Goal: Task Accomplishment & Management: Manage account settings

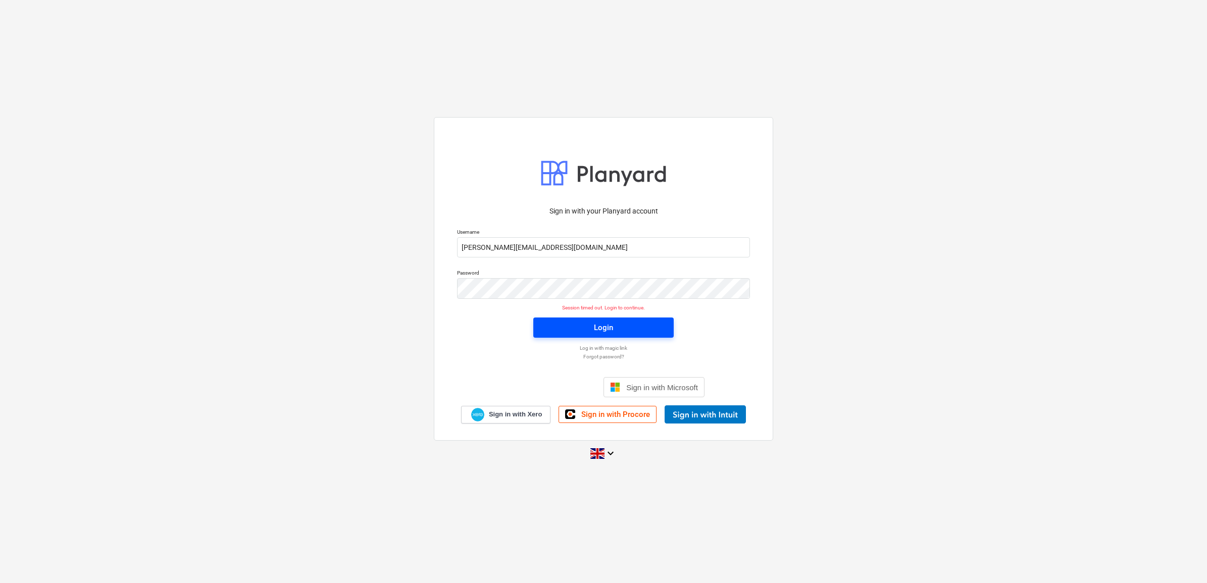
click at [613, 330] on span "Login" at bounding box center [603, 327] width 116 height 13
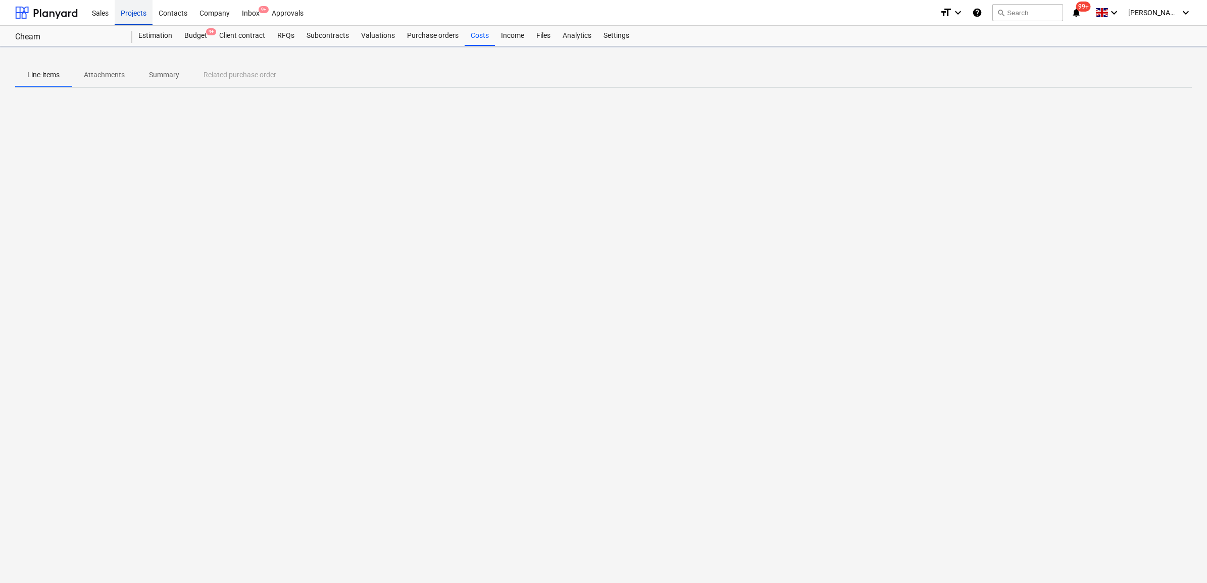
click at [137, 12] on div "Projects" at bounding box center [134, 12] width 38 height 26
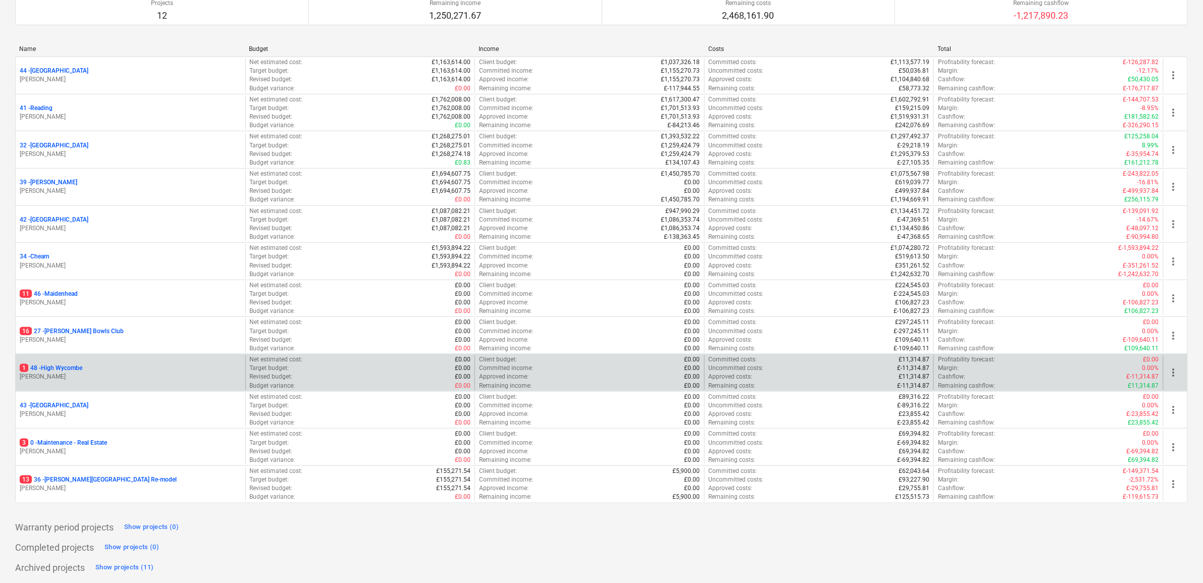
scroll to position [109, 0]
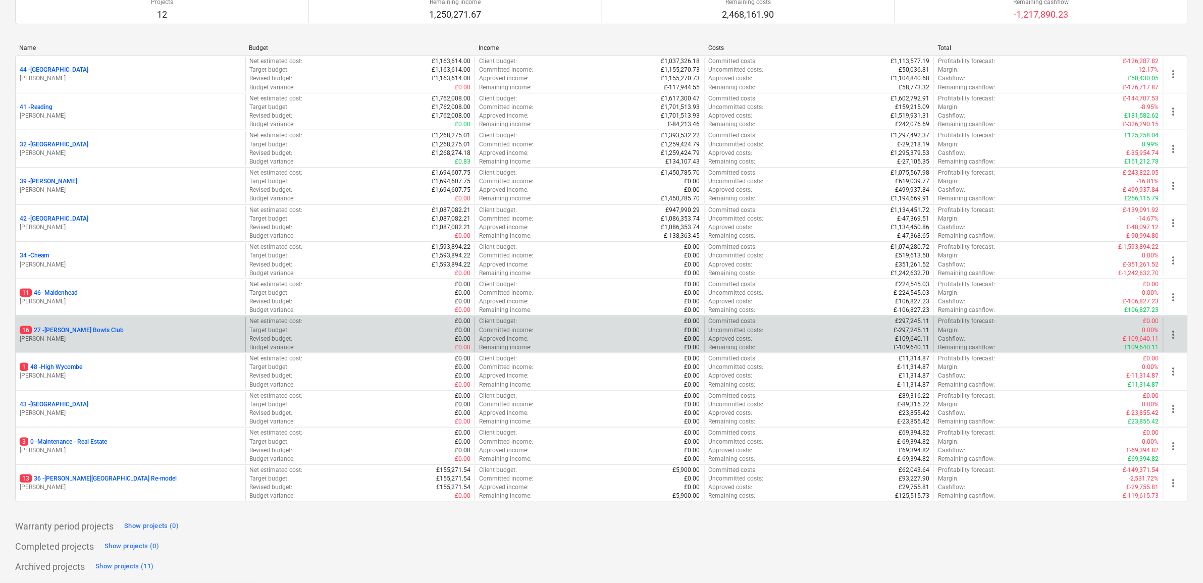
click at [87, 330] on p "16 27 - [PERSON_NAME] Bowls Club" at bounding box center [72, 330] width 104 height 9
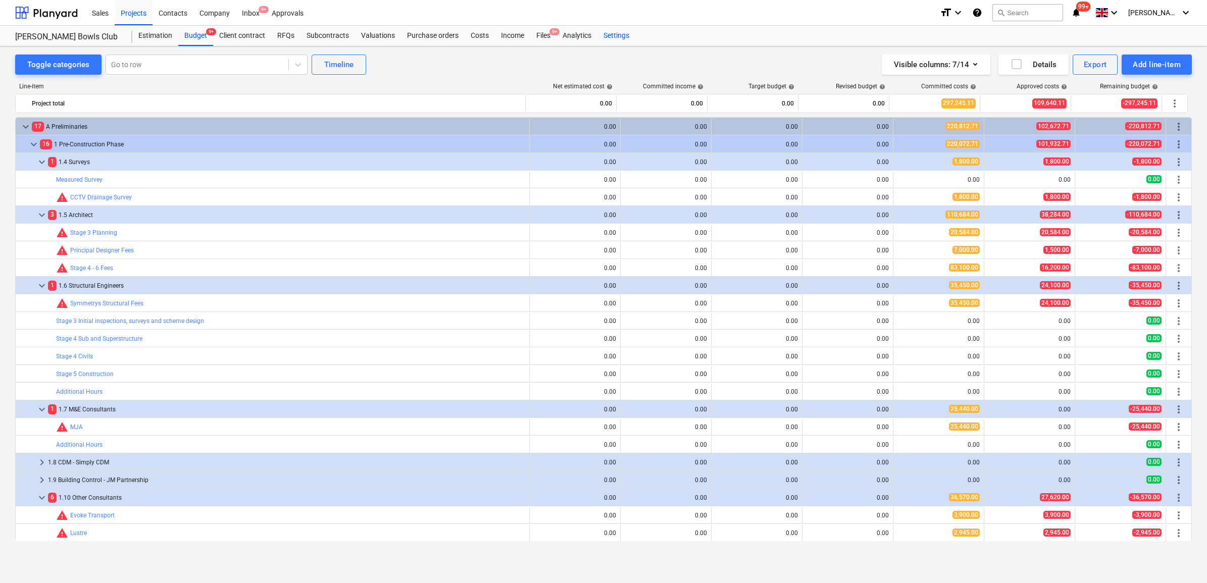
click at [615, 34] on div "Settings" at bounding box center [616, 36] width 38 height 20
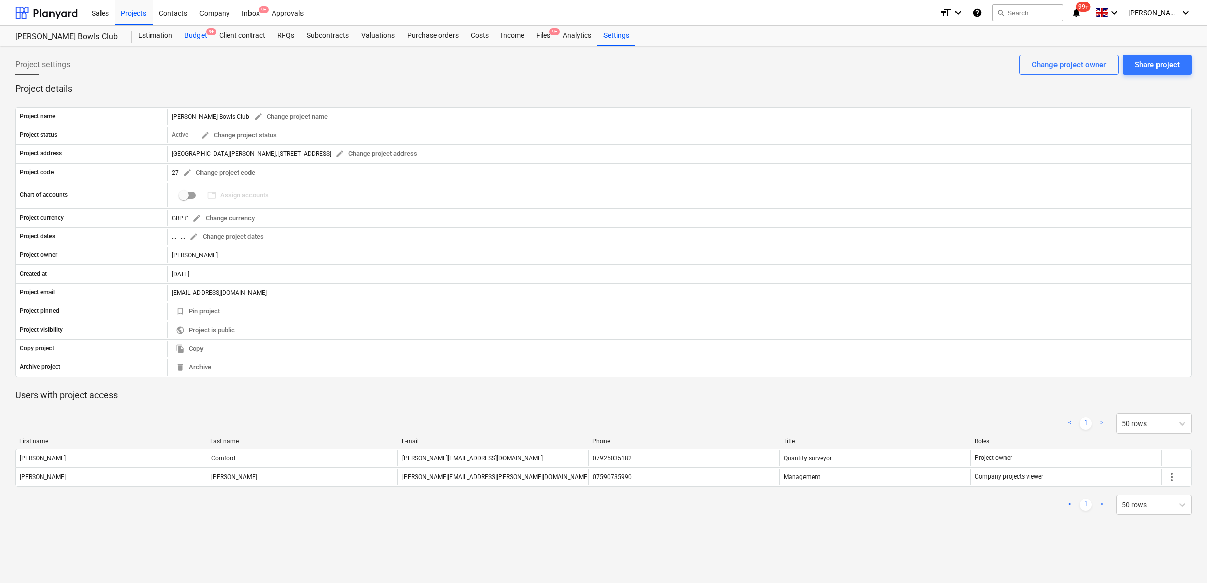
click at [187, 36] on div "Budget 9+" at bounding box center [195, 36] width 35 height 20
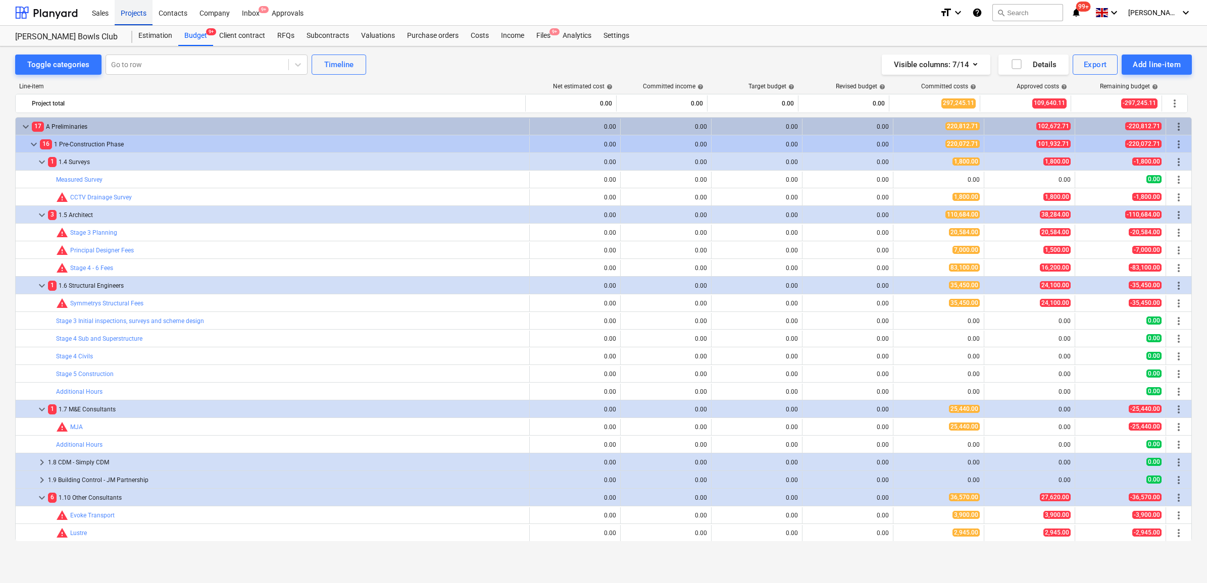
click at [140, 16] on div "Projects" at bounding box center [134, 12] width 38 height 26
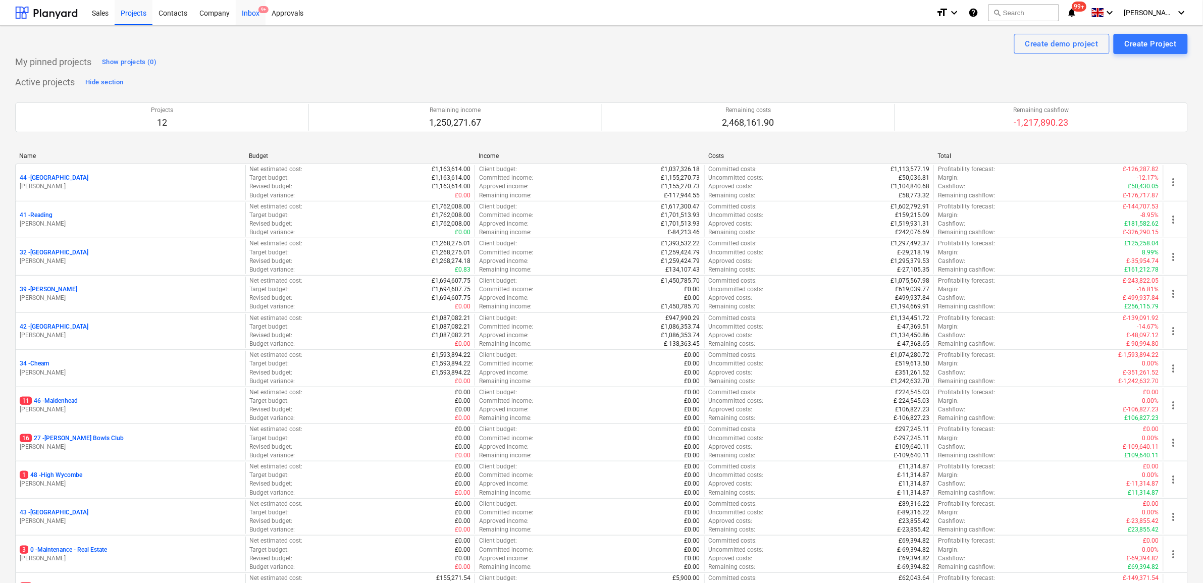
click at [246, 6] on div "Inbox 9+" at bounding box center [251, 12] width 30 height 26
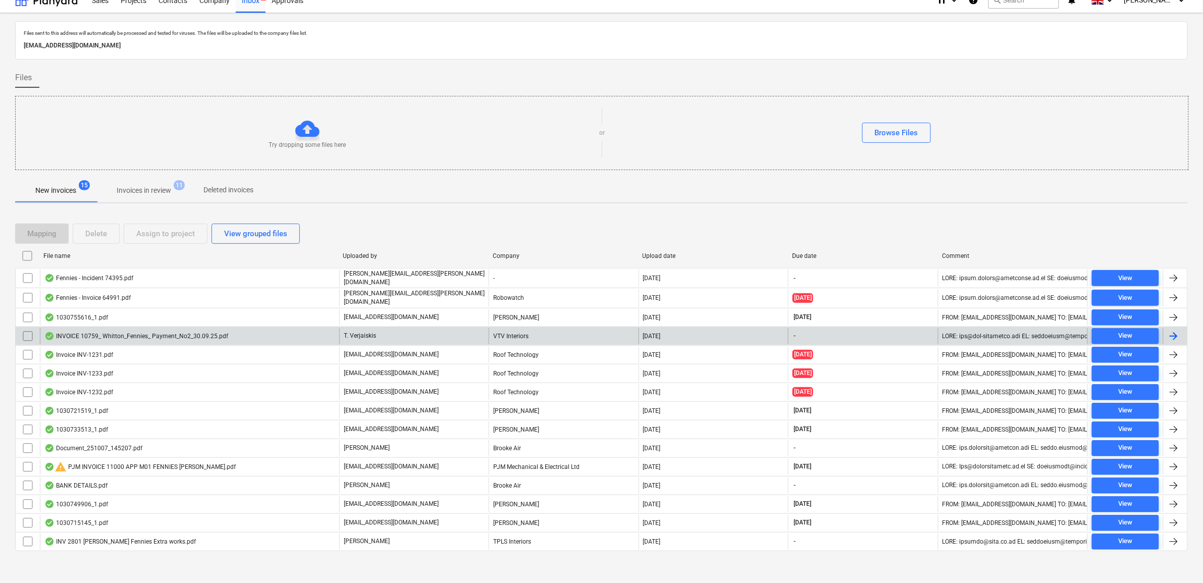
scroll to position [16, 0]
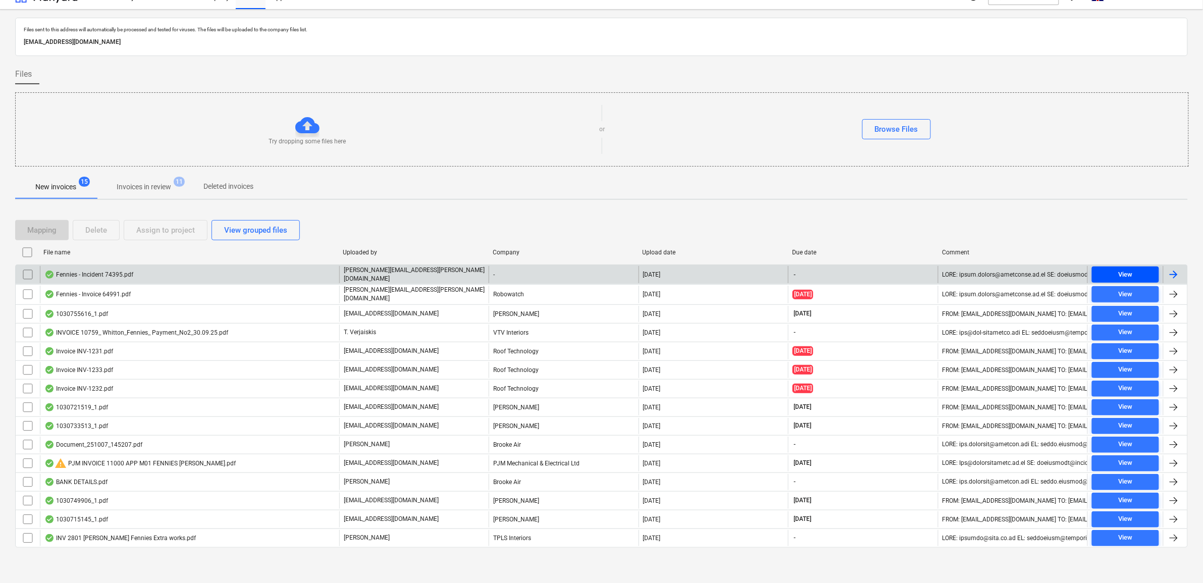
click at [1135, 269] on span "View" at bounding box center [1125, 275] width 59 height 12
click at [28, 271] on input "checkbox" at bounding box center [28, 275] width 16 height 16
click at [74, 236] on button "Delete" at bounding box center [96, 230] width 47 height 20
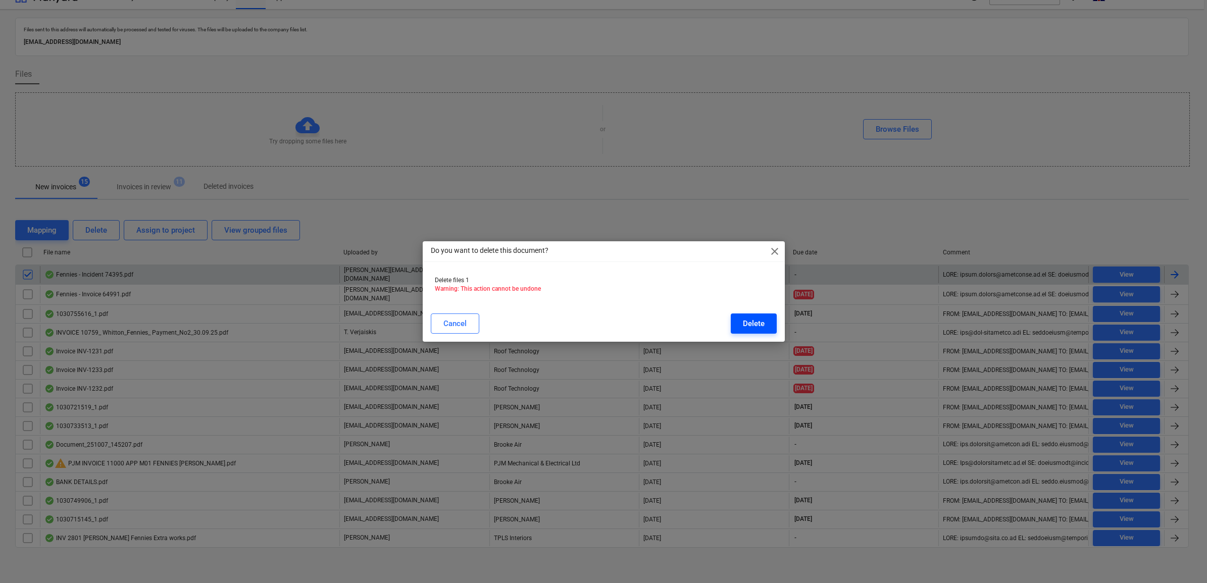
click at [741, 324] on button "Delete" at bounding box center [754, 324] width 46 height 20
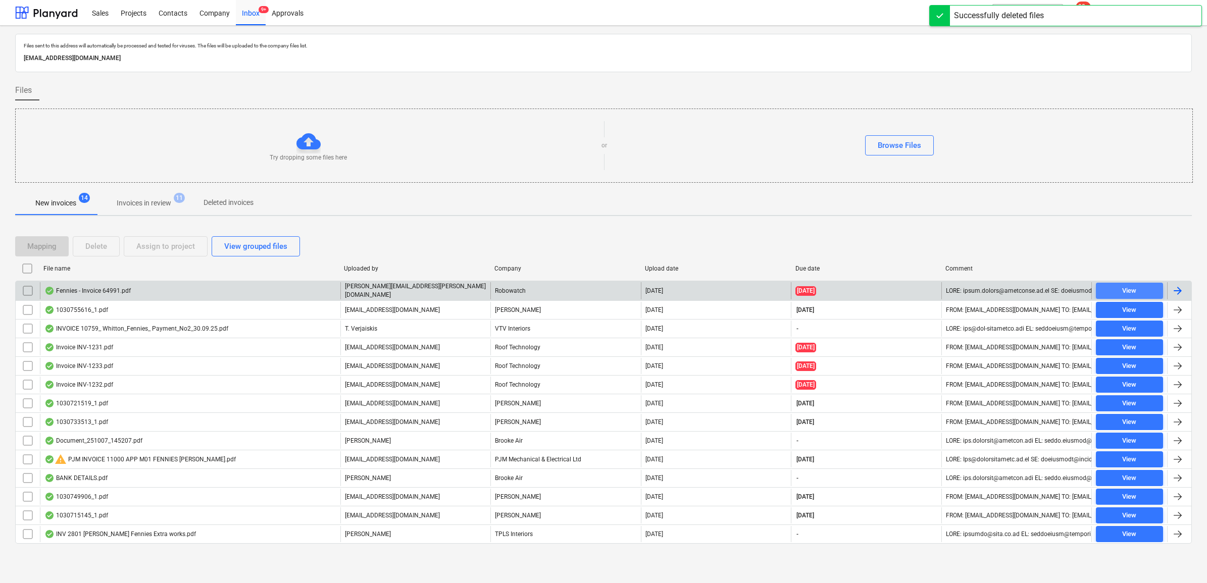
click at [1137, 288] on span "View" at bounding box center [1129, 291] width 59 height 12
click at [23, 290] on input "checkbox" at bounding box center [28, 291] width 16 height 16
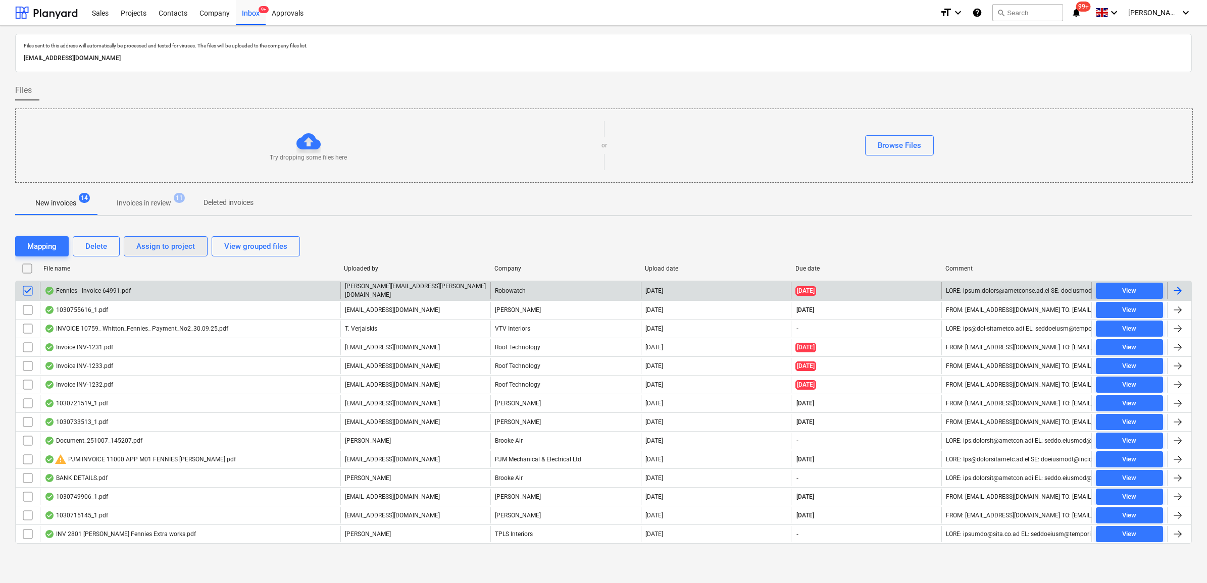
click at [155, 245] on div "Assign to project" at bounding box center [165, 246] width 59 height 13
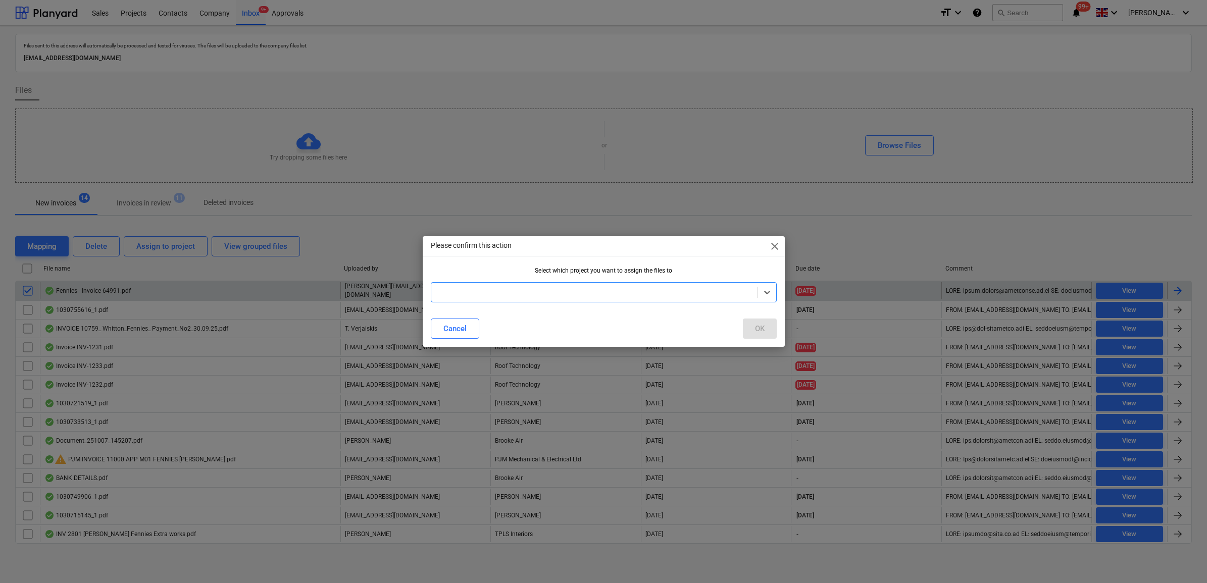
click at [588, 296] on div at bounding box center [594, 292] width 316 height 10
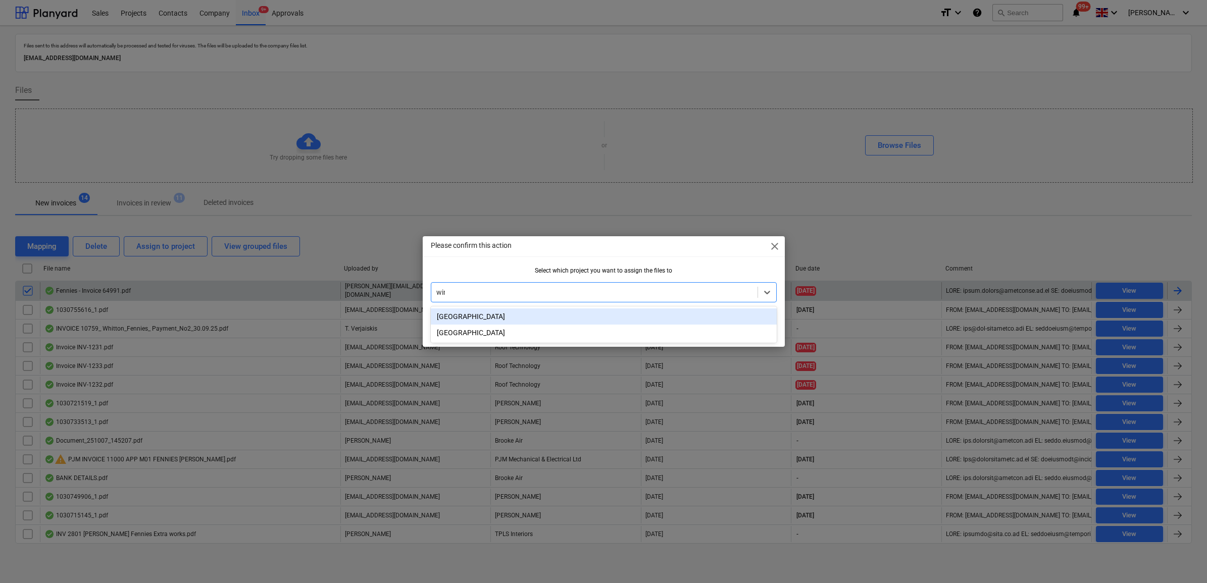
type input "wind"
click at [546, 322] on div "[GEOGRAPHIC_DATA]" at bounding box center [604, 317] width 346 height 16
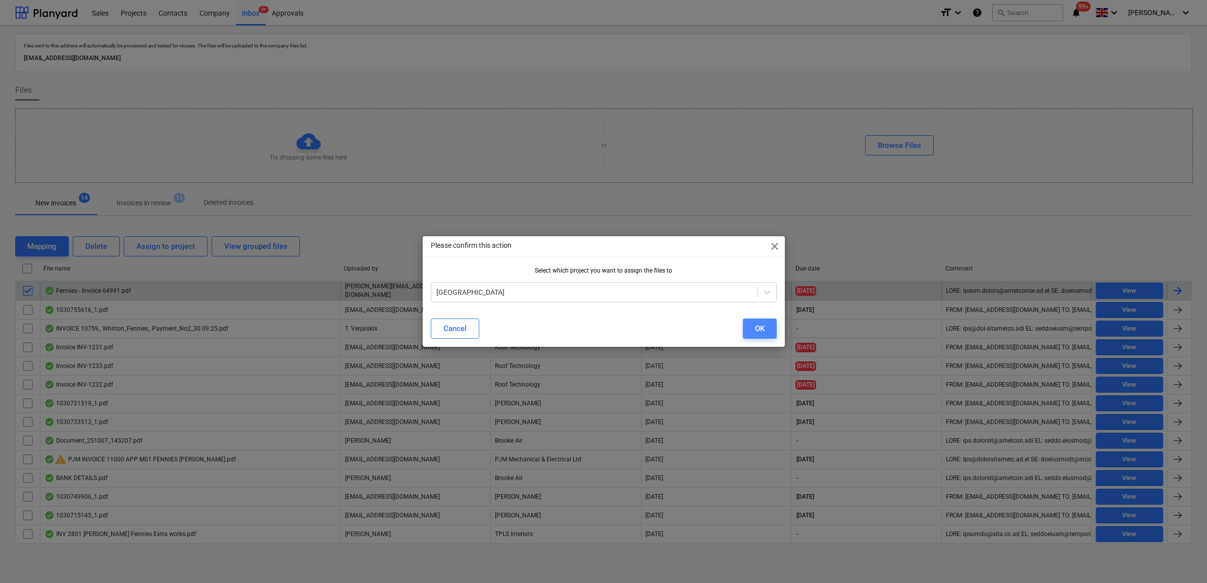
click at [755, 326] on div "OK" at bounding box center [760, 328] width 10 height 13
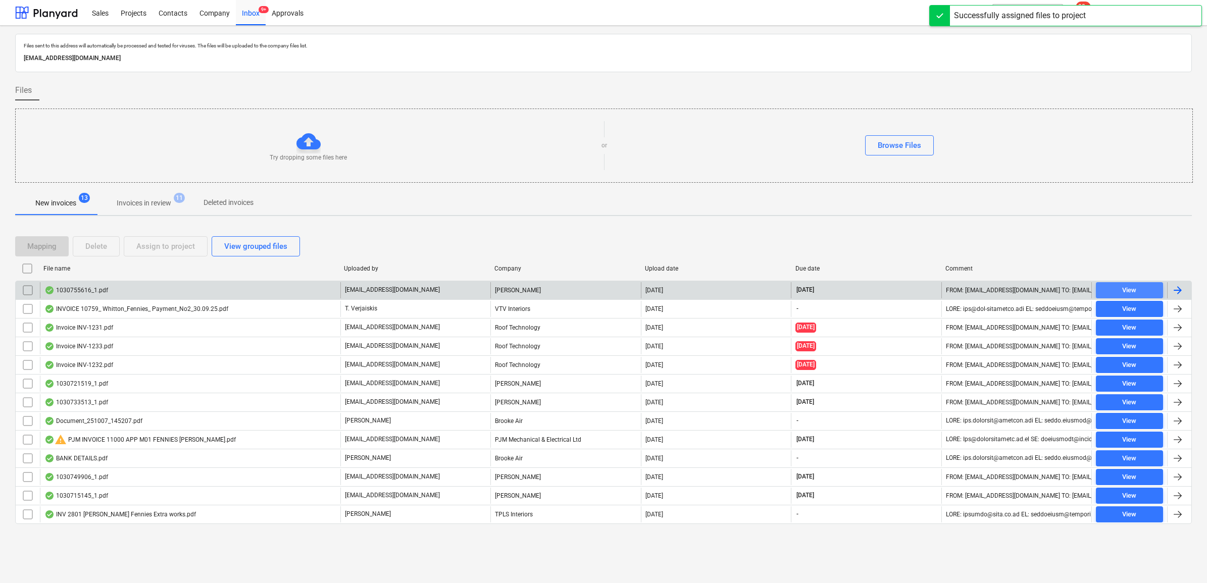
click at [1142, 291] on span "View" at bounding box center [1129, 291] width 59 height 12
click at [1152, 288] on span "View" at bounding box center [1129, 291] width 59 height 12
click at [1177, 292] on div at bounding box center [1178, 290] width 12 height 12
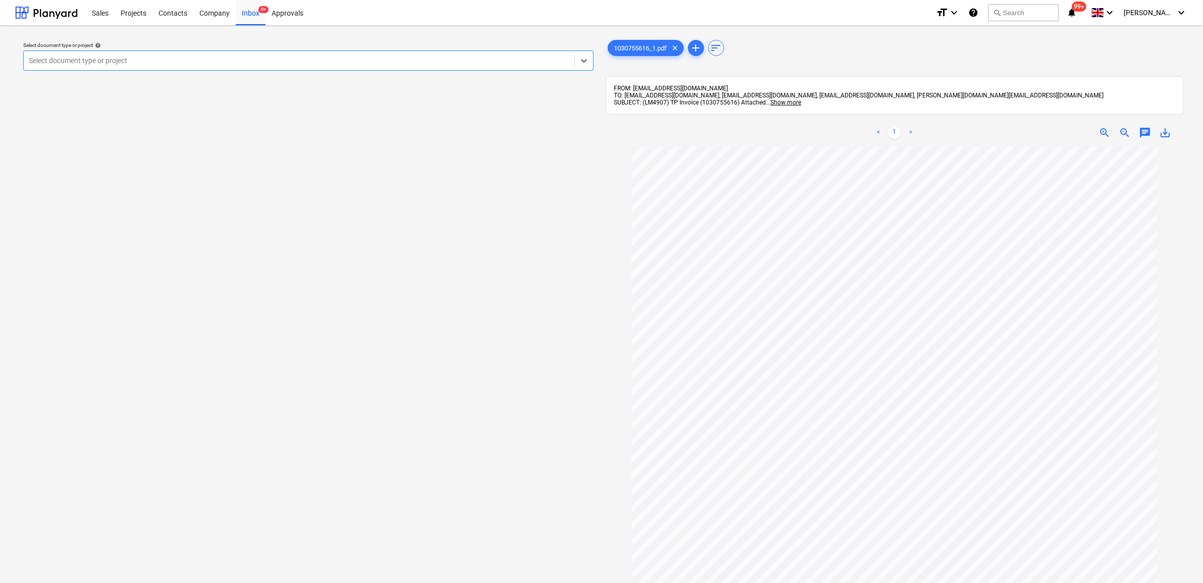
click at [151, 62] on div at bounding box center [299, 61] width 541 height 10
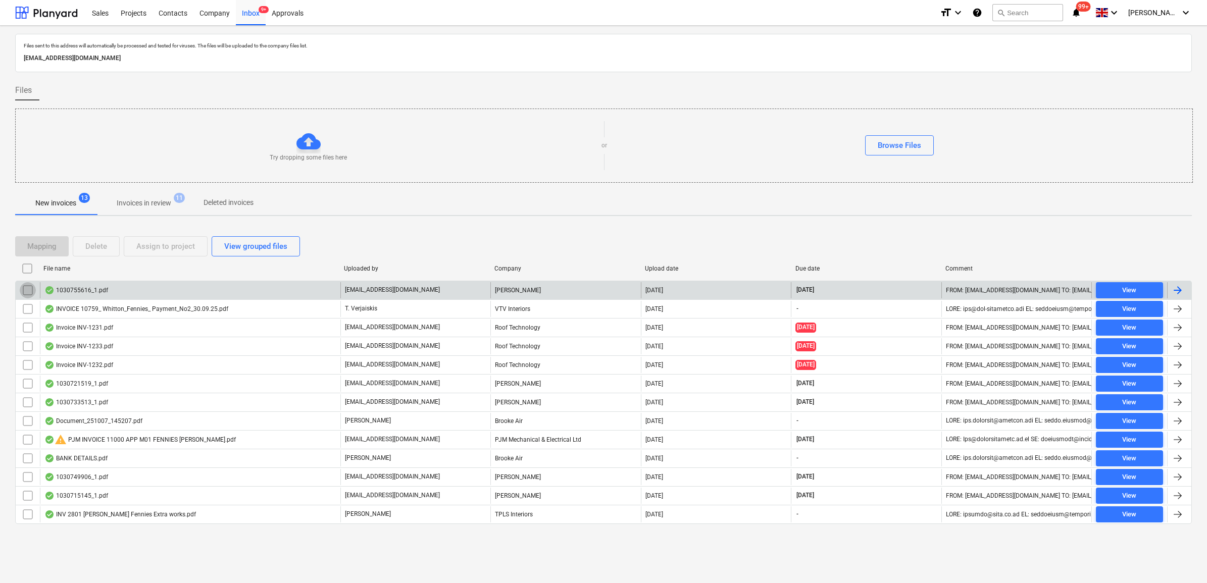
click at [30, 291] on input "checkbox" at bounding box center [28, 290] width 16 height 16
click at [157, 248] on div "Assign to project" at bounding box center [165, 246] width 59 height 13
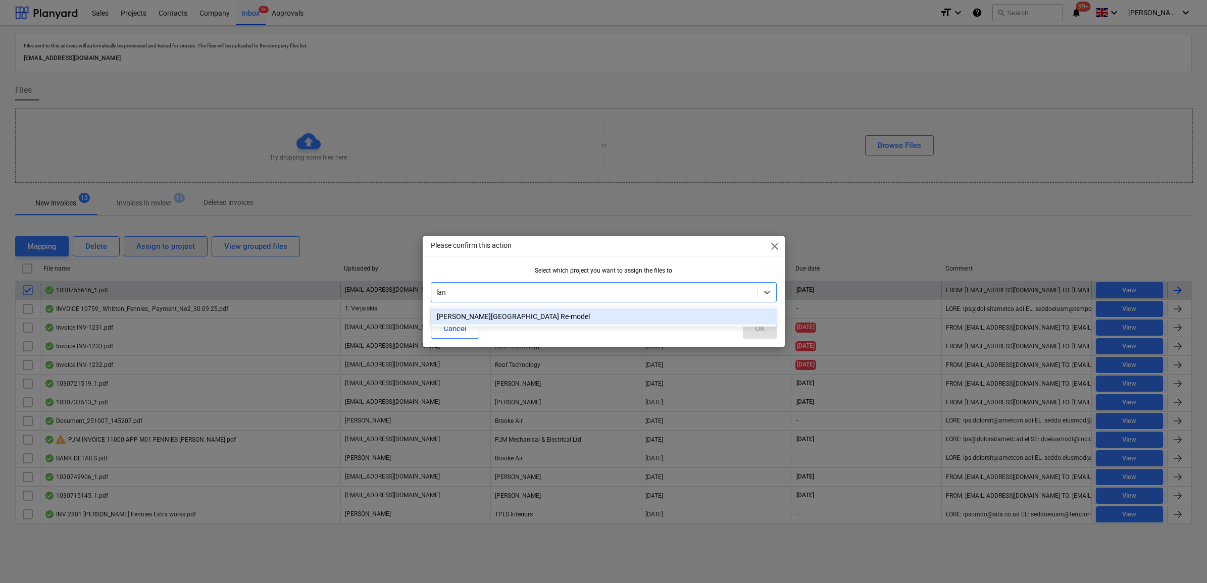
type input "lang"
click at [586, 321] on div "[PERSON_NAME][GEOGRAPHIC_DATA] Re-model" at bounding box center [604, 317] width 346 height 16
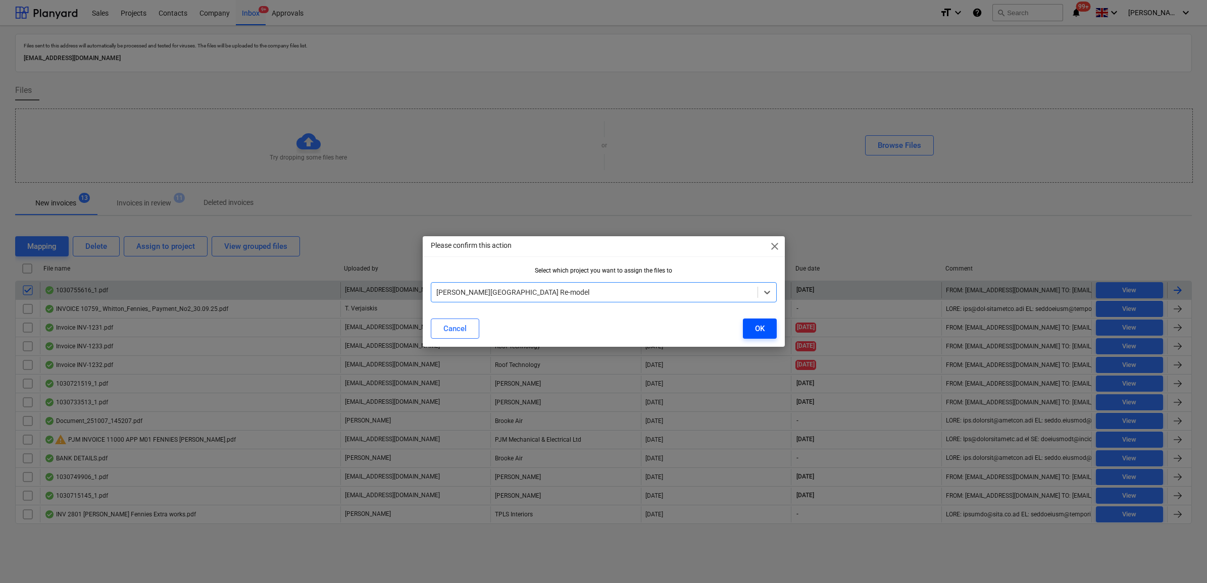
click at [756, 331] on div "OK" at bounding box center [760, 328] width 10 height 13
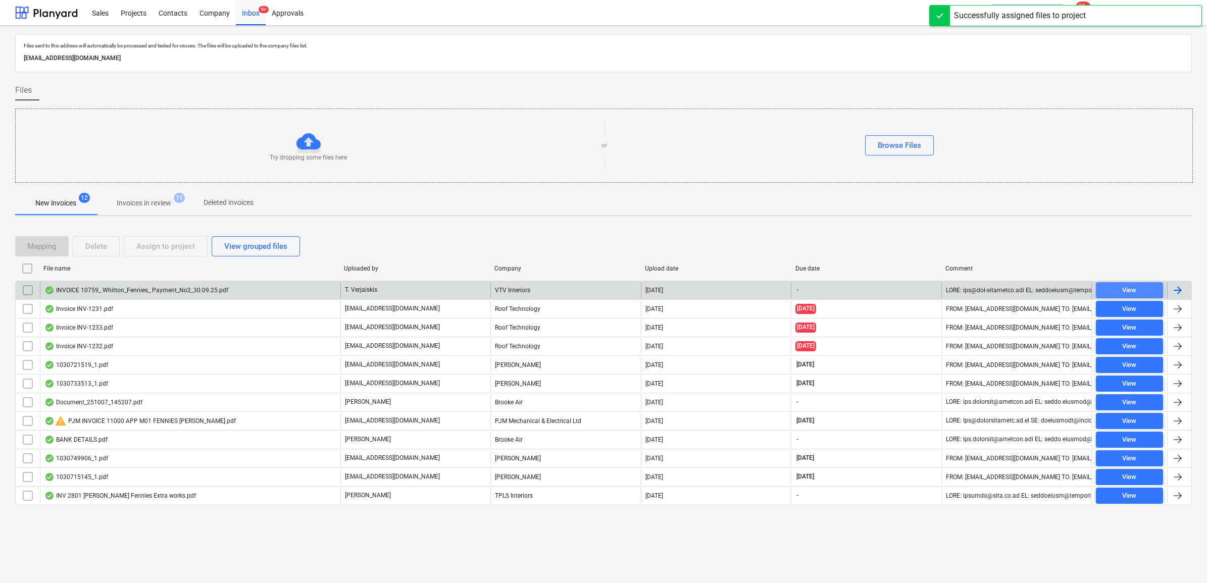
click at [1144, 294] on span "View" at bounding box center [1129, 291] width 59 height 12
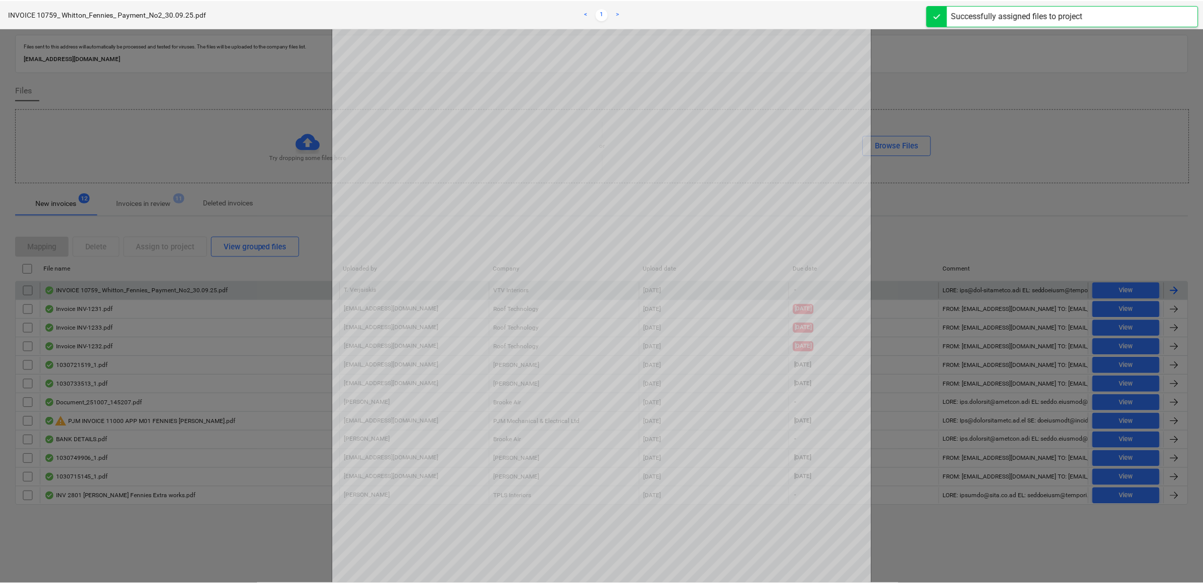
scroll to position [63, 0]
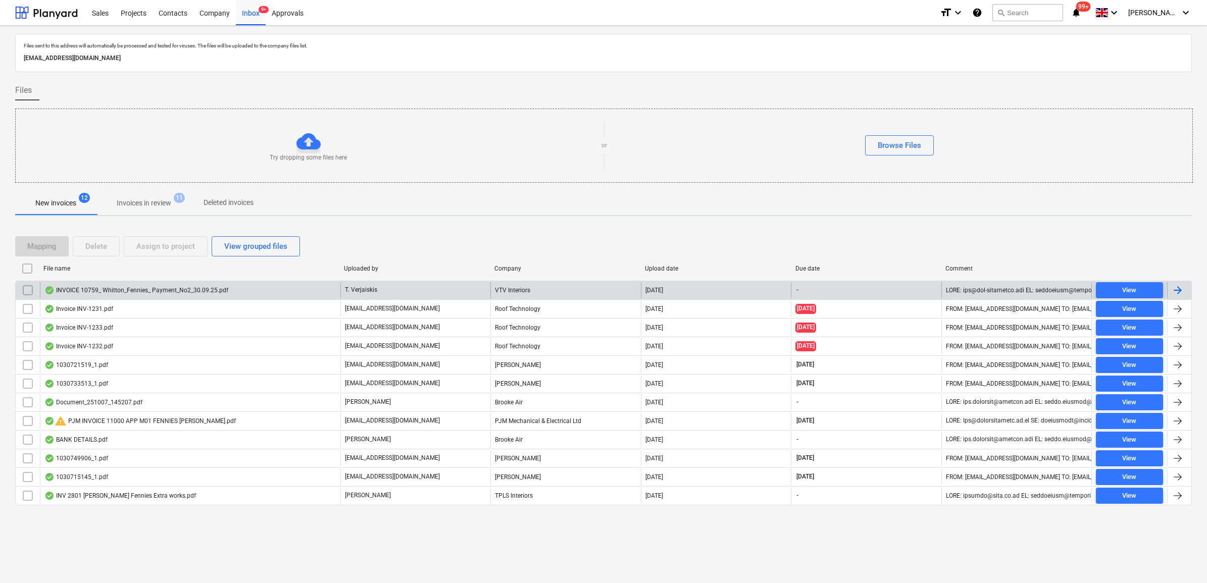
click at [24, 292] on input "checkbox" at bounding box center [28, 290] width 16 height 16
click at [154, 259] on div "Mapping Delete Assign to project View grouped files" at bounding box center [603, 246] width 1177 height 28
click at [162, 247] on div "Assign to project" at bounding box center [165, 246] width 59 height 13
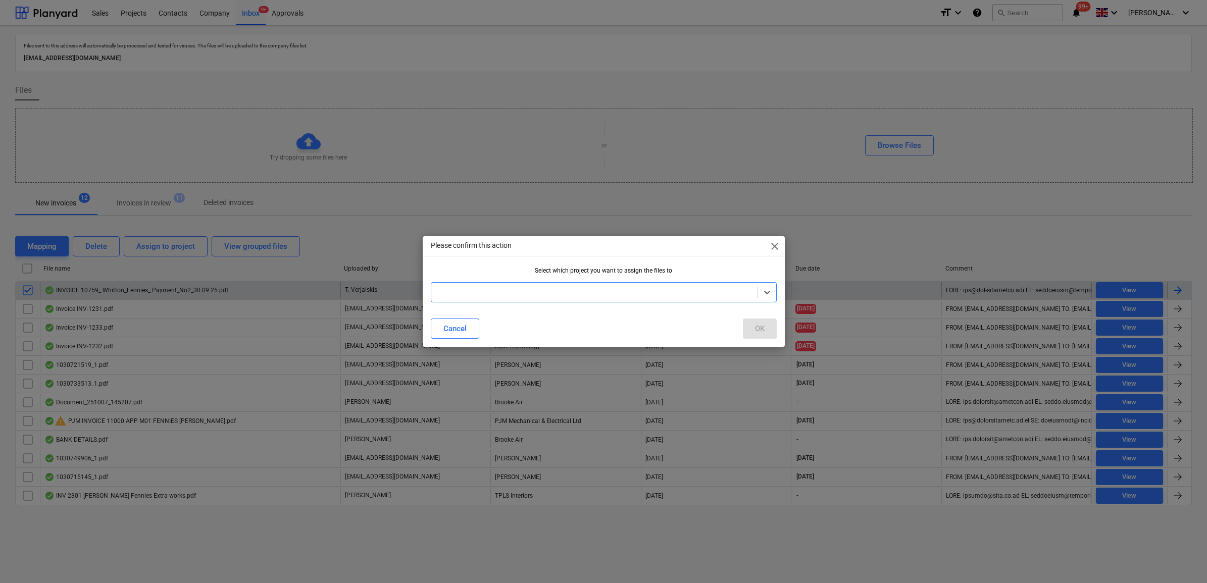
click at [615, 297] on div at bounding box center [594, 292] width 316 height 10
type input "whit"
click at [657, 315] on div "[PERSON_NAME]" at bounding box center [604, 317] width 346 height 16
click at [773, 327] on button "OK" at bounding box center [760, 329] width 34 height 20
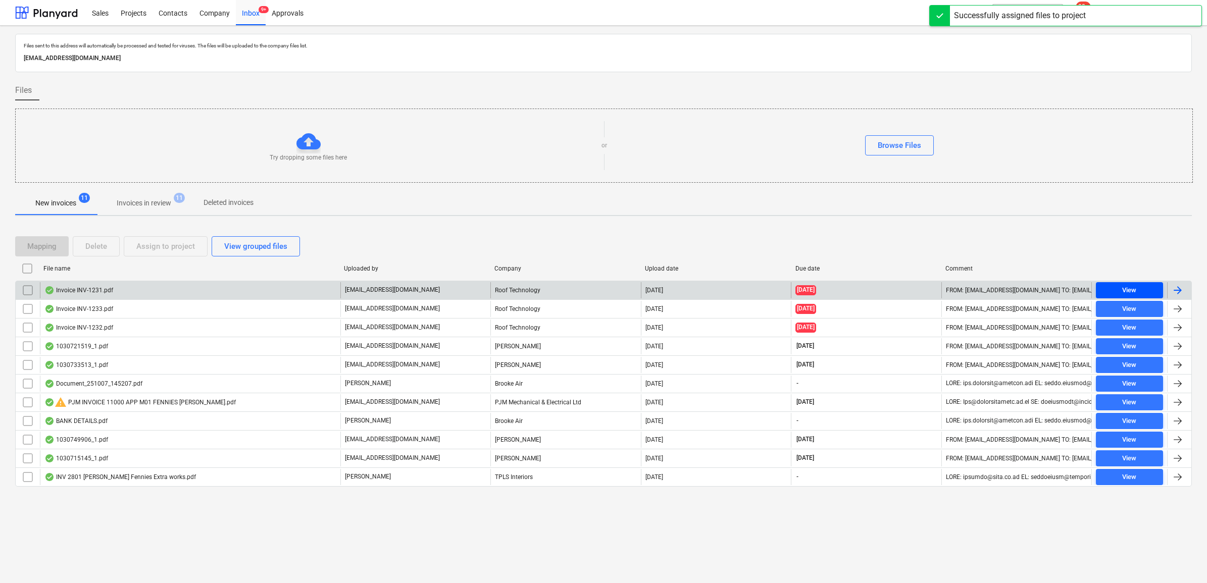
click at [1106, 285] on span "View" at bounding box center [1129, 291] width 59 height 12
click at [26, 292] on input "checkbox" at bounding box center [28, 290] width 16 height 16
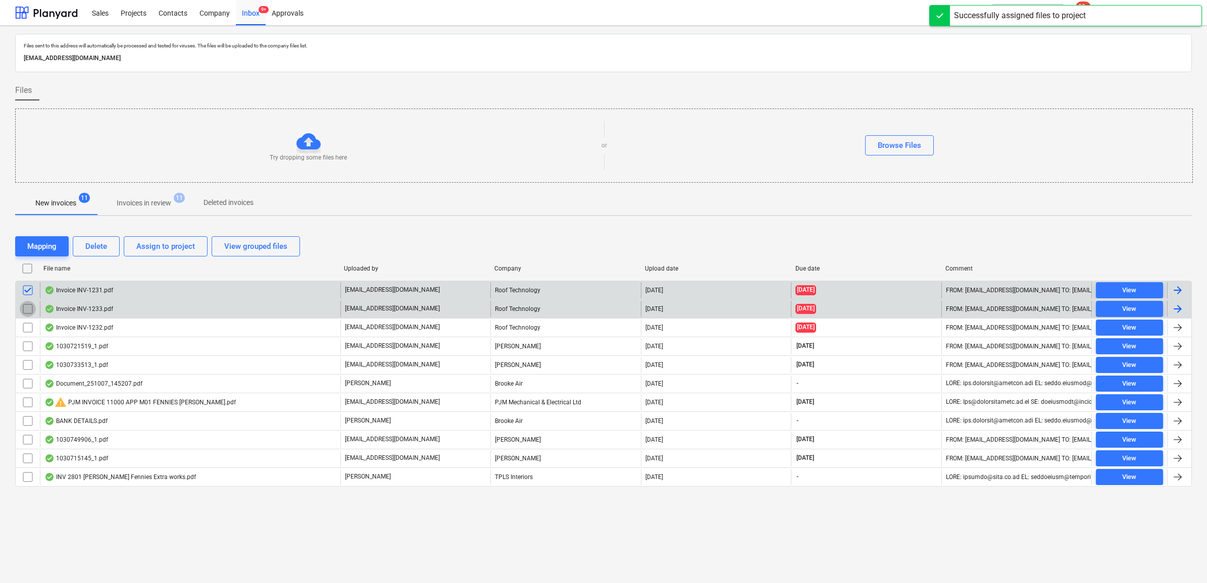
click at [25, 305] on input "checkbox" at bounding box center [28, 309] width 16 height 16
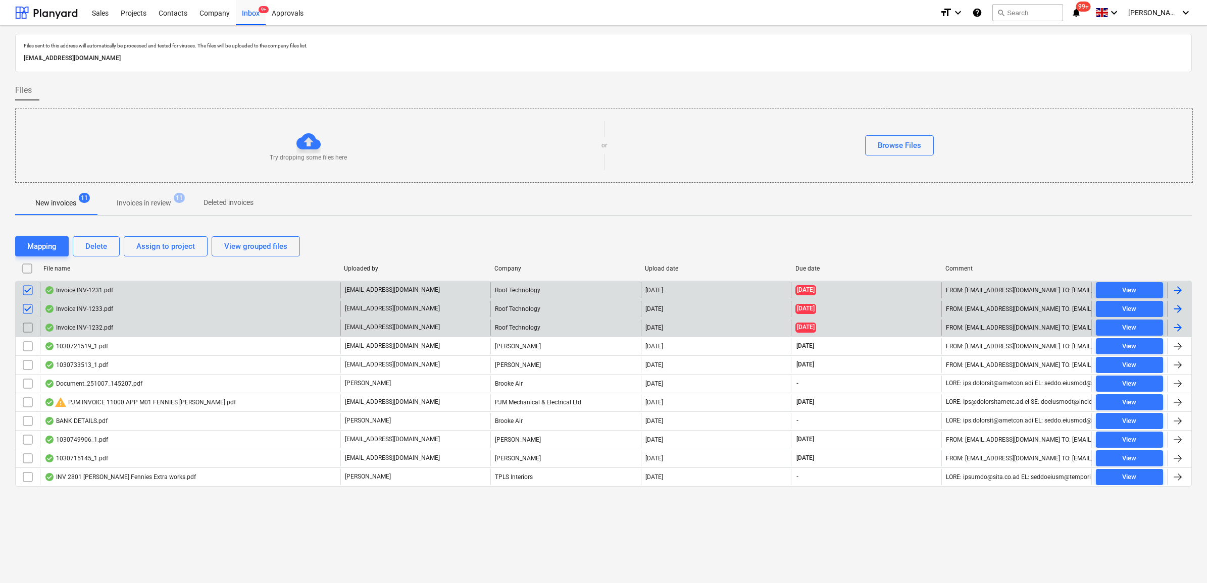
click at [27, 329] on input "checkbox" at bounding box center [28, 328] width 16 height 16
click at [110, 248] on button "Delete" at bounding box center [96, 246] width 47 height 20
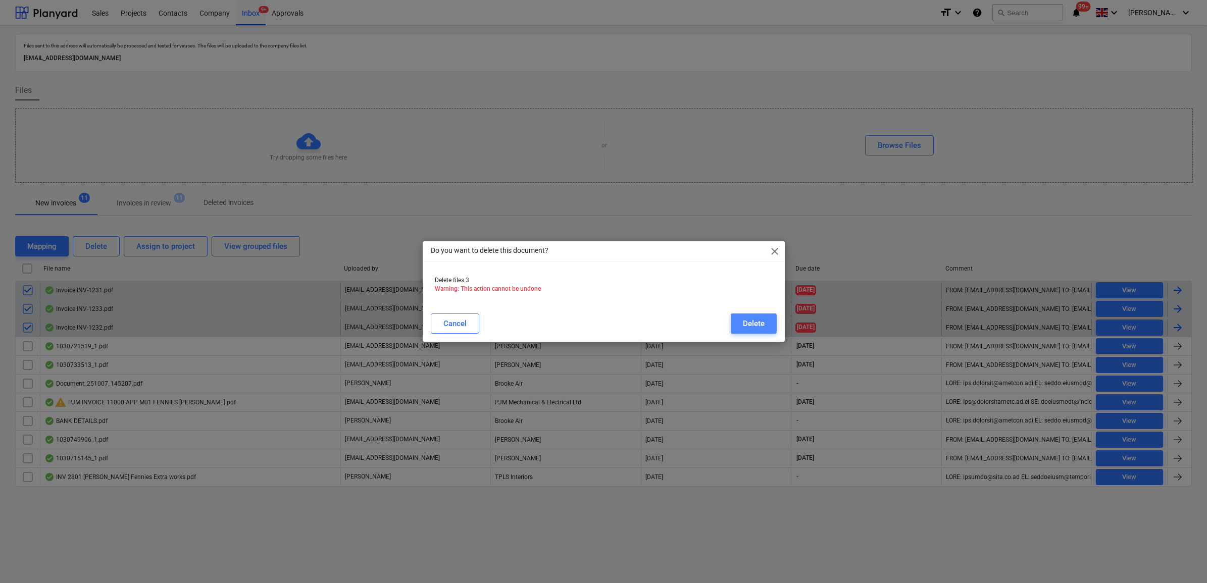
click at [775, 324] on button "Delete" at bounding box center [754, 324] width 46 height 20
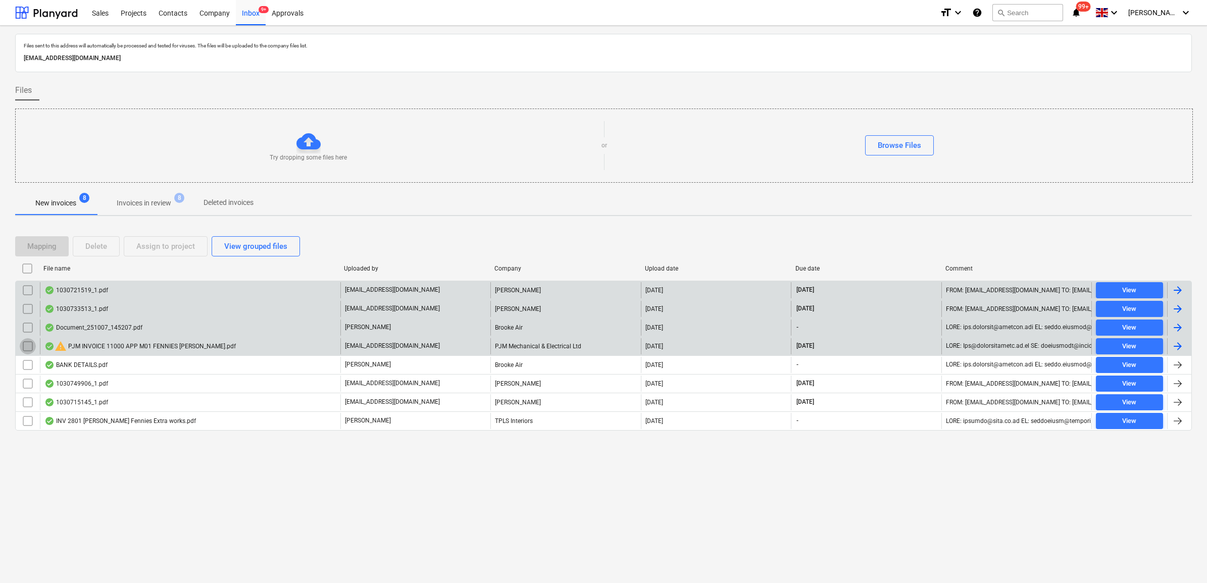
click at [30, 349] on input "checkbox" at bounding box center [28, 346] width 16 height 16
click at [115, 246] on button "Delete" at bounding box center [96, 246] width 47 height 20
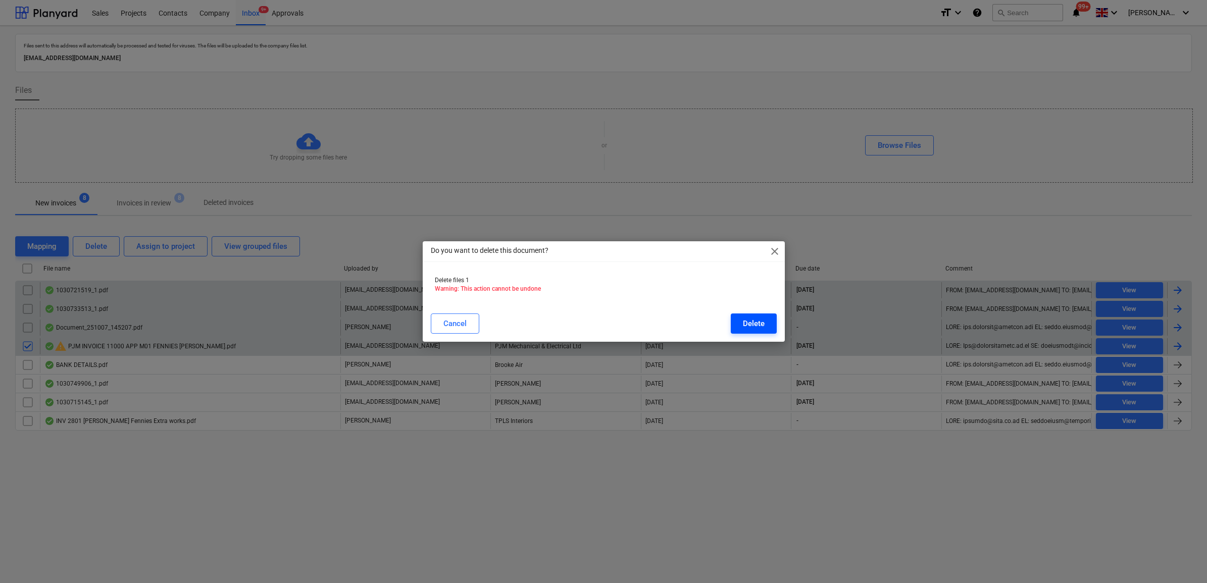
click at [764, 325] on div "Delete" at bounding box center [754, 323] width 22 height 13
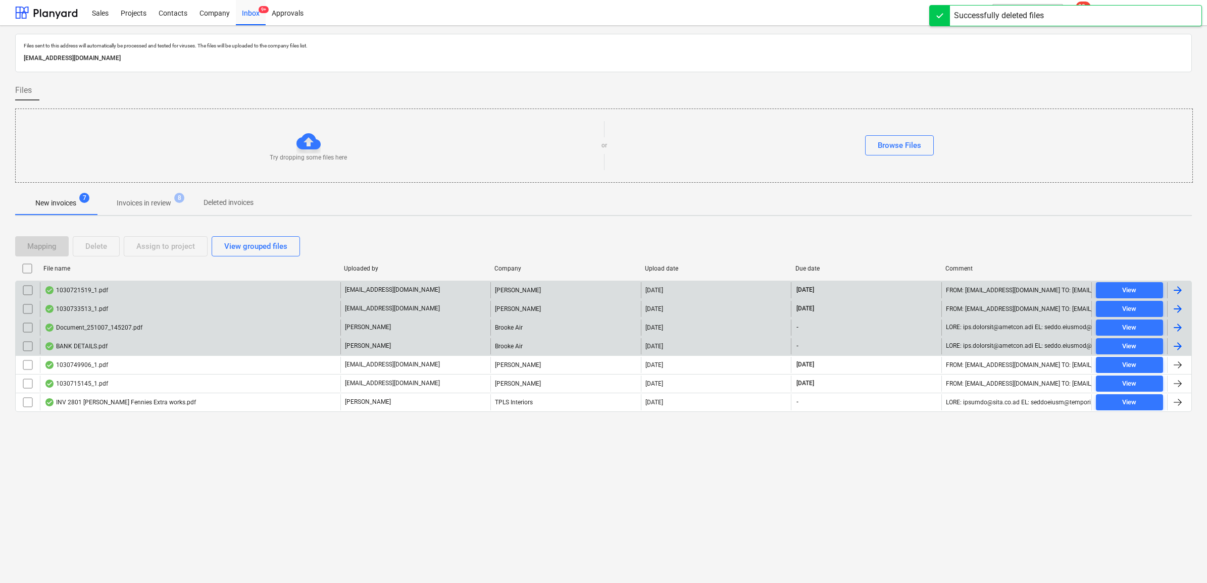
click at [26, 343] on input "checkbox" at bounding box center [28, 346] width 16 height 16
click at [84, 250] on button "Delete" at bounding box center [96, 246] width 47 height 20
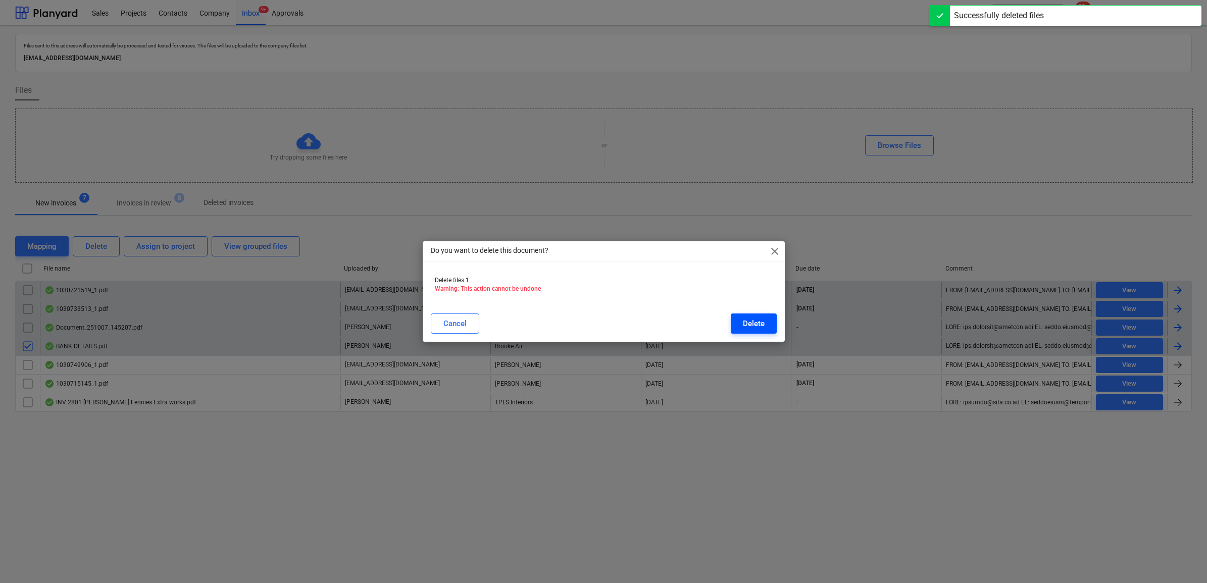
click at [760, 327] on div "Delete" at bounding box center [754, 323] width 22 height 13
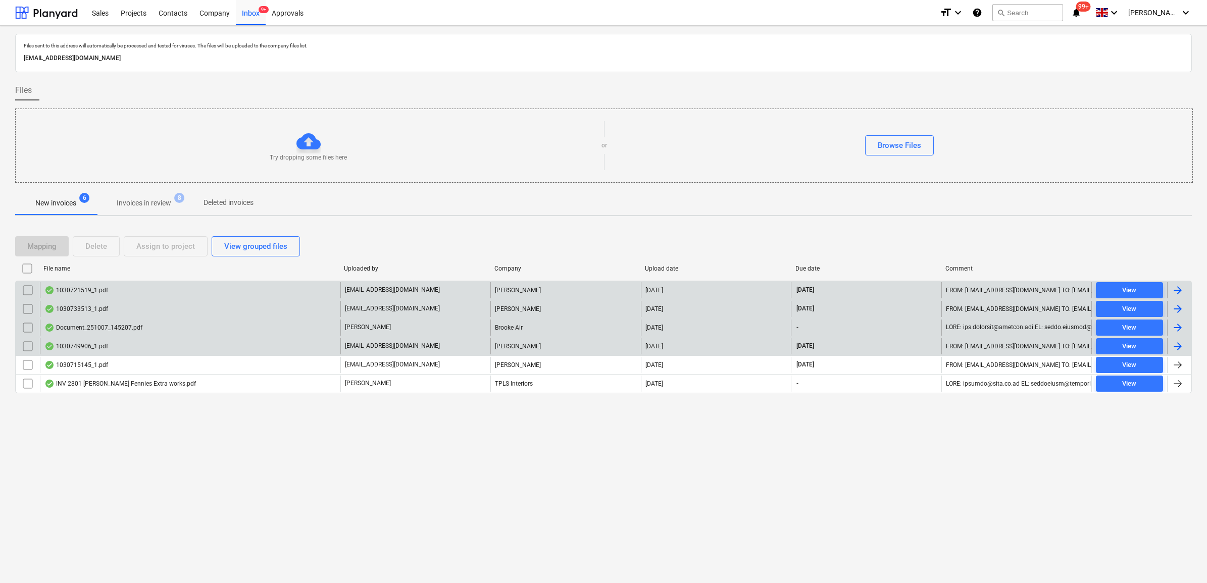
click at [32, 446] on div "Files sent to this address will automatically be processed and tested for virus…" at bounding box center [603, 304] width 1207 height 557
click at [140, 12] on div "Projects" at bounding box center [134, 12] width 38 height 26
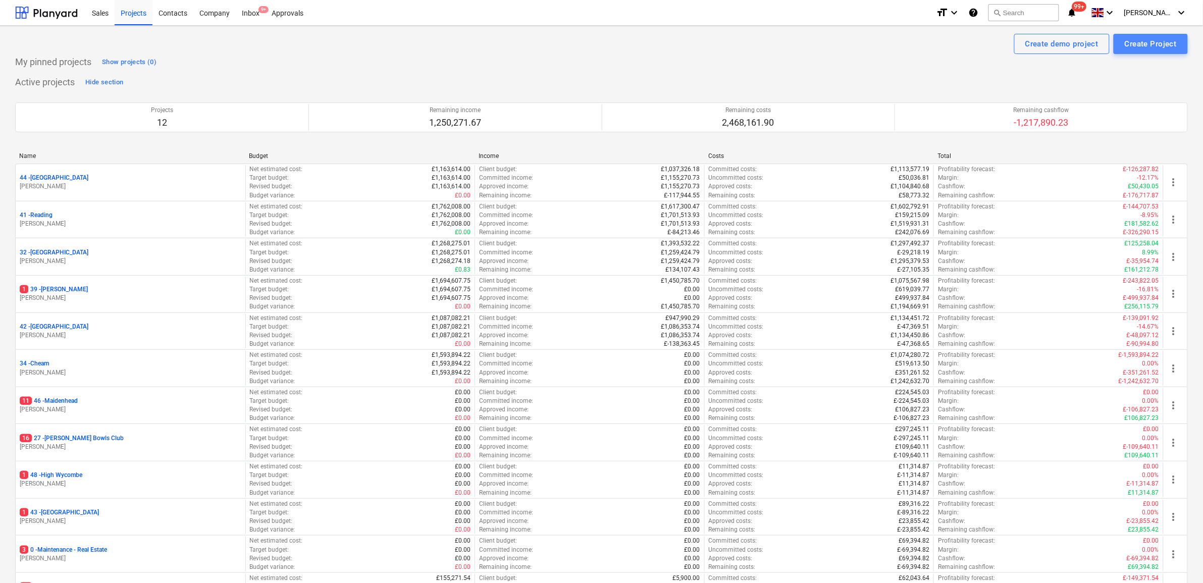
click at [1152, 41] on div "Create Project" at bounding box center [1151, 43] width 52 height 13
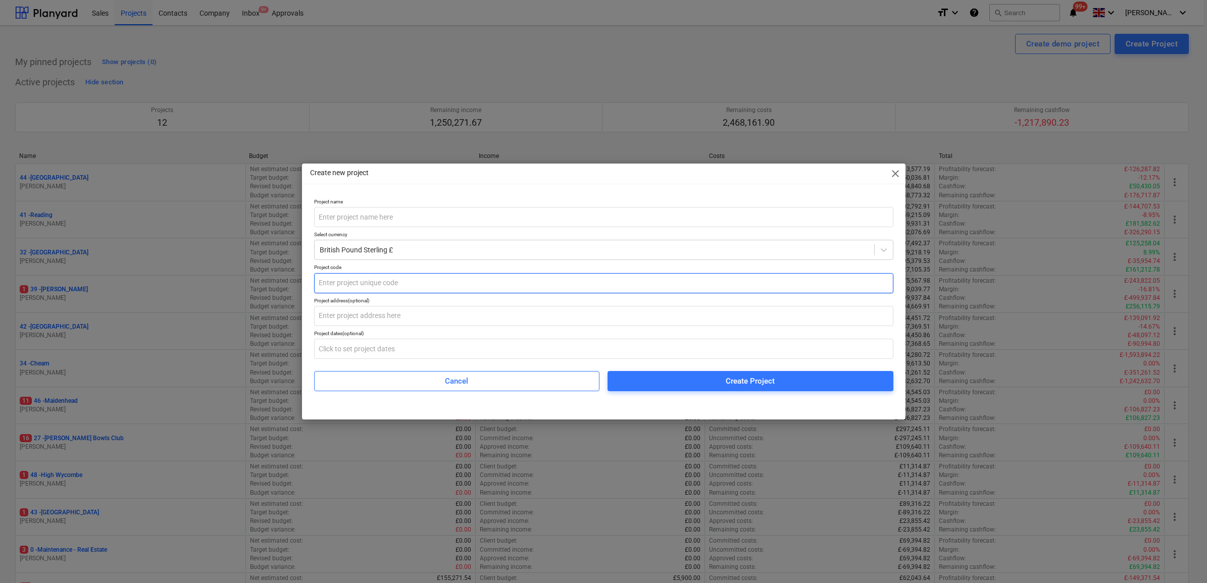
drag, startPoint x: 341, startPoint y: 279, endPoint x: 346, endPoint y: 285, distance: 8.6
click at [341, 279] on input "text" at bounding box center [603, 283] width 579 height 20
type input "2"
type input "0"
click at [347, 220] on input "text" at bounding box center [603, 217] width 579 height 20
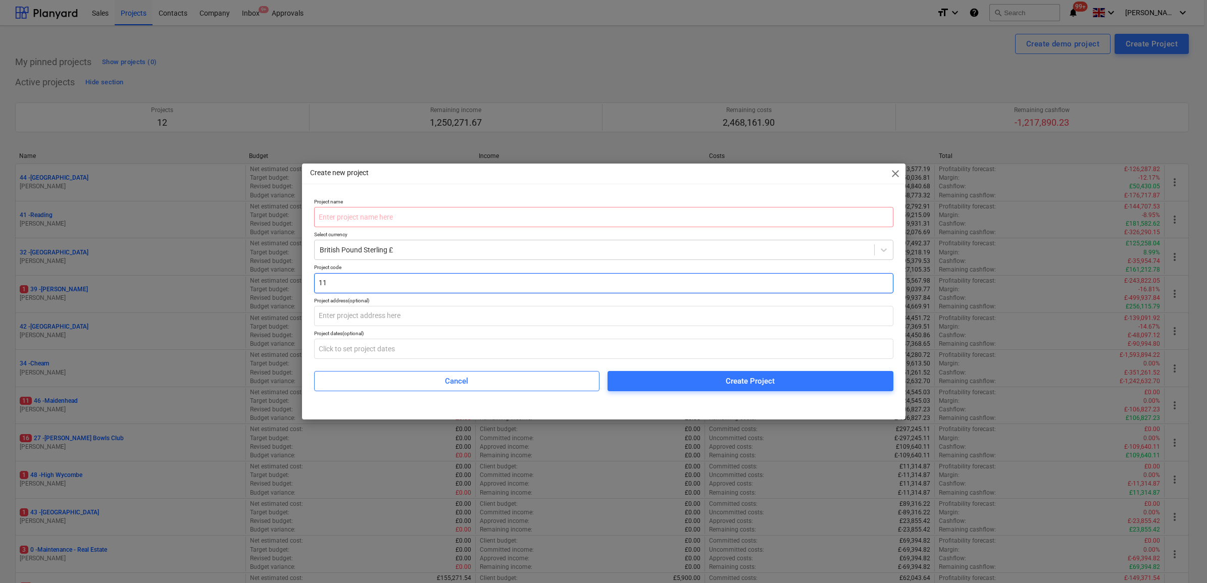
click at [344, 279] on input "11" at bounding box center [603, 283] width 579 height 20
type input "100"
click at [440, 210] on input "text" at bounding box center [603, 217] width 579 height 20
drag, startPoint x: 353, startPoint y: 216, endPoint x: 366, endPoint y: 238, distance: 25.6
click at [354, 217] on input "CCTV Roll out" at bounding box center [603, 217] width 579 height 20
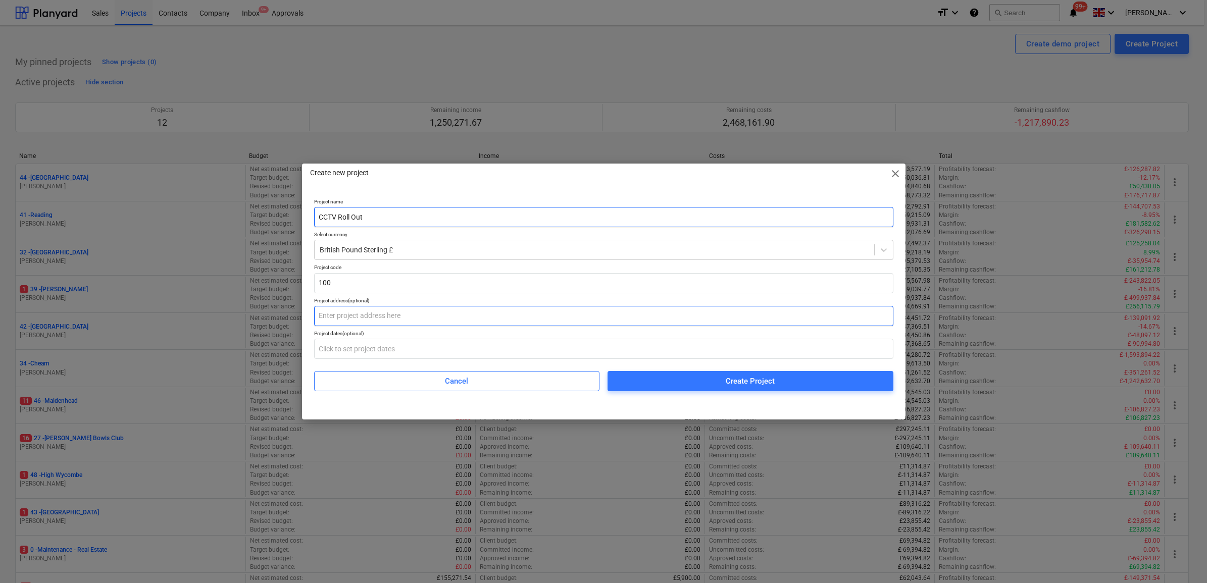
type input "CCTV Roll Out"
click at [496, 321] on input "text" at bounding box center [603, 316] width 579 height 20
type input "M"
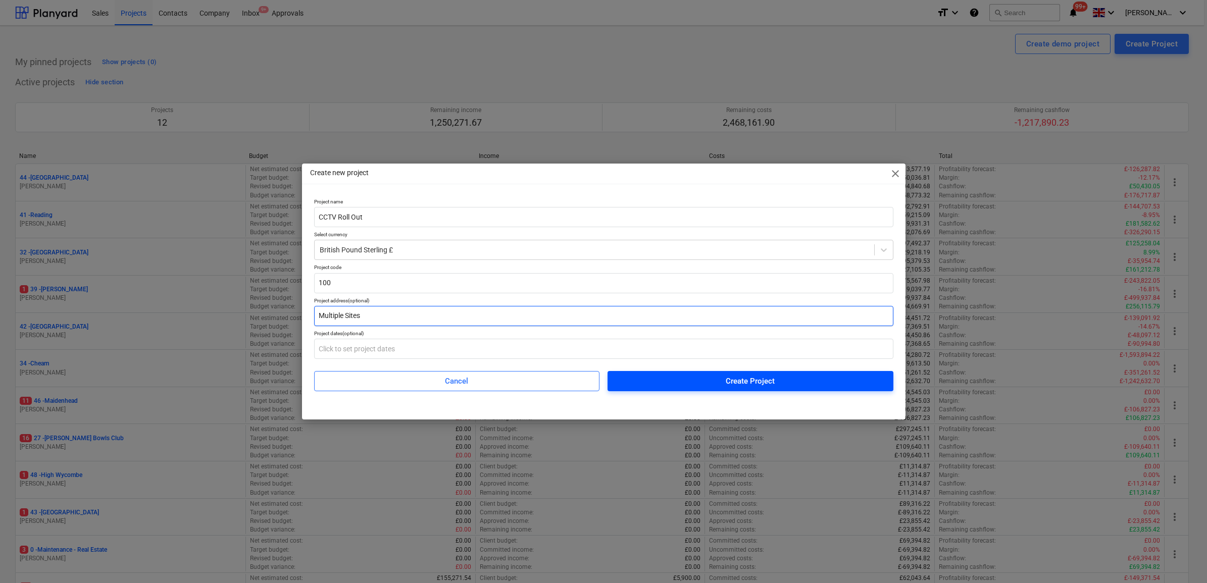
type input "Multiple Sites"
click at [698, 376] on span "Create Project" at bounding box center [751, 381] width 262 height 13
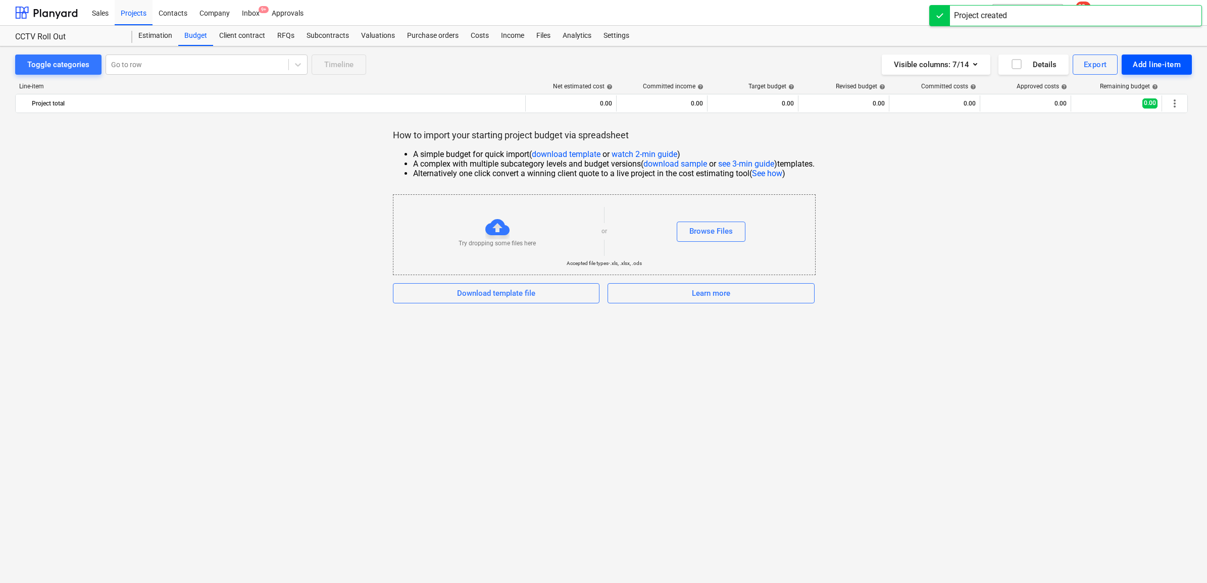
click at [1161, 67] on div "Add line-item" at bounding box center [1157, 64] width 48 height 13
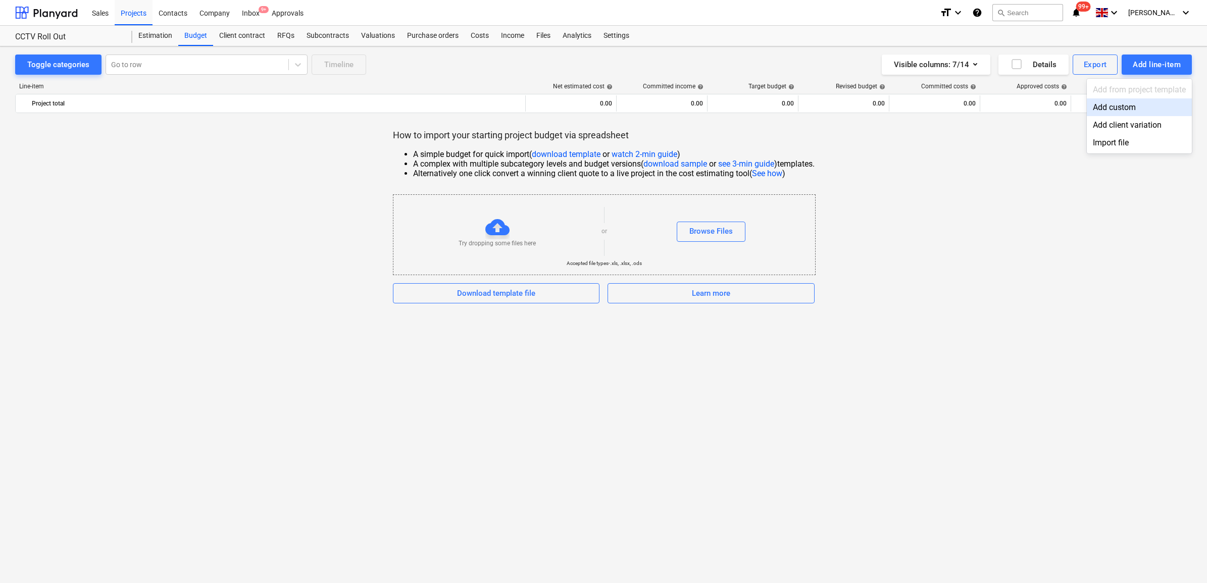
click at [1117, 109] on div "Add custom" at bounding box center [1139, 107] width 105 height 18
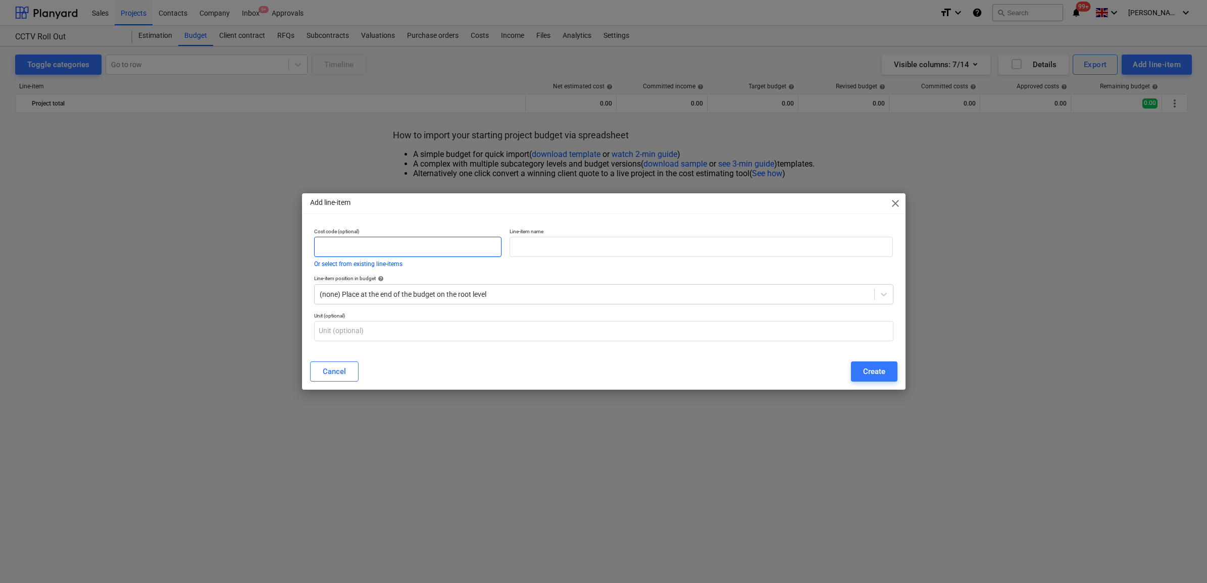
click at [442, 250] on input "text" at bounding box center [408, 247] width 188 height 20
type input "1"
click at [523, 250] on input "text" at bounding box center [701, 247] width 383 height 20
type input "[PERSON_NAME][GEOGRAPHIC_DATA]"
click at [355, 250] on input "1" at bounding box center [408, 247] width 188 height 20
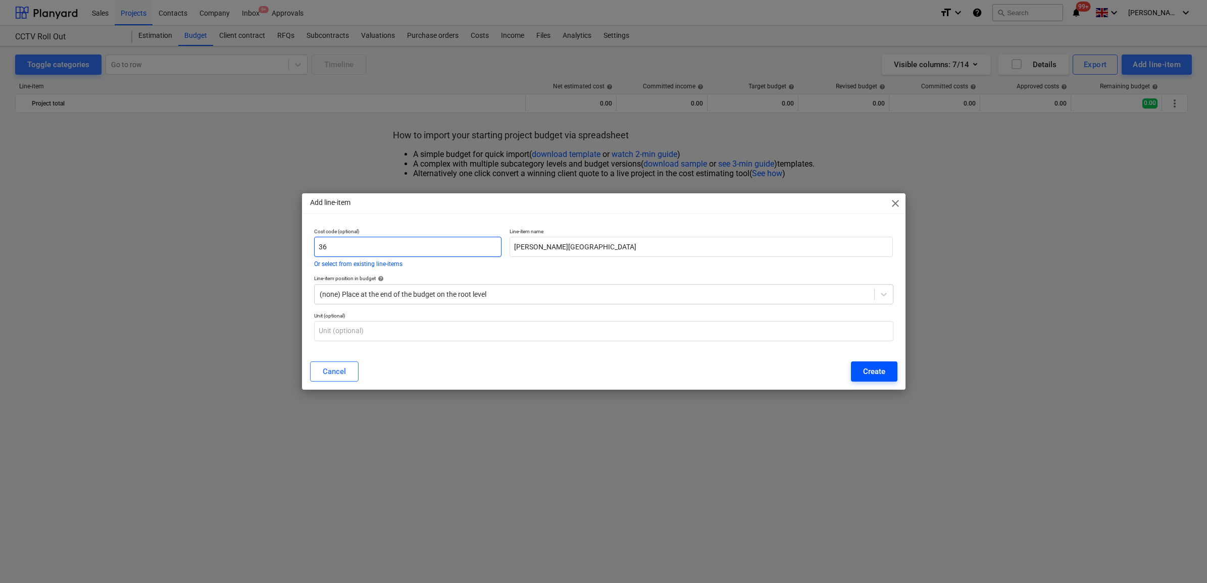
type input "36"
click at [857, 369] on button "Create" at bounding box center [874, 372] width 46 height 20
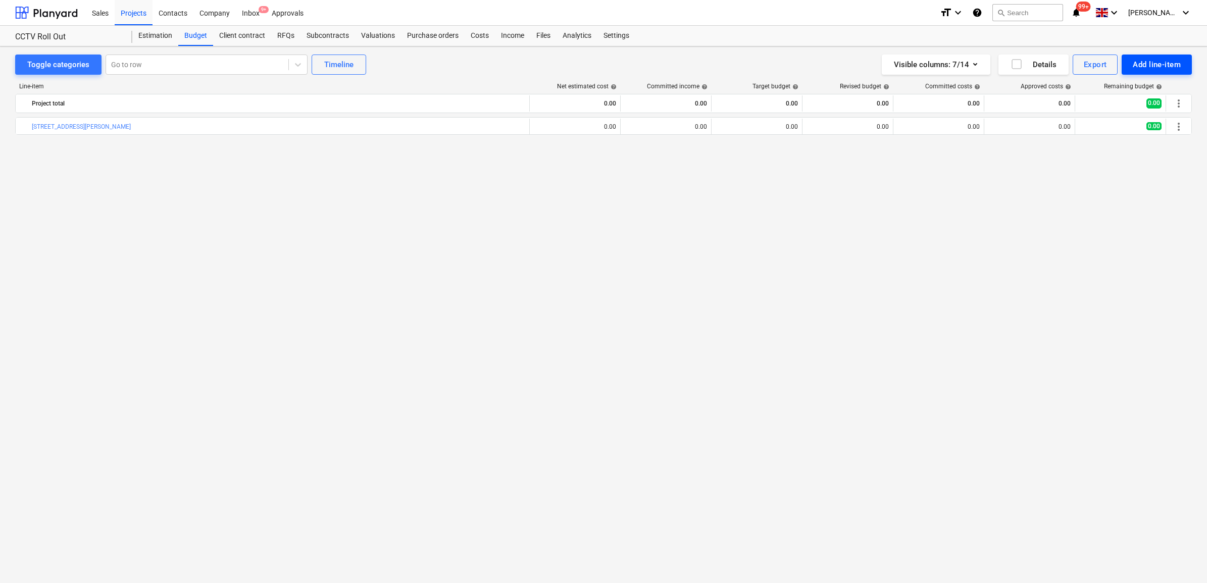
click at [1160, 69] on div "Add line-item" at bounding box center [1157, 64] width 48 height 13
click at [1119, 102] on div "Add custom" at bounding box center [1139, 107] width 105 height 18
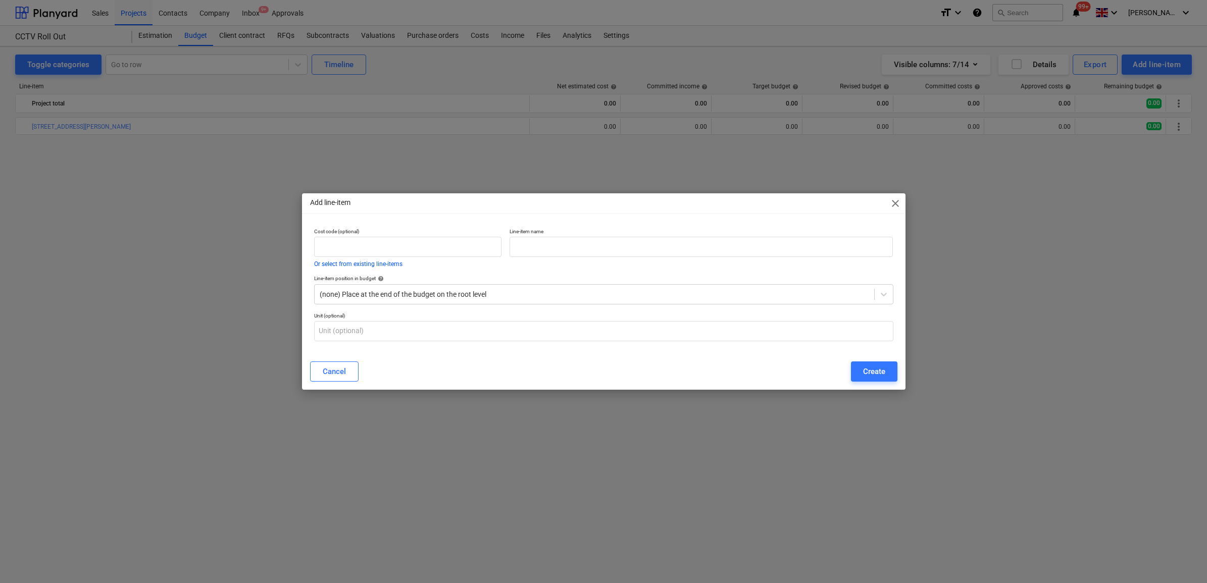
click at [386, 221] on div "Add line-item close Cost code (optional) Or select from existing line-items Lin…" at bounding box center [603, 291] width 603 height 196
click at [379, 242] on input "text" at bounding box center [408, 247] width 188 height 20
type input "23"
click at [608, 247] on input "text" at bounding box center [701, 247] width 383 height 20
type input "[PERSON_NAME][GEOGRAPHIC_DATA]"
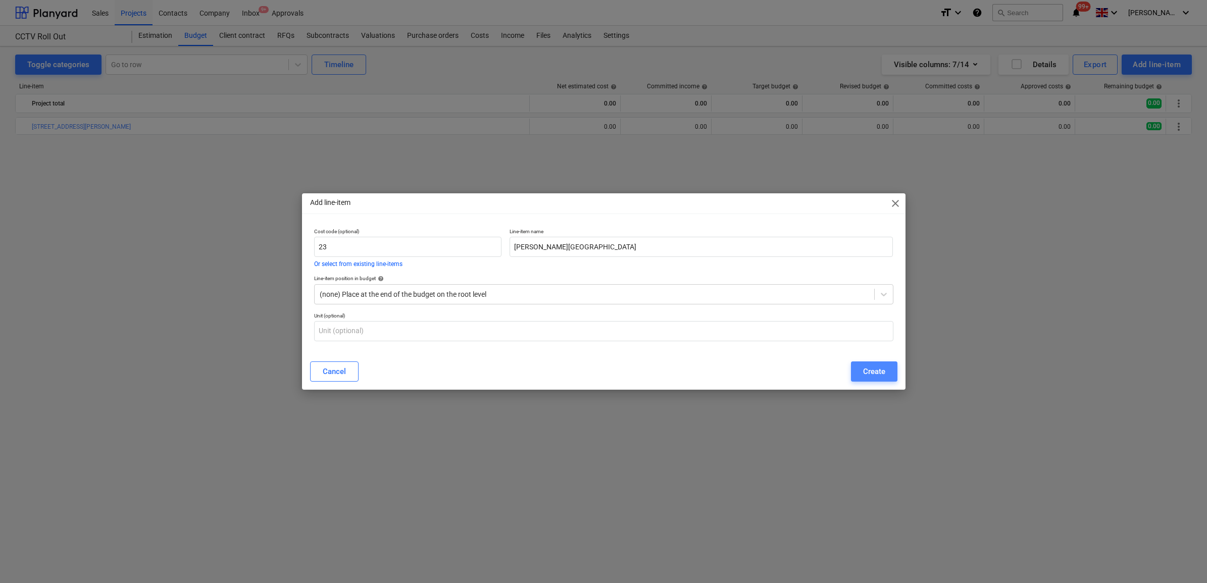
click at [871, 375] on div "Create" at bounding box center [874, 371] width 22 height 13
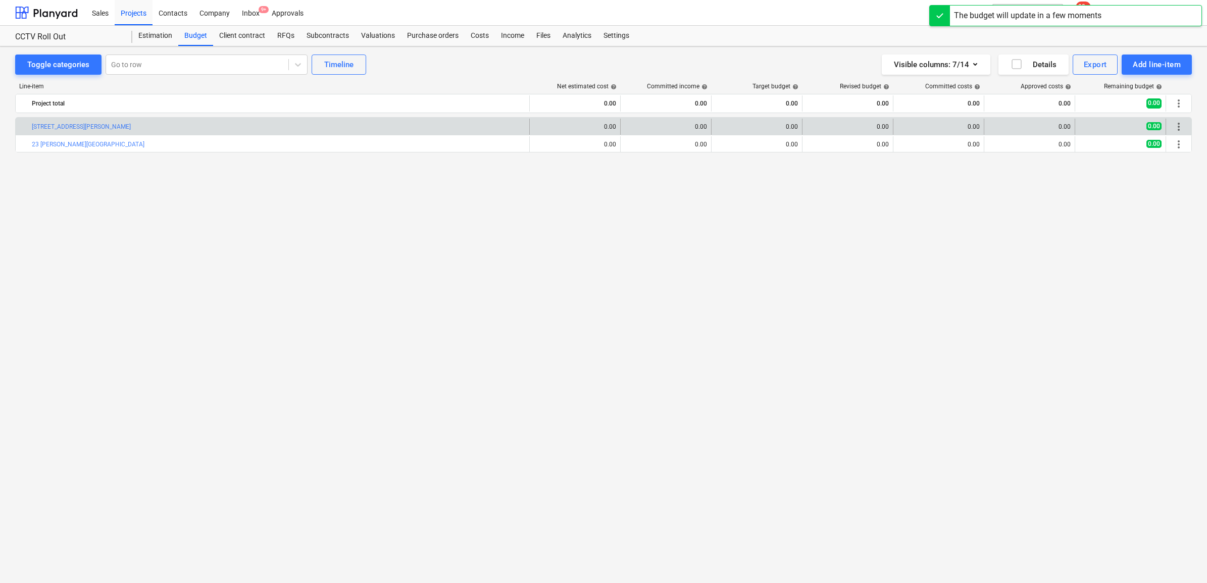
click at [1179, 129] on span "more_vert" at bounding box center [1179, 127] width 12 height 12
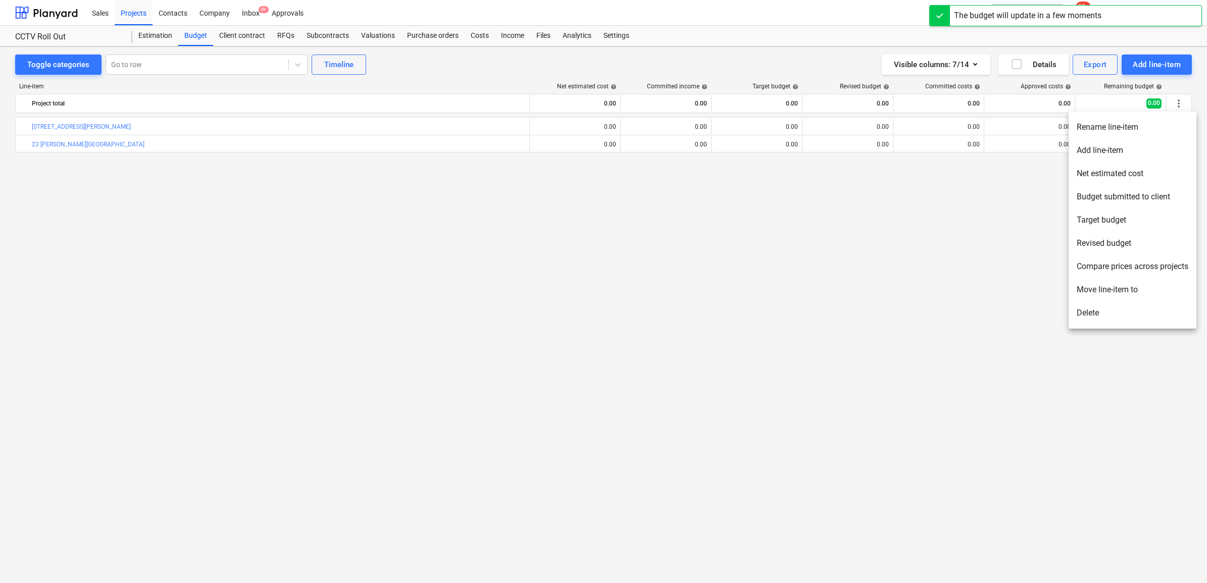
click at [1127, 153] on li "Add line-item" at bounding box center [1133, 150] width 128 height 23
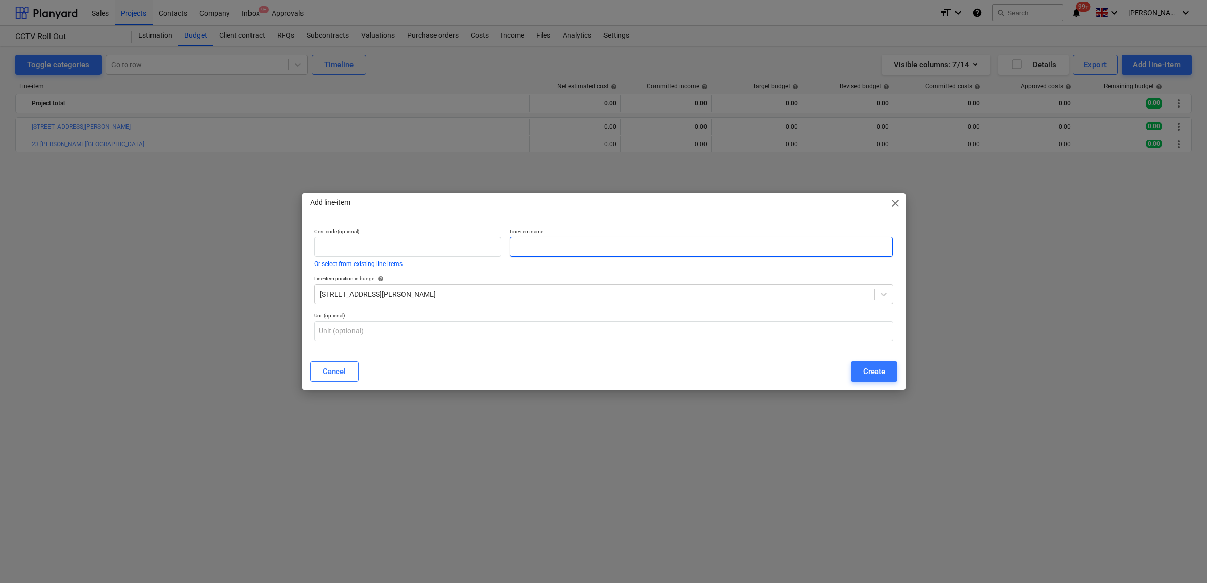
click at [660, 238] on input "text" at bounding box center [701, 247] width 383 height 20
type input "CCTV Upgrade Works"
click at [483, 243] on input "text" at bounding box center [408, 247] width 188 height 20
type input "5800B"
click at [863, 369] on div "Create" at bounding box center [874, 371] width 22 height 13
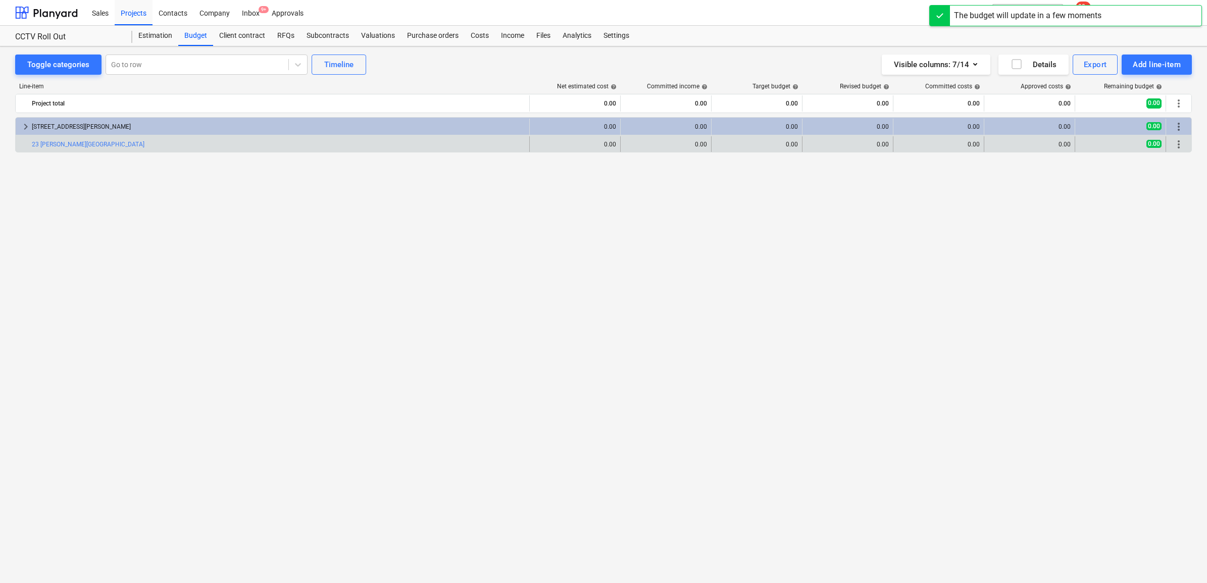
click at [1183, 147] on span "more_vert" at bounding box center [1179, 144] width 12 height 12
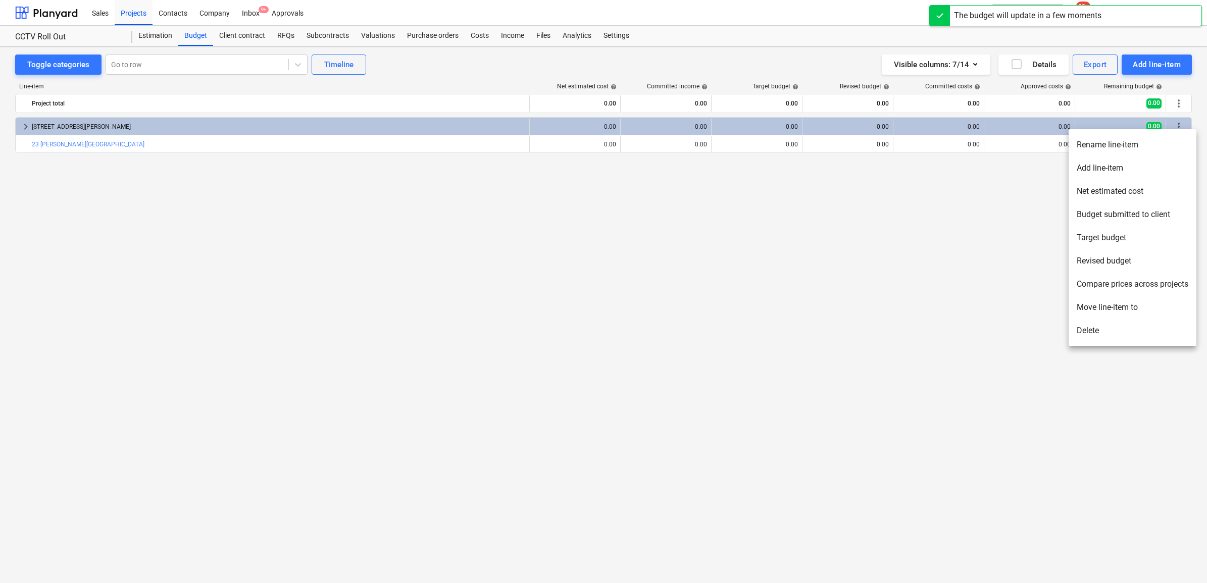
click at [1140, 166] on li "Add line-item" at bounding box center [1133, 168] width 128 height 23
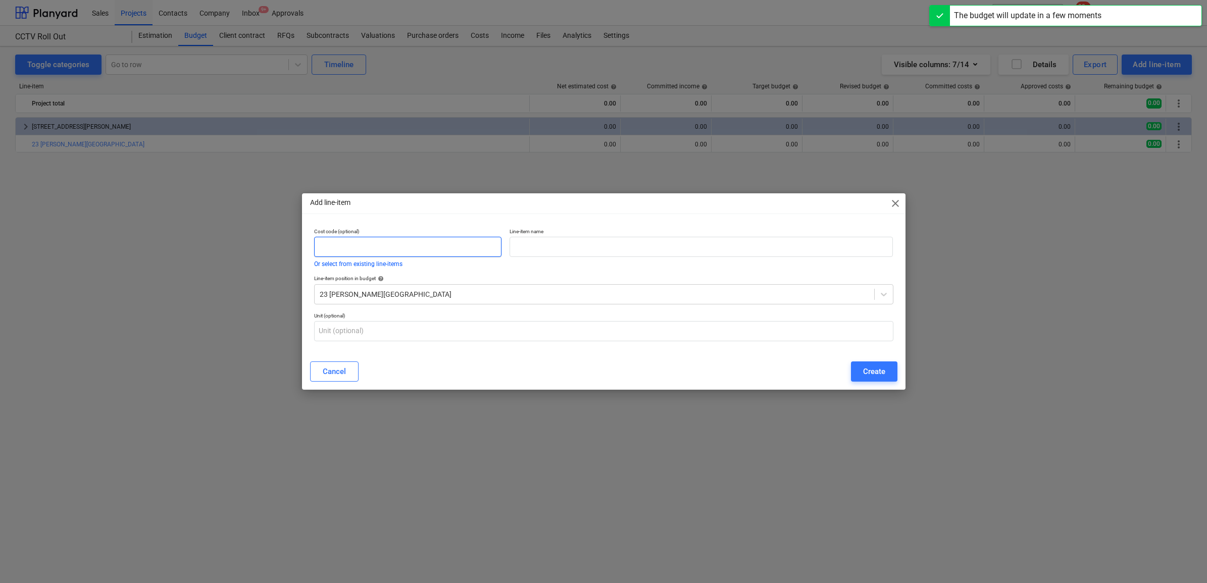
click at [433, 246] on input "text" at bounding box center [408, 247] width 188 height 20
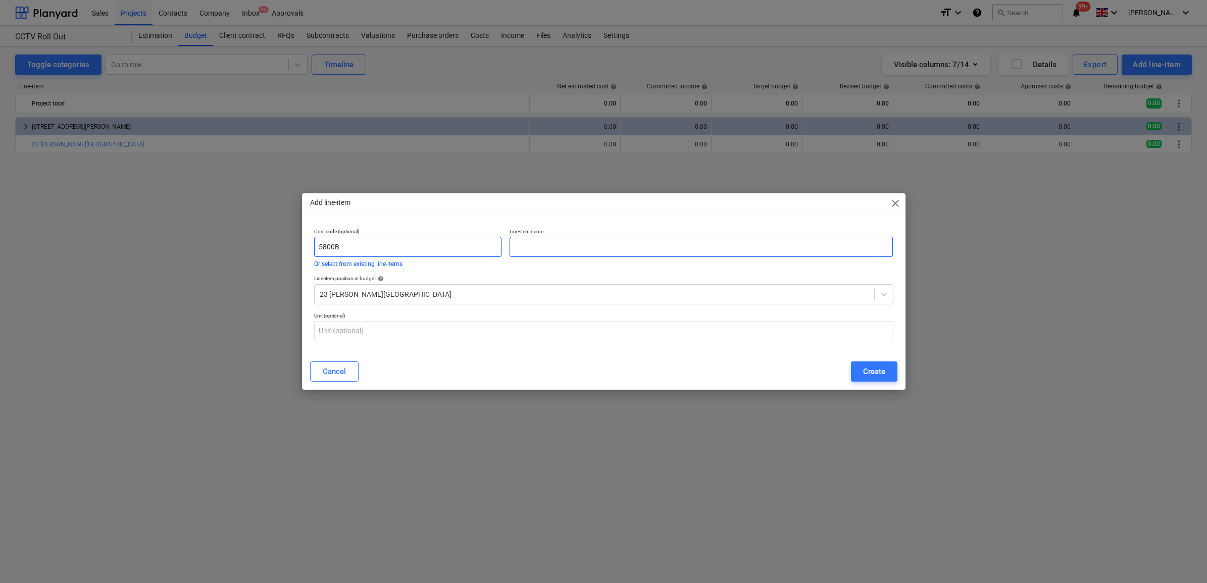
type input "5800B"
click at [521, 247] on input "text" at bounding box center [701, 247] width 383 height 20
type input "CCTV Upgrade Works"
click at [890, 369] on button "Create" at bounding box center [874, 372] width 46 height 20
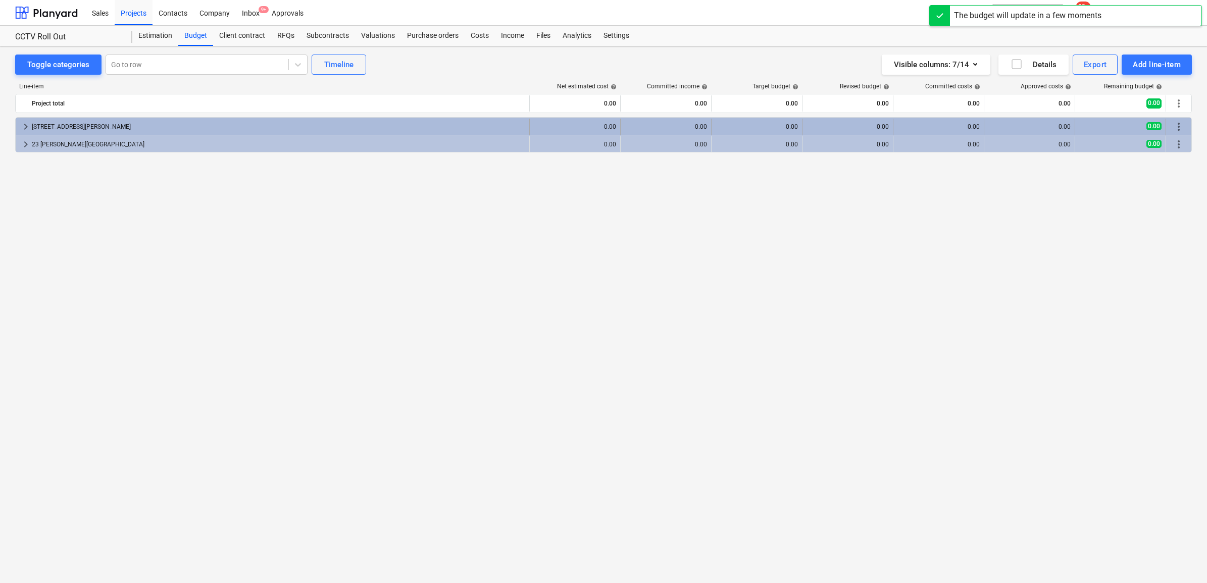
click at [24, 121] on span "keyboard_arrow_right" at bounding box center [26, 127] width 12 height 12
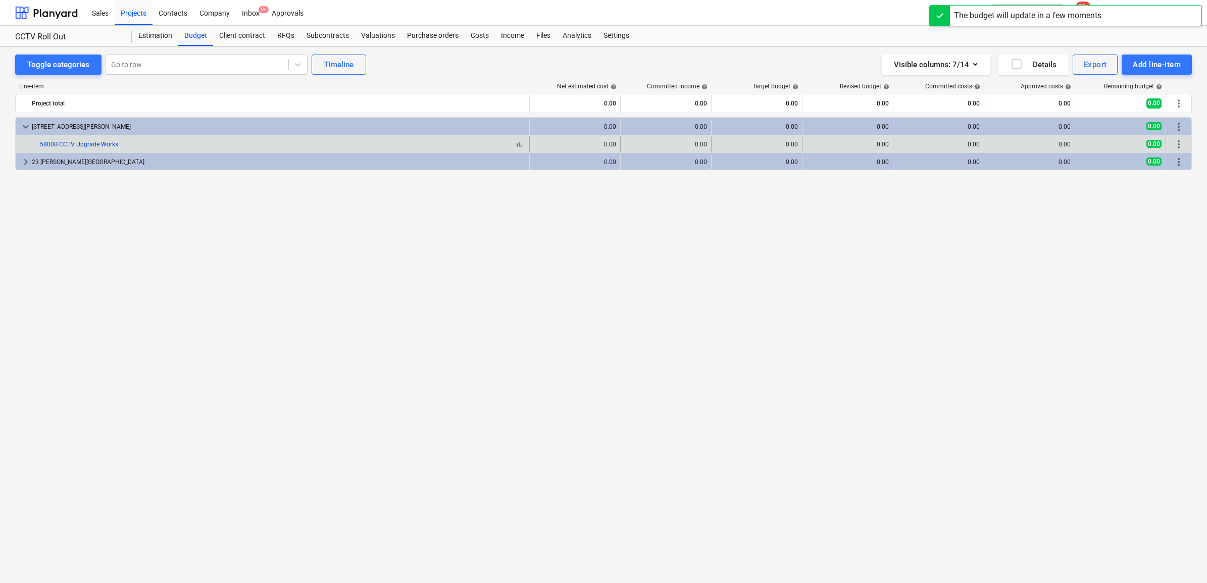
click at [94, 145] on link "5800B CCTV Upgrade Works" at bounding box center [79, 144] width 78 height 7
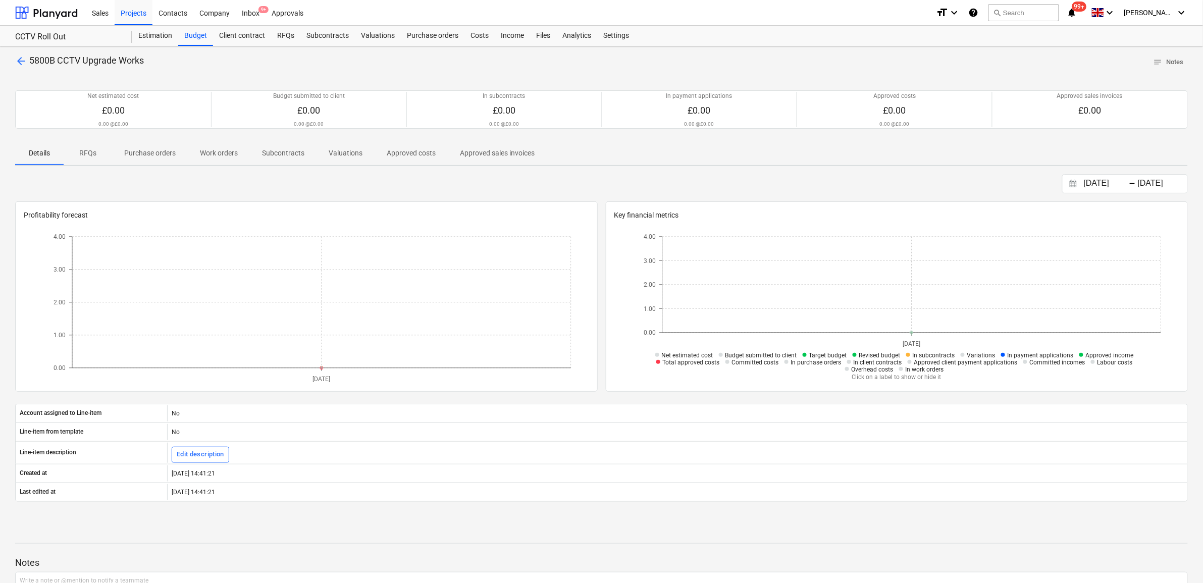
click at [166, 154] on p "Purchase orders" at bounding box center [150, 153] width 52 height 11
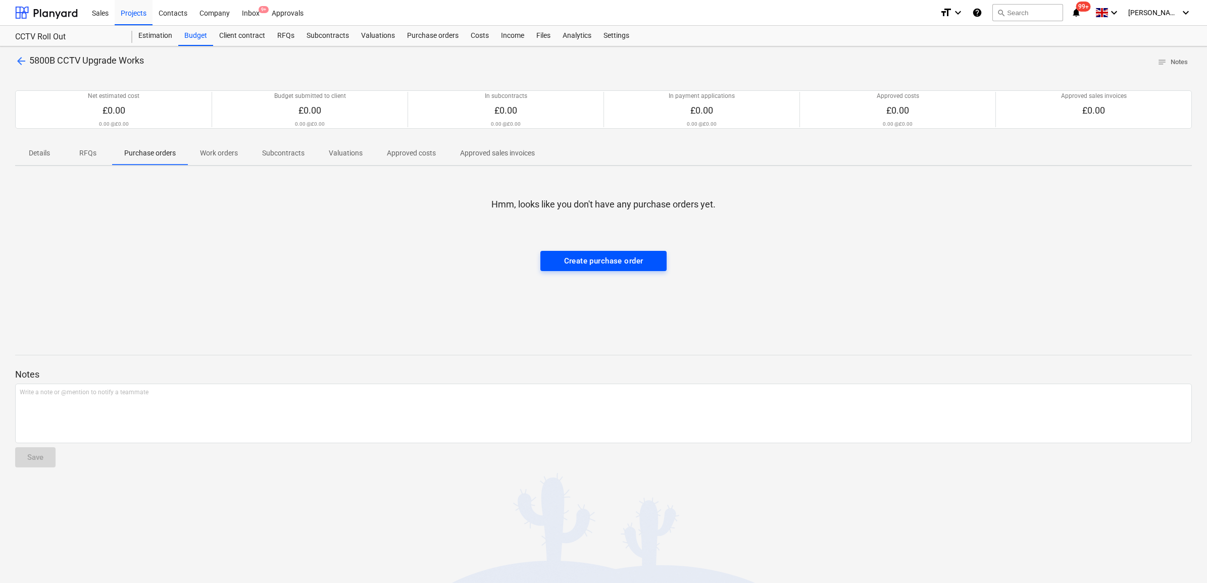
click at [586, 258] on div "Create purchase order" at bounding box center [603, 261] width 79 height 13
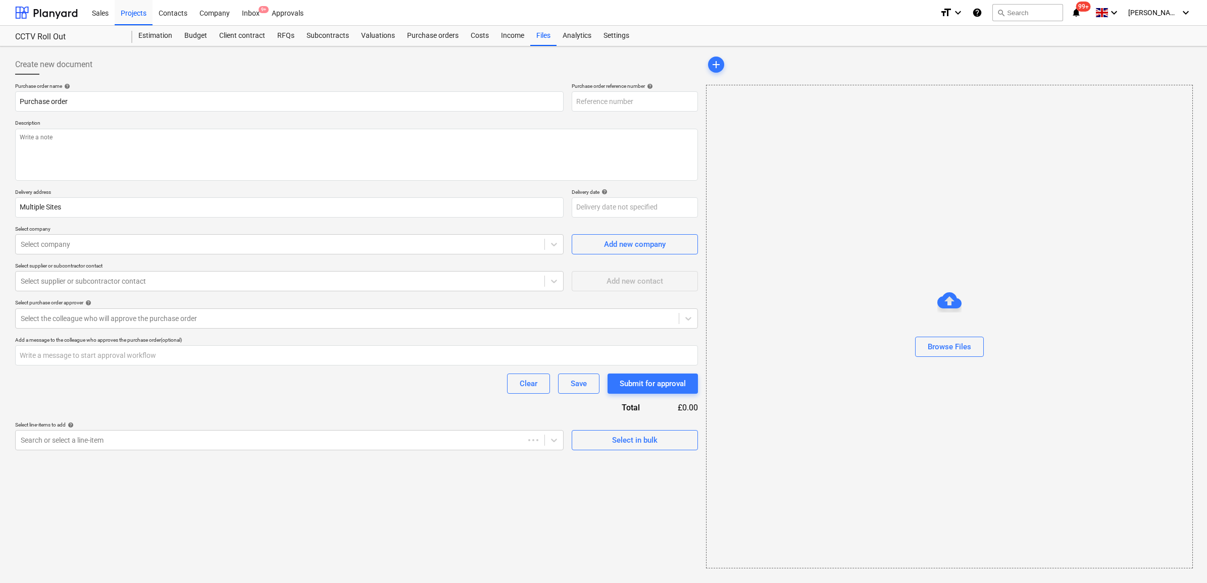
type textarea "x"
type input "100-PO-001"
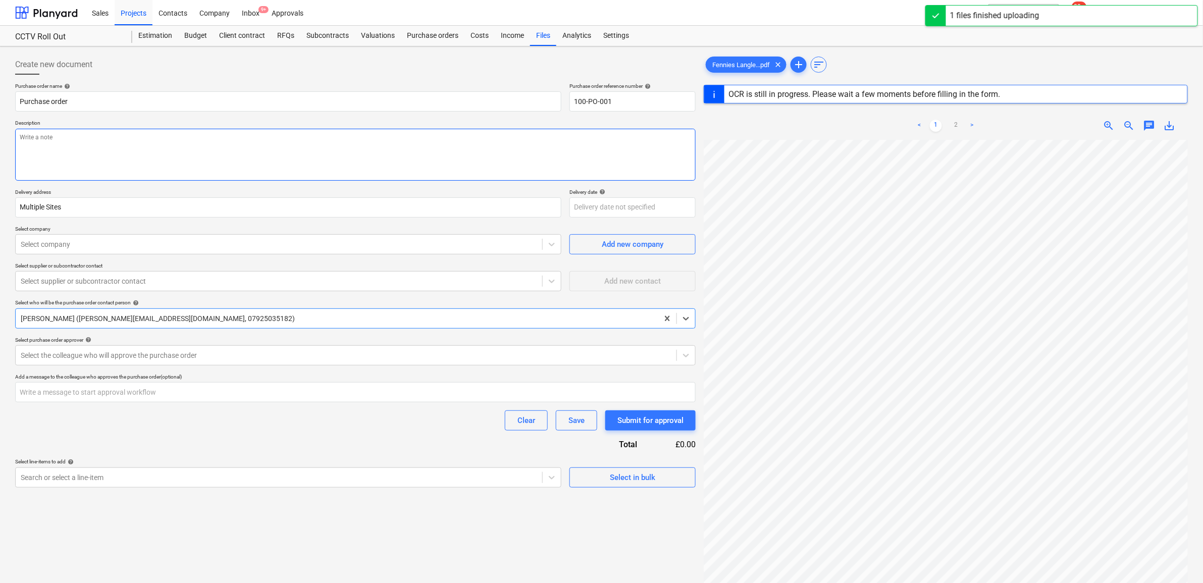
click at [304, 162] on textarea at bounding box center [355, 155] width 681 height 52
type textarea "x"
type textarea "A"
type textarea "x"
type textarea "As"
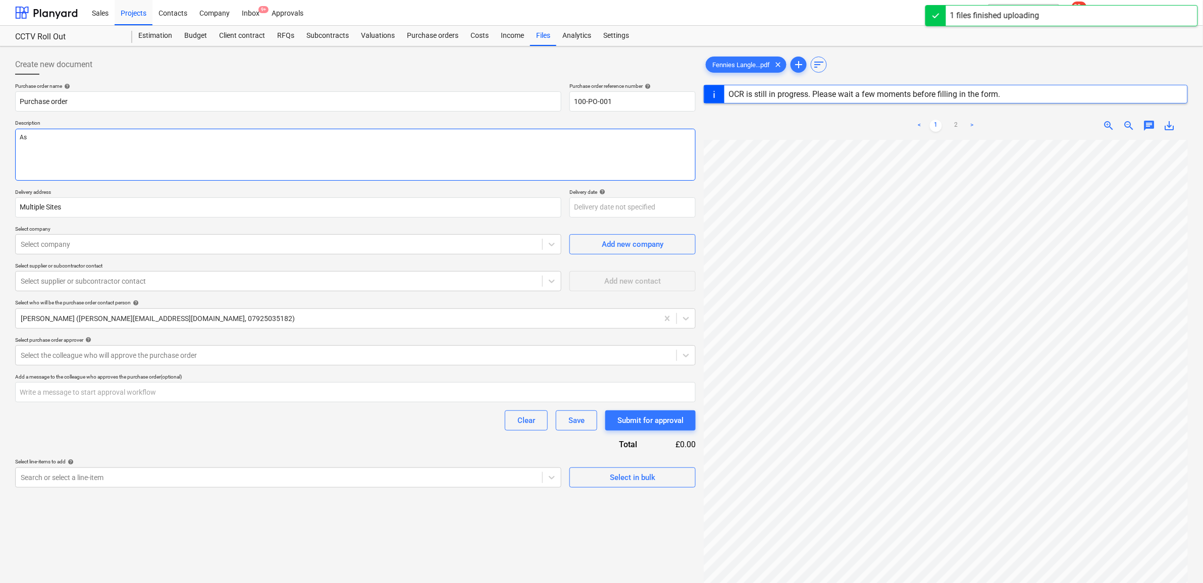
type textarea "x"
type textarea "As"
type textarea "x"
type textarea "As p"
type textarea "x"
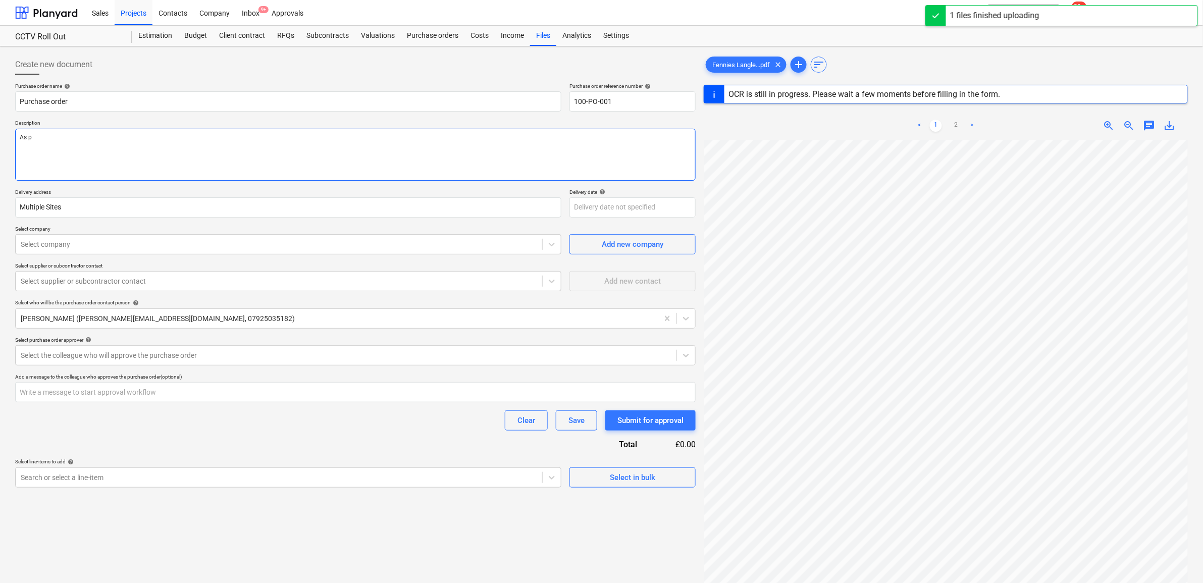
type textarea "As pe"
type textarea "x"
type textarea "As per"
type textarea "x"
type textarea "As per"
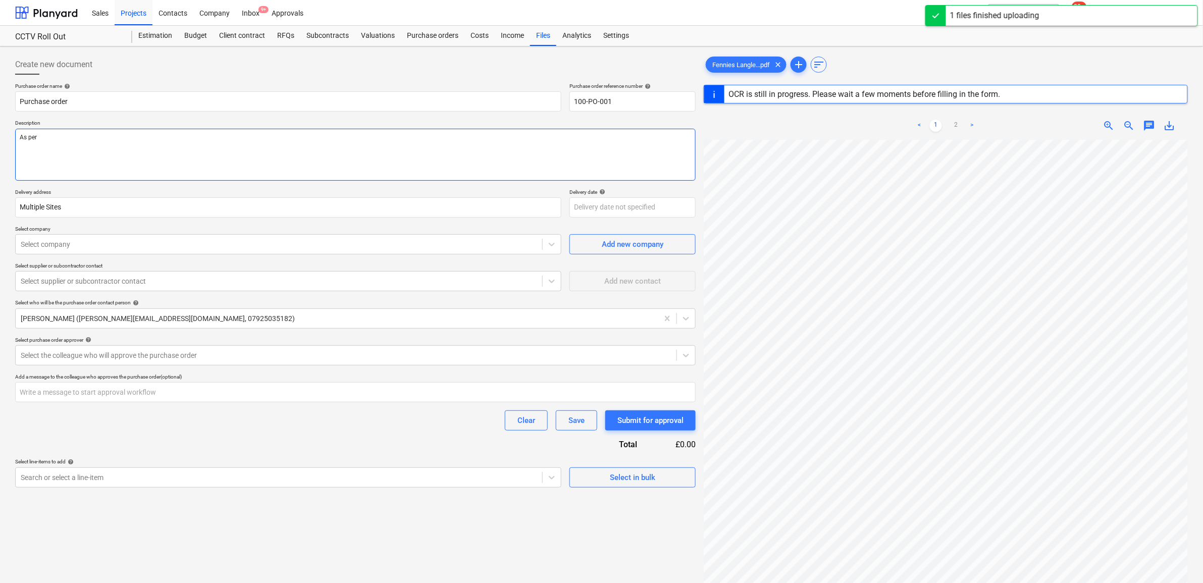
type textarea "x"
type textarea "As per q"
type textarea "x"
type textarea "As per qu"
type textarea "x"
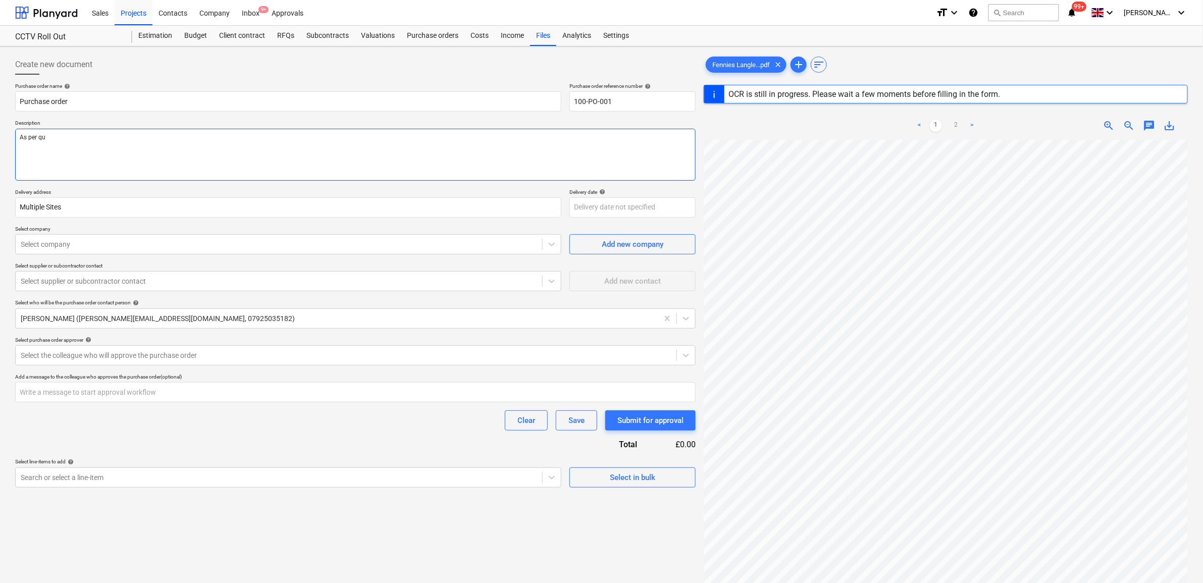
type textarea "As per quo"
type textarea "x"
type textarea "As per quot"
type textarea "x"
type textarea "As per quote"
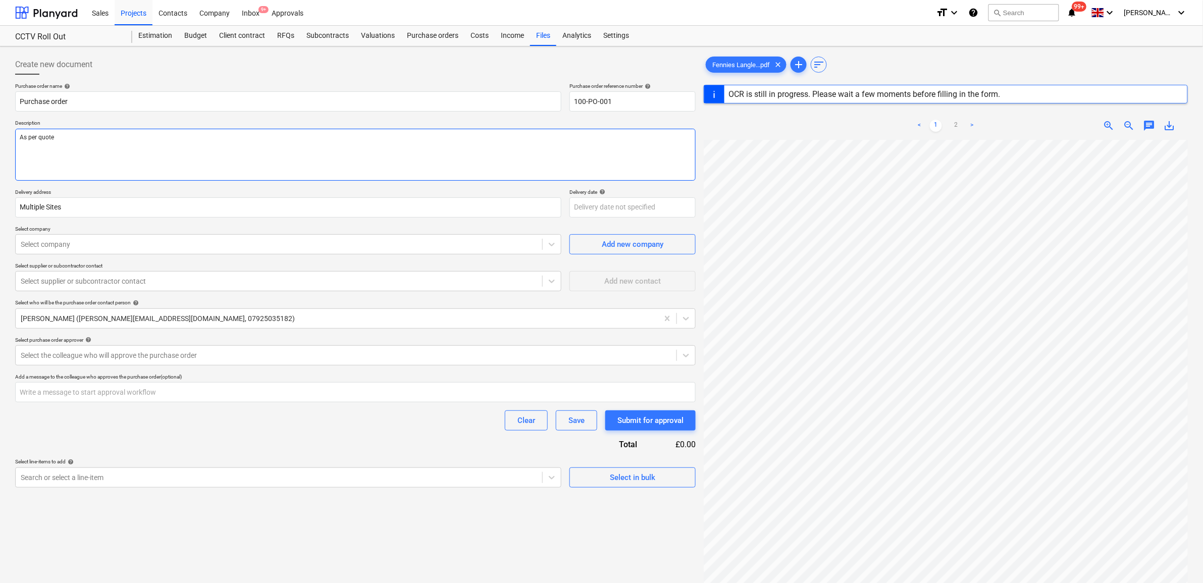
type textarea "x"
type textarea "As per quote"
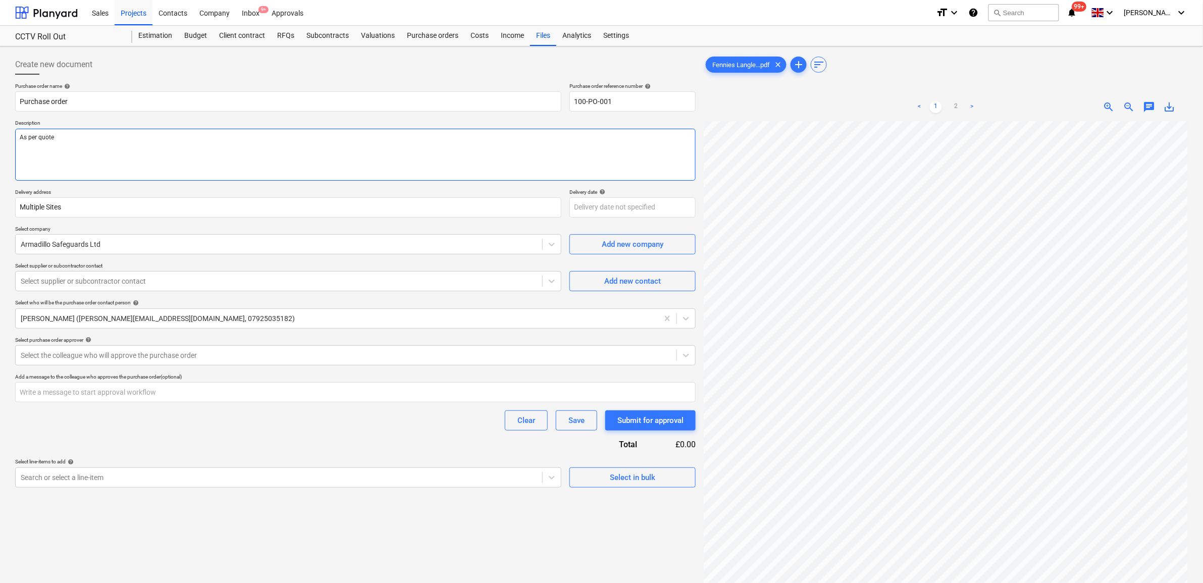
type textarea "x"
type textarea "As per quote N"
type textarea "x"
type textarea "As per quote ND"
type textarea "x"
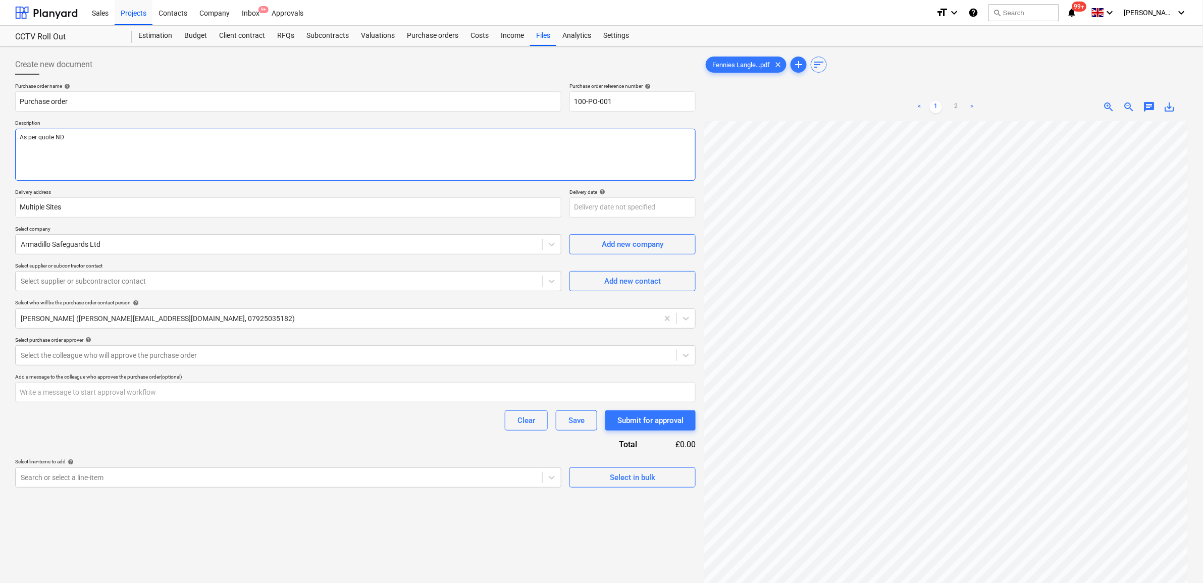
type textarea "As per quote ND3"
type textarea "x"
type textarea "As per quote ND33"
type textarea "x"
type textarea "As per quote ND338"
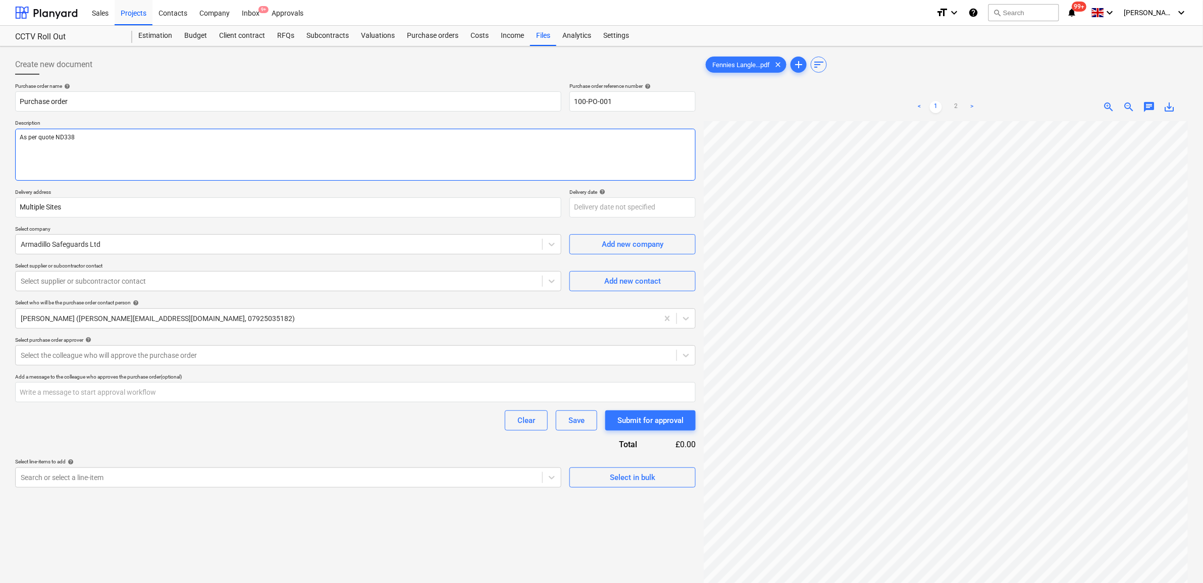
type textarea "x"
type textarea "As per quote ND3381"
type textarea "x"
type textarea "As per quote ND33812"
type textarea "x"
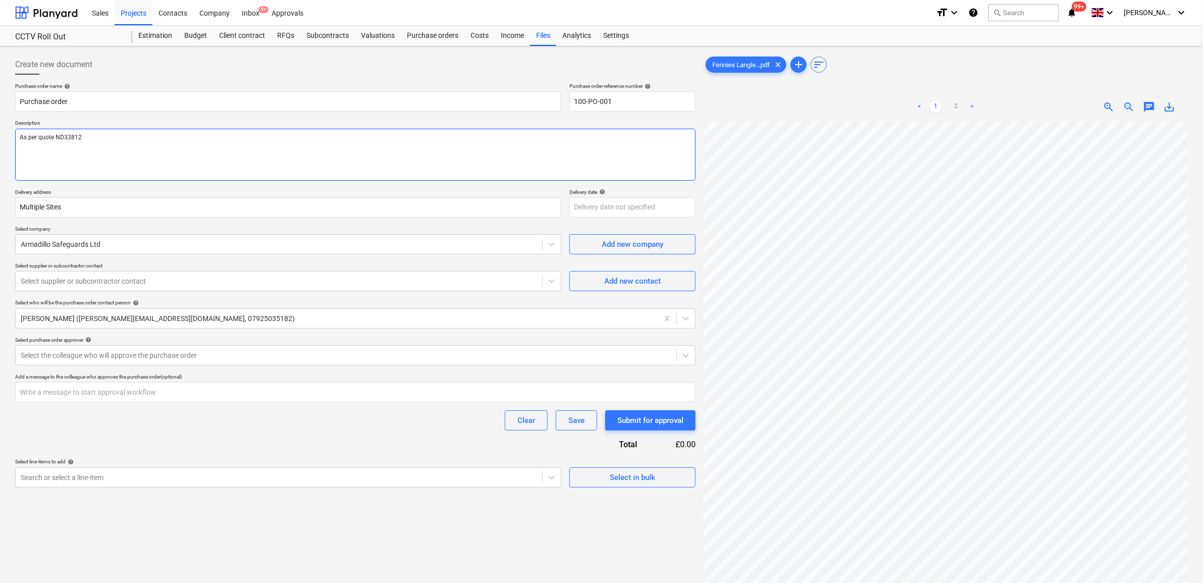
type textarea "As per quote ND33812"
type textarea "x"
type textarea "As per quote ND33812 1"
type textarea "x"
type textarea "As per quote ND33812 1"
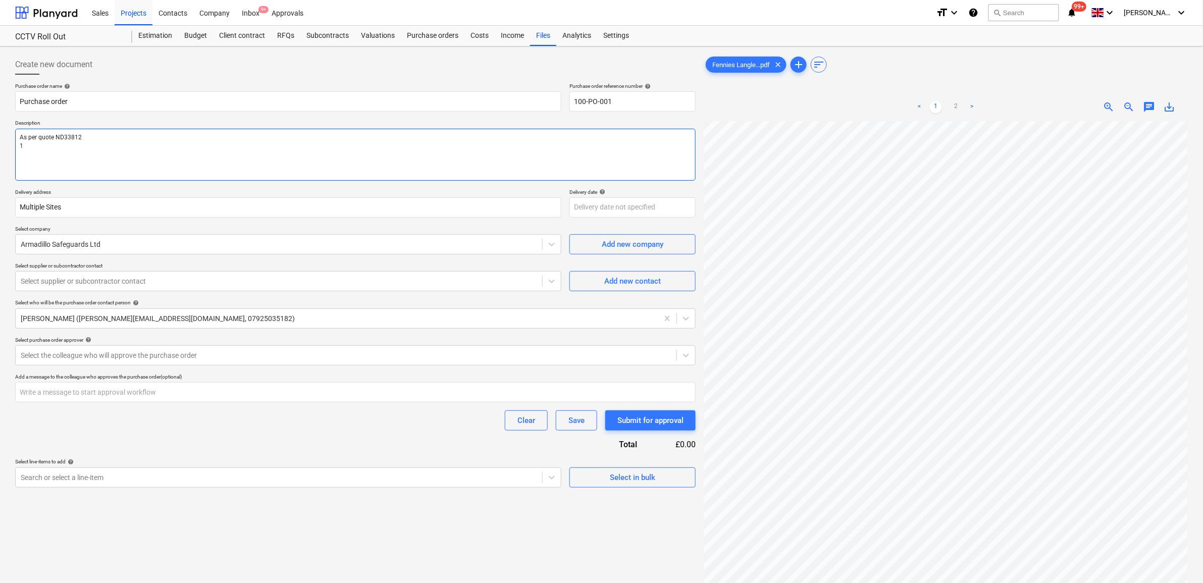
type textarea "x"
type textarea "As per quote ND33812 1 M"
type textarea "x"
type textarea "As per quote ND33812 1 Mo"
type textarea "x"
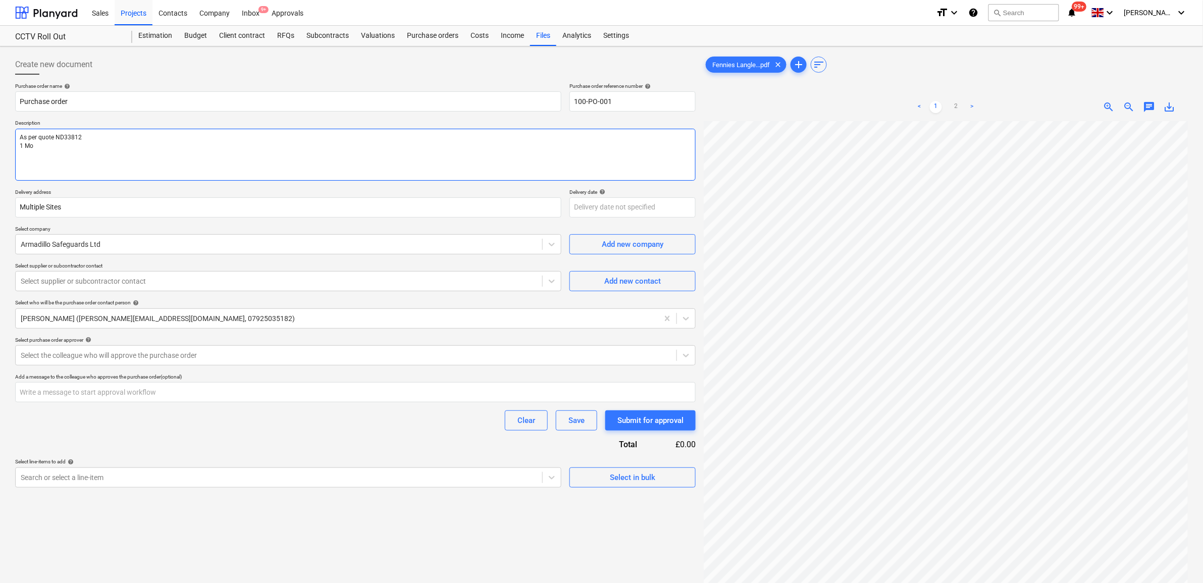
type textarea "As per quote ND33812 1 Mos"
type textarea "x"
type textarea "As per quote ND33812 1 Mosa"
type textarea "x"
type textarea "As per quote ND33812 1 Mosai"
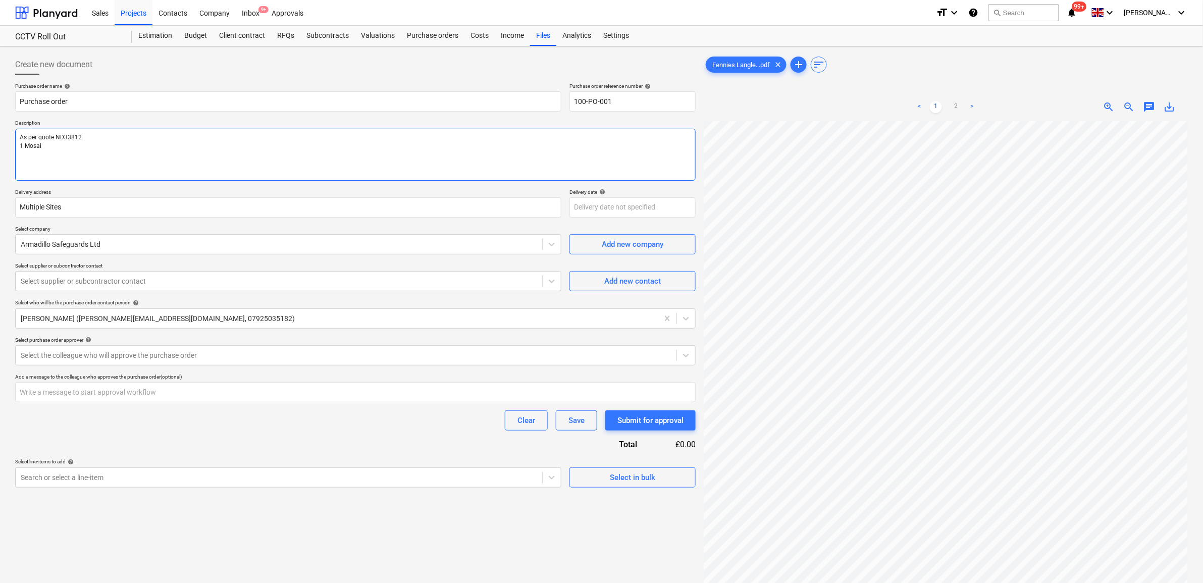
type textarea "x"
type textarea "As per quote ND33812 1 Mosaic"
type textarea "x"
type textarea "As per quote ND33812 1 Mosaic"
type textarea "x"
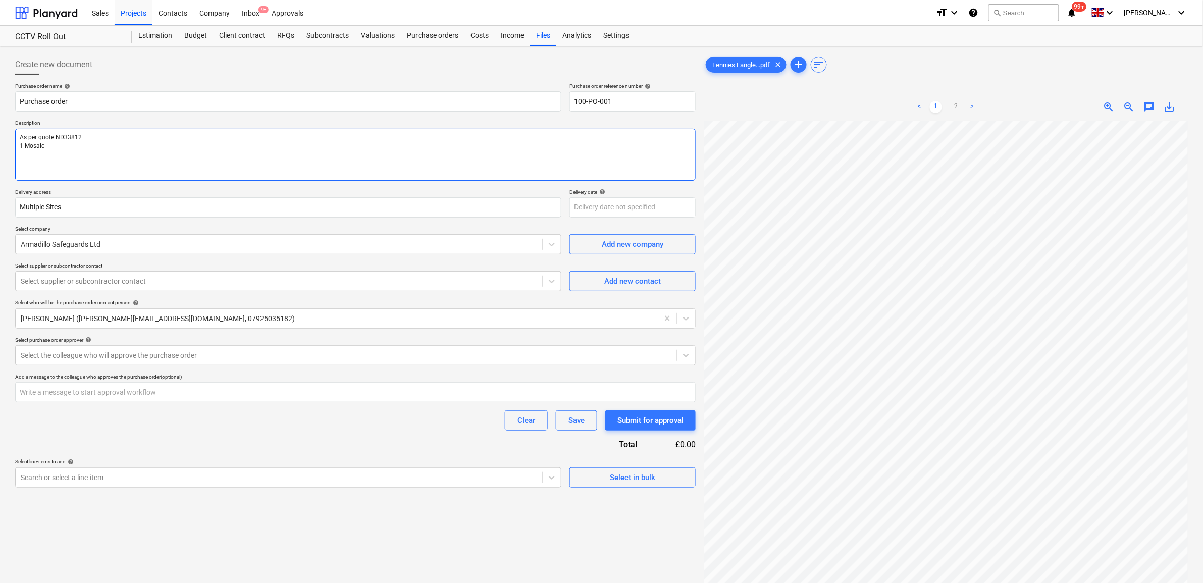
type textarea "As per quote ND33812 1 Mosaic W"
type textarea "x"
type textarea "As per quote ND33812 1 Mosaic Wa"
type textarea "x"
type textarea "As per quote ND33812 [STREET_ADDRESS]"
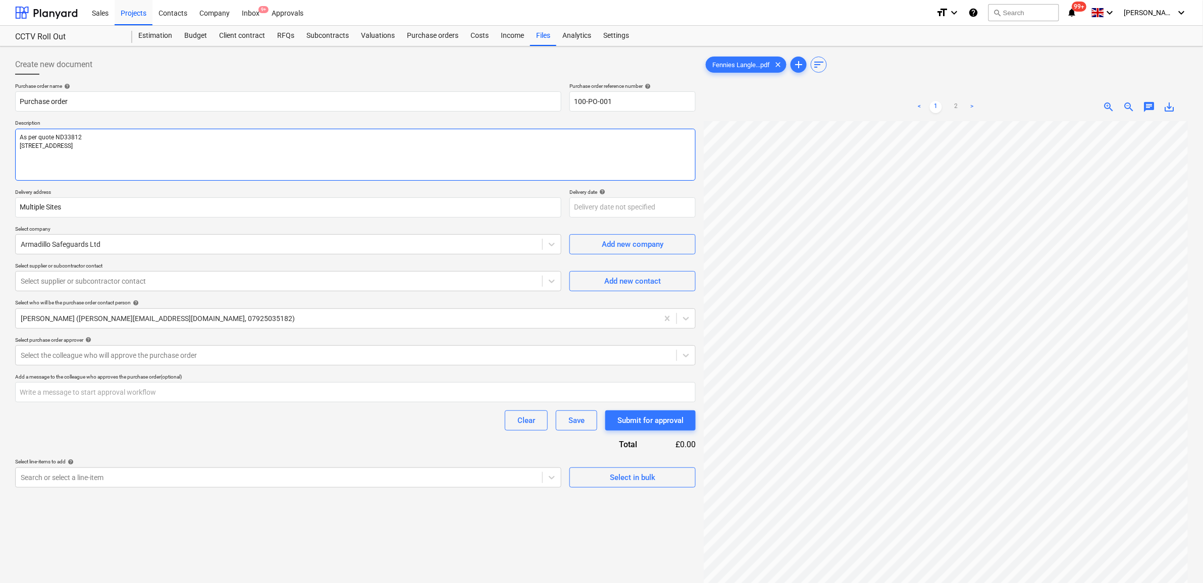
type textarea "x"
type textarea "As per quote ND33812 [STREET_ADDRESS],"
type textarea "x"
type textarea "As per quote ND33812 [STREET_ADDRESS],"
type textarea "x"
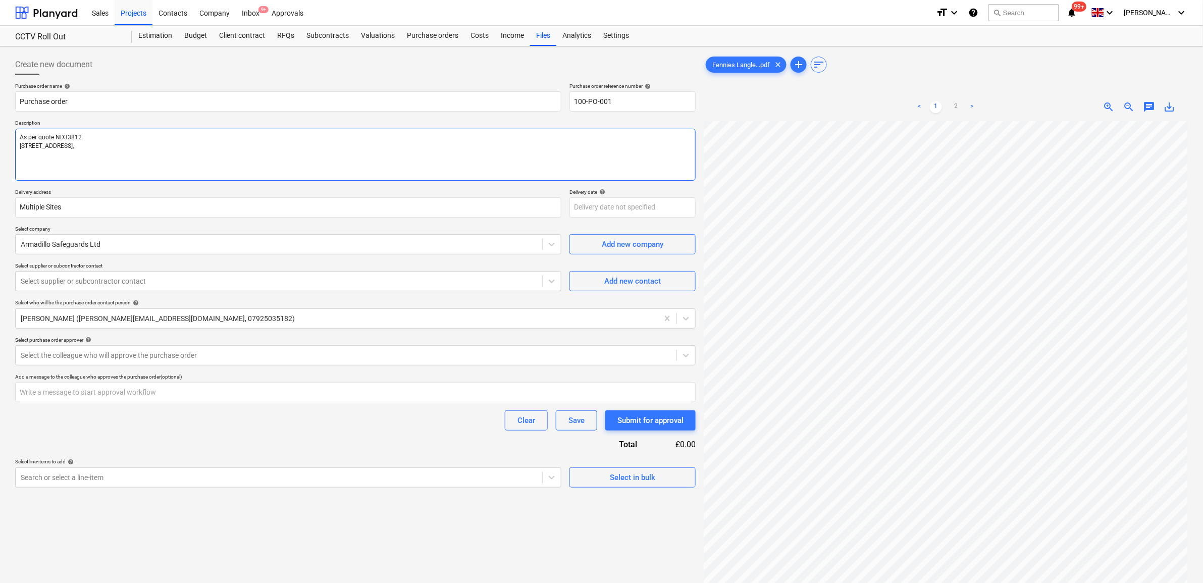
type textarea "As per quote ND33812 [STREET_ADDRESS]"
type textarea "x"
type textarea "As per quote ND33812 [STREET_ADDRESS]"
type textarea "x"
type textarea "As per quote ND33812 [STREET_ADDRESS]"
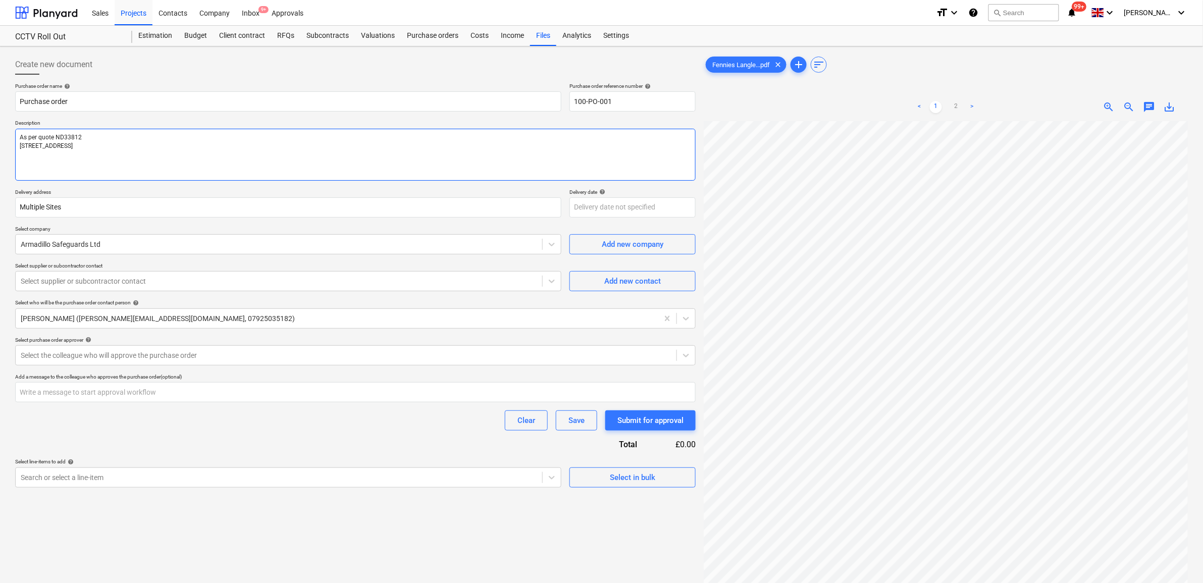
type textarea "x"
type textarea "As per quote ND33812 [STREET_ADDRESS][PERSON_NAME]"
type textarea "x"
type textarea "As per quote ND33812 [STREET_ADDRESS]"
type textarea "x"
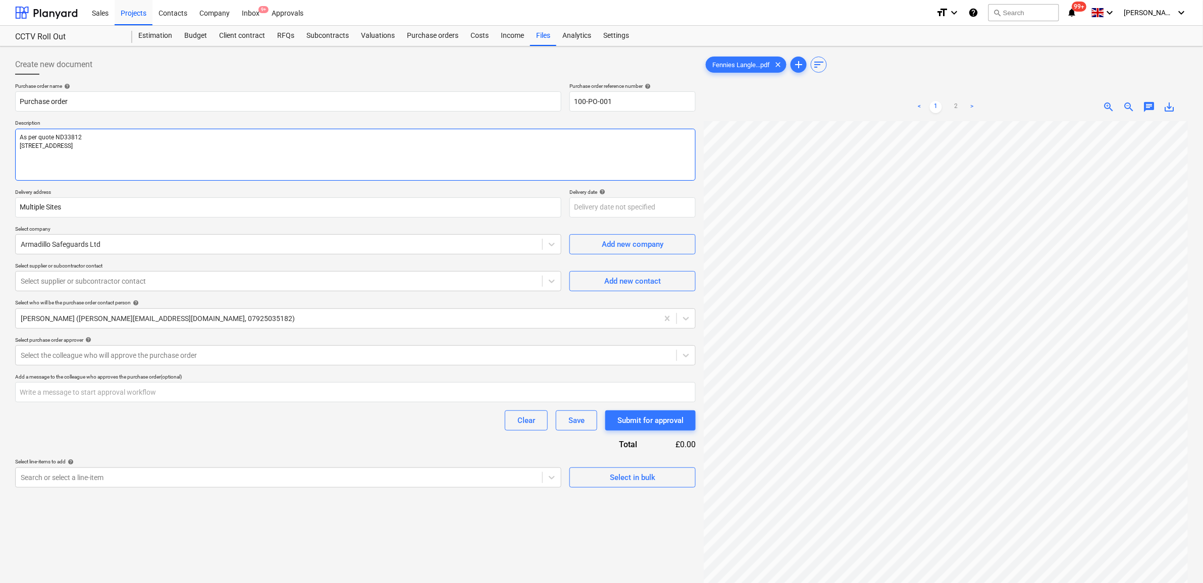
type textarea "As per quote ND33812 [STREET_ADDRESS][PERSON_NAME]"
type textarea "x"
type textarea "As per quote ND33812 [STREET_ADDRESS]"
type textarea "x"
type textarea "As per quote ND33812 [STREET_ADDRESS]"
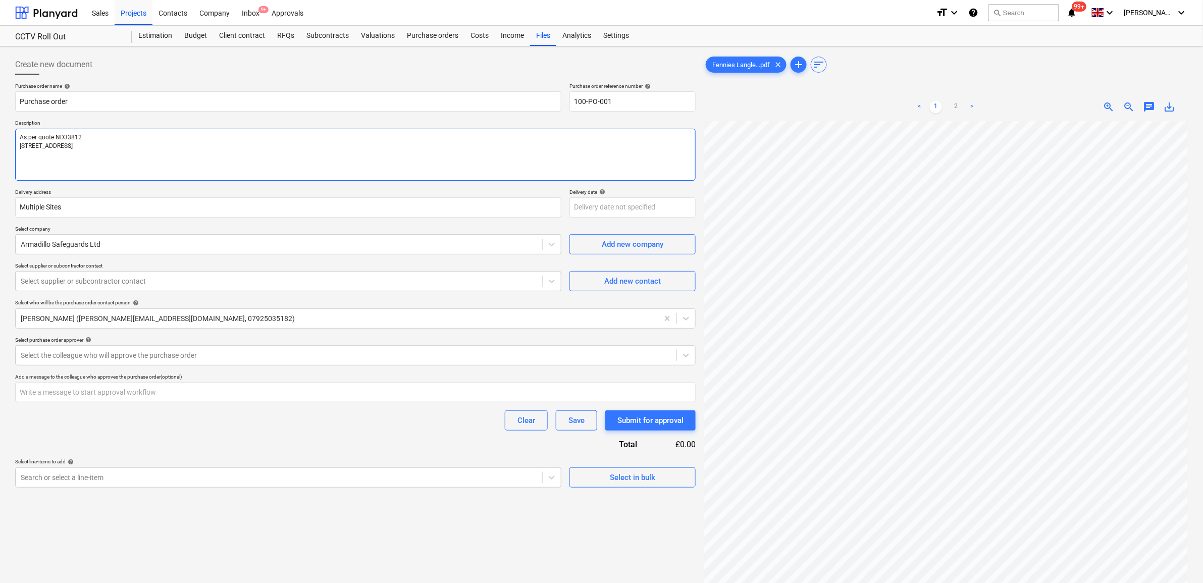
type textarea "x"
type textarea "As per quote ND33812 [STREET_ADDRESS]"
type textarea "x"
type textarea "As per quote ND33812 [STREET_ADDRESS],"
type textarea "x"
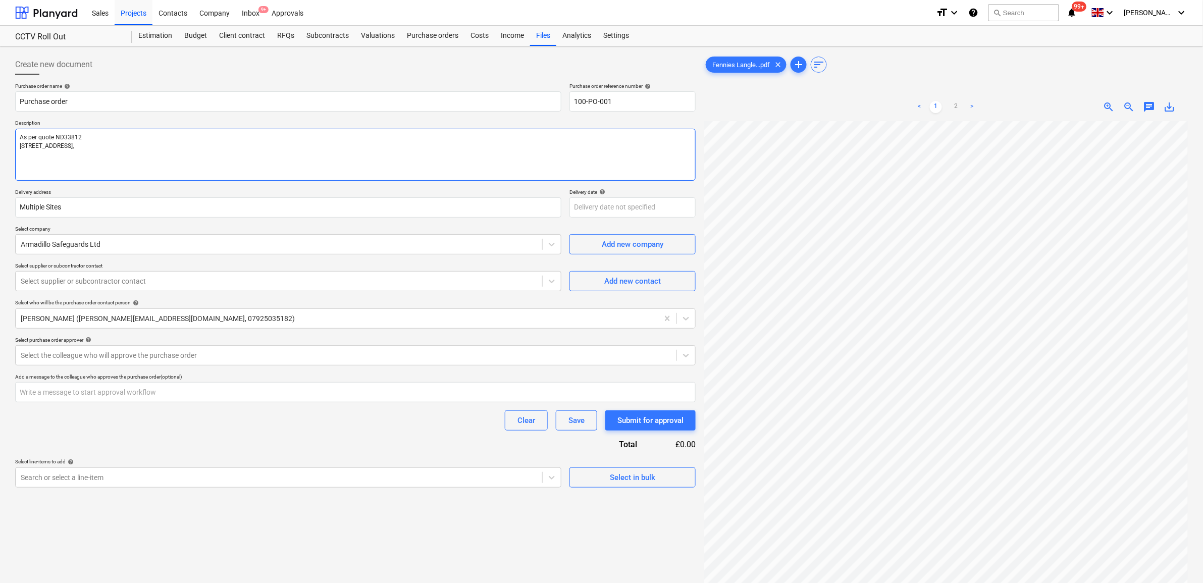
type textarea "As per quote ND33812 [STREET_ADDRESS],"
type textarea "x"
type textarea "As per quote ND33812 [STREET_ADDRESS]"
type textarea "x"
type textarea "As per quote ND33812 [STREET_ADDRESS]"
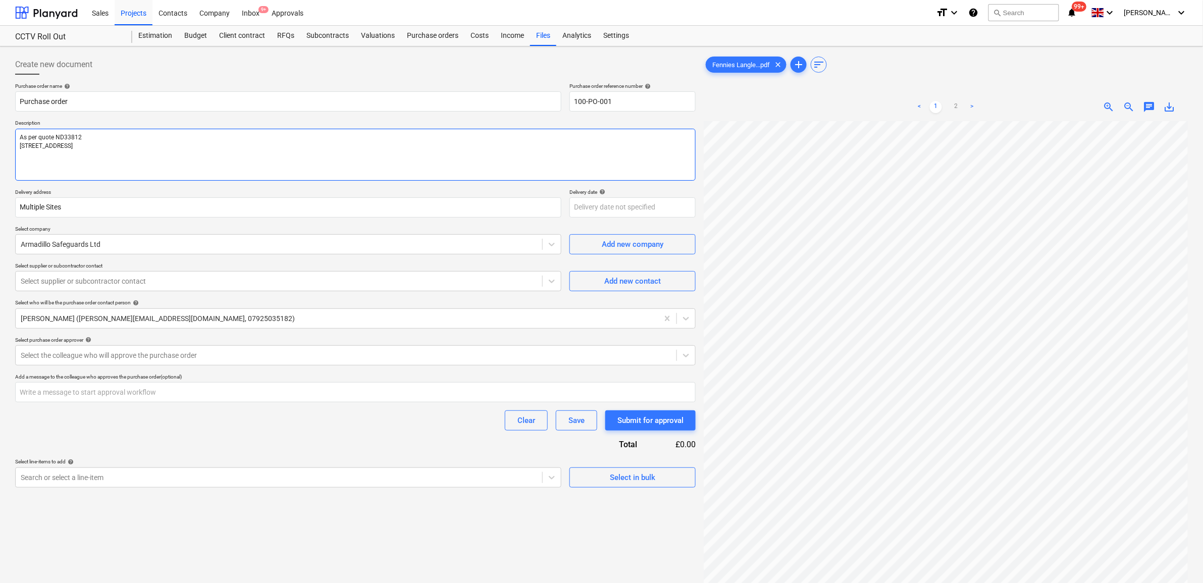
type textarea "x"
type textarea "As per quote ND33812 [STREET_ADDRESS]"
type textarea "x"
type textarea "As per quote ND33812 1 Mosaic Way Be"
type textarea "x"
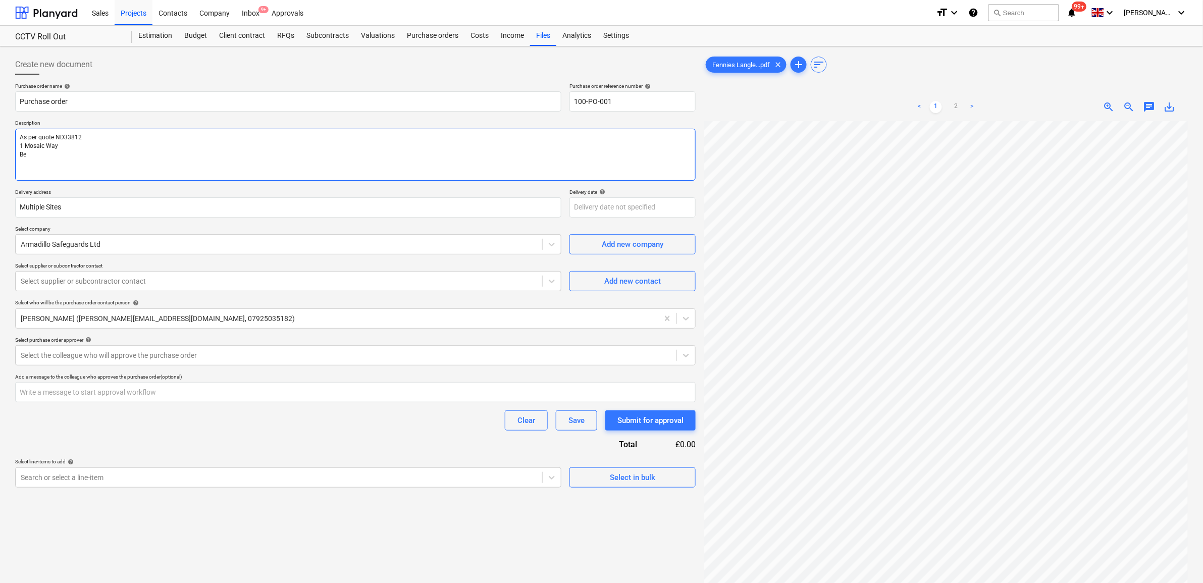
type textarea "As per quote ND33812 1 Mosaic Way Bec"
type textarea "x"
type textarea "As per quote ND33812 1 Mosaic Way [PERSON_NAME]"
type textarea "x"
type textarea "As per quote ND33812 1 Mosaic Way Becke"
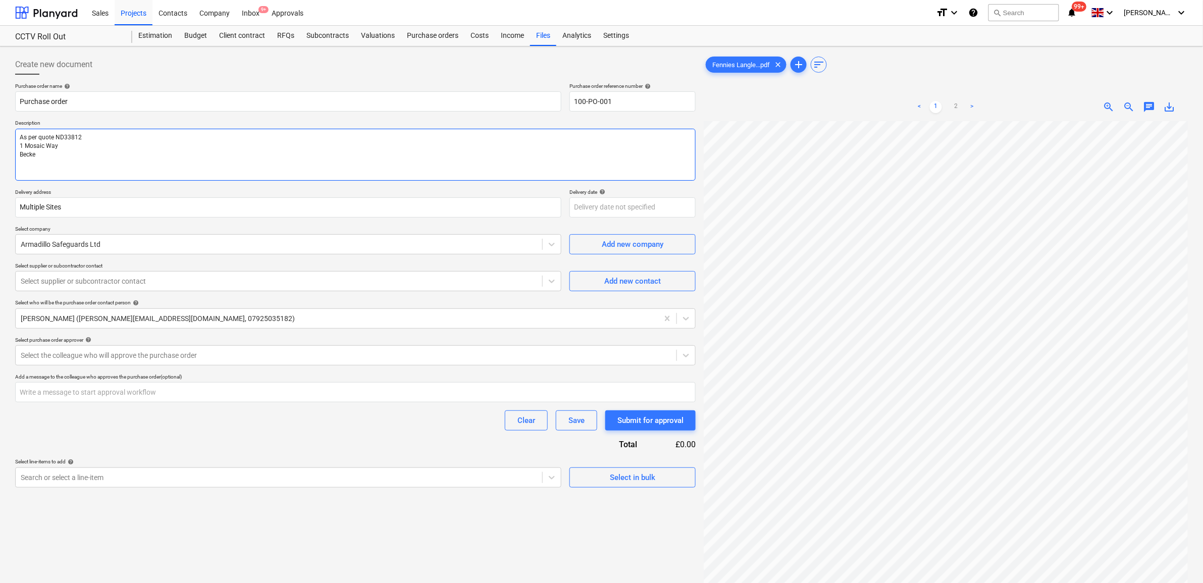
type textarea "x"
type textarea "As per quote ND33812 1 Mosaic Way [PERSON_NAME]"
type textarea "x"
type textarea "As per quote ND33812 1 Mosaic Way Beckenh"
type textarea "x"
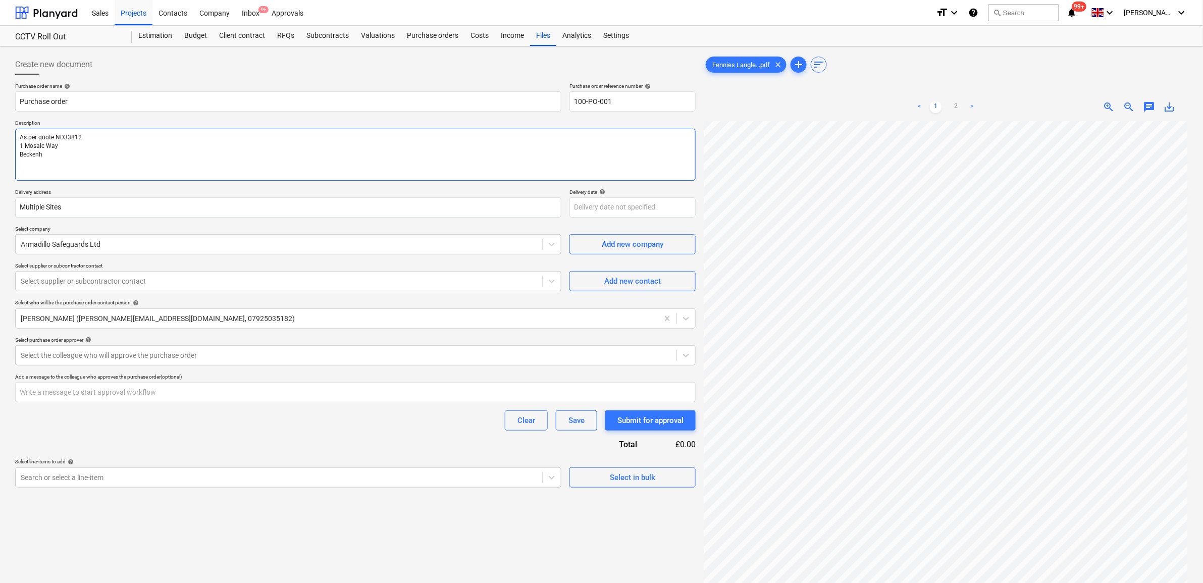
type textarea "As per quote ND33812 1 Mosaic Way Beckenha"
type textarea "x"
type textarea "As per quote ND33812 [STREET_ADDRESS]"
type textarea "x"
type textarea "As per quote ND33812 [STREET_ADDRESS]"
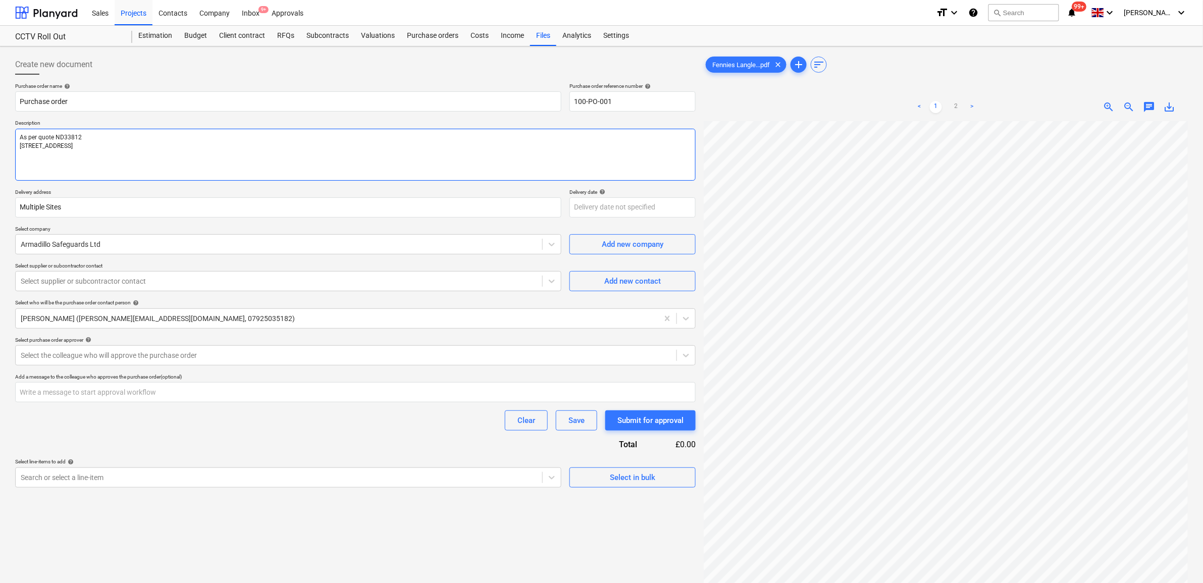
type textarea "x"
type textarea "As per quote ND33812 [STREET_ADDRESS]"
type textarea "x"
type textarea "As per quote ND33812 1 Mosaic Way Beckenha"
type textarea "x"
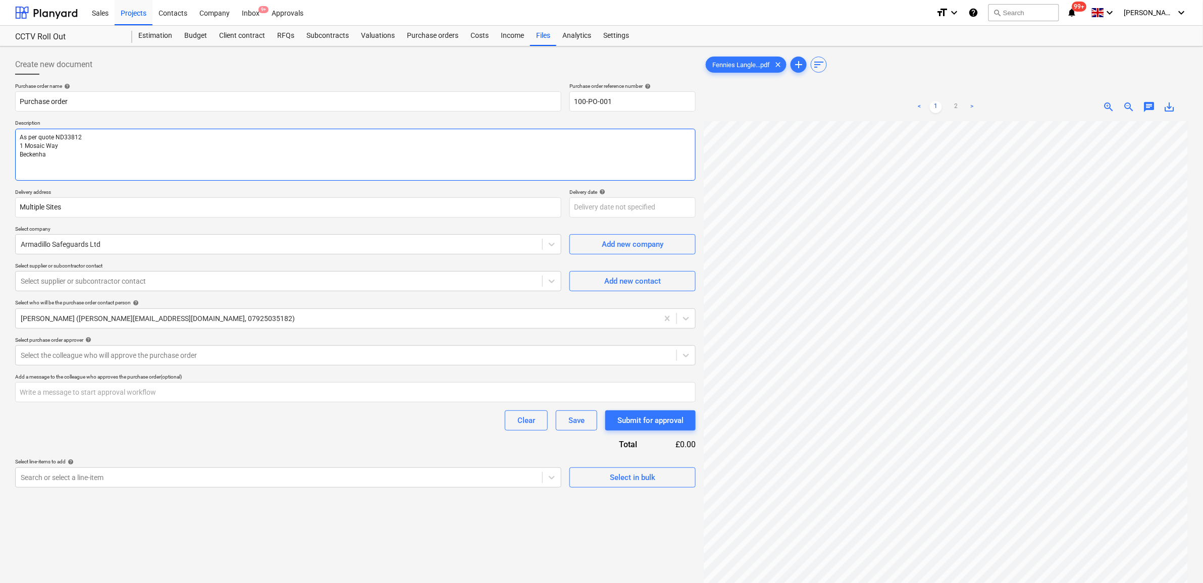
type textarea "As per quote ND33812 [STREET_ADDRESS]"
type textarea "x"
type textarea "As per quote ND33812 [STREET_ADDRESS]"
type textarea "x"
type textarea "As per quote ND33812 [STREET_ADDRESS]"
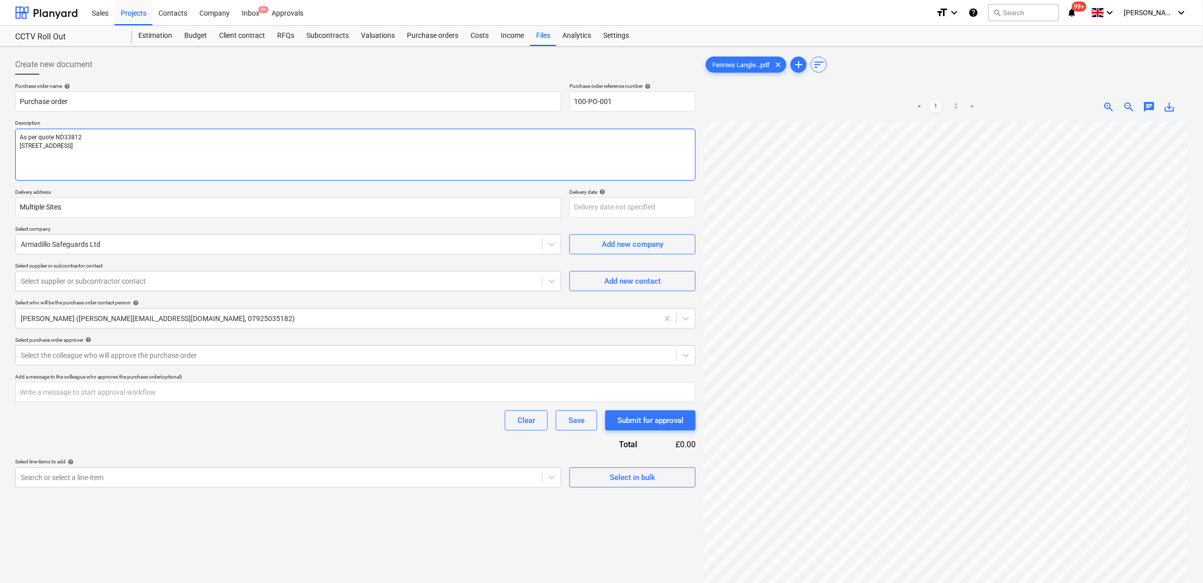
type textarea "x"
type textarea "As per quote ND33812 1 [GEOGRAPHIC_DATA]"
type textarea "x"
type textarea "As per quote ND33812 [STREET_ADDRESS]"
type textarea "x"
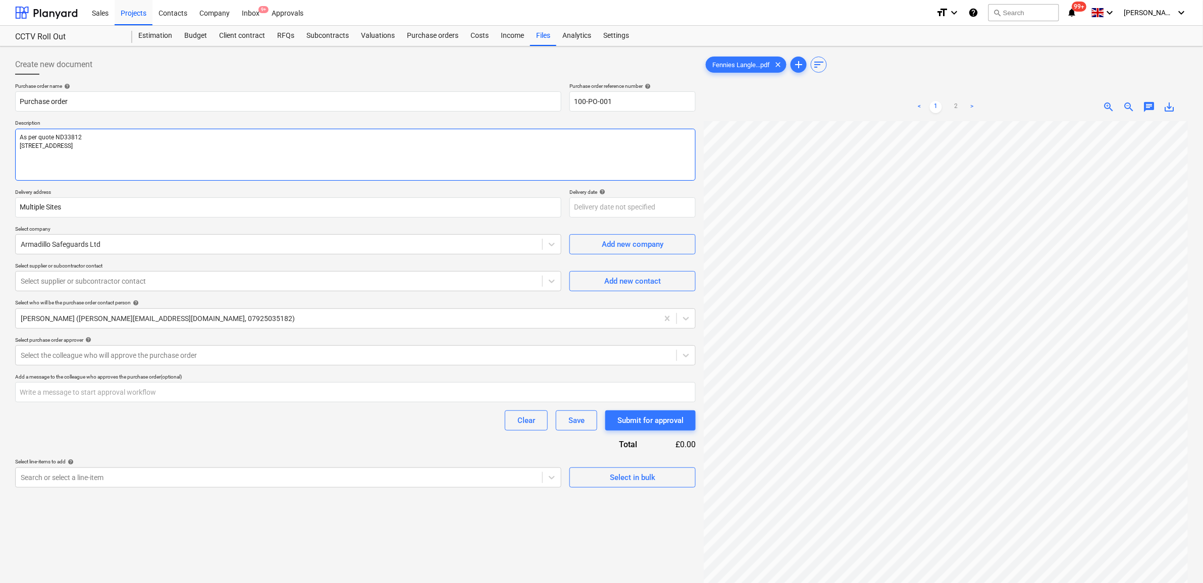
type textarea "As per quote ND33812 [STREET_ADDRESS]"
type textarea "x"
type textarea "As per quote ND33812 [STREET_ADDRESS]"
type textarea "x"
type textarea "As per quote ND33812 [STREET_ADDRESS]"
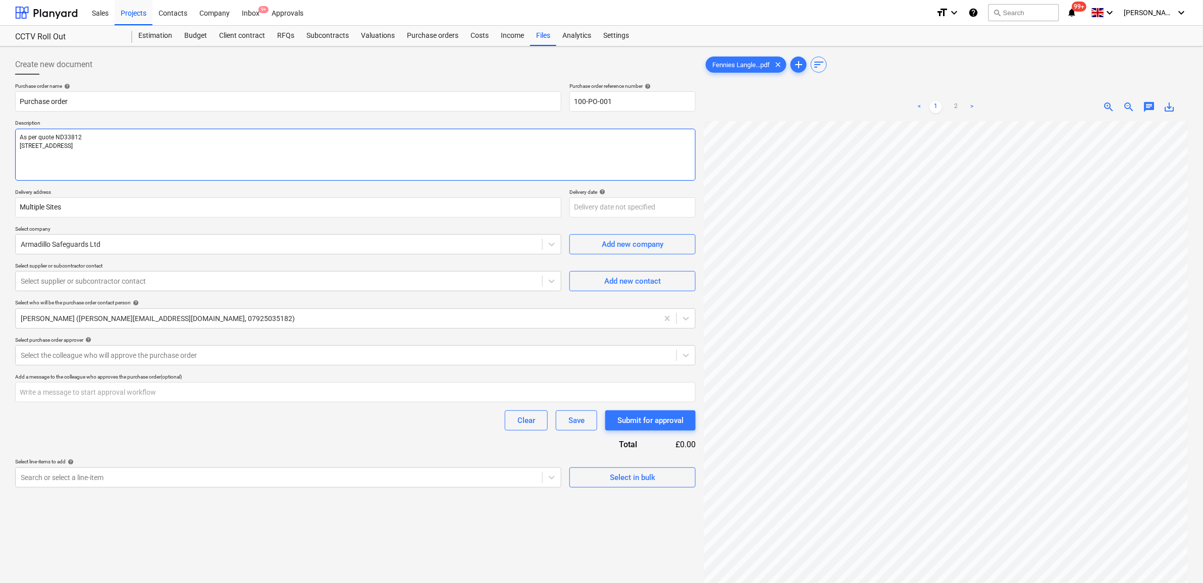
type textarea "x"
type textarea "As per quote ND33812 [STREET_ADDRESS]"
click at [21, 144] on textarea "As per quote ND33812 [STREET_ADDRESS]" at bounding box center [355, 155] width 681 height 52
type textarea "x"
type textarea "As per quote ND33812 F1 Mosaic Way Beckenham BR3 3SW"
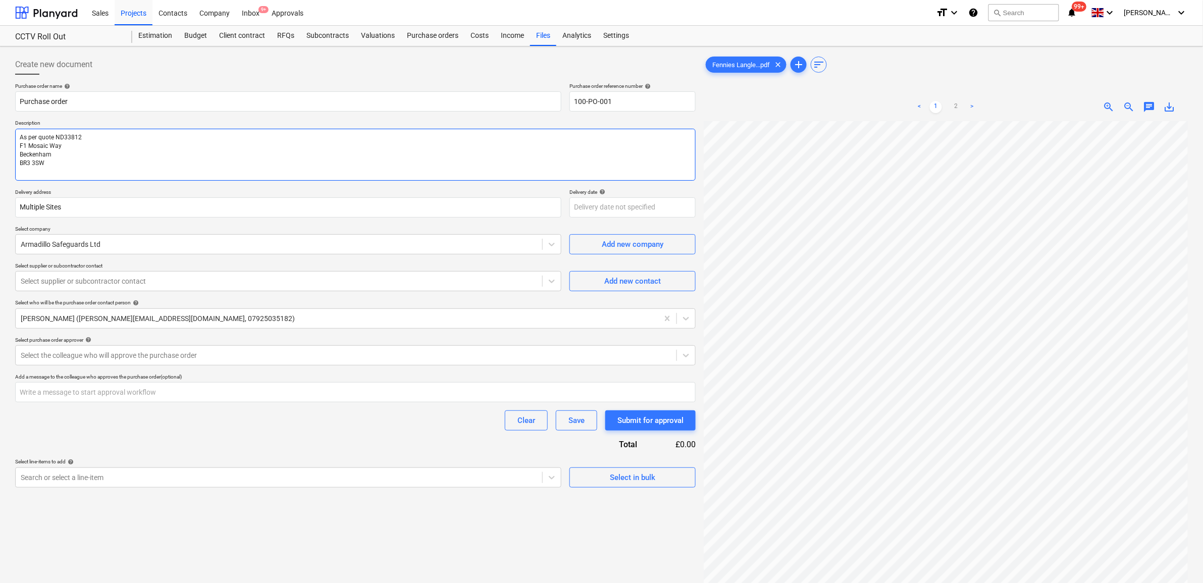
type textarea "x"
type textarea "As per quote ND33812 Fe1 Mosaic Way Beckenham BR3 3SW"
type textarea "x"
type textarea "As per quote ND33812 Fen1 Mosaic Way Beckenham BR3 3SW"
type textarea "x"
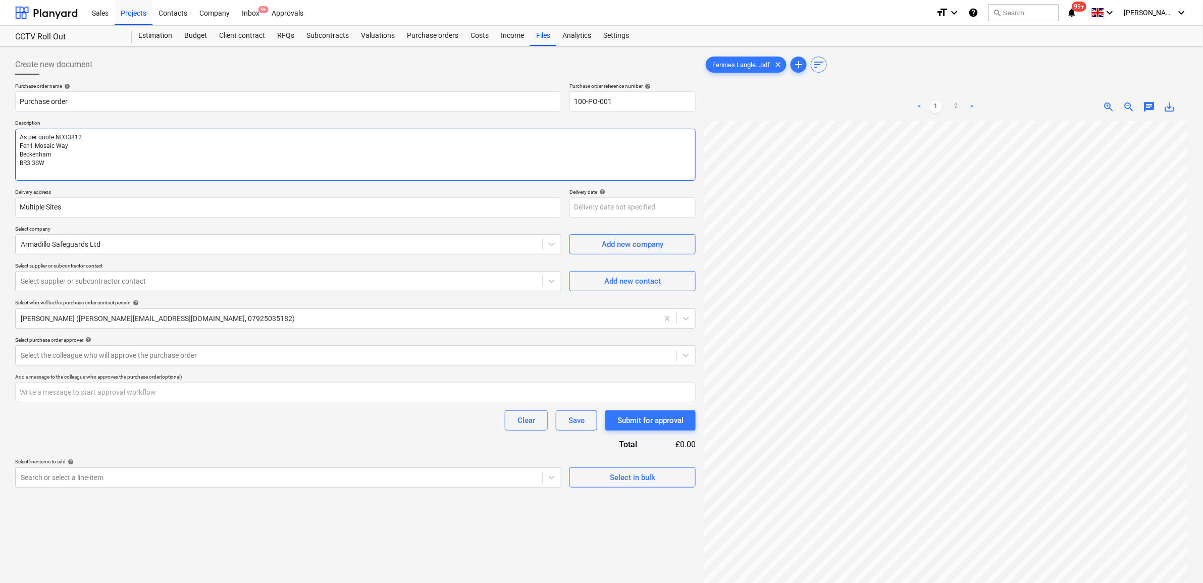
type textarea "As per quote ND33812 Fenn1 Mosaic Way Beckenham BR3 3SW"
type textarea "x"
type textarea "As per quote ND33812 Fenni1 Mosaic Way Beckenham BR3 3SW"
type textarea "x"
type textarea "As per quote ND33812 Fennie1 Mosaic Way Beckenham BR3 3SW"
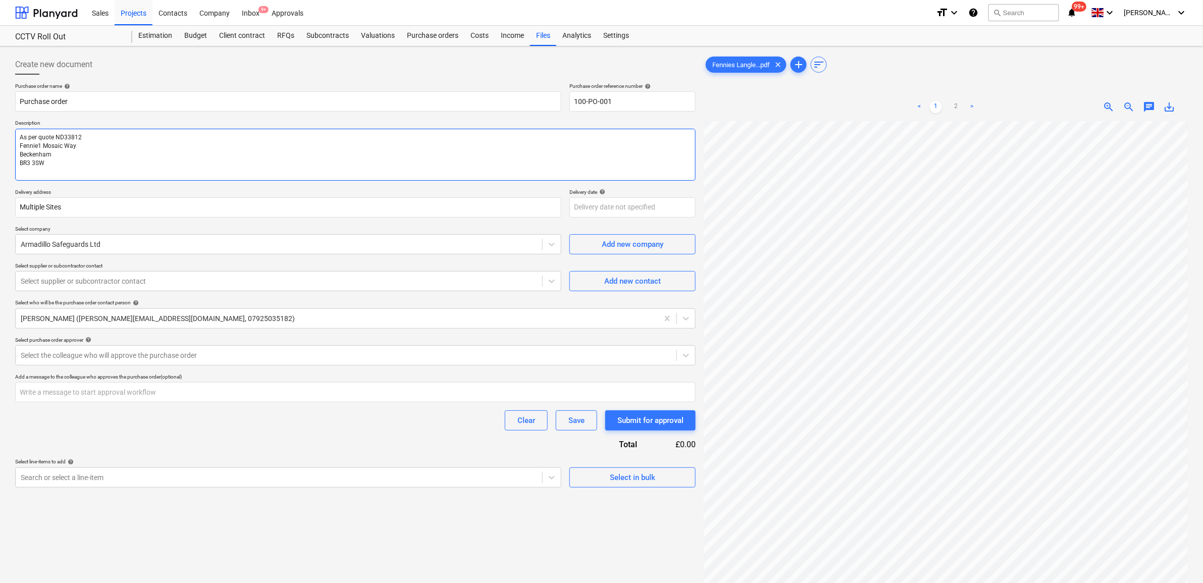
type textarea "x"
type textarea "As per quote ND33812 Fennies1 Mosaic Way Beckenham BR3 3SW"
type textarea "x"
type textarea "As per quote ND33812 Fennies [STREET_ADDRESS]"
type textarea "x"
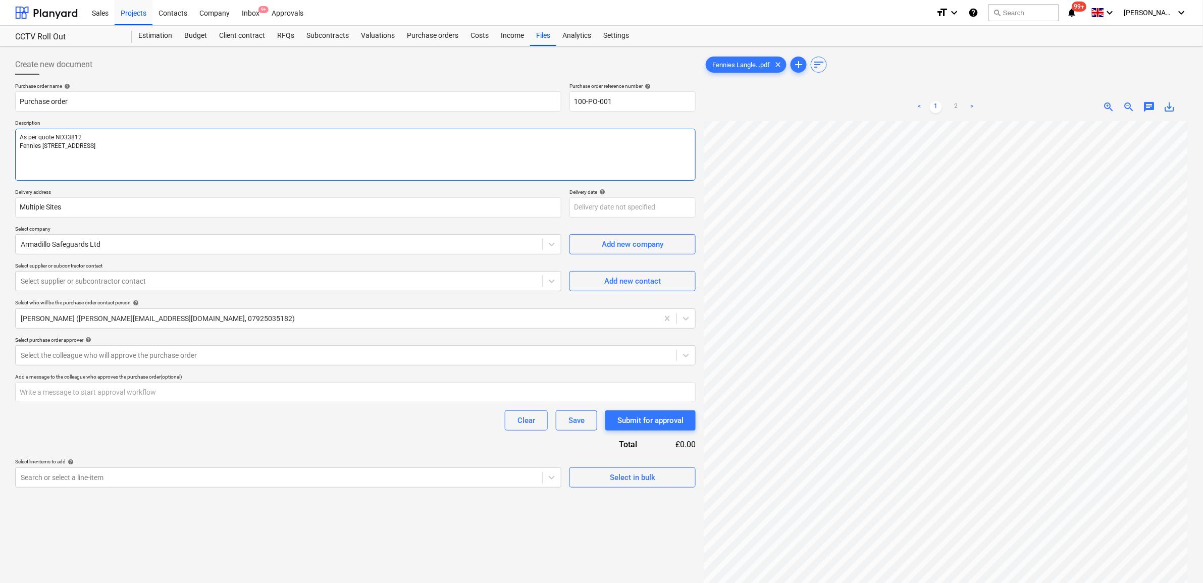
type textarea "As per quote ND33812 Fennies L1 Mosaic Way Beckenham BR3 3SW"
type textarea "x"
type textarea "As per quote ND33812 Fennies La1 Mosaic Way Beckenham BR3 3SW"
type textarea "x"
type textarea "As per quote ND33812 Fennies Lan1 Mosaic Way Beckenham BR3 3SW"
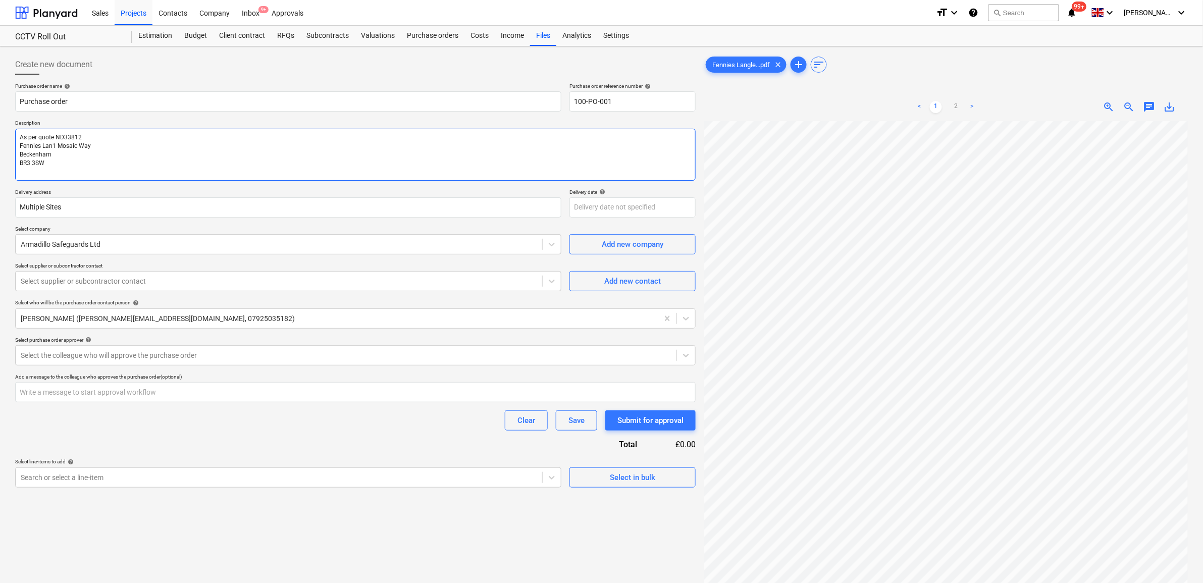
type textarea "x"
type textarea "As per quote ND33812 Fennies Lang1 Mosaic Way Beckenham BR3 3SW"
type textarea "x"
type textarea "As per quote ND33812 Fennies Langl1 Mosaic Way Beckenham BR3 3SW"
type textarea "x"
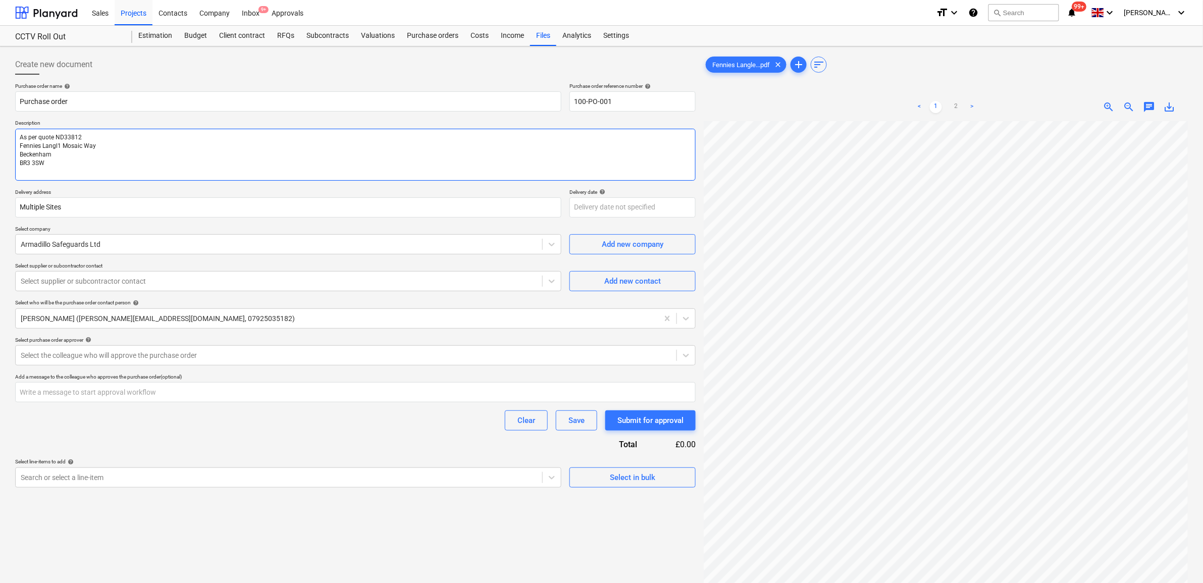
type textarea "As per quote ND33812 Fennies Langle1 Mosaic Way Beckenham BR3 3SW"
type textarea "x"
type textarea "As per quote ND33812 Fennies Langley1 Mosaic Way Beckenham BR3 3SW"
type textarea "x"
type textarea "As per quote ND33812 [PERSON_NAME] [STREET_ADDRESS]"
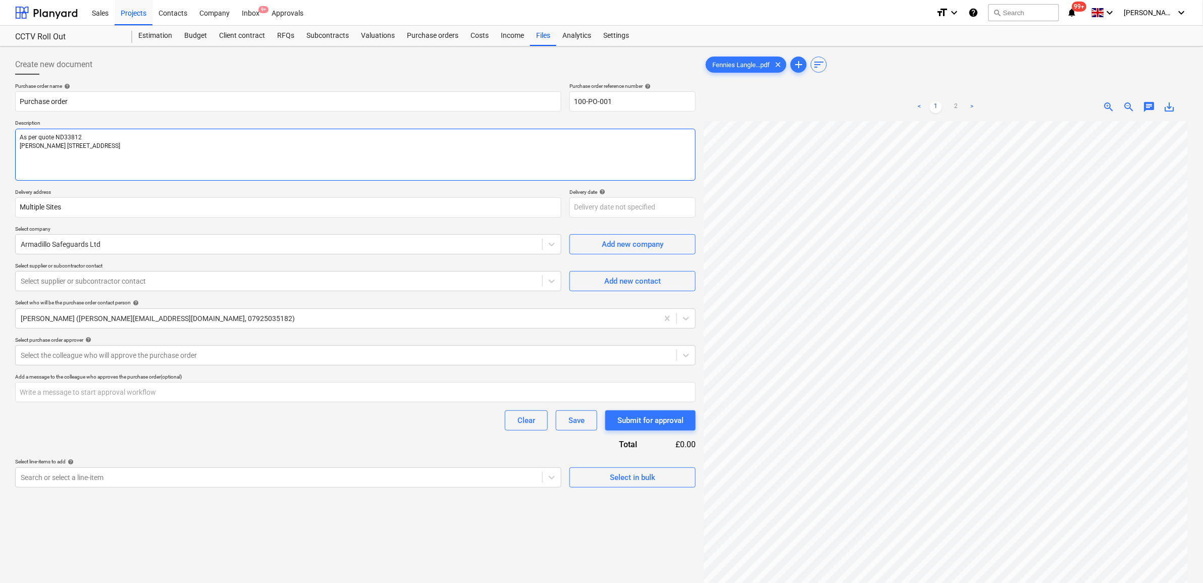
type textarea "x"
type textarea "As per quote ND33812 [PERSON_NAME] P1 Mosaic Way Beckenham BR3 3SW"
type textarea "x"
type textarea "As per quote ND33812 [PERSON_NAME] Pa1 [STREET_ADDRESS]"
type textarea "x"
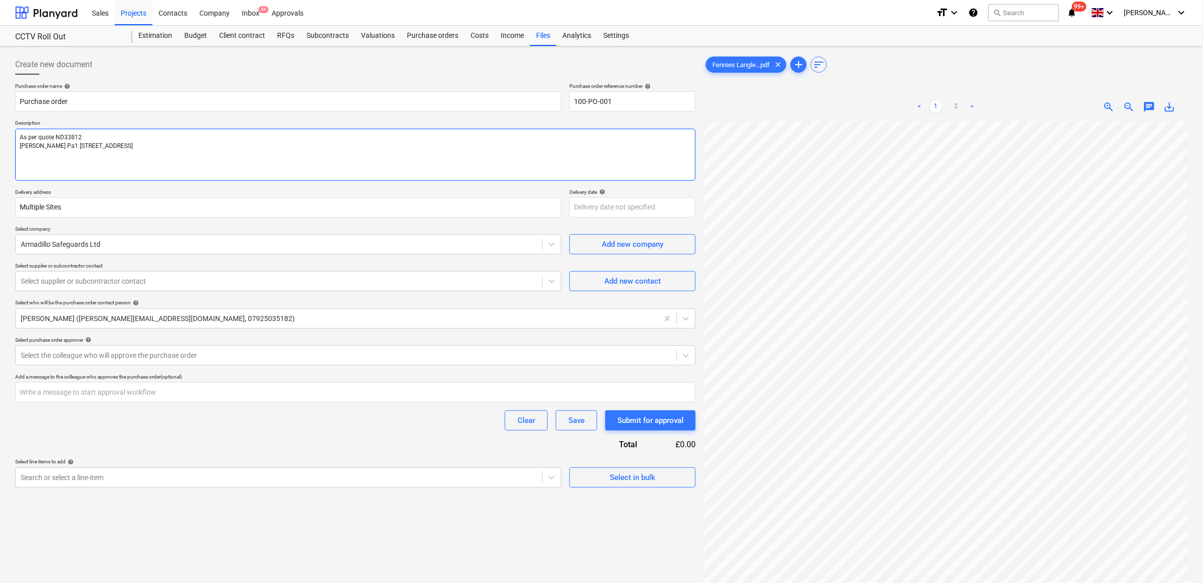
type textarea "As per quote ND33812 [PERSON_NAME] [STREET_ADDRESS]"
type textarea "x"
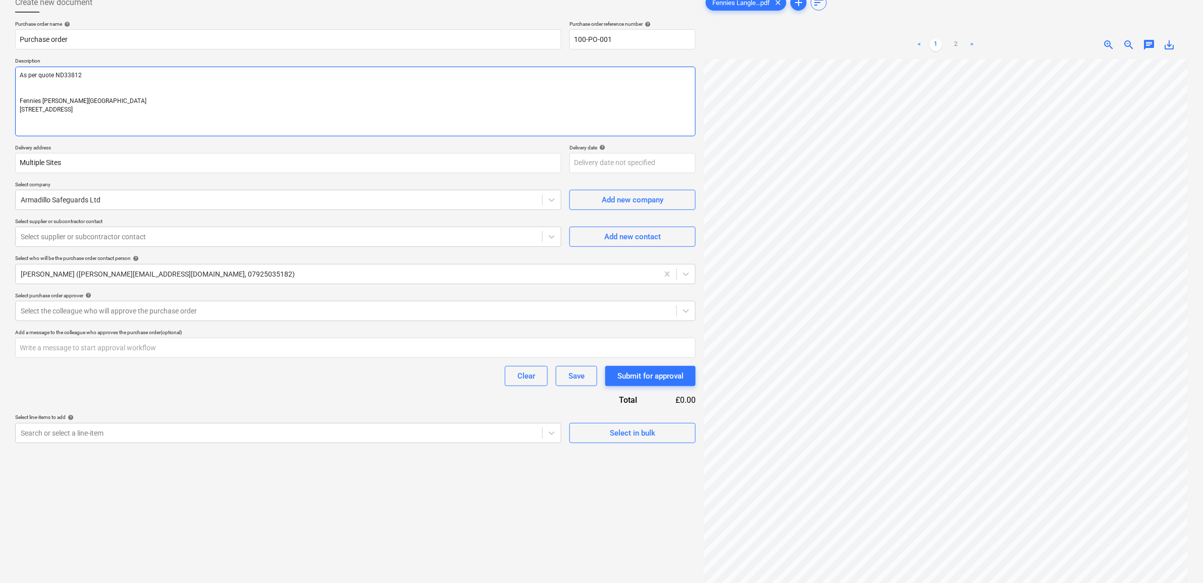
scroll to position [63, 0]
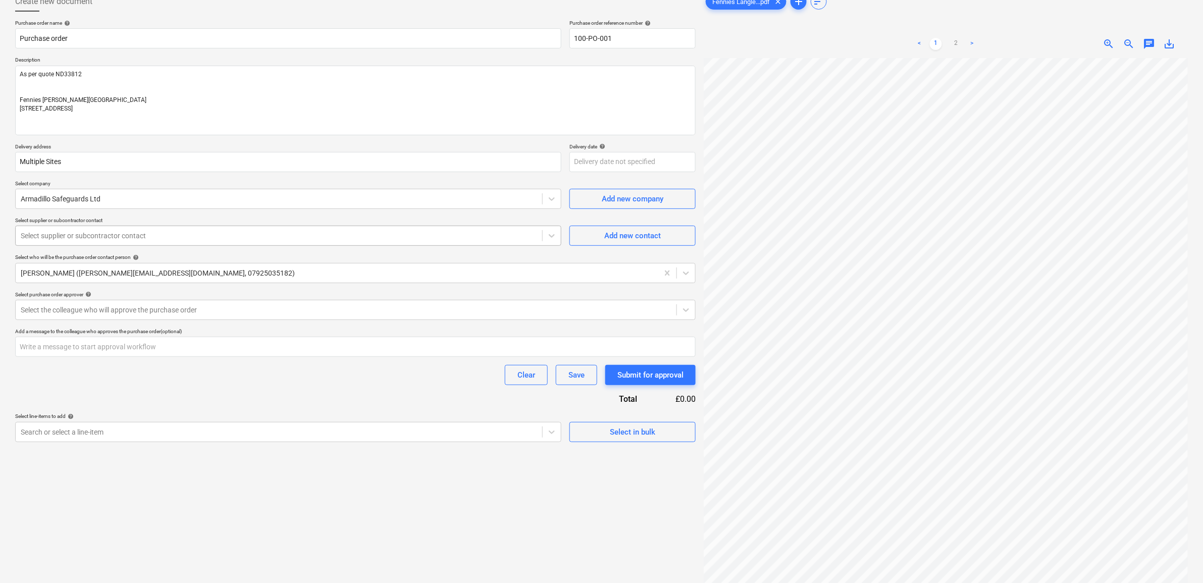
click at [281, 237] on div at bounding box center [279, 236] width 517 height 10
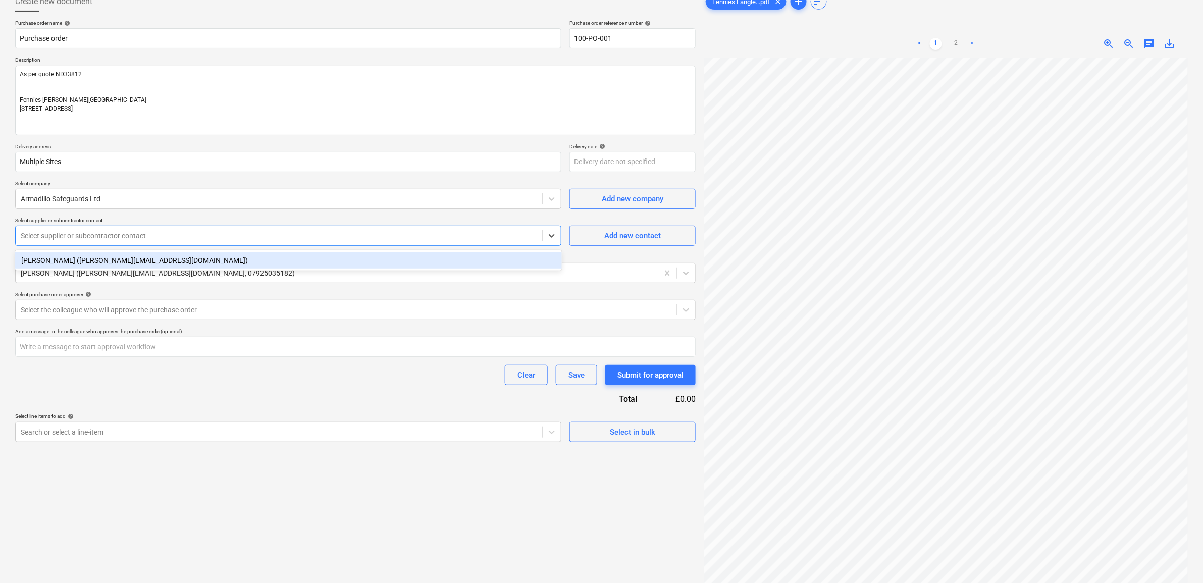
click at [271, 258] on div "[PERSON_NAME] ([PERSON_NAME][EMAIL_ADDRESS][DOMAIN_NAME])" at bounding box center [288, 260] width 547 height 16
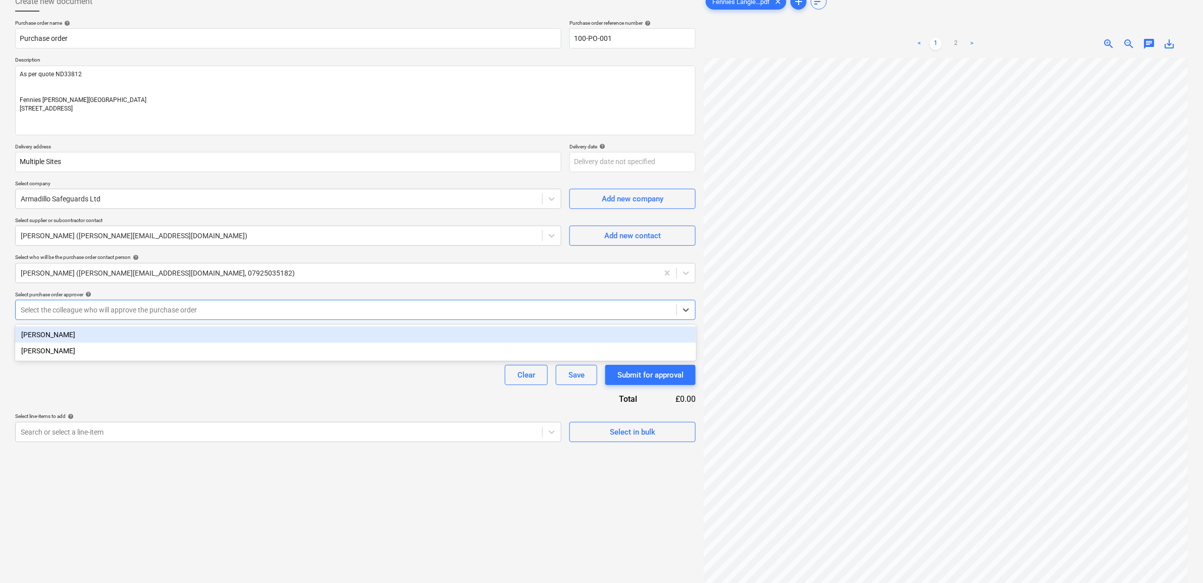
click at [250, 313] on div at bounding box center [346, 310] width 651 height 10
click at [245, 327] on div "[PERSON_NAME]" at bounding box center [355, 335] width 681 height 16
click at [242, 372] on div "Clear Save Submit for approval" at bounding box center [355, 375] width 681 height 20
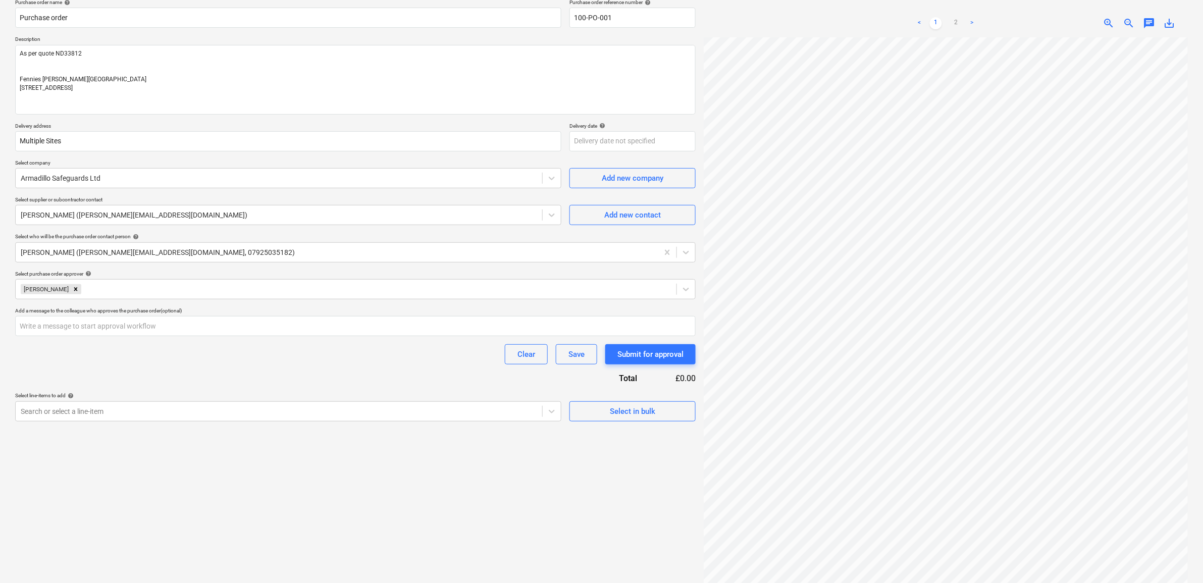
scroll to position [101, 0]
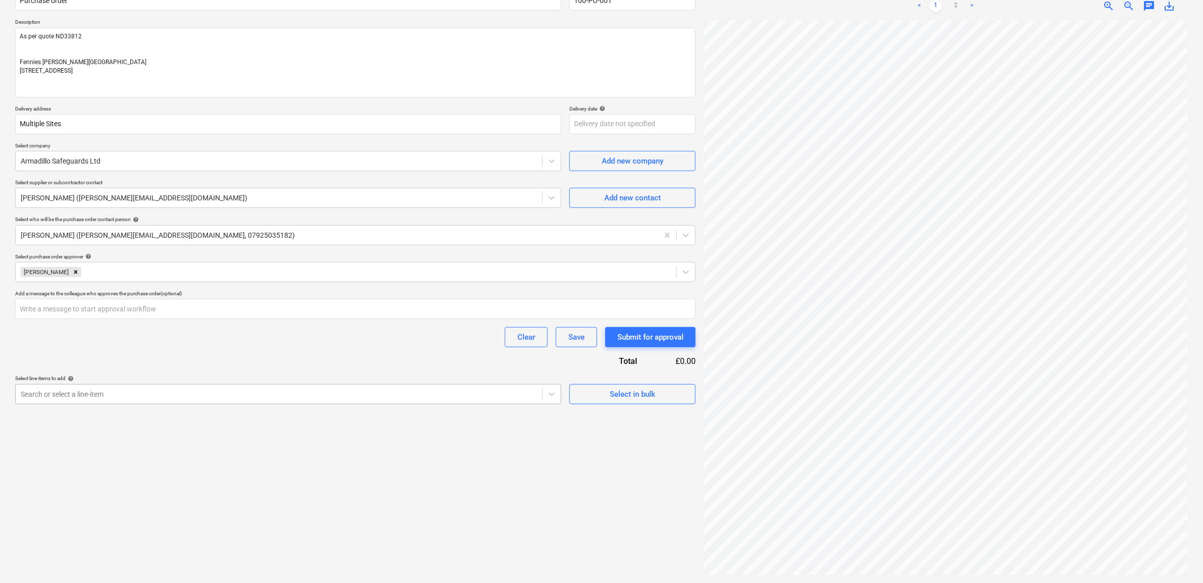
click at [327, 399] on div at bounding box center [279, 394] width 517 height 10
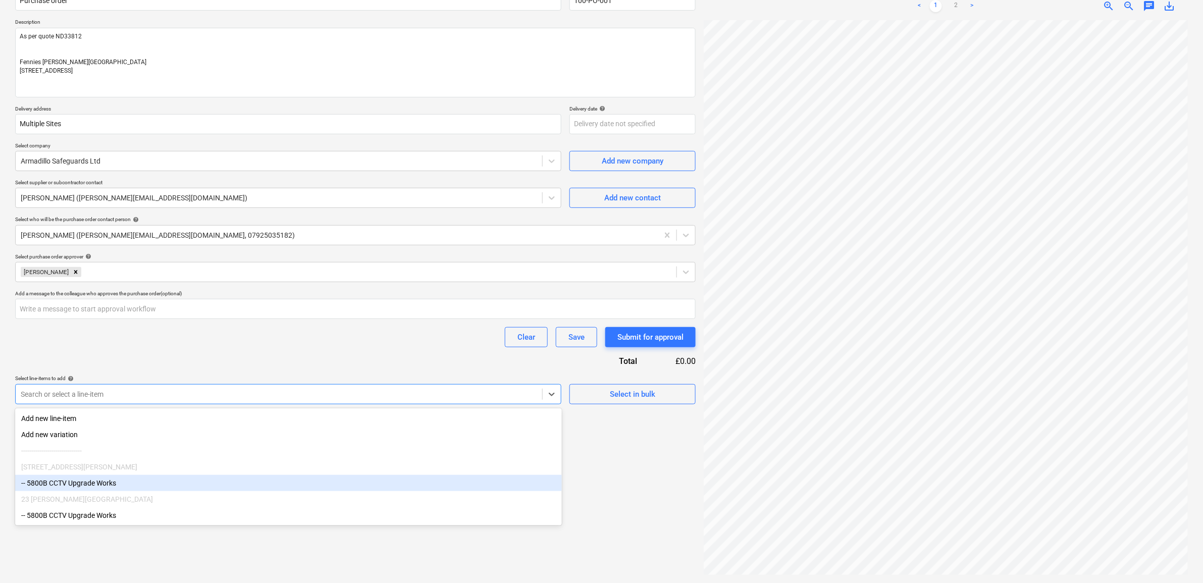
click at [149, 488] on div "-- 5800B CCTV Upgrade Works" at bounding box center [288, 483] width 547 height 16
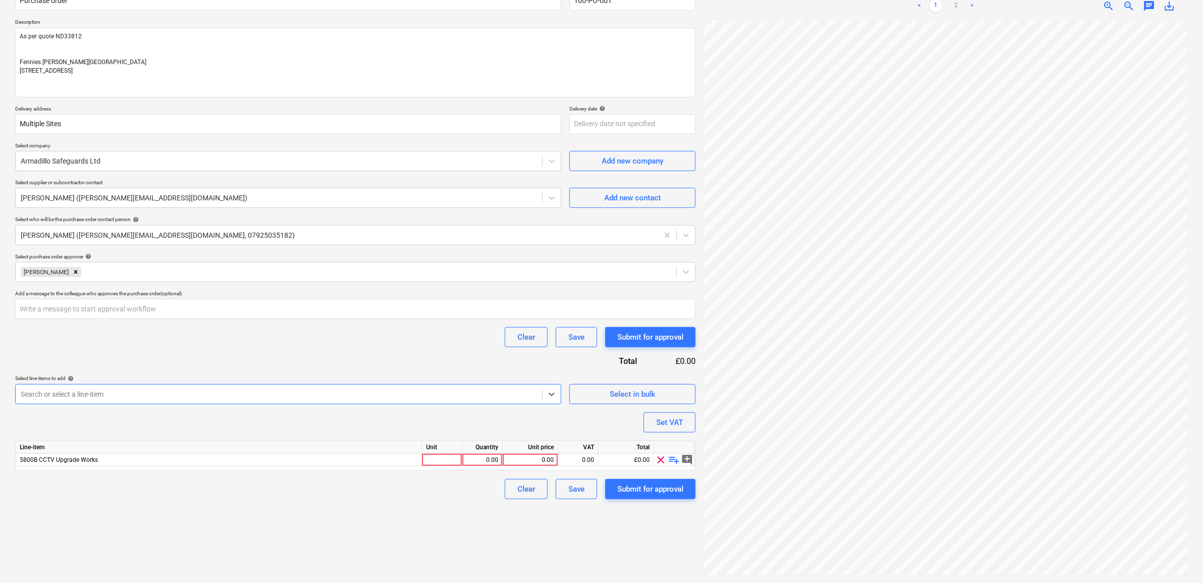
click at [231, 369] on div "Purchase order name help Purchase order Purchase order reference number help 10…" at bounding box center [355, 241] width 681 height 518
click at [956, 7] on link "2" at bounding box center [956, 6] width 12 height 12
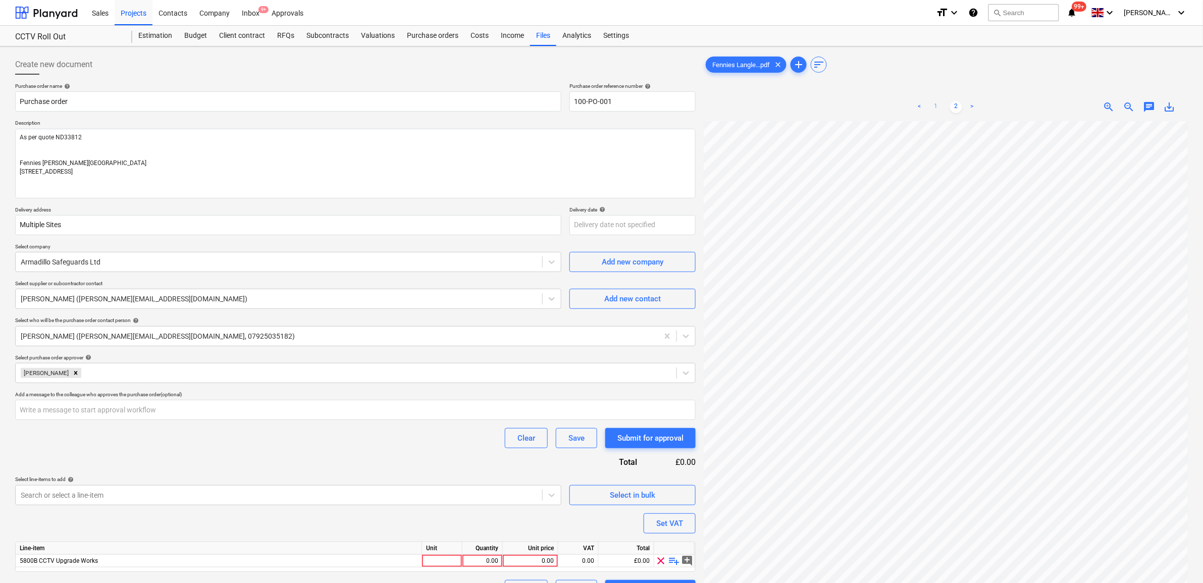
click at [935, 105] on link "1" at bounding box center [936, 107] width 12 height 12
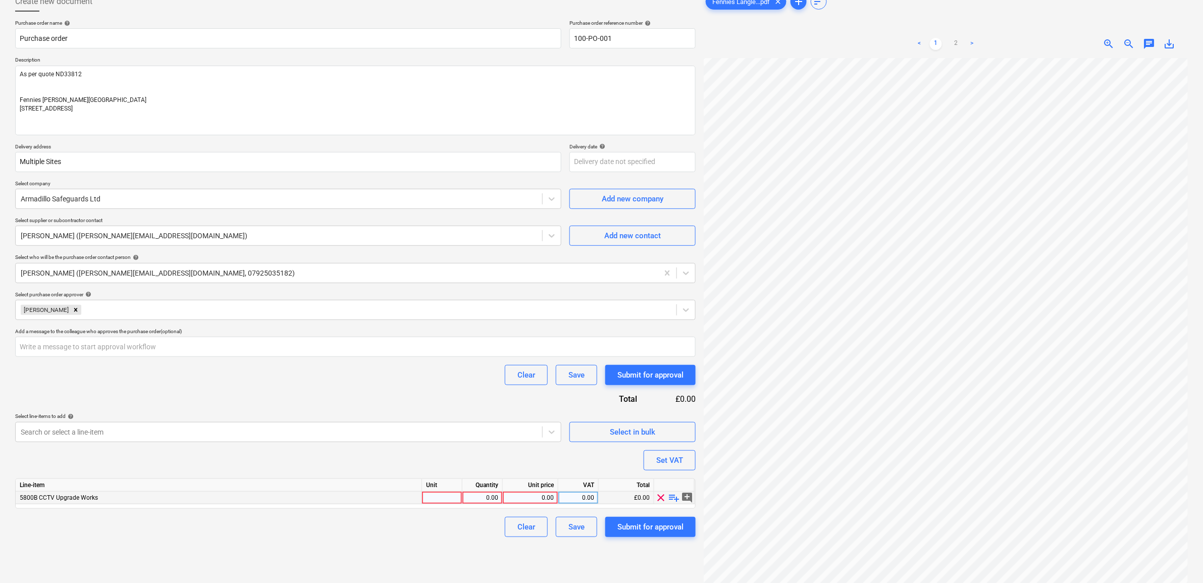
click at [518, 495] on div "0.00" at bounding box center [530, 498] width 47 height 13
click at [439, 530] on div "Clear Save Submit for approval" at bounding box center [355, 527] width 681 height 20
click at [583, 503] on div "0.00" at bounding box center [579, 498] width 32 height 13
click at [516, 462] on div "Purchase order name help Purchase order Purchase order reference number help 10…" at bounding box center [355, 279] width 681 height 518
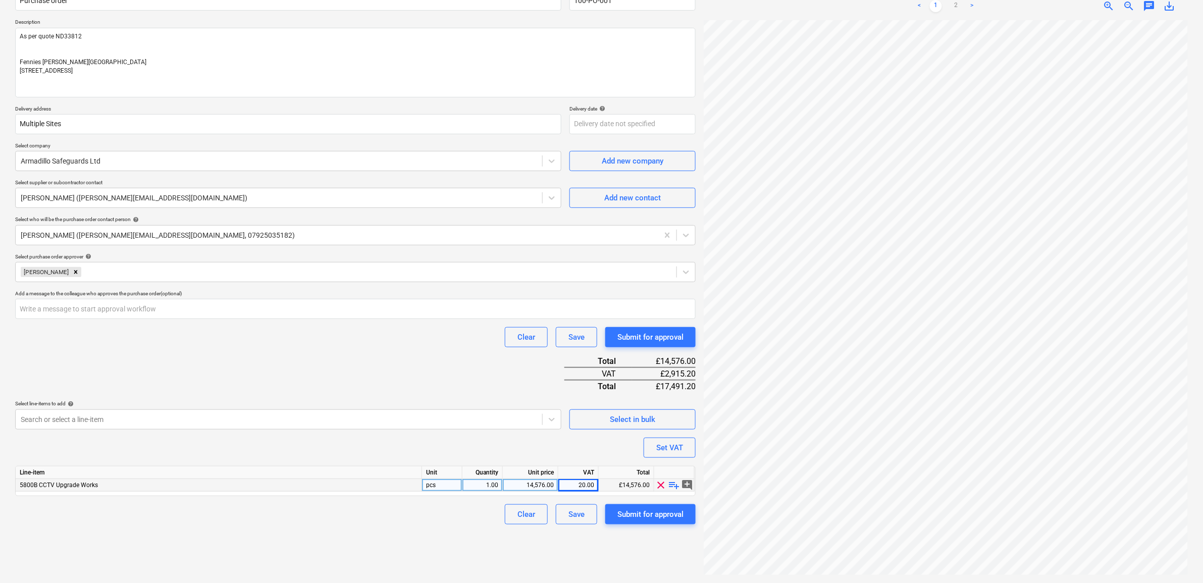
scroll to position [93, 46]
click at [441, 536] on div "Create new document Purchase order name help Purchase order Purchase order refe…" at bounding box center [355, 265] width 689 height 630
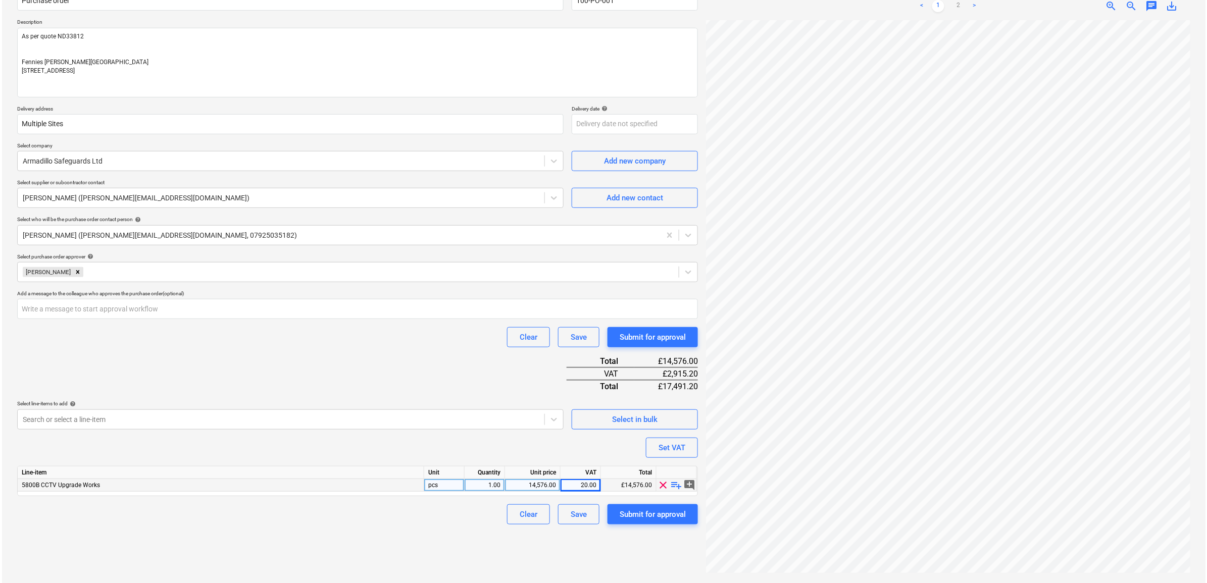
scroll to position [196, 19]
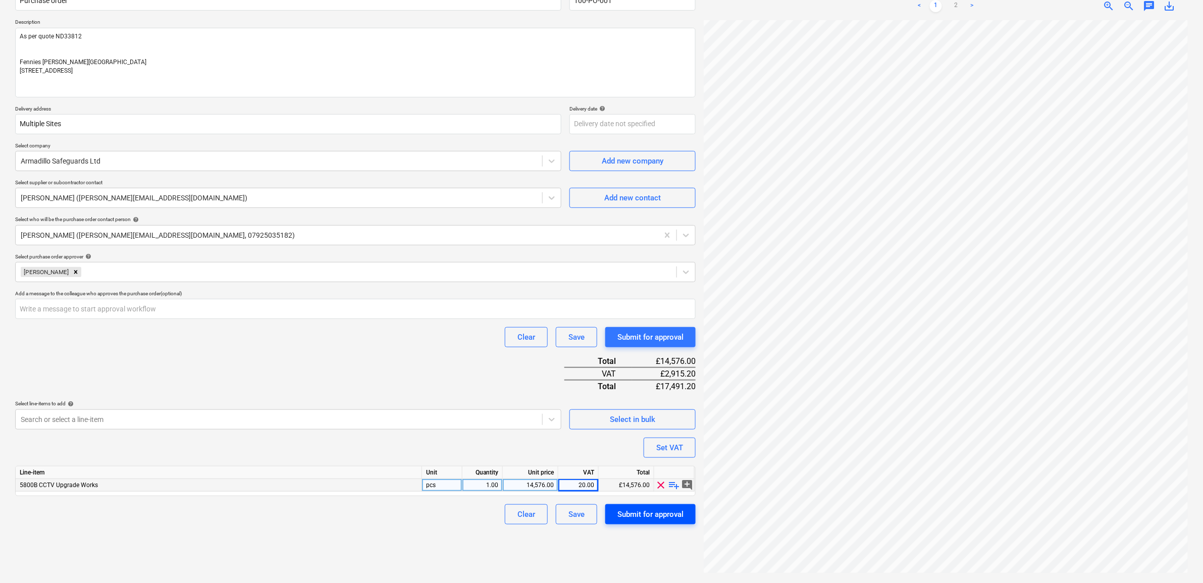
click at [647, 516] on div "Submit for approval" at bounding box center [651, 514] width 66 height 13
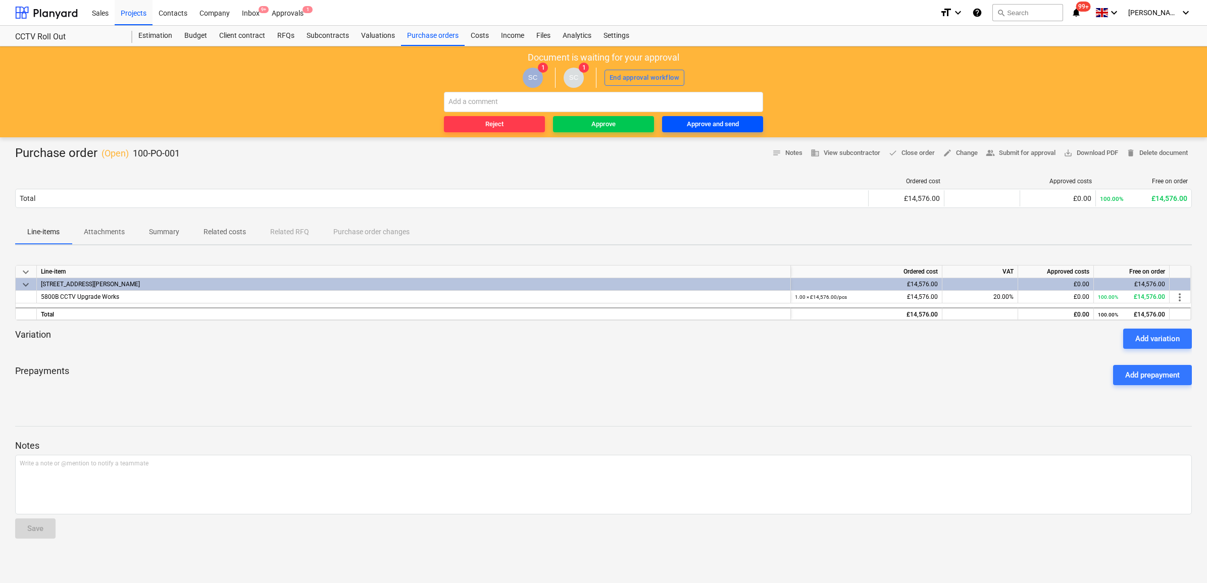
click at [708, 129] on div "Approve and send" at bounding box center [713, 125] width 52 height 12
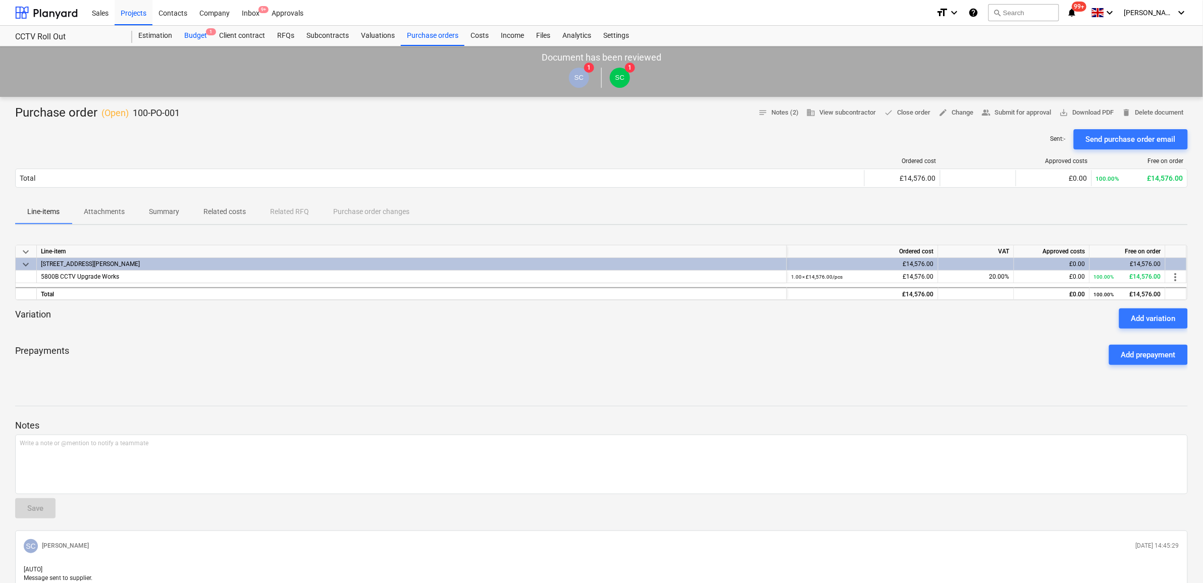
click at [201, 38] on div "Budget 1" at bounding box center [195, 36] width 35 height 20
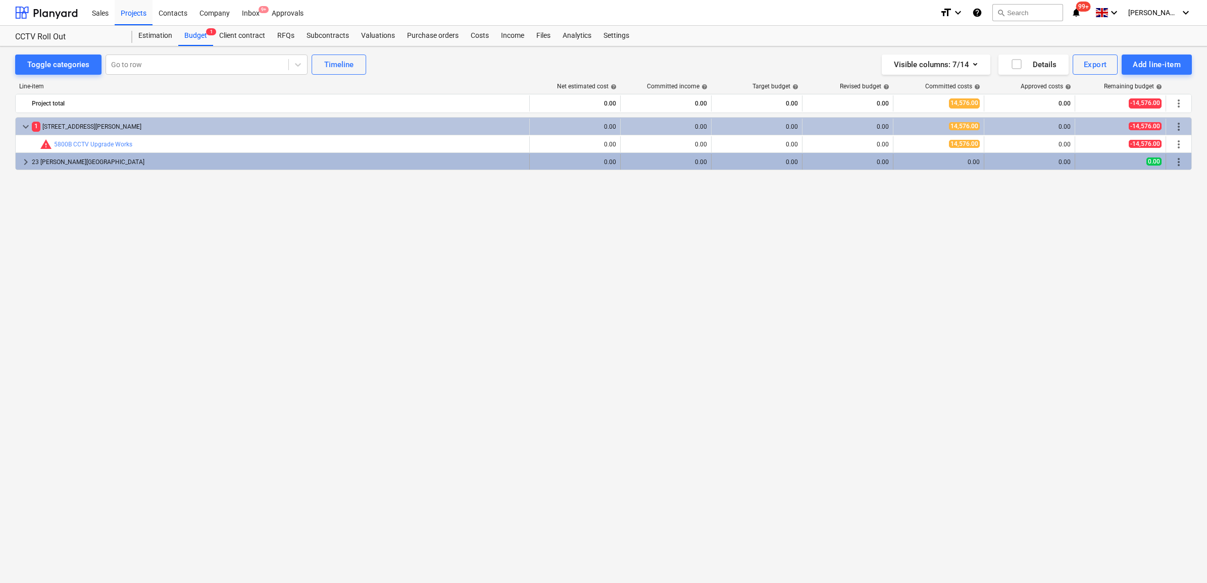
click at [37, 165] on div "23 [PERSON_NAME][GEOGRAPHIC_DATA]" at bounding box center [278, 162] width 493 height 16
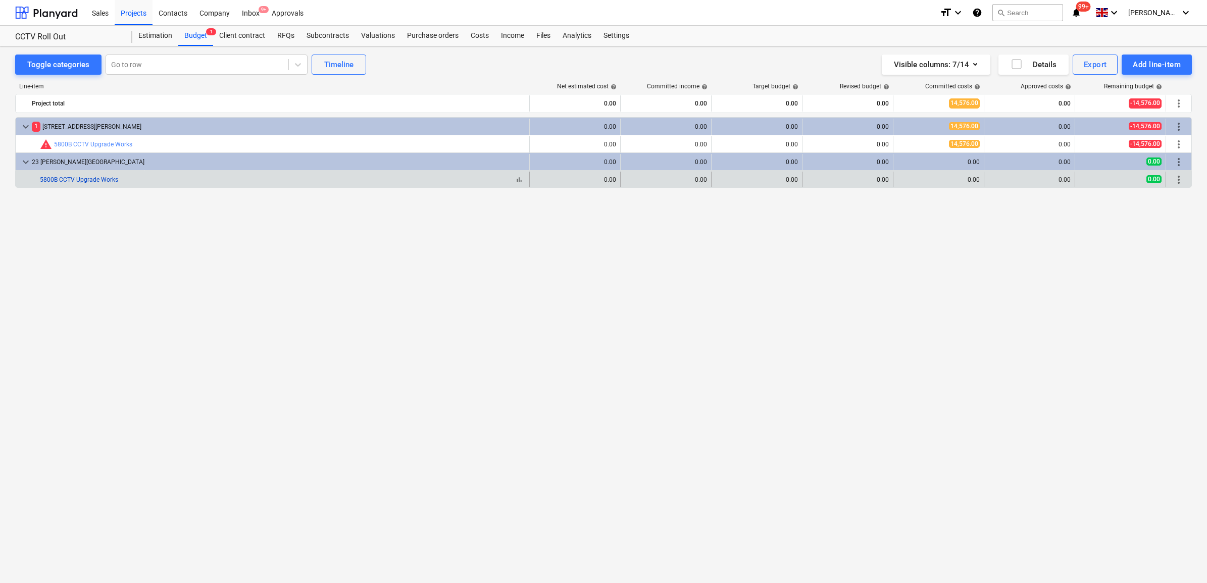
click at [55, 181] on link "5800B CCTV Upgrade Works" at bounding box center [79, 179] width 78 height 7
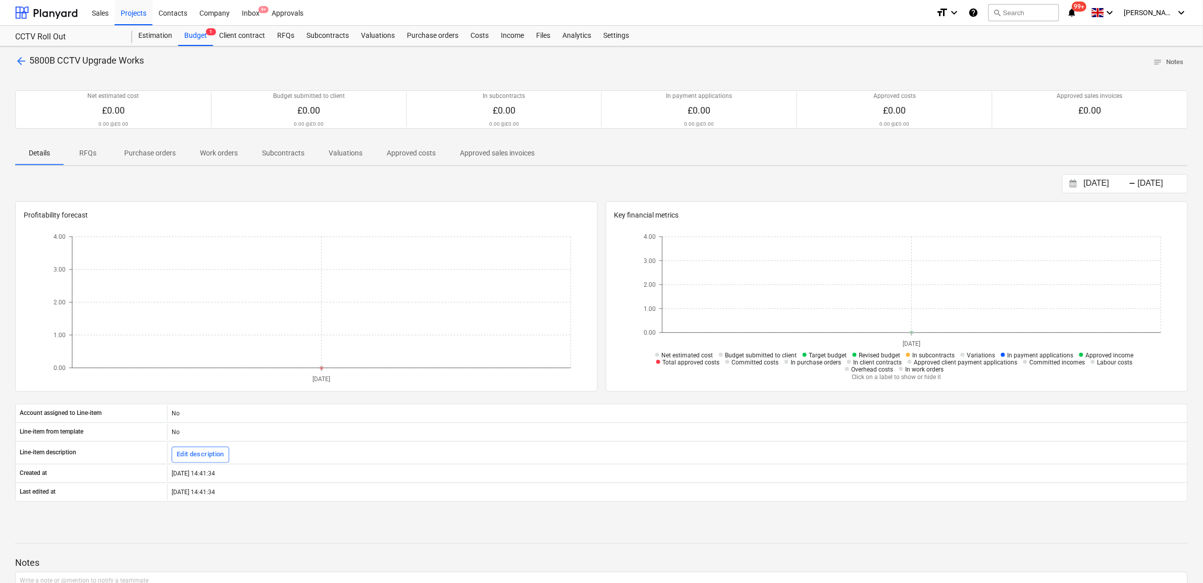
click at [142, 152] on p "Purchase orders" at bounding box center [150, 153] width 52 height 11
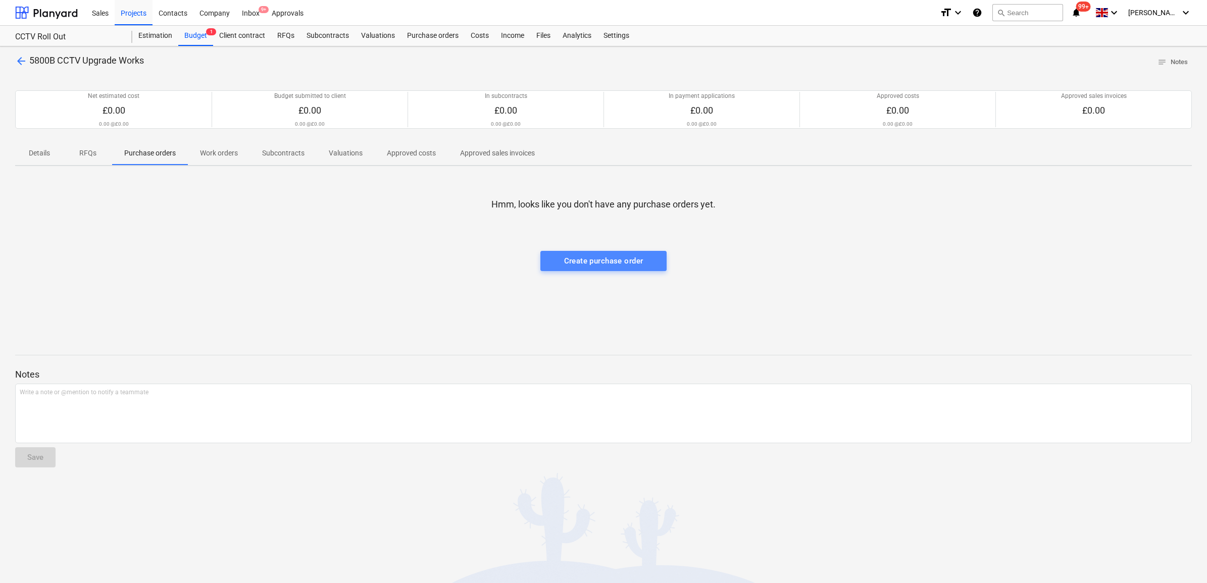
click at [622, 269] on button "Create purchase order" at bounding box center [603, 261] width 126 height 20
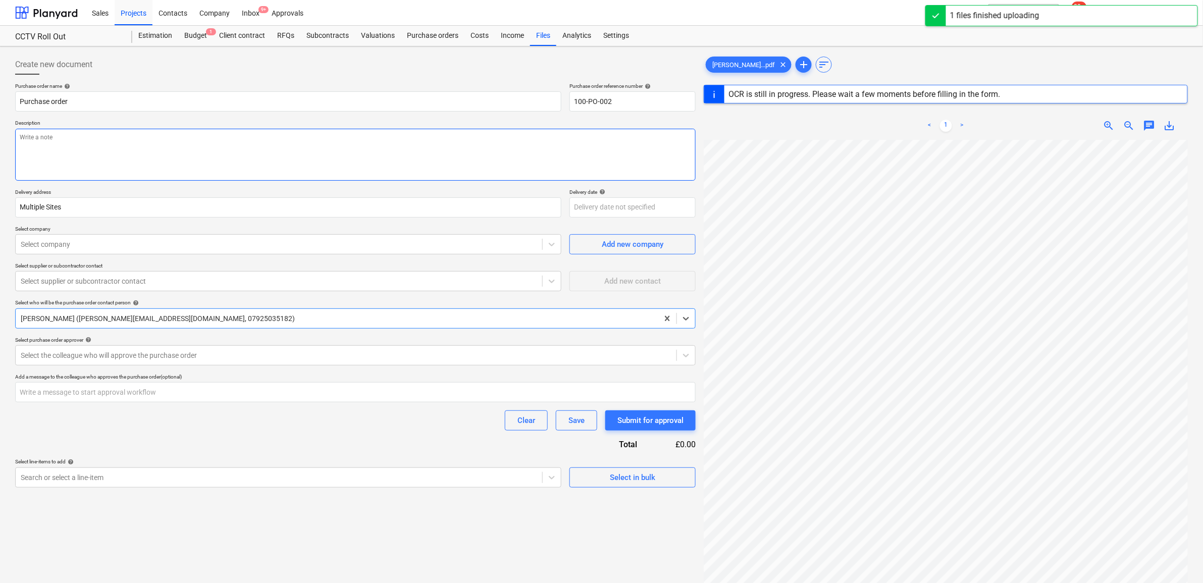
click at [154, 138] on textarea at bounding box center [355, 155] width 681 height 52
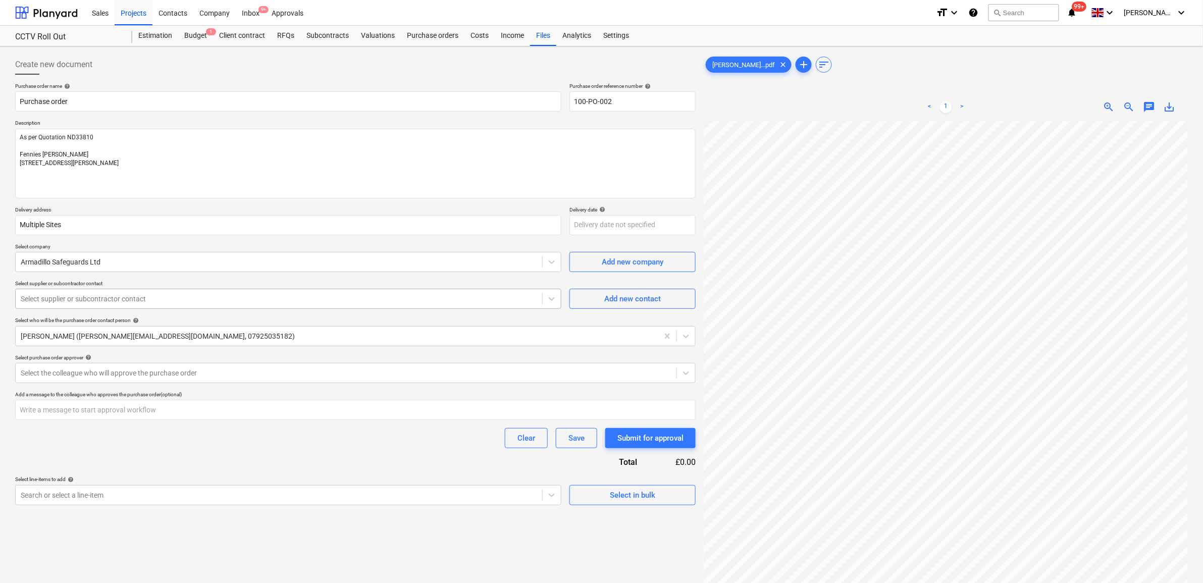
click at [274, 299] on div at bounding box center [279, 299] width 517 height 10
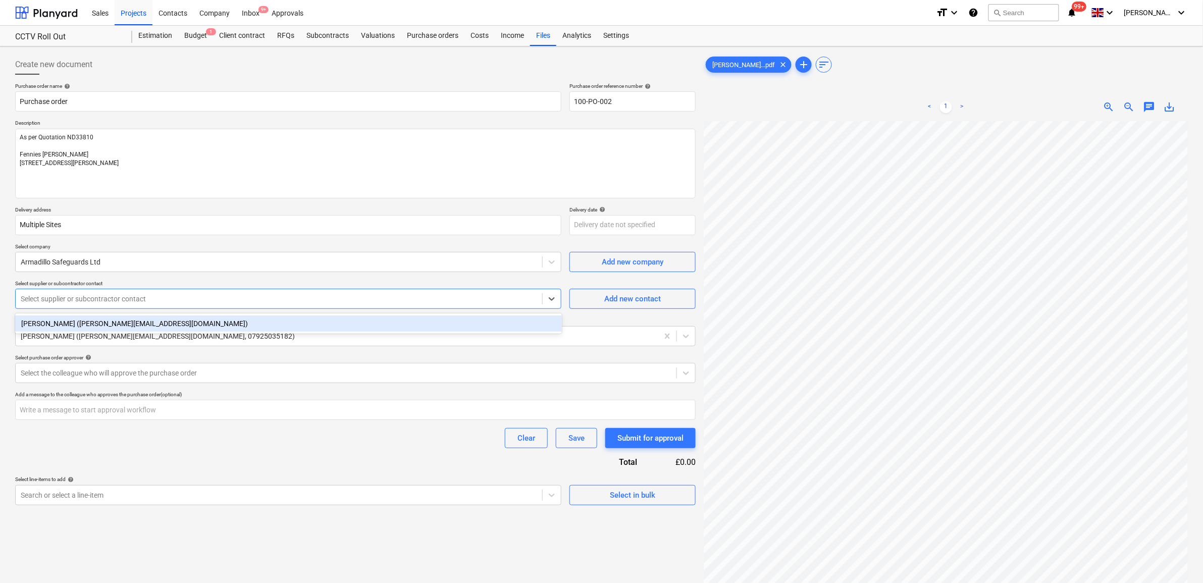
click at [268, 318] on div "[PERSON_NAME] ([PERSON_NAME][EMAIL_ADDRESS][DOMAIN_NAME])" at bounding box center [288, 324] width 547 height 16
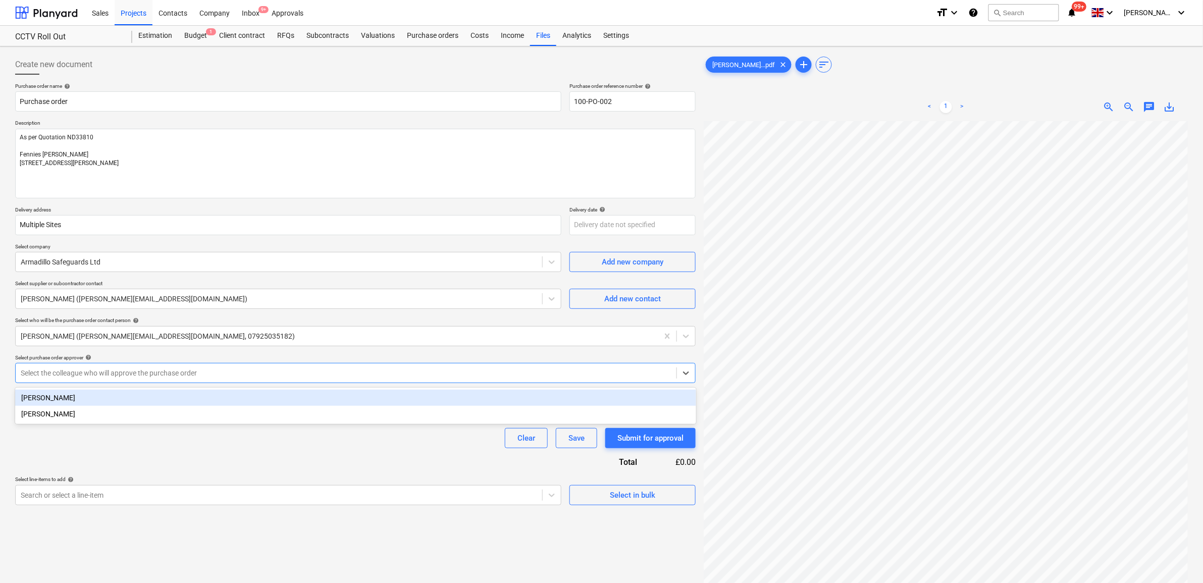
click at [209, 370] on div at bounding box center [346, 373] width 651 height 10
click at [197, 391] on div "[PERSON_NAME]" at bounding box center [355, 398] width 681 height 16
click at [188, 453] on div "Purchase order name help Purchase order Purchase order reference number help 10…" at bounding box center [355, 294] width 681 height 423
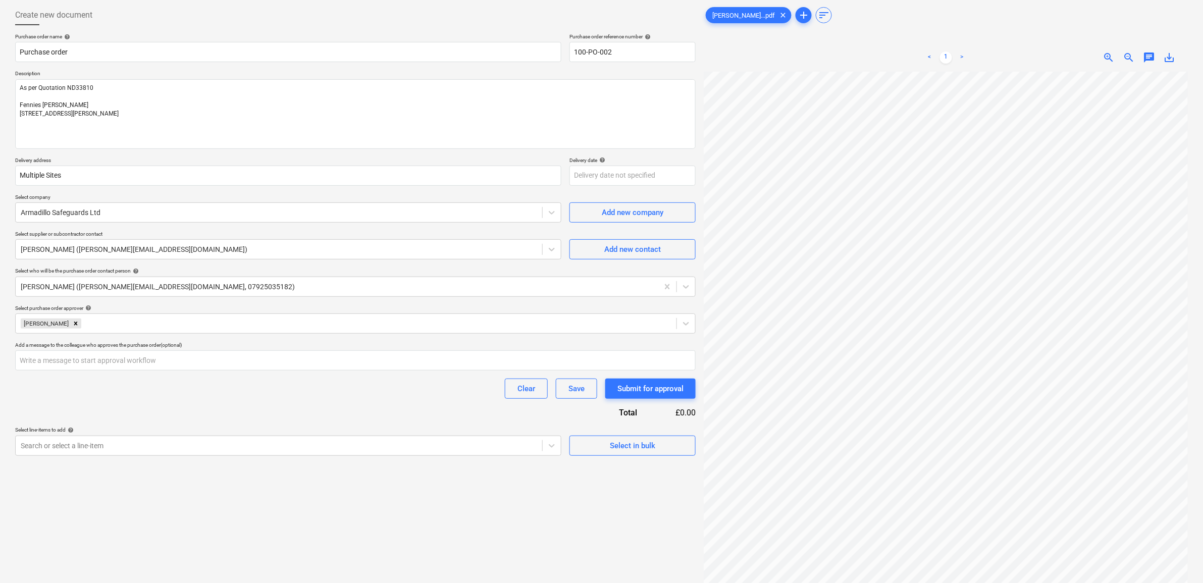
scroll to position [101, 0]
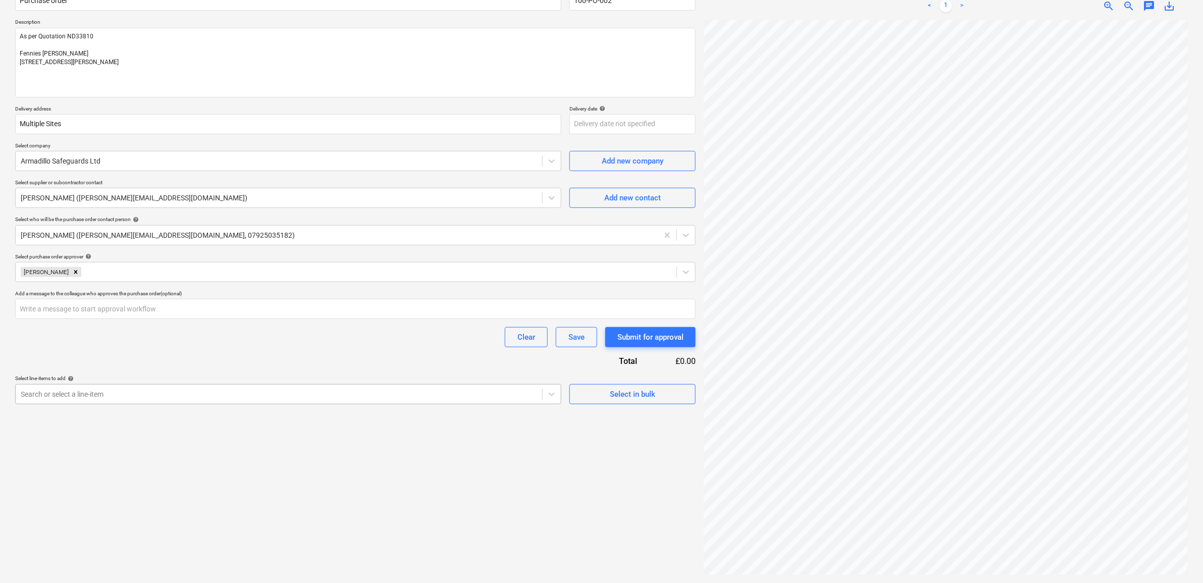
click at [466, 400] on div "Search or select a line-item" at bounding box center [279, 394] width 527 height 14
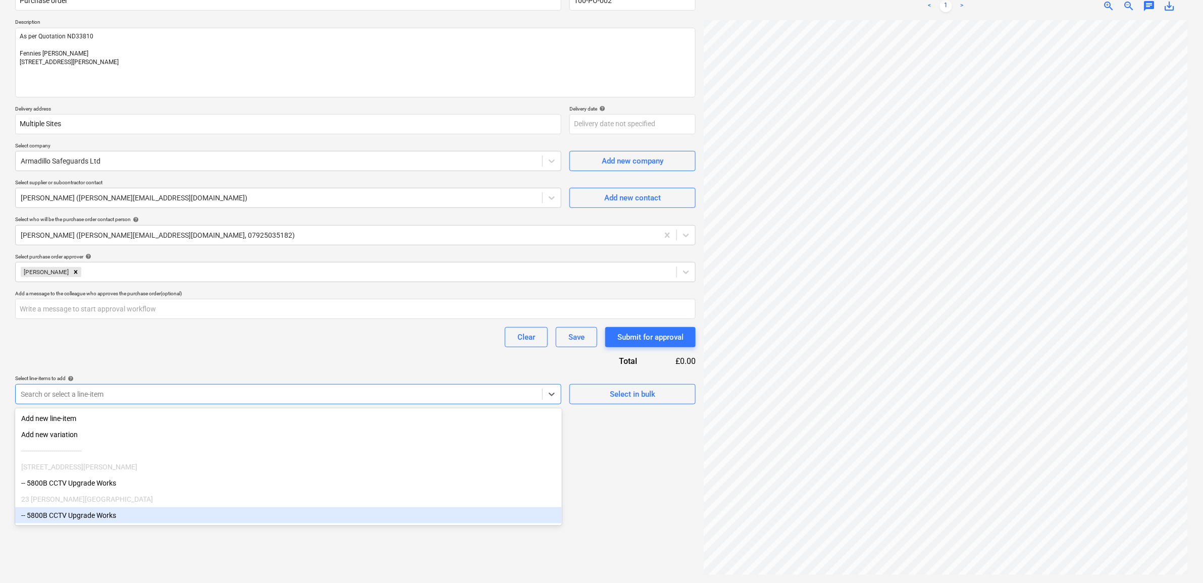
click at [169, 520] on div "-- 5800B CCTV Upgrade Works" at bounding box center [288, 516] width 547 height 16
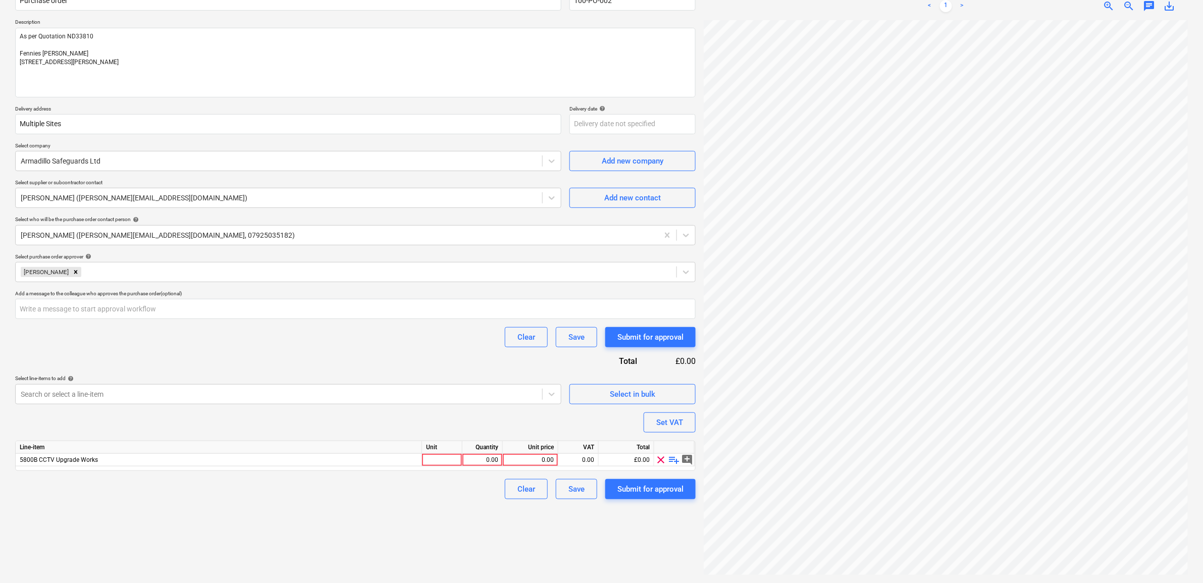
click at [276, 364] on div "Purchase order name help Purchase order Purchase order reference number help 10…" at bounding box center [355, 241] width 681 height 518
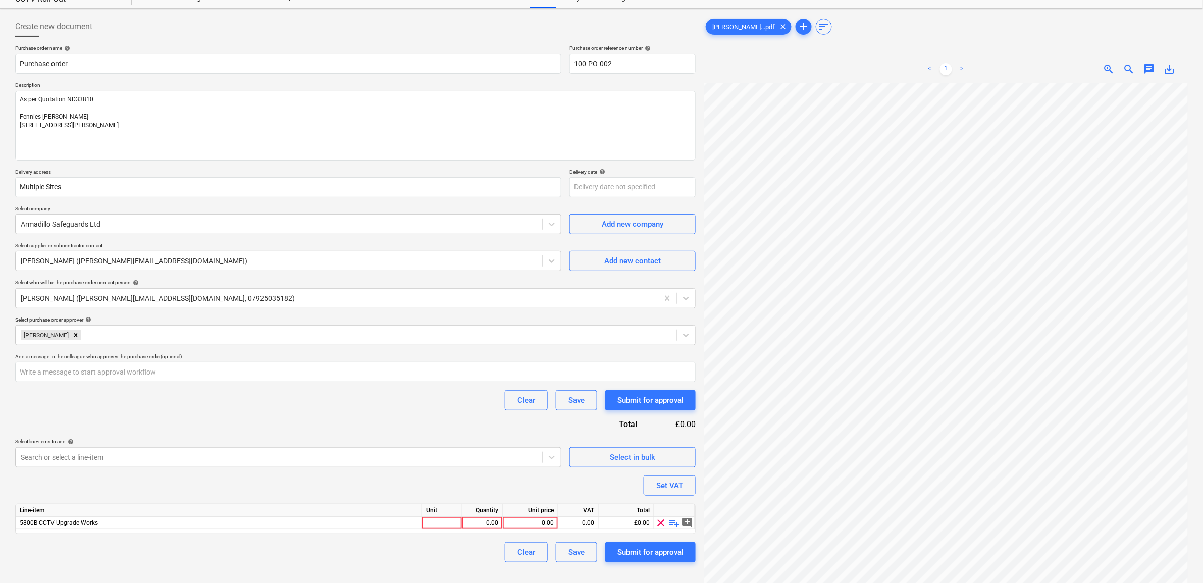
scroll to position [126, 1]
click at [544, 521] on div "0.00" at bounding box center [530, 523] width 47 height 13
click at [435, 485] on div "Purchase order name help Purchase order Purchase order reference number help 10…" at bounding box center [355, 304] width 681 height 518
click at [592, 526] on div "0.00" at bounding box center [579, 523] width 32 height 13
click at [486, 490] on div "Purchase order name help Purchase order Purchase order reference number help 10…" at bounding box center [355, 304] width 681 height 518
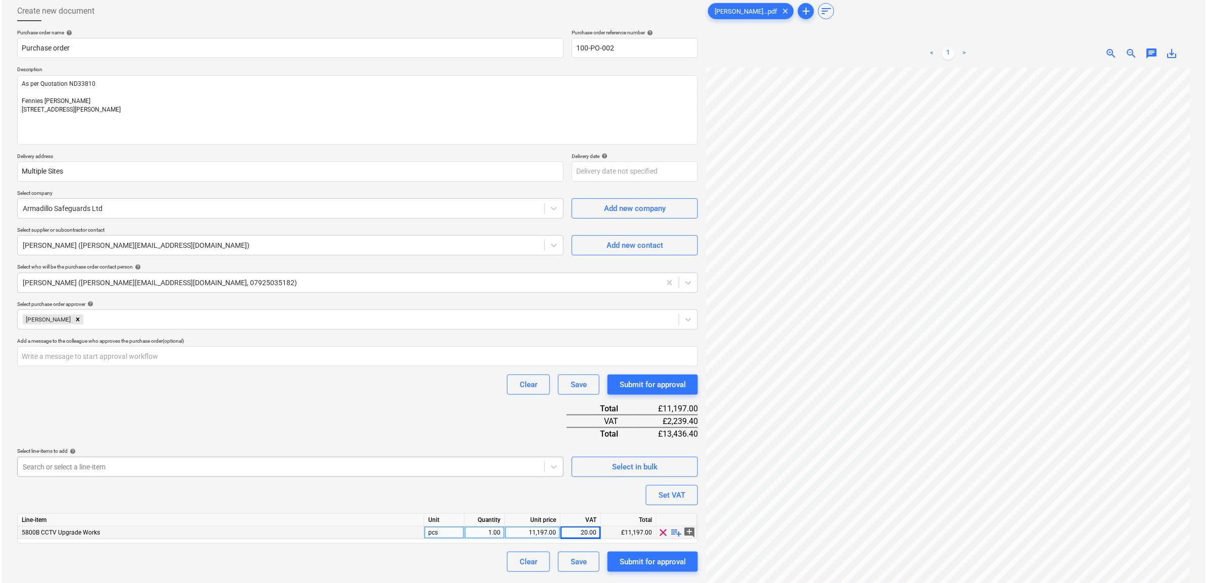
scroll to position [101, 0]
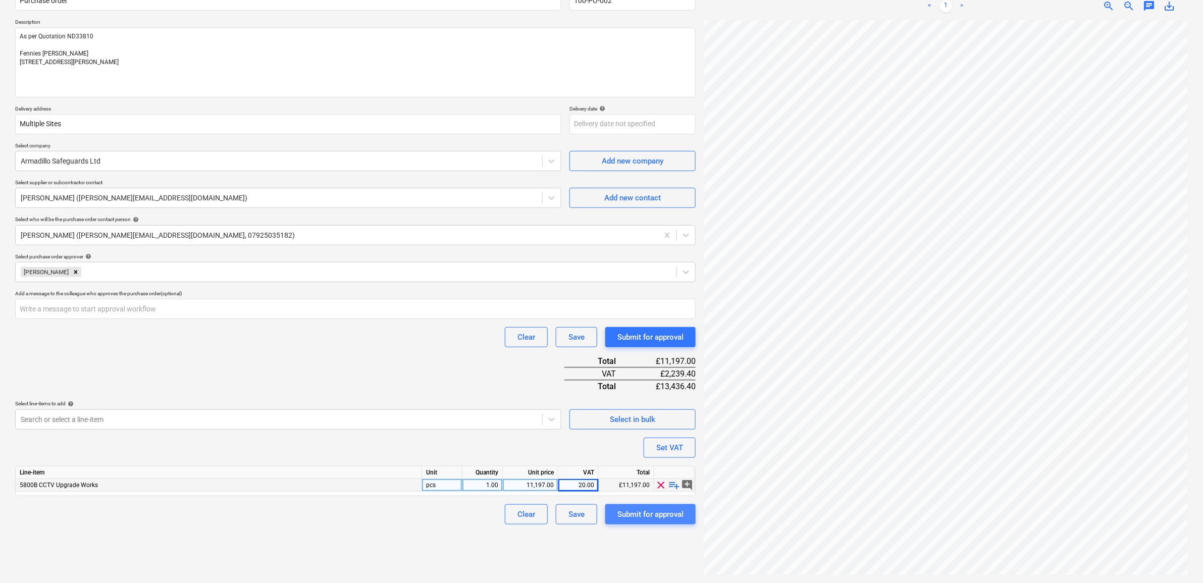
click at [649, 511] on div "Submit for approval" at bounding box center [651, 514] width 66 height 13
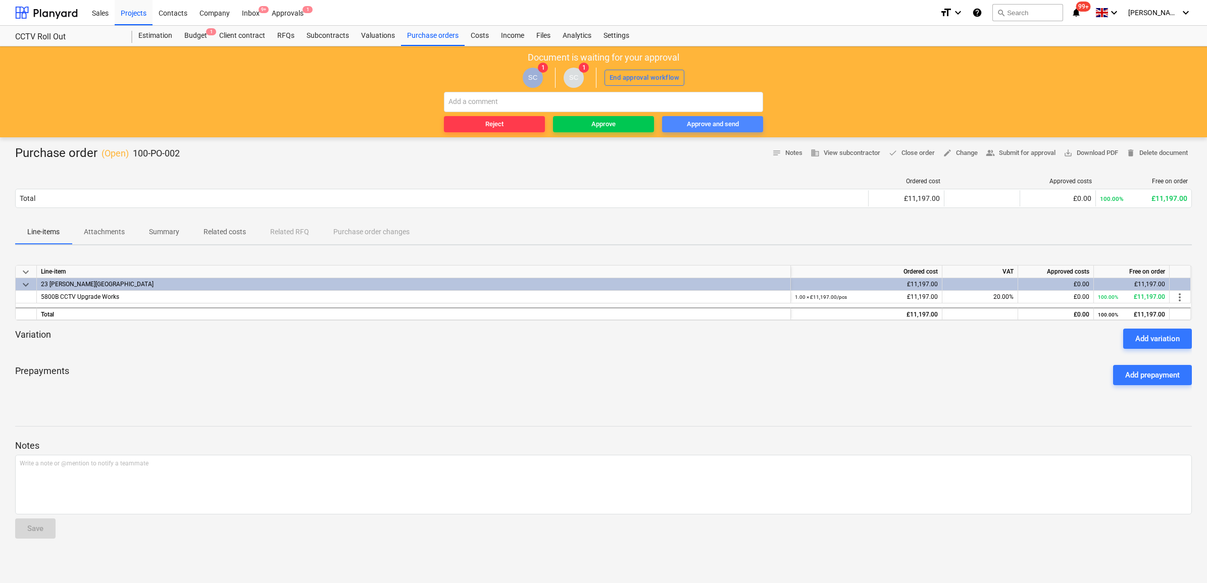
click at [721, 120] on div "Approve and send" at bounding box center [713, 125] width 52 height 12
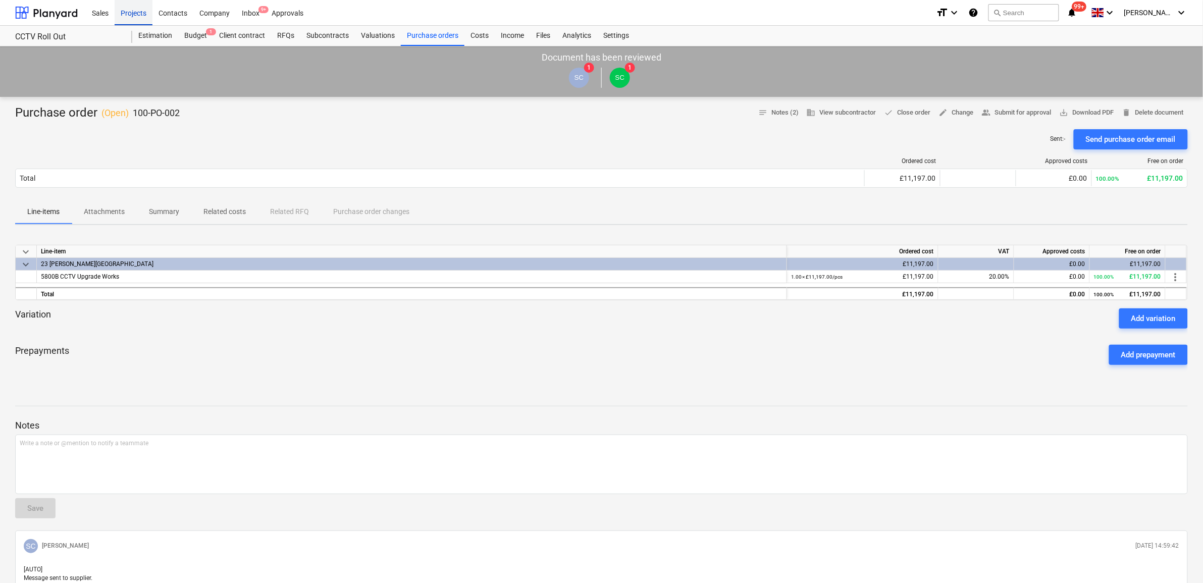
click at [124, 3] on div "Projects" at bounding box center [134, 12] width 38 height 26
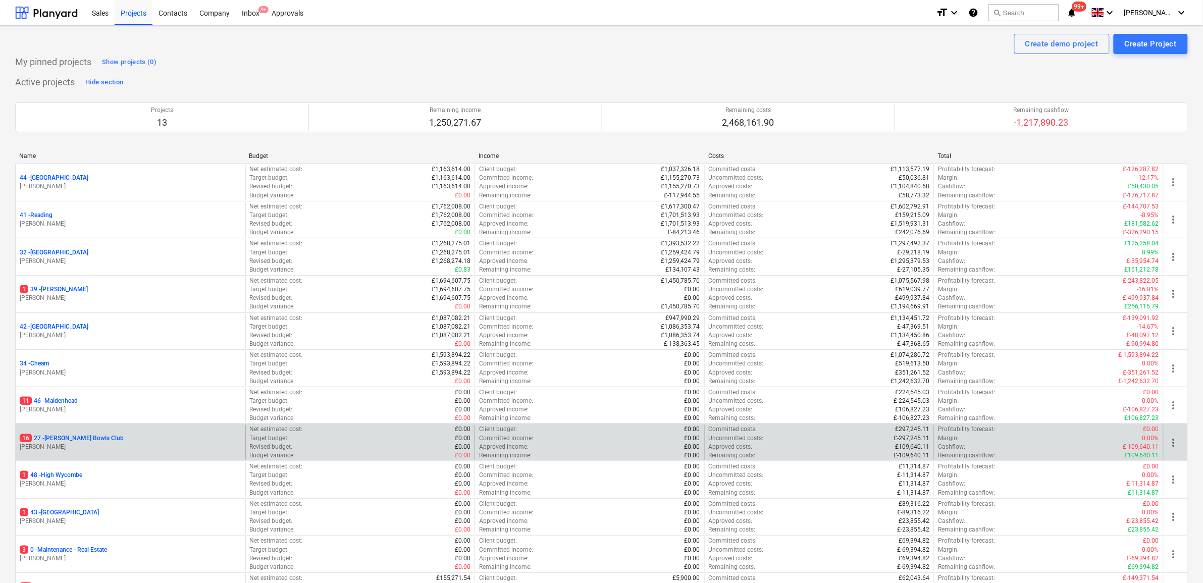
click at [79, 440] on p "16 27 - [PERSON_NAME] Bowls Club" at bounding box center [72, 438] width 104 height 9
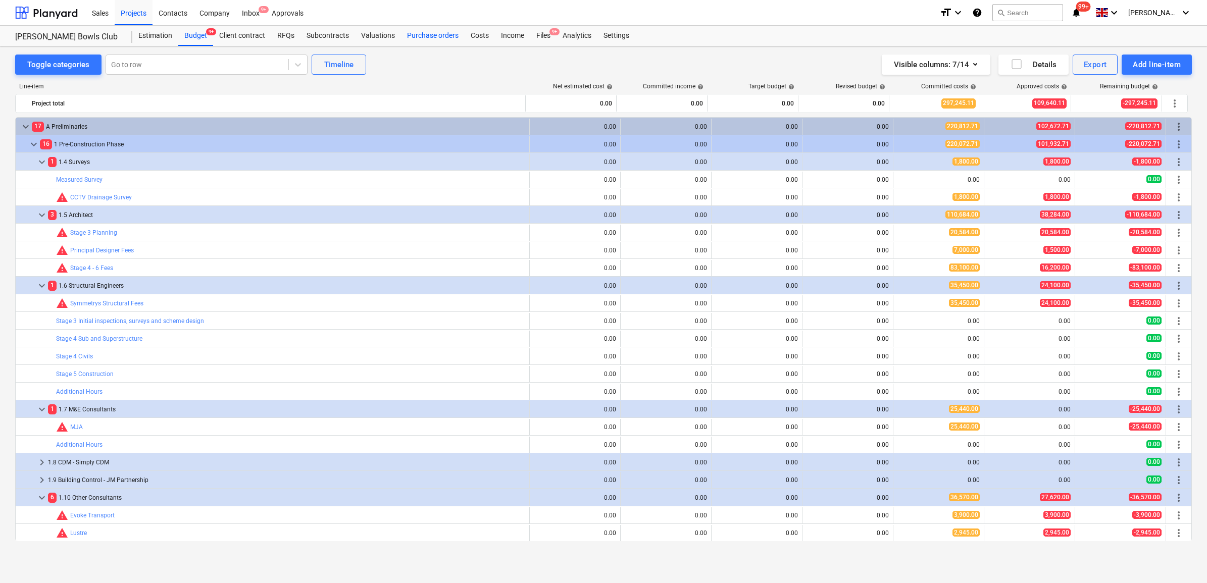
click at [438, 40] on div "Purchase orders" at bounding box center [433, 36] width 64 height 20
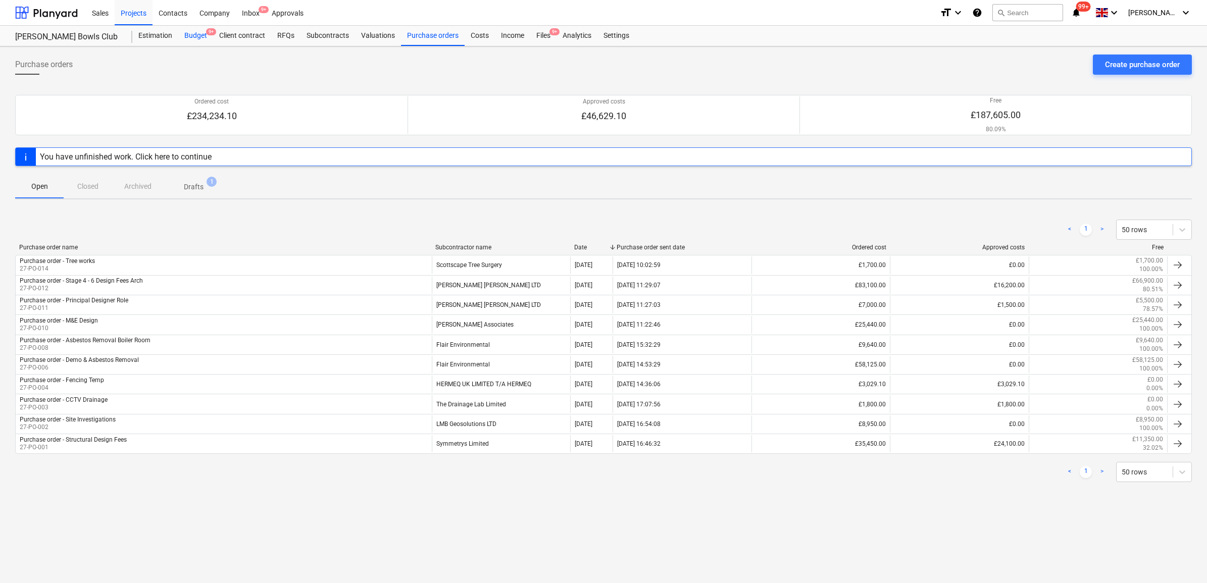
click at [204, 35] on div "Budget 9+" at bounding box center [195, 36] width 35 height 20
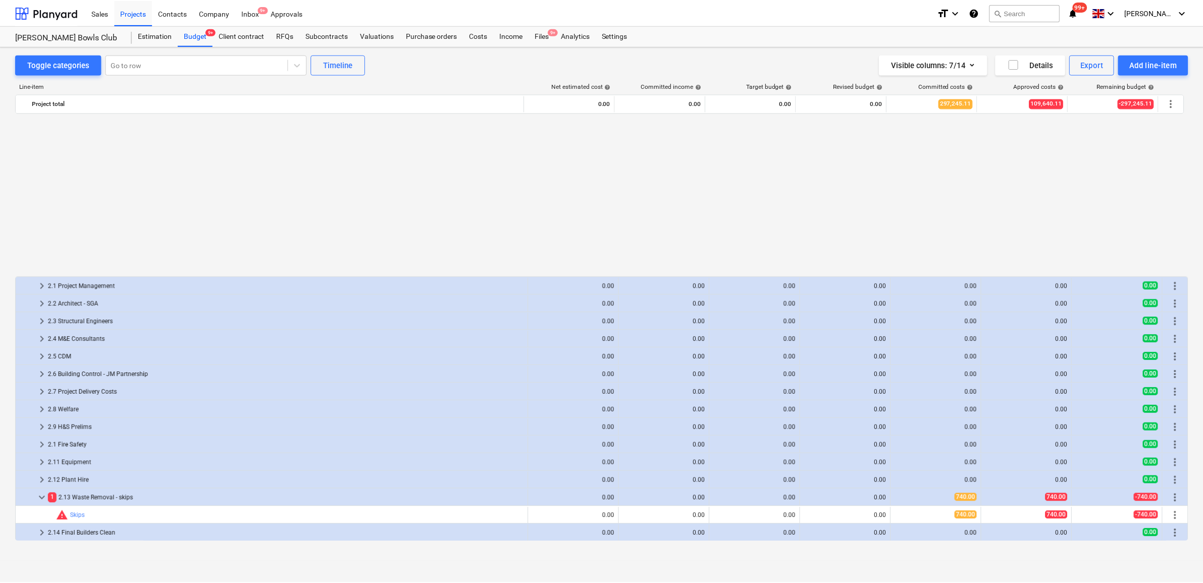
scroll to position [631, 0]
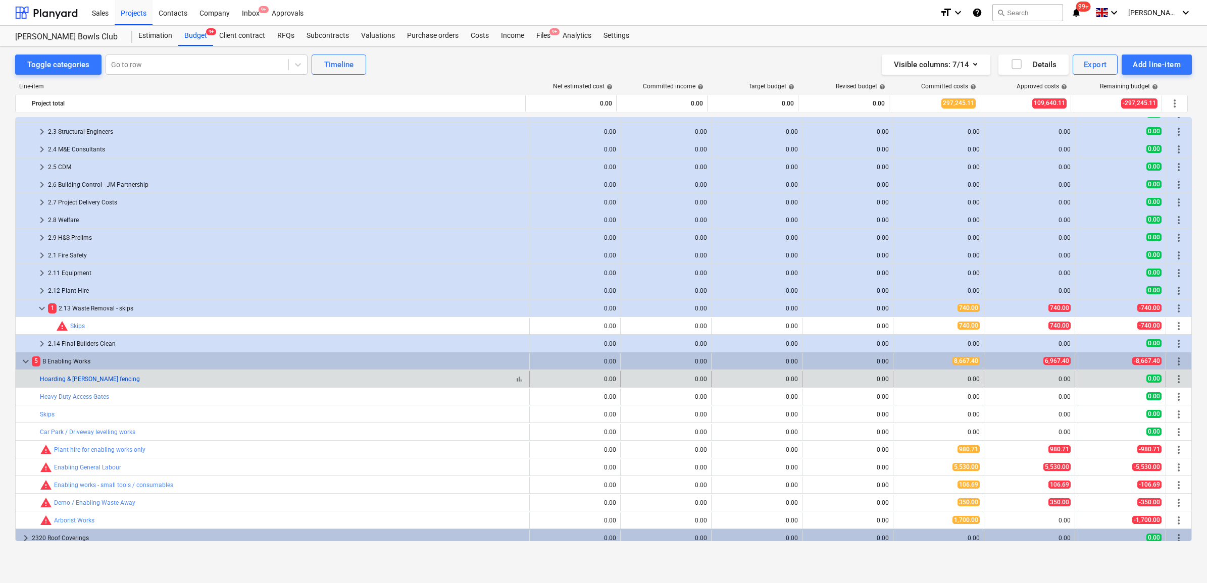
click at [87, 382] on link "Hoarding & [PERSON_NAME] fencing" at bounding box center [90, 379] width 100 height 7
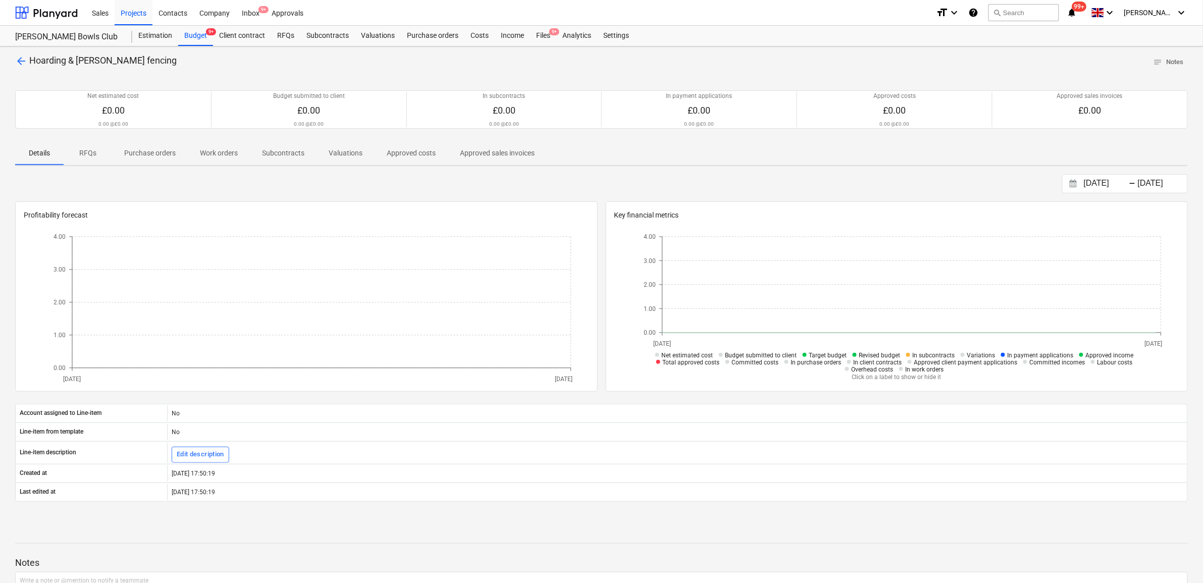
click at [154, 156] on p "Purchase orders" at bounding box center [150, 153] width 52 height 11
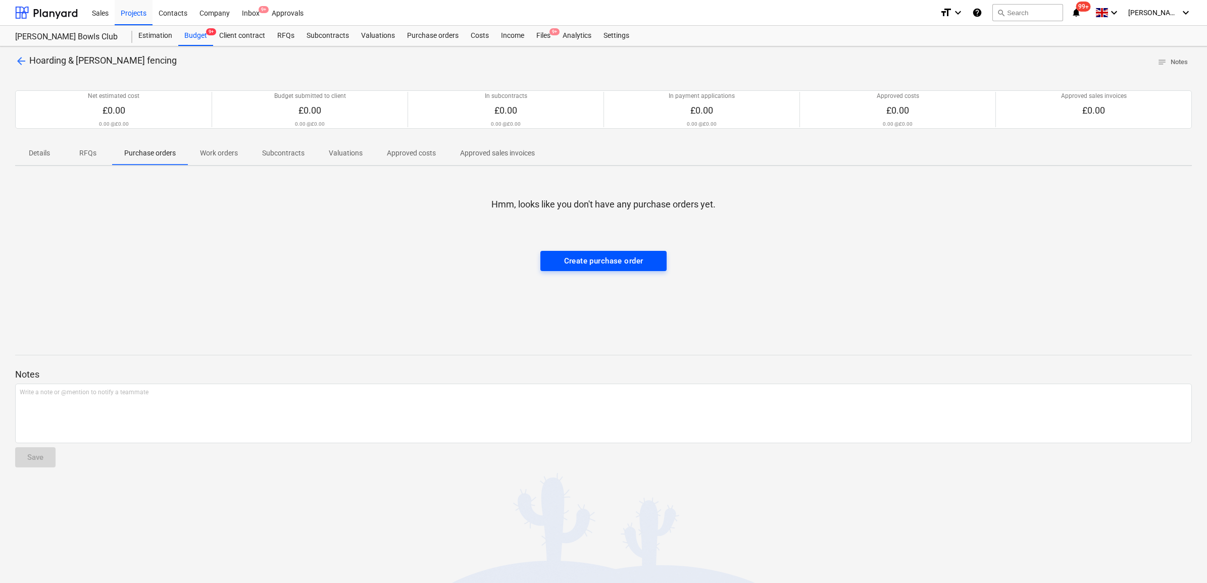
click at [635, 262] on div "Create purchase order" at bounding box center [603, 261] width 79 height 13
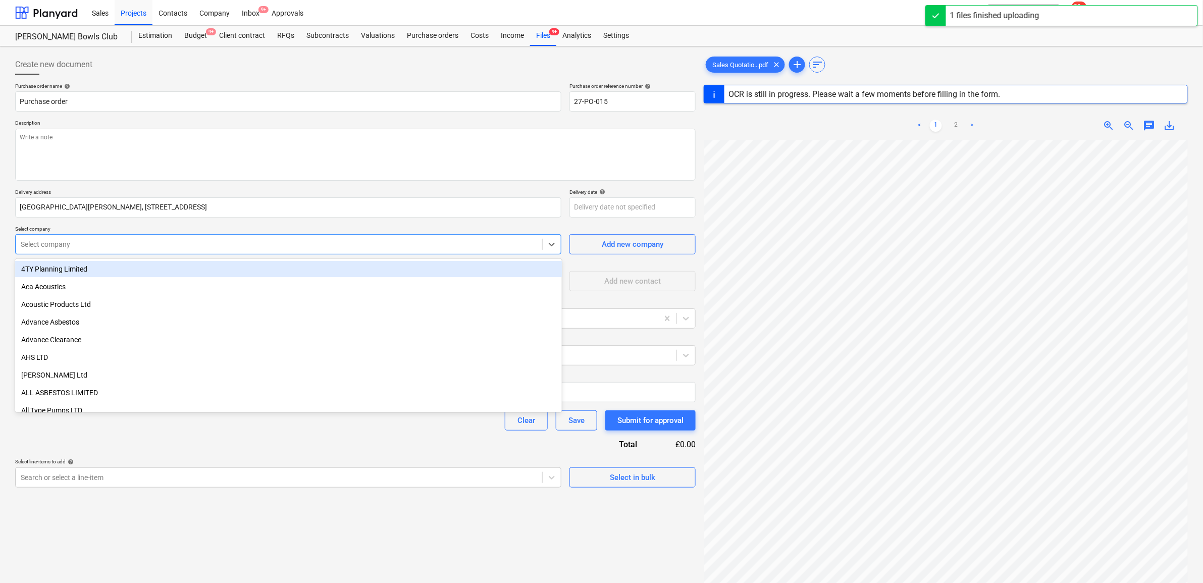
click at [163, 241] on div at bounding box center [279, 244] width 517 height 10
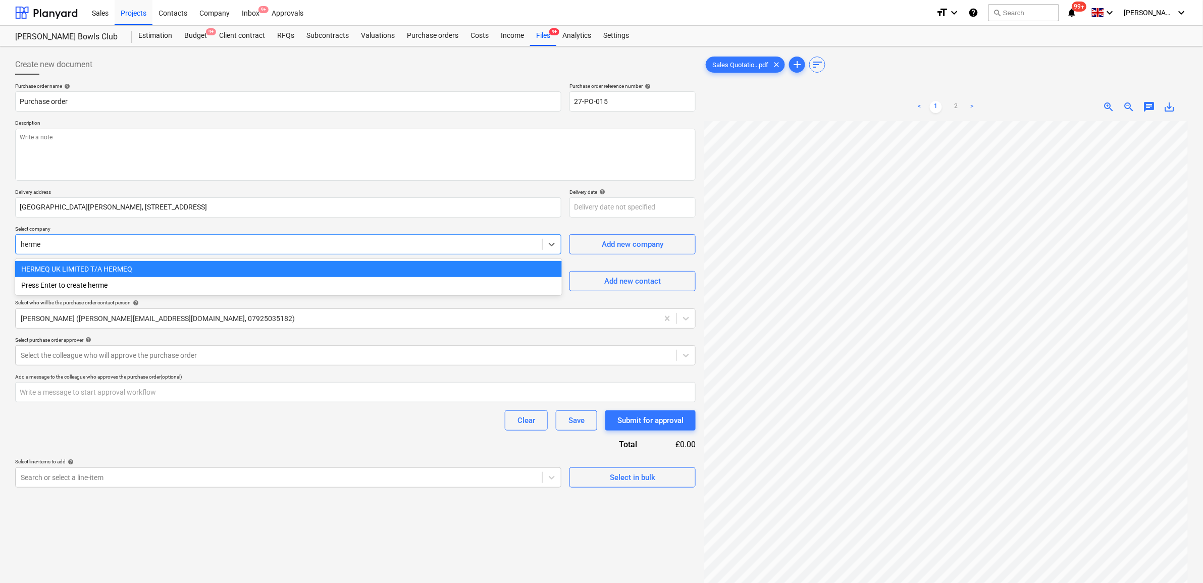
click at [132, 264] on div "HERMEQ UK LIMITED T/A HERMEQ" at bounding box center [288, 269] width 547 height 16
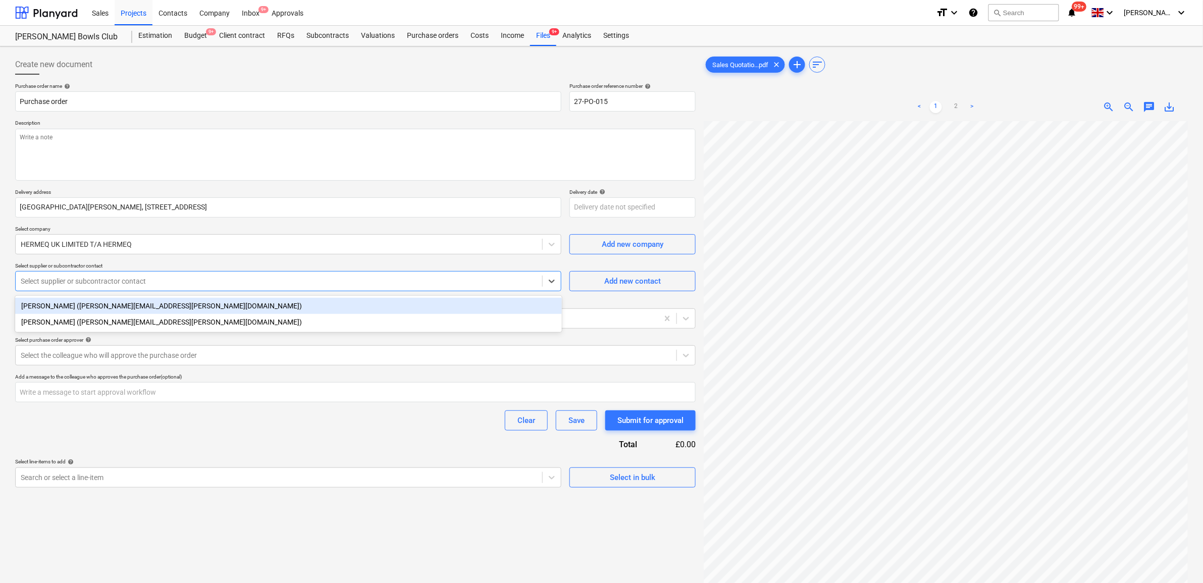
click at [191, 283] on div at bounding box center [279, 281] width 517 height 10
click at [115, 288] on div "Select supplier or subcontractor contact" at bounding box center [279, 281] width 527 height 14
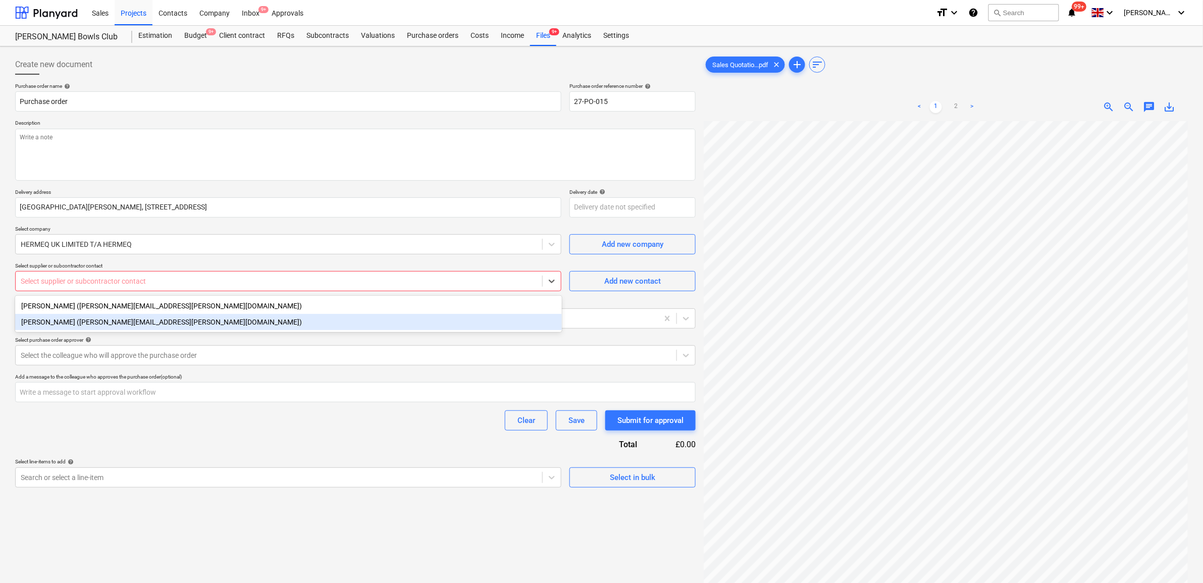
click at [135, 321] on div "[PERSON_NAME] ([PERSON_NAME][EMAIL_ADDRESS][PERSON_NAME][DOMAIN_NAME])" at bounding box center [288, 322] width 547 height 16
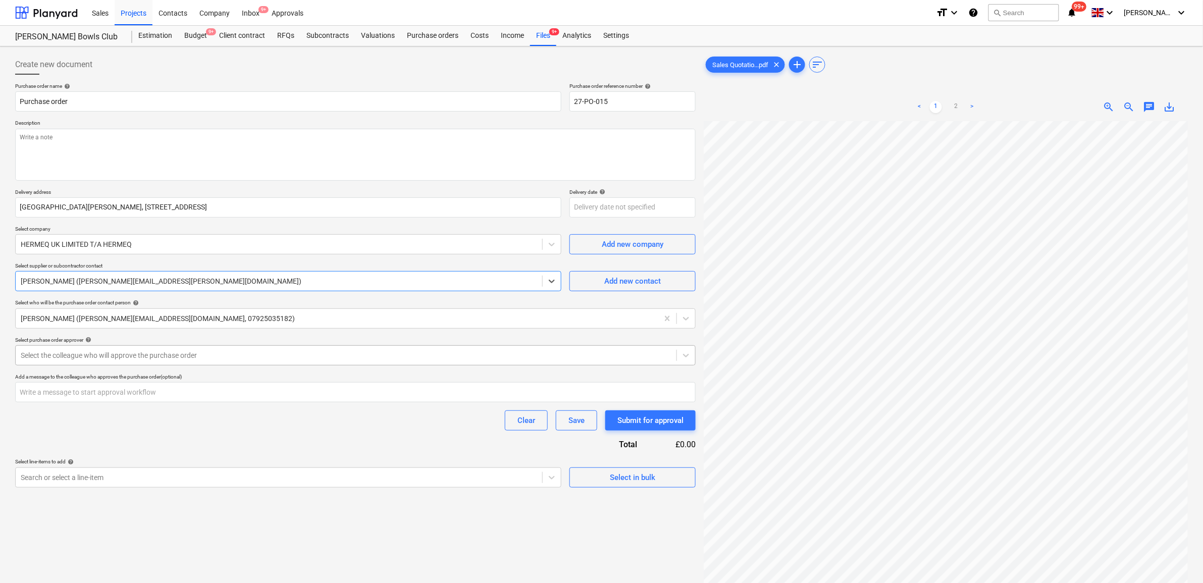
click at [213, 351] on div at bounding box center [346, 355] width 651 height 10
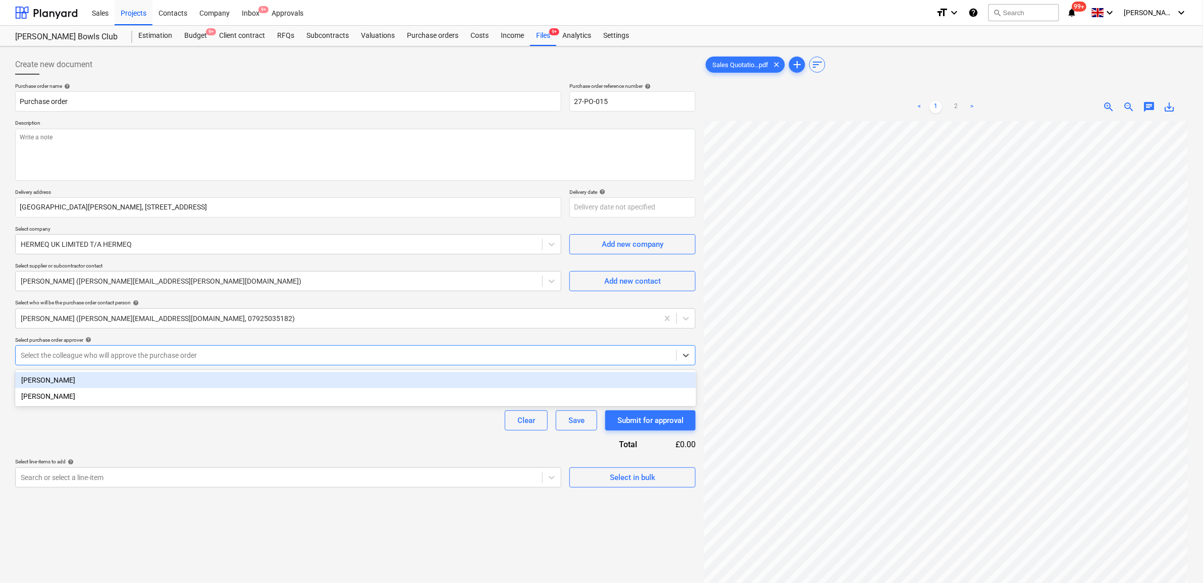
click at [179, 379] on div "[PERSON_NAME]" at bounding box center [355, 380] width 681 height 16
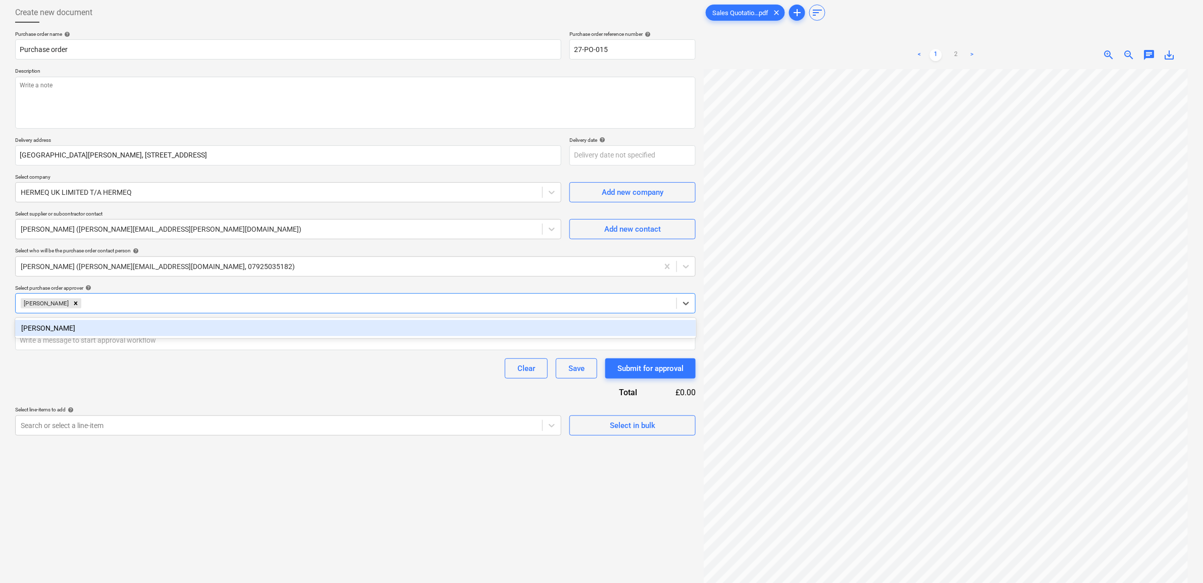
scroll to position [101, 0]
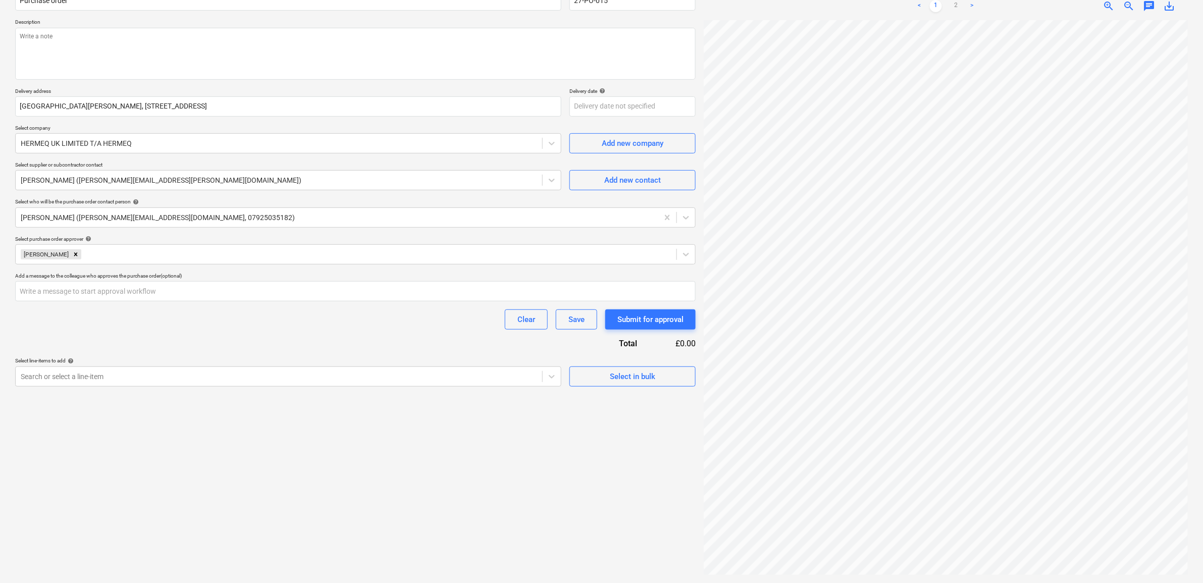
click at [286, 334] on div "Purchase order name help Purchase order Purchase order reference number help 27…" at bounding box center [355, 184] width 681 height 405
click at [264, 390] on div "Create new document Purchase order name help Purchase order Purchase order refe…" at bounding box center [355, 265] width 689 height 630
click at [264, 375] on div at bounding box center [279, 377] width 517 height 10
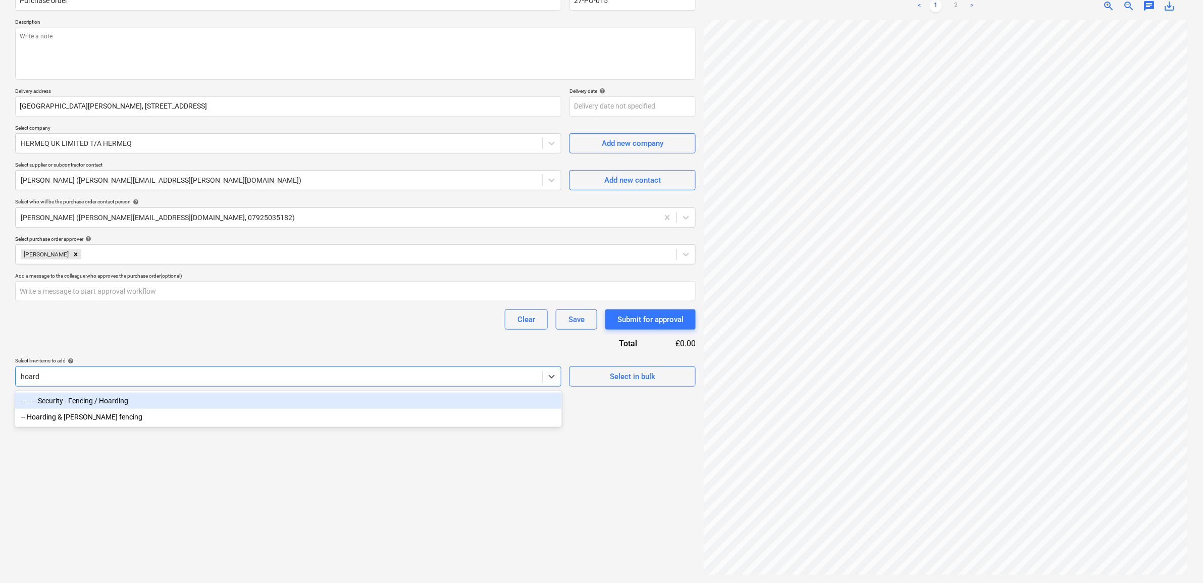
click at [184, 402] on div "-- -- -- Security - Fencing / Hoarding" at bounding box center [288, 401] width 547 height 16
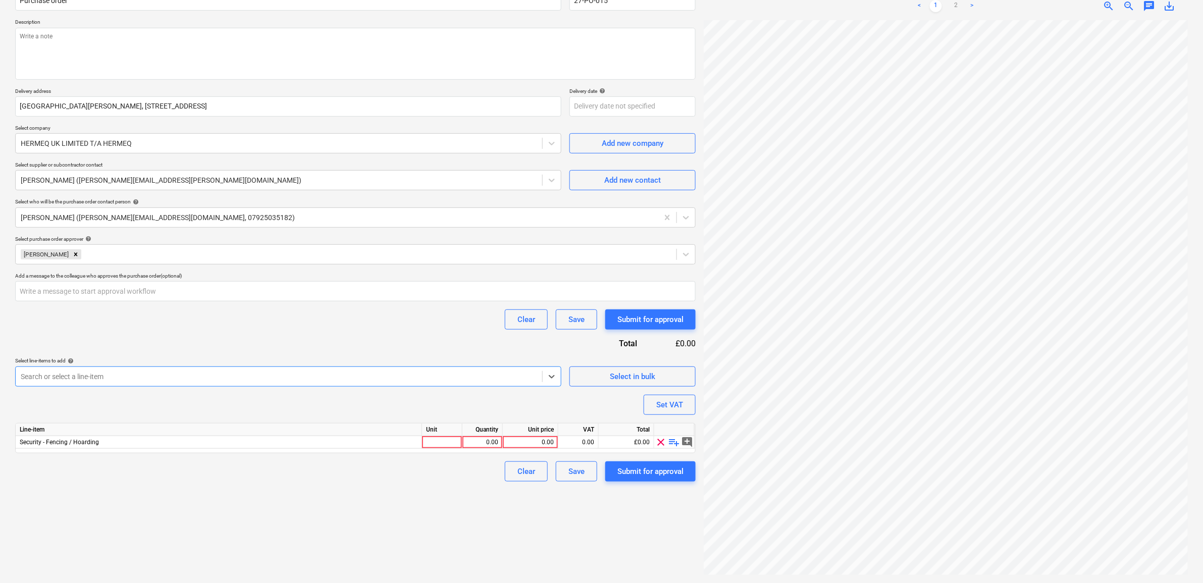
click at [420, 367] on div "Search or select a line-item" at bounding box center [288, 377] width 546 height 20
click at [395, 395] on div "-- Hoarding & [PERSON_NAME] fencing" at bounding box center [288, 401] width 547 height 16
click at [412, 358] on div "Select line-items to add help" at bounding box center [288, 361] width 546 height 7
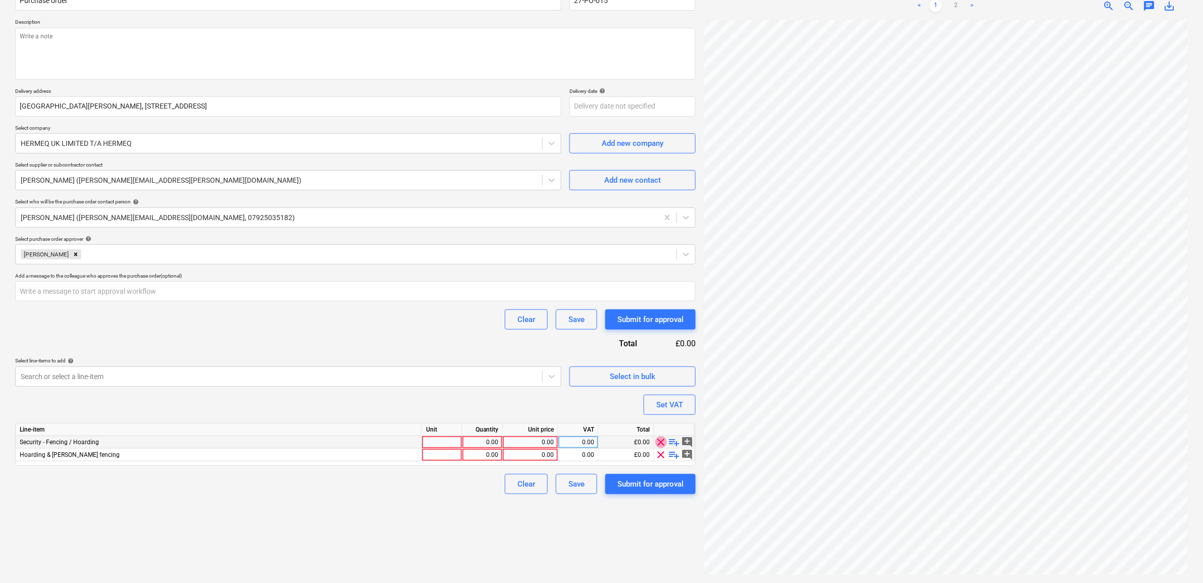
click at [659, 444] on span "clear" at bounding box center [661, 442] width 12 height 12
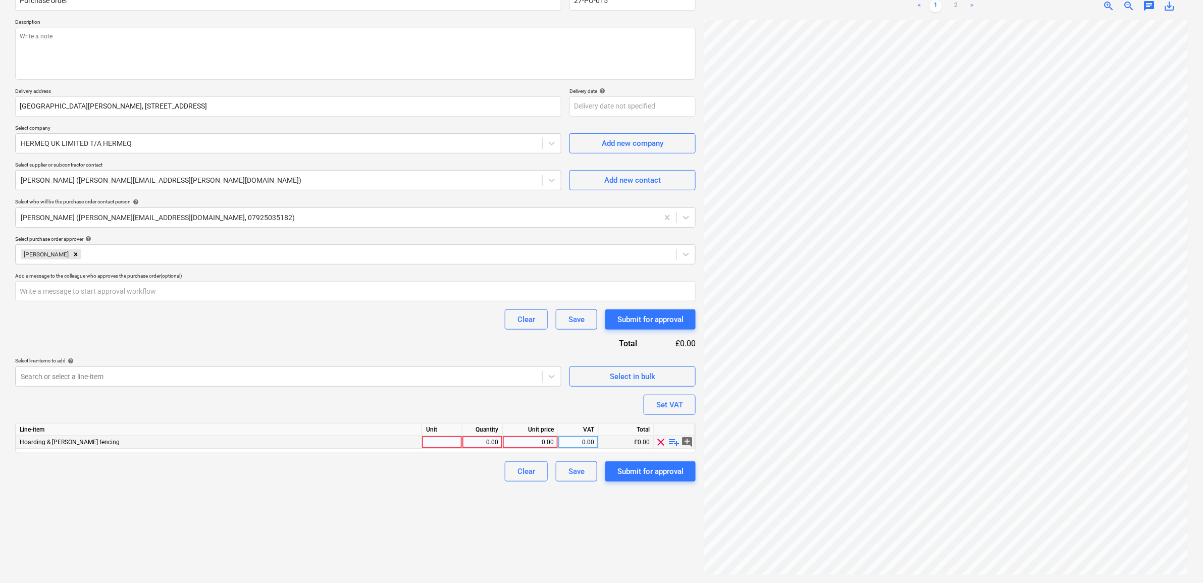
scroll to position [144, 46]
click at [533, 442] on div "0.00" at bounding box center [530, 442] width 47 height 13
click at [587, 437] on div "0.00" at bounding box center [579, 442] width 32 height 13
click at [443, 523] on div "Create new document Purchase order name help Purchase order Purchase order refe…" at bounding box center [355, 265] width 689 height 630
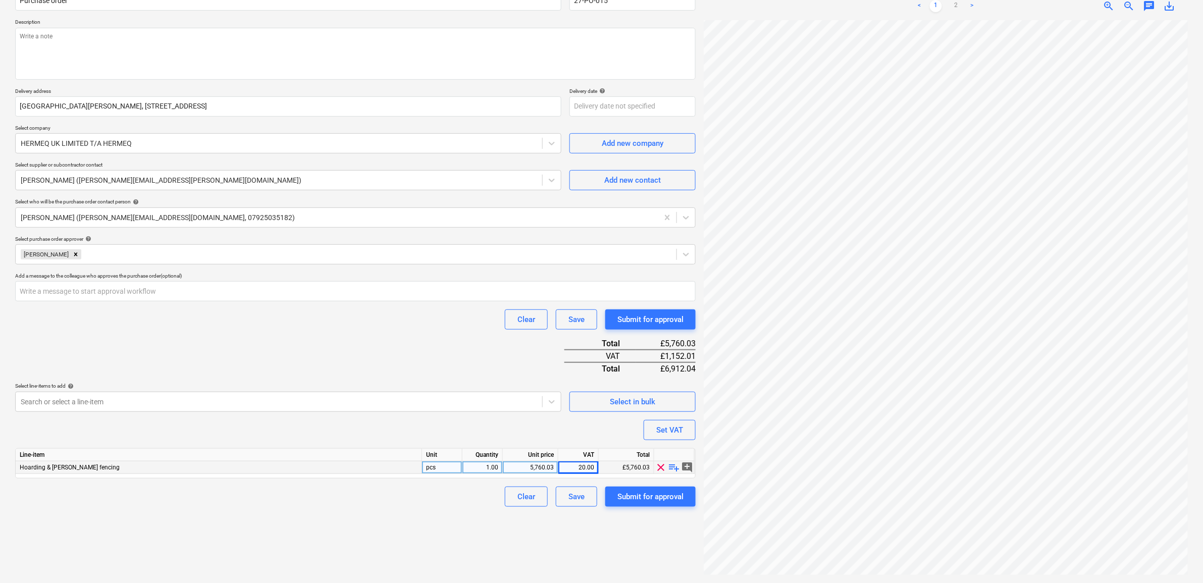
scroll to position [196, 46]
click at [551, 463] on div "5,760.03" at bounding box center [530, 468] width 47 height 13
click at [317, 506] on div "Create new document Purchase order name help Purchase order Purchase order refe…" at bounding box center [355, 265] width 689 height 630
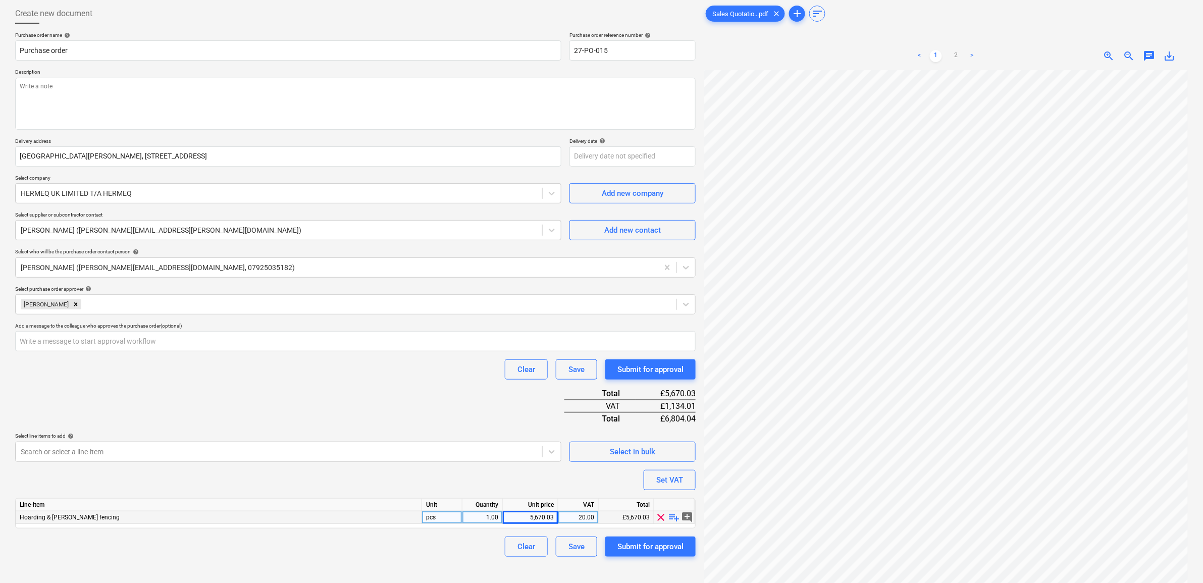
scroll to position [0, 0]
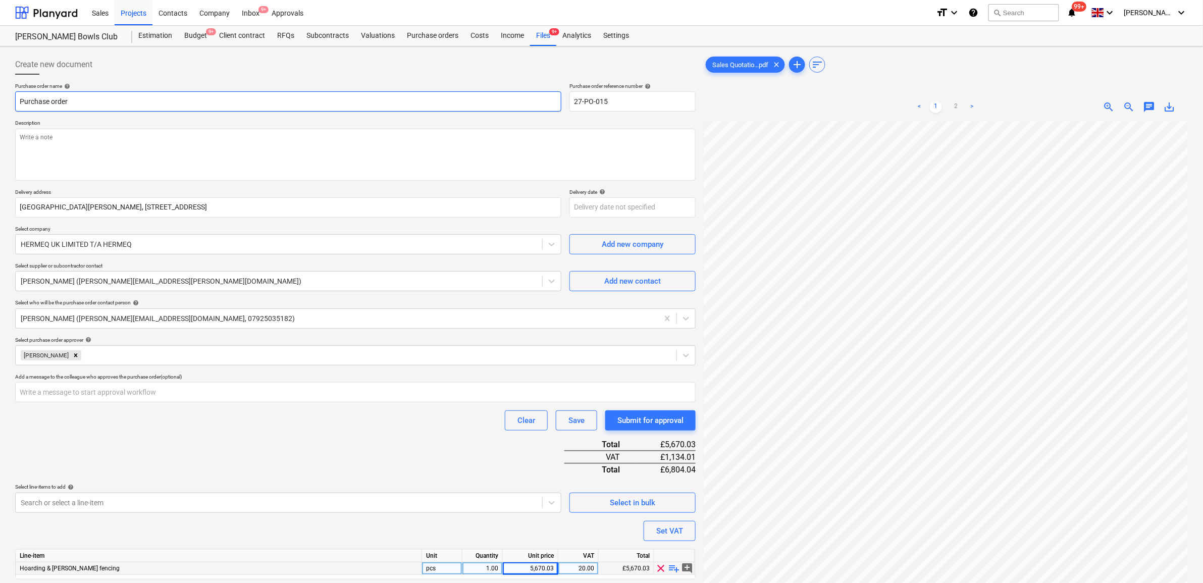
click at [195, 111] on input "Purchase order" at bounding box center [288, 101] width 546 height 20
click at [192, 134] on textarea at bounding box center [355, 155] width 681 height 52
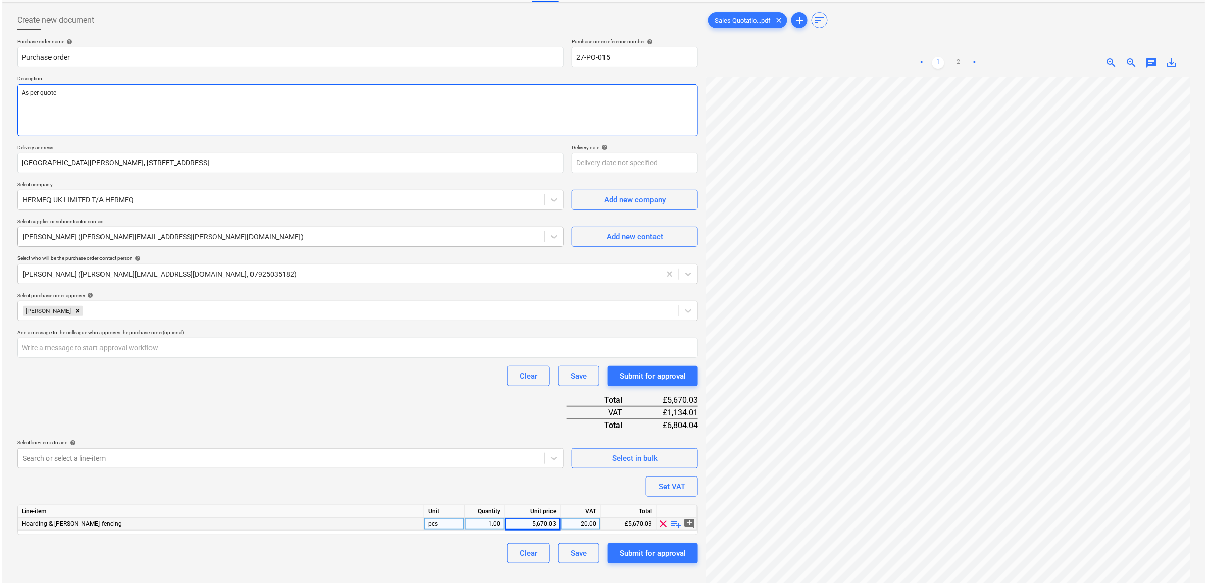
scroll to position [101, 0]
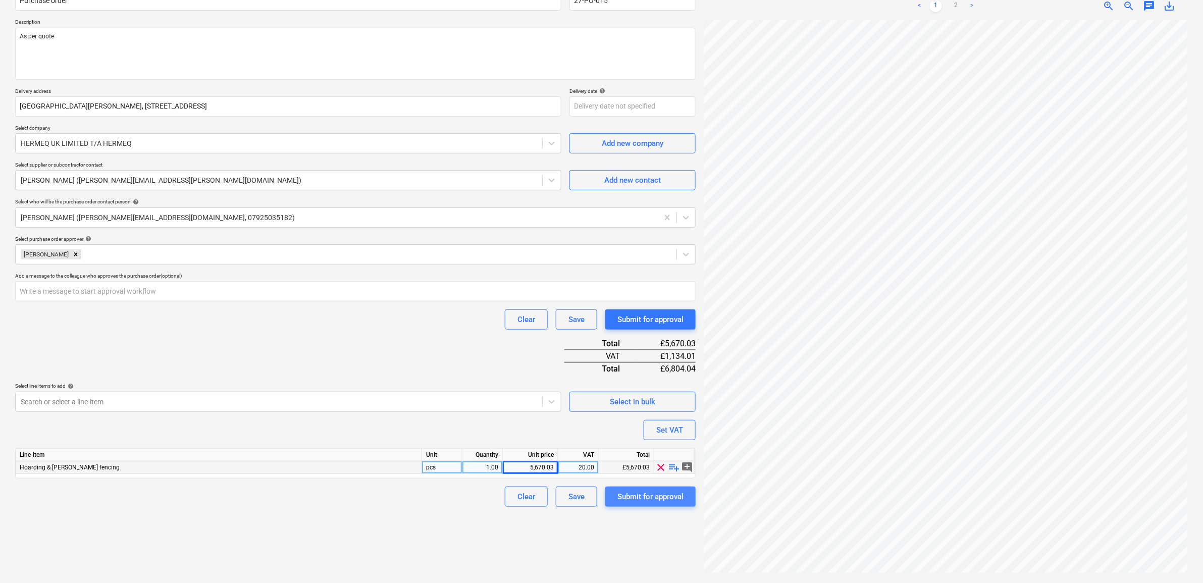
click at [632, 493] on div "Submit for approval" at bounding box center [651, 496] width 66 height 13
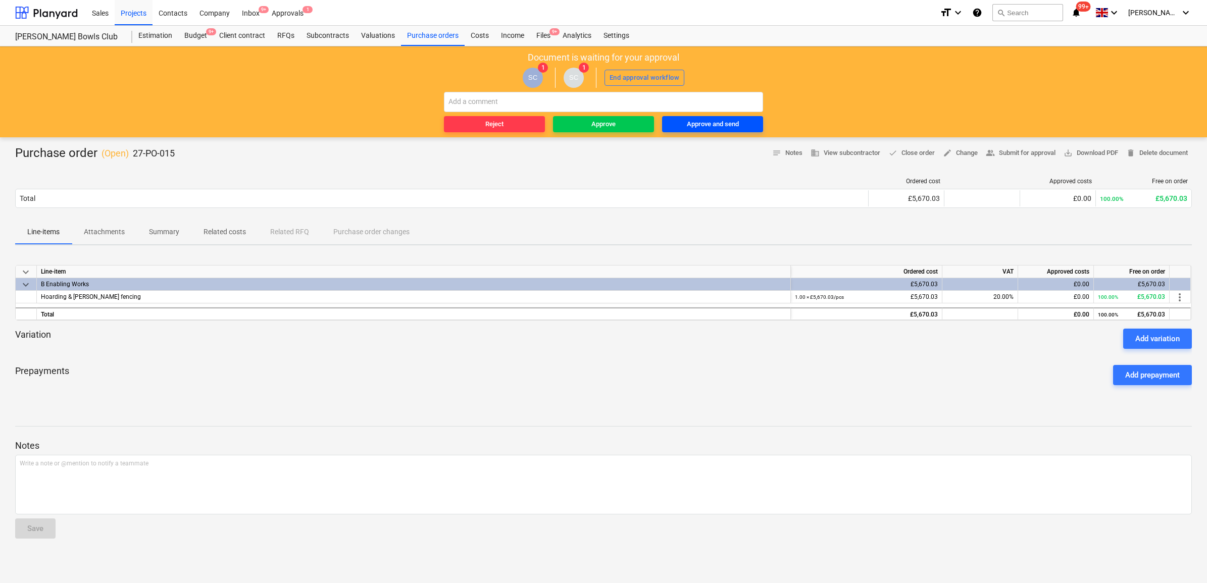
click at [748, 120] on span "Approve and send" at bounding box center [712, 125] width 93 height 12
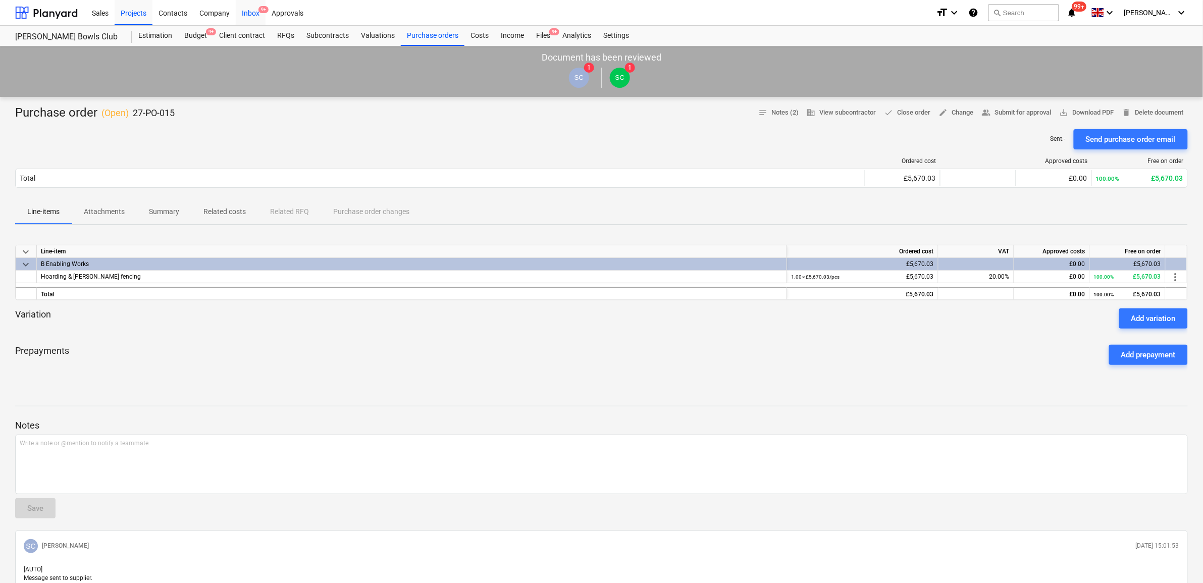
click at [255, 18] on div "Inbox 9+" at bounding box center [251, 12] width 30 height 26
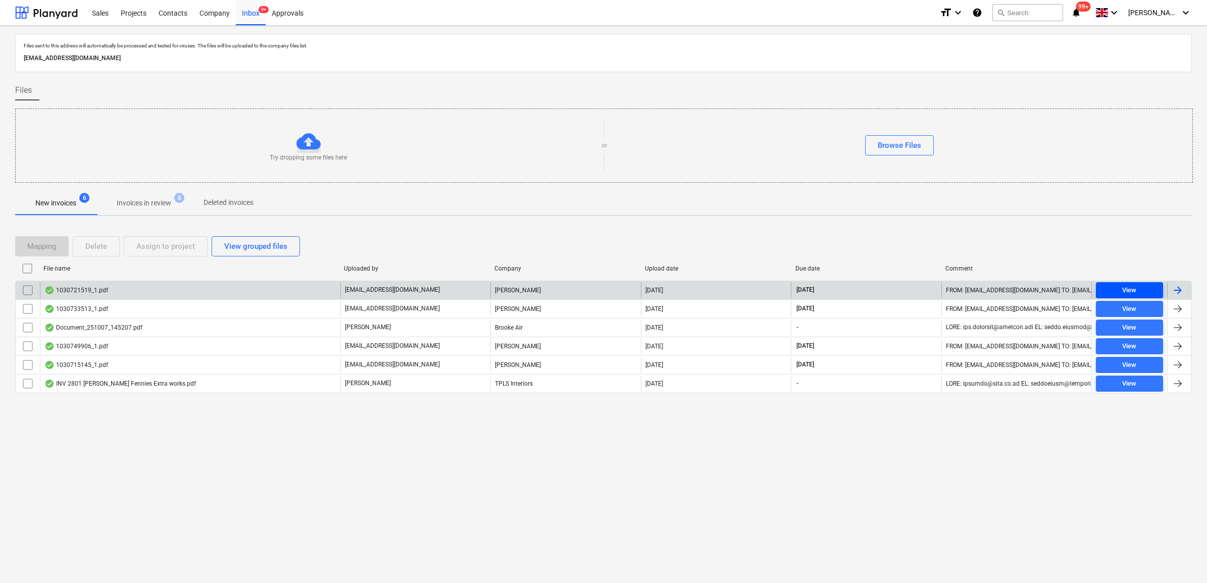
click at [1112, 289] on span "View" at bounding box center [1129, 291] width 59 height 12
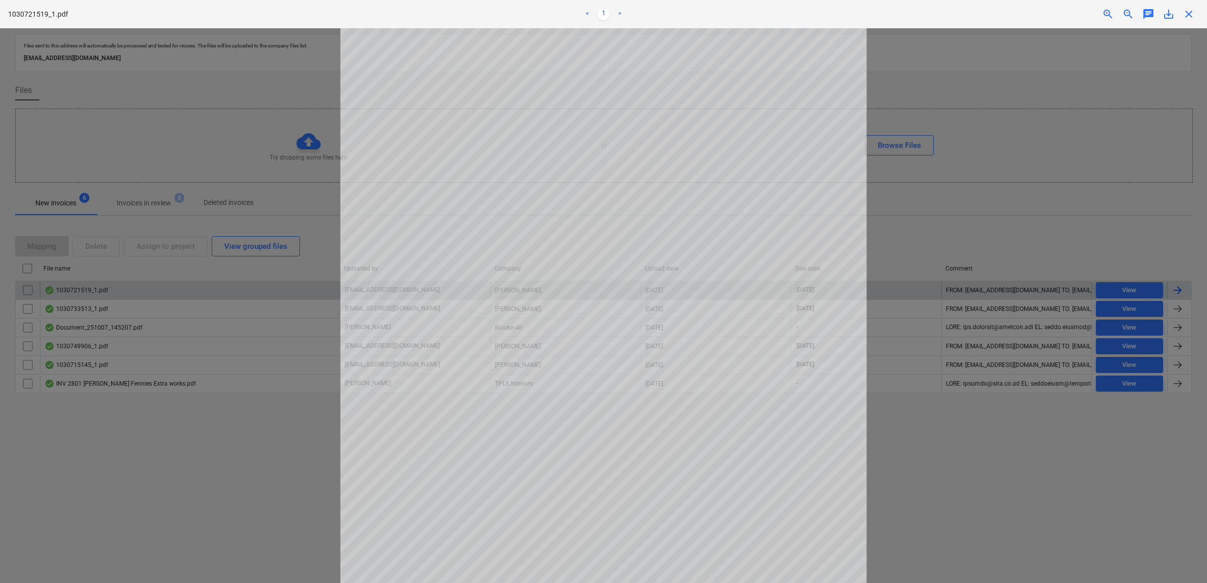
scroll to position [126, 0]
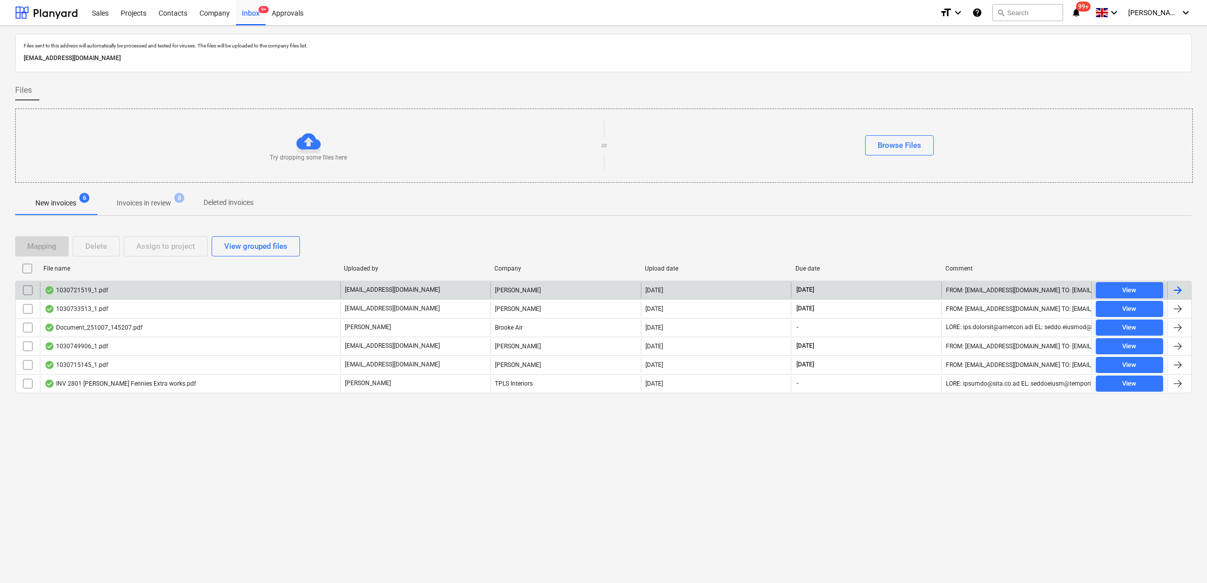
click at [31, 288] on input "checkbox" at bounding box center [28, 290] width 16 height 16
click at [143, 247] on div "Assign to project" at bounding box center [165, 246] width 59 height 13
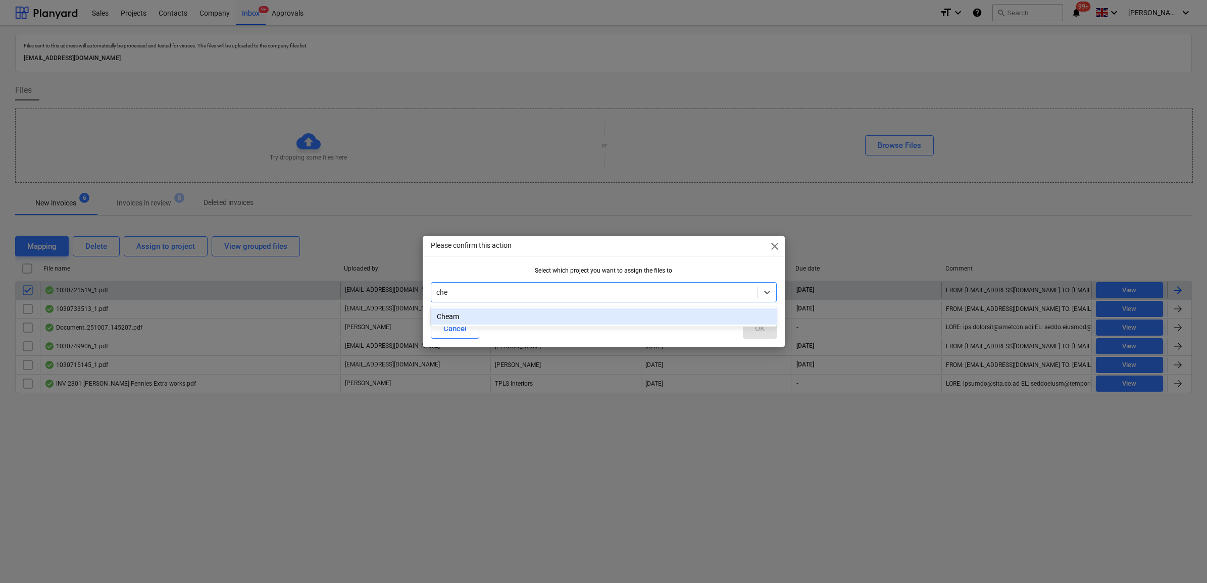
click at [478, 313] on div "Cheam" at bounding box center [604, 317] width 346 height 16
click at [758, 331] on div "OK" at bounding box center [760, 328] width 10 height 13
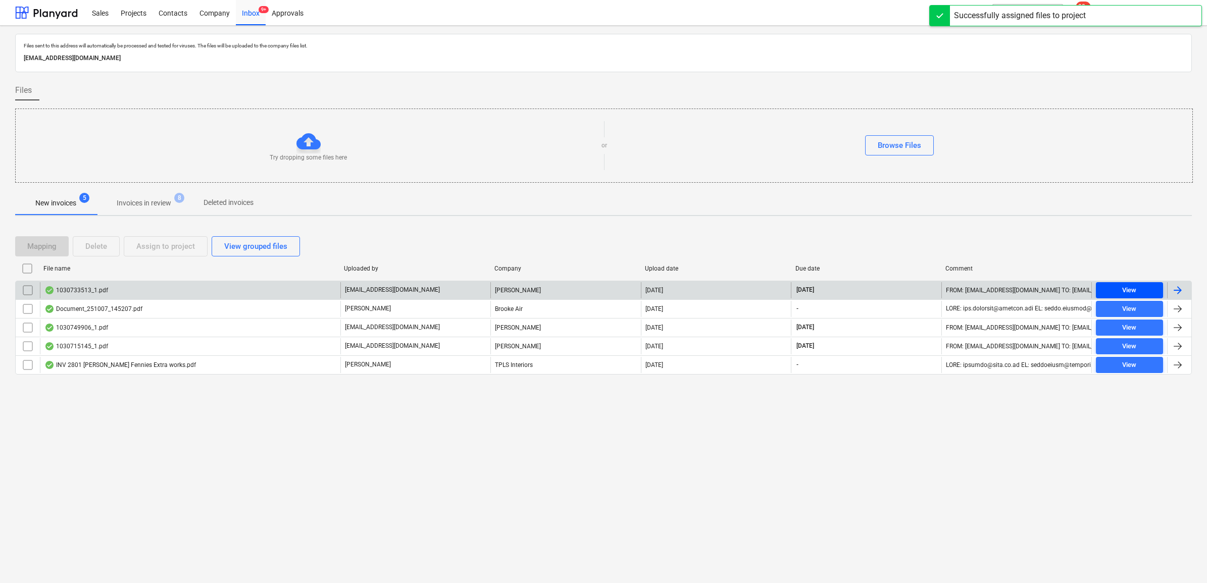
click at [1116, 289] on span "View" at bounding box center [1129, 291] width 59 height 12
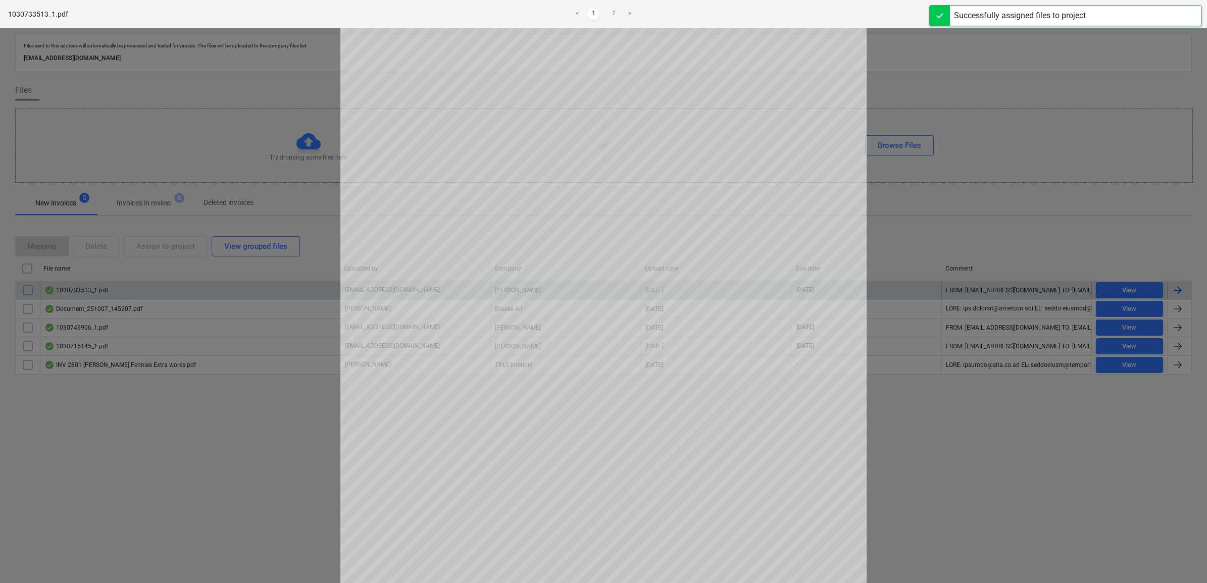
scroll to position [126, 0]
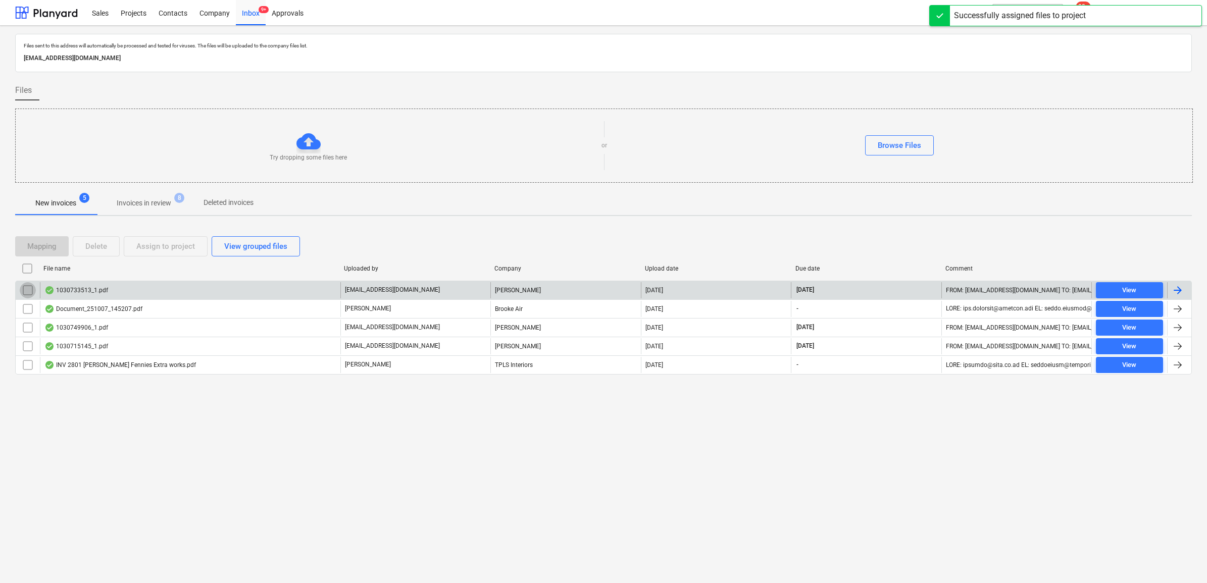
click at [26, 291] on input "checkbox" at bounding box center [28, 290] width 16 height 16
click at [137, 248] on div "Assign to project" at bounding box center [165, 246] width 59 height 13
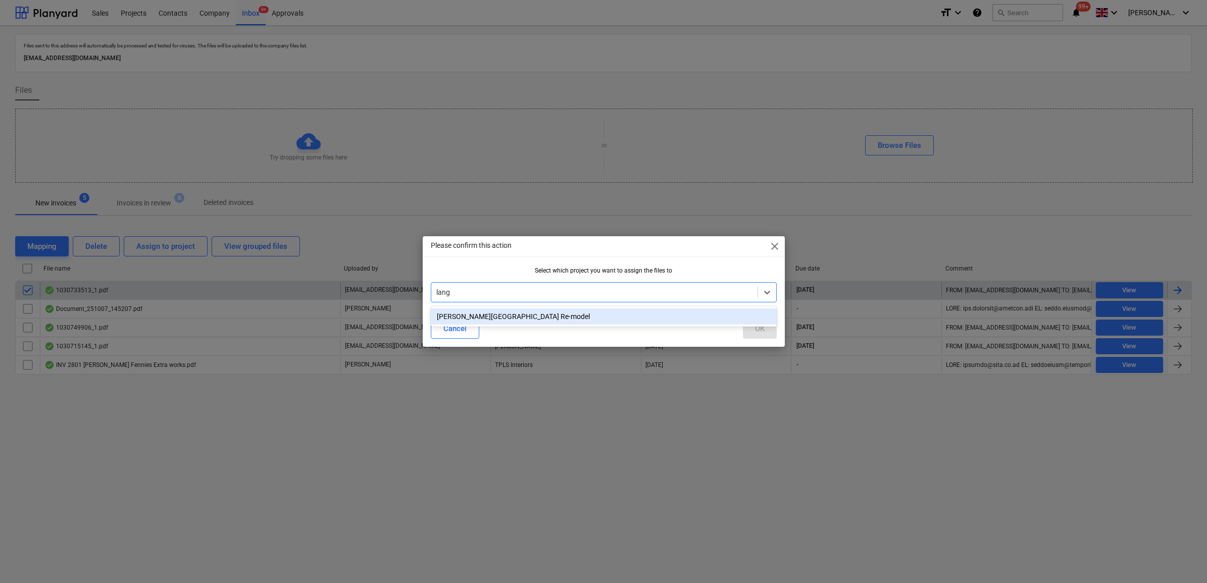
click at [607, 310] on div "[PERSON_NAME][GEOGRAPHIC_DATA] Re-model" at bounding box center [604, 317] width 346 height 16
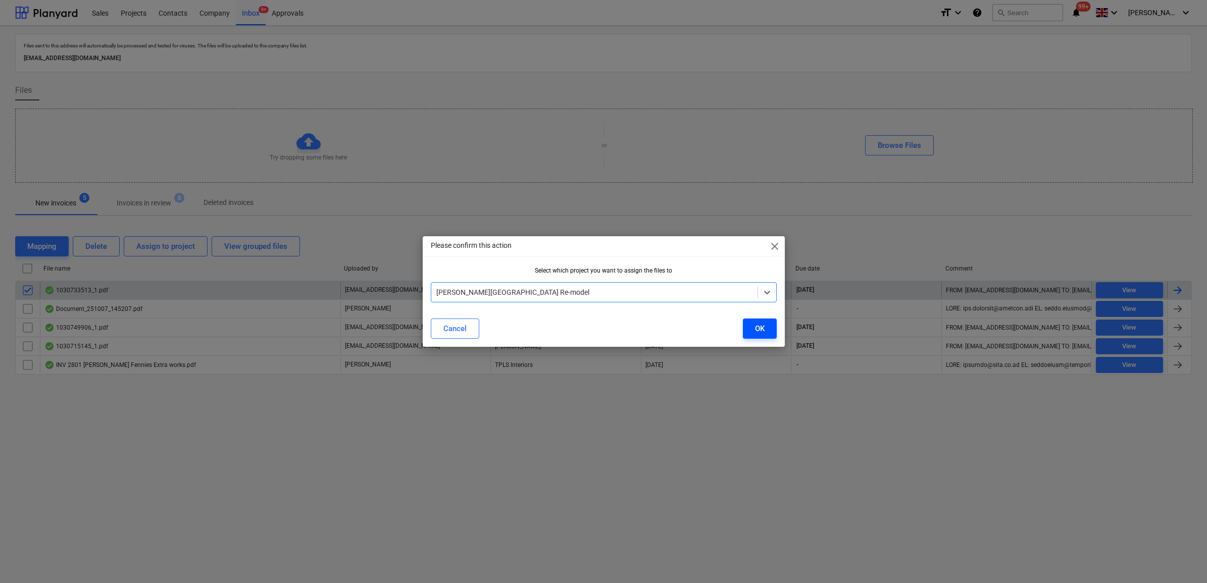
click at [748, 332] on button "OK" at bounding box center [760, 329] width 34 height 20
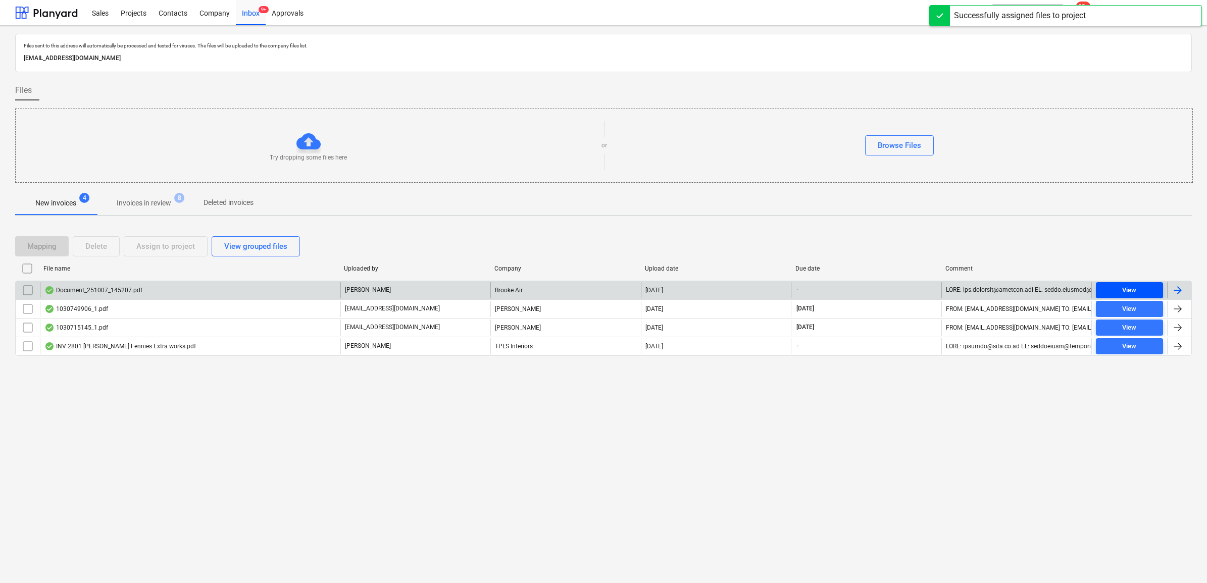
click at [1139, 293] on span "View" at bounding box center [1129, 291] width 59 height 12
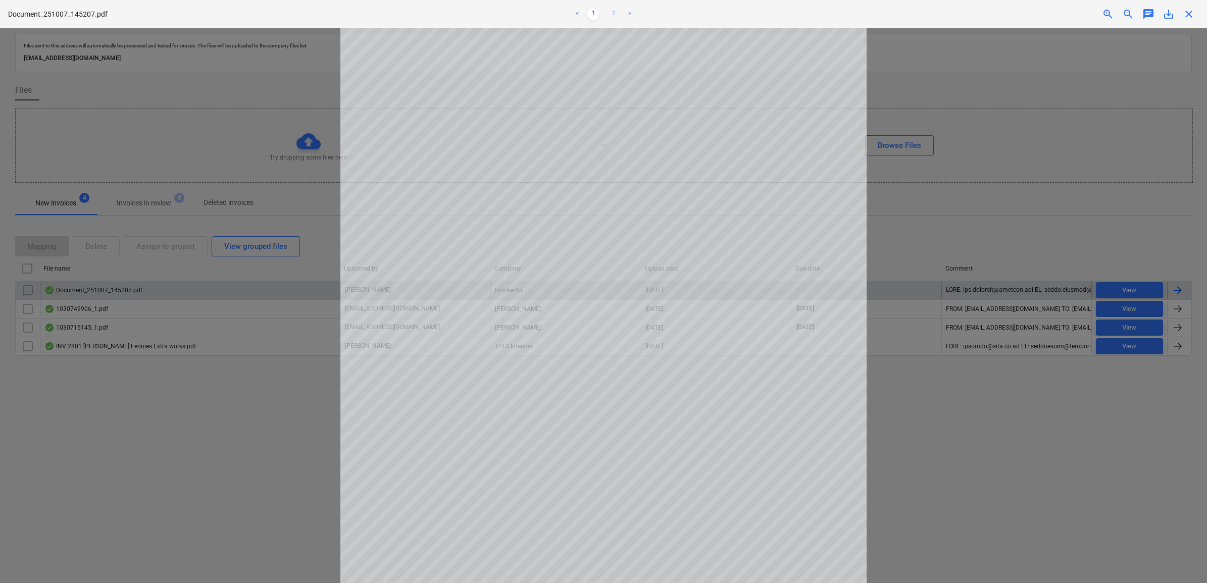
click at [616, 14] on link "2" at bounding box center [613, 14] width 12 height 12
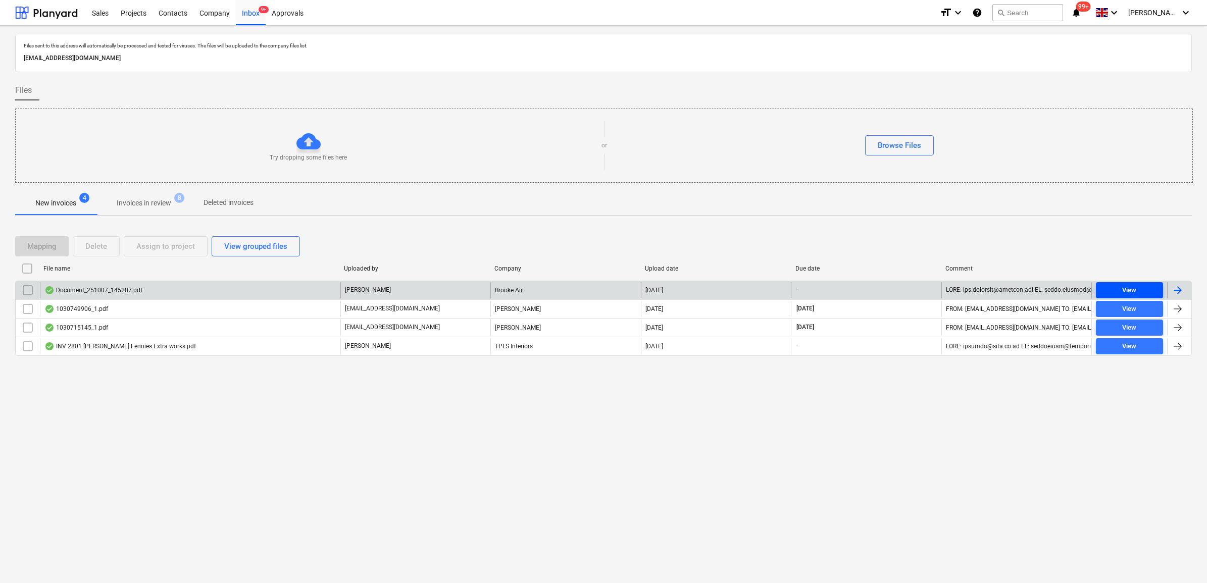
click at [1149, 290] on span "View" at bounding box center [1129, 291] width 59 height 12
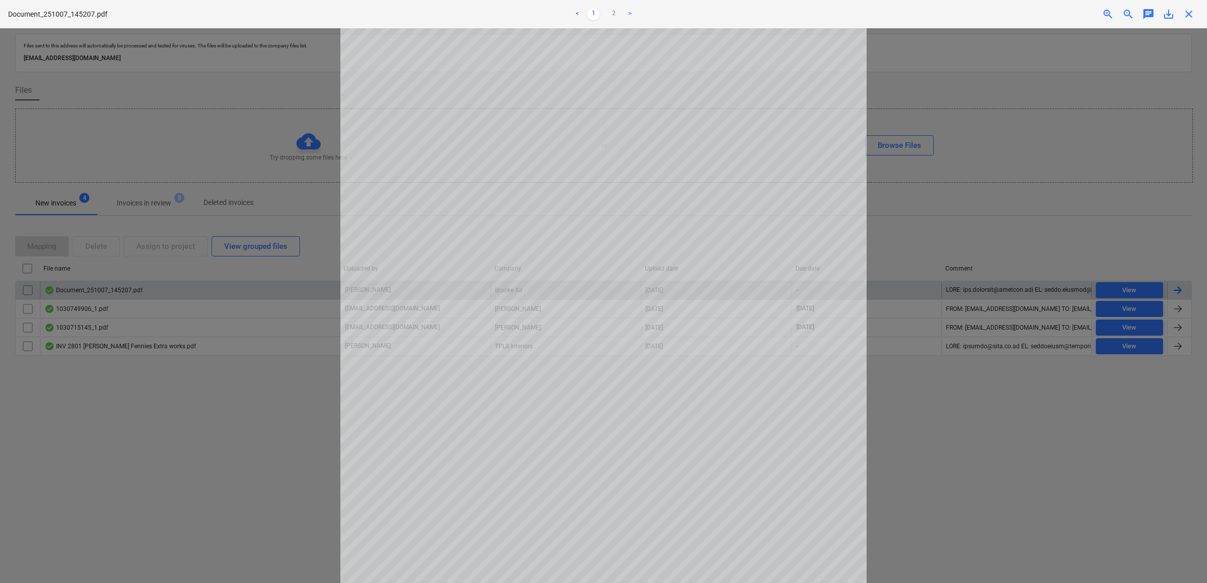
click at [1167, 20] on div "Document_251007_145207.pdf < 1 2 > zoom_in zoom_out chat 0 save_alt close" at bounding box center [603, 14] width 1207 height 28
click at [1167, 16] on span "save_alt" at bounding box center [1168, 14] width 12 height 12
click at [1188, 14] on span "close" at bounding box center [1189, 14] width 12 height 12
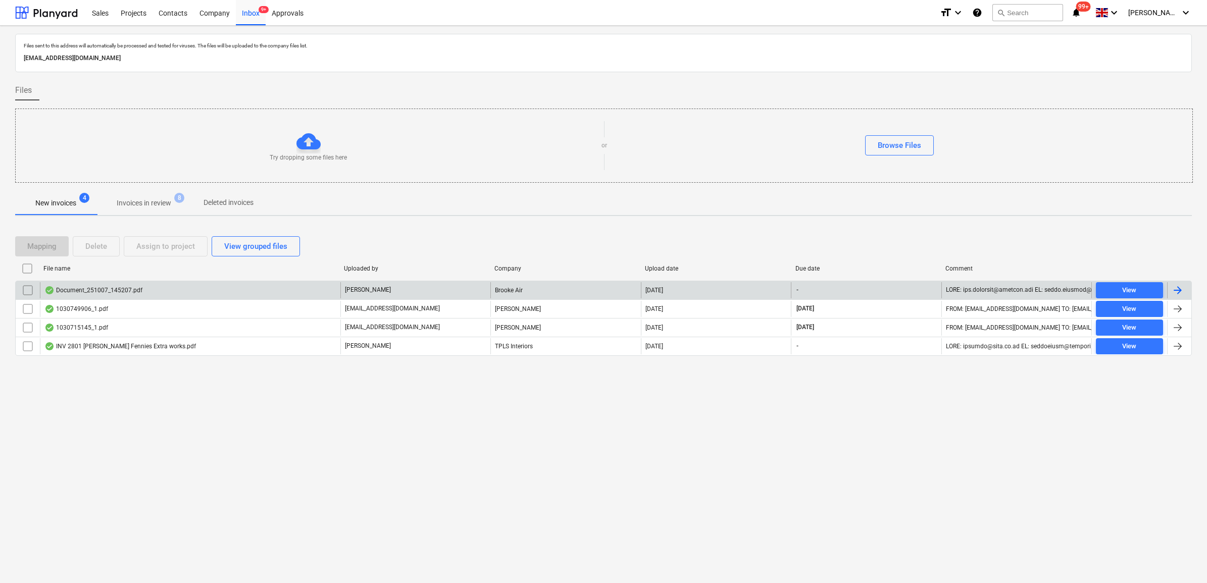
click at [27, 289] on input "checkbox" at bounding box center [28, 290] width 16 height 16
click at [144, 247] on div "Assign to project" at bounding box center [165, 246] width 59 height 13
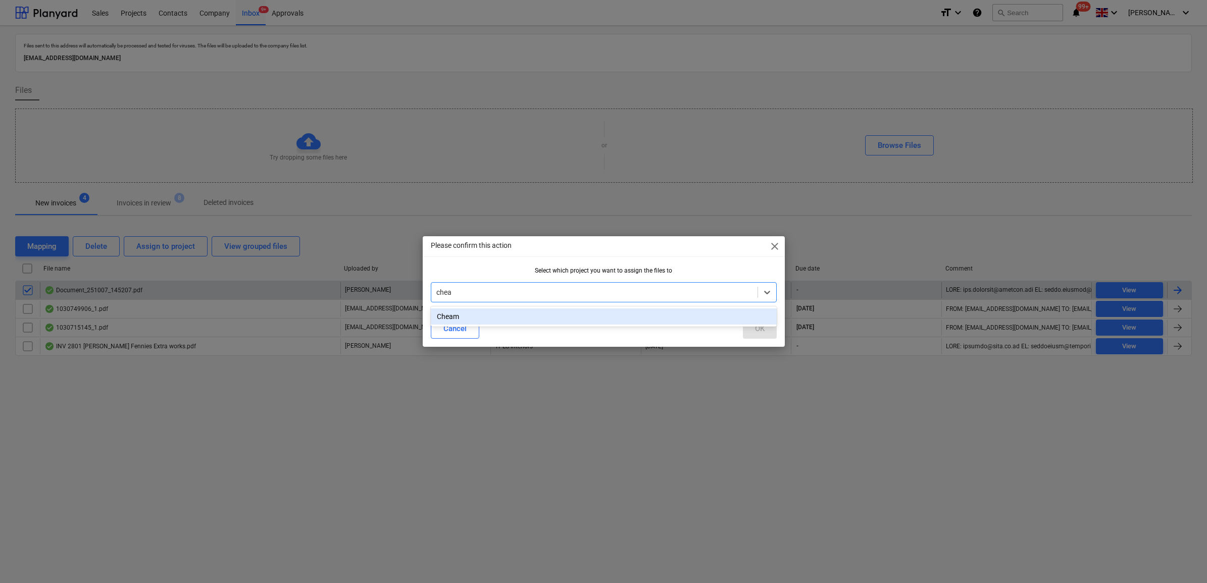
click at [499, 319] on div "Cheam" at bounding box center [604, 317] width 346 height 16
click at [755, 326] on div "OK" at bounding box center [760, 328] width 10 height 13
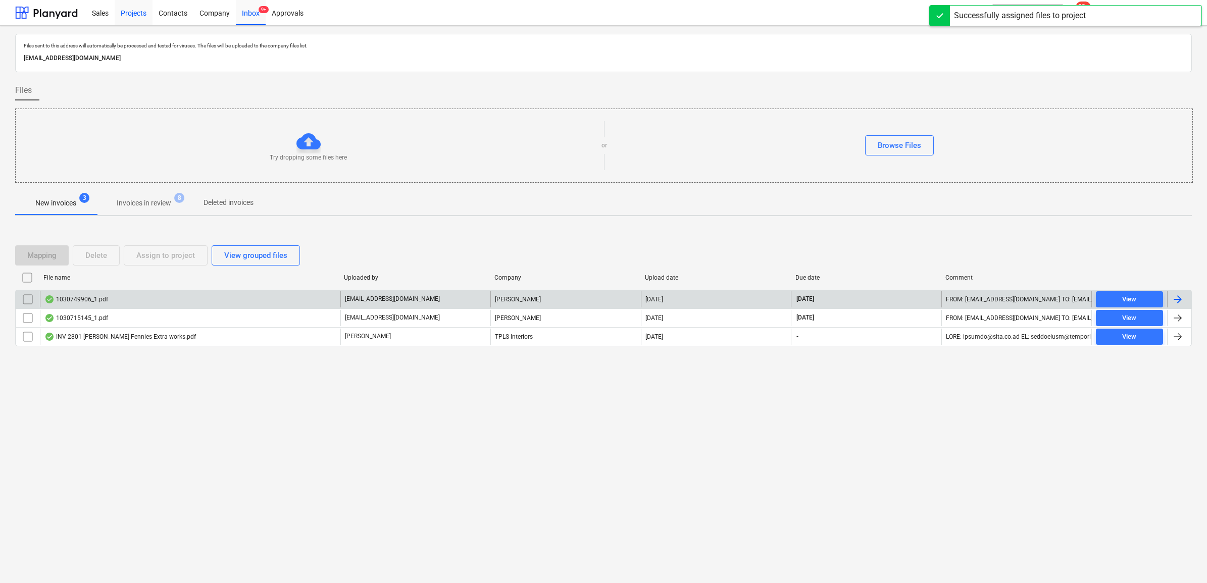
click at [141, 13] on div "Projects" at bounding box center [134, 12] width 38 height 26
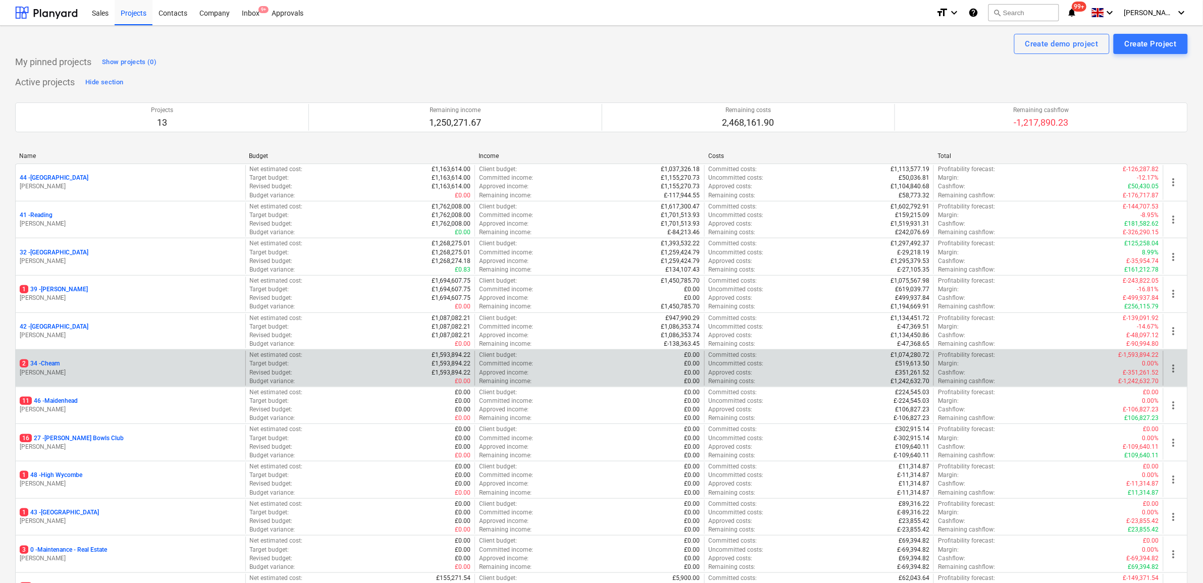
click at [45, 363] on p "2 34 - Cheam" at bounding box center [40, 364] width 40 height 9
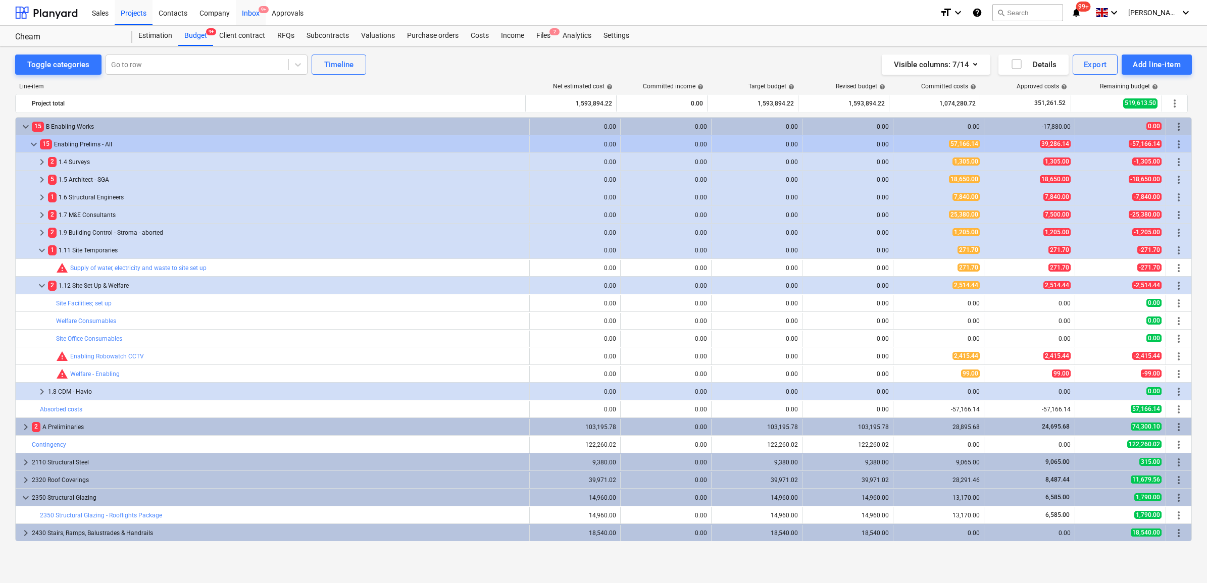
click at [239, 12] on div "Inbox 9+" at bounding box center [251, 12] width 30 height 26
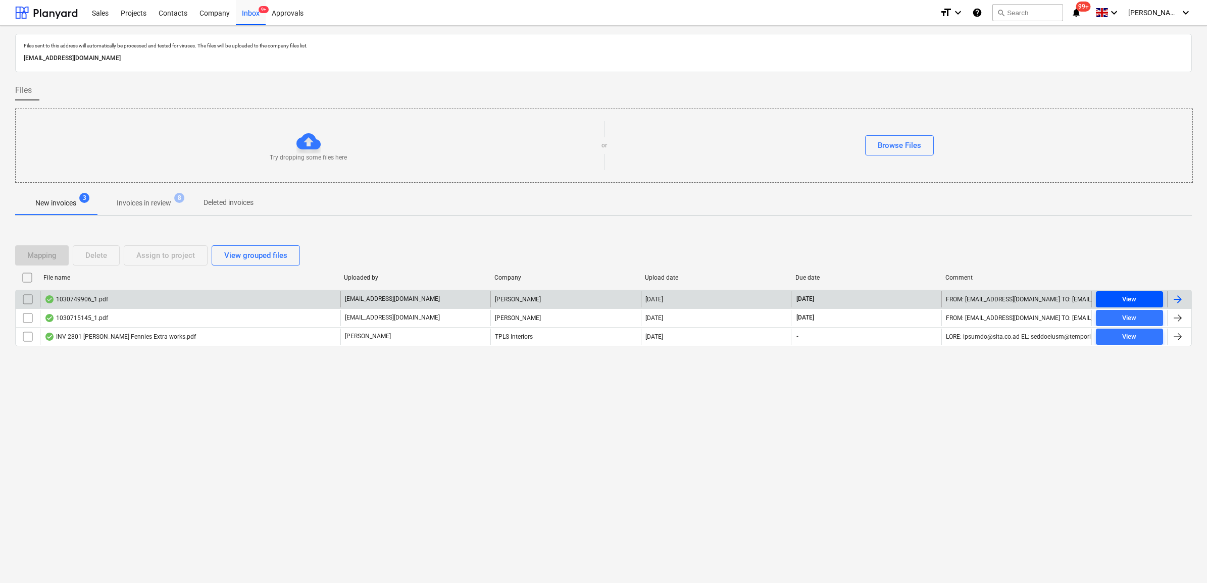
click at [1144, 303] on span "View" at bounding box center [1129, 300] width 59 height 12
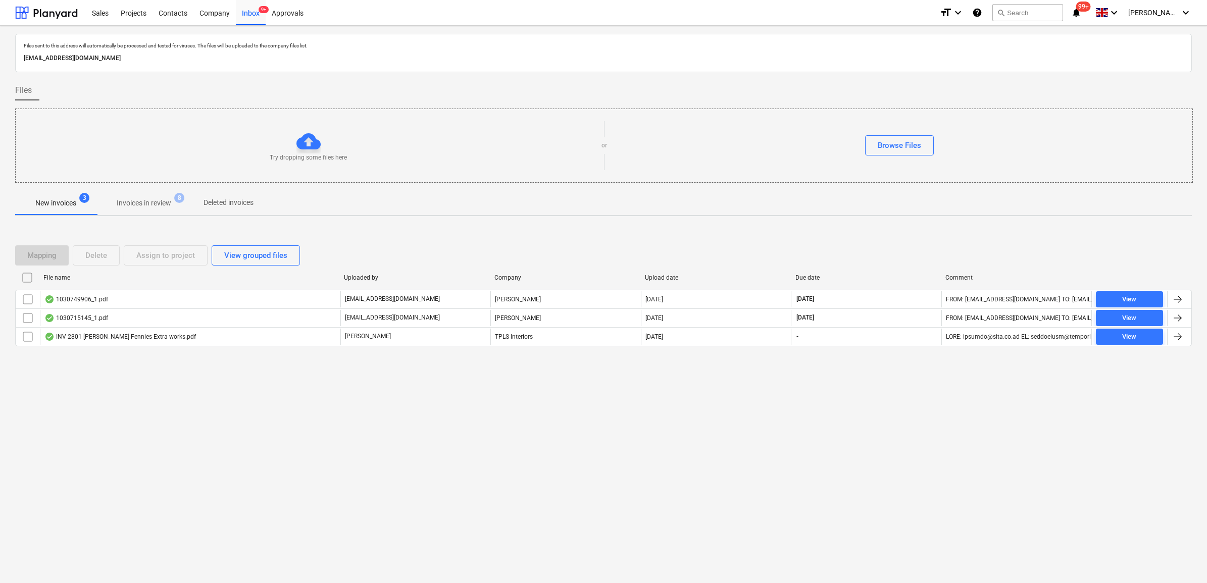
drag, startPoint x: 26, startPoint y: 298, endPoint x: 43, endPoint y: 288, distance: 19.9
click at [27, 298] on input "checkbox" at bounding box center [28, 299] width 16 height 16
click at [139, 257] on div "Assign to project" at bounding box center [165, 255] width 59 height 13
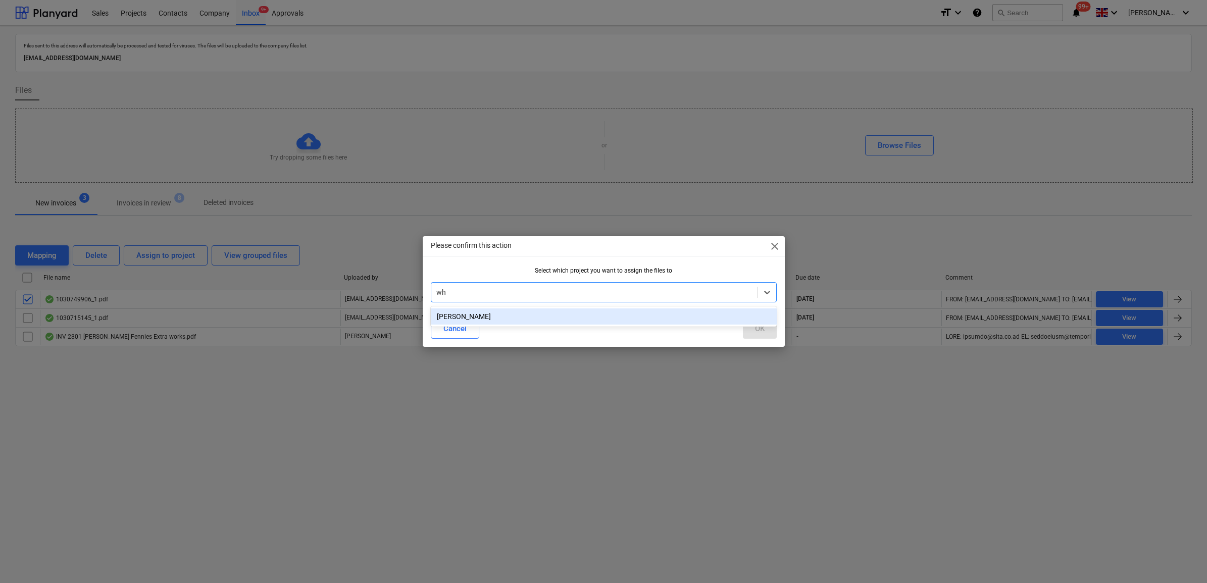
click at [514, 313] on div "[PERSON_NAME]" at bounding box center [604, 317] width 346 height 16
click at [771, 327] on button "OK" at bounding box center [760, 329] width 34 height 20
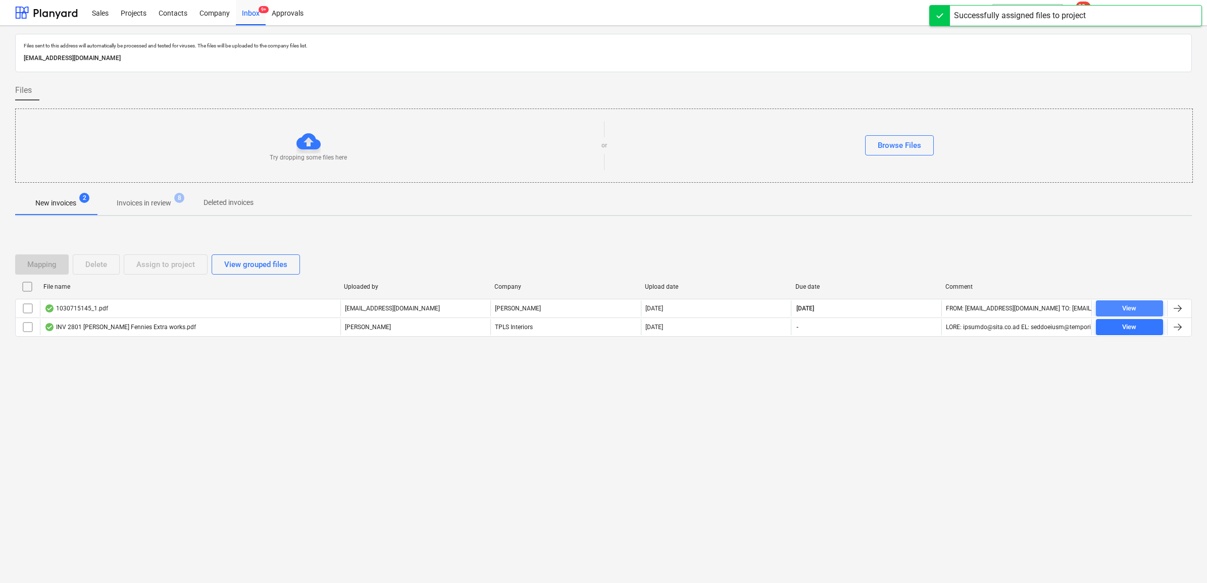
click at [1140, 307] on span "View" at bounding box center [1129, 309] width 59 height 12
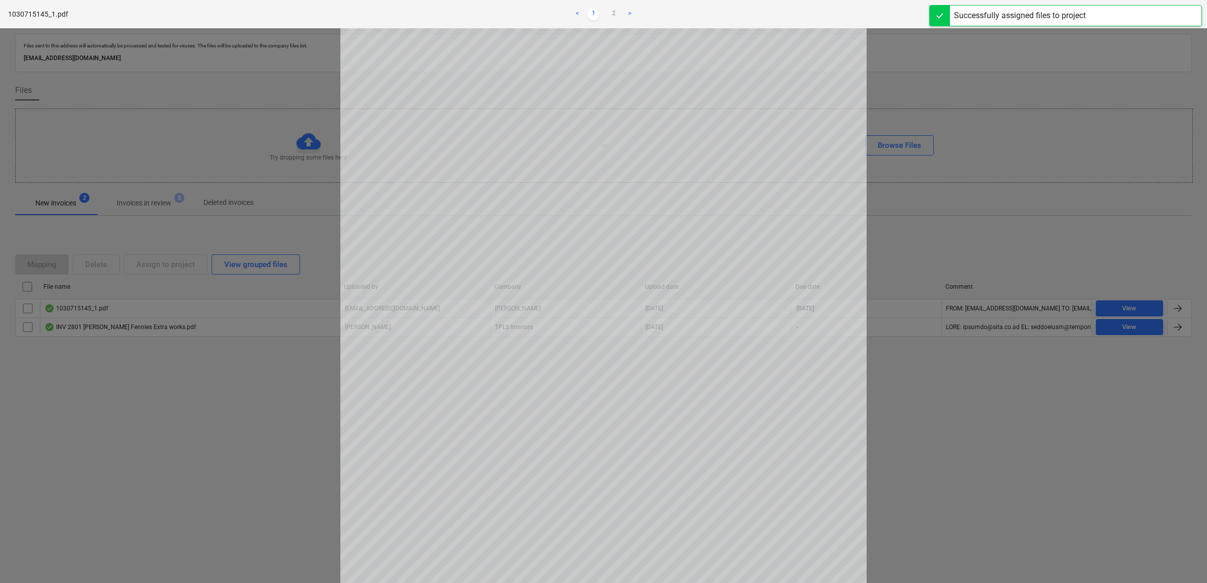
scroll to position [189, 0]
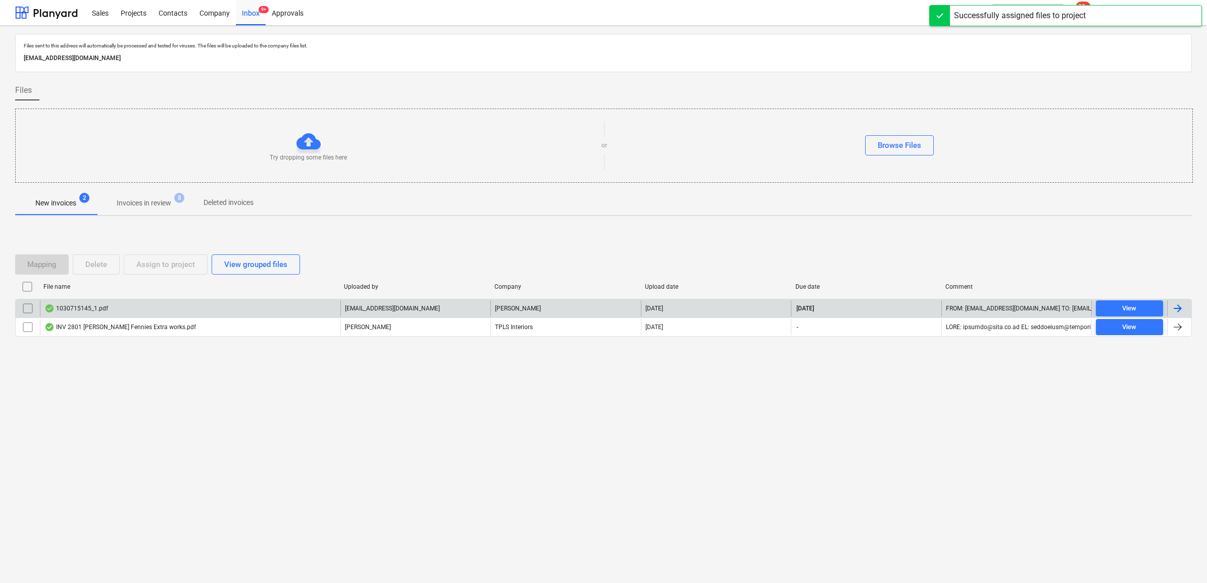
click at [27, 307] on input "checkbox" at bounding box center [28, 308] width 16 height 16
click at [172, 265] on div "Assign to project" at bounding box center [165, 264] width 59 height 13
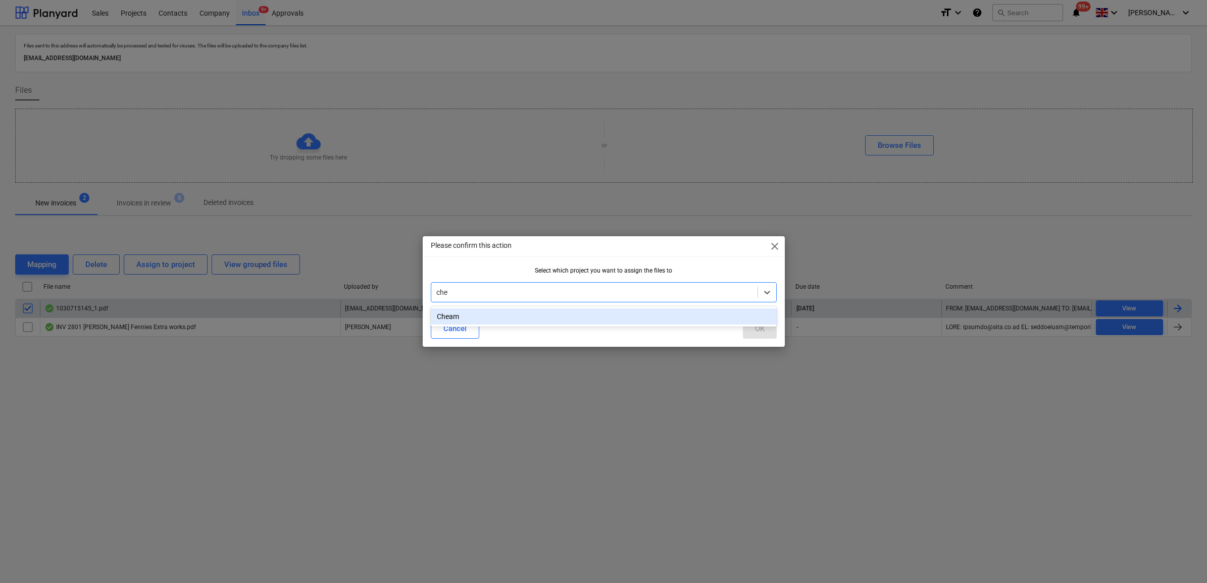
click at [490, 310] on div "Cheam" at bounding box center [604, 317] width 346 height 16
click at [772, 328] on button "OK" at bounding box center [760, 329] width 34 height 20
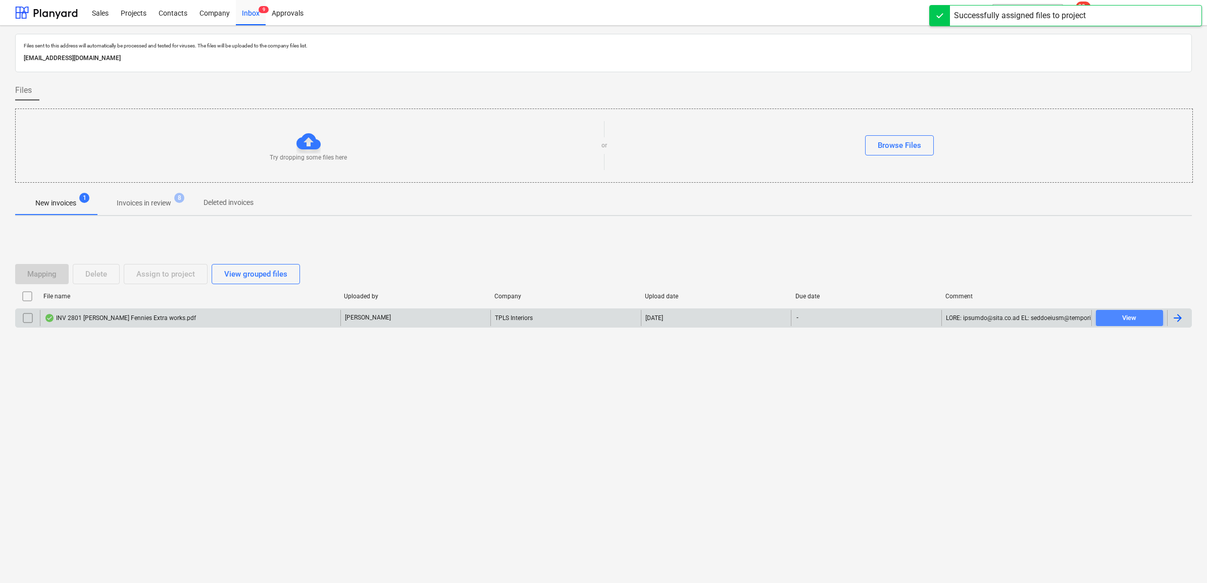
click at [1124, 314] on div "View" at bounding box center [1129, 319] width 14 height 12
click at [125, 11] on div "Projects" at bounding box center [134, 12] width 38 height 26
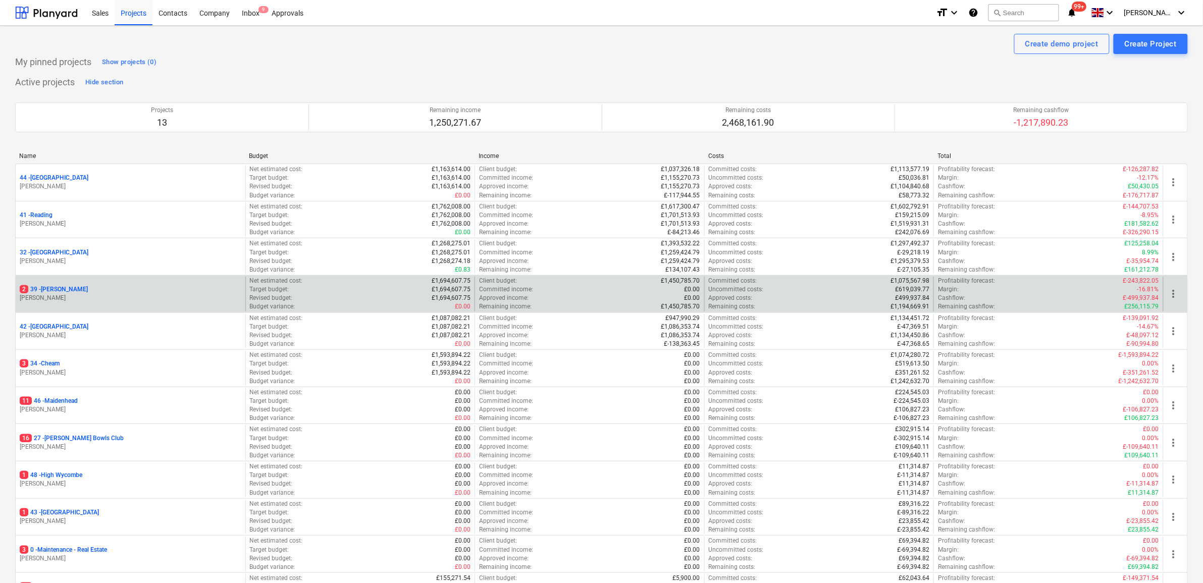
click at [48, 291] on p "2 39 - [GEOGRAPHIC_DATA]" at bounding box center [54, 289] width 68 height 9
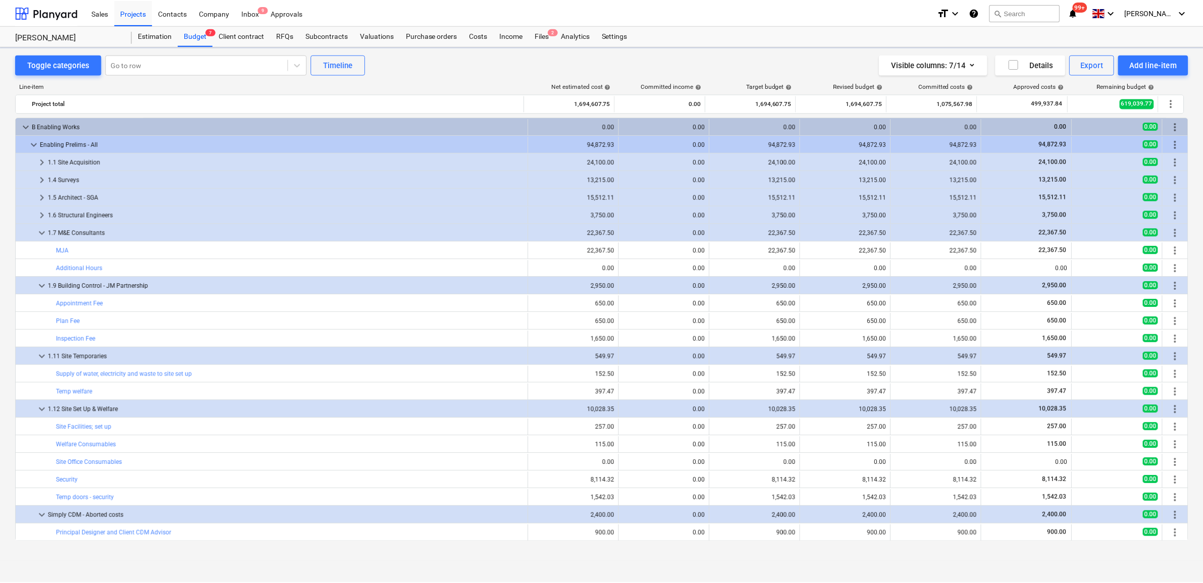
scroll to position [126, 0]
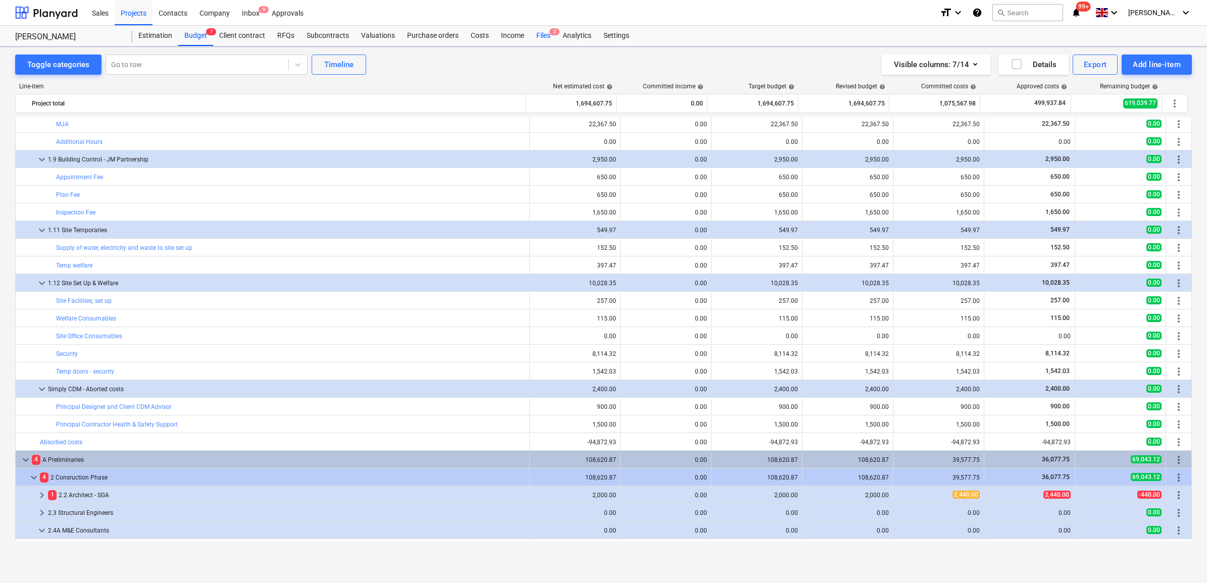
click at [539, 36] on div "Files 2" at bounding box center [543, 36] width 26 height 20
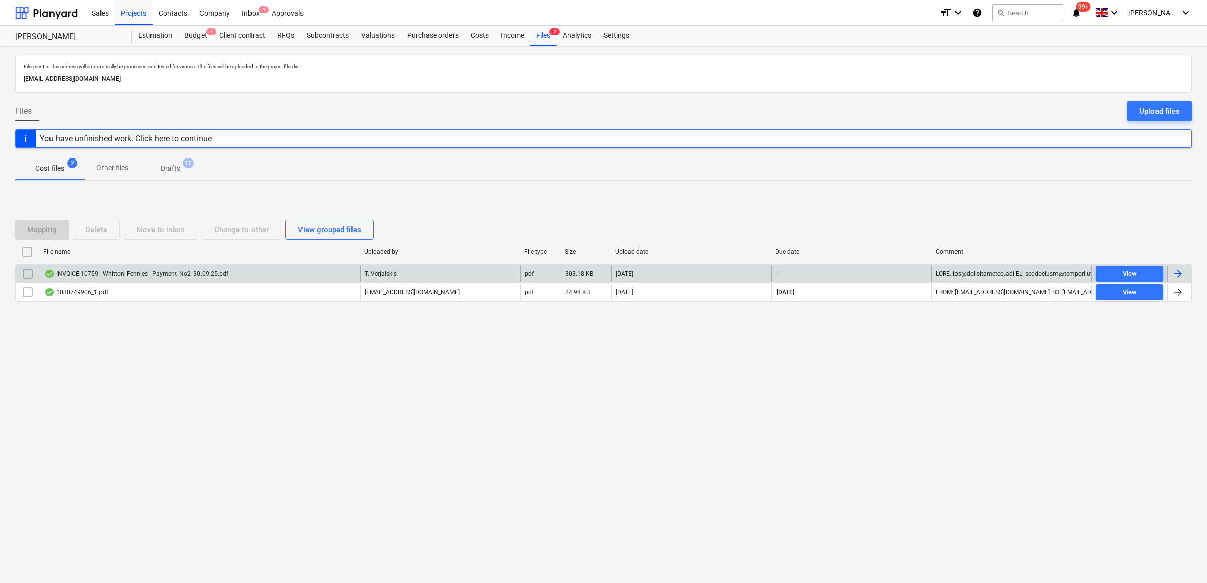
click at [1184, 274] on div at bounding box center [1179, 274] width 24 height 16
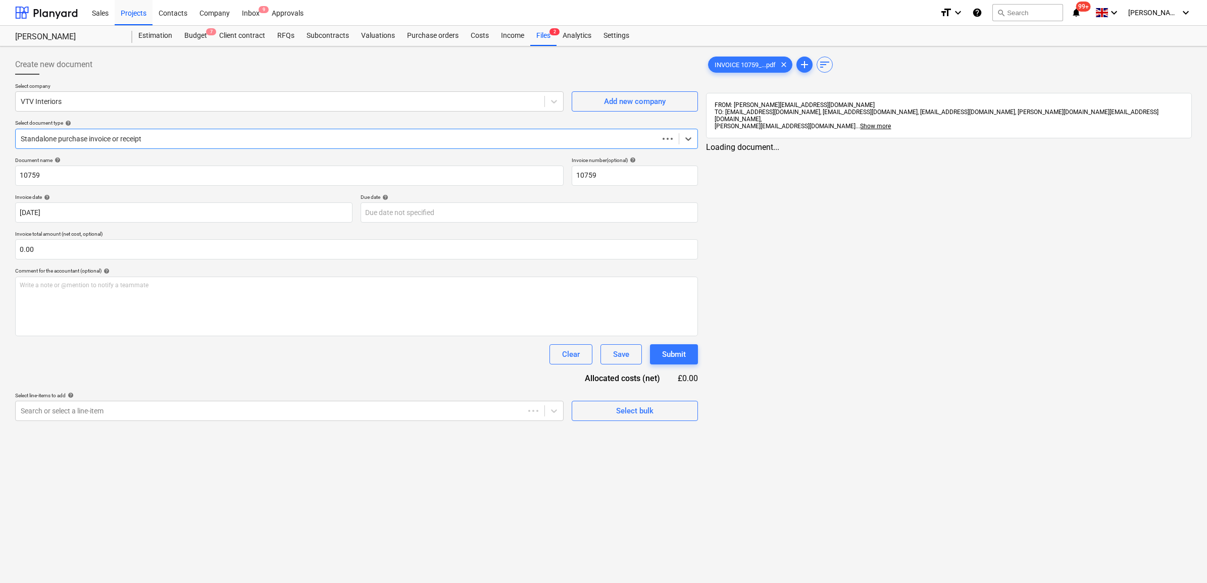
click at [259, 137] on div at bounding box center [337, 139] width 633 height 10
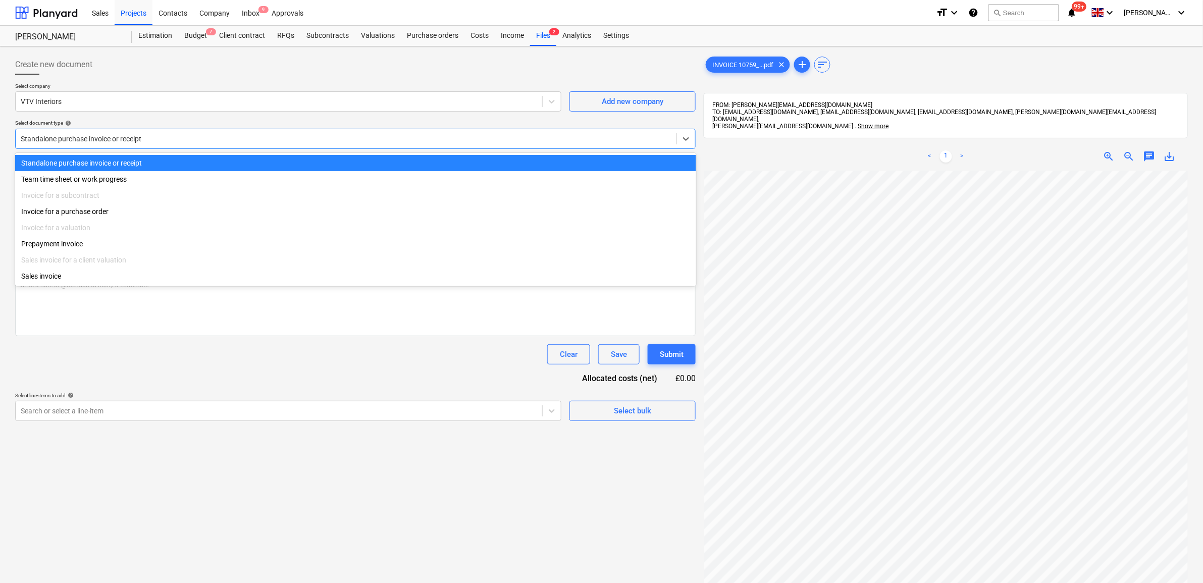
click at [187, 140] on div at bounding box center [346, 139] width 651 height 10
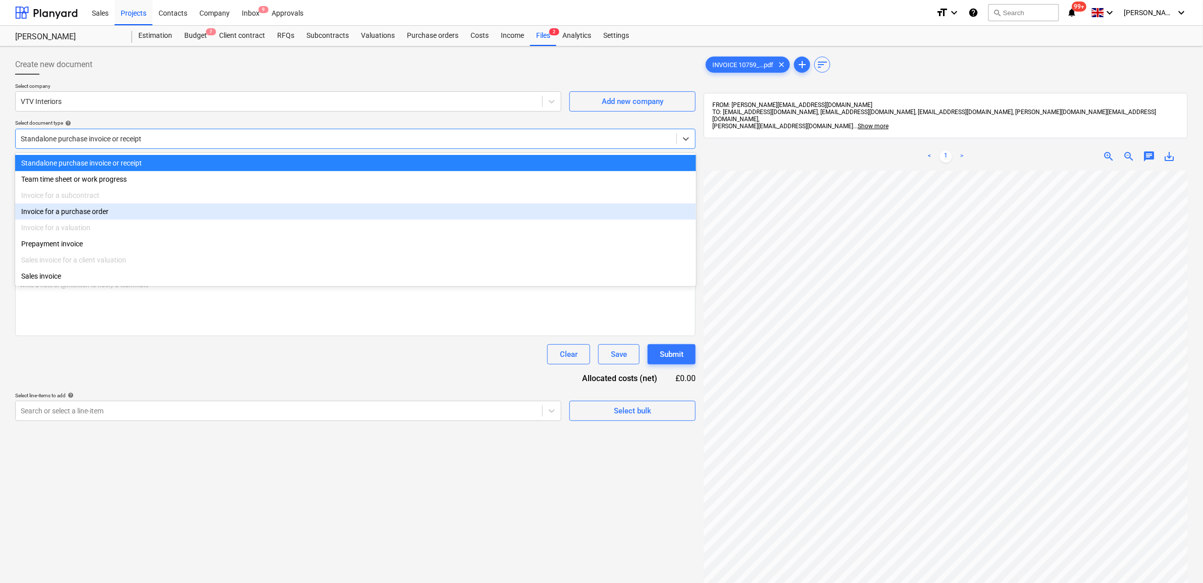
click at [123, 210] on div "Invoice for a purchase order" at bounding box center [355, 212] width 681 height 16
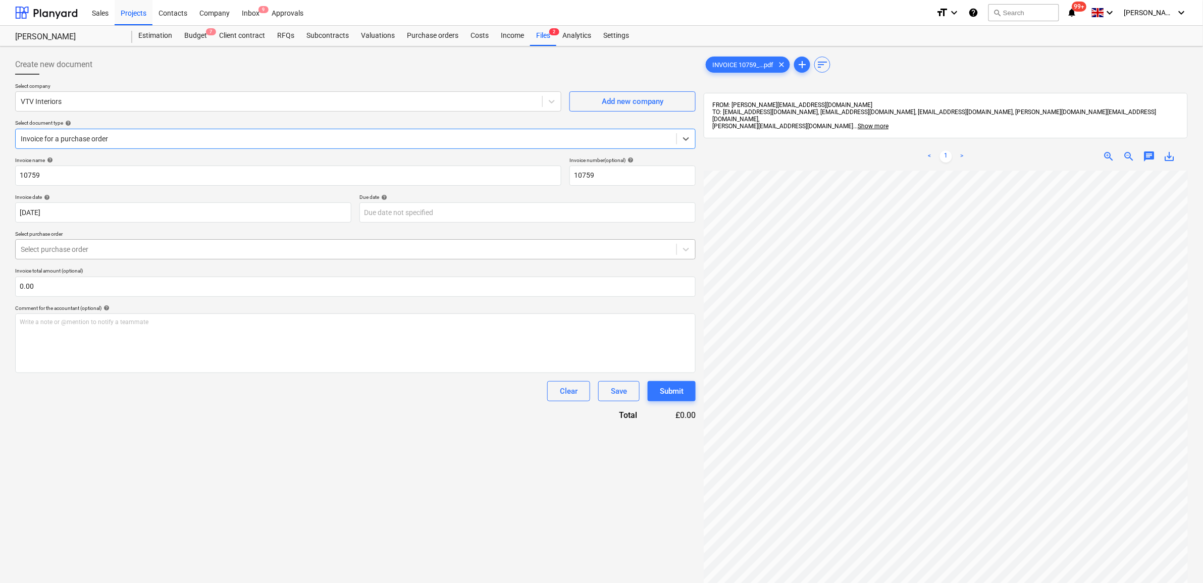
click at [163, 250] on div at bounding box center [346, 249] width 651 height 10
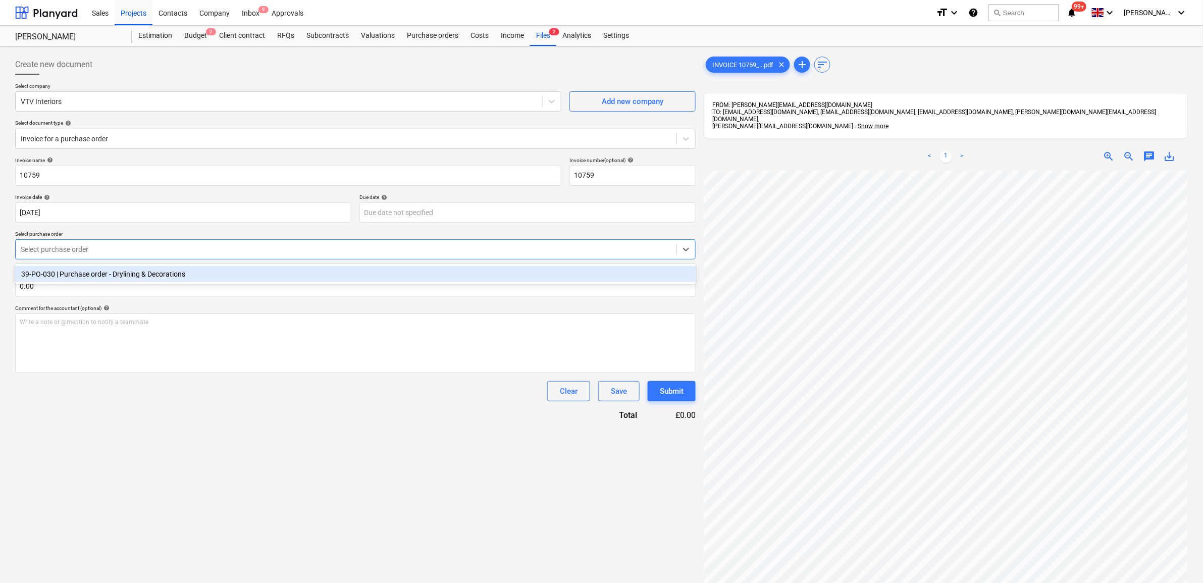
click at [154, 270] on div "39-PO-030 | Purchase order - Drylining & Decorations" at bounding box center [355, 274] width 681 height 16
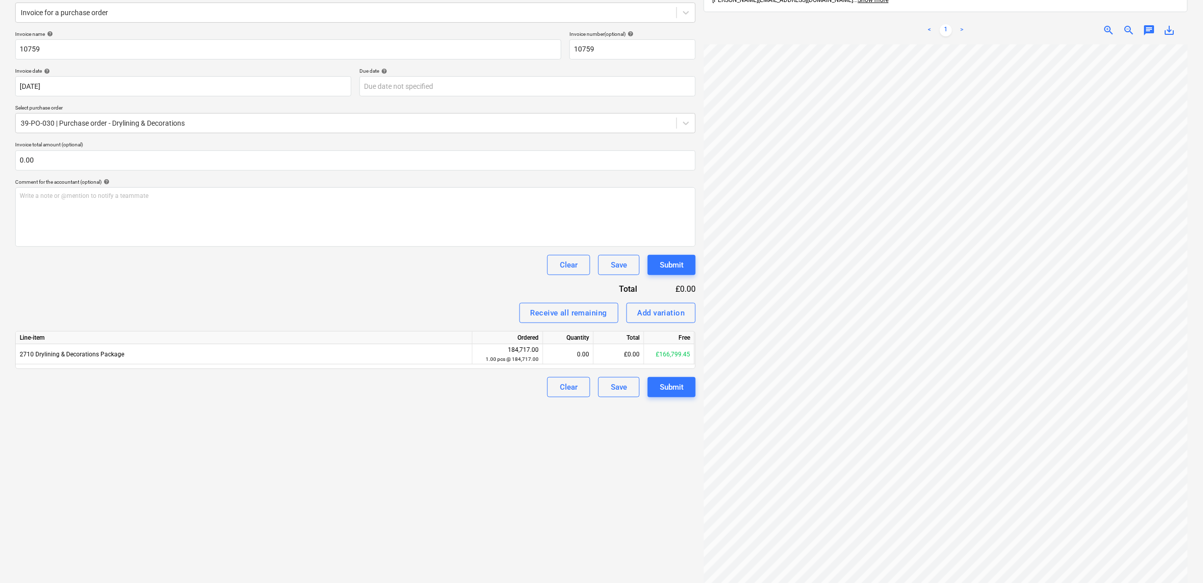
scroll to position [65, 62]
click at [629, 353] on div "£0.00" at bounding box center [619, 354] width 50 height 20
drag, startPoint x: 518, startPoint y: 458, endPoint x: 509, endPoint y: 459, distance: 9.6
click at [516, 458] on div "Create new document Select company VTV Interiors Add new company Select documen…" at bounding box center [355, 263] width 689 height 679
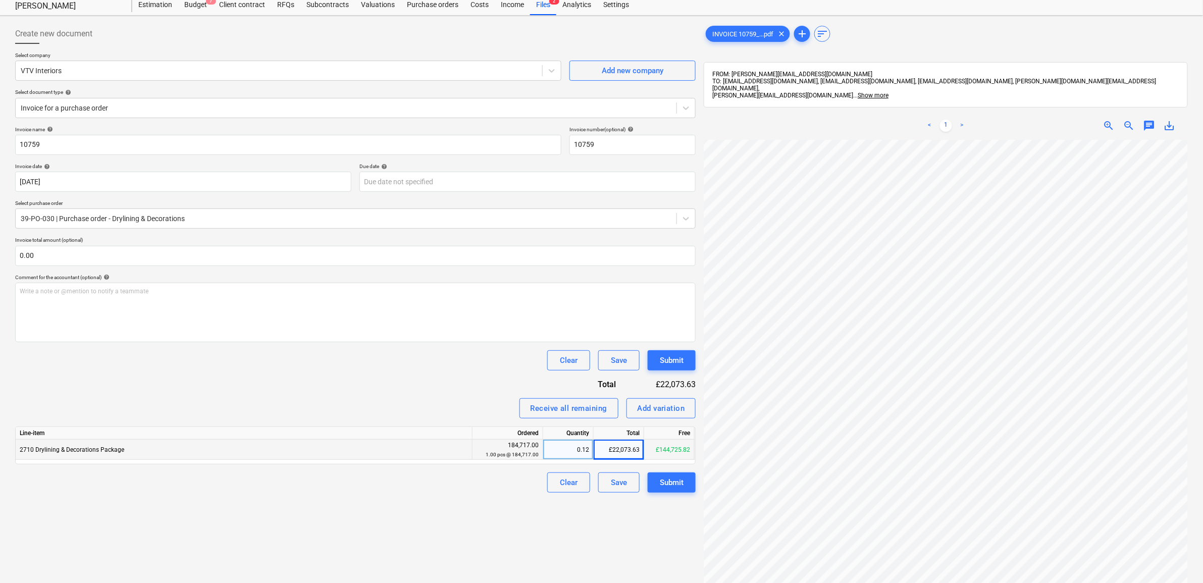
scroll to position [0, 0]
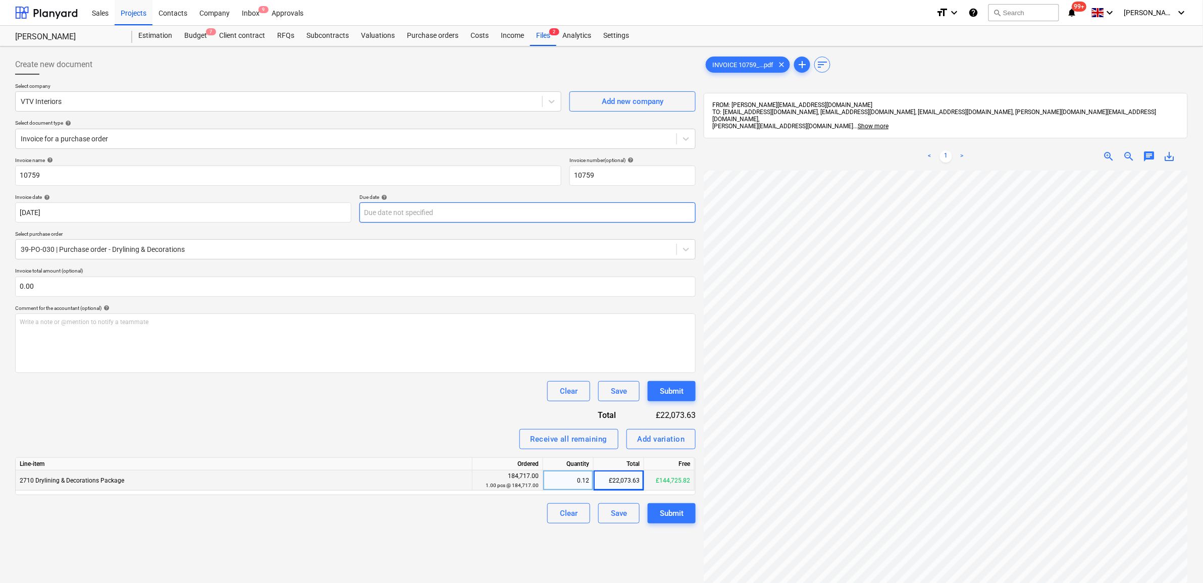
click at [401, 206] on body "Sales Projects Contacts Company Inbox 9 Approvals format_size keyboard_arrow_do…" at bounding box center [601, 291] width 1203 height 583
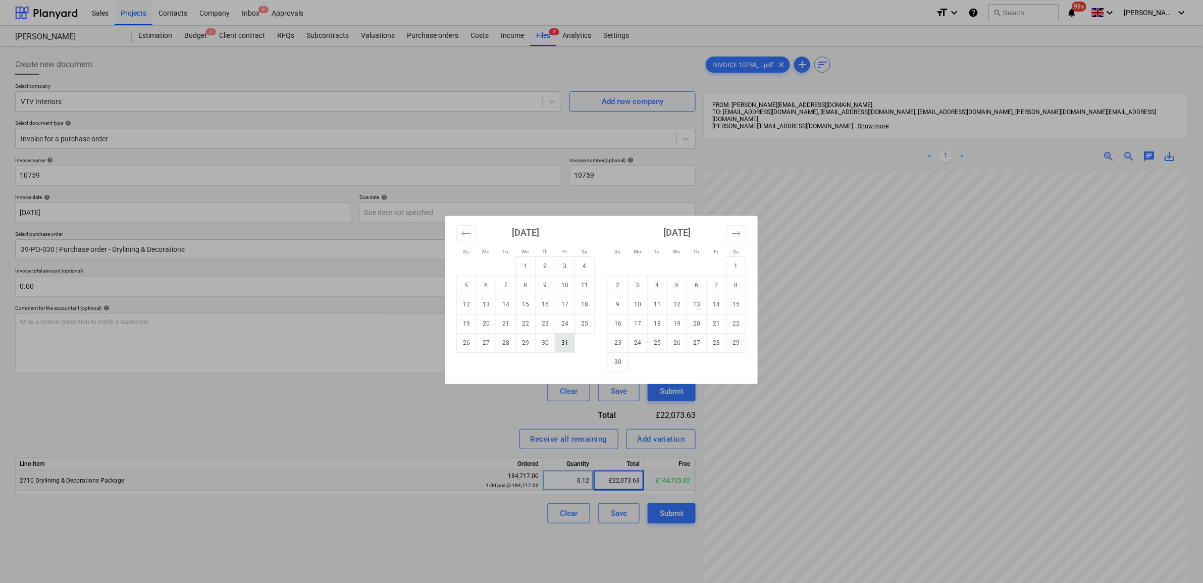
click at [562, 342] on td "31" at bounding box center [565, 342] width 20 height 19
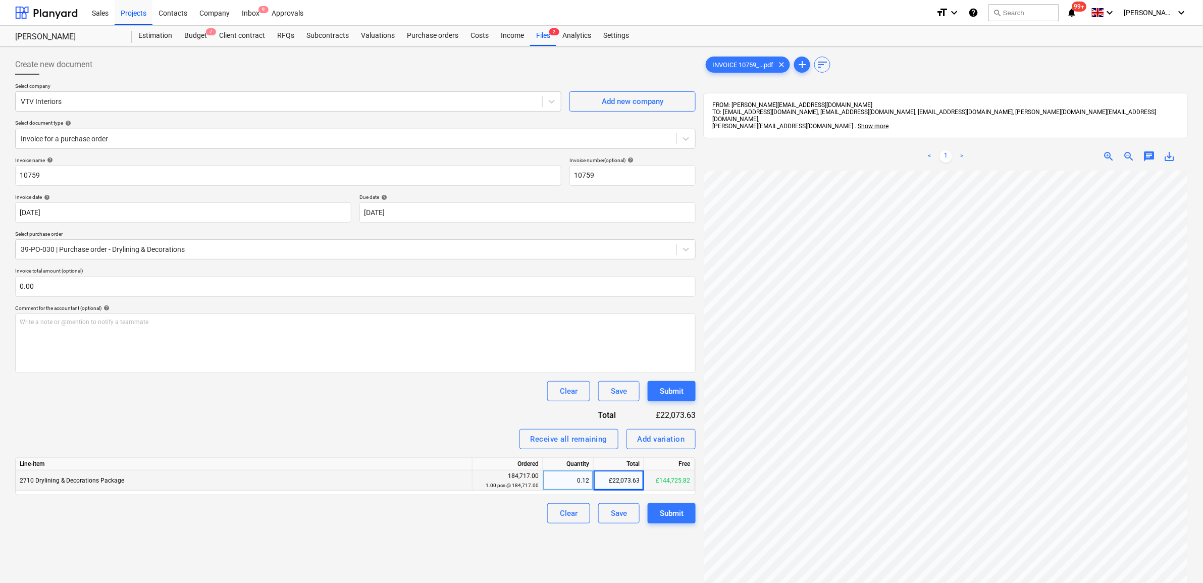
click at [390, 415] on div "Invoice name help 10759 Invoice number (optional) help 10759 Invoice date help …" at bounding box center [355, 340] width 681 height 367
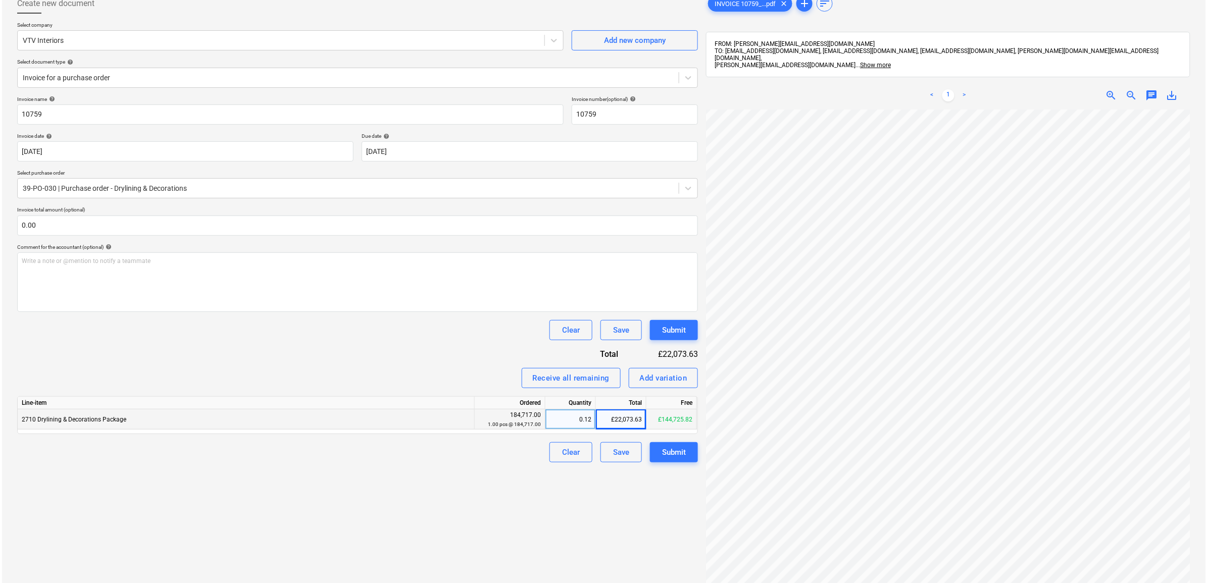
scroll to position [143, 0]
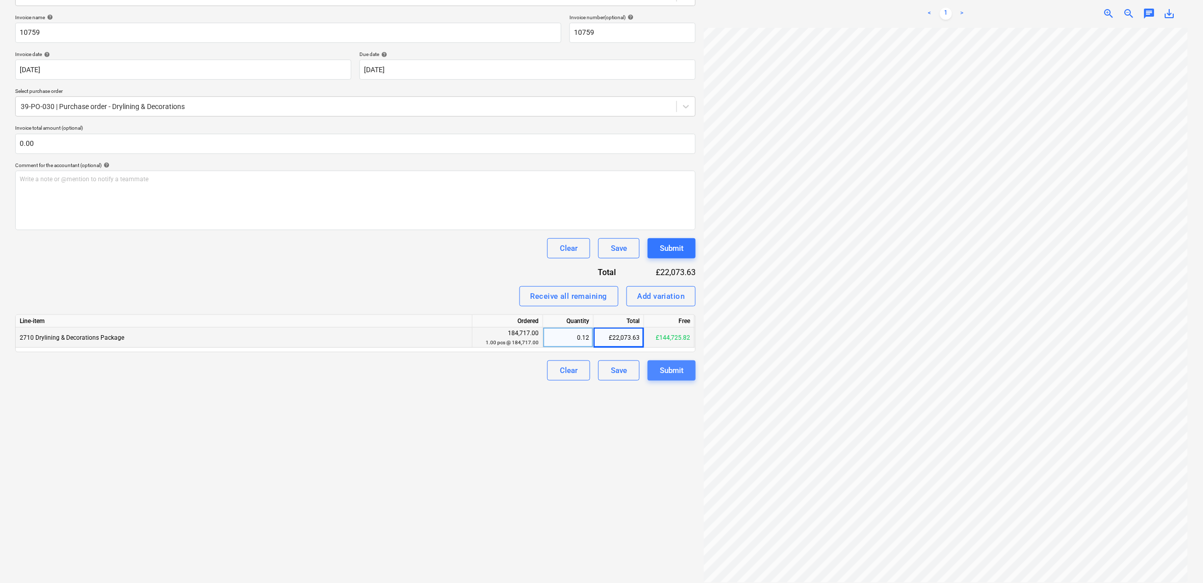
click at [659, 369] on button "Submit" at bounding box center [672, 371] width 48 height 20
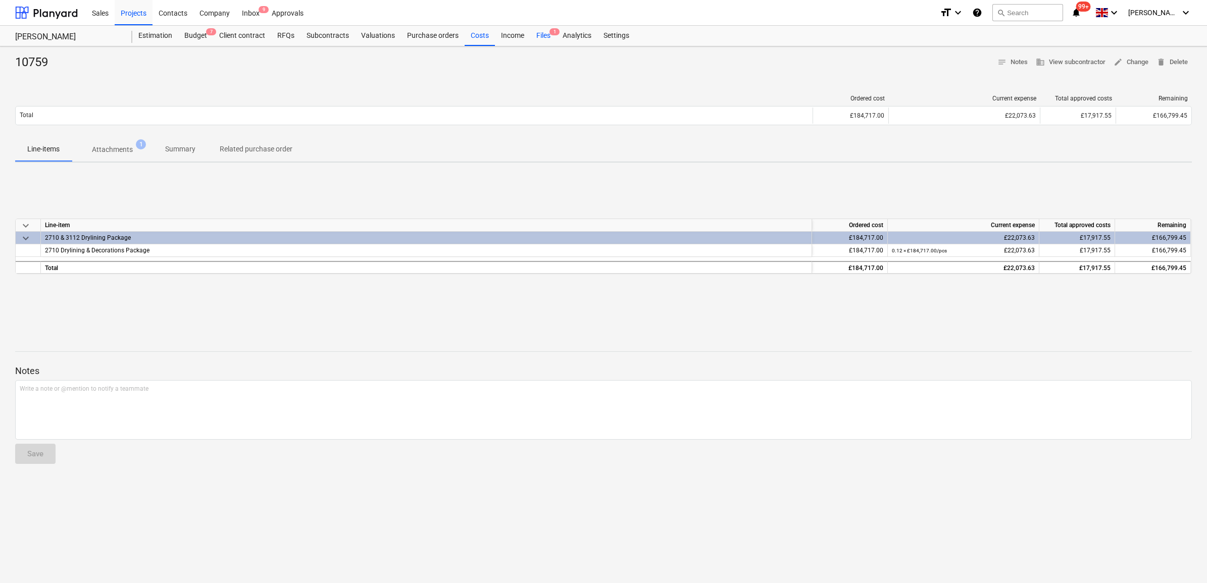
click at [546, 38] on div "Files 1" at bounding box center [543, 36] width 26 height 20
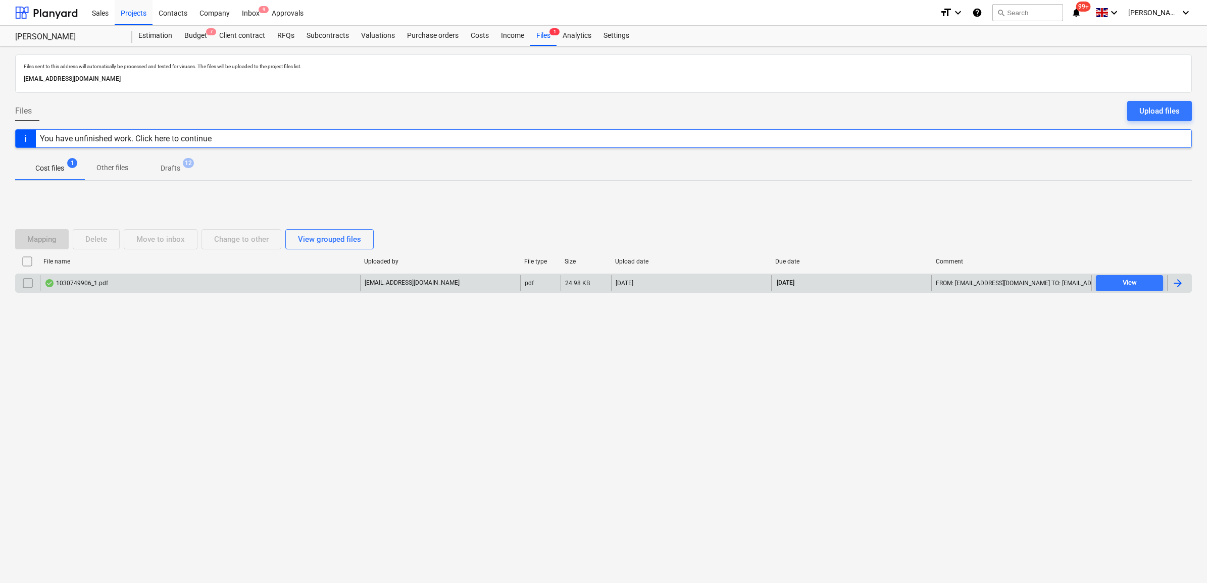
click at [1178, 286] on div at bounding box center [1178, 283] width 12 height 12
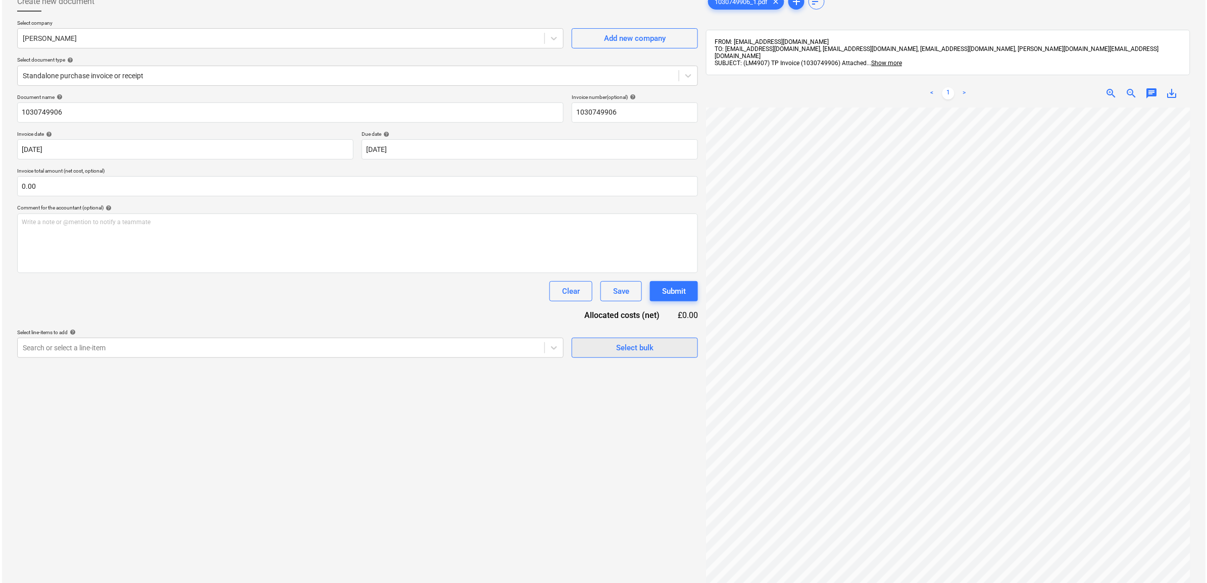
scroll to position [196, 36]
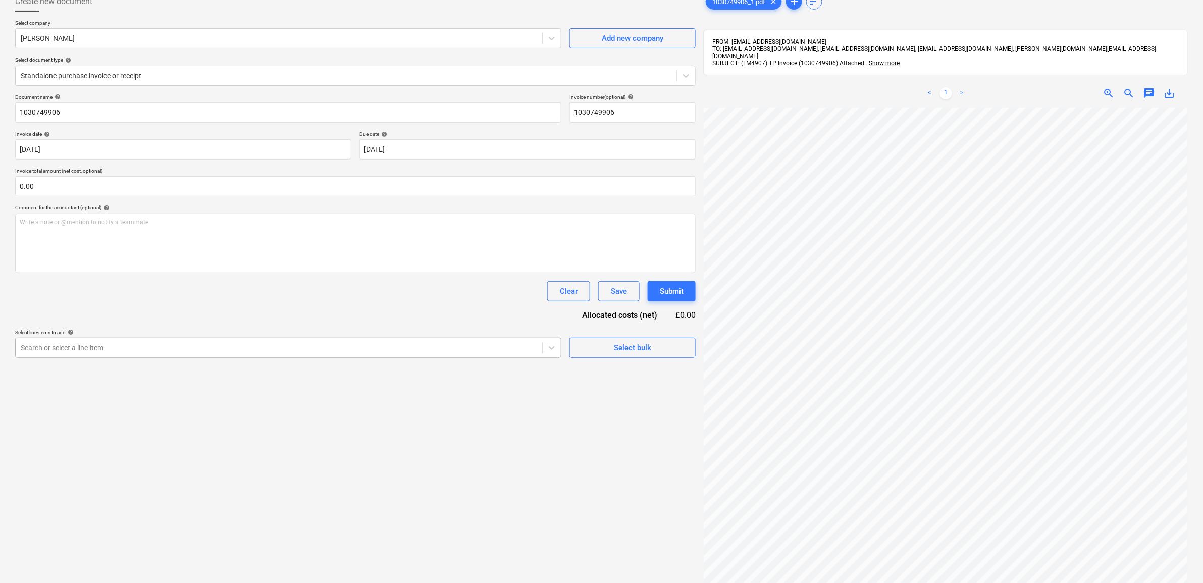
click at [519, 349] on div at bounding box center [279, 348] width 517 height 10
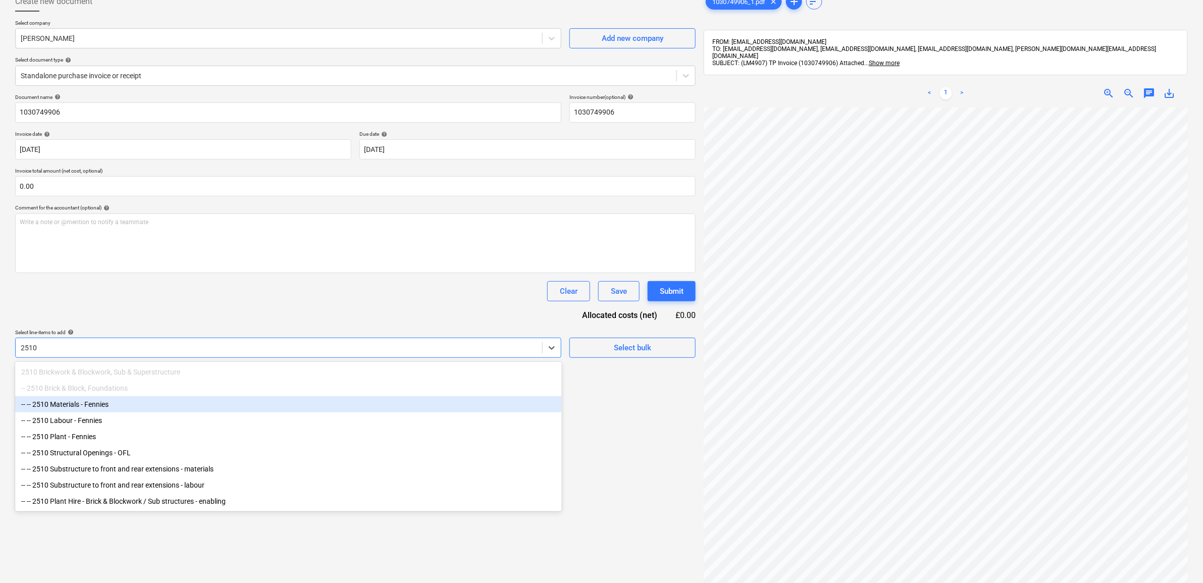
click at [139, 408] on div "-- -- 2510 Materials - Fennies" at bounding box center [288, 404] width 547 height 16
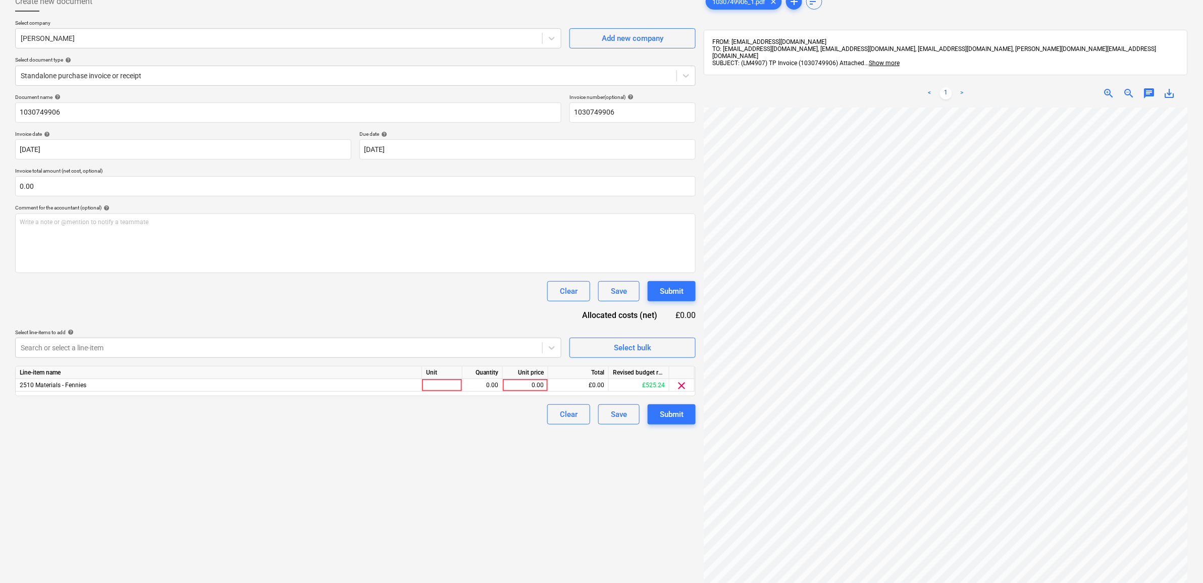
click at [298, 320] on div "Document name help 1030749906 Invoice number (optional) help 1030749906 Invoice…" at bounding box center [355, 259] width 681 height 331
click at [534, 382] on div "0.00" at bounding box center [525, 385] width 37 height 13
click at [521, 443] on div "Create new document Select company [PERSON_NAME] Add new company Select documen…" at bounding box center [355, 326] width 689 height 679
click at [667, 415] on div "Submit" at bounding box center [672, 414] width 24 height 13
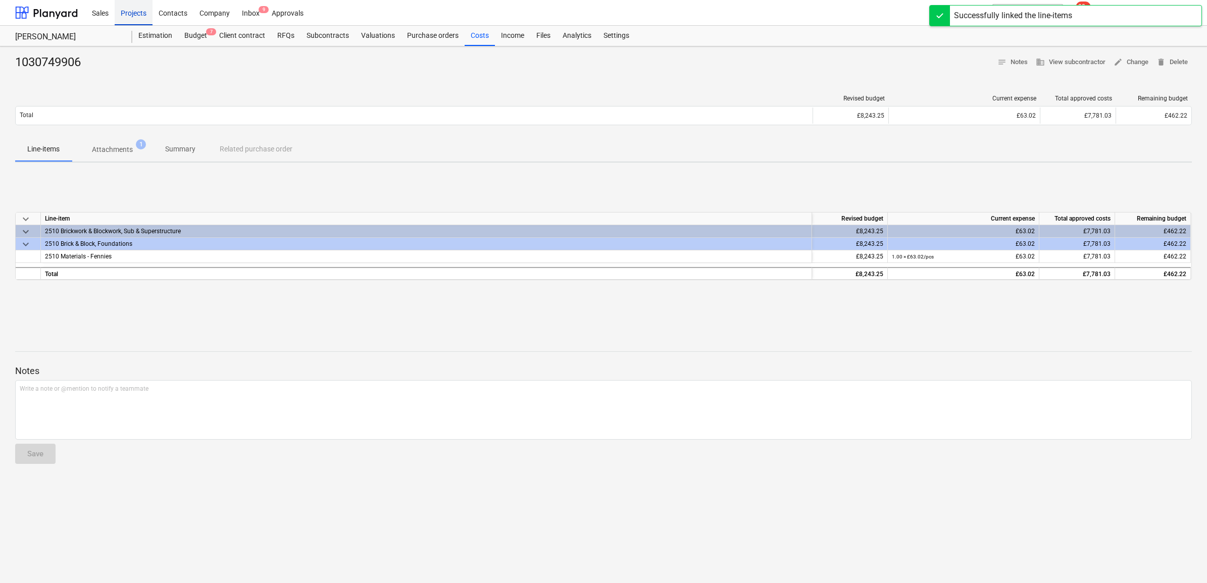
drag, startPoint x: 135, startPoint y: 11, endPoint x: 141, endPoint y: 16, distance: 8.0
click at [135, 11] on div "Projects" at bounding box center [134, 12] width 38 height 26
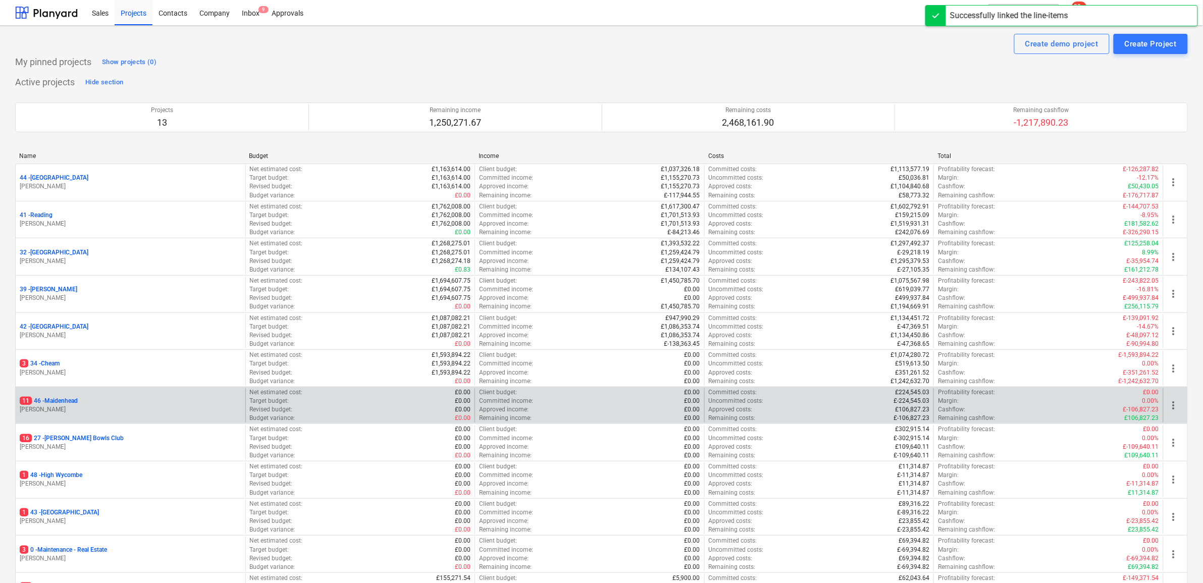
scroll to position [63, 0]
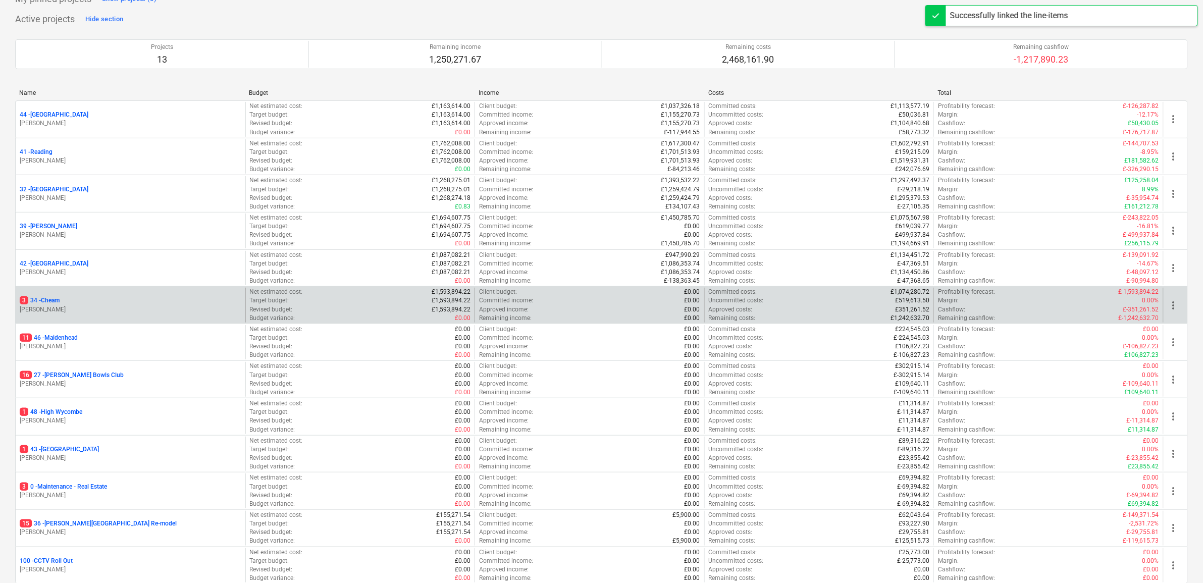
click at [48, 299] on p "3 34 - Cheam" at bounding box center [40, 300] width 40 height 9
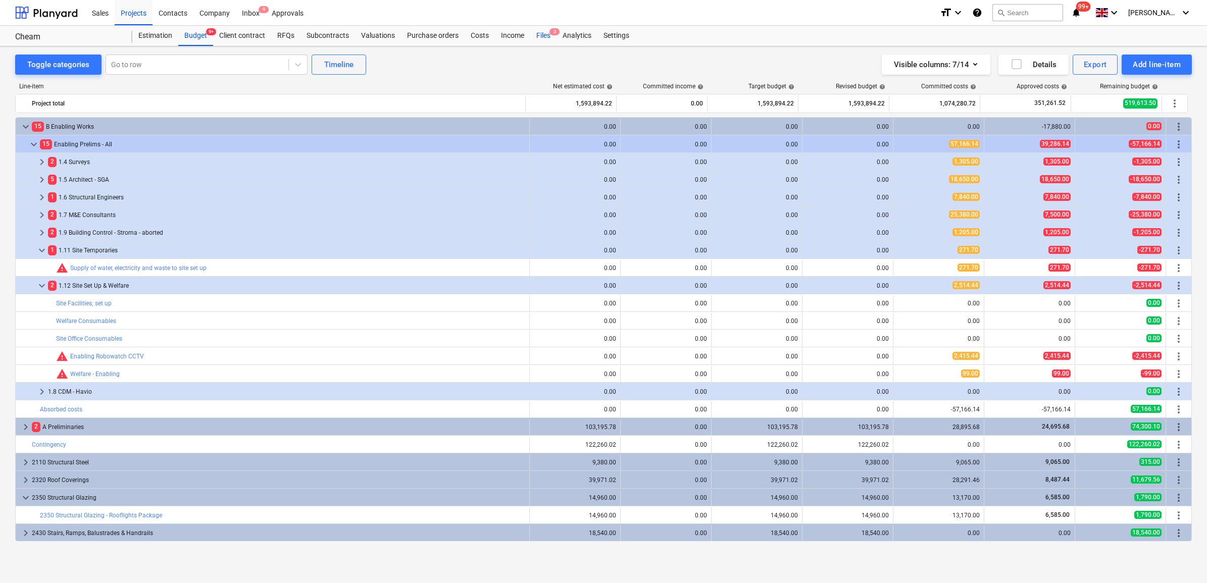
click at [541, 38] on div "Files 3" at bounding box center [543, 36] width 26 height 20
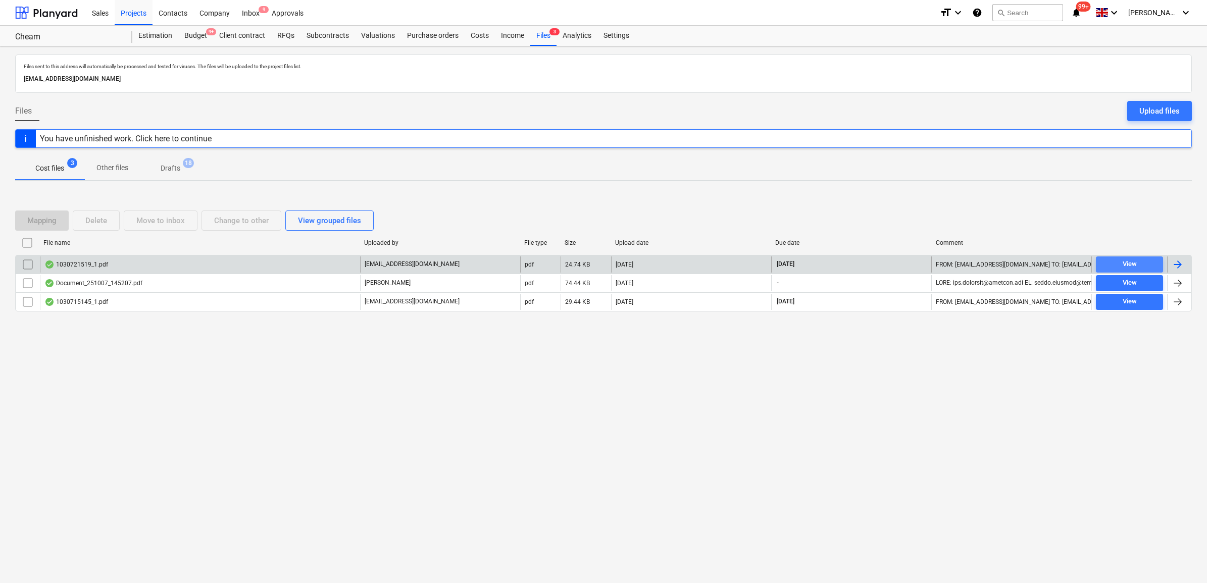
click at [1137, 265] on span "View" at bounding box center [1129, 265] width 59 height 12
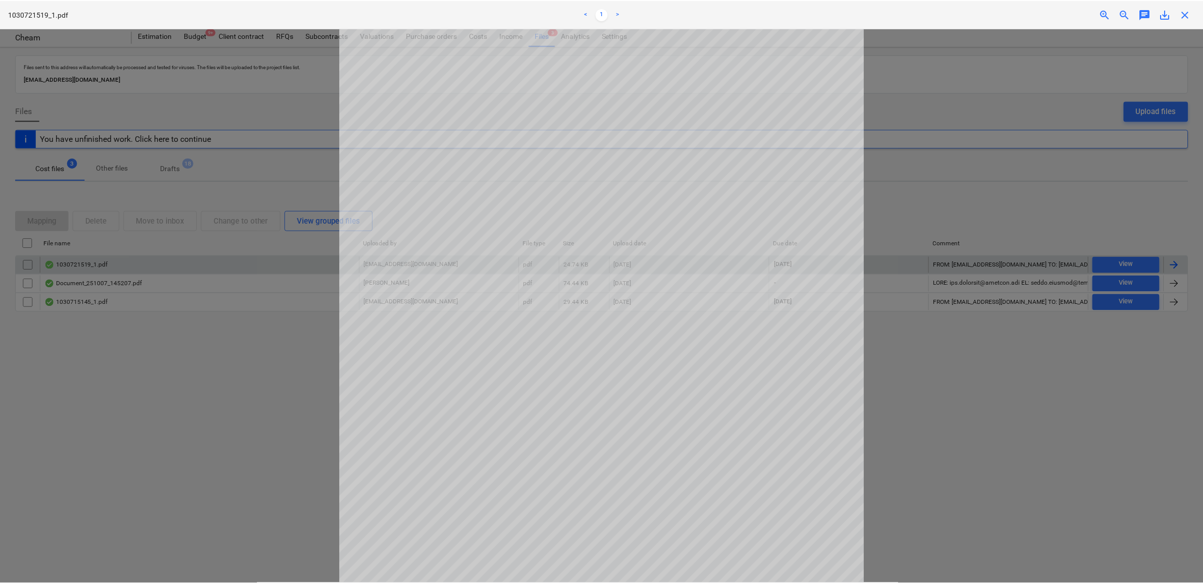
scroll to position [126, 0]
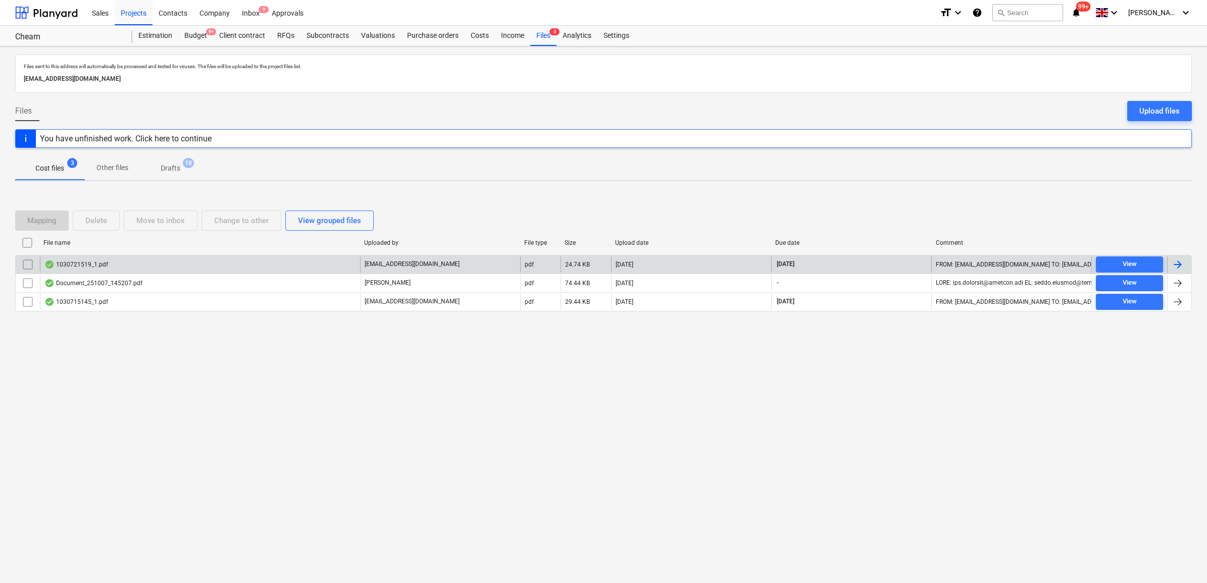
click at [1178, 261] on div at bounding box center [1178, 265] width 12 height 12
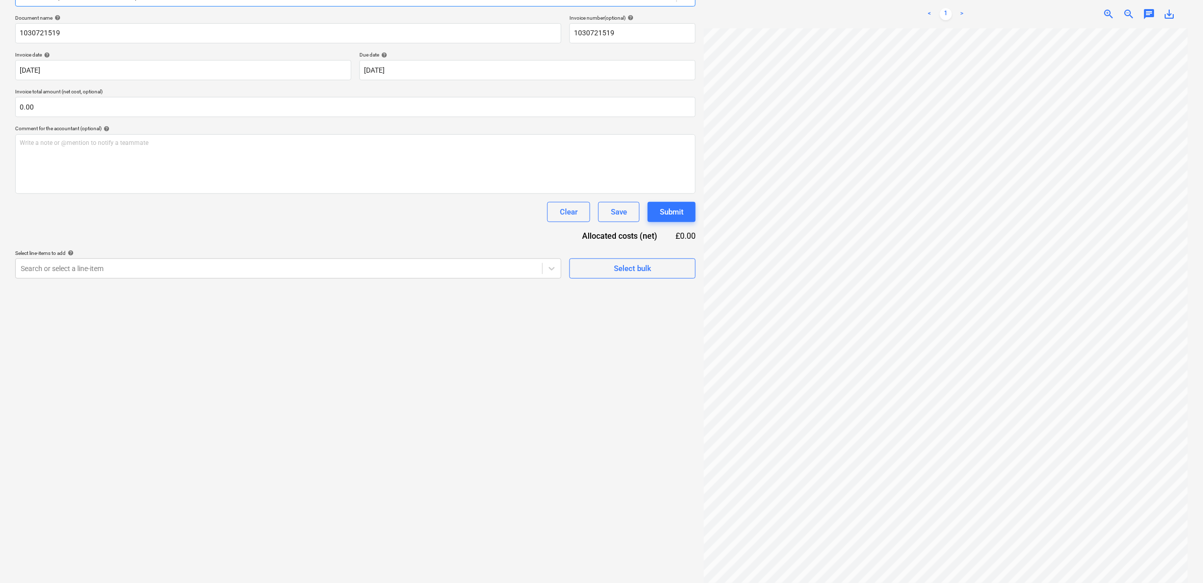
scroll to position [143, 0]
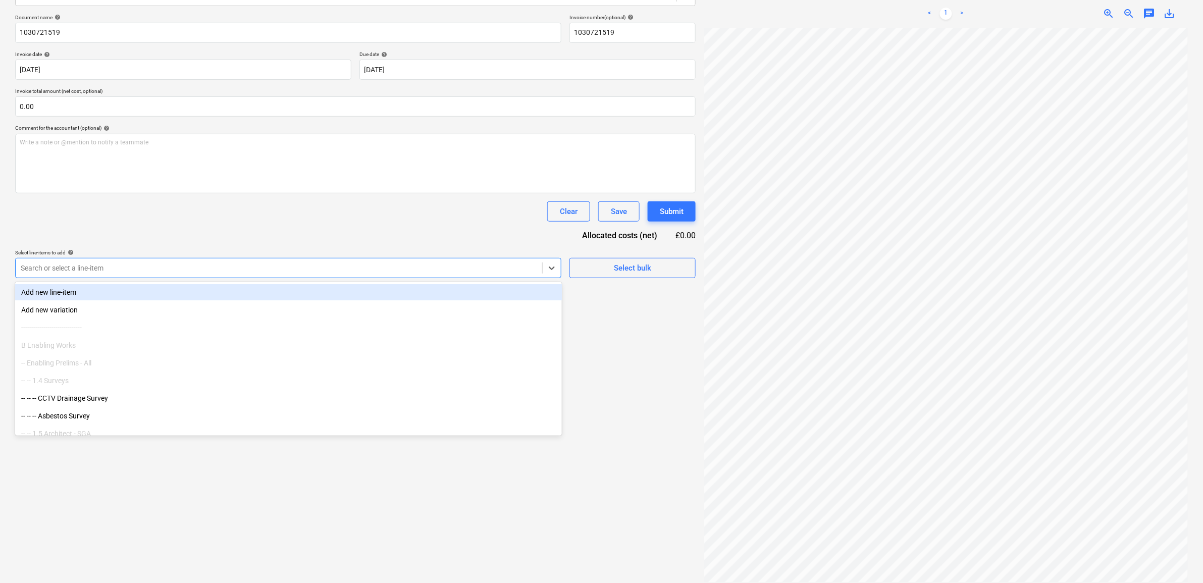
click at [197, 277] on div "Search or select a line-item" at bounding box center [288, 268] width 546 height 20
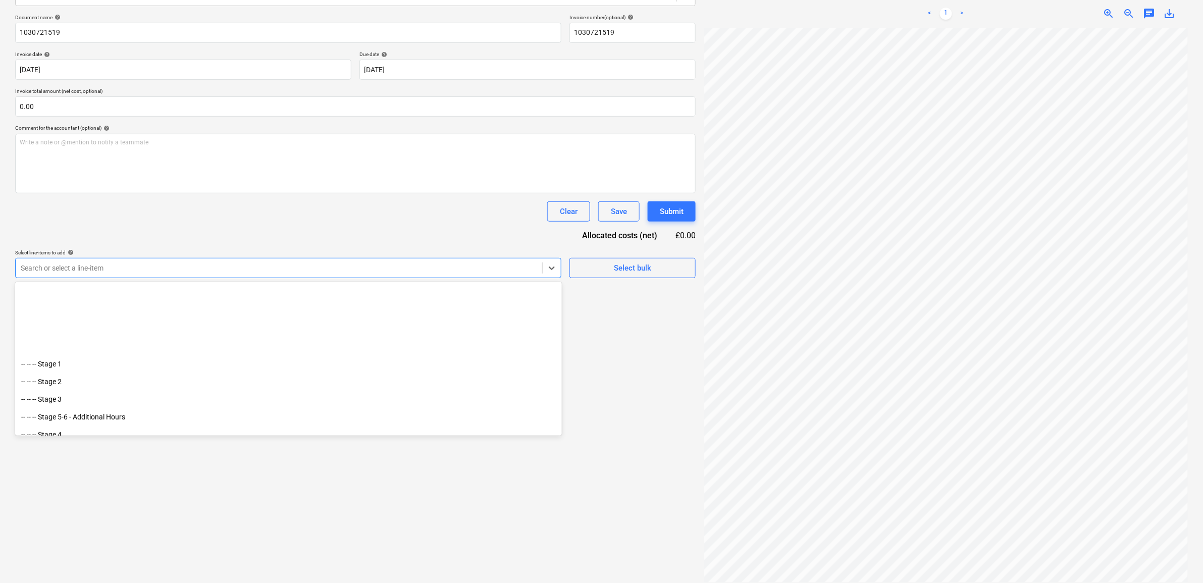
scroll to position [189, 0]
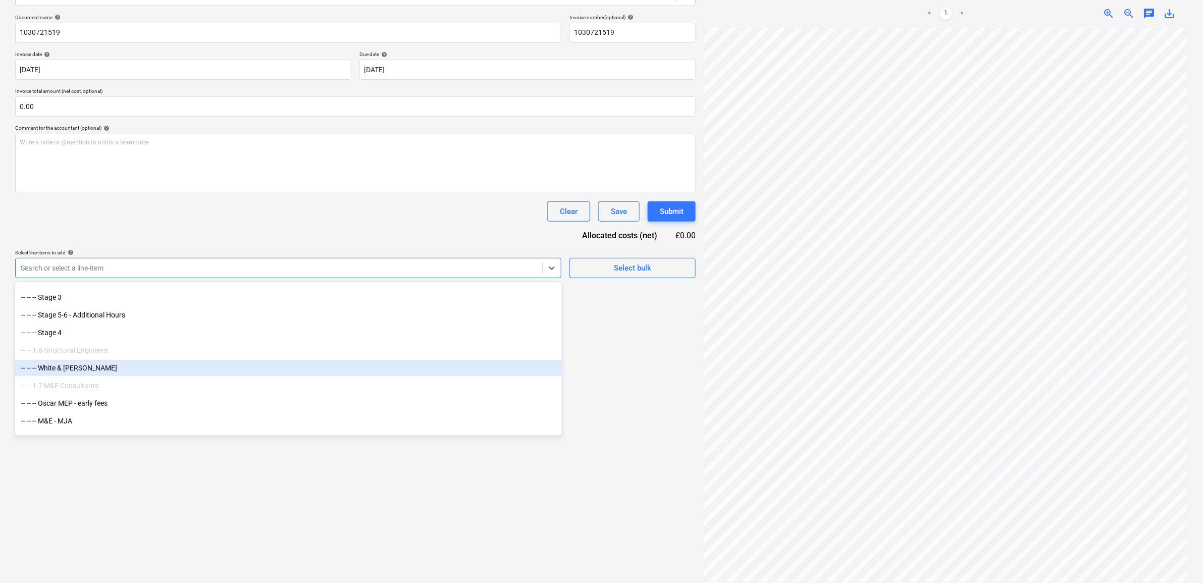
drag, startPoint x: 562, startPoint y: 293, endPoint x: 558, endPoint y: 308, distance: 15.1
click at [549, 371] on div "-- -- 1.5 Architect - SGA -- -- -- Stage 1 -- -- -- Stage 2 -- -- -- Stage 3 --…" at bounding box center [288, 359] width 547 height 151
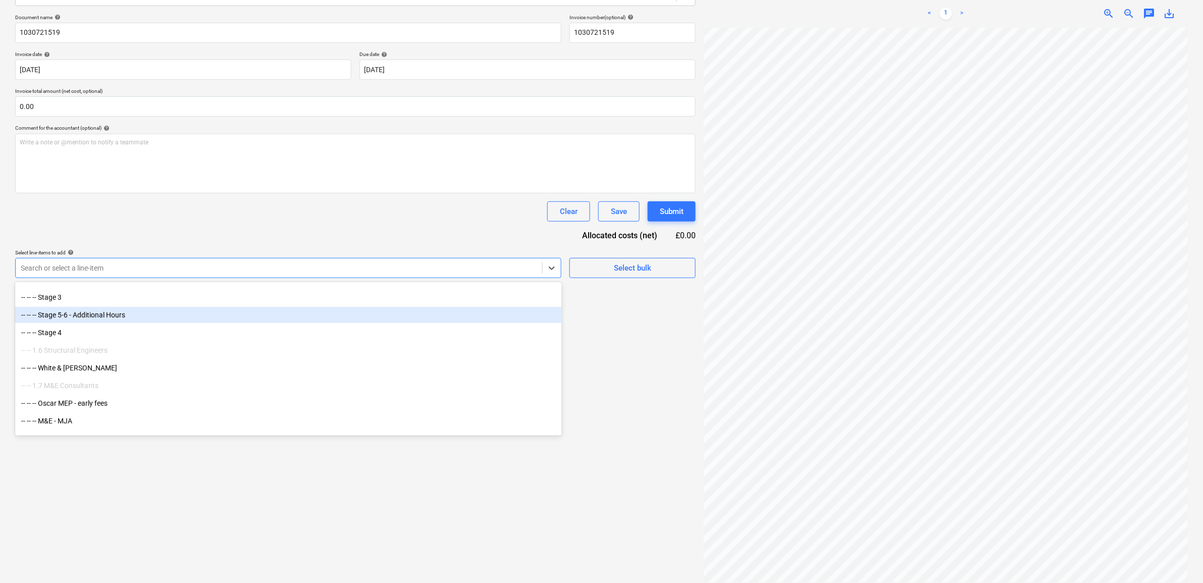
drag, startPoint x: 558, startPoint y: 293, endPoint x: 558, endPoint y: 313, distance: 20.2
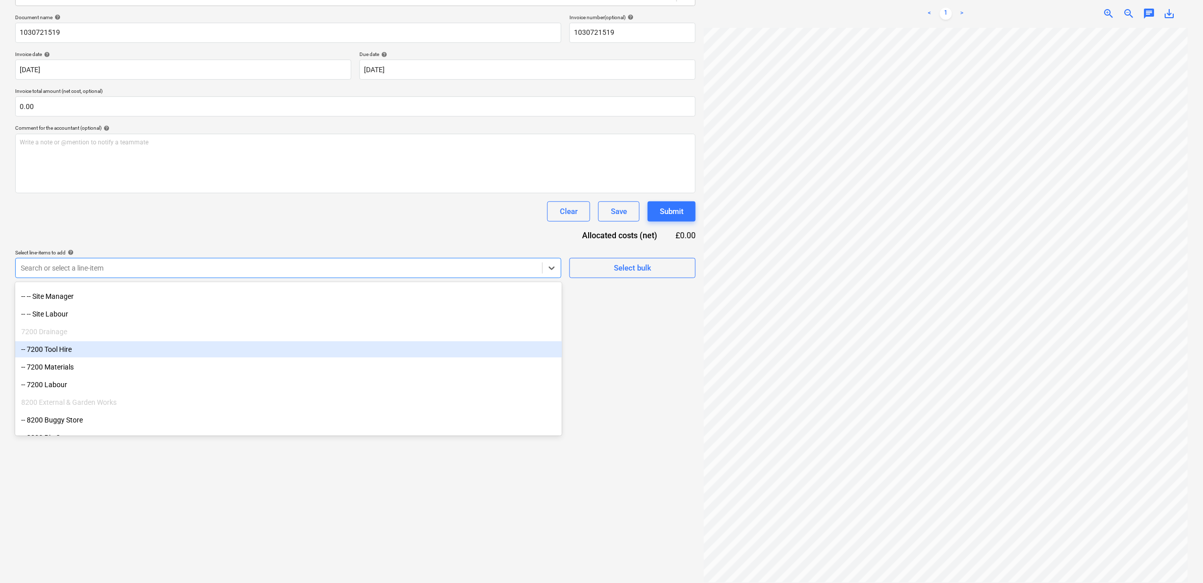
scroll to position [3154, 0]
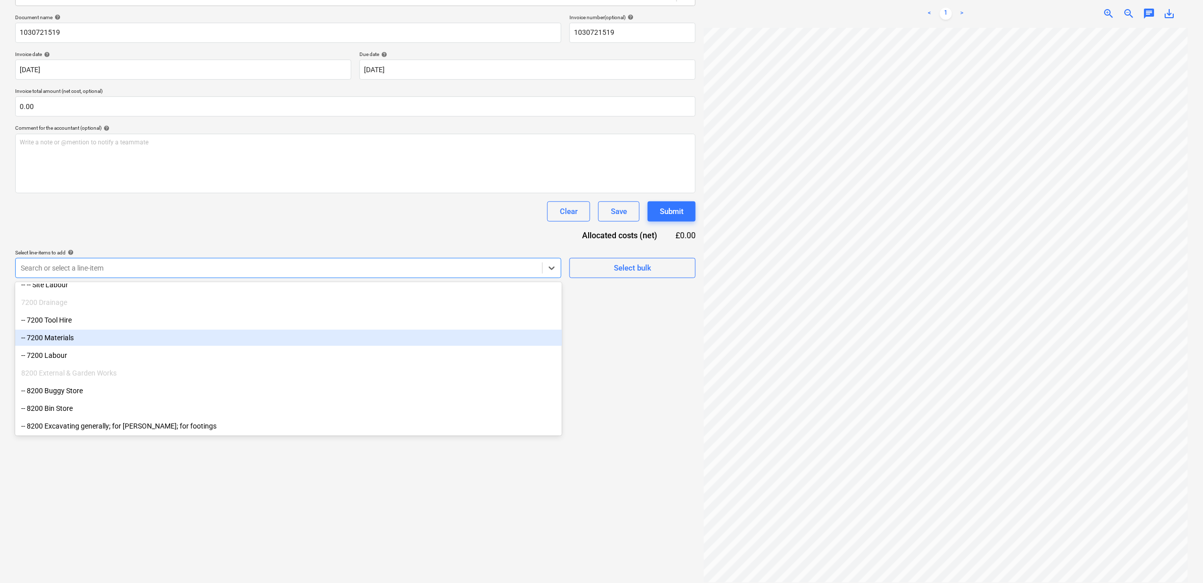
click at [64, 340] on div "-- 7200 Materials" at bounding box center [288, 338] width 547 height 16
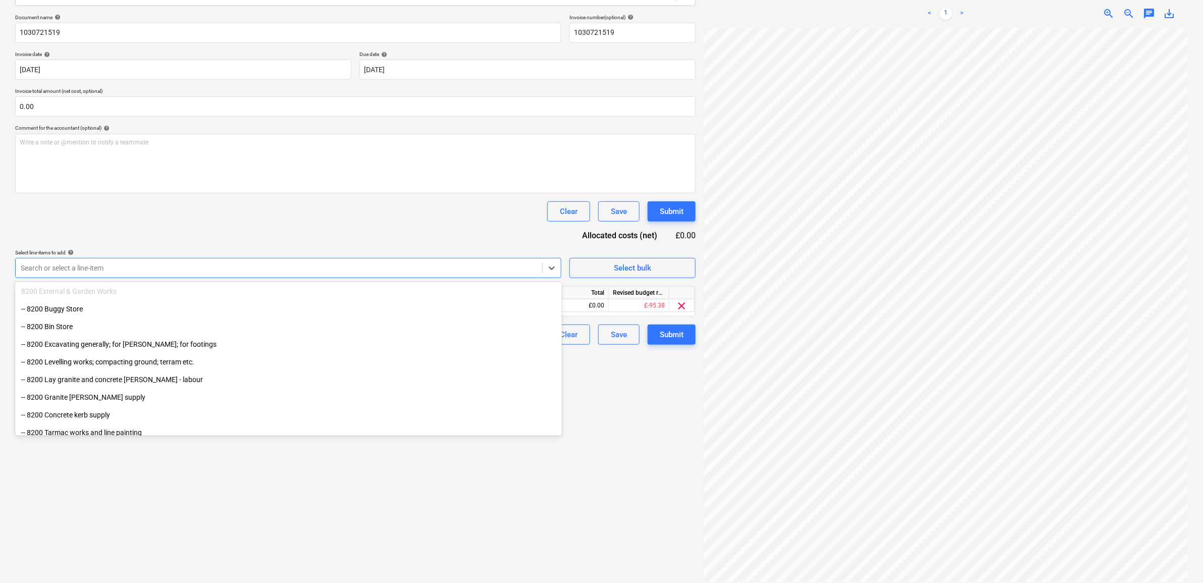
scroll to position [3217, 0]
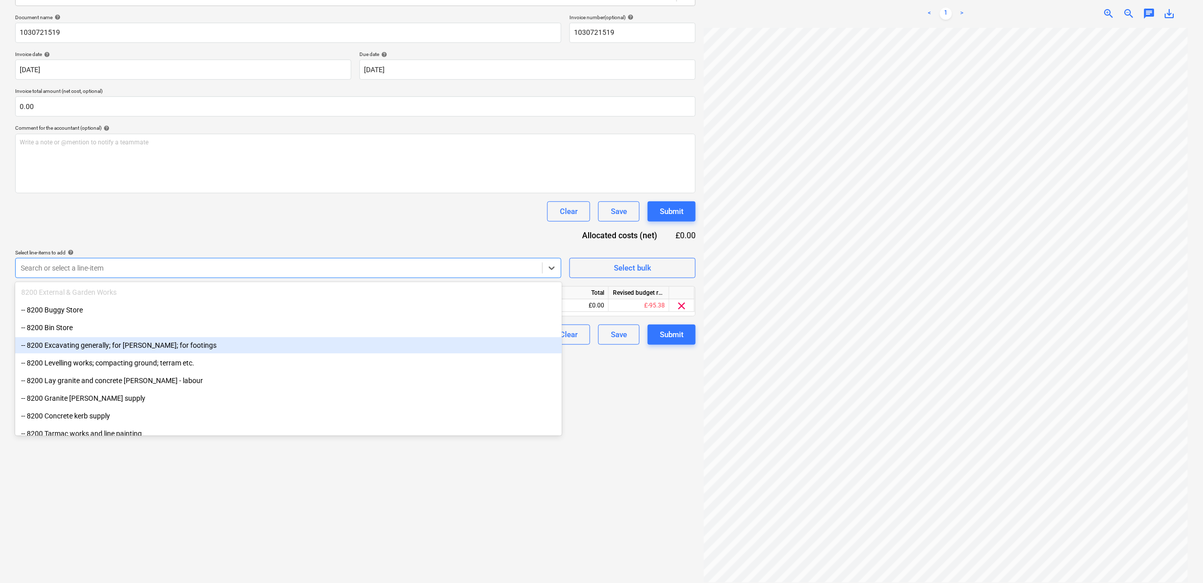
click at [144, 343] on div "-- 8200 Excavating generally; for [PERSON_NAME]; for footings" at bounding box center [288, 345] width 547 height 16
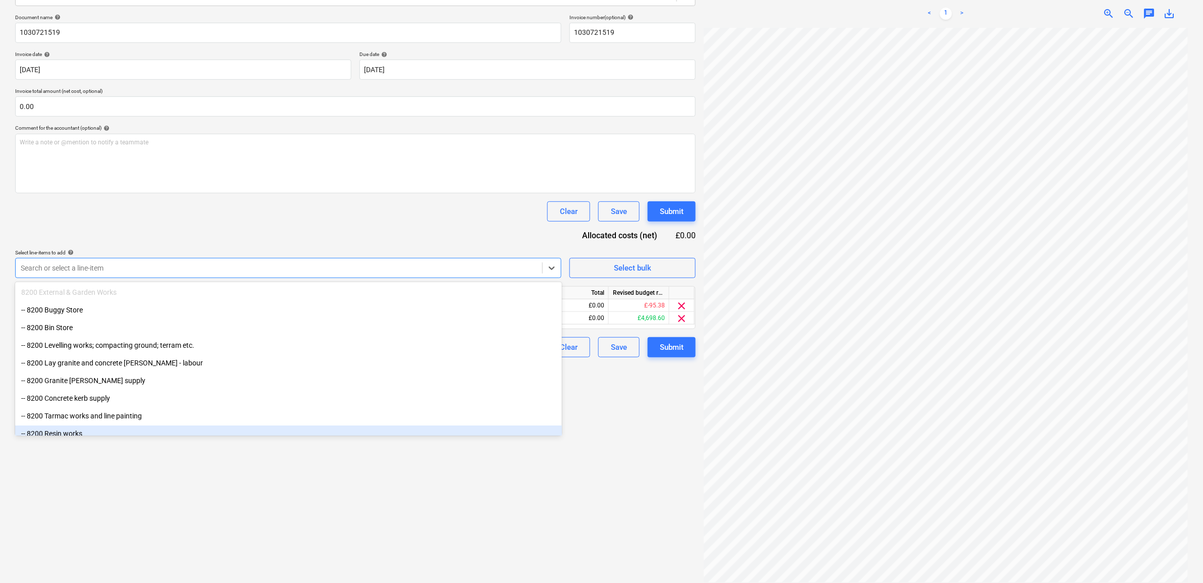
click at [564, 451] on div "Create new document Select company [PERSON_NAME] Add new company Select documen…" at bounding box center [355, 247] width 689 height 679
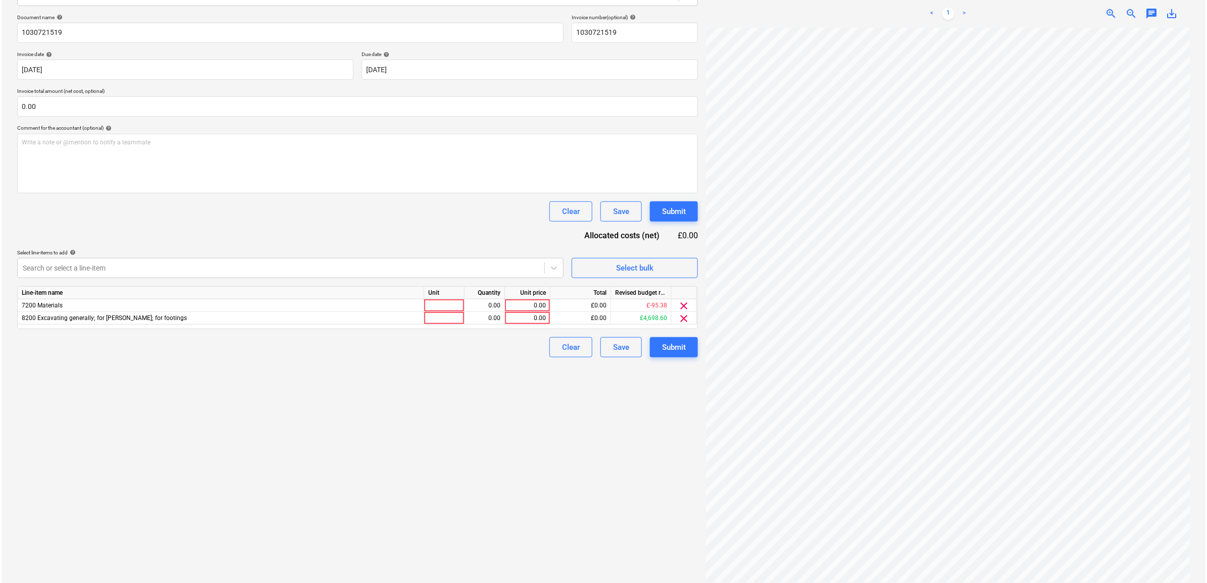
scroll to position [0, 46]
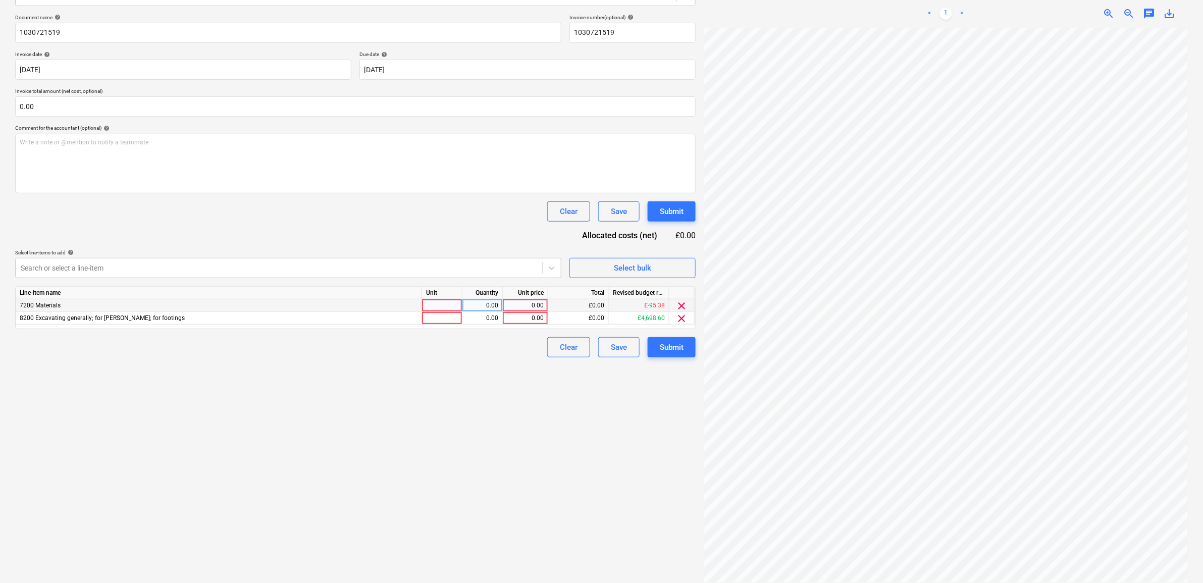
click at [519, 303] on div "0.00" at bounding box center [525, 305] width 37 height 13
click at [458, 413] on div "Create new document Select company [PERSON_NAME] Add new company Select documen…" at bounding box center [355, 247] width 689 height 679
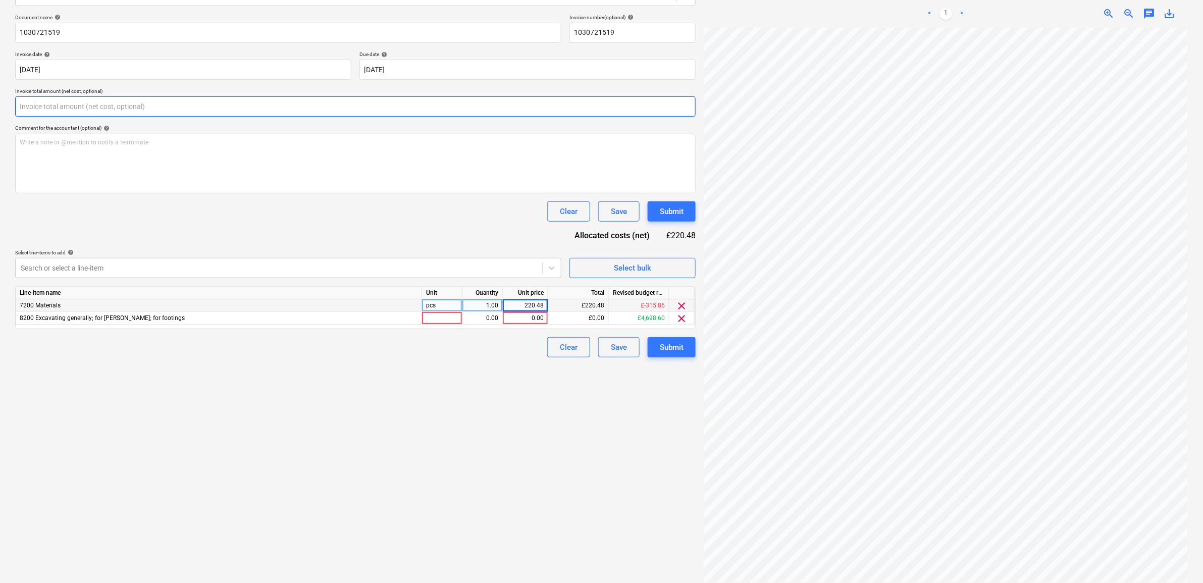
click at [153, 107] on input "text" at bounding box center [355, 106] width 681 height 20
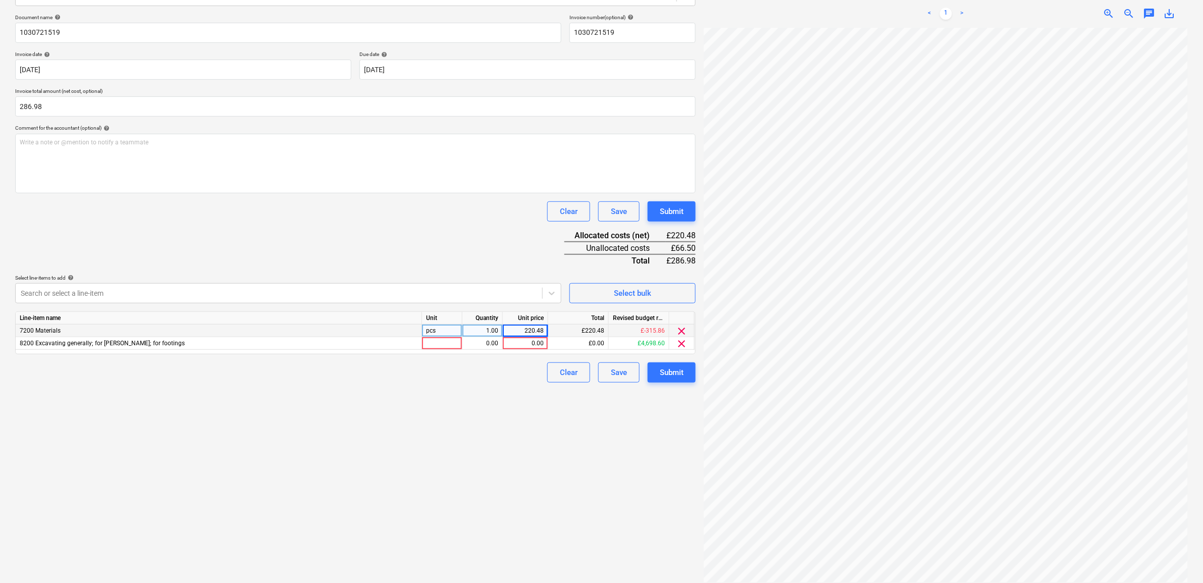
click at [327, 460] on div "Create new document Select company [PERSON_NAME] Add new company Select documen…" at bounding box center [355, 247] width 689 height 679
click at [526, 345] on div "0.00" at bounding box center [525, 343] width 37 height 13
click at [502, 429] on div "Create new document Select company [PERSON_NAME] Add new company Select documen…" at bounding box center [355, 247] width 689 height 679
click at [676, 367] on div "Submit" at bounding box center [672, 372] width 24 height 13
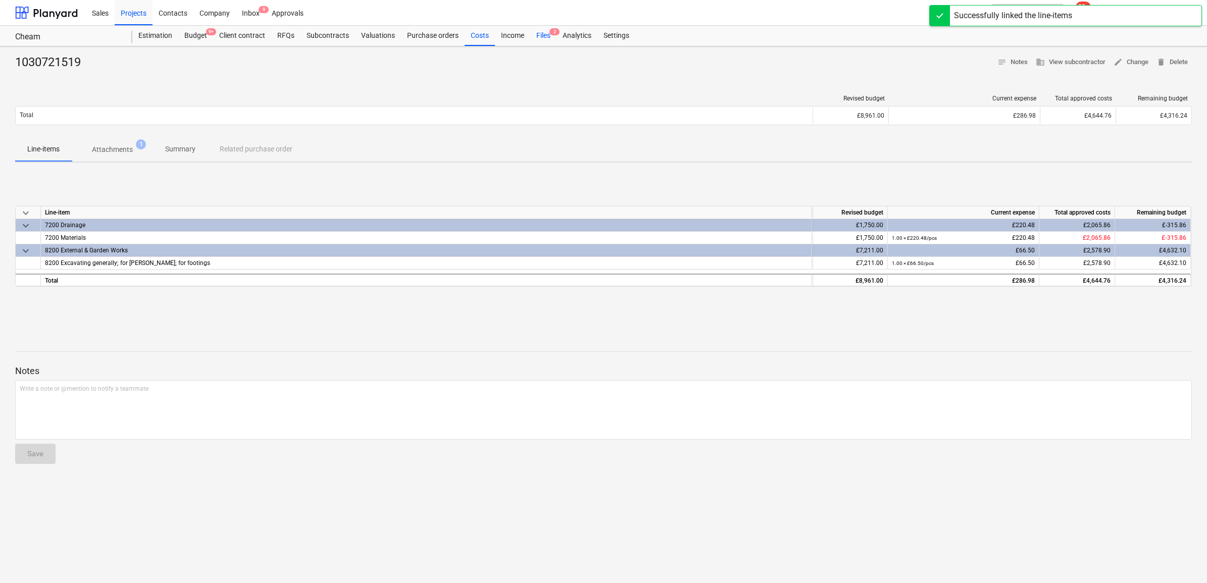
click at [547, 32] on div "Files 2" at bounding box center [543, 36] width 26 height 20
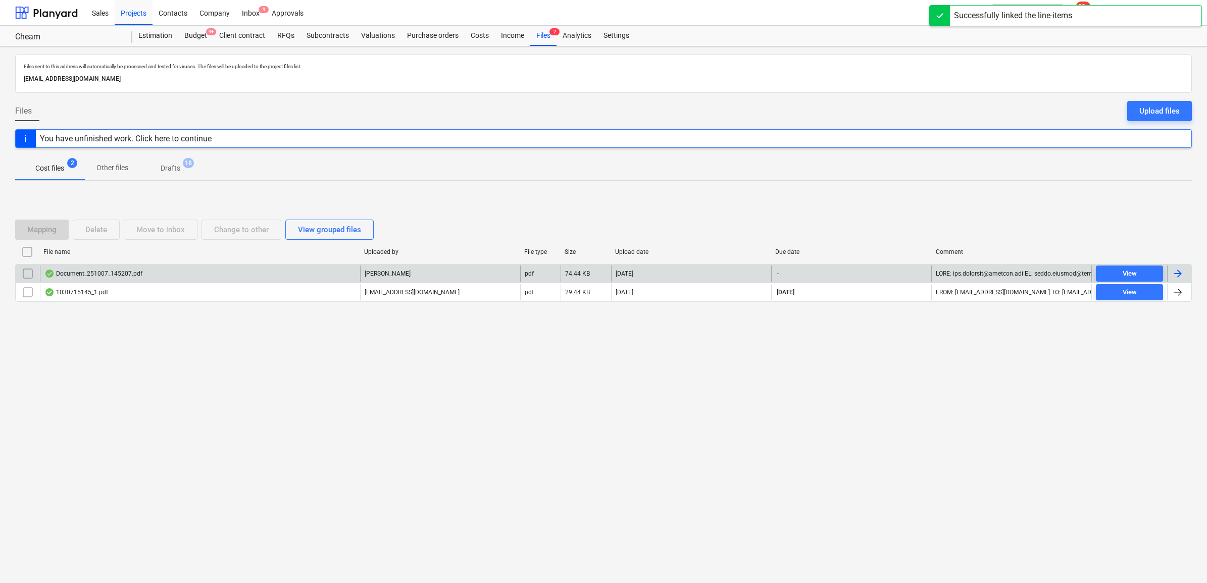
click at [1180, 274] on div at bounding box center [1178, 274] width 12 height 12
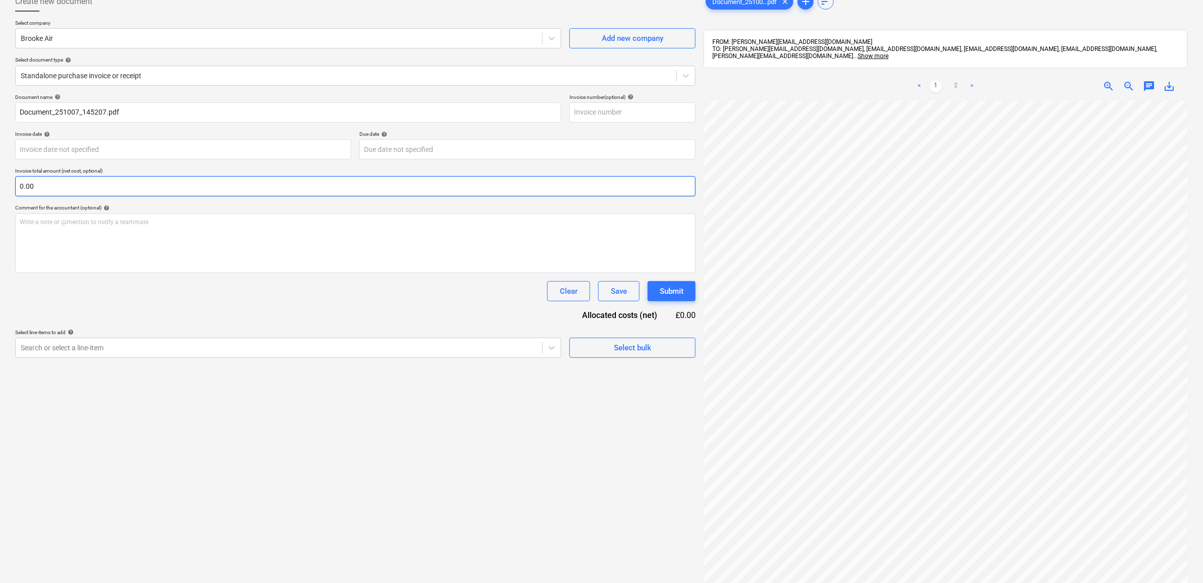
scroll to position [4, 0]
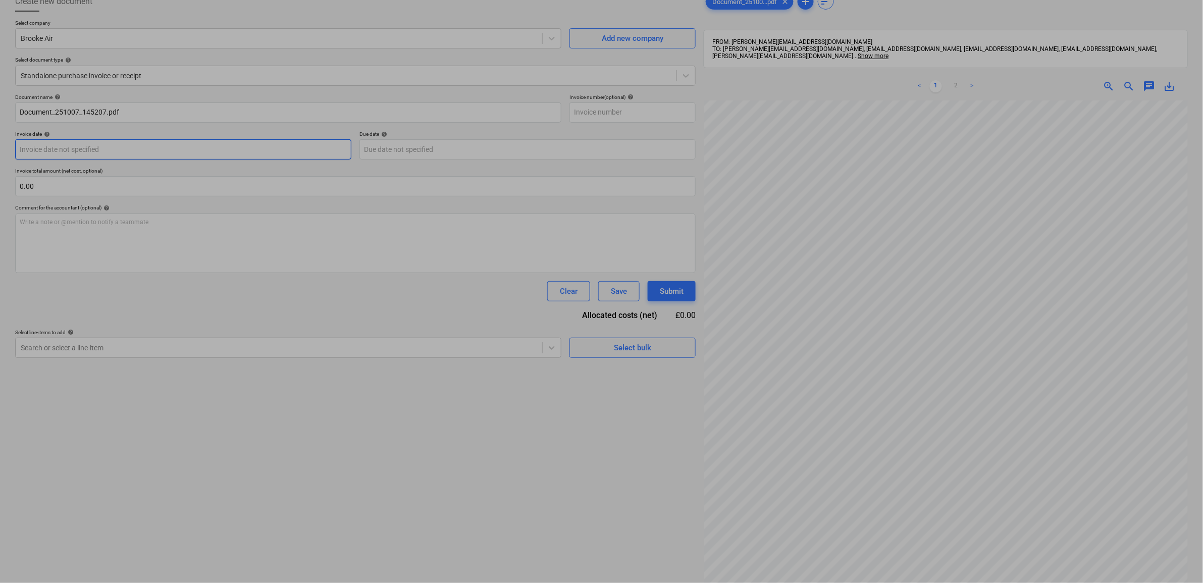
click at [255, 148] on body "Sales Projects Contacts Company Inbox 9 Approvals format_size keyboard_arrow_do…" at bounding box center [601, 228] width 1203 height 583
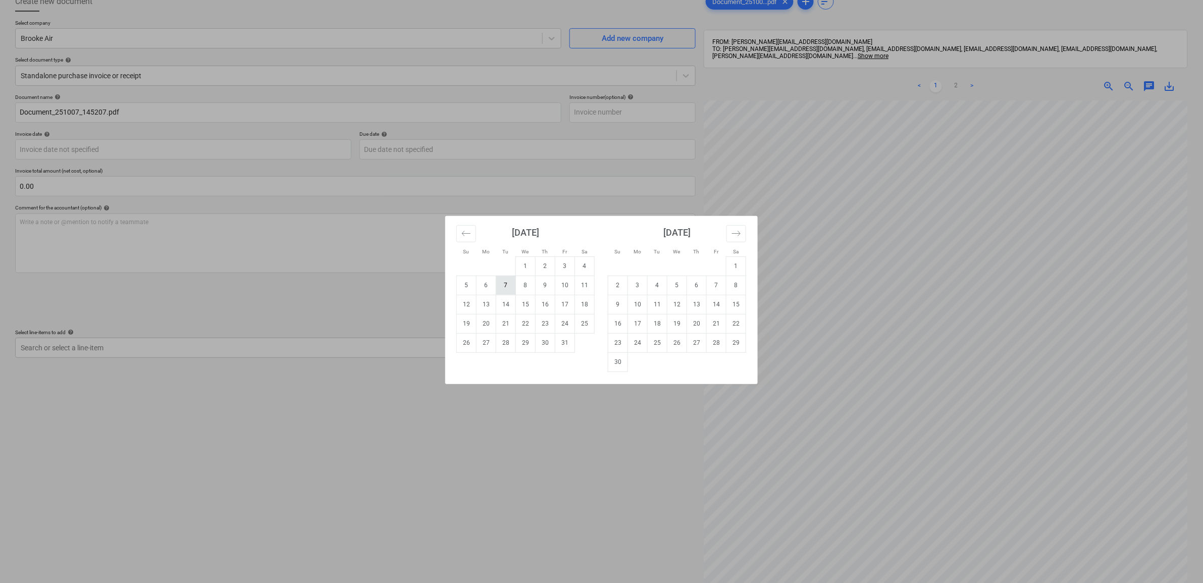
click at [508, 293] on td "7" at bounding box center [506, 285] width 20 height 19
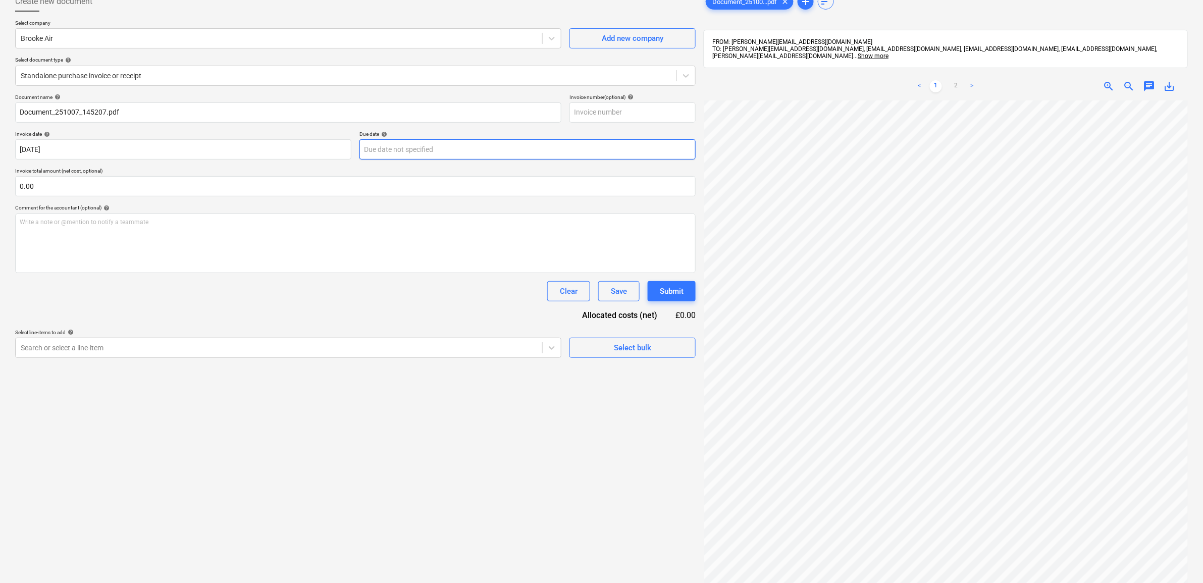
click at [443, 157] on body "Sales Projects Contacts Company Inbox 9 Approvals format_size keyboard_arrow_do…" at bounding box center [601, 228] width 1203 height 583
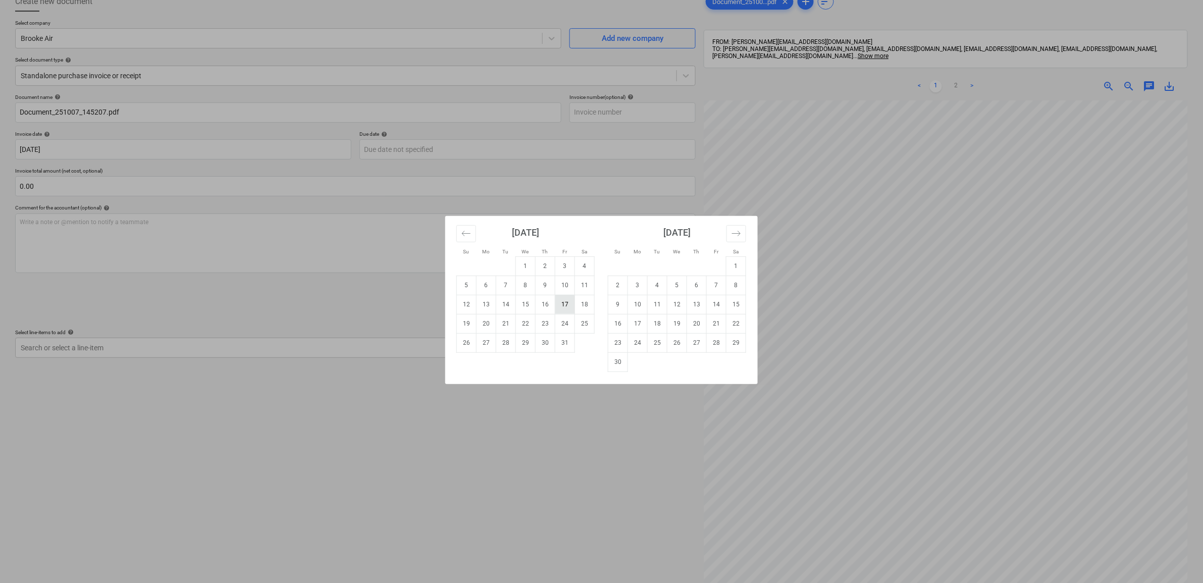
click at [564, 305] on td "17" at bounding box center [565, 304] width 20 height 19
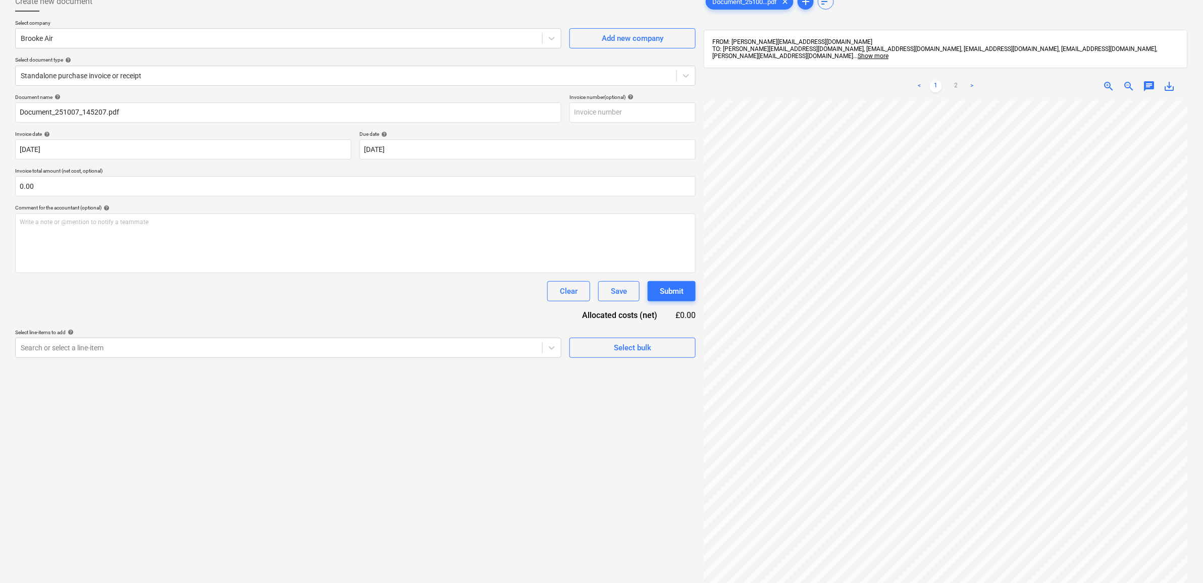
click at [342, 303] on div "Document name help Document_251007_145207.pdf Invoice number (optional) help In…" at bounding box center [355, 226] width 681 height 264
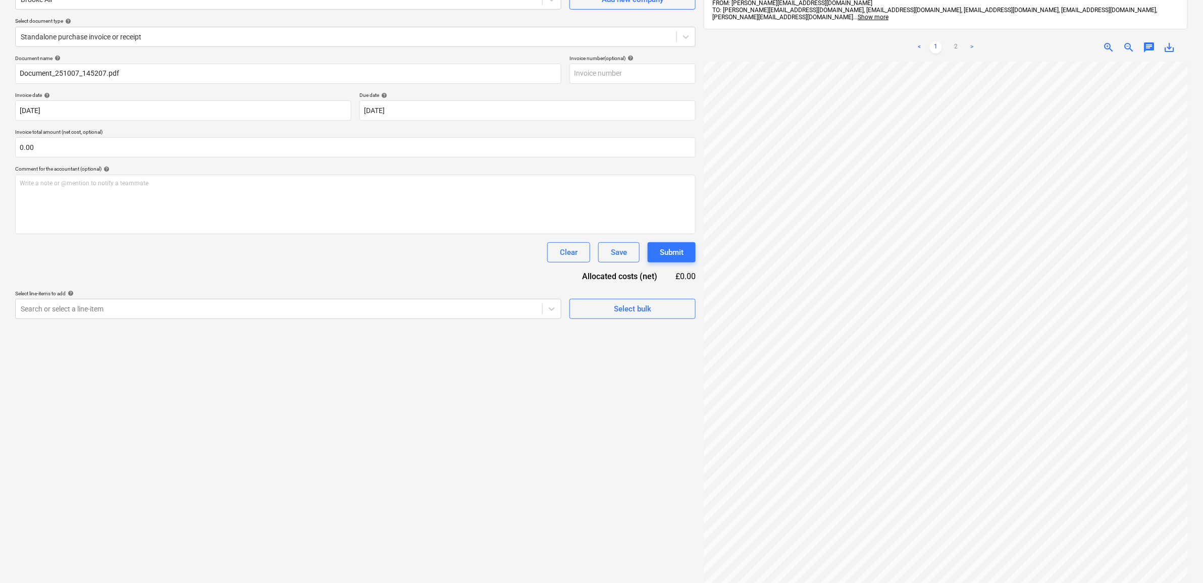
scroll to position [143, 0]
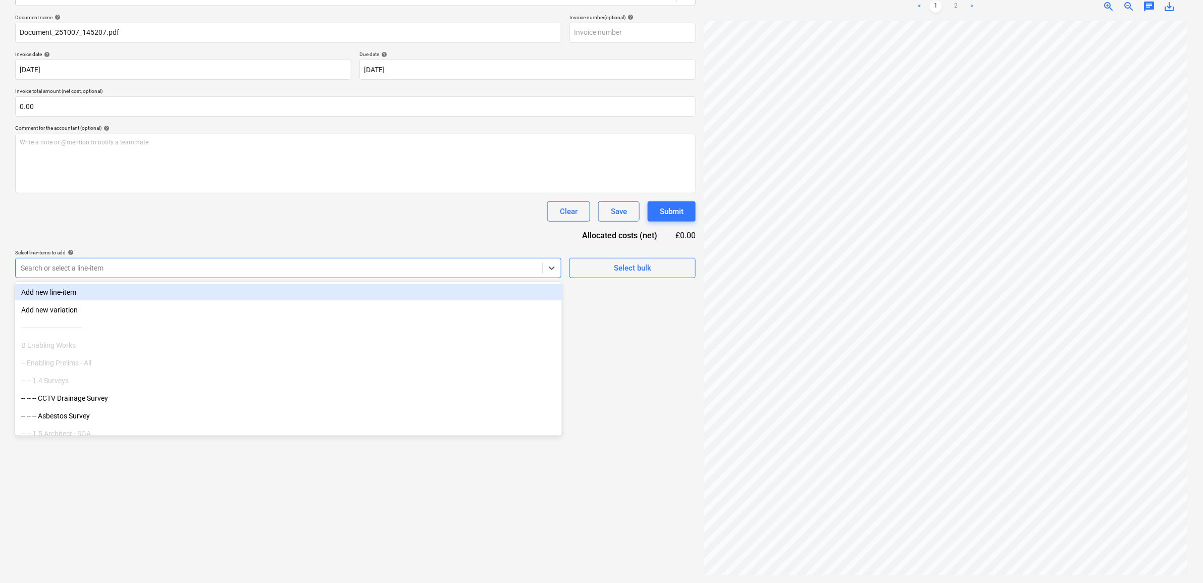
click at [525, 274] on div "Search or select a line-item" at bounding box center [279, 268] width 527 height 14
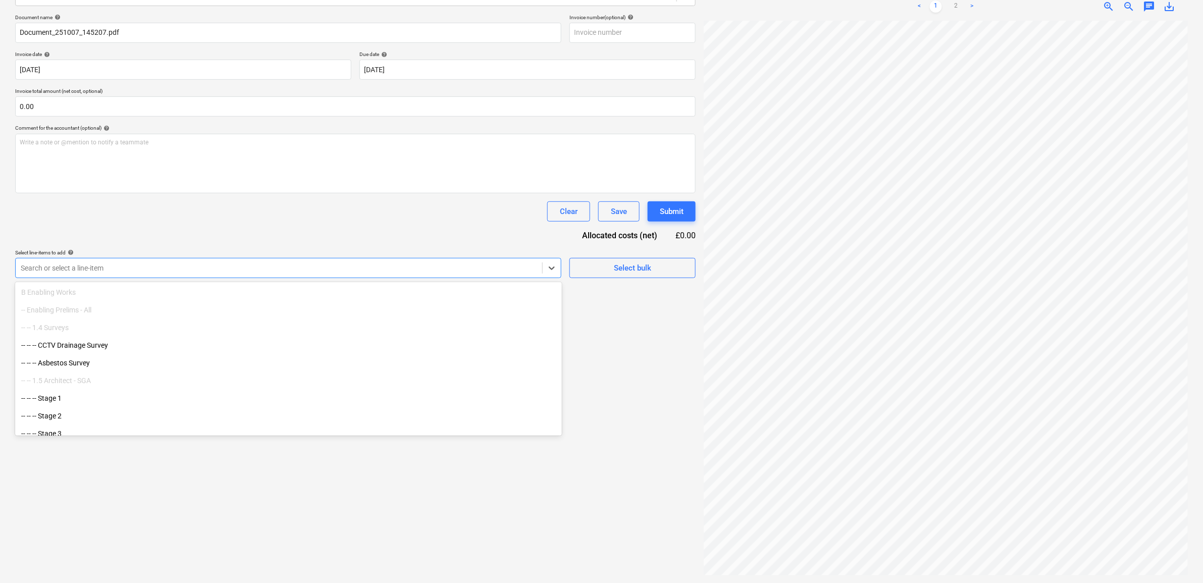
scroll to position [126, 0]
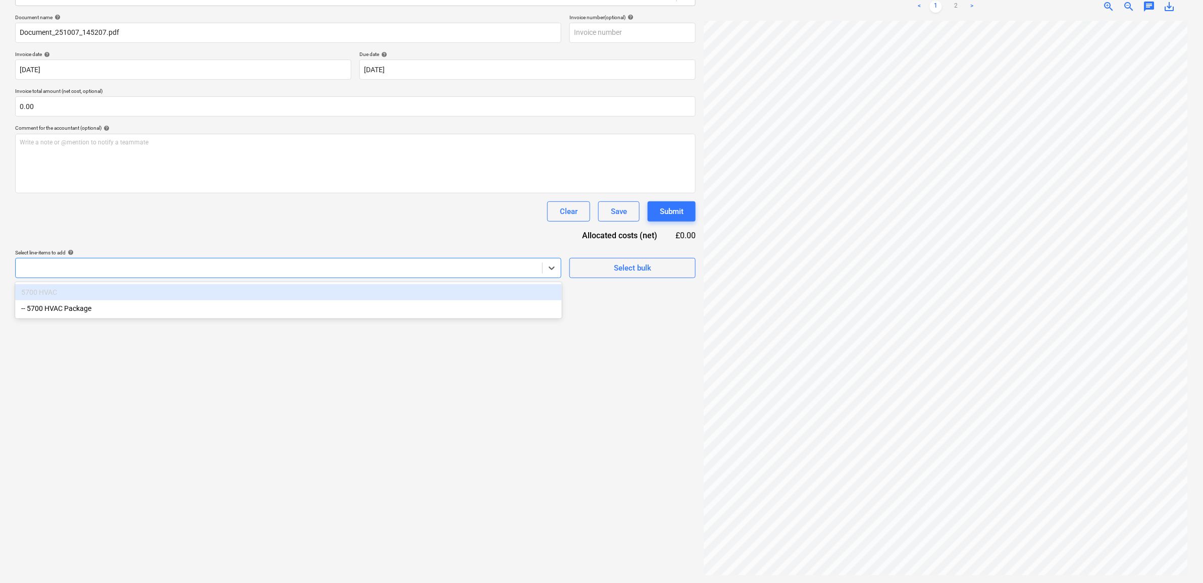
click at [316, 425] on div "Create new document Select company Brooke Air Add new company Select document t…" at bounding box center [355, 244] width 689 height 672
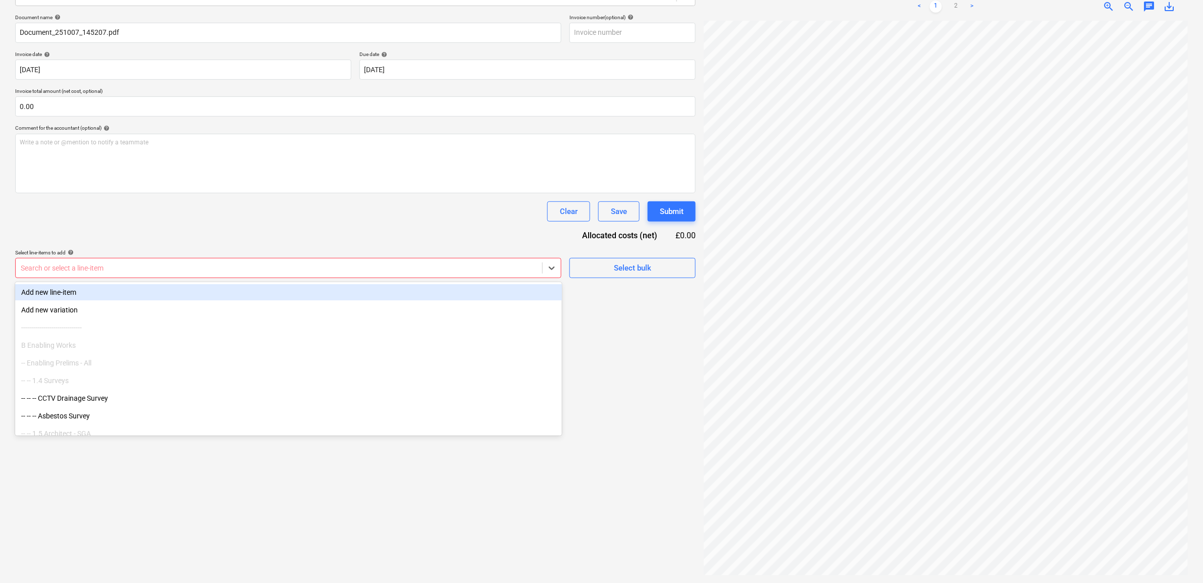
click at [382, 270] on div at bounding box center [279, 268] width 517 height 10
click at [289, 240] on div "Document name help Document_251007_145207.pdf Invoice number (optional) help In…" at bounding box center [355, 146] width 681 height 264
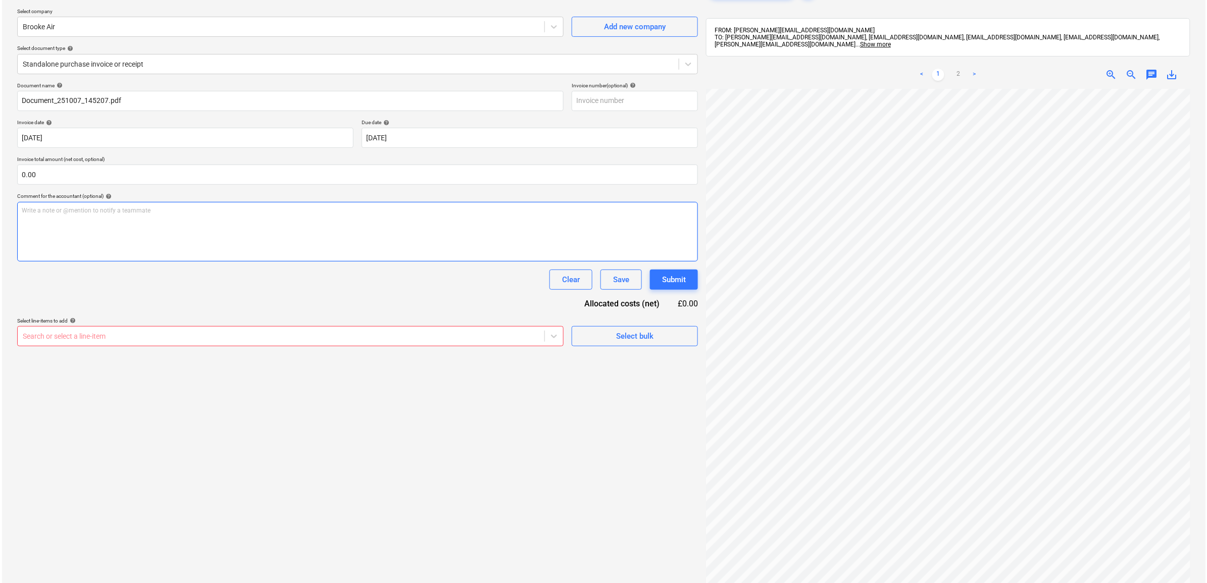
scroll to position [17, 0]
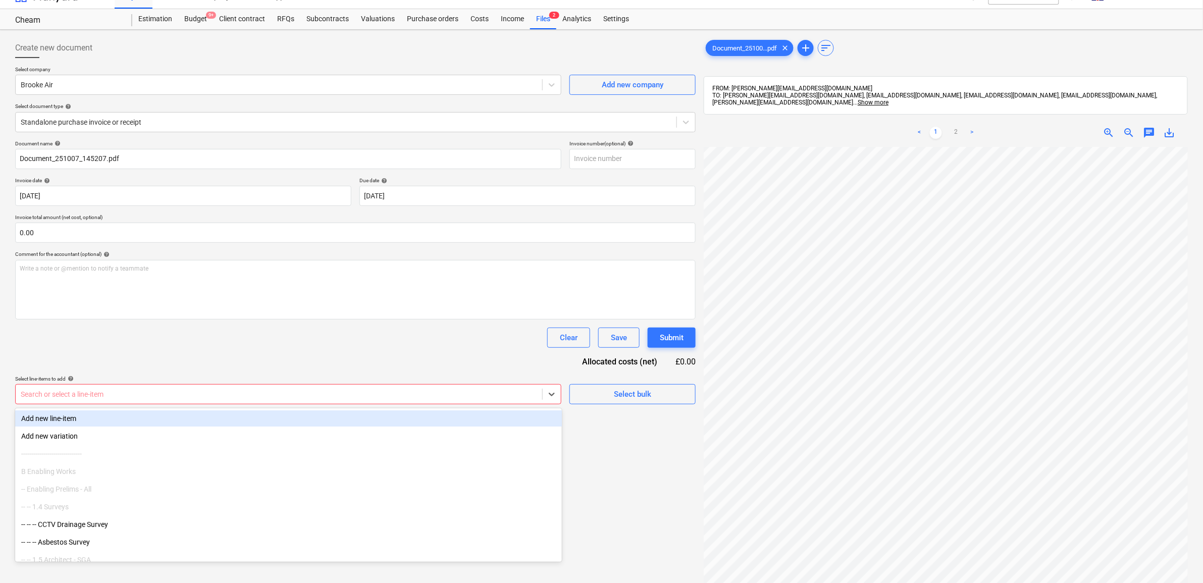
click at [268, 395] on div at bounding box center [279, 394] width 517 height 10
click at [223, 419] on div "Add new line-item" at bounding box center [288, 419] width 547 height 16
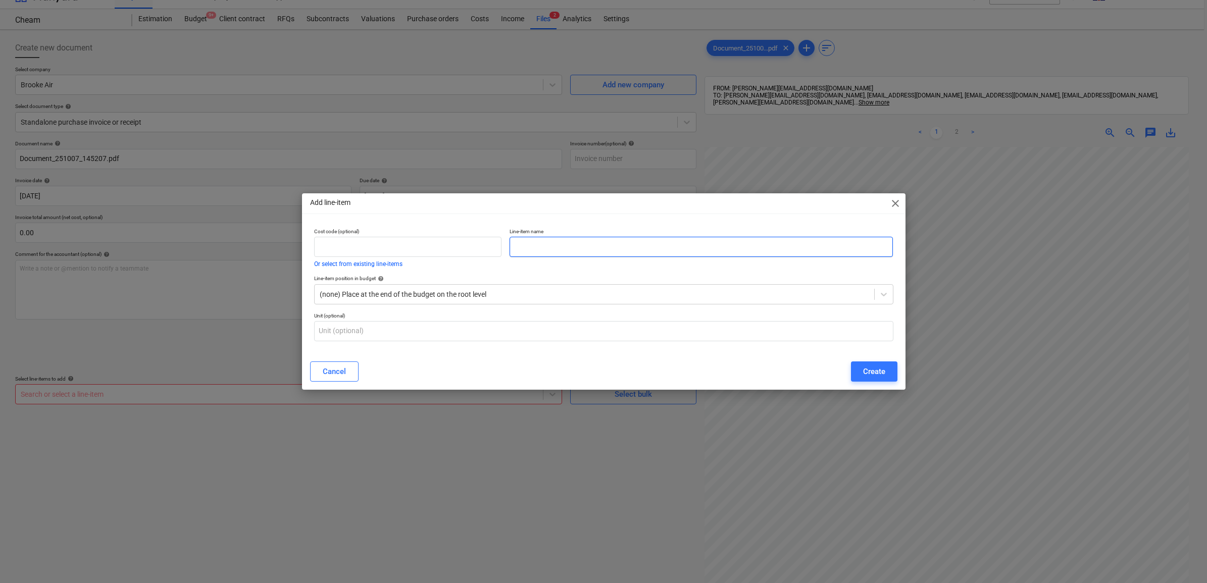
click at [563, 251] on input "text" at bounding box center [701, 247] width 383 height 20
click at [441, 250] on input "text" at bounding box center [408, 247] width 188 height 20
click at [485, 296] on div at bounding box center [594, 294] width 549 height 10
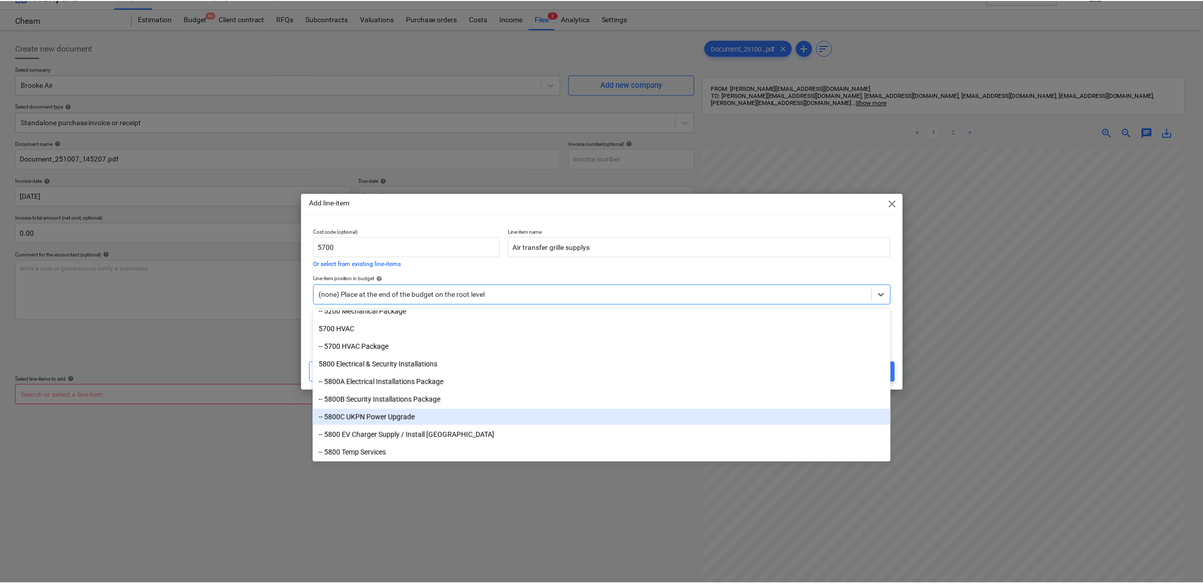
scroll to position [2525, 0]
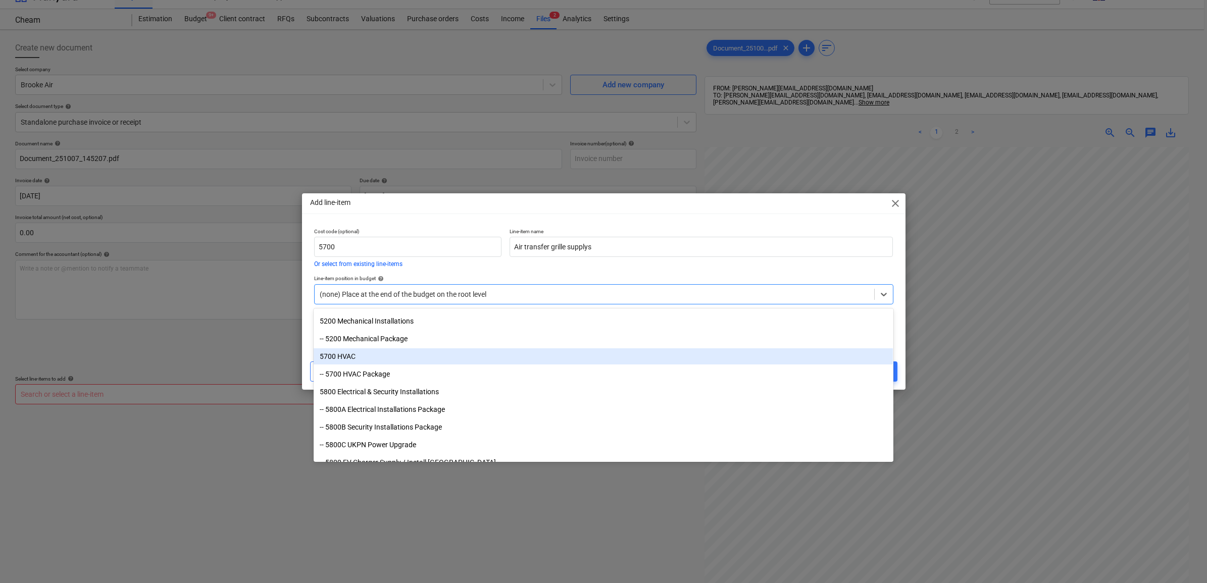
click at [361, 353] on div "5700 HVAC" at bounding box center [603, 356] width 579 height 16
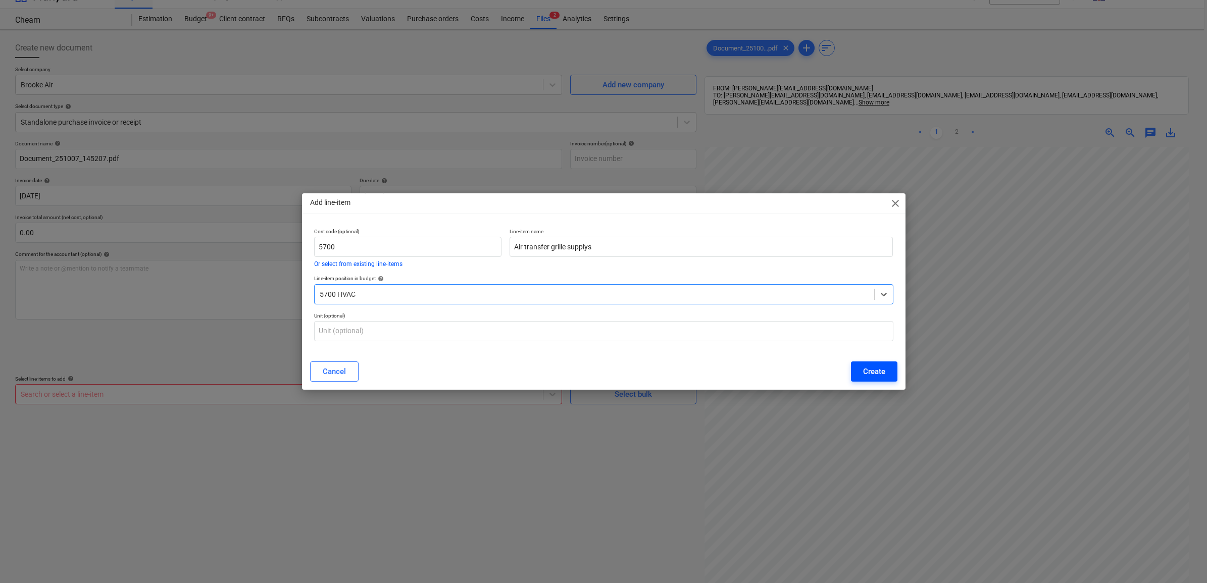
click at [880, 367] on div "Create" at bounding box center [874, 371] width 22 height 13
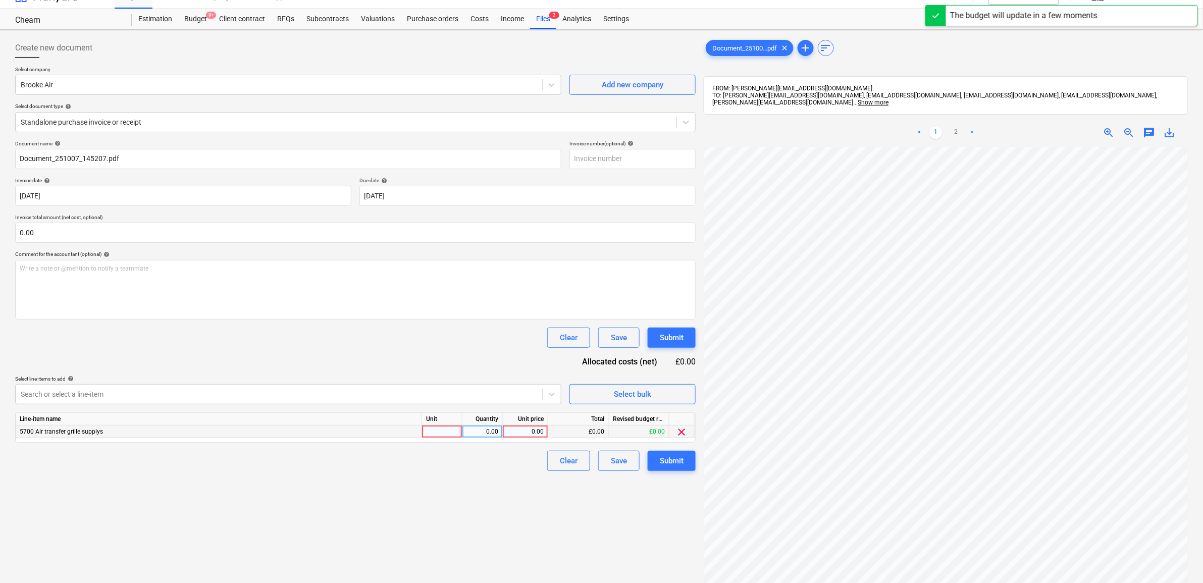
click at [541, 432] on div "0.00" at bounding box center [525, 432] width 37 height 13
click at [958, 132] on link "2" at bounding box center [956, 133] width 12 height 12
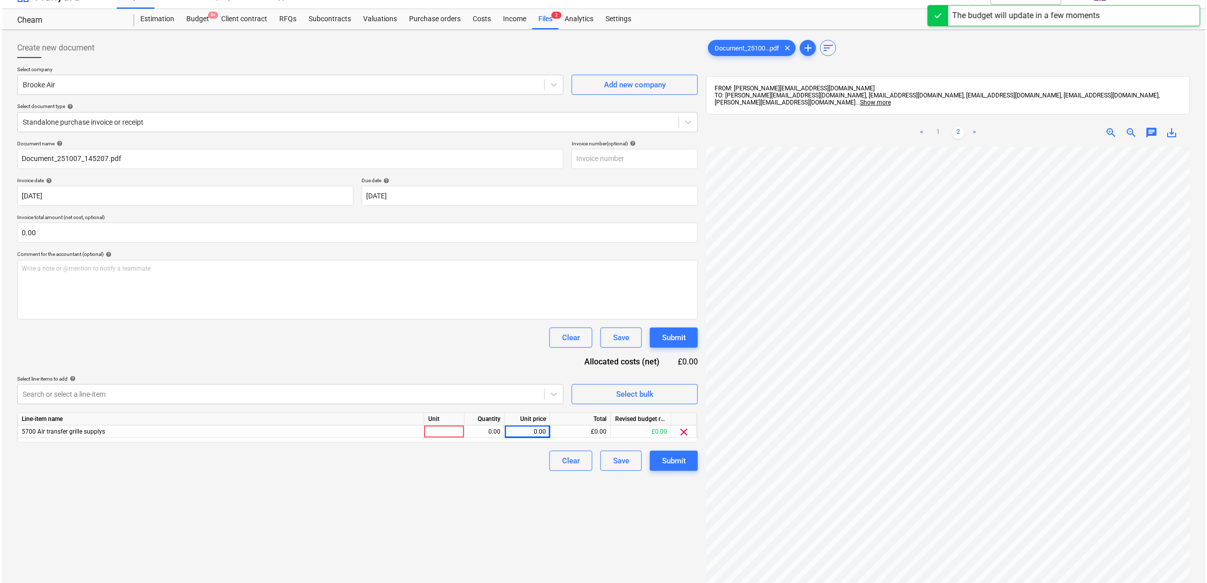
scroll to position [196, 46]
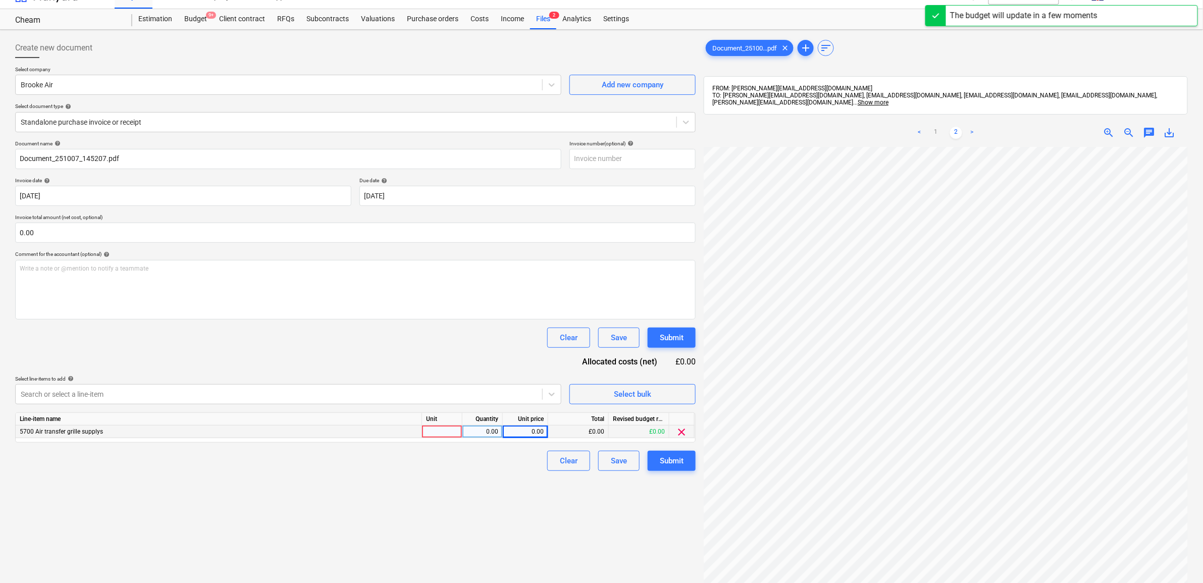
click at [513, 430] on div "0.00" at bounding box center [525, 432] width 37 height 13
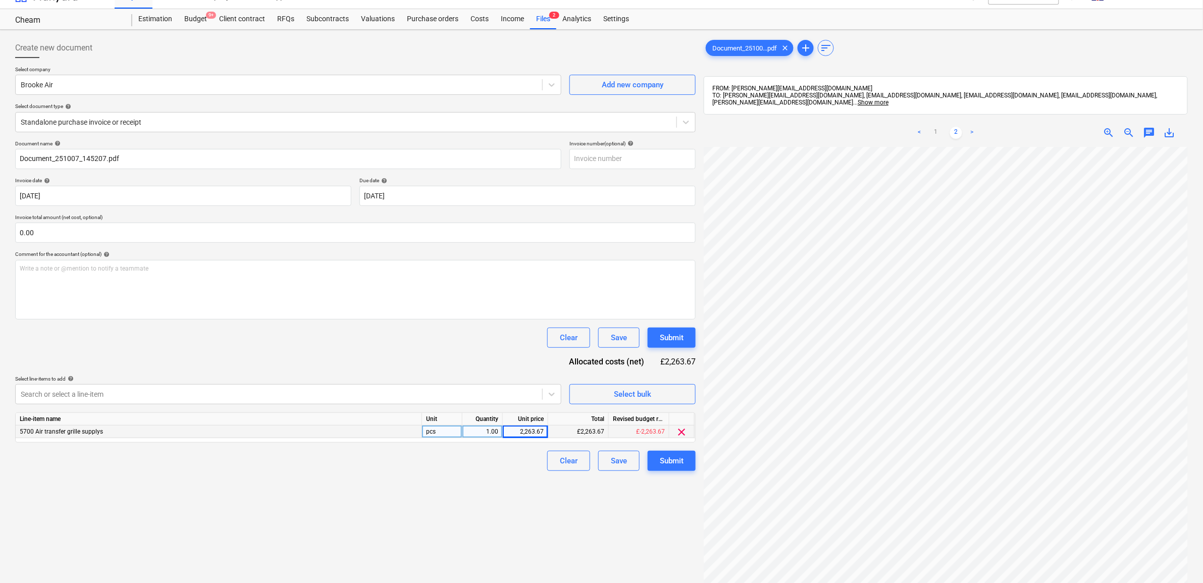
click at [519, 476] on div "Create new document Select company Brooke Air Add new company Select document t…" at bounding box center [355, 370] width 689 height 672
click at [675, 461] on div "Submit" at bounding box center [672, 460] width 24 height 13
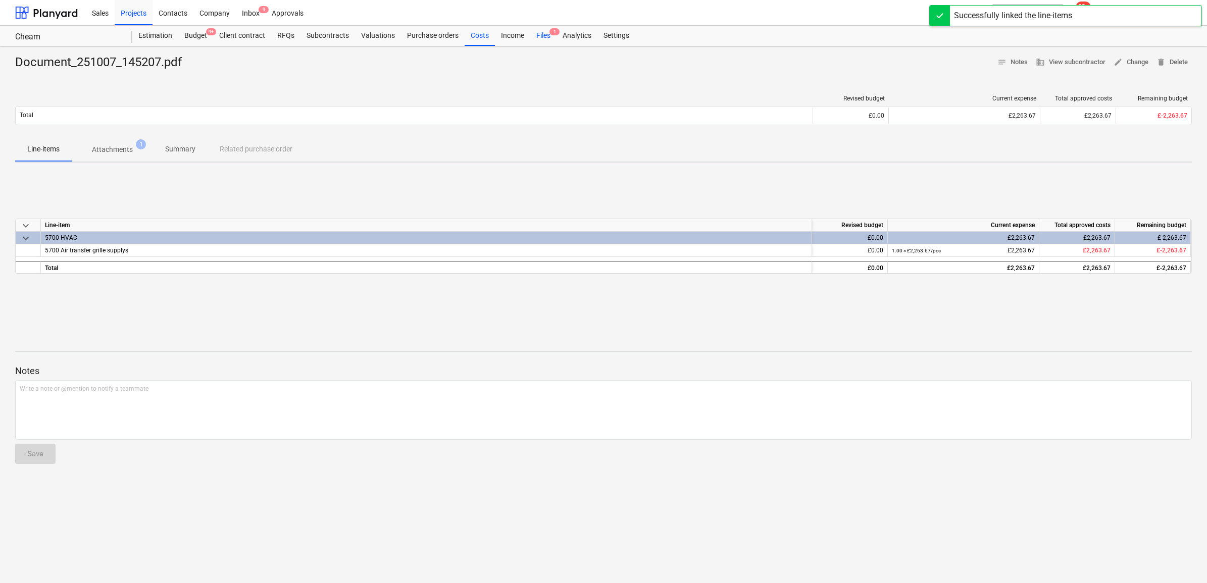
click at [544, 24] on div "Sales Projects Contacts Company Inbox 9 Approvals" at bounding box center [509, 12] width 846 height 25
click at [542, 29] on div "Files 1" at bounding box center [543, 36] width 26 height 20
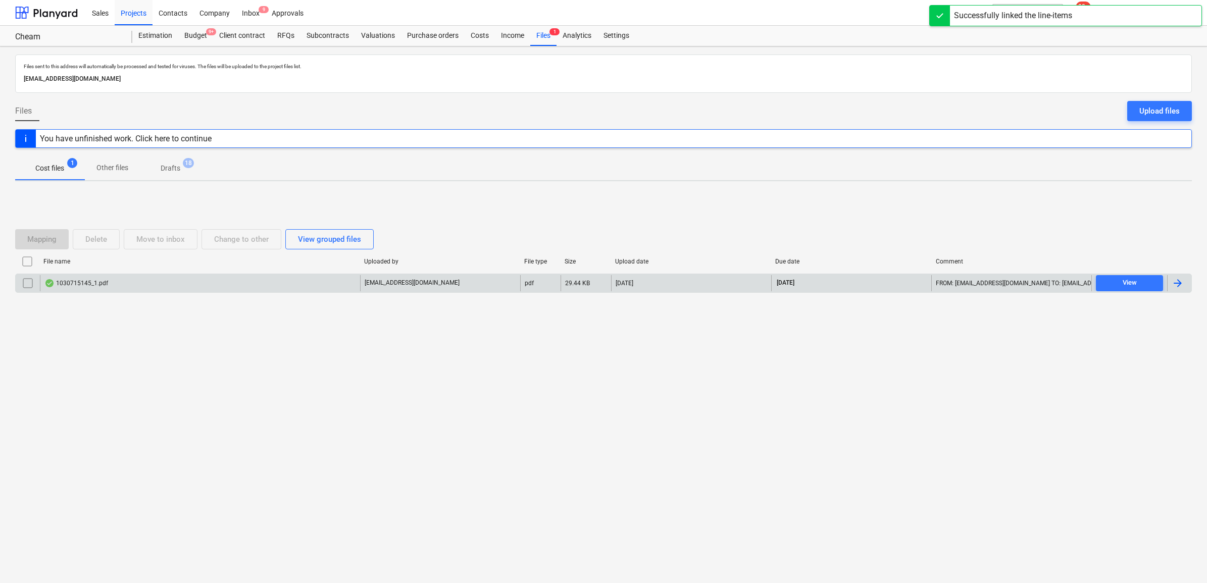
click at [1180, 286] on div at bounding box center [1178, 283] width 12 height 12
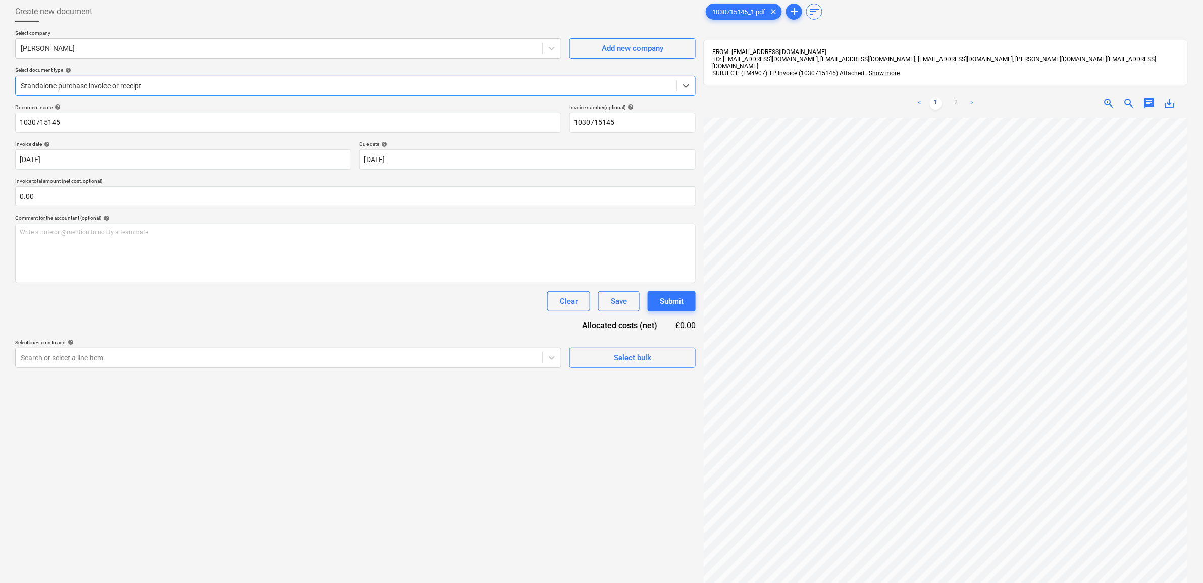
scroll to position [126, 0]
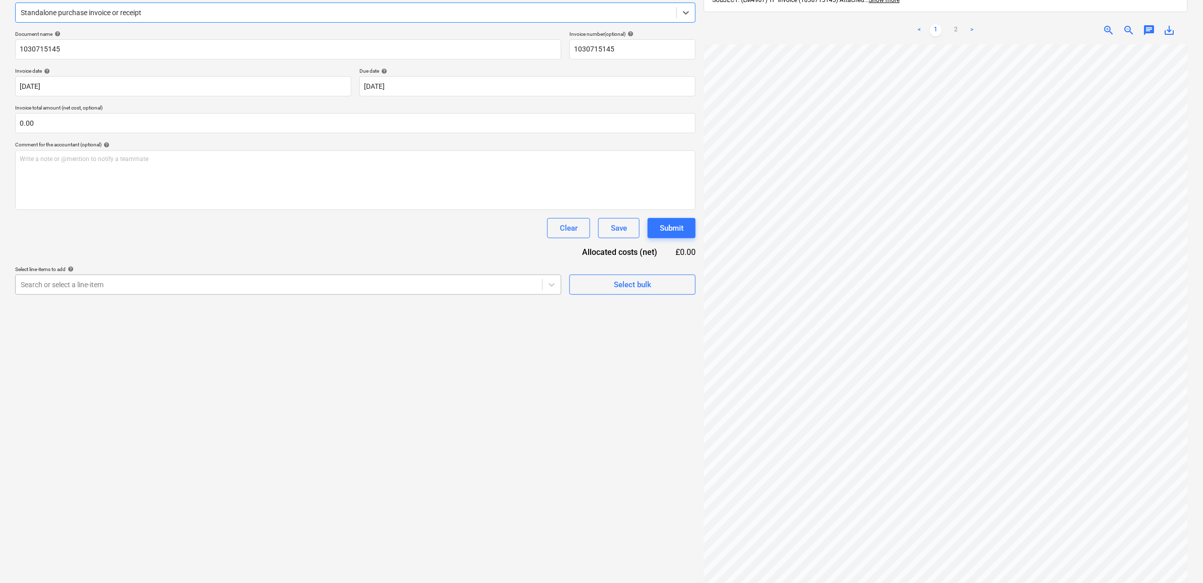
click at [306, 282] on div at bounding box center [279, 285] width 517 height 10
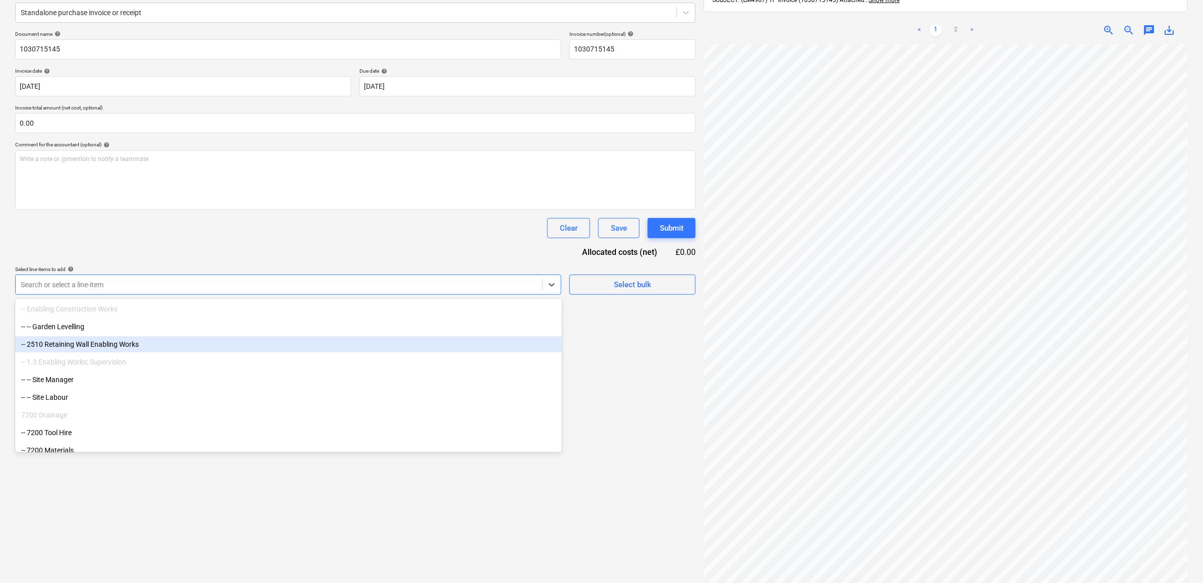
scroll to position [3105, 0]
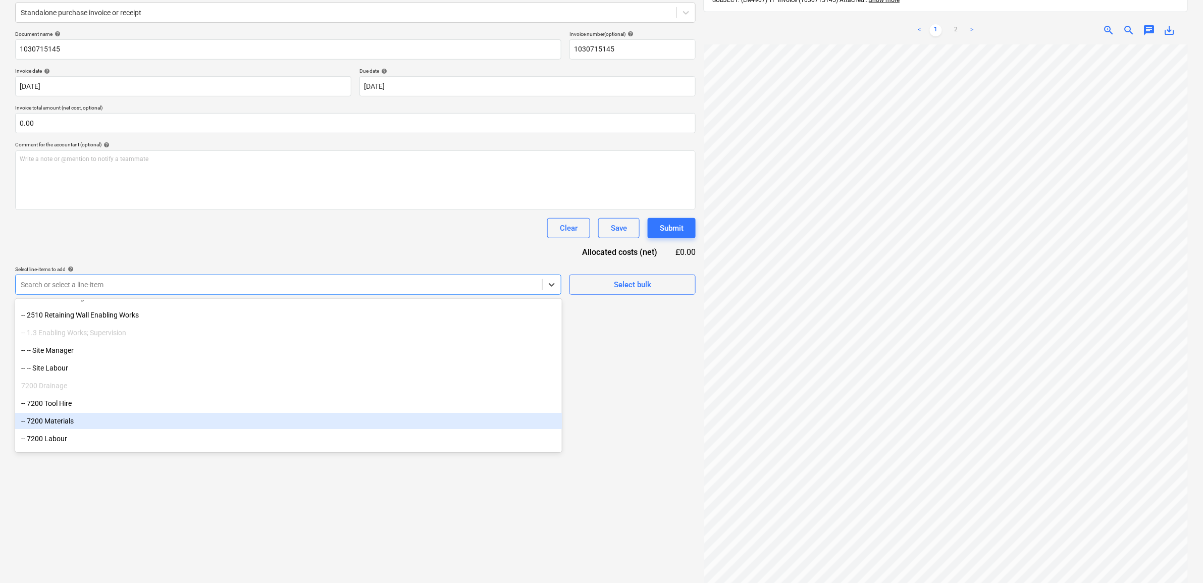
click at [67, 422] on div "-- 7200 Materials" at bounding box center [288, 421] width 547 height 16
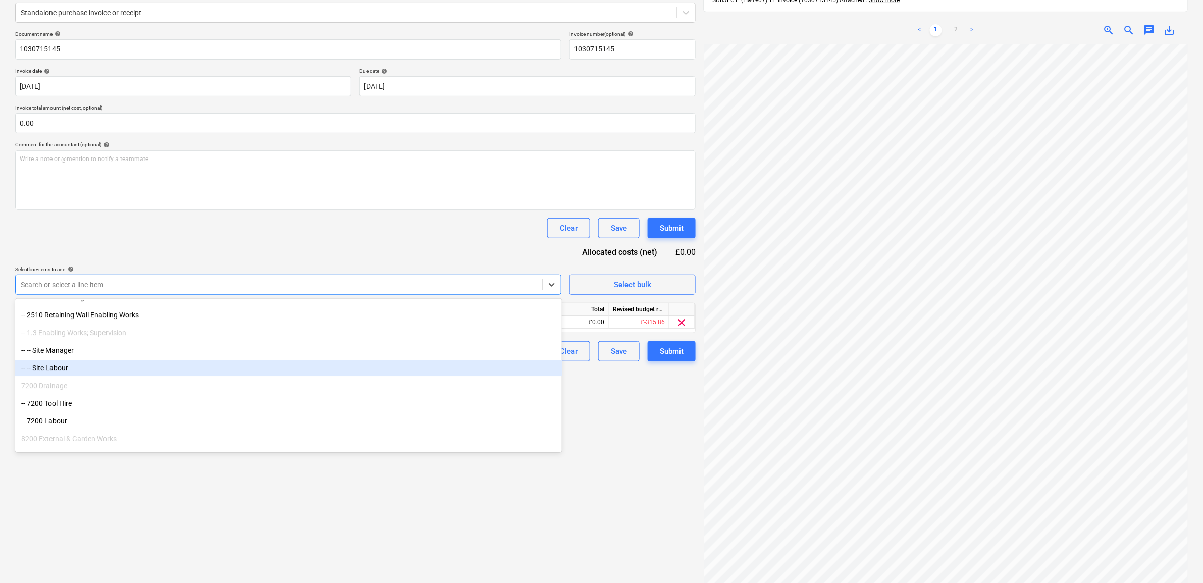
click at [177, 219] on div "Clear Save Submit" at bounding box center [355, 228] width 681 height 20
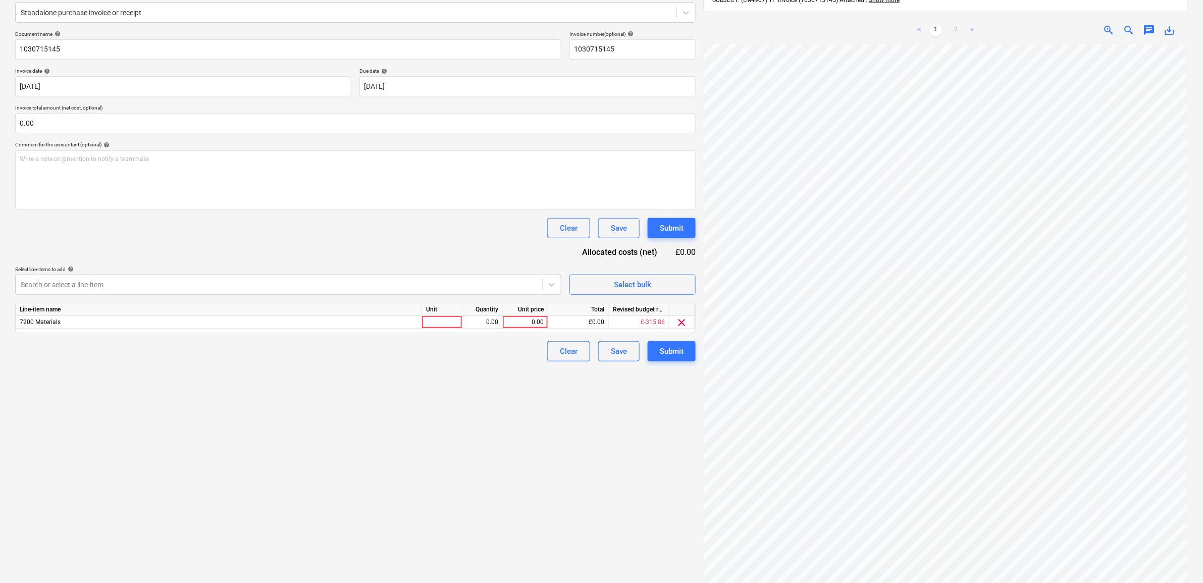
scroll to position [0, 46]
click at [955, 24] on link "2" at bounding box center [956, 30] width 12 height 12
click at [533, 326] on div "0.00" at bounding box center [525, 322] width 37 height 13
click at [415, 435] on div "Create new document Select company [PERSON_NAME] Add new company Select documen…" at bounding box center [355, 263] width 689 height 679
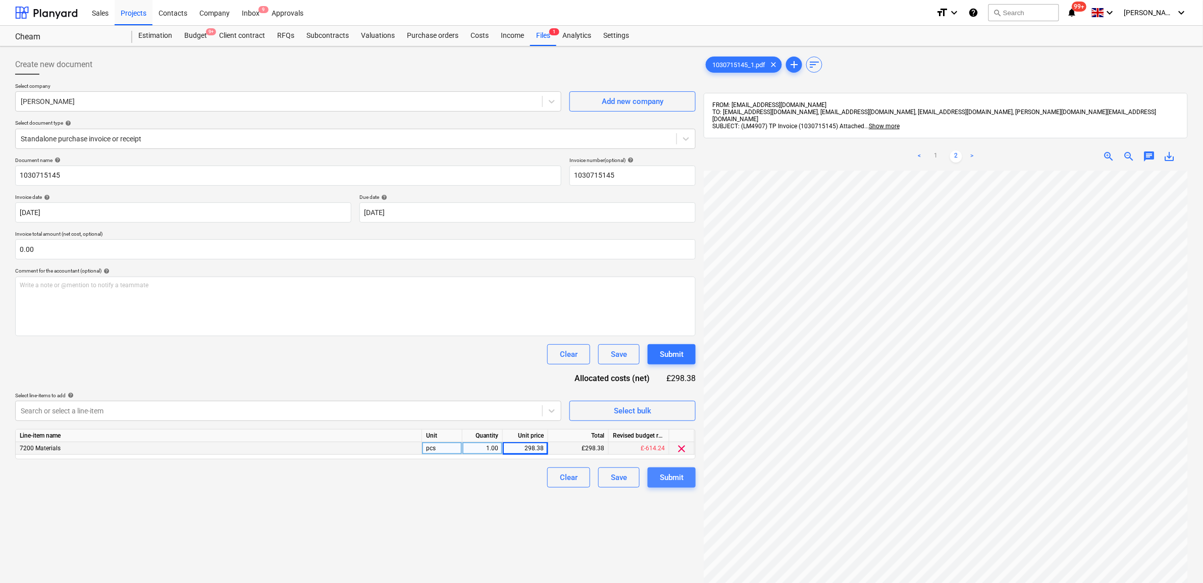
click at [666, 473] on div "Submit" at bounding box center [672, 477] width 24 height 13
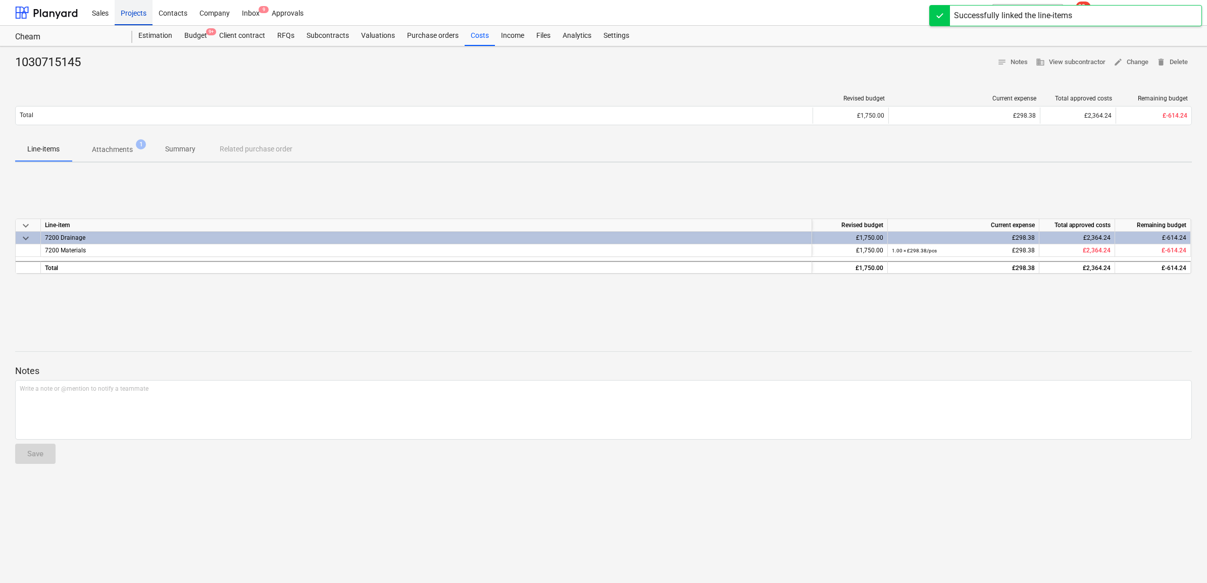
click at [143, 15] on div "Projects" at bounding box center [134, 12] width 38 height 26
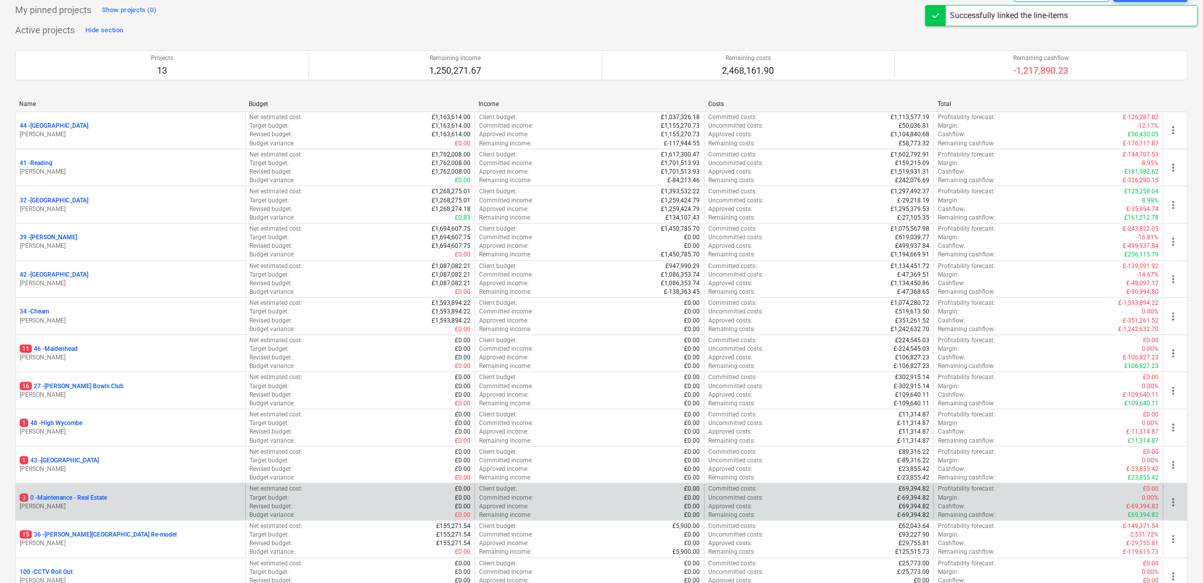
scroll to position [126, 0]
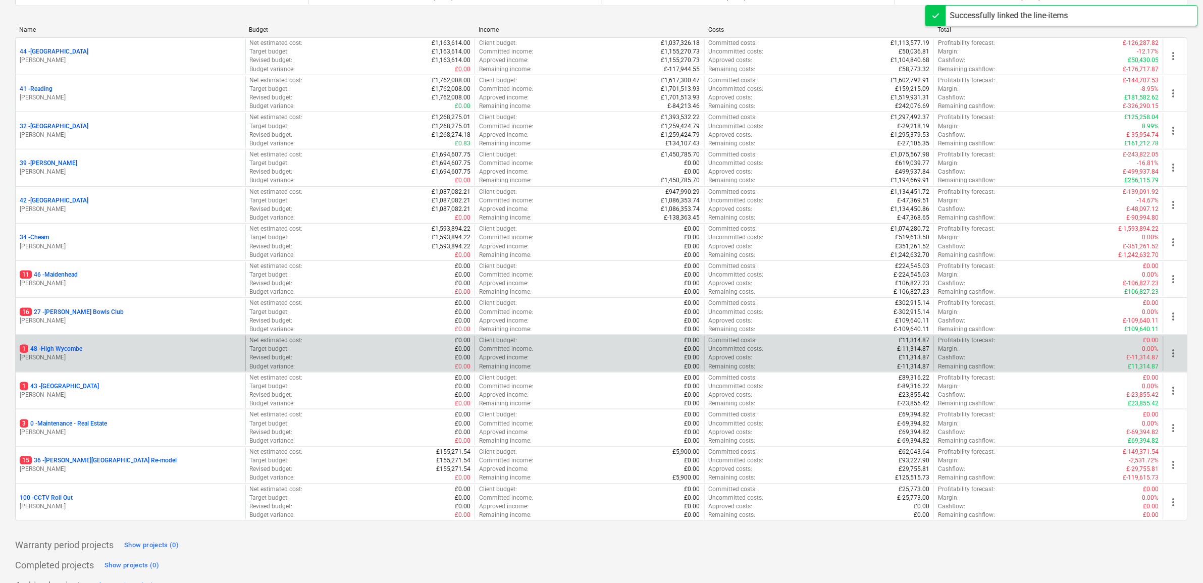
click at [54, 352] on p "1 48 - [GEOGRAPHIC_DATA]" at bounding box center [51, 349] width 63 height 9
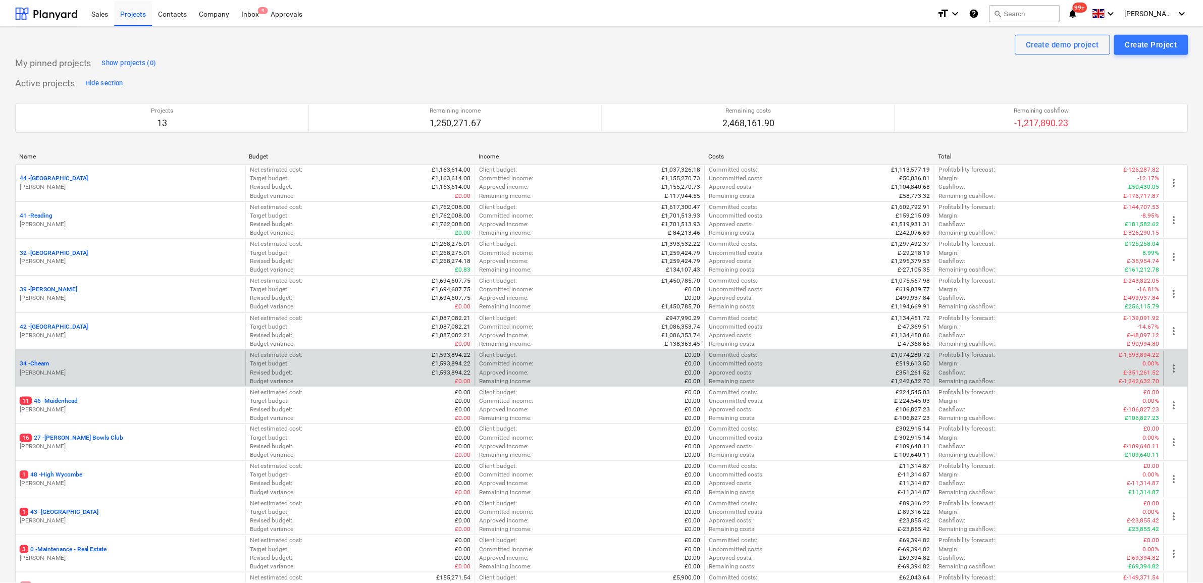
scroll to position [126, 0]
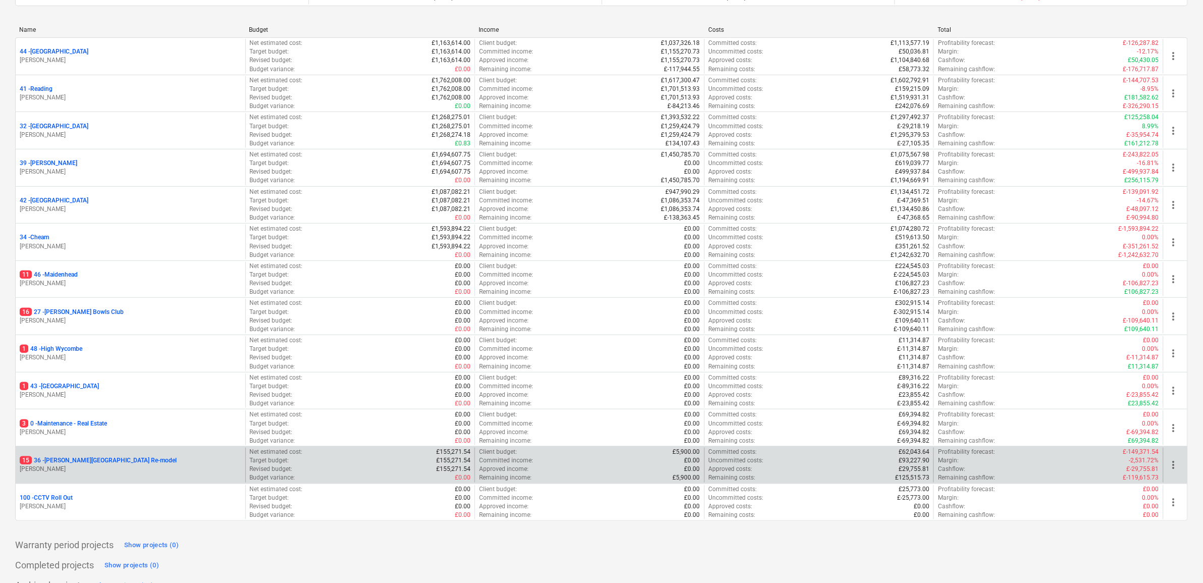
click at [90, 461] on p "15 36 - [PERSON_NAME][GEOGRAPHIC_DATA] Re-model" at bounding box center [98, 460] width 157 height 9
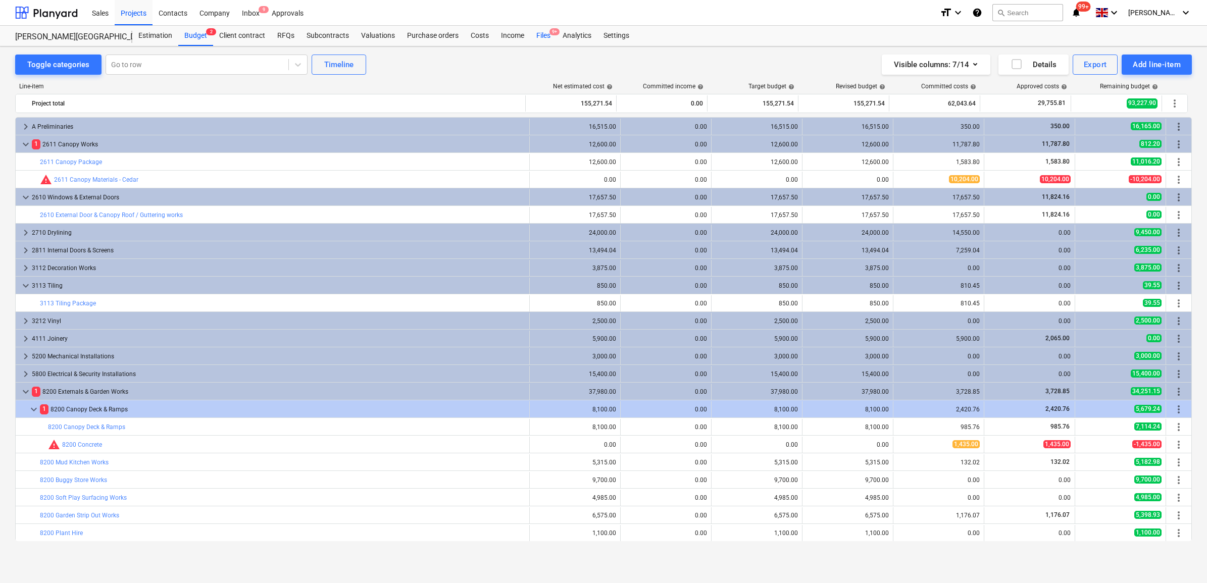
click at [541, 34] on div "Files 9+" at bounding box center [543, 36] width 26 height 20
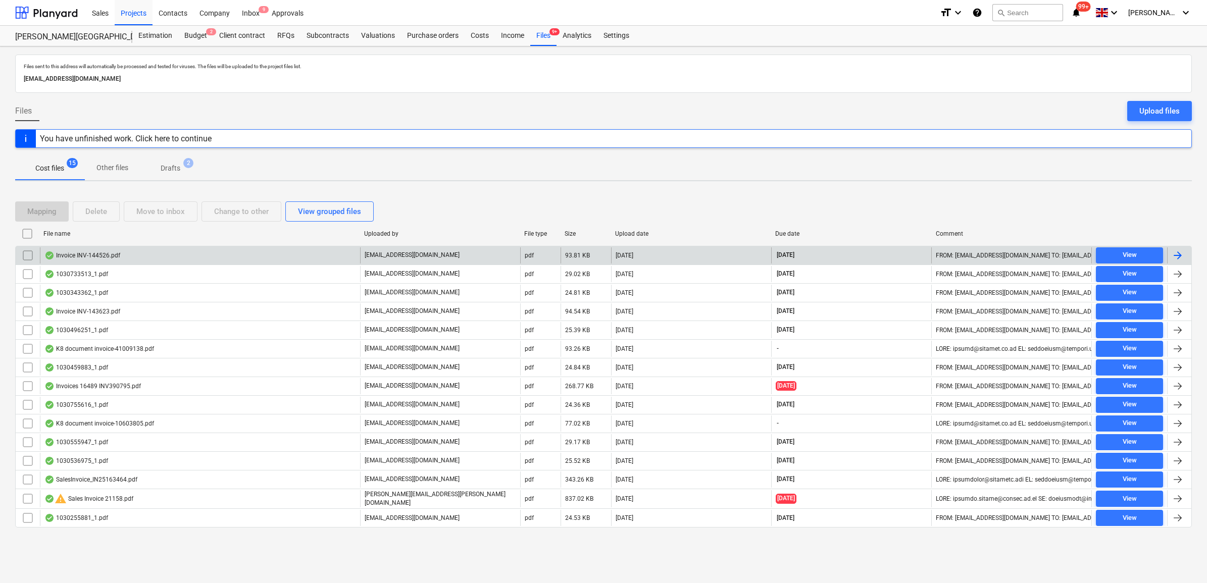
click at [1181, 257] on div at bounding box center [1178, 255] width 12 height 12
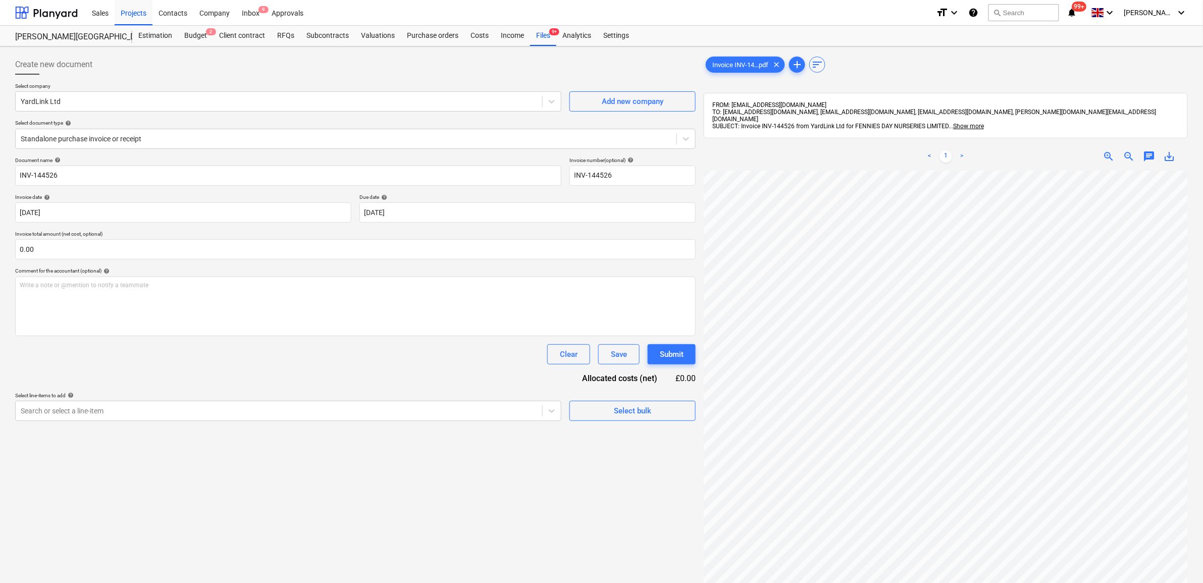
scroll to position [78, 46]
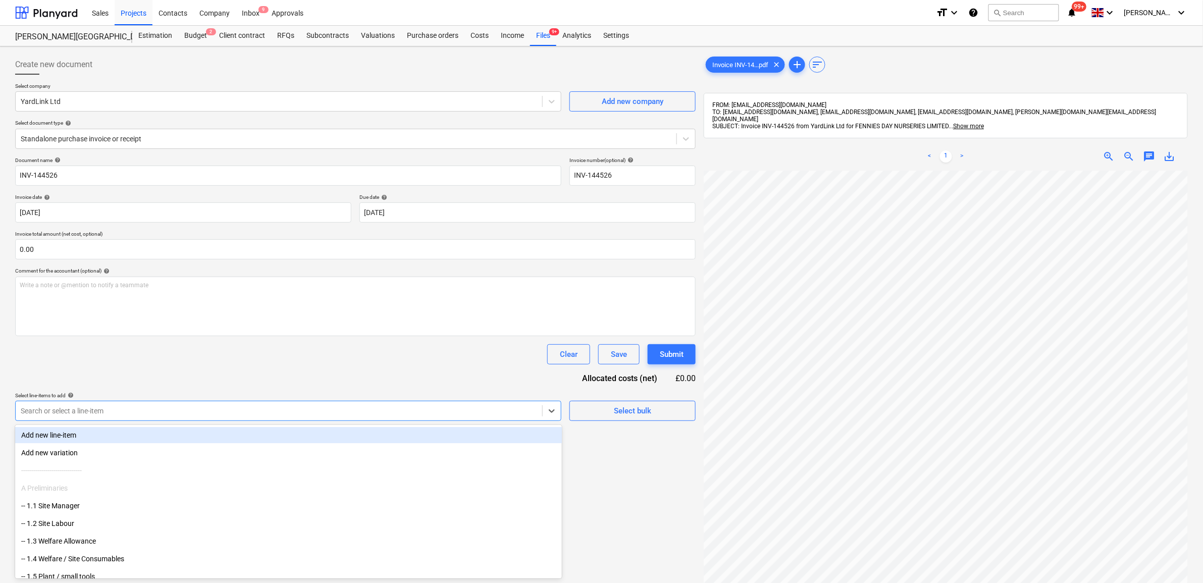
drag, startPoint x: 473, startPoint y: 416, endPoint x: 437, endPoint y: 432, distance: 39.3
click at [472, 416] on div at bounding box center [279, 411] width 517 height 10
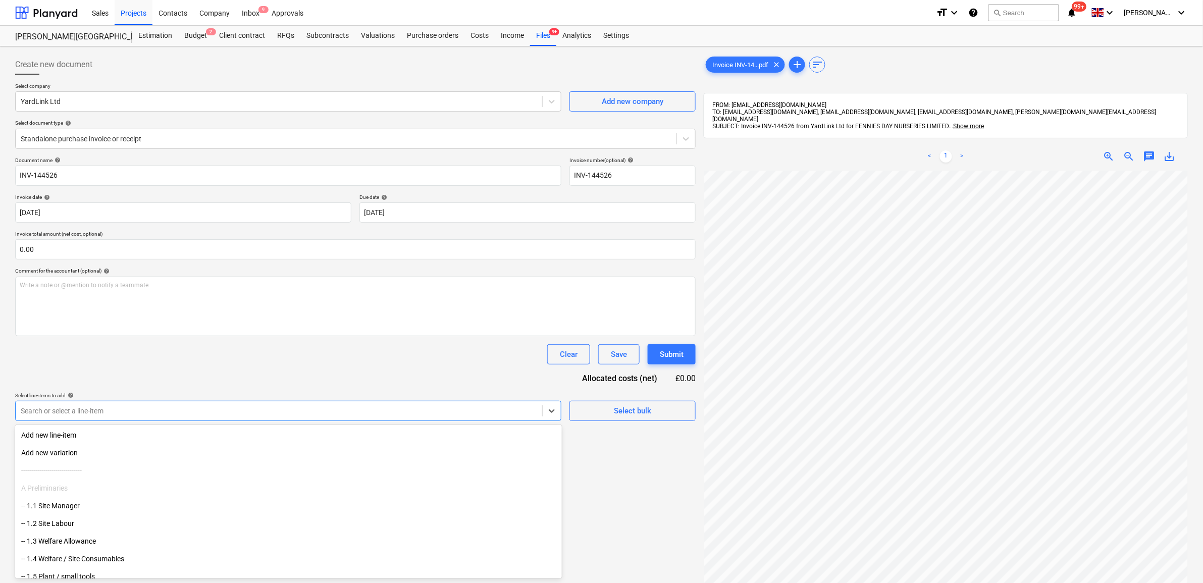
scroll to position [63, 0]
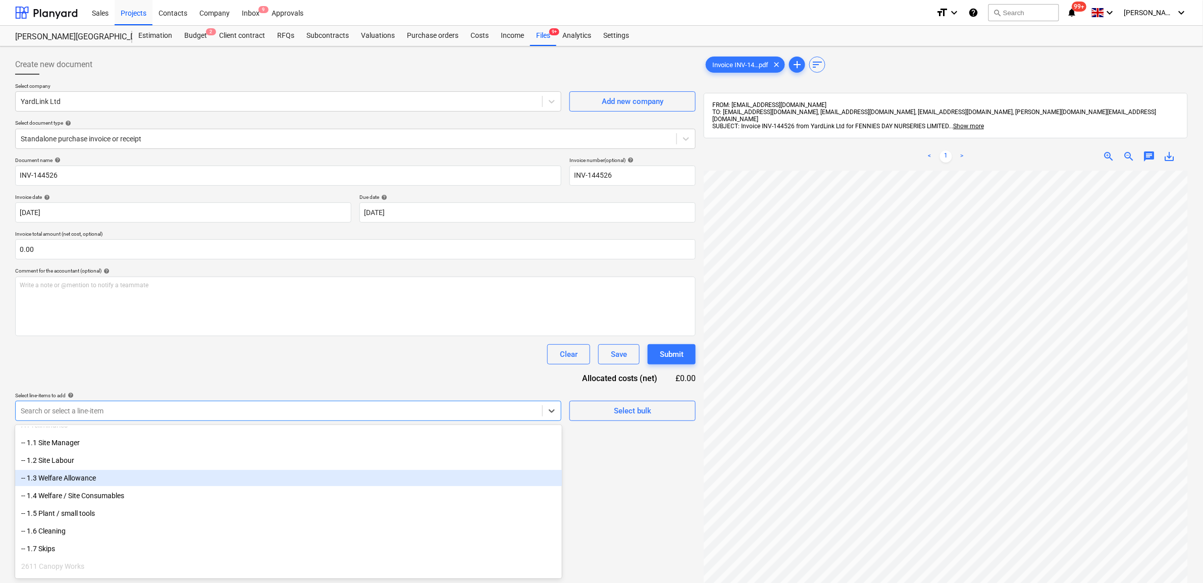
click at [104, 479] on div "-- 1.3 Welfare Allowance" at bounding box center [288, 478] width 547 height 16
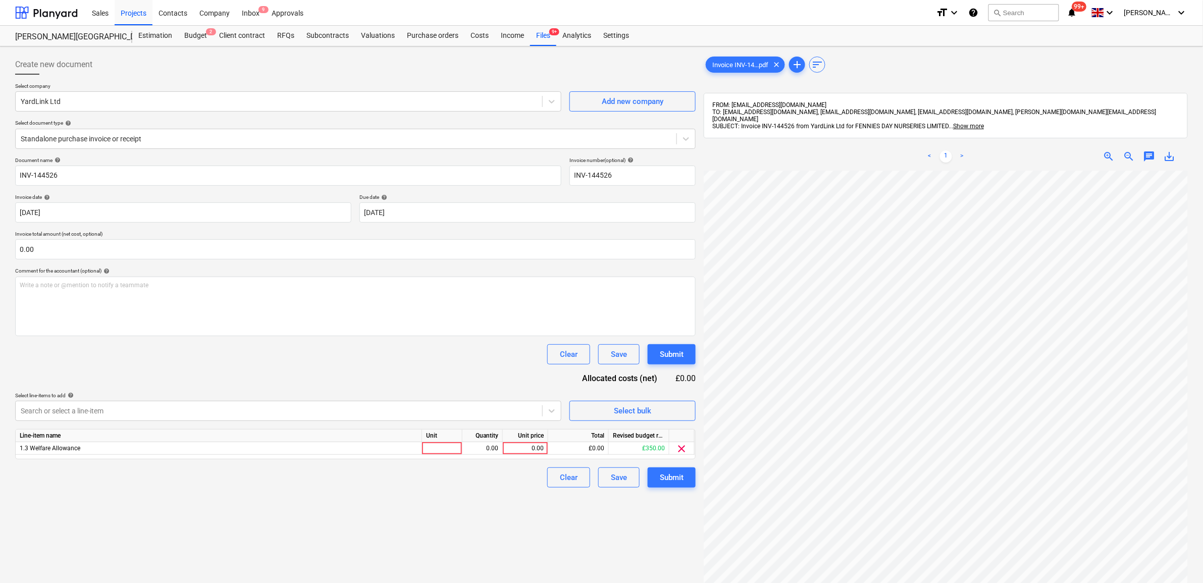
click at [294, 368] on div "Document name help INV-144526 Invoice number (optional) help INV-144526 Invoice…" at bounding box center [355, 322] width 681 height 331
click at [355, 413] on div at bounding box center [279, 411] width 517 height 10
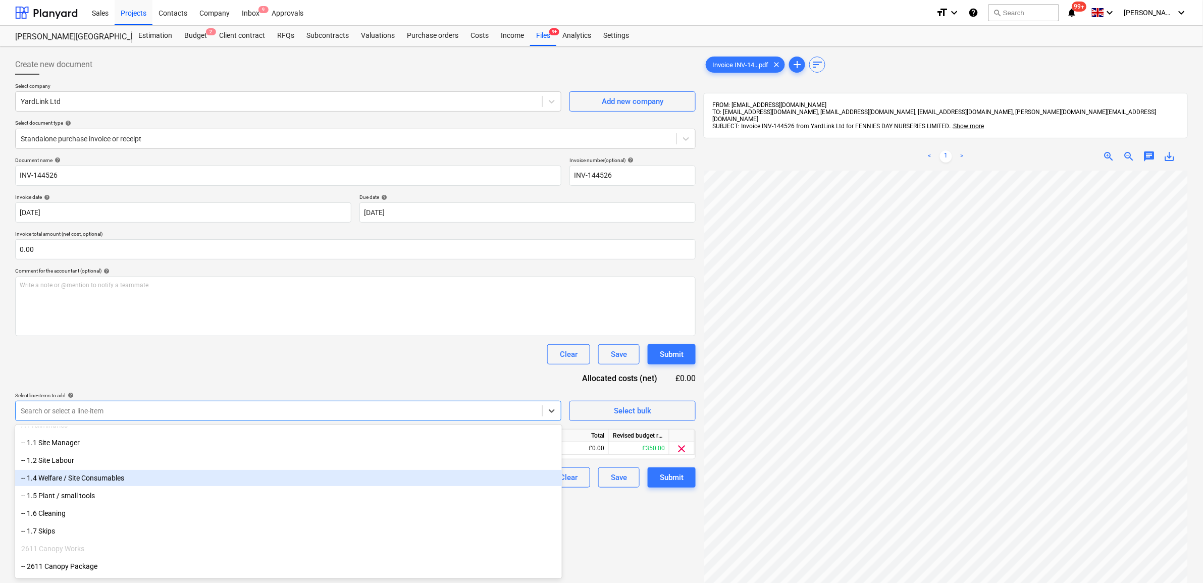
click at [122, 480] on div "-- 1.4 Welfare / Site Consumables" at bounding box center [288, 478] width 547 height 16
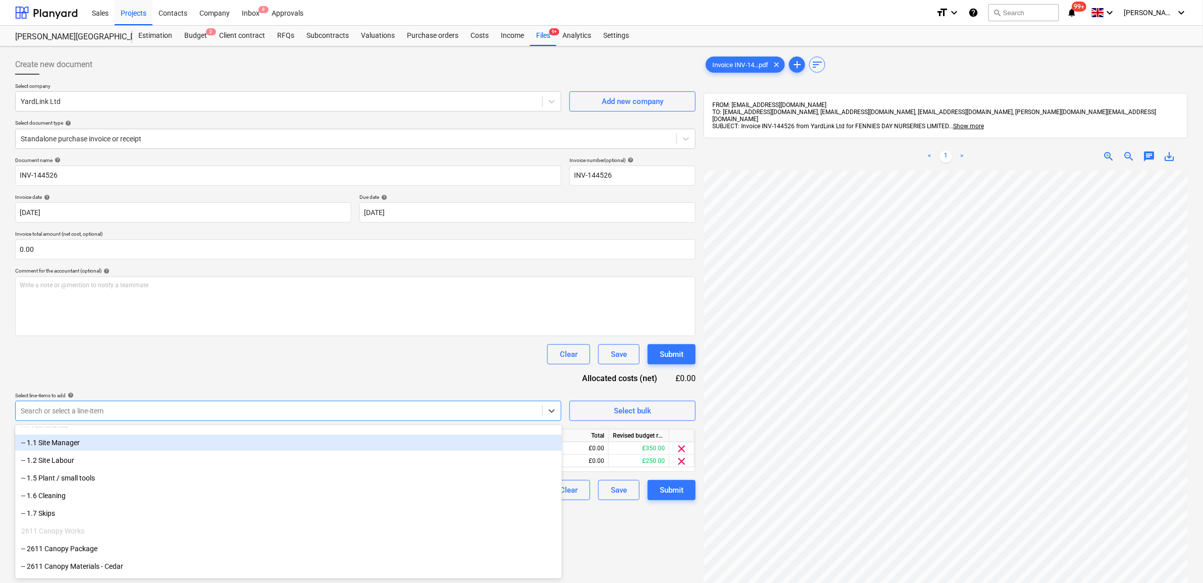
click at [220, 371] on div "Document name help INV-144526 Invoice number (optional) help INV-144526 Invoice…" at bounding box center [355, 328] width 681 height 343
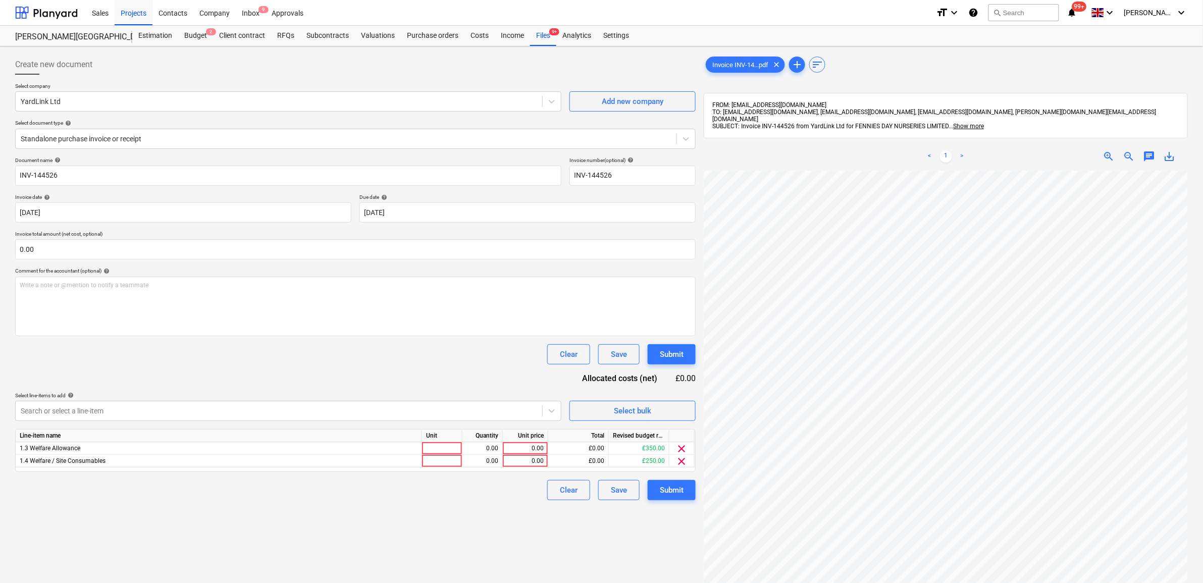
scroll to position [133, 46]
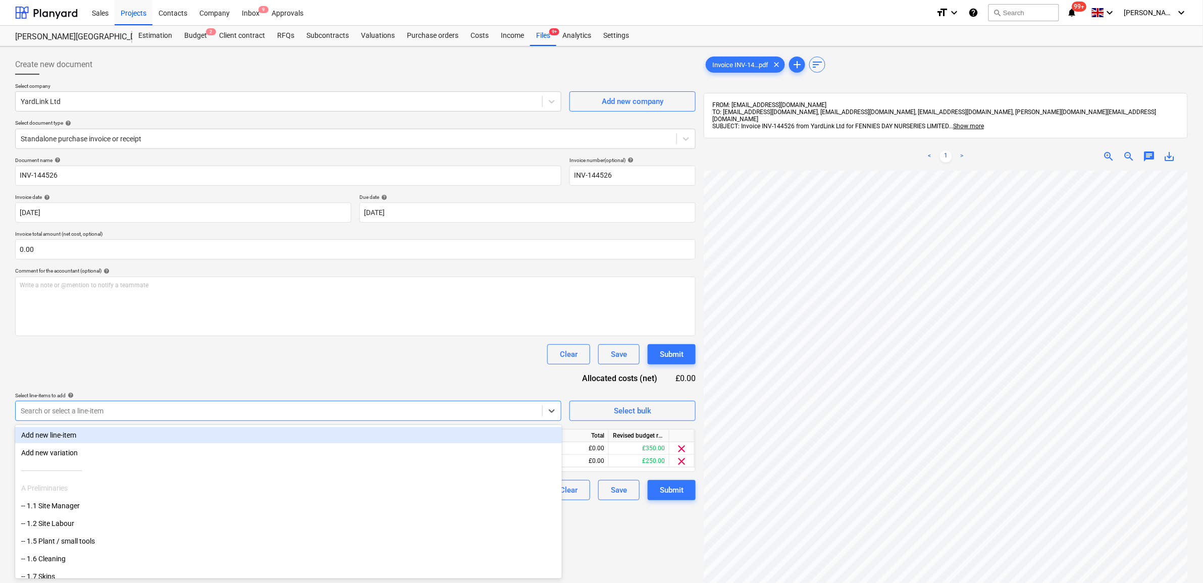
click at [435, 408] on div at bounding box center [279, 411] width 517 height 10
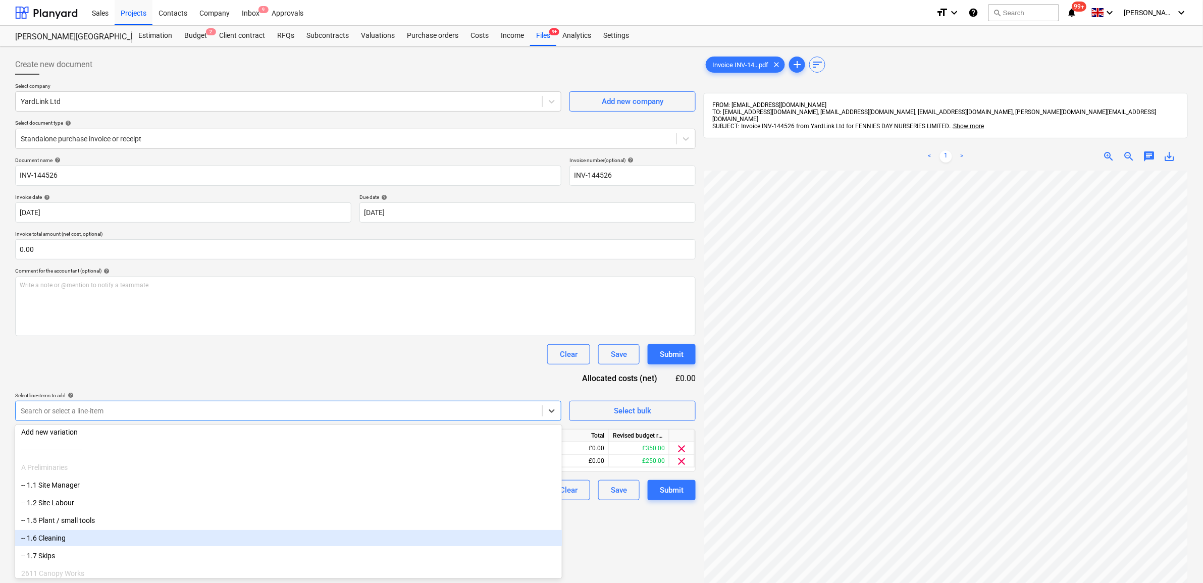
scroll to position [0, 0]
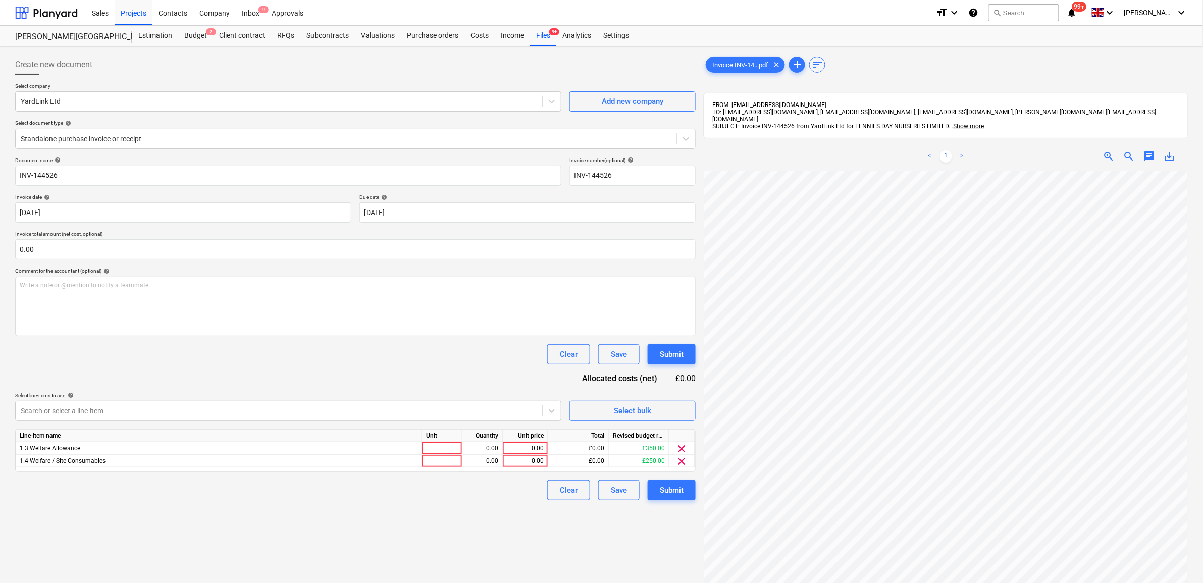
click at [253, 372] on div "Document name help INV-144526 Invoice number (optional) help INV-144526 Invoice…" at bounding box center [355, 328] width 681 height 343
click at [518, 445] on div "0.00" at bounding box center [525, 448] width 37 height 13
click at [466, 506] on div "Create new document Select company YardLink Ltd Add new company Select document…" at bounding box center [355, 389] width 689 height 679
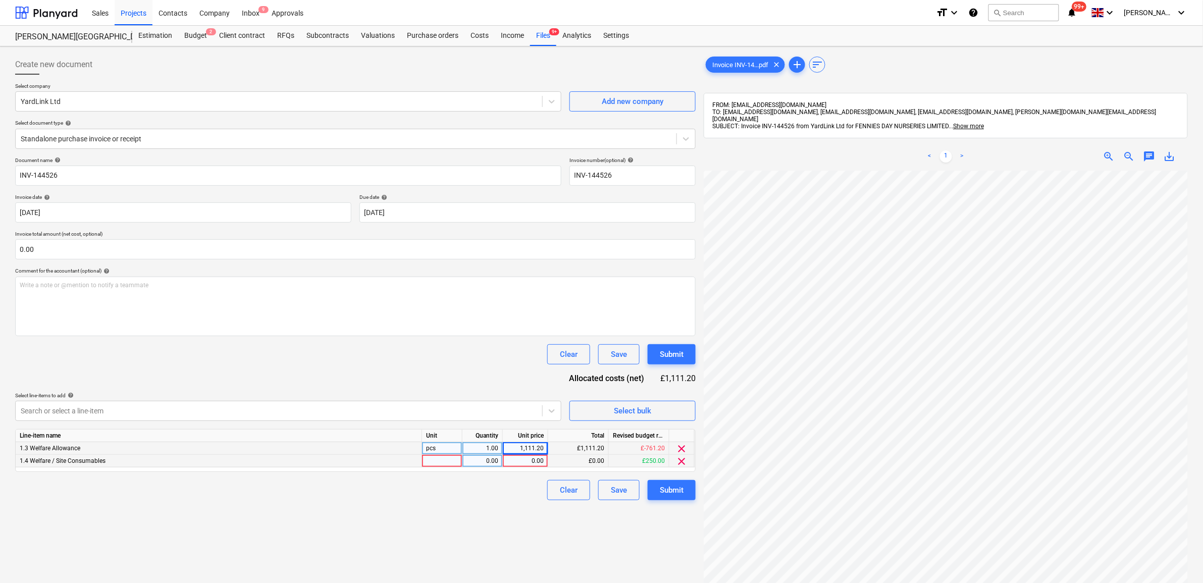
click at [683, 462] on span "clear" at bounding box center [682, 461] width 12 height 12
click at [671, 475] on div "Submit" at bounding box center [672, 477] width 24 height 13
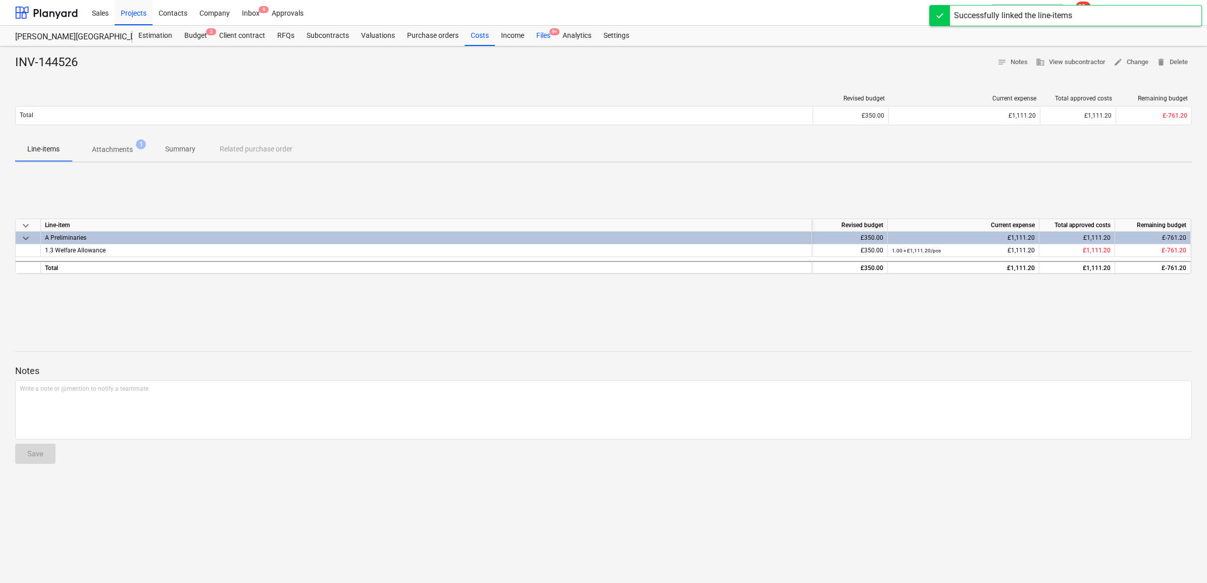
click at [546, 37] on div "Files 9+" at bounding box center [543, 36] width 26 height 20
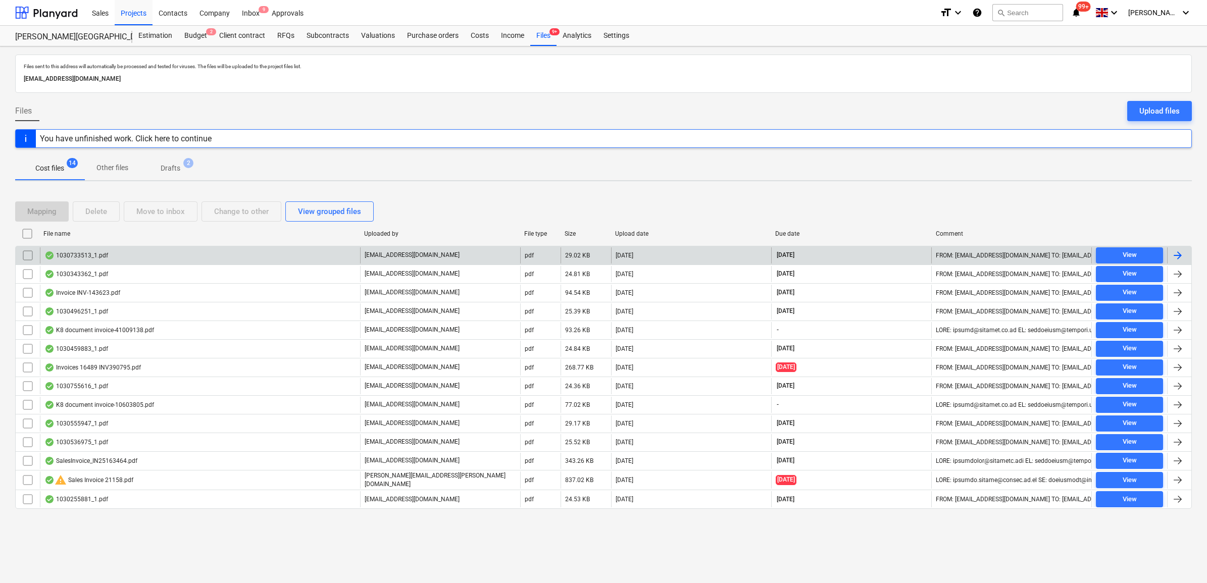
click at [1176, 252] on div at bounding box center [1178, 255] width 12 height 12
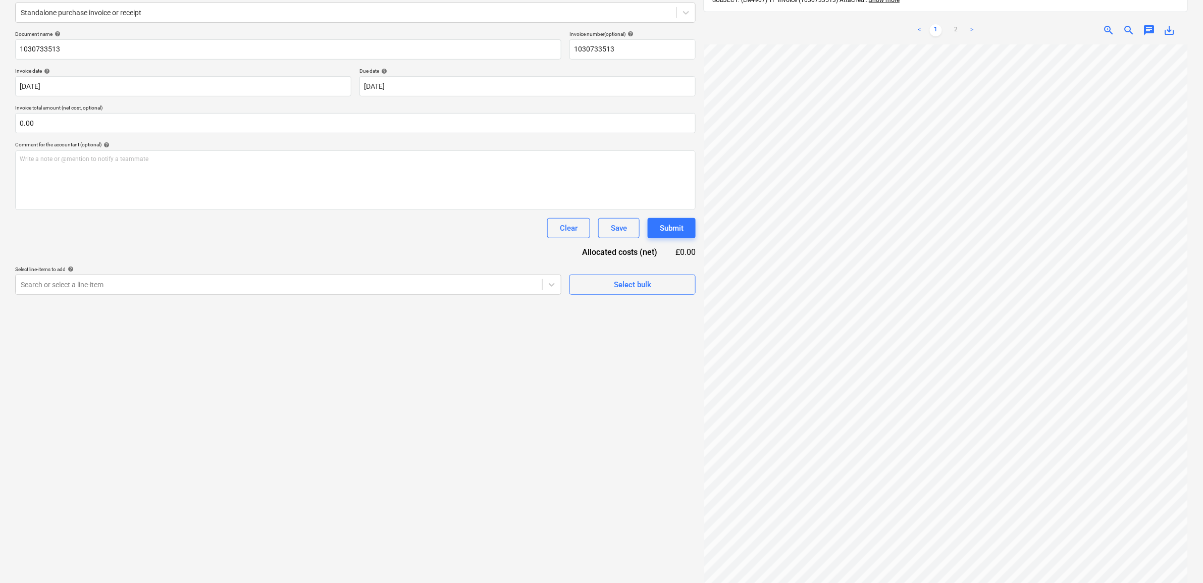
scroll to position [0, 46]
click at [539, 288] on div "Search or select a line-item" at bounding box center [279, 285] width 527 height 14
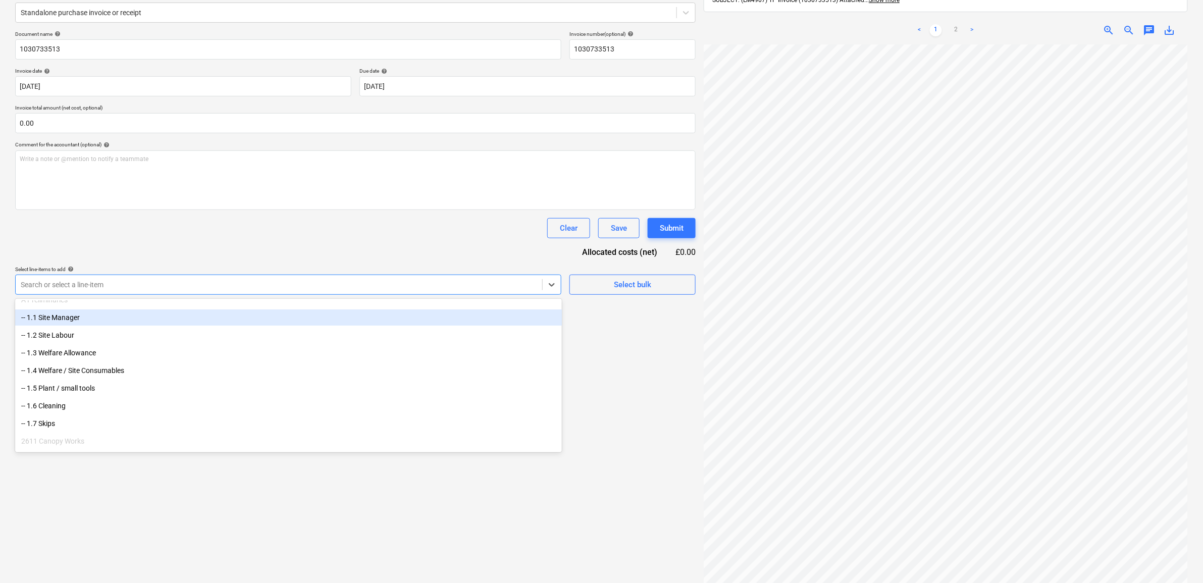
scroll to position [63, 0]
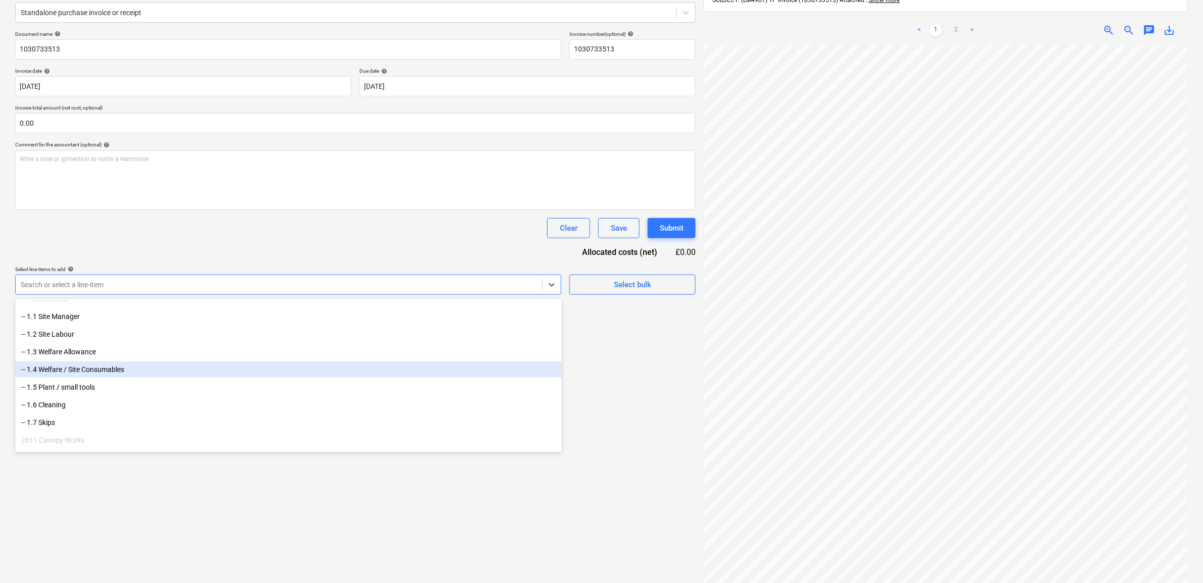
click at [129, 372] on div "-- 1.4 Welfare / Site Consumables" at bounding box center [288, 370] width 547 height 16
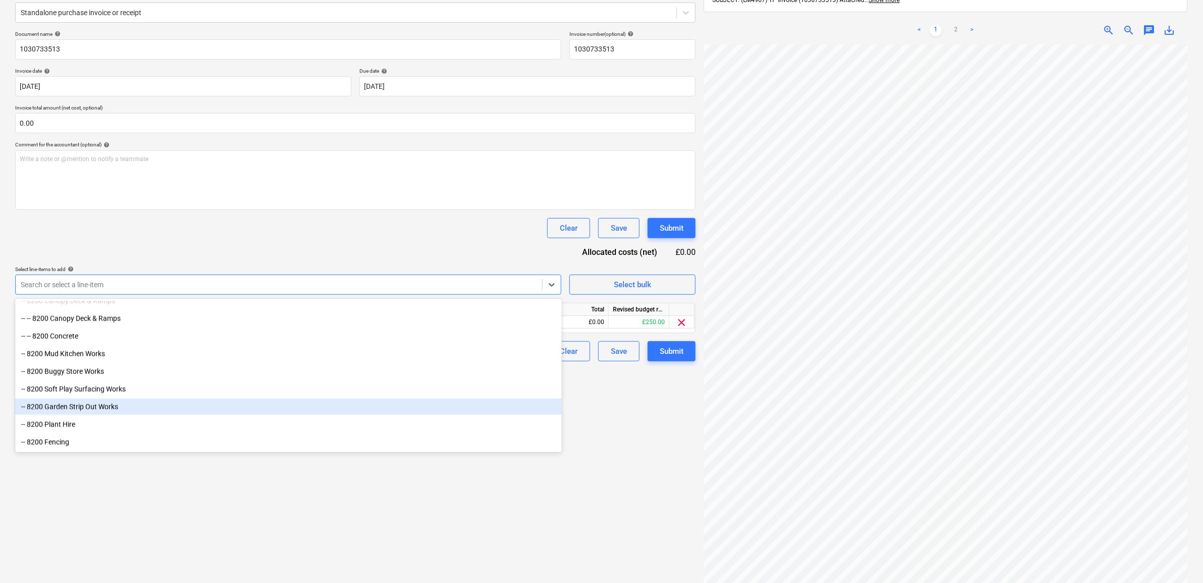
scroll to position [634, 0]
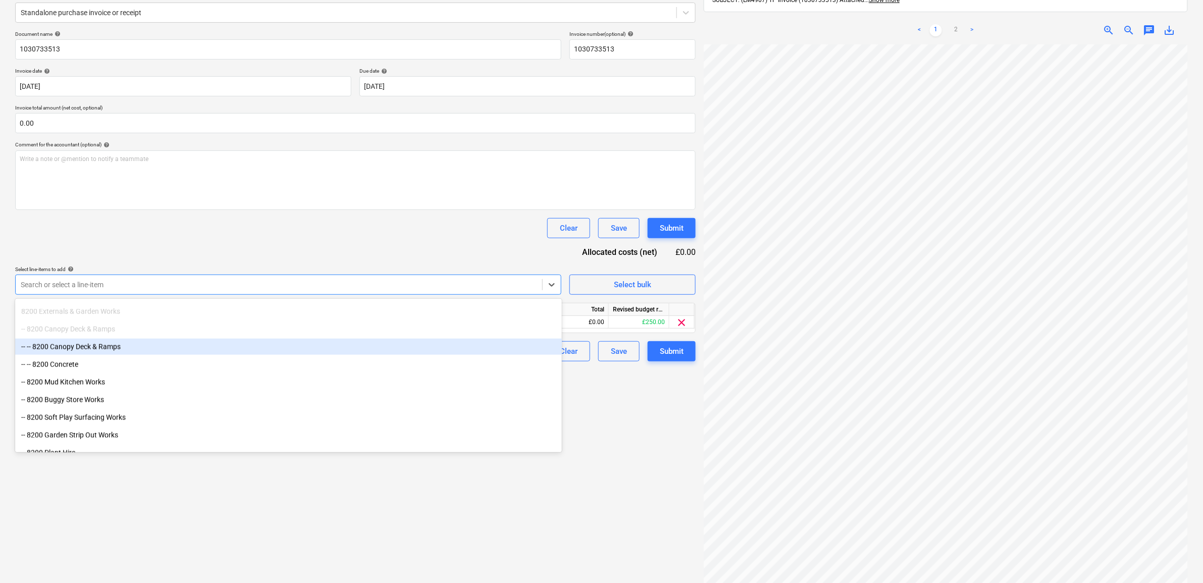
click at [129, 352] on div "-- -- 8200 Canopy Deck & Ramps" at bounding box center [288, 347] width 547 height 16
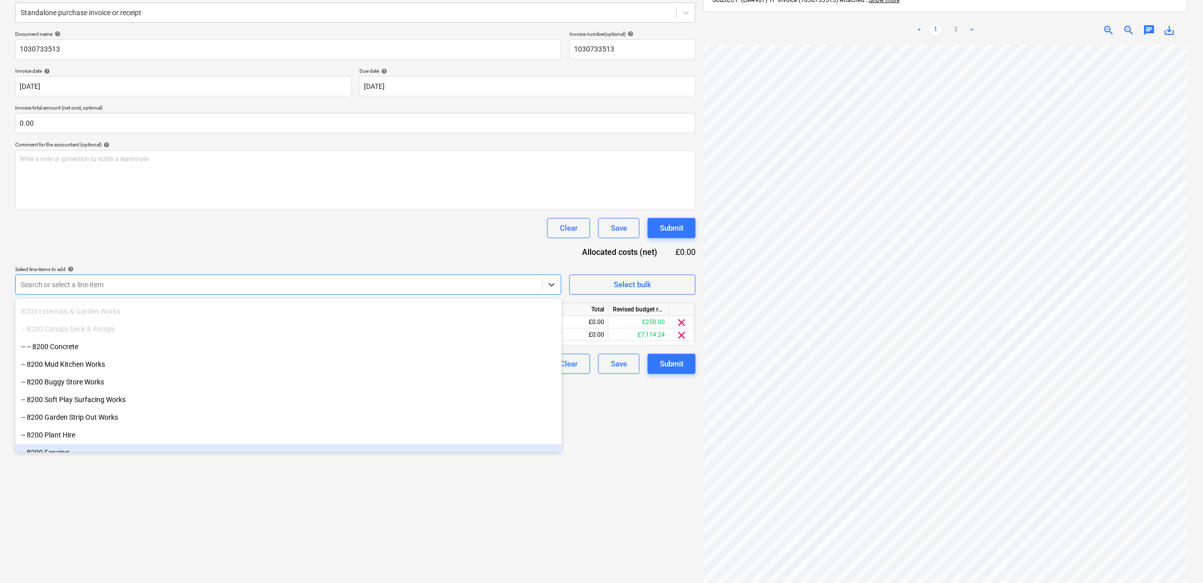
click at [607, 518] on div "Create new document Select company [PERSON_NAME] Add new company Select documen…" at bounding box center [355, 263] width 689 height 679
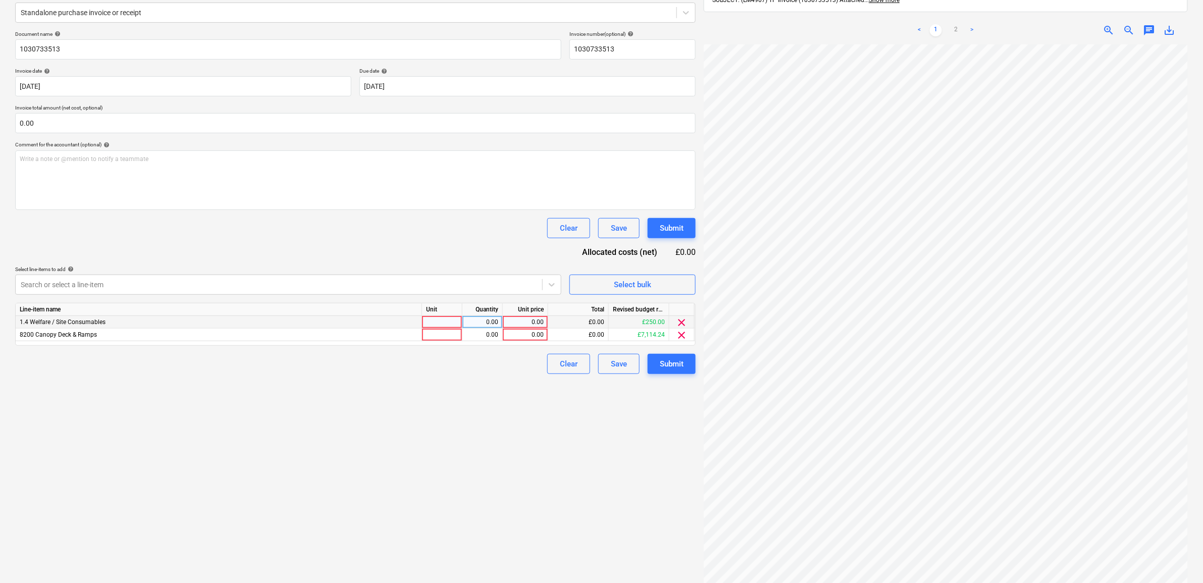
click at [535, 324] on div "0.00" at bounding box center [525, 322] width 37 height 13
click at [535, 336] on div "0.00" at bounding box center [525, 335] width 37 height 13
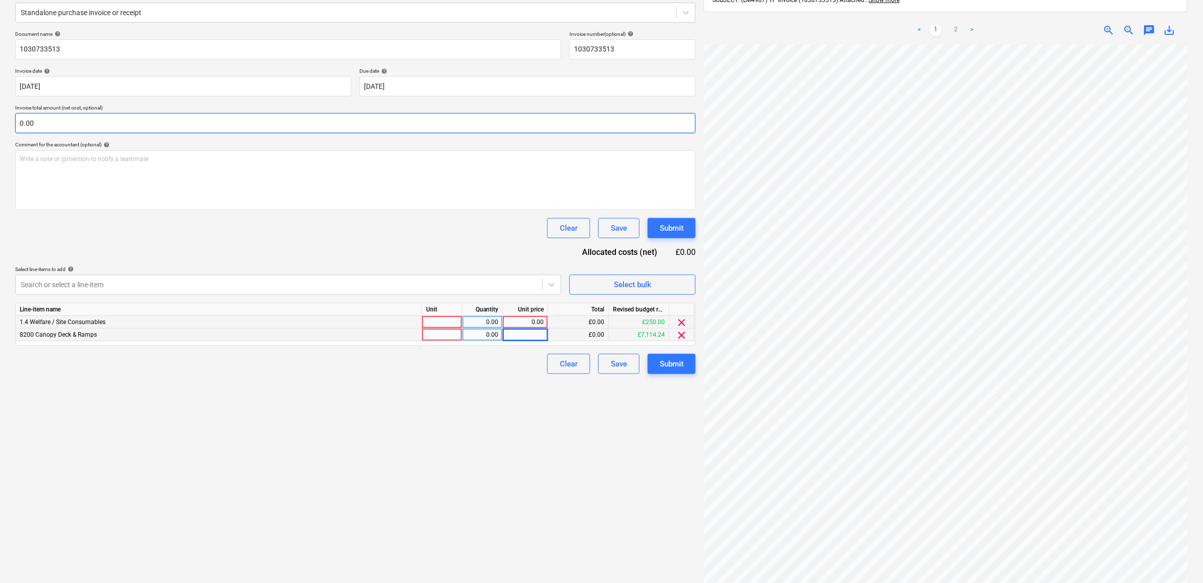
click at [37, 123] on input "0.00" at bounding box center [355, 123] width 681 height 20
click at [955, 24] on link "2" at bounding box center [956, 30] width 12 height 12
click at [68, 124] on input "text" at bounding box center [355, 123] width 681 height 20
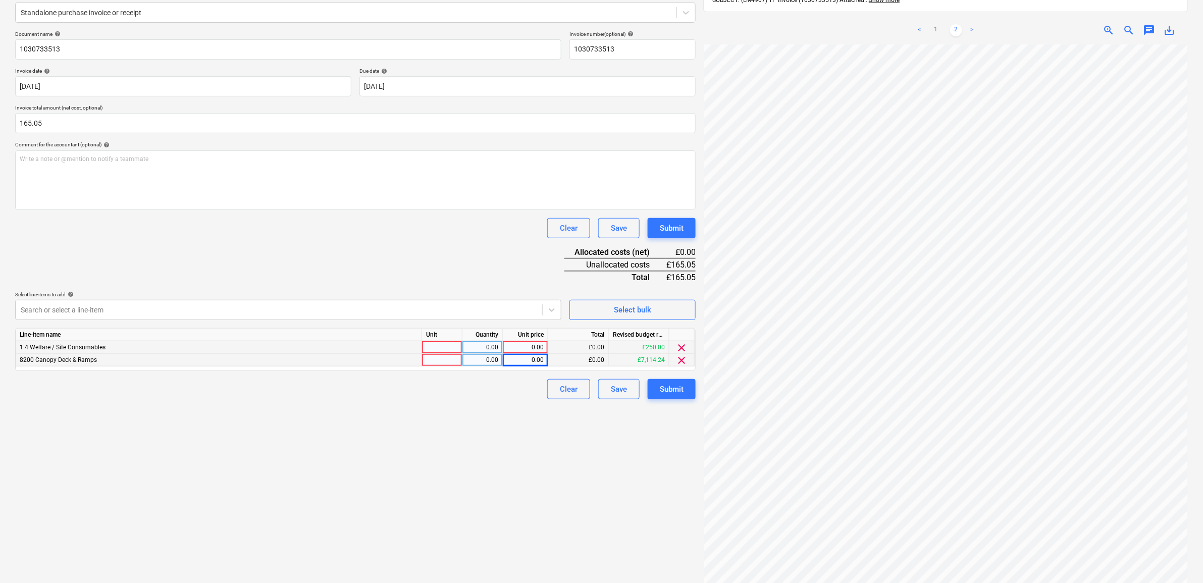
click at [236, 246] on div "Document name help 1030733513 Invoice number (optional) help 1030733513 Invoice…" at bounding box center [355, 215] width 681 height 369
click at [435, 473] on div "Create new document Select company [PERSON_NAME] Add new company Select documen…" at bounding box center [355, 263] width 689 height 679
click at [489, 438] on div "Create new document Select company [PERSON_NAME] Add new company Select documen…" at bounding box center [355, 263] width 689 height 679
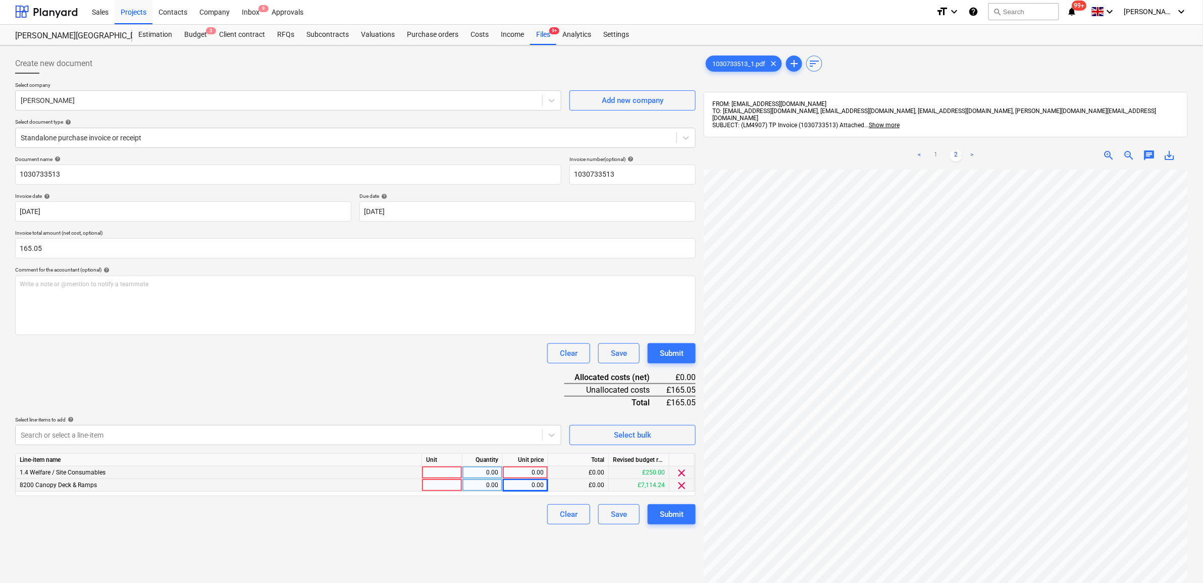
scroll to position [0, 0]
click at [938, 150] on link "1" at bounding box center [936, 156] width 12 height 12
click at [528, 486] on div "0.00" at bounding box center [525, 486] width 37 height 13
click at [535, 490] on input "17.01" at bounding box center [525, 486] width 45 height 12
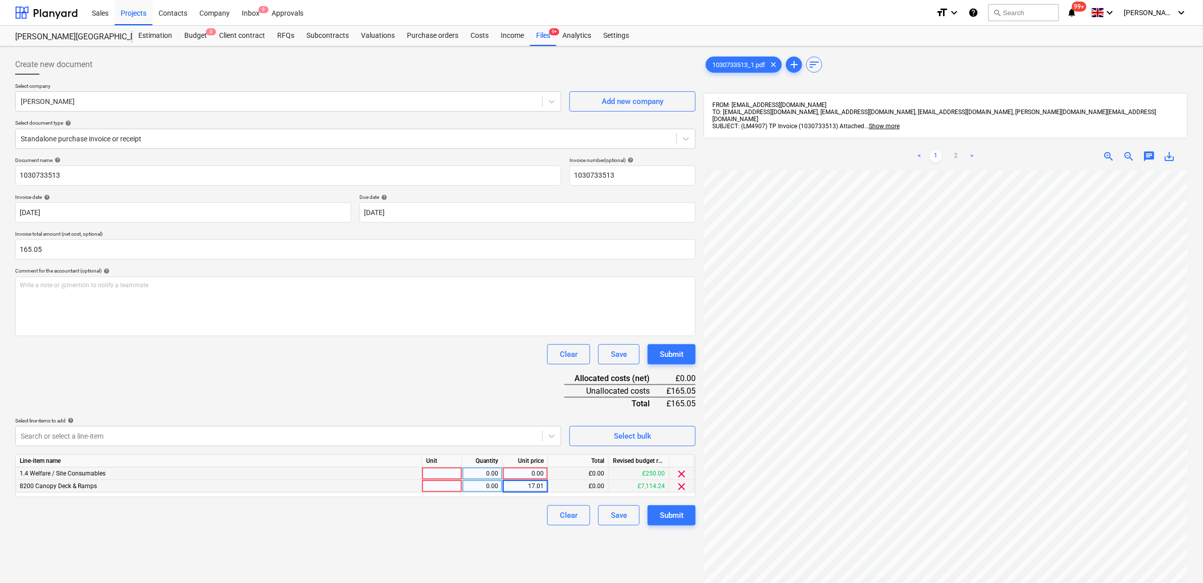
click at [546, 486] on input "17.01" at bounding box center [525, 486] width 45 height 12
click at [516, 470] on div "0.00" at bounding box center [525, 474] width 37 height 13
click at [501, 533] on div "Create new document Select company [PERSON_NAME] Add new company Select documen…" at bounding box center [355, 389] width 689 height 679
click at [679, 516] on div "Submit" at bounding box center [672, 515] width 24 height 13
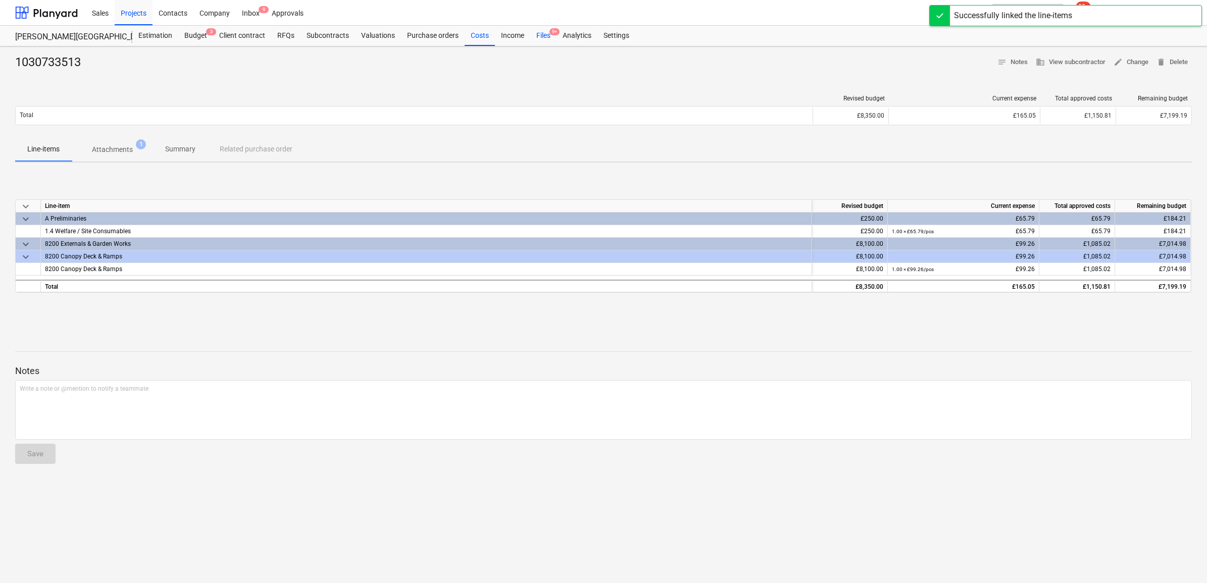
click at [545, 39] on div "Files 9+" at bounding box center [543, 36] width 26 height 20
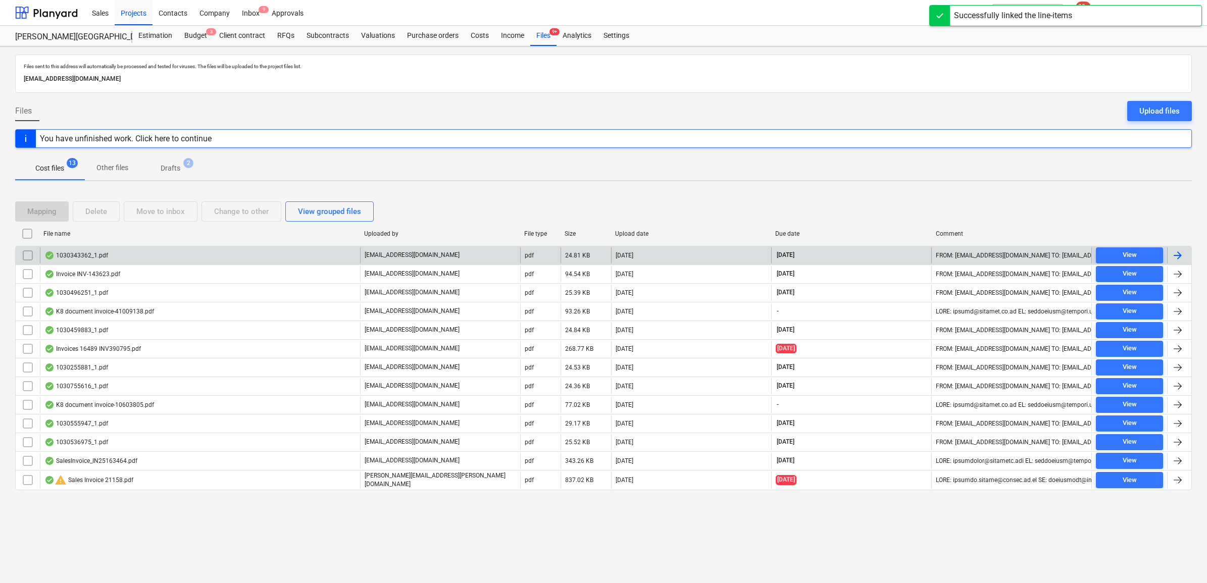
click at [1179, 253] on div at bounding box center [1178, 255] width 12 height 12
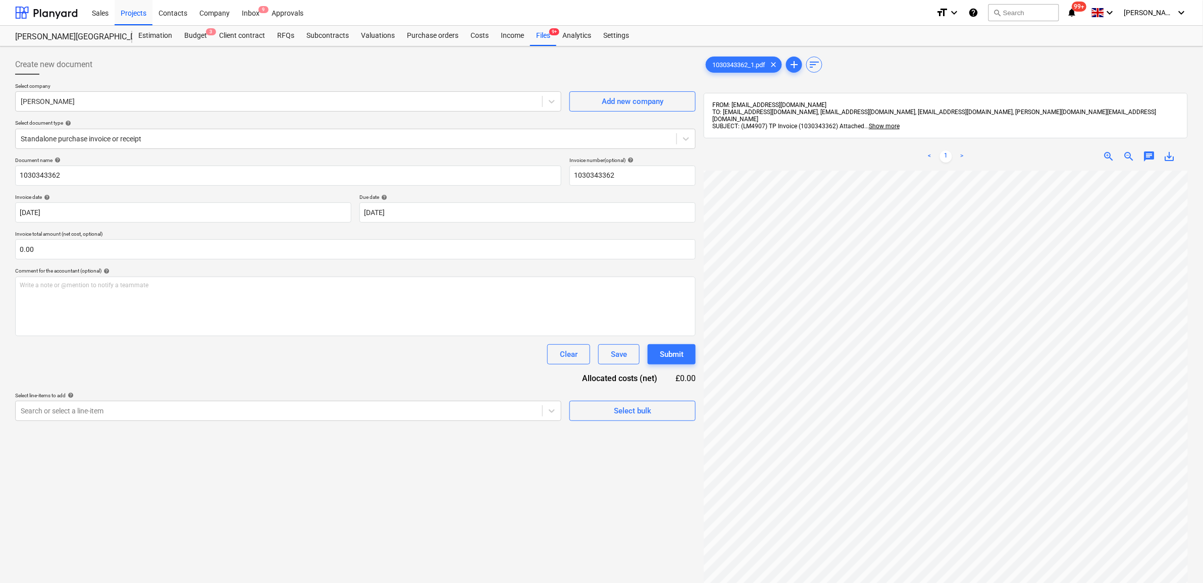
scroll to position [63, 0]
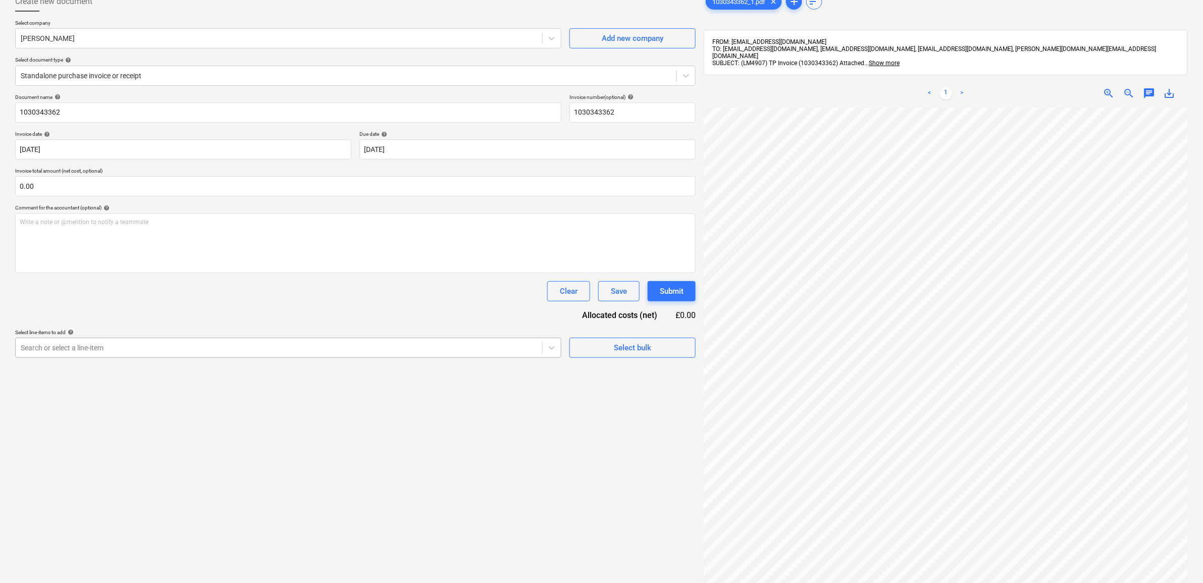
click at [445, 354] on div "Search or select a line-item" at bounding box center [279, 348] width 527 height 14
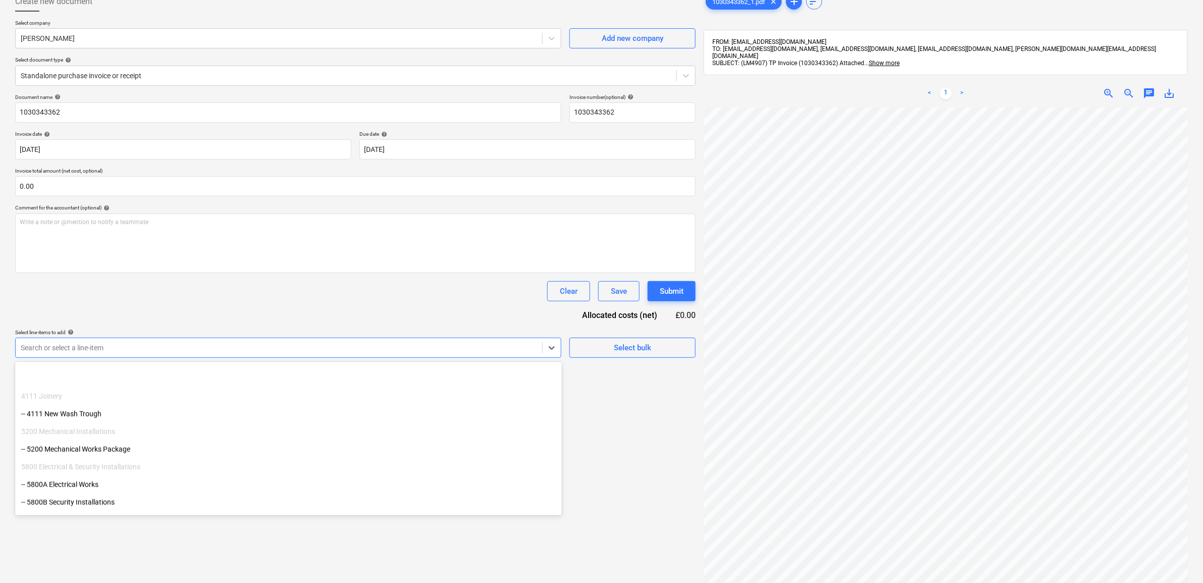
scroll to position [505, 0]
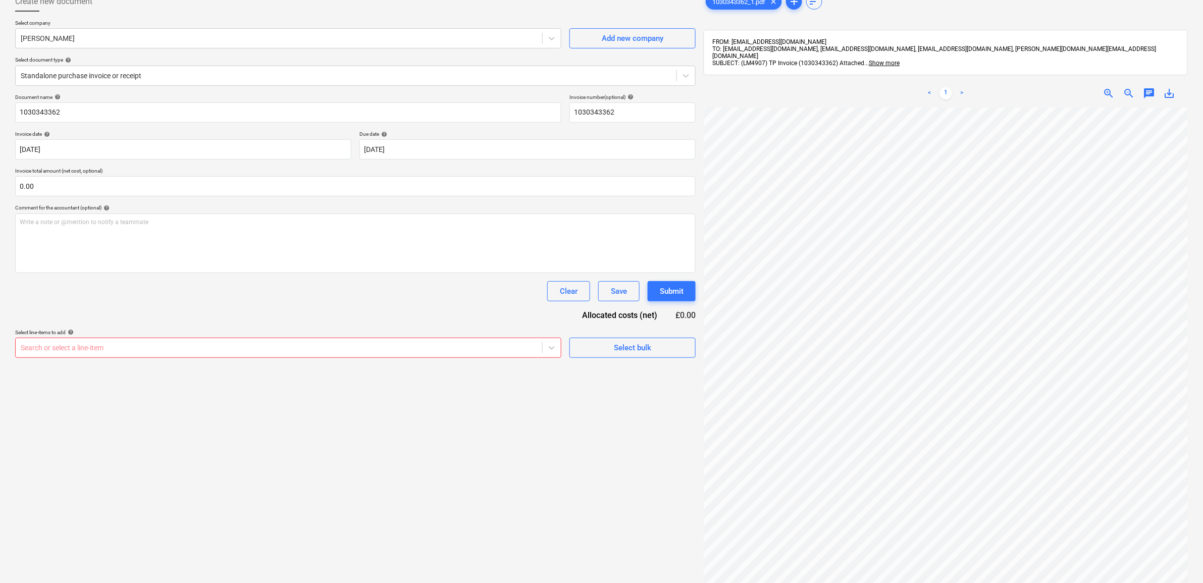
click at [610, 417] on div "Create new document Select company [PERSON_NAME] Add new company Select documen…" at bounding box center [355, 326] width 689 height 679
click at [541, 352] on div "Search or select a line-item" at bounding box center [279, 348] width 527 height 14
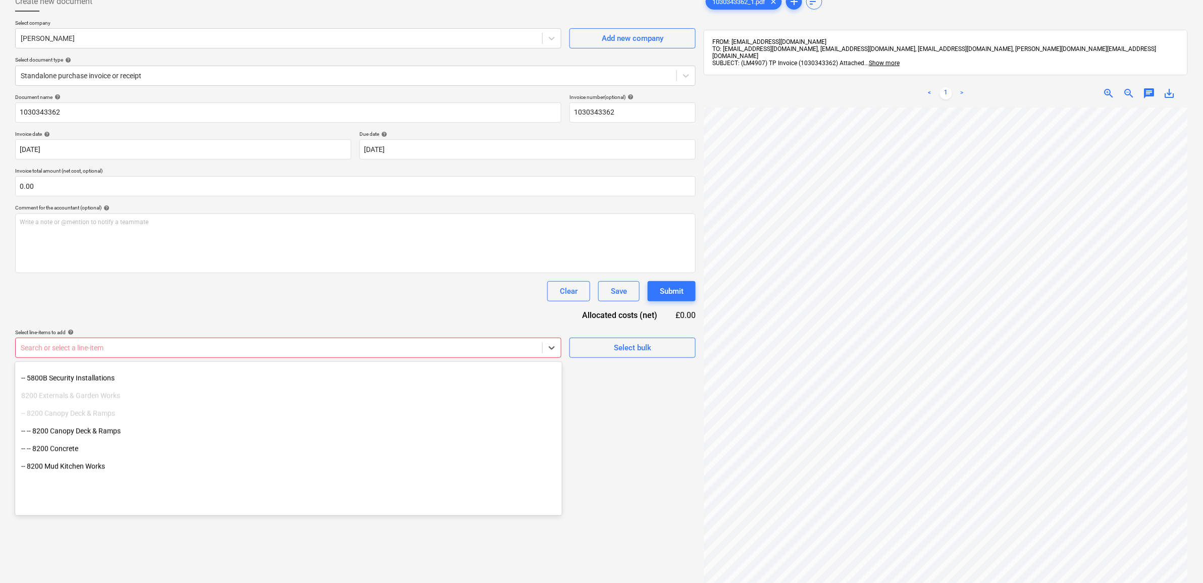
scroll to position [631, 0]
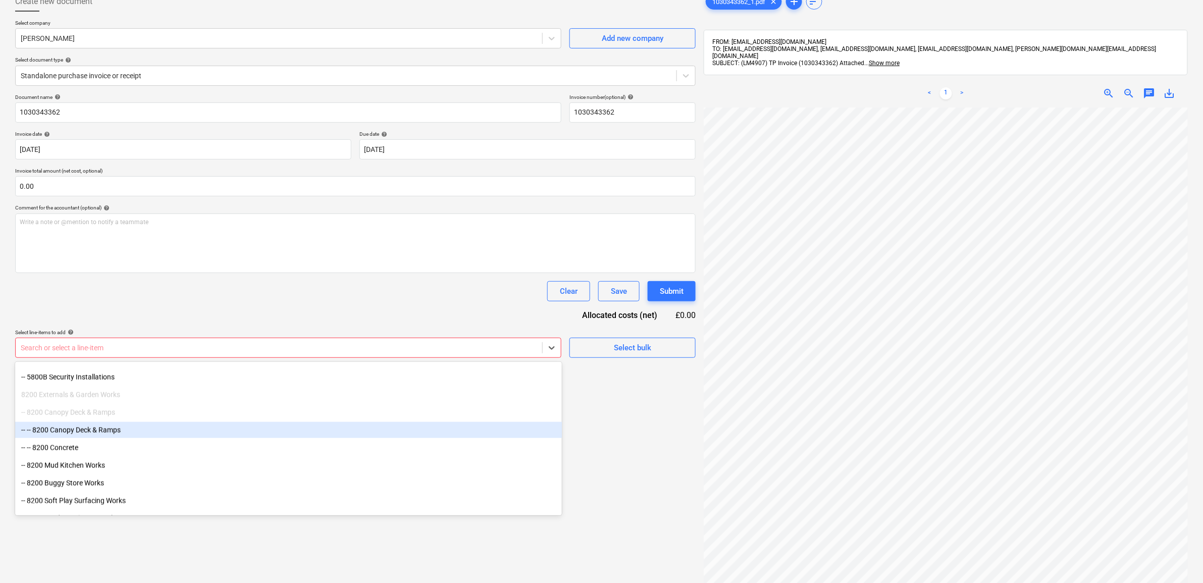
click at [125, 430] on div "-- -- 8200 Canopy Deck & Ramps" at bounding box center [288, 430] width 547 height 16
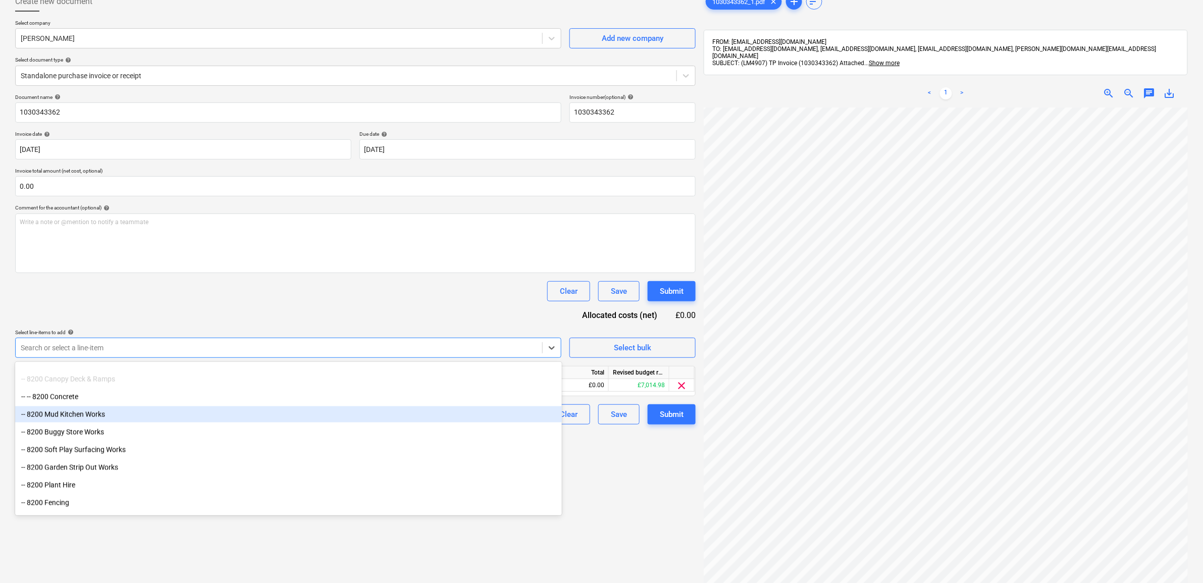
scroll to position [694, 0]
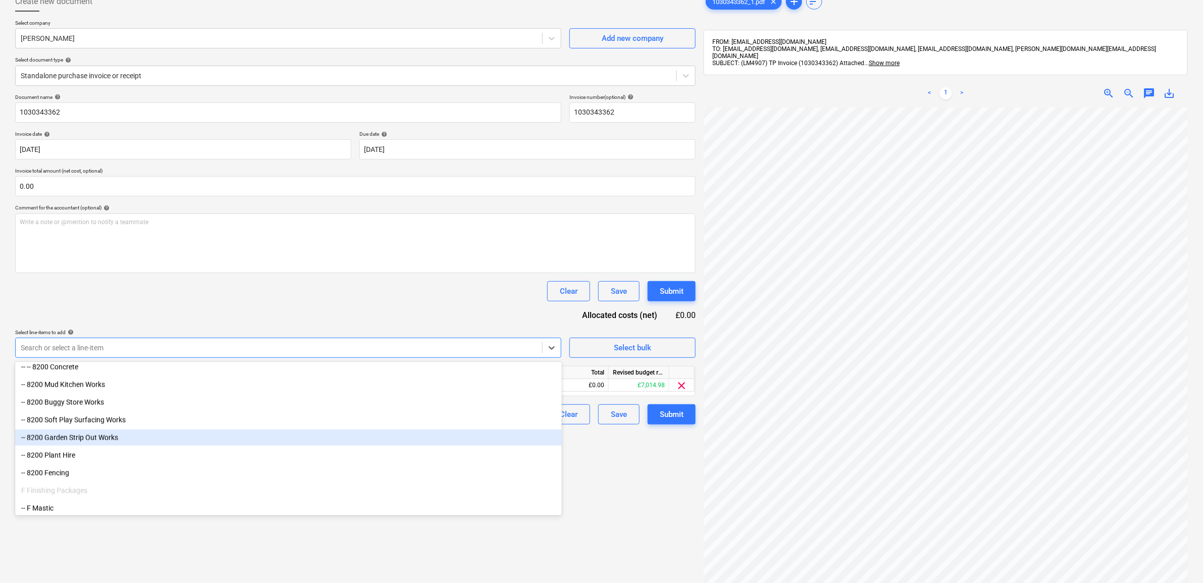
click at [133, 437] on div "-- 8200 Garden Strip Out Works" at bounding box center [288, 438] width 547 height 16
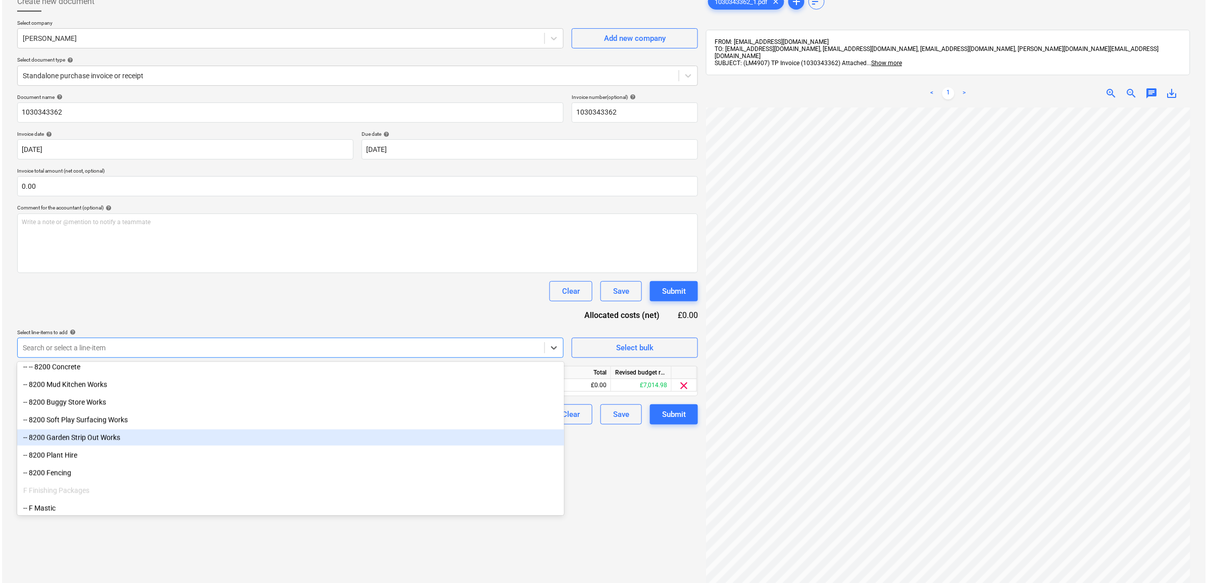
scroll to position [679, 0]
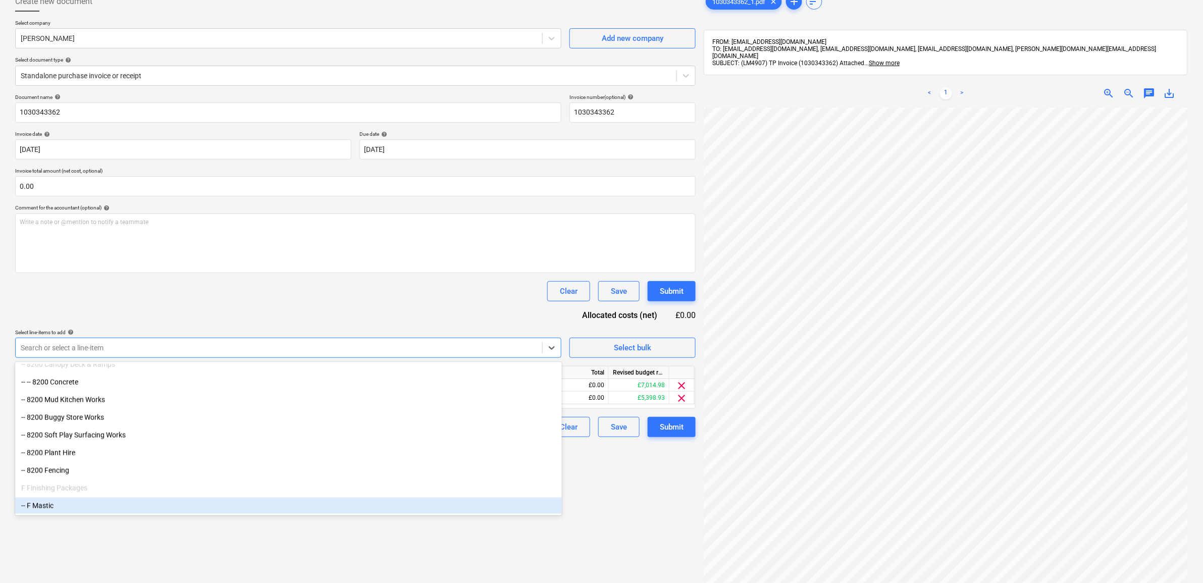
click at [643, 521] on div "Create new document Select company [PERSON_NAME] Add new company Select documen…" at bounding box center [355, 326] width 689 height 679
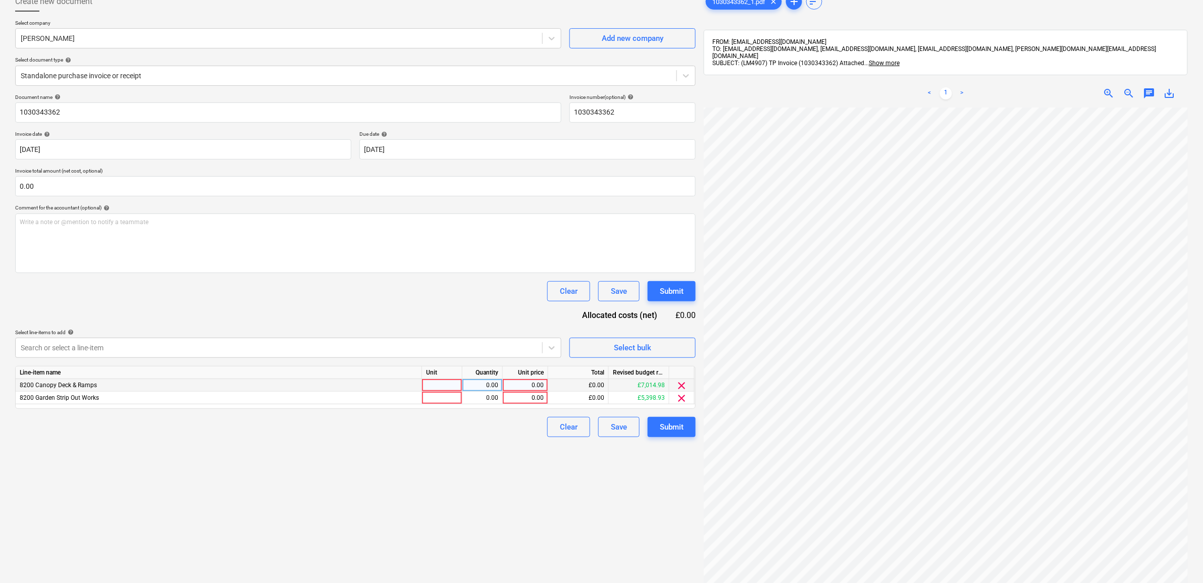
click at [520, 388] on div "0.00" at bounding box center [525, 385] width 37 height 13
click at [483, 531] on div "Create new document Select company [PERSON_NAME] Add new company Select documen…" at bounding box center [355, 326] width 689 height 679
click at [684, 398] on span "clear" at bounding box center [682, 398] width 12 height 12
click at [627, 461] on div "Create new document Select company [PERSON_NAME] Add new company Select documen…" at bounding box center [355, 326] width 689 height 679
click at [663, 415] on div "Submit" at bounding box center [672, 414] width 24 height 13
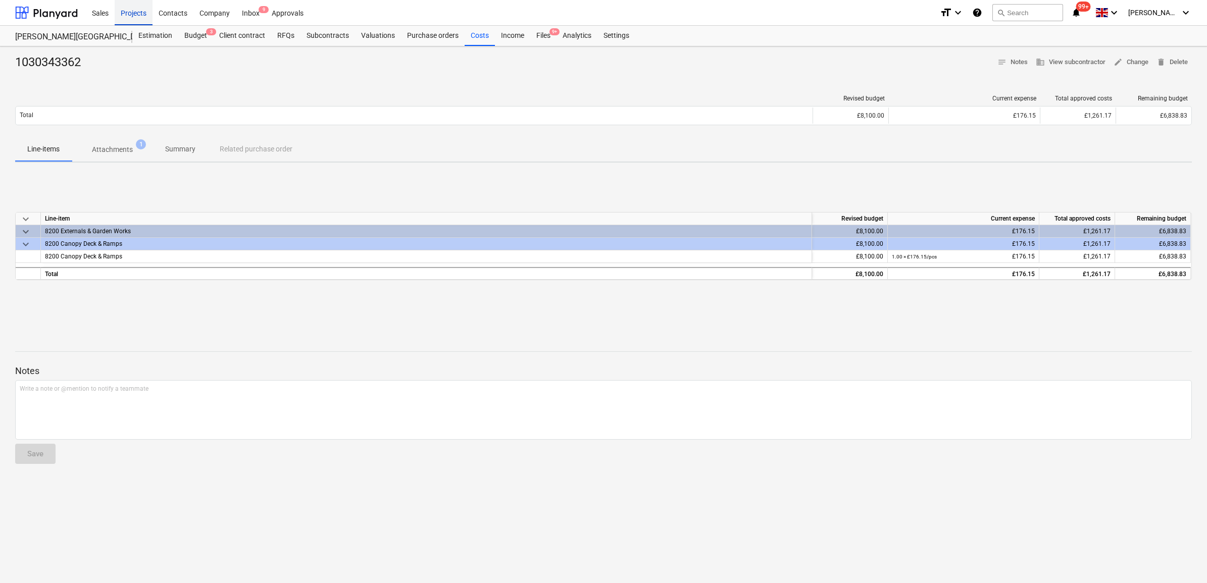
click at [137, 10] on div "Projects" at bounding box center [134, 12] width 38 height 26
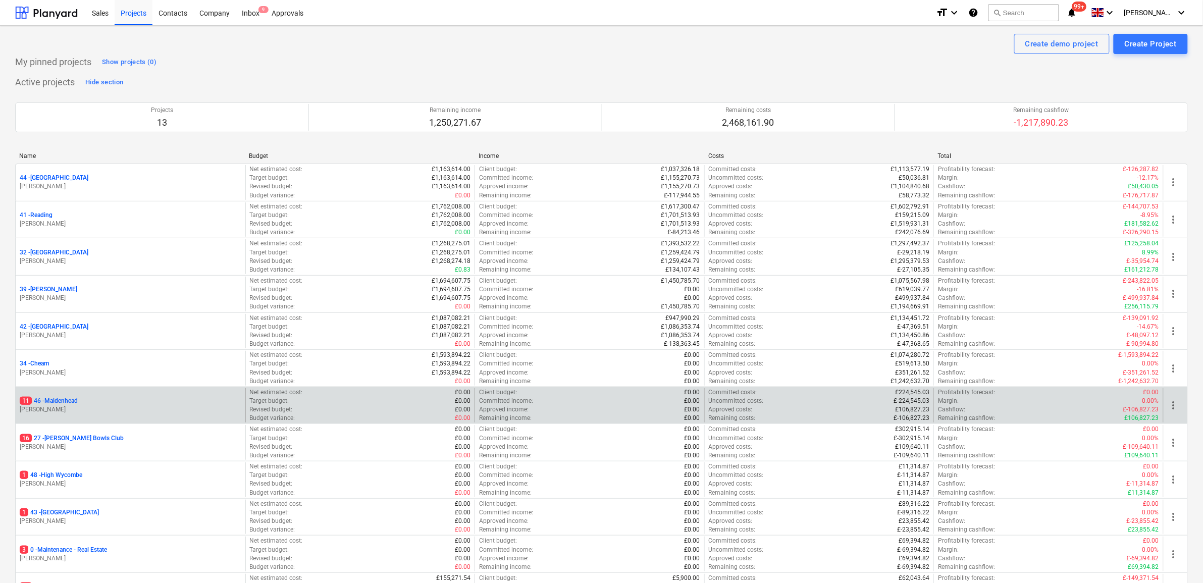
click at [64, 404] on p "11 46 - [GEOGRAPHIC_DATA]" at bounding box center [49, 401] width 58 height 9
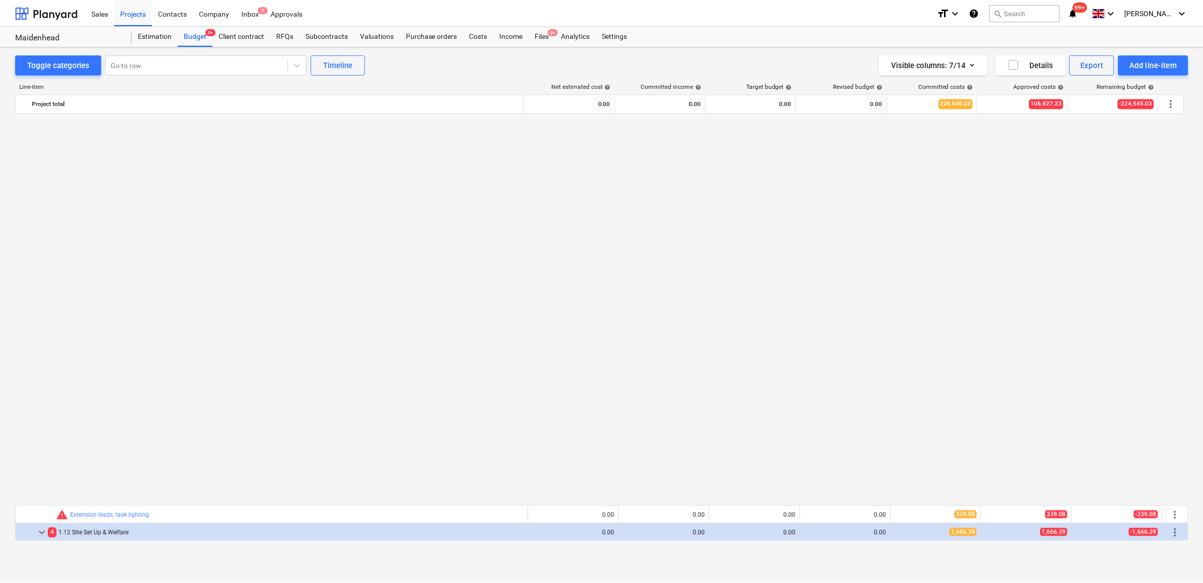
scroll to position [757, 0]
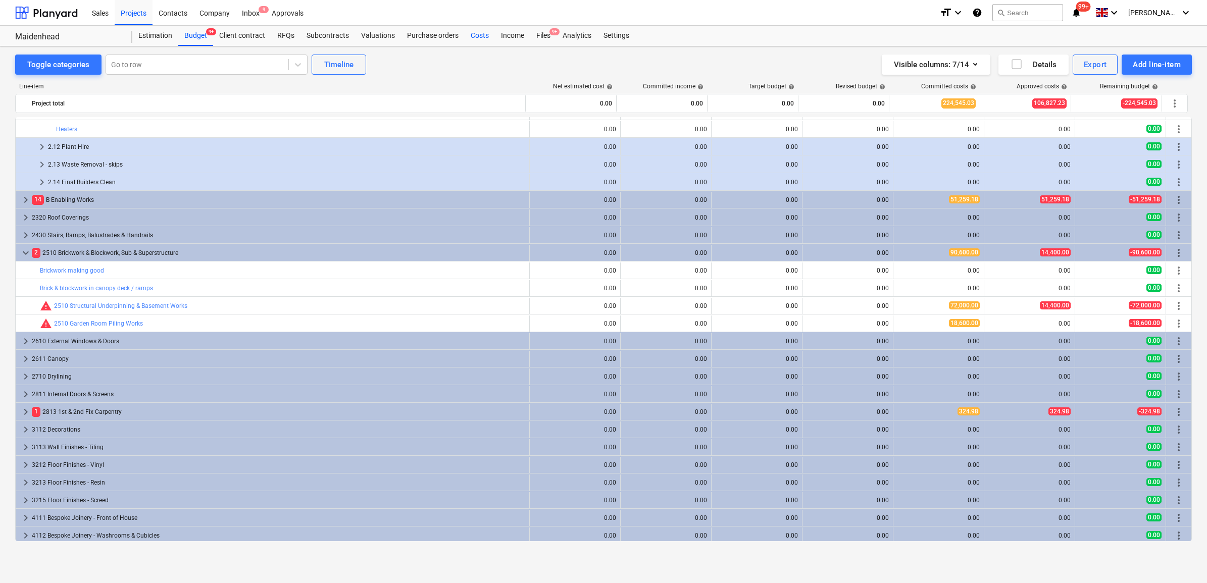
click at [475, 32] on div "Costs" at bounding box center [480, 36] width 30 height 20
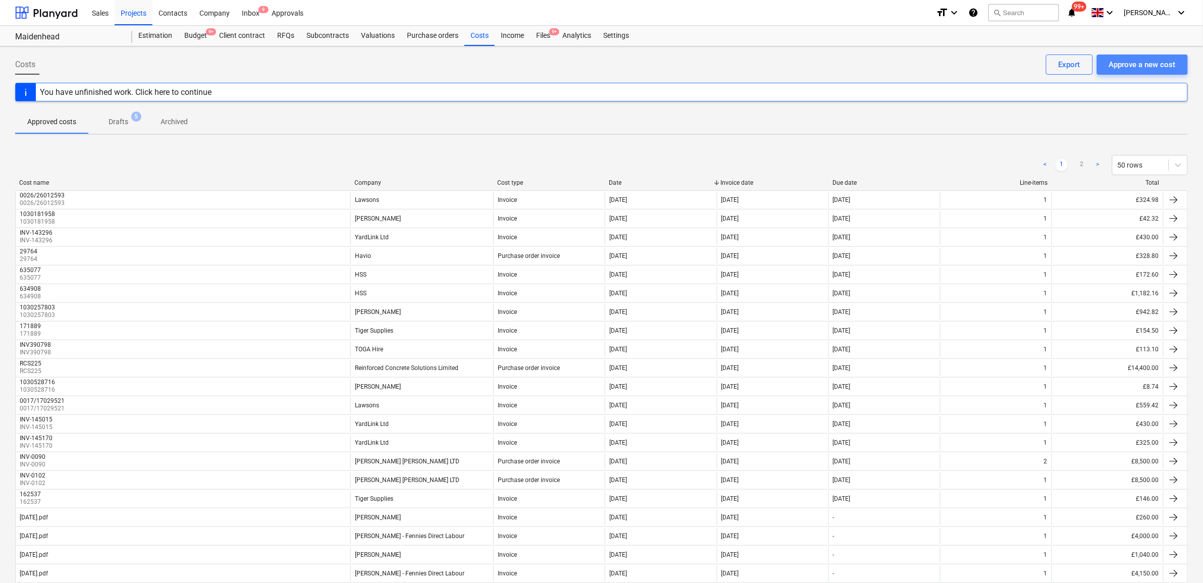
click at [1157, 62] on div "Approve a new cost" at bounding box center [1142, 64] width 67 height 13
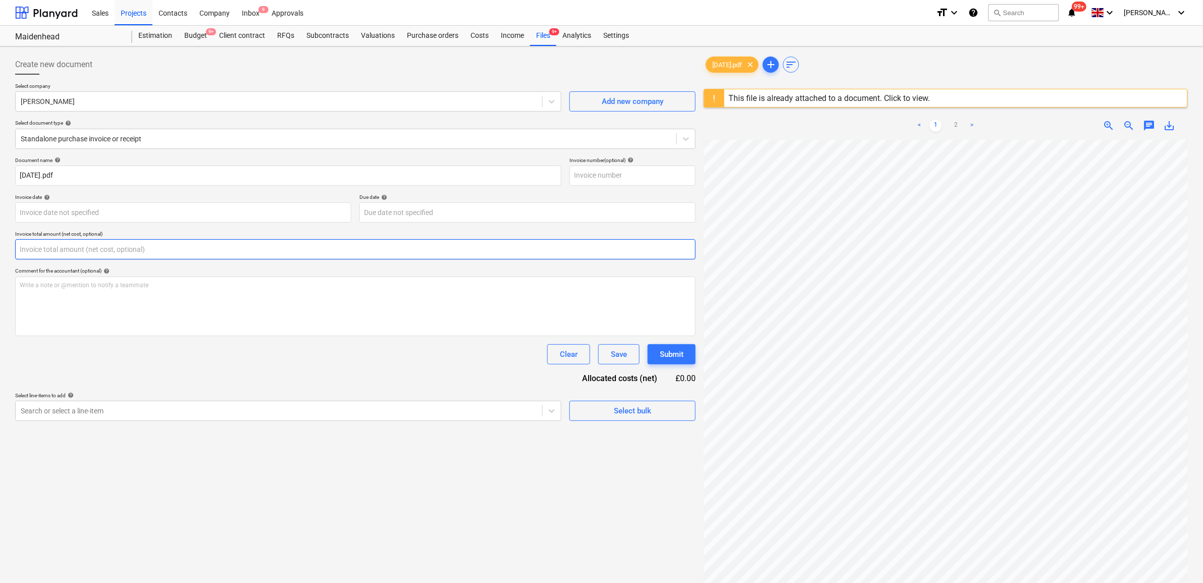
click at [88, 241] on input "text" at bounding box center [355, 249] width 681 height 20
click at [113, 213] on body "Sales Projects Contacts Company Inbox 9 Approvals format_size keyboard_arrow_do…" at bounding box center [601, 291] width 1203 height 583
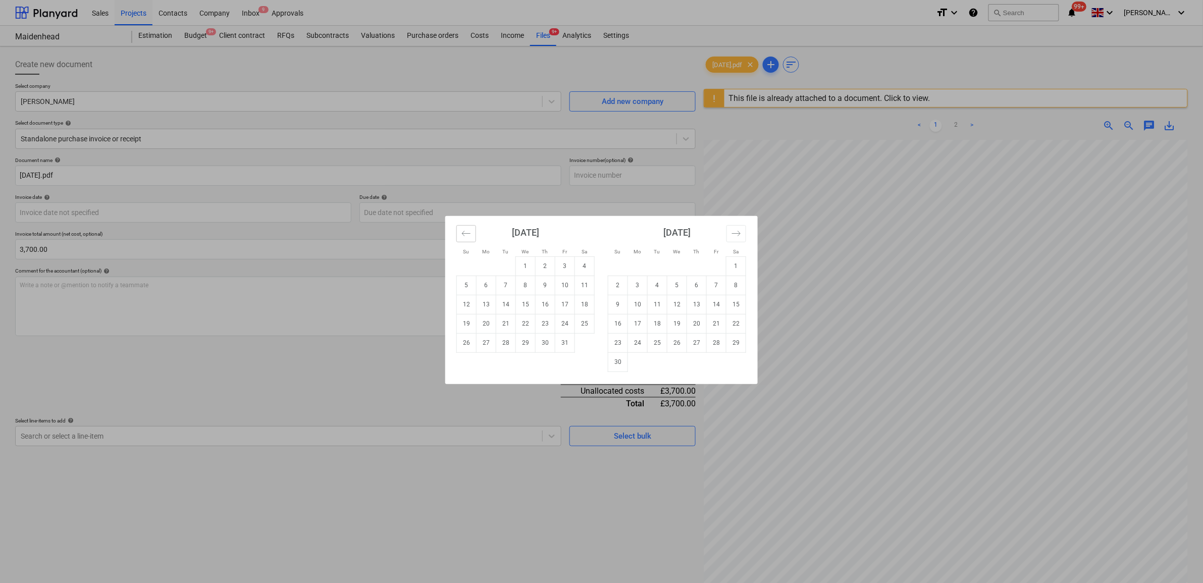
click at [461, 233] on button "Move backward to switch to the previous month." at bounding box center [466, 233] width 20 height 17
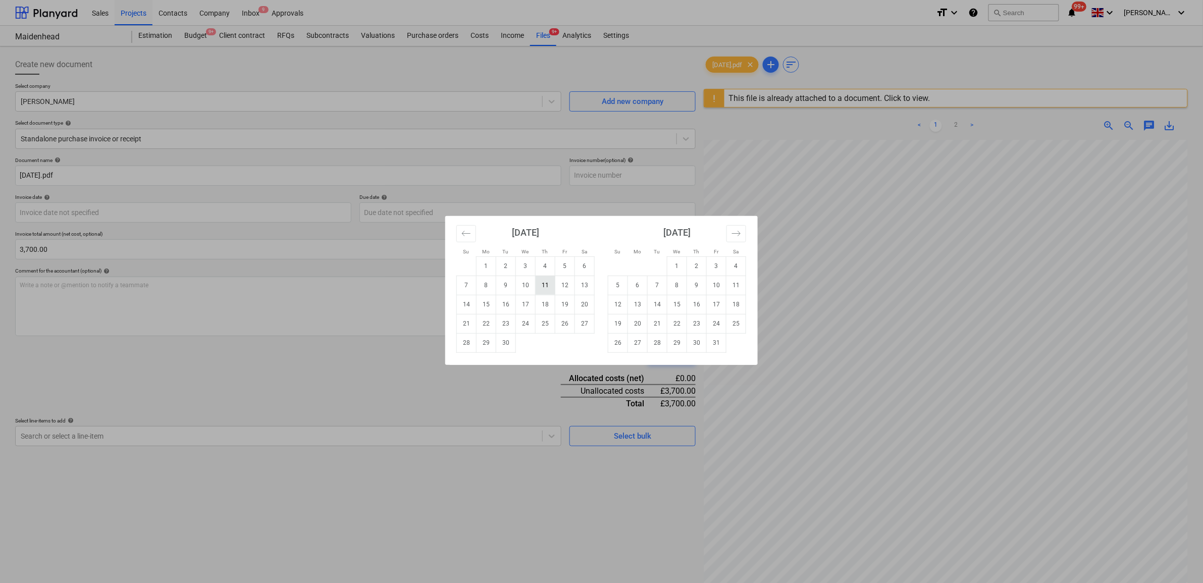
click at [551, 285] on td "11" at bounding box center [546, 285] width 20 height 19
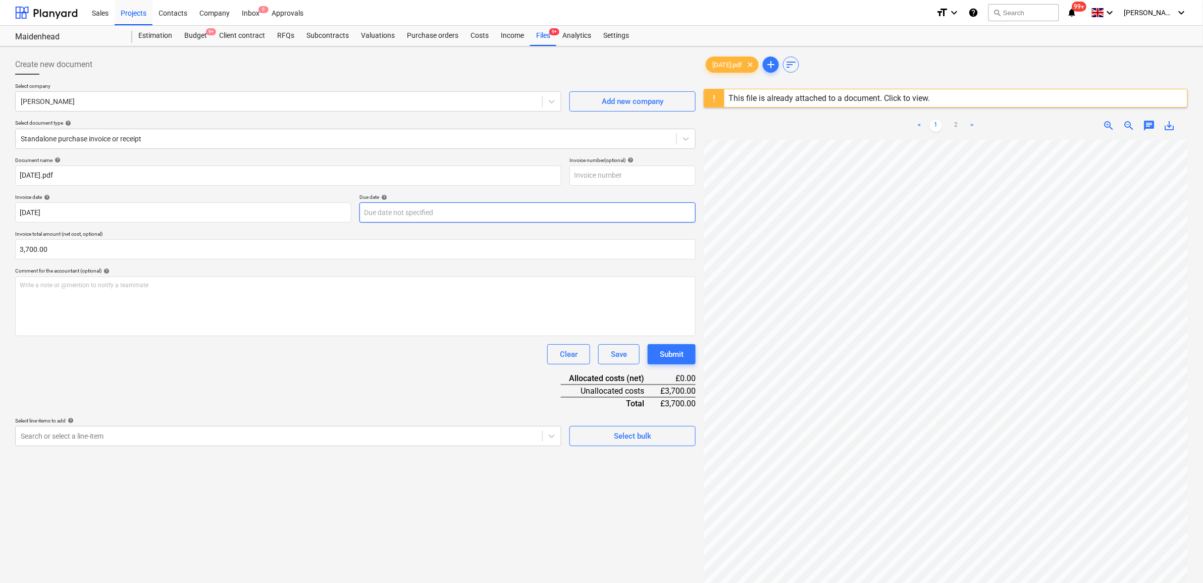
click at [420, 214] on body "Sales Projects Contacts Company Inbox 9 Approvals format_size keyboard_arrow_do…" at bounding box center [601, 291] width 1203 height 583
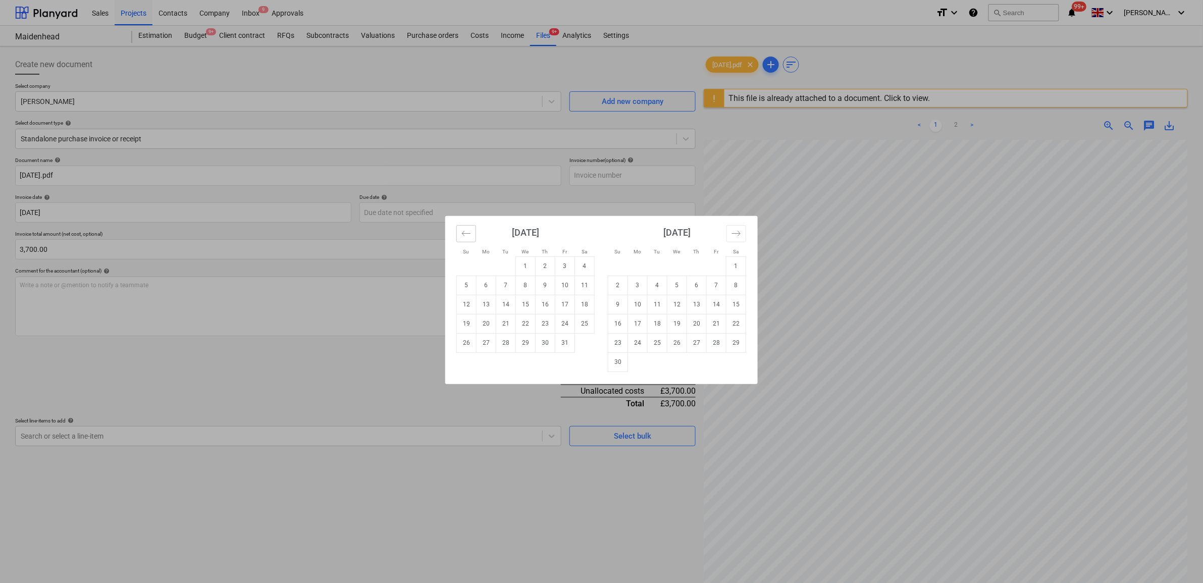
click at [473, 236] on button "Move backward to switch to the previous month." at bounding box center [466, 233] width 20 height 17
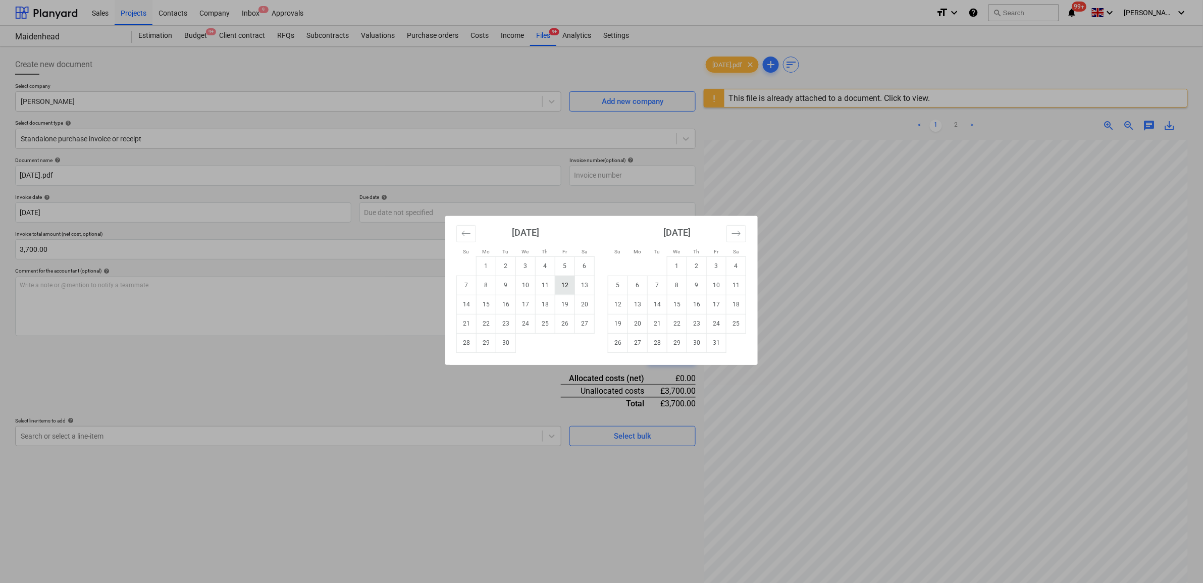
click at [564, 288] on td "12" at bounding box center [565, 285] width 20 height 19
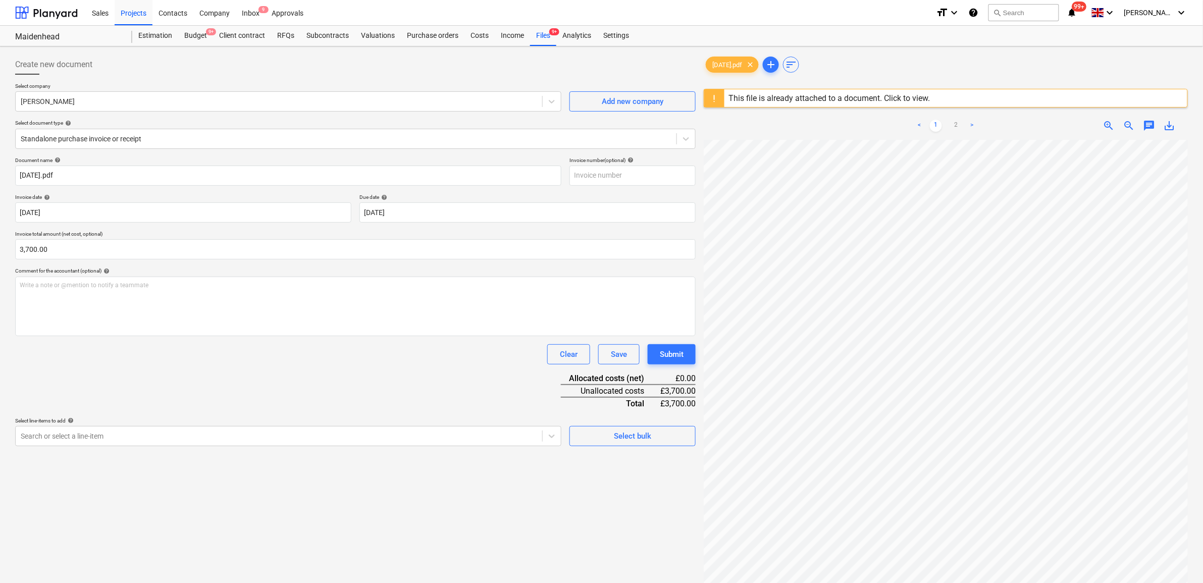
click at [427, 399] on div "Document name help [DATE].pdf Invoice number (optional) help Invoice date help …" at bounding box center [355, 301] width 681 height 289
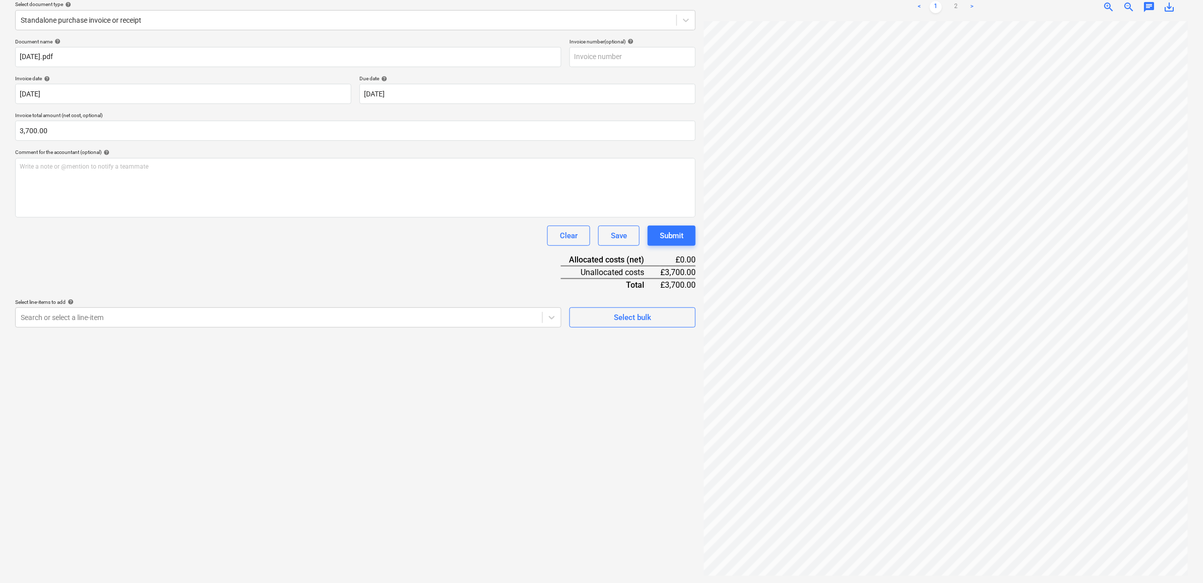
scroll to position [120, 0]
click at [497, 322] on div "Search or select a line-item" at bounding box center [279, 317] width 527 height 14
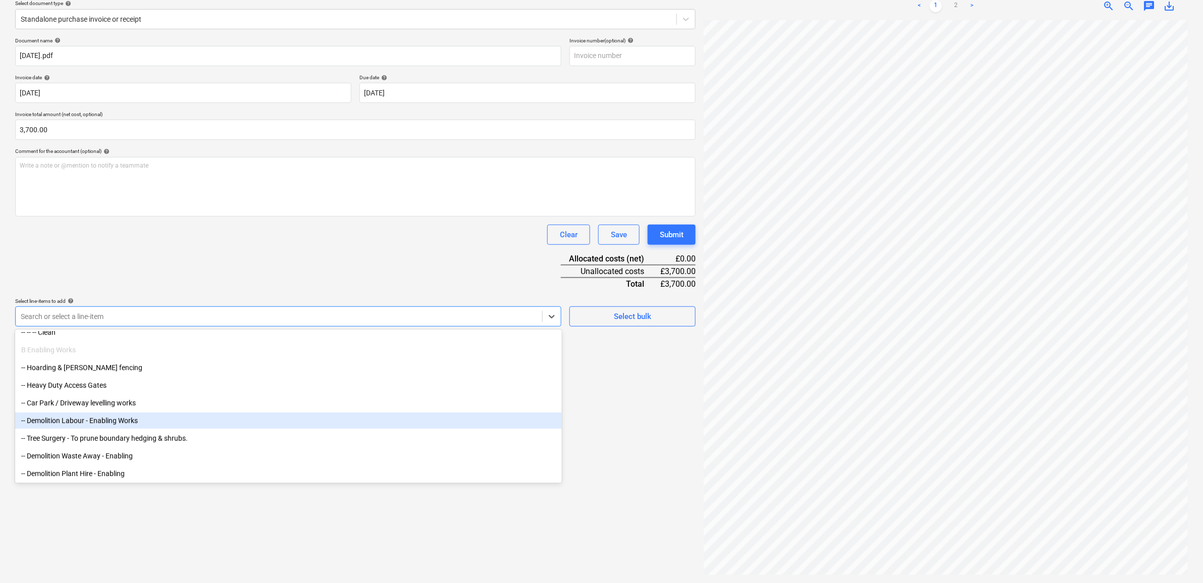
scroll to position [1326, 0]
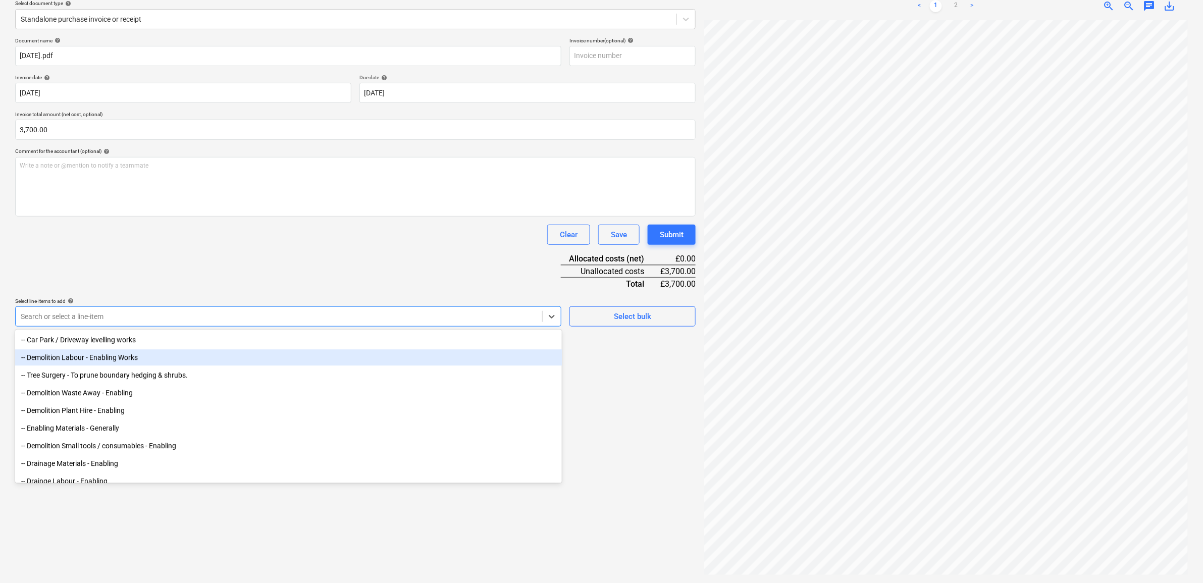
drag, startPoint x: 115, startPoint y: 366, endPoint x: 116, endPoint y: 360, distance: 6.1
click at [116, 360] on div "-- Demolition Labour - Enabling Works" at bounding box center [288, 357] width 547 height 16
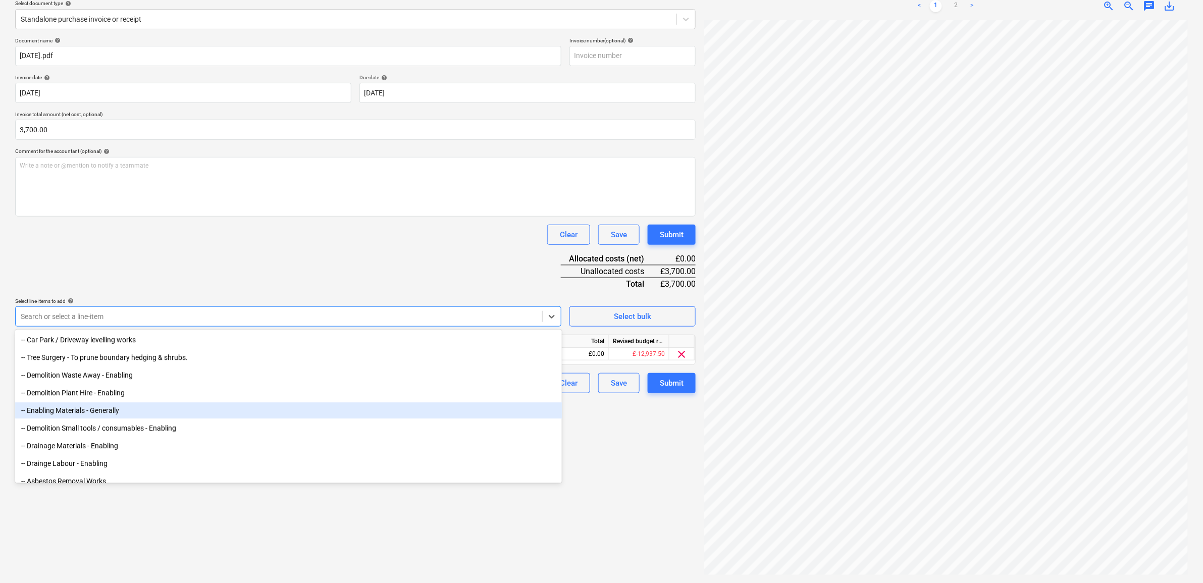
scroll to position [1389, 0]
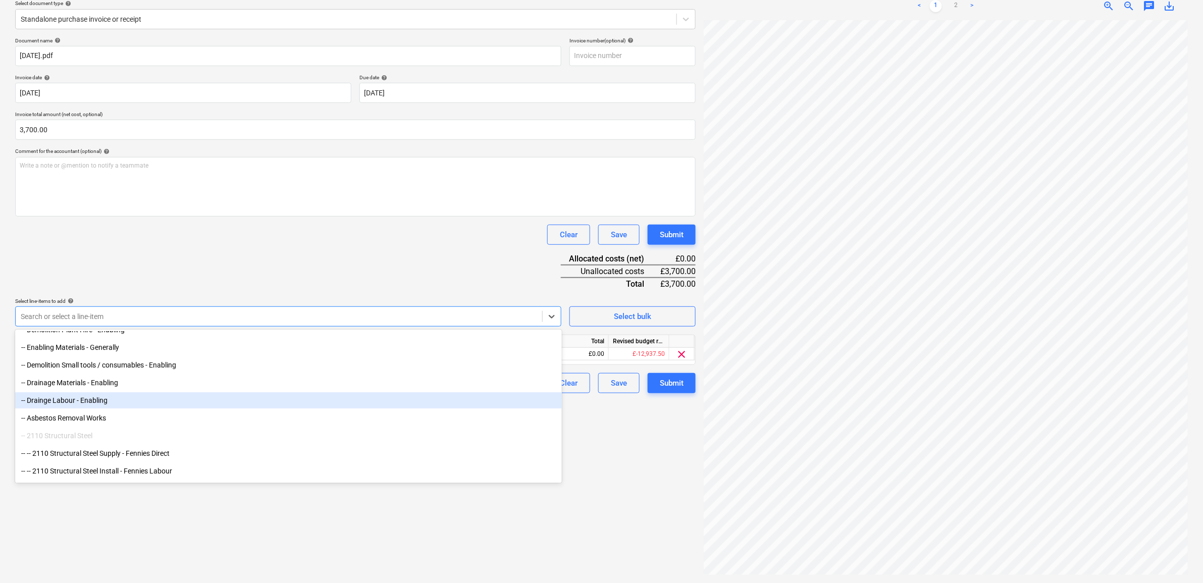
drag, startPoint x: 168, startPoint y: 392, endPoint x: 160, endPoint y: 397, distance: 9.1
click at [160, 397] on div "-- Drainge Labour - Enabling" at bounding box center [288, 400] width 547 height 16
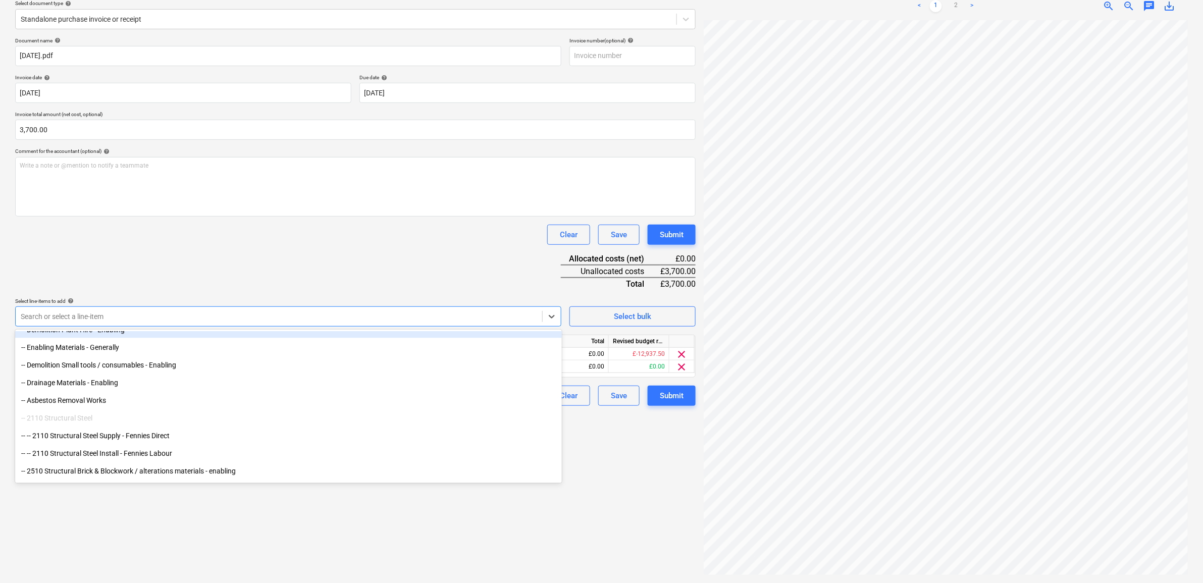
click at [365, 262] on div "Document name help [DATE].pdf Invoice number (optional) help Invoice date help …" at bounding box center [355, 221] width 681 height 369
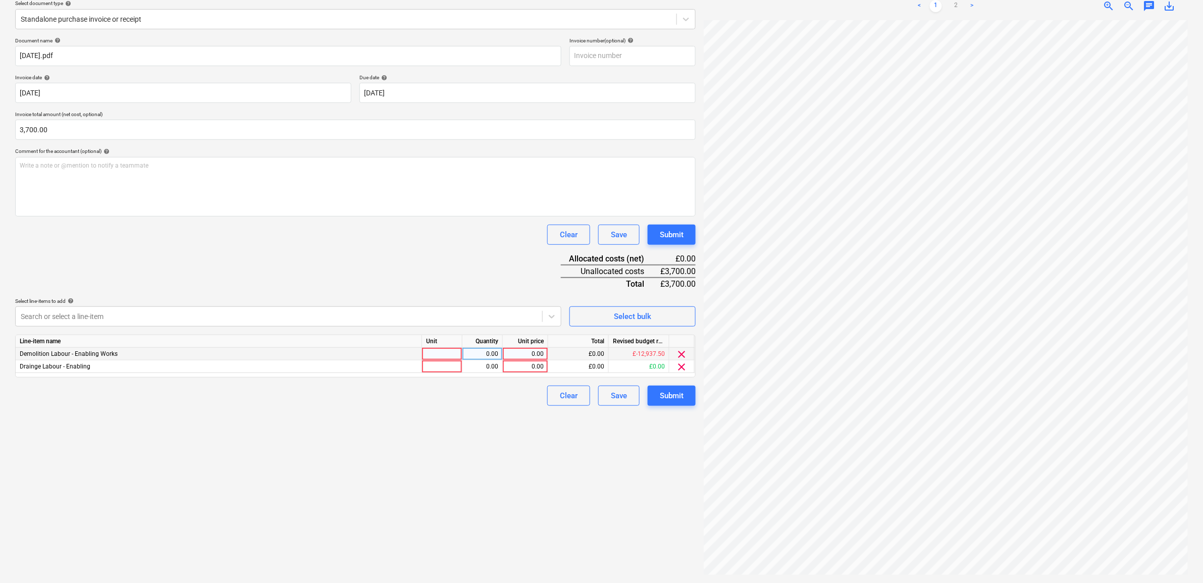
click at [533, 349] on div "0.00" at bounding box center [525, 354] width 37 height 13
click at [496, 472] on div "Create new document Select company [PERSON_NAME] Add new company Select documen…" at bounding box center [355, 255] width 689 height 648
click at [538, 367] on div "0.00" at bounding box center [525, 367] width 37 height 13
click at [518, 455] on div "Create new document Select company [PERSON_NAME] Add new company Select documen…" at bounding box center [355, 255] width 689 height 648
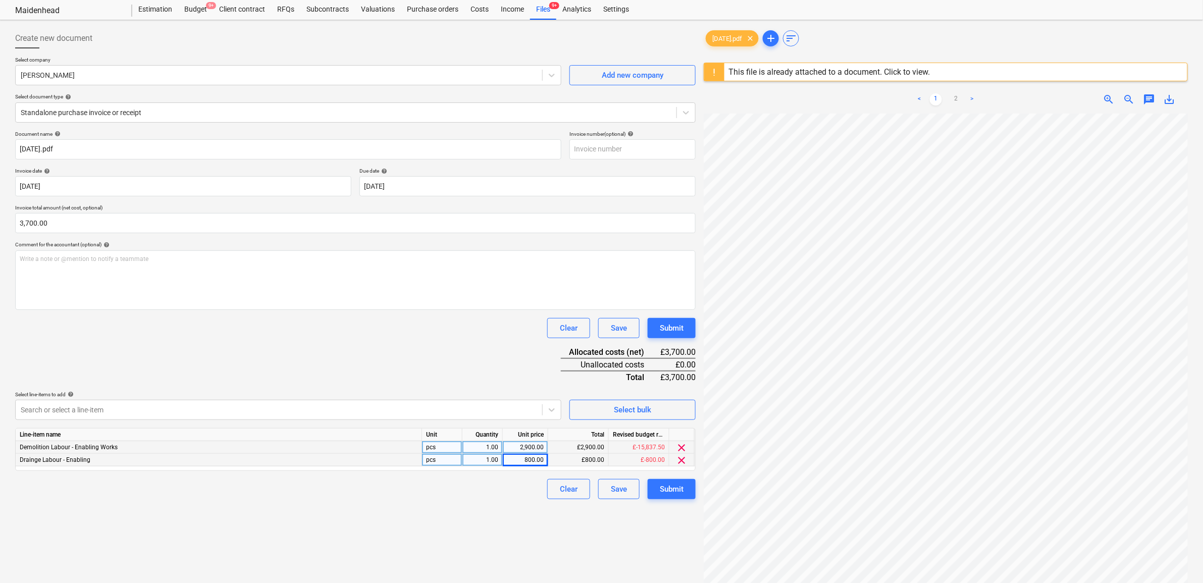
scroll to position [0, 0]
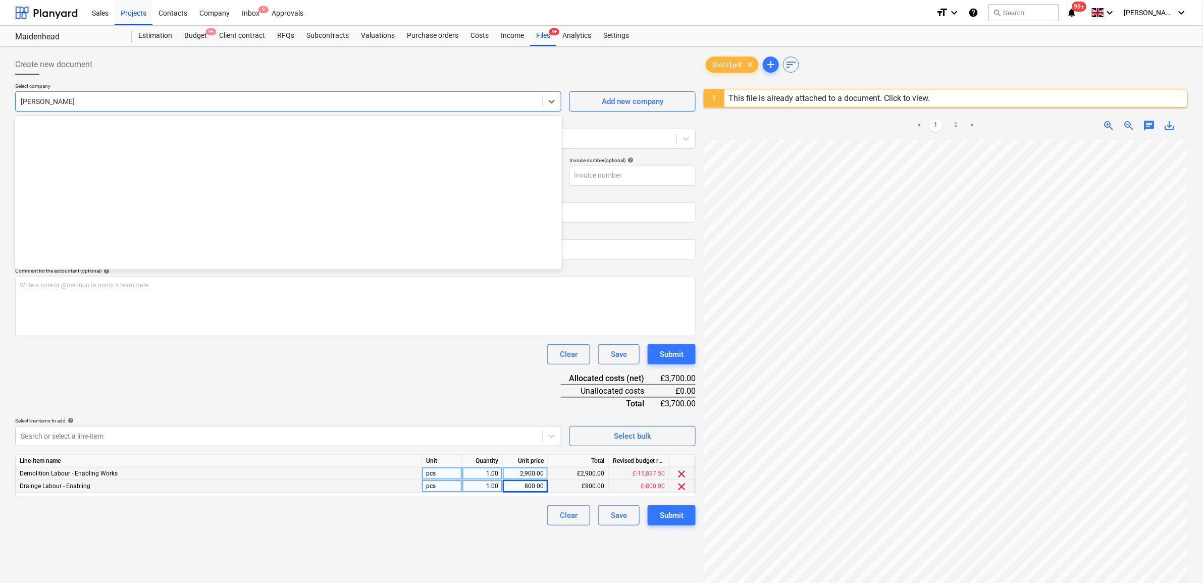
click at [320, 103] on div at bounding box center [279, 101] width 517 height 10
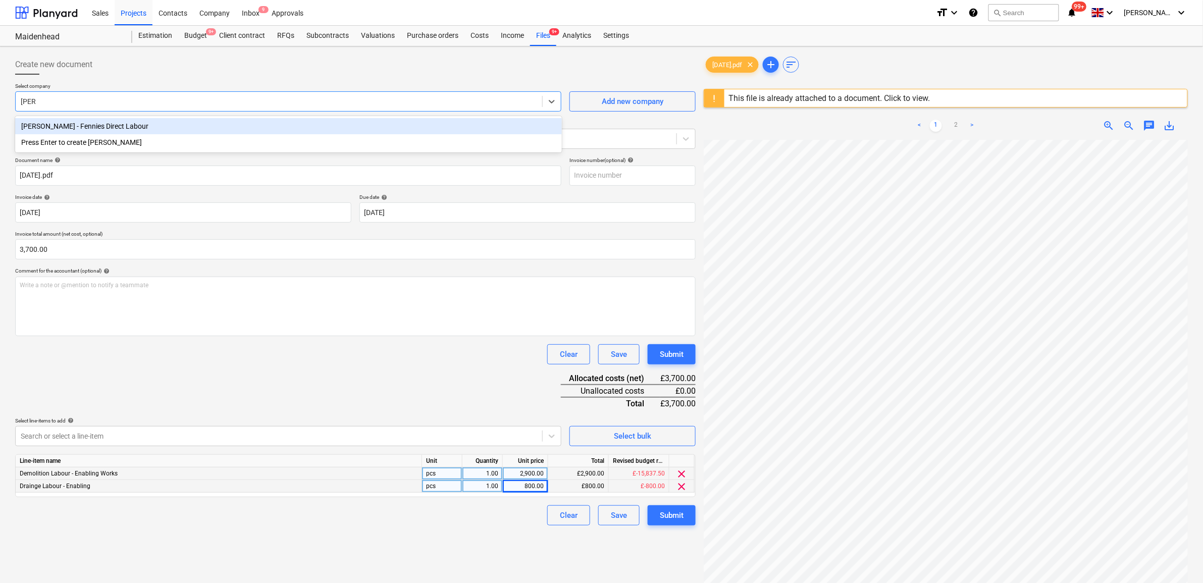
click at [282, 127] on div "[PERSON_NAME] - Fennies Direct Labour" at bounding box center [288, 126] width 547 height 16
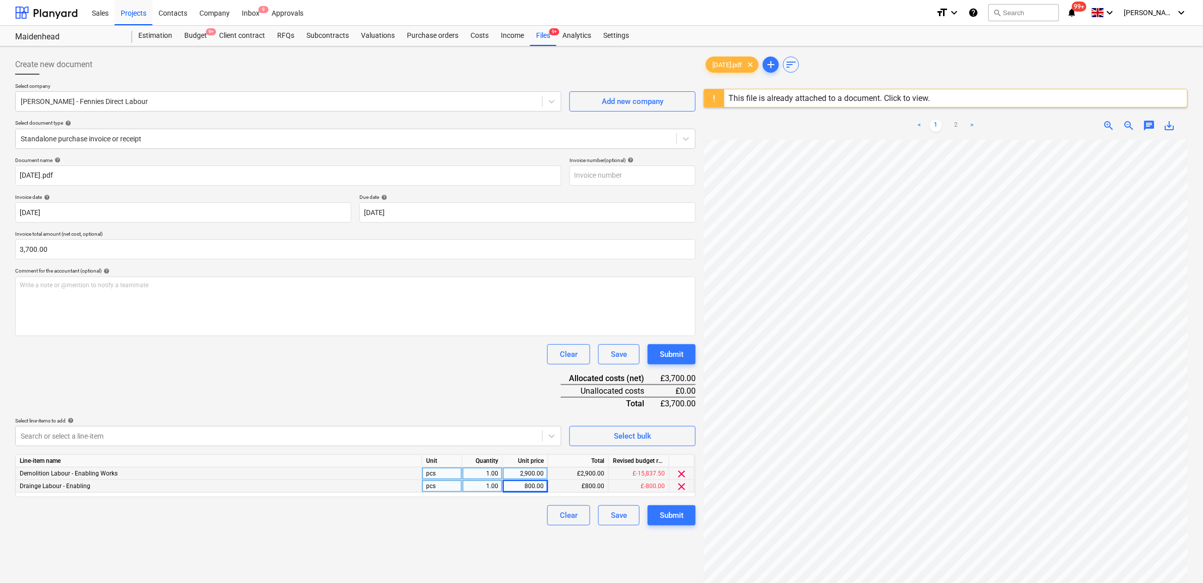
click at [305, 384] on div "Document name help [DATE].pdf Invoice number (optional) help Invoice date help …" at bounding box center [355, 341] width 681 height 369
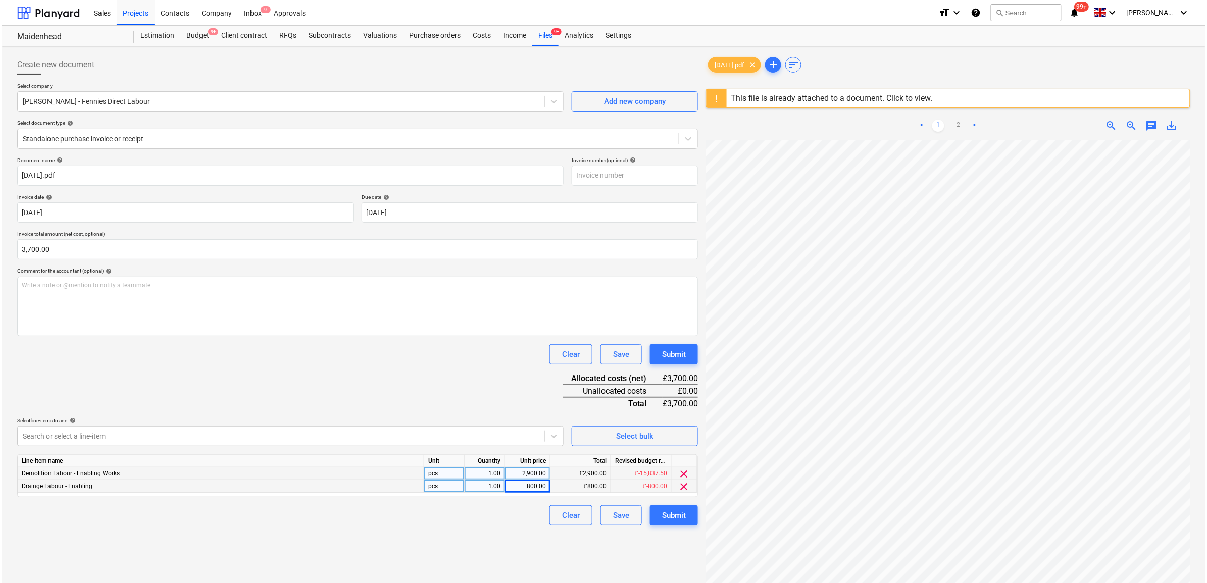
scroll to position [120, 0]
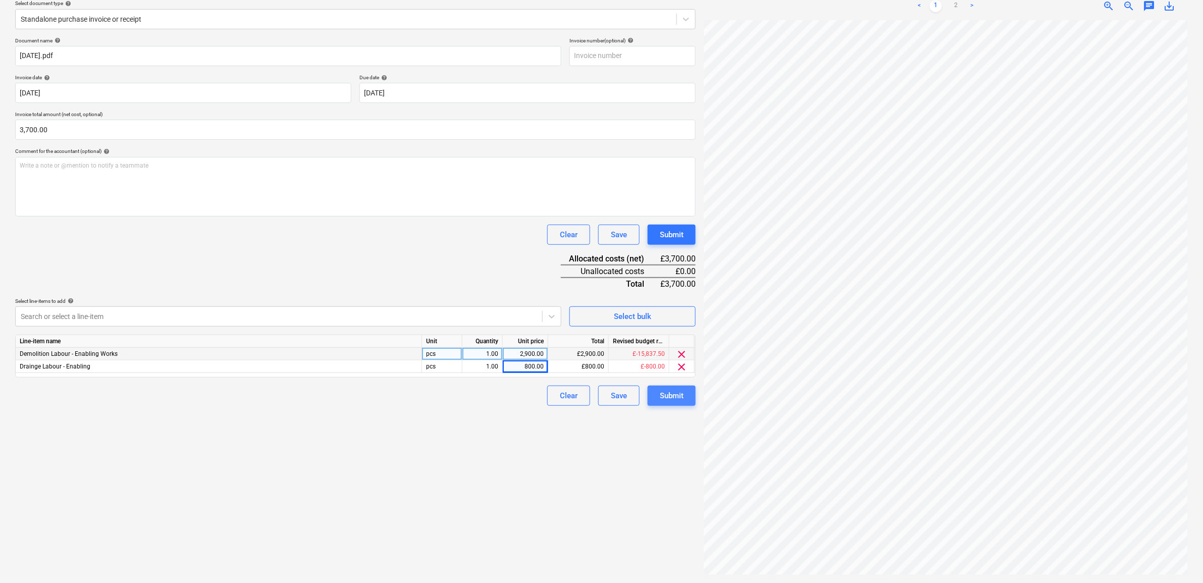
click at [662, 392] on div "Submit" at bounding box center [672, 395] width 24 height 13
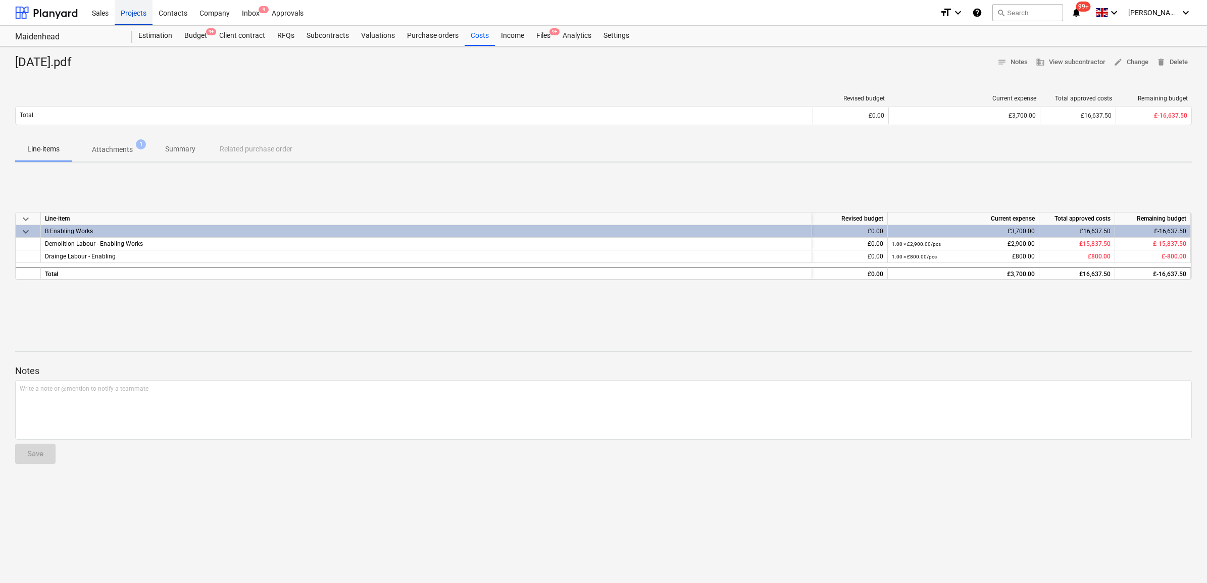
drag, startPoint x: 177, startPoint y: 11, endPoint x: 127, endPoint y: 12, distance: 50.0
click at [177, 11] on div "Contacts" at bounding box center [173, 12] width 41 height 26
click at [127, 12] on div "Projects" at bounding box center [134, 12] width 38 height 26
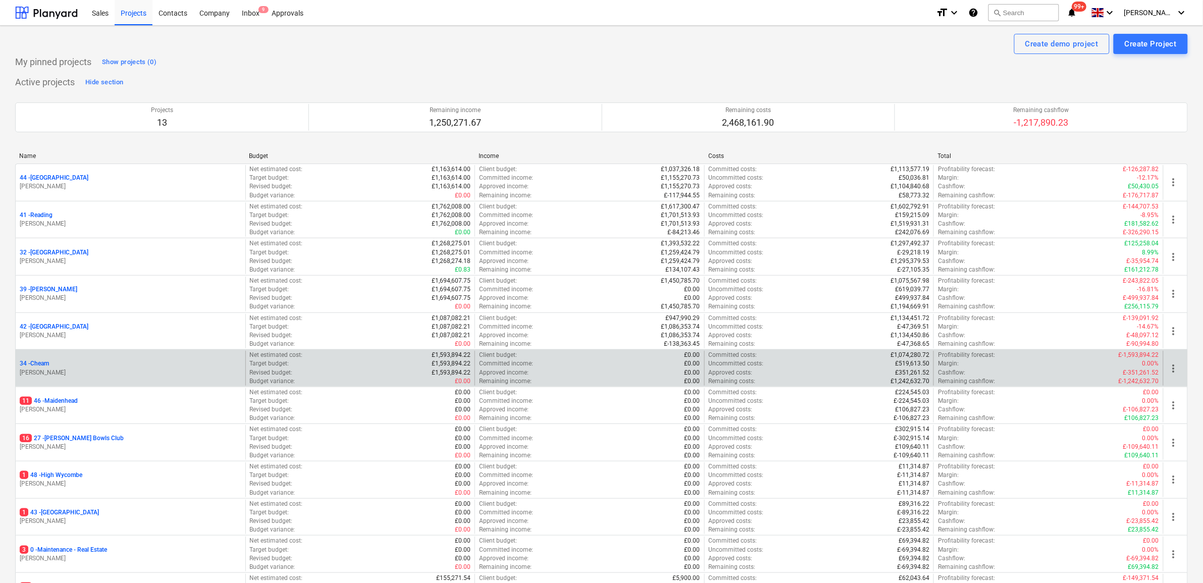
click at [42, 363] on p "34 - Cheam" at bounding box center [34, 364] width 29 height 9
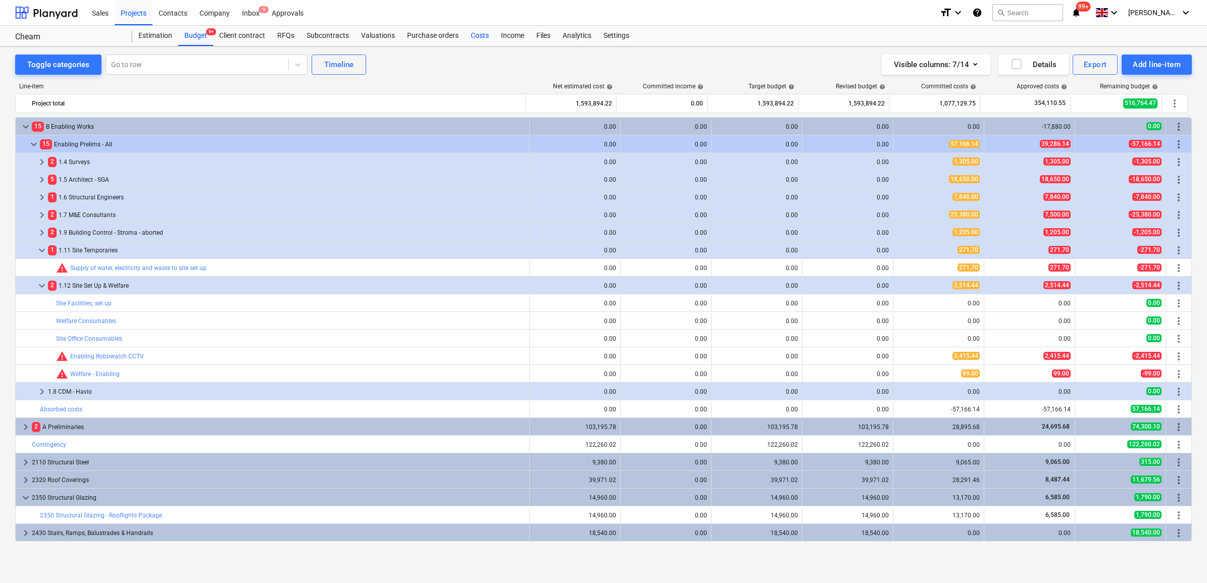
click at [477, 34] on div "Costs" at bounding box center [480, 36] width 30 height 20
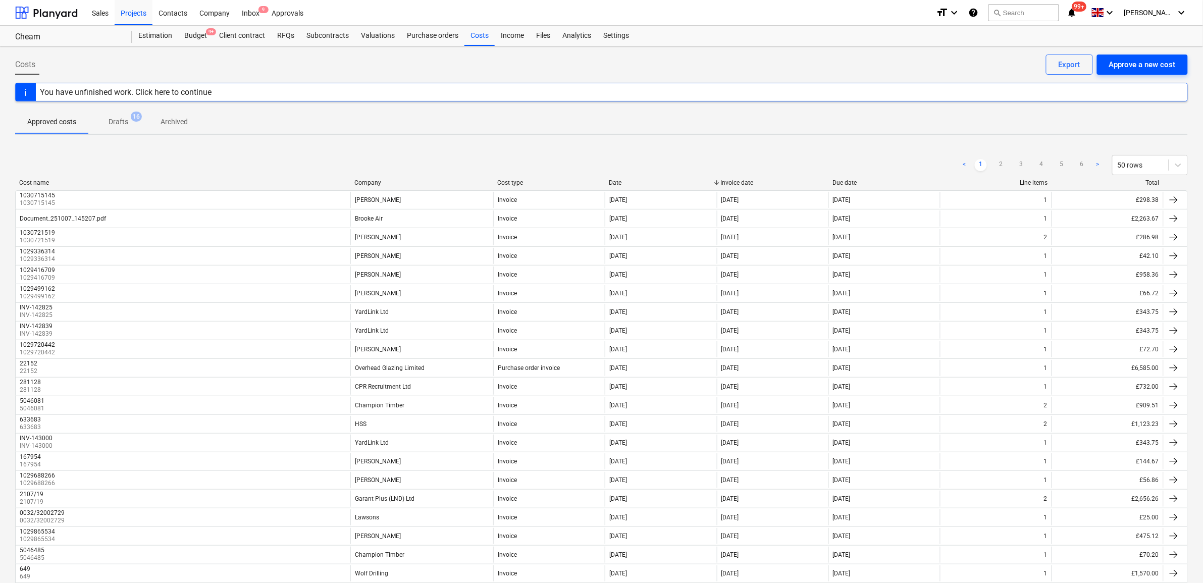
click at [1159, 61] on div "Approve a new cost" at bounding box center [1142, 64] width 67 height 13
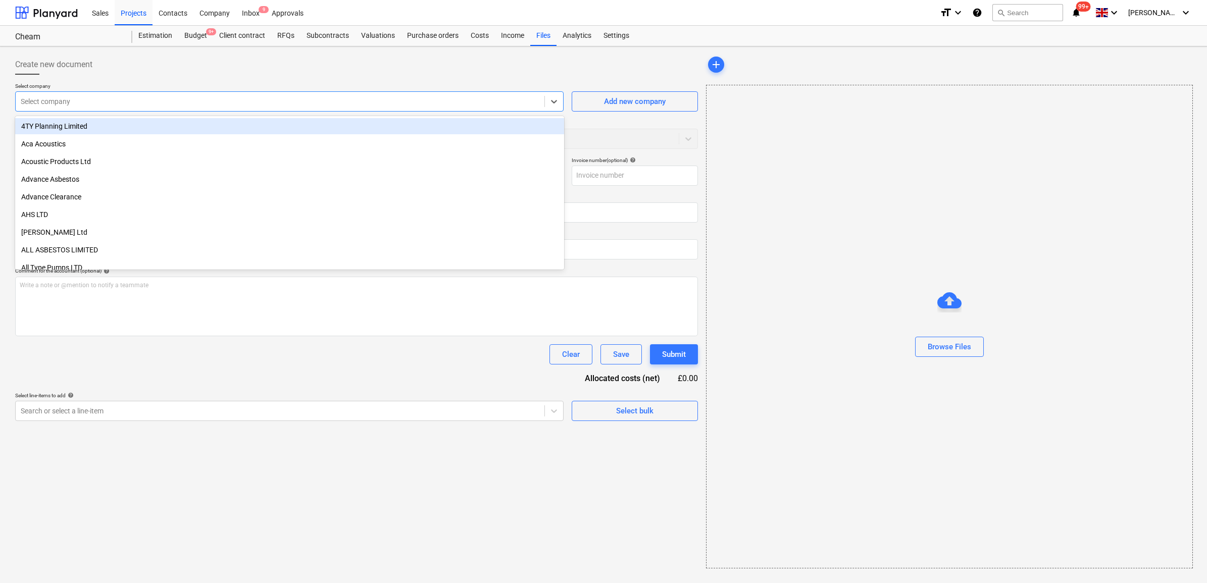
click at [77, 104] on div at bounding box center [280, 101] width 519 height 10
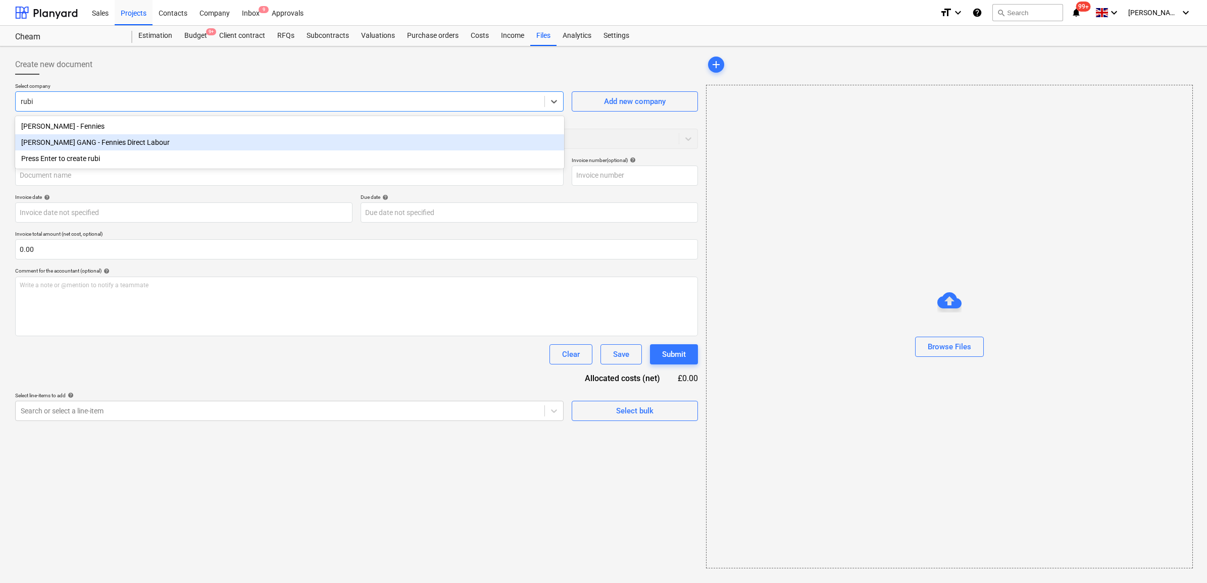
click at [97, 137] on div "[PERSON_NAME] GANG - Fennies Direct Labour" at bounding box center [289, 142] width 549 height 16
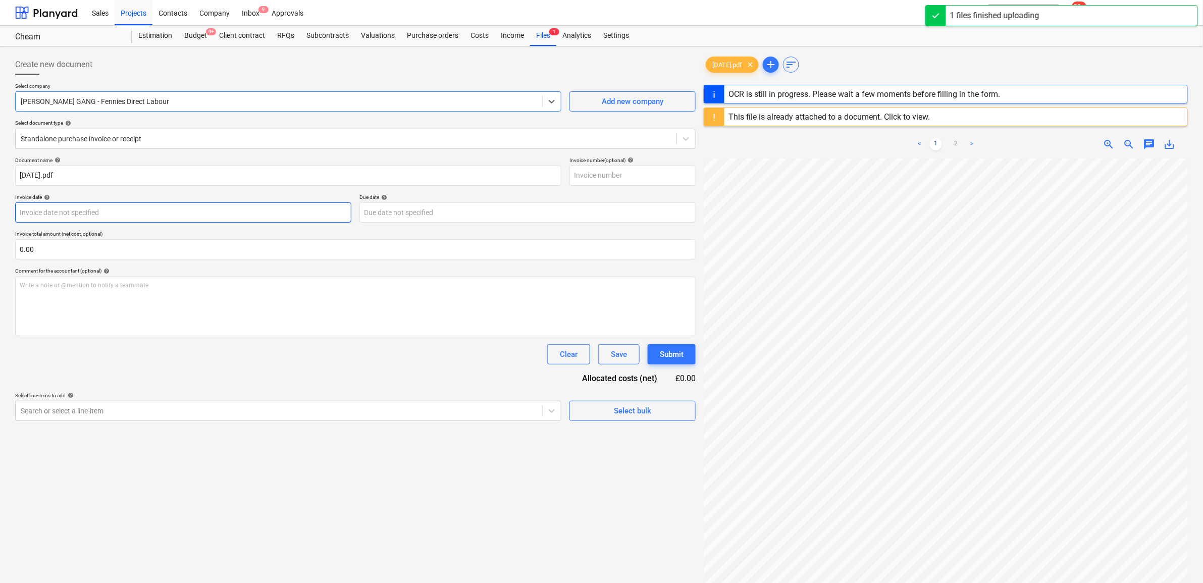
click at [111, 211] on body "Sales Projects Contacts Company Inbox 9 Approvals format_size keyboard_arrow_do…" at bounding box center [601, 291] width 1203 height 583
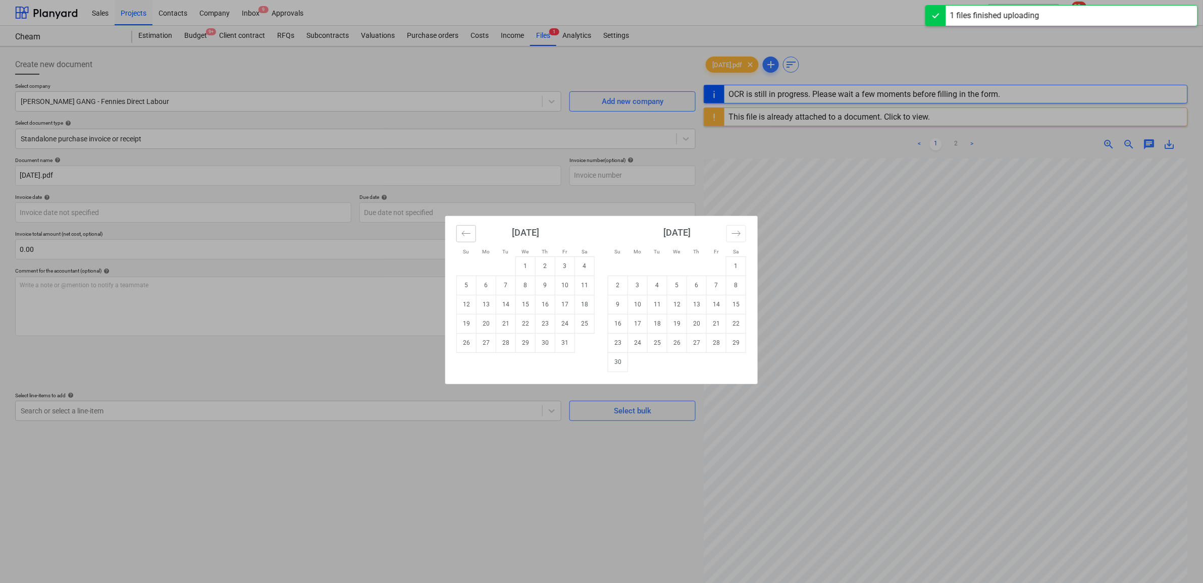
click at [462, 236] on icon "Move backward to switch to the previous month." at bounding box center [467, 234] width 10 height 10
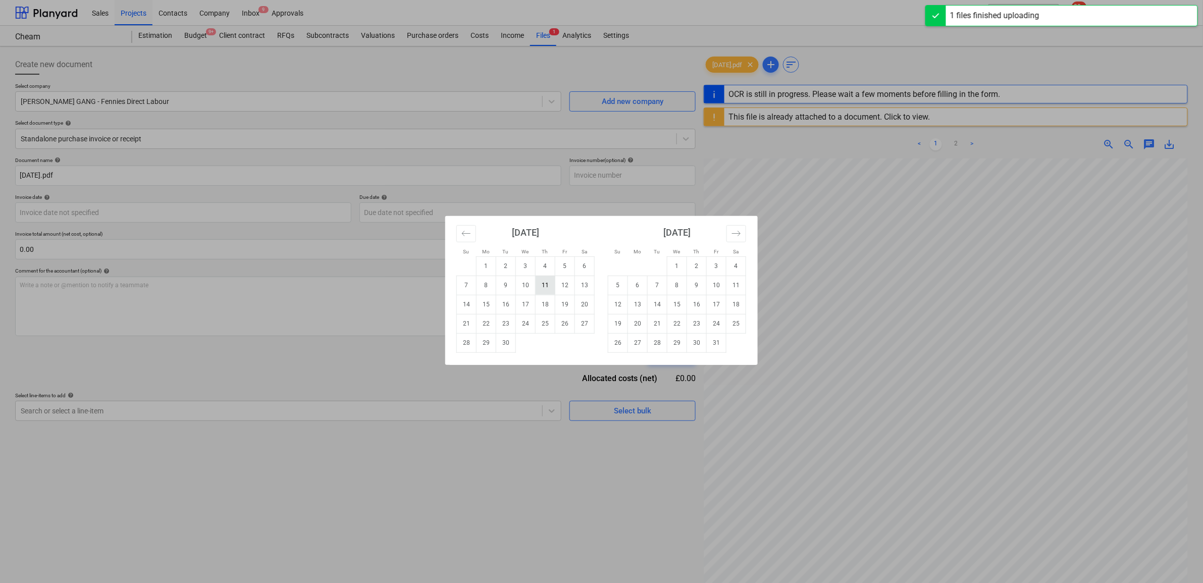
click at [553, 286] on td "11" at bounding box center [546, 285] width 20 height 19
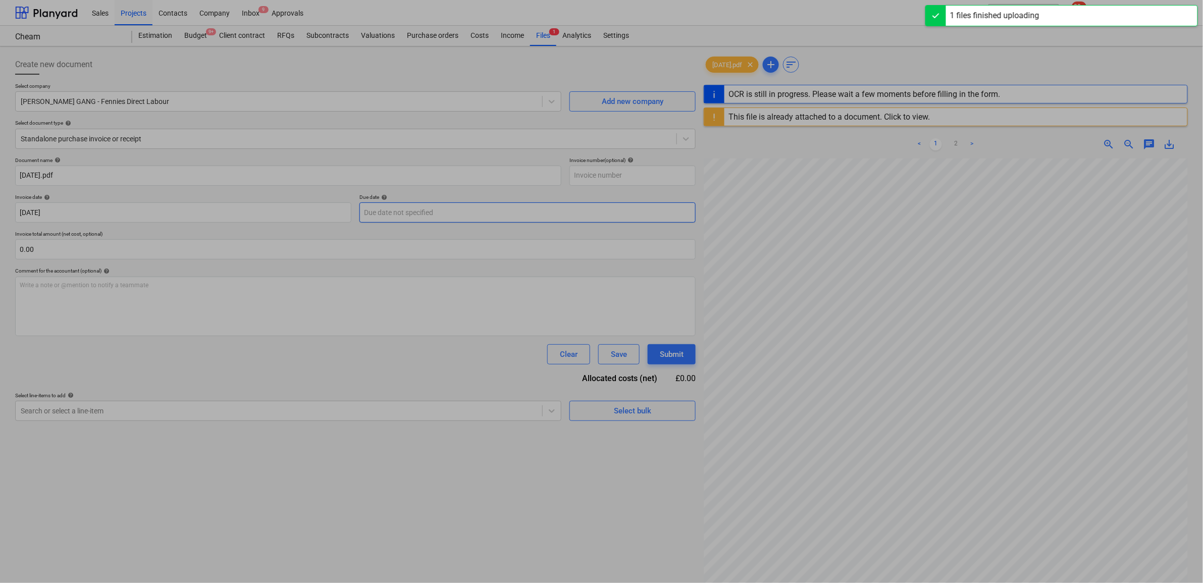
click at [463, 215] on body "Sales Projects Contacts Company Inbox 9 Approvals format_size keyboard_arrow_do…" at bounding box center [601, 291] width 1203 height 583
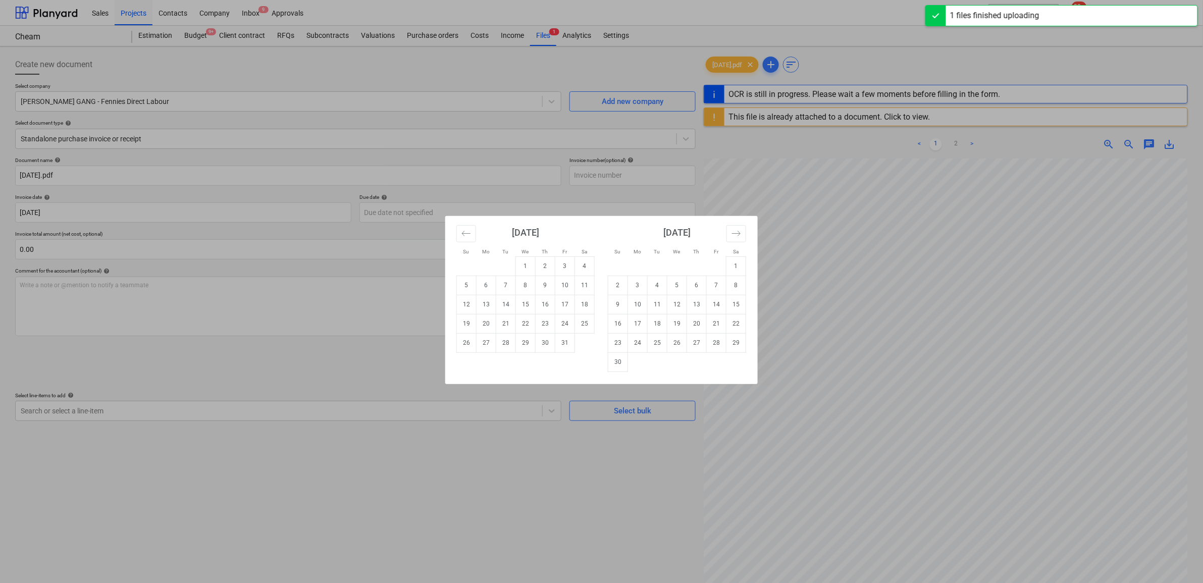
drag, startPoint x: 454, startPoint y: 235, endPoint x: 460, endPoint y: 235, distance: 5.6
click at [455, 235] on div "[DATE] 1 2 3 4 5 6 7 8 9 10 11 12 13 14 15 16 17 18 19 20 21 22 23 24 25 26 27 …" at bounding box center [525, 284] width 151 height 137
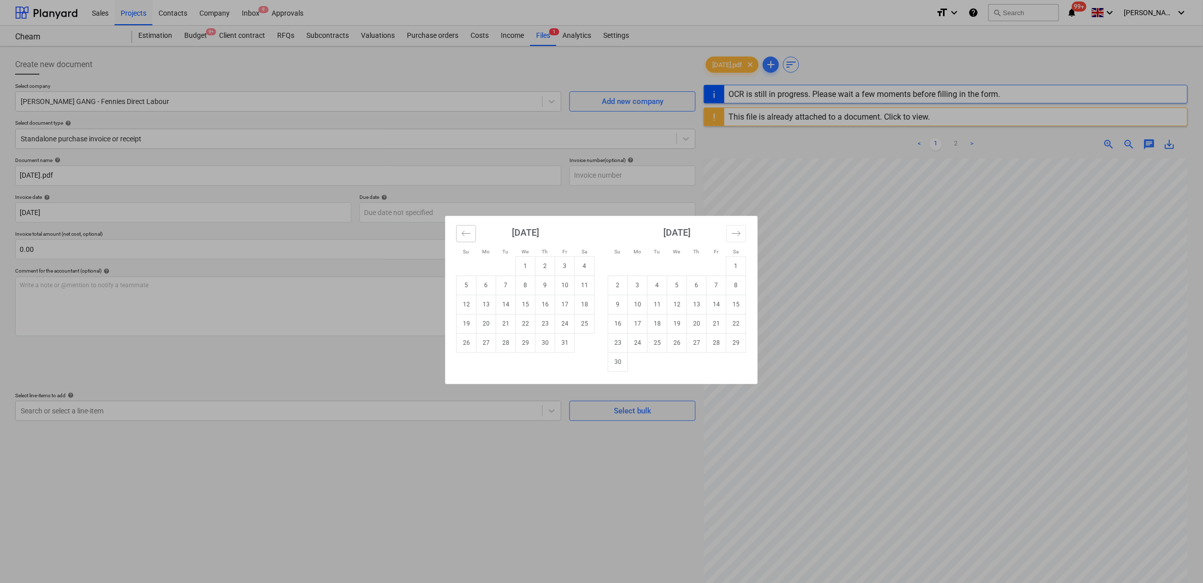
click at [463, 236] on icon "Move backward to switch to the previous month." at bounding box center [467, 234] width 10 height 10
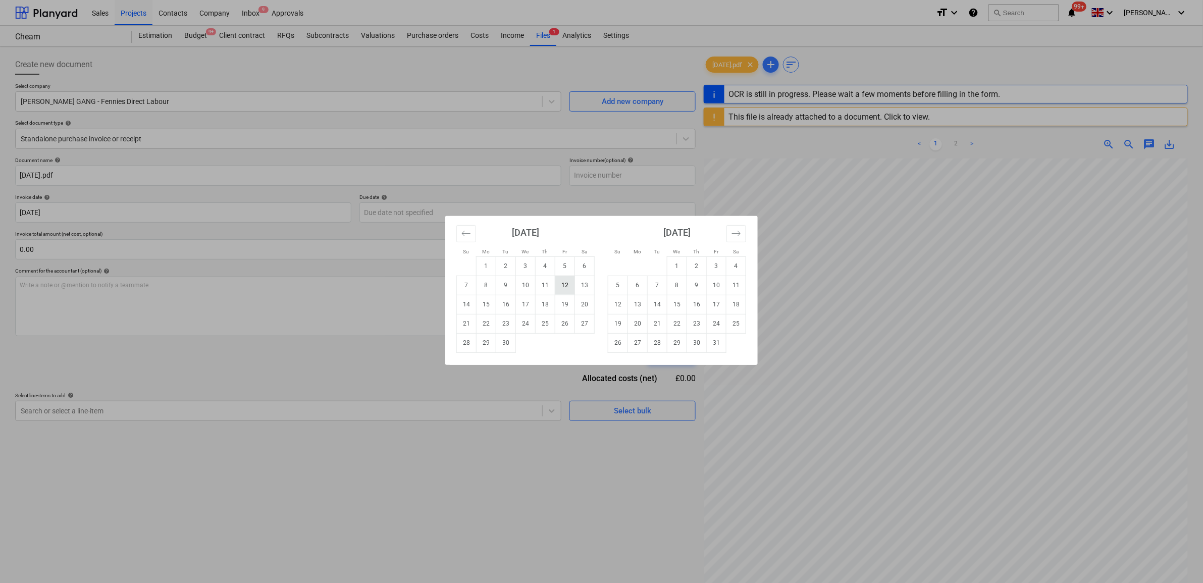
click at [573, 285] on td "12" at bounding box center [565, 285] width 20 height 19
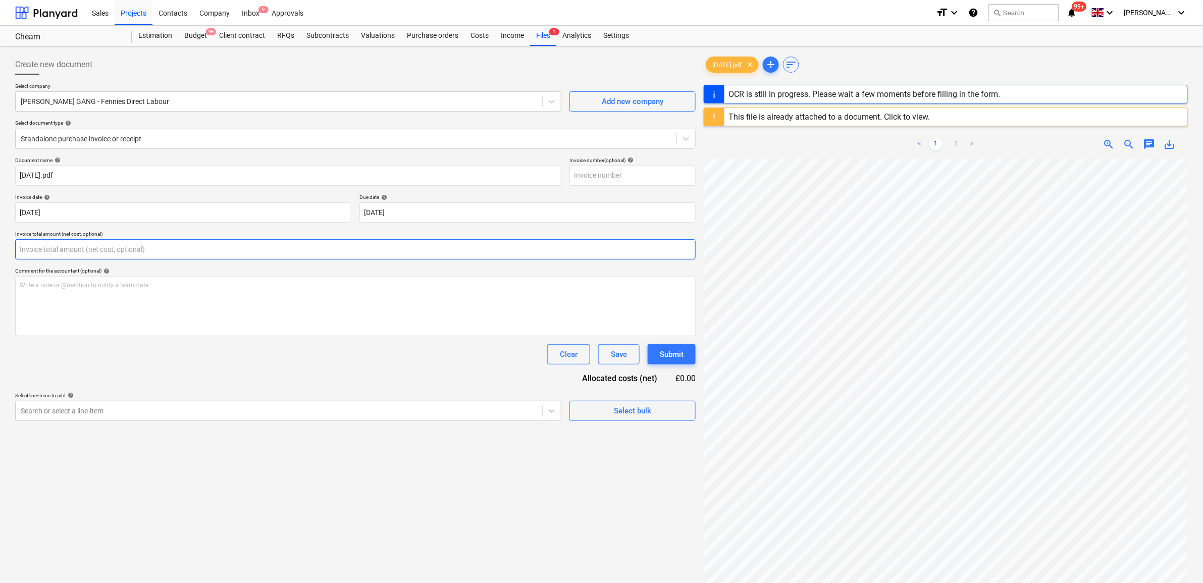
click at [204, 248] on input "text" at bounding box center [355, 249] width 681 height 20
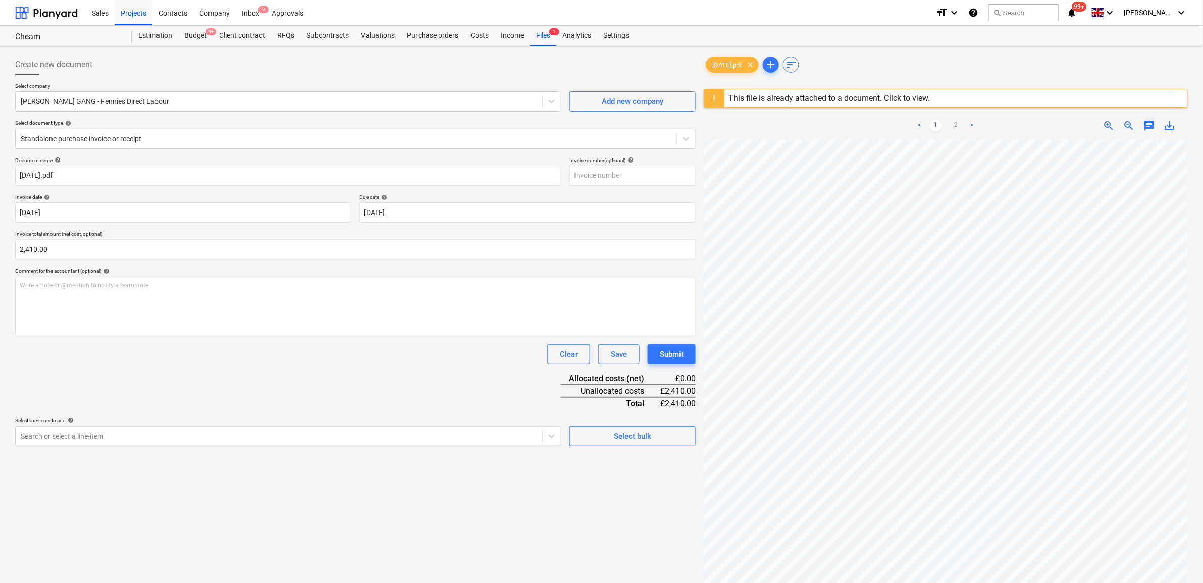
click at [245, 374] on div "Document name help [DATE].pdf Invoice number (optional) help Invoice date help …" at bounding box center [355, 301] width 681 height 289
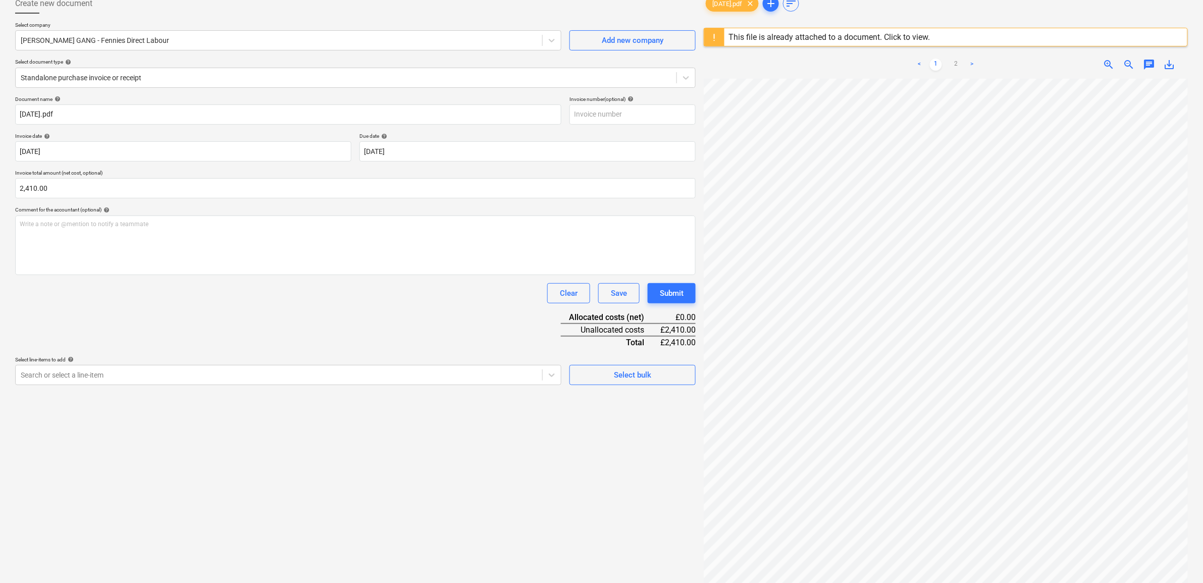
scroll to position [120, 0]
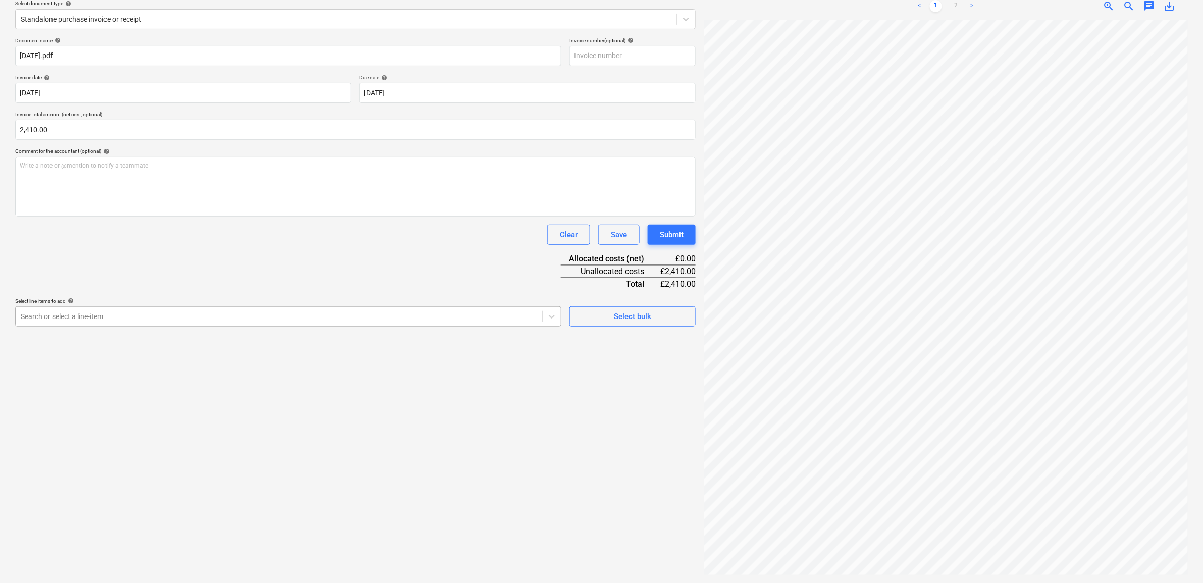
click at [311, 321] on div at bounding box center [279, 317] width 517 height 10
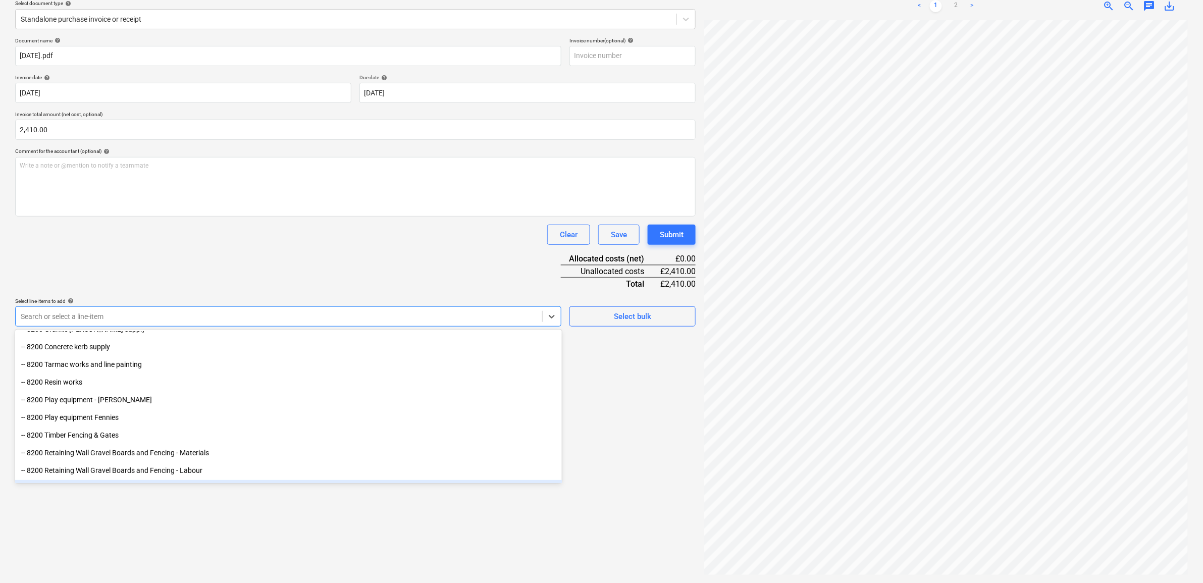
scroll to position [3297, 0]
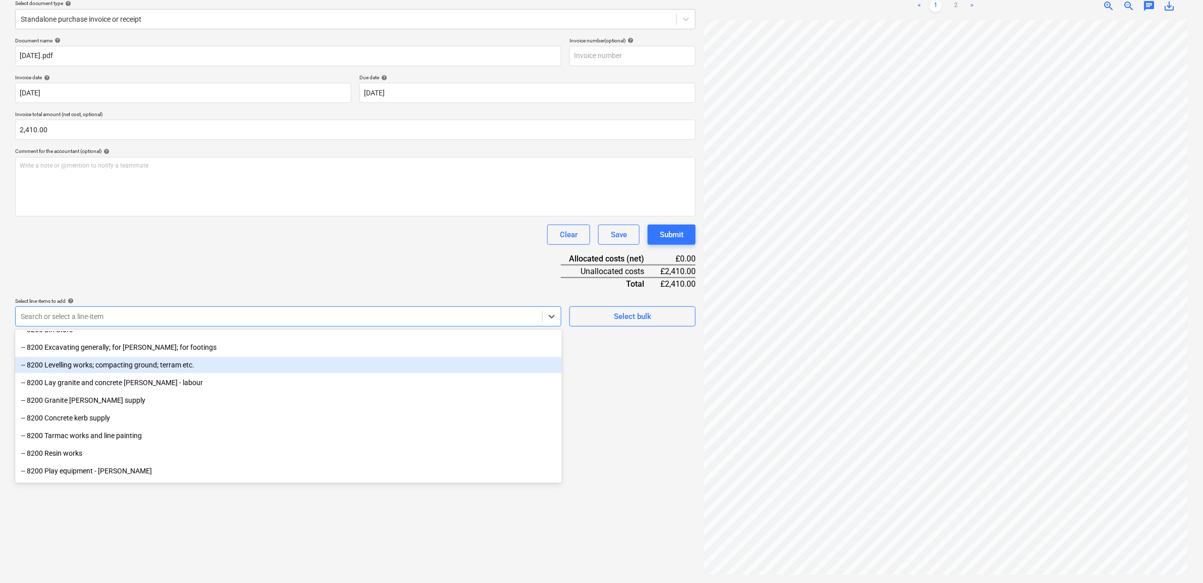
click at [158, 368] on div "-- 8200 Levelling works; compacting ground; terram etc." at bounding box center [288, 365] width 547 height 16
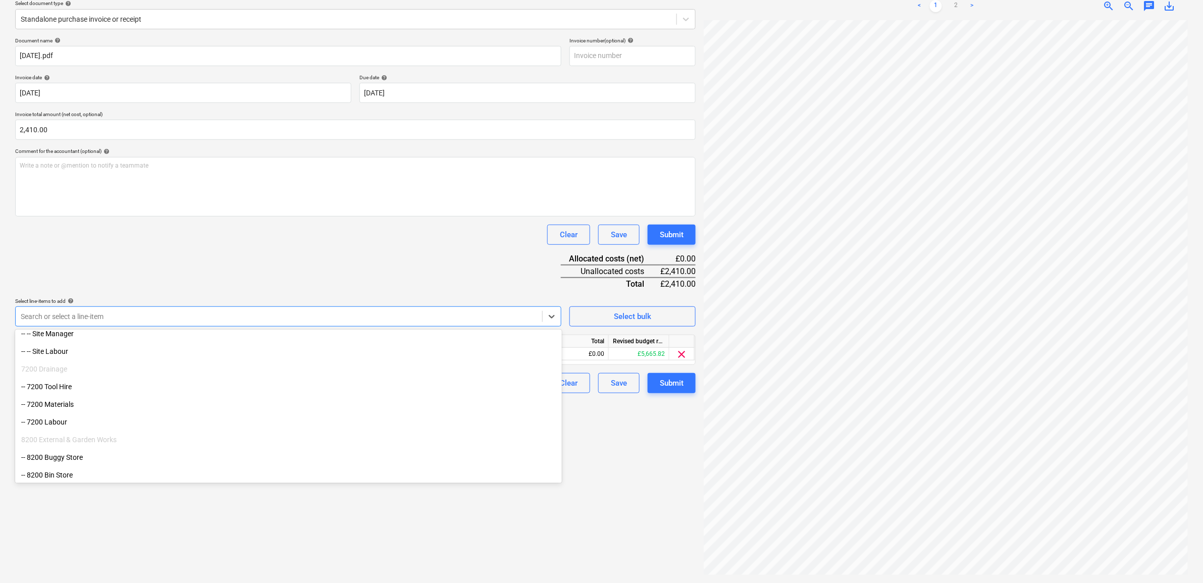
scroll to position [3154, 0]
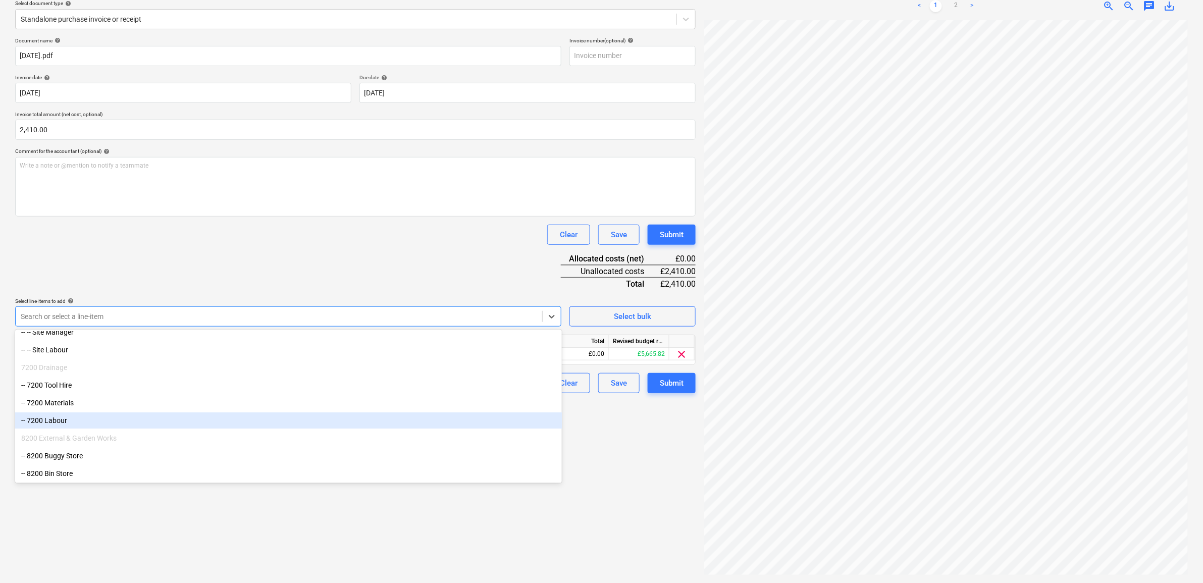
click at [81, 420] on div "-- 7200 Labour" at bounding box center [288, 421] width 547 height 16
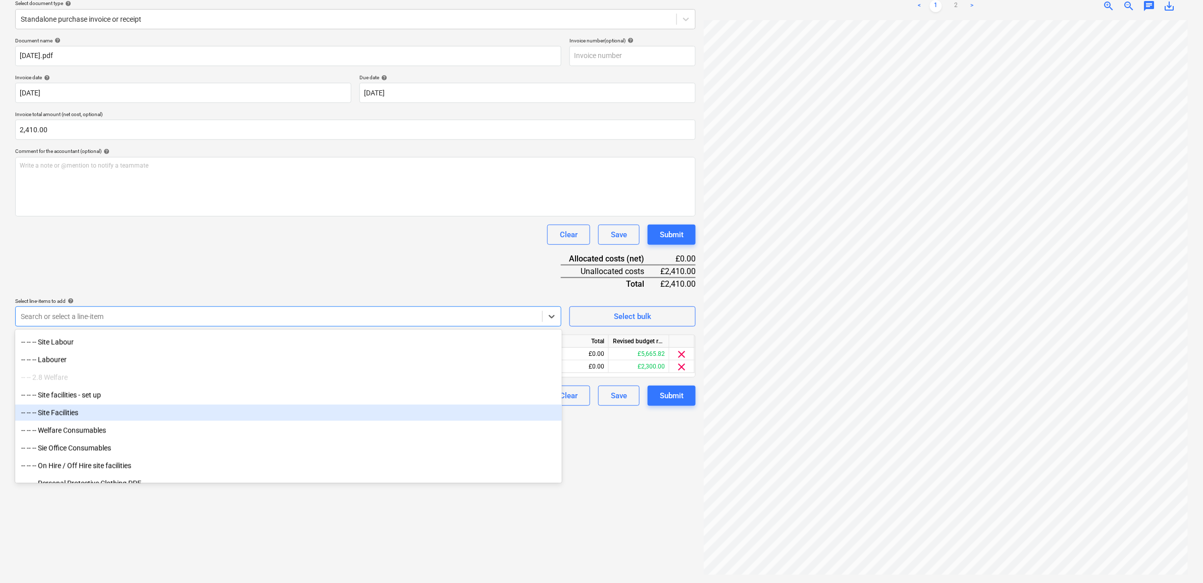
scroll to position [818, 0]
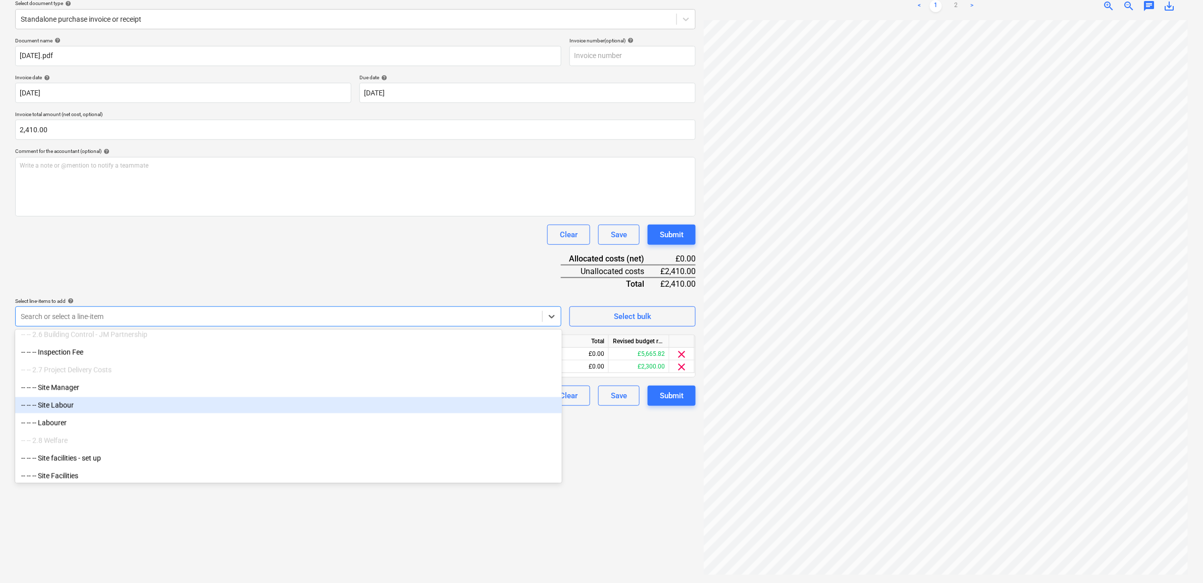
click at [102, 405] on div "-- -- -- Site Labour" at bounding box center [288, 405] width 547 height 16
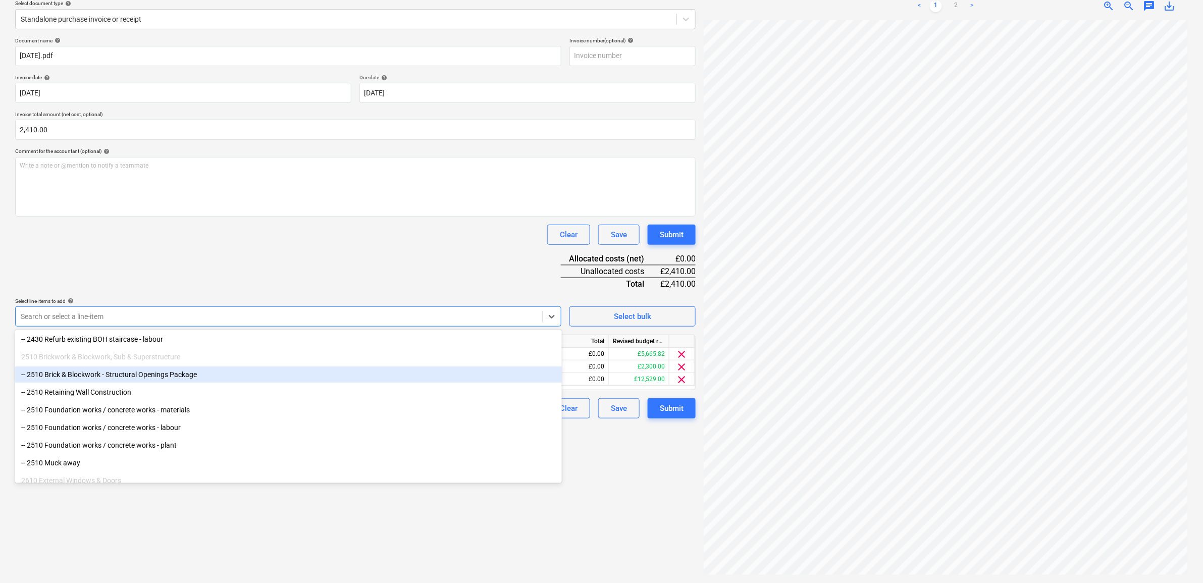
scroll to position [1702, 0]
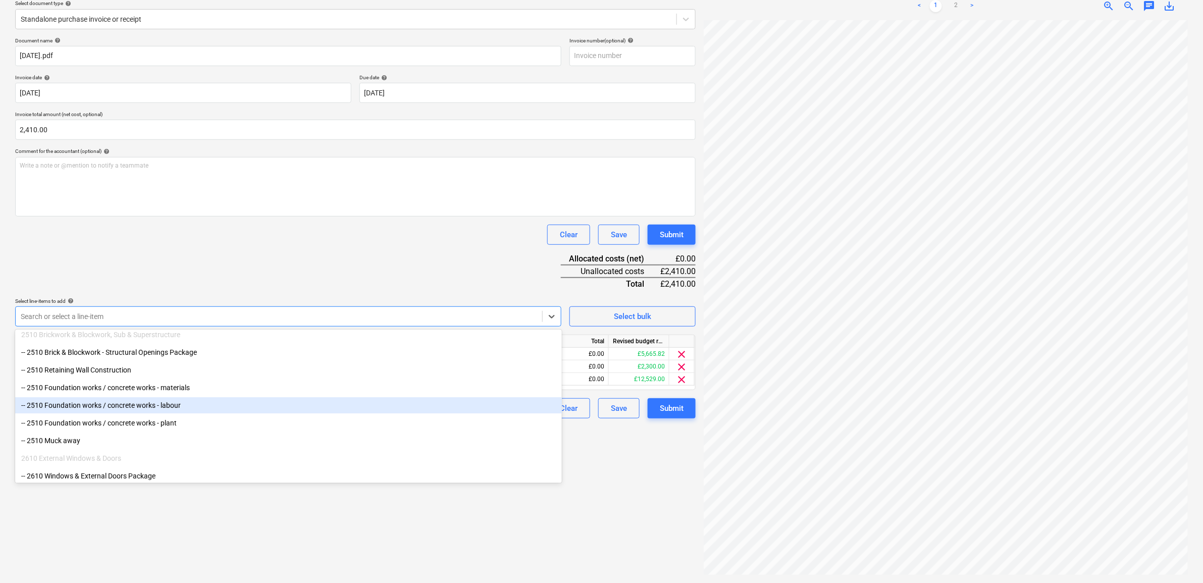
click at [193, 410] on div "-- 2510 Foundation works / concrete works - labour" at bounding box center [288, 405] width 547 height 16
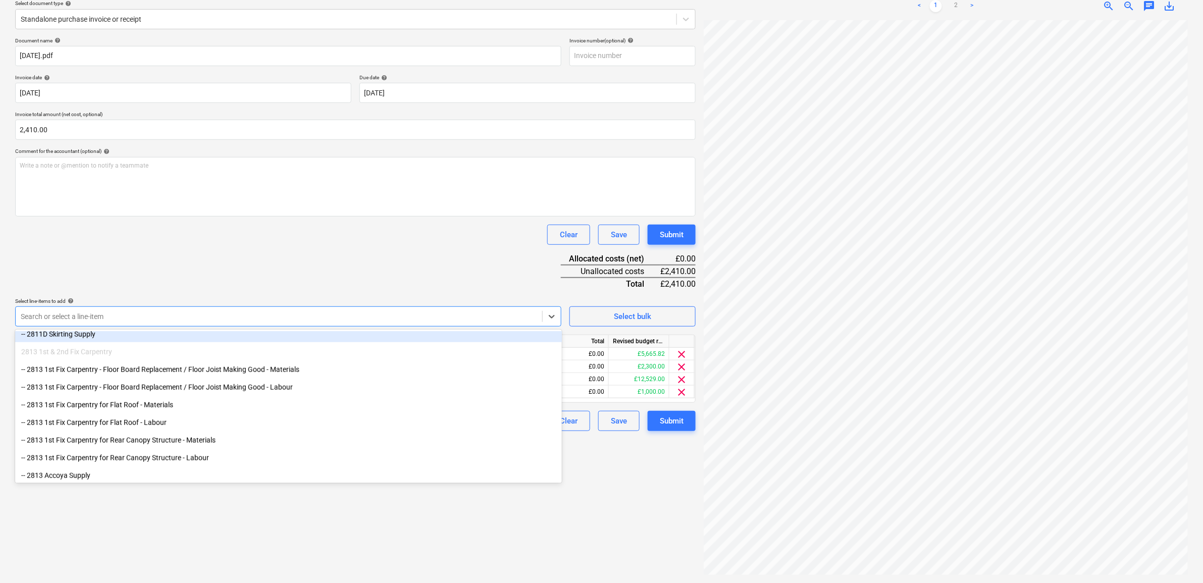
scroll to position [2017, 0]
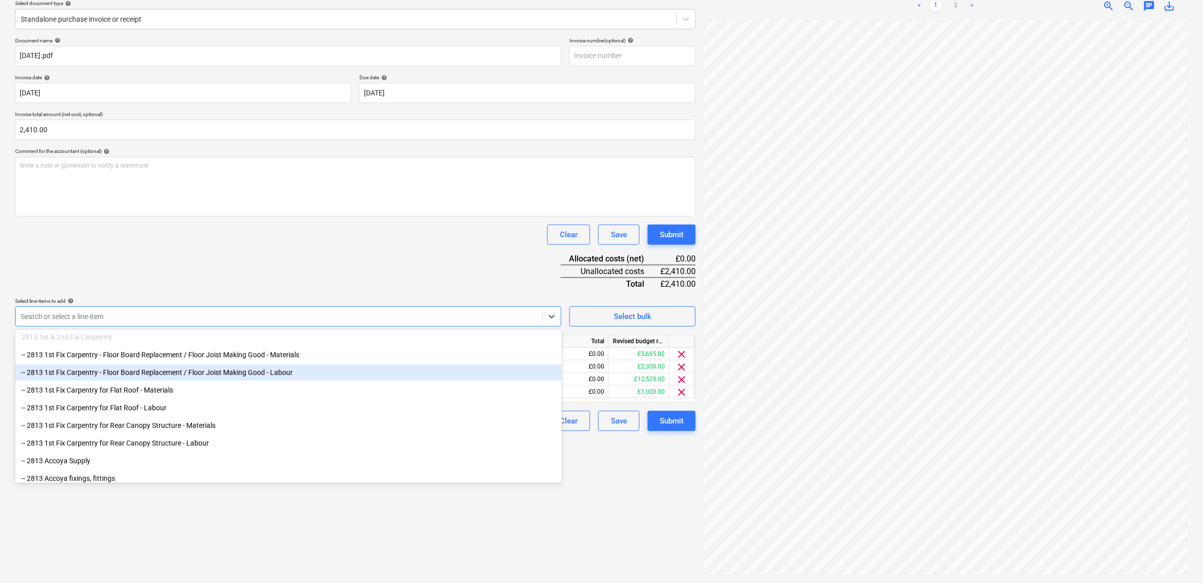
click at [201, 378] on div "-- 2813 1st Fix Carpentry - Floor Board Replacement / Floor Joist Making Good -…" at bounding box center [288, 373] width 547 height 16
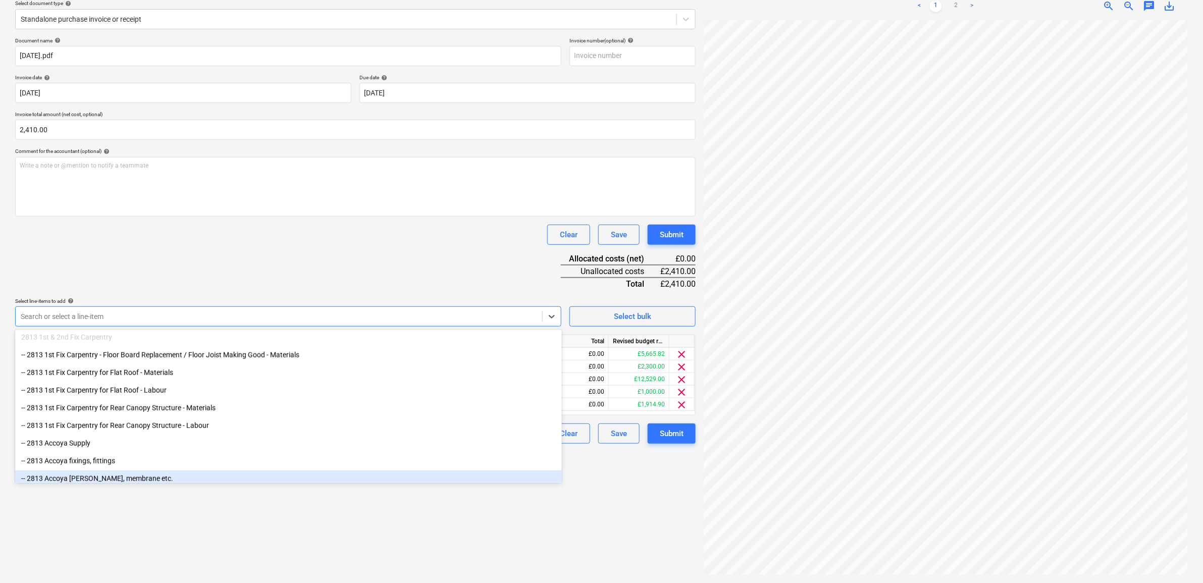
click at [460, 545] on div "Create new document Select company [PERSON_NAME] GANG - Fennies Direct Labour A…" at bounding box center [355, 255] width 689 height 648
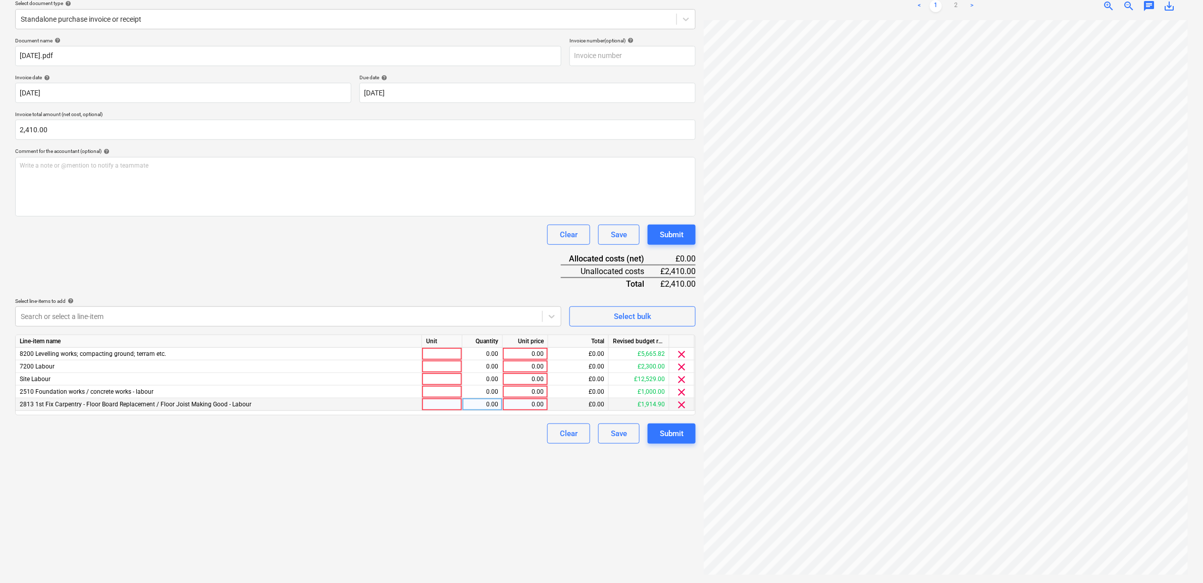
click at [526, 408] on div "0.00" at bounding box center [525, 404] width 37 height 13
click at [464, 500] on div "Create new document Select company [PERSON_NAME] GANG - Fennies Direct Labour A…" at bounding box center [355, 255] width 689 height 648
click at [529, 380] on div "0.00" at bounding box center [525, 379] width 37 height 13
click at [476, 490] on div "Create new document Select company [PERSON_NAME] GANG - Fennies Direct Labour A…" at bounding box center [355, 255] width 689 height 648
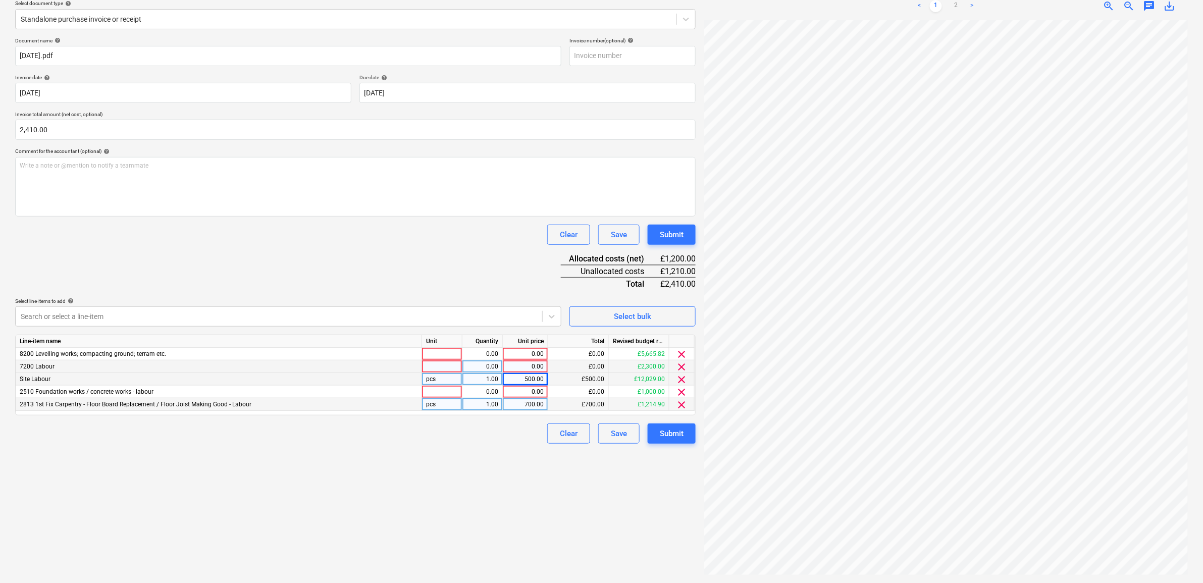
click at [524, 365] on div "0.00" at bounding box center [525, 367] width 37 height 13
click at [476, 535] on div "Create new document Select company [PERSON_NAME] GANG - Fennies Direct Labour A…" at bounding box center [355, 255] width 689 height 648
click at [534, 354] on div "0.00" at bounding box center [525, 354] width 37 height 13
click at [527, 496] on div "Create new document Select company [PERSON_NAME] GANG - Fennies Direct Labour A…" at bounding box center [355, 255] width 689 height 648
click at [529, 392] on div "0.00" at bounding box center [525, 392] width 37 height 13
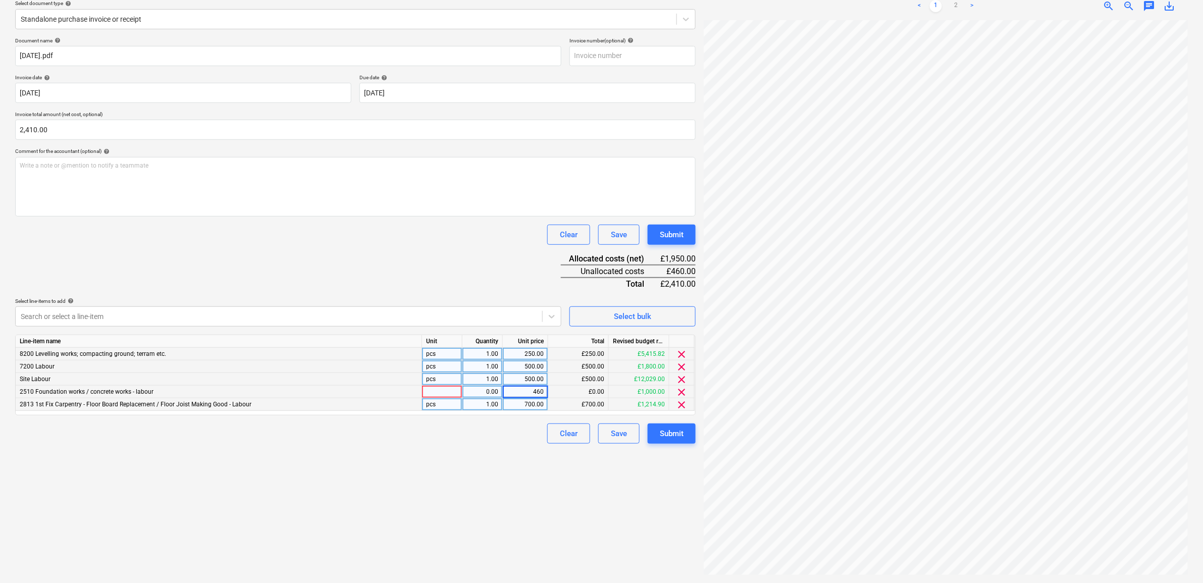
click at [537, 509] on div "Create new document Select company [PERSON_NAME] GANG - Fennies Direct Labour A…" at bounding box center [355, 255] width 689 height 648
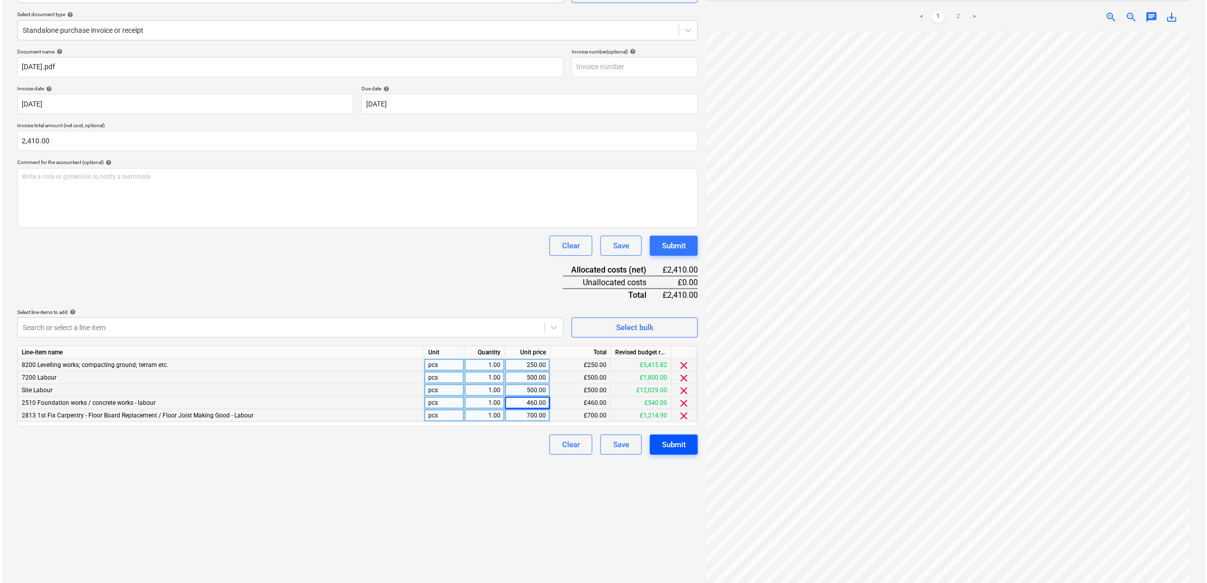
scroll to position [120, 0]
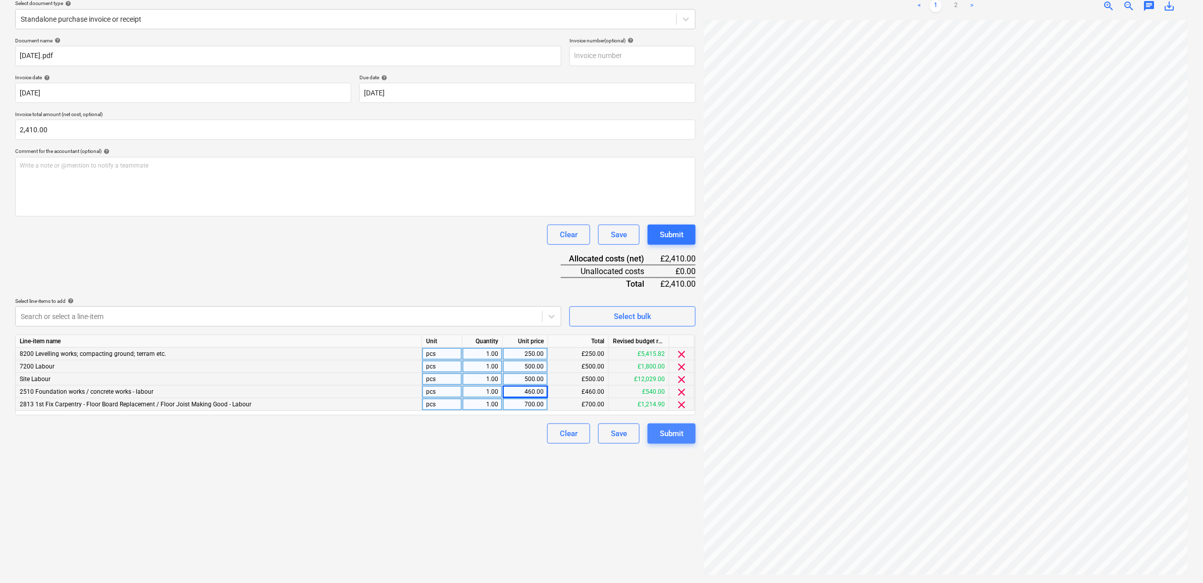
click at [680, 433] on div "Submit" at bounding box center [672, 433] width 24 height 13
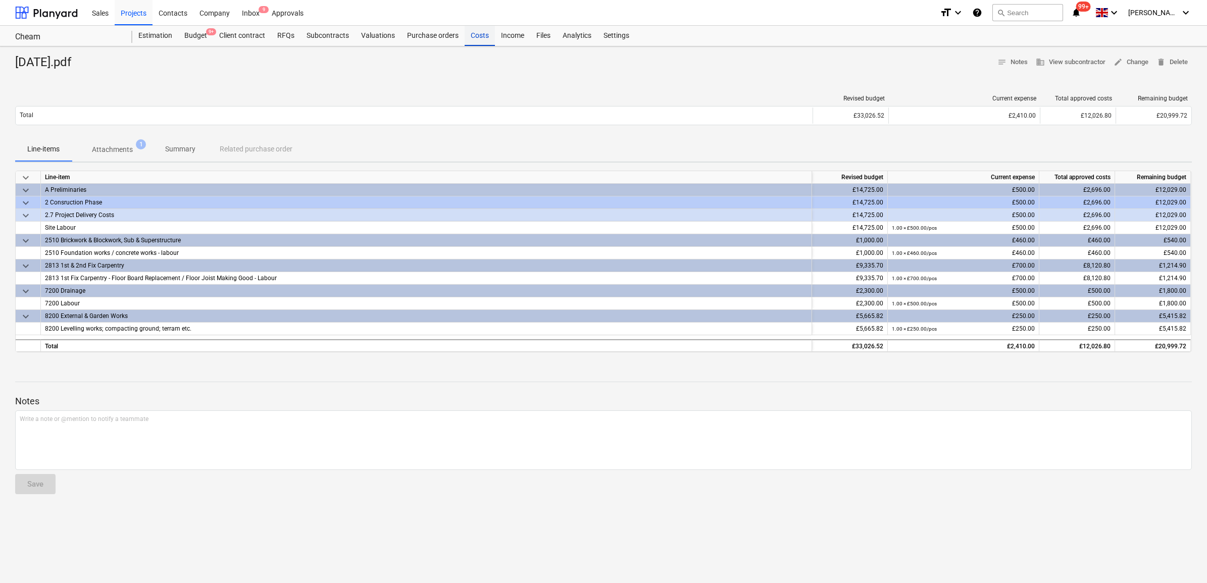
click at [485, 36] on div "Costs" at bounding box center [480, 36] width 30 height 20
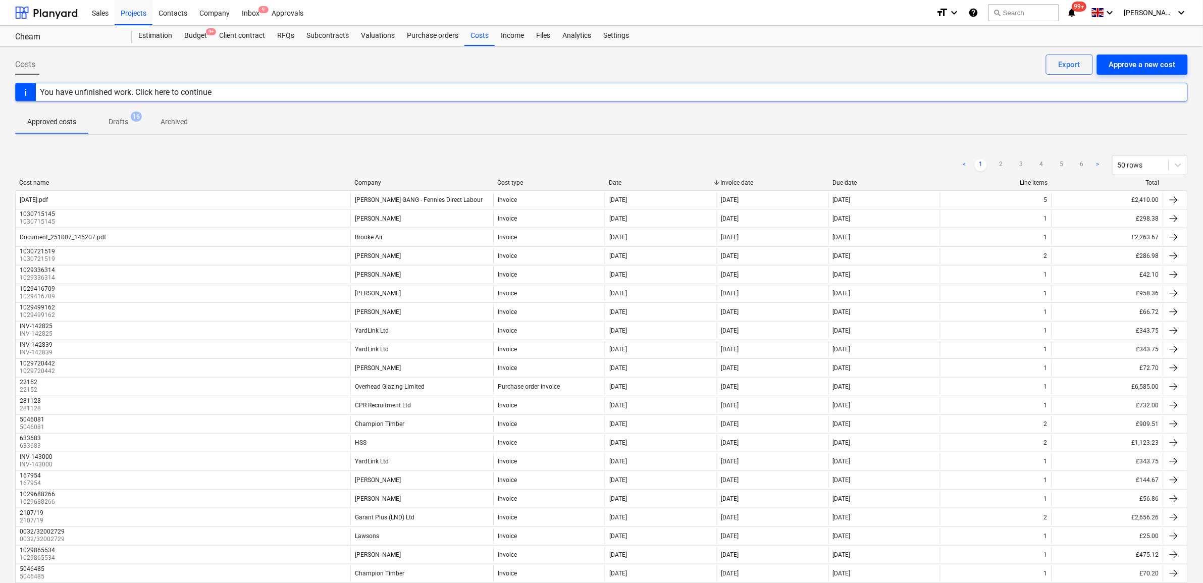
click at [1130, 68] on div "Approve a new cost" at bounding box center [1142, 64] width 67 height 13
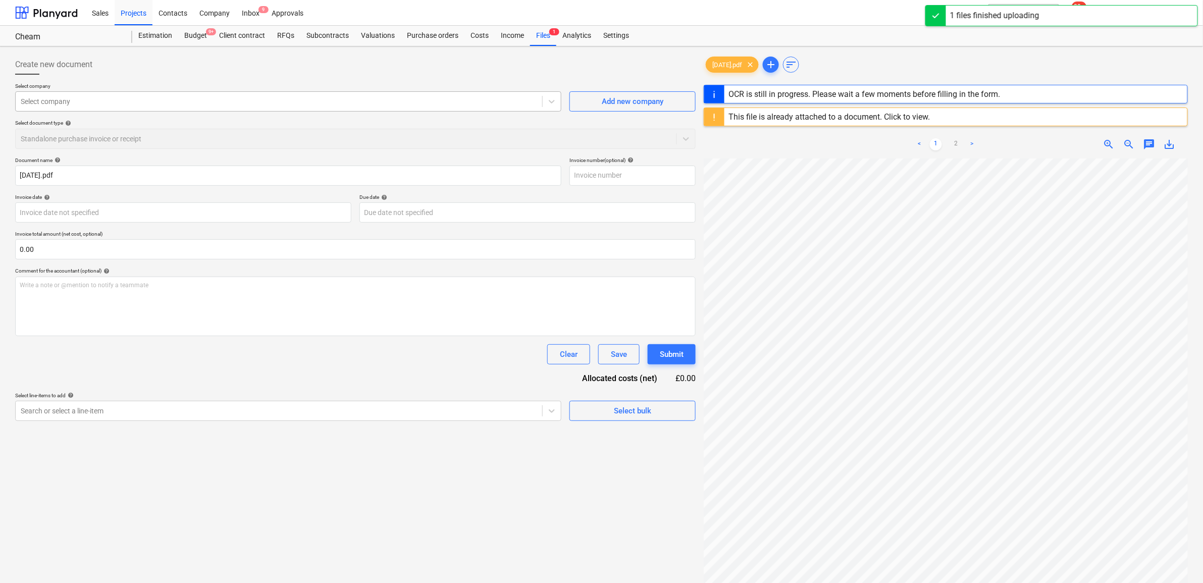
click at [261, 103] on div at bounding box center [279, 101] width 517 height 10
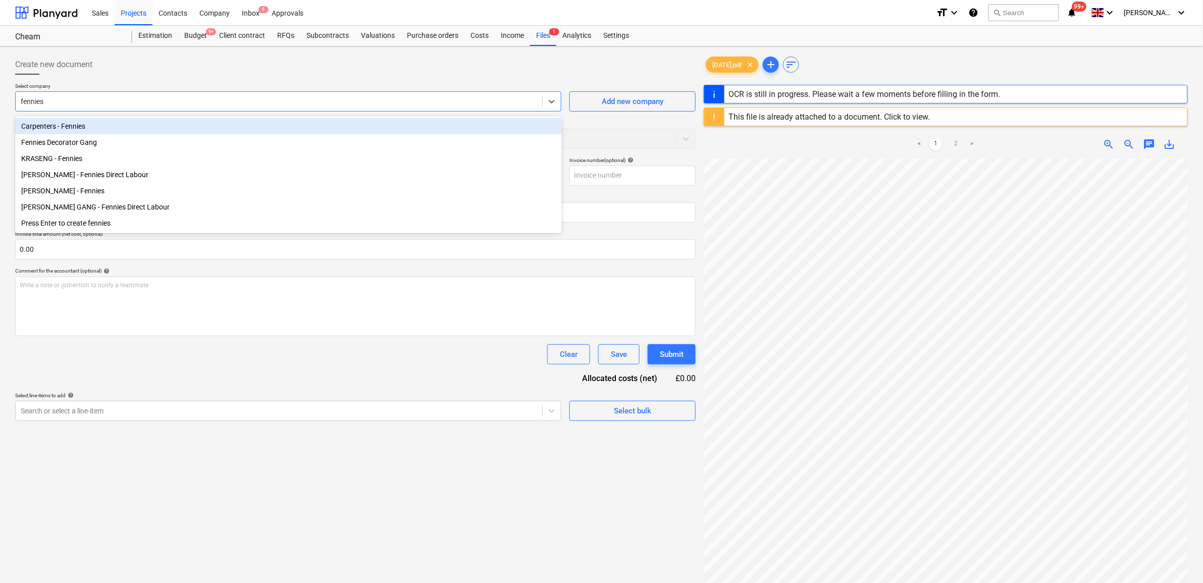
click at [188, 132] on div "Carpenters - Fennies" at bounding box center [288, 126] width 547 height 16
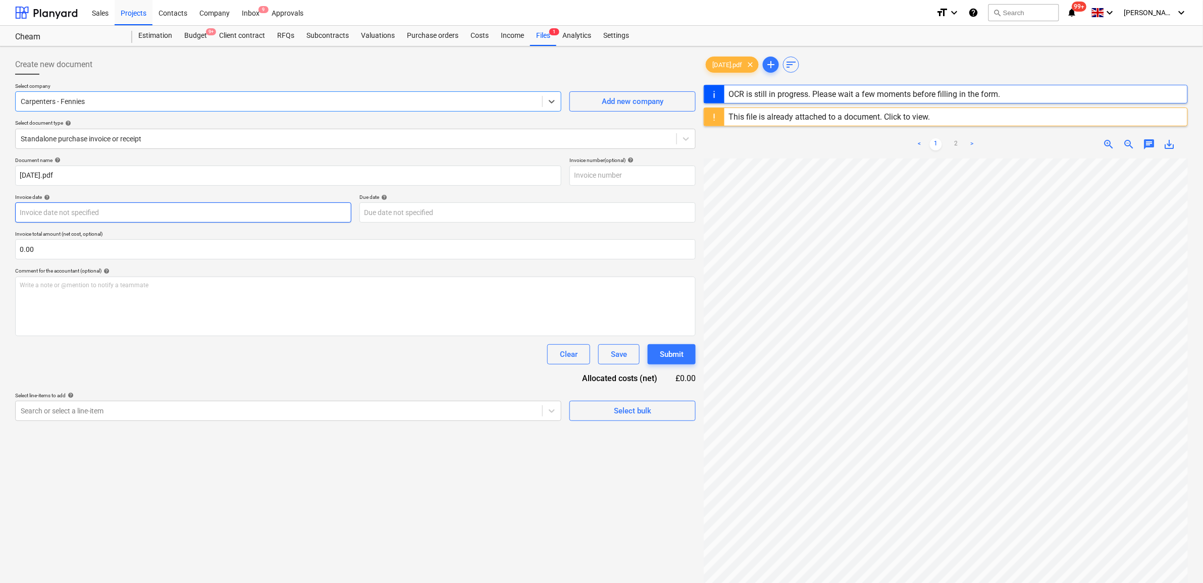
click at [99, 218] on body "Sales Projects Contacts Company Inbox 9 Approvals format_size keyboard_arrow_do…" at bounding box center [601, 291] width 1203 height 583
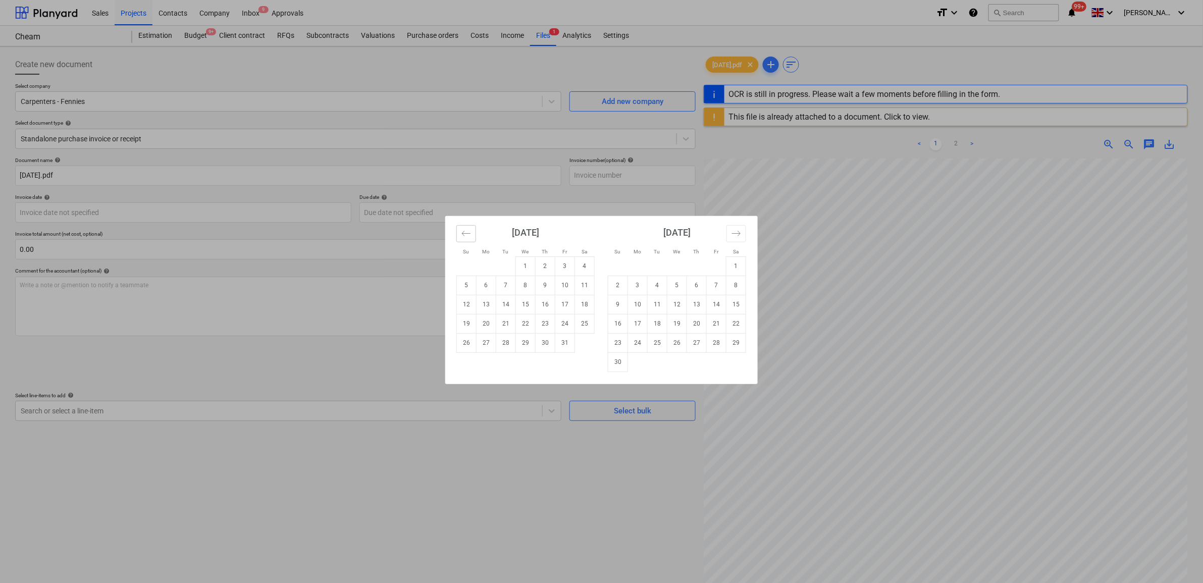
click at [463, 234] on icon "Move backward to switch to the previous month." at bounding box center [467, 234] width 10 height 10
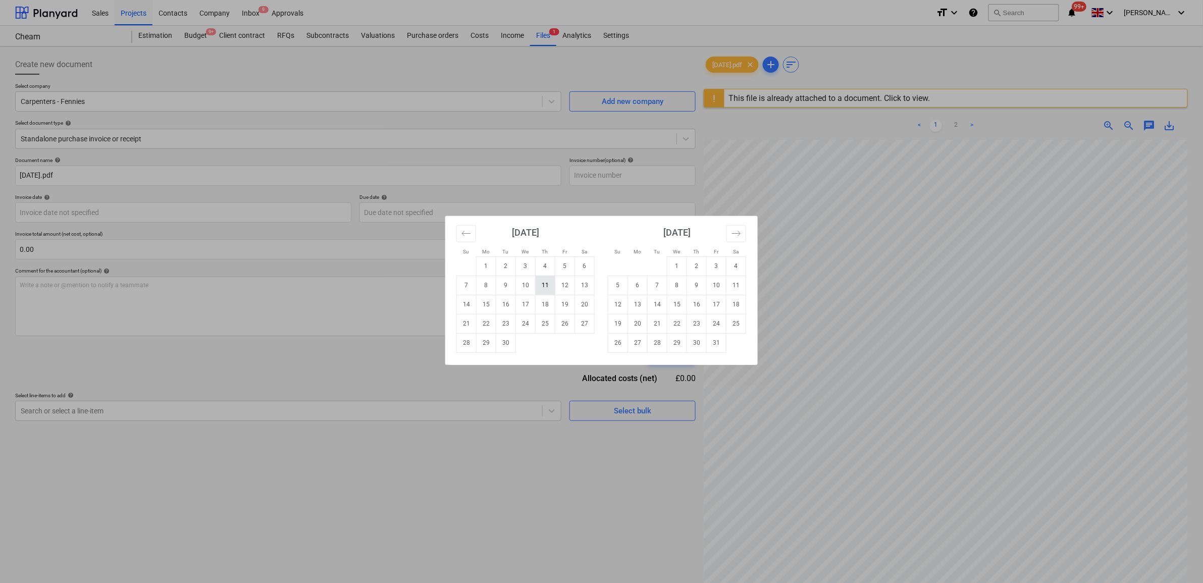
click at [551, 287] on td "11" at bounding box center [546, 285] width 20 height 19
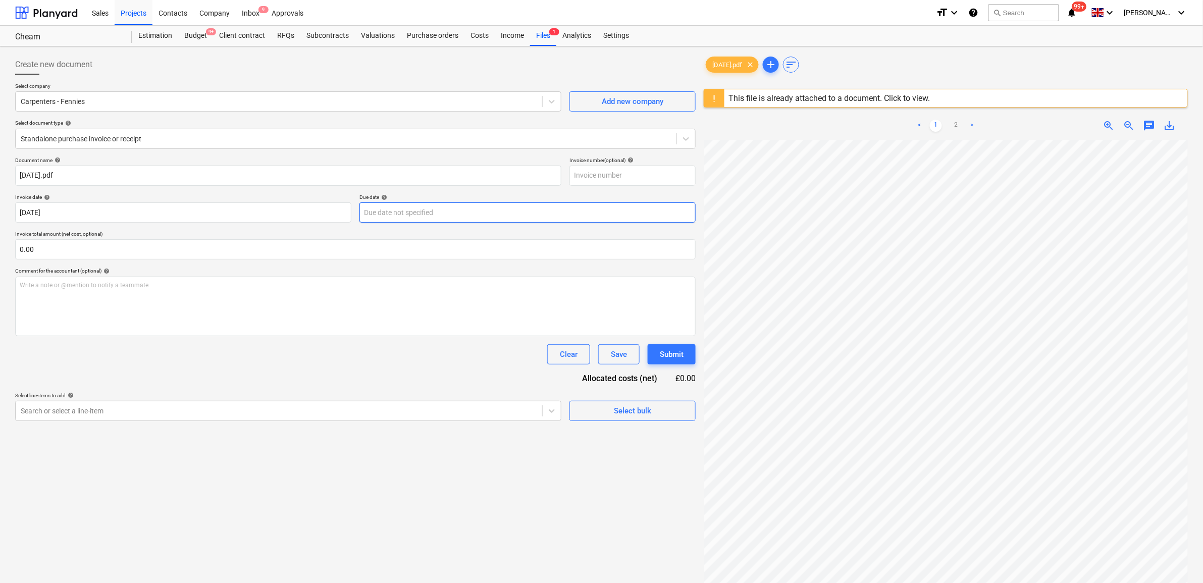
click at [413, 215] on body "Sales Projects Contacts Company Inbox 9 Approvals format_size keyboard_arrow_do…" at bounding box center [601, 291] width 1203 height 583
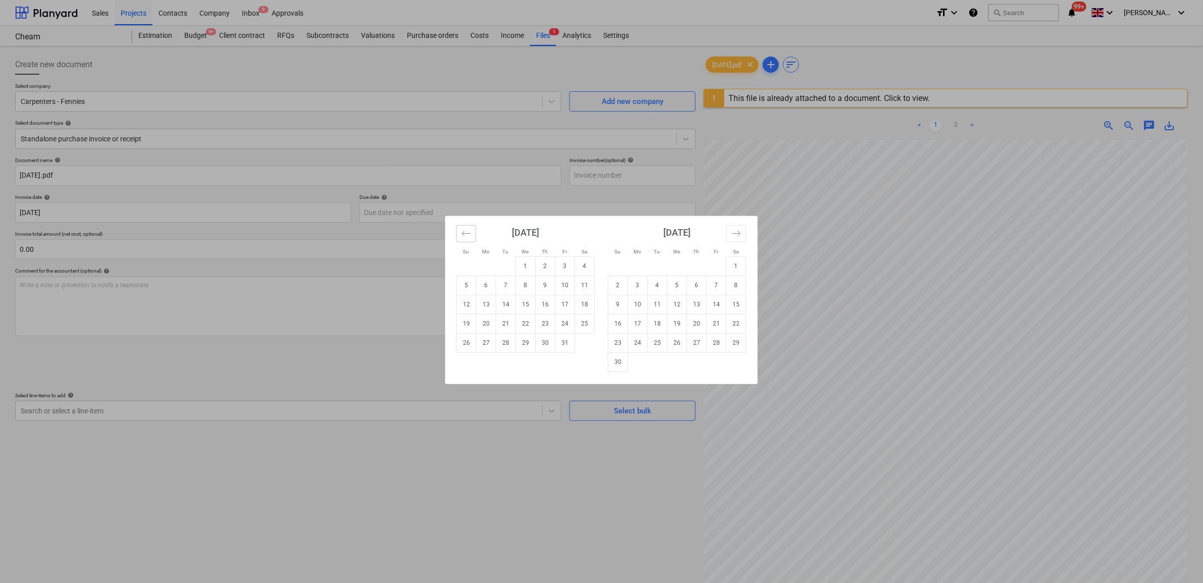
click at [463, 235] on icon "Move backward to switch to the previous month." at bounding box center [467, 234] width 10 height 10
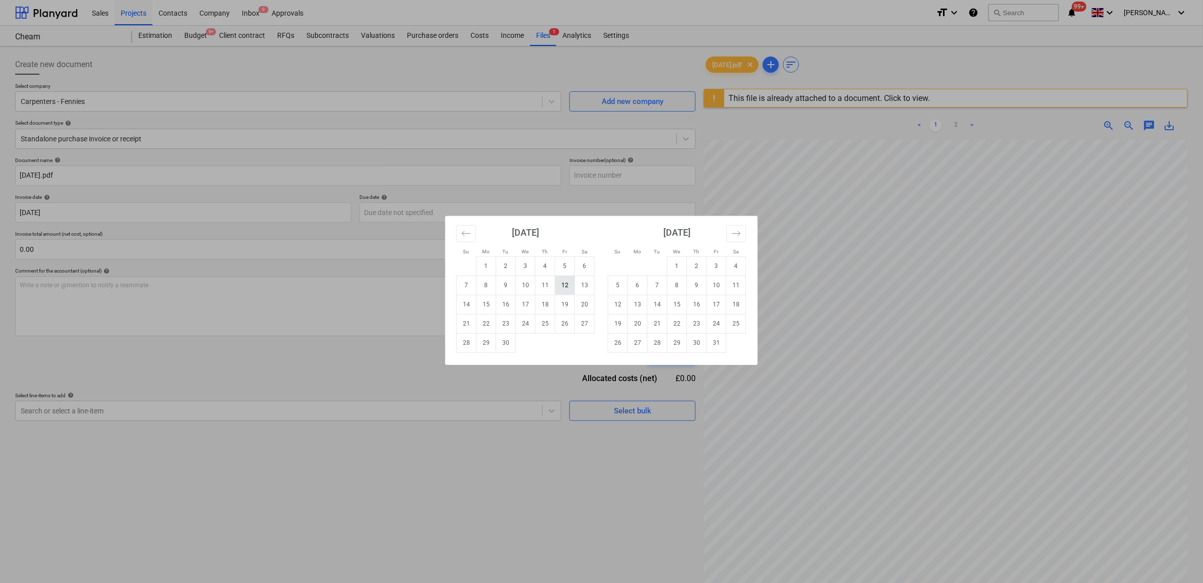
click at [571, 287] on td "12" at bounding box center [565, 285] width 20 height 19
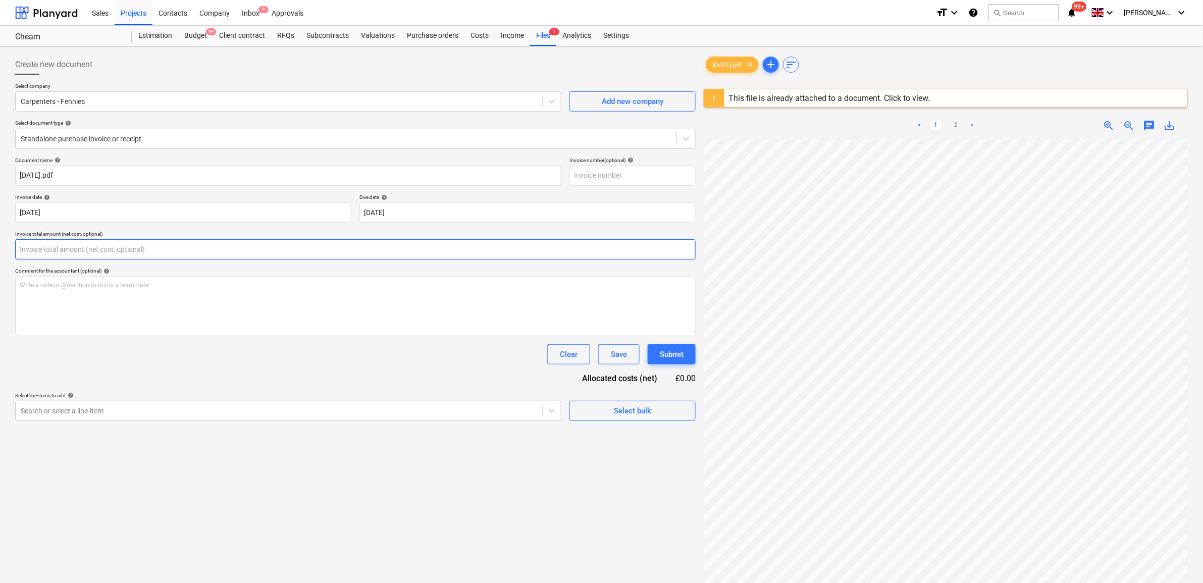
click at [192, 252] on input "text" at bounding box center [355, 249] width 681 height 20
click at [243, 364] on div "Clear Save Submit" at bounding box center [355, 354] width 681 height 20
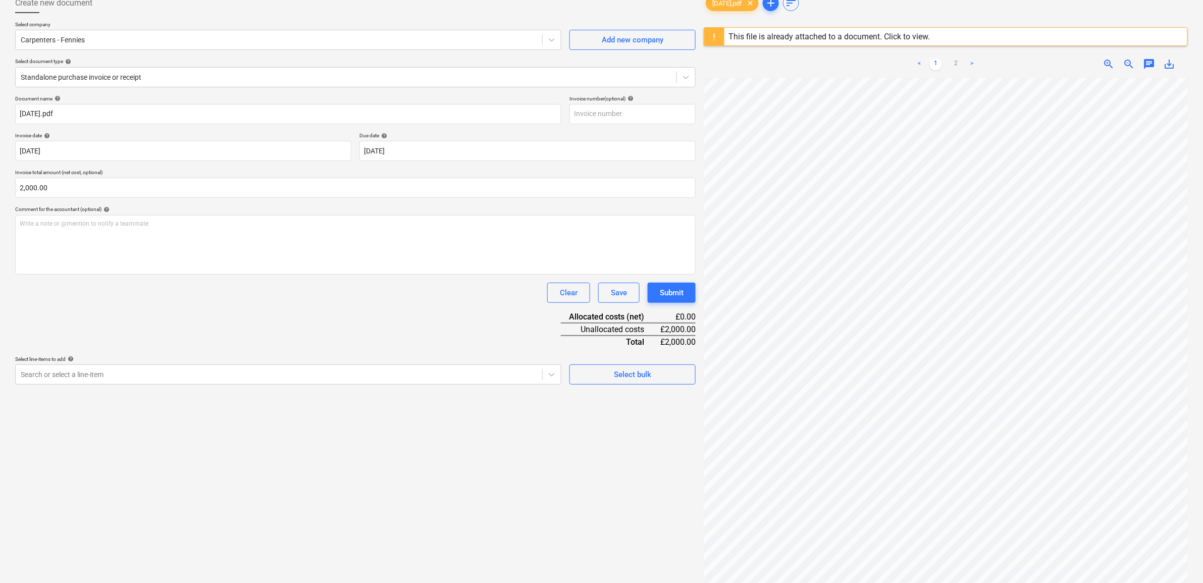
scroll to position [120, 0]
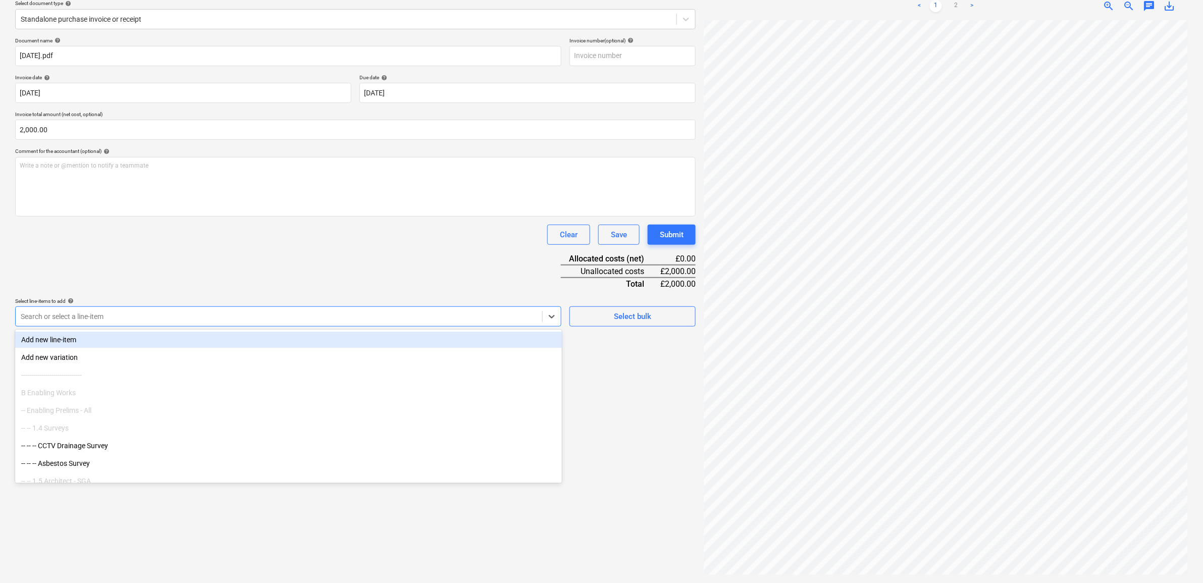
click at [258, 325] on div "Search or select a line-item" at bounding box center [288, 317] width 546 height 20
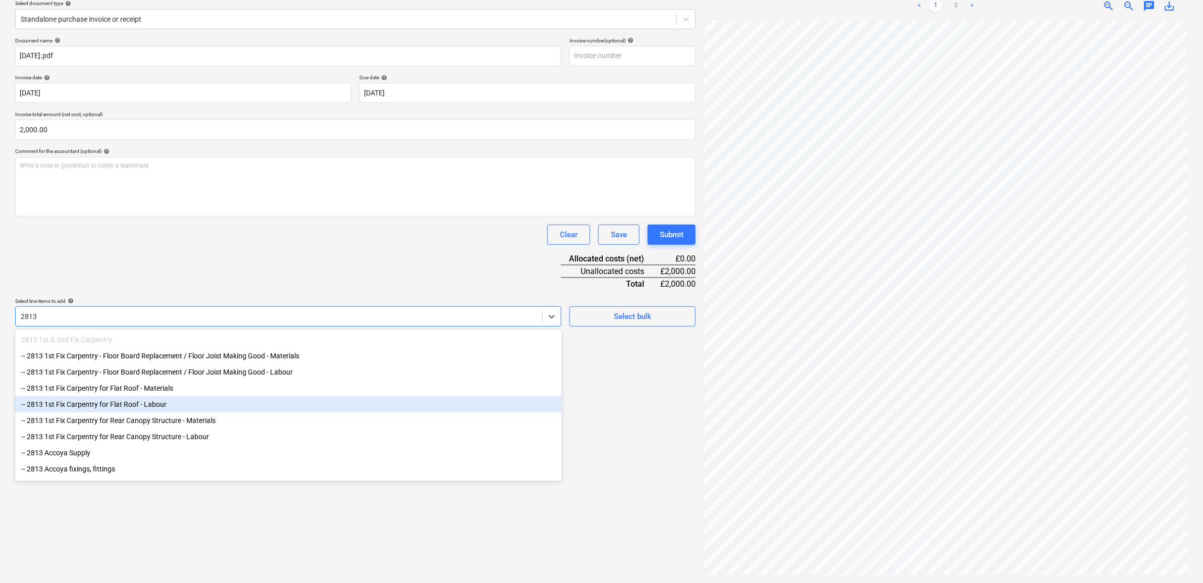
click at [209, 408] on div "-- 2813 1st Fix Carpentry for Flat Roof - Labour" at bounding box center [288, 404] width 547 height 16
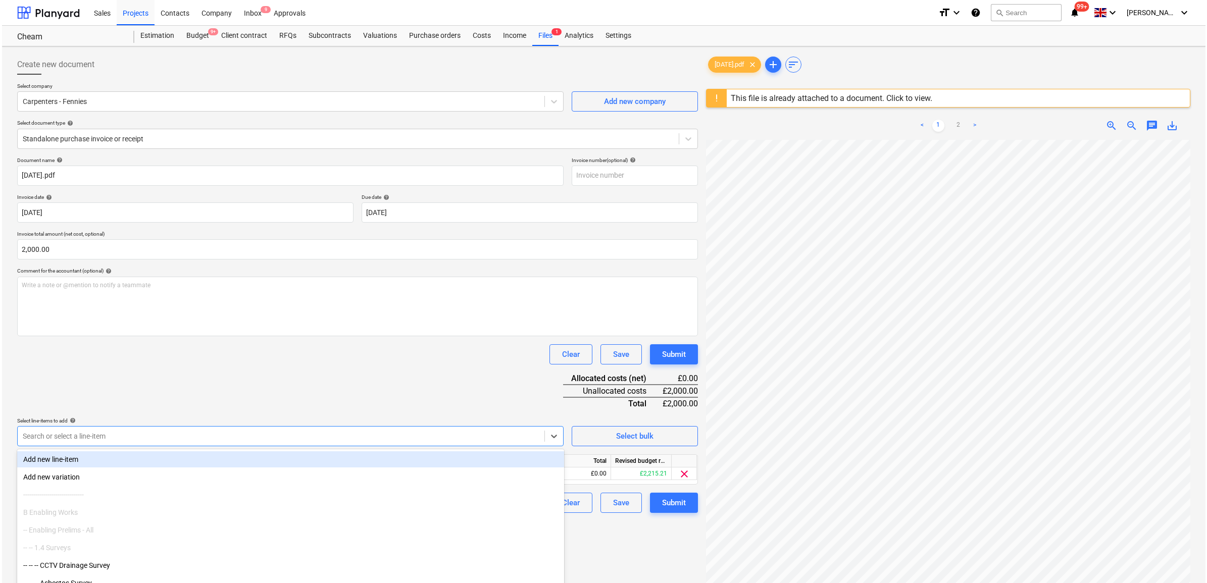
scroll to position [120, 0]
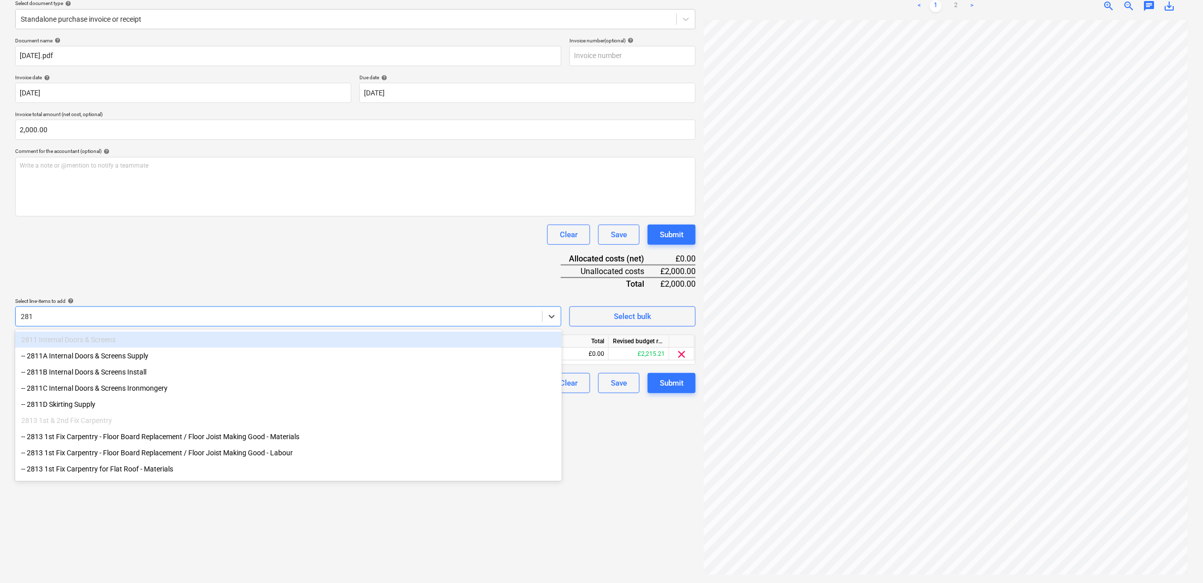
type input "2813"
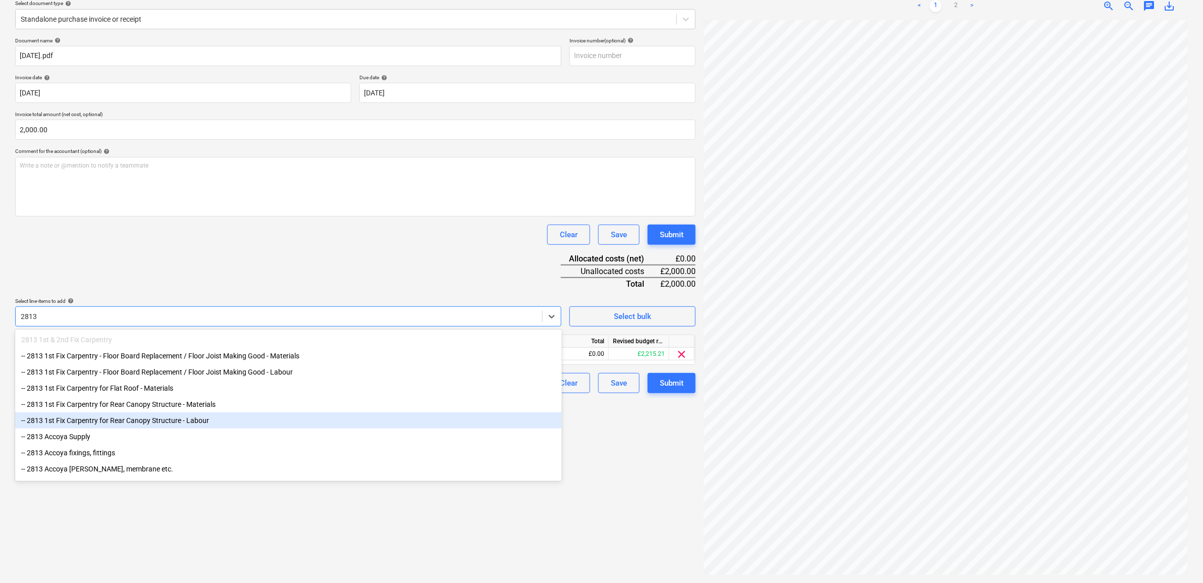
click at [218, 423] on div "-- 2813 1st Fix Carpentry for Rear Canopy Structure - Labour" at bounding box center [288, 421] width 547 height 16
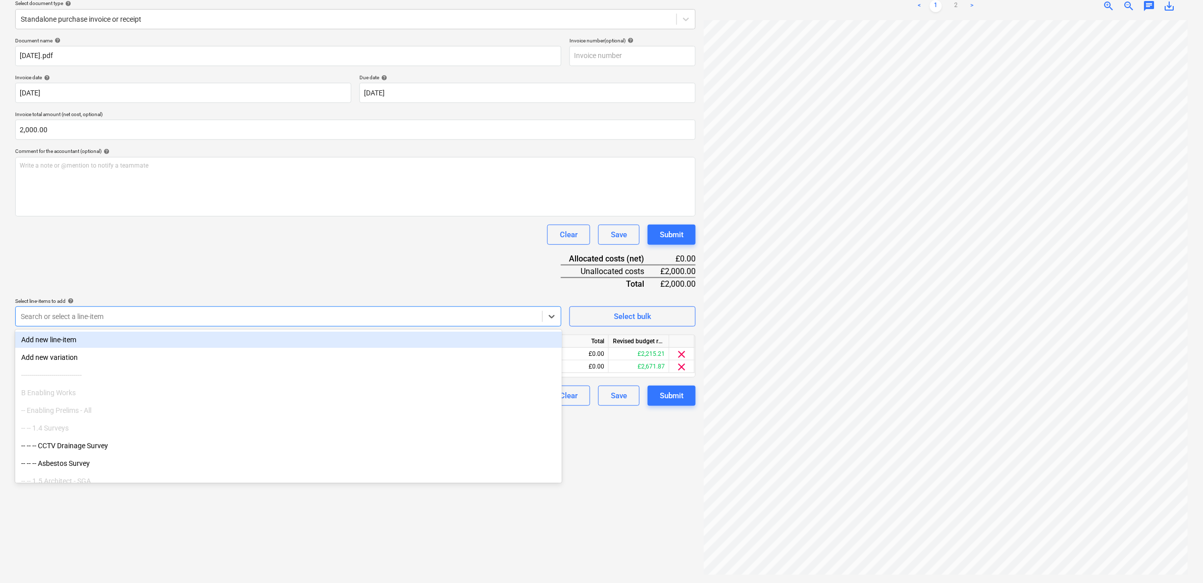
click at [284, 276] on div "Document name help 11.09.25.pdf Invoice number (optional) help Invoice date hel…" at bounding box center [355, 221] width 681 height 369
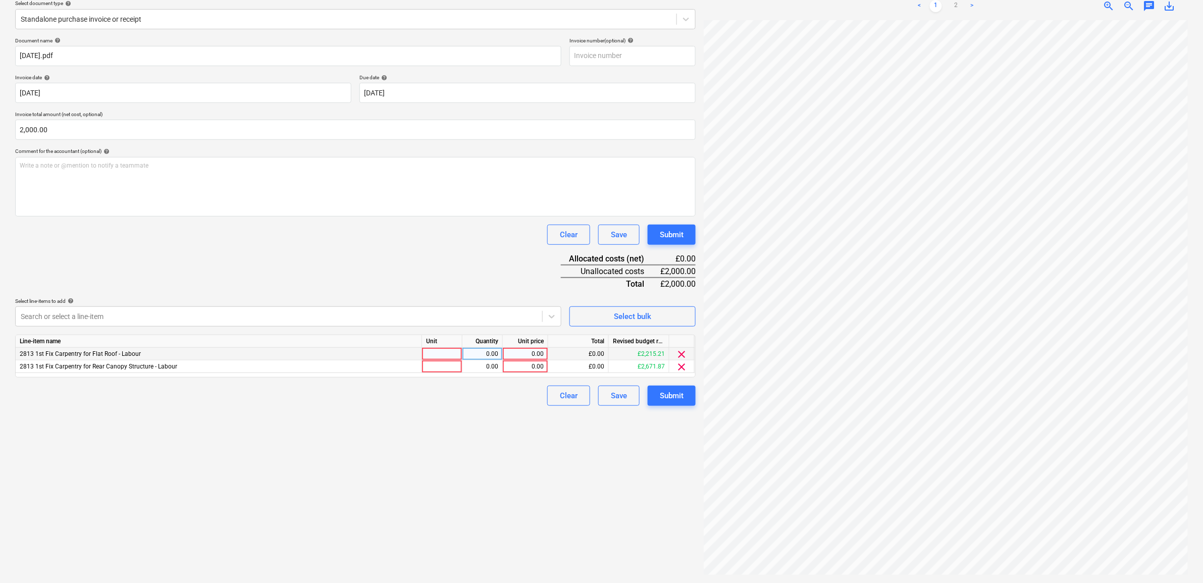
click at [519, 351] on div "0.00" at bounding box center [525, 354] width 37 height 13
type input "1500"
click at [536, 489] on div "Create new document Select company Carpenters - Fennies Add new company Select …" at bounding box center [355, 255] width 689 height 648
click at [540, 352] on div "1,500.00" at bounding box center [525, 354] width 37 height 13
type input "1250"
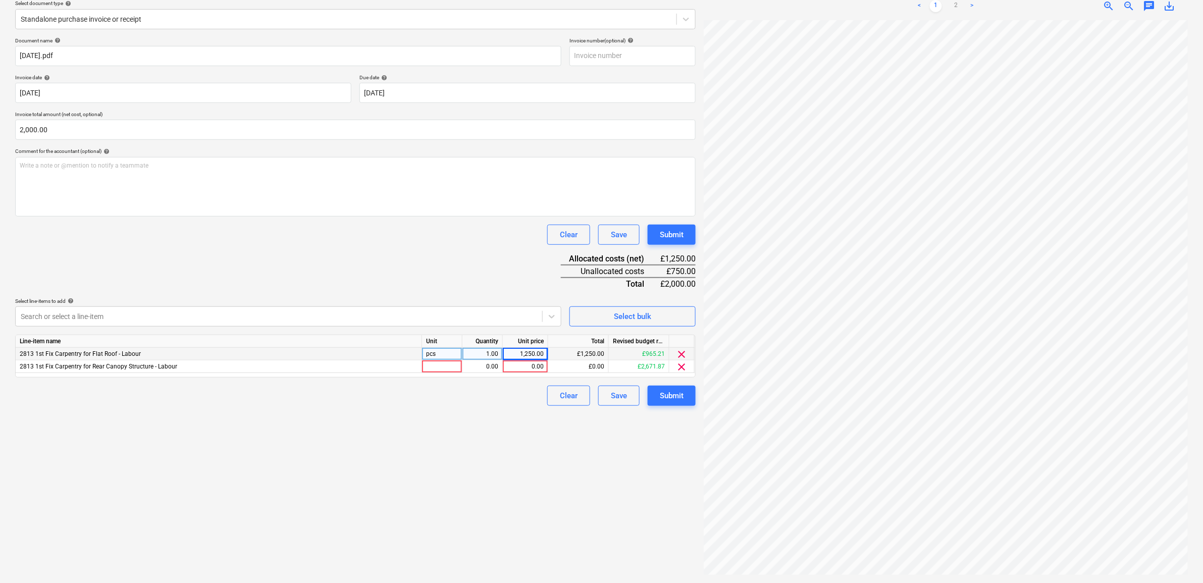
click at [496, 466] on div "Create new document Select company Carpenters - Fennies Add new company Select …" at bounding box center [355, 255] width 689 height 648
click at [536, 352] on div "1,250.00" at bounding box center [525, 354] width 37 height 13
type input "1200"
click at [493, 475] on div "Create new document Select company Carpenters - Fennies Add new company Select …" at bounding box center [355, 255] width 689 height 648
click at [538, 366] on div "0.00" at bounding box center [525, 367] width 37 height 13
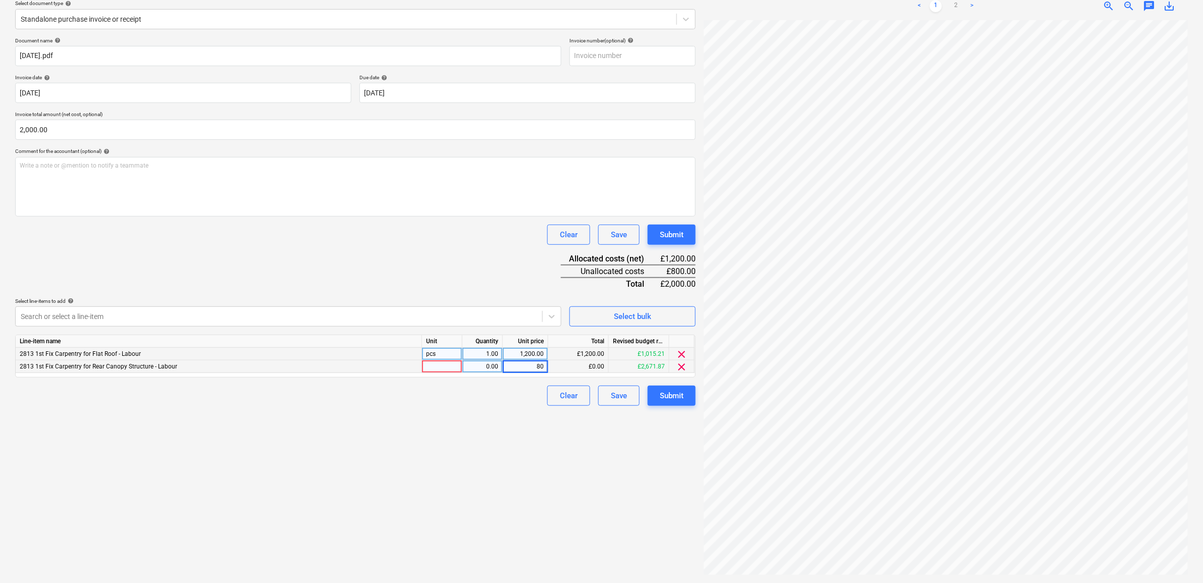
type input "800"
click at [499, 489] on div "Create new document Select company Carpenters - Fennies Add new company Select …" at bounding box center [355, 255] width 689 height 648
click at [663, 395] on div "Submit" at bounding box center [672, 395] width 24 height 13
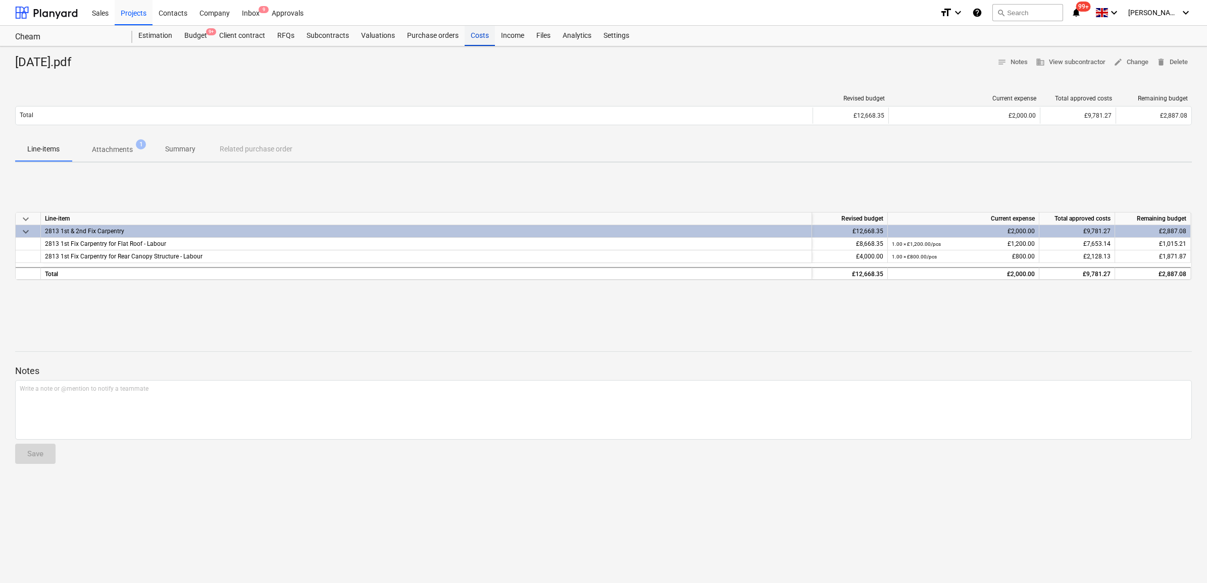
drag, startPoint x: 466, startPoint y: 35, endPoint x: 480, endPoint y: 39, distance: 14.7
click at [466, 35] on div "Costs" at bounding box center [480, 36] width 30 height 20
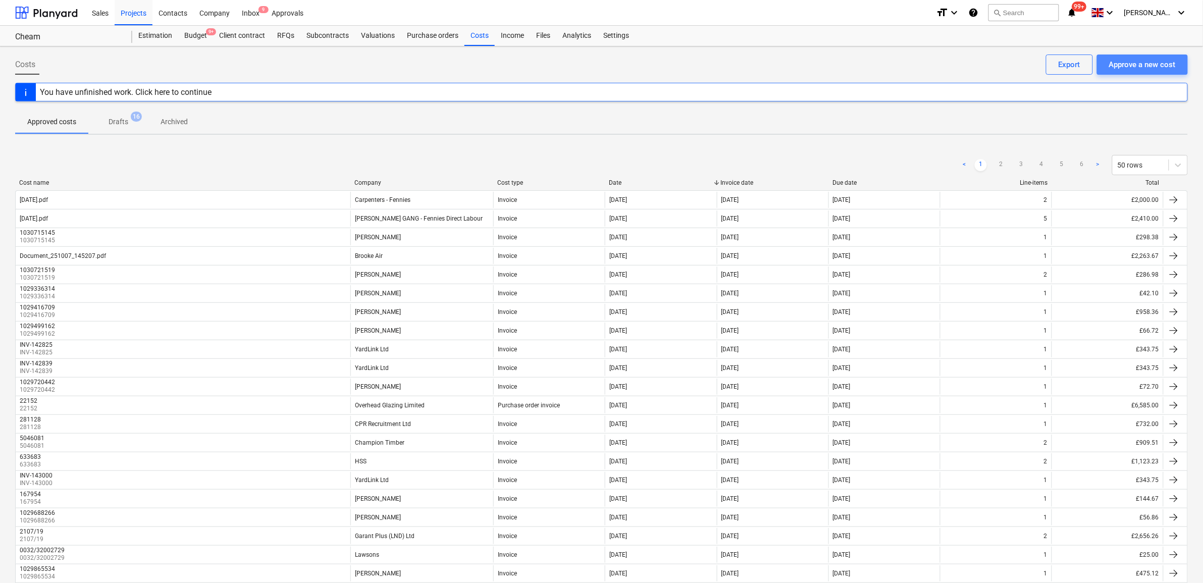
click at [1154, 67] on div "Approve a new cost" at bounding box center [1142, 64] width 67 height 13
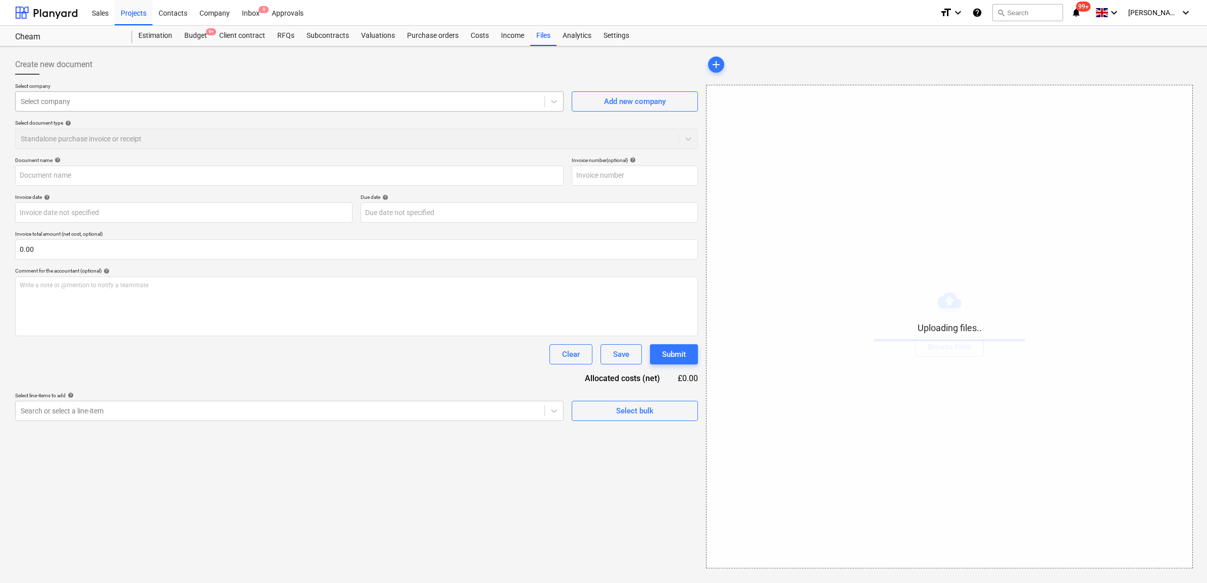
type input "[DATE].pdf"
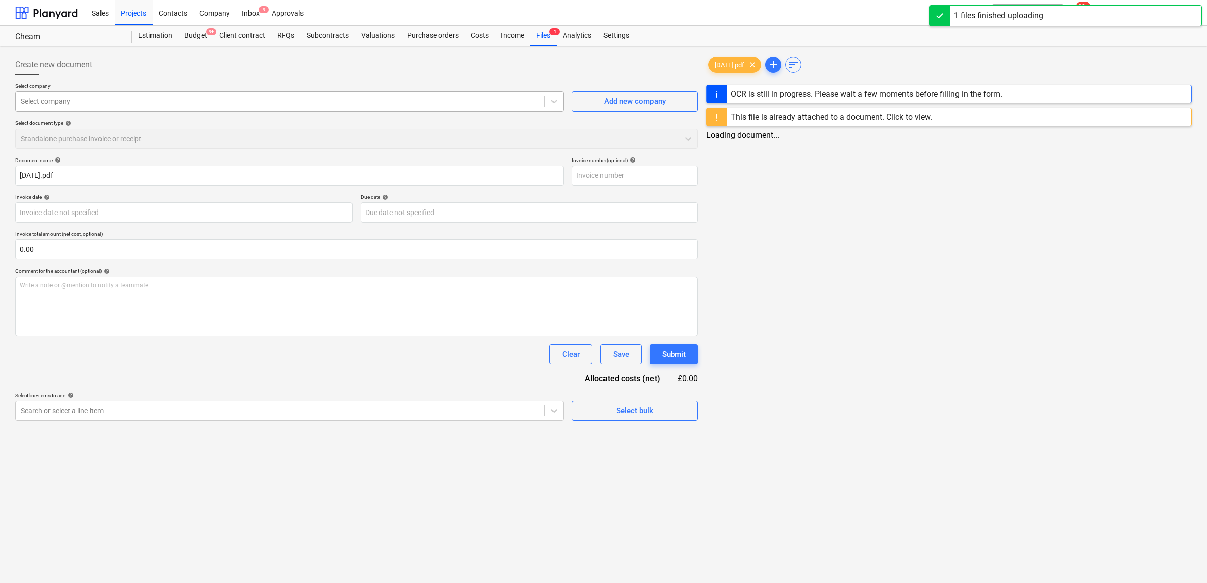
click at [96, 102] on div at bounding box center [280, 101] width 519 height 10
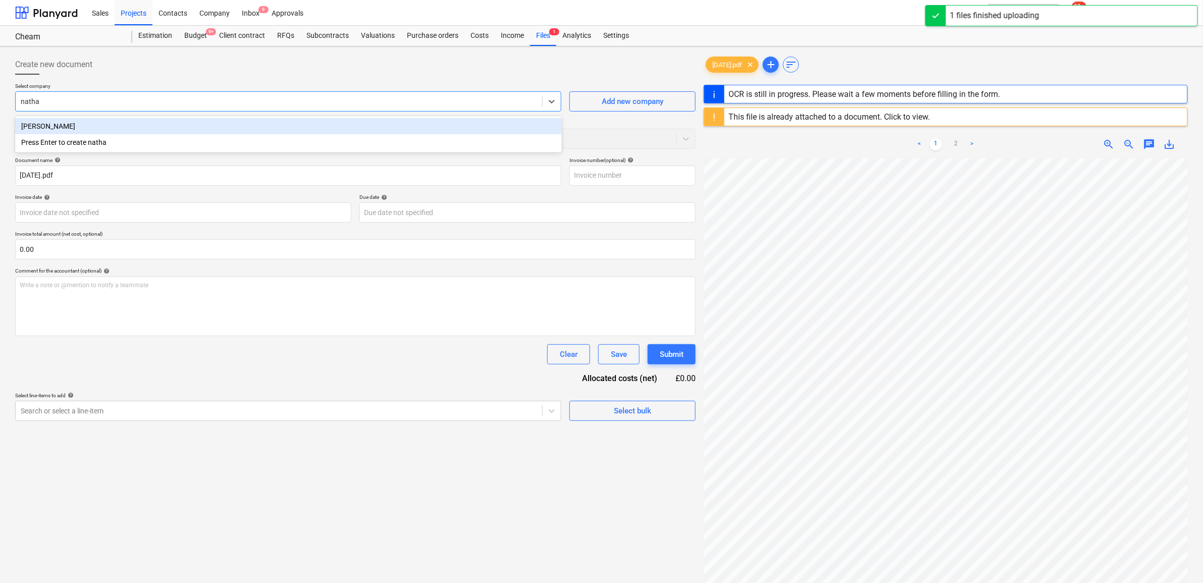
type input "nathan"
click at [97, 121] on div "[PERSON_NAME]" at bounding box center [288, 126] width 547 height 16
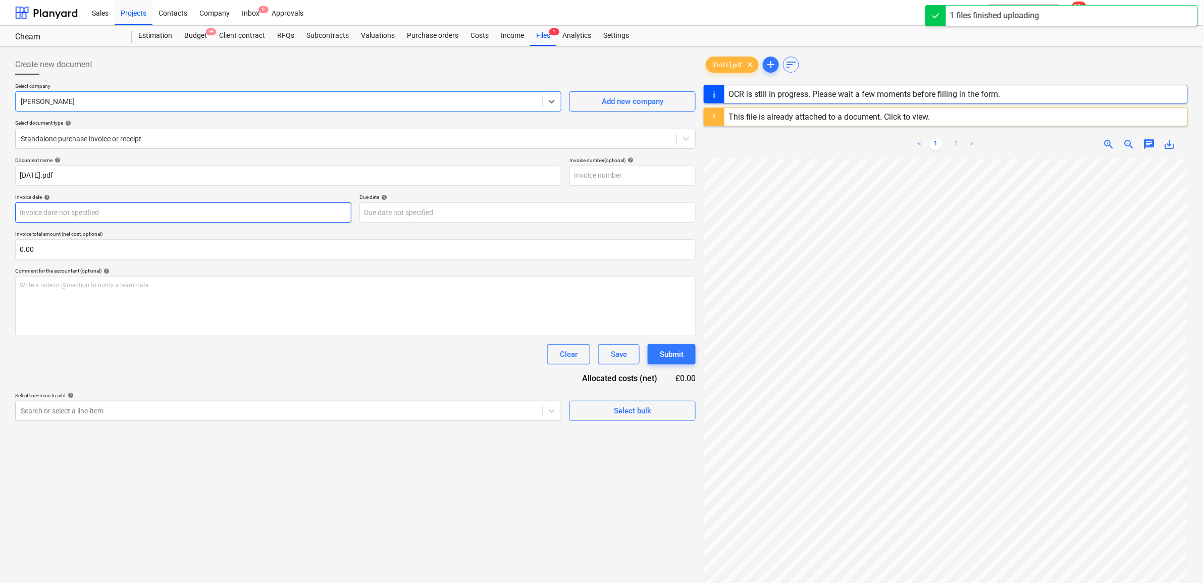
click at [250, 220] on body "Sales Projects Contacts Company Inbox 9 Approvals format_size keyboard_arrow_do…" at bounding box center [601, 291] width 1203 height 583
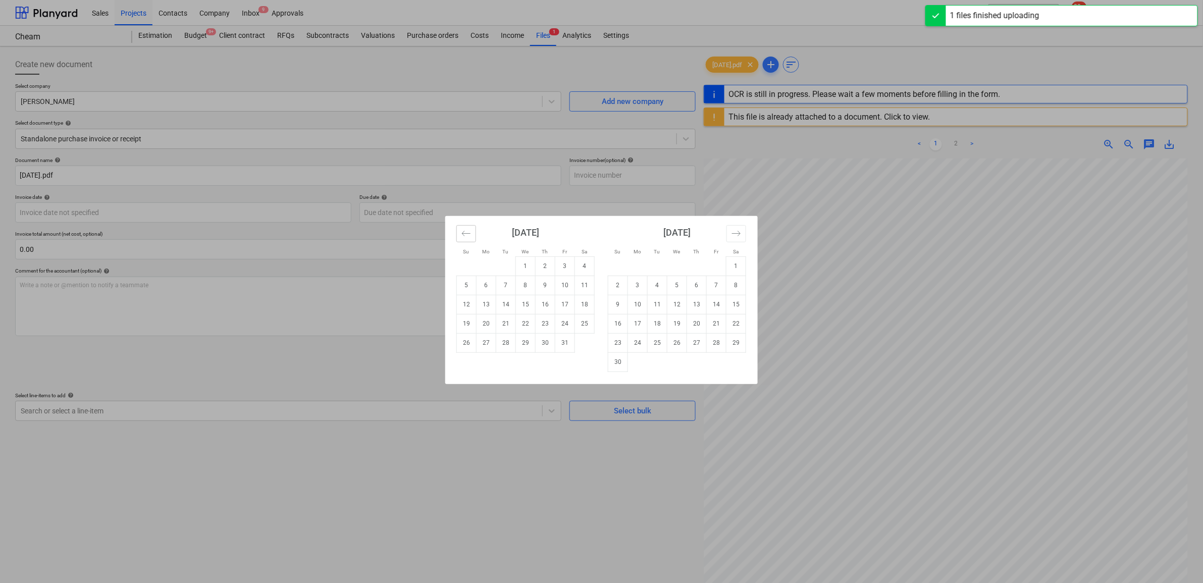
click at [467, 234] on icon "Move backward to switch to the previous month." at bounding box center [467, 234] width 10 height 10
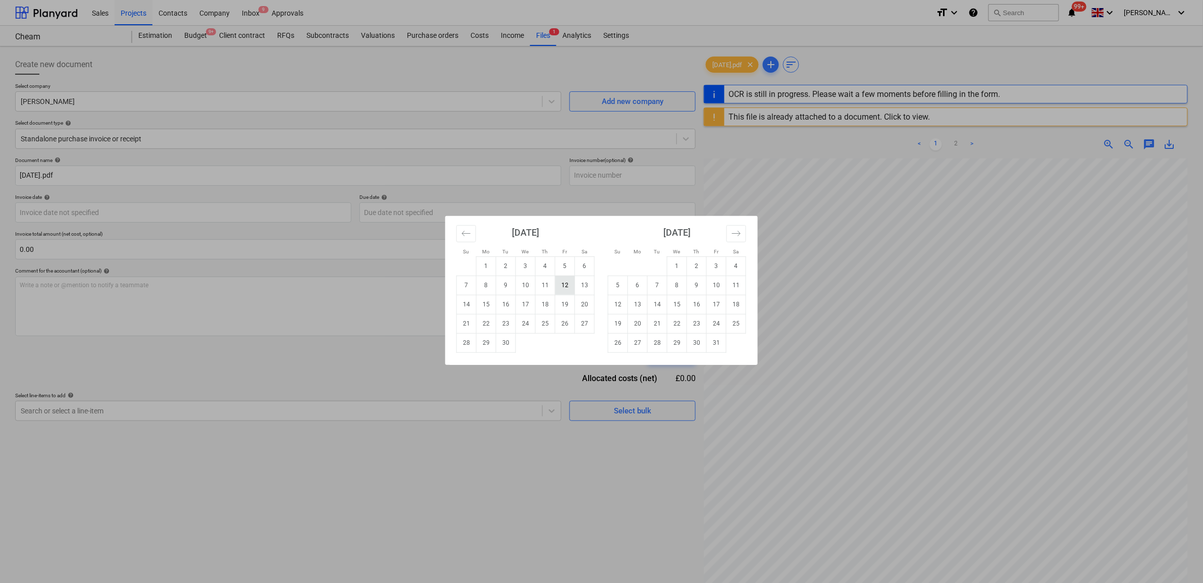
click at [567, 289] on td "12" at bounding box center [565, 285] width 20 height 19
type input "[DATE]"
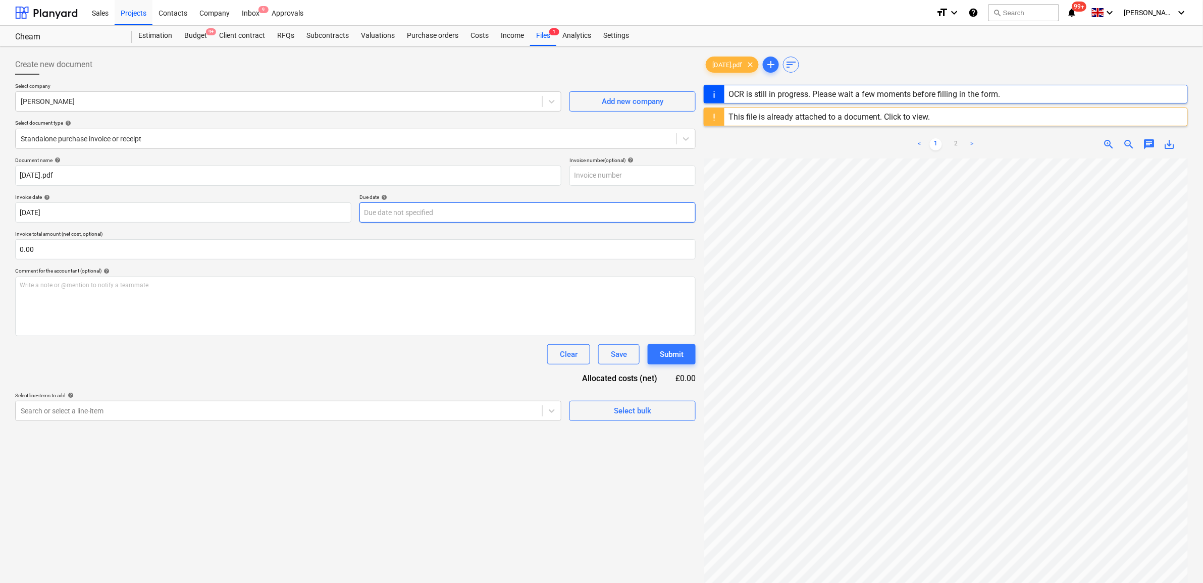
click at [392, 217] on body "Sales Projects Contacts Company Inbox 9 Approvals format_size keyboard_arrow_do…" at bounding box center [601, 291] width 1203 height 583
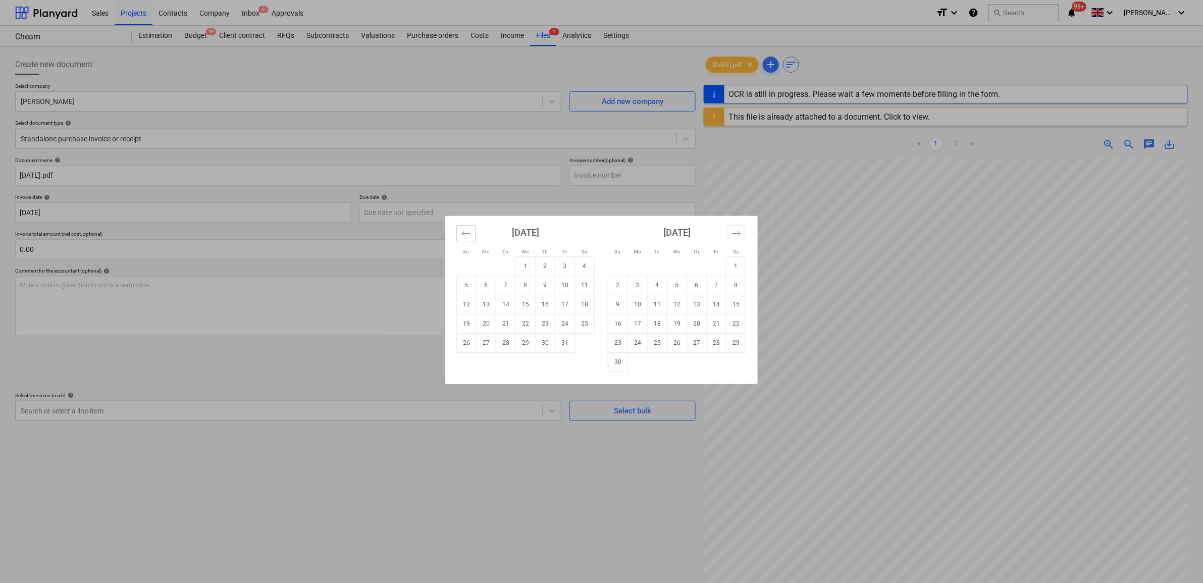
click at [473, 236] on button "Move backward to switch to the previous month." at bounding box center [466, 233] width 20 height 17
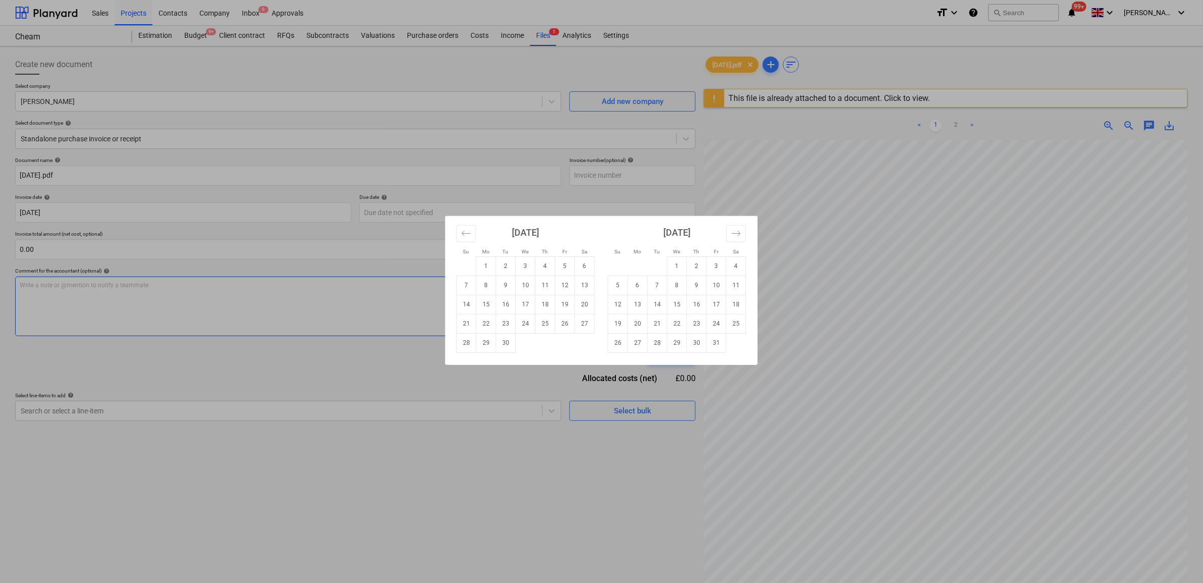
click at [564, 286] on td "12" at bounding box center [565, 285] width 20 height 19
type input "[DATE]"
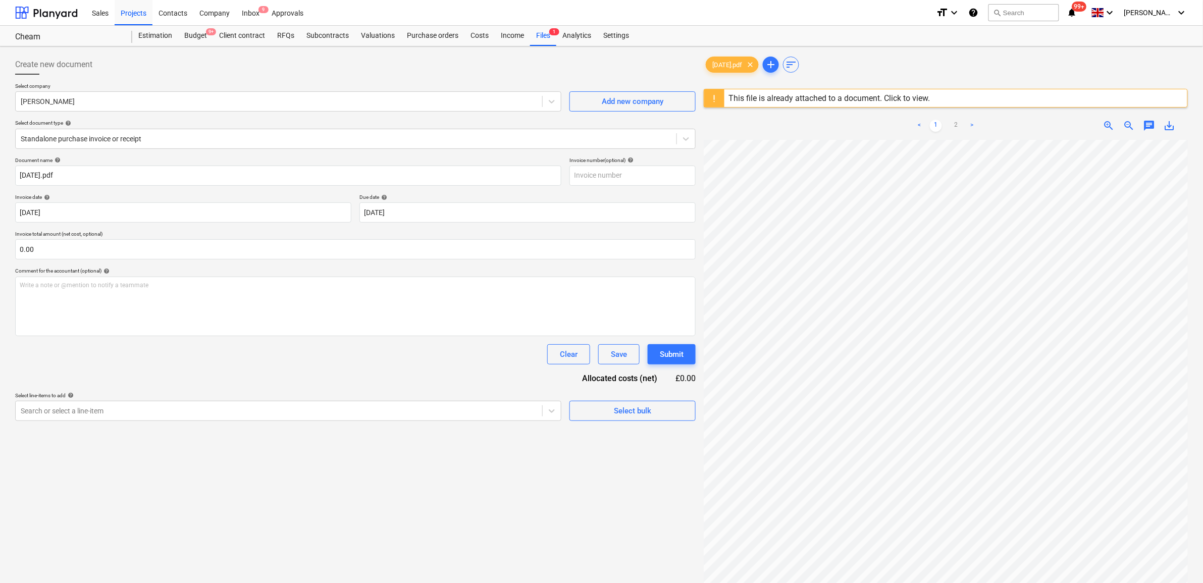
click at [261, 356] on div "Clear Save Submit" at bounding box center [355, 354] width 681 height 20
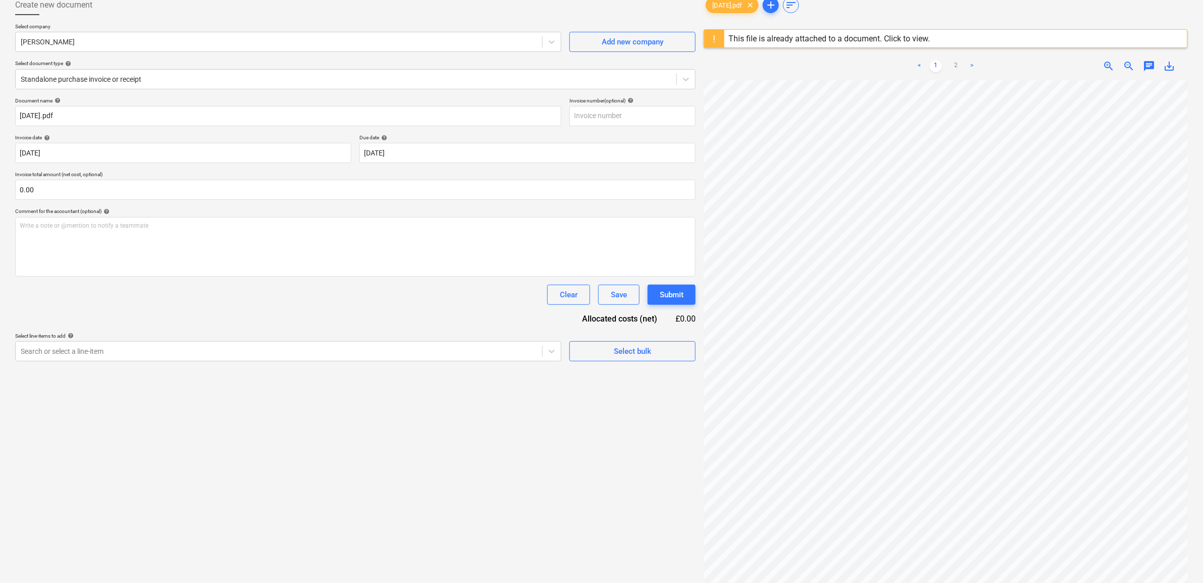
scroll to position [120, 0]
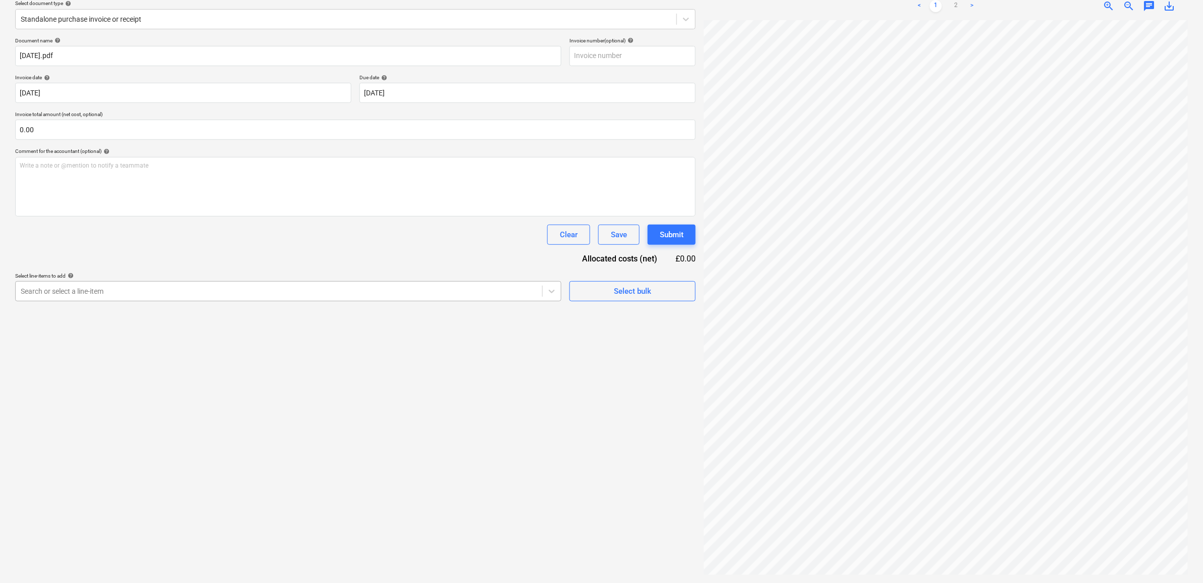
click at [89, 286] on div at bounding box center [279, 291] width 517 height 10
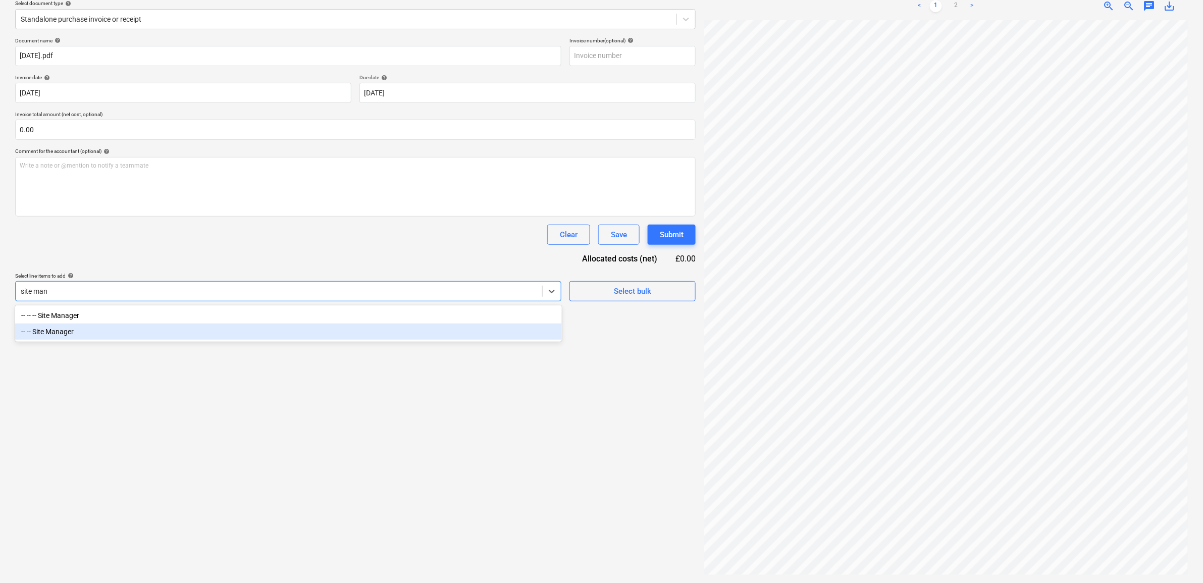
type input "site man"
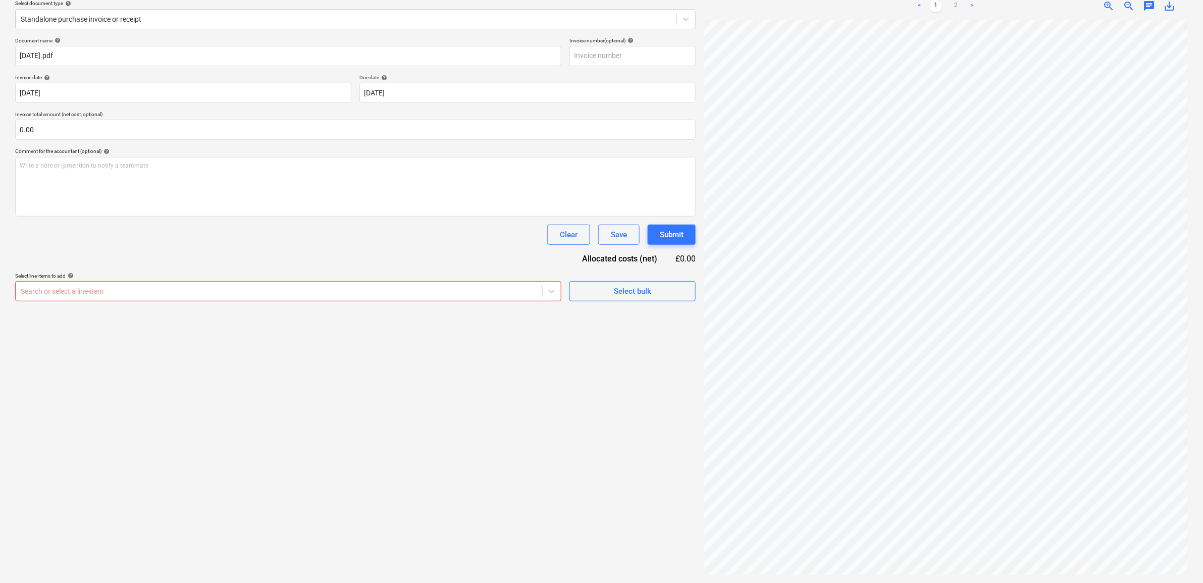
click at [194, 400] on div "Create new document Select company Nathan Bellord Add new company Select docume…" at bounding box center [355, 255] width 689 height 648
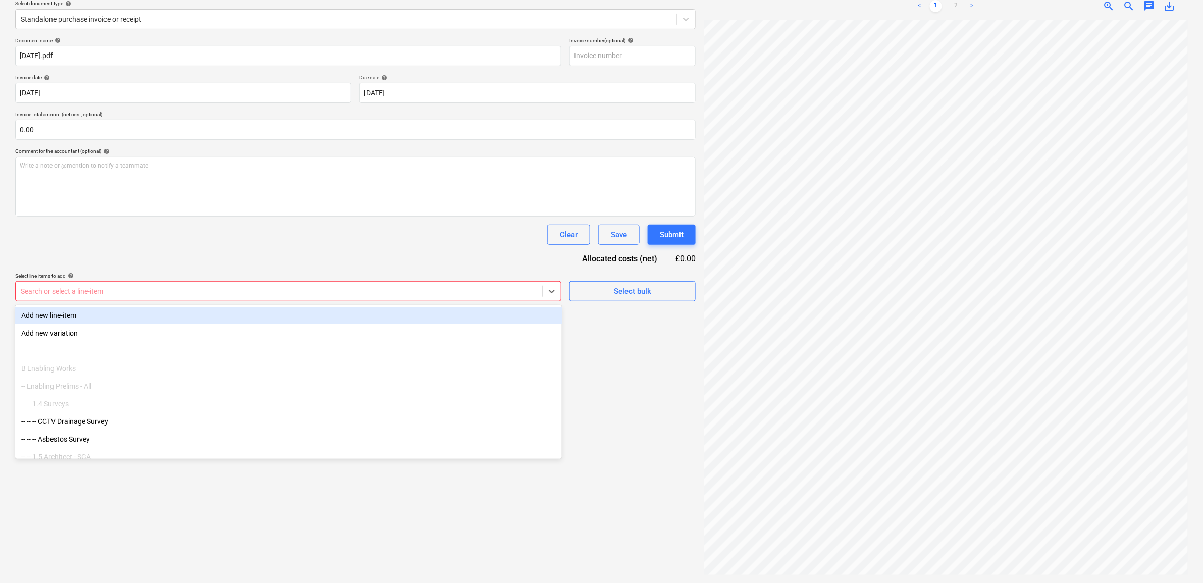
click at [298, 294] on div at bounding box center [279, 291] width 517 height 10
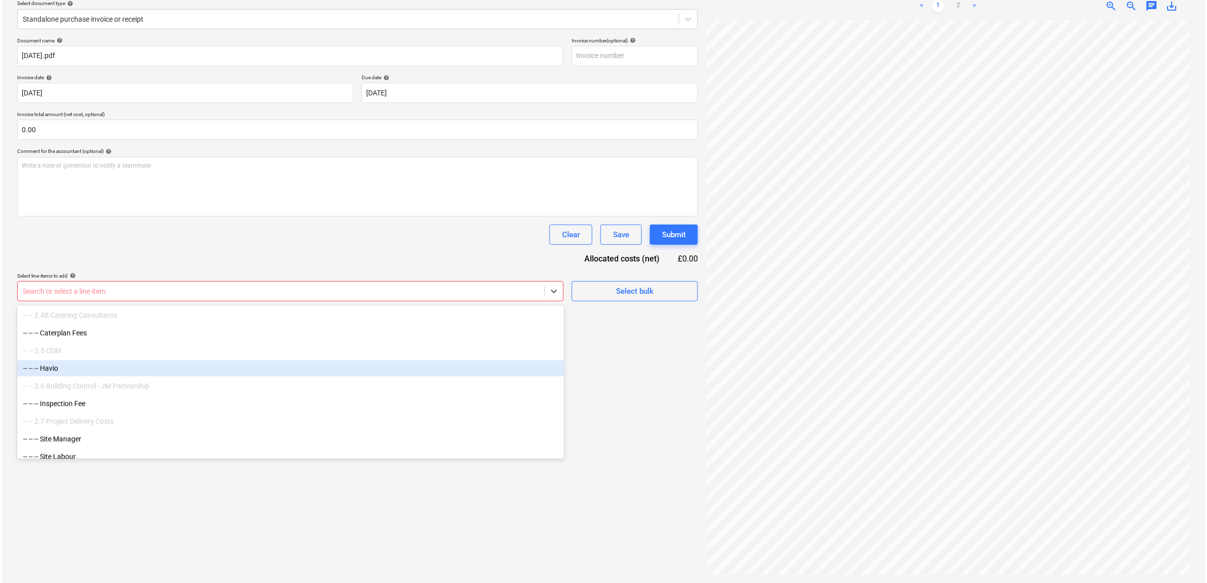
scroll to position [805, 0]
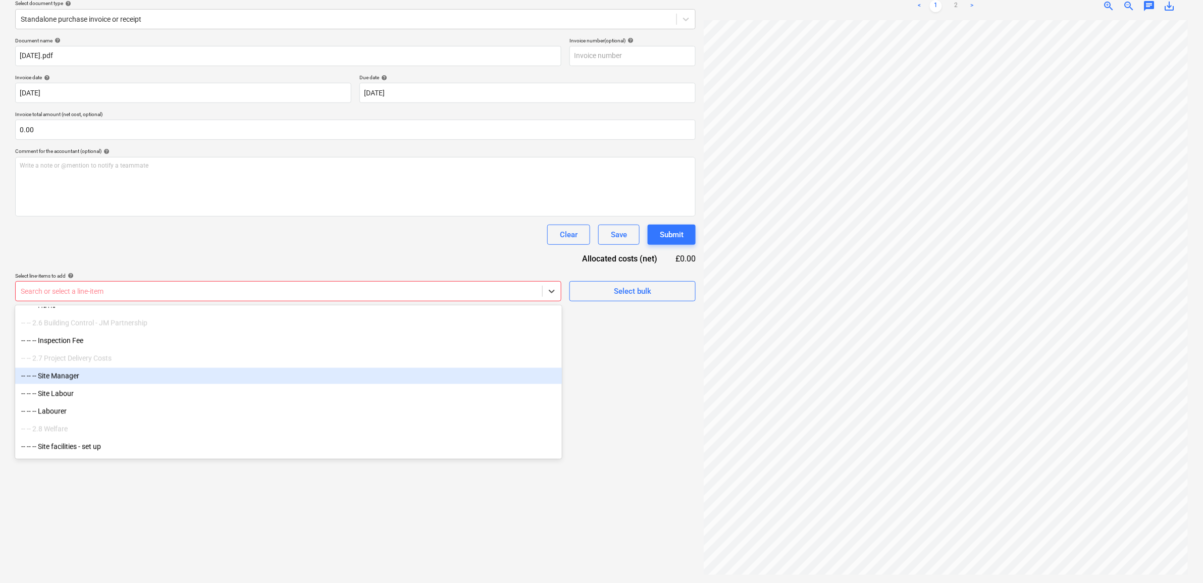
drag, startPoint x: 71, startPoint y: 383, endPoint x: 66, endPoint y: 374, distance: 10.4
click at [66, 374] on div "-- -- -- Site Manager" at bounding box center [288, 376] width 547 height 16
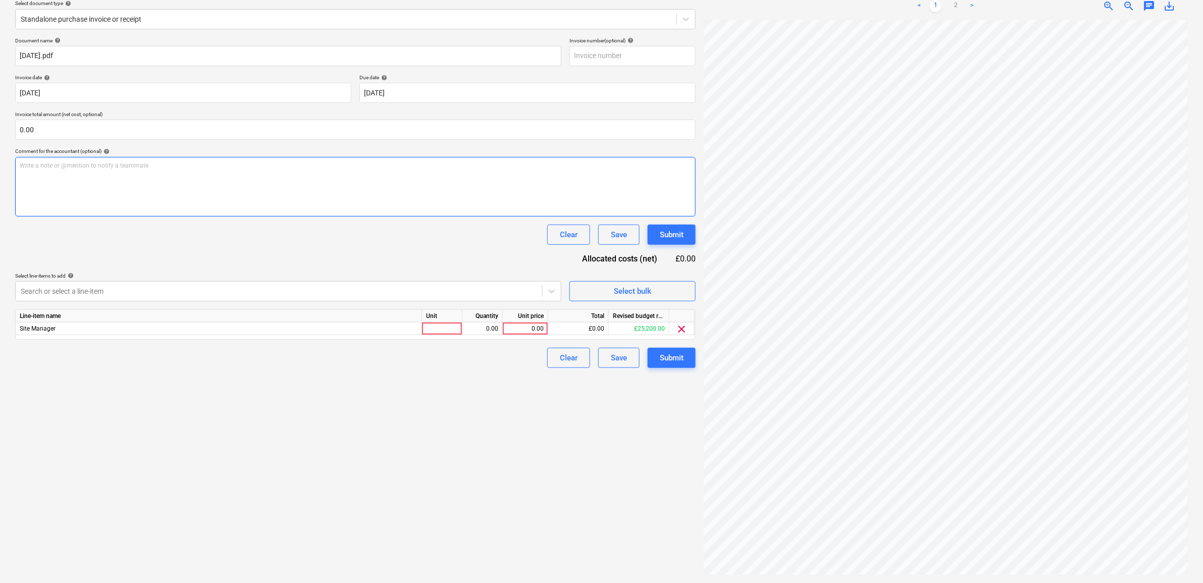
click at [326, 210] on div "Write a note or @mention to notify a teammate ﻿" at bounding box center [355, 187] width 681 height 60
drag, startPoint x: 534, startPoint y: 331, endPoint x: 534, endPoint y: 336, distance: 5.1
click at [534, 332] on div "0.00" at bounding box center [525, 329] width 37 height 13
type input "1400"
click at [458, 443] on div "Create new document Select company Nathan Bellord Add new company Select docume…" at bounding box center [355, 255] width 689 height 648
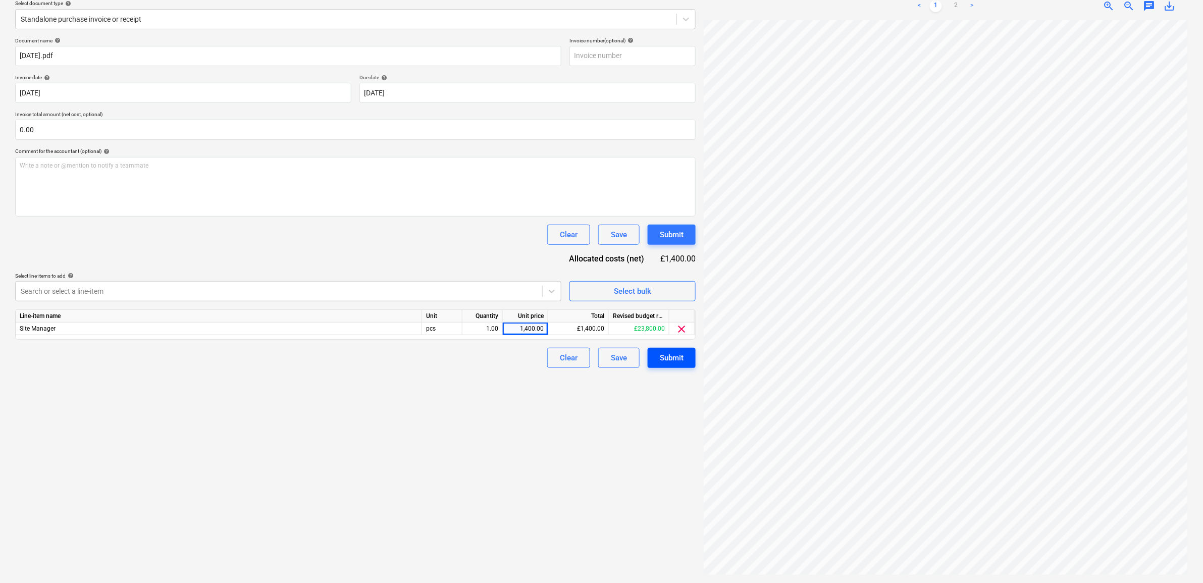
click at [677, 357] on div "Submit" at bounding box center [672, 357] width 24 height 13
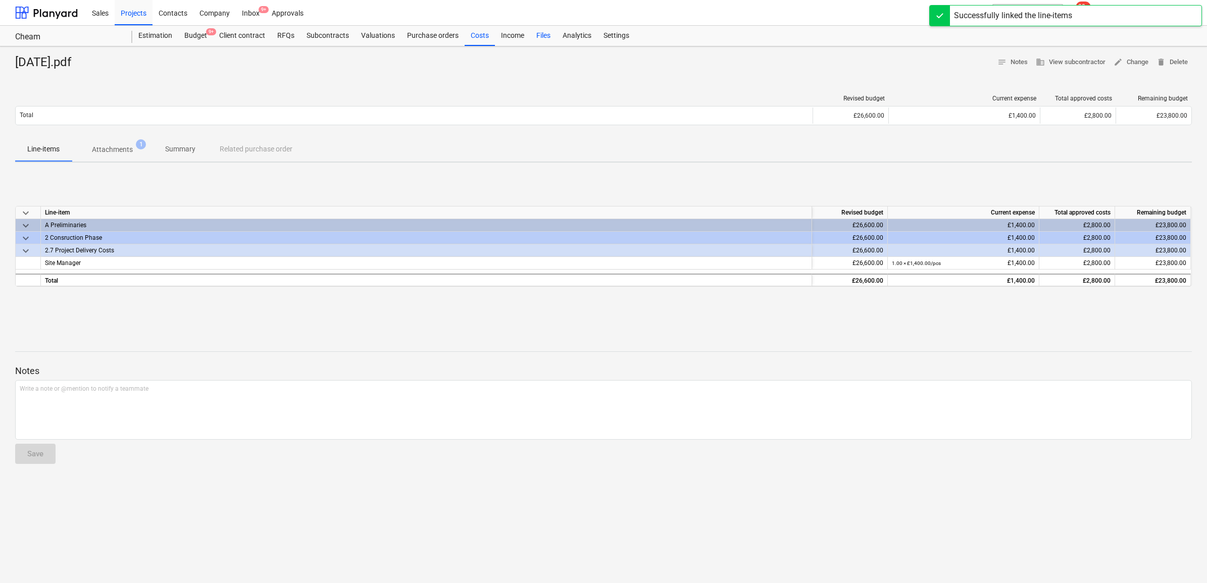
click at [539, 33] on div "Files" at bounding box center [543, 36] width 26 height 20
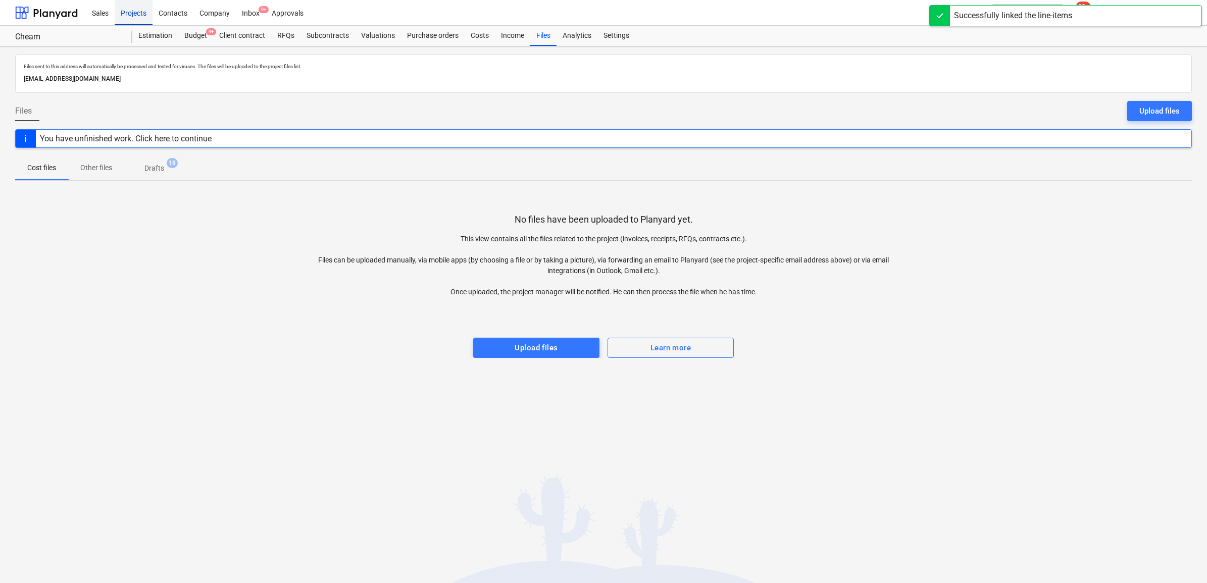
click at [139, 16] on div "Projects" at bounding box center [134, 12] width 38 height 26
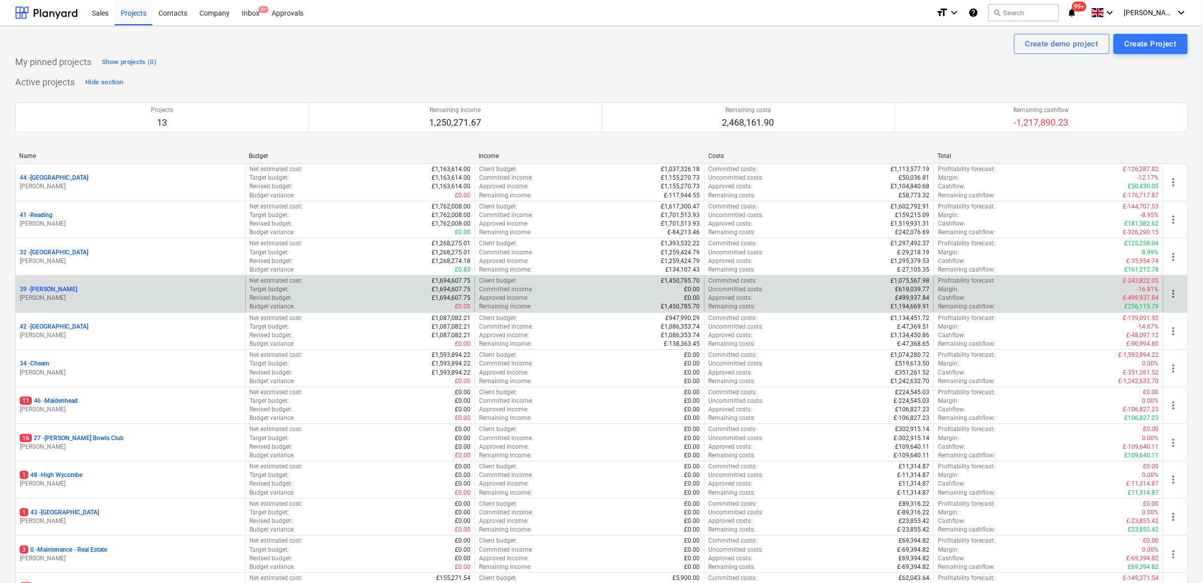
click at [31, 289] on p "39 - Whitton" at bounding box center [49, 289] width 58 height 9
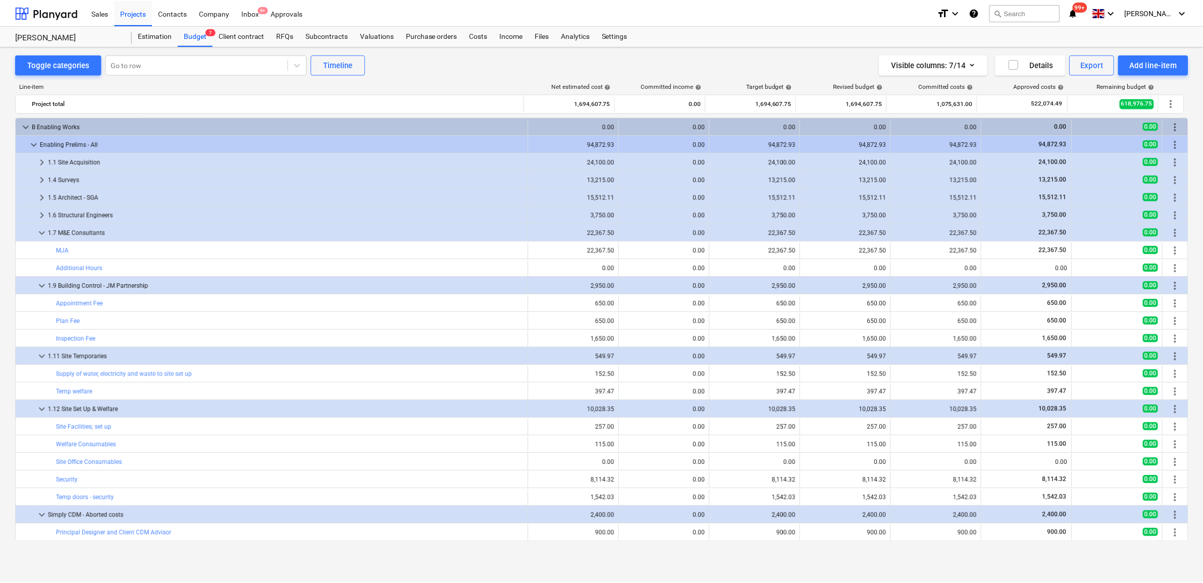
scroll to position [126, 0]
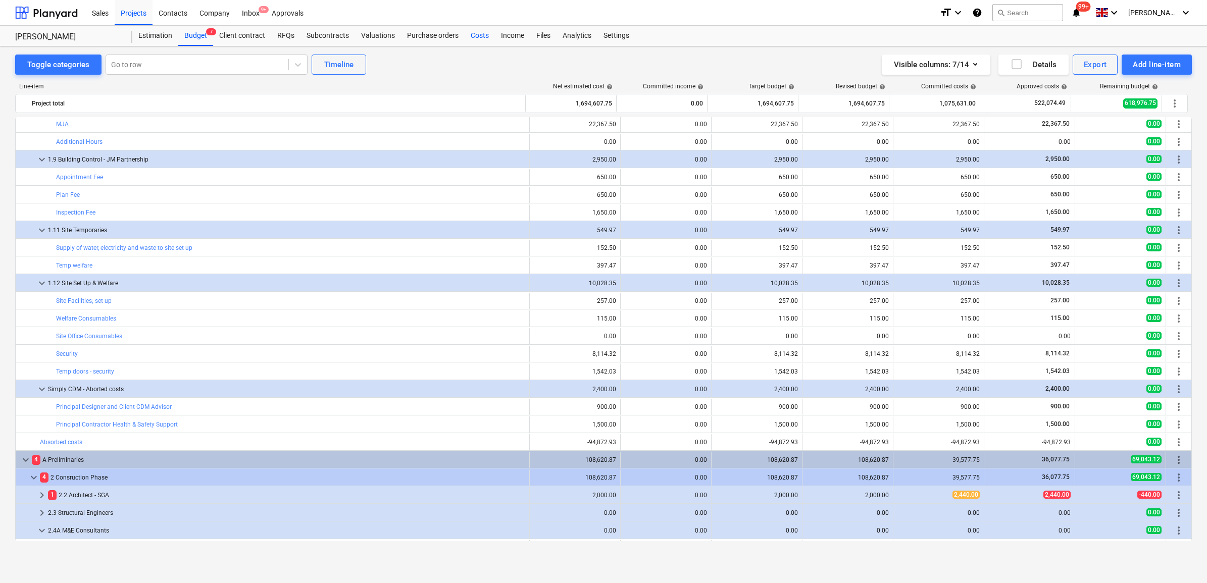
click at [476, 36] on div "Costs" at bounding box center [480, 36] width 30 height 20
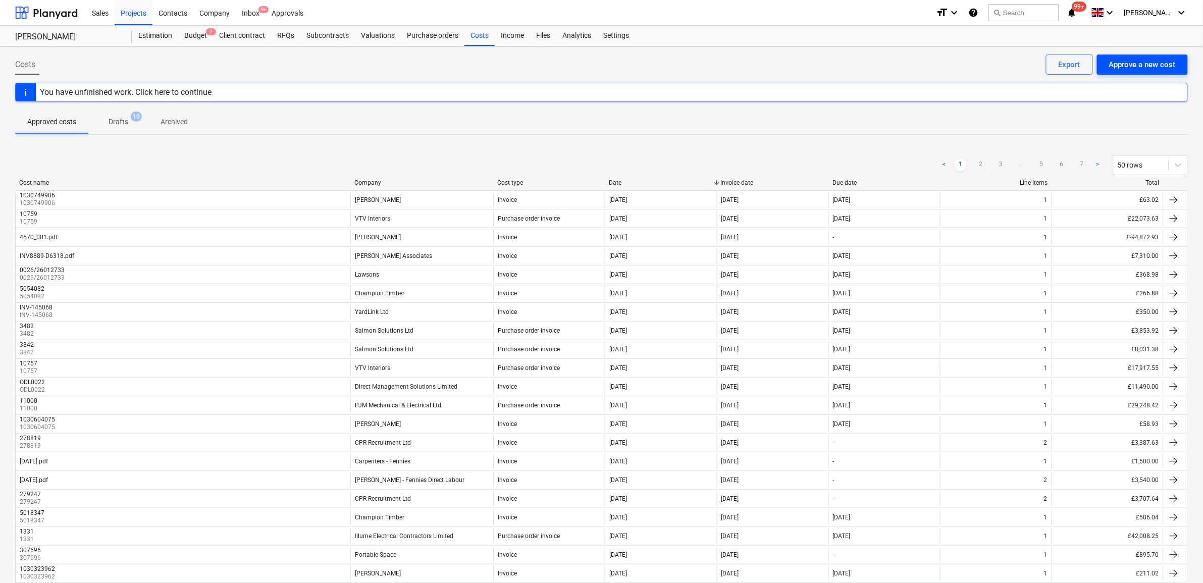
click at [1121, 70] on div "Approve a new cost" at bounding box center [1142, 64] width 67 height 13
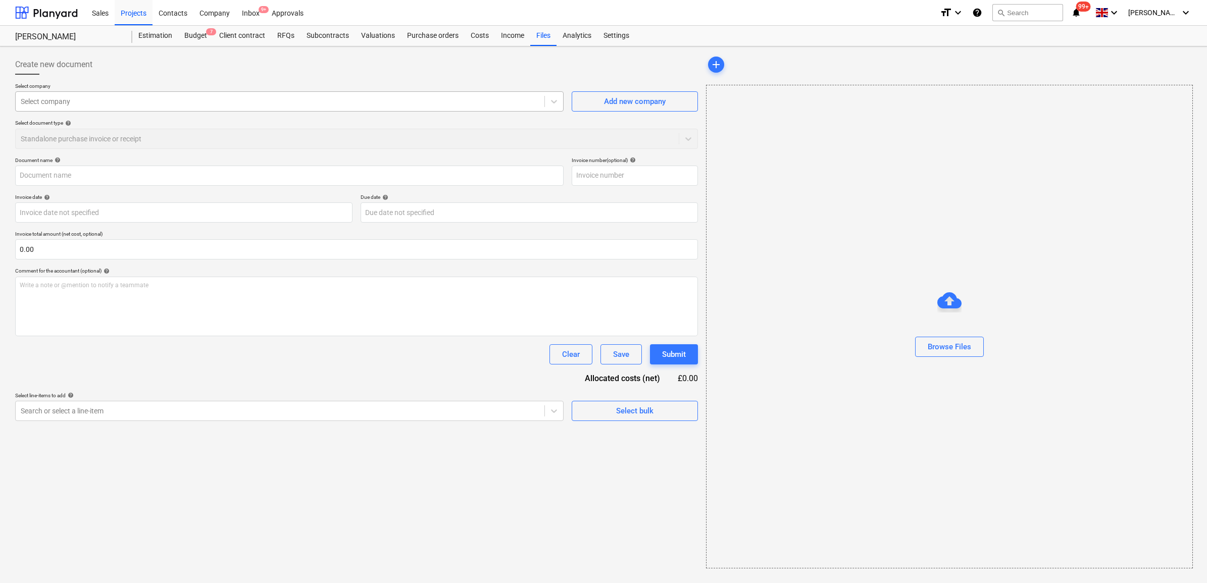
type input "[DATE].pdf"
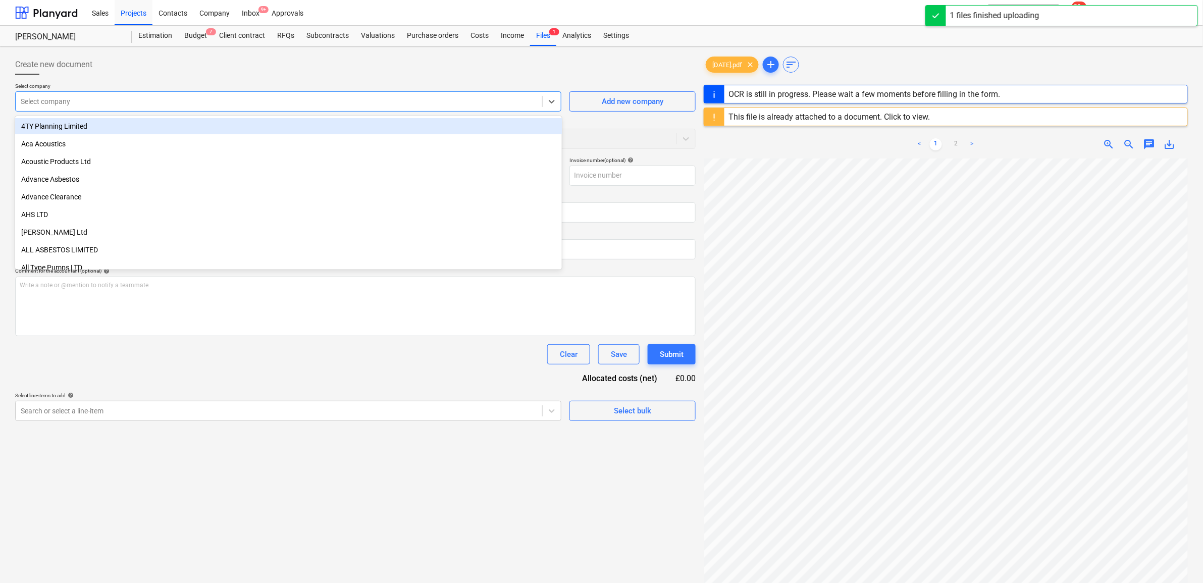
click at [147, 106] on div at bounding box center [279, 101] width 517 height 10
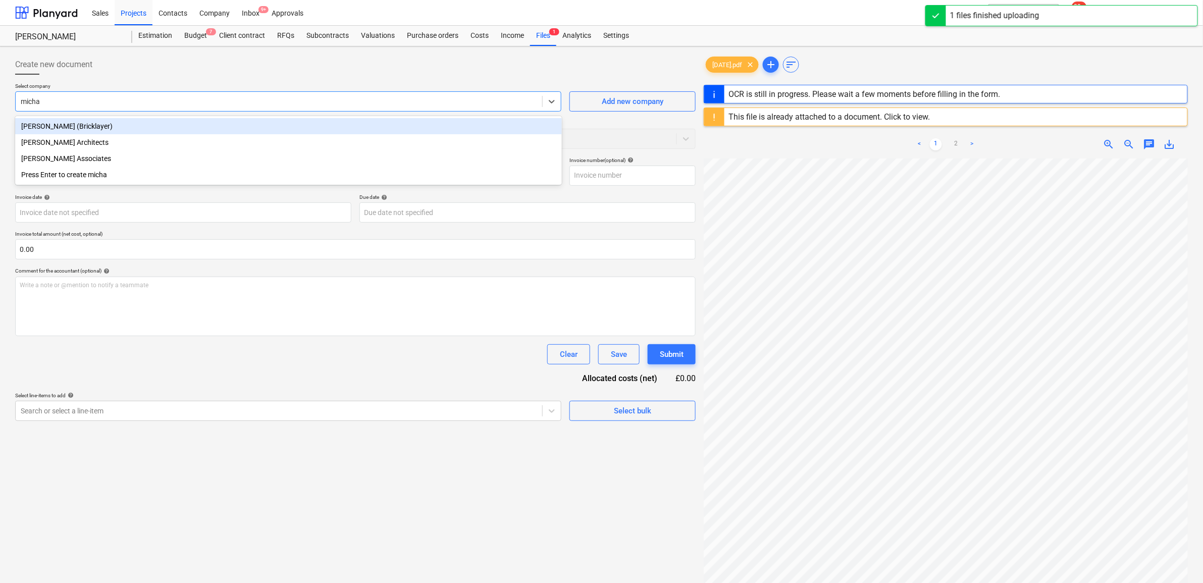
type input "michae"
click at [119, 130] on div "Michael Cooper (Bricklayer)" at bounding box center [288, 126] width 547 height 16
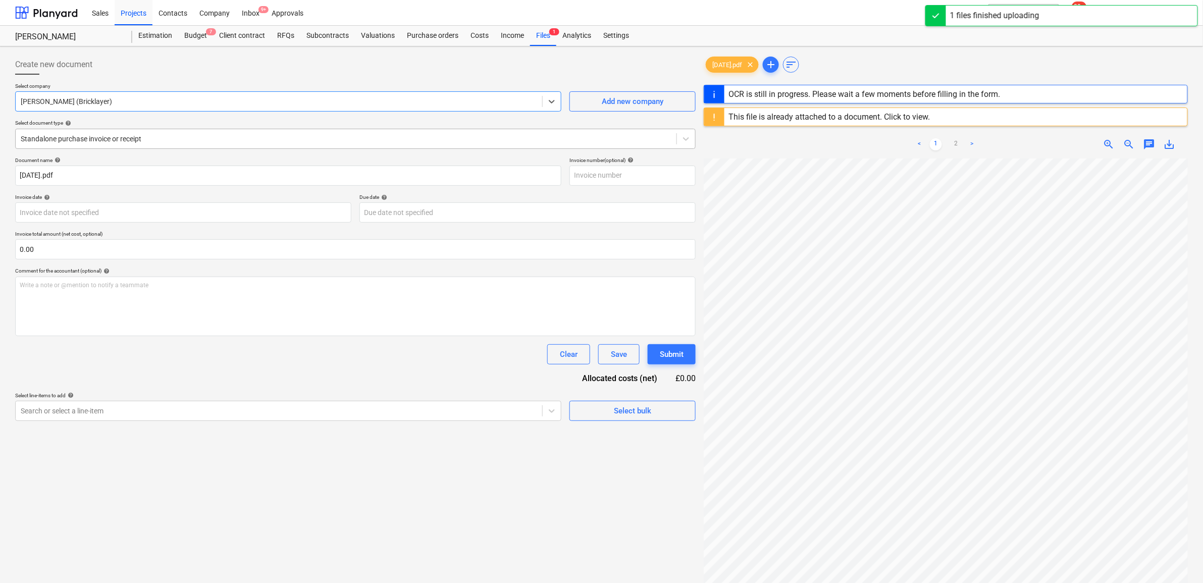
click at [144, 140] on div at bounding box center [346, 139] width 651 height 10
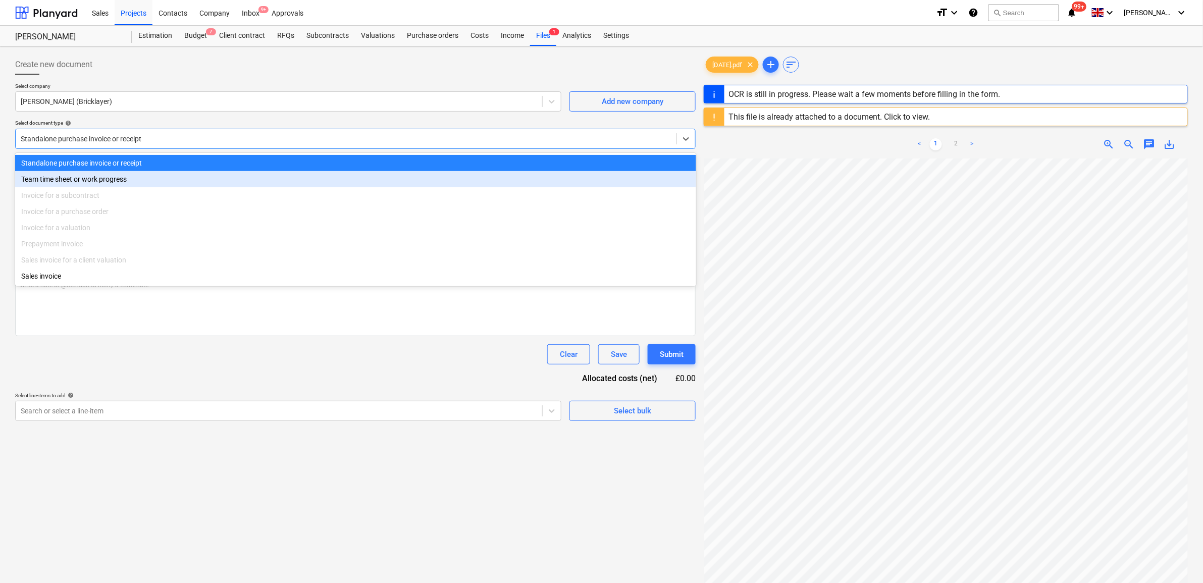
click at [187, 364] on div "Clear Save Submit" at bounding box center [355, 354] width 681 height 20
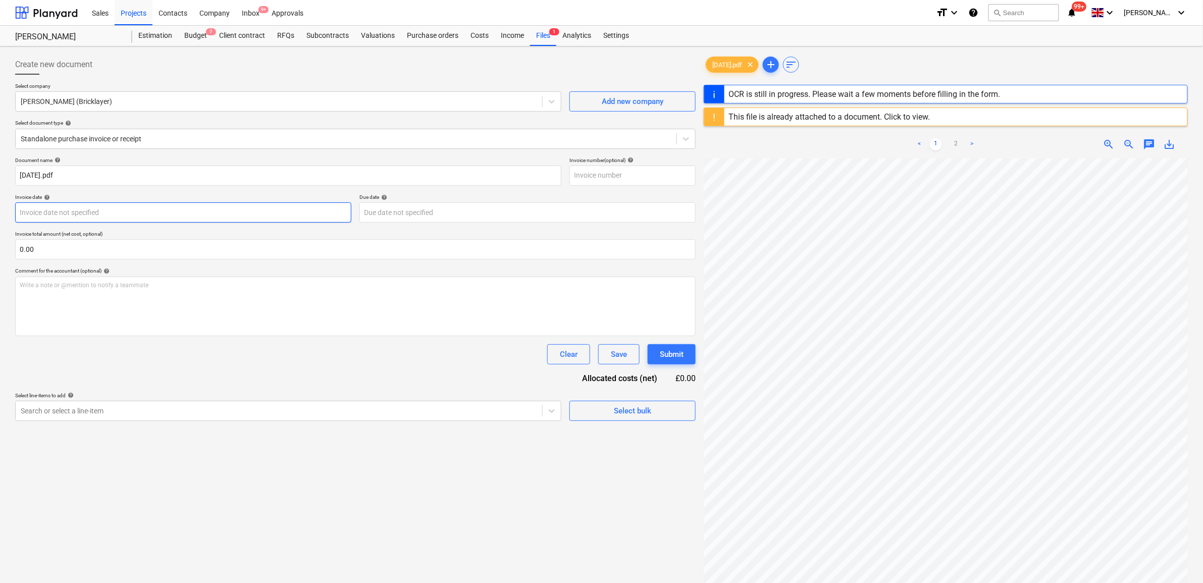
click at [56, 211] on body "Sales Projects Contacts Company Inbox 9+ Approvals format_size keyboard_arrow_d…" at bounding box center [601, 291] width 1203 height 583
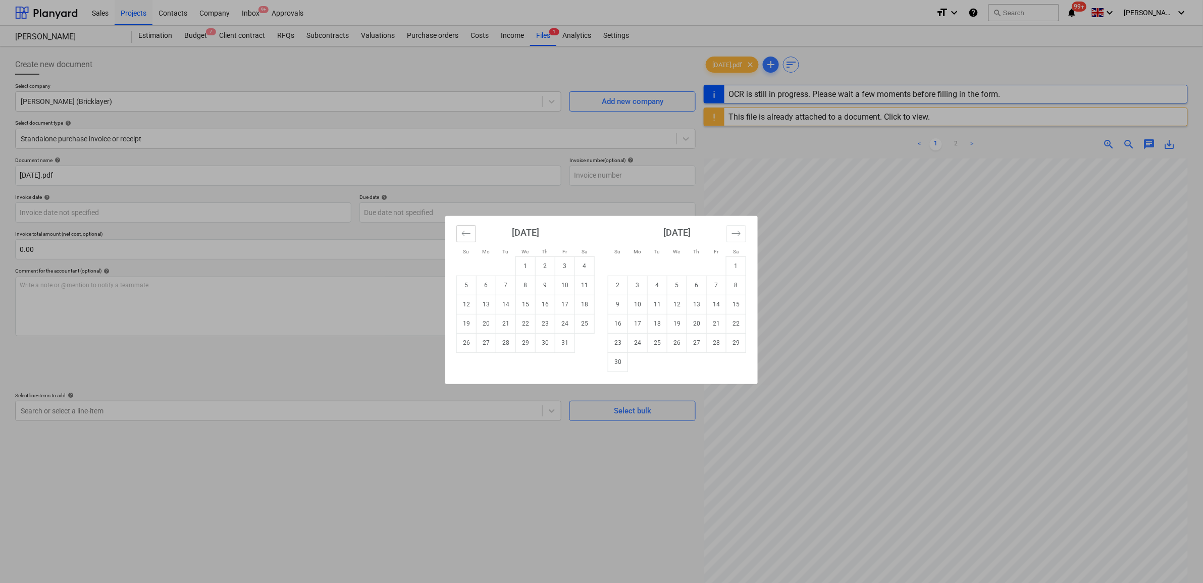
click at [470, 233] on icon "Move backward to switch to the previous month." at bounding box center [466, 233] width 9 height 5
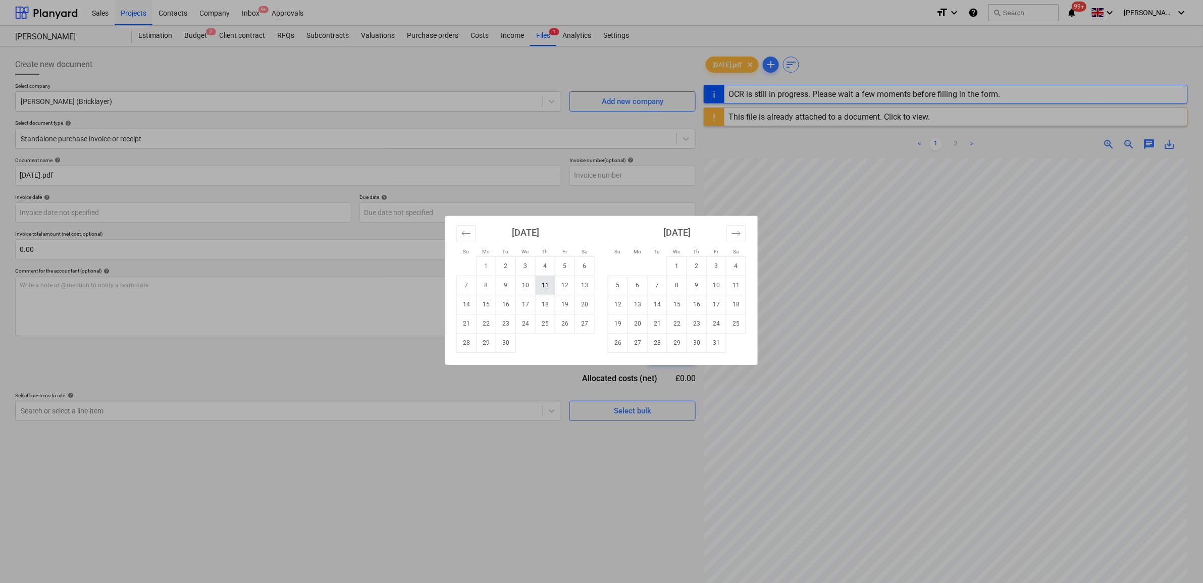
click at [551, 286] on td "11" at bounding box center [546, 285] width 20 height 19
type input "[DATE]"
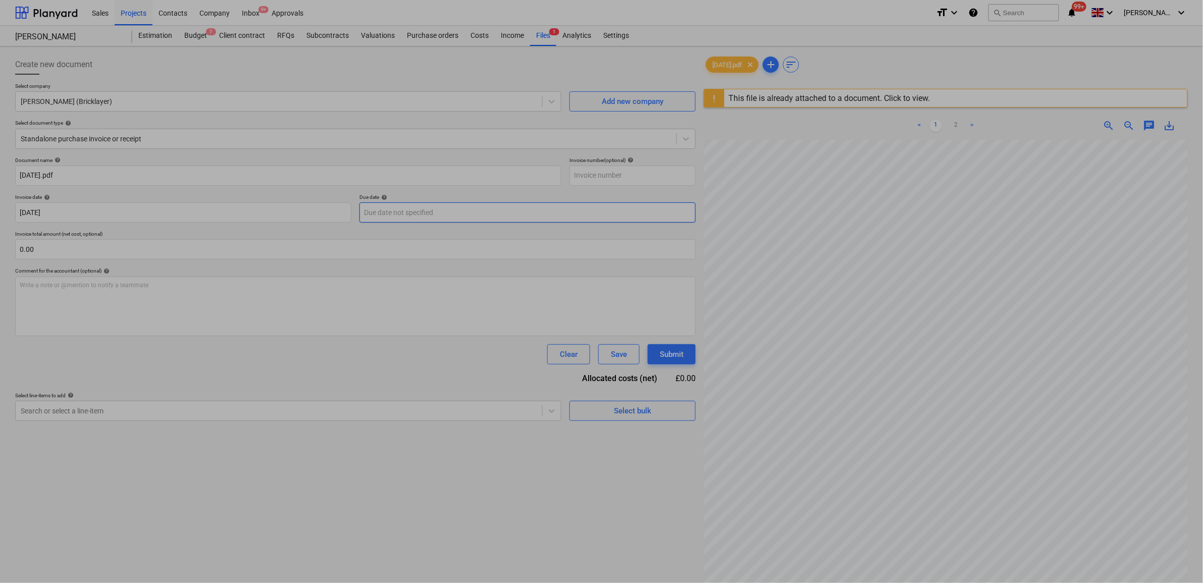
click at [432, 212] on body "Sales Projects Contacts Company Inbox 9+ Approvals format_size keyboard_arrow_d…" at bounding box center [601, 291] width 1203 height 583
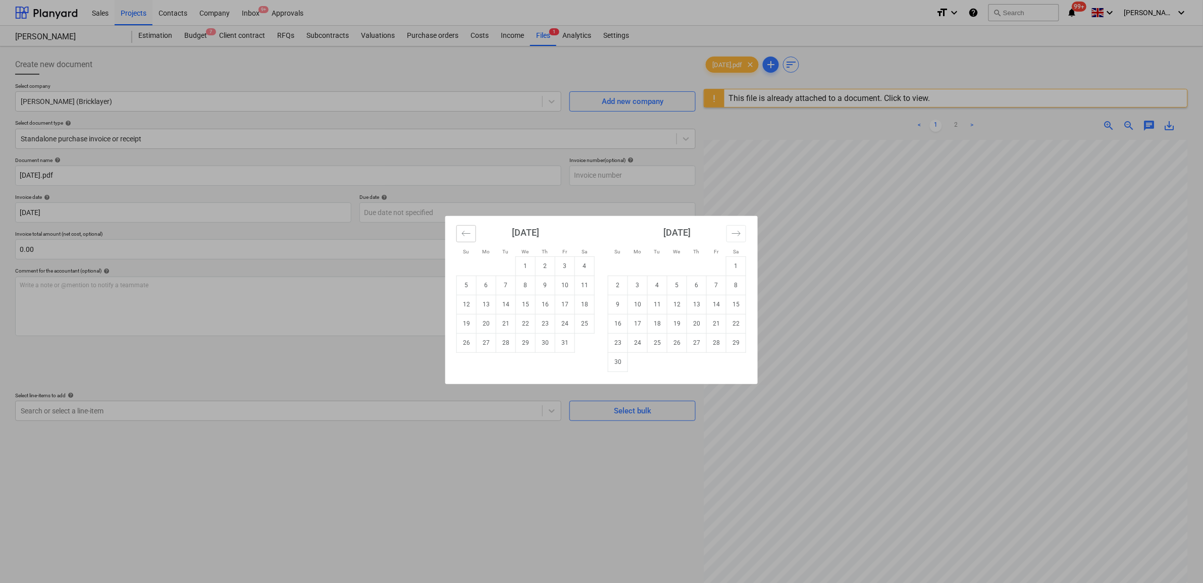
click at [471, 232] on icon "Move backward to switch to the previous month." at bounding box center [467, 234] width 10 height 10
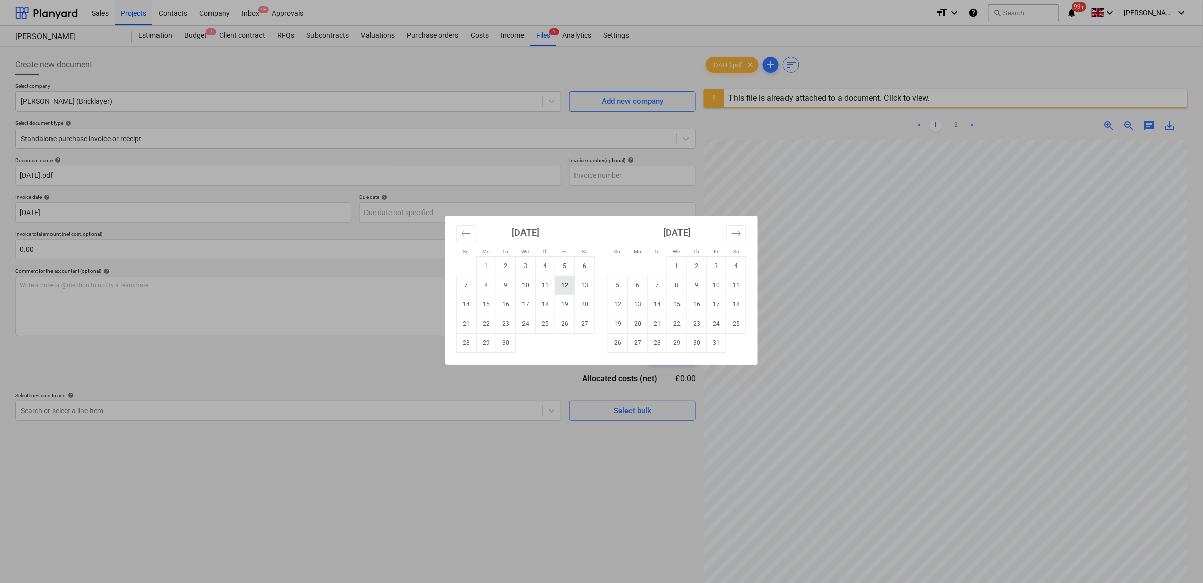
click at [564, 289] on td "12" at bounding box center [565, 285] width 20 height 19
type input "[DATE]"
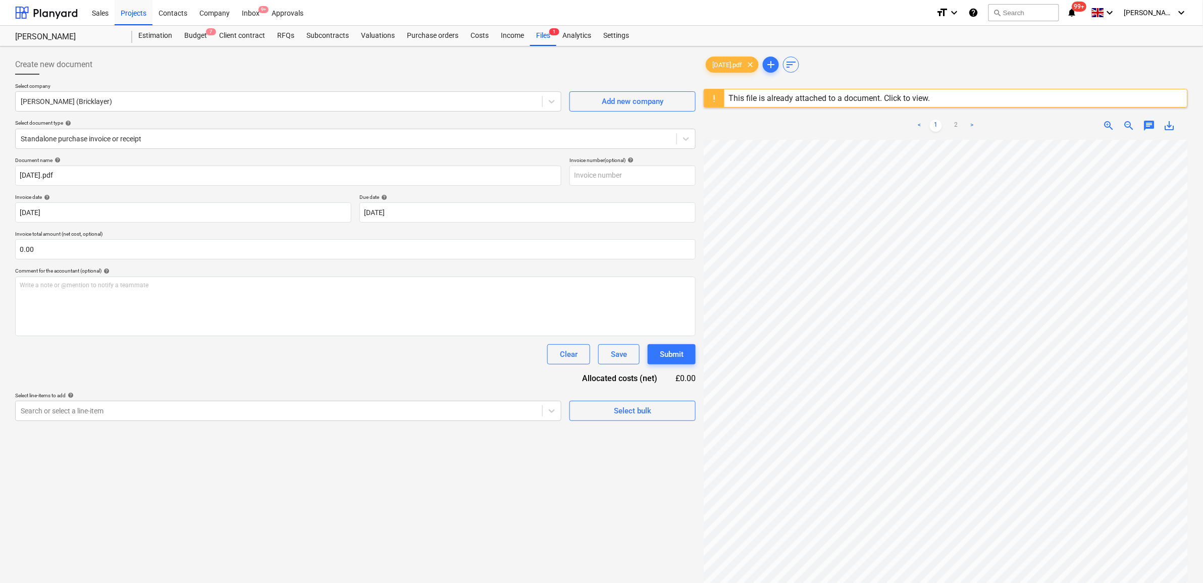
click at [409, 364] on div "Clear Save Submit" at bounding box center [355, 354] width 681 height 20
click at [290, 478] on div "Create new document Select company Michael Cooper (Bricklayer) Add new company …" at bounding box center [355, 374] width 689 height 648
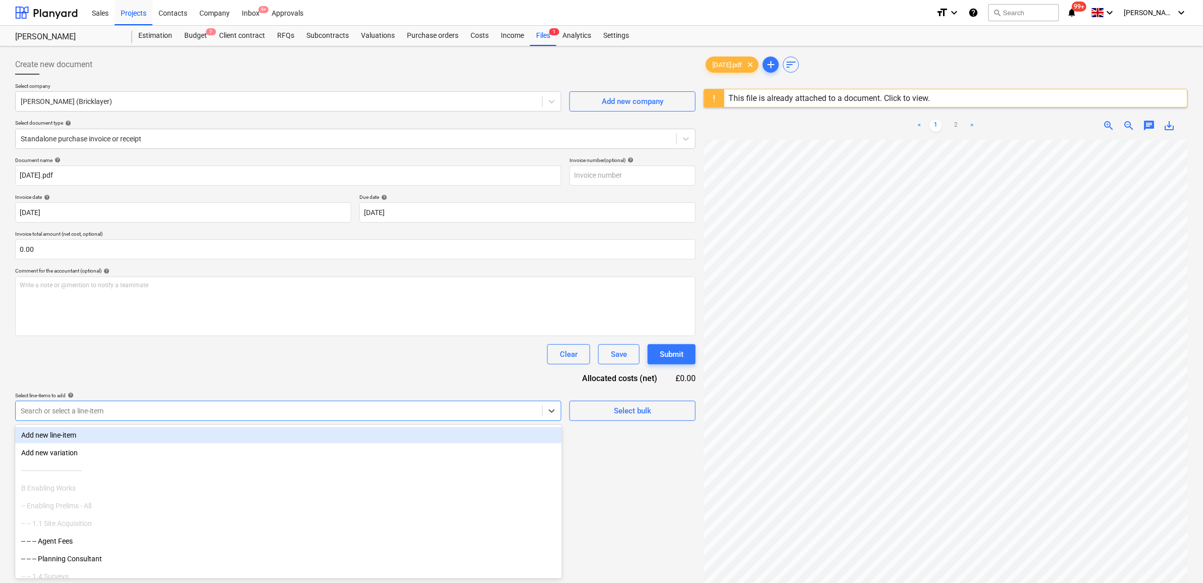
click at [274, 413] on div at bounding box center [279, 411] width 517 height 10
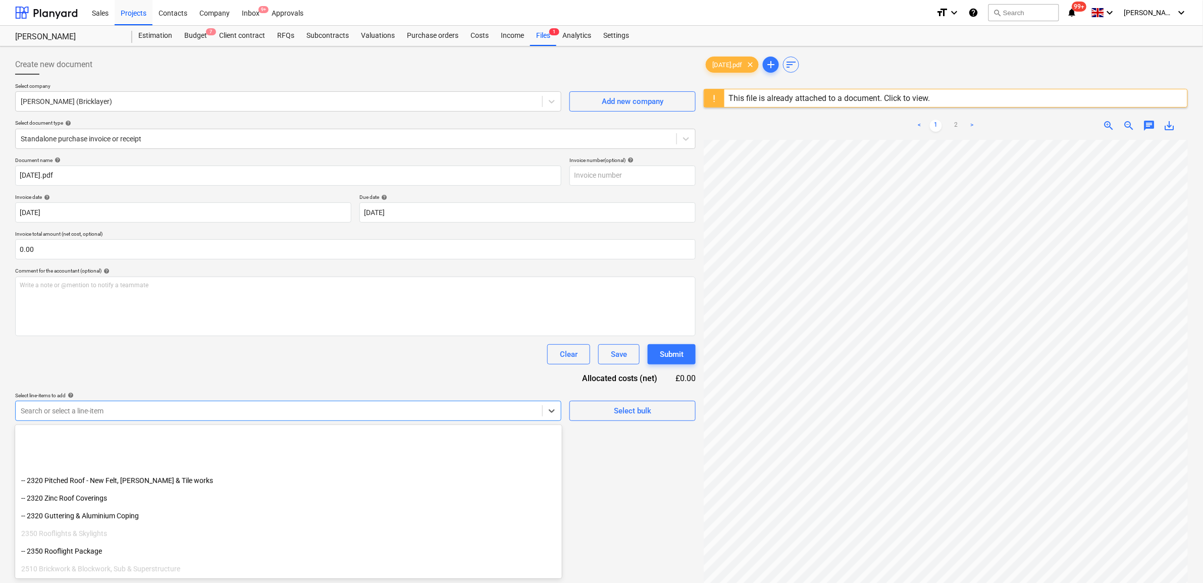
scroll to position [1957, 0]
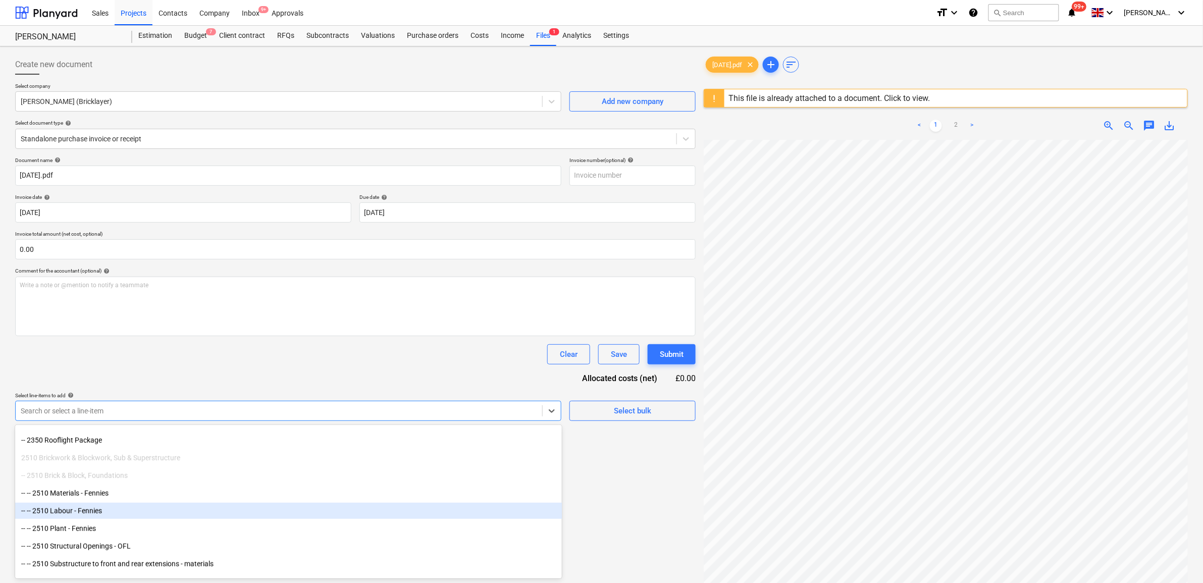
click at [118, 510] on div "-- -- 2510 Labour - Fennies" at bounding box center [288, 511] width 547 height 16
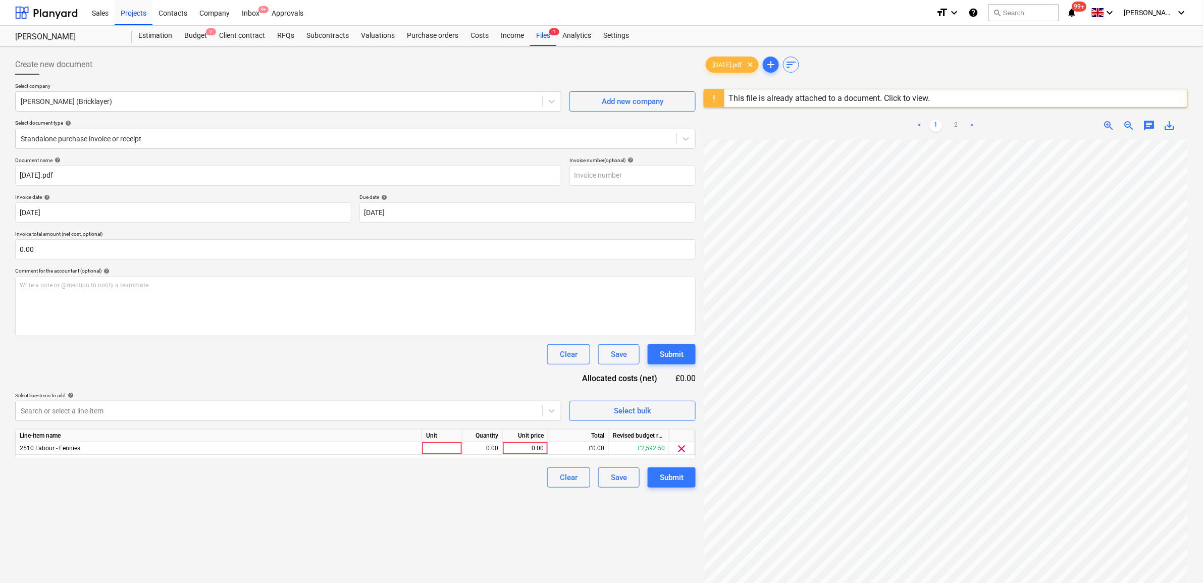
click at [325, 382] on div "Document name help 11.09.25.pdf Invoice number (optional) help Invoice date hel…" at bounding box center [355, 322] width 681 height 331
click at [543, 447] on div "0.00" at bounding box center [525, 448] width 37 height 13
type input "260"
drag, startPoint x: 548, startPoint y: 508, endPoint x: 597, endPoint y: 496, distance: 50.3
click at [548, 509] on div "Create new document Select company Michael Cooper (Bricklayer) Add new company …" at bounding box center [355, 374] width 689 height 648
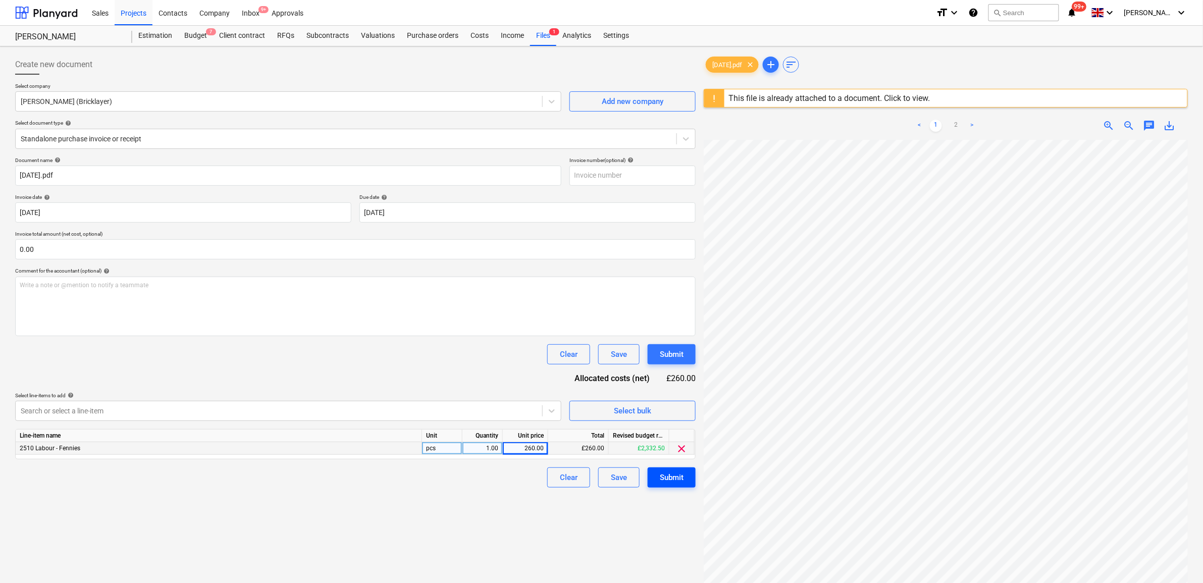
click at [660, 472] on div "Submit" at bounding box center [672, 477] width 24 height 13
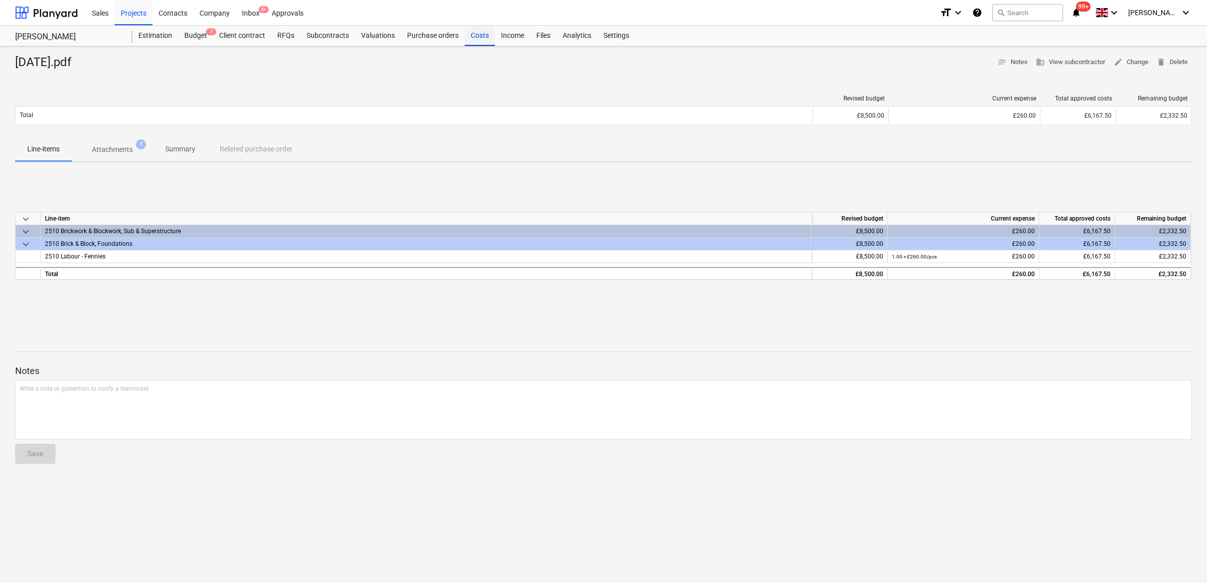
click at [478, 31] on div "Costs" at bounding box center [480, 36] width 30 height 20
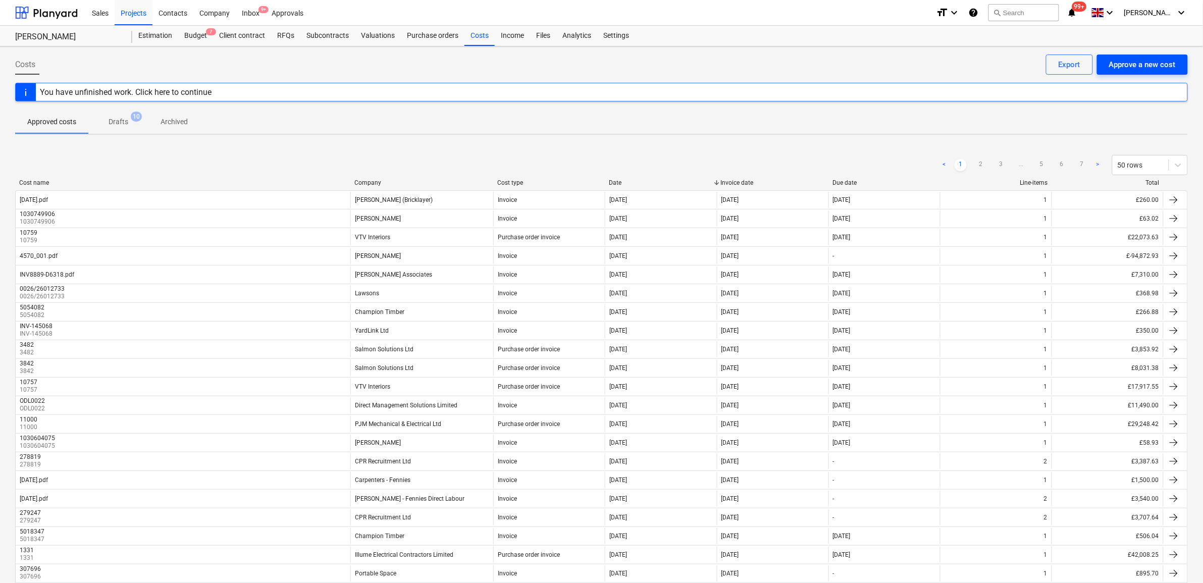
click at [1156, 64] on div "Approve a new cost" at bounding box center [1142, 64] width 67 height 13
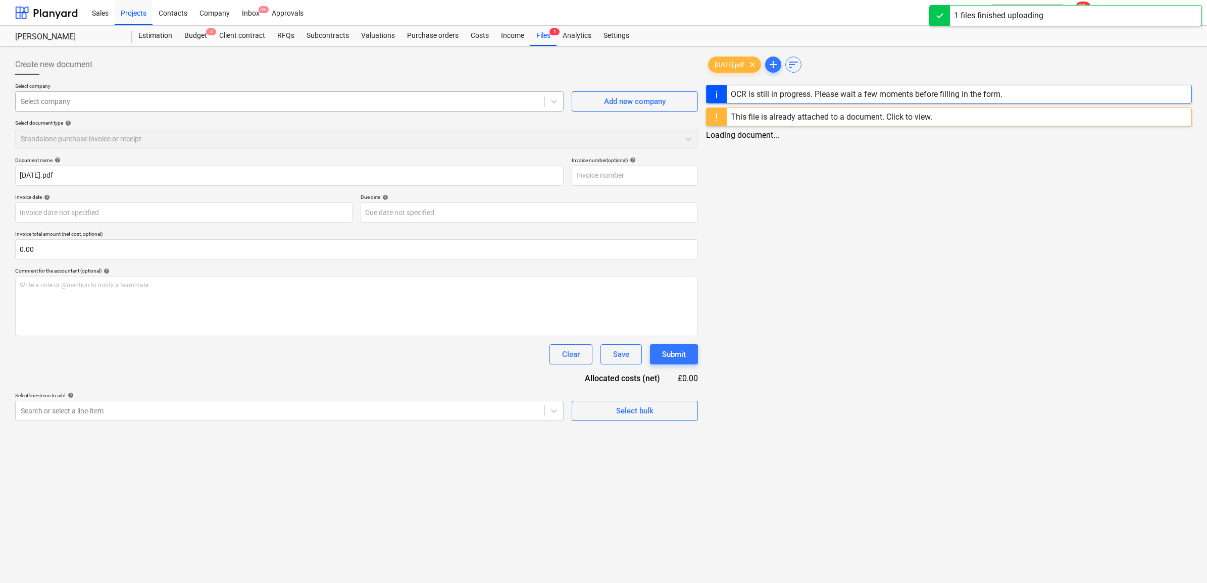
type input "[DATE].pdf"
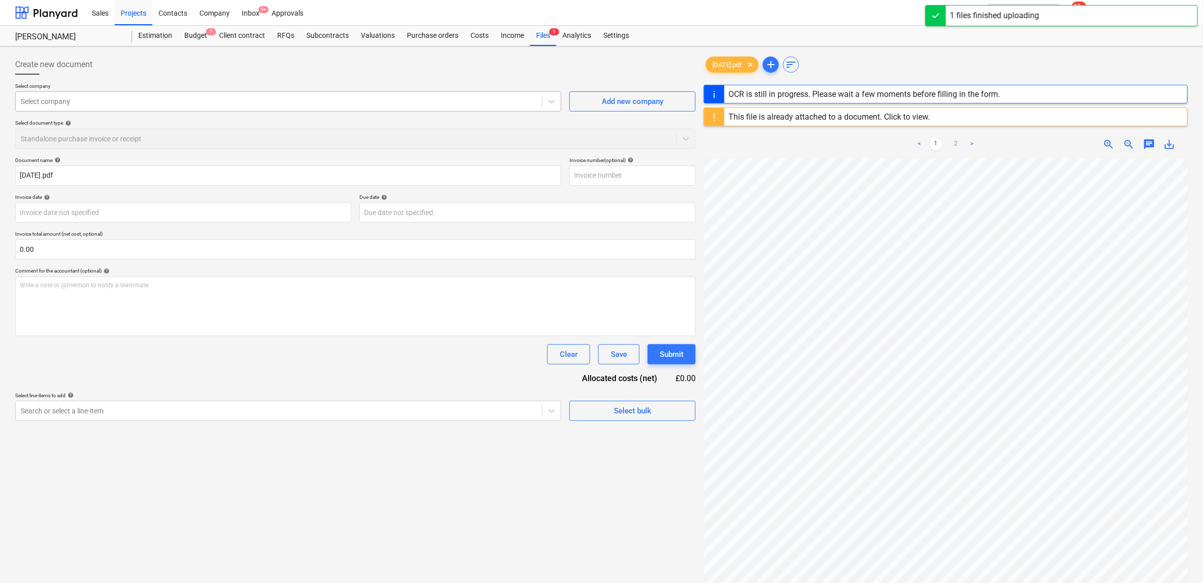
click at [374, 98] on div at bounding box center [279, 101] width 517 height 10
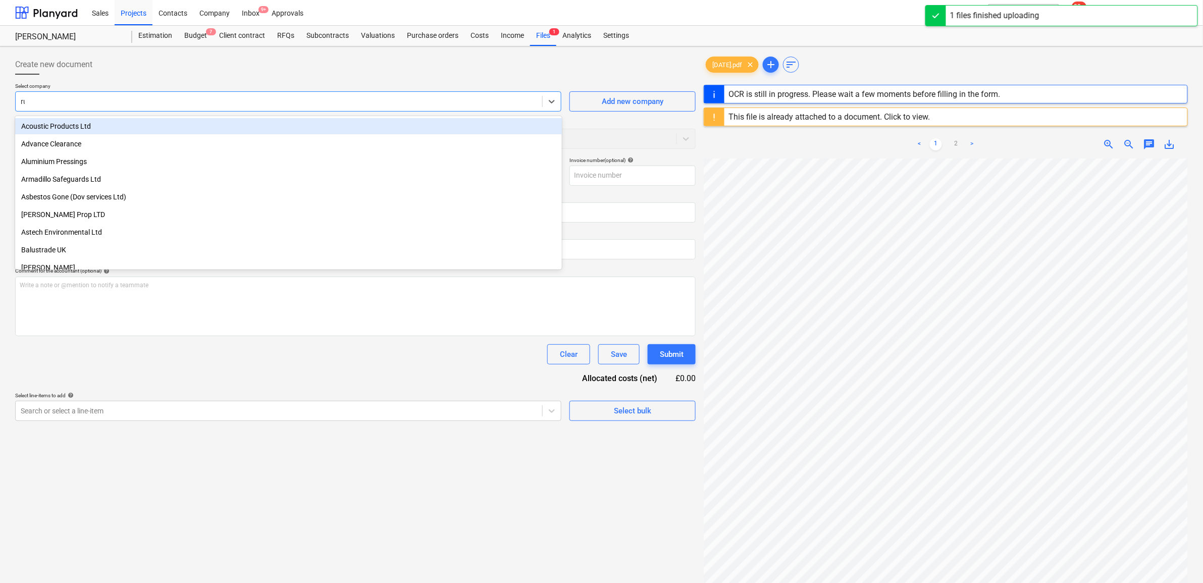
type input "rubi"
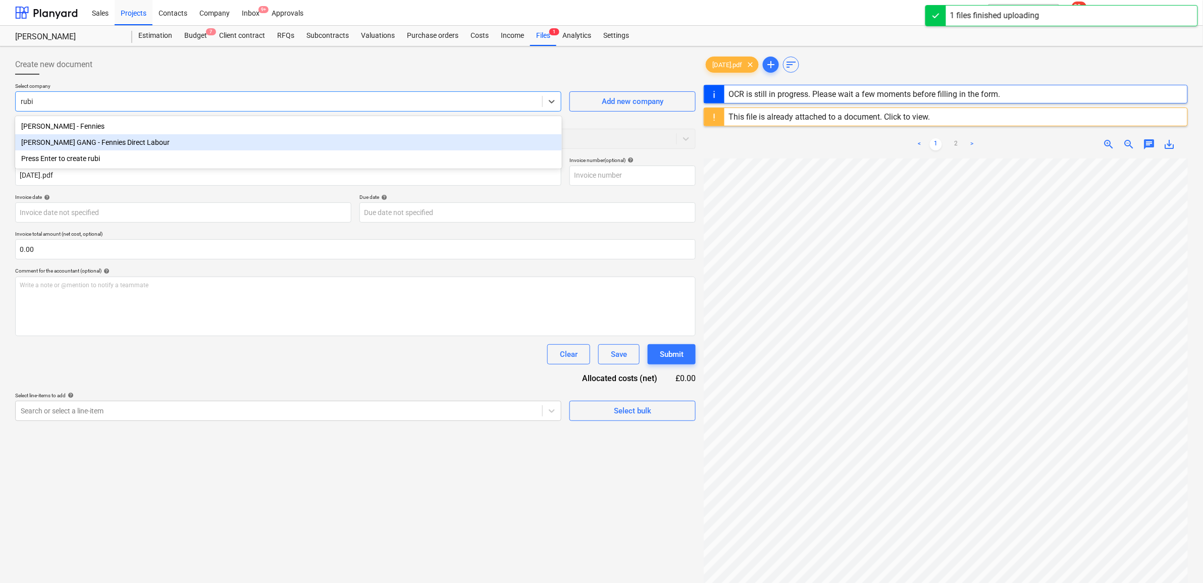
click at [239, 137] on div "[PERSON_NAME] GANG - Fennies Direct Labour" at bounding box center [288, 142] width 547 height 16
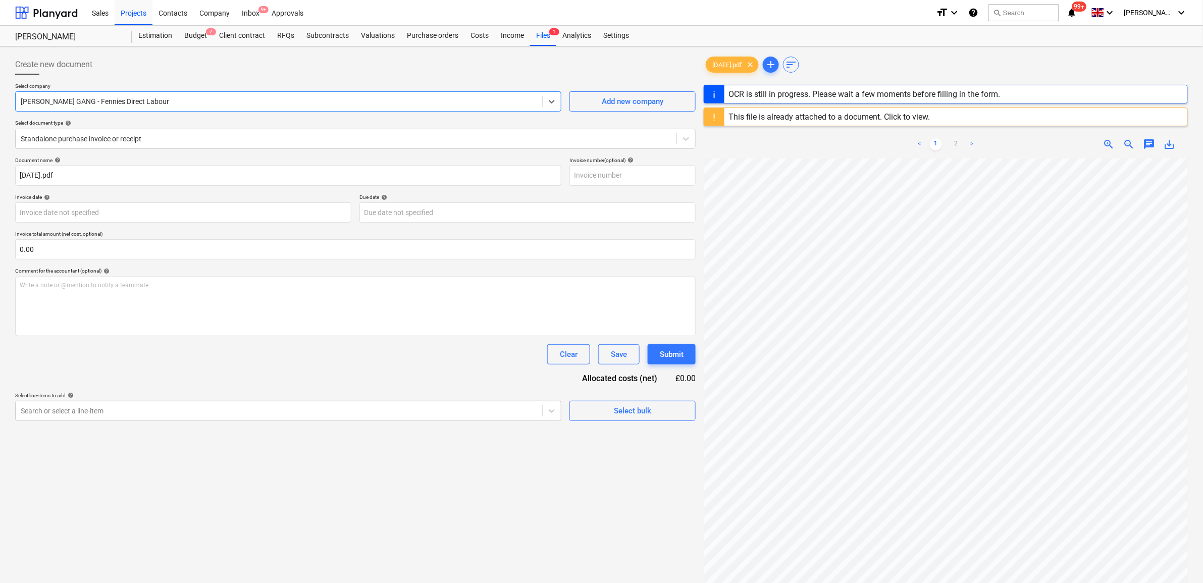
click at [180, 373] on div "Document name help 11.09.25.pdf Invoice number (optional) help Invoice date hel…" at bounding box center [355, 289] width 681 height 264
click at [112, 214] on body "Sales Projects Contacts Company Inbox 9+ Approvals format_size keyboard_arrow_d…" at bounding box center [601, 291] width 1203 height 583
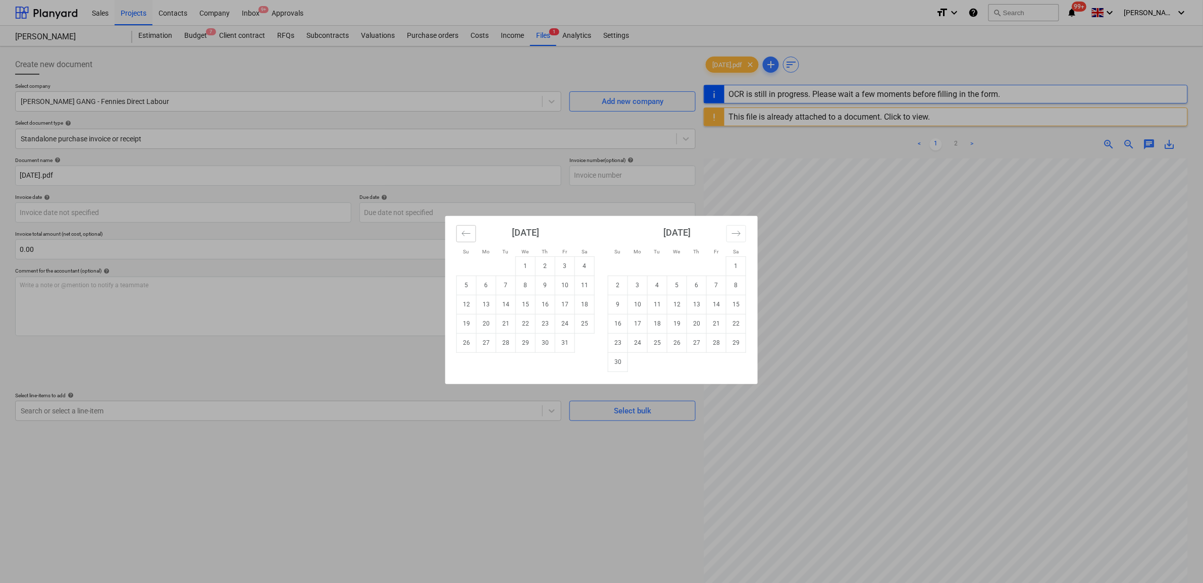
click at [465, 231] on icon "Move backward to switch to the previous month." at bounding box center [467, 234] width 10 height 10
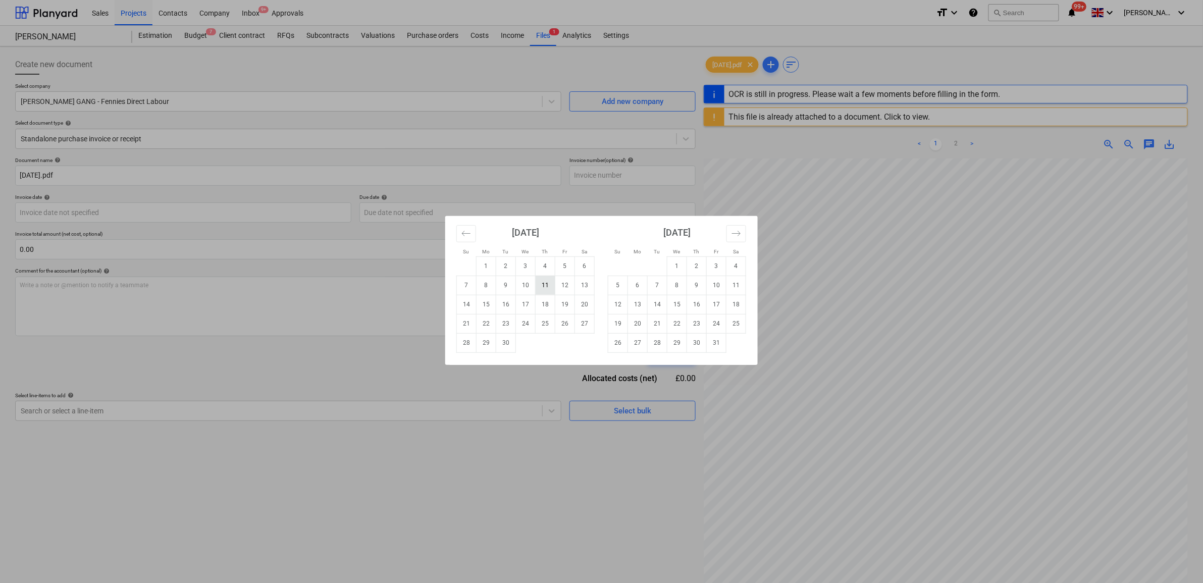
click at [549, 289] on td "11" at bounding box center [546, 285] width 20 height 19
type input "[DATE]"
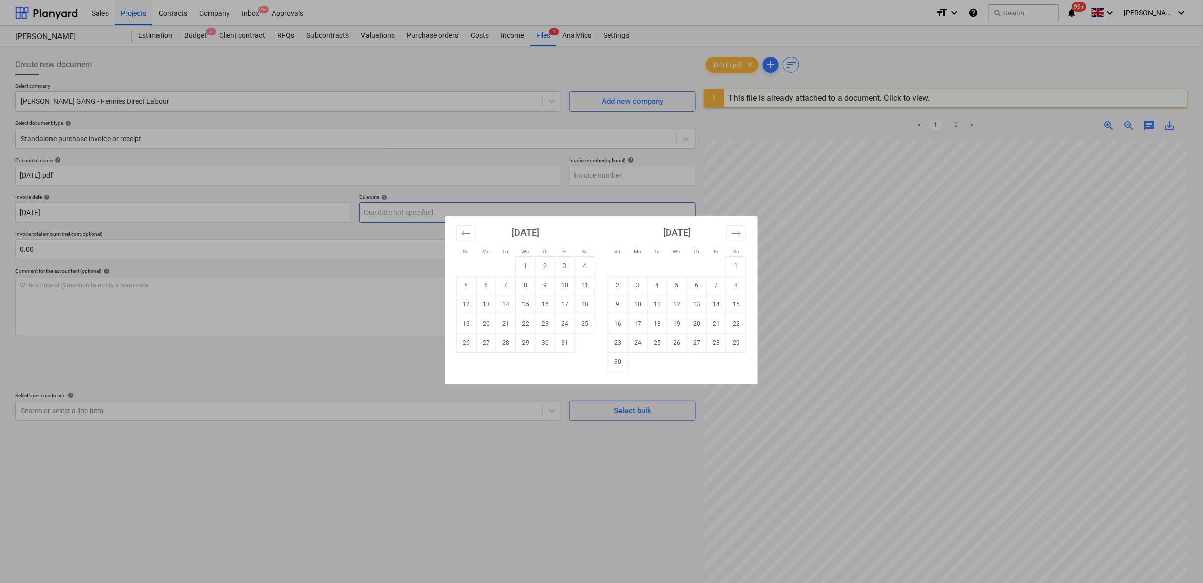
click at [428, 216] on body "Sales Projects Contacts Company Inbox 9+ Approvals format_size keyboard_arrow_d…" at bounding box center [601, 291] width 1203 height 583
click at [470, 234] on icon "Move backward to switch to the previous month." at bounding box center [467, 234] width 10 height 10
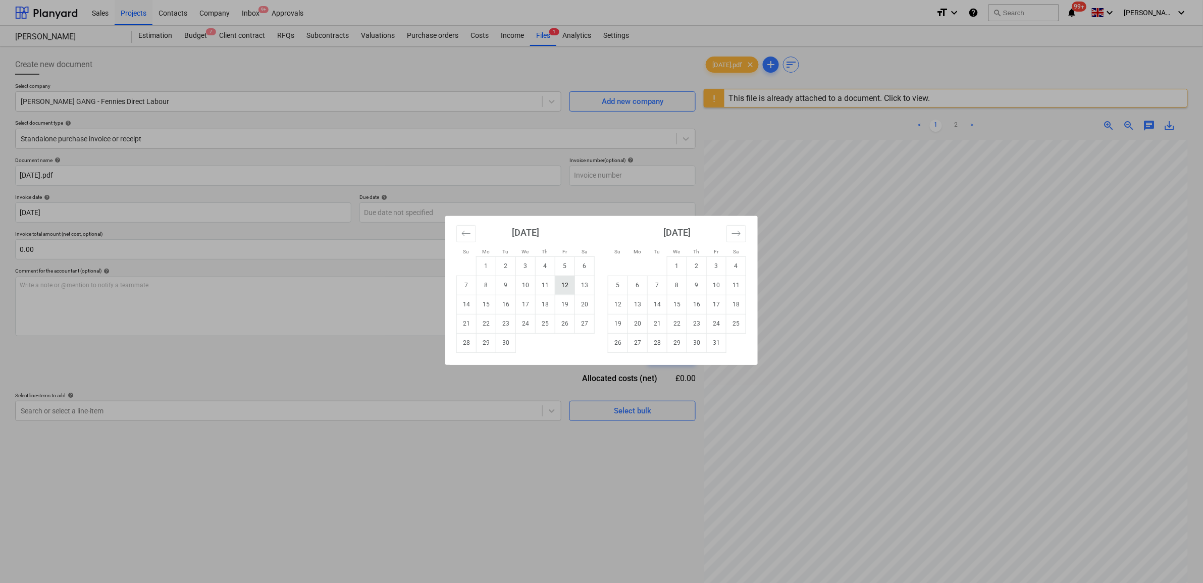
click at [569, 289] on td "12" at bounding box center [565, 285] width 20 height 19
type input "[DATE]"
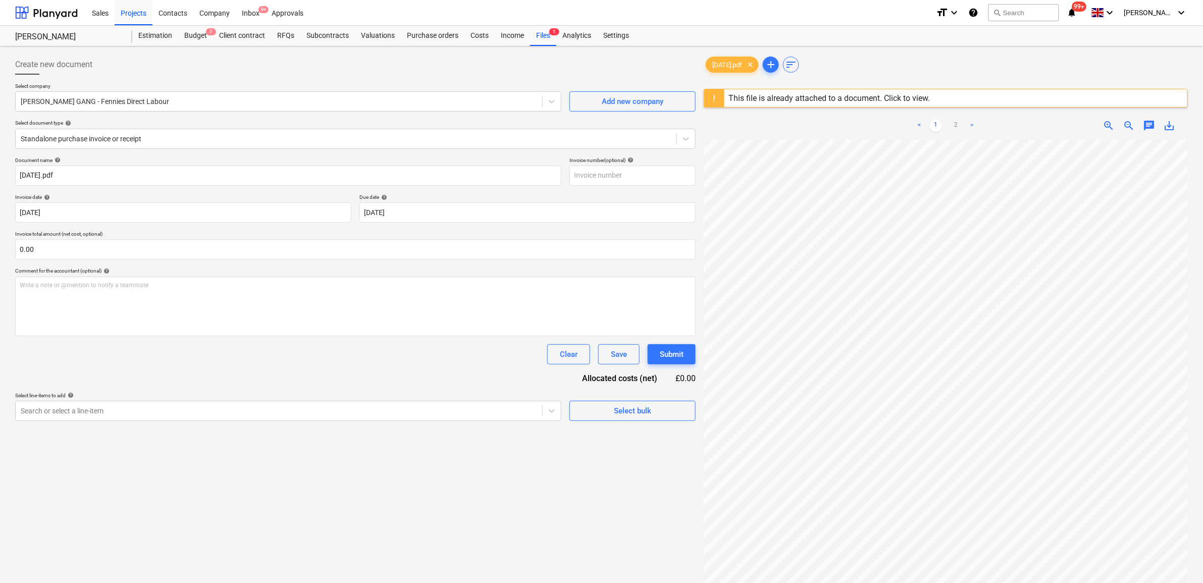
click at [342, 367] on div "Document name help 11.09.25.pdf Invoice number (optional) help Invoice date hel…" at bounding box center [355, 289] width 681 height 264
click at [197, 250] on input "text" at bounding box center [355, 249] width 681 height 20
type input "920.00"
click at [208, 349] on div "Clear Save Submit" at bounding box center [355, 354] width 681 height 20
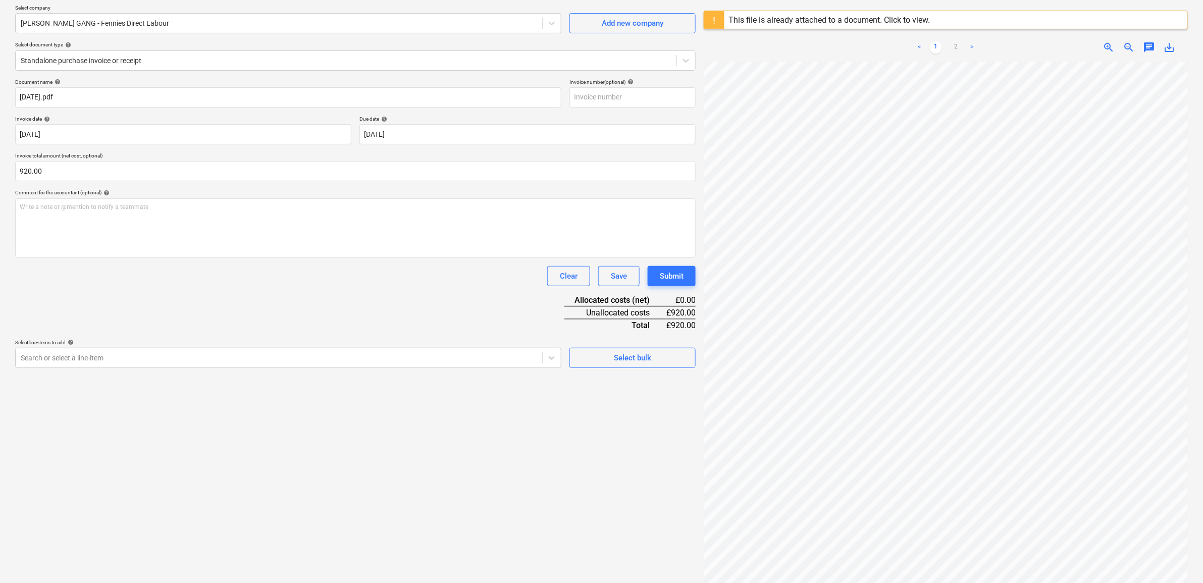
scroll to position [120, 0]
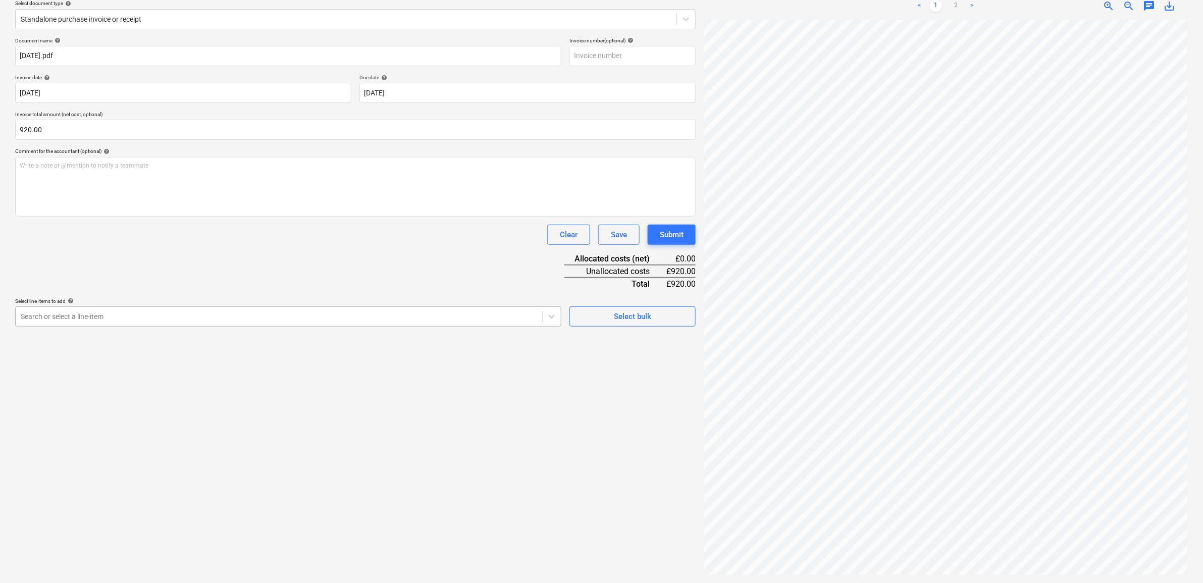
click at [271, 318] on div at bounding box center [279, 317] width 517 height 10
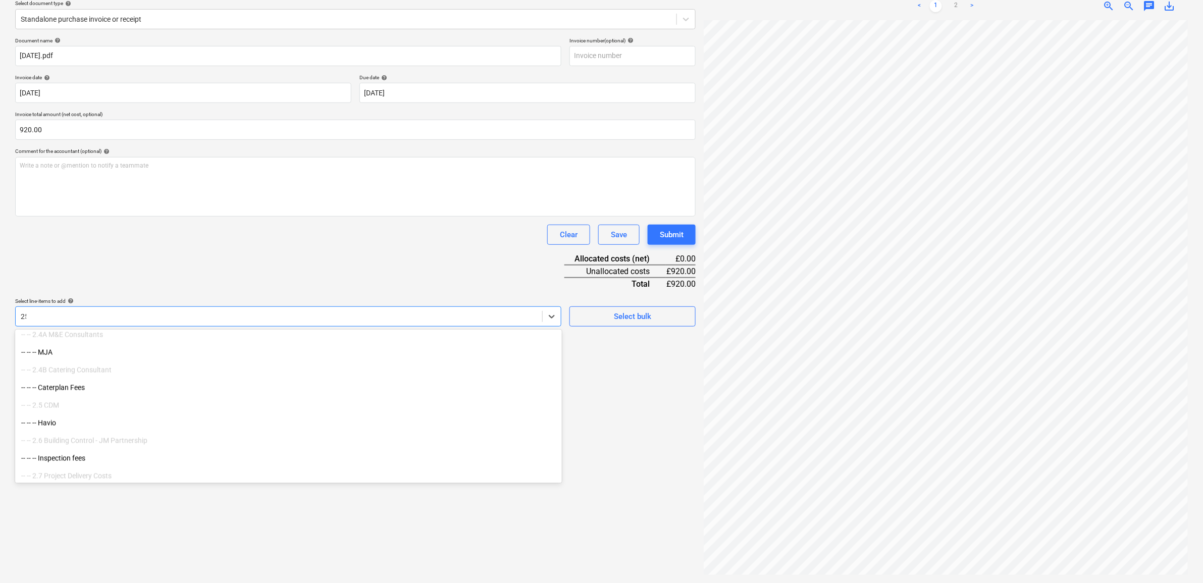
scroll to position [273, 0]
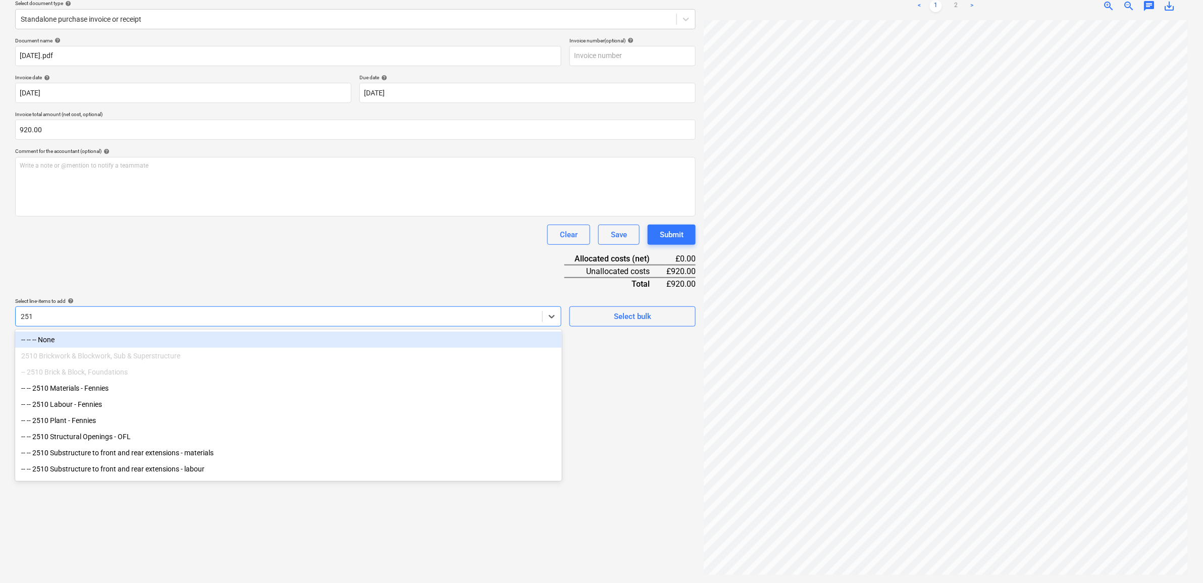
type input "2510"
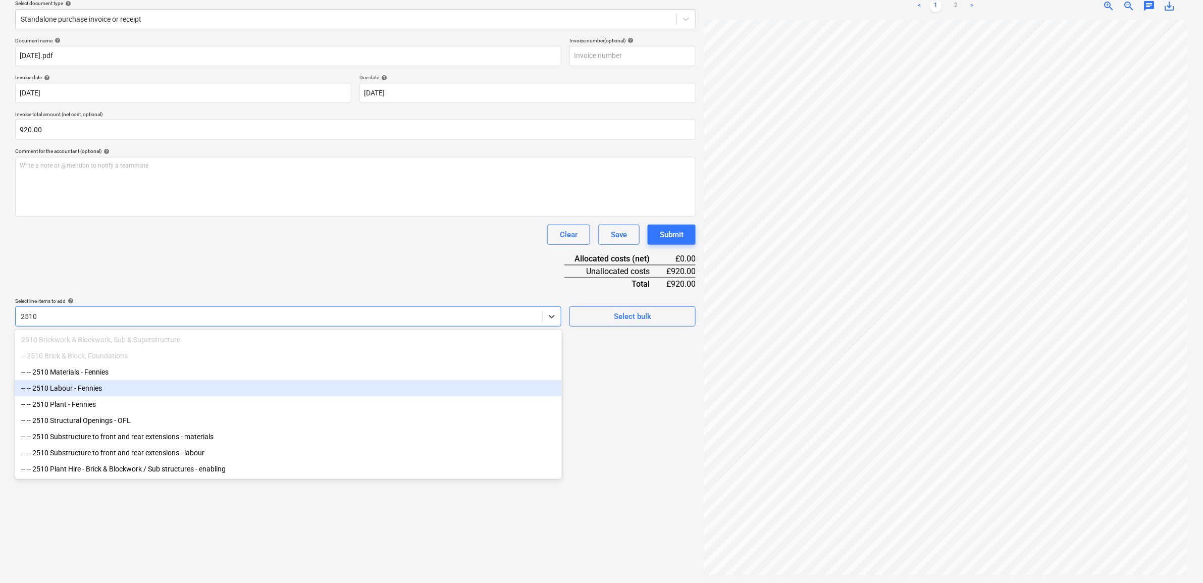
click at [132, 391] on div "-- -- 2510 Labour - Fennies" at bounding box center [288, 388] width 547 height 16
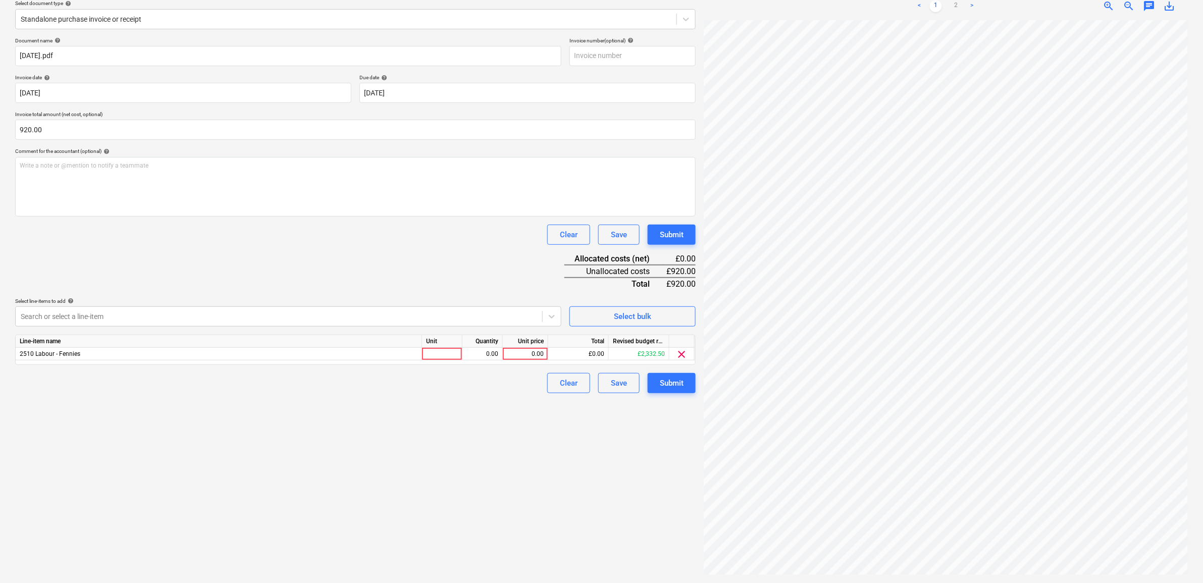
click at [188, 276] on div "Document name help 11.09.25.pdf Invoice number (optional) help Invoice date hel…" at bounding box center [355, 215] width 681 height 356
click at [514, 350] on div "0.00" at bounding box center [525, 354] width 37 height 13
type input "4"
type input "500"
click at [468, 461] on div "Create new document Select company RUBIN GANG - Fennies Direct Labour Add new c…" at bounding box center [355, 255] width 689 height 648
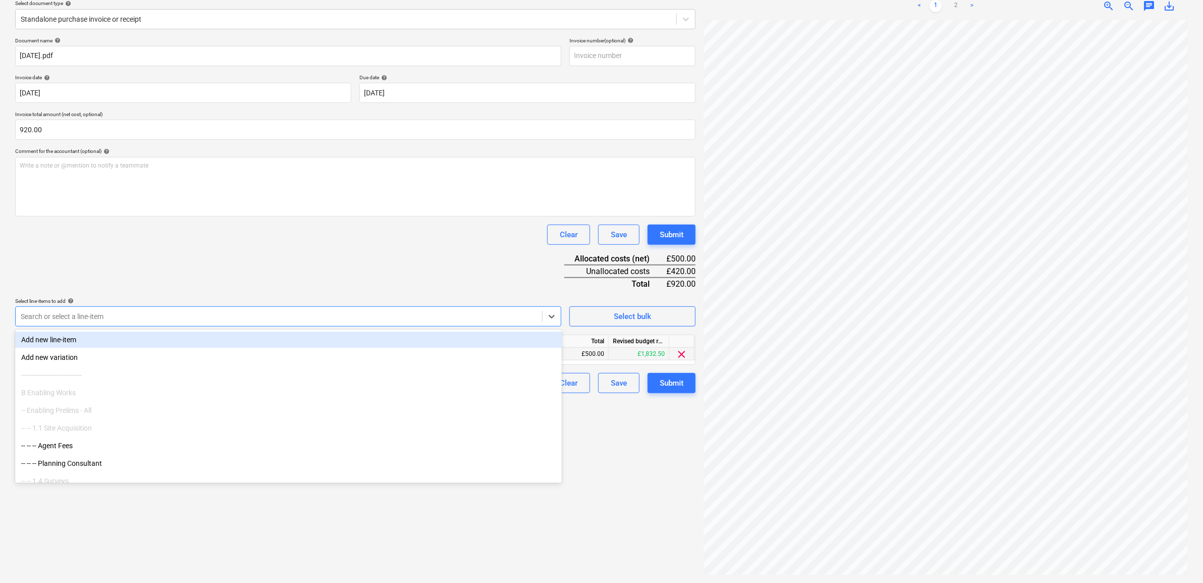
click at [513, 321] on div at bounding box center [279, 317] width 517 height 10
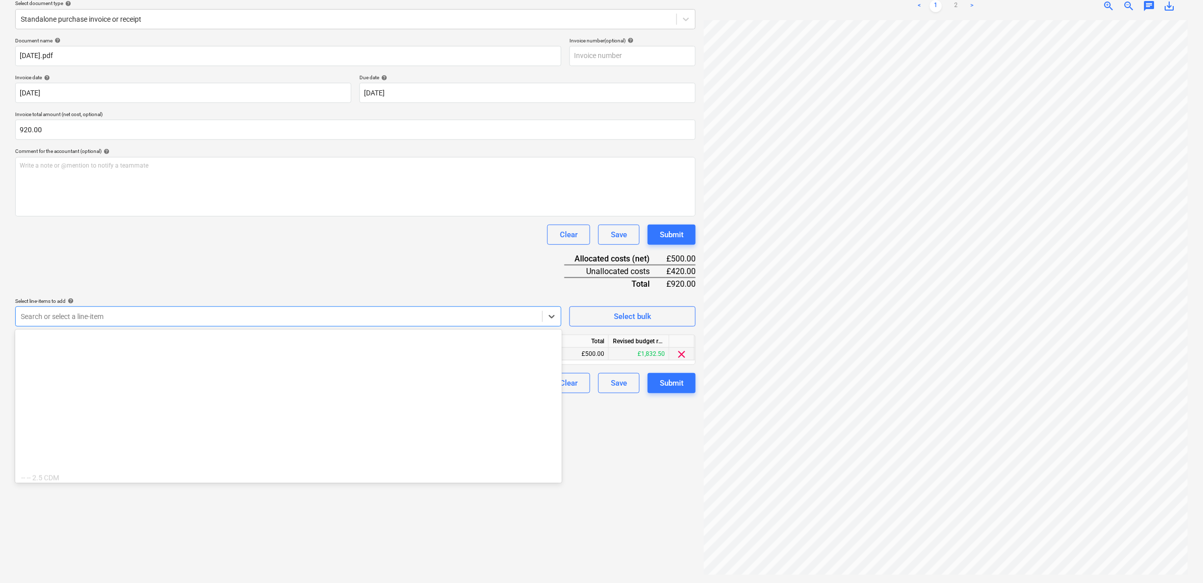
scroll to position [1010, 0]
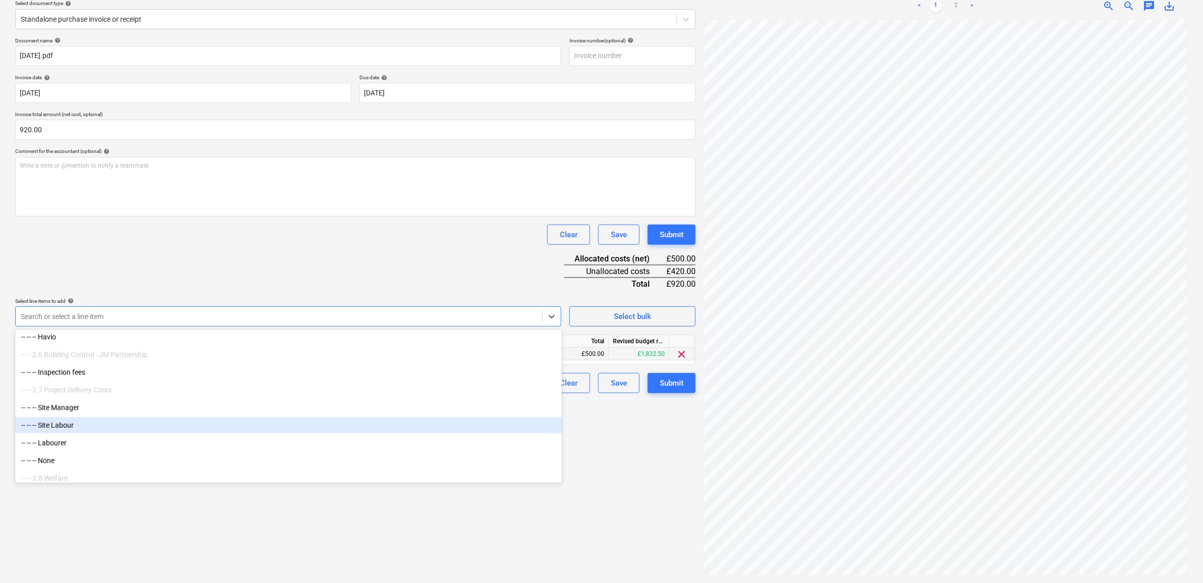
click at [228, 428] on div "-- -- -- Site Labour" at bounding box center [288, 426] width 547 height 16
click at [267, 272] on div "Document name help 11.09.25.pdf Invoice number (optional) help Invoice date hel…" at bounding box center [355, 221] width 681 height 369
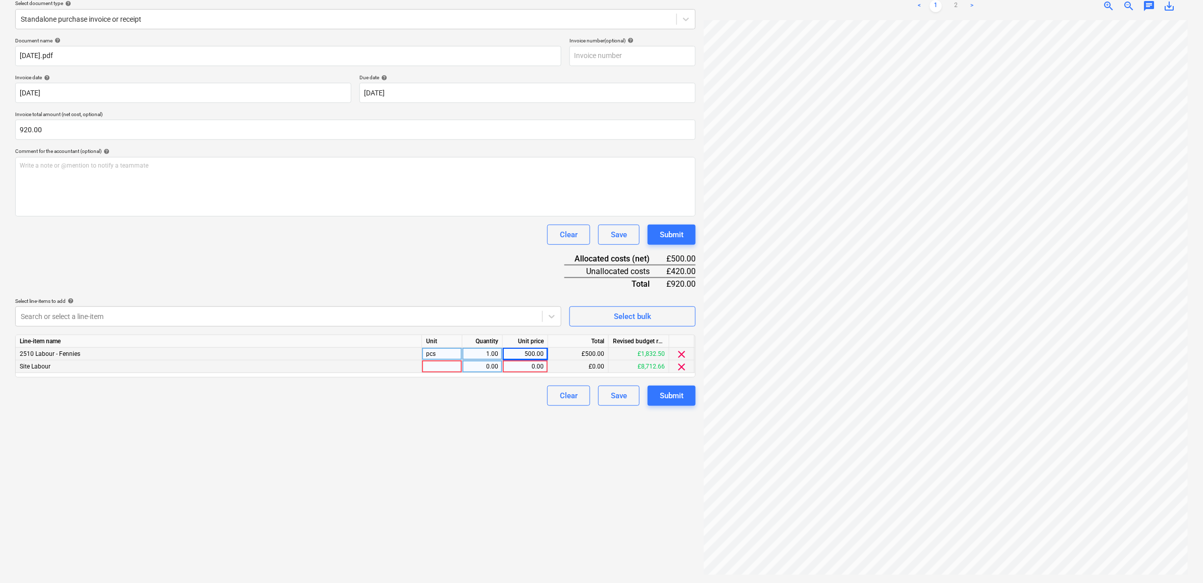
click at [538, 366] on div "0.00" at bounding box center [525, 367] width 37 height 13
type input "420"
drag, startPoint x: 475, startPoint y: 437, endPoint x: 482, endPoint y: 436, distance: 7.1
click at [476, 438] on div "Create new document Select company RUBIN GANG - Fennies Direct Labour Add new c…" at bounding box center [355, 255] width 689 height 648
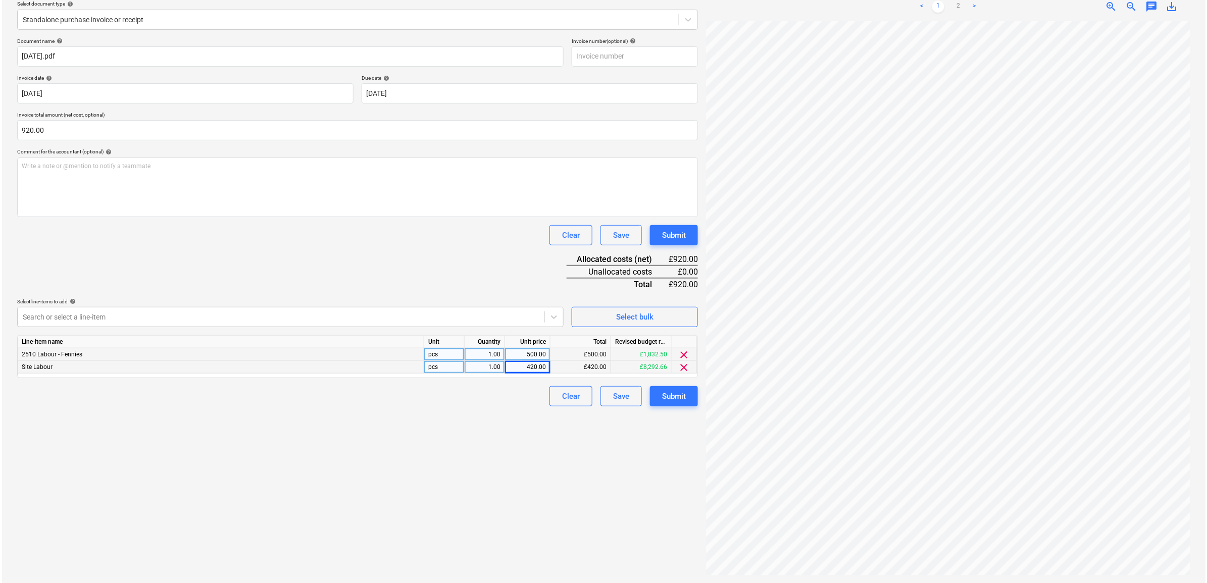
scroll to position [120, 0]
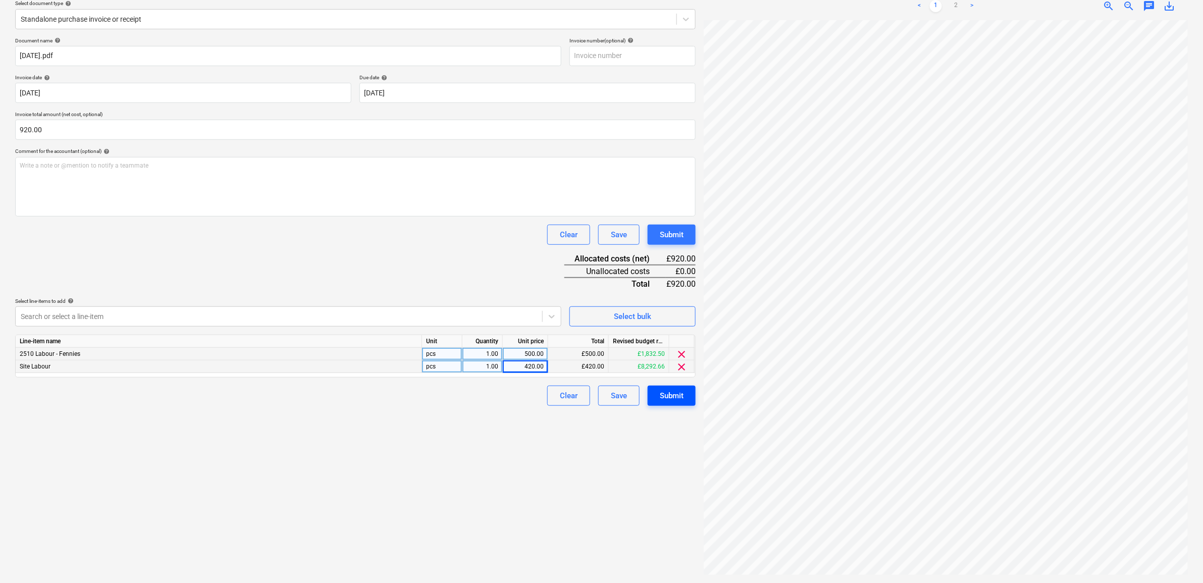
click at [683, 394] on div "Submit" at bounding box center [672, 395] width 24 height 13
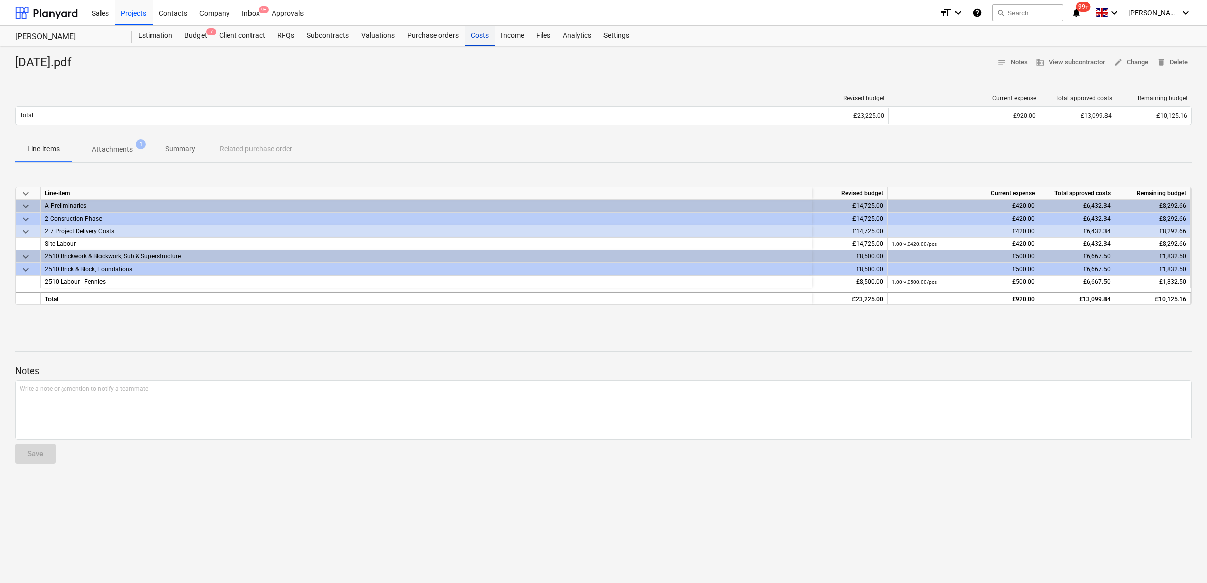
click at [478, 34] on div "Costs" at bounding box center [480, 36] width 30 height 20
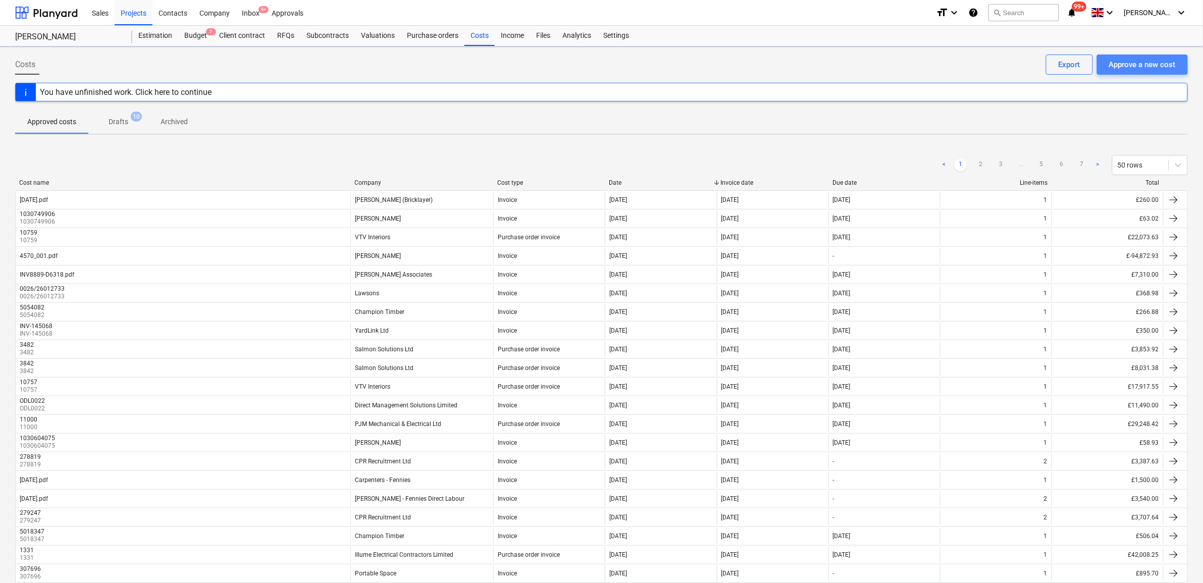
click at [1140, 65] on div "Approve a new cost" at bounding box center [1142, 64] width 67 height 13
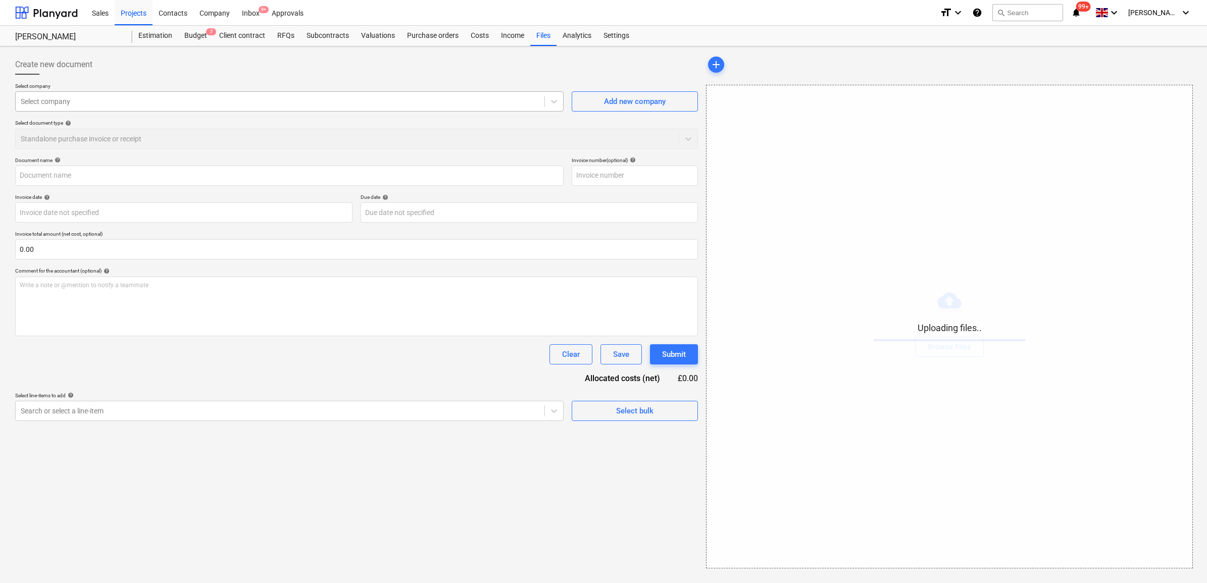
type input "[DATE].pdf"
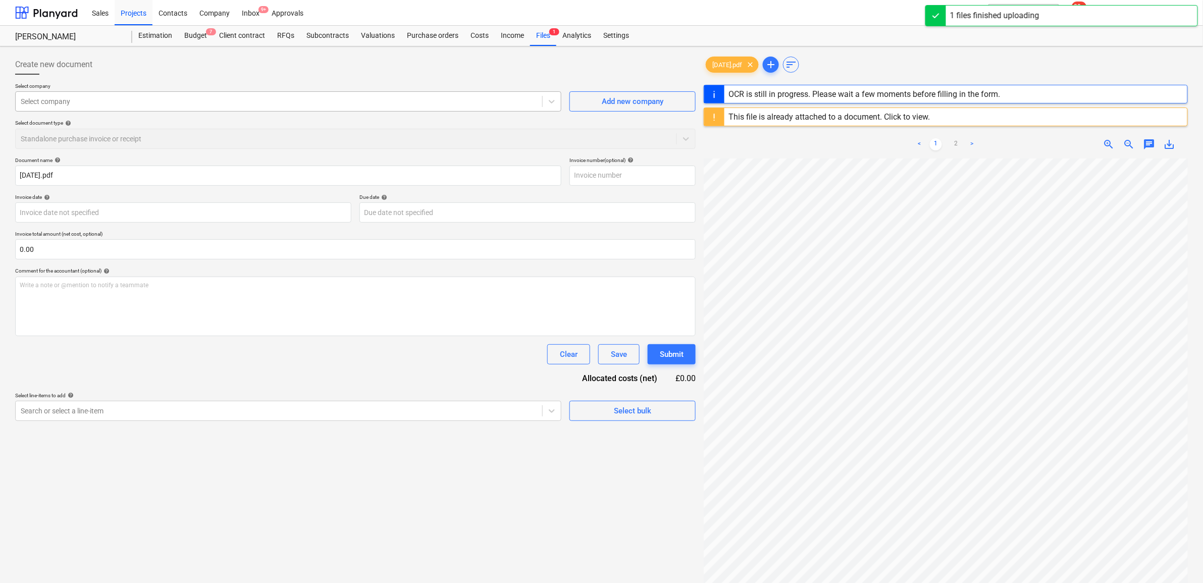
click at [209, 102] on div at bounding box center [279, 101] width 517 height 10
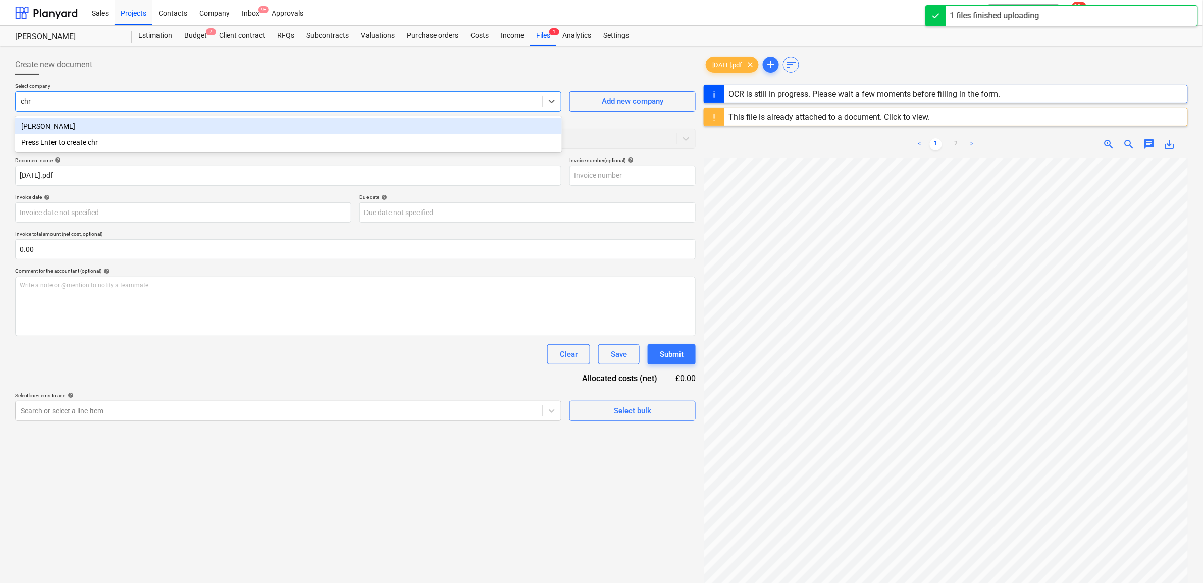
type input "chri"
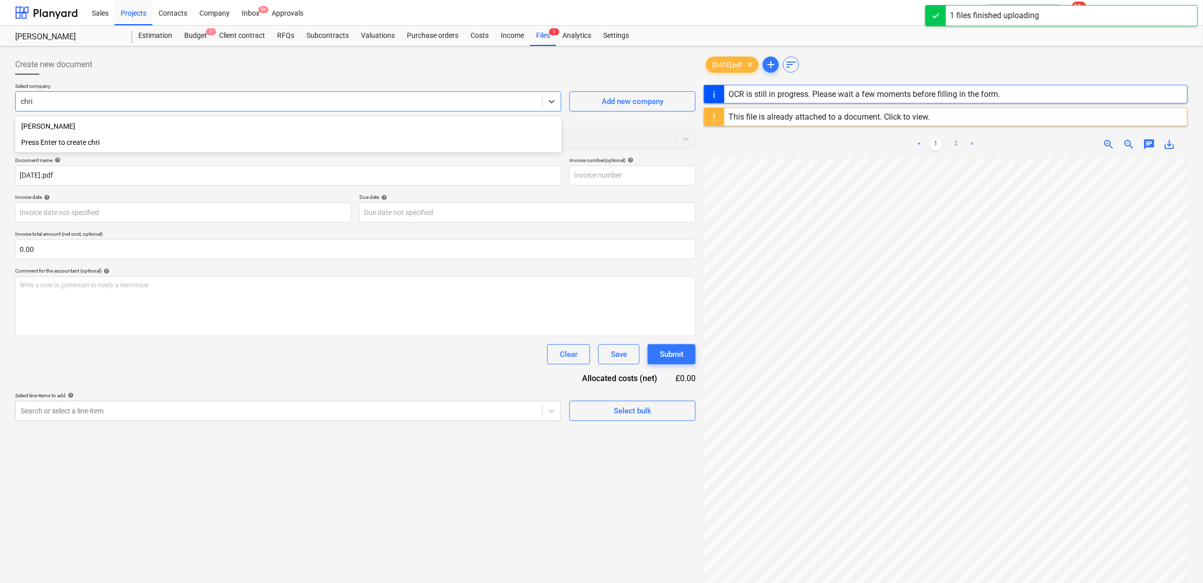
click at [204, 119] on div "[PERSON_NAME]" at bounding box center [288, 126] width 547 height 16
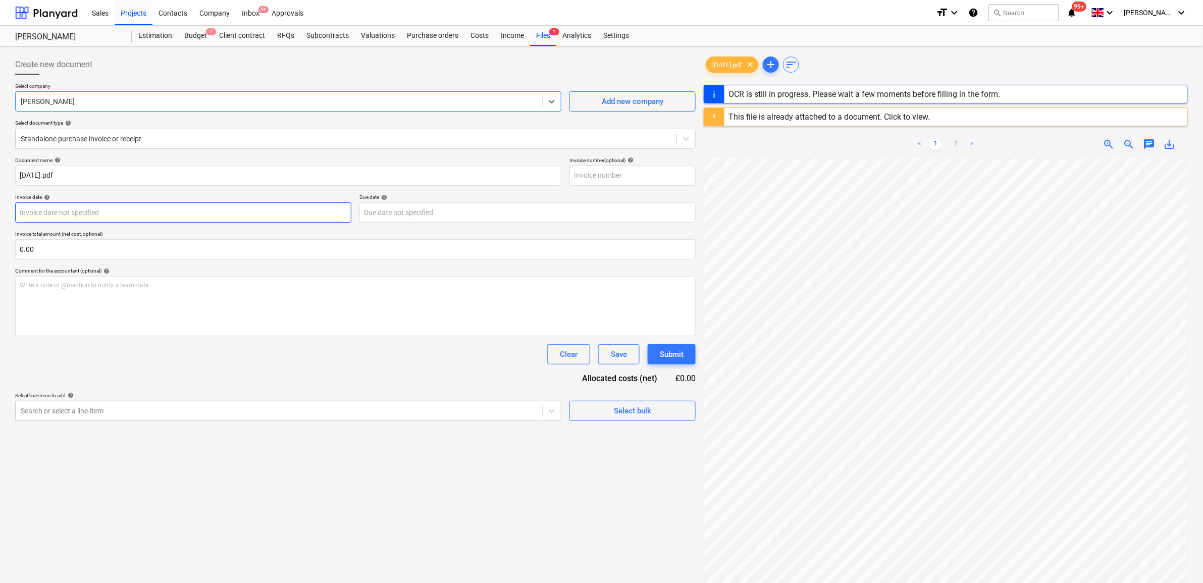
click at [206, 212] on body "Sales Projects Contacts Company Inbox 9+ Approvals format_size keyboard_arrow_d…" at bounding box center [601, 291] width 1203 height 583
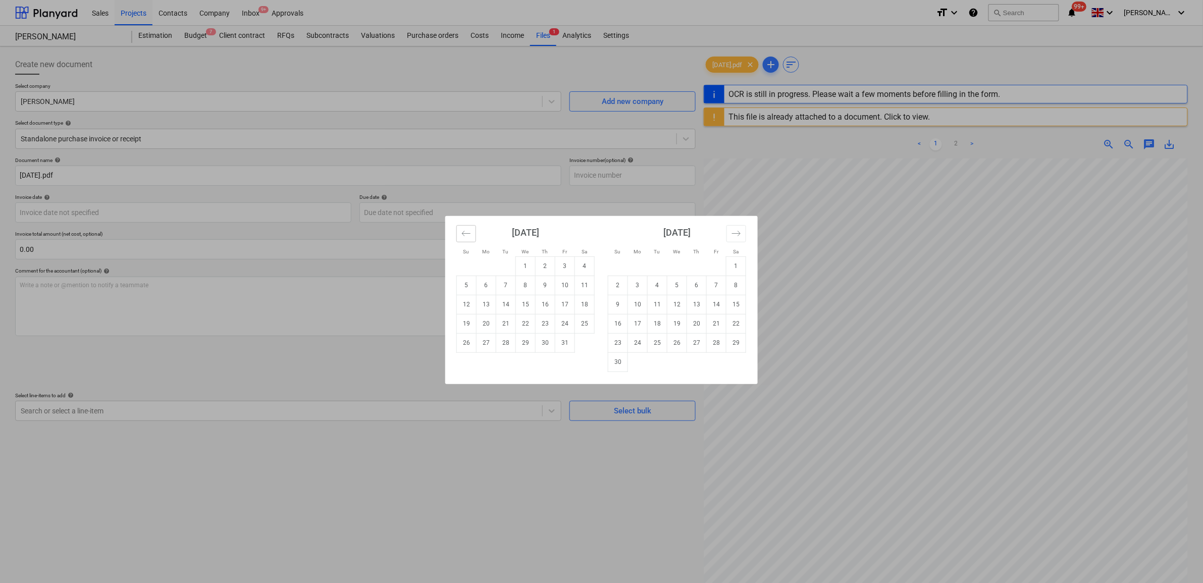
click at [464, 232] on icon "Move backward to switch to the previous month." at bounding box center [466, 233] width 9 height 5
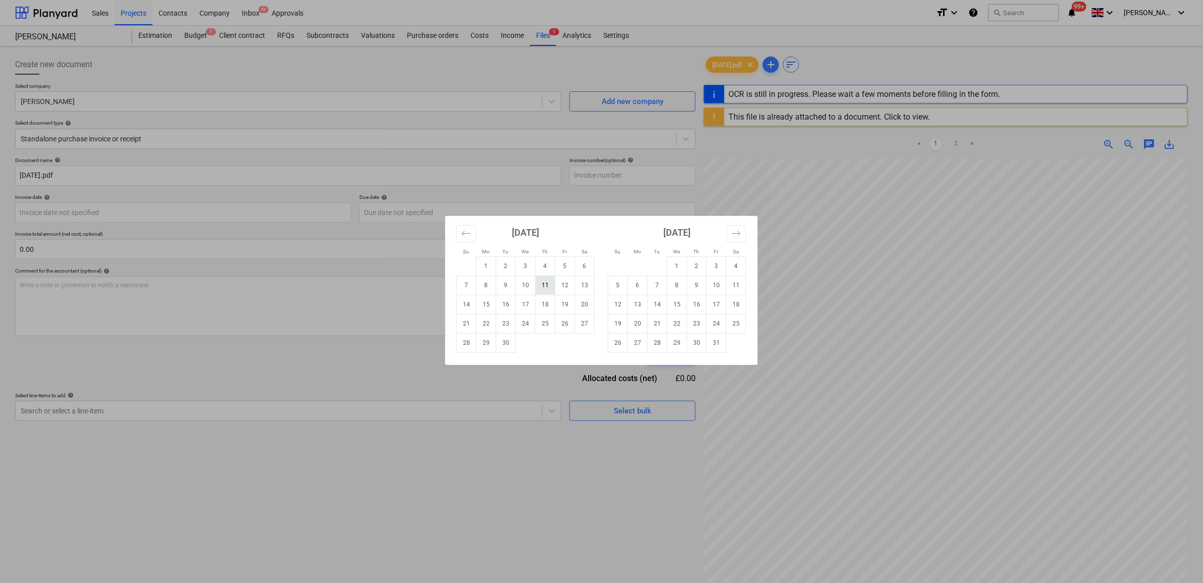
click at [540, 282] on td "11" at bounding box center [546, 285] width 20 height 19
type input "[DATE]"
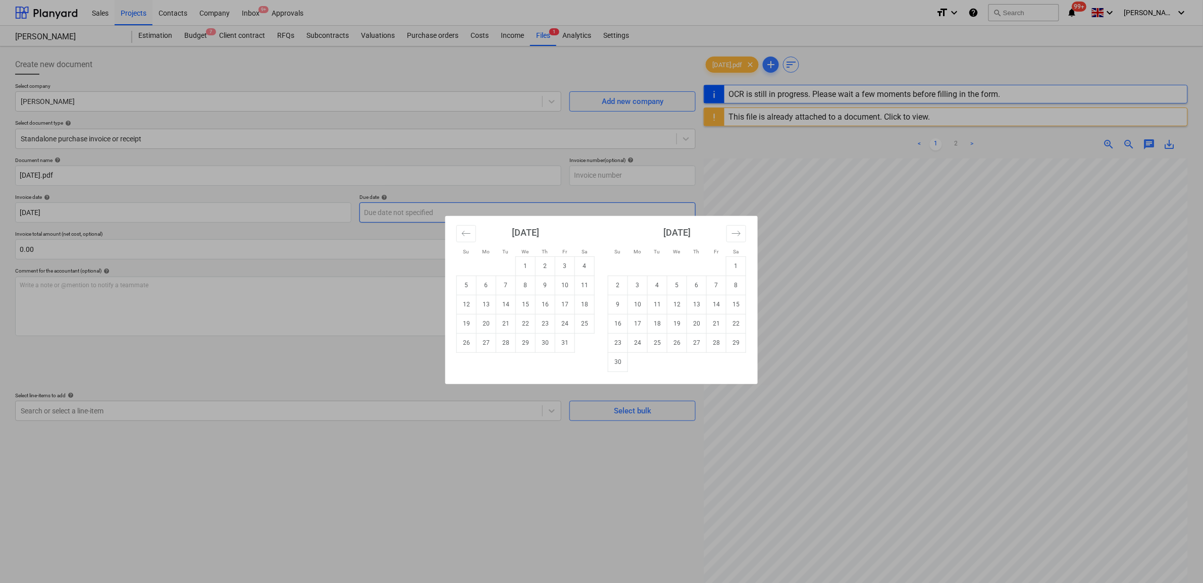
click at [395, 212] on body "Sales Projects Contacts Company Inbox 9+ Approvals format_size keyboard_arrow_d…" at bounding box center [601, 291] width 1203 height 583
click at [466, 235] on icon "Move backward to switch to the previous month." at bounding box center [467, 234] width 10 height 10
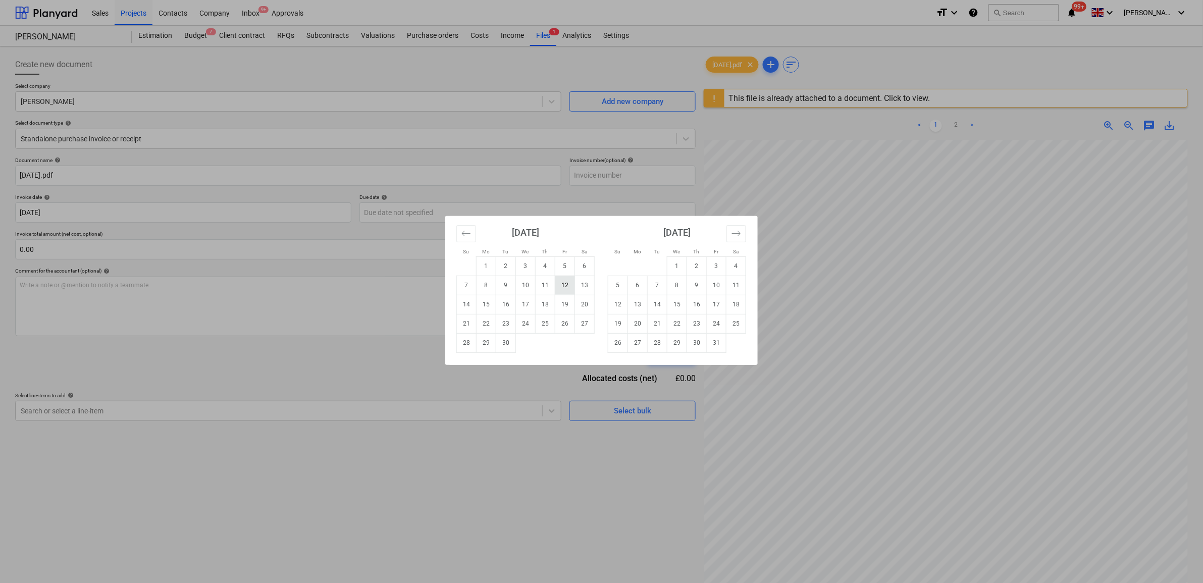
click at [570, 284] on td "12" at bounding box center [565, 285] width 20 height 19
type input "[DATE]"
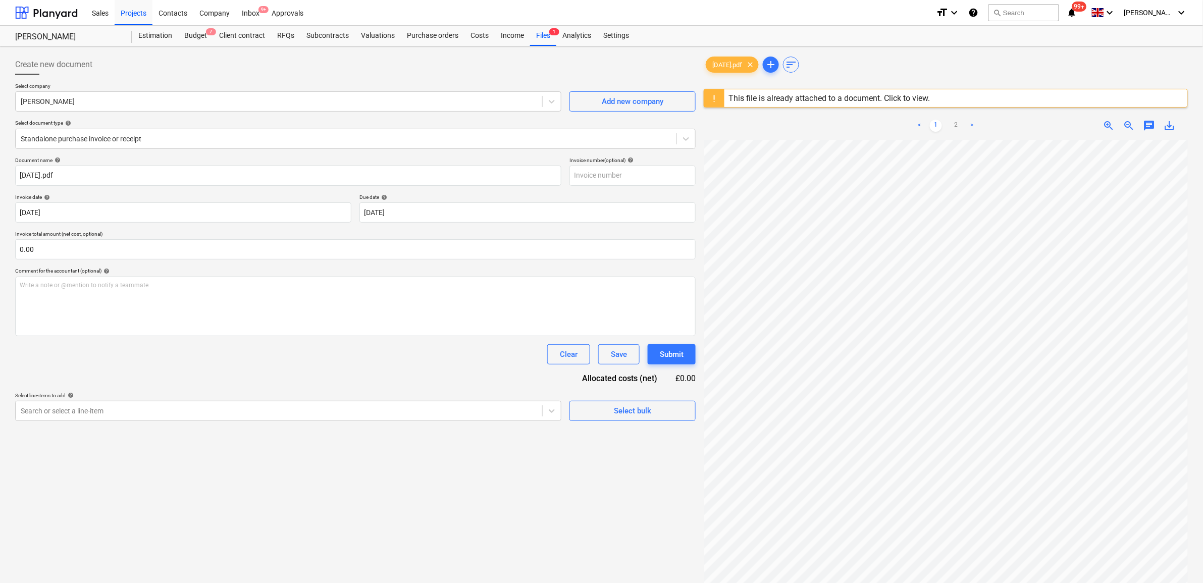
drag, startPoint x: 455, startPoint y: 344, endPoint x: 448, endPoint y: 346, distance: 7.4
click at [455, 344] on div "Document name help 11.09.25.pdf Invoice number (optional) help Invoice date hel…" at bounding box center [355, 289] width 681 height 264
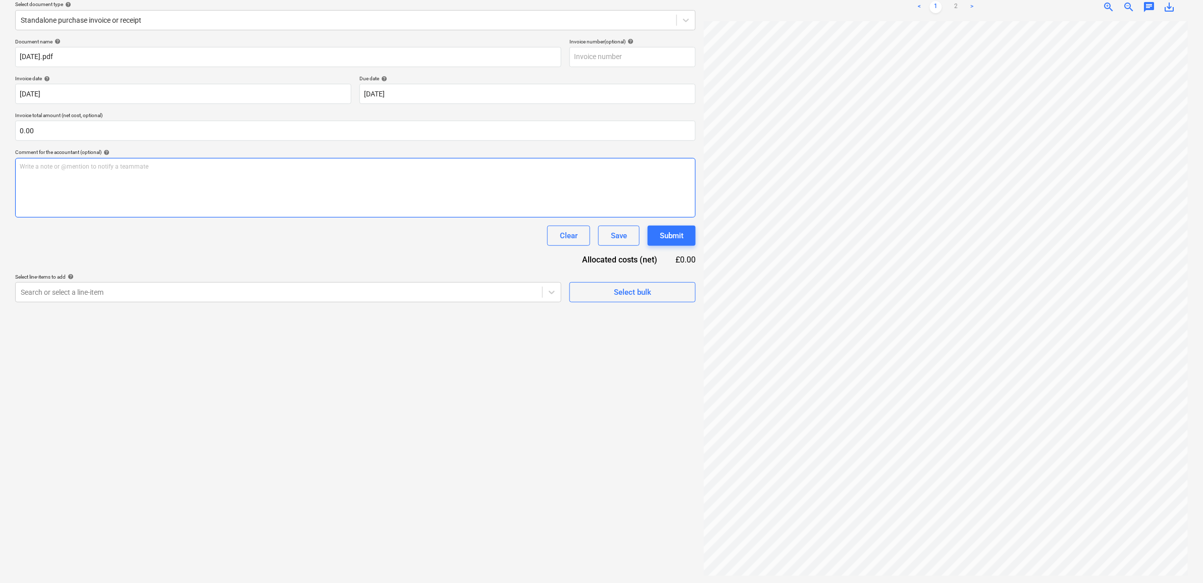
scroll to position [120, 0]
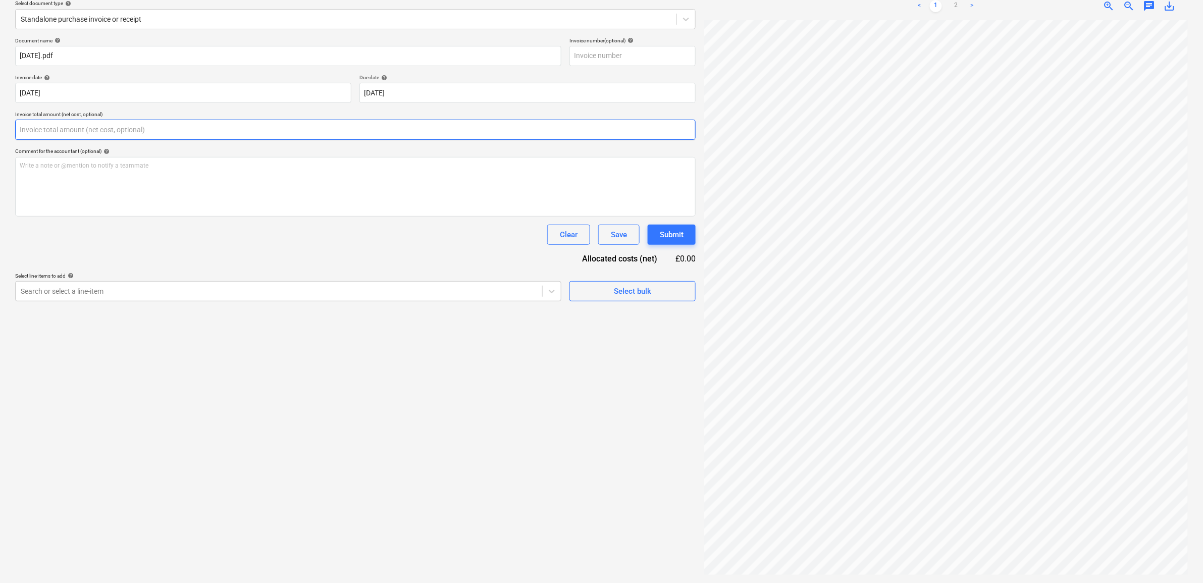
click at [90, 134] on input "text" at bounding box center [355, 130] width 681 height 20
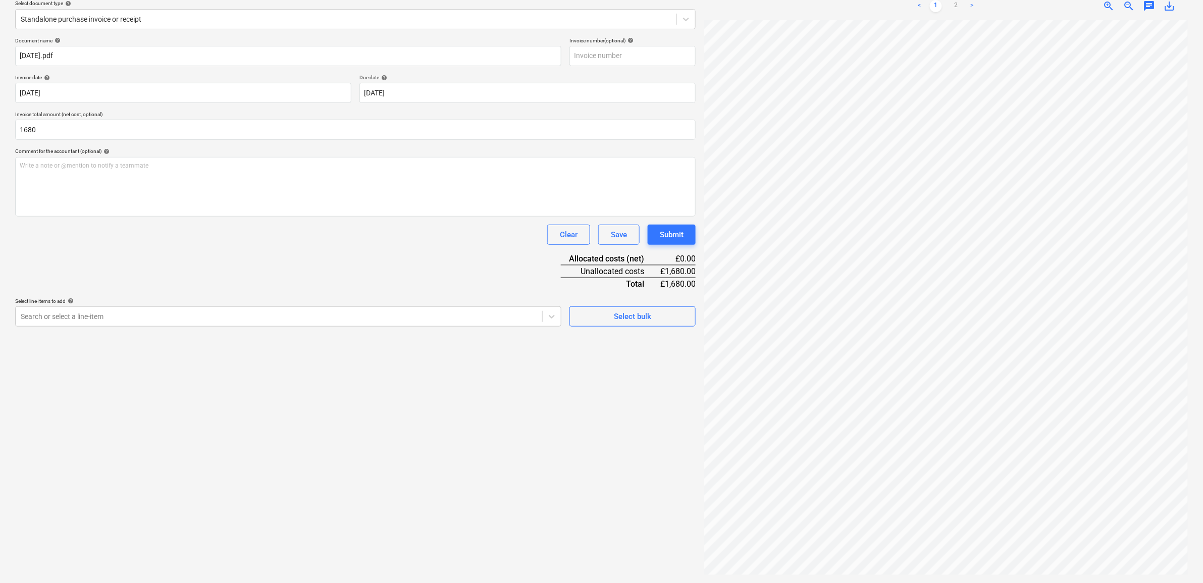
type input "1,680.00"
click at [165, 257] on div "Document name help 11.09.25.pdf Invoice number (optional) help Invoice date hel…" at bounding box center [355, 181] width 681 height 289
click at [165, 317] on div at bounding box center [279, 317] width 517 height 10
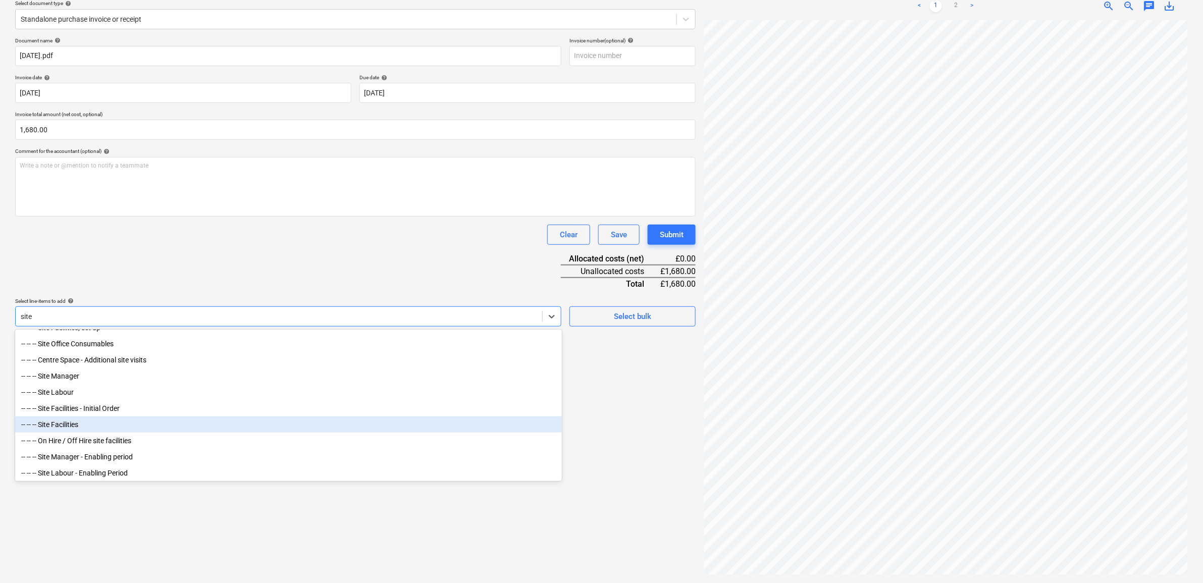
scroll to position [89, 0]
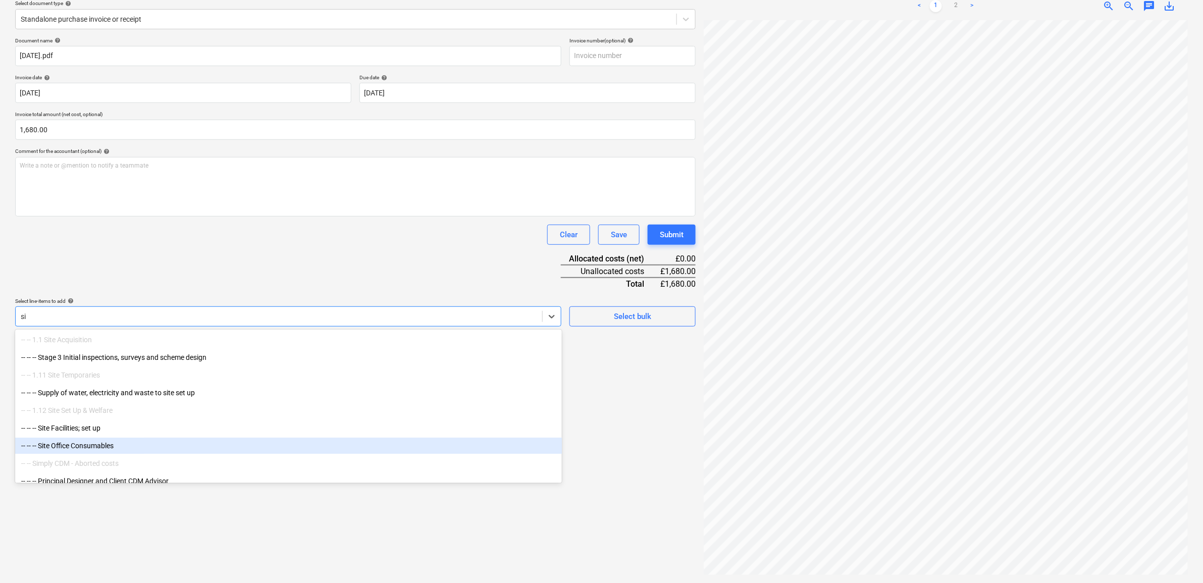
type input "s"
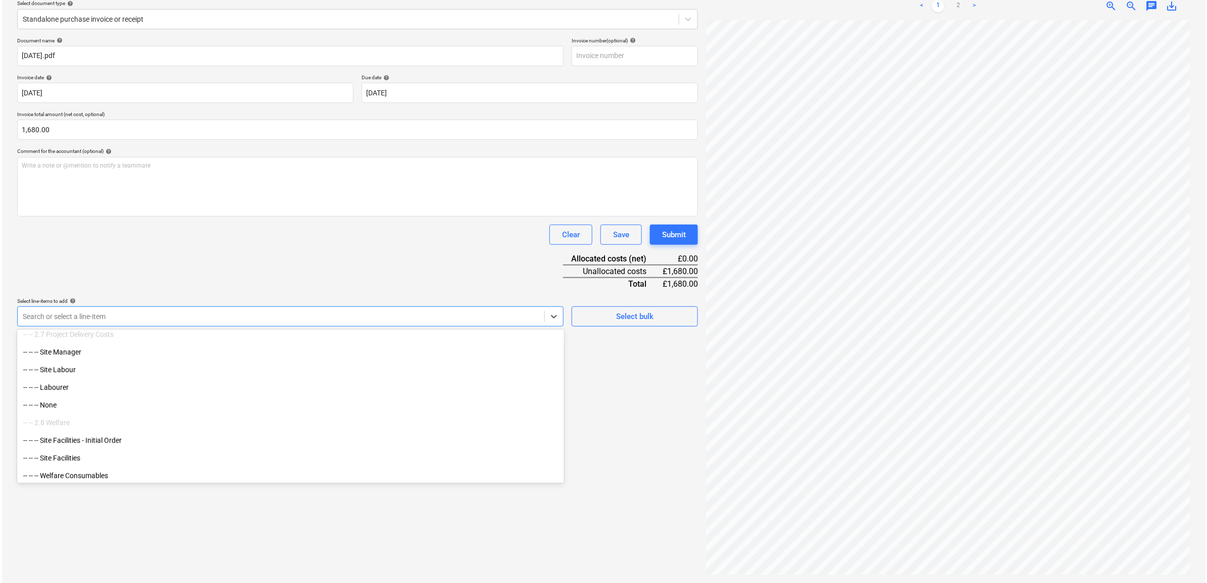
scroll to position [1073, 0]
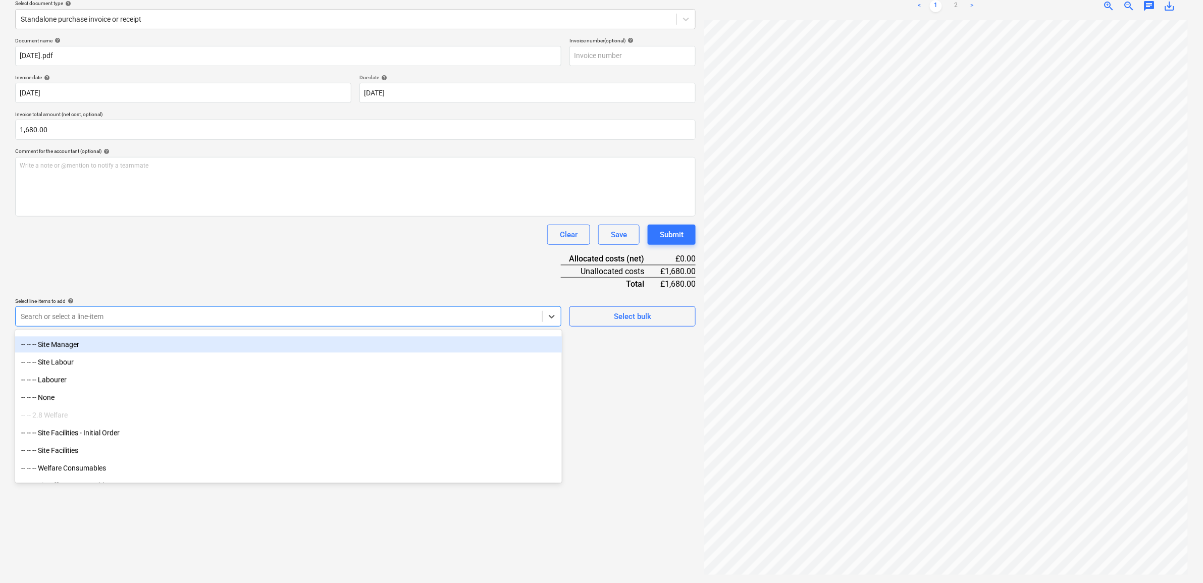
click at [78, 344] on div "-- -- -- Site Manager" at bounding box center [288, 345] width 547 height 16
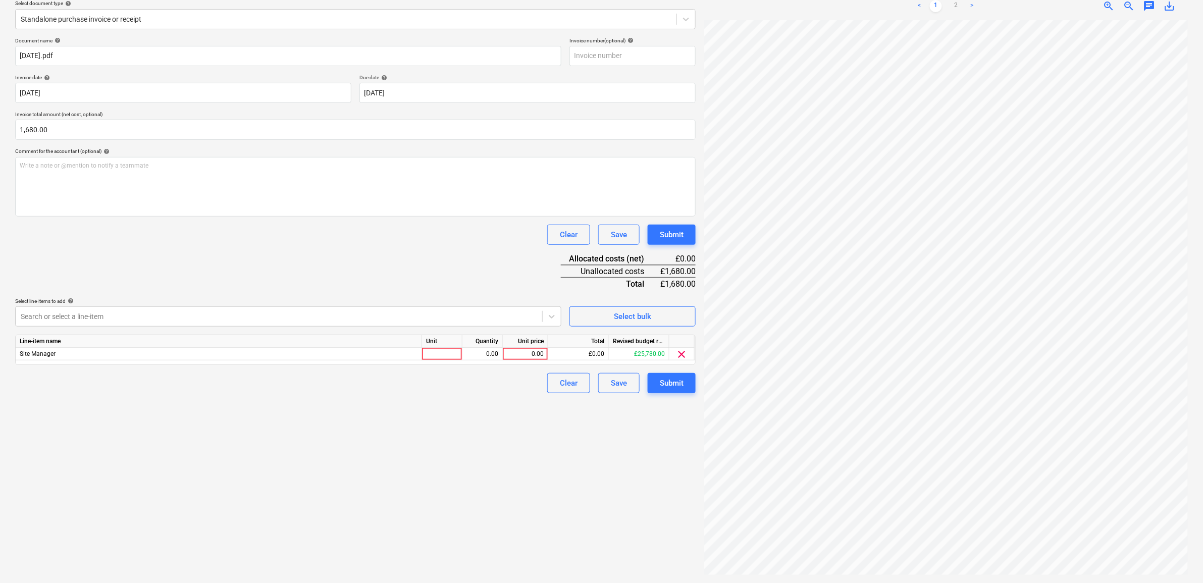
click at [273, 269] on div "Document name help 11.09.25.pdf Invoice number (optional) help Invoice date hel…" at bounding box center [355, 215] width 681 height 356
click at [521, 355] on div "0.00" at bounding box center [525, 354] width 37 height 13
type input "1680"
click at [487, 432] on div "Create new document Select company Chris Quinn Add new company Select document …" at bounding box center [355, 255] width 689 height 648
click at [657, 380] on button "Submit" at bounding box center [672, 383] width 48 height 20
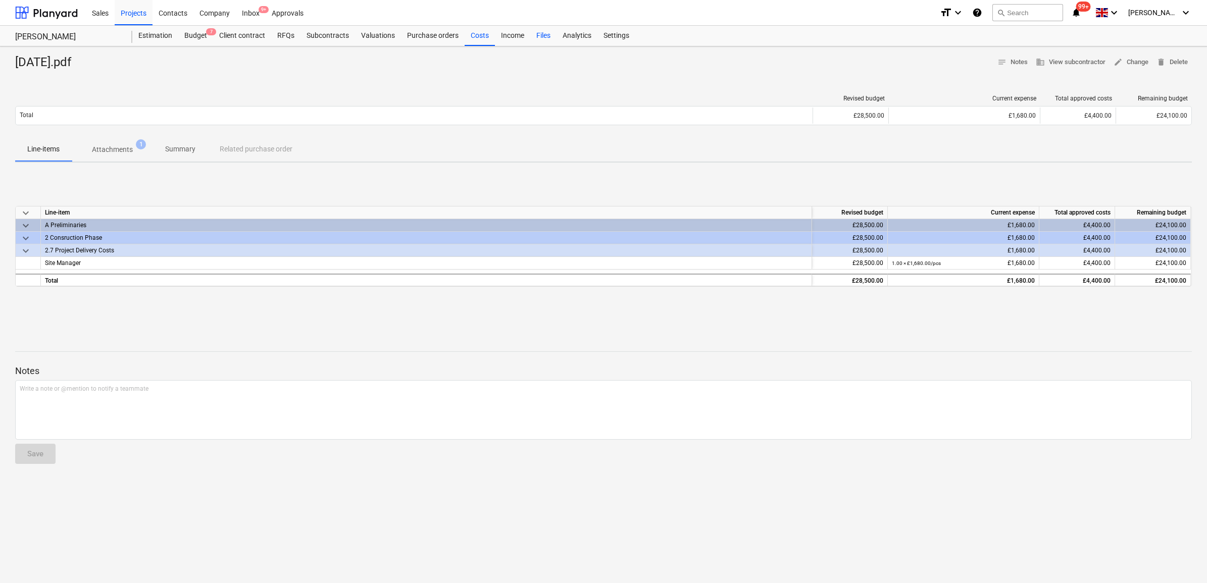
click at [481, 36] on div "Costs" at bounding box center [480, 36] width 30 height 20
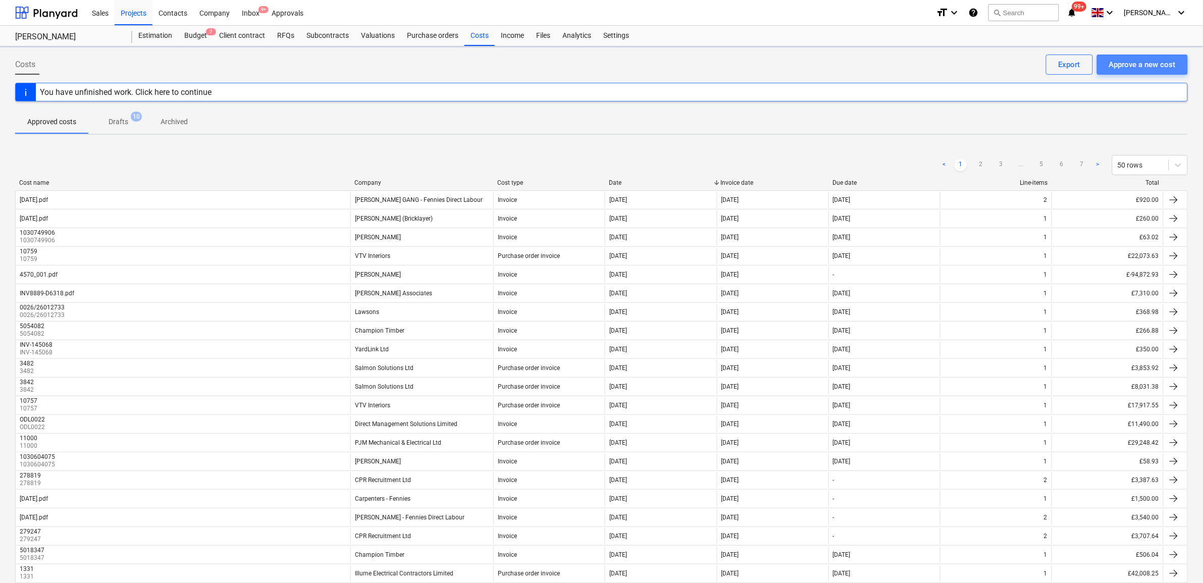
click at [1125, 62] on div "Approve a new cost" at bounding box center [1142, 64] width 67 height 13
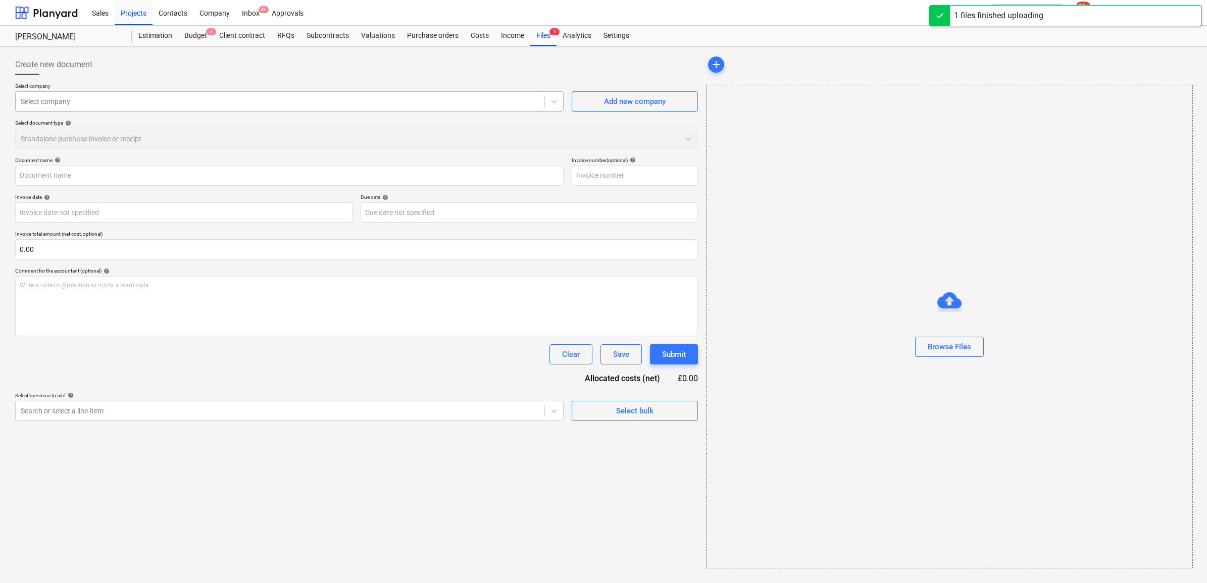
type input "[DATE].pdf"
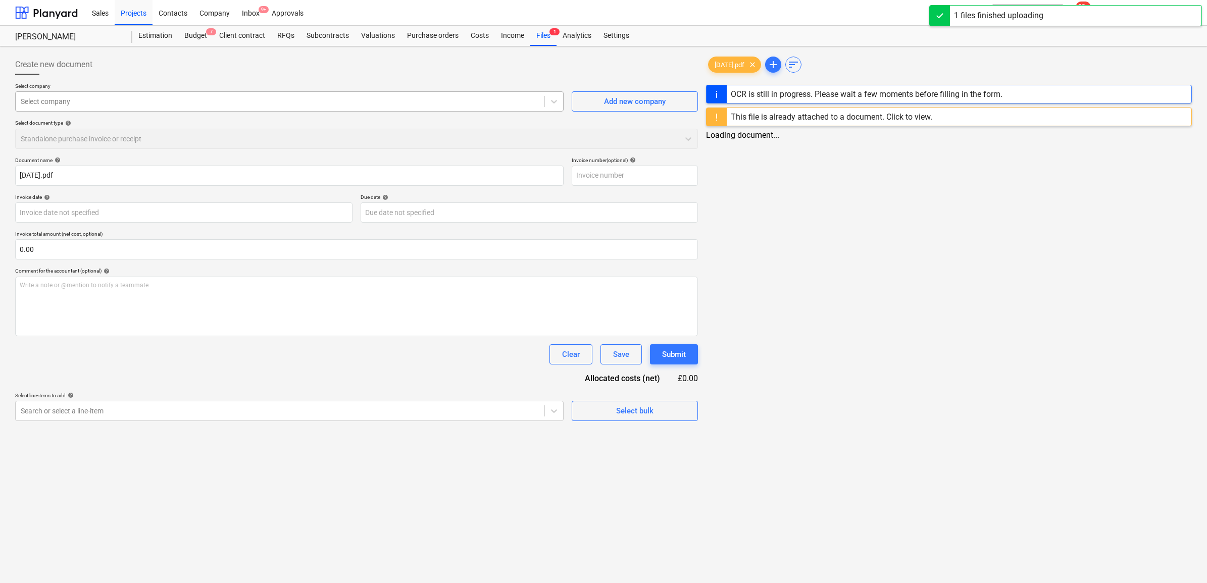
click at [256, 99] on div at bounding box center [280, 101] width 519 height 10
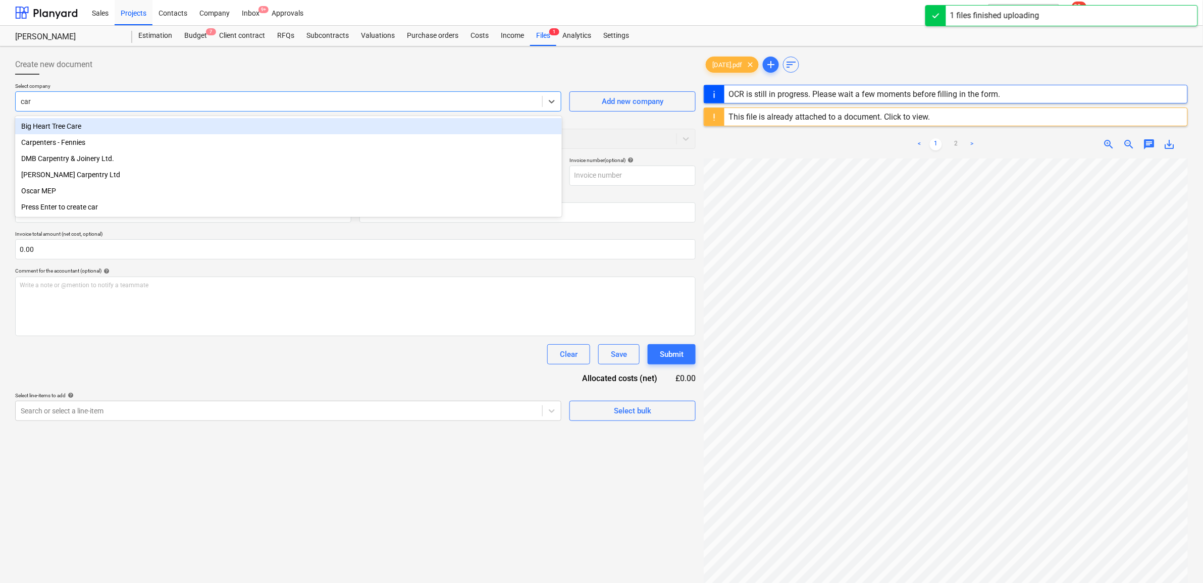
type input "carp"
click at [269, 123] on div "Carpenters - Fennies" at bounding box center [288, 126] width 547 height 16
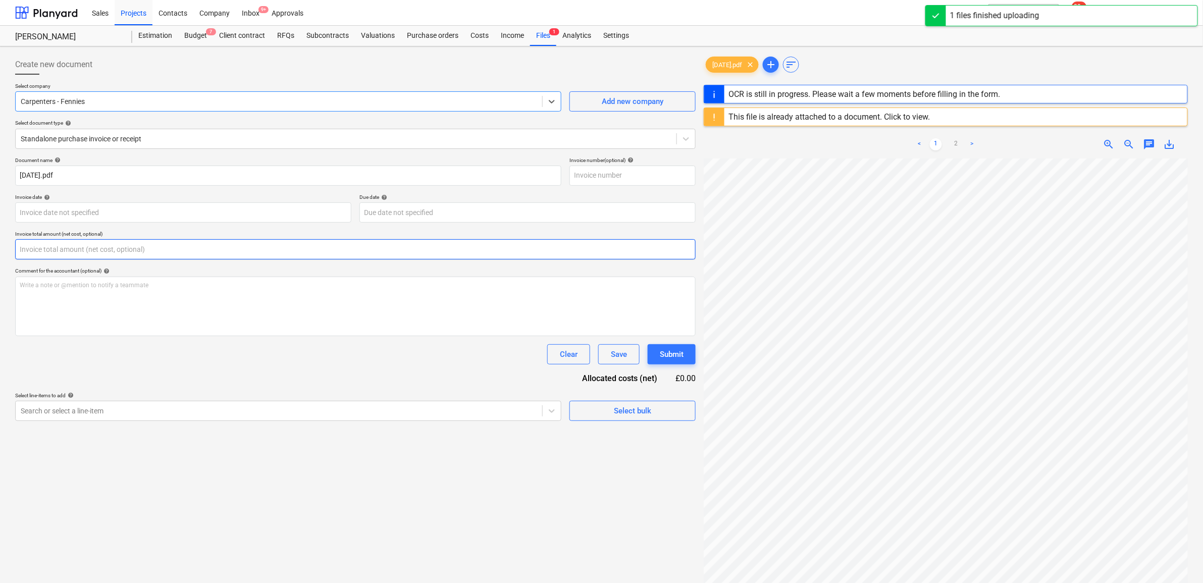
click at [102, 245] on input "text" at bounding box center [355, 249] width 681 height 20
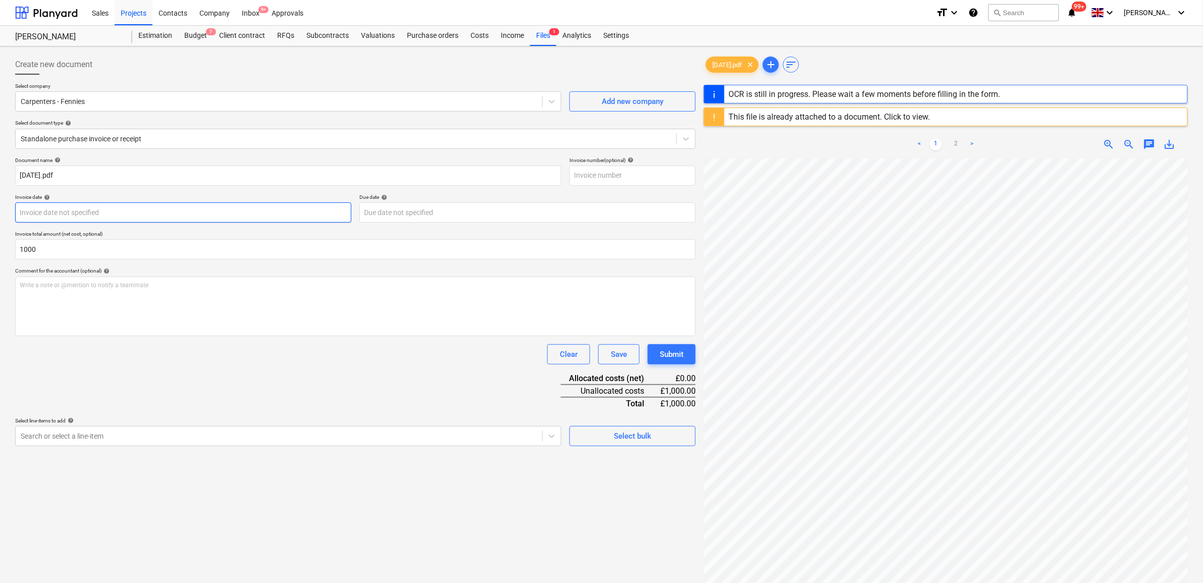
type input "1,000.00"
click at [127, 216] on body "Sales Projects Contacts Company Inbox 9+ Approvals format_size keyboard_arrow_d…" at bounding box center [601, 291] width 1203 height 583
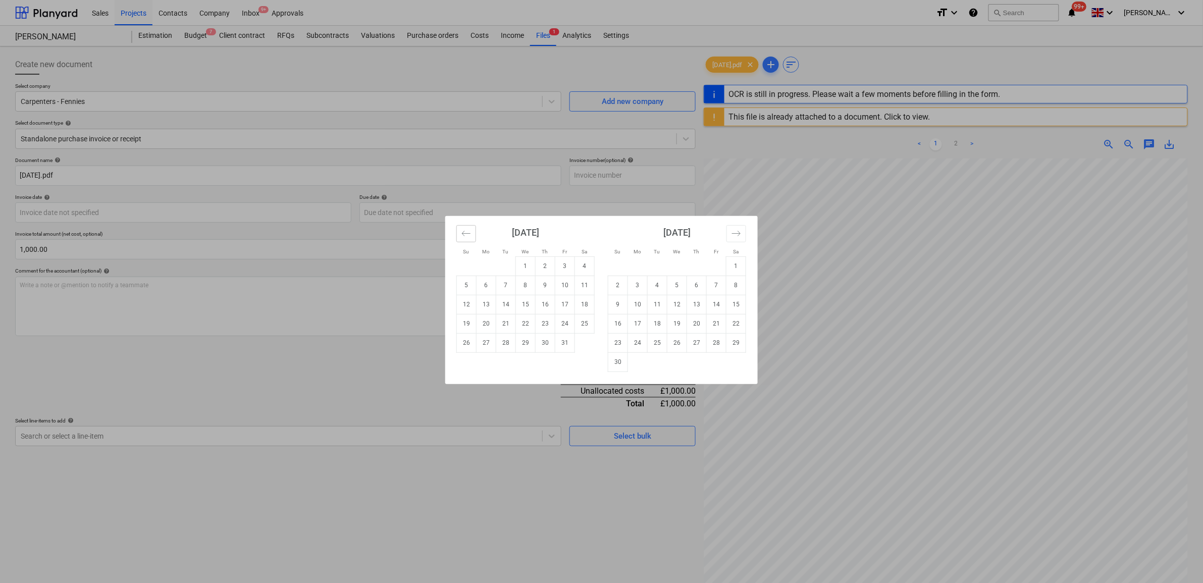
click at [465, 232] on icon "Move backward to switch to the previous month." at bounding box center [467, 234] width 10 height 10
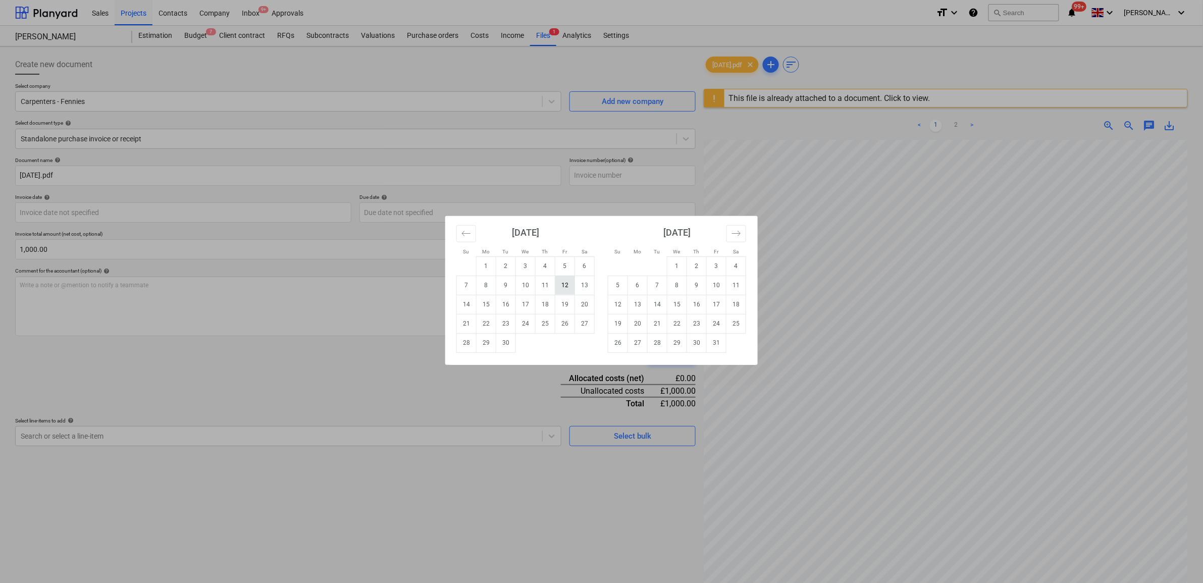
click at [570, 286] on td "12" at bounding box center [565, 285] width 20 height 19
type input "[DATE]"
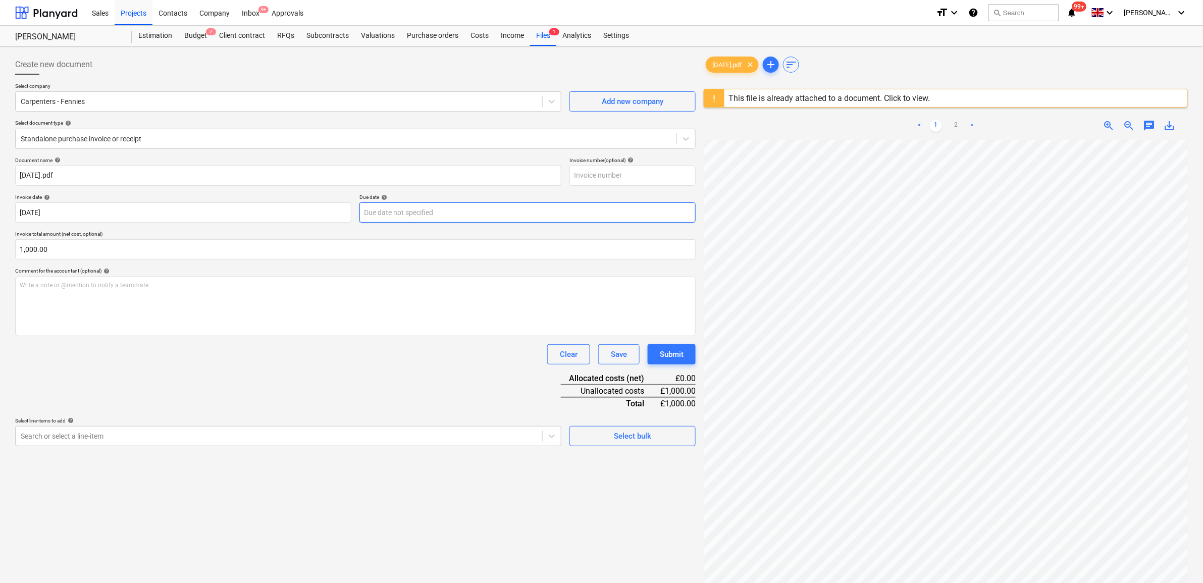
click at [402, 210] on body "Sales Projects Contacts Company Inbox 9+ Approvals format_size keyboard_arrow_d…" at bounding box center [601, 291] width 1203 height 583
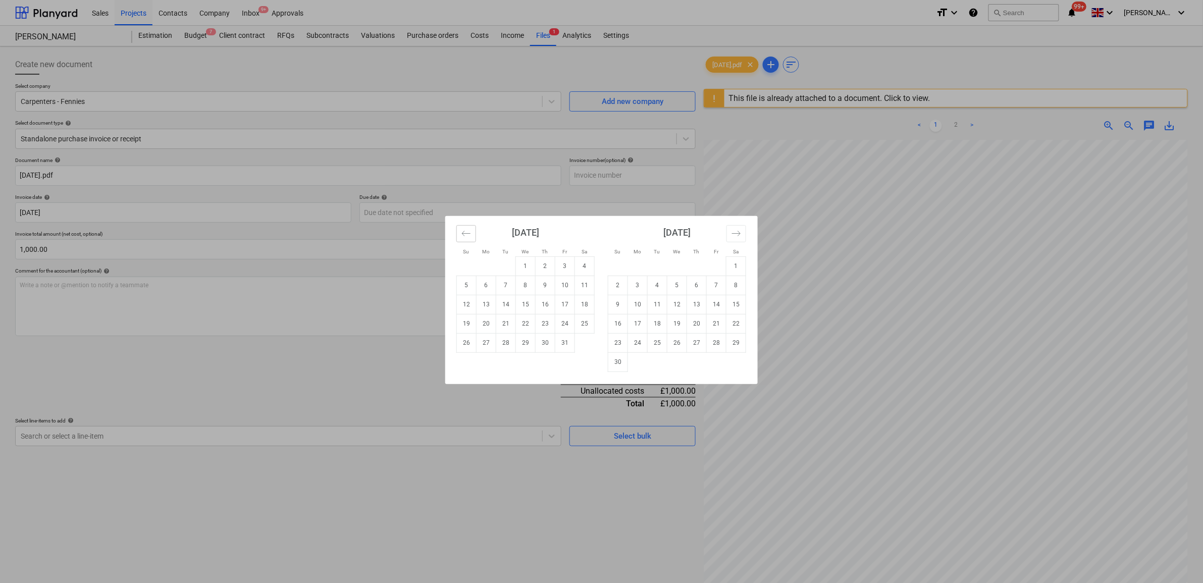
click at [466, 232] on icon "Move backward to switch to the previous month." at bounding box center [467, 234] width 10 height 10
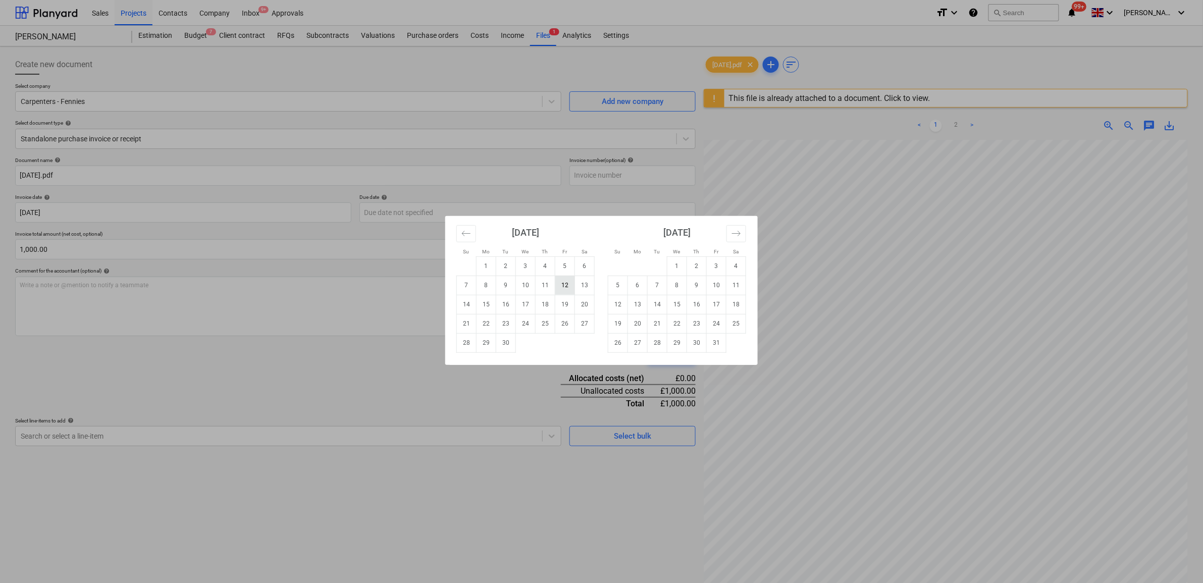
click at [566, 286] on td "12" at bounding box center [565, 285] width 20 height 19
type input "[DATE]"
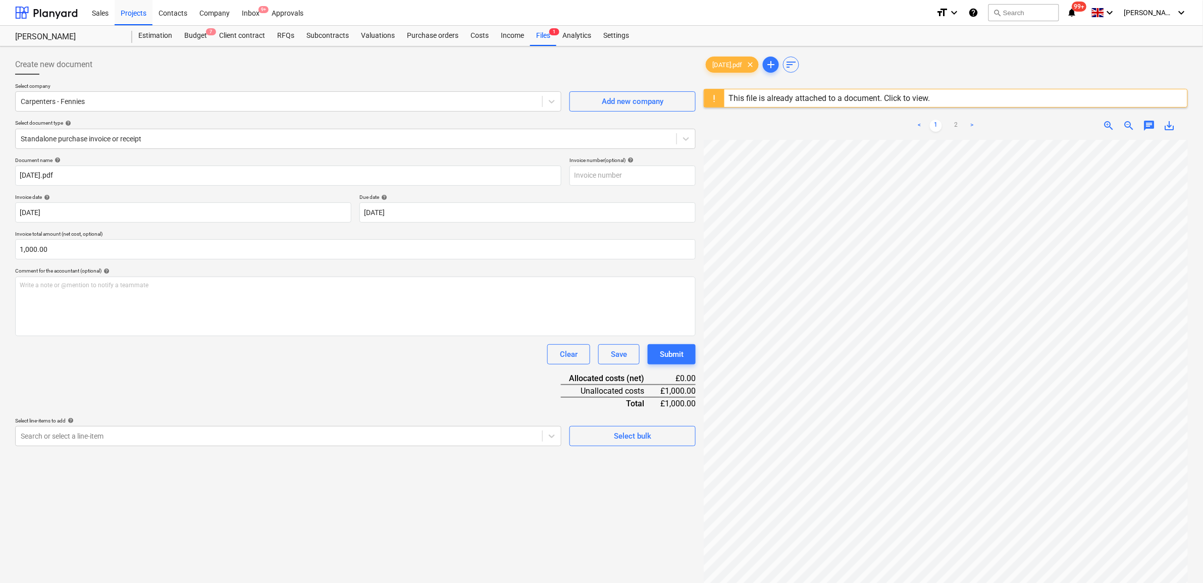
click at [369, 357] on div "Clear Save Submit" at bounding box center [355, 354] width 681 height 20
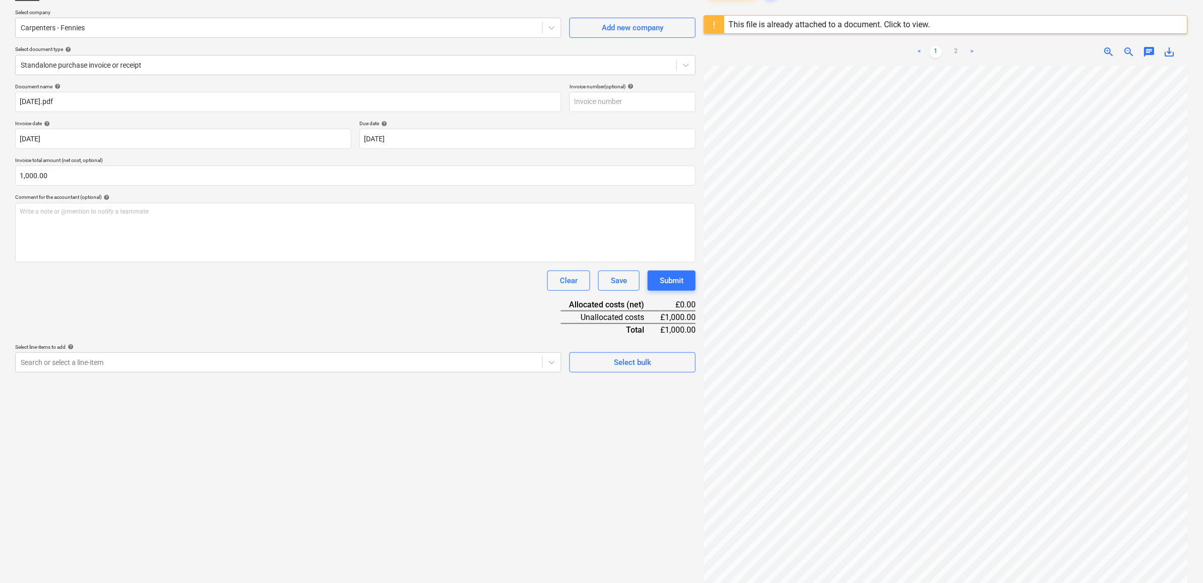
scroll to position [120, 0]
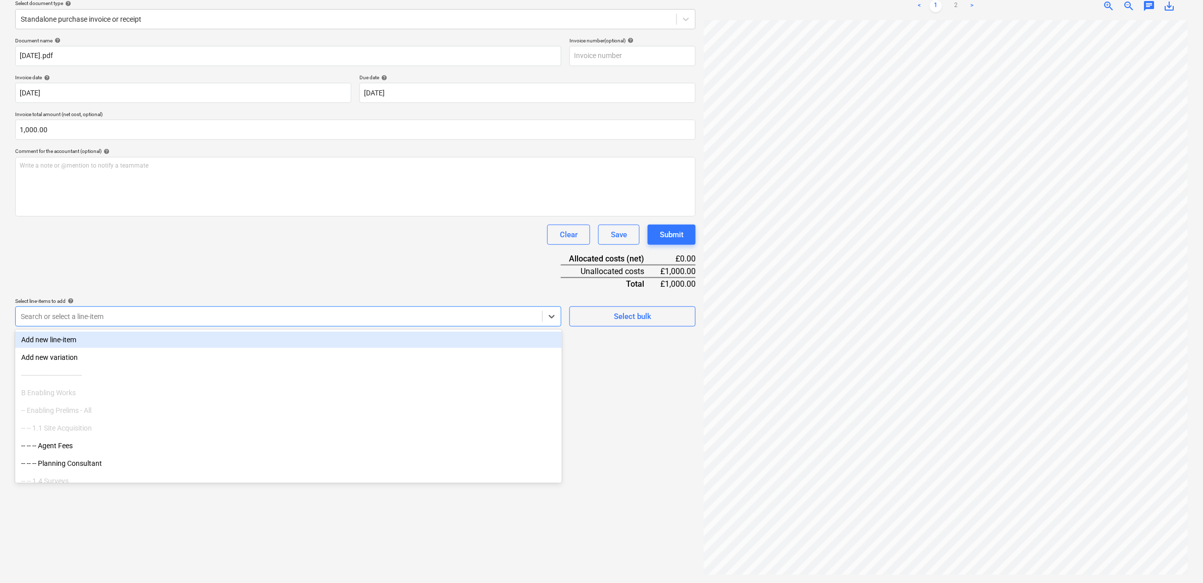
click at [417, 320] on div at bounding box center [279, 317] width 517 height 10
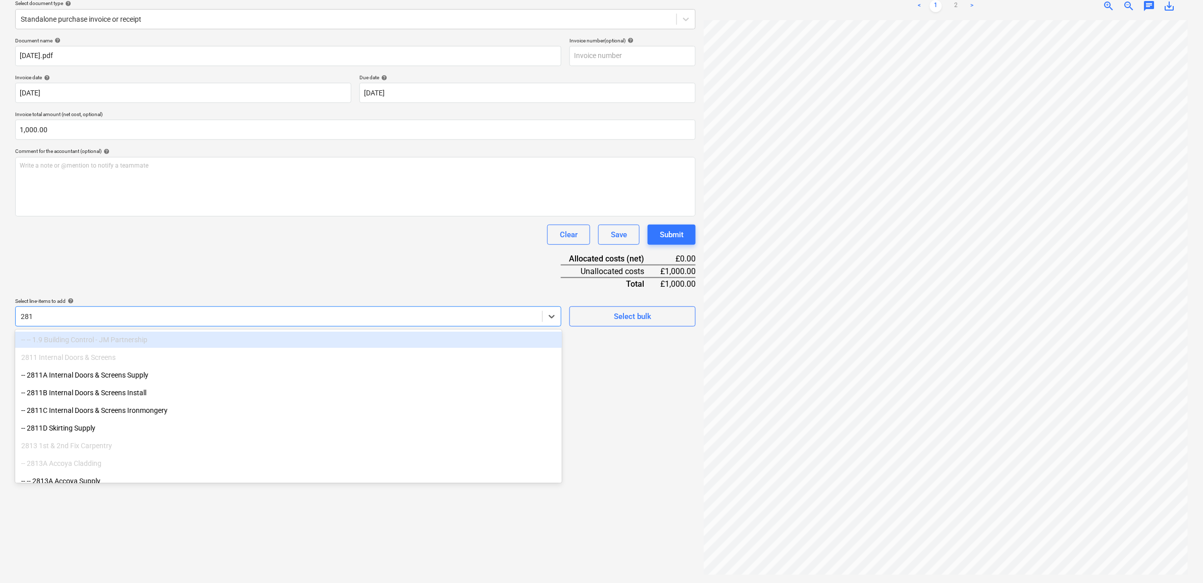
type input "2813"
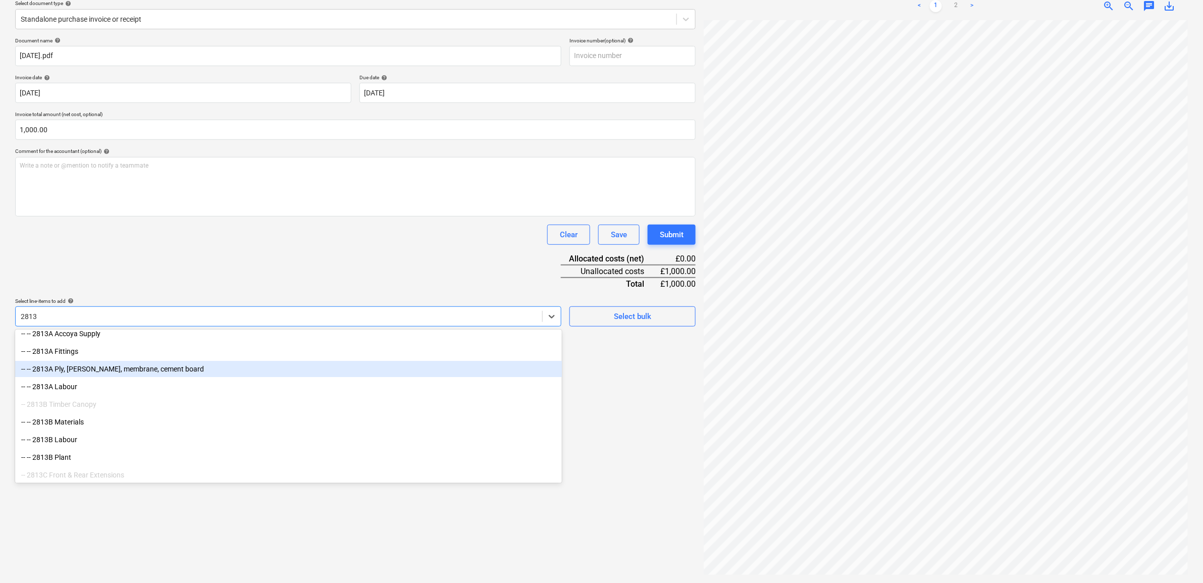
scroll to position [63, 0]
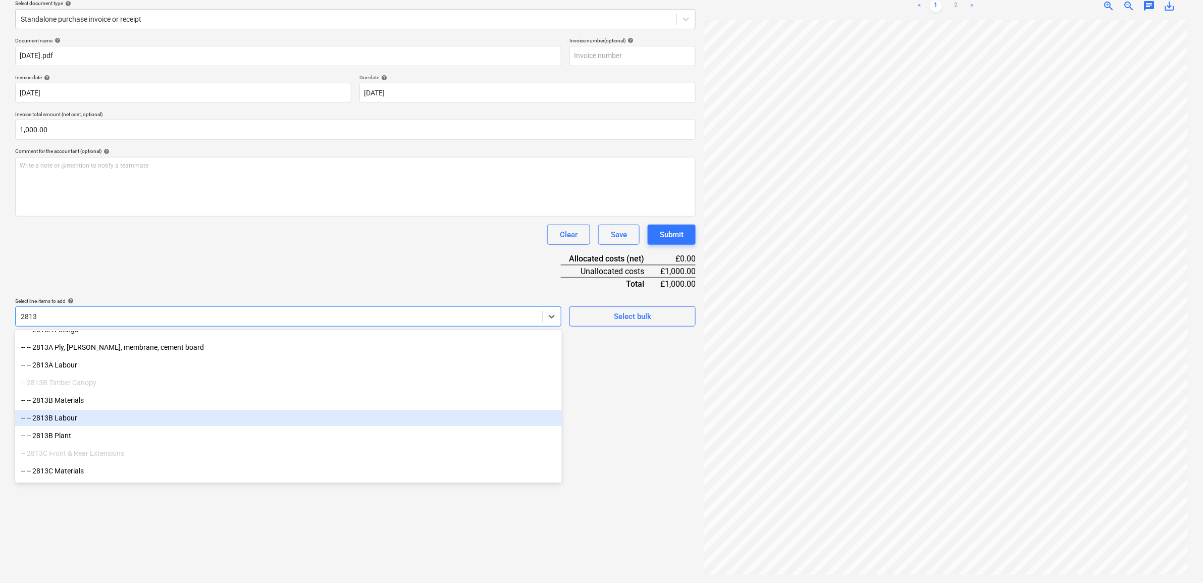
click at [108, 420] on div "-- -- 2813B Labour" at bounding box center [288, 418] width 547 height 16
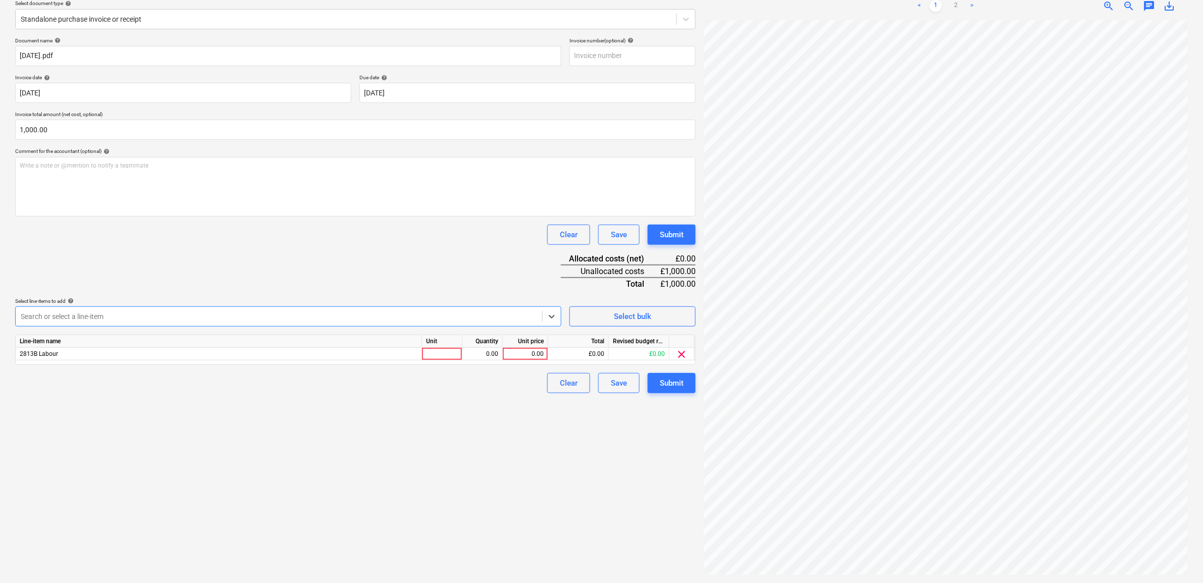
click at [132, 315] on div at bounding box center [279, 317] width 517 height 10
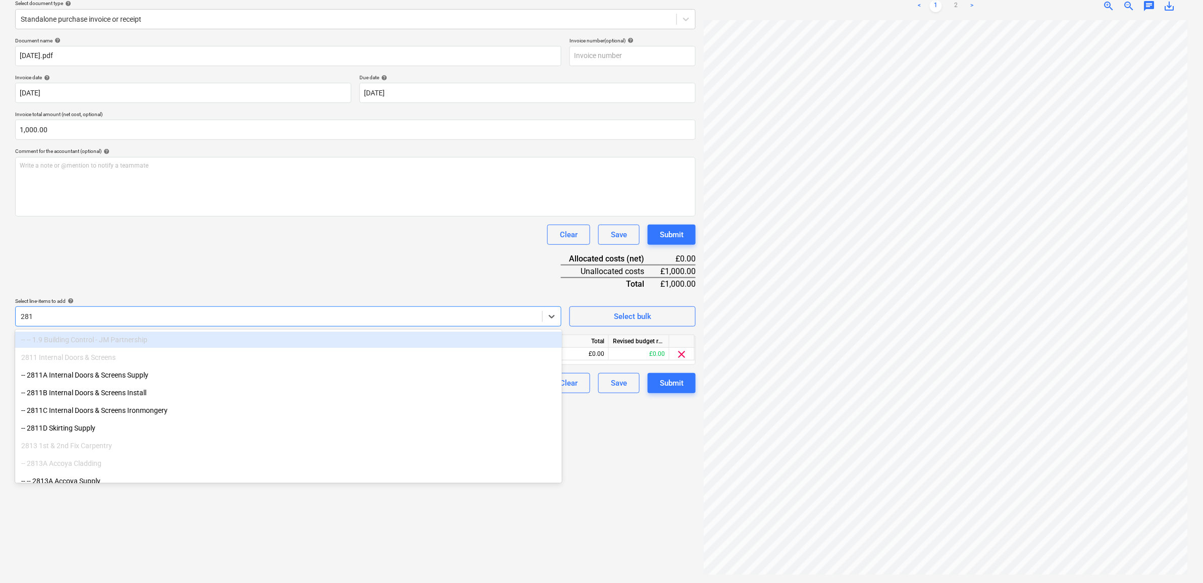
type input "2813"
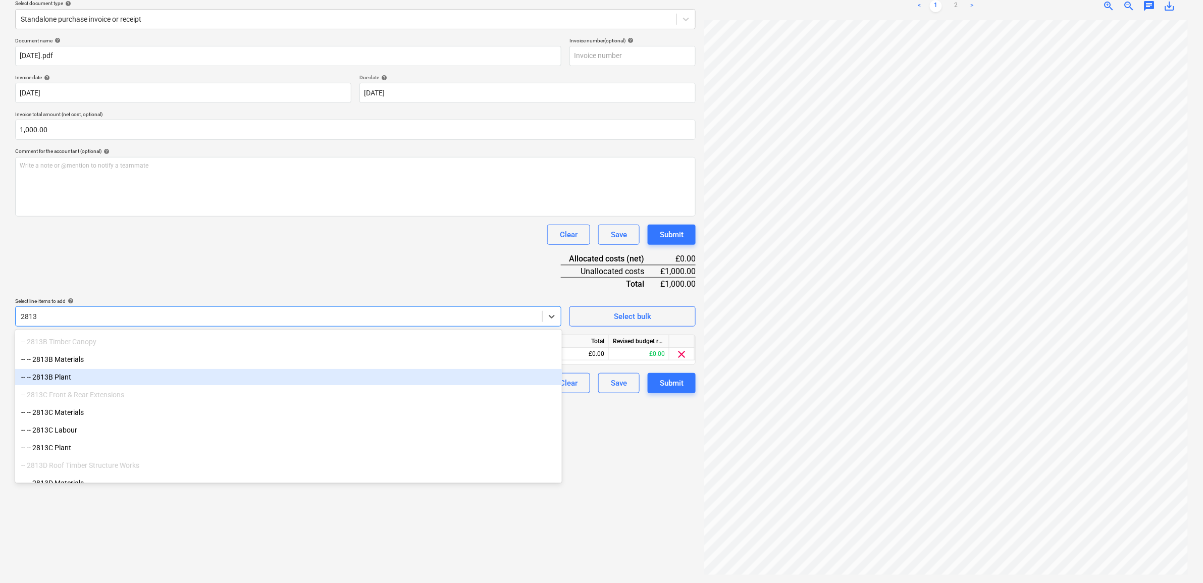
scroll to position [126, 0]
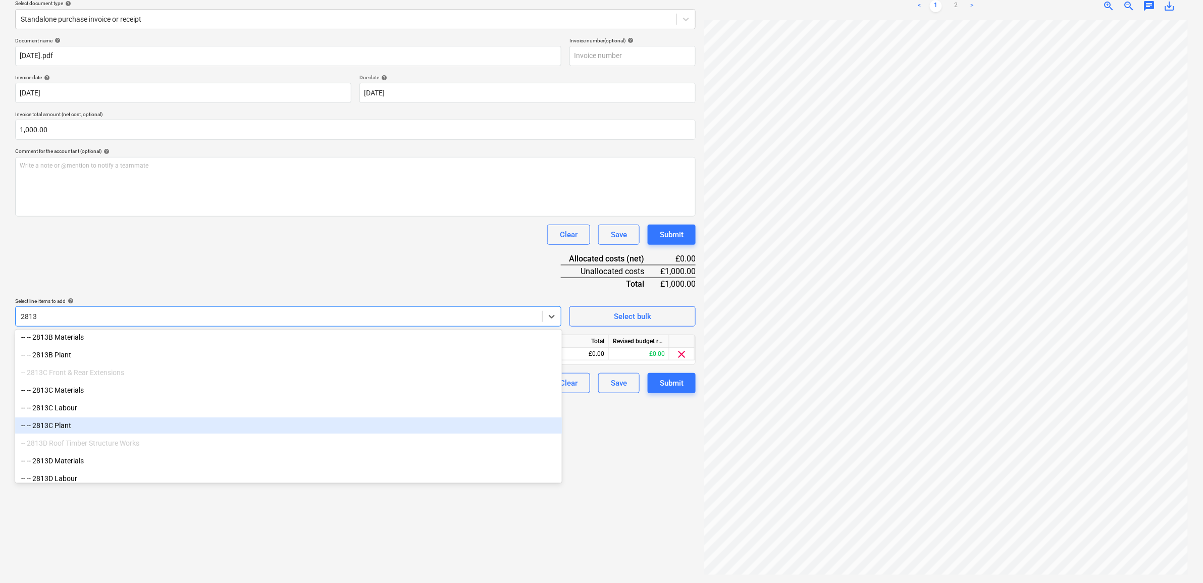
click at [87, 425] on div "-- -- 2813C Plant" at bounding box center [288, 426] width 547 height 16
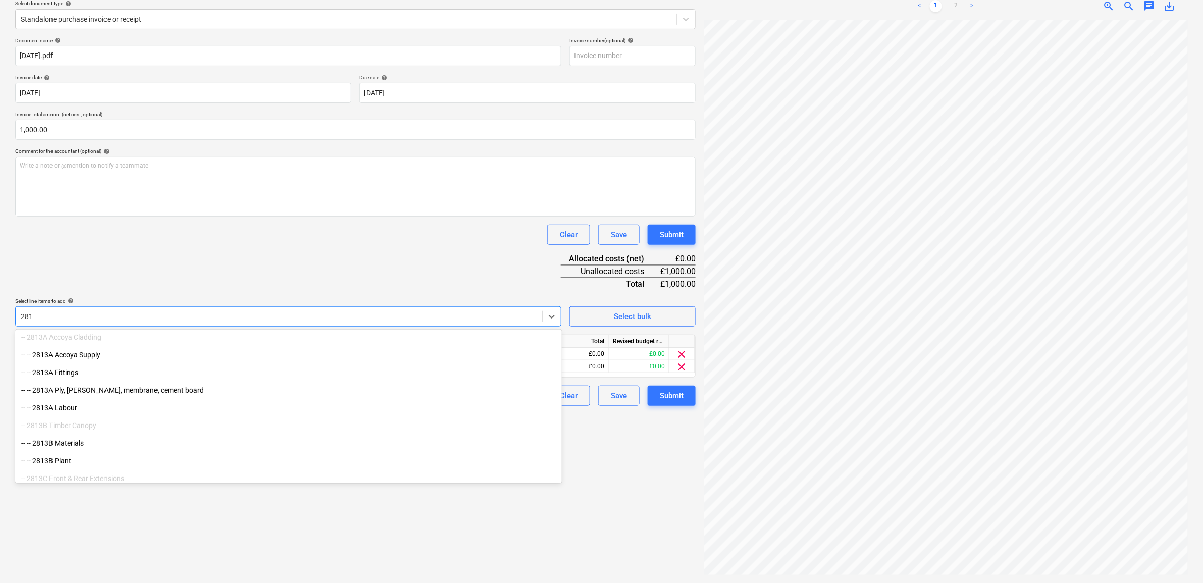
type input "2813"
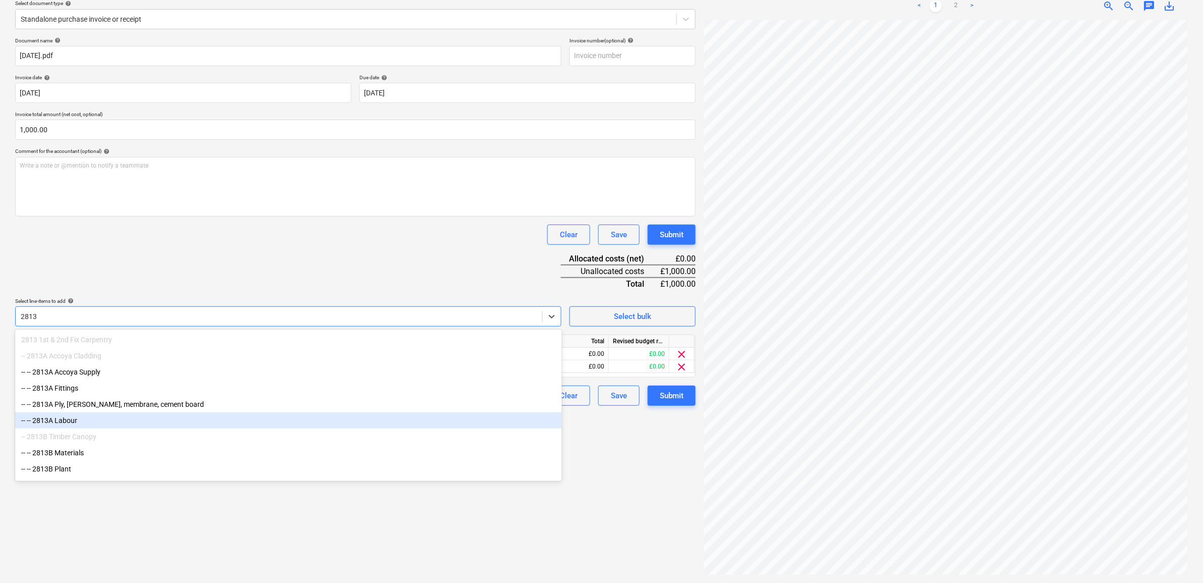
scroll to position [63, 0]
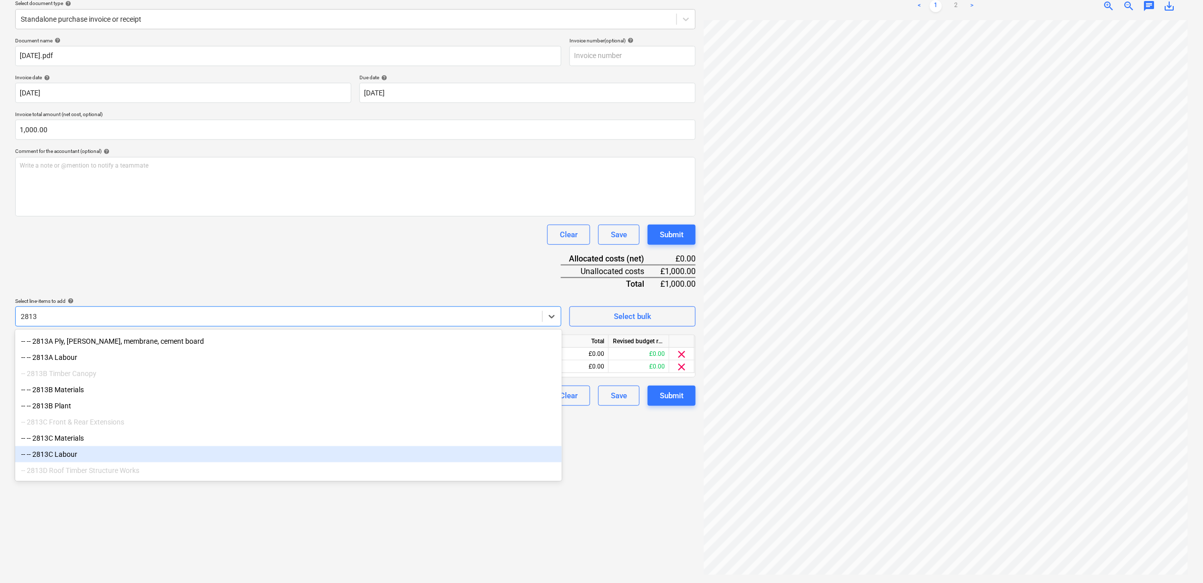
click at [99, 455] on div "-- -- 2813C Labour" at bounding box center [288, 454] width 547 height 16
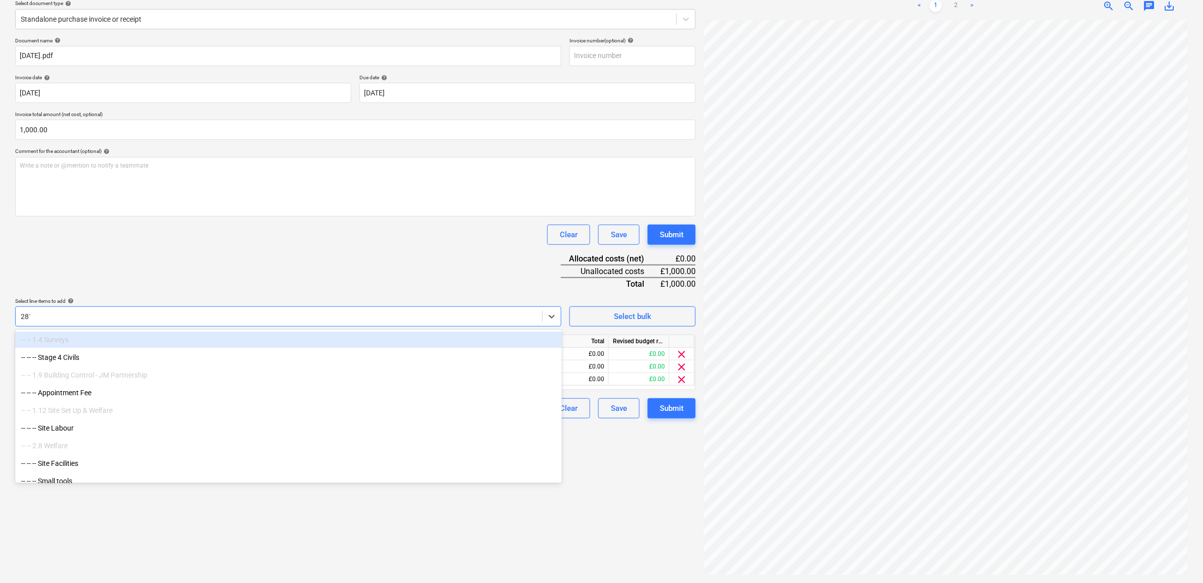
type input "2813"
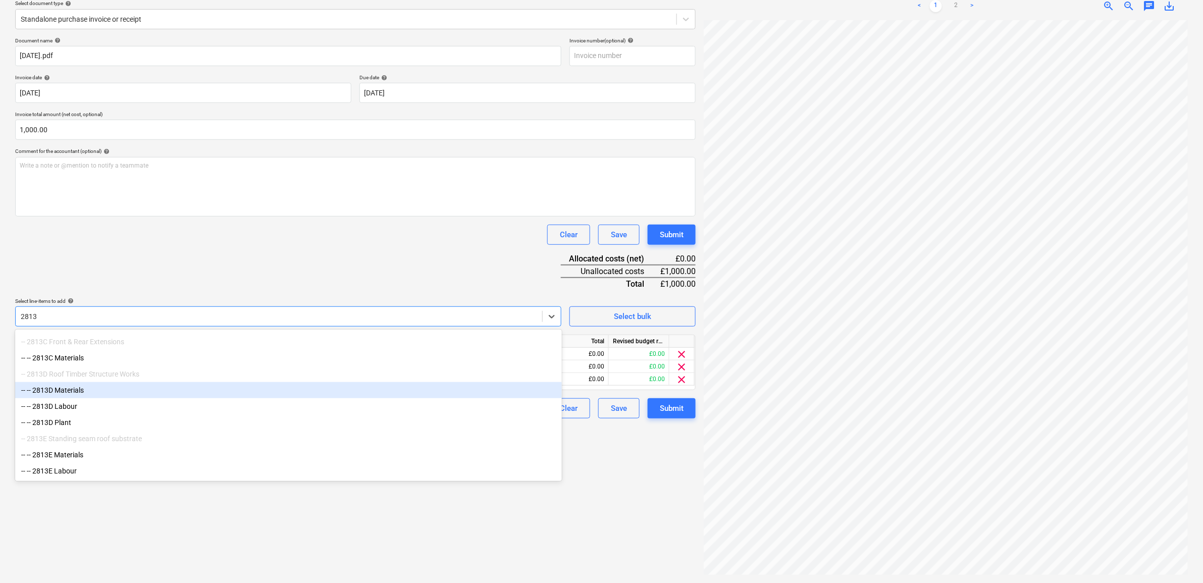
scroll to position [157, 0]
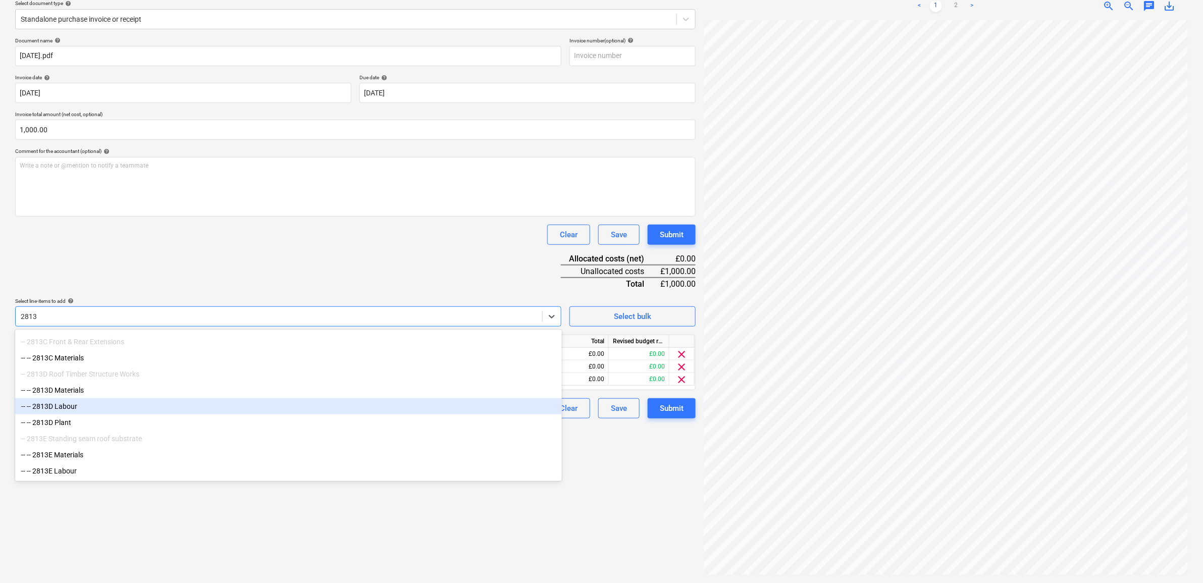
click at [104, 407] on div "-- -- 2813D Labour" at bounding box center [288, 406] width 547 height 16
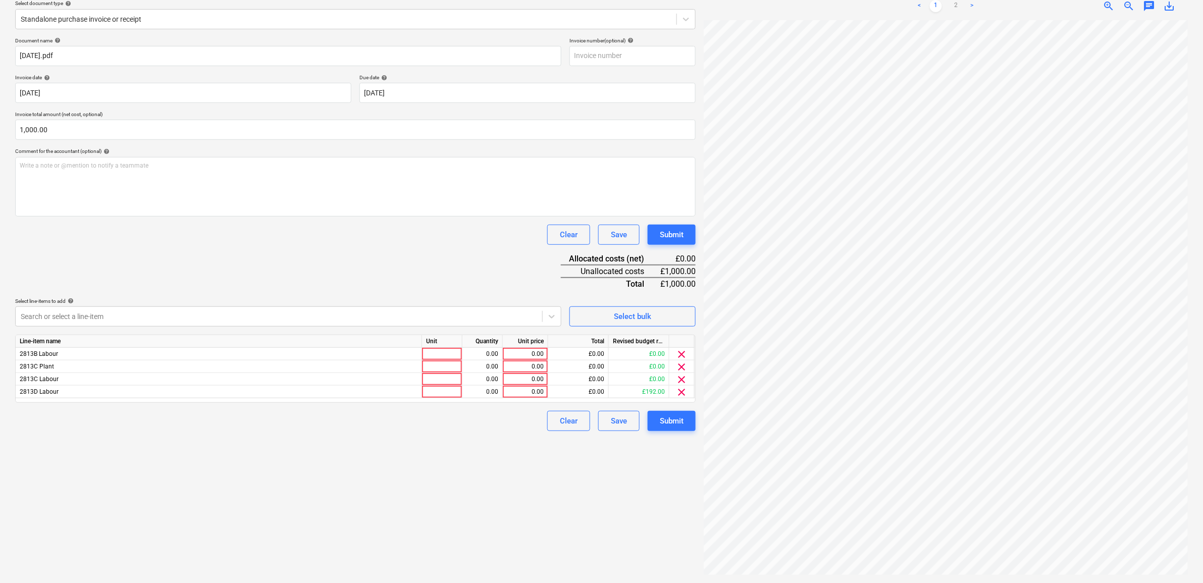
click at [412, 531] on div "Create new document Select company Carpenters - Fennies Add new company Select …" at bounding box center [355, 255] width 689 height 648
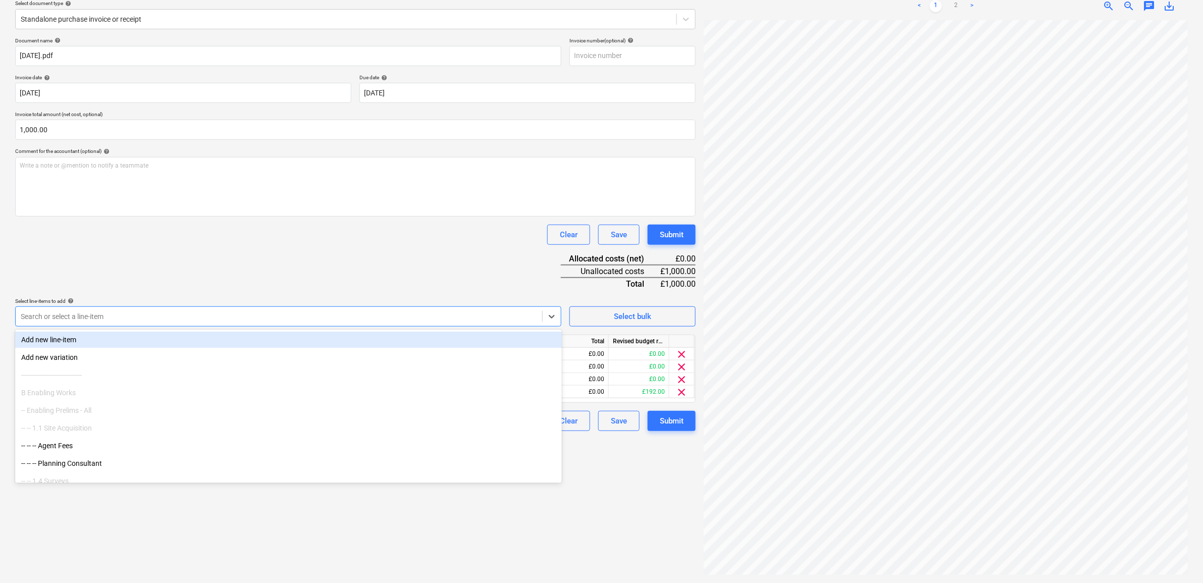
click at [498, 314] on div at bounding box center [279, 317] width 517 height 10
type input "2813"
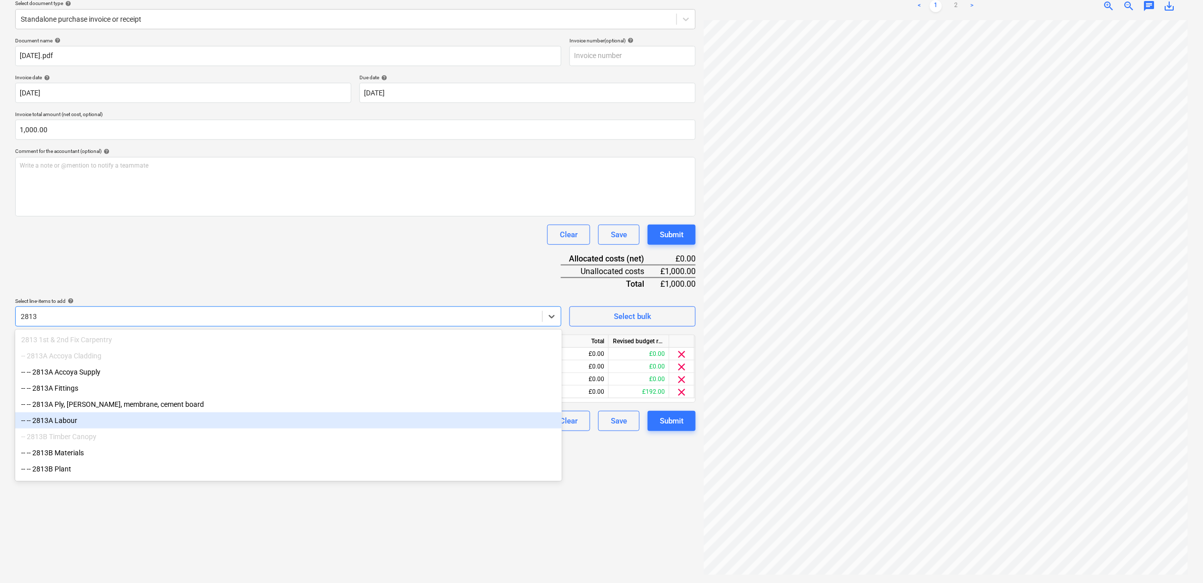
click at [139, 423] on div "-- -- 2813A Labour" at bounding box center [288, 421] width 547 height 16
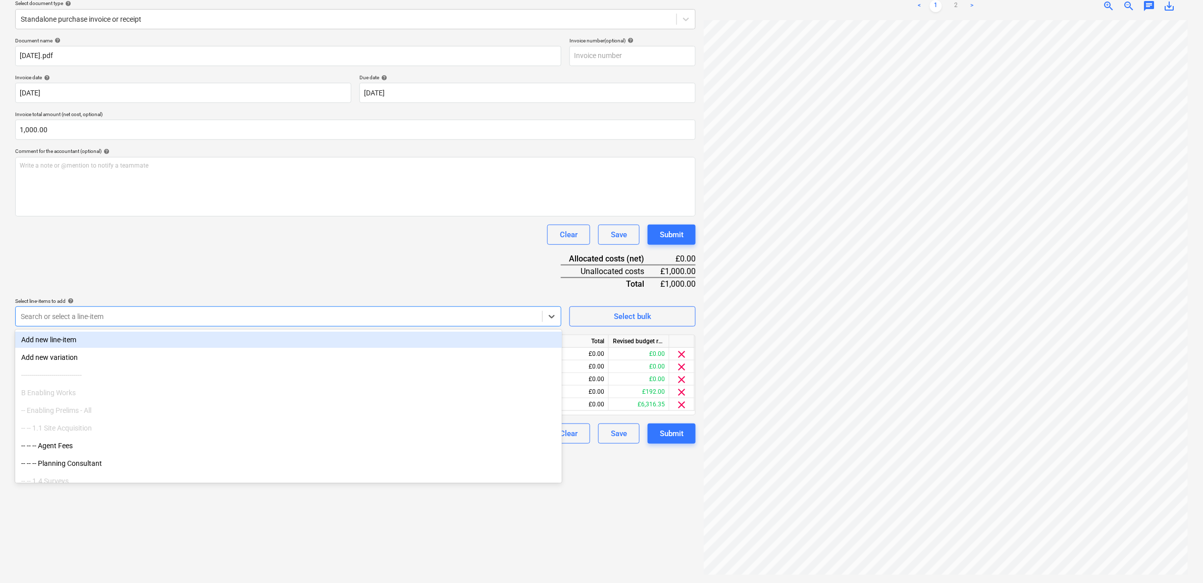
click at [286, 274] on div "Document name help 11.09.25.pdf Invoice number (optional) help Invoice date hel…" at bounding box center [355, 240] width 681 height 407
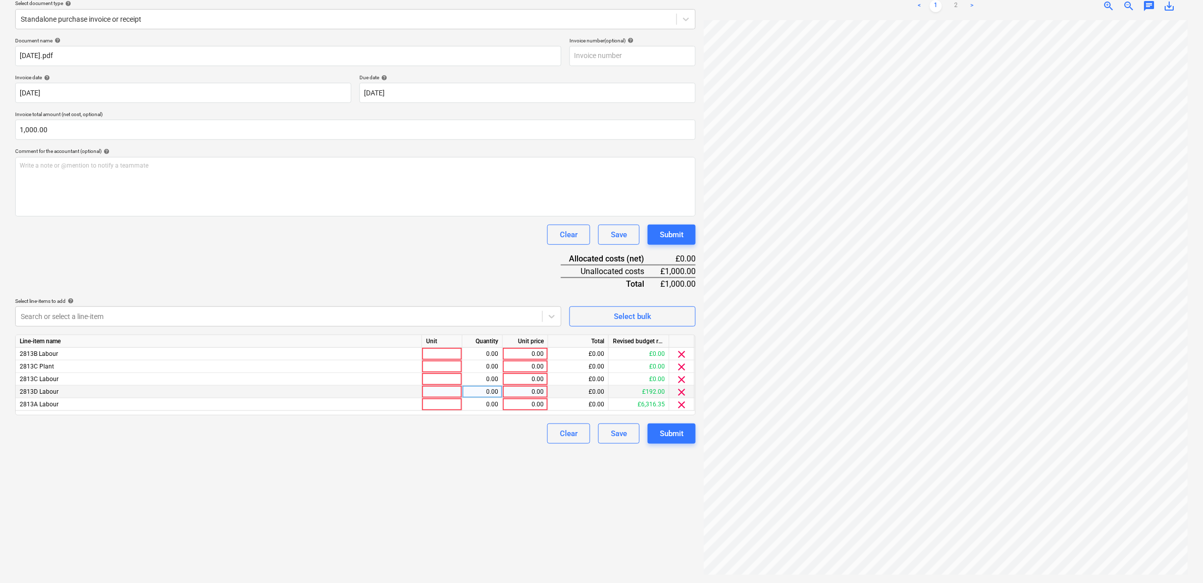
click at [525, 392] on div "0.00" at bounding box center [525, 392] width 37 height 13
type input "192"
drag, startPoint x: 334, startPoint y: 493, endPoint x: 432, endPoint y: 463, distance: 103.2
click at [335, 493] on div "Create new document Select company Carpenters - Fennies Add new company Select …" at bounding box center [355, 255] width 689 height 648
click at [526, 407] on div "0.00" at bounding box center [525, 404] width 37 height 13
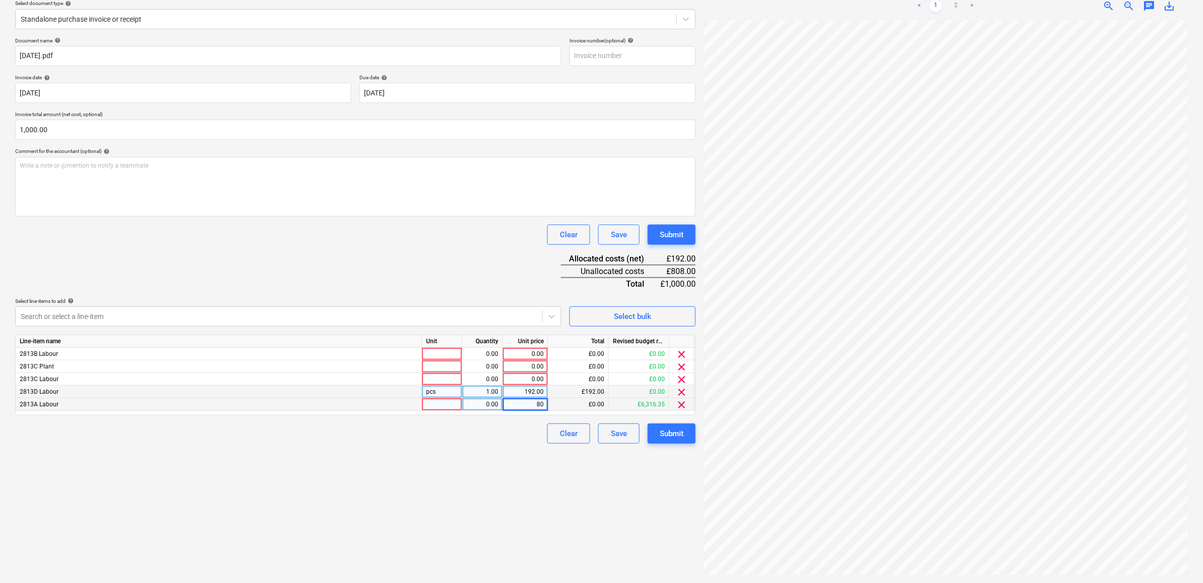
type input "808"
click at [519, 481] on div "Create new document Select company Carpenters - Fennies Add new company Select …" at bounding box center [355, 255] width 689 height 648
click at [682, 352] on span "clear" at bounding box center [682, 354] width 12 height 12
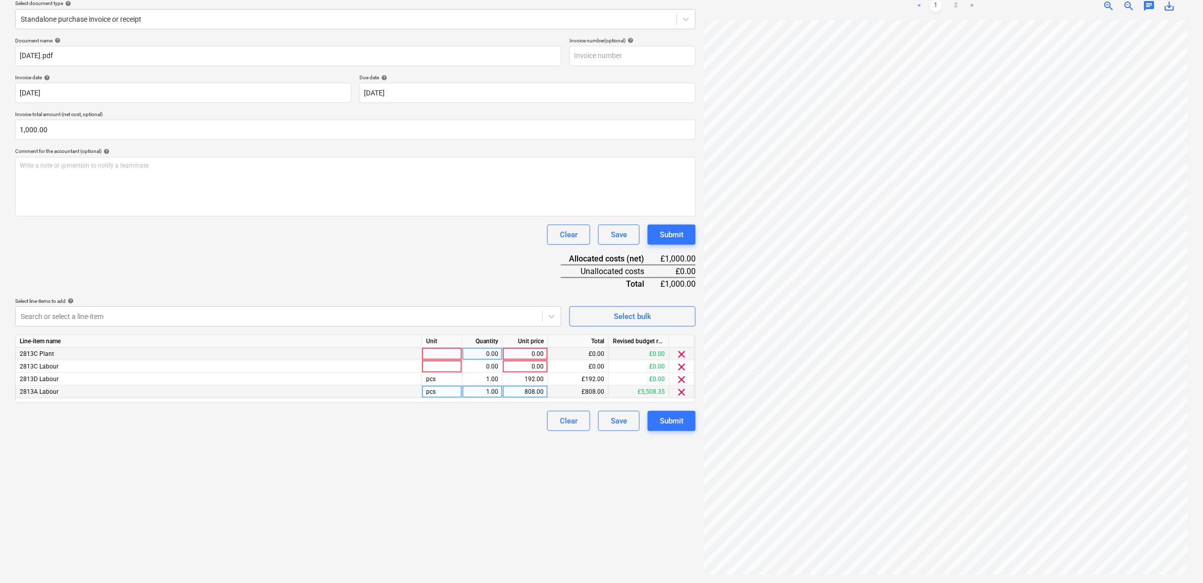
click at [682, 352] on span "clear" at bounding box center [682, 354] width 12 height 12
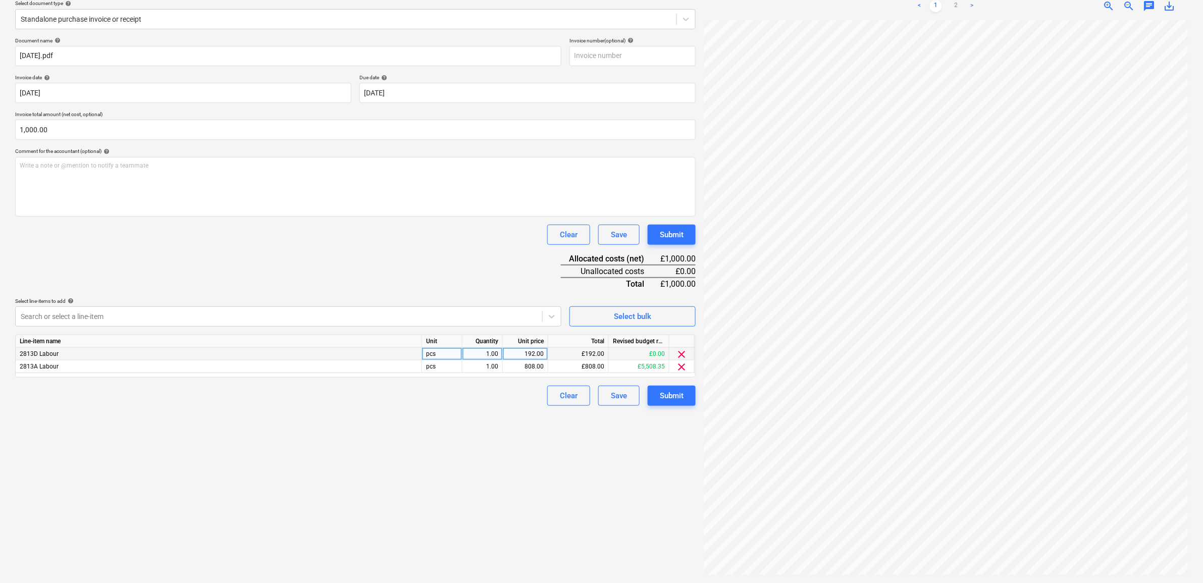
click at [524, 529] on div "Create new document Select company Carpenters - Fennies Add new company Select …" at bounding box center [355, 255] width 689 height 648
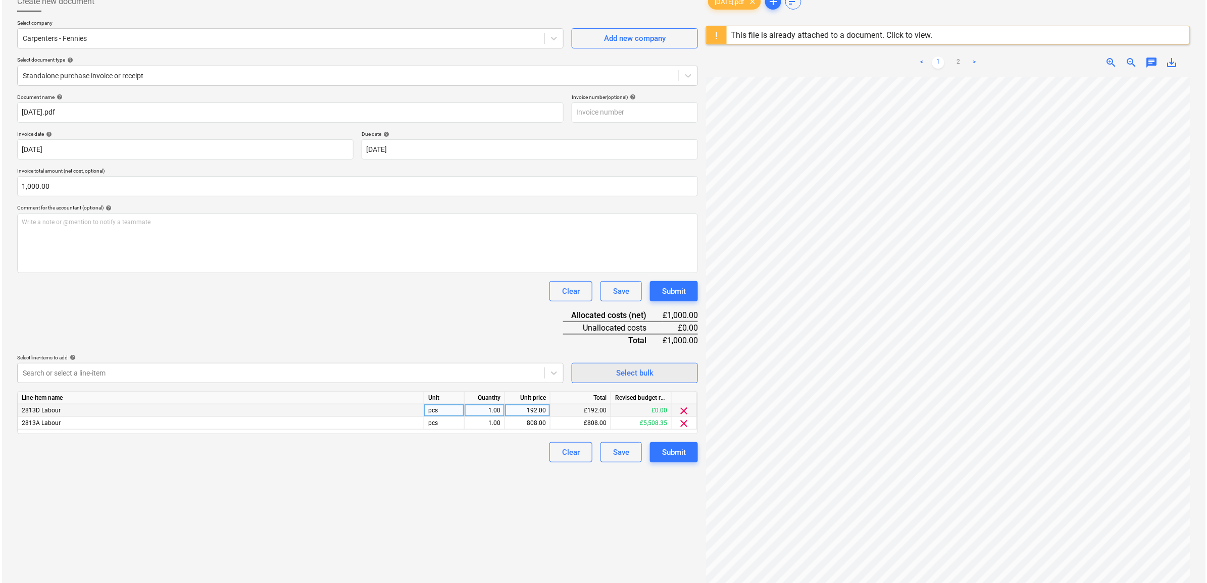
scroll to position [120, 0]
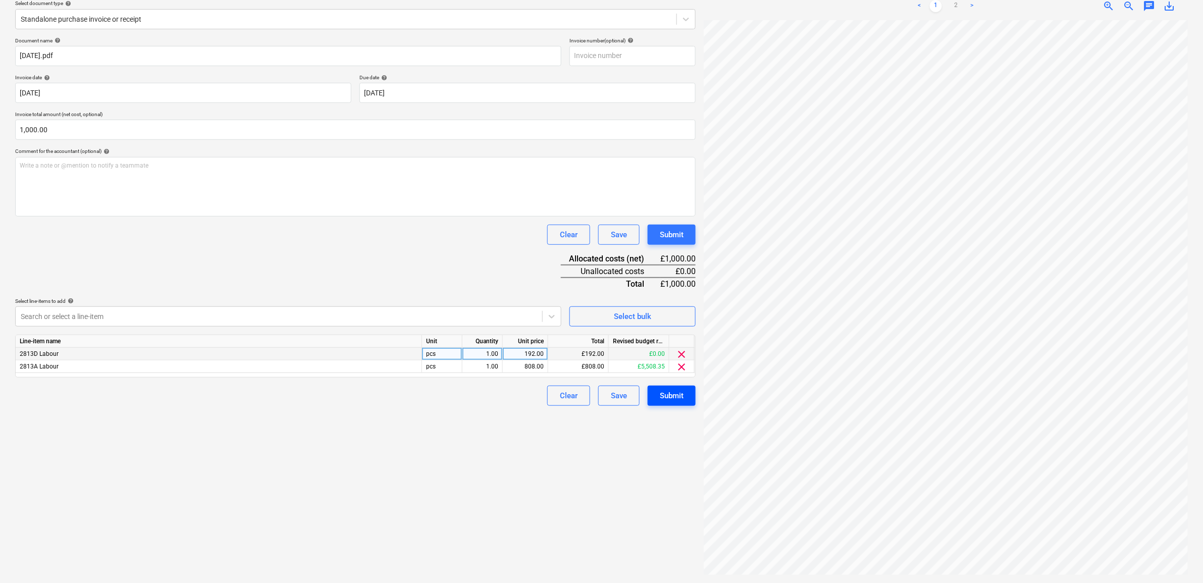
click at [671, 399] on div "Submit" at bounding box center [672, 395] width 24 height 13
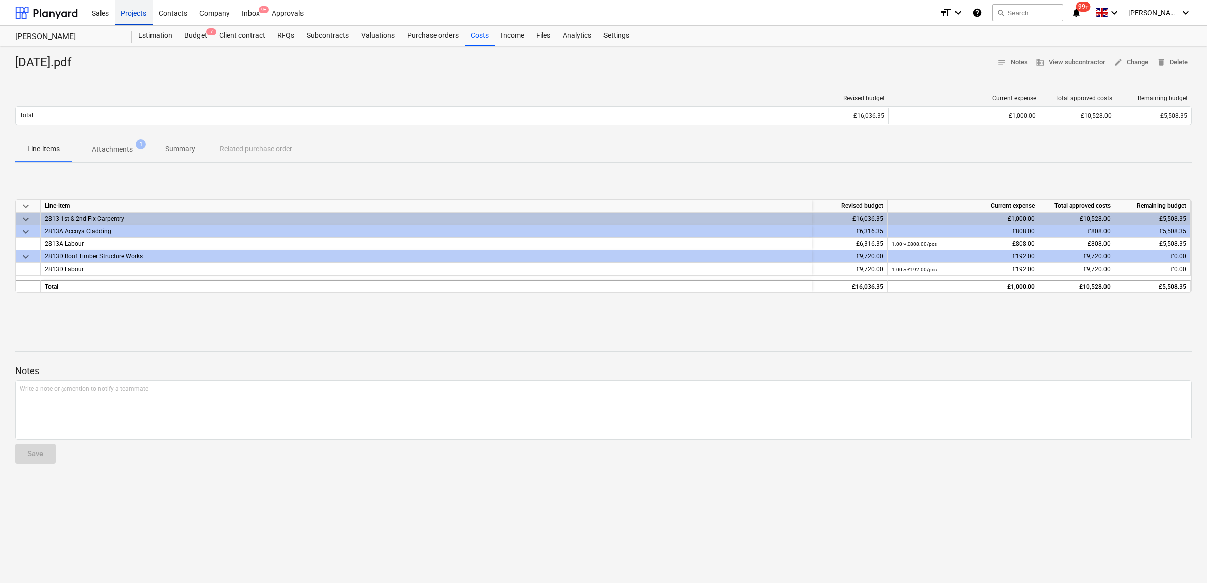
click at [137, 13] on div "Projects" at bounding box center [134, 12] width 38 height 26
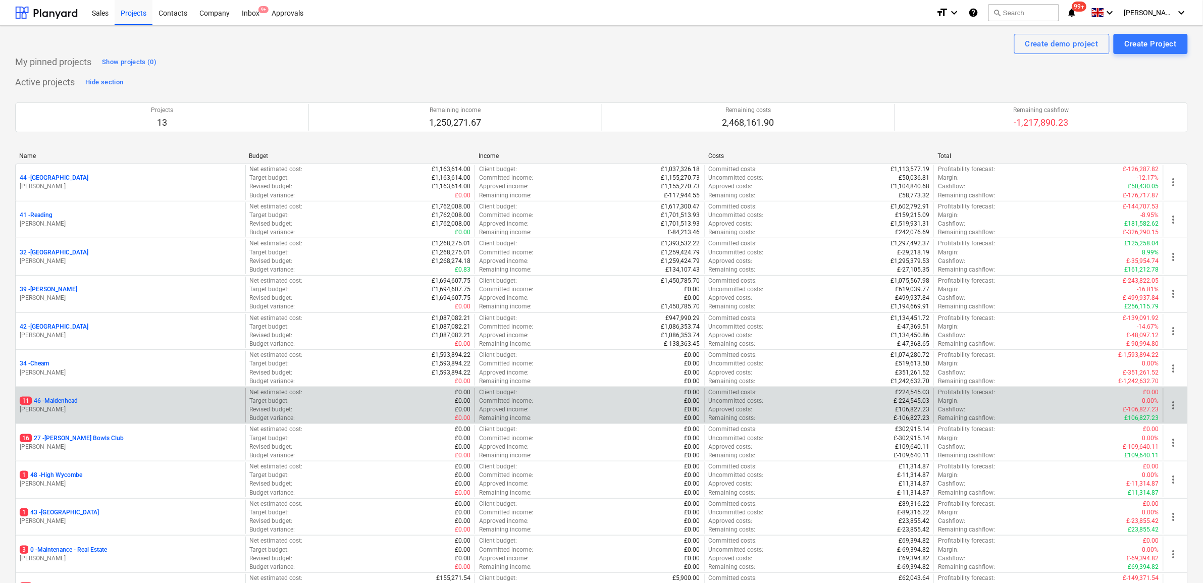
click at [66, 404] on p "11 46 - [GEOGRAPHIC_DATA]" at bounding box center [49, 401] width 58 height 9
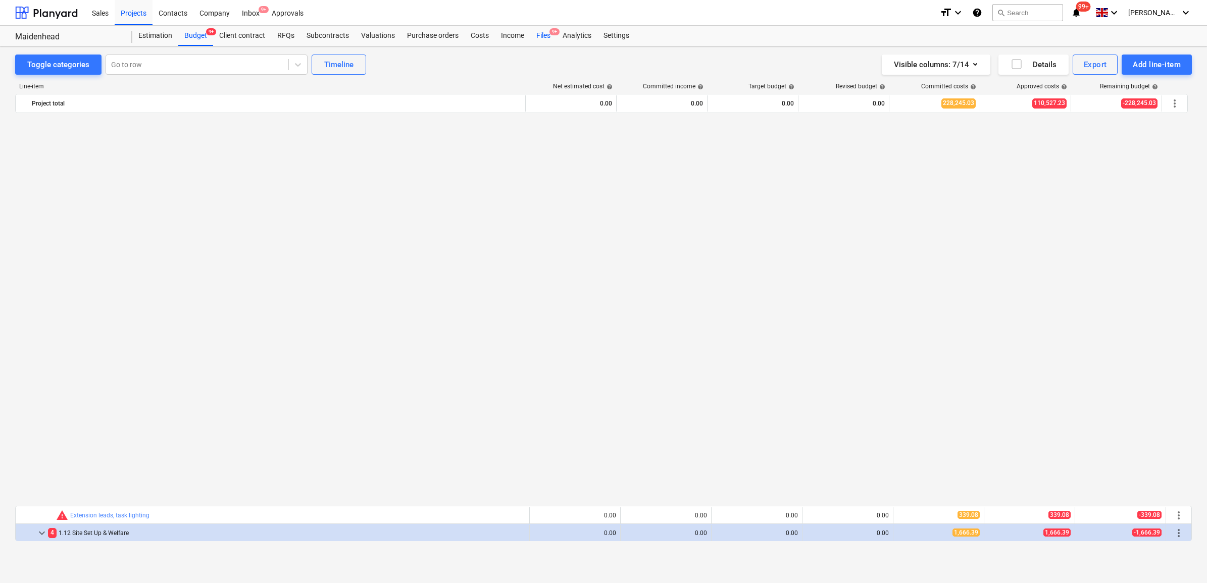
scroll to position [757, 0]
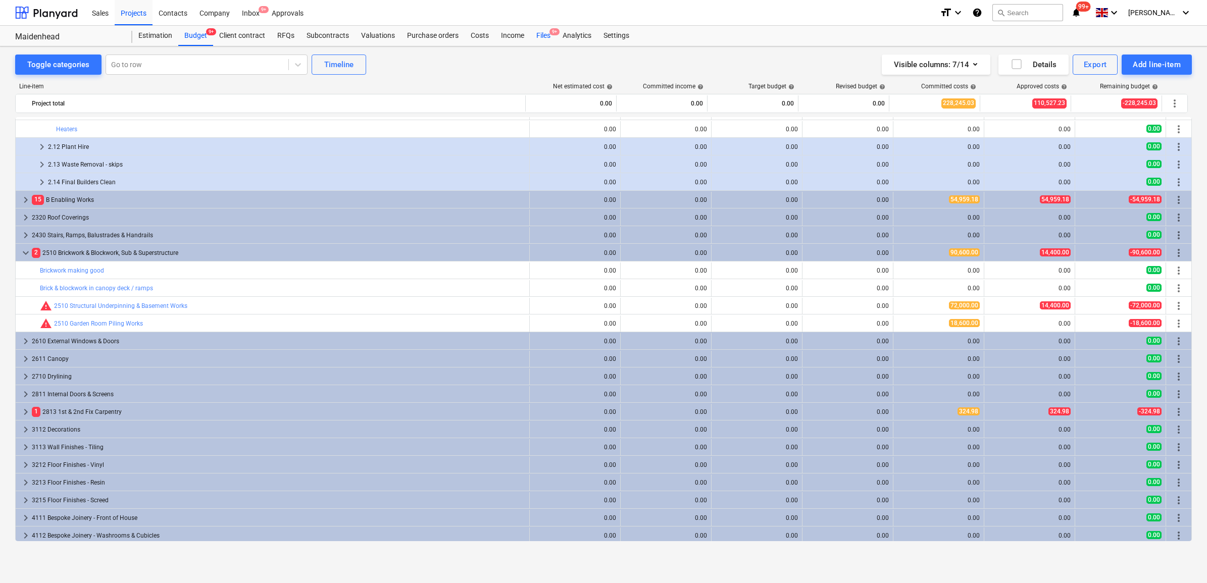
click at [541, 36] on div "Files 9+" at bounding box center [543, 36] width 26 height 20
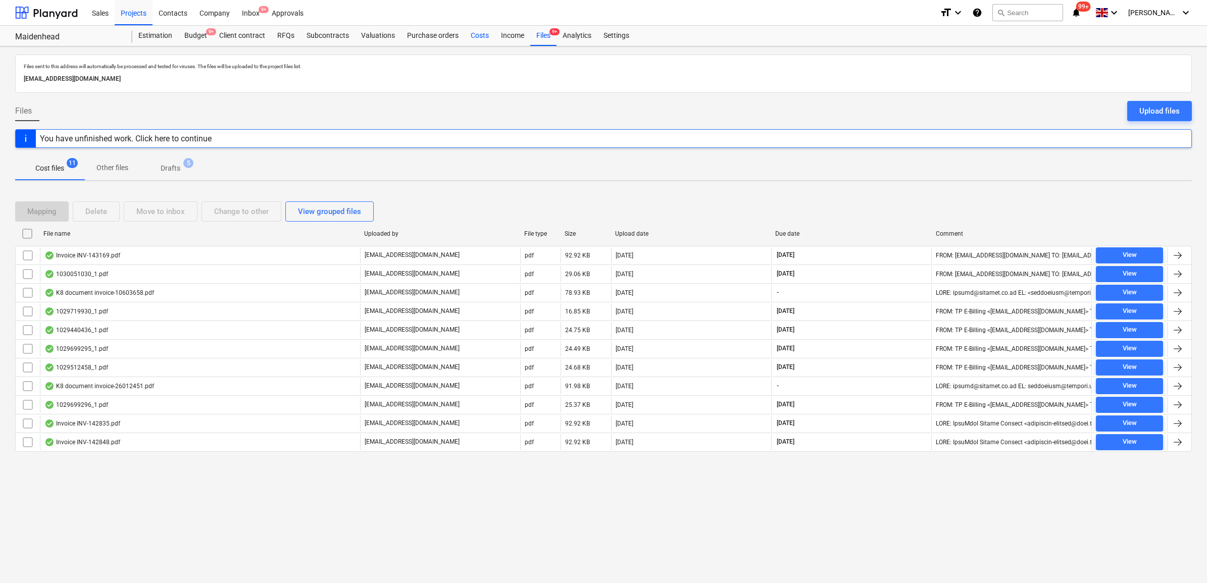
click at [476, 37] on div "Costs" at bounding box center [480, 36] width 30 height 20
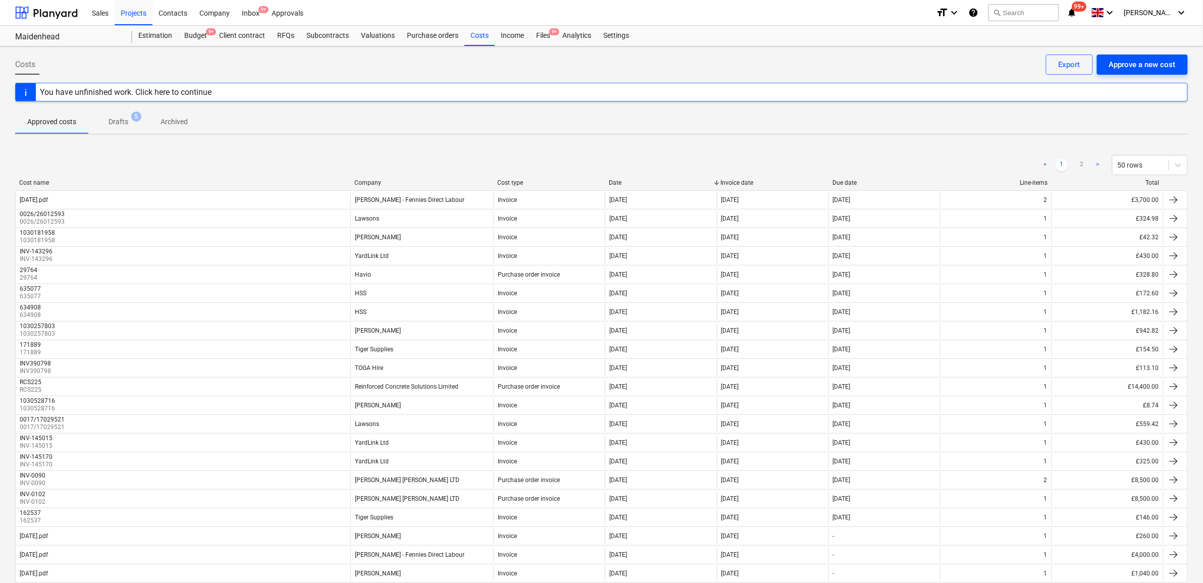
click at [1133, 71] on div "Approve a new cost" at bounding box center [1142, 64] width 67 height 13
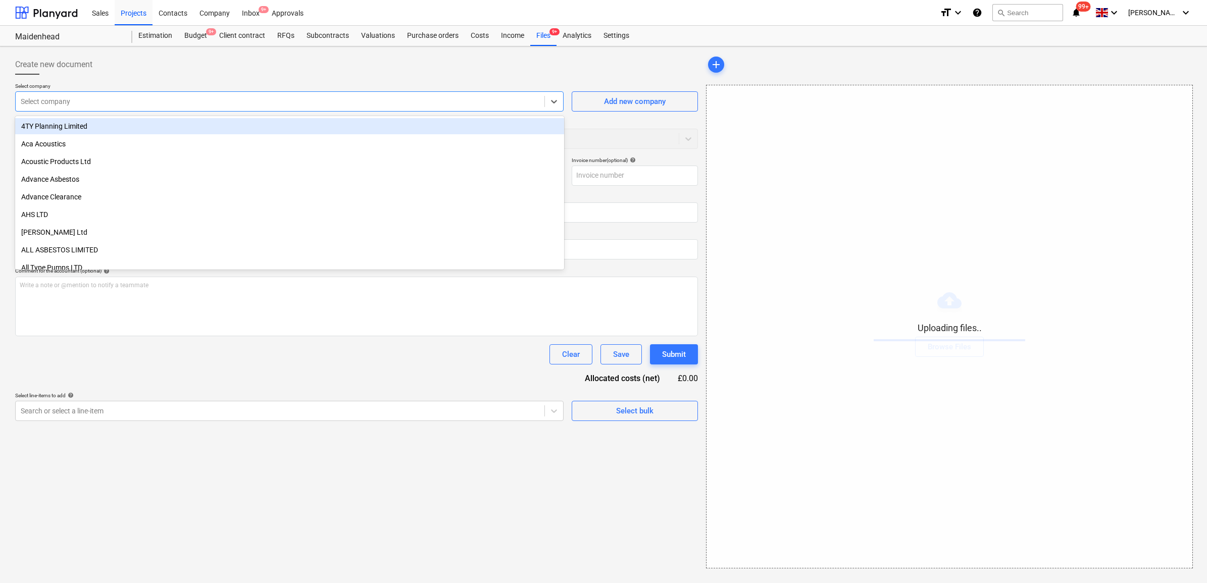
click at [72, 105] on div at bounding box center [280, 101] width 519 height 10
type input "[PERSON_NAME]"
type input "19.09.25.pdf"
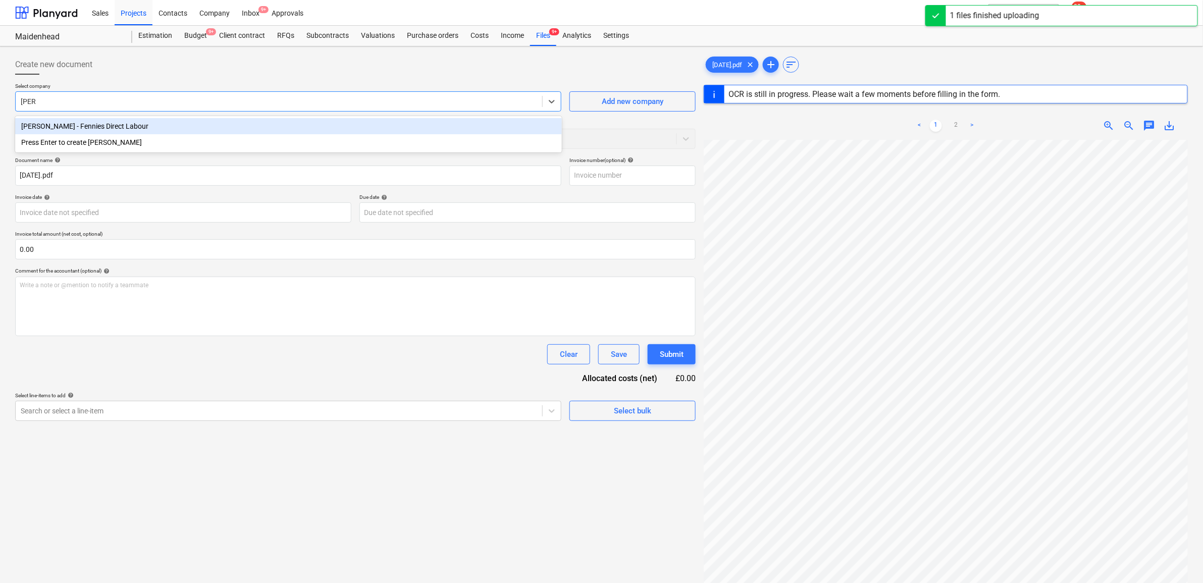
click at [83, 121] on div "[PERSON_NAME] - Fennies Direct Labour" at bounding box center [288, 126] width 547 height 16
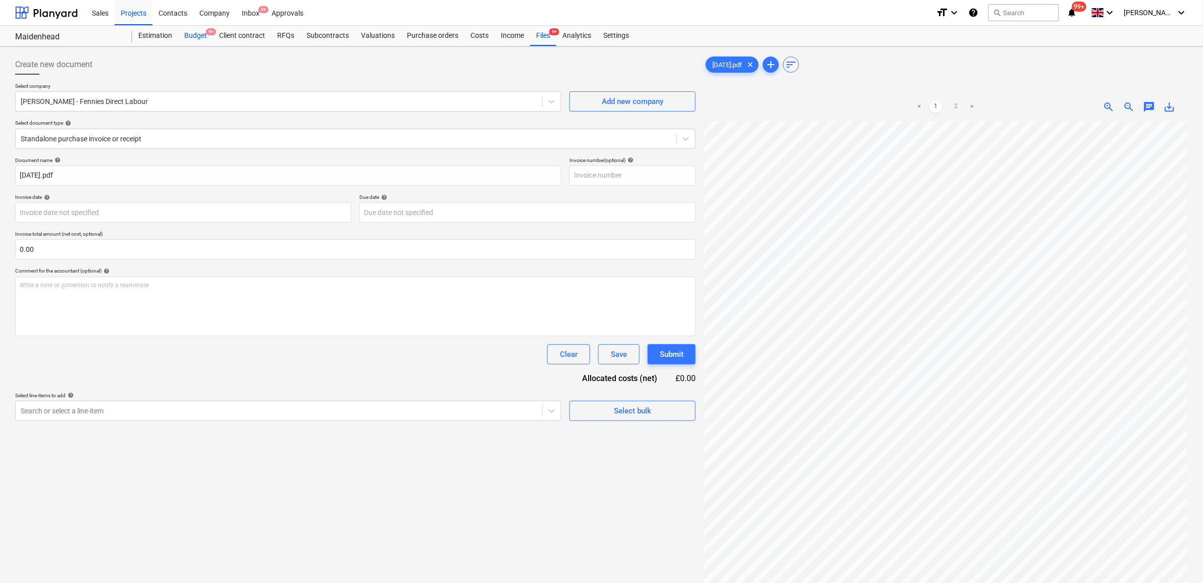
click at [197, 33] on div "Budget 9+" at bounding box center [195, 36] width 35 height 20
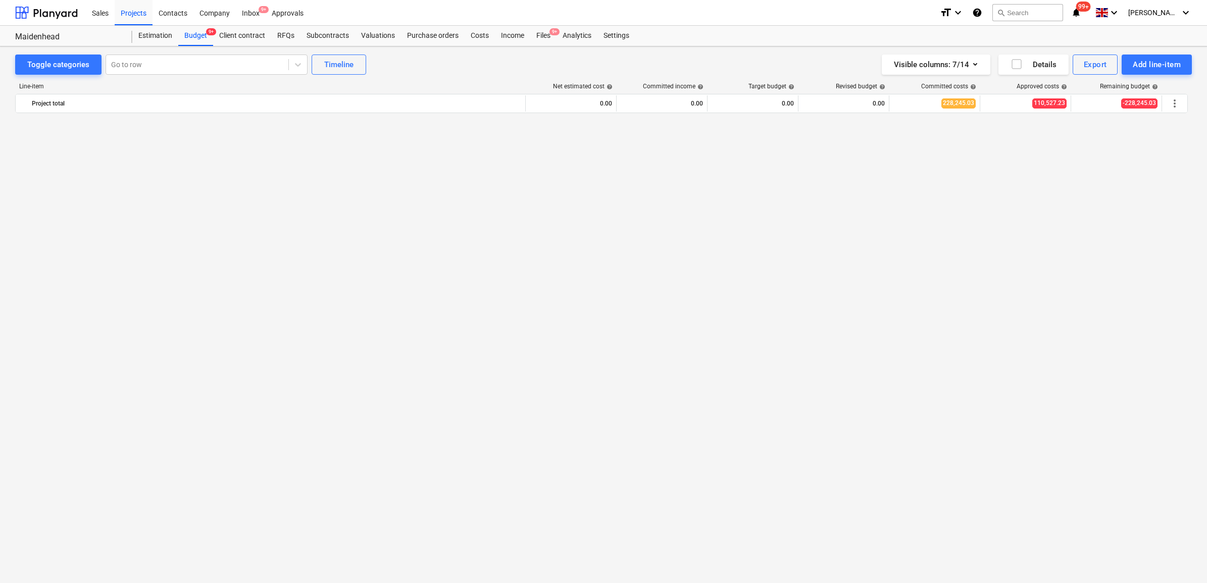
scroll to position [958, 0]
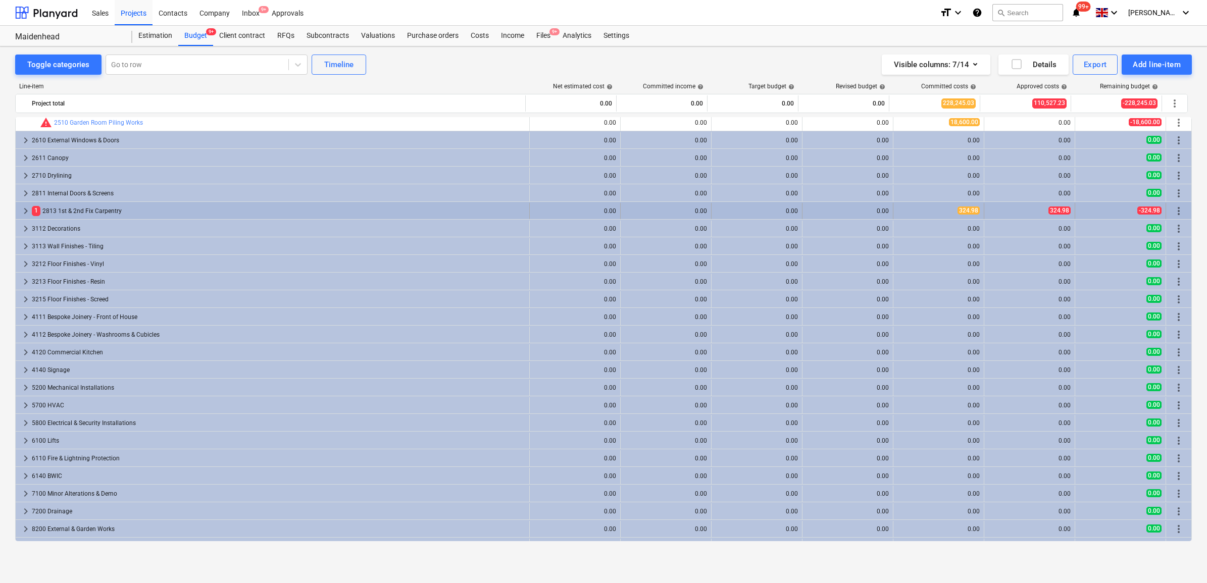
click at [19, 212] on div "keyboard_arrow_right 1 2813 1st & 2nd Fix Carpentry" at bounding box center [273, 211] width 514 height 16
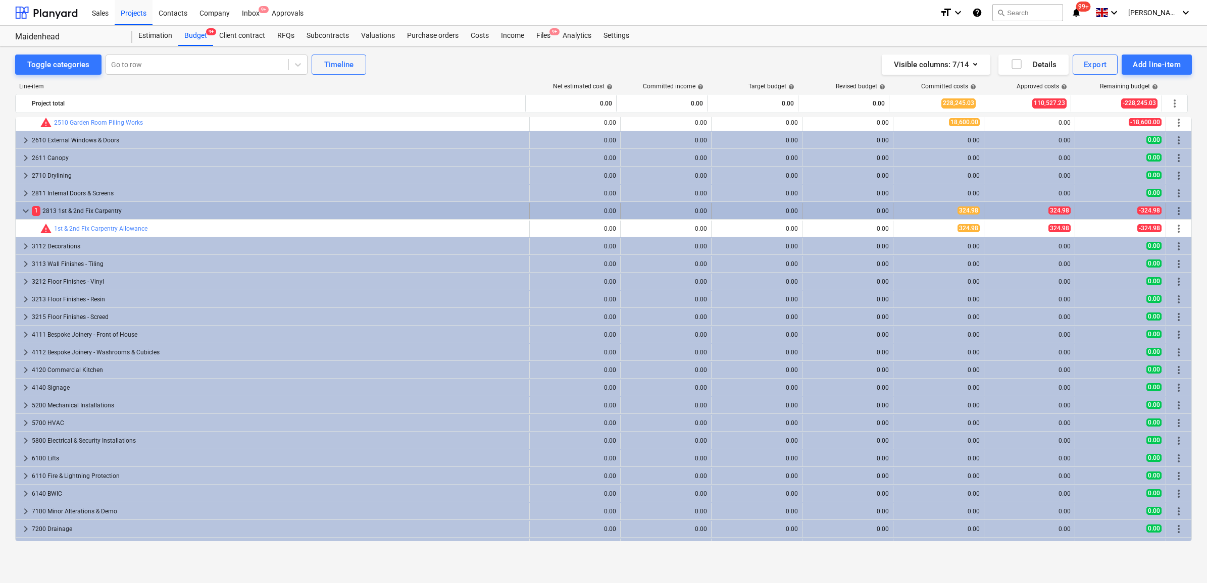
click at [1177, 207] on span "more_vert" at bounding box center [1179, 211] width 12 height 12
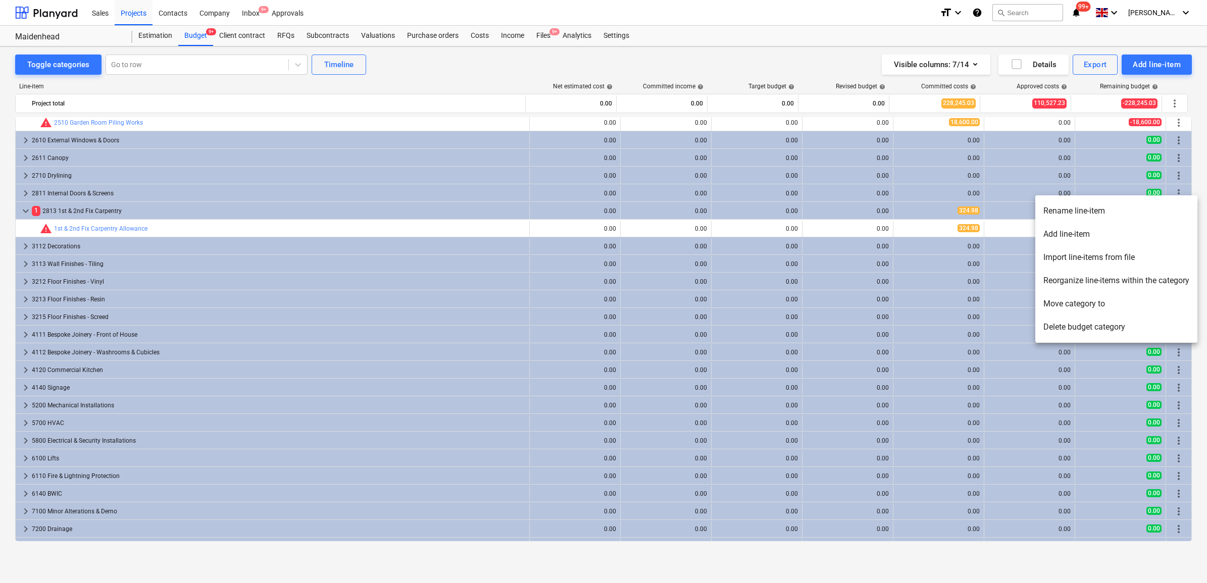
click at [1088, 228] on li "Add line-item" at bounding box center [1116, 234] width 162 height 23
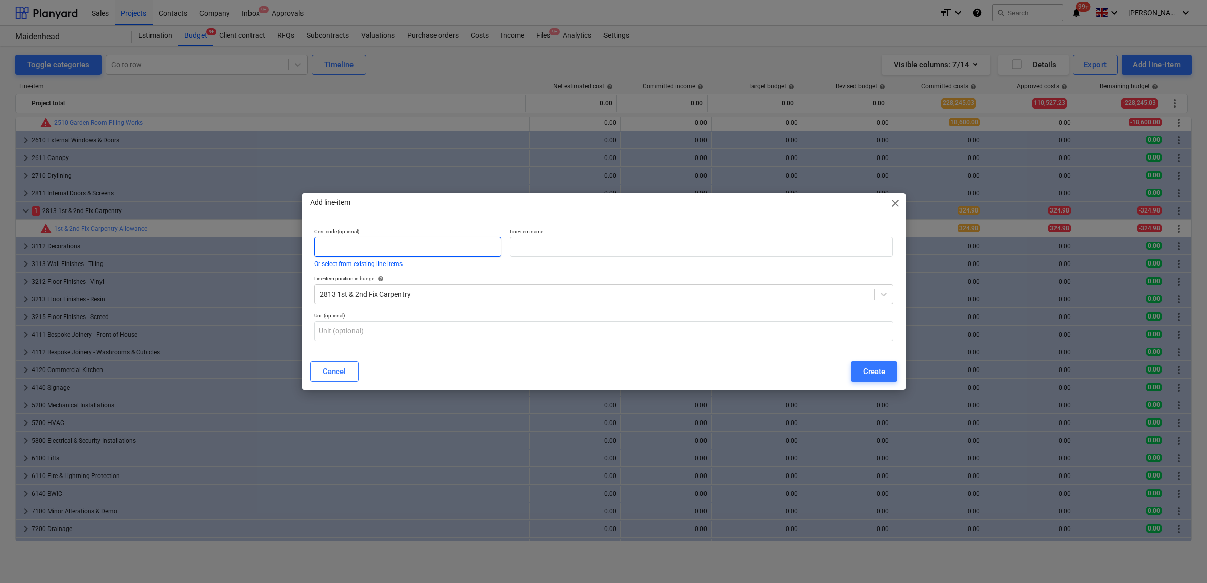
click at [463, 237] on input "text" at bounding box center [408, 247] width 188 height 20
type input "2813"
click at [521, 240] on input "text" at bounding box center [701, 247] width 383 height 20
drag, startPoint x: 639, startPoint y: 241, endPoint x: 511, endPoint y: 238, distance: 128.3
click at [511, 238] on input "Floor Board Replacement - Labour" at bounding box center [701, 247] width 383 height 20
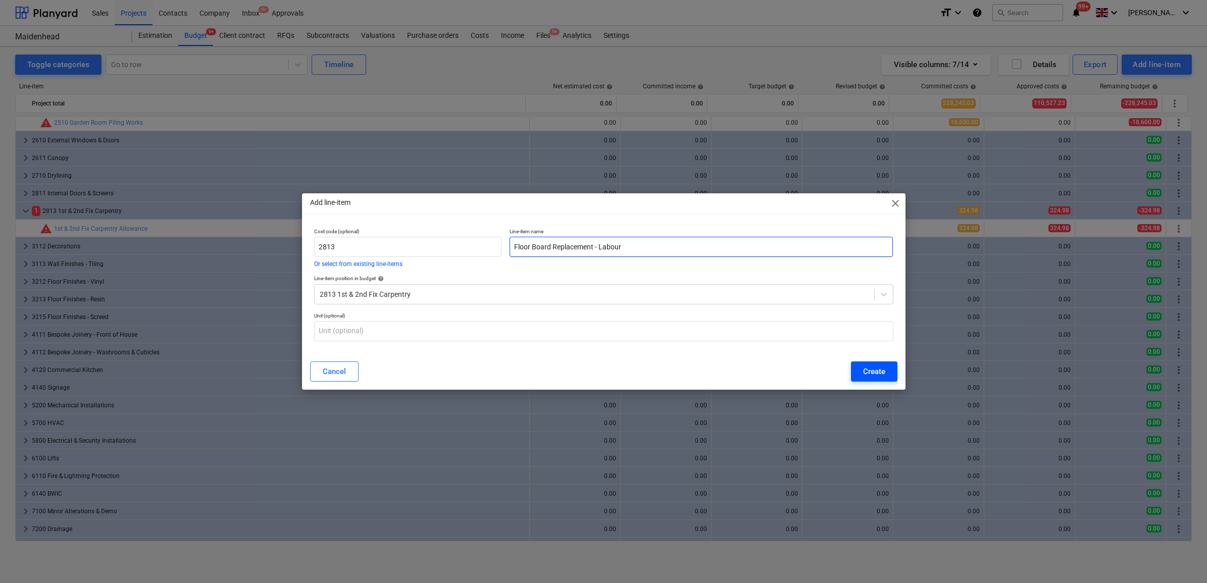
type input "Floor Board Replacement - Labour"
click at [880, 365] on button "Create" at bounding box center [874, 372] width 46 height 20
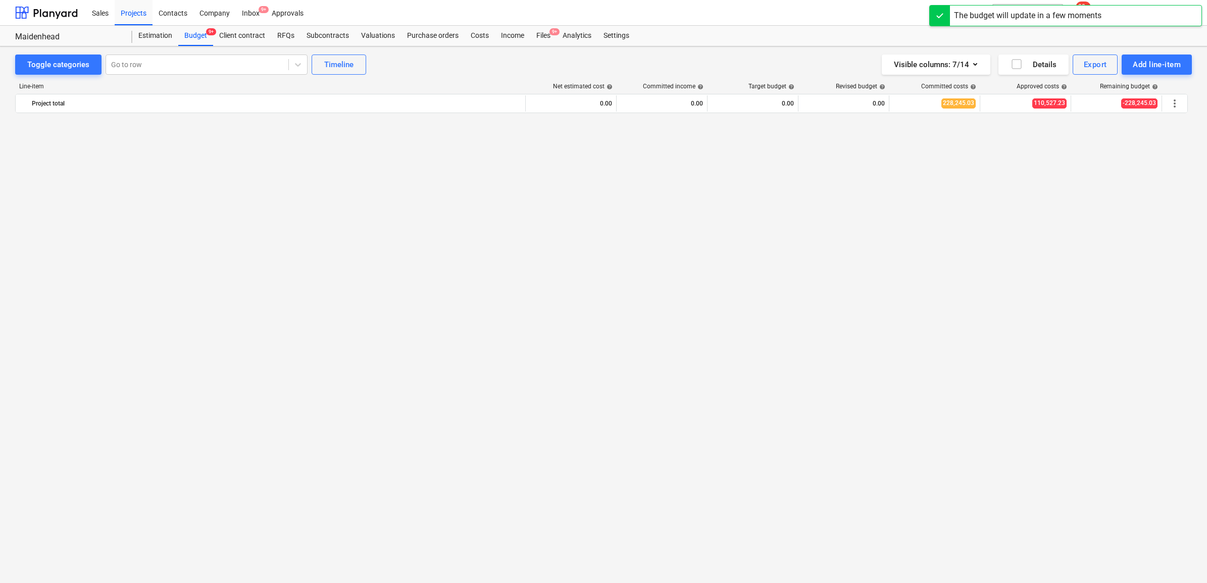
scroll to position [958, 0]
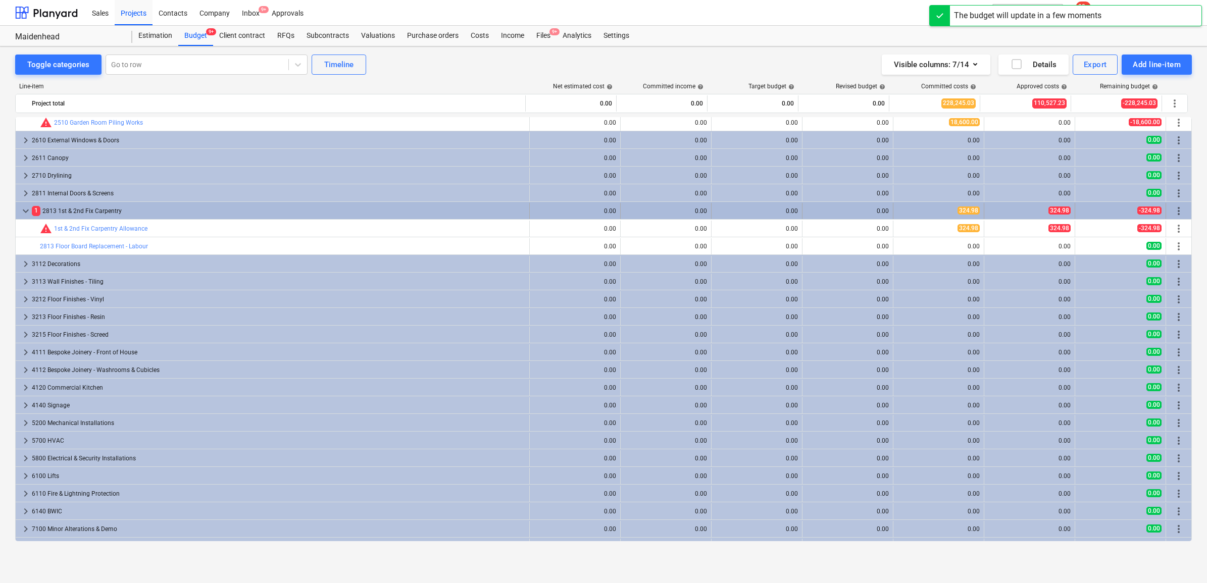
click at [1174, 210] on span "more_vert" at bounding box center [1179, 211] width 12 height 12
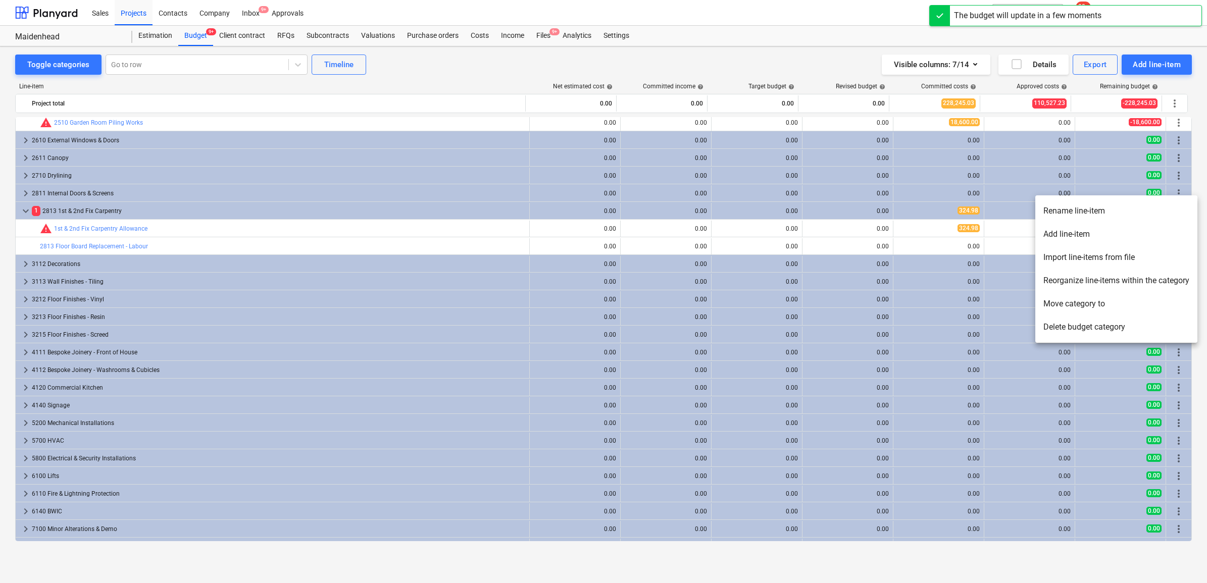
click at [1099, 236] on li "Add line-item" at bounding box center [1116, 234] width 162 height 23
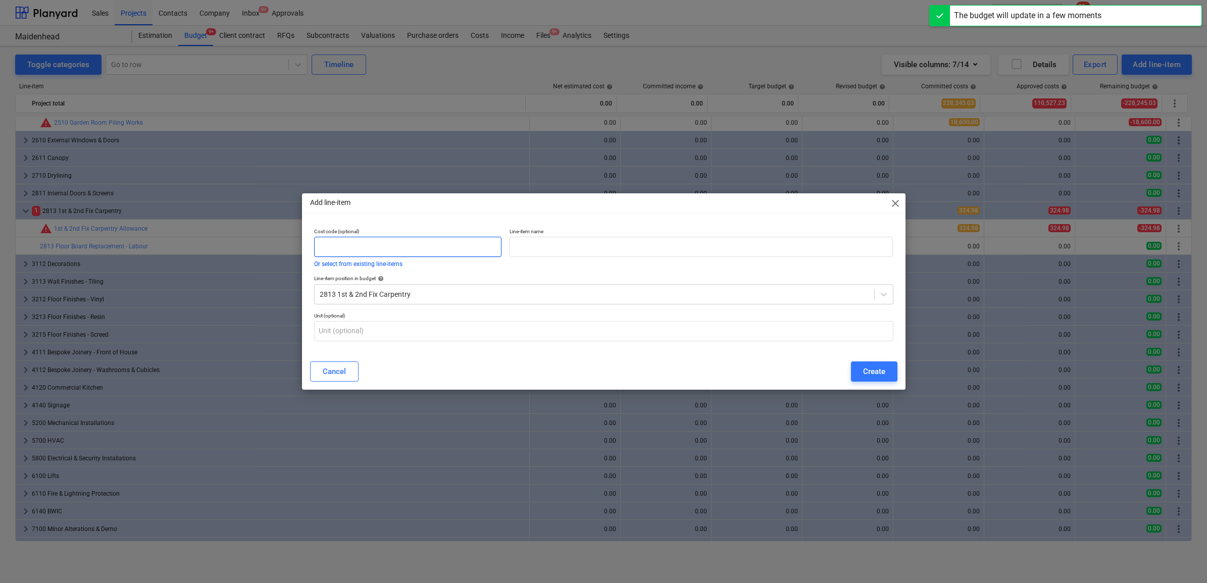
click at [409, 248] on input "text" at bounding box center [408, 247] width 188 height 20
click at [530, 246] on input "text" at bounding box center [701, 247] width 383 height 20
paste input "Floor Board Replacement - Labour"
type input "Floor Board Replacement - Labour"
click at [460, 246] on input "text" at bounding box center [408, 247] width 188 height 20
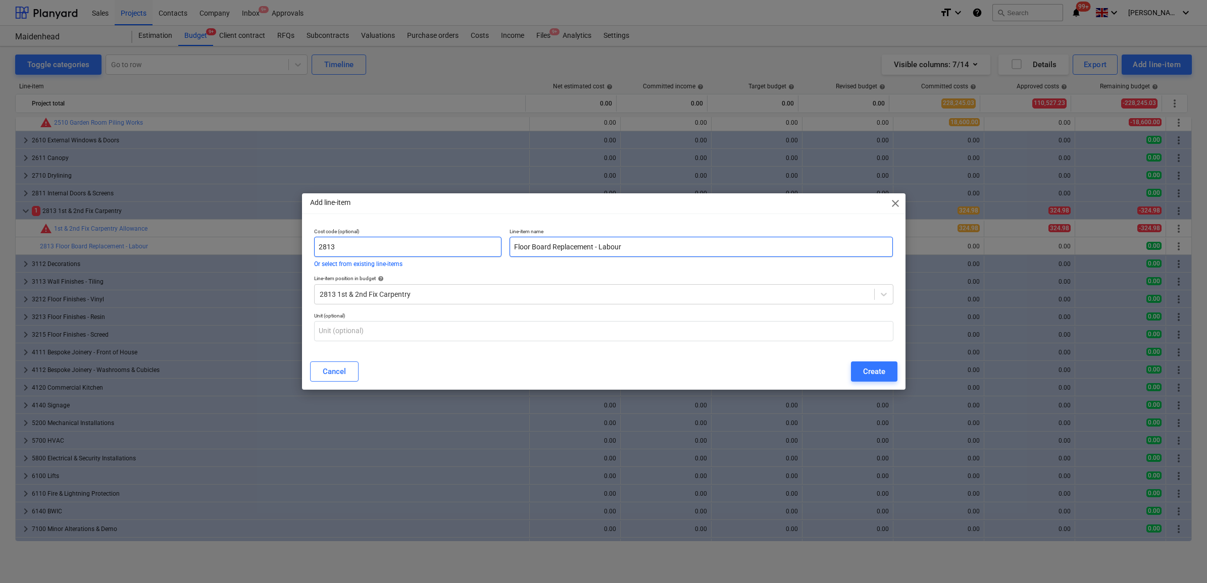
type input "2813"
click at [670, 248] on input "Floor Board Replacement - Labour" at bounding box center [701, 247] width 383 height 20
type input "Floor Board Replacement - Materials / Plant"
click at [875, 367] on div "Create" at bounding box center [874, 371] width 22 height 13
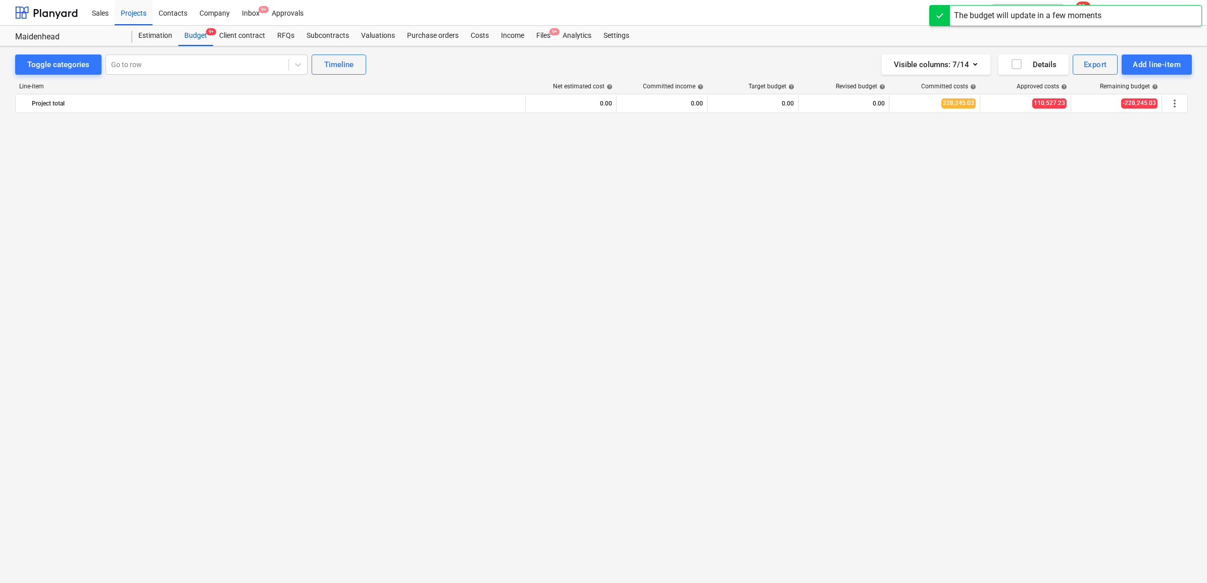
scroll to position [958, 0]
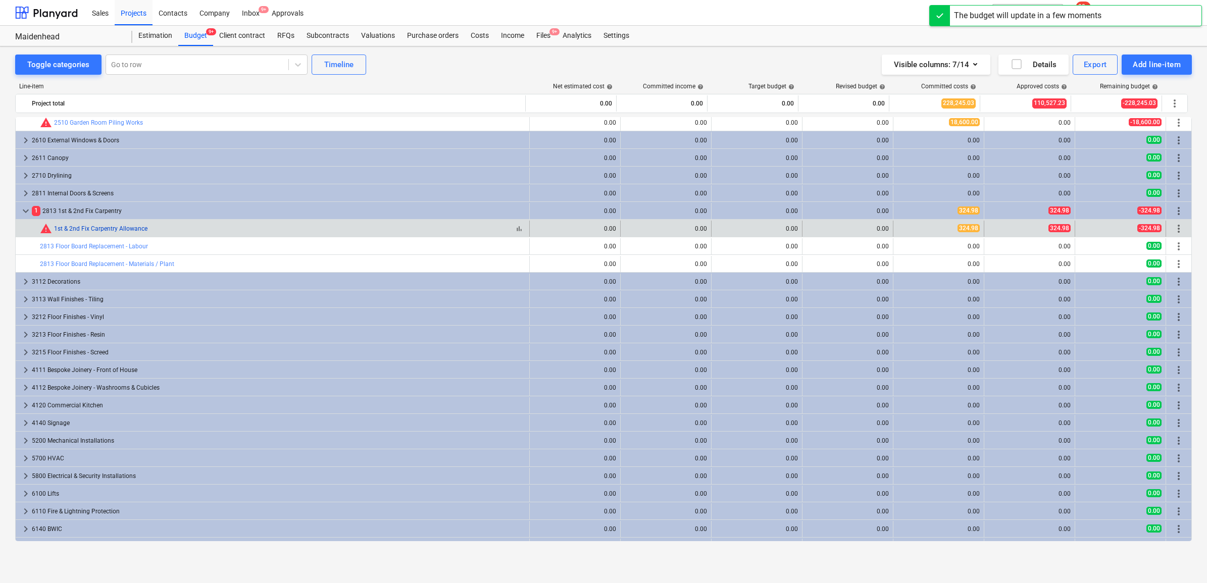
click at [138, 230] on link "1st & 2nd Fix Carpentry Allowance" at bounding box center [100, 228] width 93 height 7
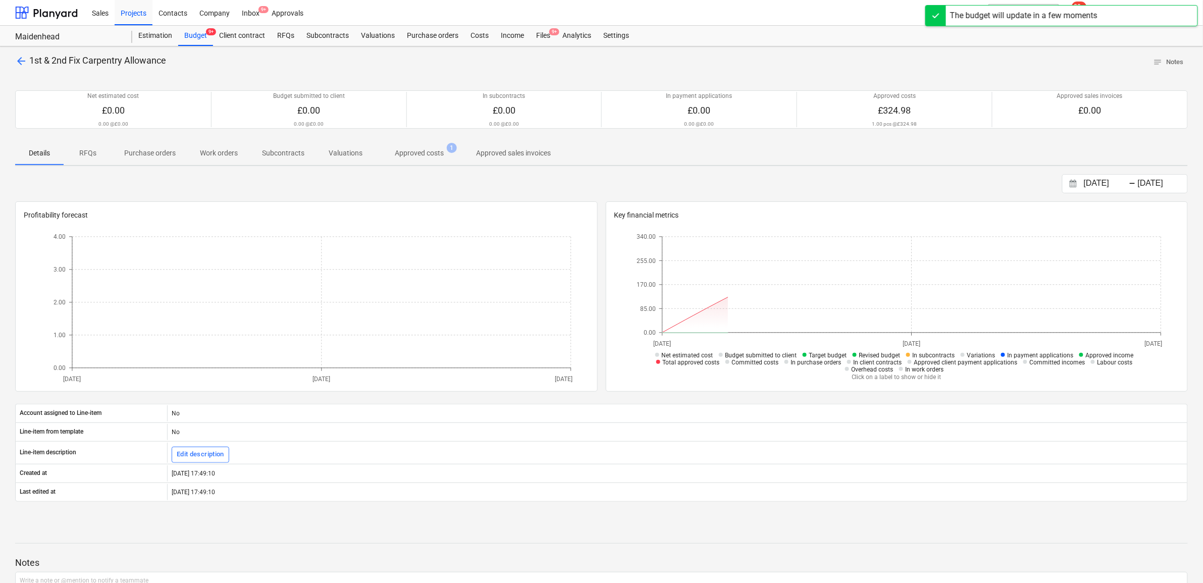
click at [436, 149] on p "Approved costs" at bounding box center [419, 153] width 49 height 11
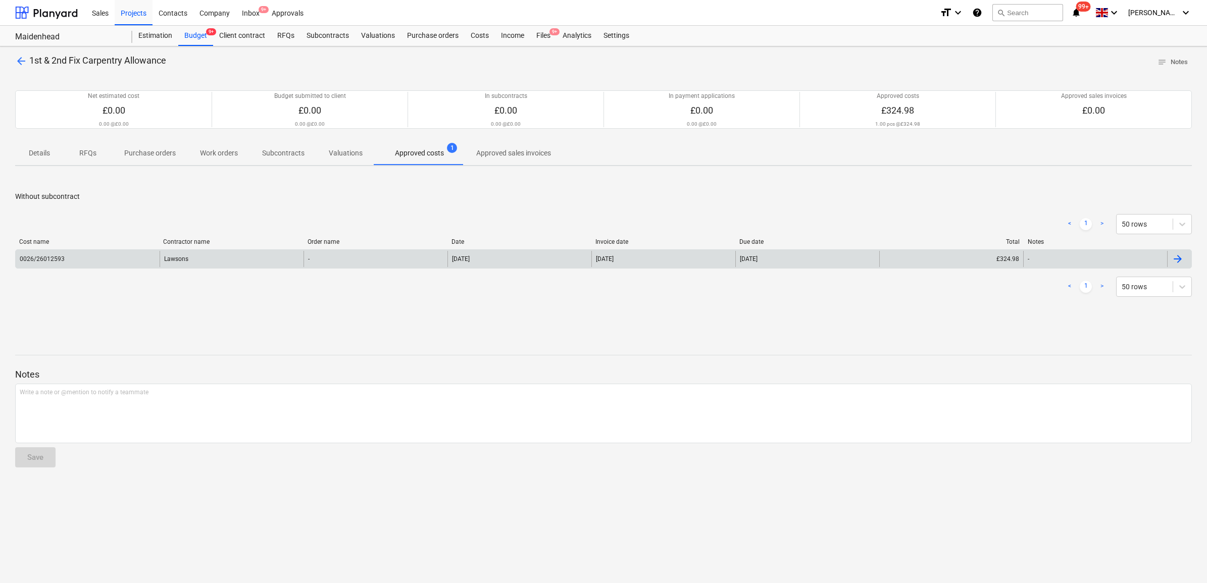
click at [354, 258] on div "-" at bounding box center [375, 259] width 144 height 16
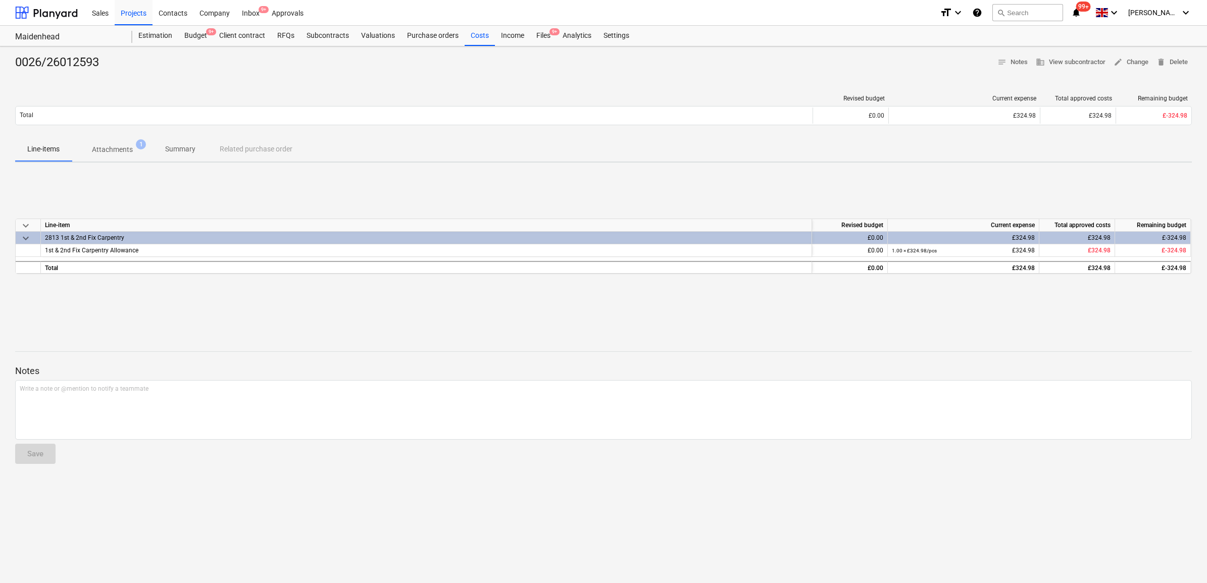
click at [104, 149] on p "Attachments" at bounding box center [112, 149] width 41 height 11
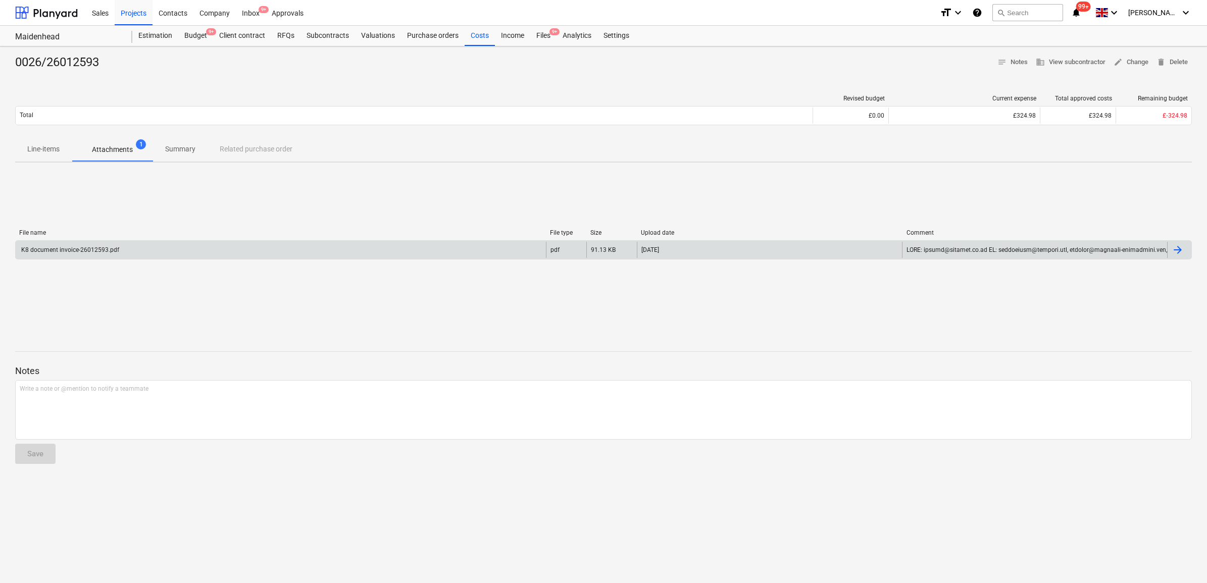
click at [115, 247] on div "K8 document invoice-26012593.pdf" at bounding box center [69, 249] width 99 height 7
click at [1129, 67] on span "edit Change" at bounding box center [1130, 63] width 35 height 12
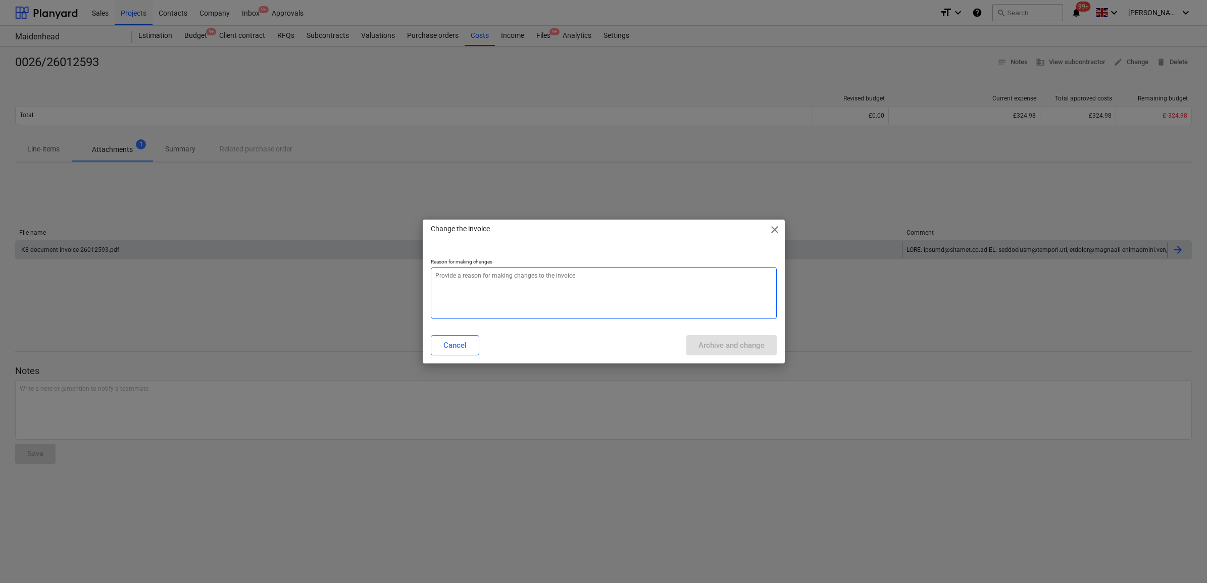
click at [629, 282] on textarea at bounding box center [604, 293] width 346 height 52
type textarea "x"
type textarea "."
click at [718, 349] on div "Archive and change" at bounding box center [731, 345] width 66 height 13
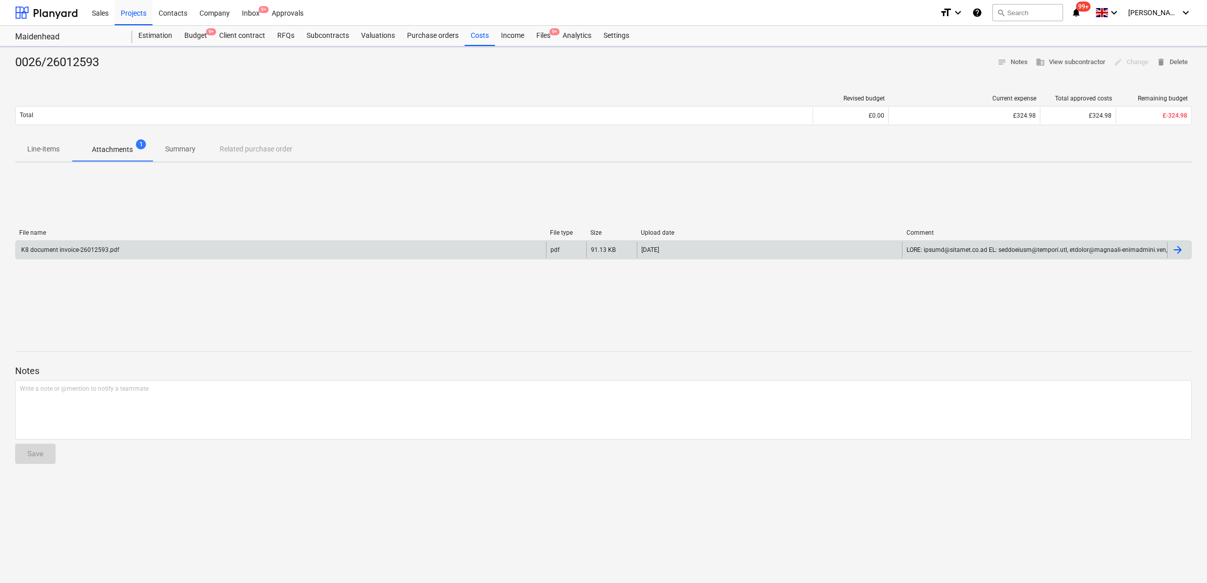
type textarea "x"
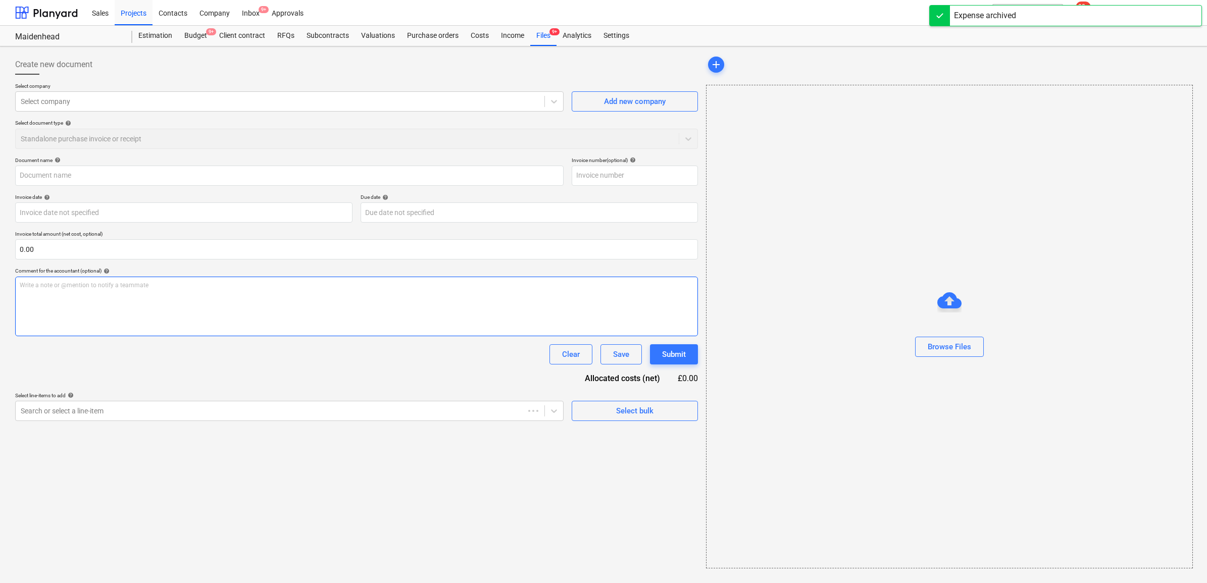
type input "0026/26012593"
type input "[DATE]"
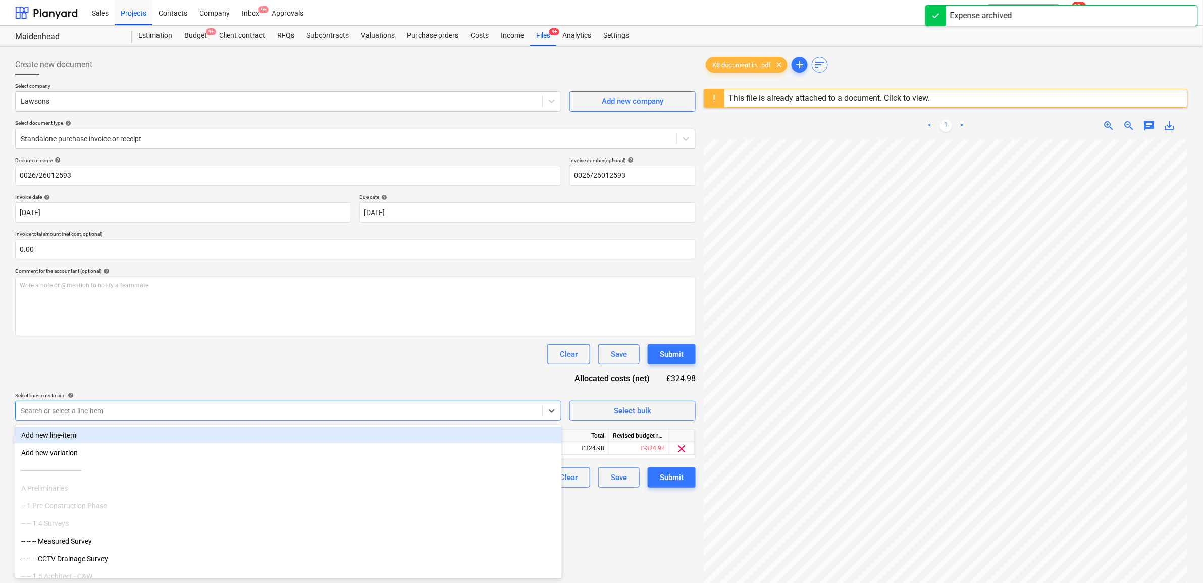
click at [321, 415] on div at bounding box center [279, 411] width 517 height 10
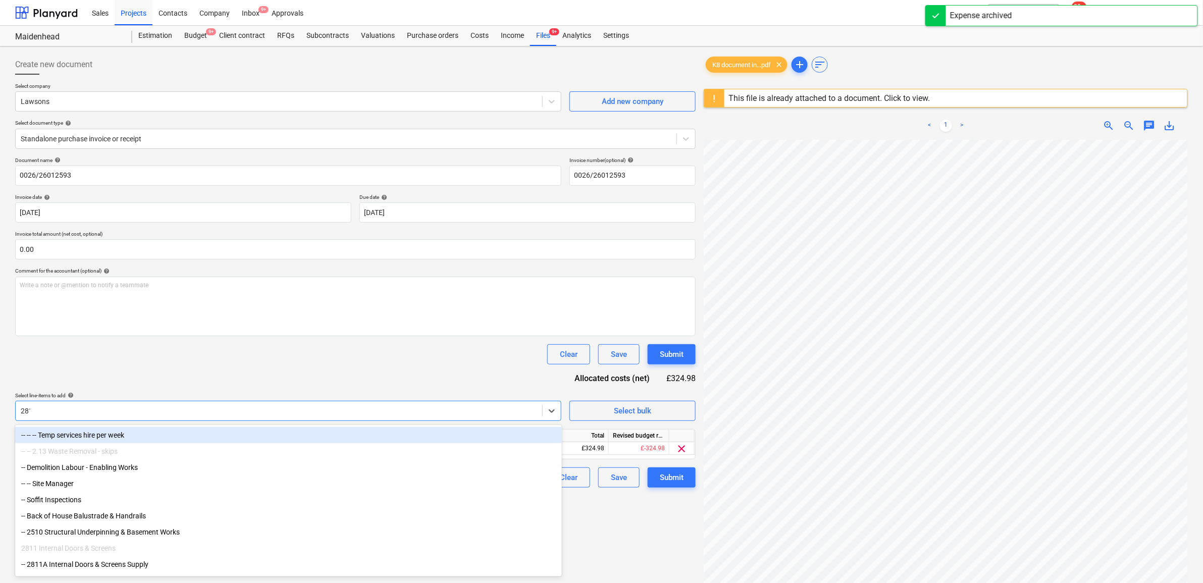
type input "2813"
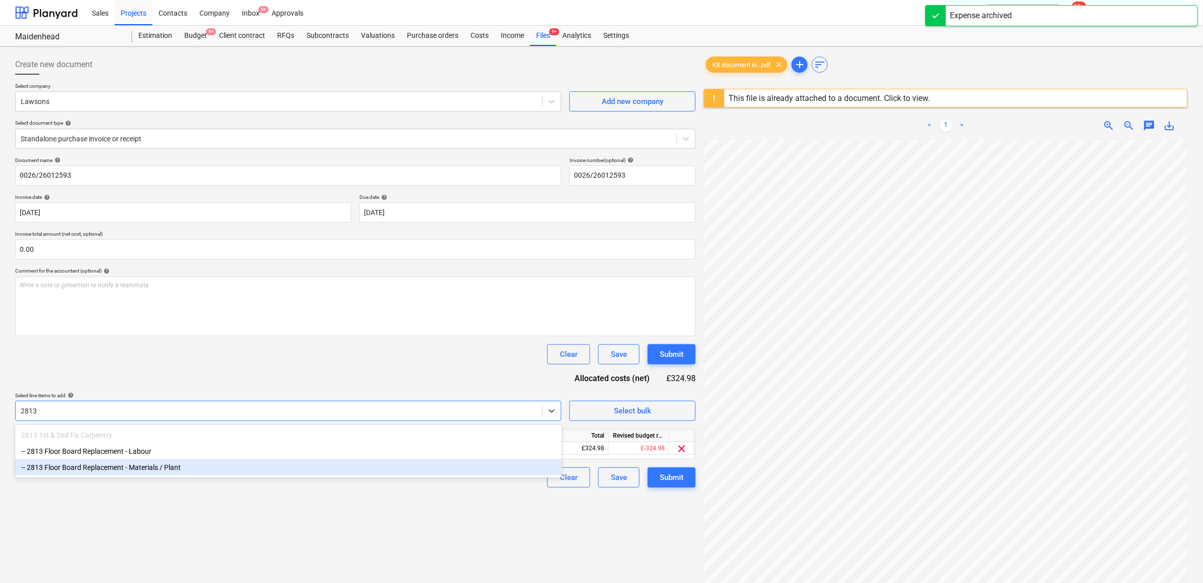
click at [230, 465] on div "-- 2813 Floor Board Replacement - Materials / Plant" at bounding box center [288, 468] width 547 height 16
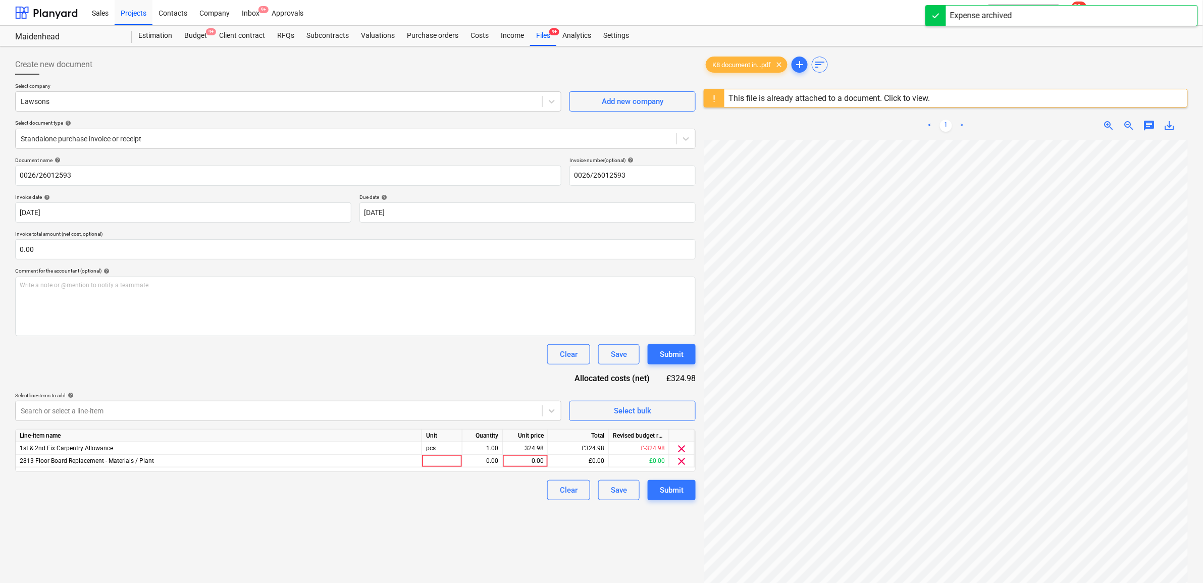
click at [241, 372] on div "Document name help 0026/26012593 Invoice number (optional) help 0026/26012593 I…" at bounding box center [355, 328] width 681 height 343
click at [526, 463] on div "0.00" at bounding box center [525, 461] width 37 height 13
type input "324.98"
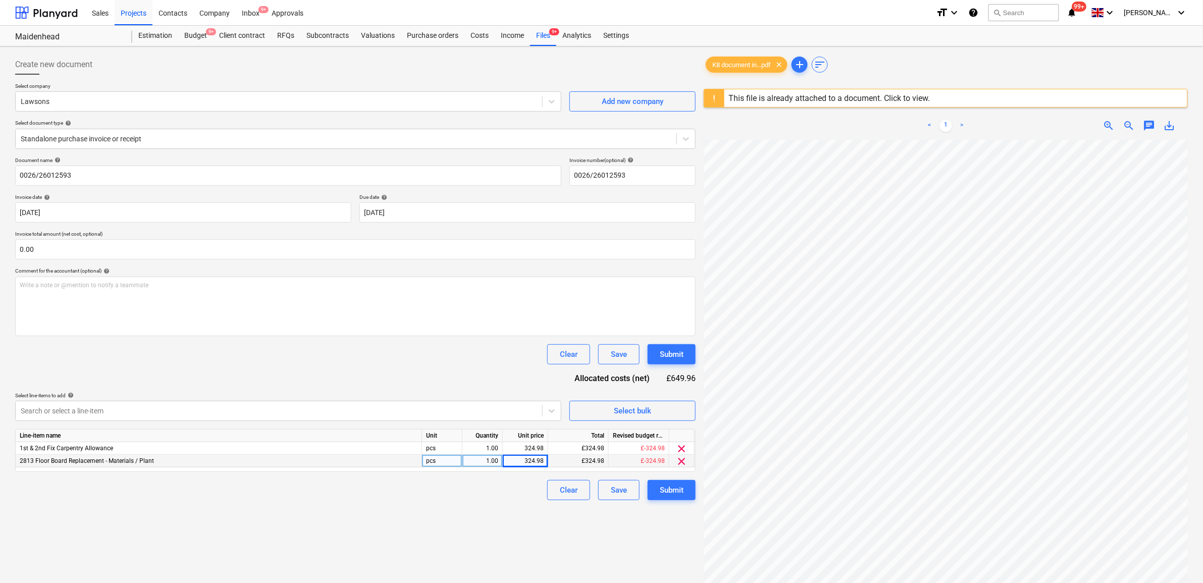
click at [407, 518] on div "Create new document Select company Lawsons Add new company Select document type…" at bounding box center [355, 374] width 689 height 648
click at [682, 450] on span "clear" at bounding box center [682, 449] width 12 height 12
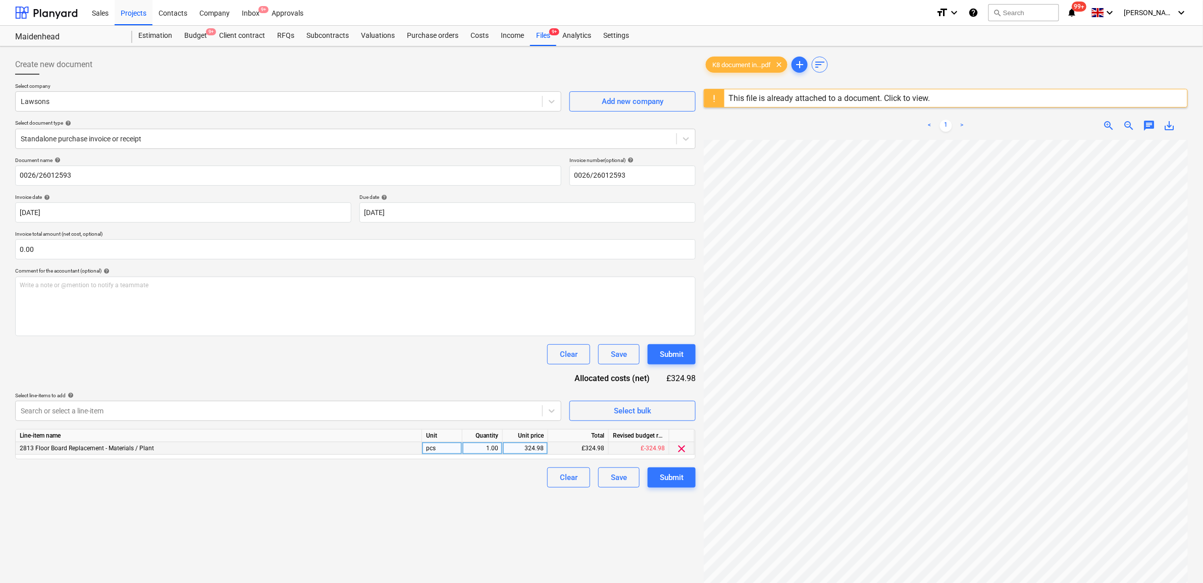
click at [583, 512] on div "Create new document Select company Lawsons Add new company Select document type…" at bounding box center [355, 374] width 689 height 648
click at [683, 483] on div "Submit" at bounding box center [672, 477] width 24 height 13
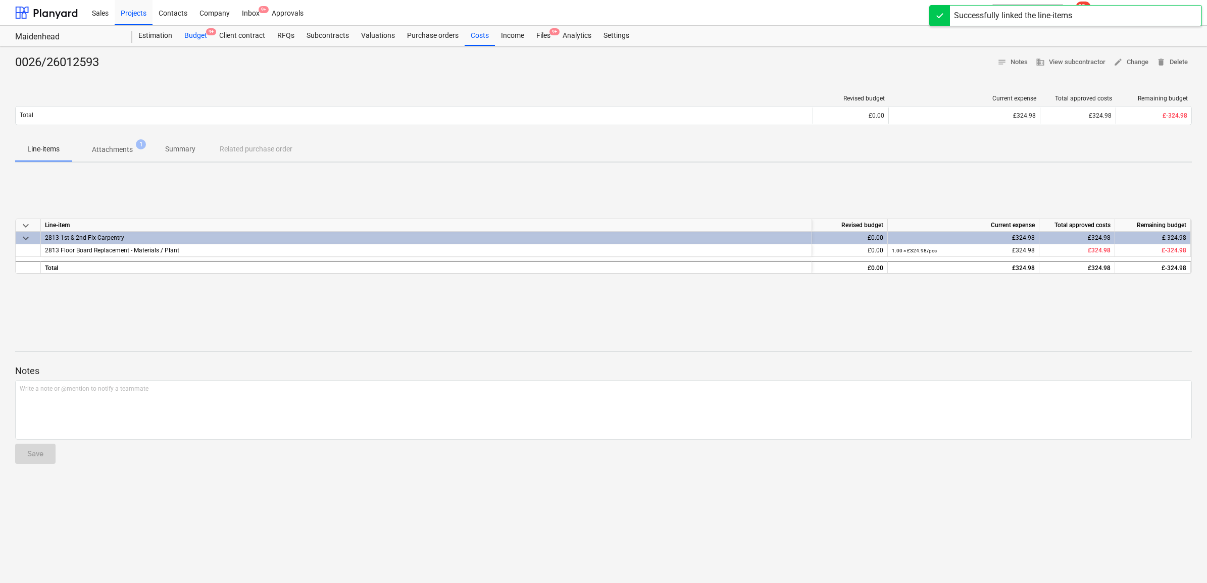
drag, startPoint x: 198, startPoint y: 34, endPoint x: 210, endPoint y: 38, distance: 11.7
click at [198, 34] on div "Budget 9+" at bounding box center [195, 36] width 35 height 20
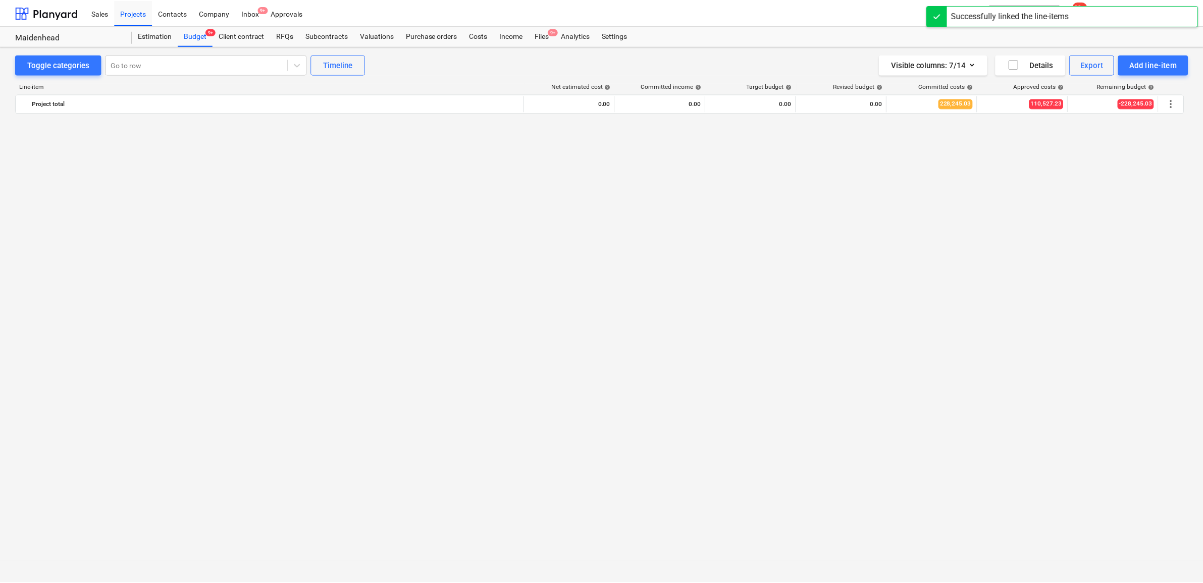
scroll to position [958, 0]
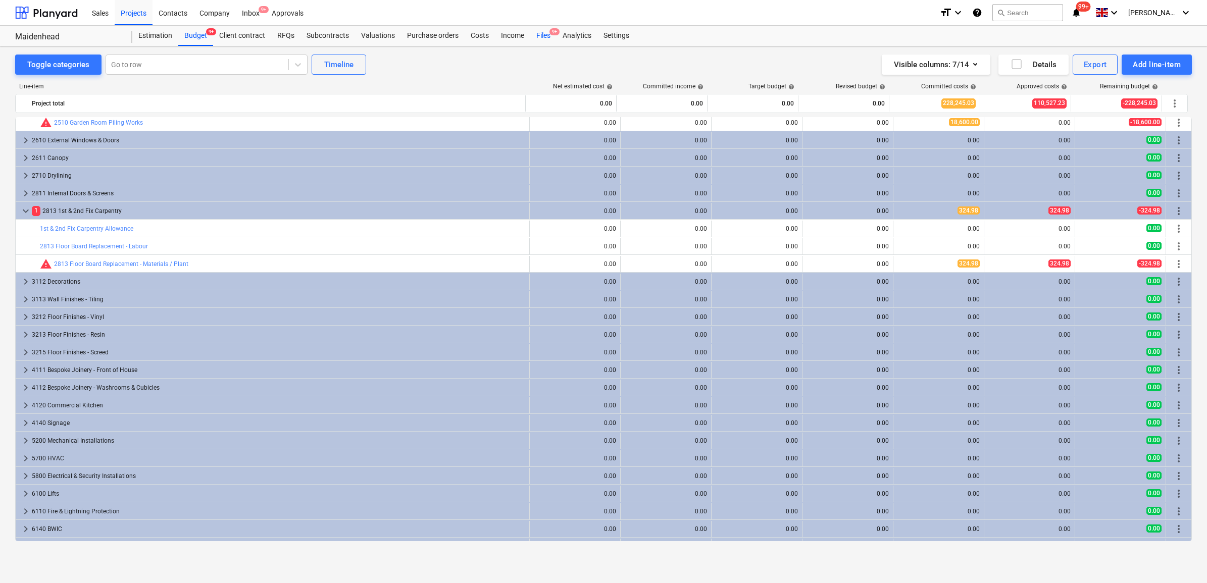
click at [541, 33] on div "Files 9+" at bounding box center [543, 36] width 26 height 20
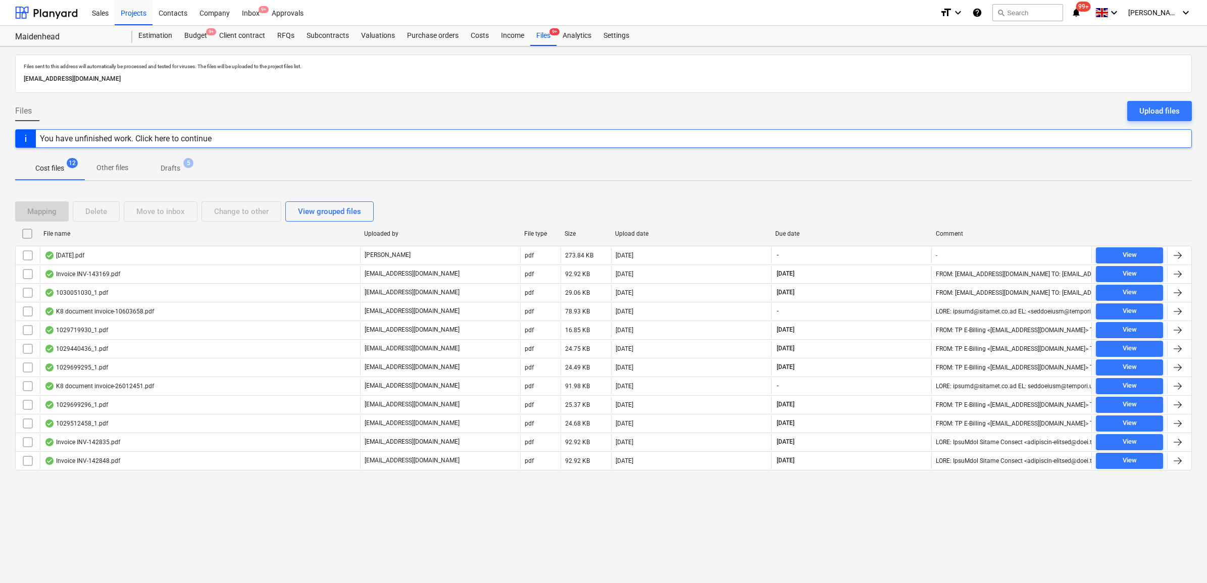
click at [172, 171] on p "Drafts" at bounding box center [171, 168] width 20 height 11
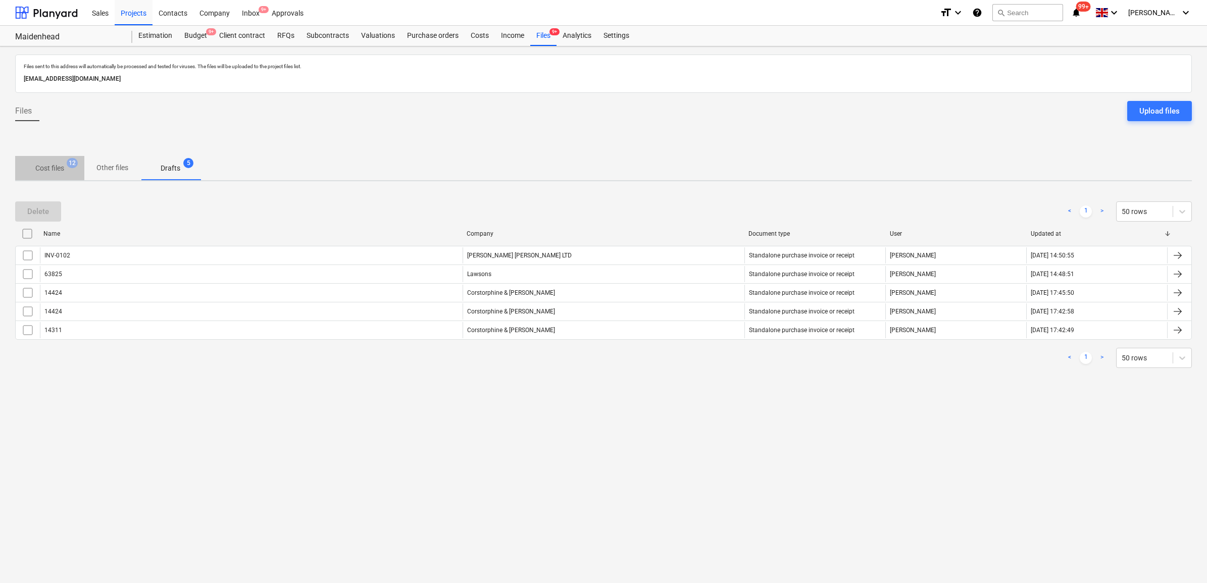
click at [60, 161] on span "Cost files 12" at bounding box center [49, 168] width 69 height 18
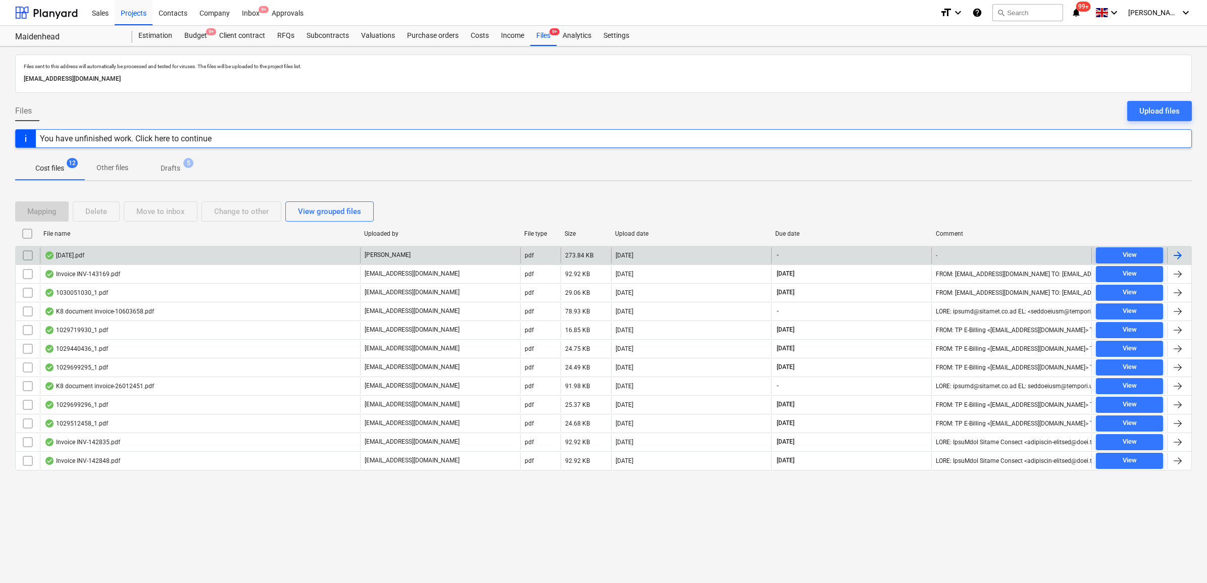
click at [423, 261] on div "[PERSON_NAME]" at bounding box center [440, 255] width 160 height 16
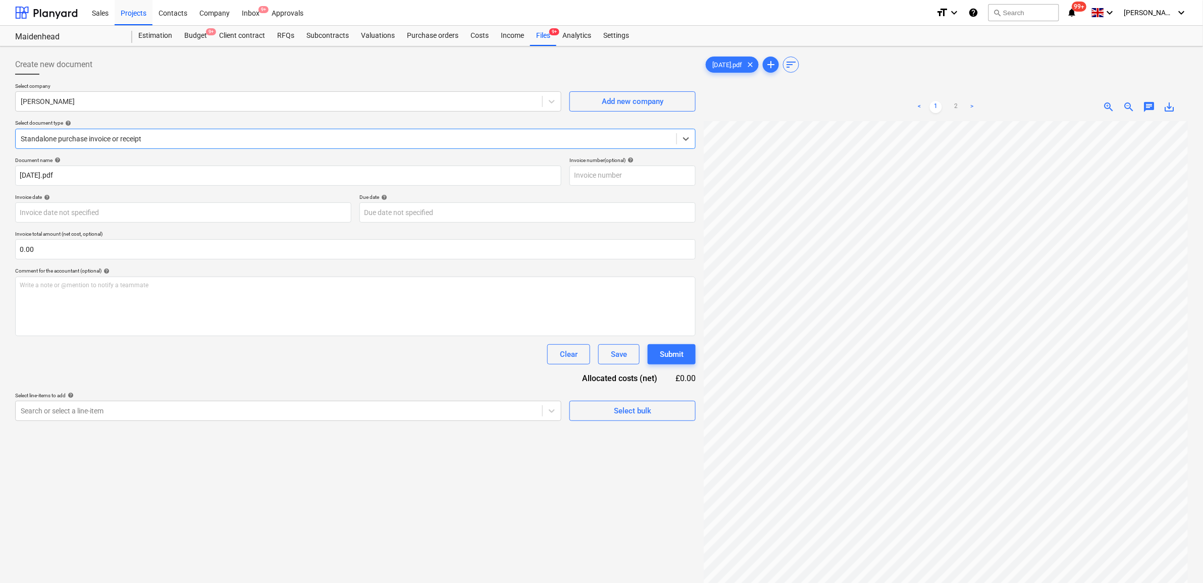
click at [377, 365] on div "Document name help 19.09.25.pdf Invoice number (optional) help Invoice date hel…" at bounding box center [355, 289] width 681 height 264
click at [89, 104] on div at bounding box center [279, 101] width 517 height 10
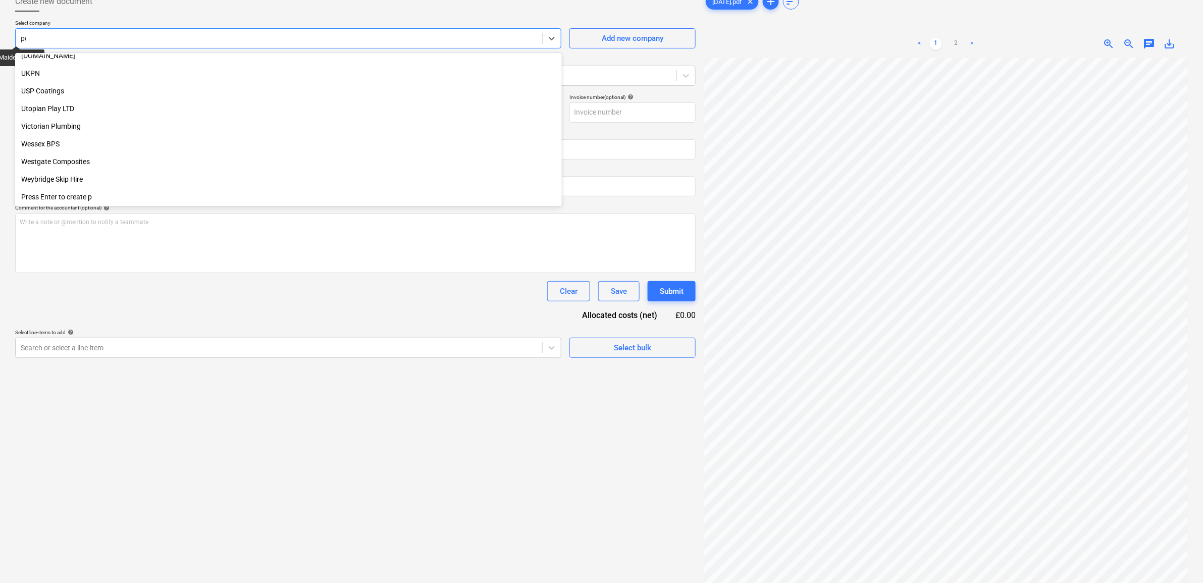
scroll to position [202, 0]
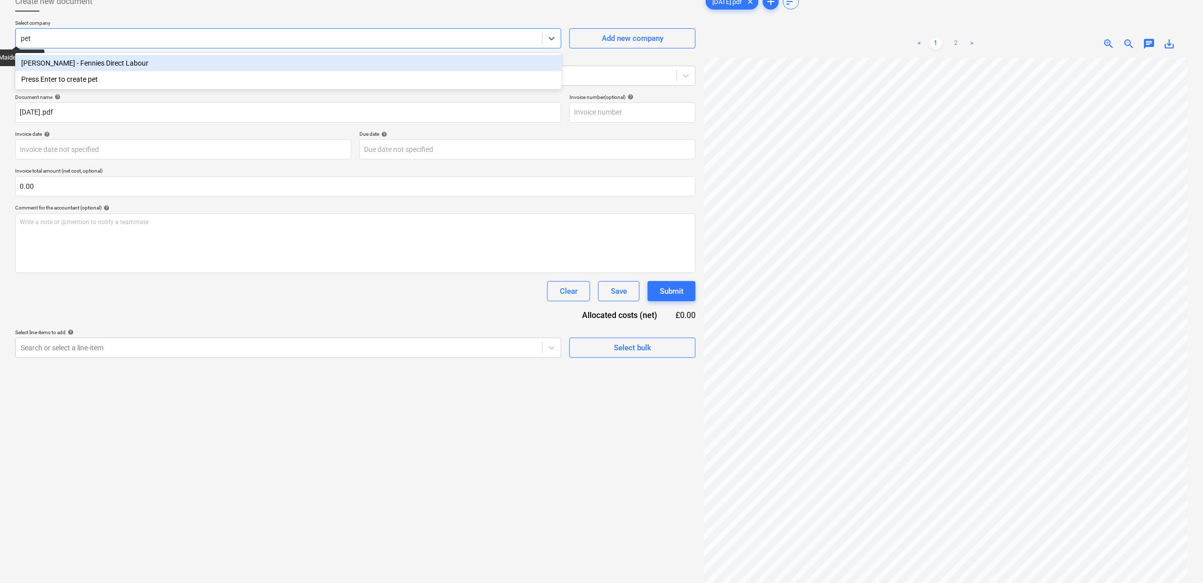
type input "[PERSON_NAME]"
click at [139, 61] on div "[PERSON_NAME] - Fennies Direct Labour" at bounding box center [288, 63] width 547 height 16
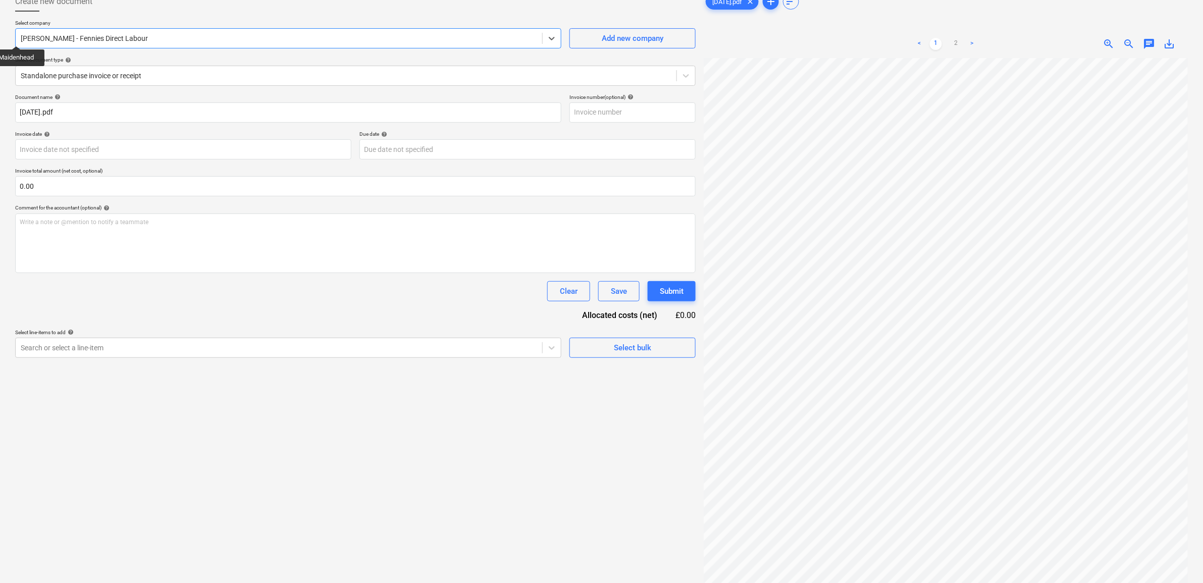
click at [136, 137] on div "Invoice date help" at bounding box center [183, 134] width 336 height 7
click at [136, 148] on body "Sales Projects Contacts Company Inbox 9+ Approvals format_size keyboard_arrow_d…" at bounding box center [601, 228] width 1203 height 583
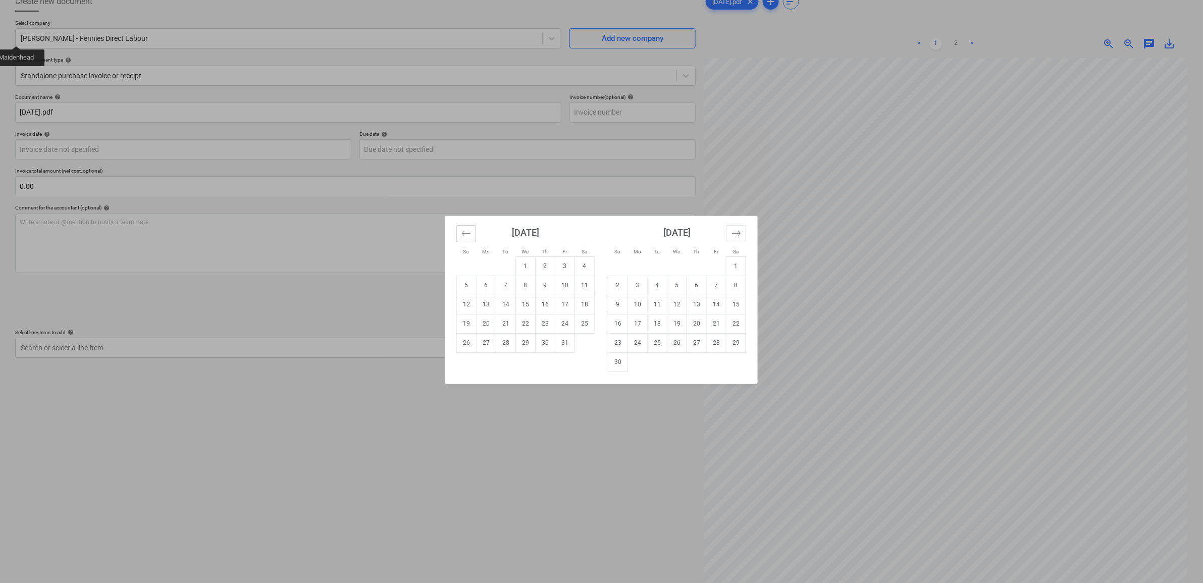
click at [468, 236] on icon "Move backward to switch to the previous month." at bounding box center [467, 234] width 10 height 10
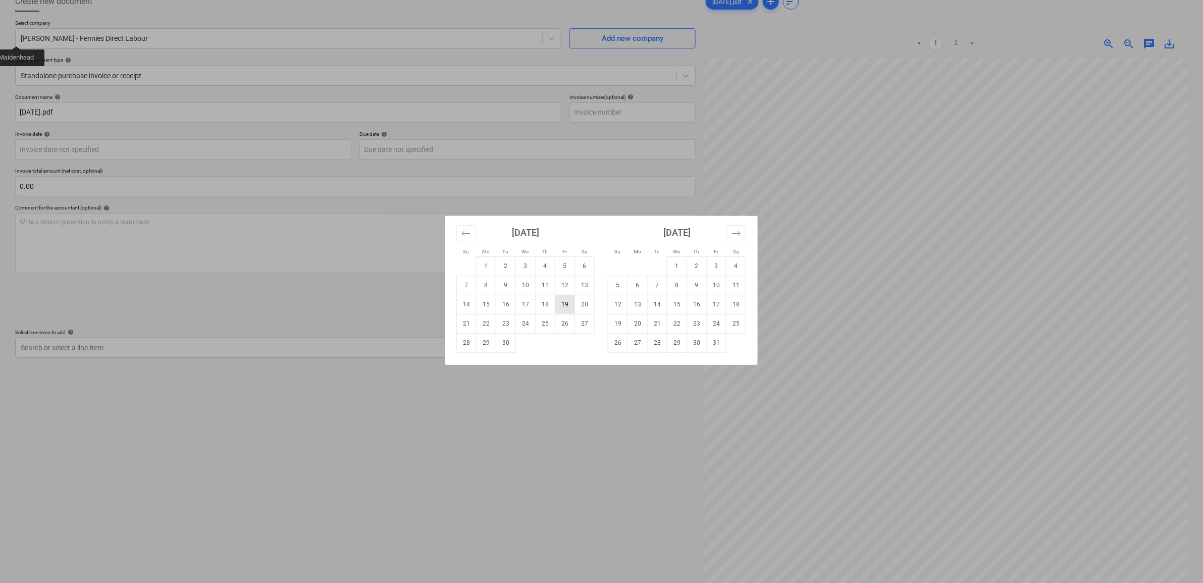
click at [572, 303] on td "19" at bounding box center [565, 304] width 20 height 19
type input "[DATE]"
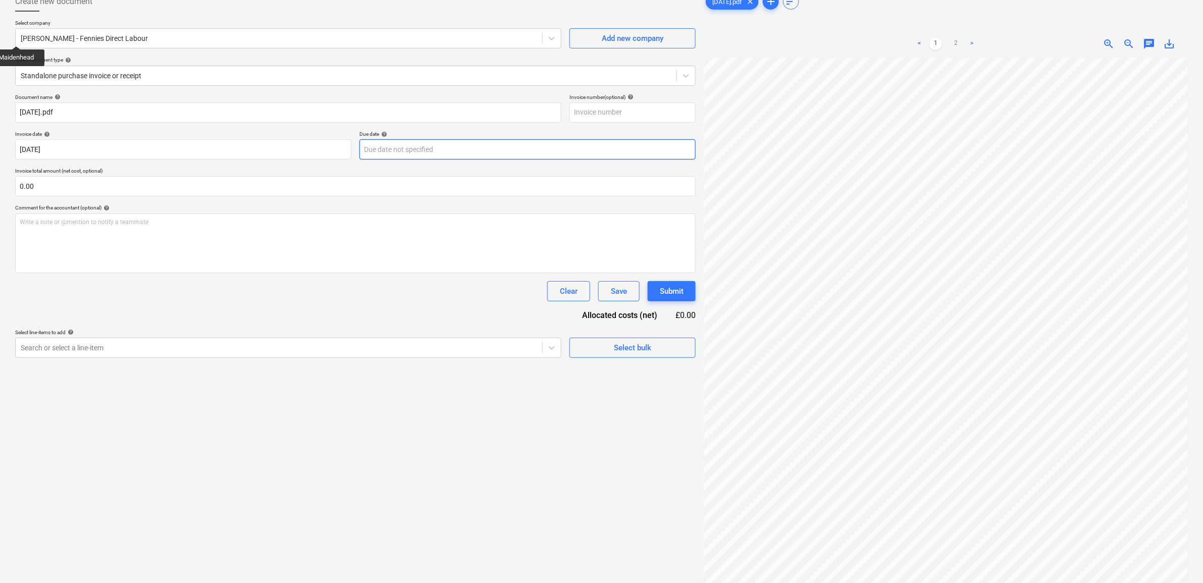
click at [440, 149] on body "Sales Projects Contacts Company Inbox 9+ Approvals format_size keyboard_arrow_d…" at bounding box center [601, 228] width 1203 height 583
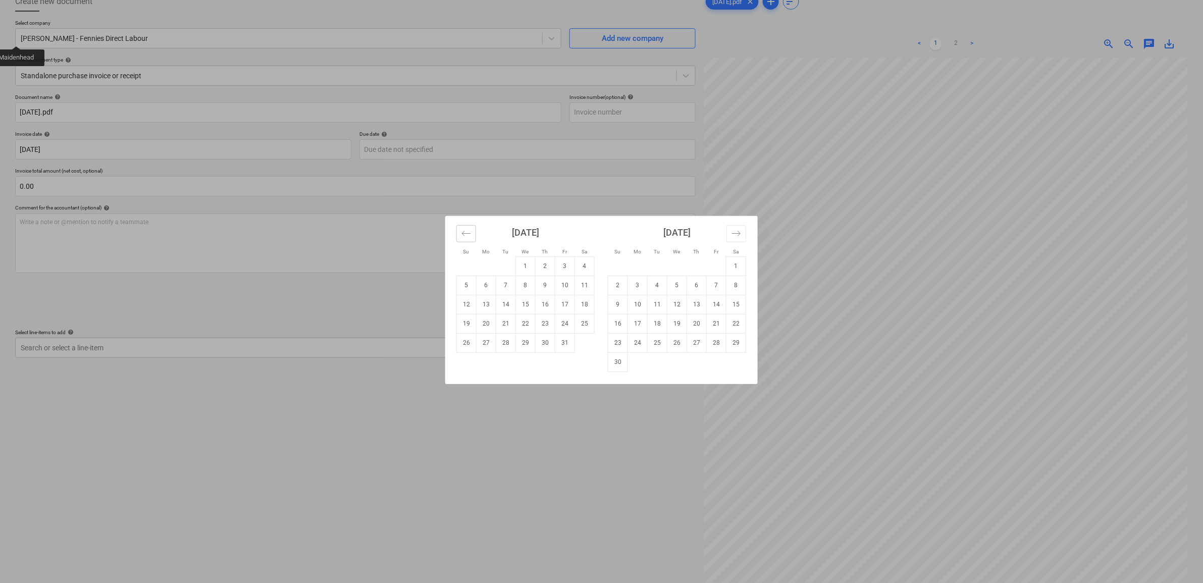
click at [468, 237] on icon "Move backward to switch to the previous month." at bounding box center [467, 234] width 10 height 10
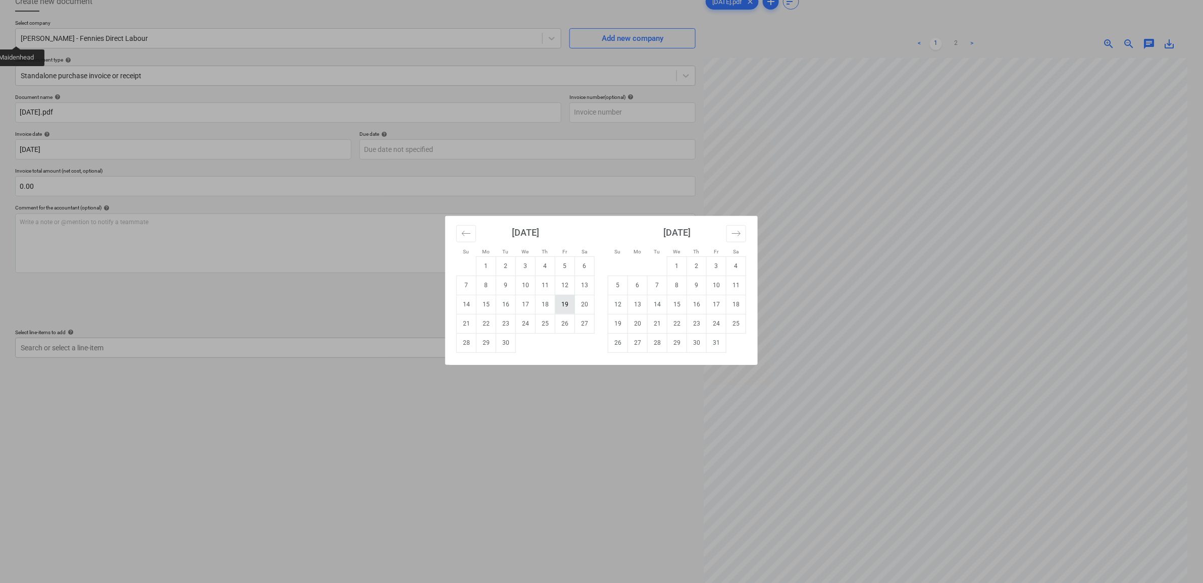
click at [568, 307] on td "19" at bounding box center [565, 304] width 20 height 19
type input "[DATE]"
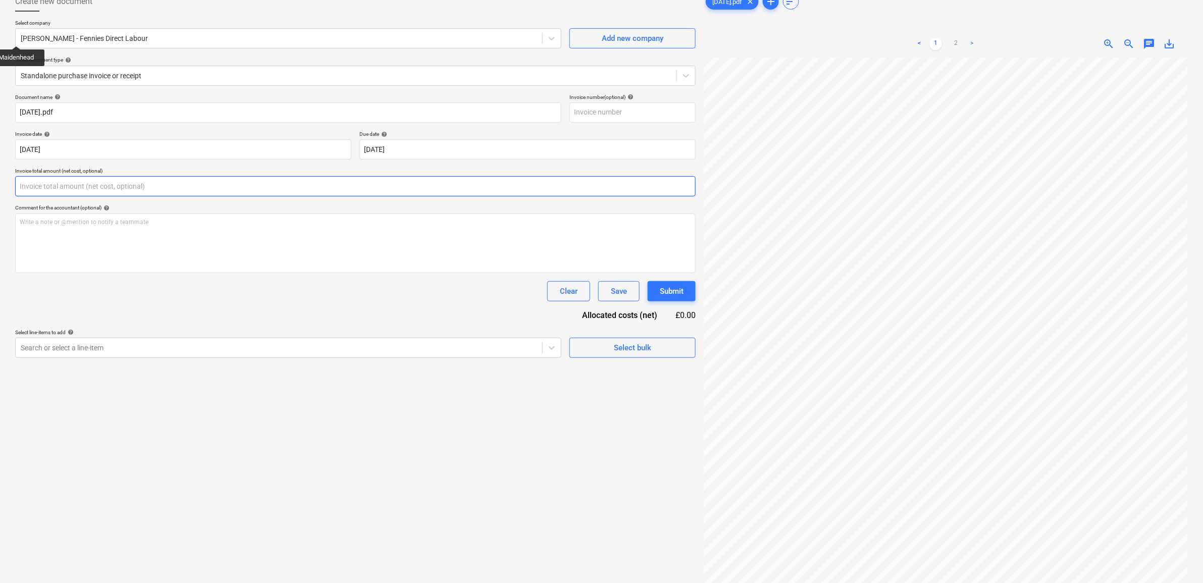
click at [84, 192] on input "text" at bounding box center [355, 186] width 681 height 20
type input "3,650.00"
drag, startPoint x: 172, startPoint y: 283, endPoint x: 202, endPoint y: 314, distance: 43.6
click at [172, 283] on div "Clear Save Submit" at bounding box center [355, 291] width 681 height 20
click at [225, 375] on div at bounding box center [279, 373] width 517 height 10
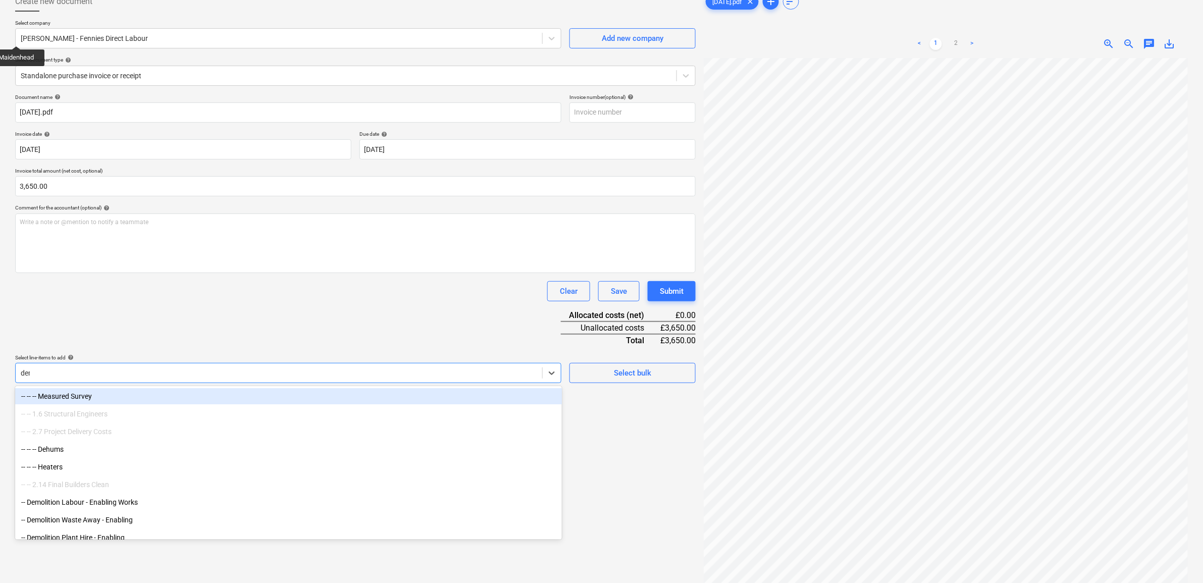
type input "demo"
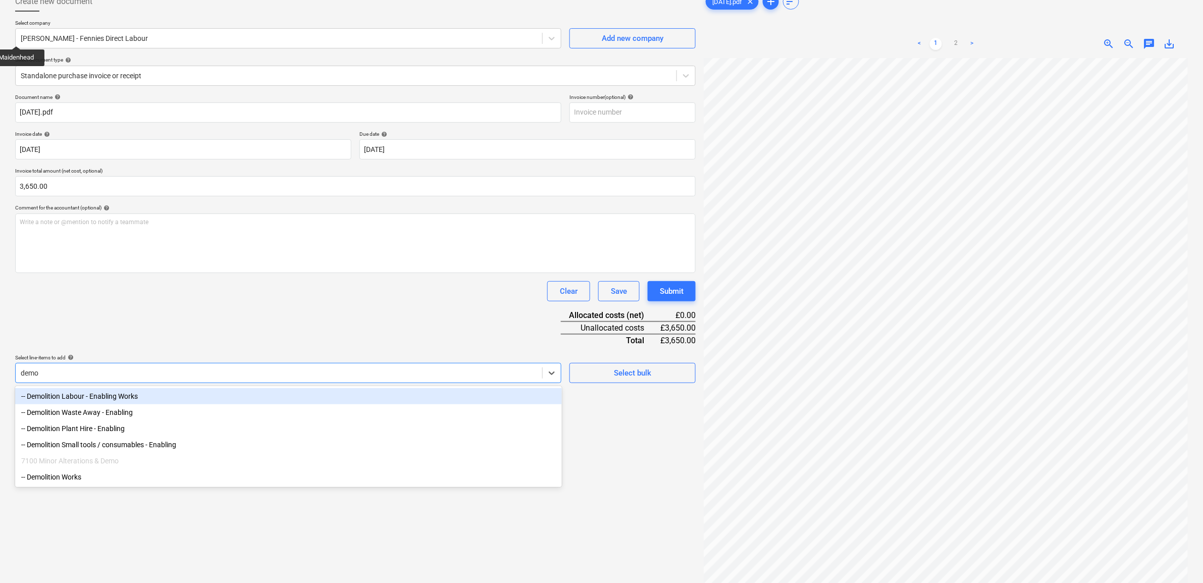
click at [191, 400] on div "-- Demolition Labour - Enabling Works" at bounding box center [288, 396] width 547 height 16
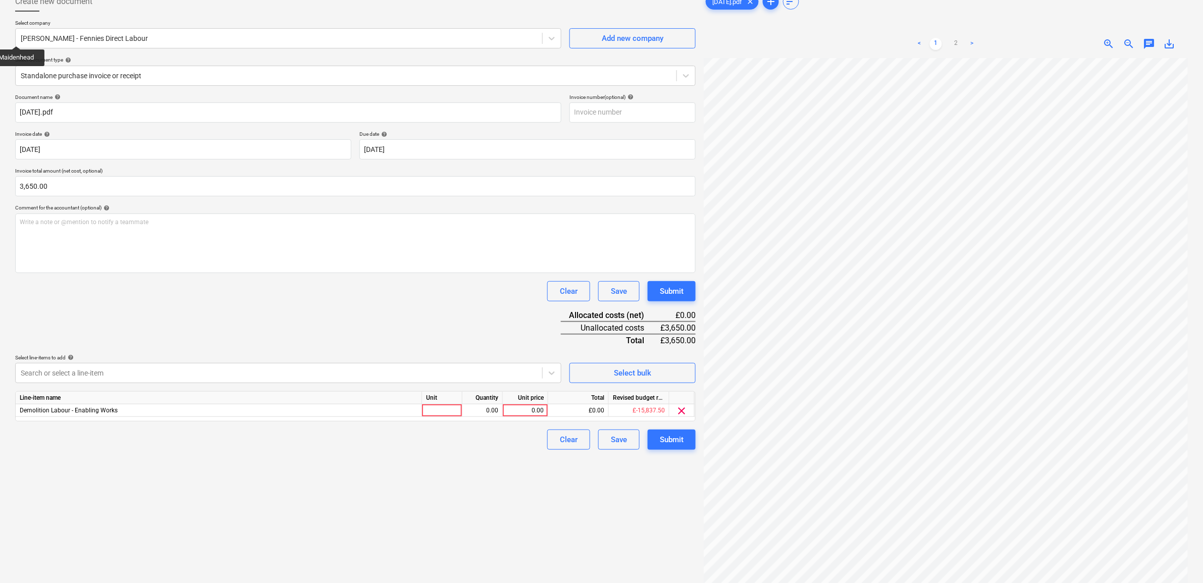
click at [260, 341] on div "Document name help 19.09.25.pdf Invoice number (optional) help Invoice date hel…" at bounding box center [355, 272] width 681 height 356
click at [526, 408] on div "0.00" at bounding box center [525, 410] width 37 height 13
type input "2750"
click at [491, 455] on div "Create new document Select company PETE GANG - Fennies Direct Labour Add new co…" at bounding box center [355, 302] width 689 height 630
click at [519, 376] on div at bounding box center [279, 373] width 517 height 10
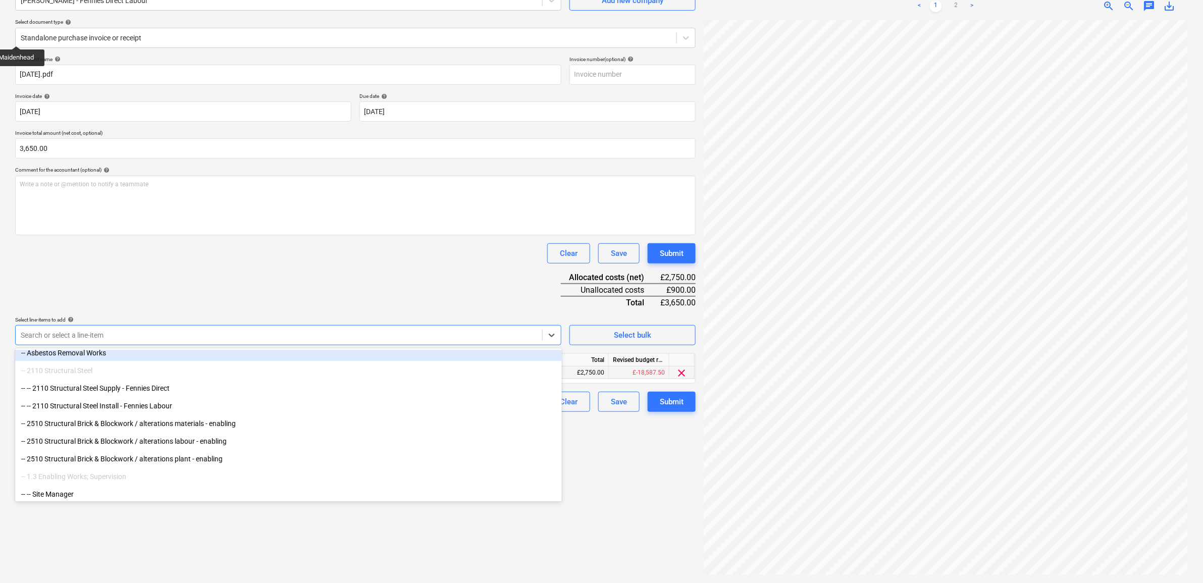
scroll to position [1583, 0]
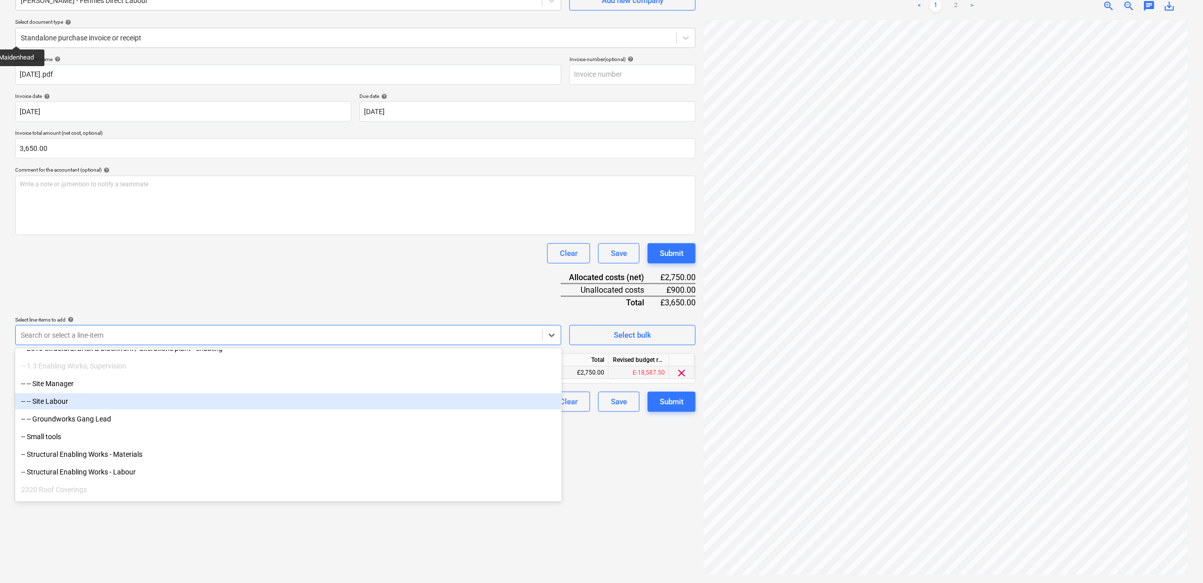
click at [95, 399] on div "-- -- Site Labour" at bounding box center [288, 401] width 547 height 16
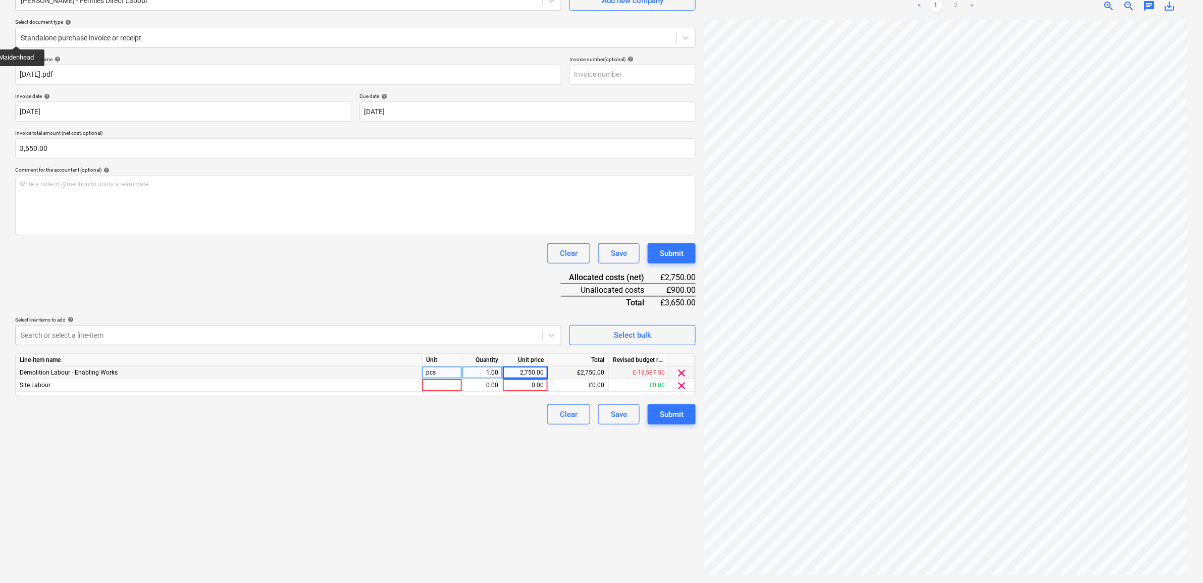
click at [558, 533] on div "Create new document Select company PETE GANG - Fennies Direct Labour Add new co…" at bounding box center [355, 265] width 689 height 630
click at [524, 386] on div "0.00" at bounding box center [525, 385] width 37 height 13
type input "400"
click at [494, 475] on div "Create new document Select company PETE GANG - Fennies Direct Labour Add new co…" at bounding box center [355, 265] width 689 height 630
click at [532, 372] on div "2,750.00" at bounding box center [525, 373] width 37 height 13
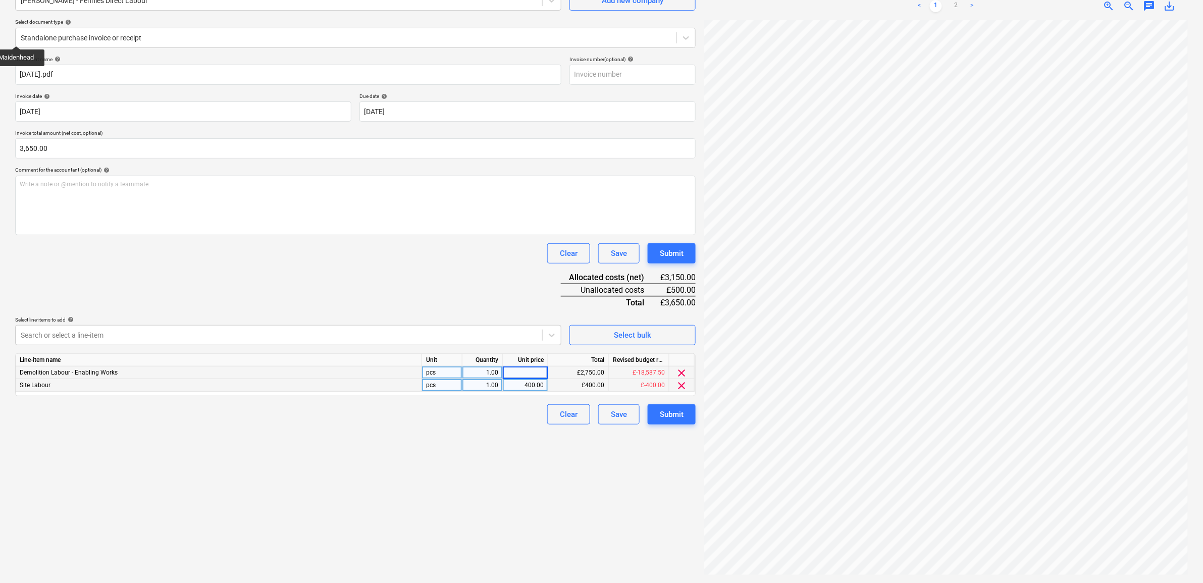
click at [516, 468] on div "Create new document Select company PETE GANG - Fennies Direct Labour Add new co…" at bounding box center [355, 265] width 689 height 630
click at [542, 370] on div "0.00" at bounding box center [525, 373] width 37 height 13
type input "3250"
click at [475, 498] on div "Create new document Select company PETE GANG - Fennies Direct Labour Add new co…" at bounding box center [355, 265] width 689 height 630
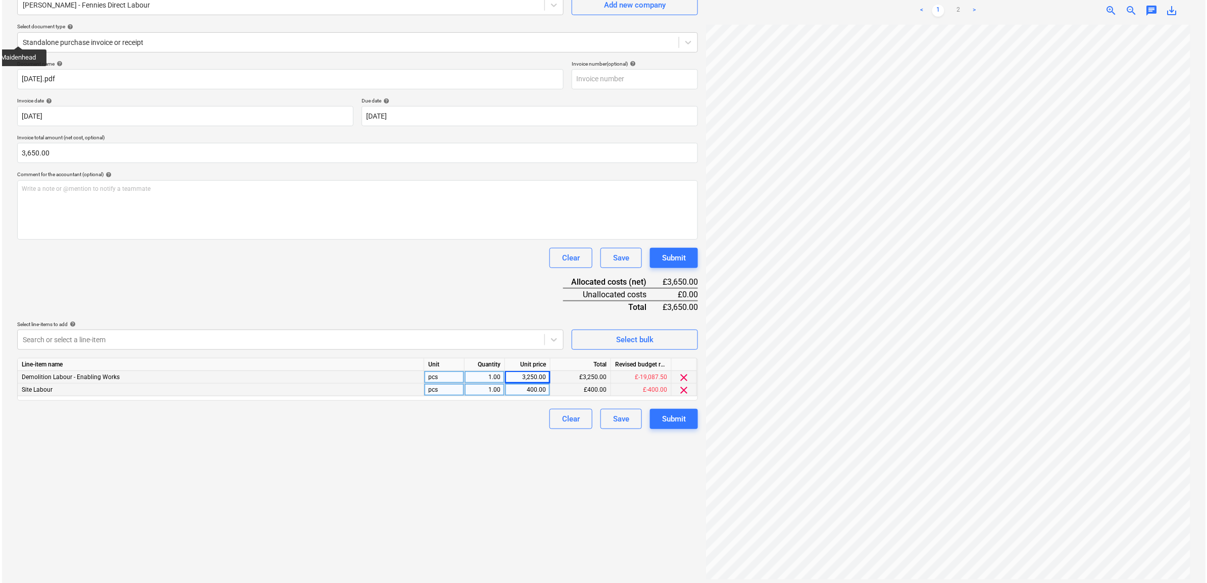
scroll to position [101, 0]
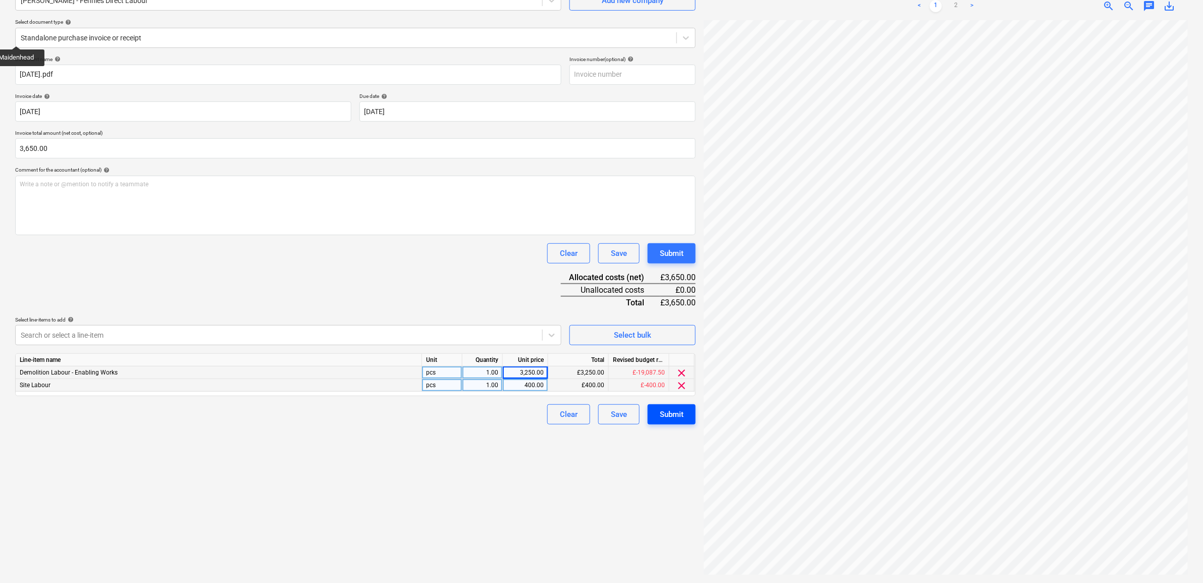
click at [665, 416] on div "Submit" at bounding box center [672, 414] width 24 height 13
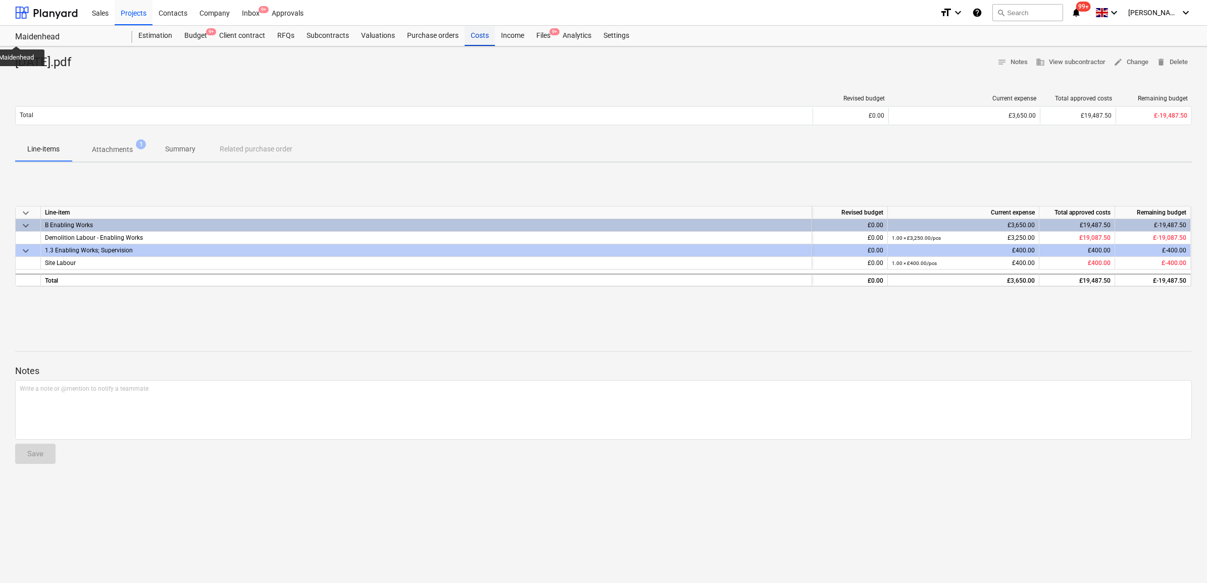
click at [475, 33] on div "Costs" at bounding box center [480, 36] width 30 height 20
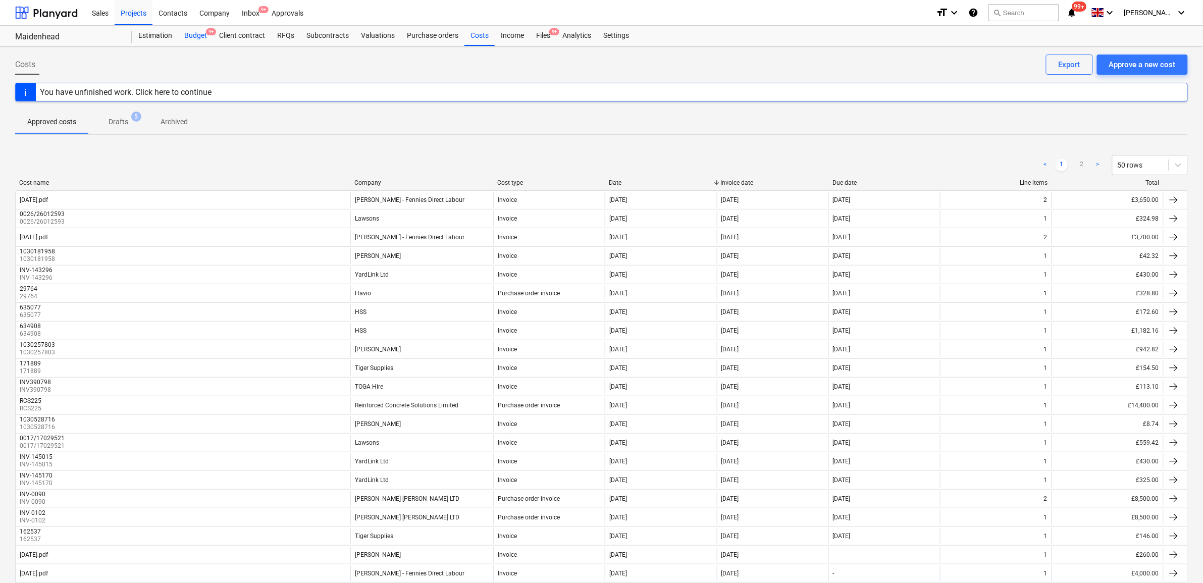
click at [192, 30] on div "Budget 9+" at bounding box center [195, 36] width 35 height 20
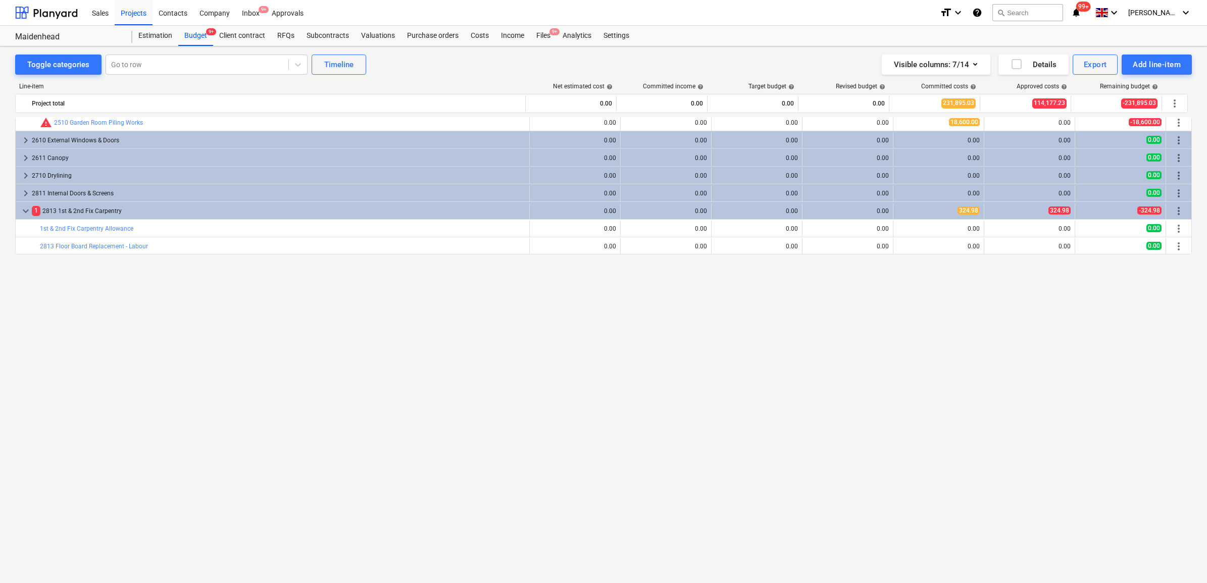
scroll to position [580, 0]
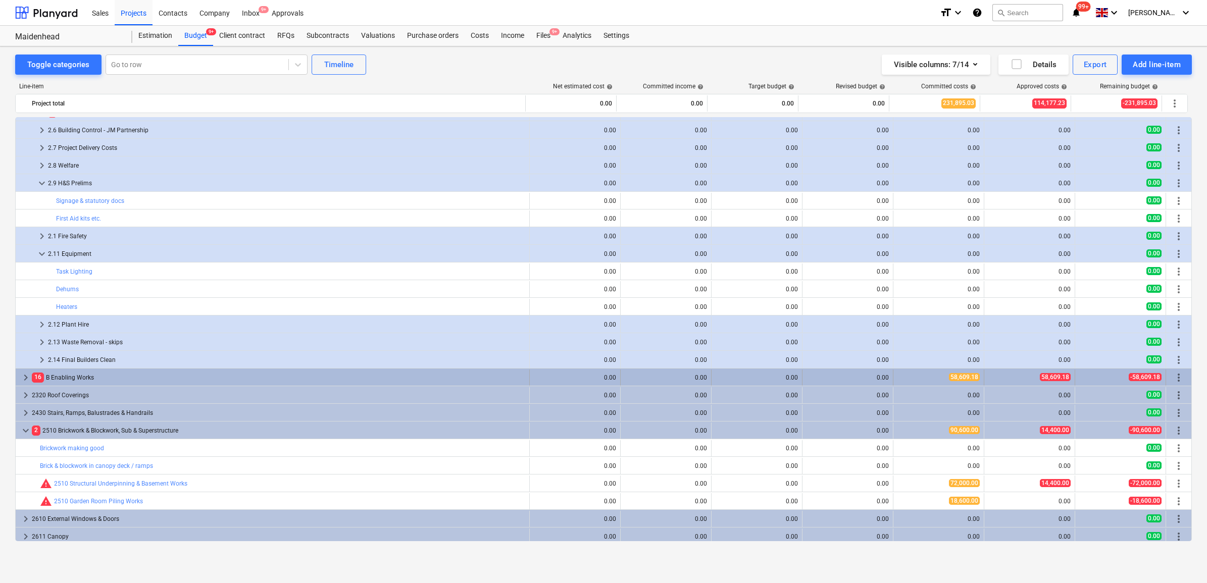
click at [46, 375] on div "16 B Enabling Works" at bounding box center [278, 378] width 493 height 16
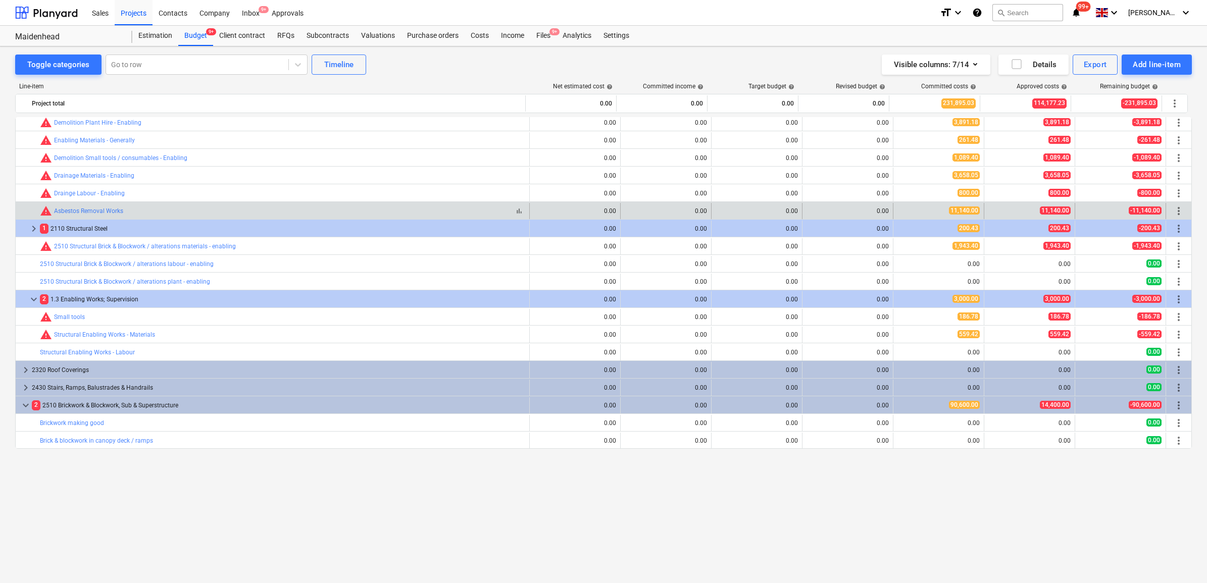
scroll to position [832, 0]
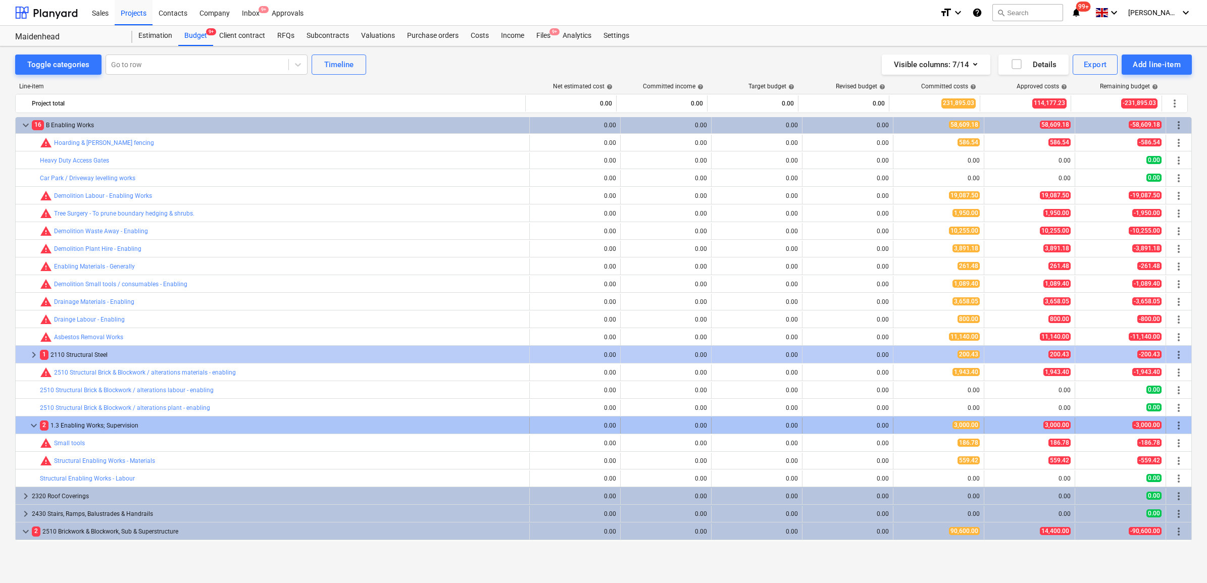
click at [110, 430] on div "2 1.3 Enabling Works; Supervision" at bounding box center [282, 426] width 485 height 16
click at [139, 423] on div "2 1.3 Enabling Works; Supervision" at bounding box center [282, 426] width 485 height 16
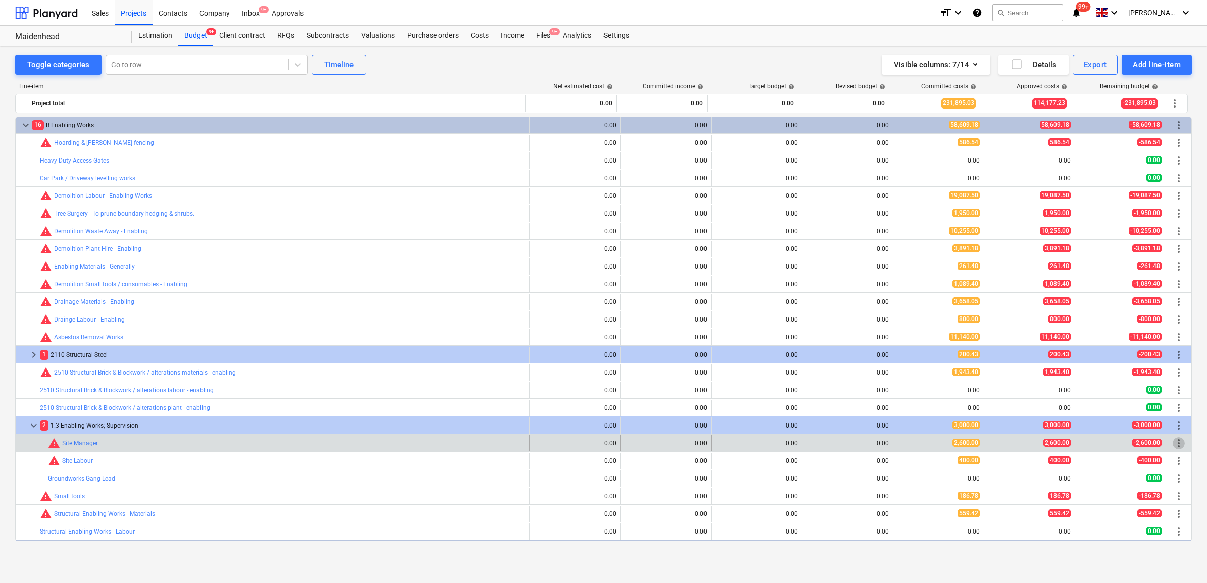
click at [1176, 443] on span "more_vert" at bounding box center [1179, 443] width 12 height 12
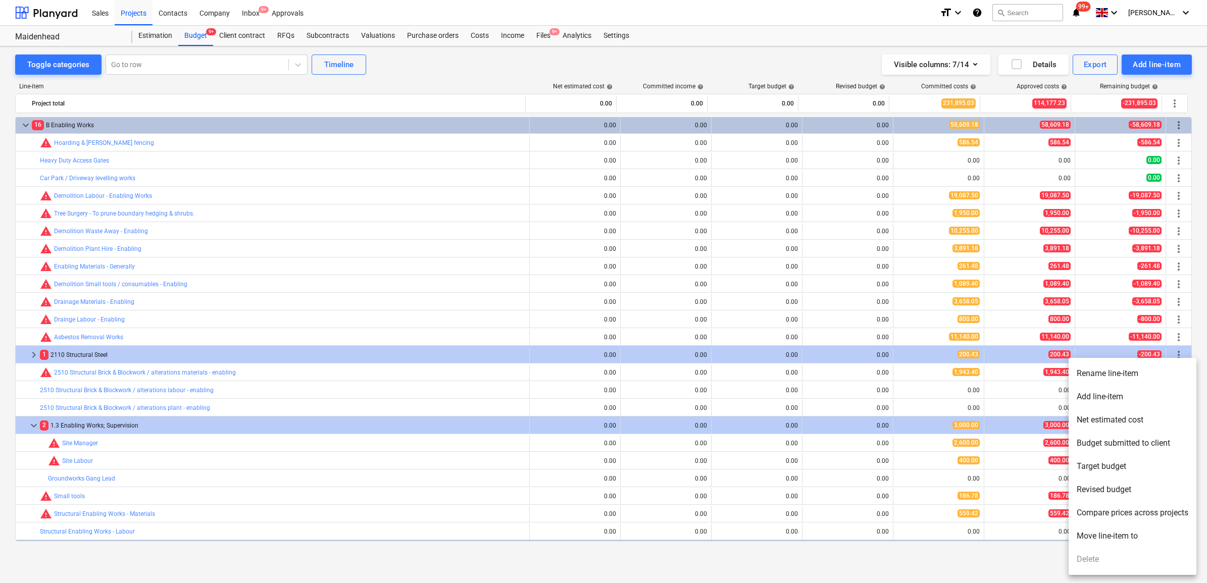
click at [1118, 371] on li "Rename line-item" at bounding box center [1133, 373] width 128 height 23
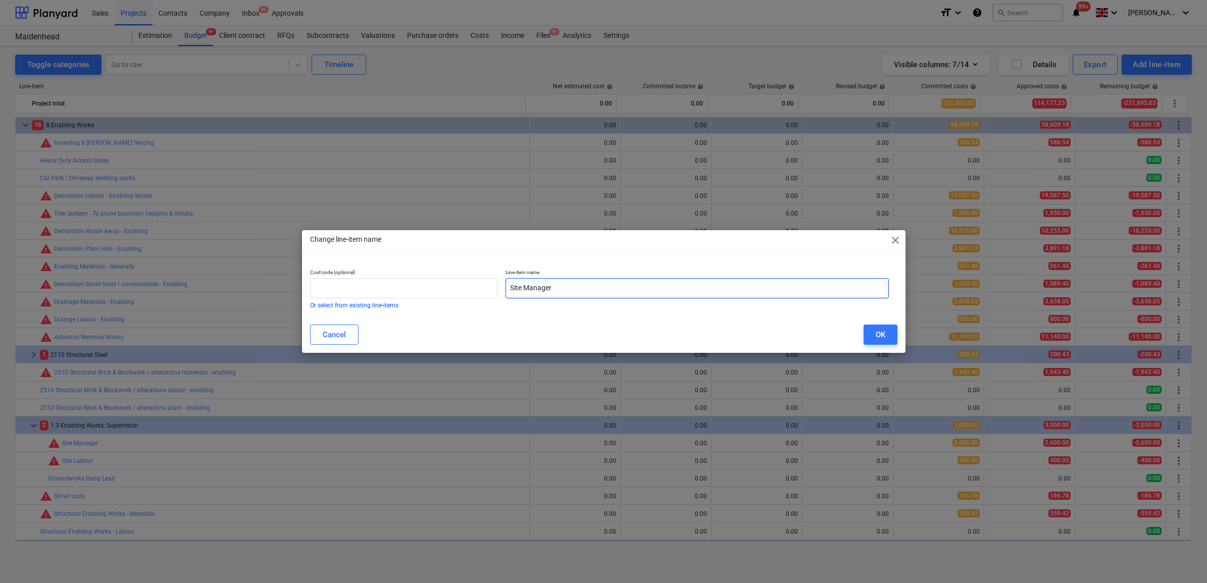
click at [601, 281] on input "Site Manager" at bounding box center [696, 288] width 383 height 20
drag, startPoint x: 598, startPoint y: 283, endPoint x: 552, endPoint y: 291, distance: 47.1
click at [552, 291] on input "Site Manager - Enabling" at bounding box center [696, 288] width 383 height 20
type input "Site Manager - Enabling"
click at [887, 339] on button "OK" at bounding box center [881, 335] width 34 height 20
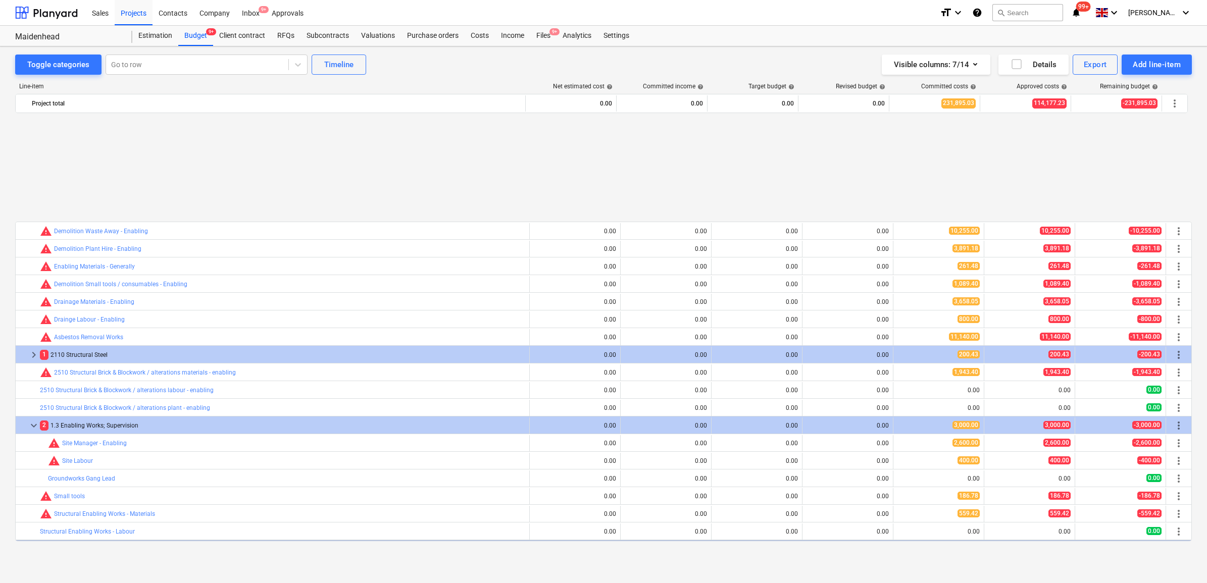
scroll to position [958, 0]
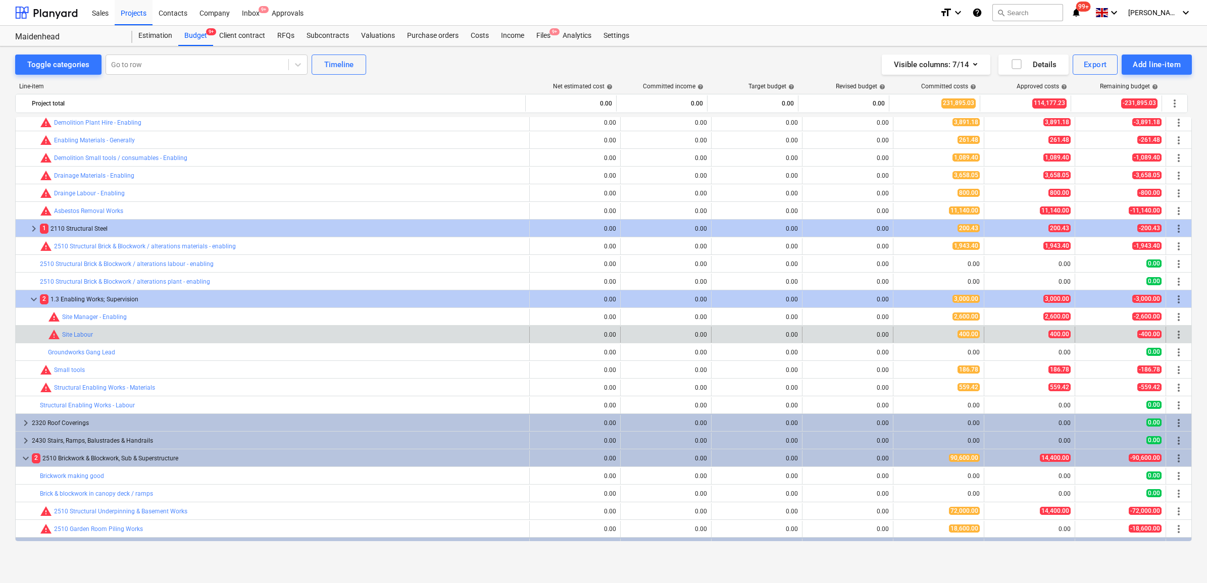
click at [1173, 335] on span "more_vert" at bounding box center [1179, 335] width 12 height 12
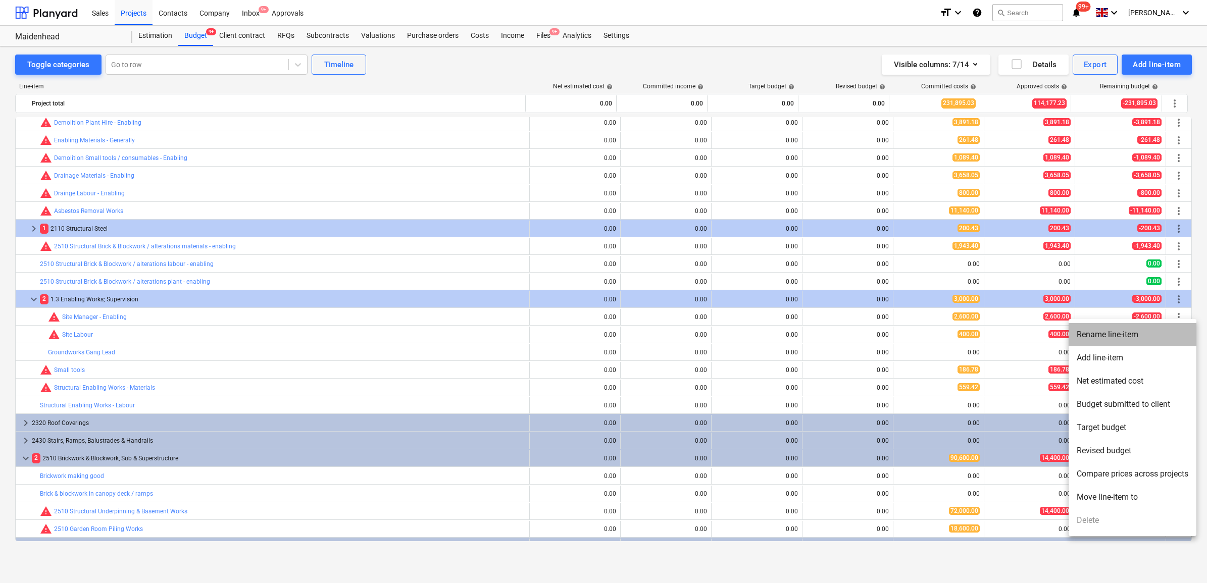
click at [1096, 330] on li "Rename line-item" at bounding box center [1133, 334] width 128 height 23
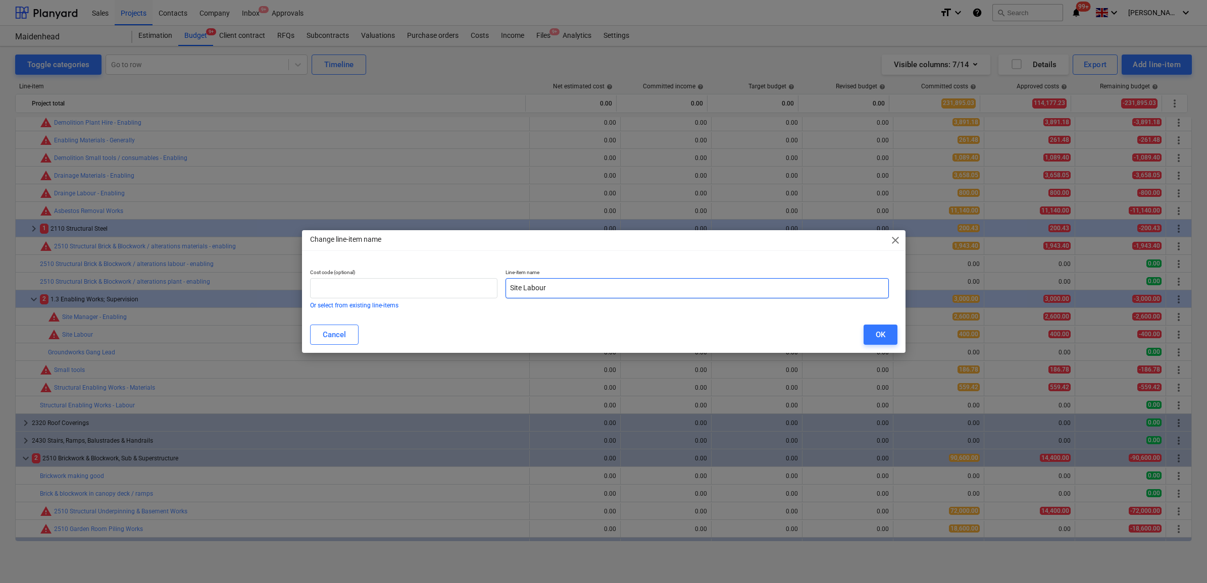
click at [617, 296] on input "Site Labour" at bounding box center [696, 288] width 383 height 20
paste input "- Enabling"
type input "Site Labour - Enabling"
click at [874, 334] on button "OK" at bounding box center [881, 335] width 34 height 20
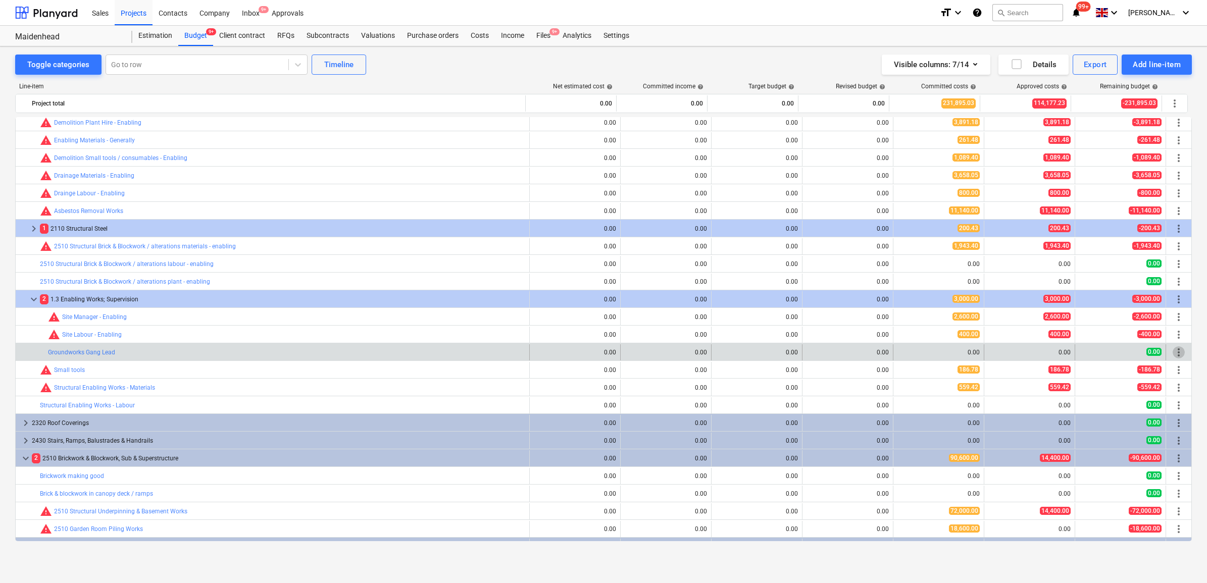
click at [1175, 351] on span "more_vert" at bounding box center [1179, 352] width 12 height 12
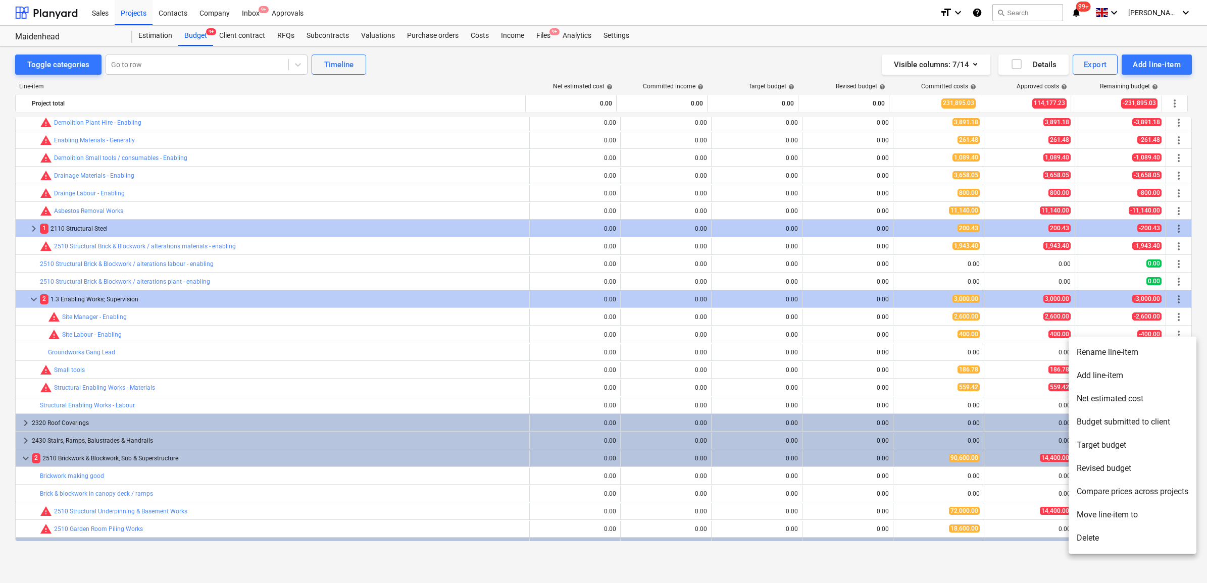
click at [1107, 534] on li "Delete" at bounding box center [1133, 538] width 128 height 23
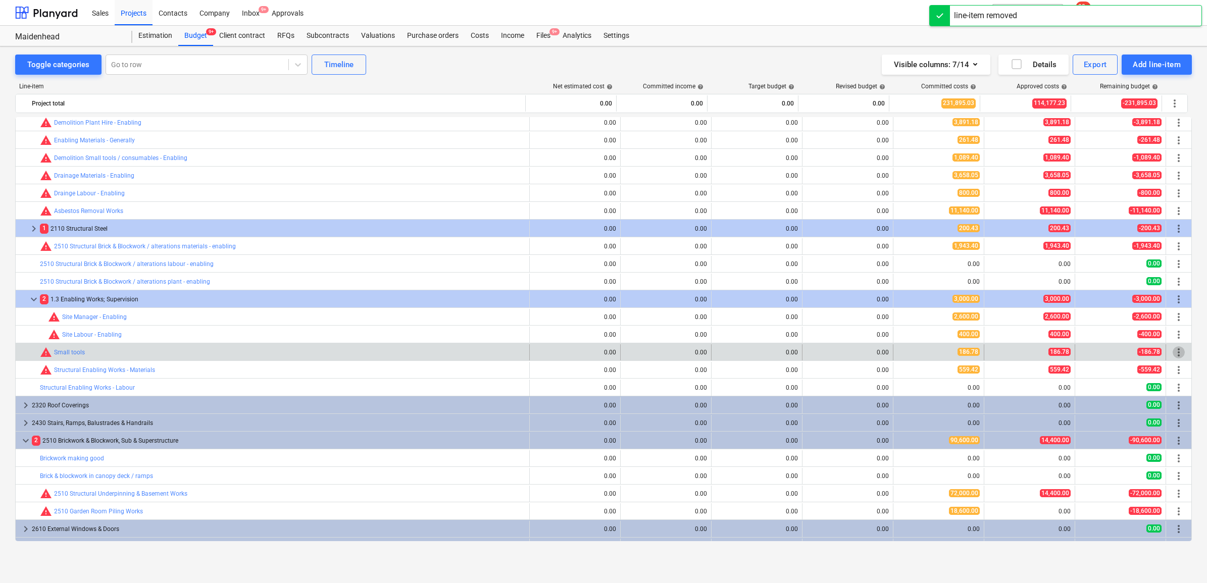
click at [1173, 352] on span "more_vert" at bounding box center [1179, 352] width 12 height 12
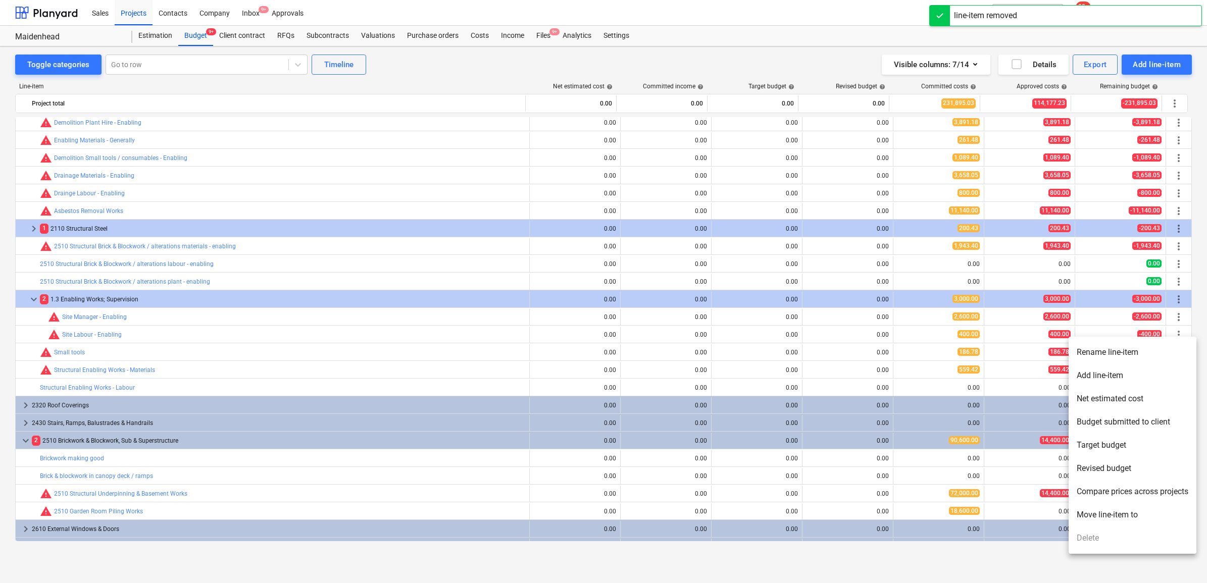
click at [1105, 355] on li "Rename line-item" at bounding box center [1133, 352] width 128 height 23
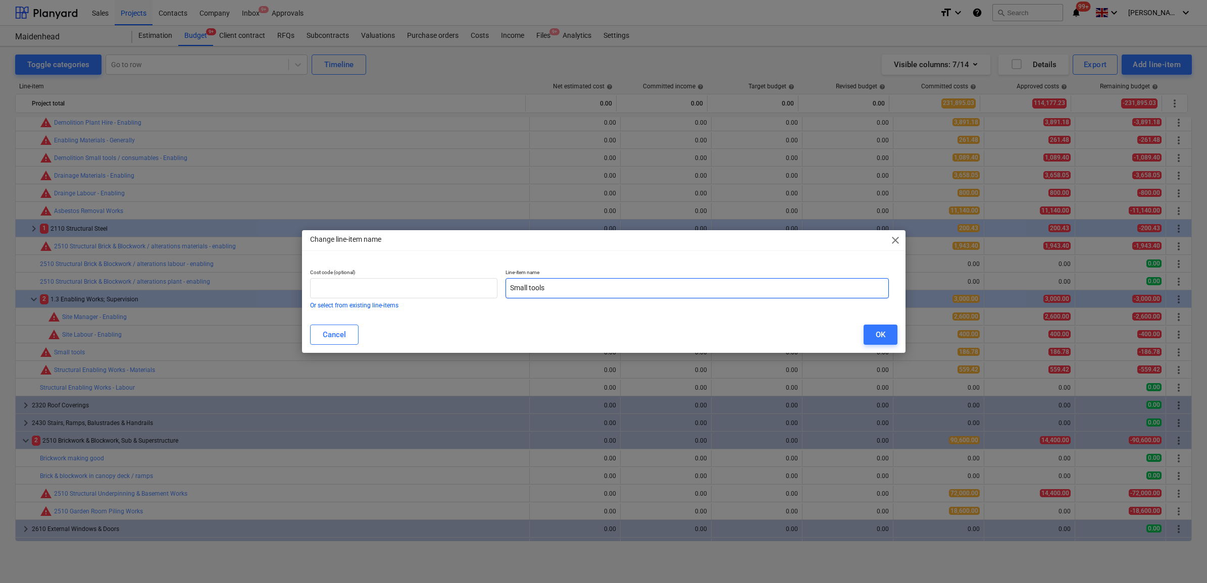
click at [616, 282] on input "Small tools" at bounding box center [696, 288] width 383 height 20
paste input "- Enabling"
type input "Small tools - Enabling"
click at [877, 334] on div "OK" at bounding box center [881, 334] width 10 height 13
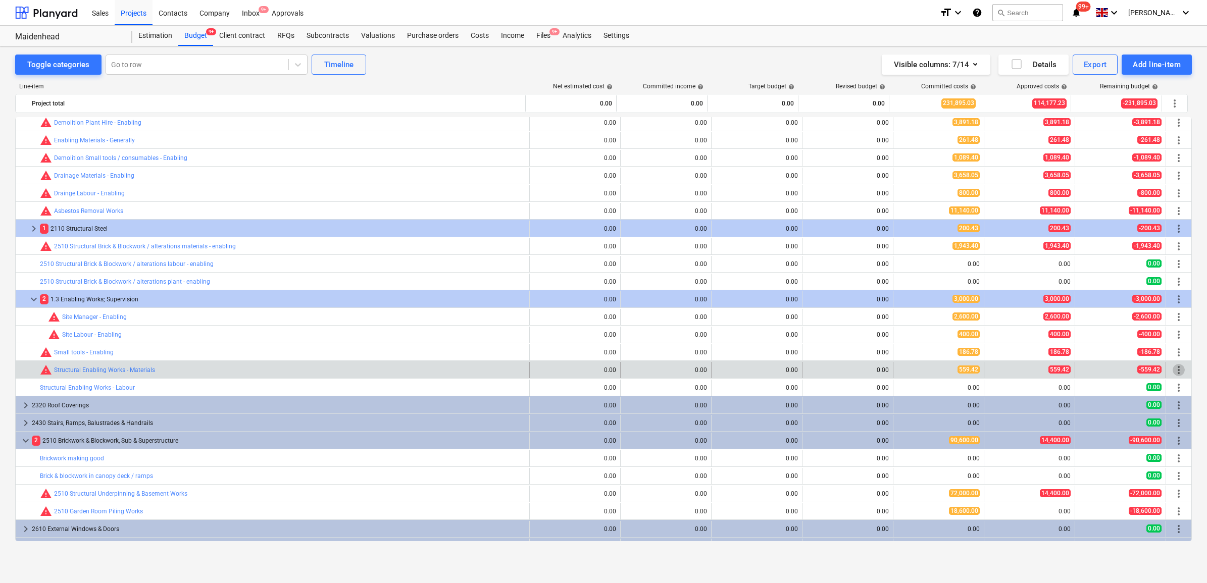
click at [1174, 368] on span "more_vert" at bounding box center [1179, 370] width 12 height 12
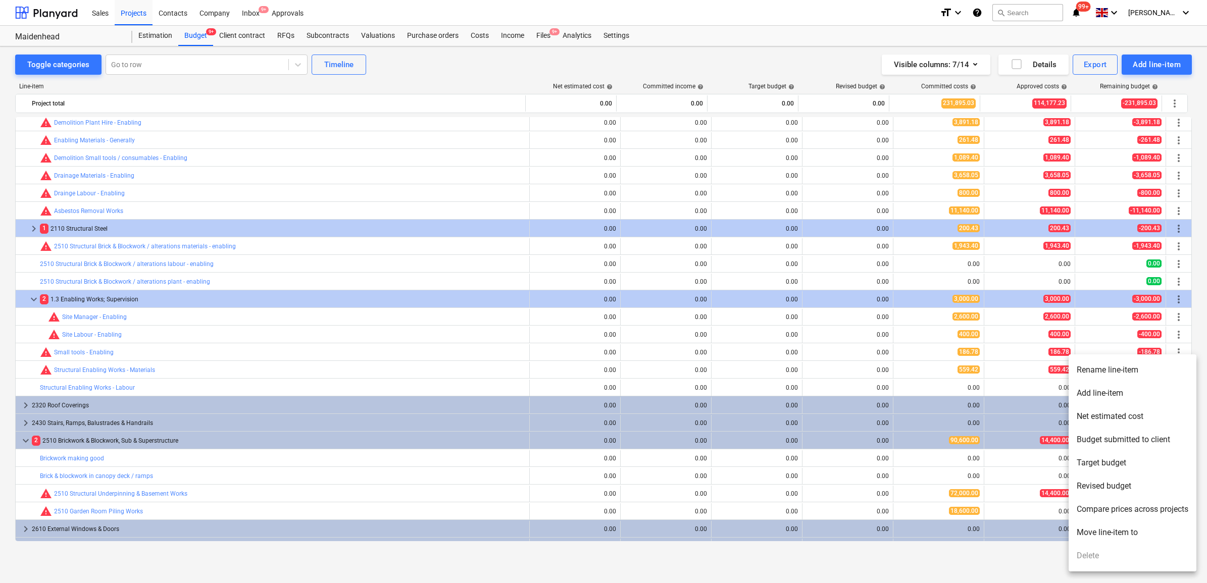
click at [1124, 373] on li "Rename line-item" at bounding box center [1133, 370] width 128 height 23
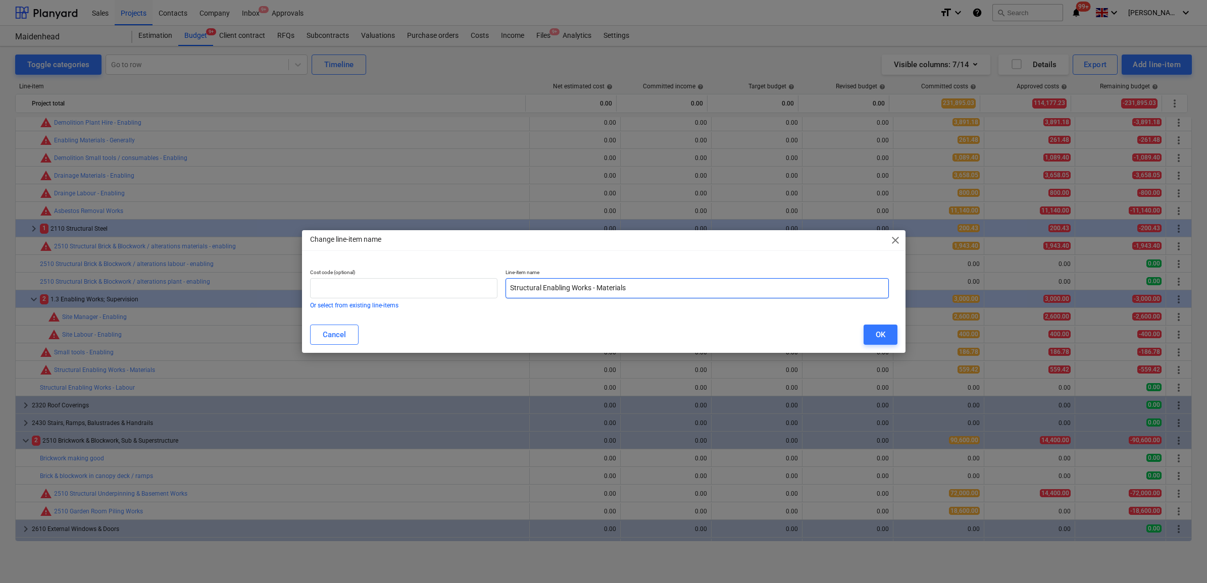
click at [652, 291] on input "Structural Enabling Works - Materials" at bounding box center [696, 288] width 383 height 20
paste input "- Enabling"
type input "Structural Enabling Works - Materials - Enabling"
click at [877, 332] on div "OK" at bounding box center [881, 334] width 10 height 13
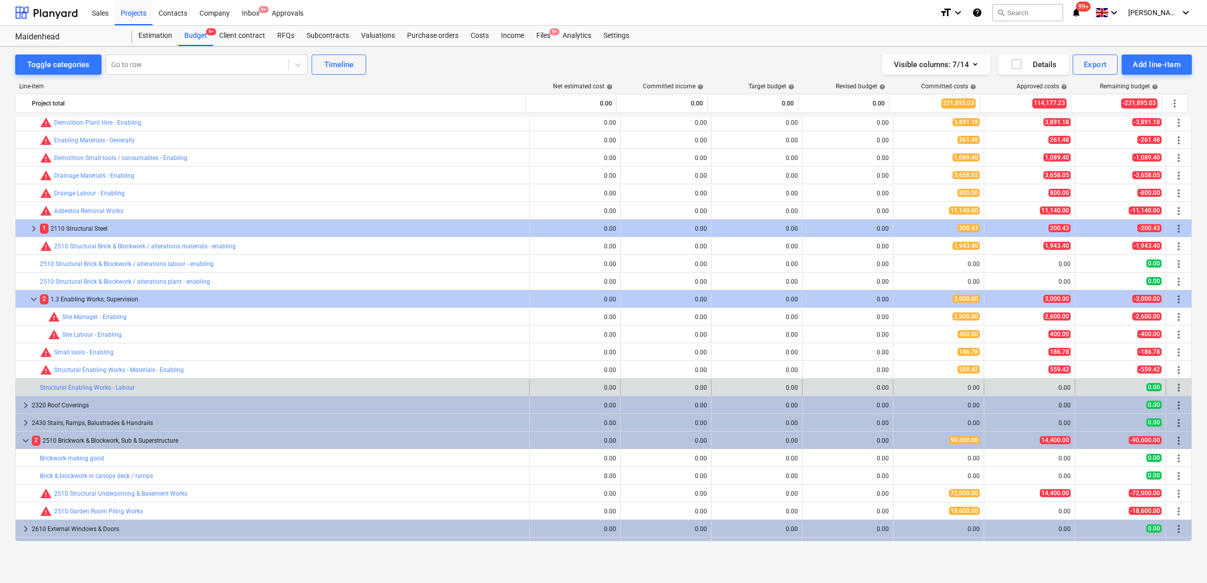
click at [1177, 384] on span "more_vert" at bounding box center [1179, 388] width 12 height 12
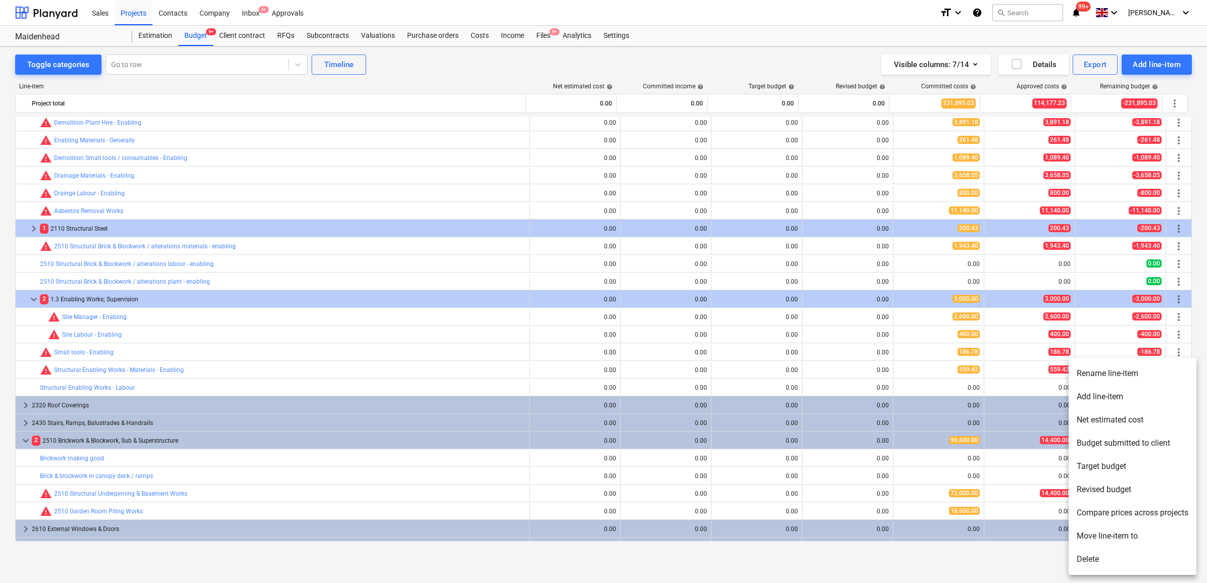
click at [1125, 377] on li "Rename line-item" at bounding box center [1133, 373] width 128 height 23
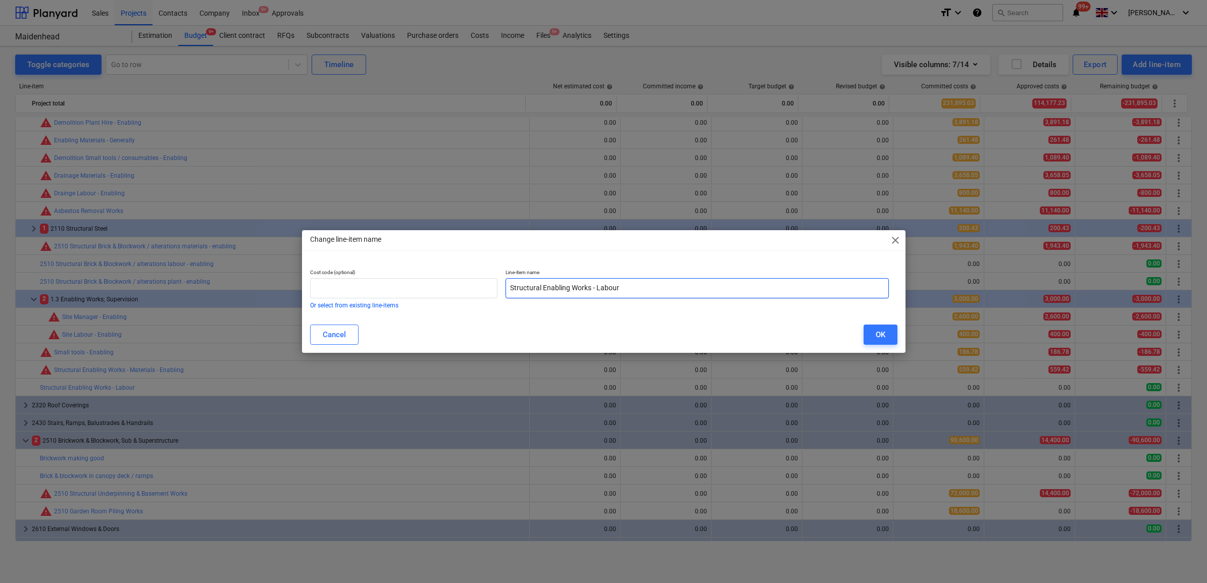
click at [662, 284] on input "Structural Enabling Works - Labour" at bounding box center [696, 288] width 383 height 20
paste input "- Enabling"
type input "Structural Enabling Works - Labour - Enabling"
click at [885, 336] on div "OK" at bounding box center [881, 334] width 10 height 13
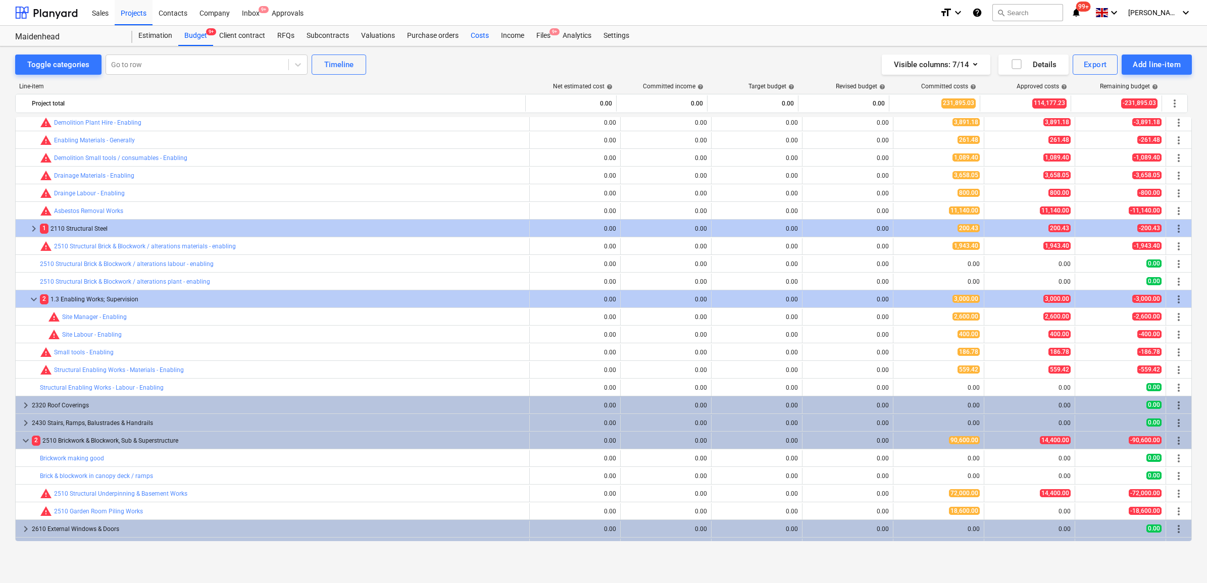
click at [476, 36] on div "Costs" at bounding box center [480, 36] width 30 height 20
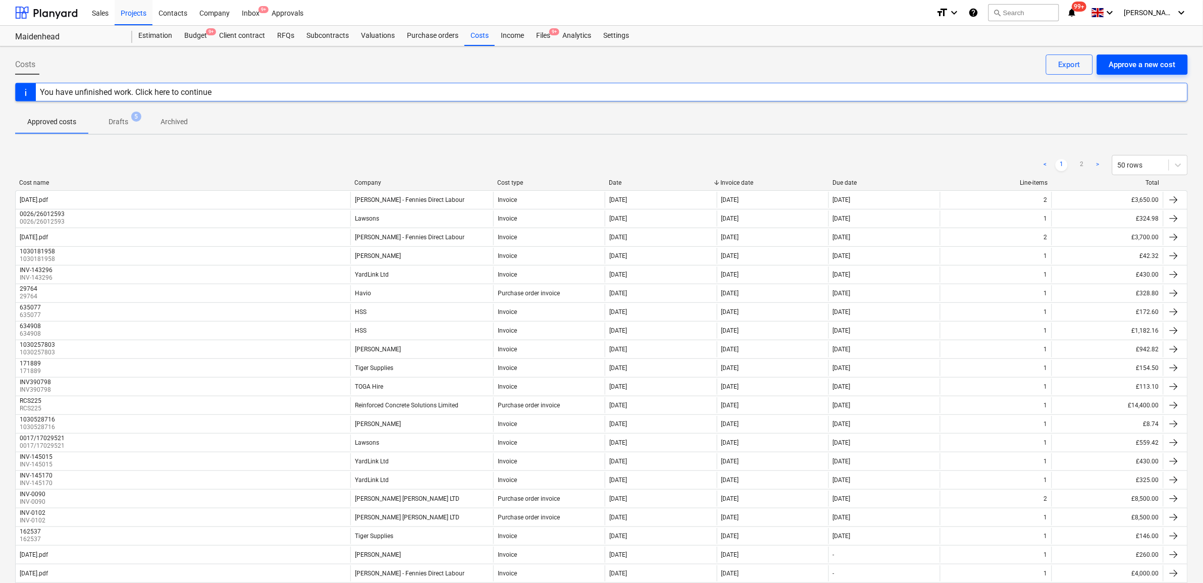
click at [1130, 67] on div "Approve a new cost" at bounding box center [1142, 64] width 67 height 13
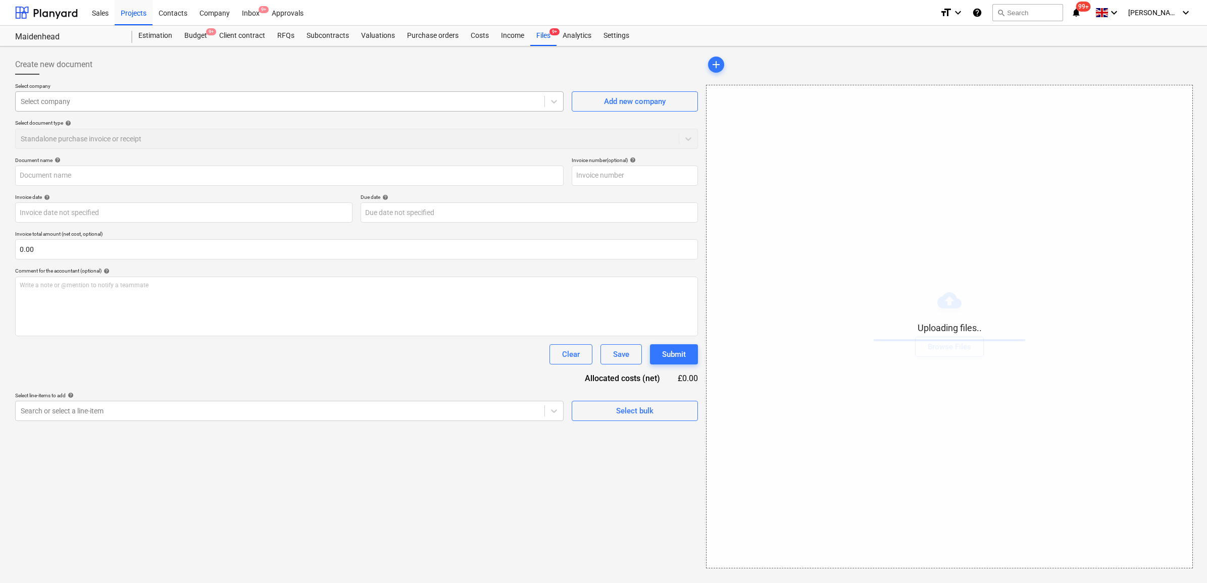
click at [238, 104] on div at bounding box center [280, 101] width 519 height 10
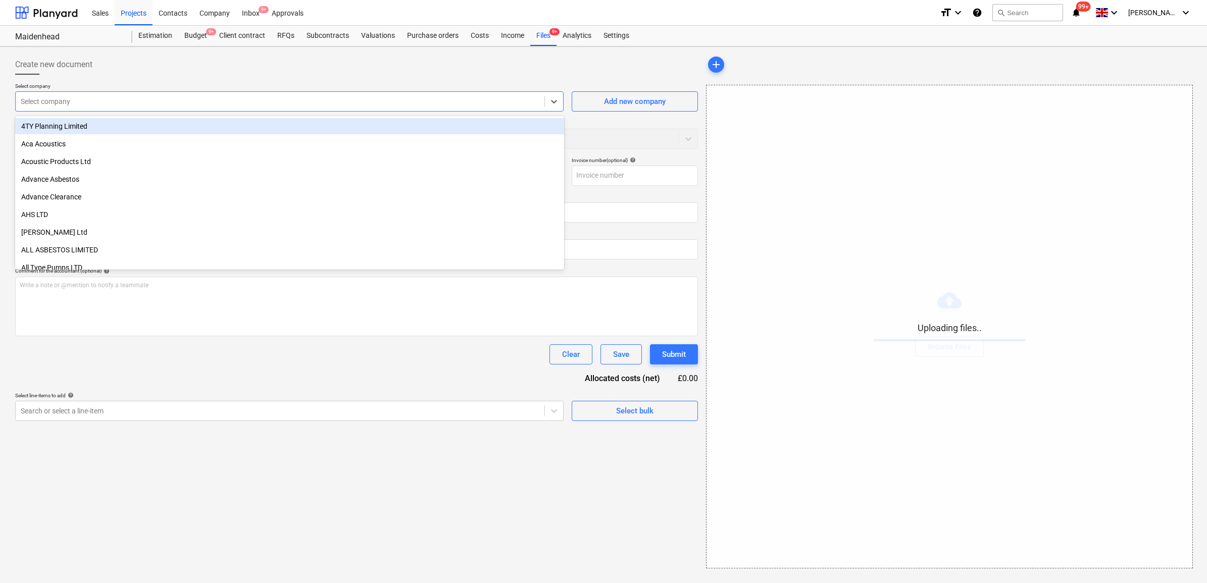
type input "d"
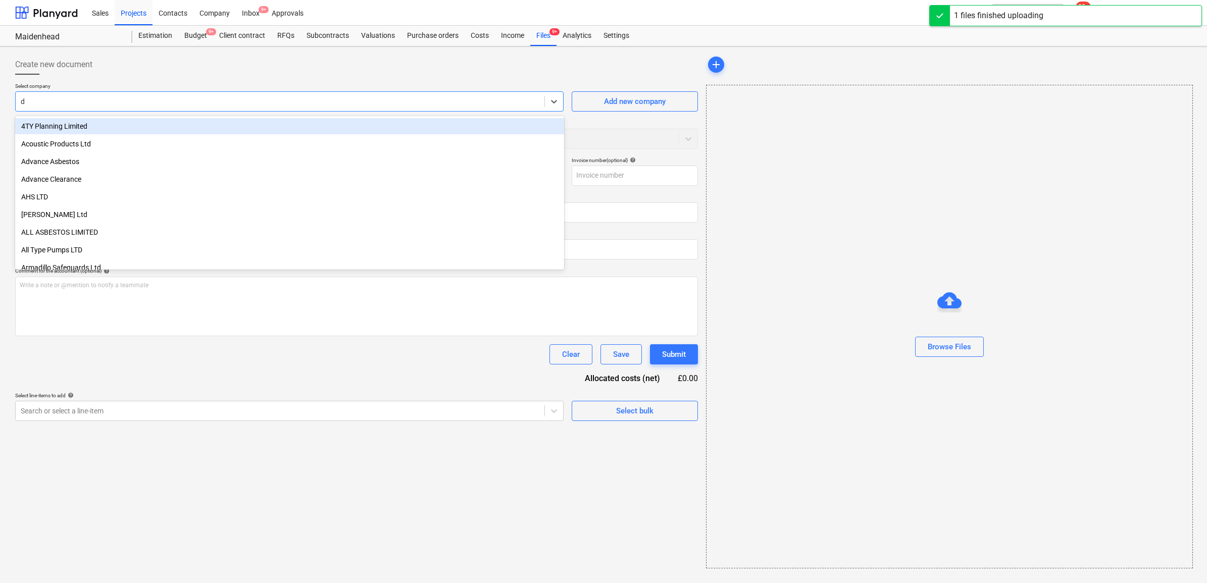
type input "19.09.25.pdf"
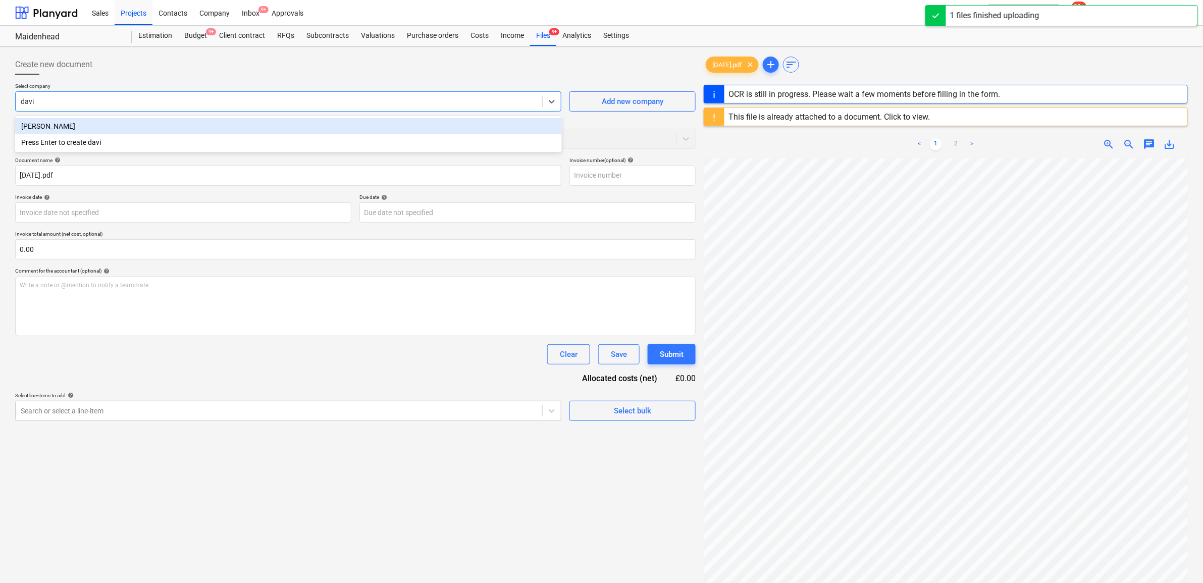
type input "david"
click at [213, 128] on div "[PERSON_NAME]" at bounding box center [288, 126] width 547 height 16
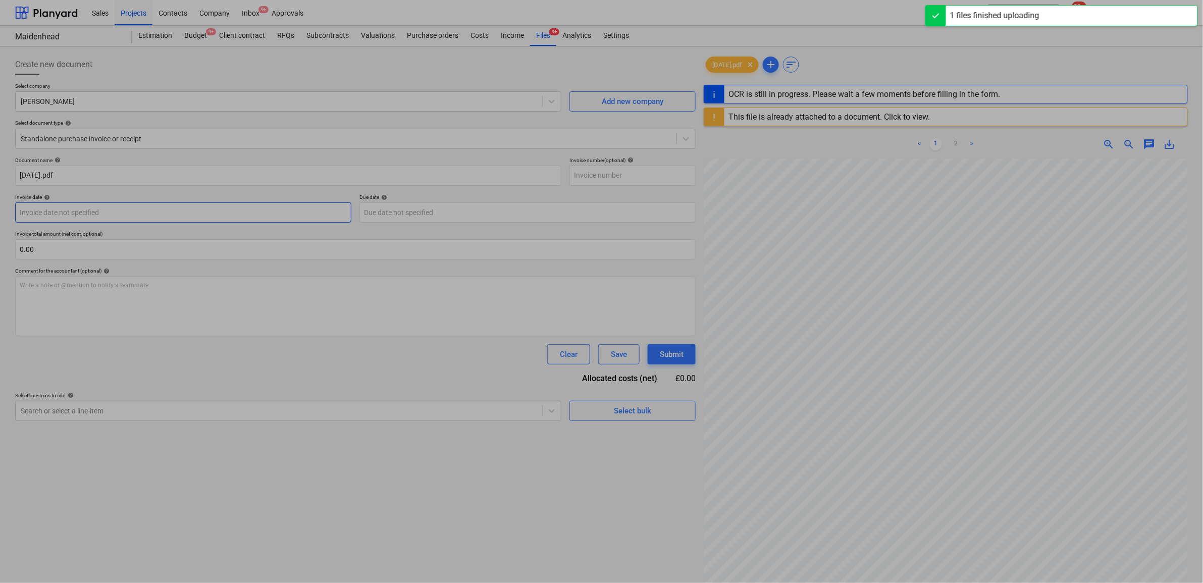
click at [187, 206] on body "Sales Projects Contacts Company Inbox 9+ Approvals format_size keyboard_arrow_d…" at bounding box center [601, 291] width 1203 height 583
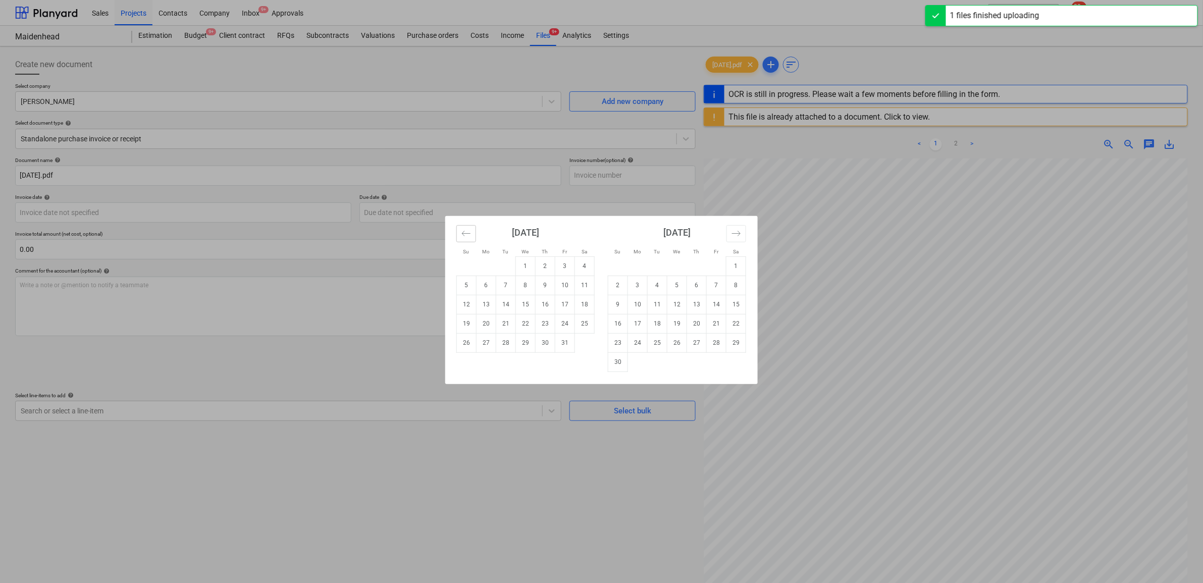
click at [464, 231] on icon "Move backward to switch to the previous month." at bounding box center [467, 234] width 10 height 10
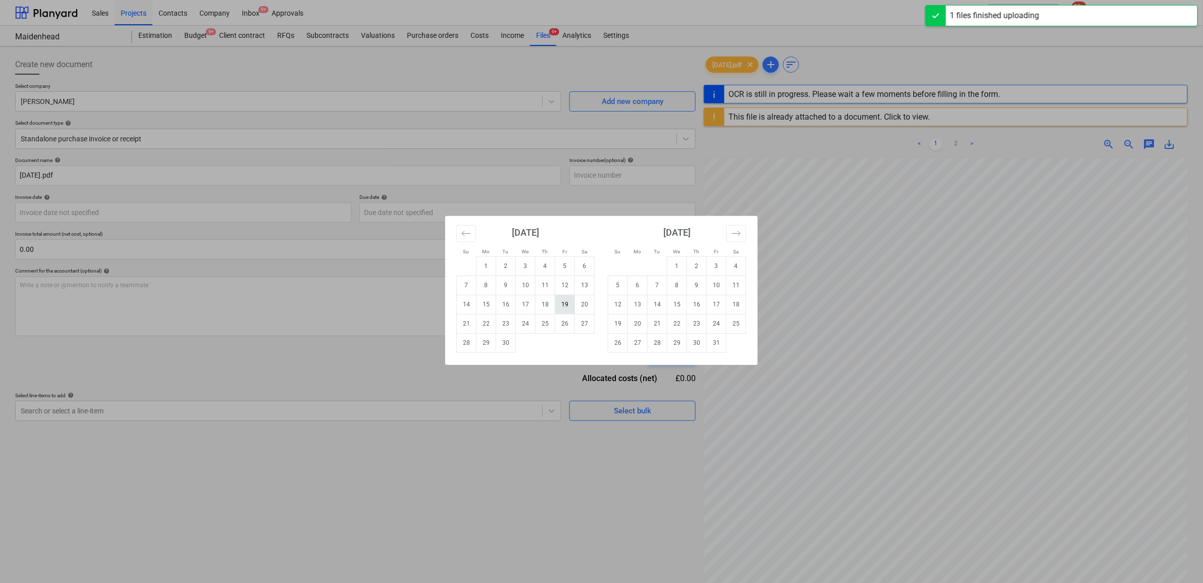
click at [564, 309] on td "19" at bounding box center [565, 304] width 20 height 19
type input "[DATE]"
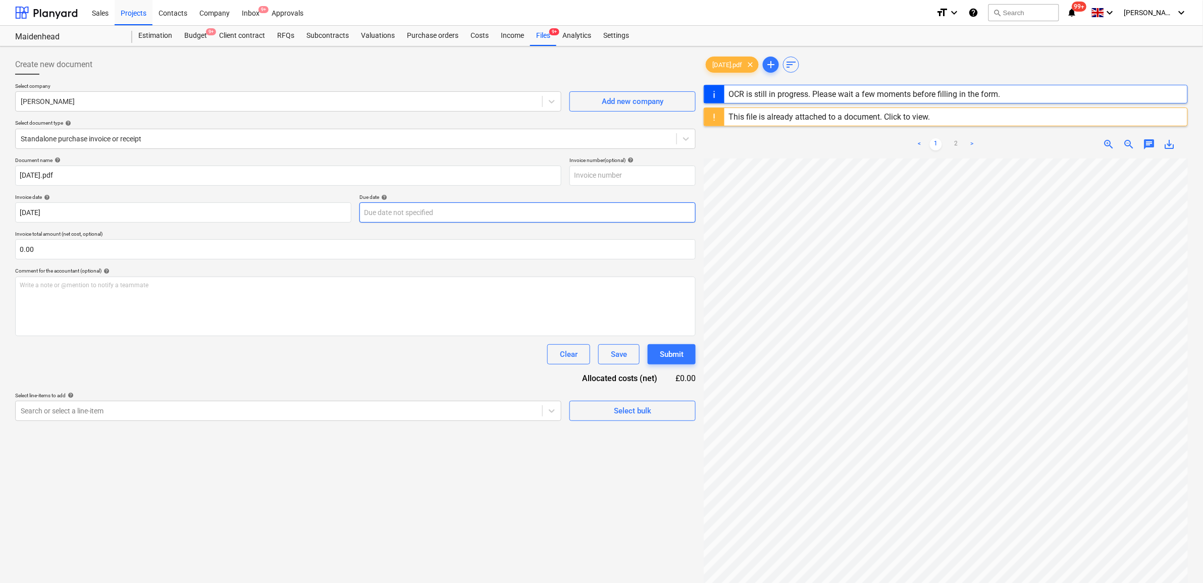
click at [420, 215] on body "Sales Projects Contacts Company Inbox 9+ Approvals format_size keyboard_arrow_d…" at bounding box center [601, 291] width 1203 height 583
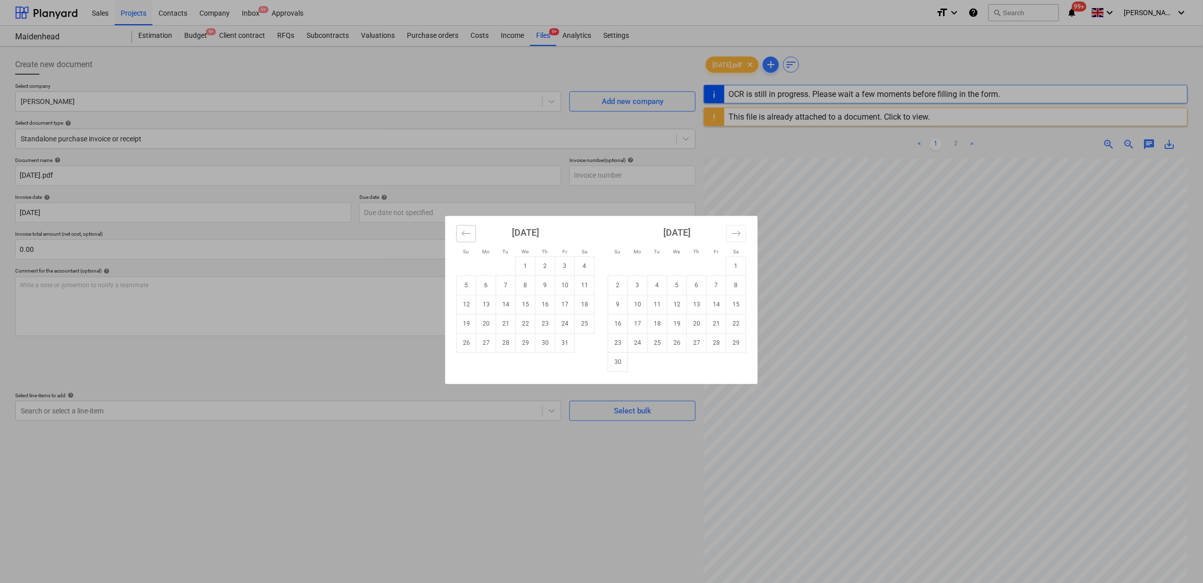
click at [458, 235] on button "Move backward to switch to the previous month." at bounding box center [466, 233] width 20 height 17
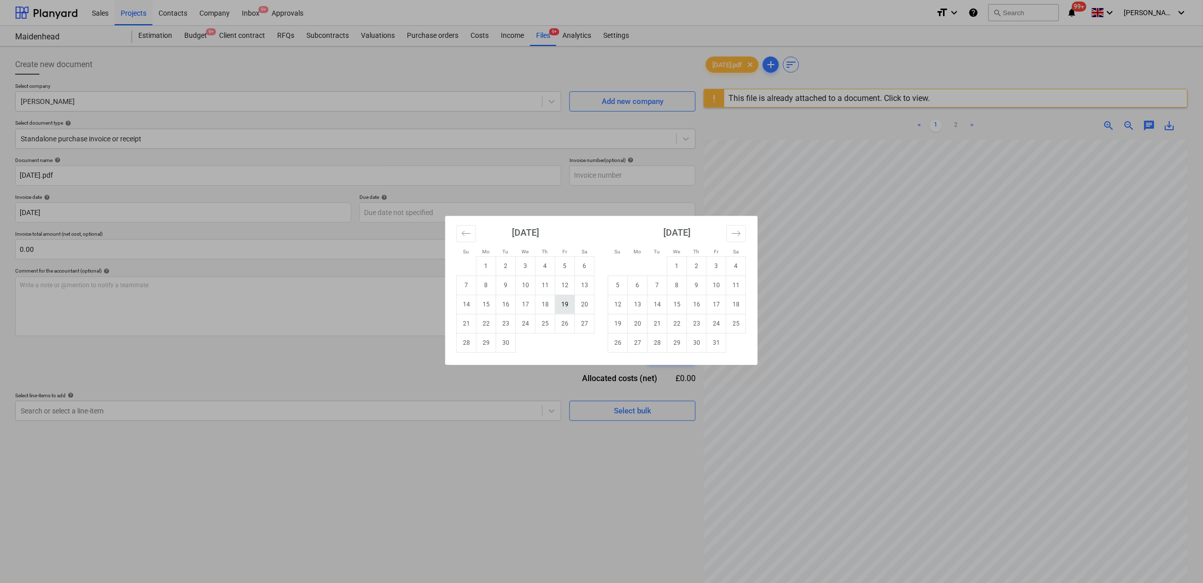
click at [562, 299] on td "19" at bounding box center [565, 304] width 20 height 19
type input "[DATE]"
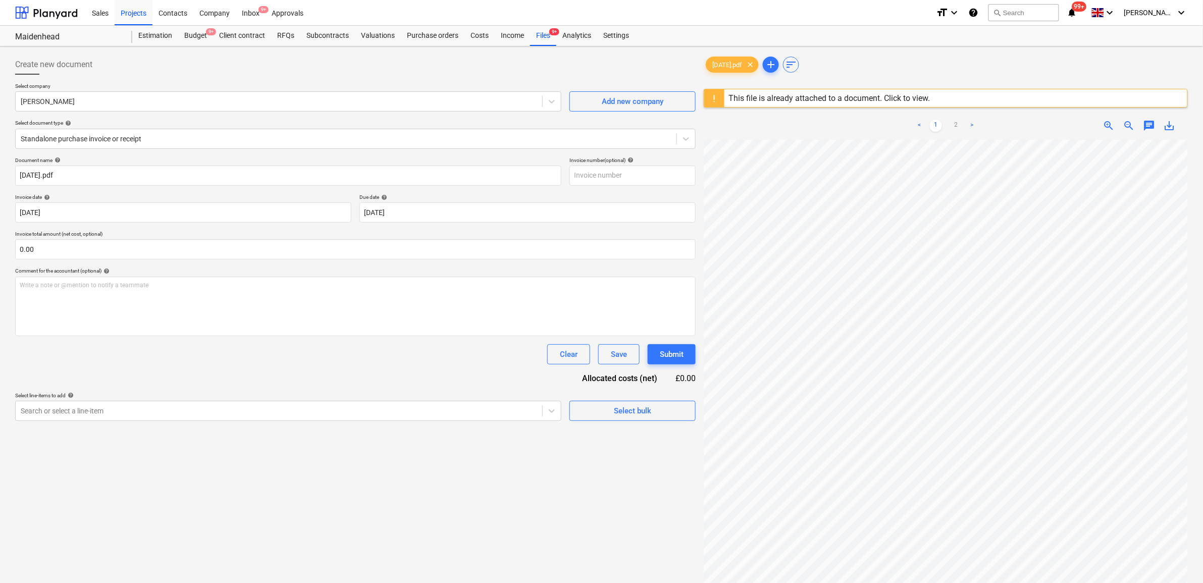
click at [274, 355] on div "Clear Save Submit" at bounding box center [355, 354] width 681 height 20
drag, startPoint x: 515, startPoint y: 405, endPoint x: 515, endPoint y: 413, distance: 7.1
click at [515, 407] on div "Search or select a line-item" at bounding box center [279, 411] width 527 height 14
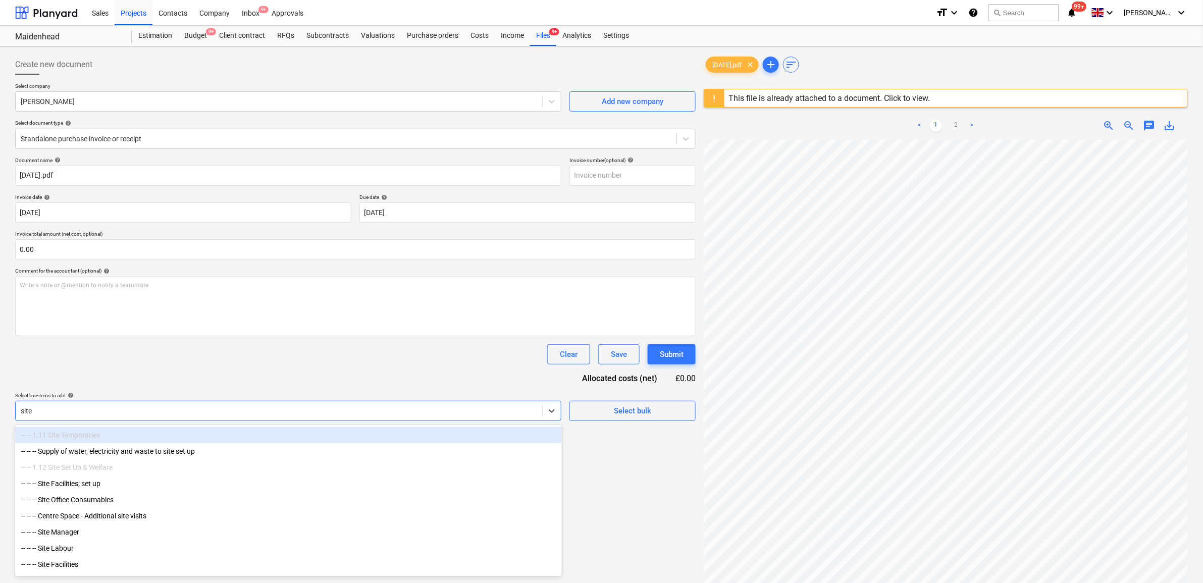
type input "site m"
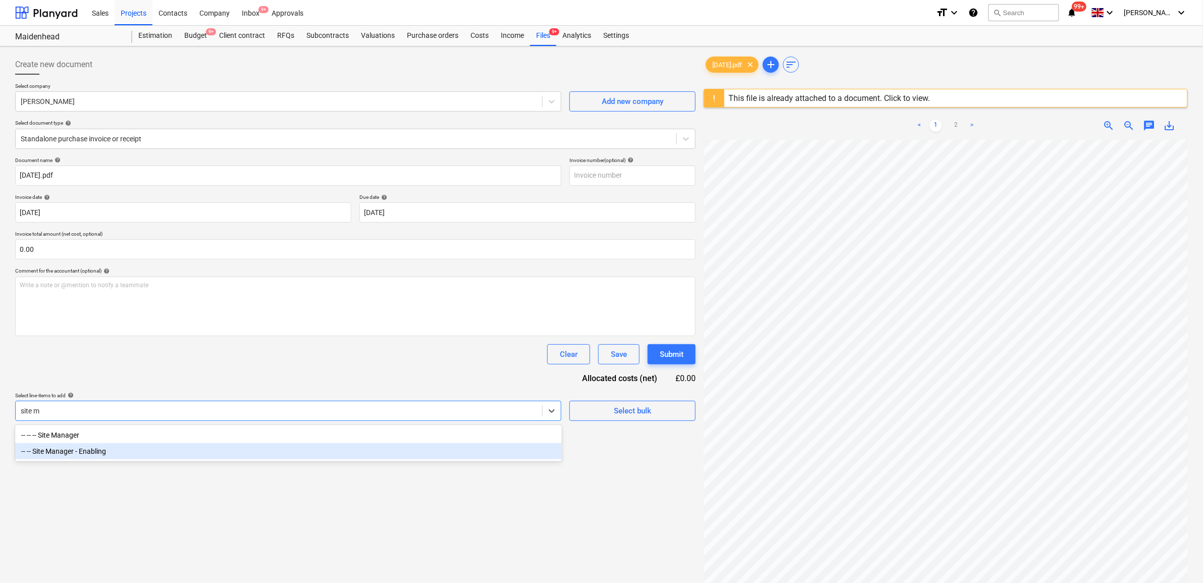
click at [344, 458] on div "-- -- Site Manager - Enabling" at bounding box center [288, 451] width 547 height 16
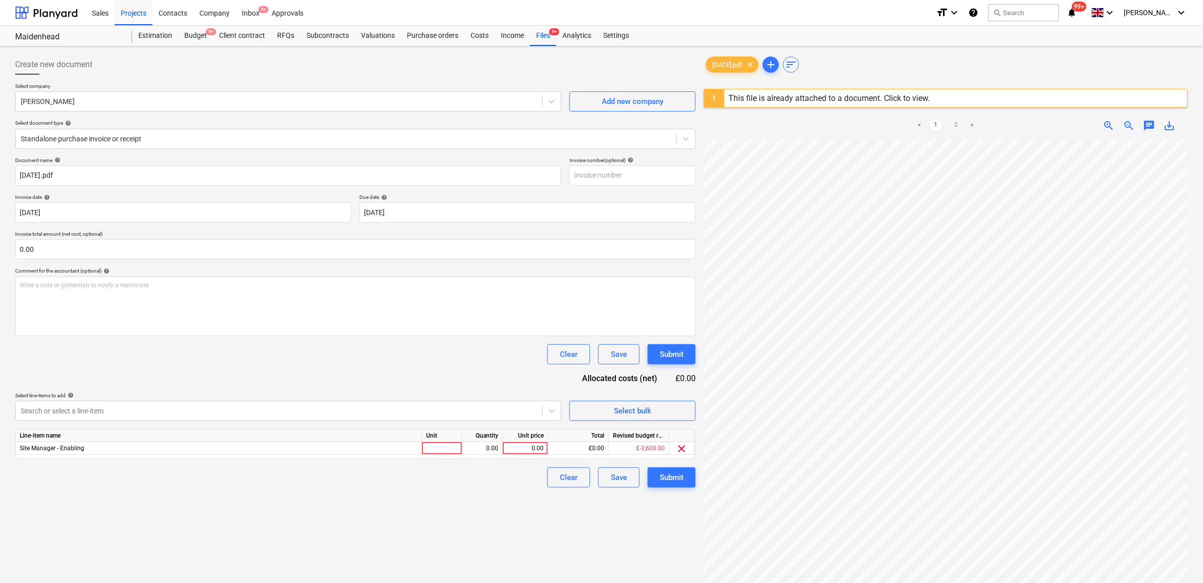
click at [374, 360] on div "Clear Save Submit" at bounding box center [355, 354] width 681 height 20
click at [536, 451] on div "0.00" at bounding box center [525, 448] width 37 height 13
type input "1040"
drag, startPoint x: 480, startPoint y: 539, endPoint x: 483, endPoint y: 534, distance: 5.9
click at [480, 538] on div "Create new document Select company David Cann Add new company Select document t…" at bounding box center [355, 374] width 689 height 648
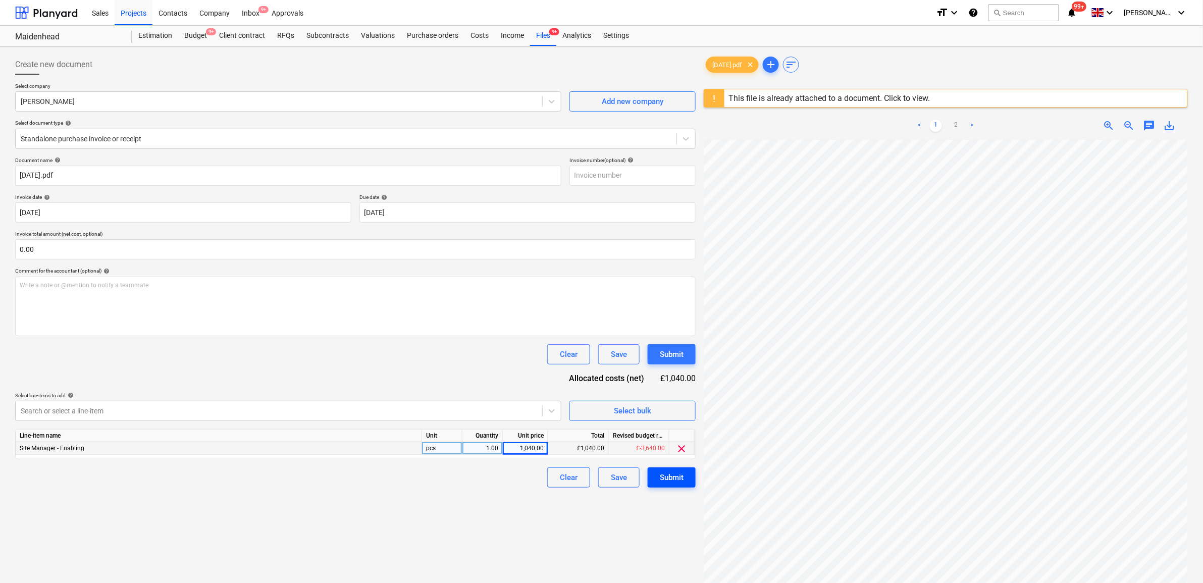
click at [677, 483] on div "Submit" at bounding box center [672, 477] width 24 height 13
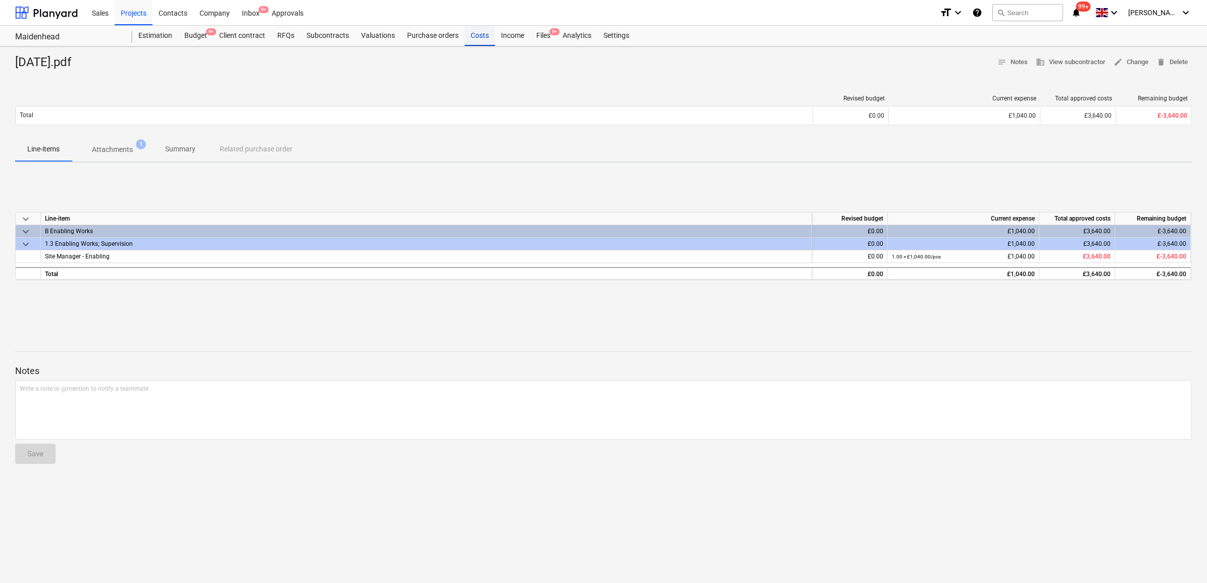
drag, startPoint x: 465, startPoint y: 33, endPoint x: 490, endPoint y: 42, distance: 26.2
click at [465, 33] on div "Costs" at bounding box center [480, 36] width 30 height 20
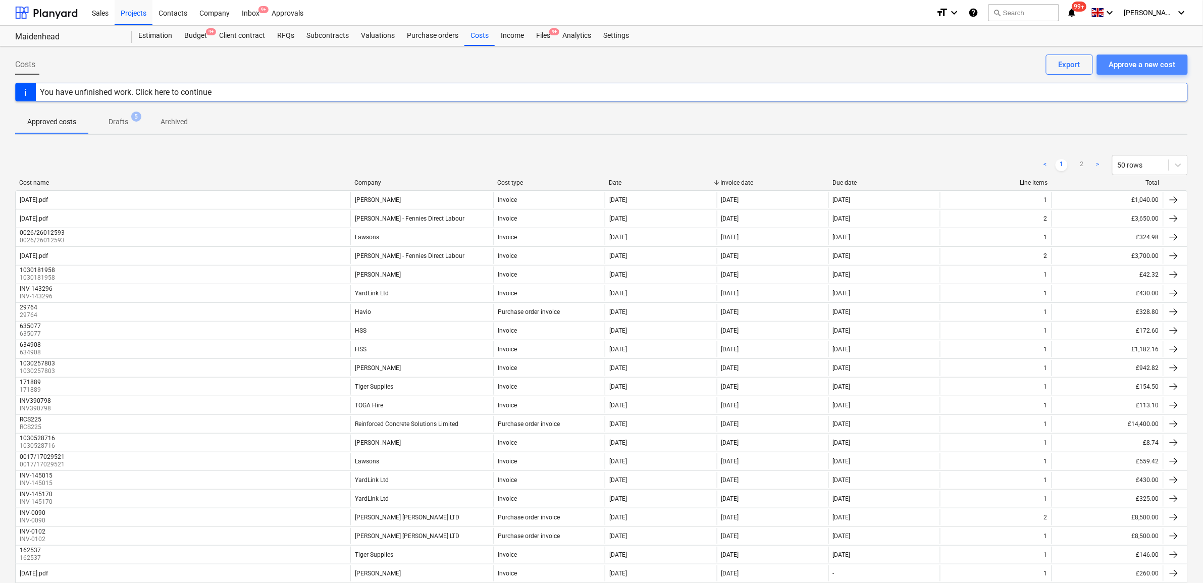
click at [1135, 63] on div "Approve a new cost" at bounding box center [1142, 64] width 67 height 13
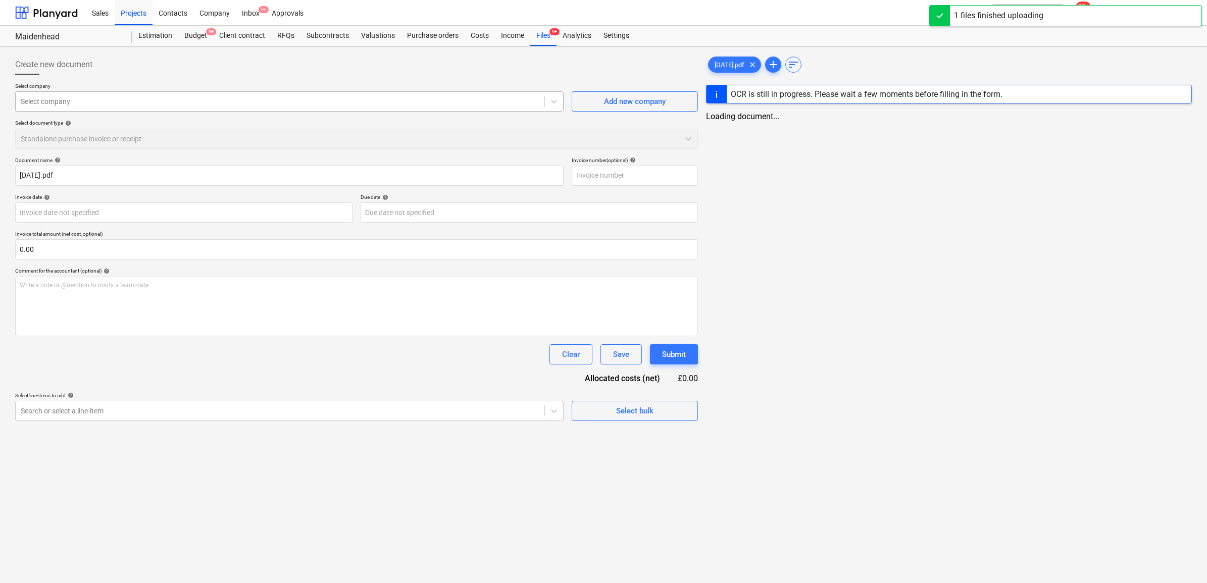
type input "25.09.25.pdf"
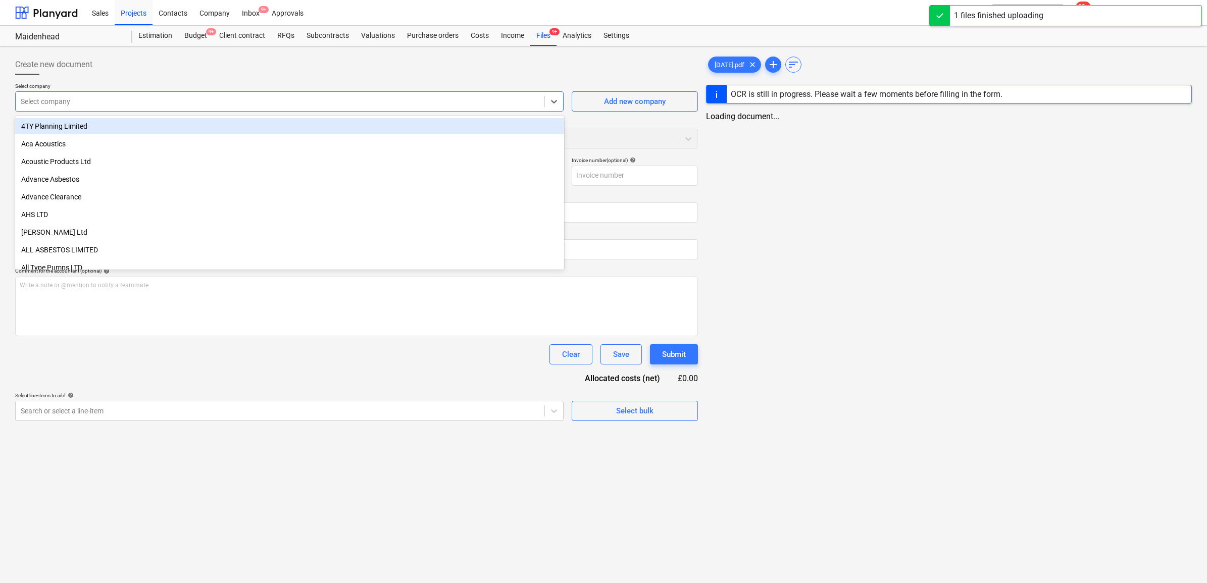
click at [89, 99] on div at bounding box center [280, 101] width 519 height 10
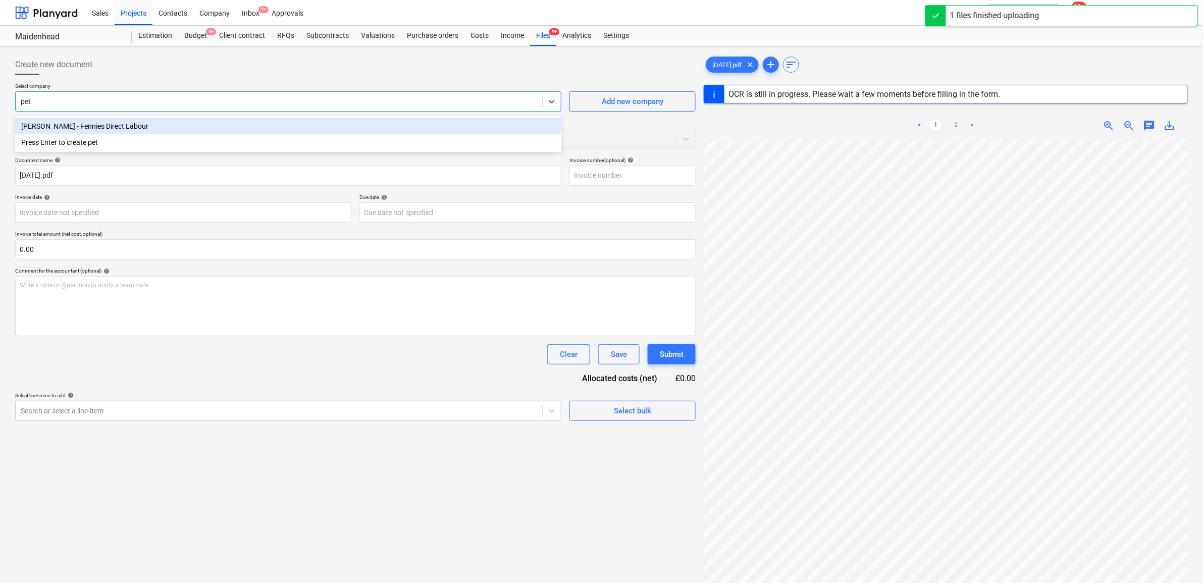
type input "[PERSON_NAME]"
click at [70, 124] on div "[PERSON_NAME] - Fennies Direct Labour" at bounding box center [288, 126] width 547 height 16
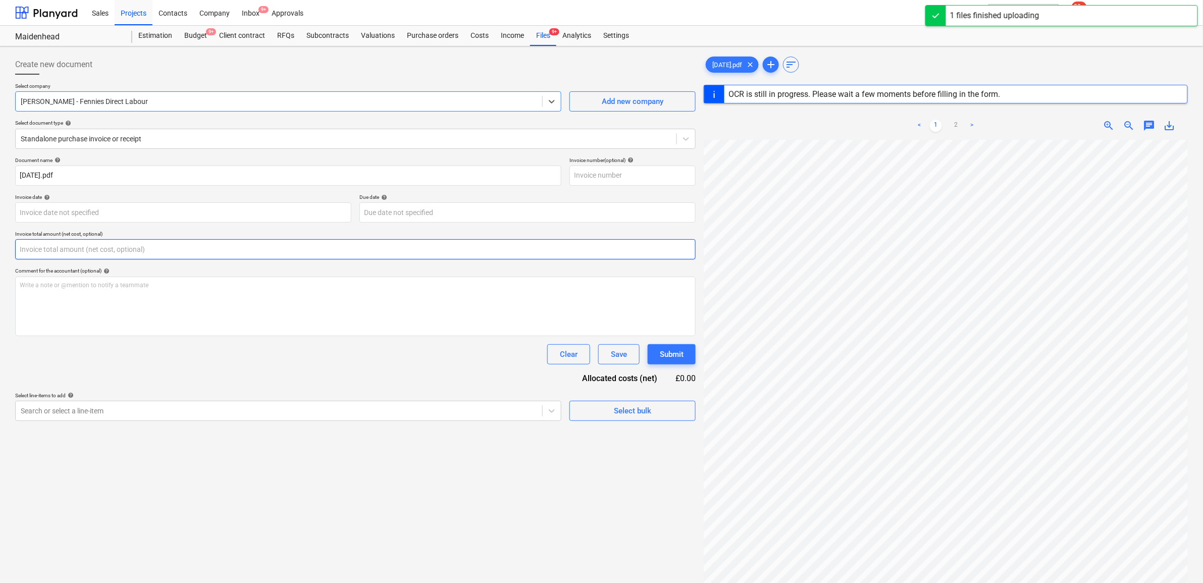
click at [62, 241] on input "text" at bounding box center [355, 249] width 681 height 20
type input "3,550.00"
click at [110, 375] on div "Document name help 25.09.25.pdf Invoice number (optional) help Invoice date hel…" at bounding box center [355, 301] width 681 height 289
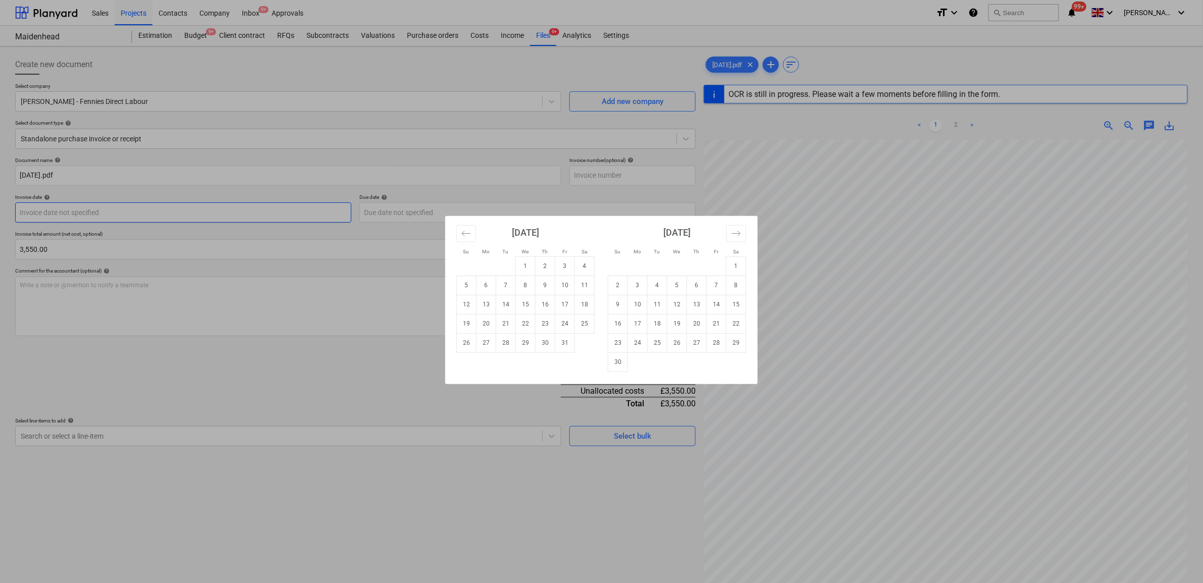
click at [125, 211] on body "Sales Projects Contacts Company Inbox 9+ Approvals format_size keyboard_arrow_d…" at bounding box center [601, 291] width 1203 height 583
click at [469, 235] on icon "Move backward to switch to the previous month." at bounding box center [467, 234] width 10 height 10
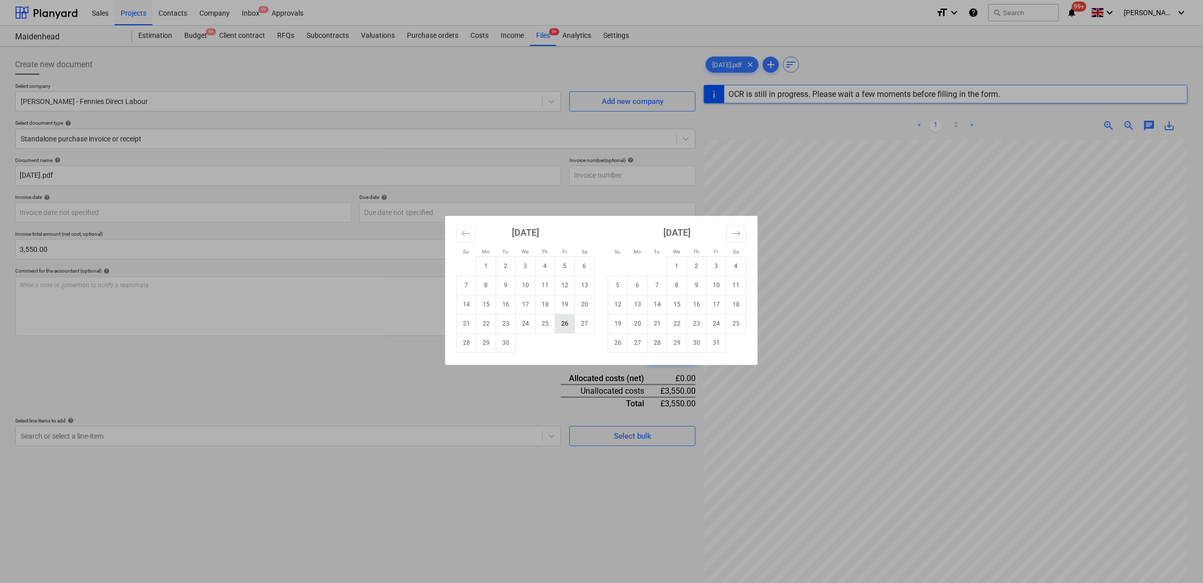
click at [566, 328] on td "26" at bounding box center [565, 323] width 20 height 19
type input "[DATE]"
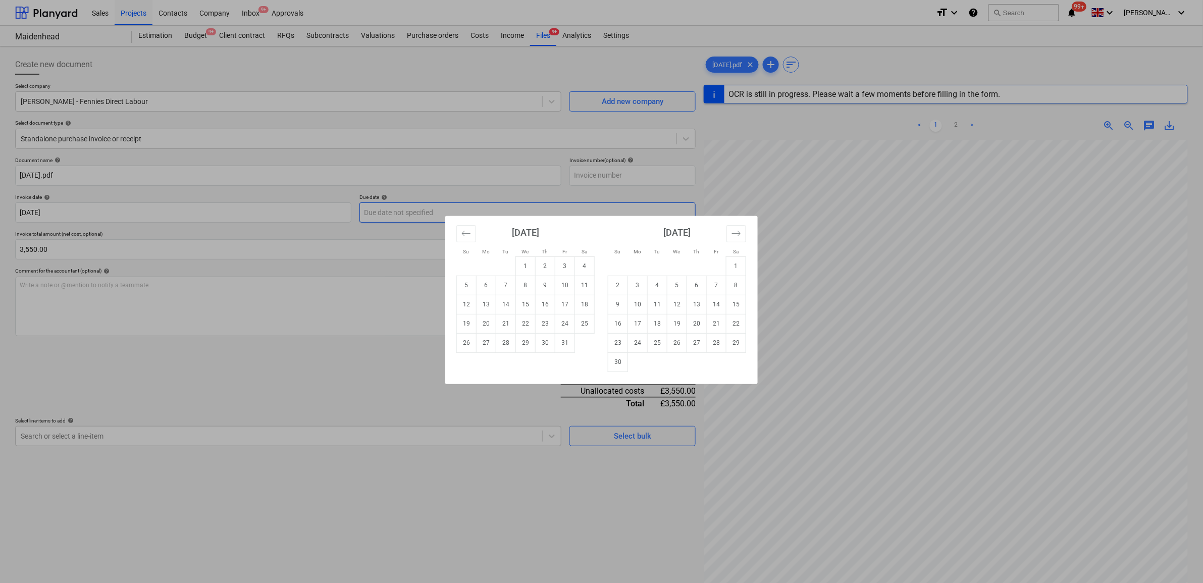
click at [408, 218] on body "Sales Projects Contacts Company Inbox 9+ Approvals format_size keyboard_arrow_d…" at bounding box center [601, 291] width 1203 height 583
click at [468, 235] on icon "Move backward to switch to the previous month." at bounding box center [467, 234] width 10 height 10
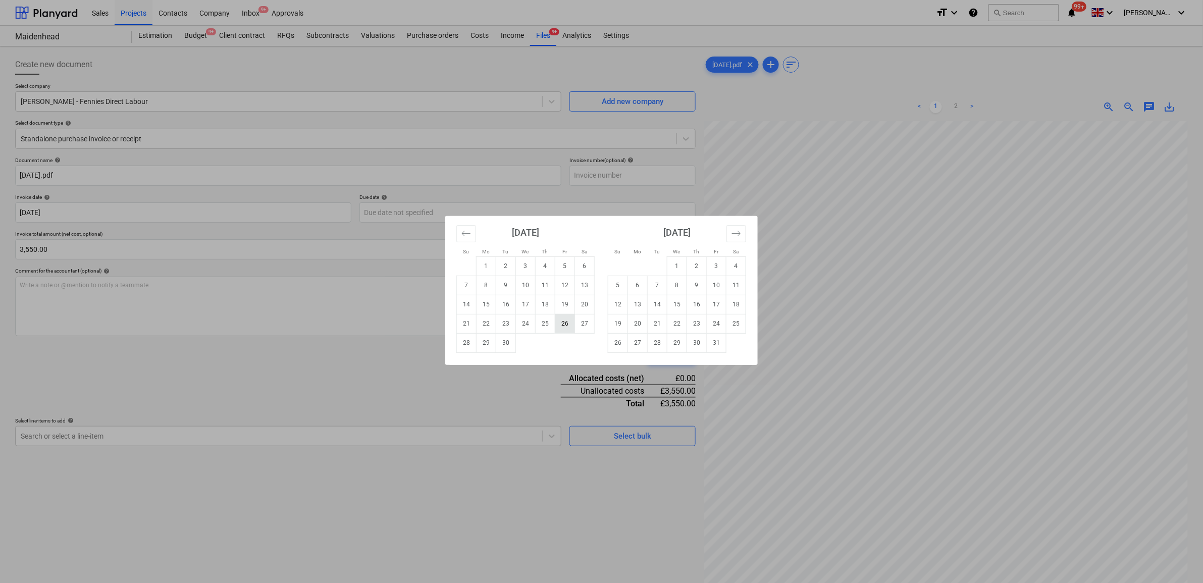
click at [571, 324] on td "26" at bounding box center [565, 323] width 20 height 19
type input "[DATE]"
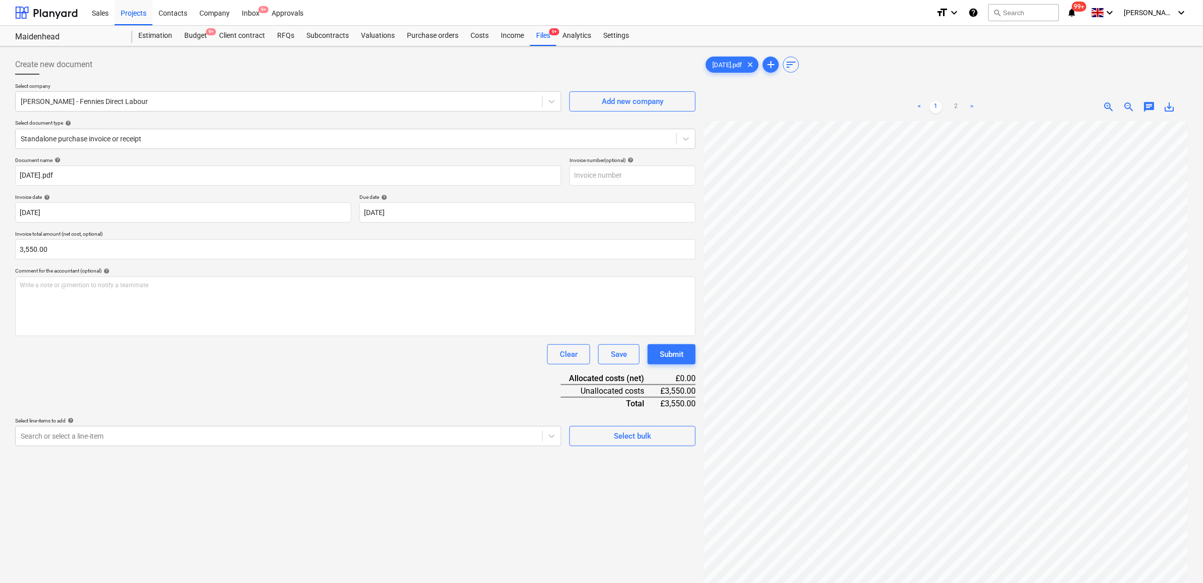
click at [434, 371] on div "Document name help 25.09.25.pdf Invoice number (optional) help Invoice date hel…" at bounding box center [355, 301] width 681 height 289
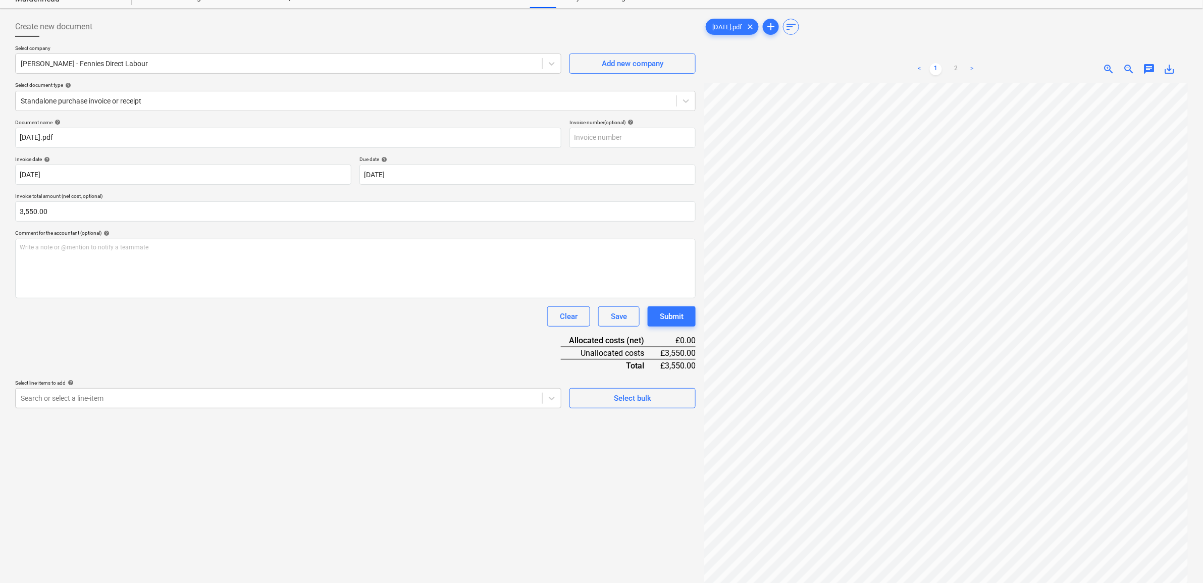
scroll to position [101, 0]
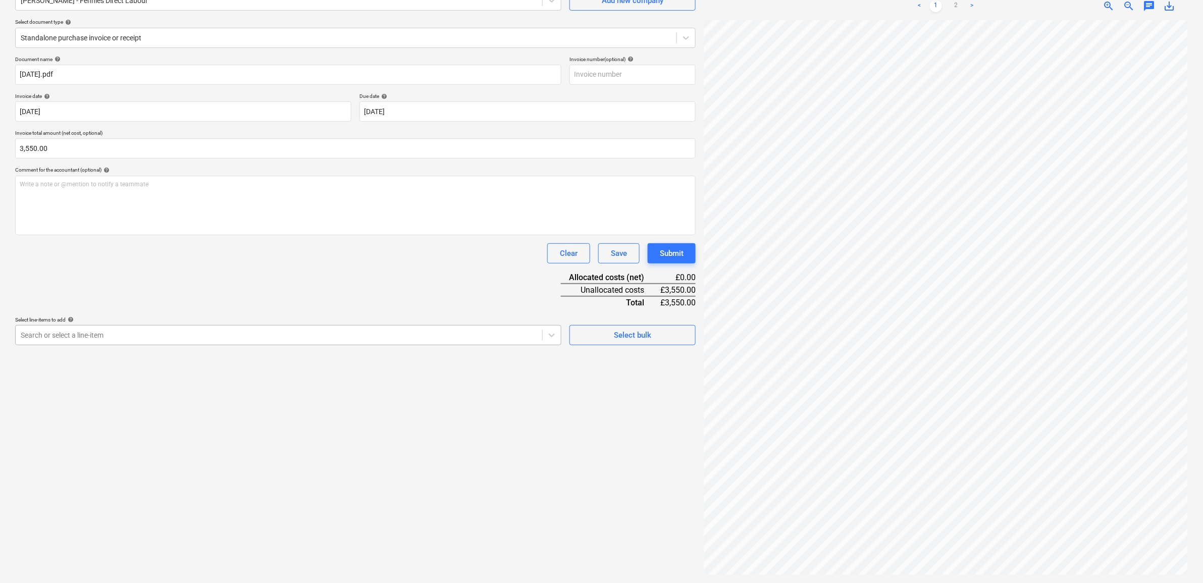
click at [326, 336] on div at bounding box center [279, 335] width 517 height 10
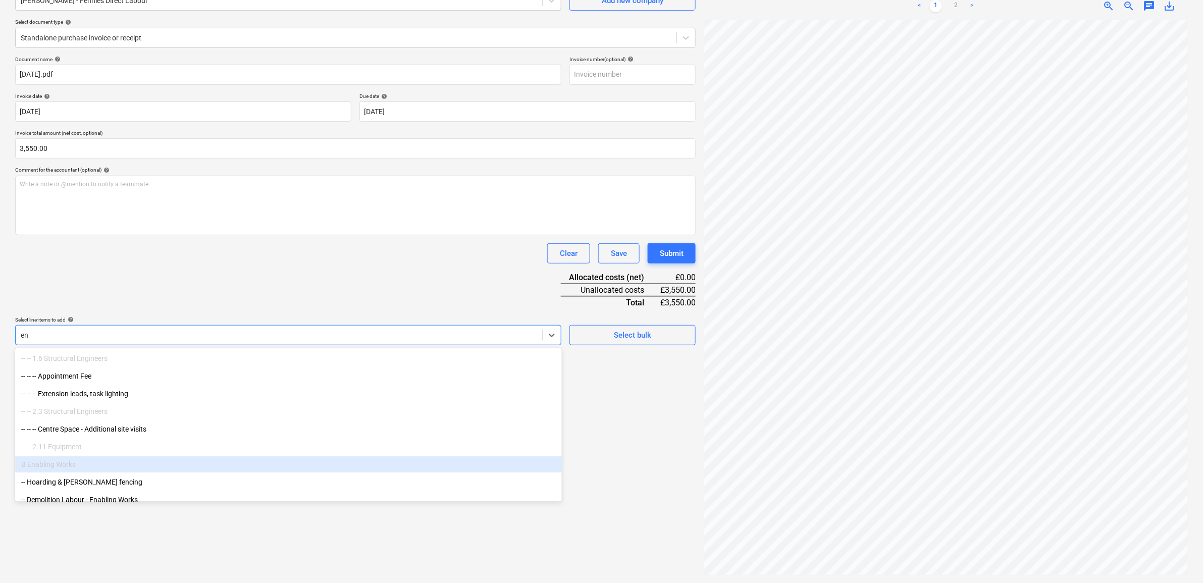
type input "e"
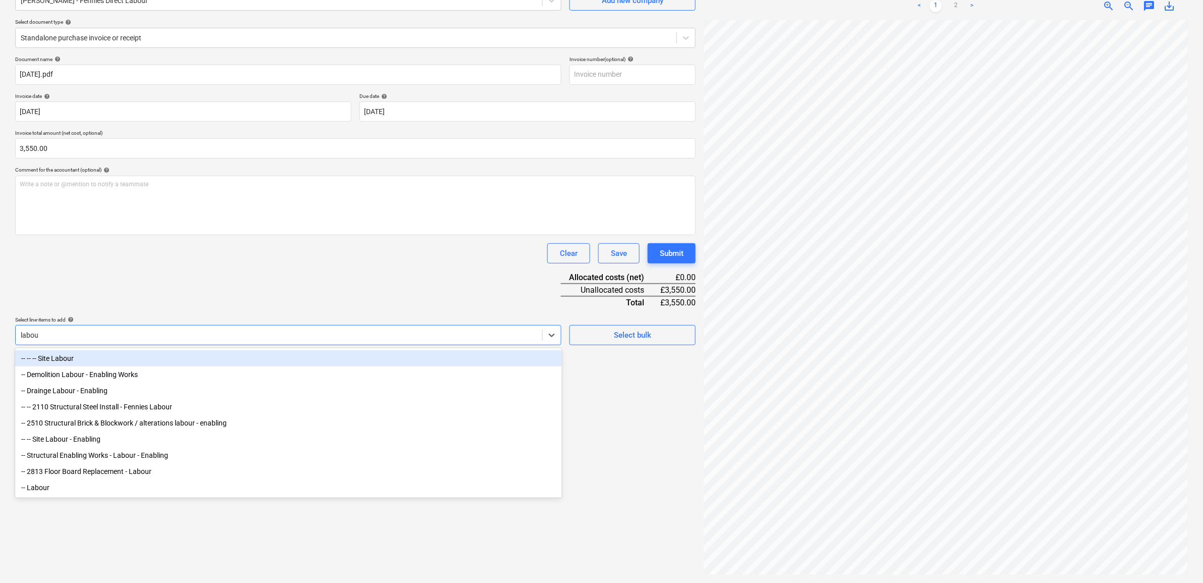
type input "labour"
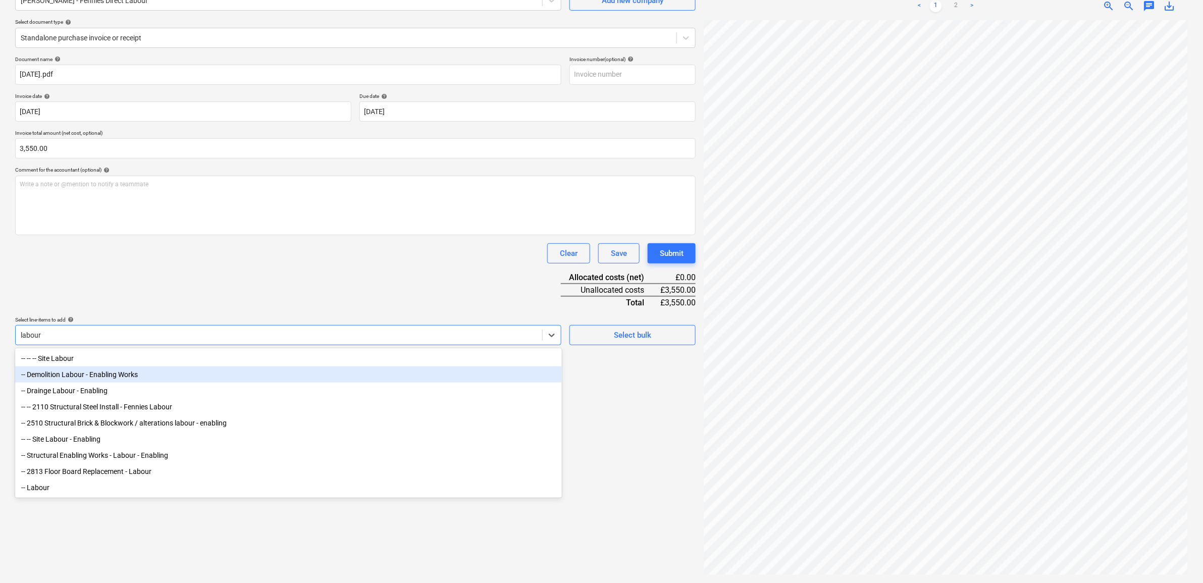
click at [181, 371] on div "-- Demolition Labour - Enabling Works" at bounding box center [288, 375] width 547 height 16
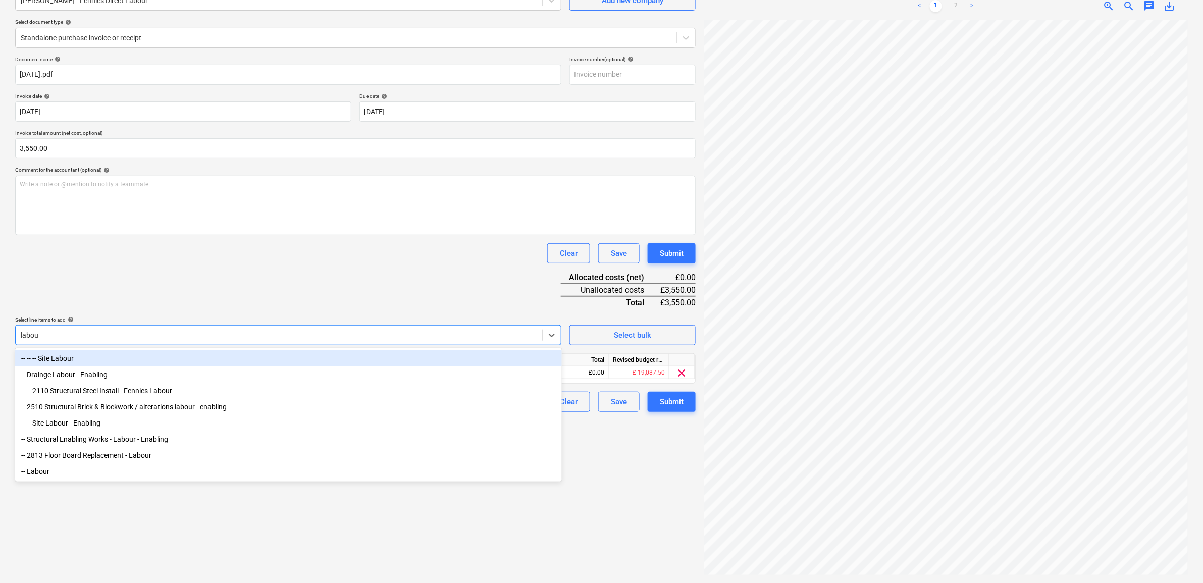
type input "labour"
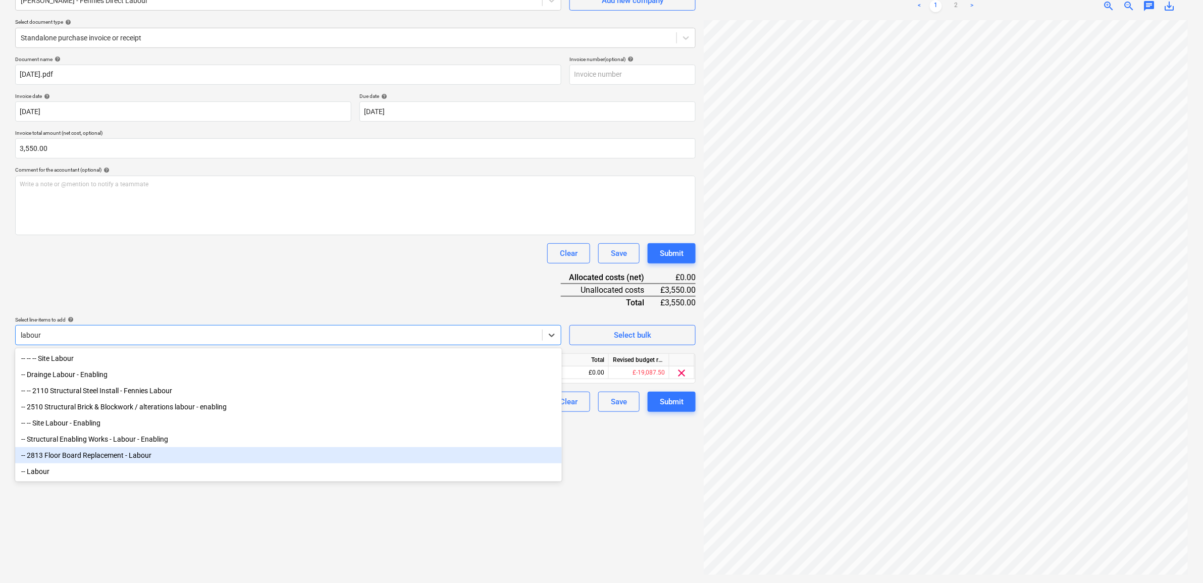
click at [165, 464] on div "-- 2813 Floor Board Replacement - Labour" at bounding box center [288, 455] width 547 height 16
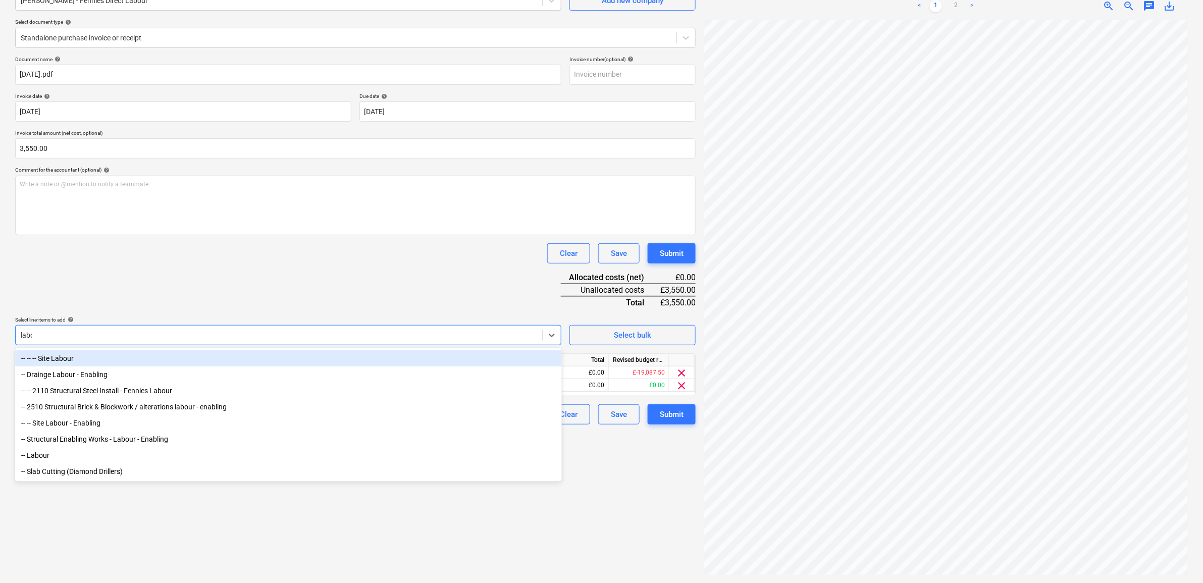
type input "labour"
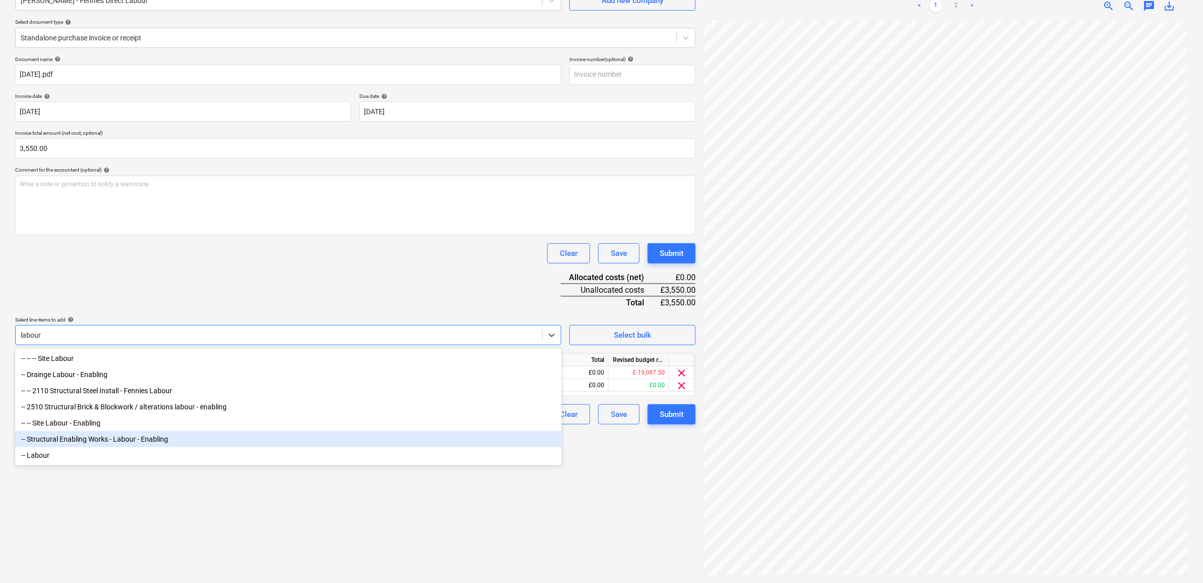
click at [153, 442] on div "-- Structural Enabling Works - Labour - Enabling" at bounding box center [288, 439] width 547 height 16
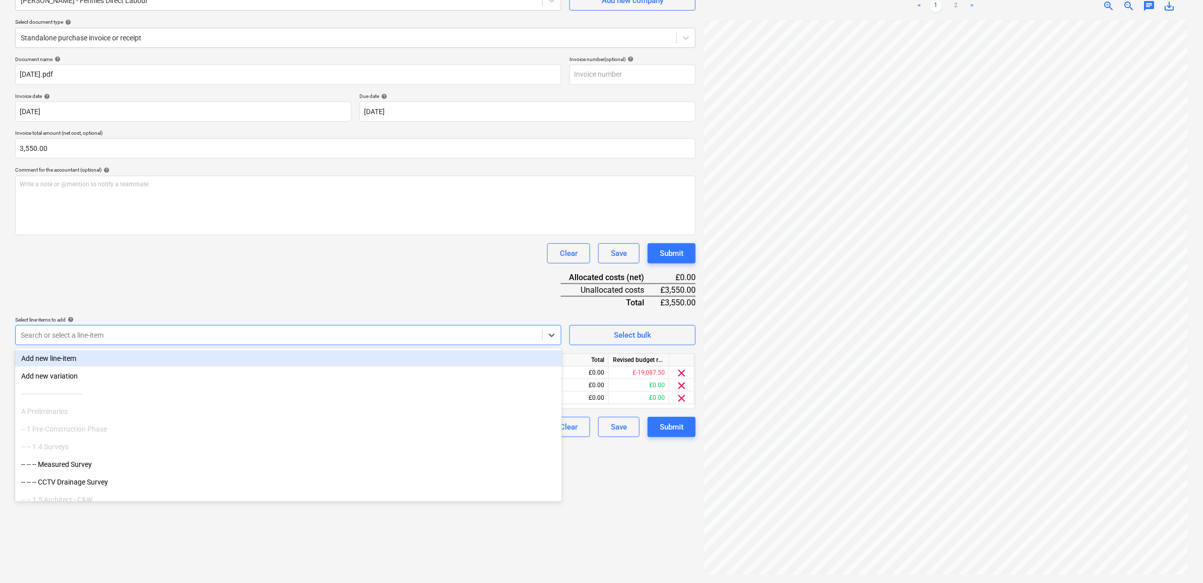
click at [270, 290] on div "Document name help 25.09.25.pdf Invoice number (optional) help Invoice date hel…" at bounding box center [355, 246] width 681 height 381
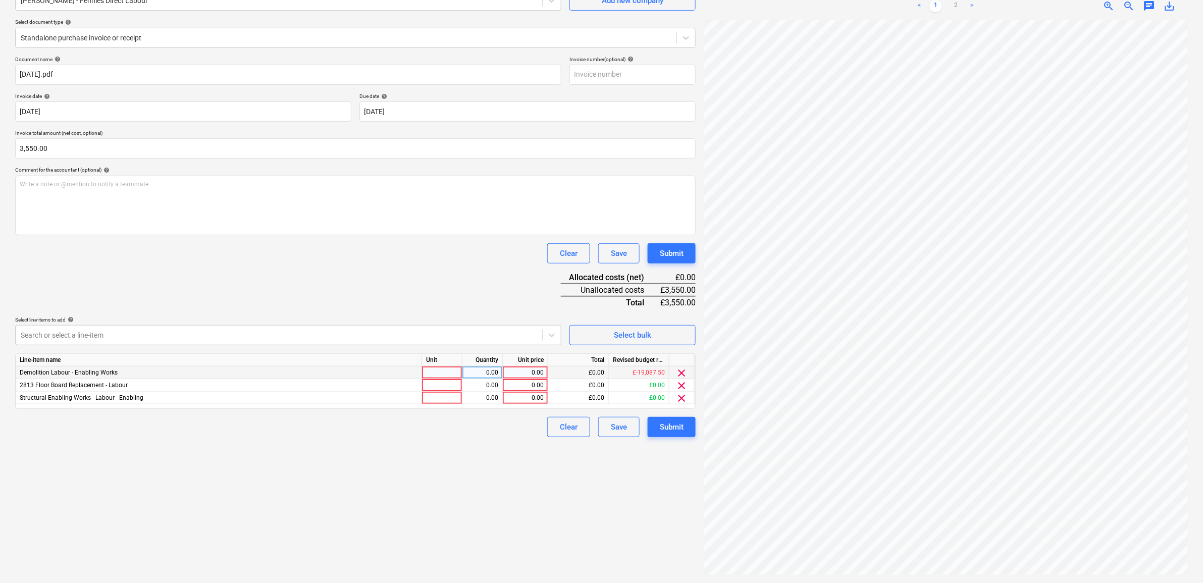
click at [539, 374] on div "0.00" at bounding box center [525, 373] width 37 height 13
type input "1000"
click at [456, 430] on div "Clear Save Submit" at bounding box center [355, 427] width 681 height 20
click at [538, 381] on div "0.00" at bounding box center [525, 385] width 37 height 13
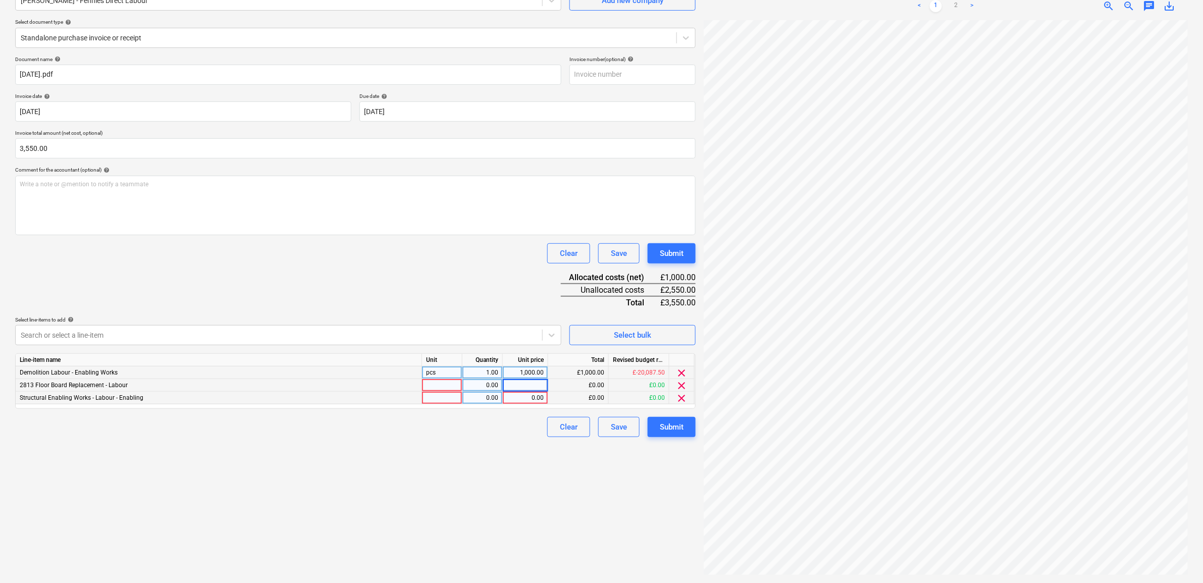
click at [527, 400] on div "0.00" at bounding box center [525, 398] width 37 height 13
type input "1000"
click at [503, 473] on div "Create new document Select company PETE GANG - Fennies Direct Labour Add new co…" at bounding box center [355, 265] width 689 height 630
click at [534, 385] on div "0.00" at bounding box center [525, 385] width 37 height 13
type input "1550"
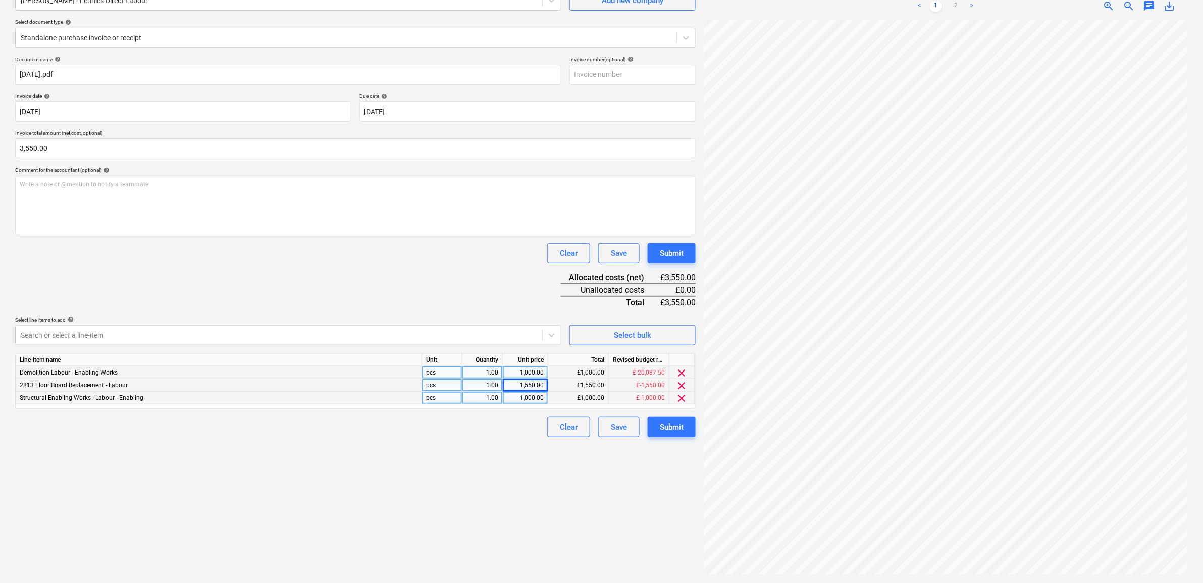
click at [509, 501] on div "Create new document Select company PETE GANG - Fennies Direct Labour Add new co…" at bounding box center [355, 265] width 689 height 630
click at [675, 427] on div "Submit" at bounding box center [672, 427] width 24 height 13
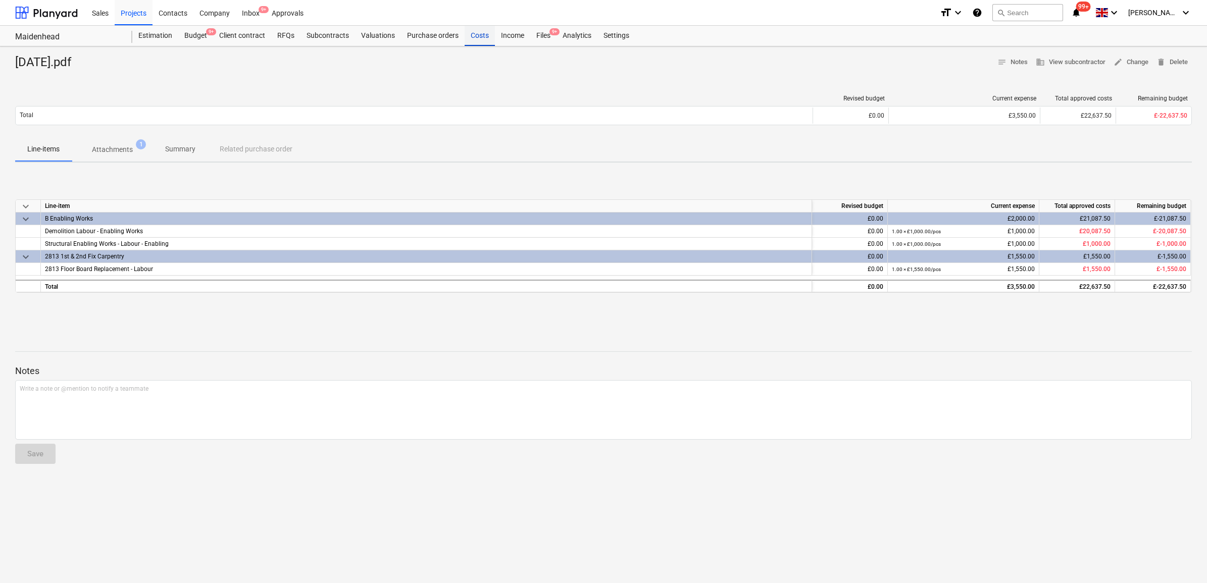
click at [480, 35] on div "Costs" at bounding box center [480, 36] width 30 height 20
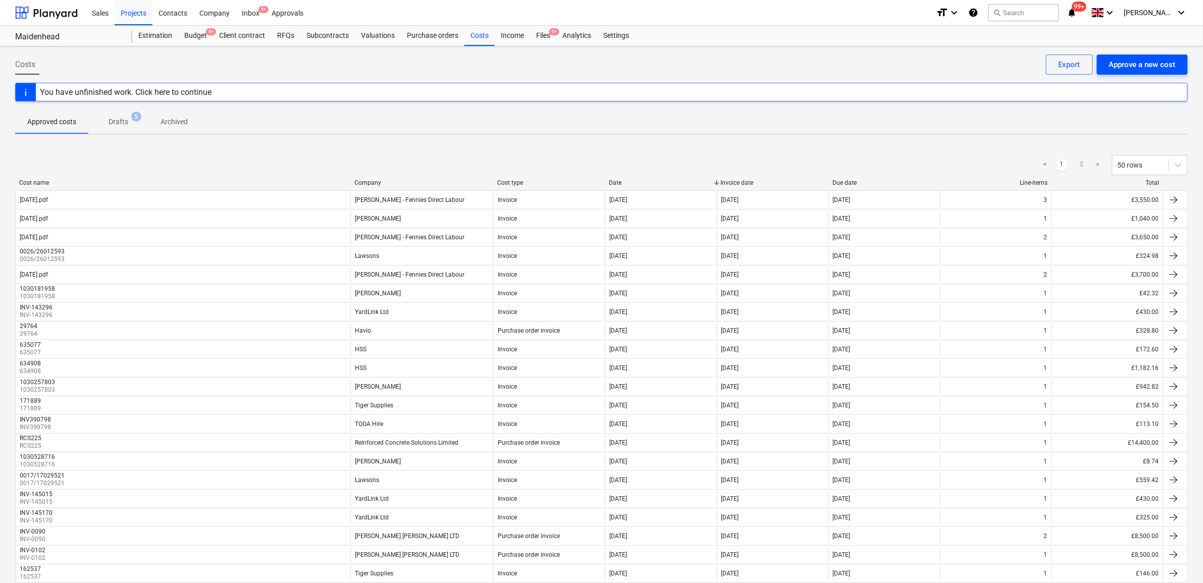
click at [1130, 59] on div "Approve a new cost" at bounding box center [1142, 64] width 67 height 13
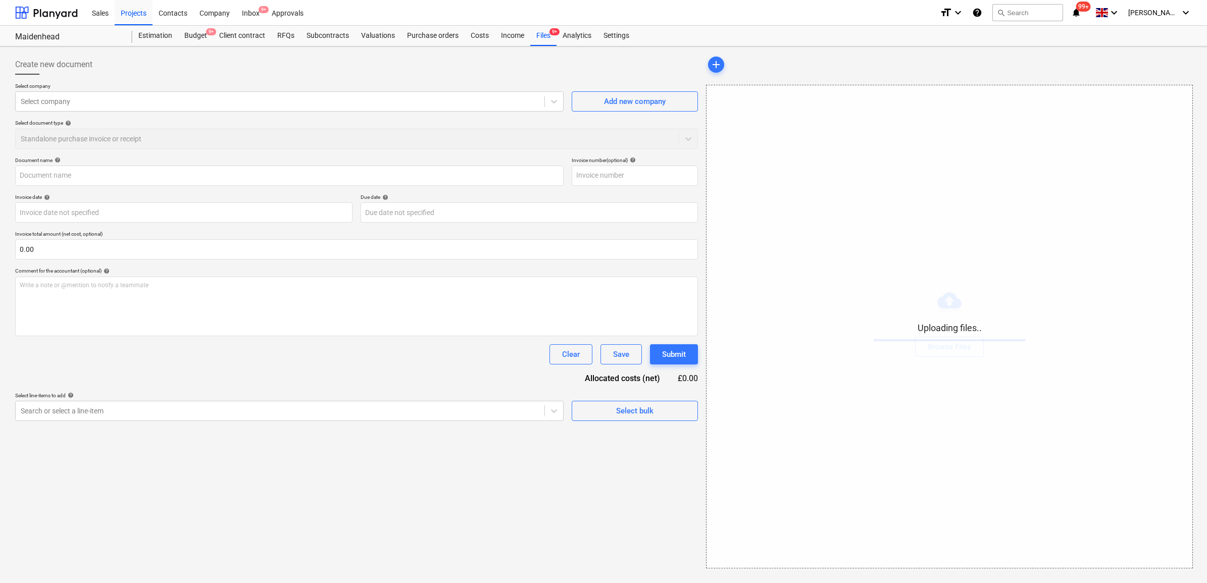
type input "25.09.25.pdf"
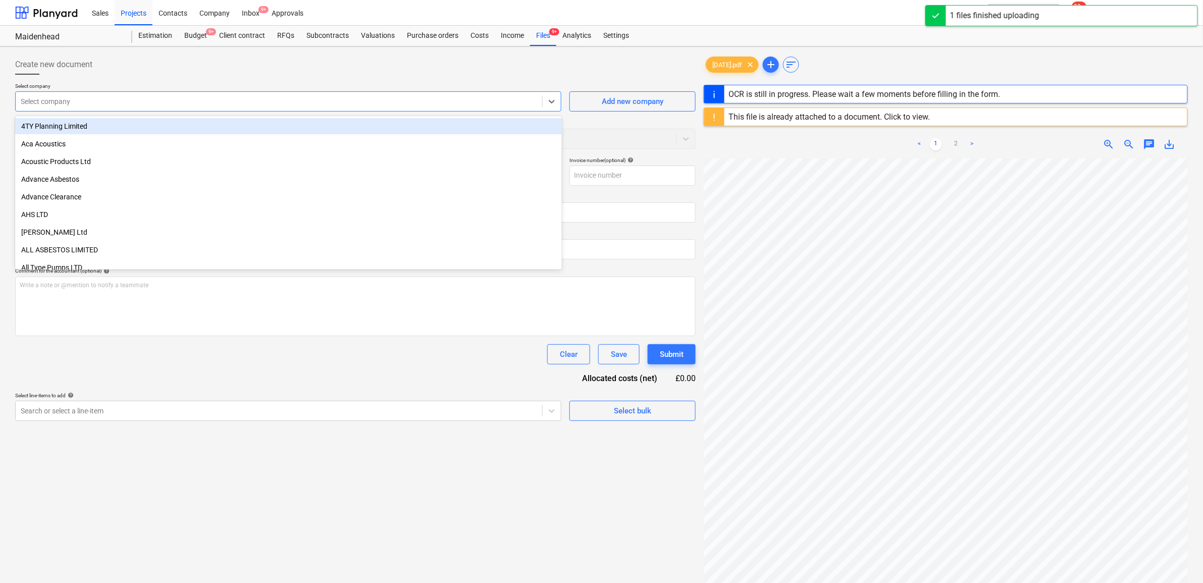
click at [325, 105] on div at bounding box center [279, 101] width 517 height 10
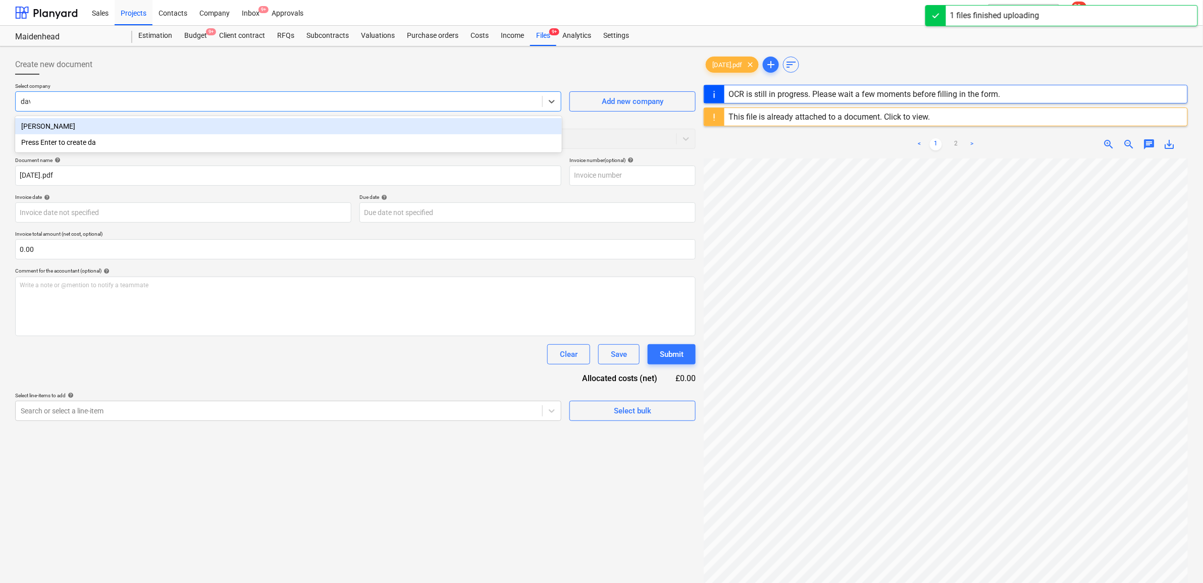
type input "david"
click at [297, 128] on div "[PERSON_NAME]" at bounding box center [288, 126] width 547 height 16
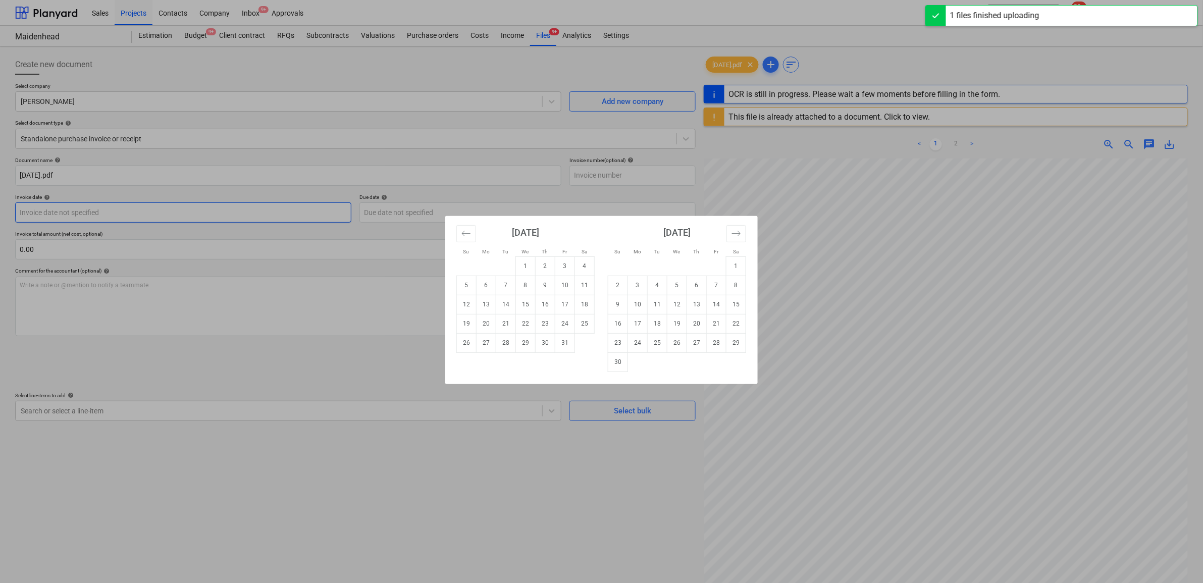
click at [180, 207] on body "Sales Projects Contacts Company Inbox 9+ Approvals format_size keyboard_arrow_d…" at bounding box center [601, 291] width 1203 height 583
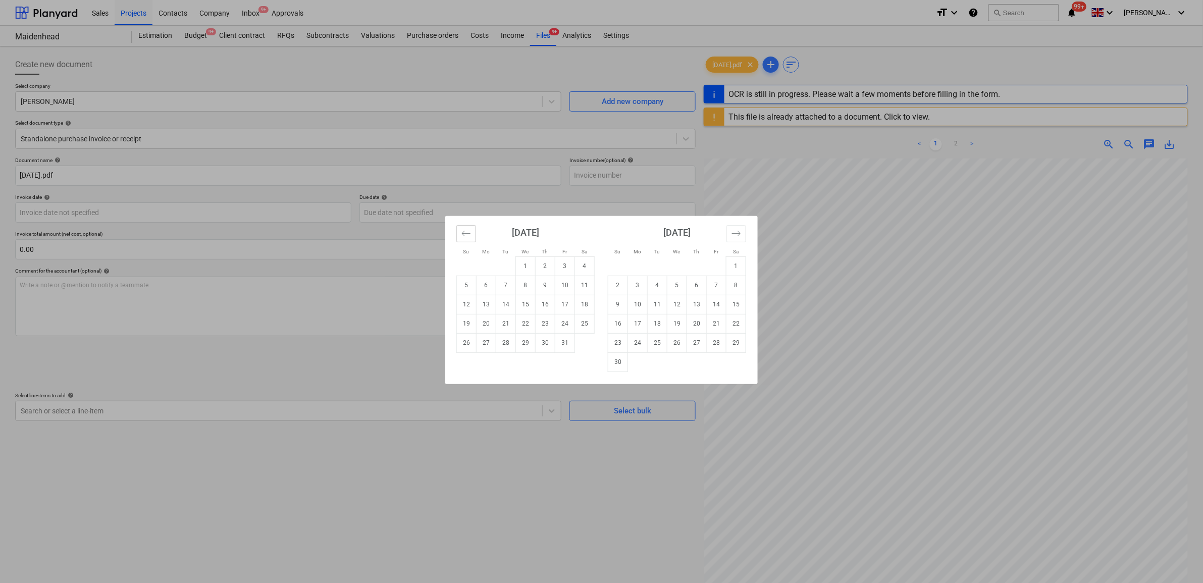
drag, startPoint x: 463, startPoint y: 231, endPoint x: 475, endPoint y: 256, distance: 27.6
click at [464, 231] on icon "Move backward to switch to the previous month." at bounding box center [467, 234] width 10 height 10
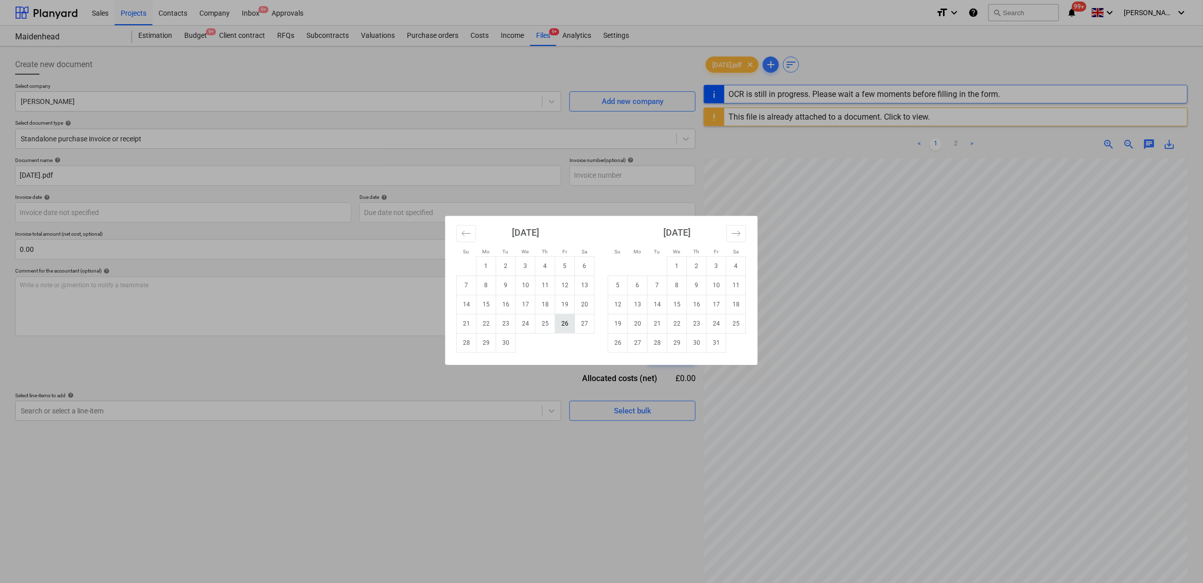
click at [565, 325] on td "26" at bounding box center [565, 323] width 20 height 19
type input "[DATE]"
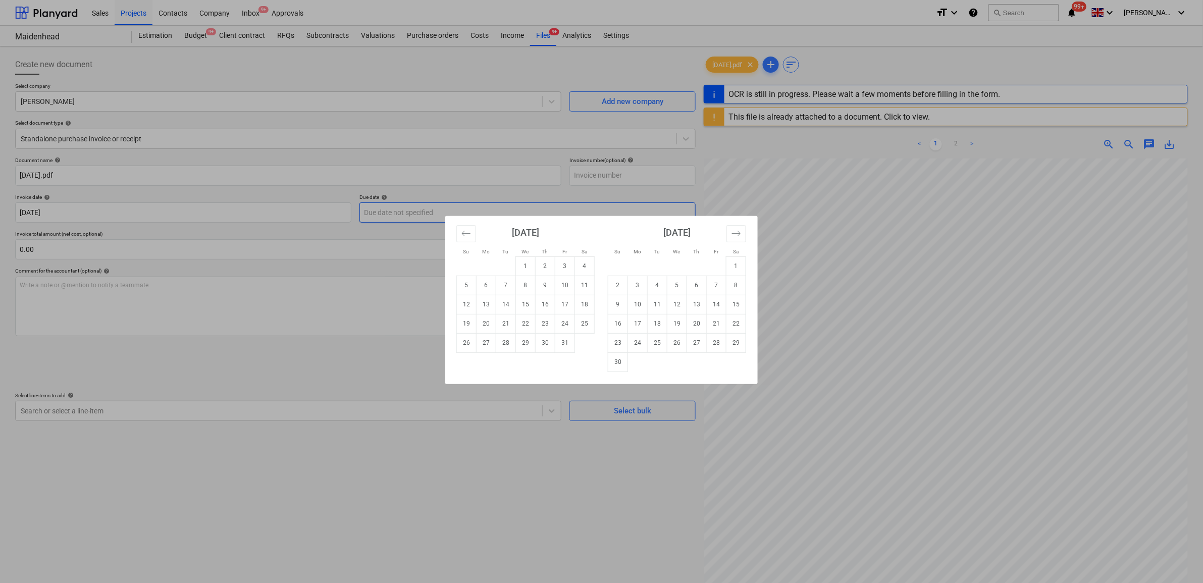
click at [399, 205] on body "Sales Projects Contacts Company Inbox 9+ Approvals format_size keyboard_arrow_d…" at bounding box center [601, 291] width 1203 height 583
click at [463, 230] on icon "Move backward to switch to the previous month." at bounding box center [467, 234] width 10 height 10
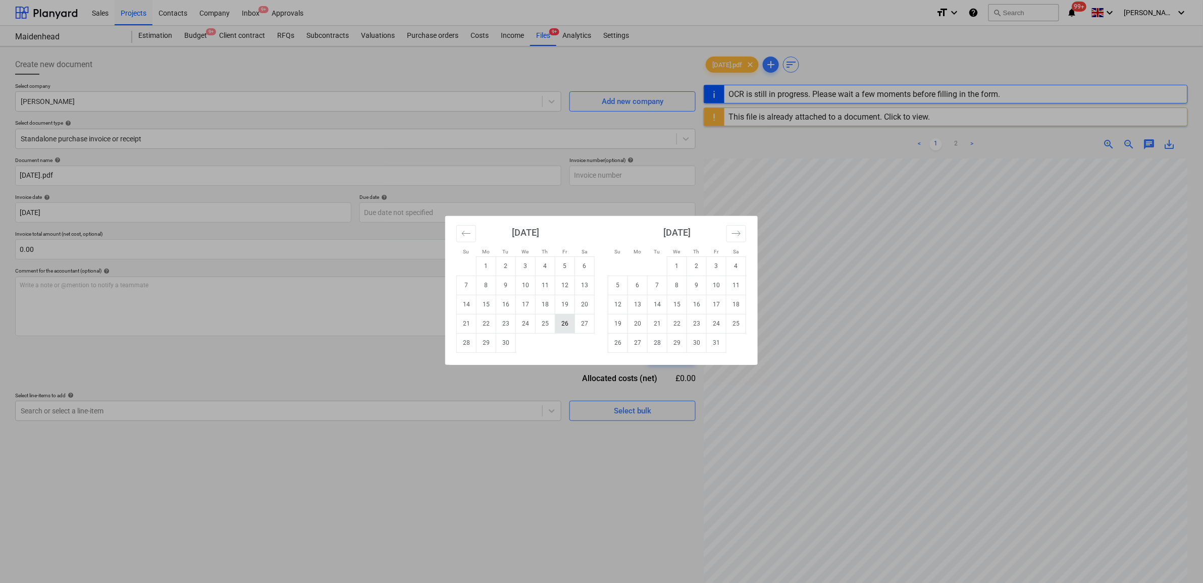
click at [565, 327] on td "26" at bounding box center [565, 323] width 20 height 19
type input "[DATE]"
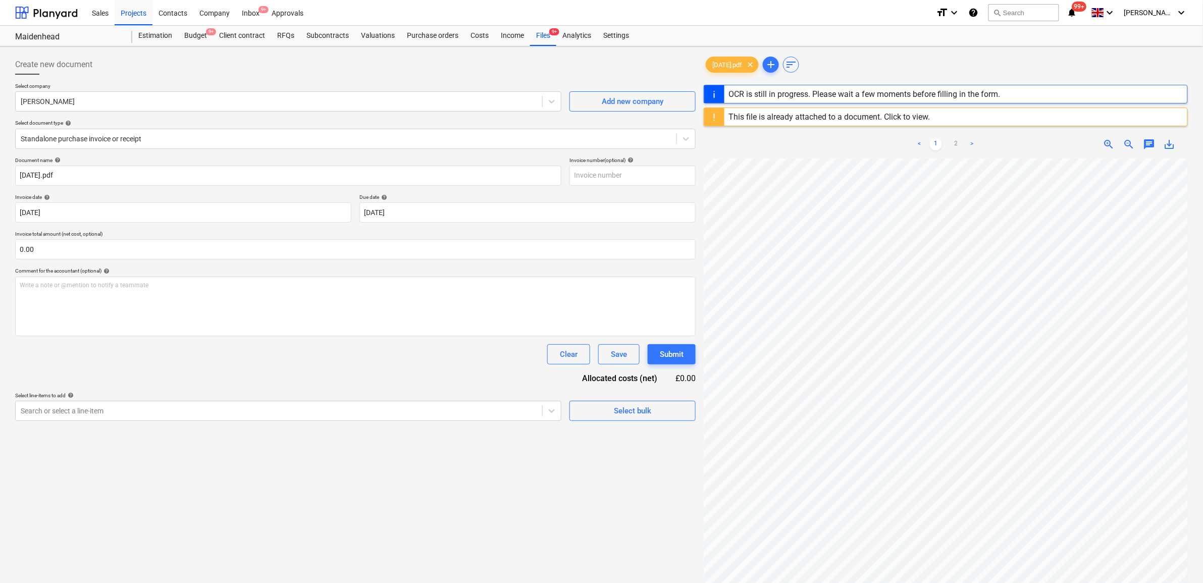
click at [362, 362] on div "Clear Save Submit" at bounding box center [355, 354] width 681 height 20
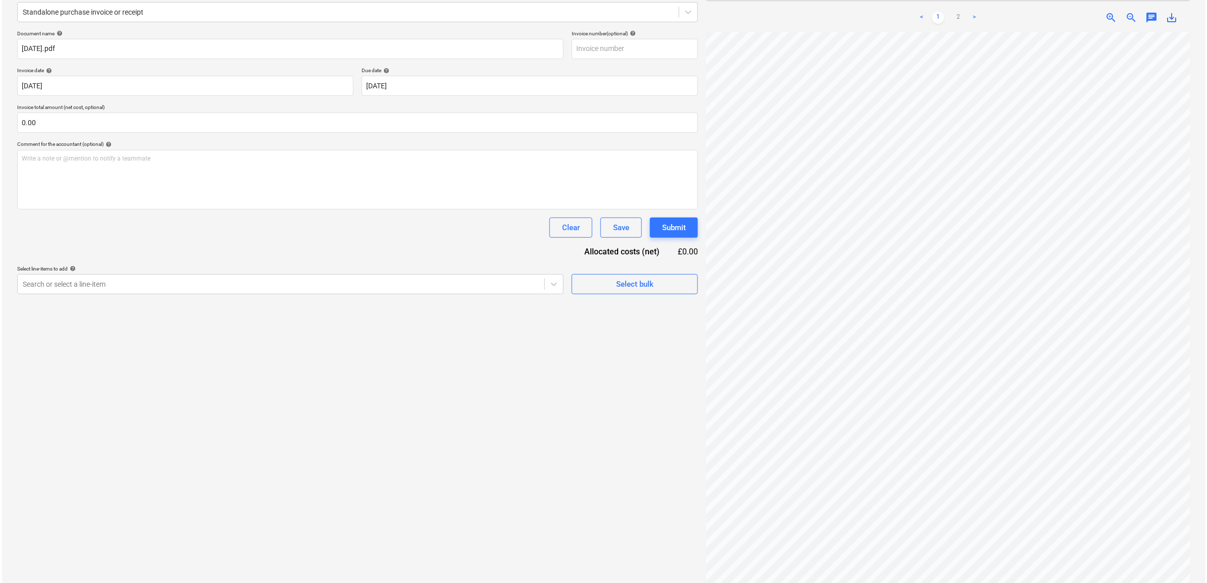
scroll to position [120, 0]
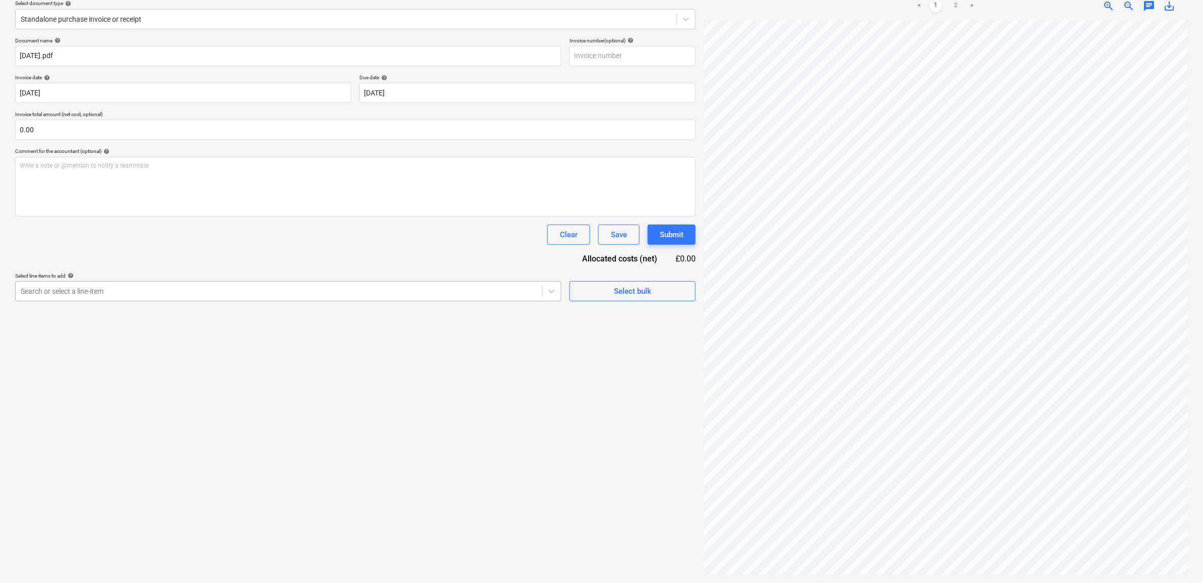
click at [390, 293] on div at bounding box center [279, 291] width 517 height 10
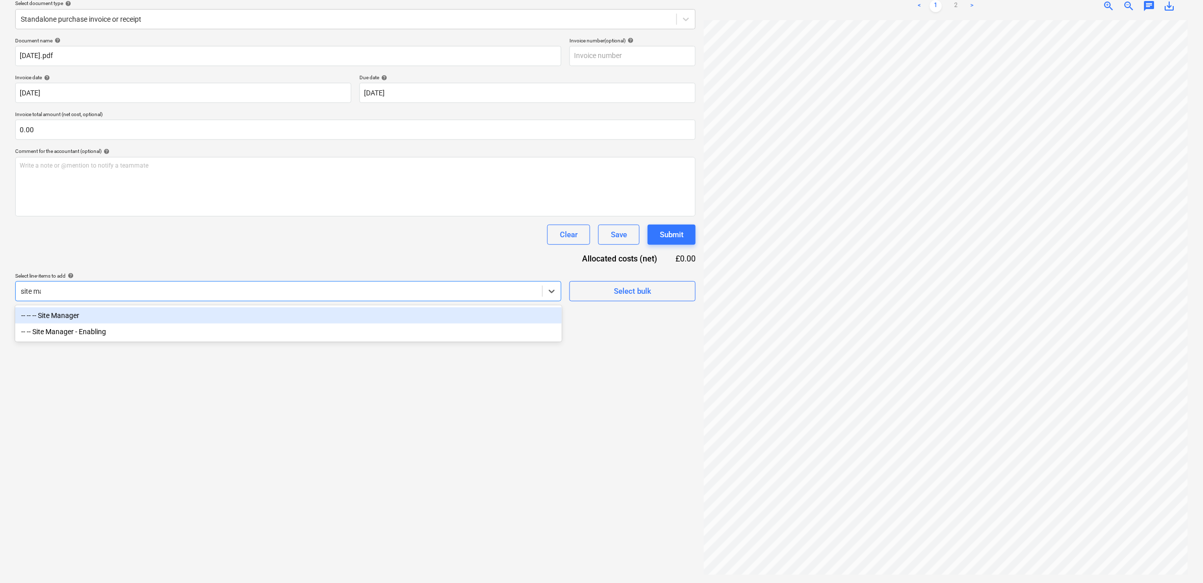
type input "site man"
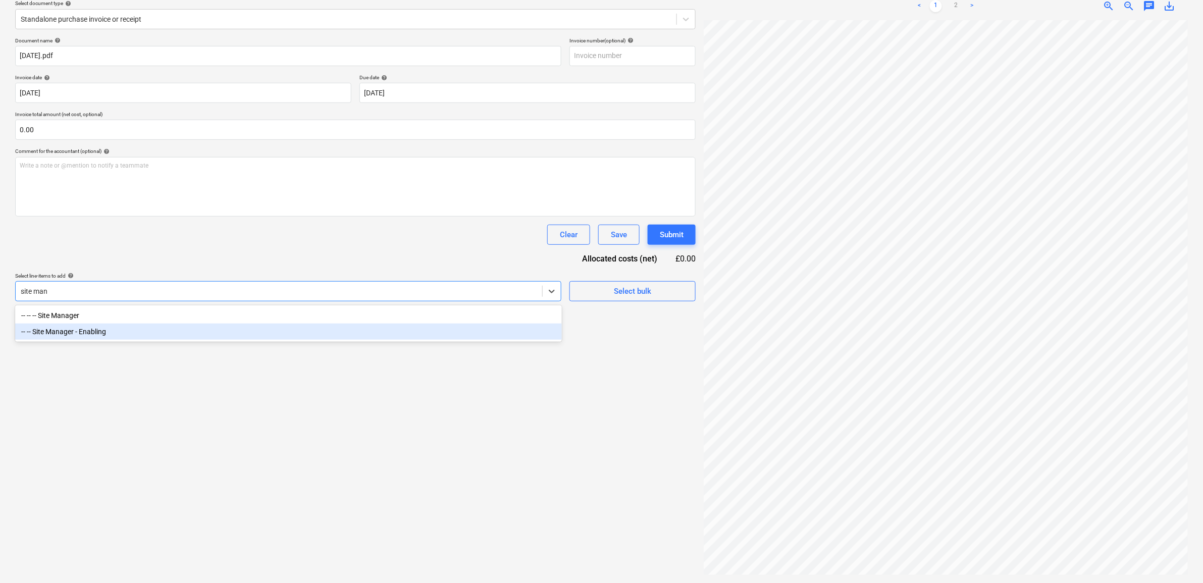
click at [305, 339] on div "-- -- Site Manager - Enabling" at bounding box center [288, 332] width 547 height 16
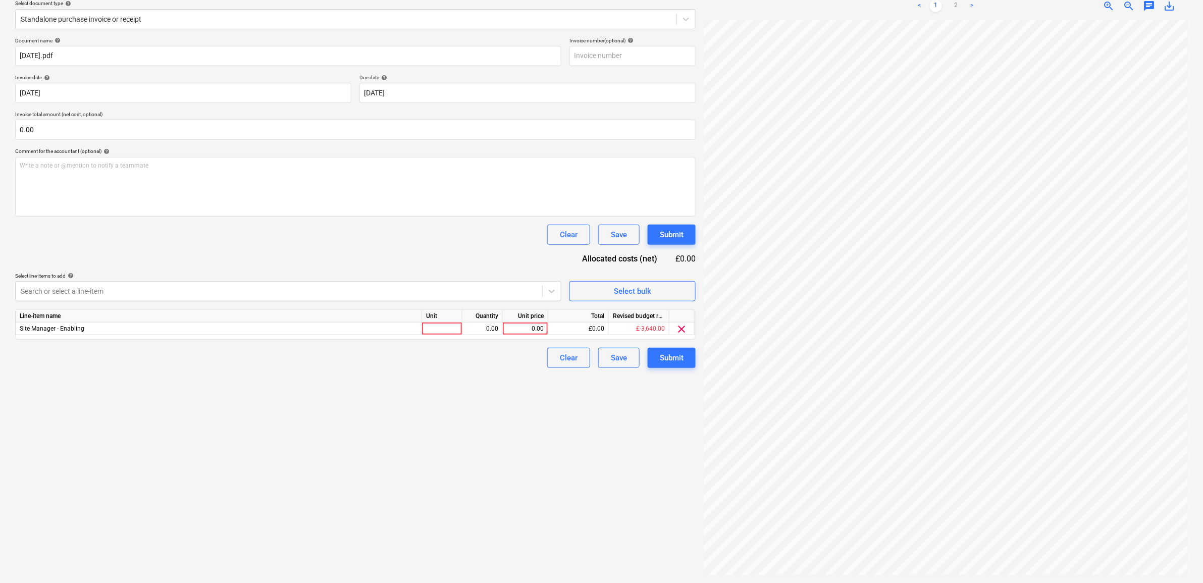
click at [317, 266] on div "Document name help 25.09.25.pdf Invoice number (optional) help Invoice date hel…" at bounding box center [355, 202] width 681 height 331
click at [541, 329] on div "0.00" at bounding box center [525, 329] width 37 height 13
drag, startPoint x: 476, startPoint y: 407, endPoint x: 500, endPoint y: 372, distance: 42.0
click at [476, 407] on div "Create new document Select company David Cann Add new company Select document t…" at bounding box center [355, 255] width 689 height 648
click at [523, 331] on div "0.00" at bounding box center [525, 329] width 37 height 13
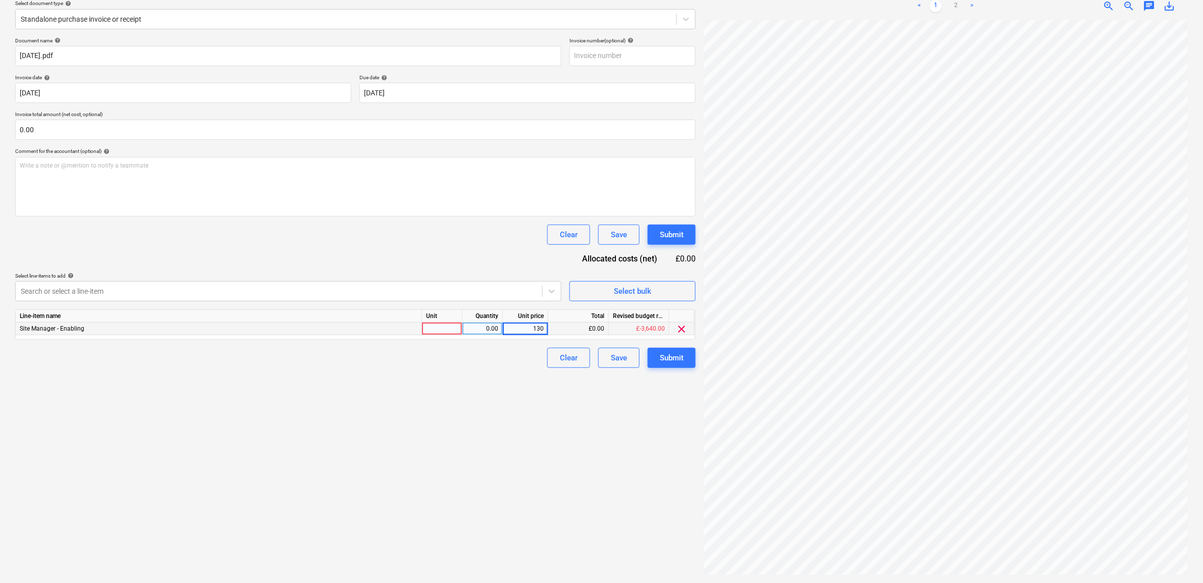
type input "1300"
drag, startPoint x: 528, startPoint y: 407, endPoint x: 615, endPoint y: 365, distance: 96.4
click at [528, 407] on div "Create new document Select company David Cann Add new company Select document t…" at bounding box center [355, 255] width 689 height 648
click at [675, 349] on button "Submit" at bounding box center [672, 358] width 48 height 20
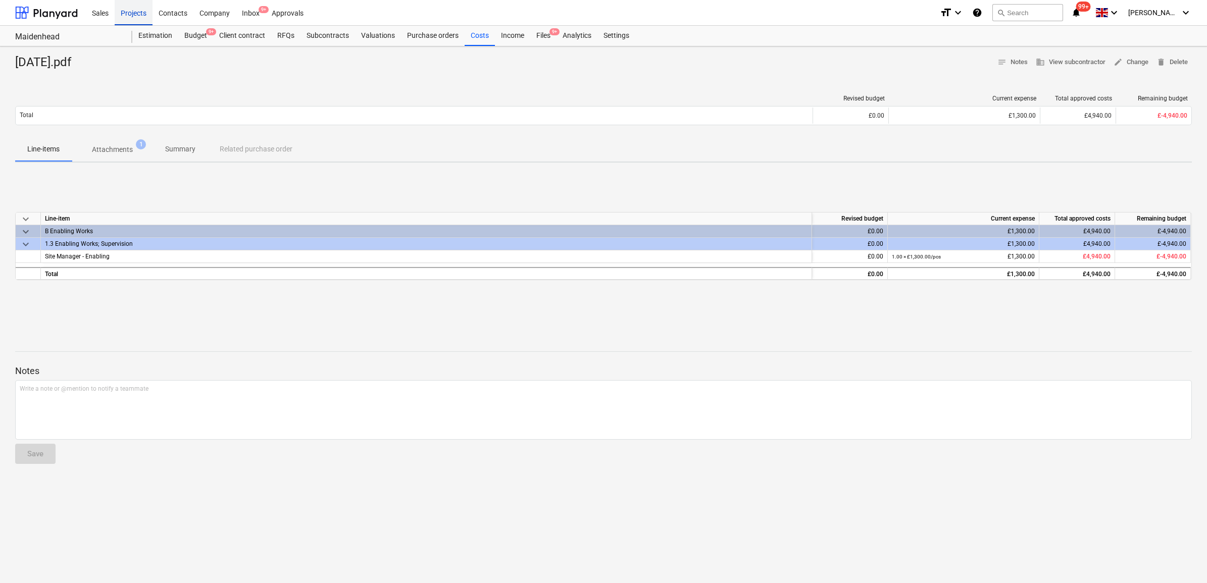
click at [131, 16] on div "Projects" at bounding box center [134, 12] width 38 height 26
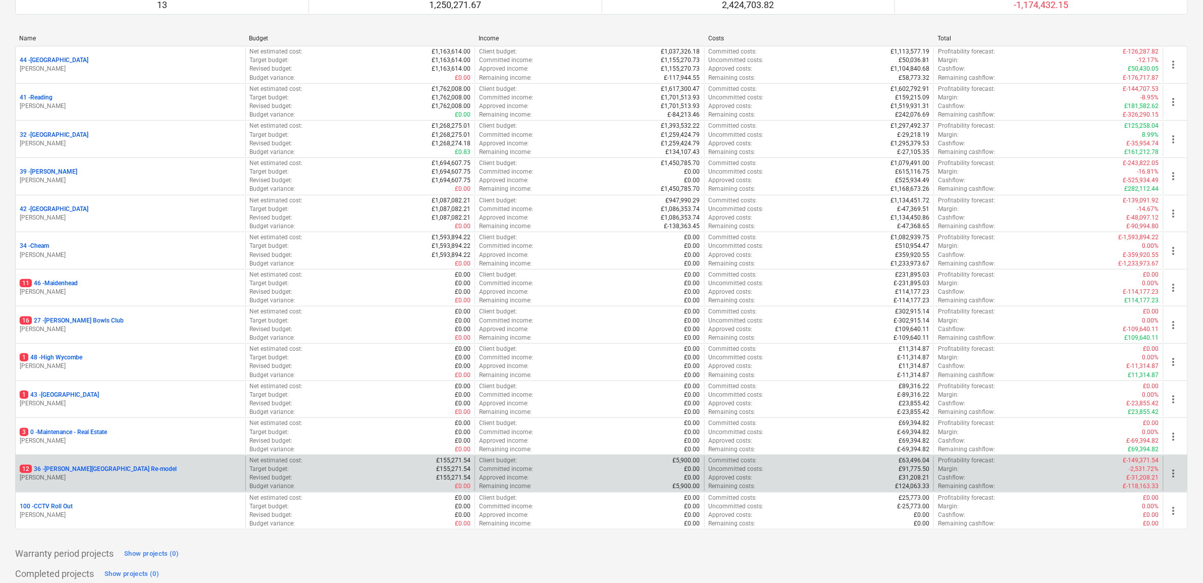
scroll to position [126, 0]
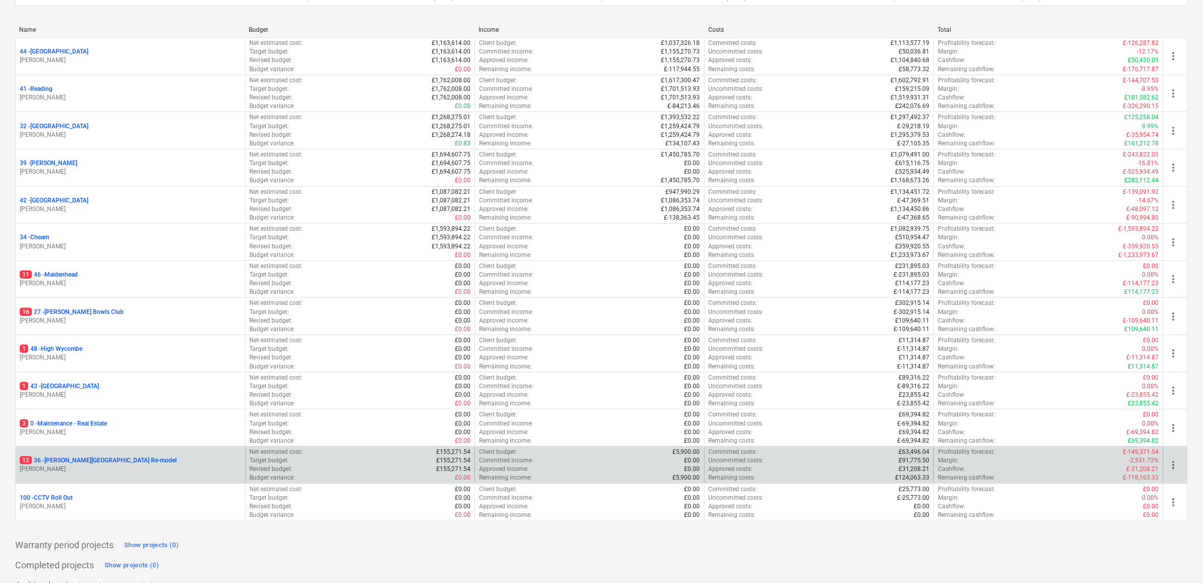
click at [84, 463] on p "12 36 - Langley Park Room Re-model" at bounding box center [98, 460] width 157 height 9
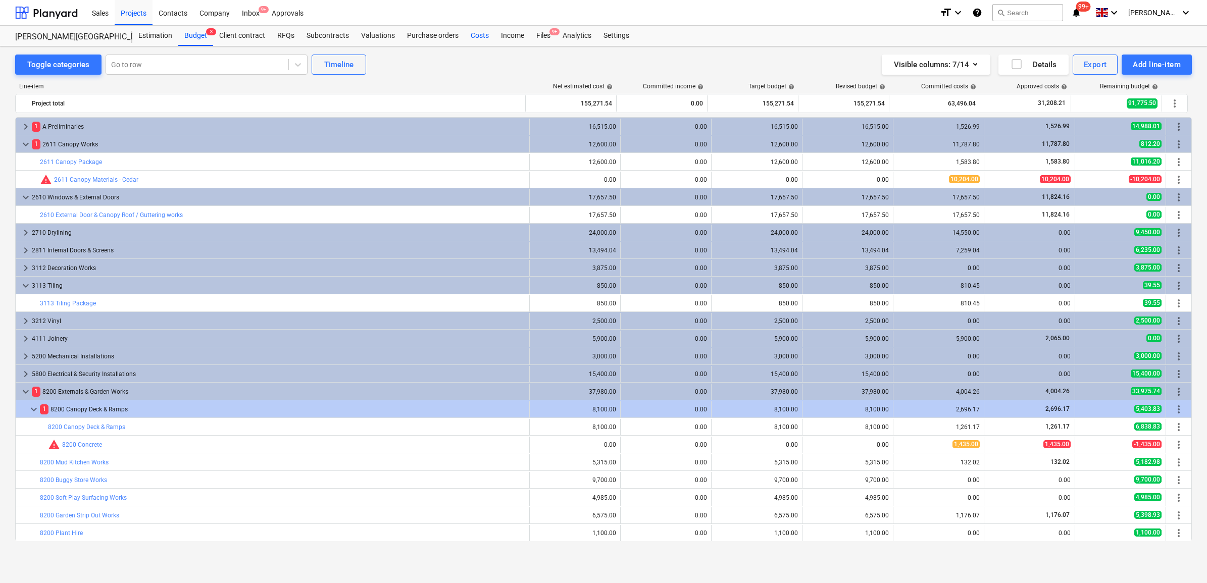
click at [480, 31] on div "Costs" at bounding box center [480, 36] width 30 height 20
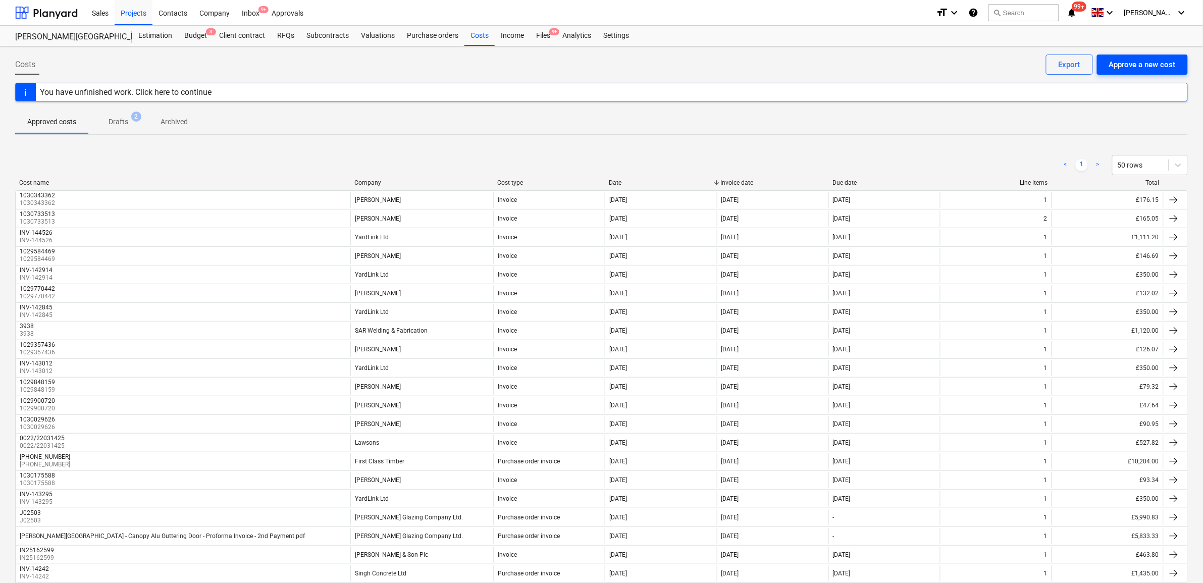
click at [1155, 64] on div "Approve a new cost" at bounding box center [1142, 64] width 67 height 13
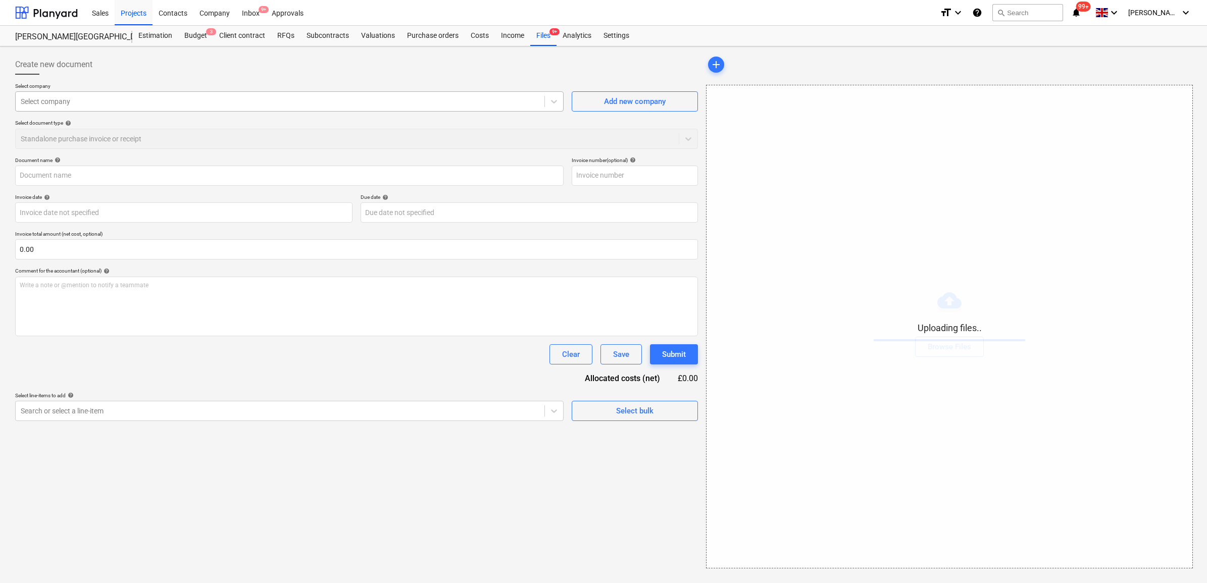
click at [229, 106] on div at bounding box center [280, 101] width 519 height 10
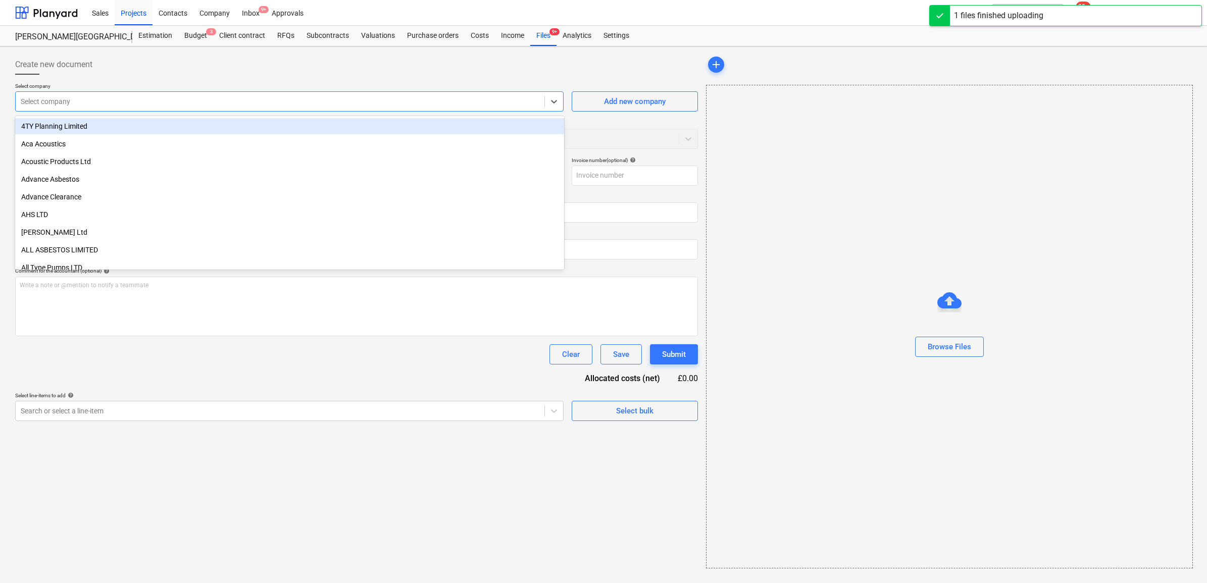
type input "19.09.25.pdf"
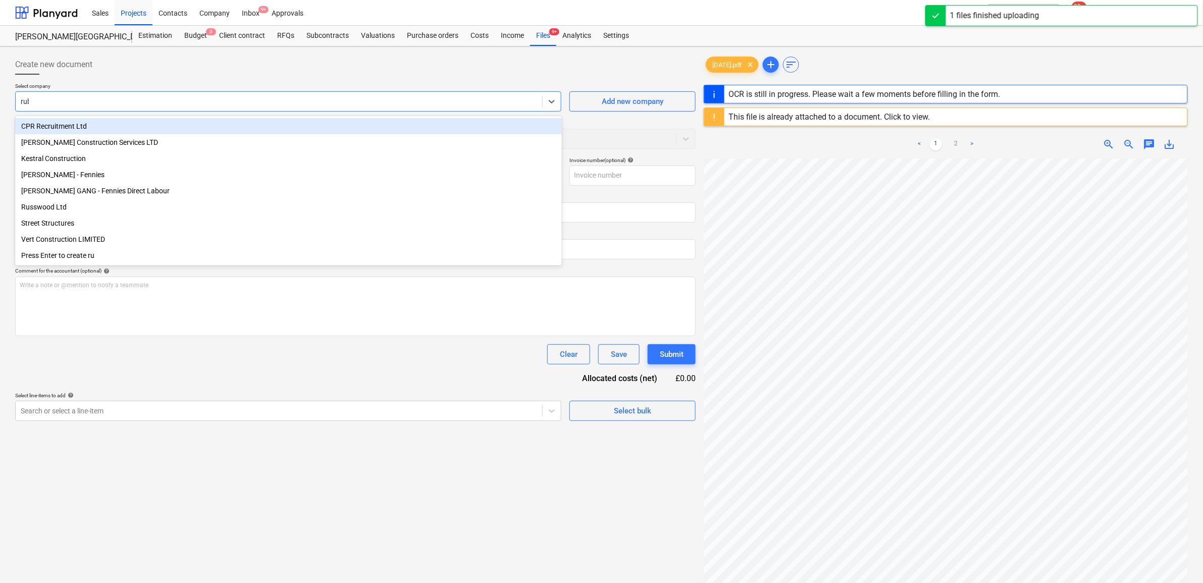
type input "rubi"
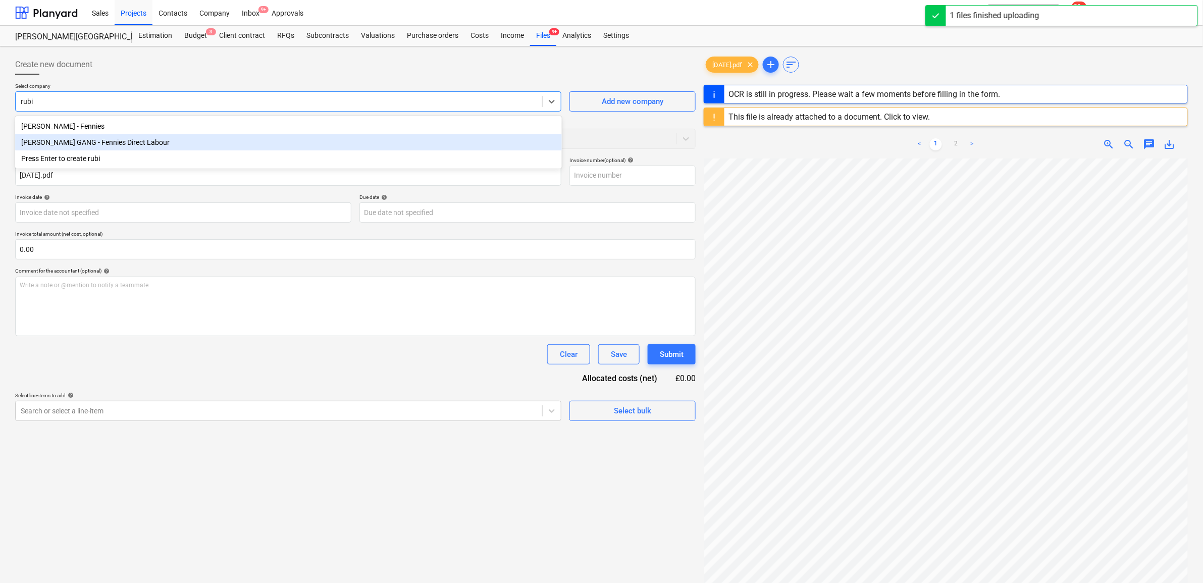
click at [192, 141] on div "[PERSON_NAME] GANG - Fennies Direct Labour" at bounding box center [288, 142] width 547 height 16
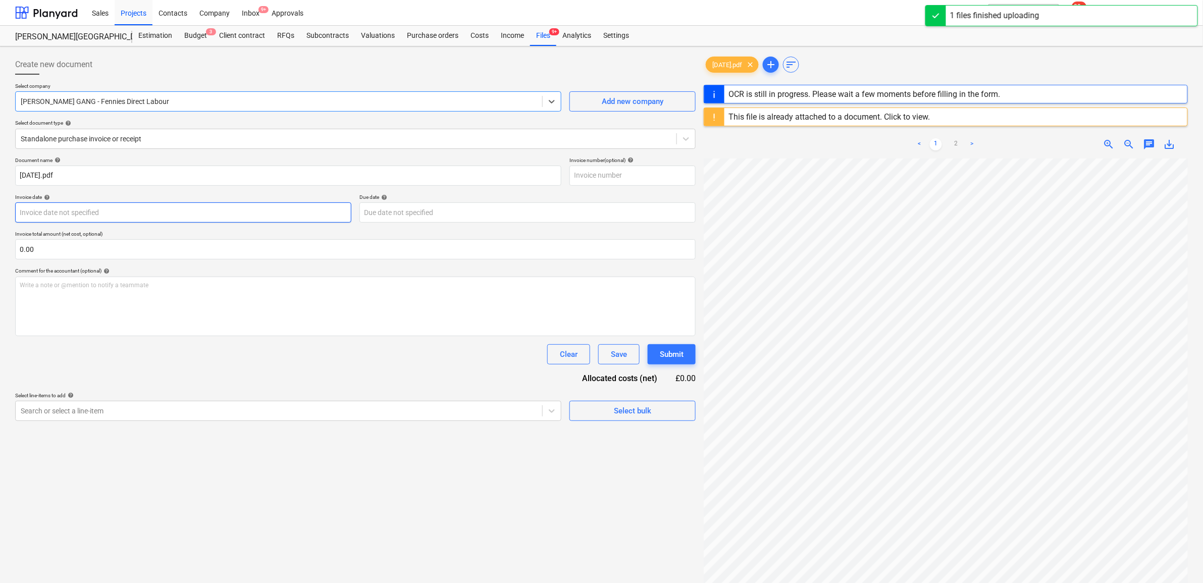
click at [128, 217] on body "Sales Projects Contacts Company Inbox 9+ Approvals format_size keyboard_arrow_d…" at bounding box center [601, 291] width 1203 height 583
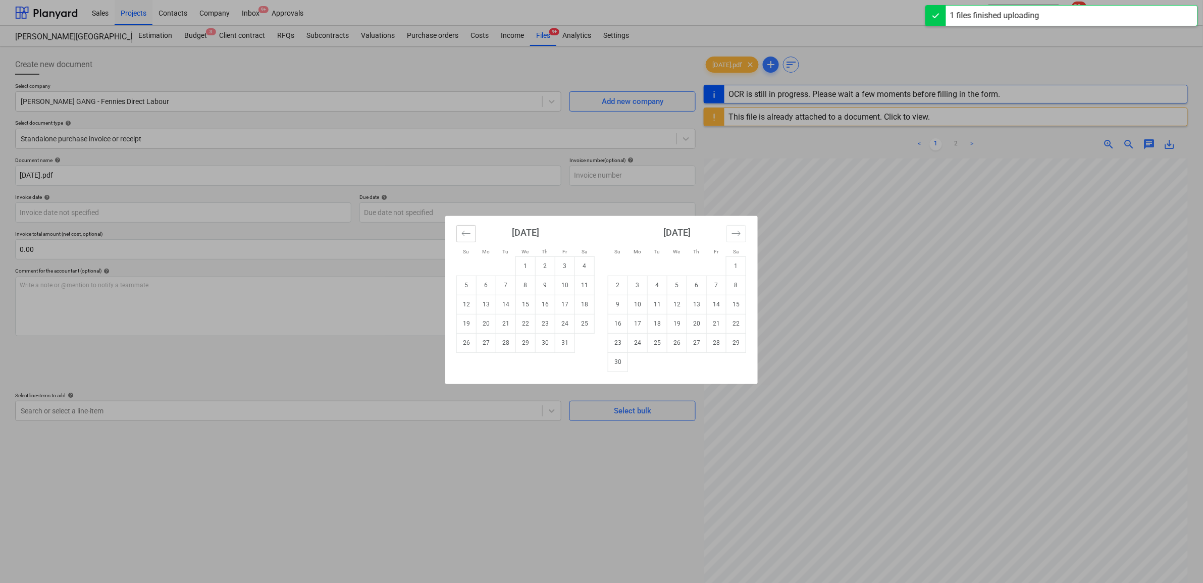
click at [472, 237] on button "Move backward to switch to the previous month." at bounding box center [466, 233] width 20 height 17
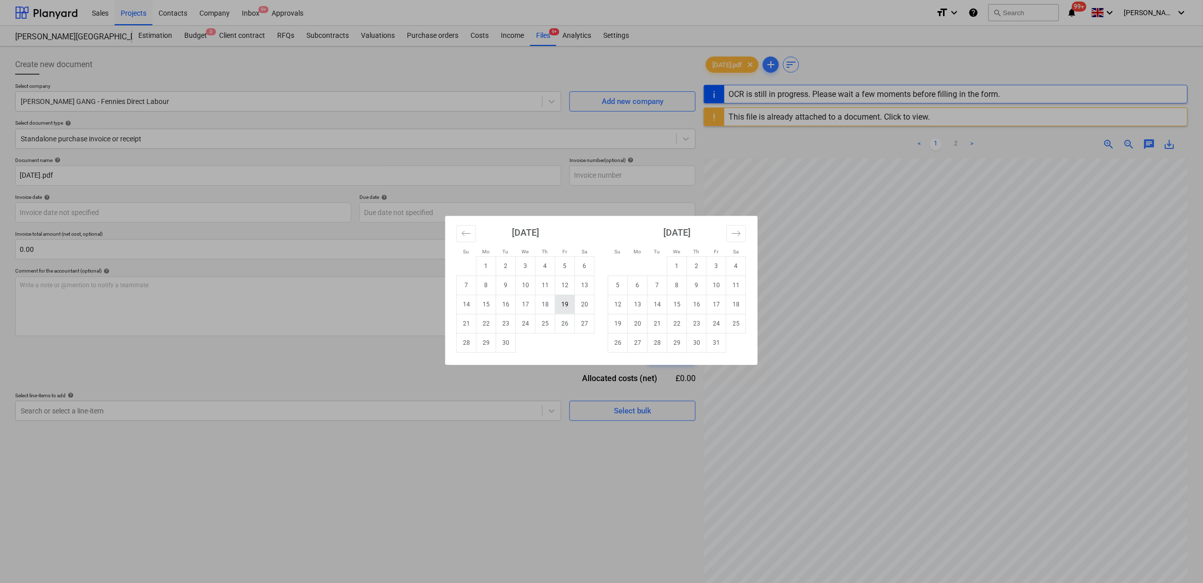
click at [562, 303] on td "19" at bounding box center [565, 304] width 20 height 19
type input "[DATE]"
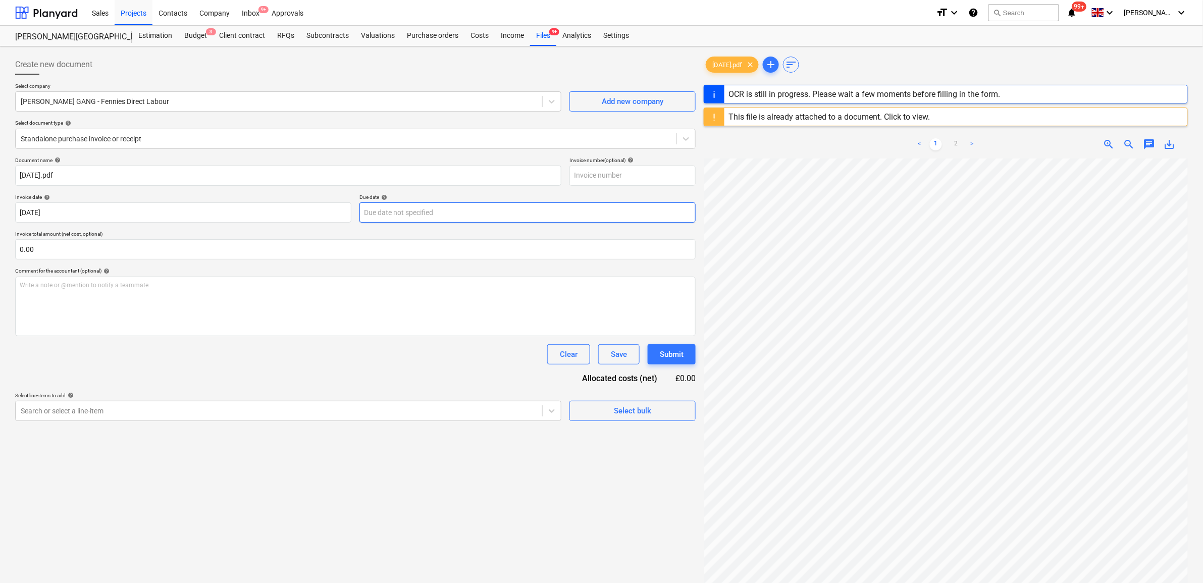
click at [455, 220] on body "Sales Projects Contacts Company Inbox 9+ Approvals format_size keyboard_arrow_d…" at bounding box center [601, 291] width 1203 height 583
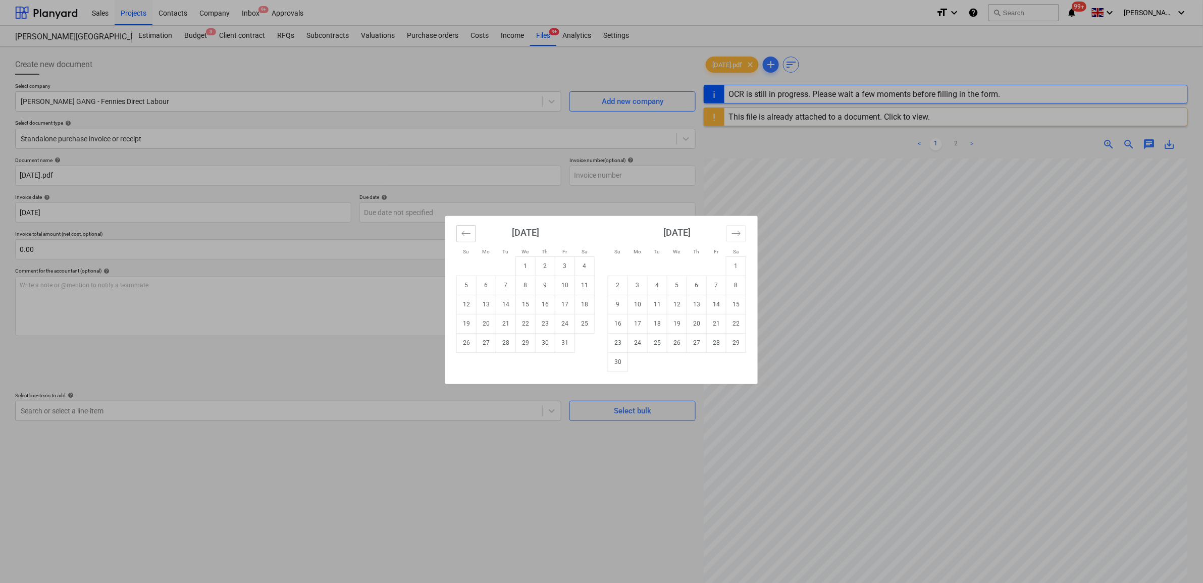
click at [467, 236] on icon "Move backward to switch to the previous month." at bounding box center [467, 234] width 10 height 10
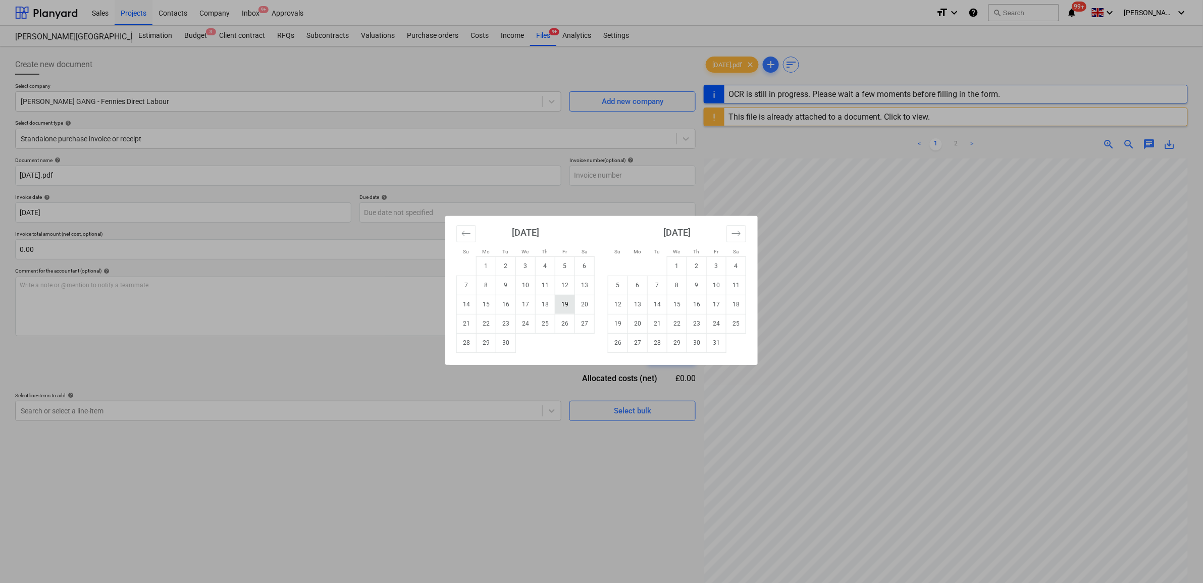
click at [566, 309] on td "19" at bounding box center [565, 304] width 20 height 19
type input "[DATE]"
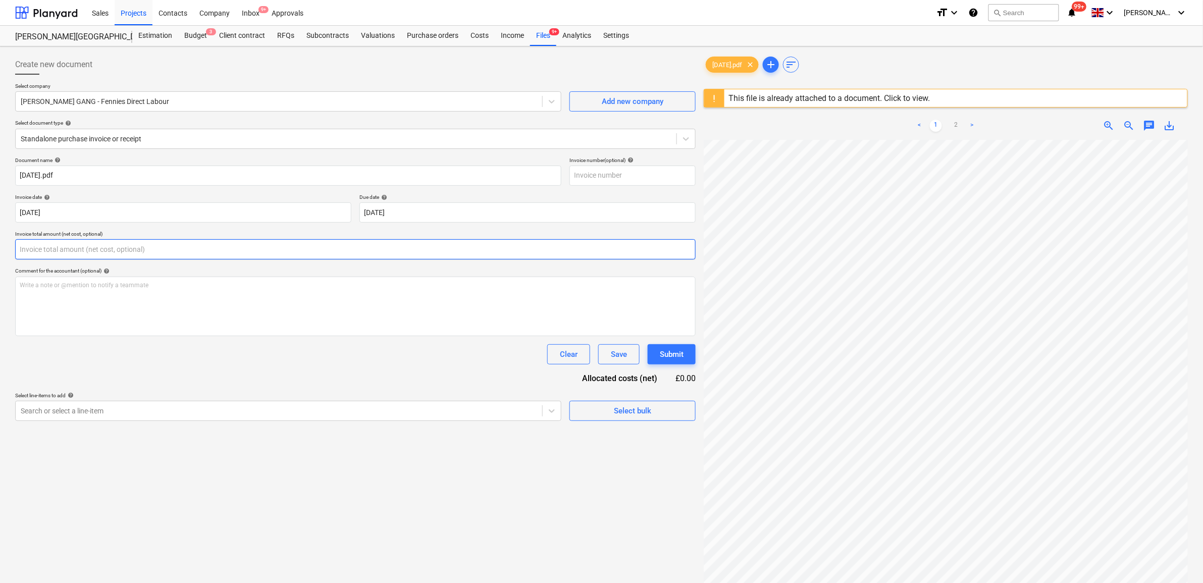
click at [131, 256] on input "text" at bounding box center [355, 249] width 681 height 20
type input "2,200.00"
click at [316, 393] on div "Document name help 19.09.25.pdf Invoice number (optional) help Invoice date hel…" at bounding box center [355, 301] width 681 height 289
click at [316, 436] on body "Sales Projects Contacts Company Inbox 9+ Approvals format_size keyboard_arrow_d…" at bounding box center [601, 291] width 1203 height 583
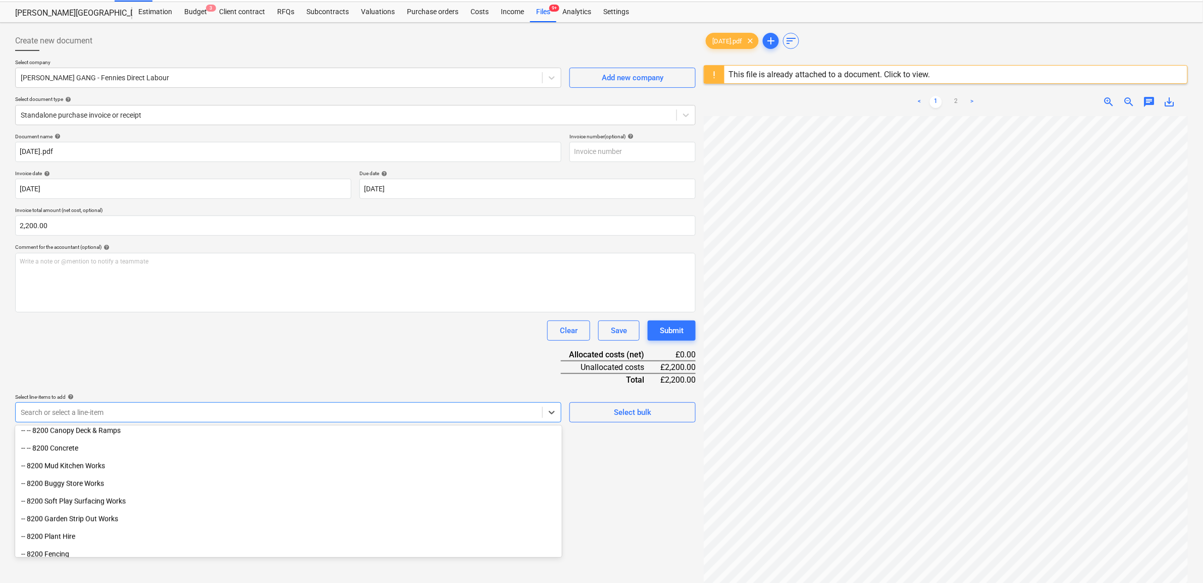
scroll to position [736, 0]
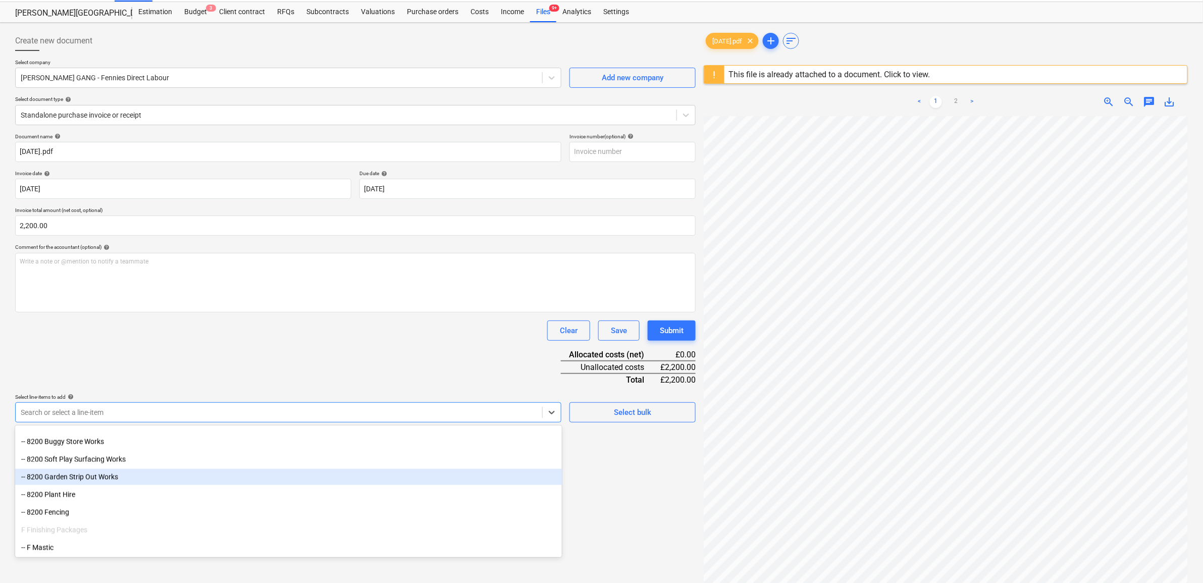
click at [121, 478] on div "-- 8200 Garden Strip Out Works" at bounding box center [288, 477] width 547 height 16
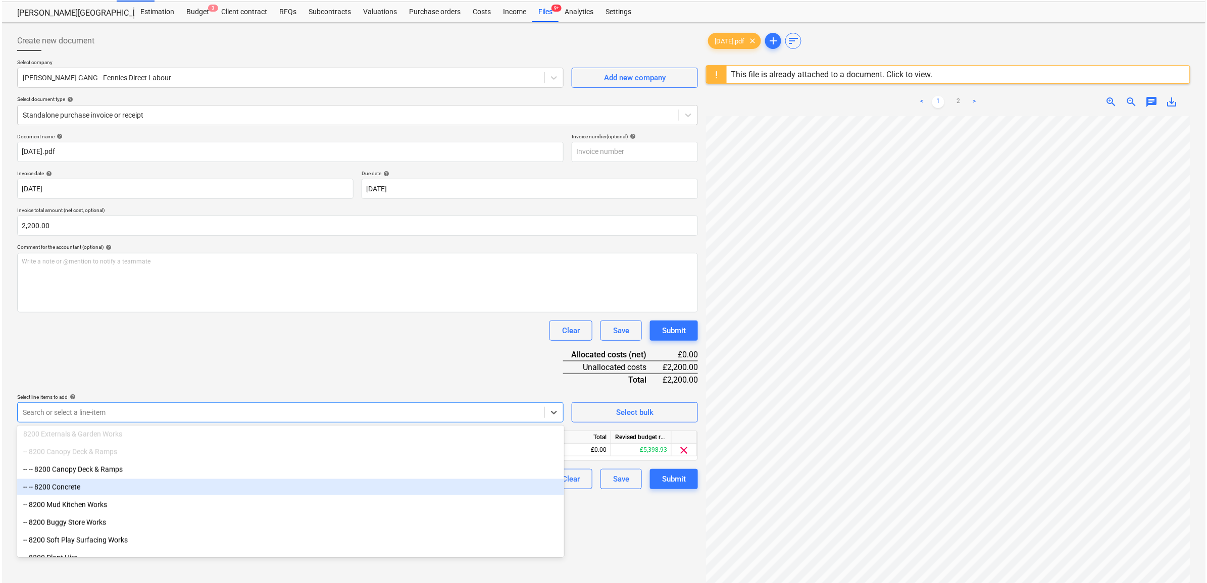
scroll to position [719, 0]
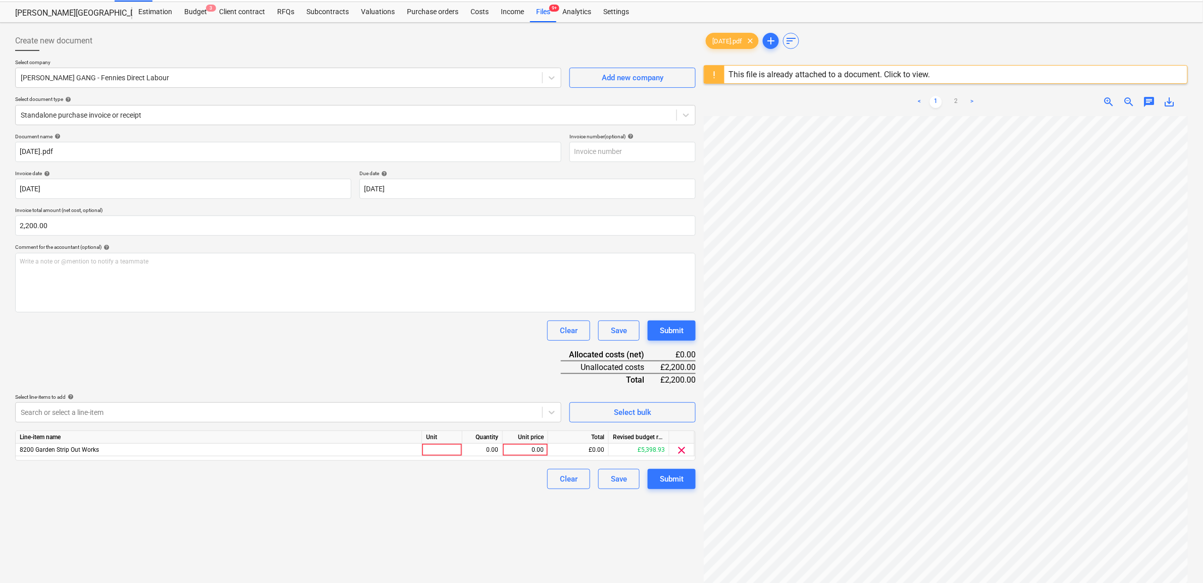
click at [199, 351] on div "Document name help 19.09.25.pdf Invoice number (optional) help Invoice date hel…" at bounding box center [355, 311] width 681 height 356
click at [526, 445] on div "0.00" at bounding box center [525, 450] width 37 height 13
type input "2200"
click at [492, 496] on div "Create new document Select company RUBIN GANG - Fennies Direct Labour Add new c…" at bounding box center [355, 351] width 689 height 648
click at [651, 477] on button "Submit" at bounding box center [672, 479] width 48 height 20
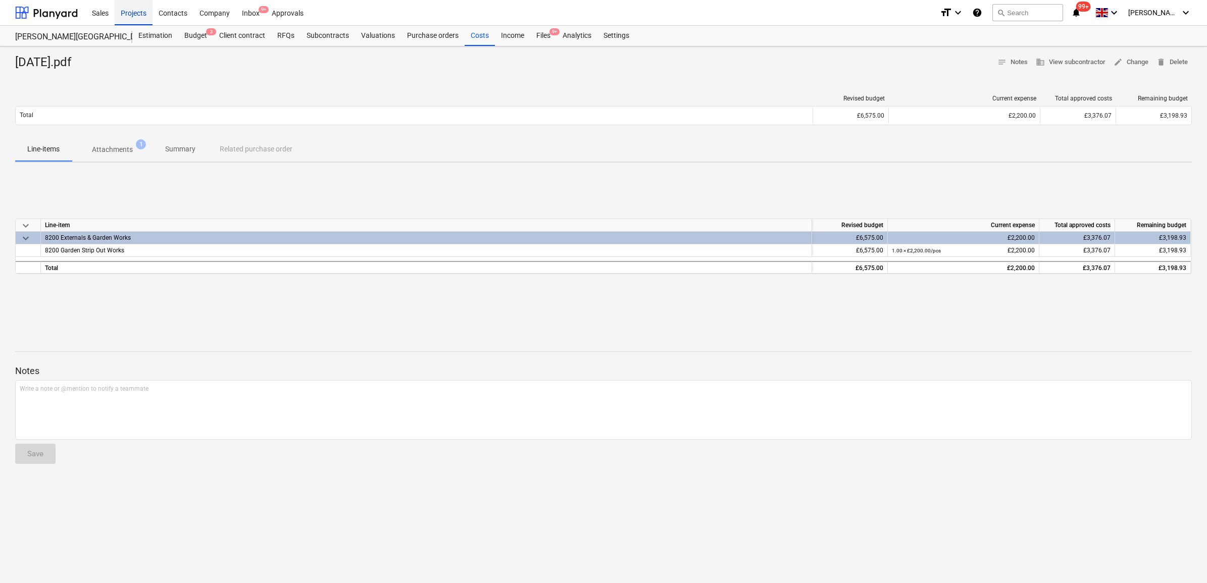
click at [133, 16] on div "Projects" at bounding box center [134, 12] width 38 height 26
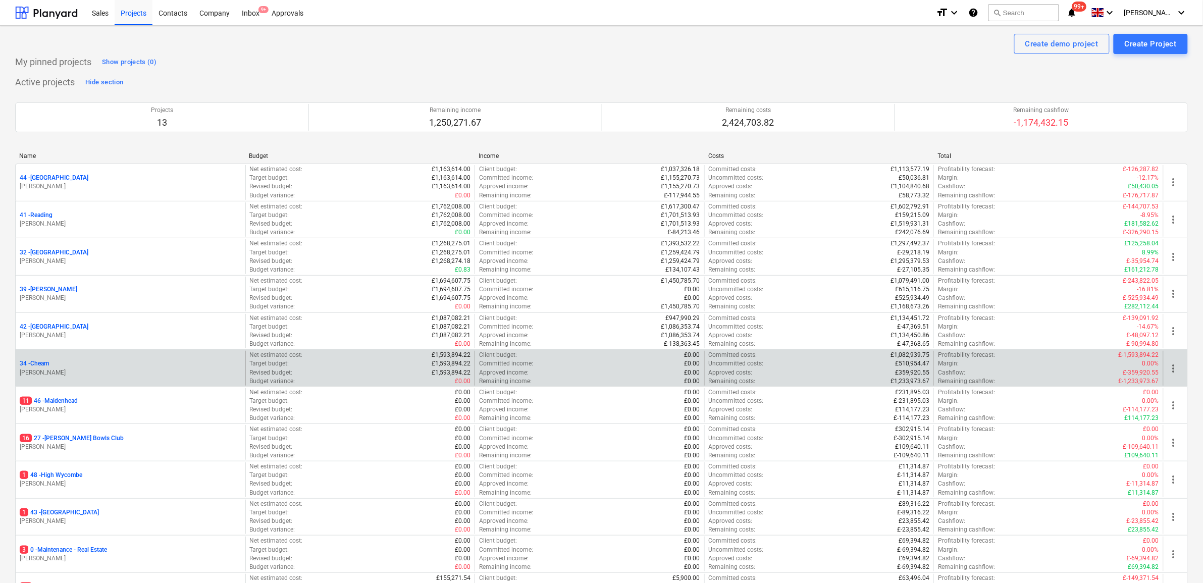
click at [38, 364] on p "34 - Cheam" at bounding box center [34, 364] width 29 height 9
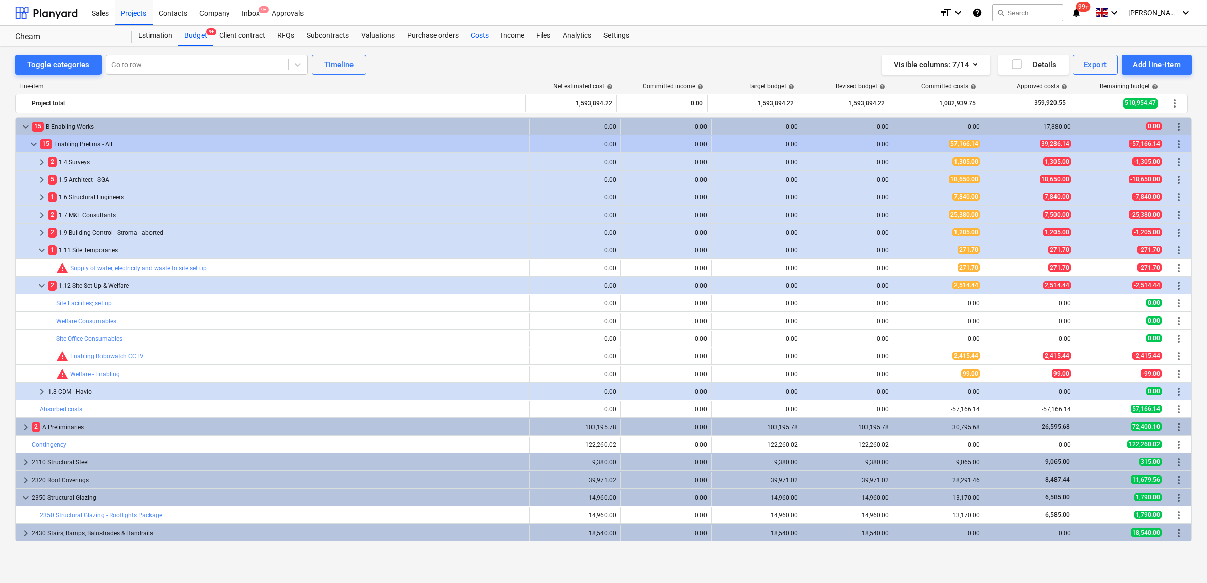
click at [475, 36] on div "Costs" at bounding box center [480, 36] width 30 height 20
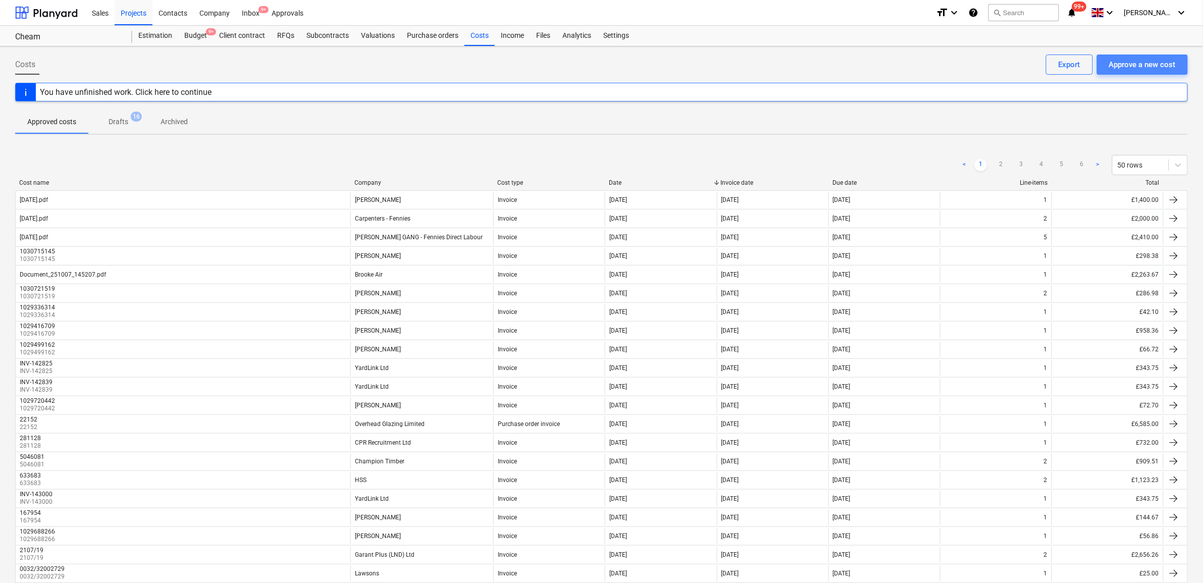
click at [1131, 64] on div "Approve a new cost" at bounding box center [1142, 64] width 67 height 13
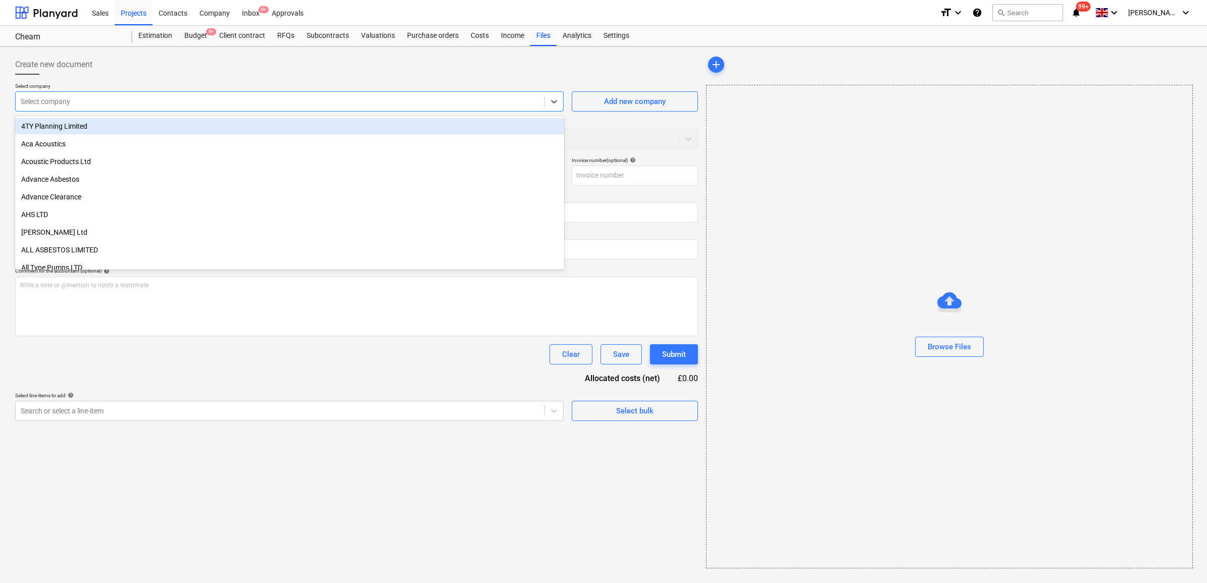
click at [72, 105] on div at bounding box center [280, 101] width 519 height 10
type input "19.09.25.pdf"
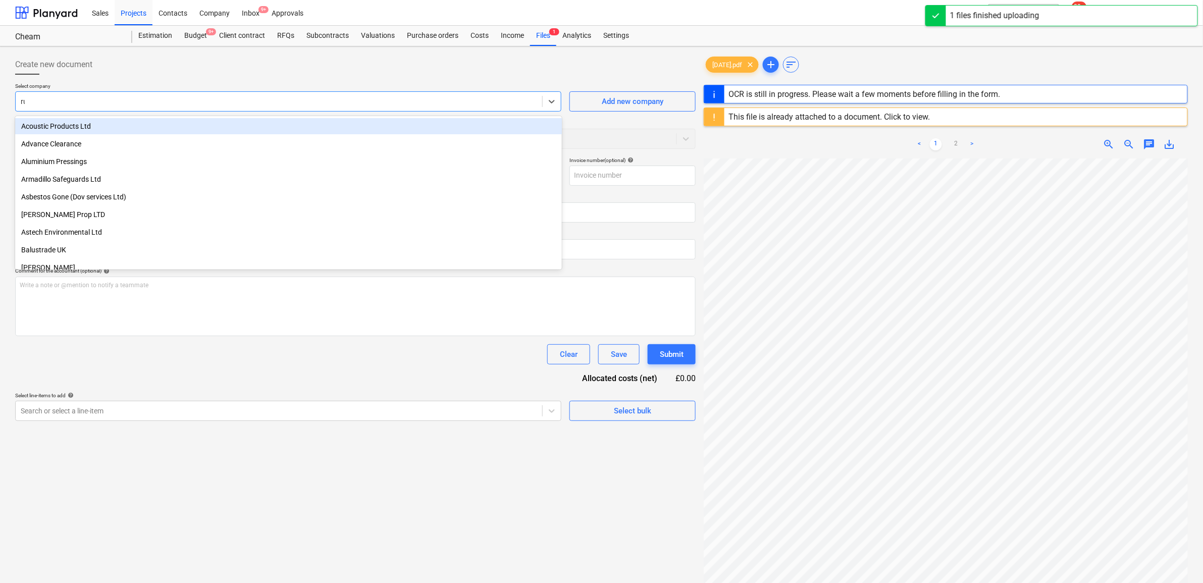
type input "rub"
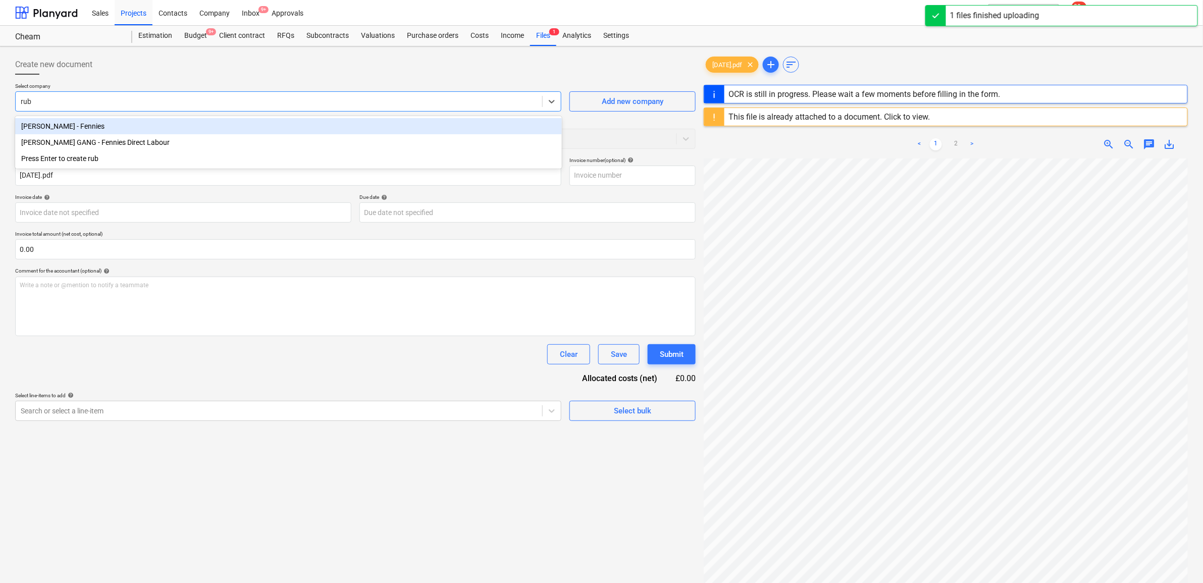
click at [99, 138] on div "[PERSON_NAME] GANG - Fennies Direct Labour" at bounding box center [288, 142] width 547 height 16
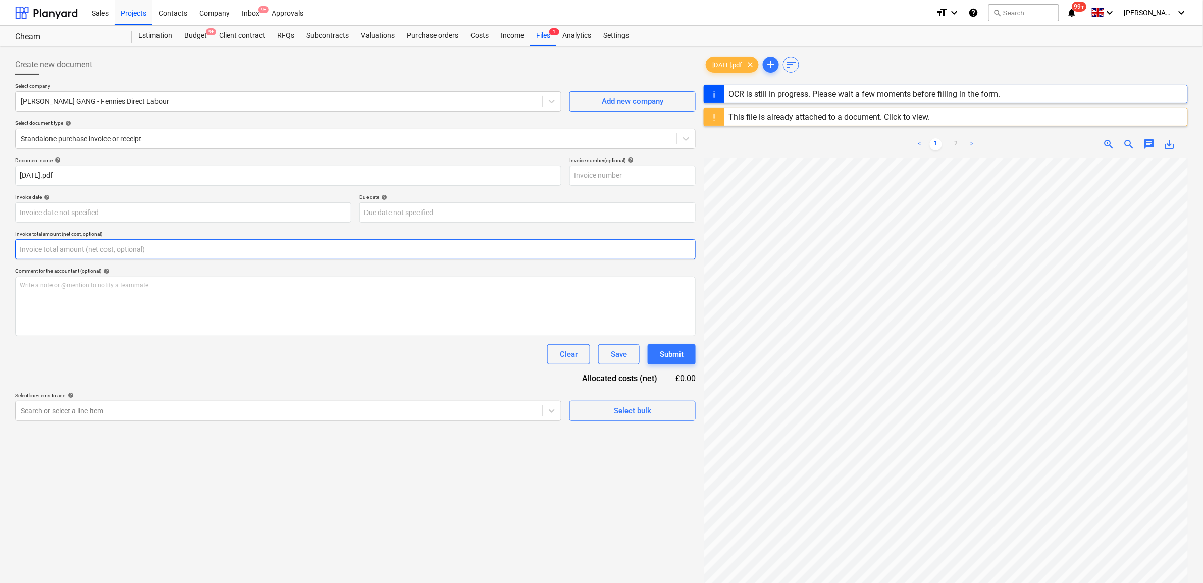
click at [77, 248] on input "text" at bounding box center [355, 249] width 681 height 20
type input "1,902.50"
drag, startPoint x: 166, startPoint y: 372, endPoint x: 133, endPoint y: 193, distance: 181.8
click at [166, 373] on div "Document name help 19.09.25.pdf Invoice number (optional) help Invoice date hel…" at bounding box center [355, 301] width 681 height 289
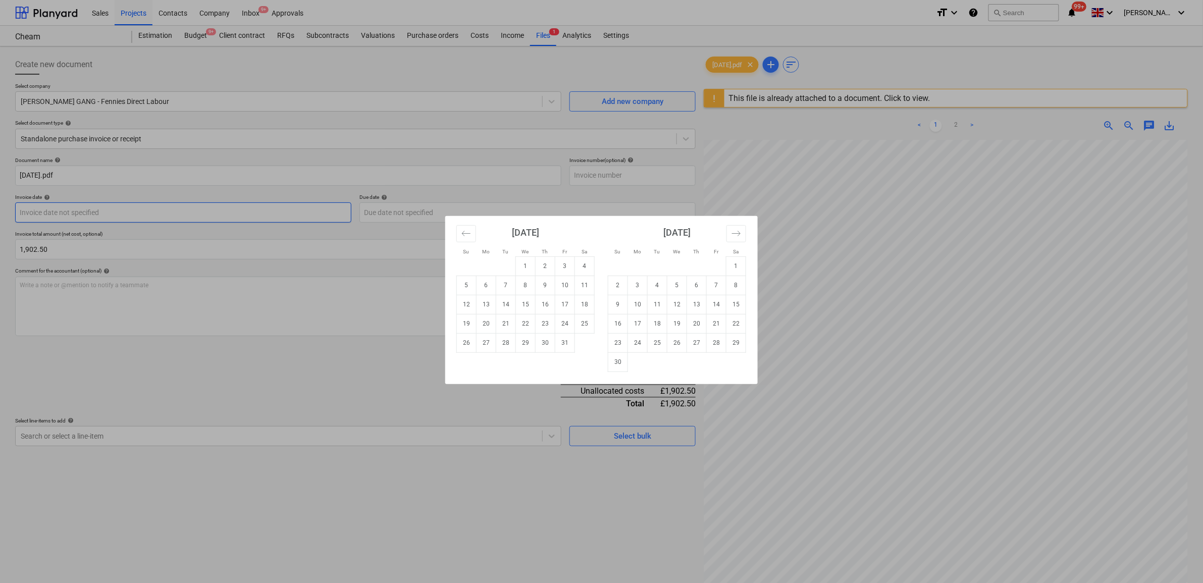
click at [145, 211] on body "Sales Projects Contacts Company Inbox 9+ Approvals format_size keyboard_arrow_d…" at bounding box center [601, 291] width 1203 height 583
click at [476, 235] on button "Move backward to switch to the previous month." at bounding box center [466, 233] width 20 height 17
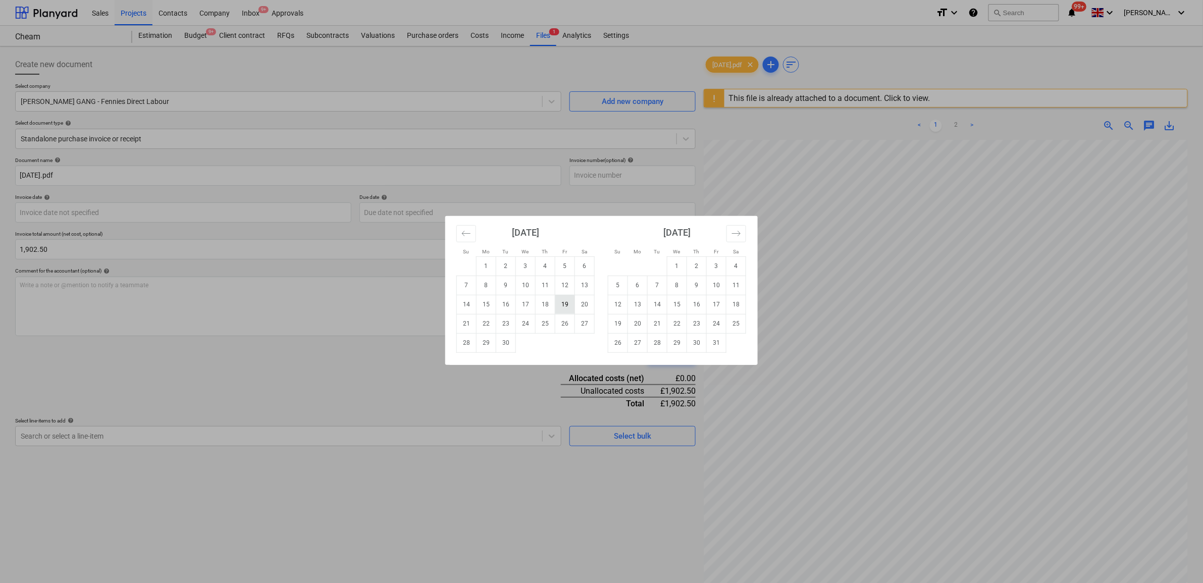
click at [565, 311] on td "19" at bounding box center [565, 304] width 20 height 19
type input "[DATE]"
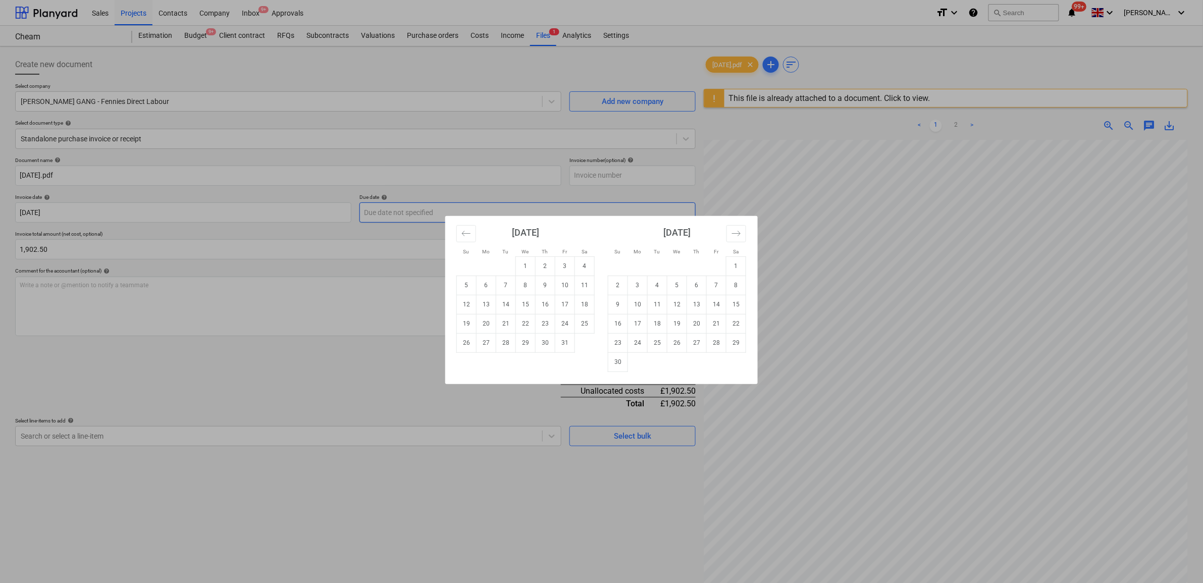
click at [446, 216] on body "Sales Projects Contacts Company Inbox 9+ Approvals format_size keyboard_arrow_d…" at bounding box center [601, 291] width 1203 height 583
click at [471, 235] on icon "Move backward to switch to the previous month." at bounding box center [467, 234] width 10 height 10
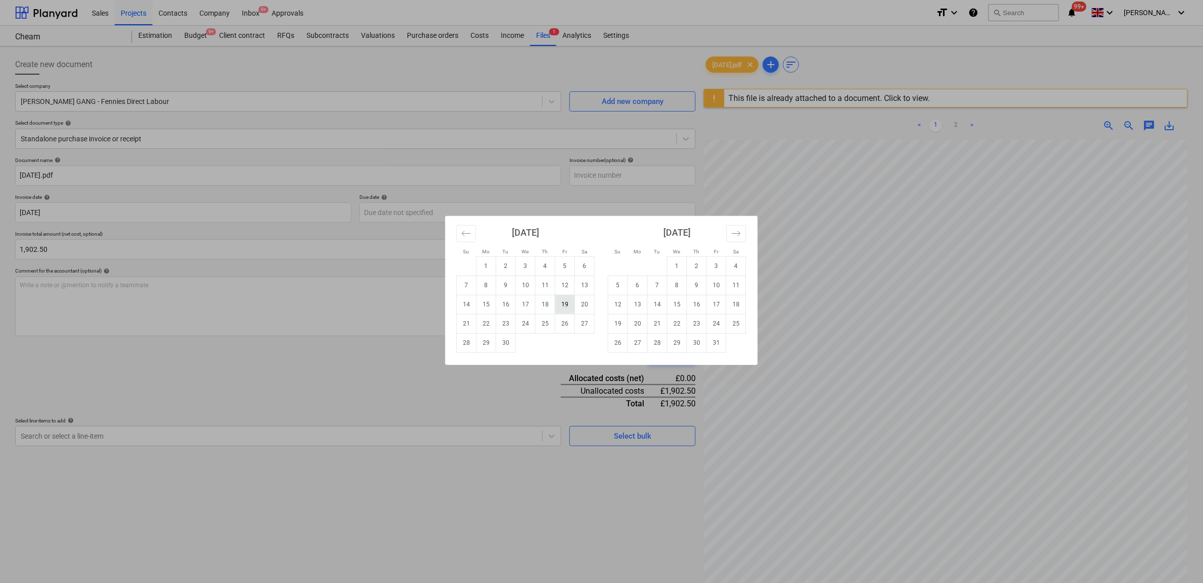
click at [566, 299] on td "19" at bounding box center [565, 304] width 20 height 19
type input "[DATE]"
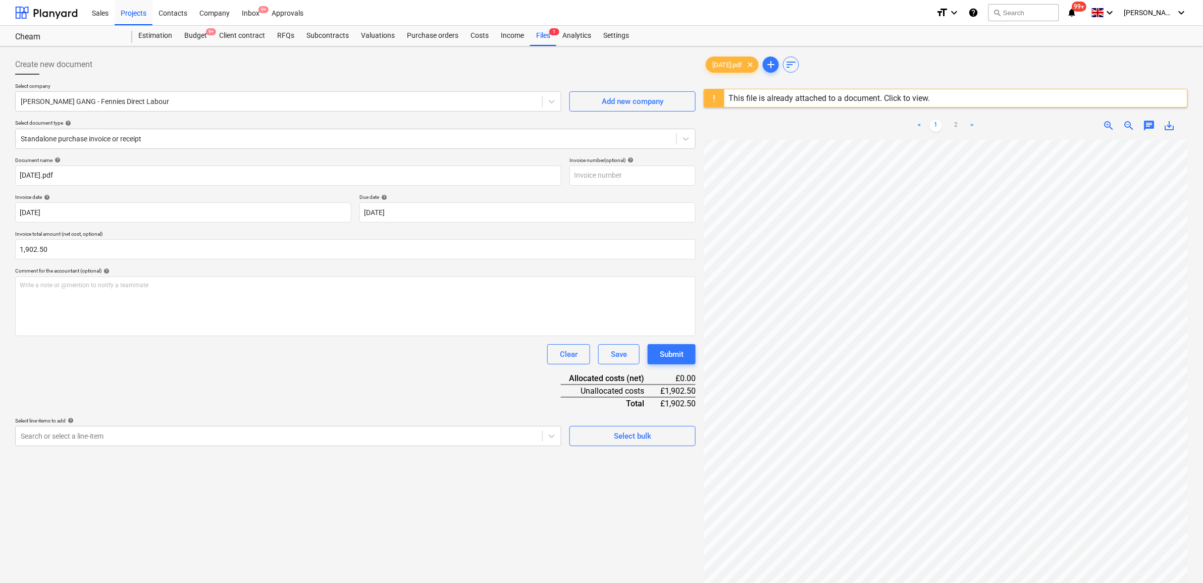
click at [328, 369] on div "Document name help 19.09.25.pdf Invoice number (optional) help Invoice date hel…" at bounding box center [355, 301] width 681 height 289
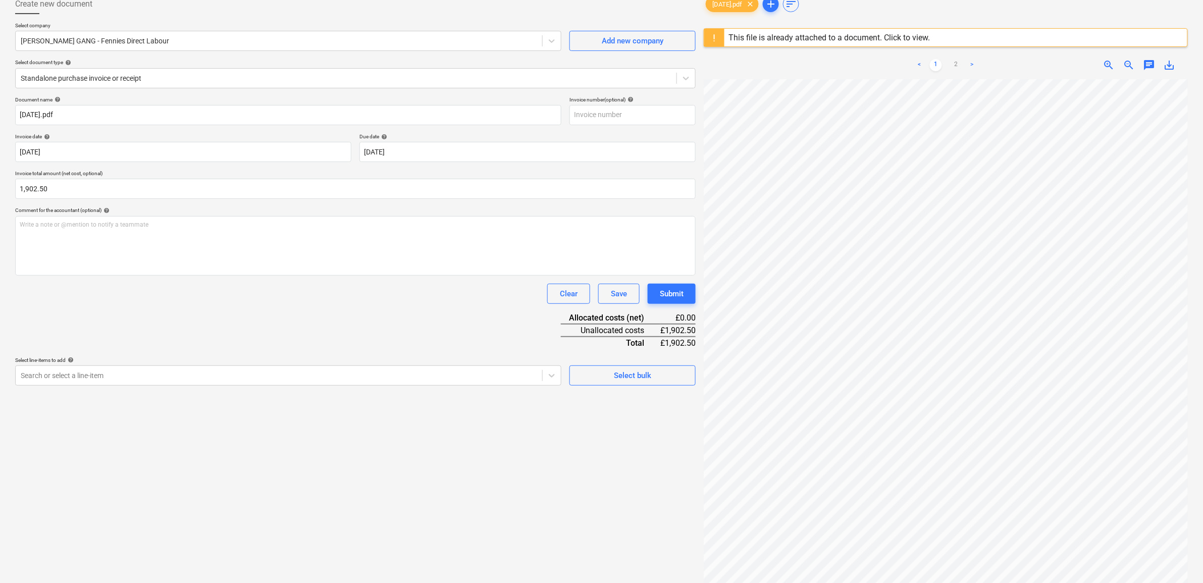
scroll to position [120, 0]
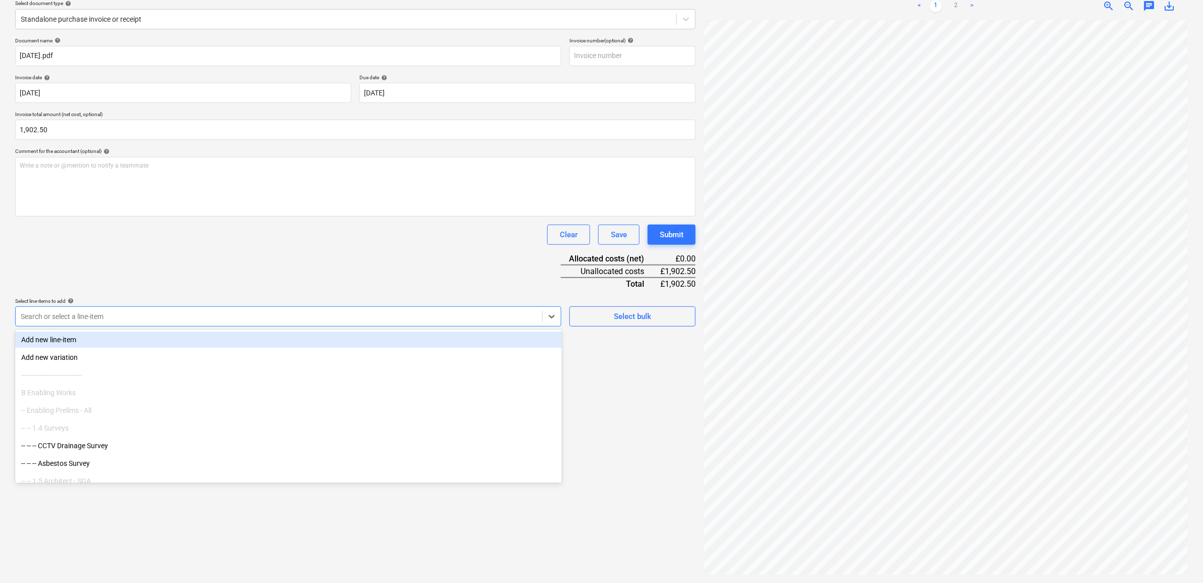
click at [277, 319] on div at bounding box center [279, 317] width 517 height 10
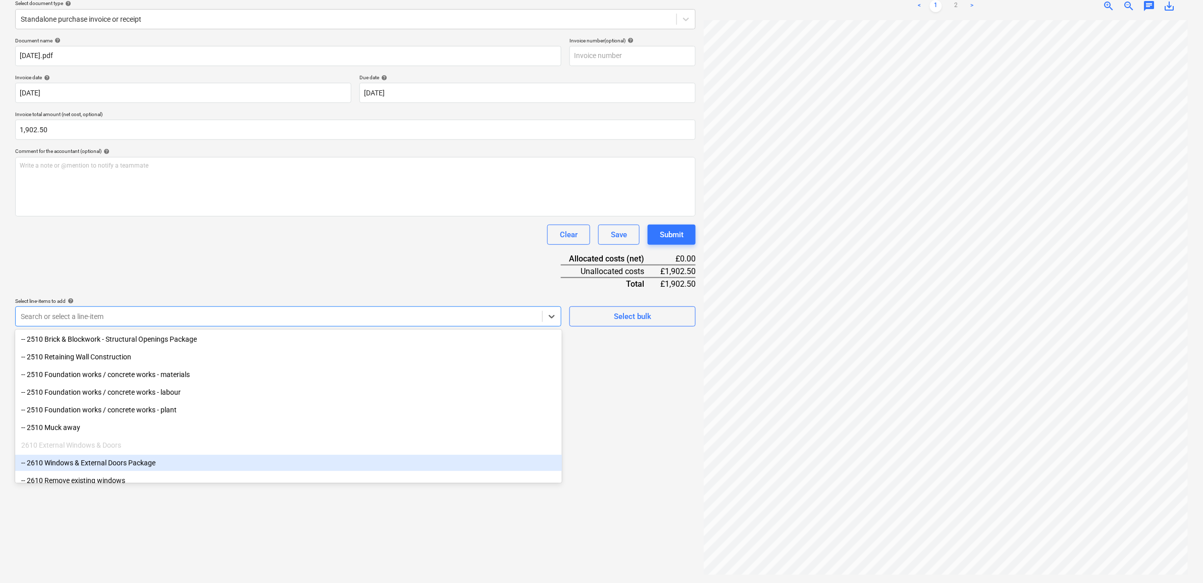
scroll to position [1704, 0]
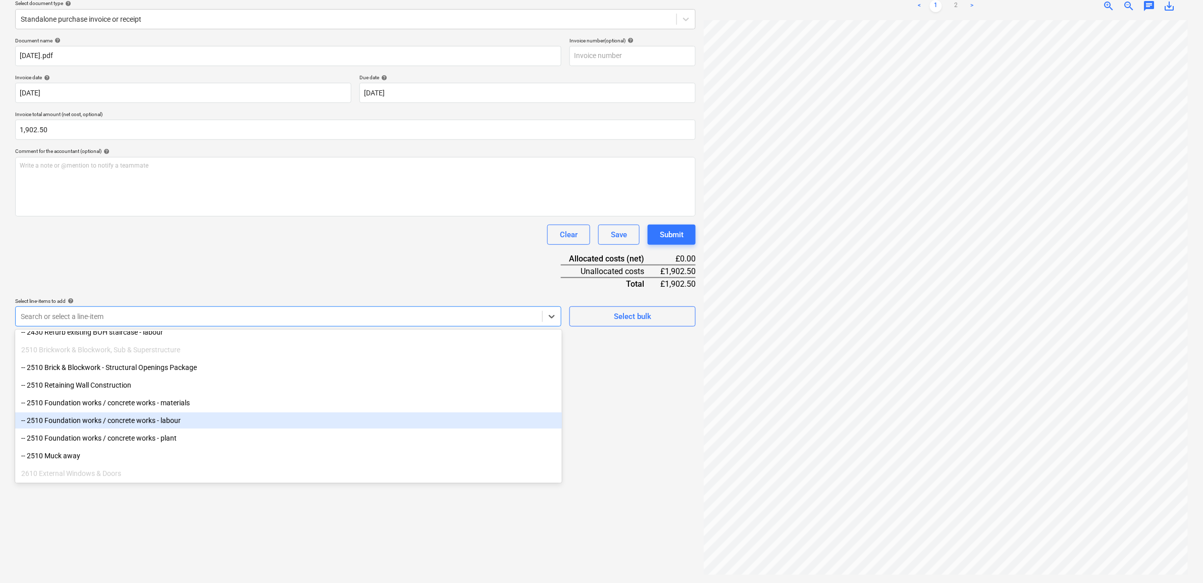
click at [203, 423] on div "-- 2510 Foundation works / concrete works - labour" at bounding box center [288, 421] width 547 height 16
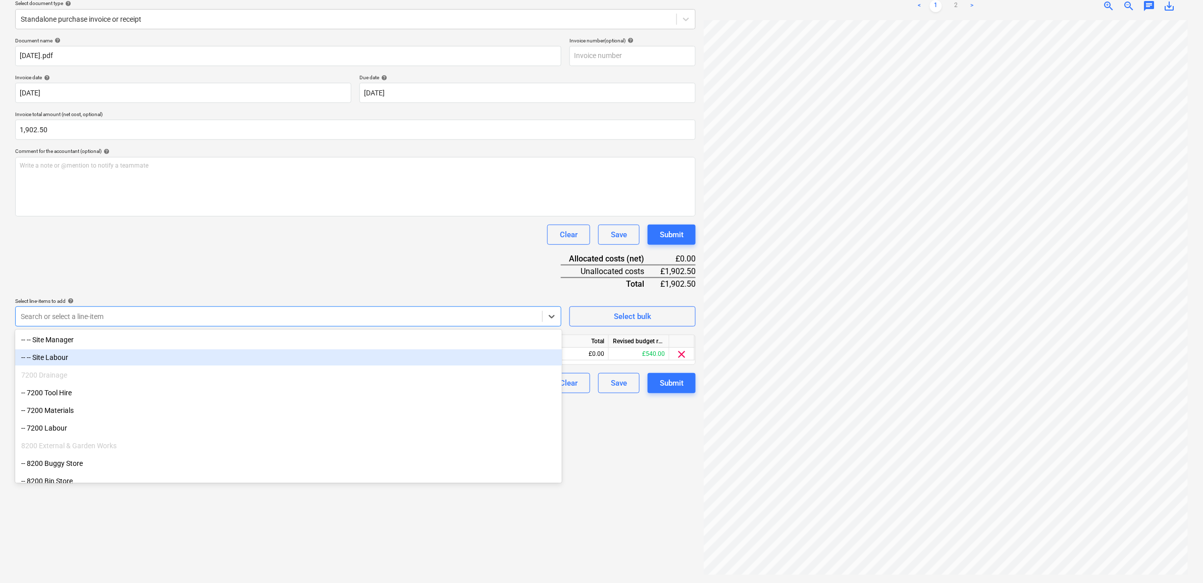
scroll to position [3156, 0]
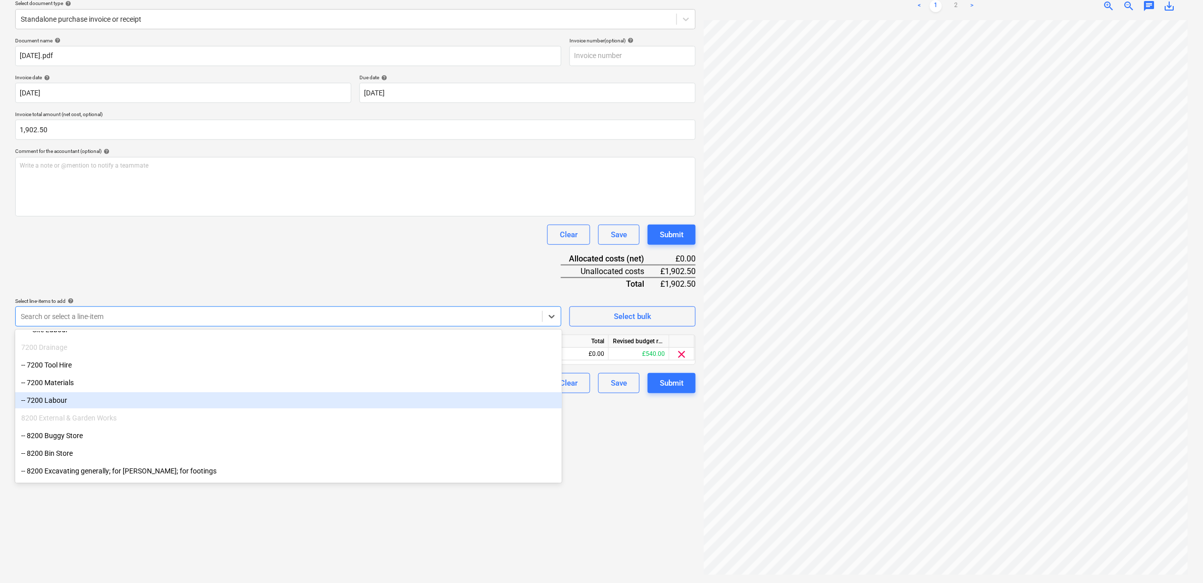
click at [130, 396] on div "-- 7200 Labour" at bounding box center [288, 400] width 547 height 16
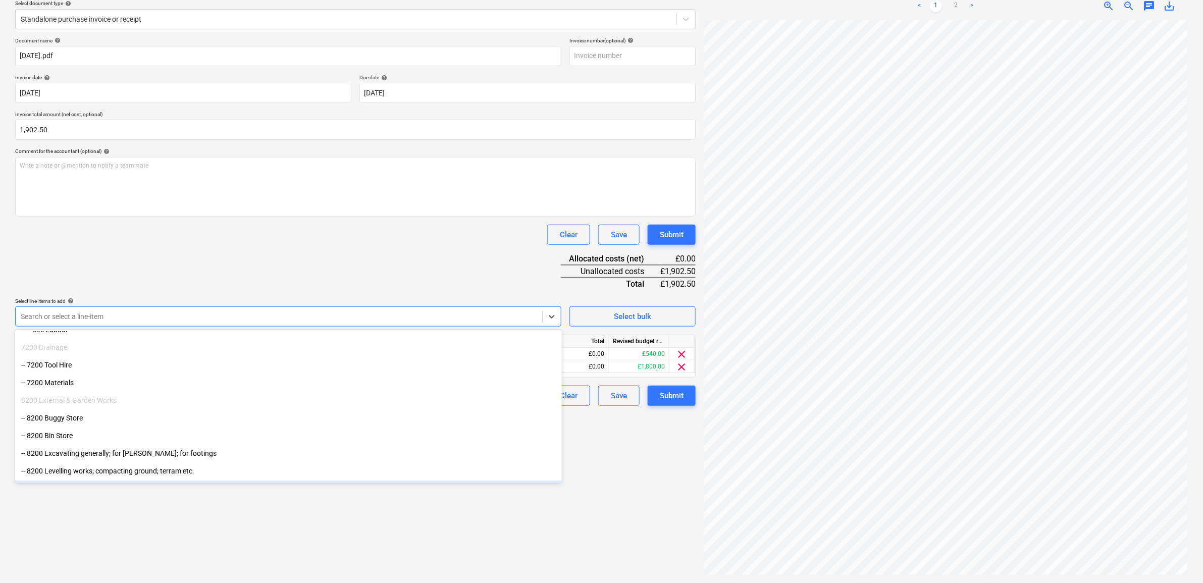
click at [427, 519] on div "Create new document Select company RUBIN GANG - Fennies Direct Labour Add new c…" at bounding box center [355, 255] width 689 height 648
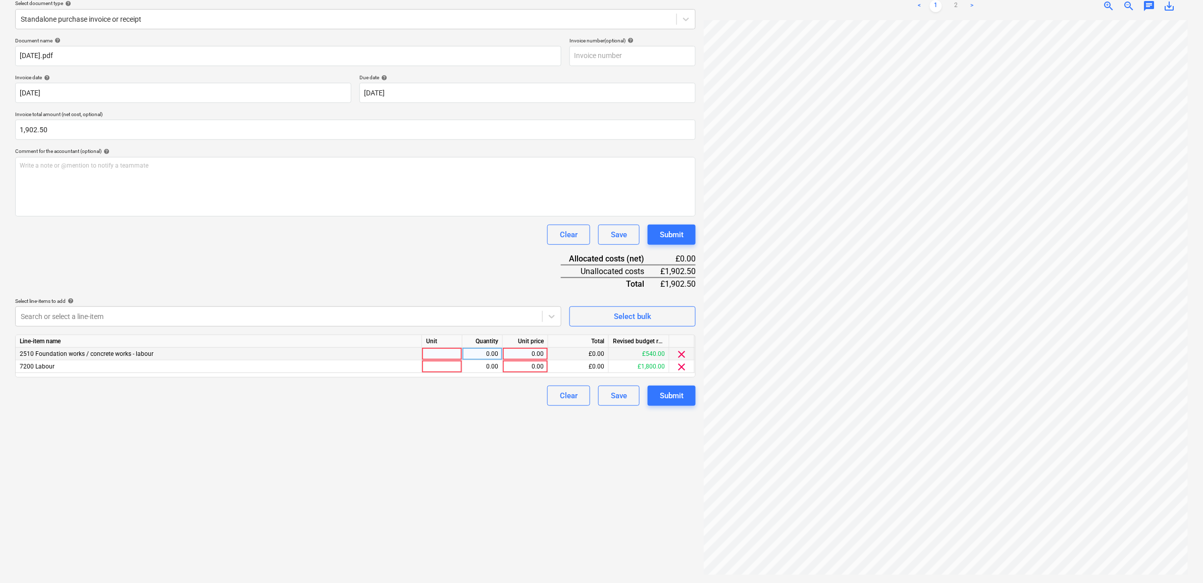
click at [524, 355] on div "0.00" at bounding box center [525, 354] width 37 height 13
type input "540"
click at [480, 425] on div "Create new document Select company RUBIN GANG - Fennies Direct Labour Add new c…" at bounding box center [355, 255] width 689 height 648
click at [539, 354] on div "540.00" at bounding box center [525, 354] width 37 height 13
click at [540, 365] on div "0.00" at bounding box center [525, 367] width 37 height 13
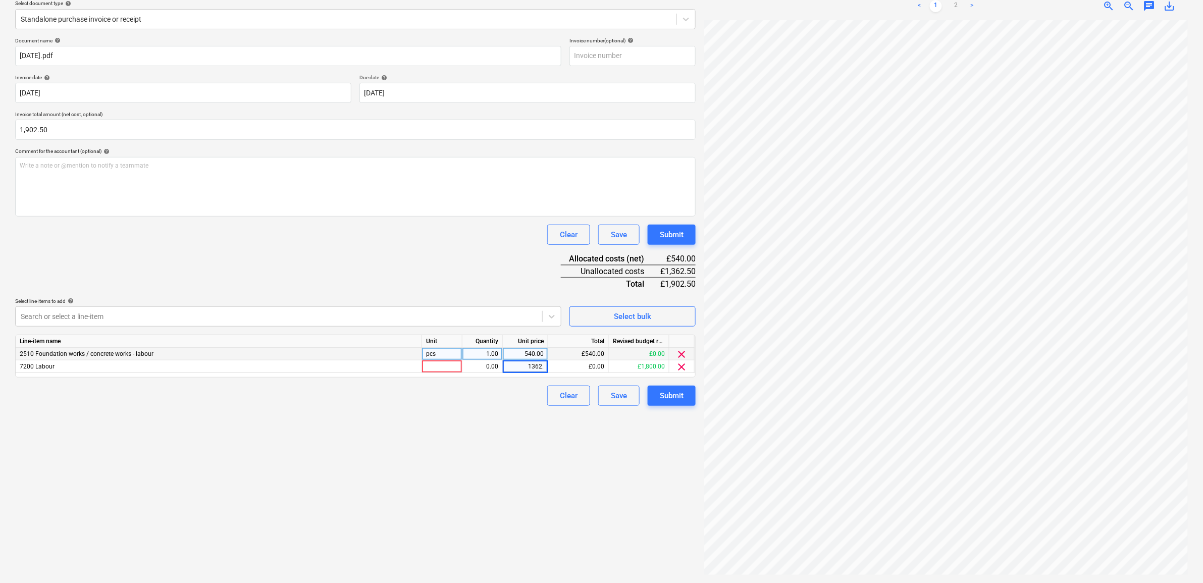
type input "1362.5"
click at [443, 504] on div "Create new document Select company RUBIN GANG - Fennies Direct Labour Add new c…" at bounding box center [355, 255] width 689 height 648
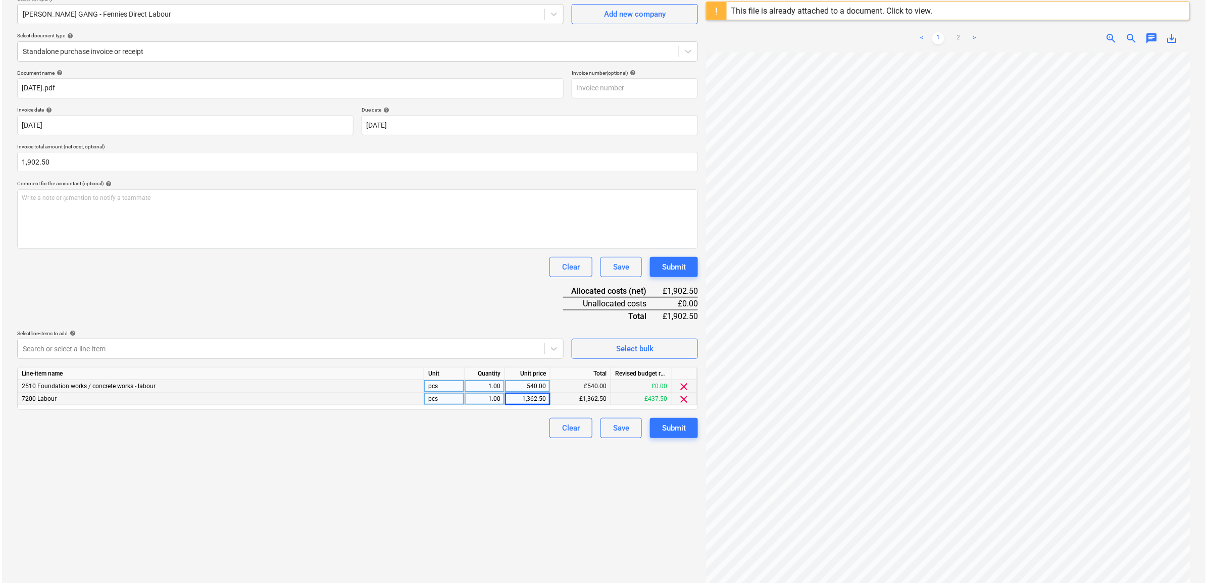
scroll to position [57, 0]
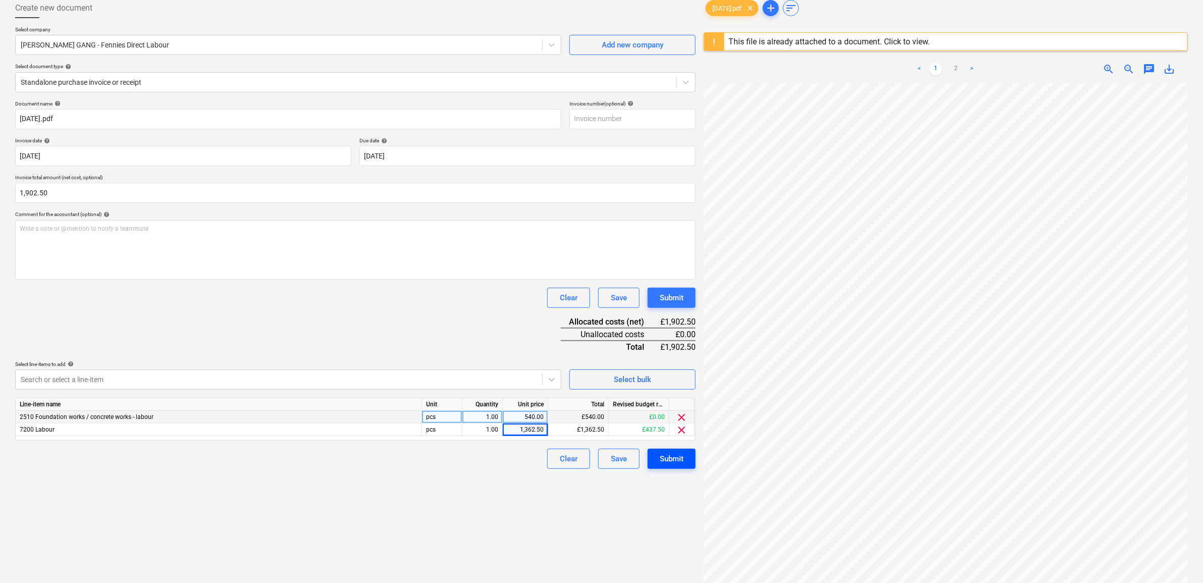
click at [670, 456] on div "Submit" at bounding box center [672, 458] width 24 height 13
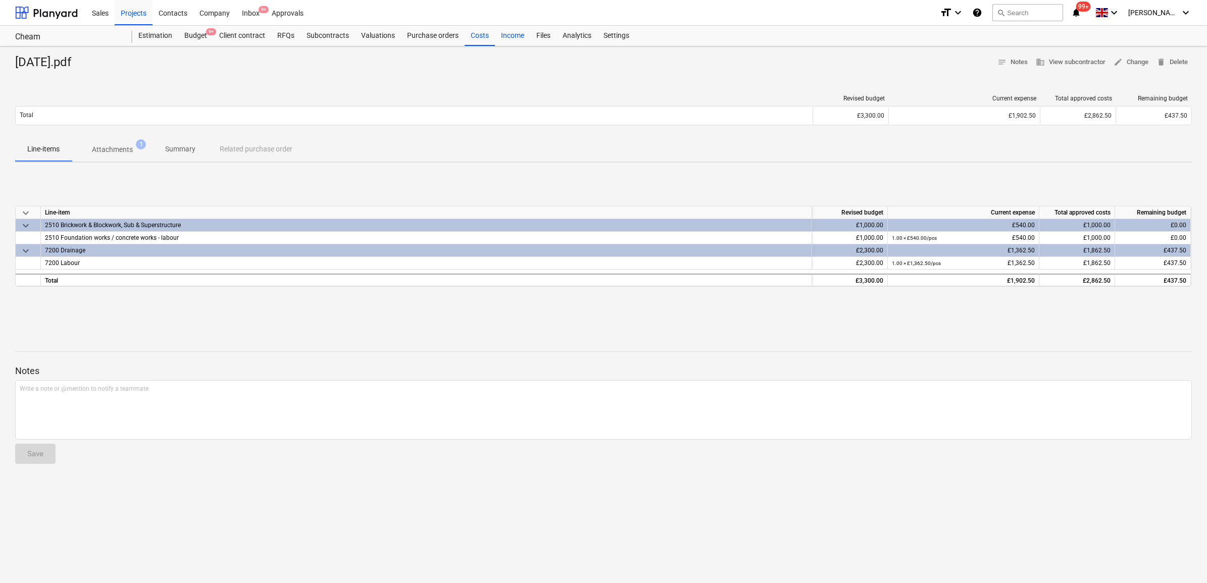
drag, startPoint x: 471, startPoint y: 33, endPoint x: 518, endPoint y: 42, distance: 47.8
click at [471, 33] on div "Costs" at bounding box center [480, 36] width 30 height 20
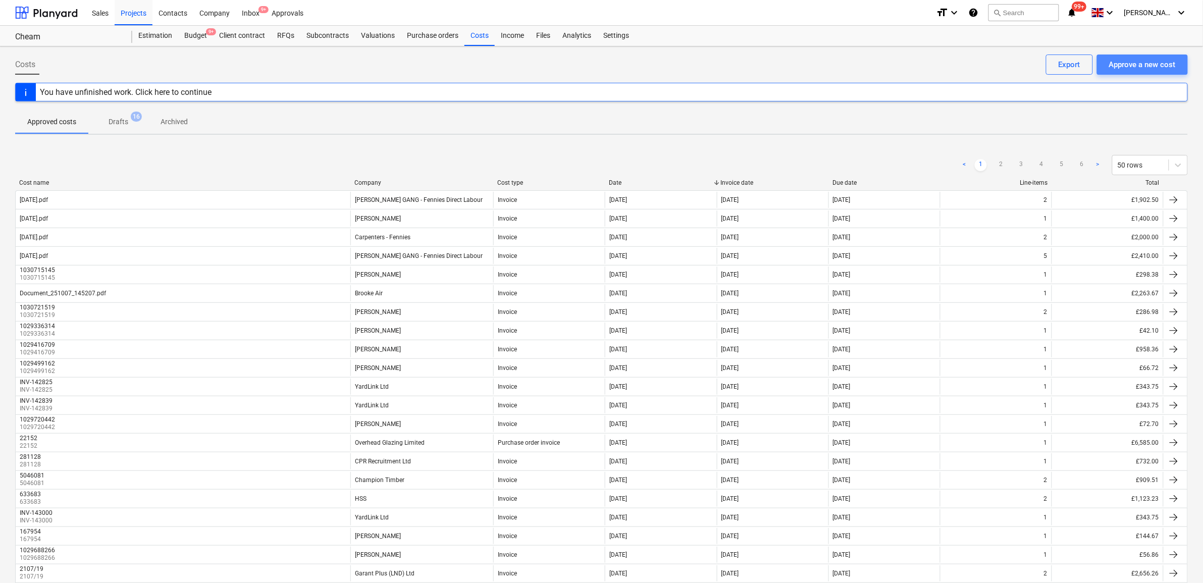
click at [1141, 69] on div "Approve a new cost" at bounding box center [1142, 64] width 67 height 13
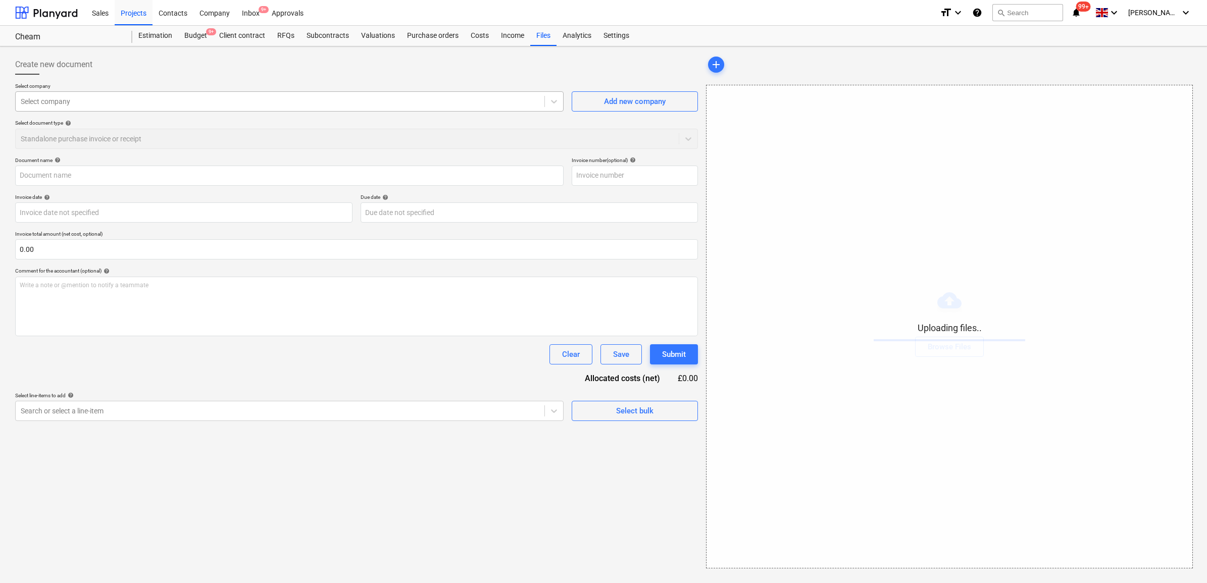
click at [163, 105] on div at bounding box center [280, 101] width 519 height 10
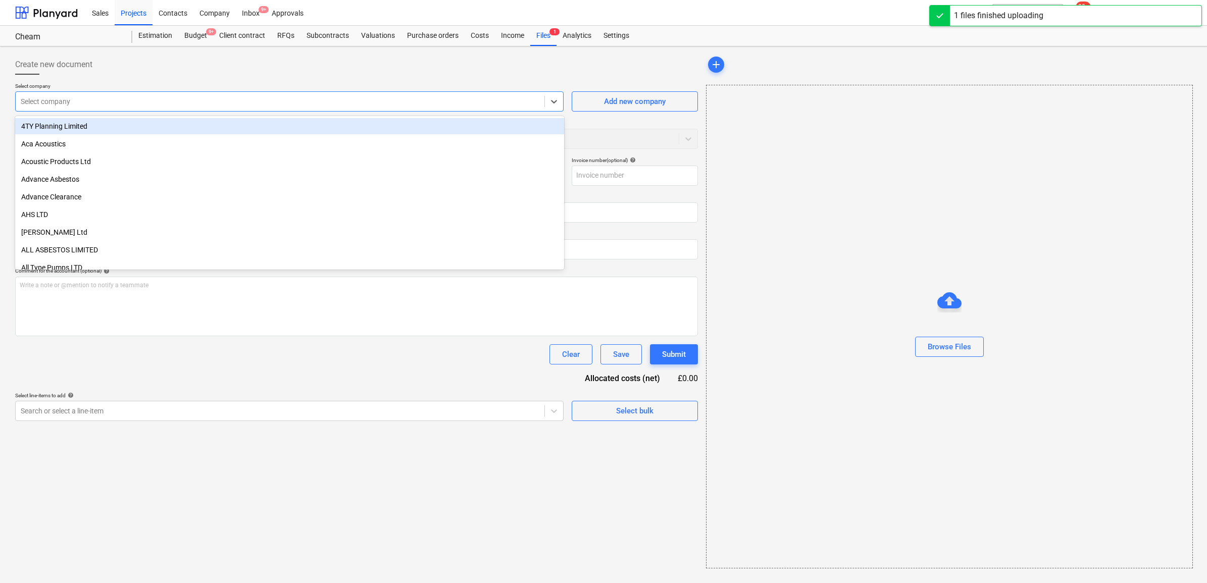
type input "19.09.25.pdf"
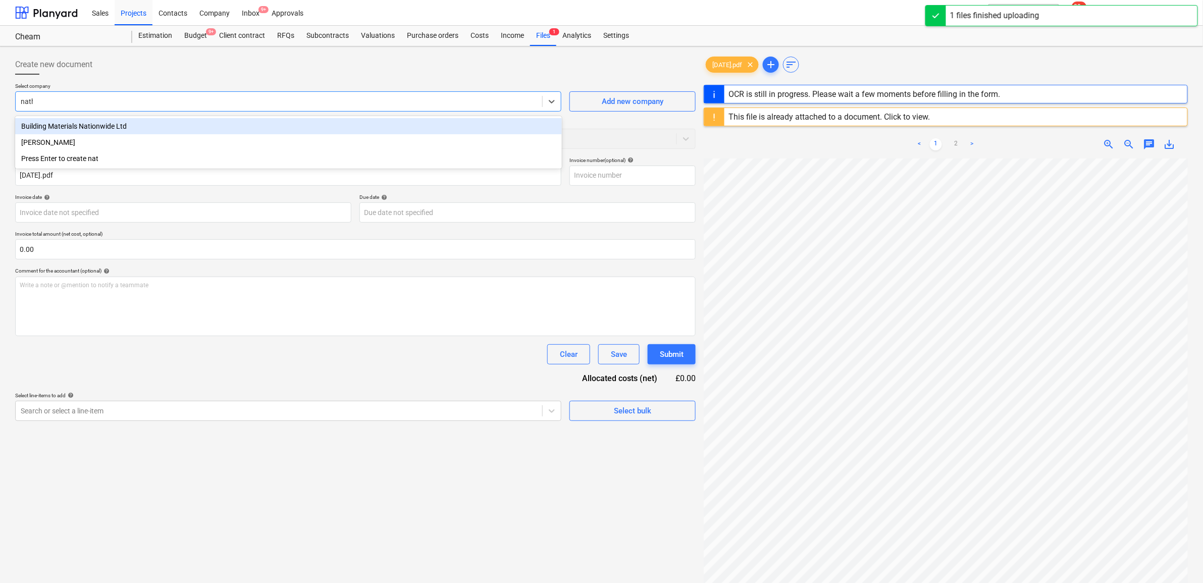
type input "natha"
click at [160, 118] on div "[PERSON_NAME]" at bounding box center [288, 126] width 547 height 16
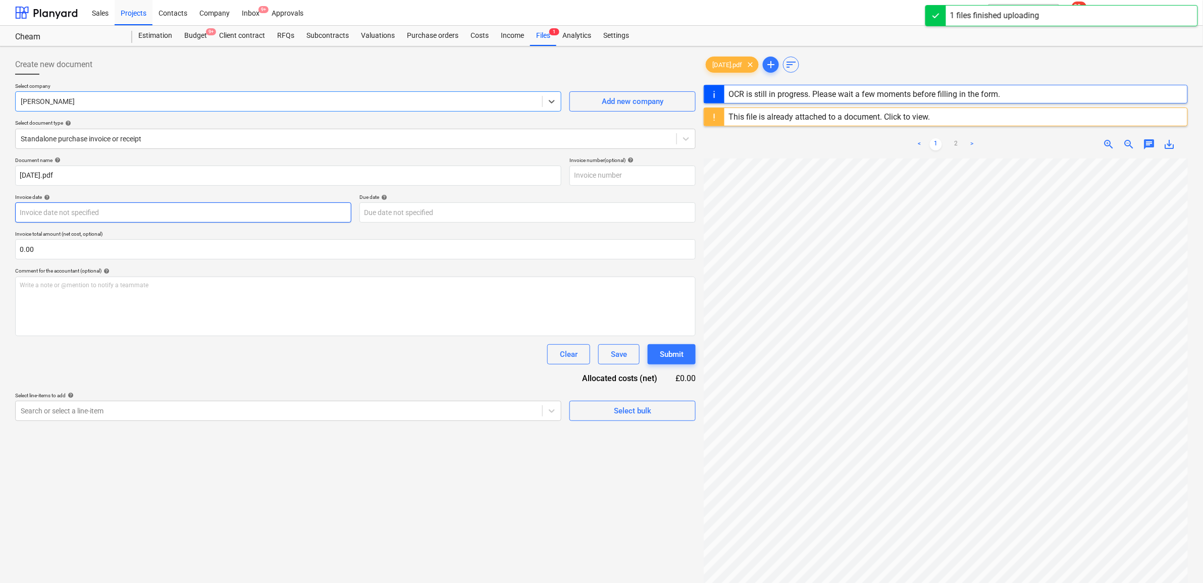
click at [109, 214] on body "Sales Projects Contacts Company Inbox 9+ Approvals format_size keyboard_arrow_d…" at bounding box center [601, 291] width 1203 height 583
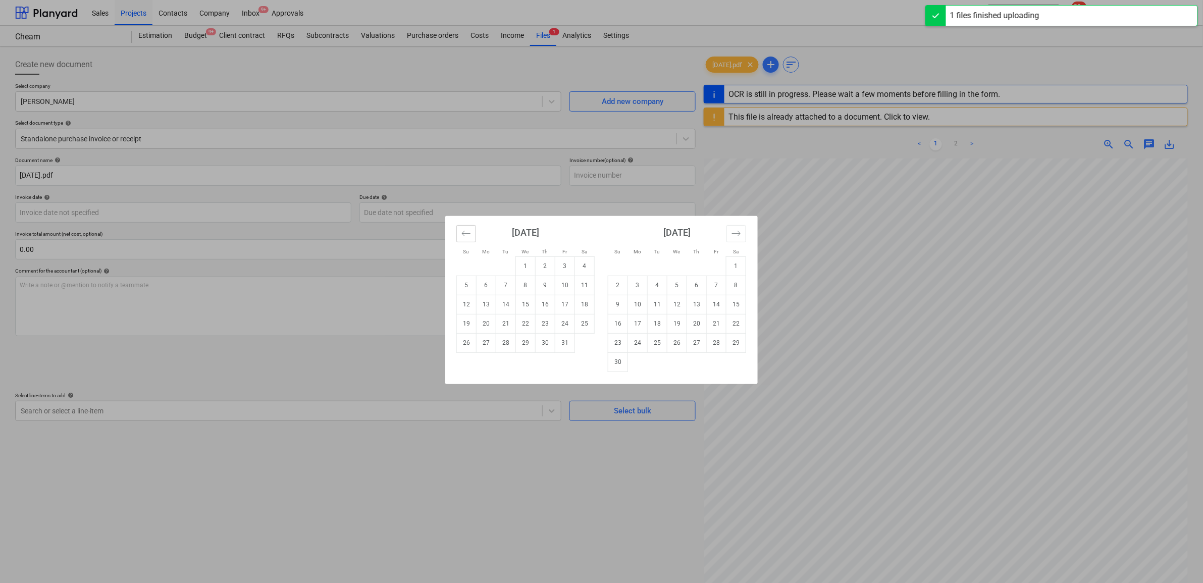
click at [463, 233] on icon "Move backward to switch to the previous month." at bounding box center [466, 233] width 9 height 5
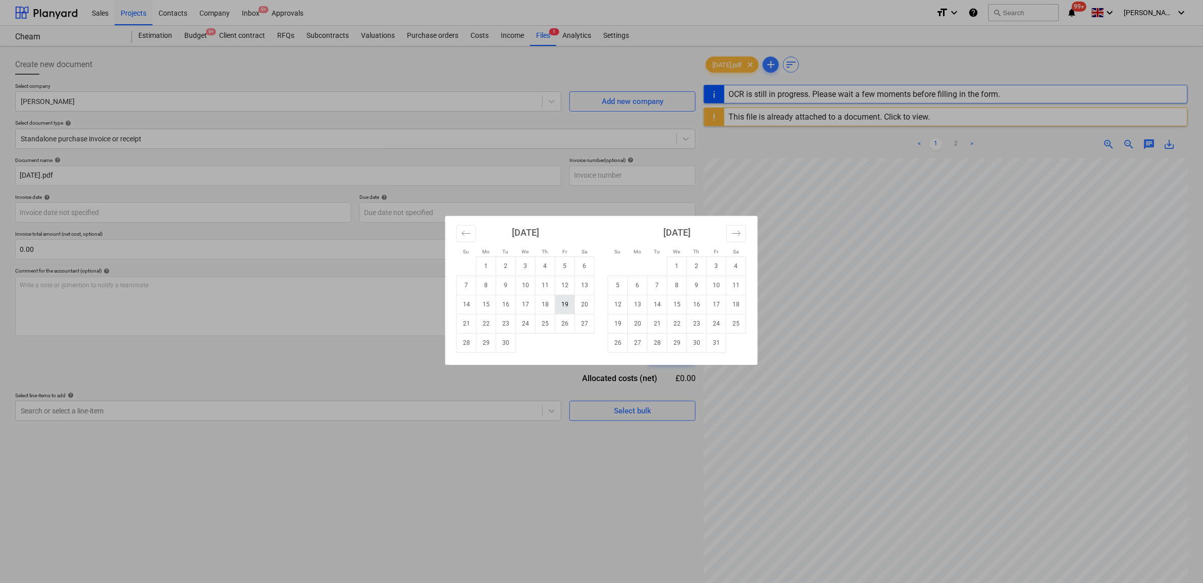
click at [566, 303] on td "19" at bounding box center [565, 304] width 20 height 19
type input "[DATE]"
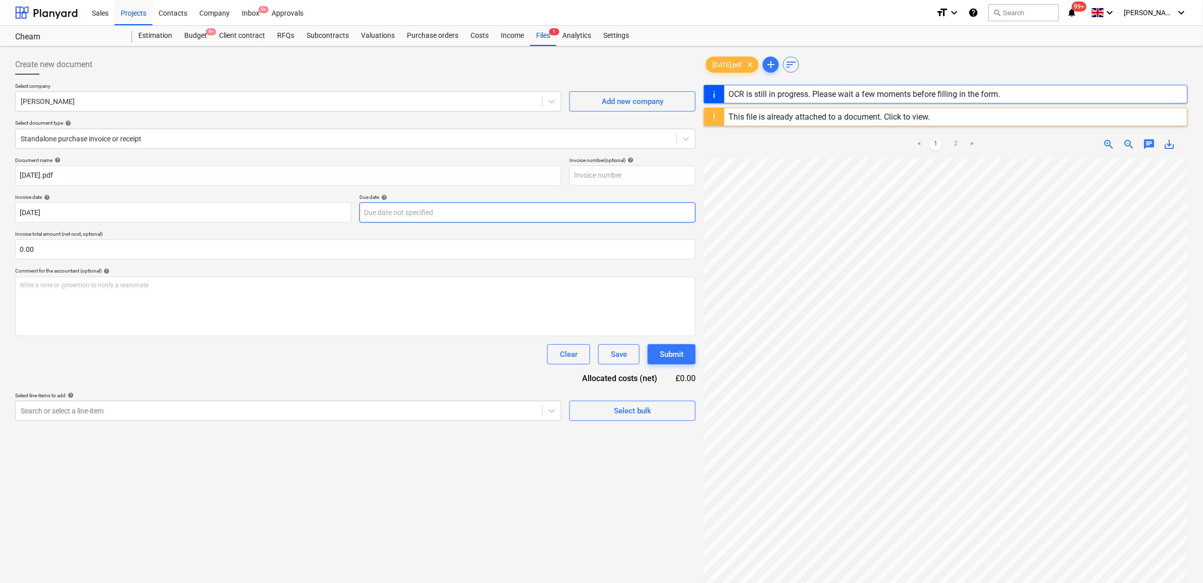
click at [484, 218] on body "Sales Projects Contacts Company Inbox 9+ Approvals format_size keyboard_arrow_d…" at bounding box center [601, 291] width 1203 height 583
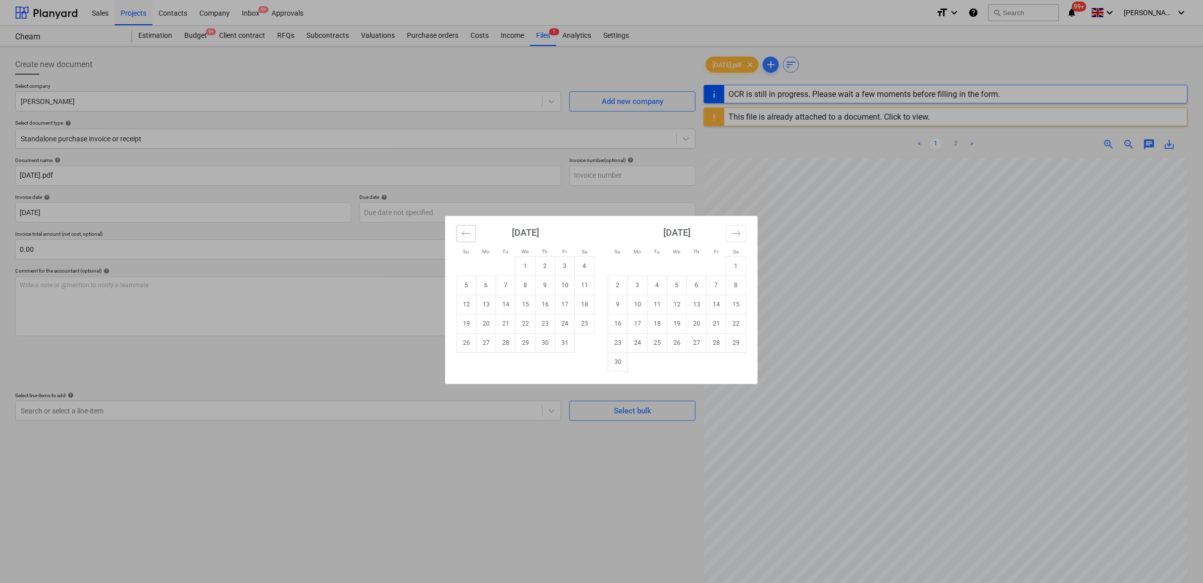
click at [468, 235] on icon "Move backward to switch to the previous month." at bounding box center [467, 234] width 10 height 10
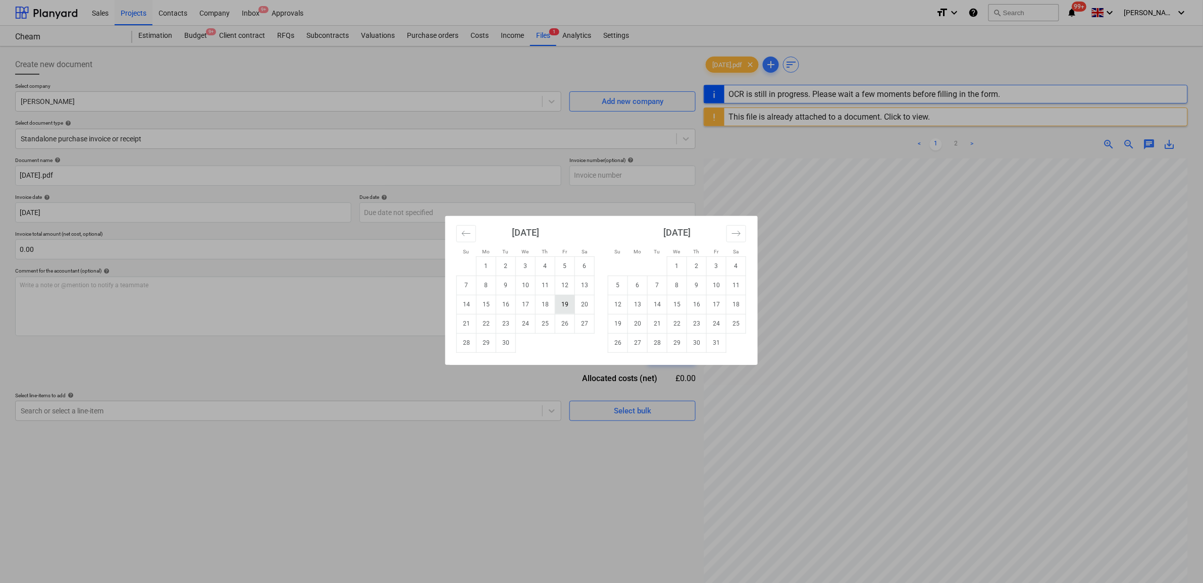
click at [568, 304] on td "19" at bounding box center [565, 304] width 20 height 19
type input "[DATE]"
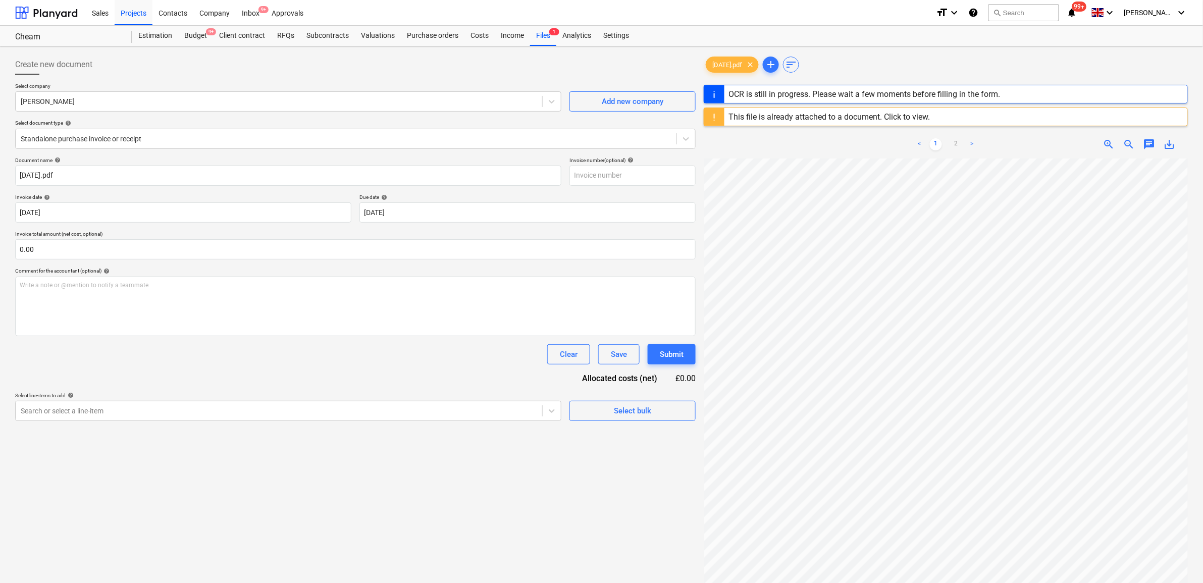
click at [231, 353] on div "Clear Save Submit" at bounding box center [355, 354] width 681 height 20
drag, startPoint x: 351, startPoint y: 453, endPoint x: 364, endPoint y: 442, distance: 17.2
click at [351, 454] on div "Create new document Select company Nathan Bellord Add new company Select docume…" at bounding box center [355, 383] width 689 height 667
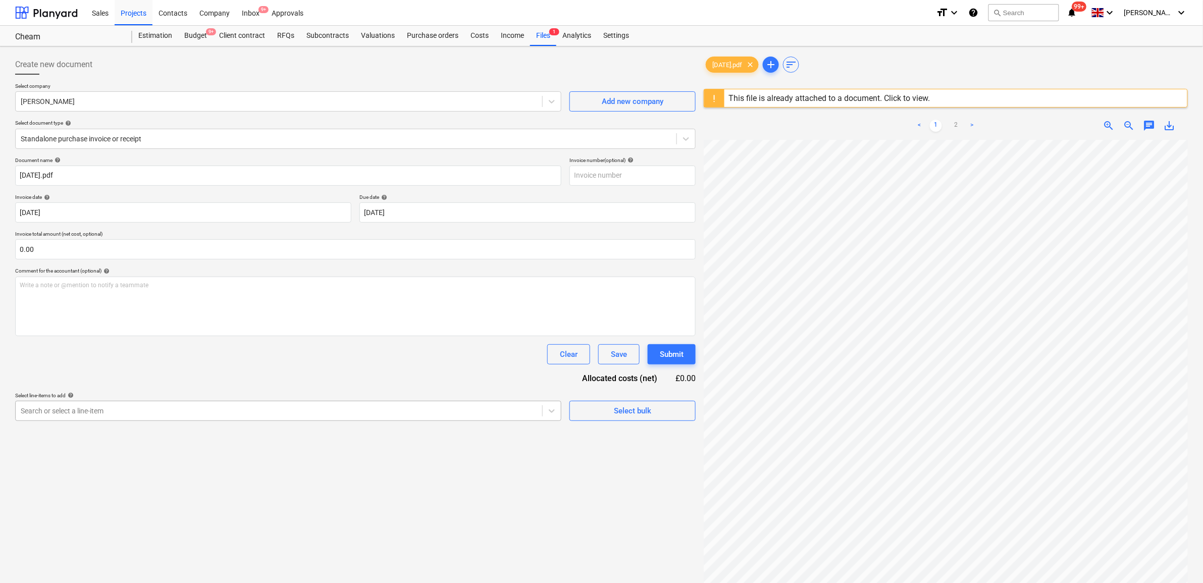
click at [367, 413] on div at bounding box center [279, 411] width 517 height 10
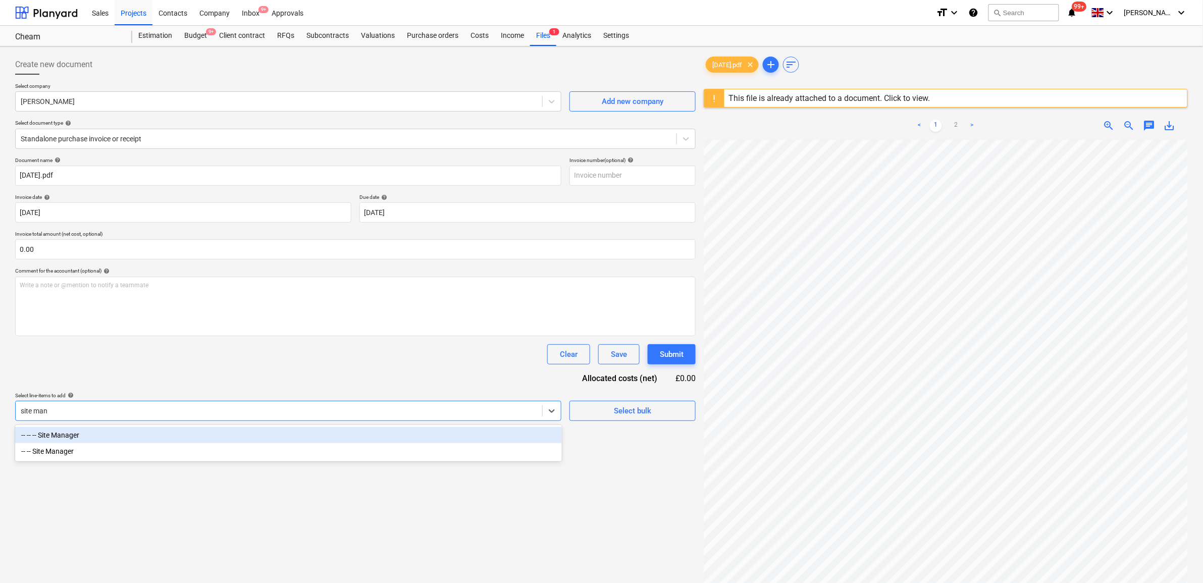
type input "site man"
click at [343, 365] on div "Document name help 19.09.25.pdf Invoice number (optional) help Invoice date hel…" at bounding box center [355, 289] width 681 height 264
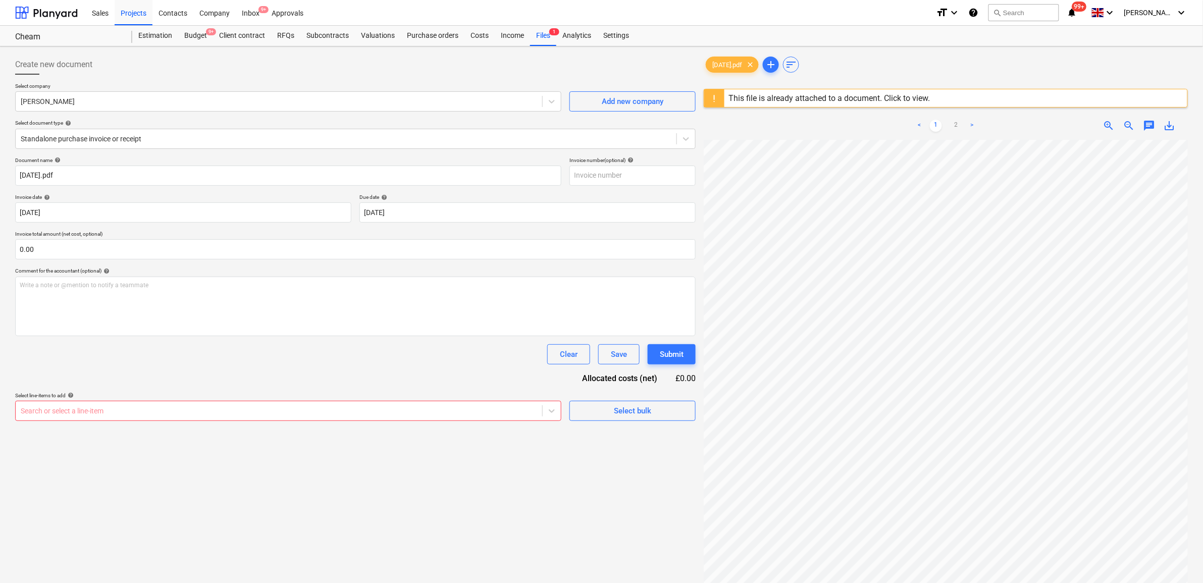
click at [533, 419] on div "Search or select a line-item" at bounding box center [288, 411] width 546 height 20
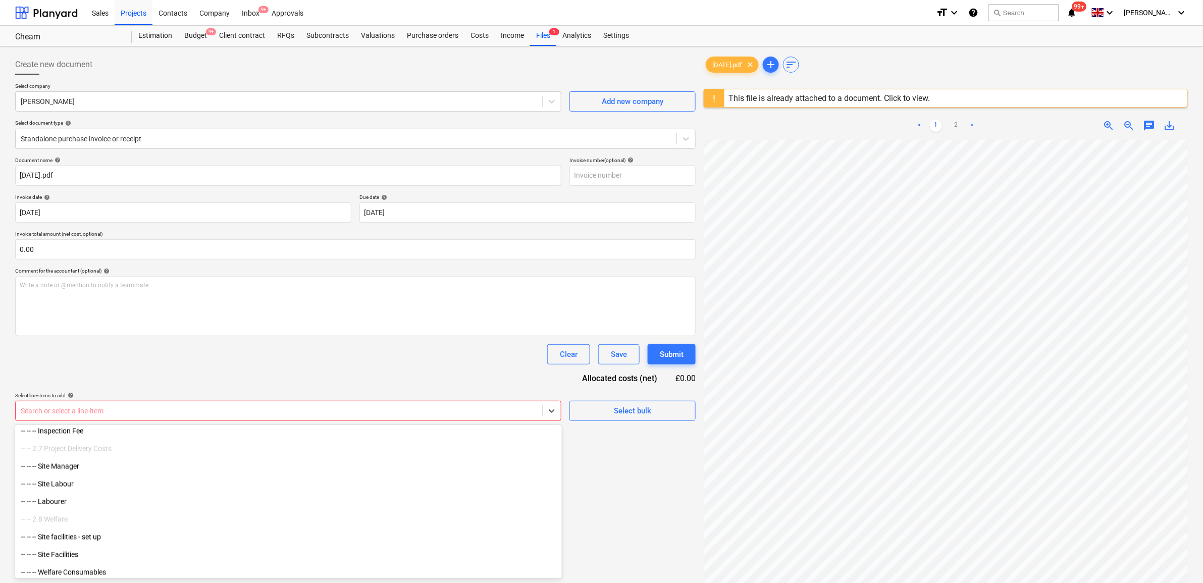
scroll to position [821, 0]
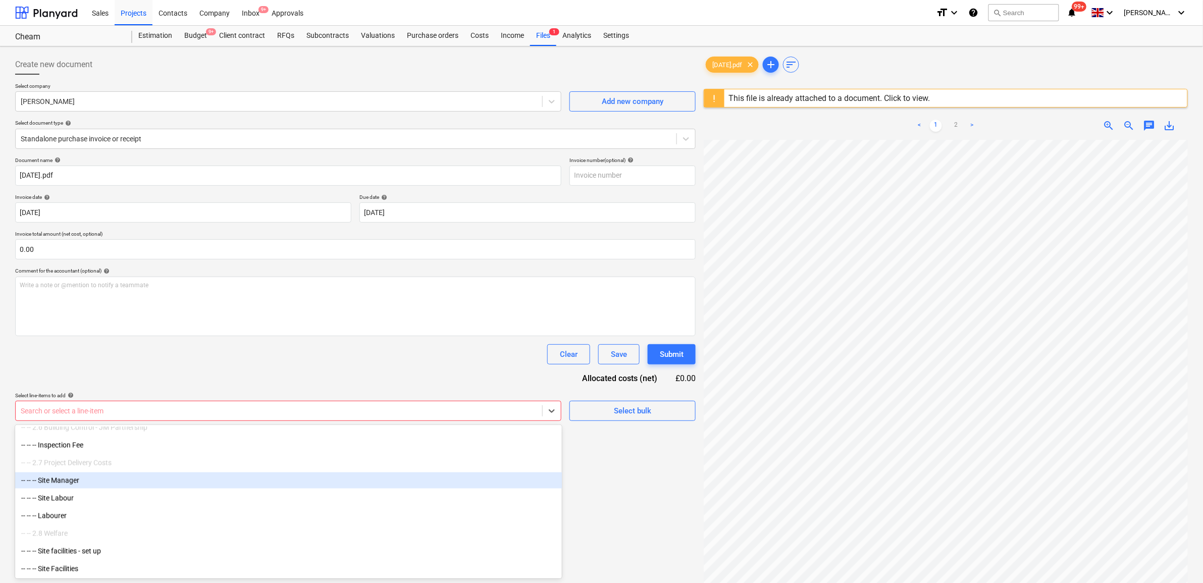
click at [93, 480] on div "-- -- -- Site Manager" at bounding box center [288, 481] width 547 height 16
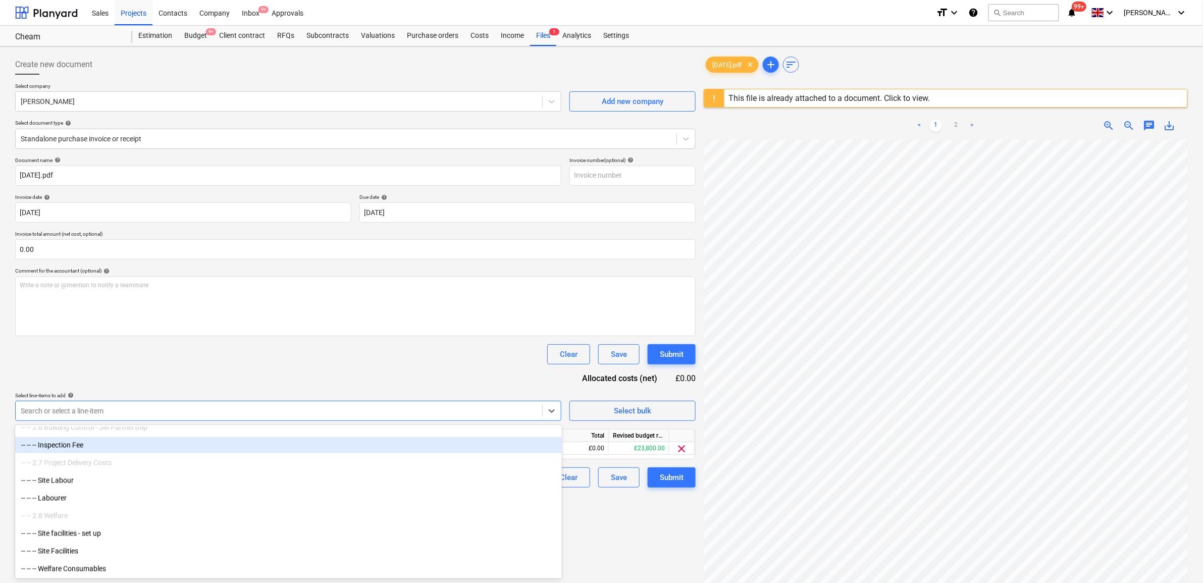
click at [248, 369] on div "Document name help 19.09.25.pdf Invoice number (optional) help Invoice date hel…" at bounding box center [355, 322] width 681 height 331
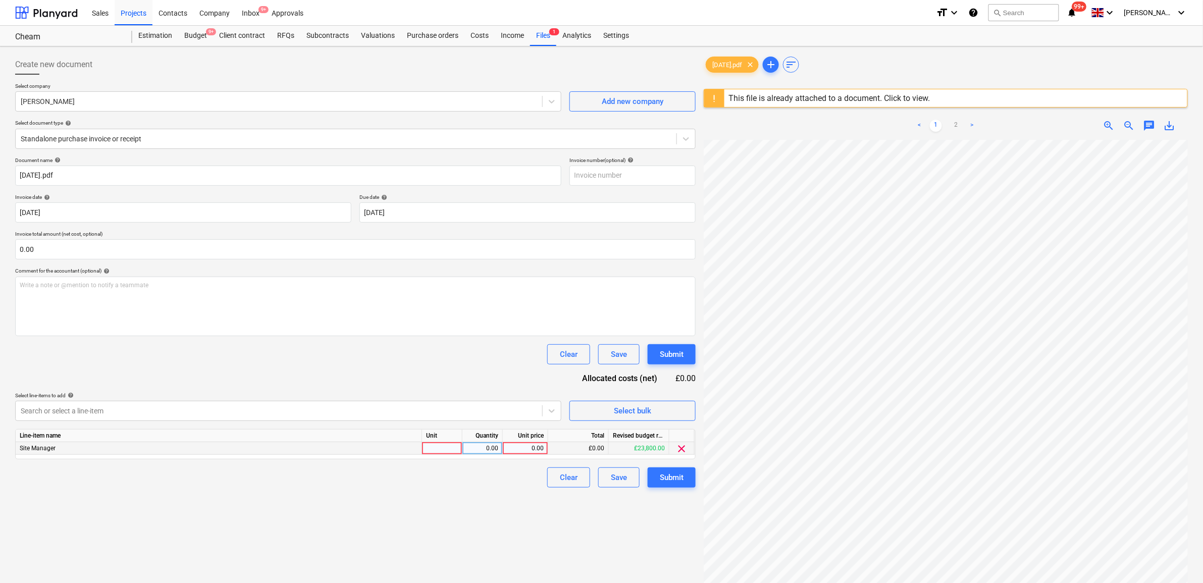
click at [534, 448] on div "0.00" at bounding box center [525, 448] width 37 height 13
type input "1400"
click at [404, 524] on div "Create new document Select company Nathan Bellord Add new company Select docume…" at bounding box center [355, 374] width 689 height 648
click at [678, 475] on div "Submit" at bounding box center [672, 477] width 24 height 13
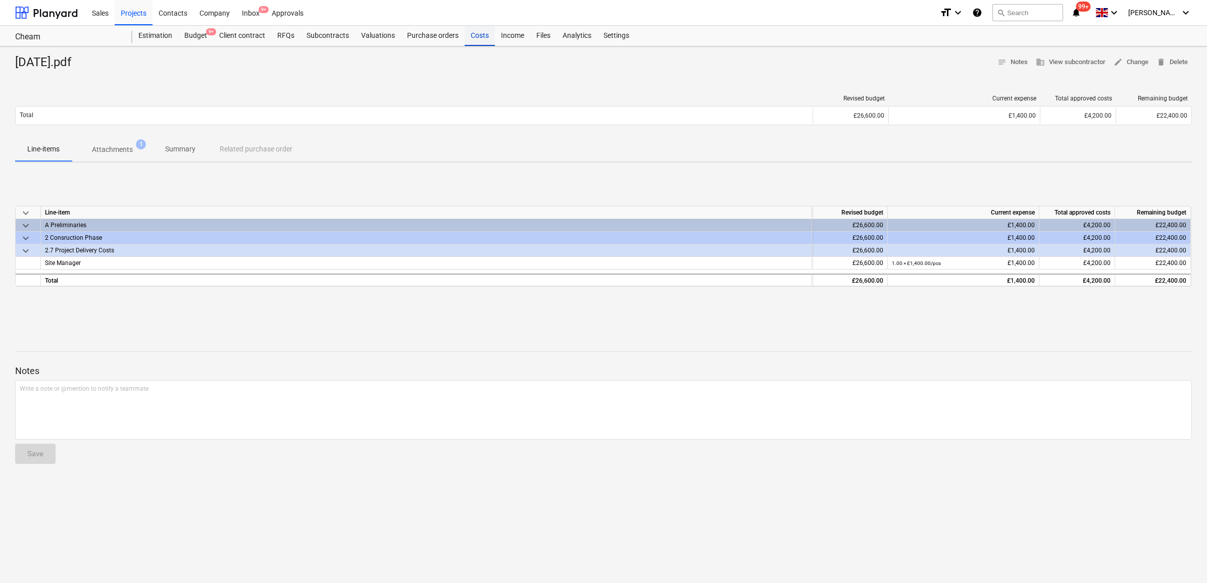
click at [470, 39] on div "Costs" at bounding box center [480, 36] width 30 height 20
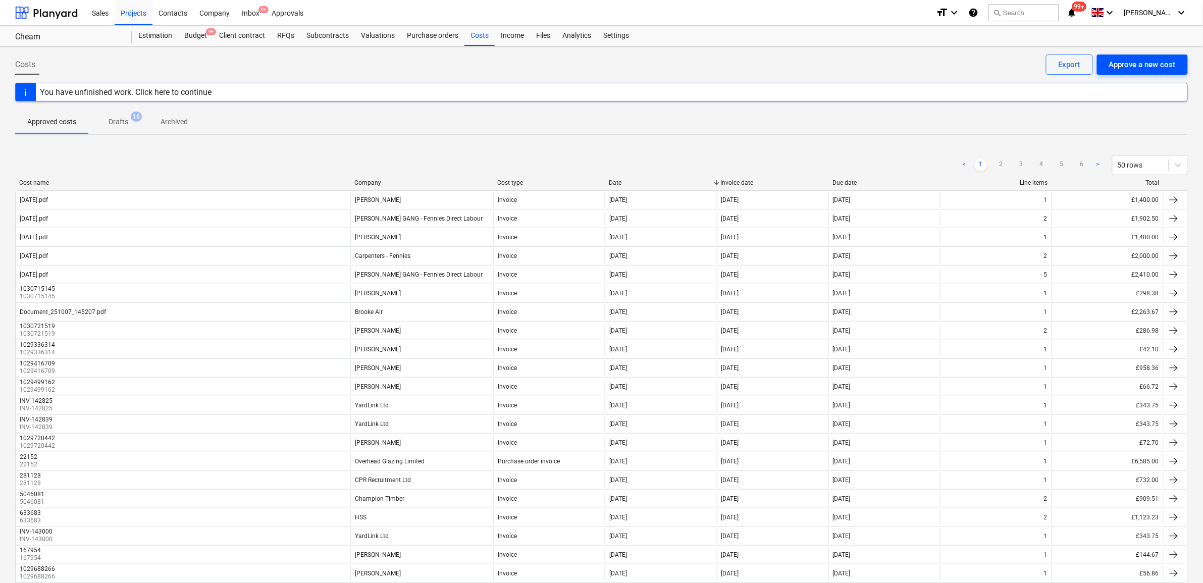
click at [1130, 70] on div "Approve a new cost" at bounding box center [1142, 64] width 67 height 13
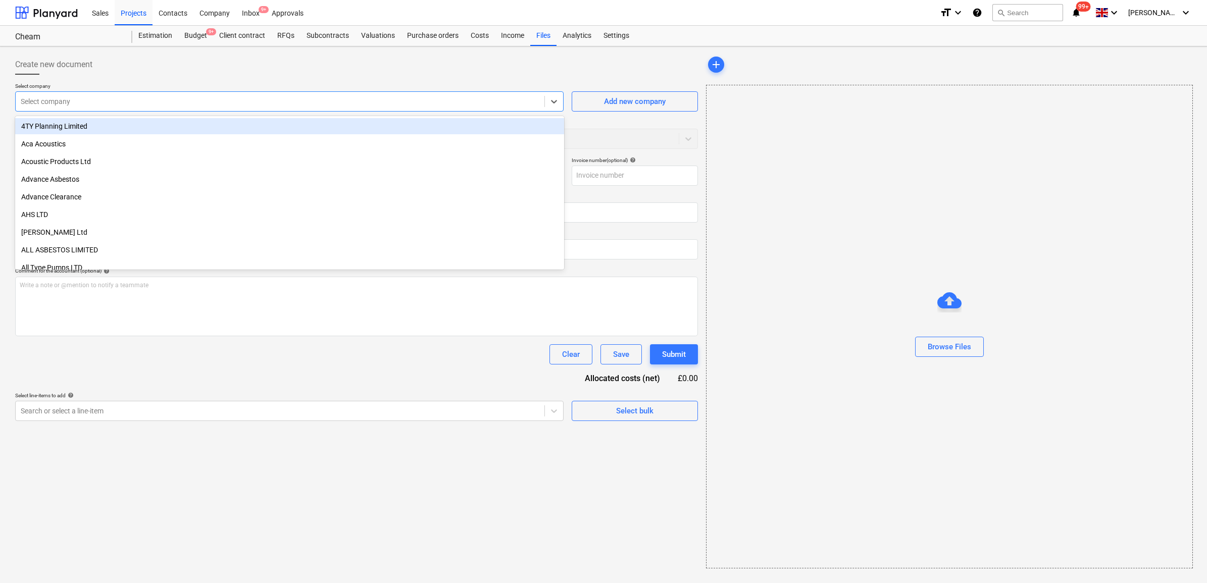
click at [449, 109] on div "Select company" at bounding box center [280, 101] width 529 height 14
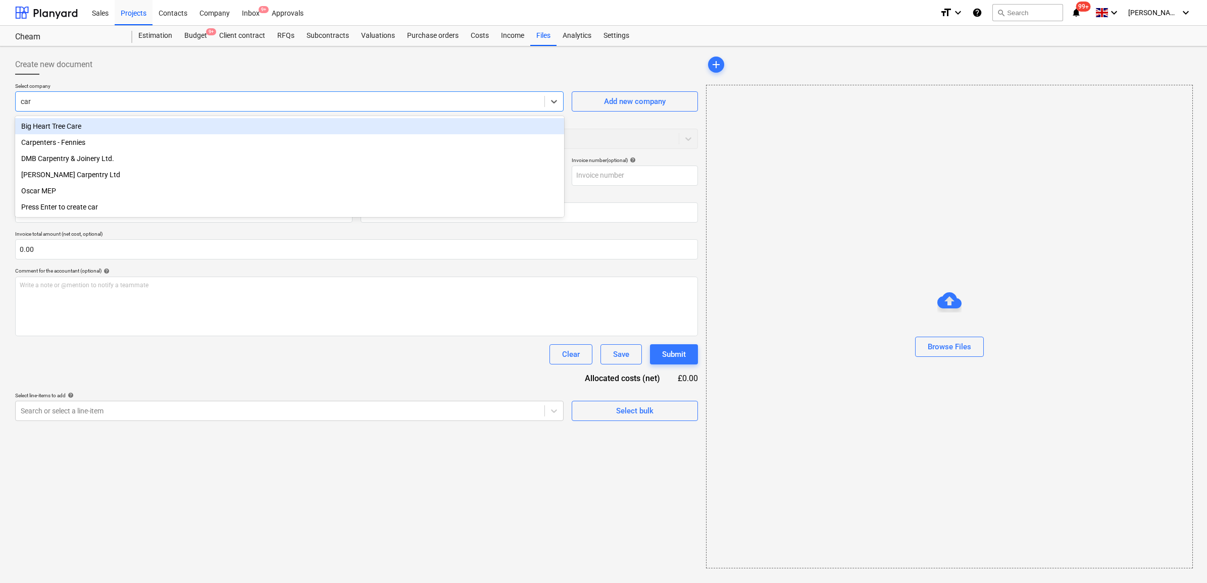
type input "carp"
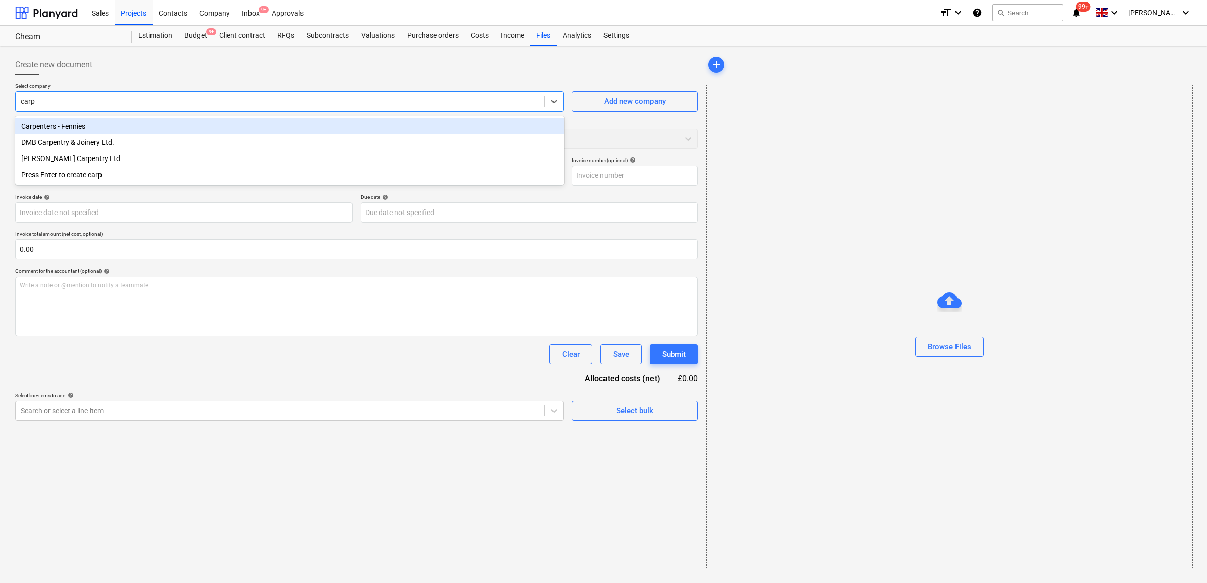
click at [395, 131] on div "Carpenters - Fennies" at bounding box center [289, 126] width 549 height 16
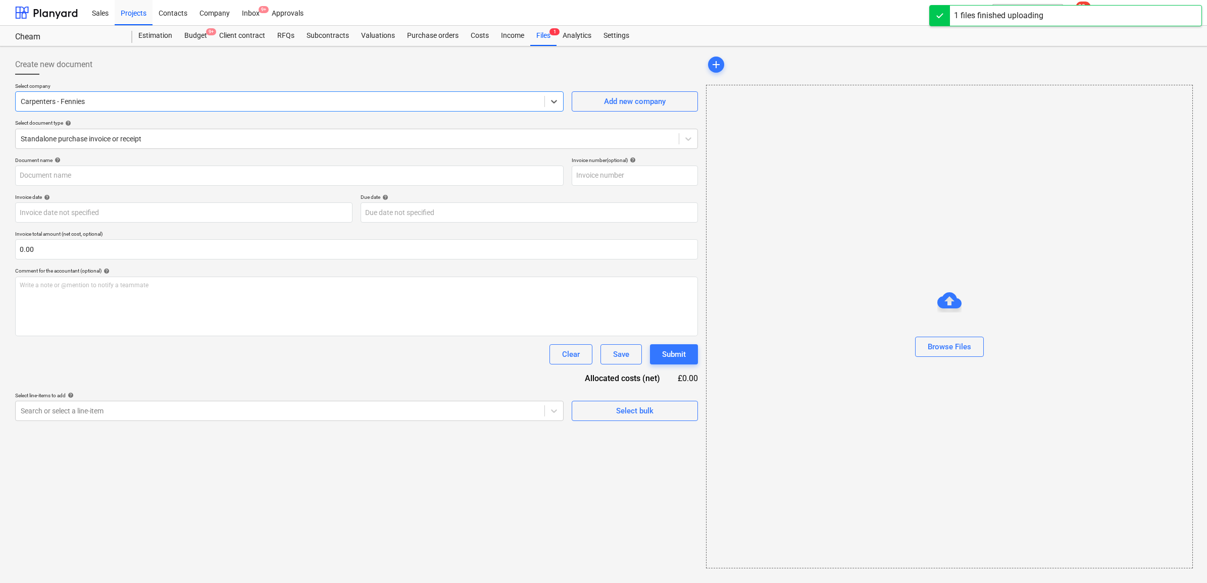
type input "19.09.25.pdf"
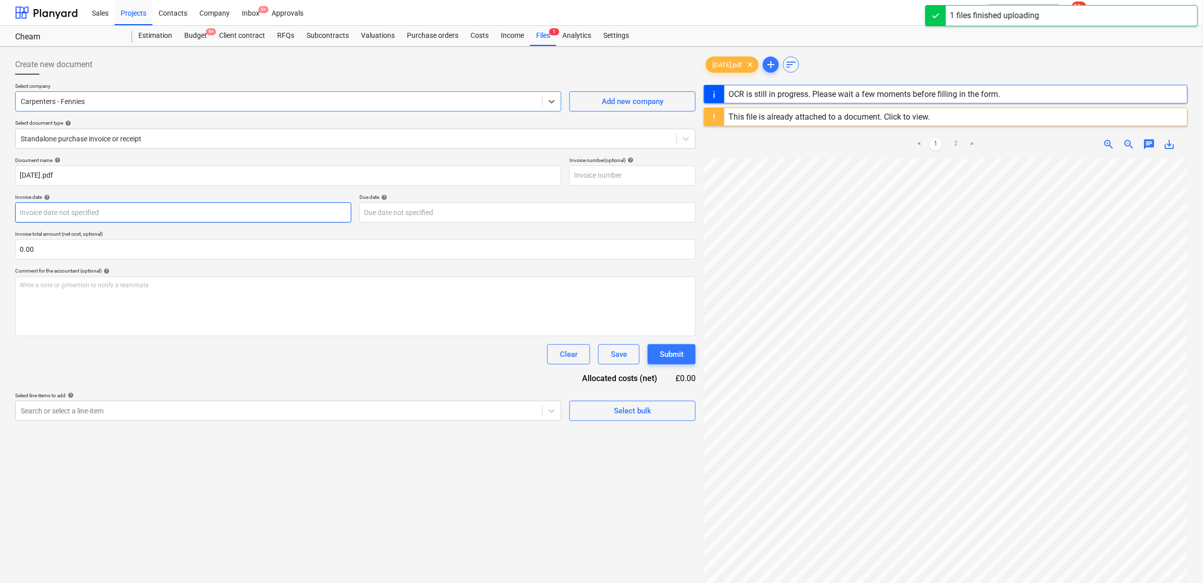
click at [266, 214] on body "Sales Projects Contacts Company Inbox 9+ Approvals format_size keyboard_arrow_d…" at bounding box center [601, 291] width 1203 height 583
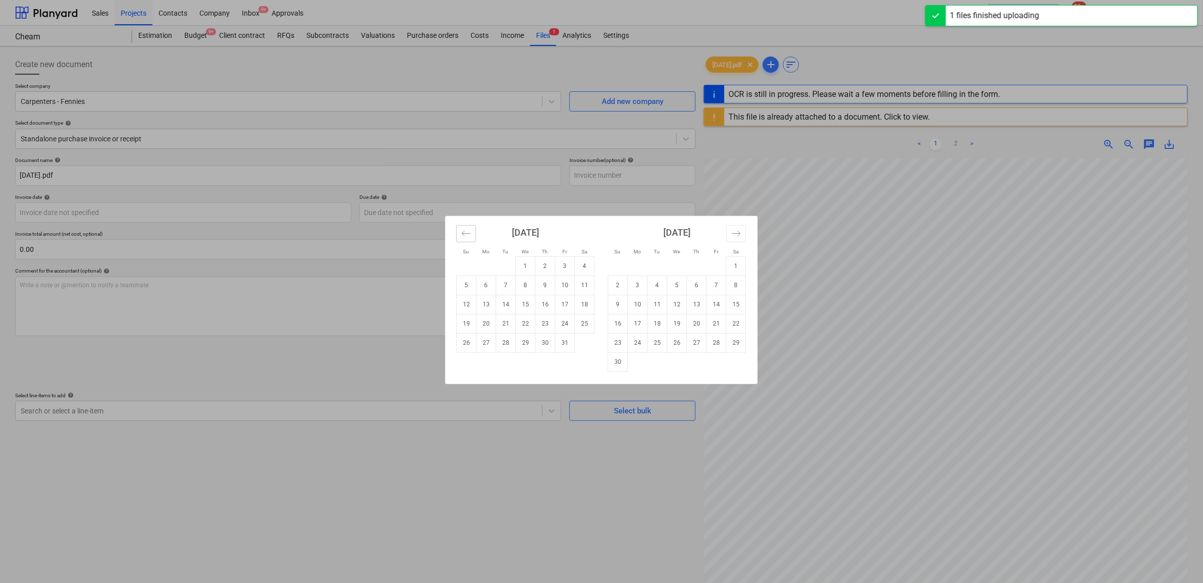
click at [458, 236] on button "Move backward to switch to the previous month." at bounding box center [466, 233] width 20 height 17
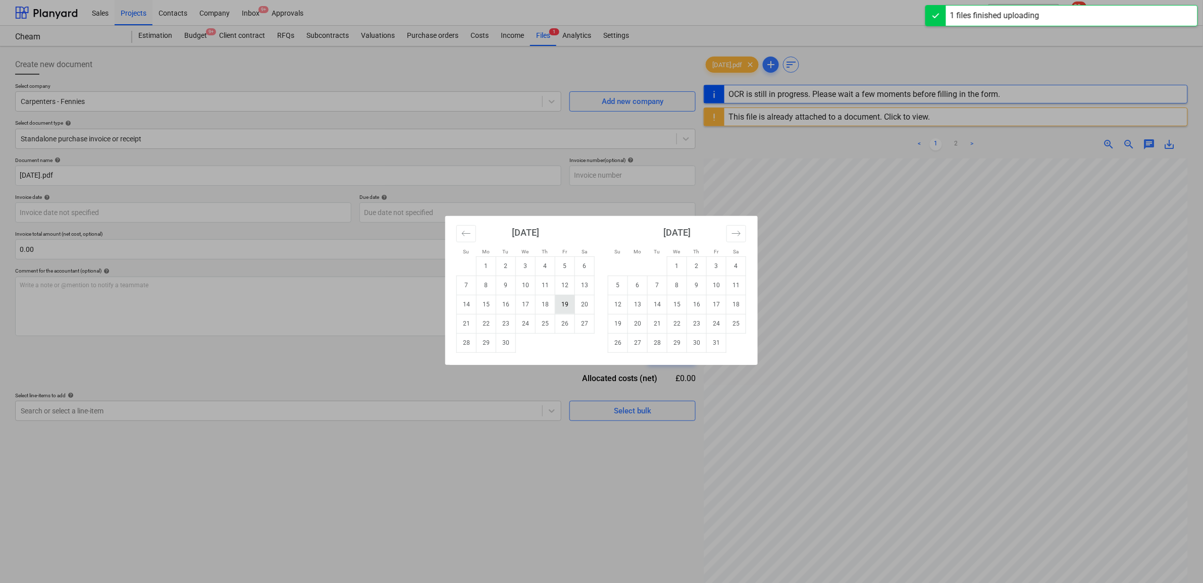
click at [567, 306] on td "19" at bounding box center [565, 304] width 20 height 19
type input "[DATE]"
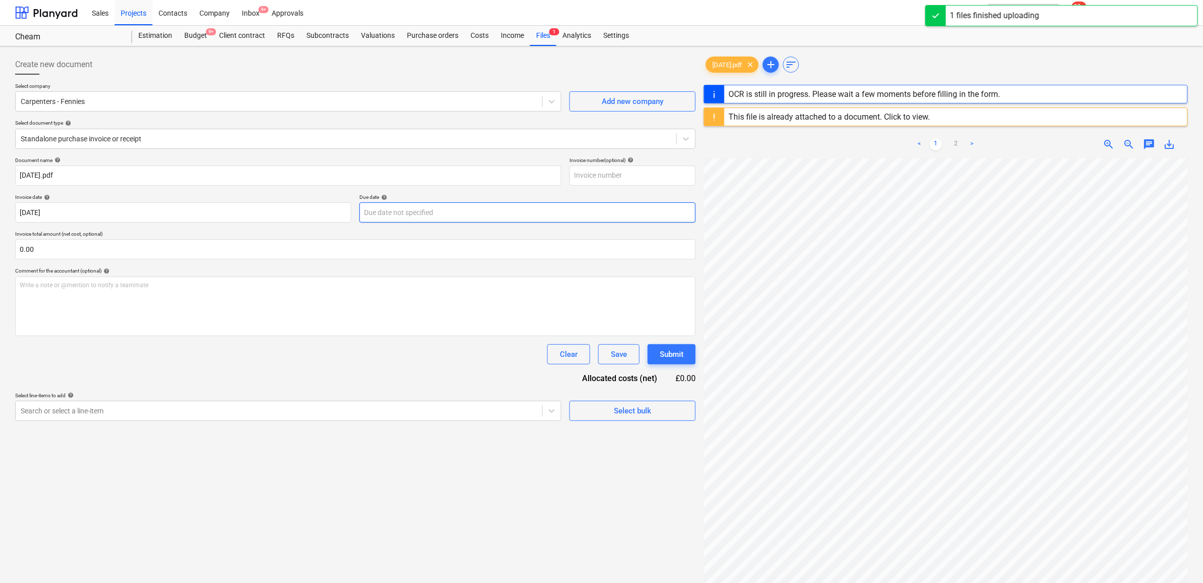
click at [401, 206] on body "Sales Projects Contacts Company Inbox 9+ Approvals format_size keyboard_arrow_d…" at bounding box center [601, 291] width 1203 height 583
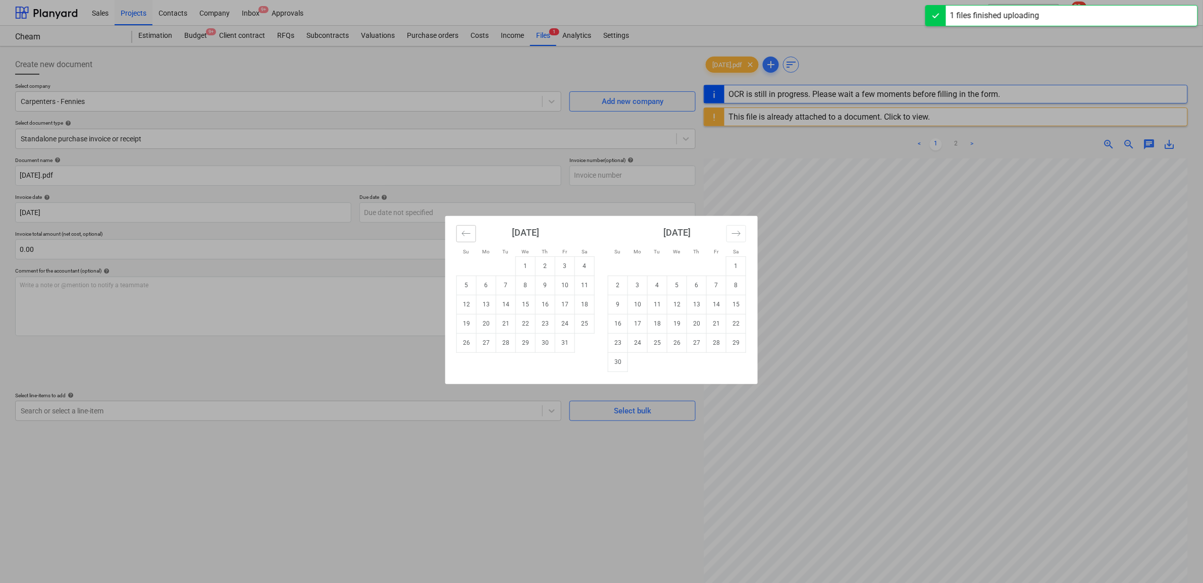
click at [456, 233] on button "Move backward to switch to the previous month." at bounding box center [466, 233] width 20 height 17
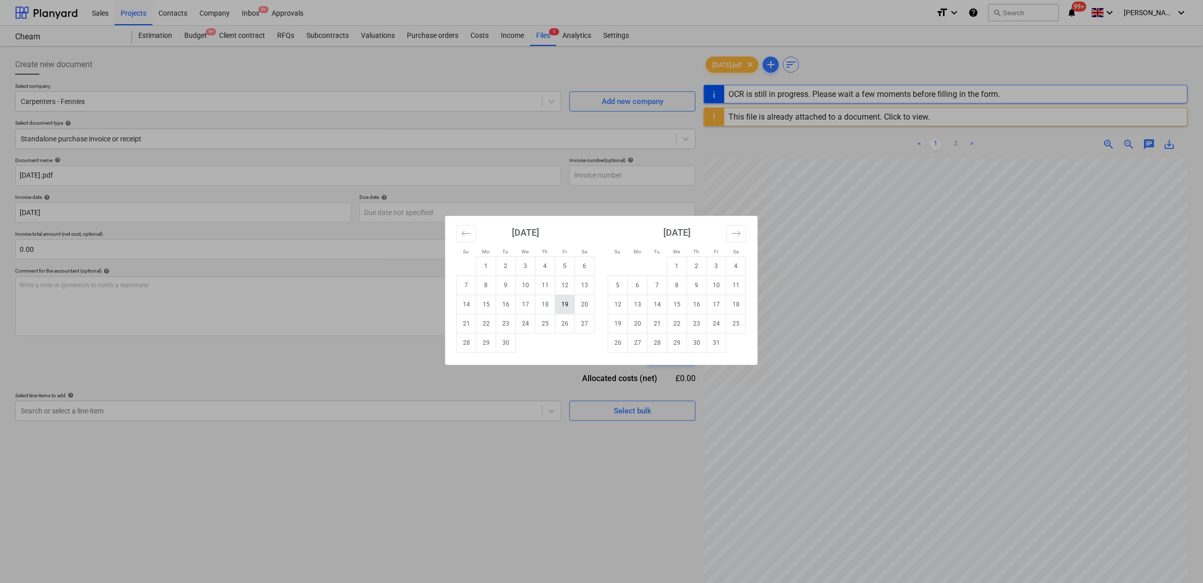
click at [561, 301] on td "19" at bounding box center [565, 304] width 20 height 19
type input "[DATE]"
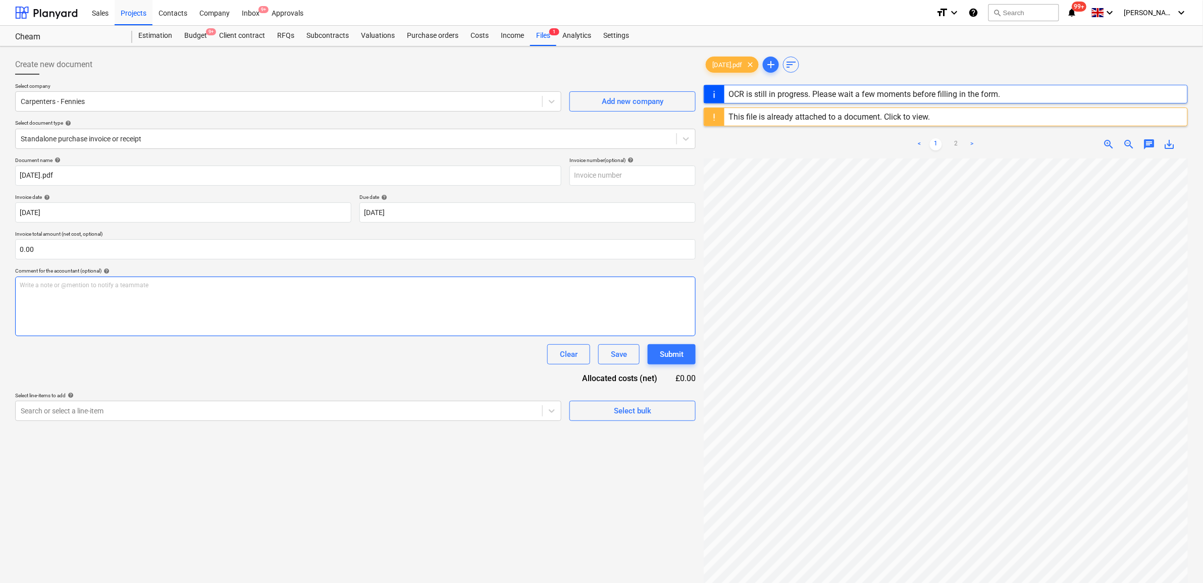
drag, startPoint x: 366, startPoint y: 345, endPoint x: 354, endPoint y: 334, distance: 16.1
click at [365, 345] on div "Clear Save Submit" at bounding box center [355, 354] width 681 height 20
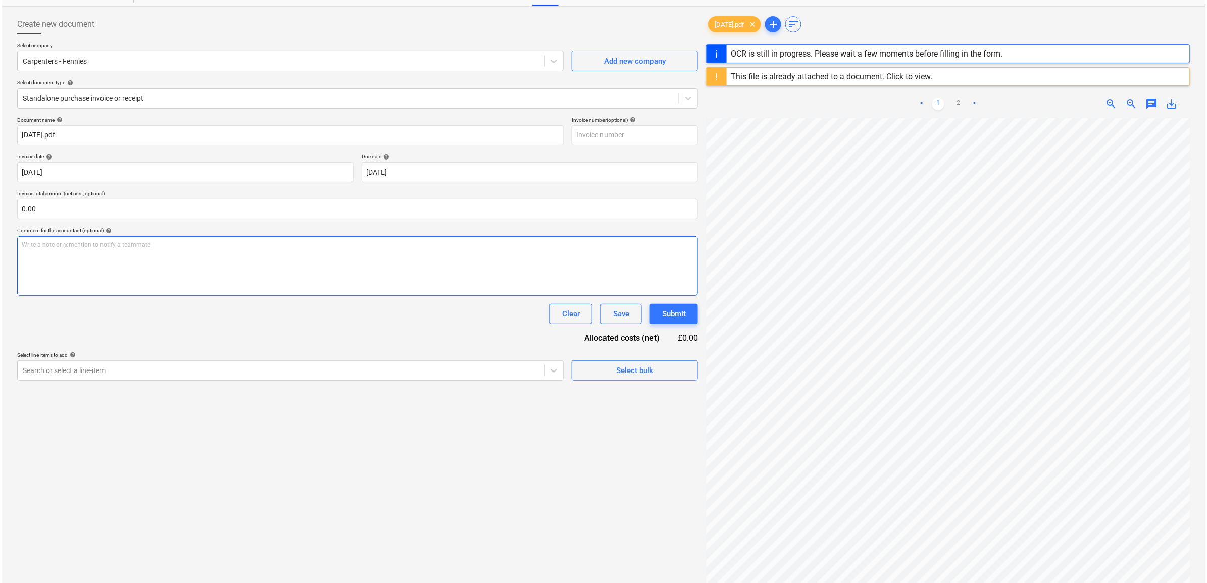
scroll to position [63, 0]
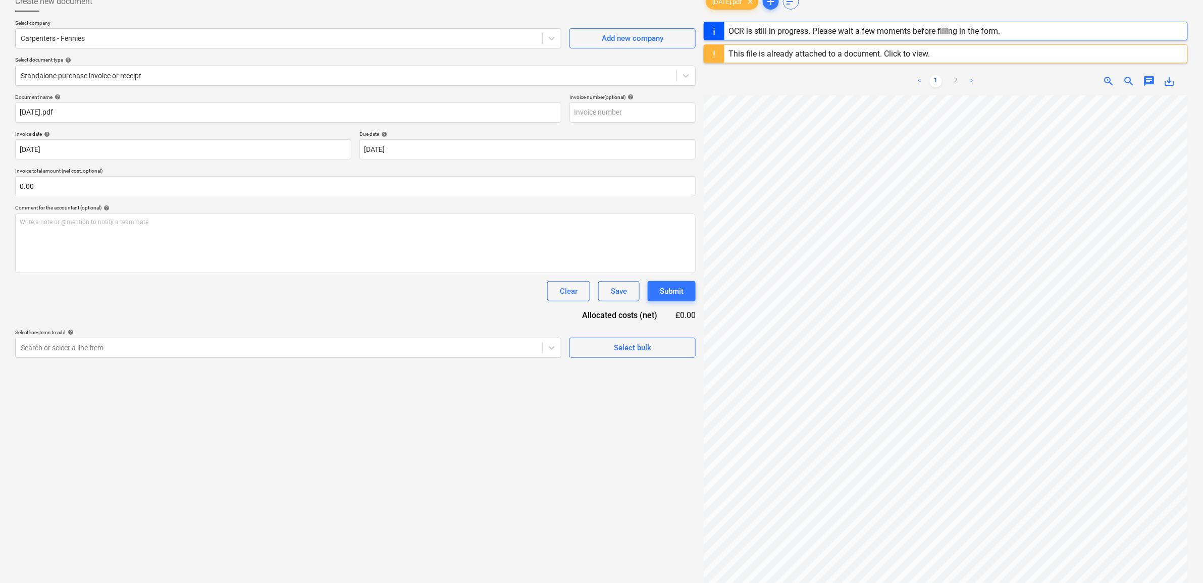
click at [243, 448] on div "Create new document Select company Carpenters - Fennies Add new company Select …" at bounding box center [355, 320] width 689 height 667
click at [241, 347] on div at bounding box center [279, 348] width 517 height 10
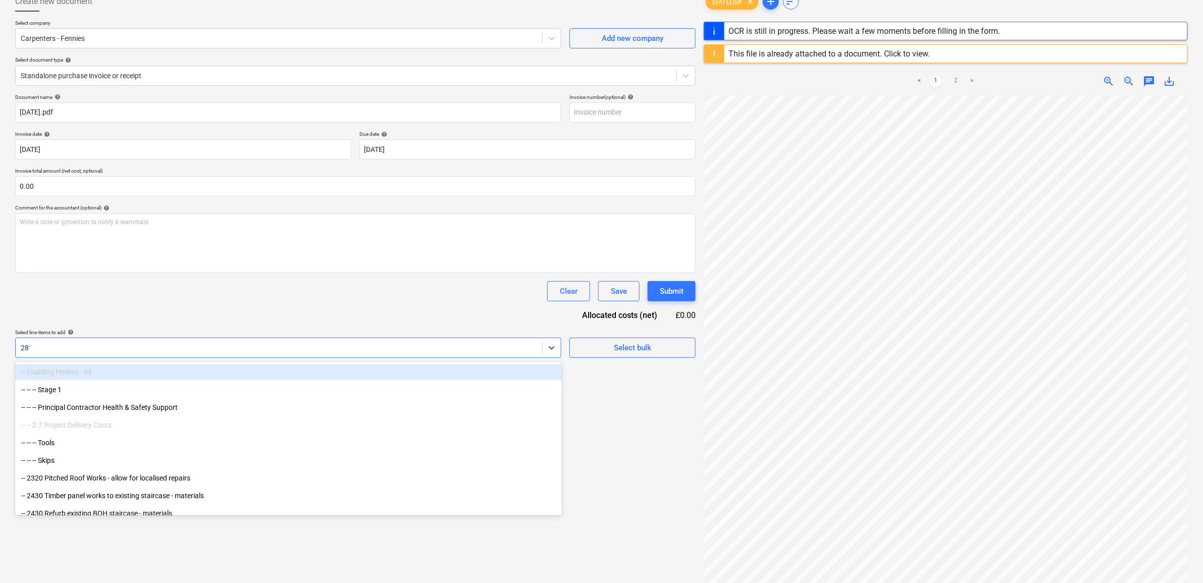
type input "2813"
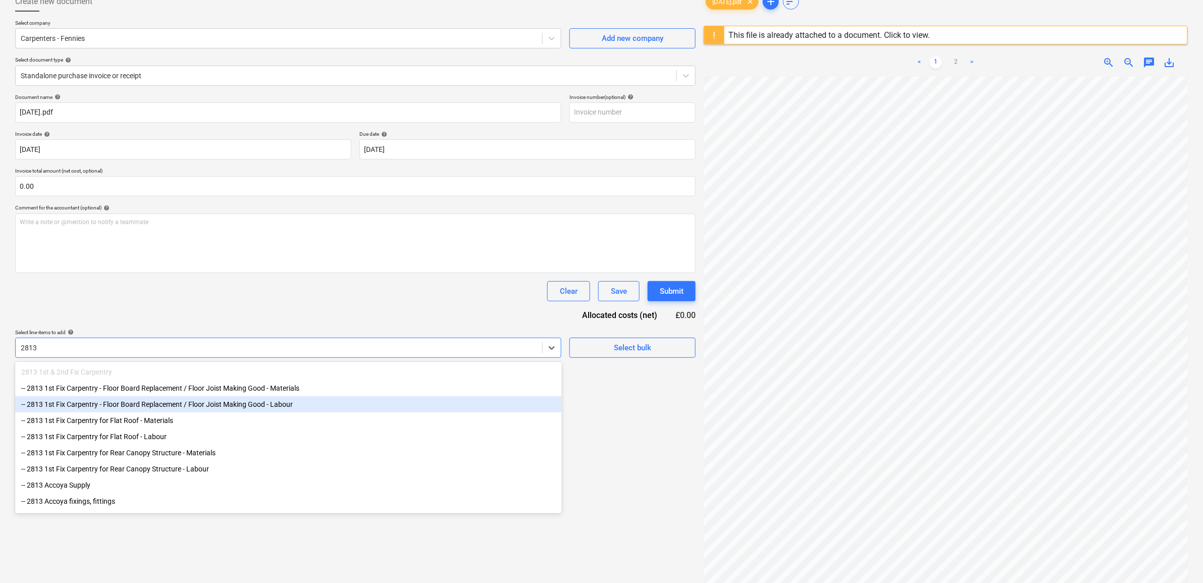
click at [190, 404] on div "-- 2813 1st Fix Carpentry - Floor Board Replacement / Floor Joist Making Good -…" at bounding box center [288, 404] width 547 height 16
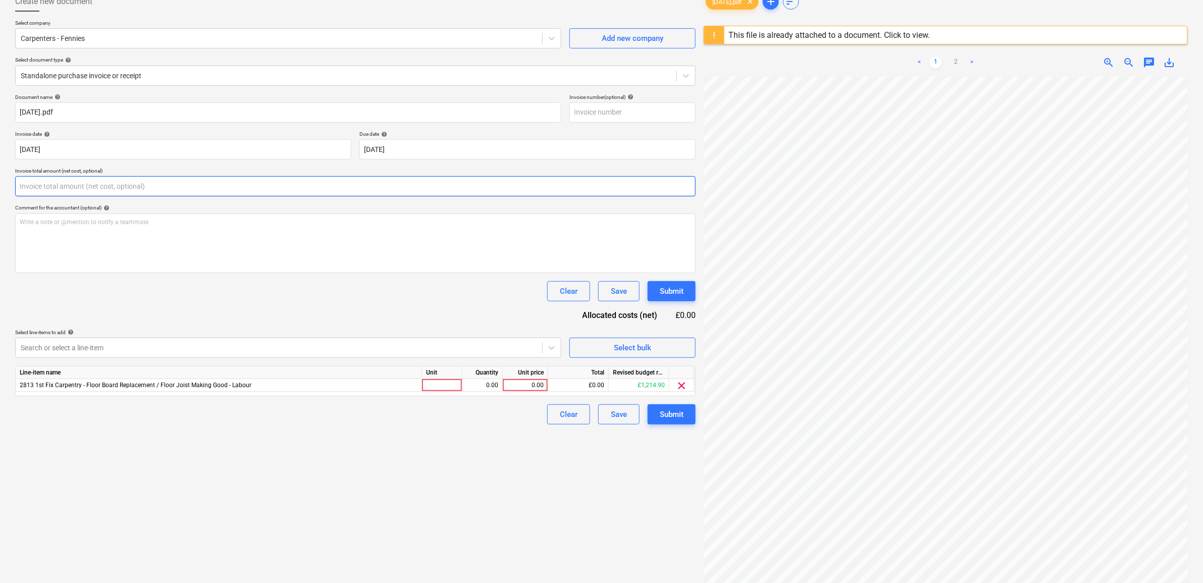
click at [91, 183] on input "text" at bounding box center [355, 186] width 681 height 20
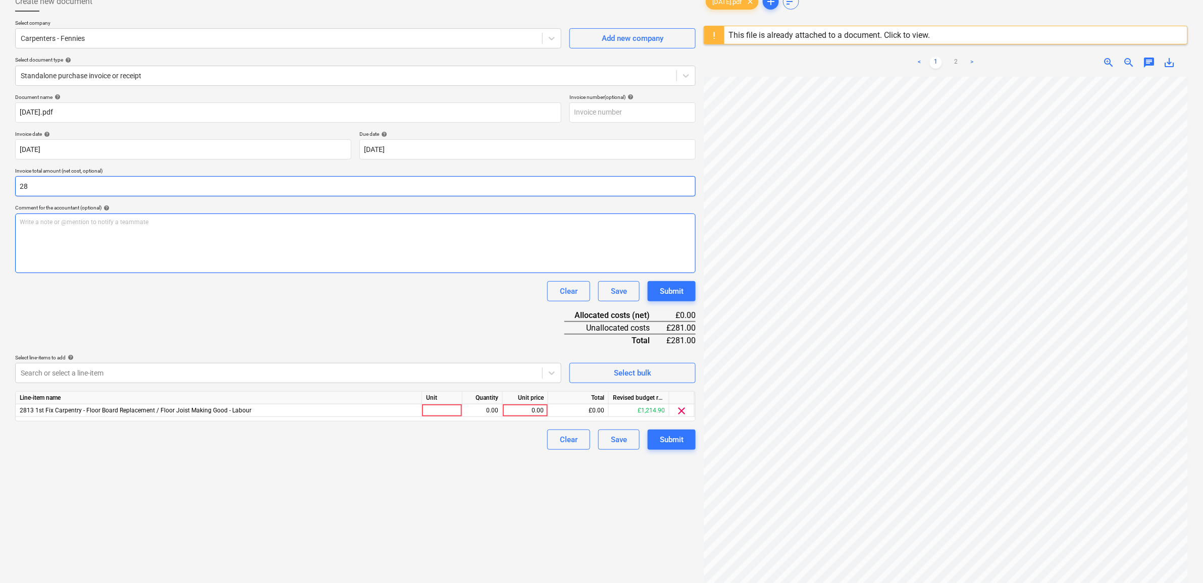
type input "2"
type input "1,250.00"
click at [173, 287] on div "Clear Save Submit" at bounding box center [355, 291] width 681 height 20
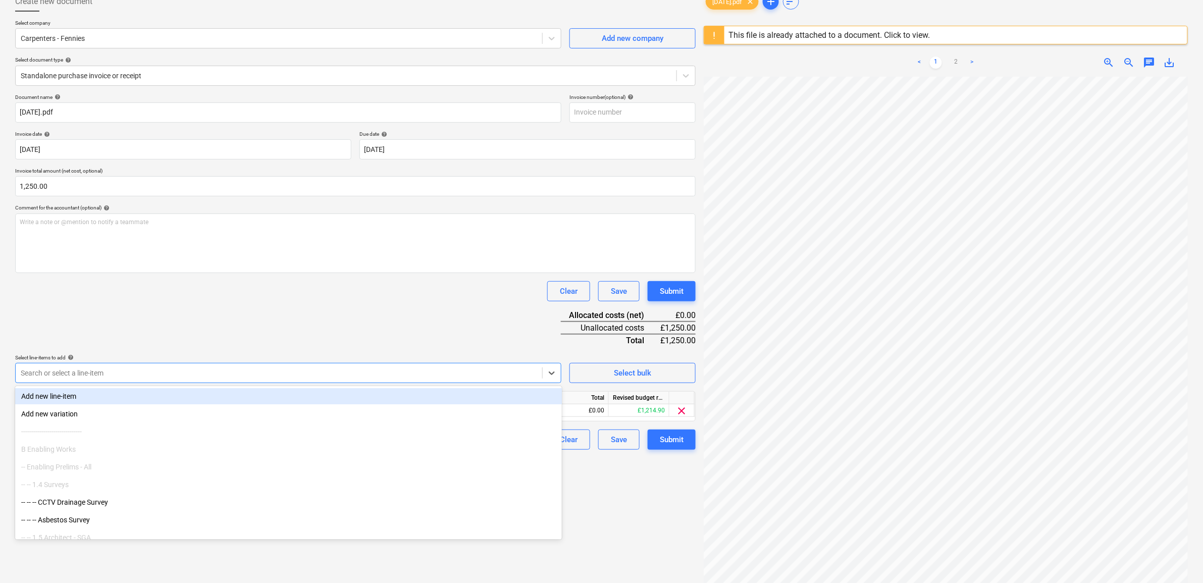
click at [443, 370] on div "Search or select a line-item" at bounding box center [288, 373] width 546 height 20
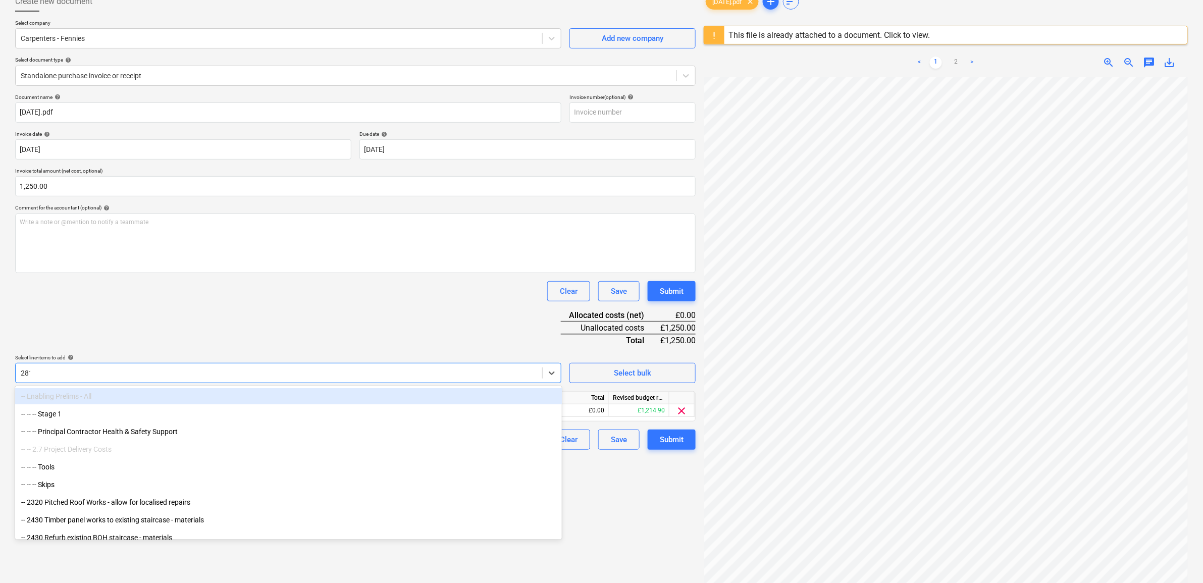
type input "2813"
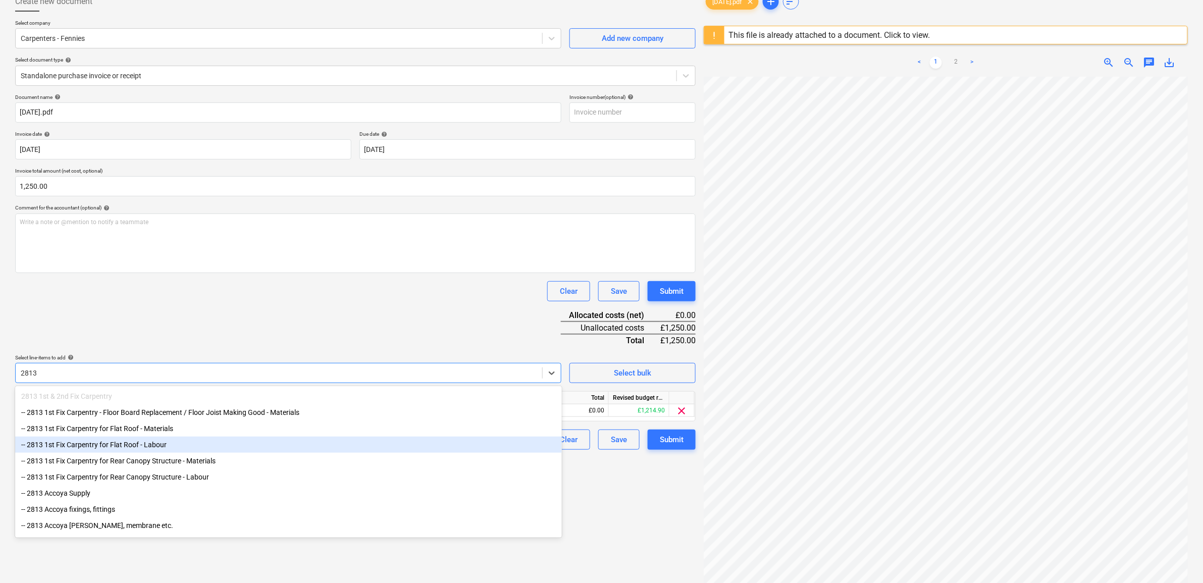
click at [204, 443] on div "-- 2813 1st Fix Carpentry for Flat Roof - Labour" at bounding box center [288, 445] width 547 height 16
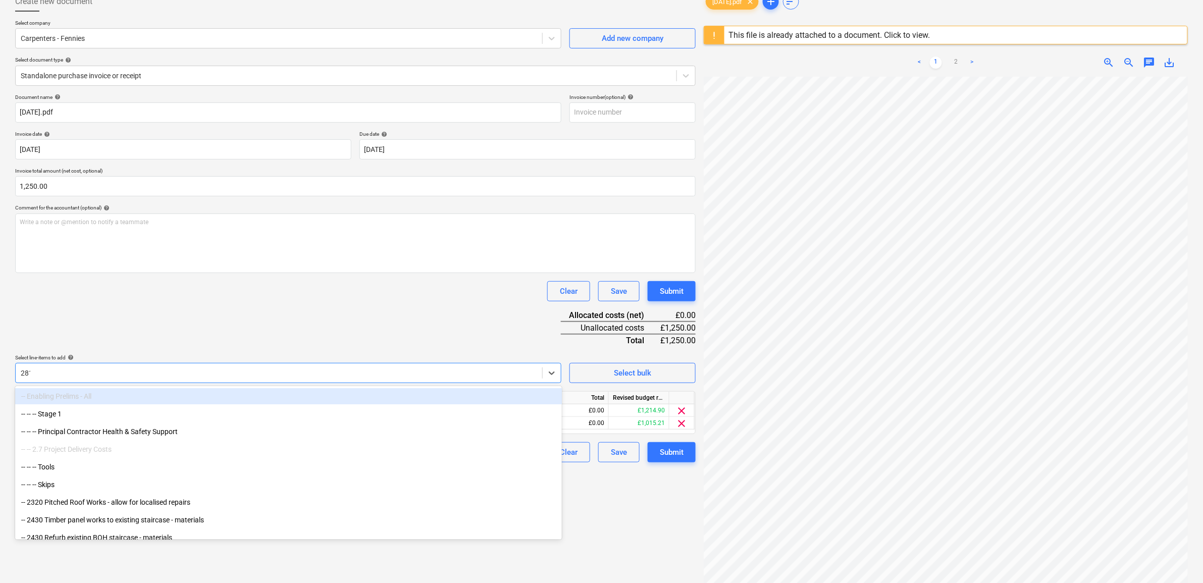
type input "2813"
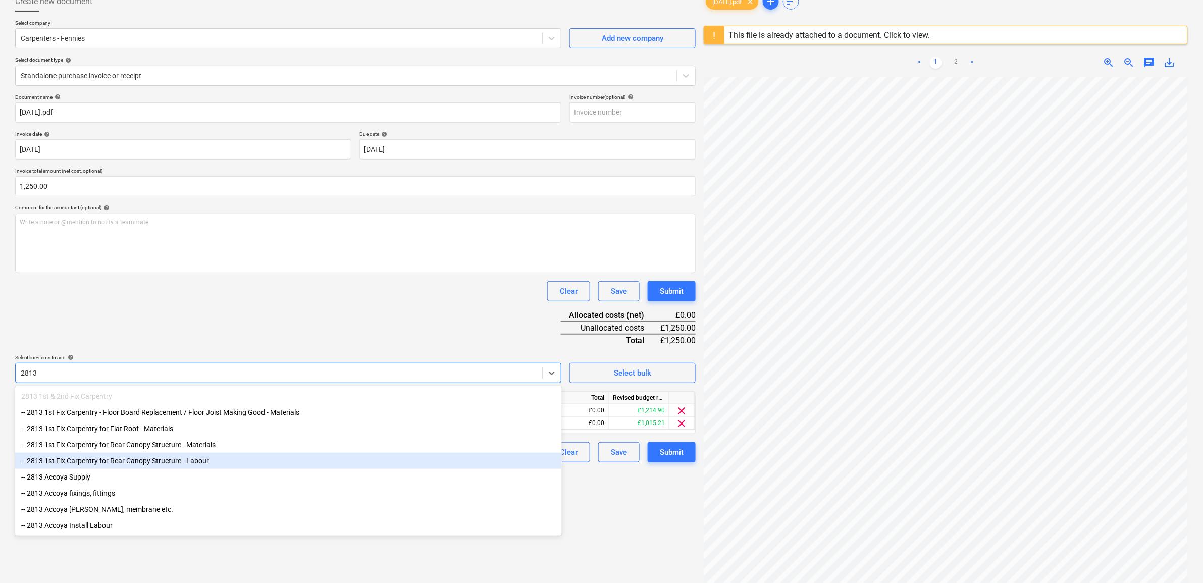
click at [206, 466] on div "-- 2813 1st Fix Carpentry for Rear Canopy Structure - Labour" at bounding box center [288, 461] width 547 height 16
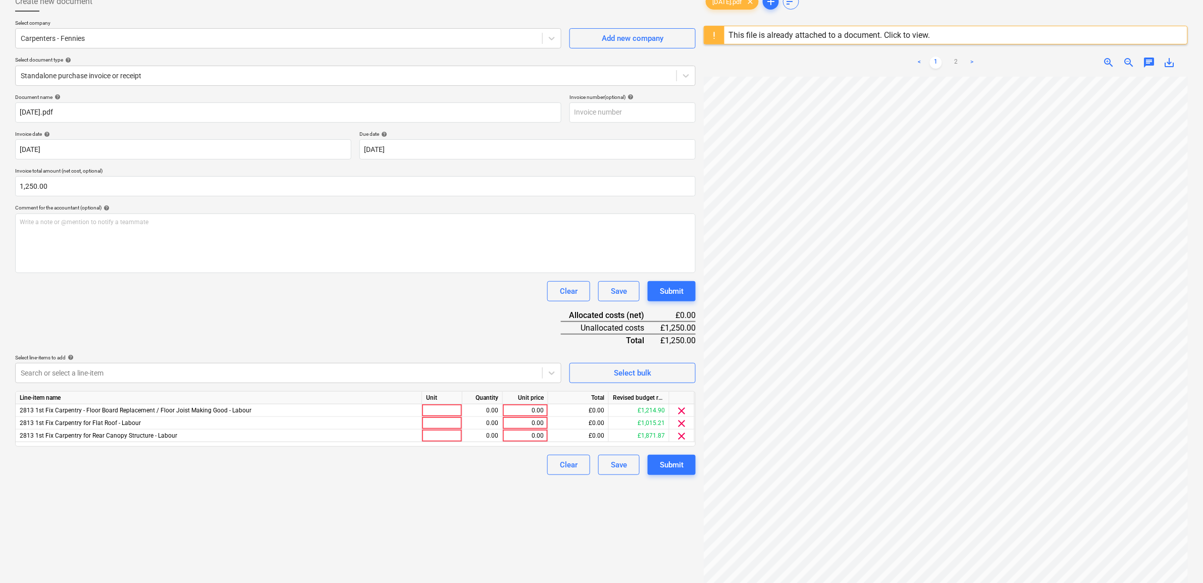
drag, startPoint x: 279, startPoint y: 342, endPoint x: 385, endPoint y: 382, distance: 112.8
click at [280, 342] on div "Document name help 19.09.25.pdf Invoice number (optional) help Invoice date hel…" at bounding box center [355, 284] width 681 height 381
click at [529, 407] on div "0.00" at bounding box center [525, 410] width 37 height 13
type input "750"
click at [531, 420] on div "0.00" at bounding box center [525, 423] width 37 height 13
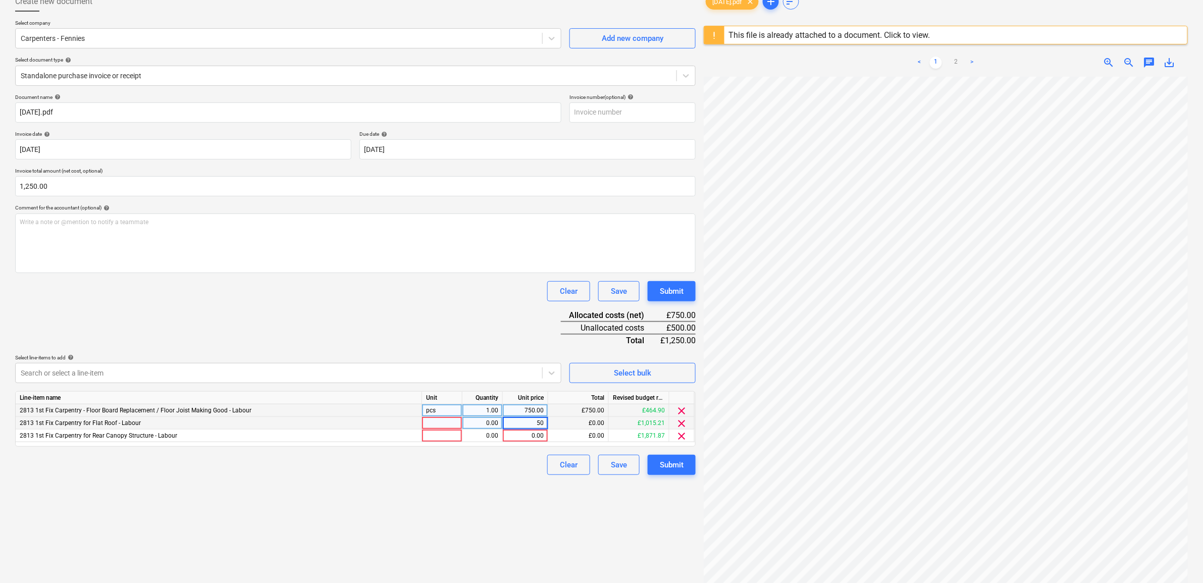
type input "500"
click at [499, 531] on div "Create new document Select company Carpenters - Fennies Add new company Select …" at bounding box center [355, 311] width 689 height 648
click at [682, 437] on span "clear" at bounding box center [682, 436] width 12 height 12
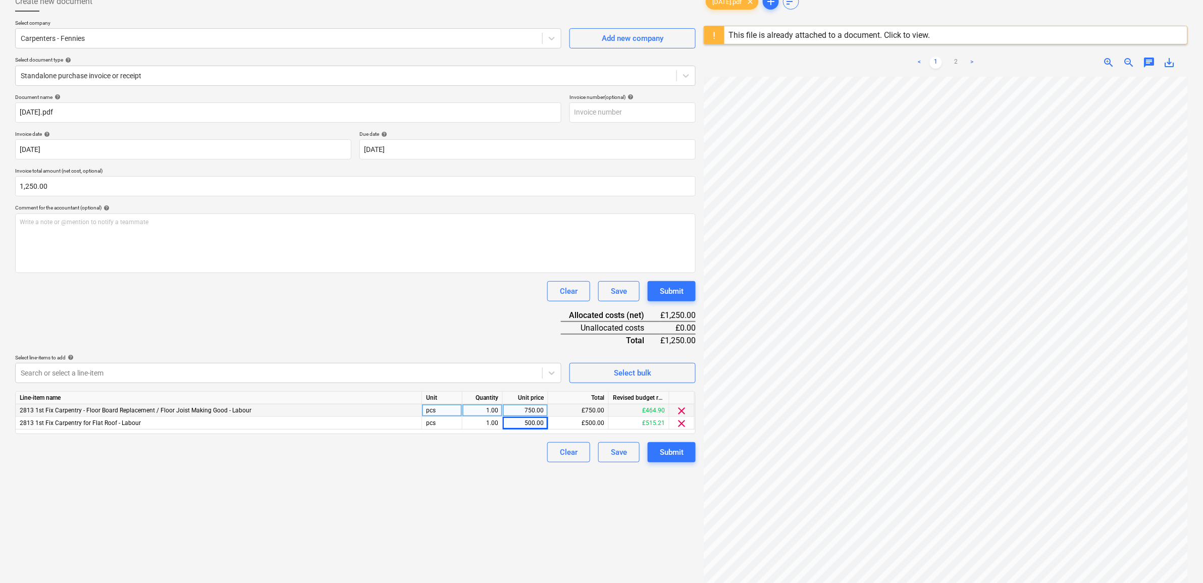
drag, startPoint x: 568, startPoint y: 549, endPoint x: 577, endPoint y: 539, distance: 13.6
click at [568, 549] on div "Create new document Select company Carpenters - Fennies Add new company Select …" at bounding box center [355, 311] width 689 height 648
click at [668, 457] on div "Submit" at bounding box center [672, 452] width 24 height 13
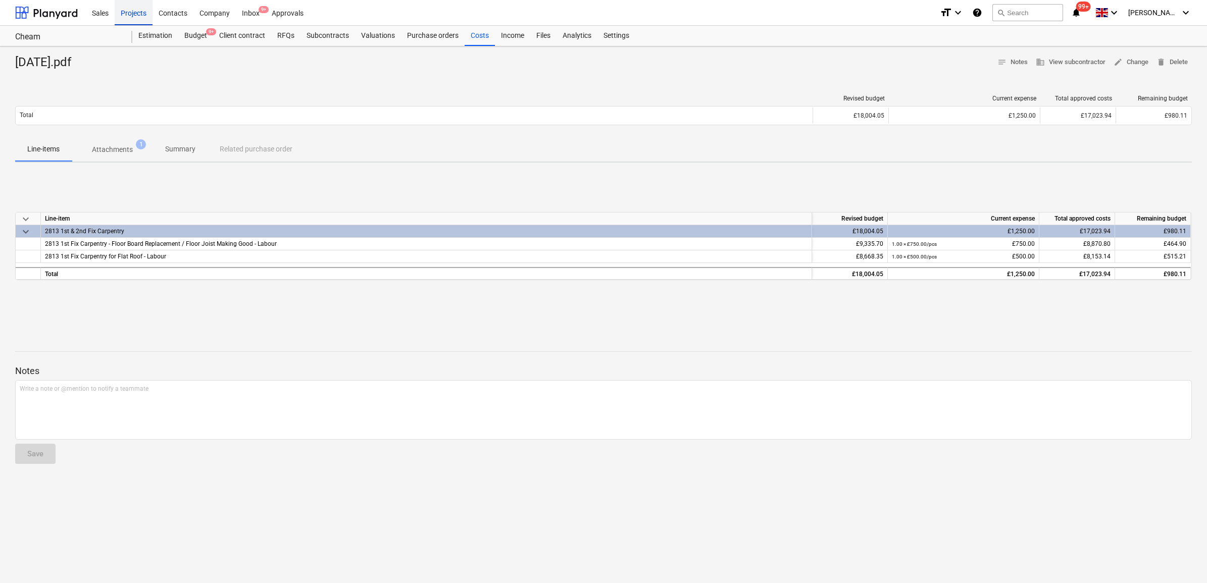
click at [142, 13] on div "Projects" at bounding box center [134, 12] width 38 height 26
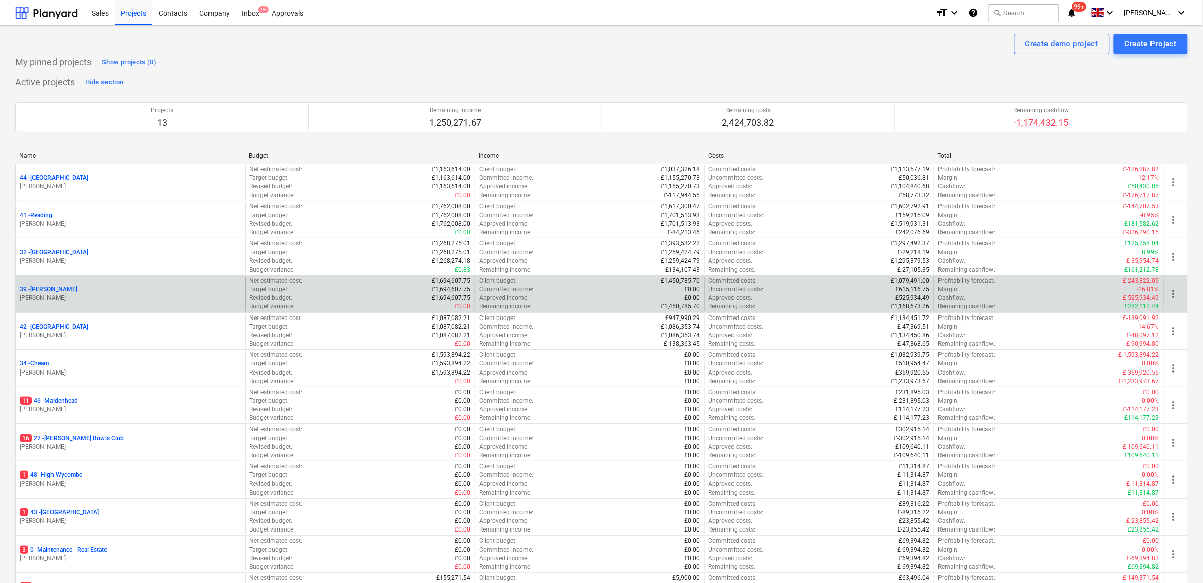
click at [41, 289] on p "39 - Whitton" at bounding box center [49, 289] width 58 height 9
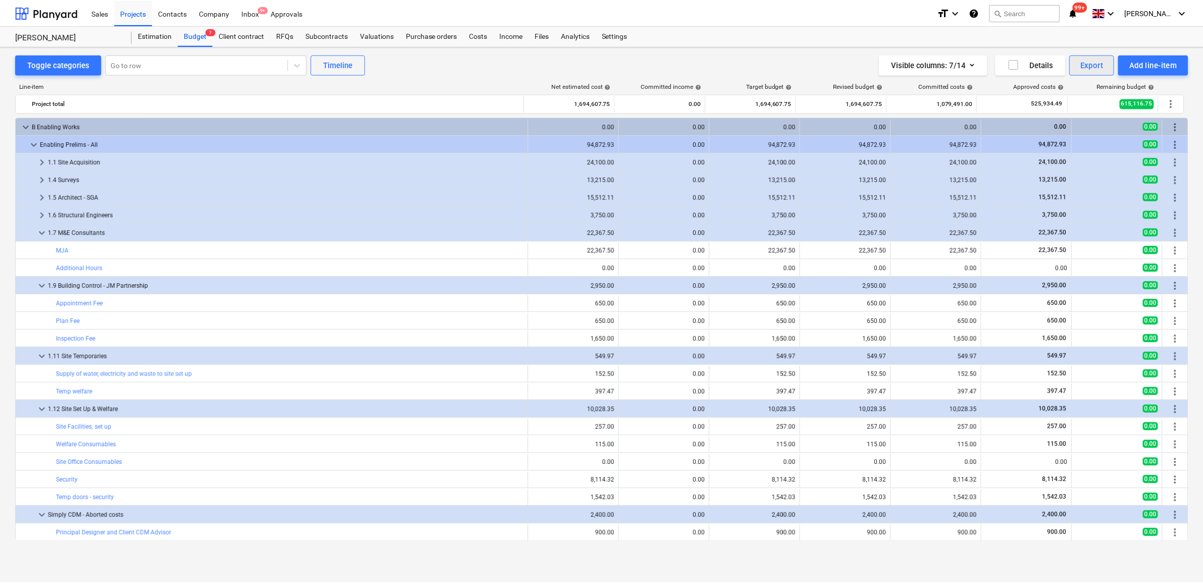
scroll to position [126, 0]
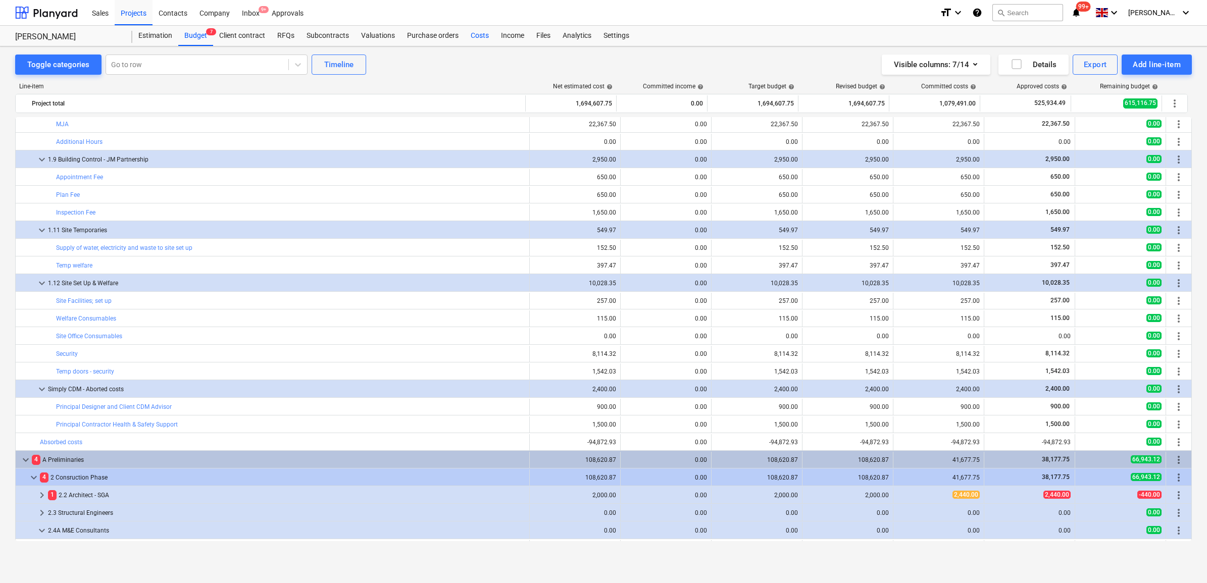
click at [477, 32] on div "Costs" at bounding box center [480, 36] width 30 height 20
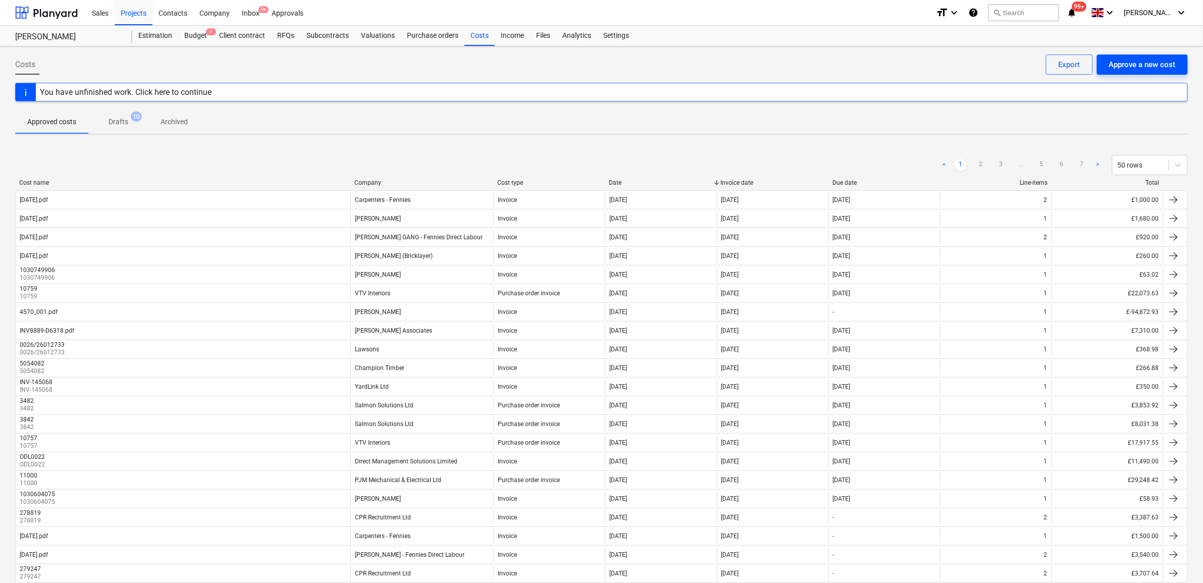
click at [1159, 67] on div "Approve a new cost" at bounding box center [1142, 64] width 67 height 13
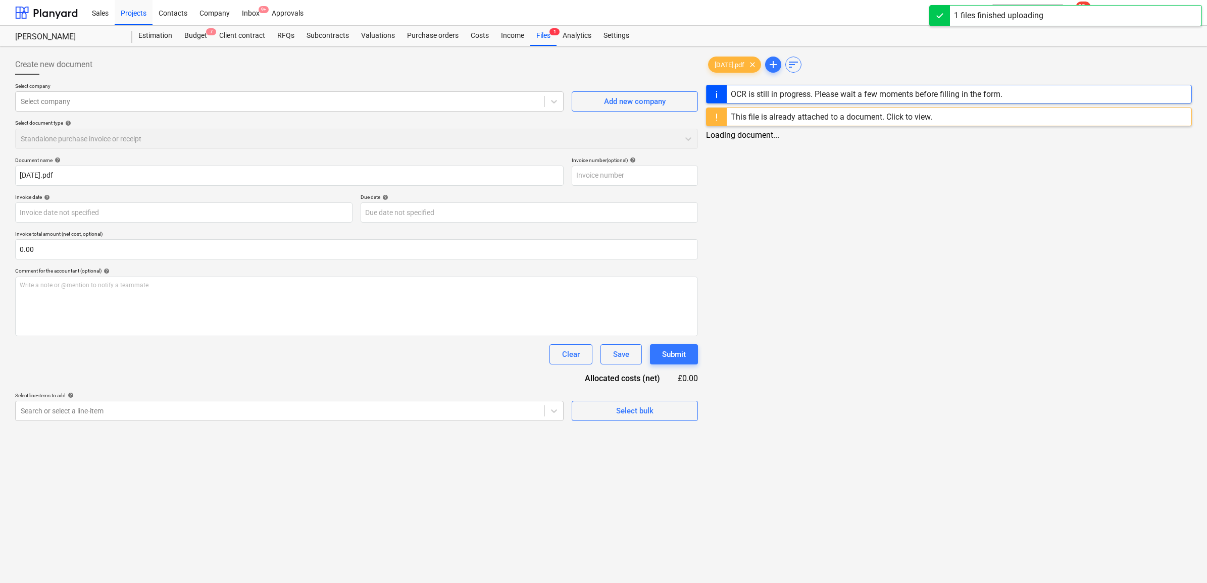
type input "19.09.25.pdf"
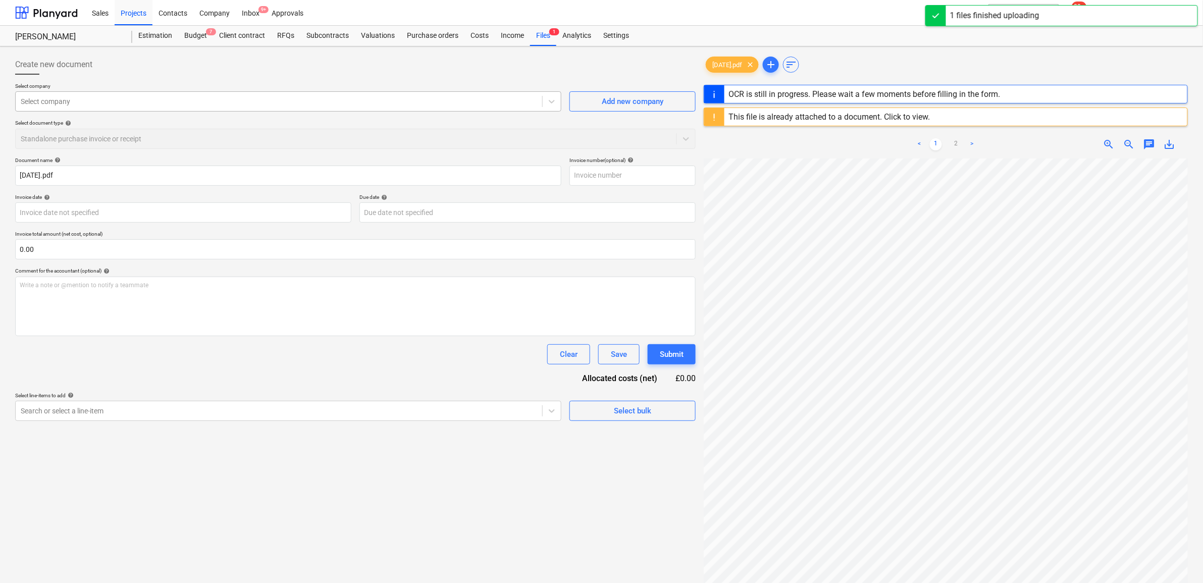
click at [121, 109] on div "Select company" at bounding box center [279, 101] width 527 height 14
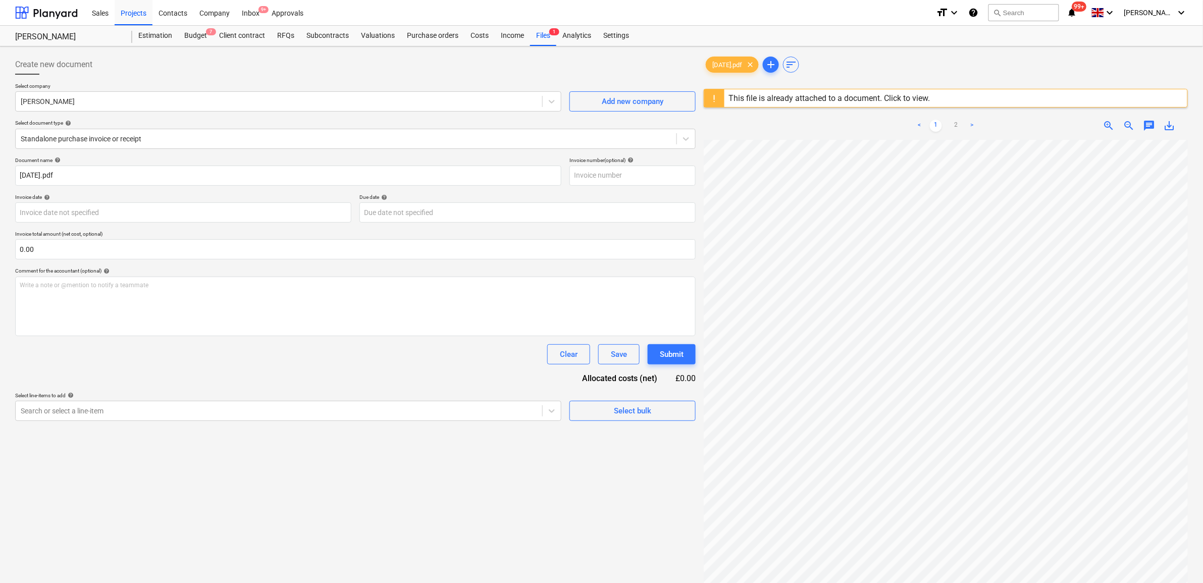
click at [315, 90] on p "Select company" at bounding box center [288, 87] width 546 height 9
click at [315, 91] on p "Select company" at bounding box center [288, 87] width 546 height 9
drag, startPoint x: 315, startPoint y: 87, endPoint x: 307, endPoint y: 103, distance: 16.9
click at [314, 89] on p "Select company" at bounding box center [288, 87] width 546 height 9
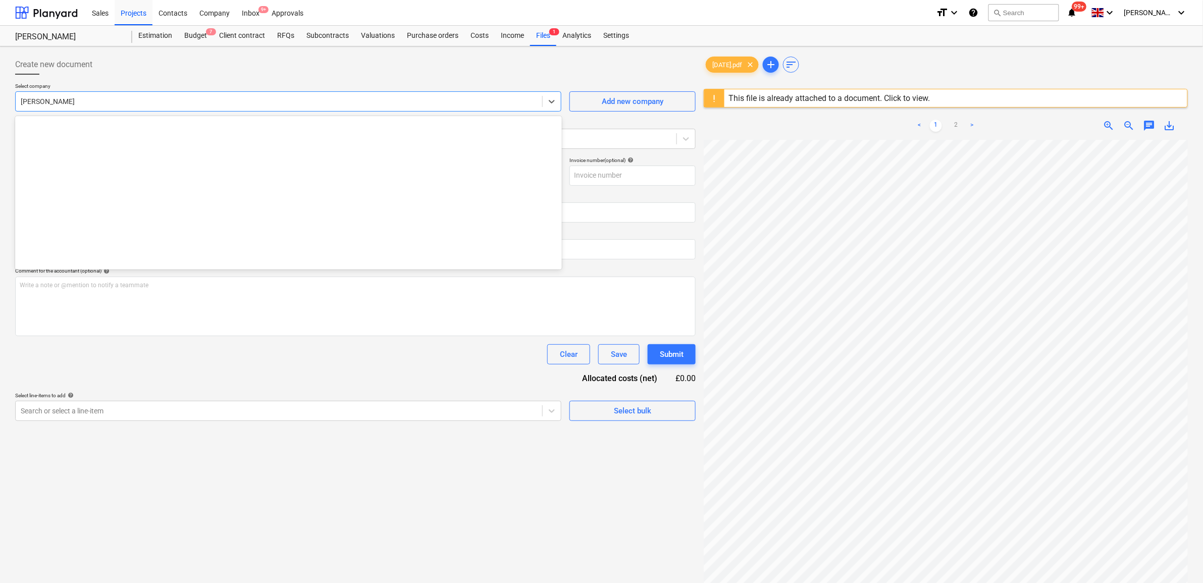
click at [307, 103] on div at bounding box center [279, 101] width 517 height 10
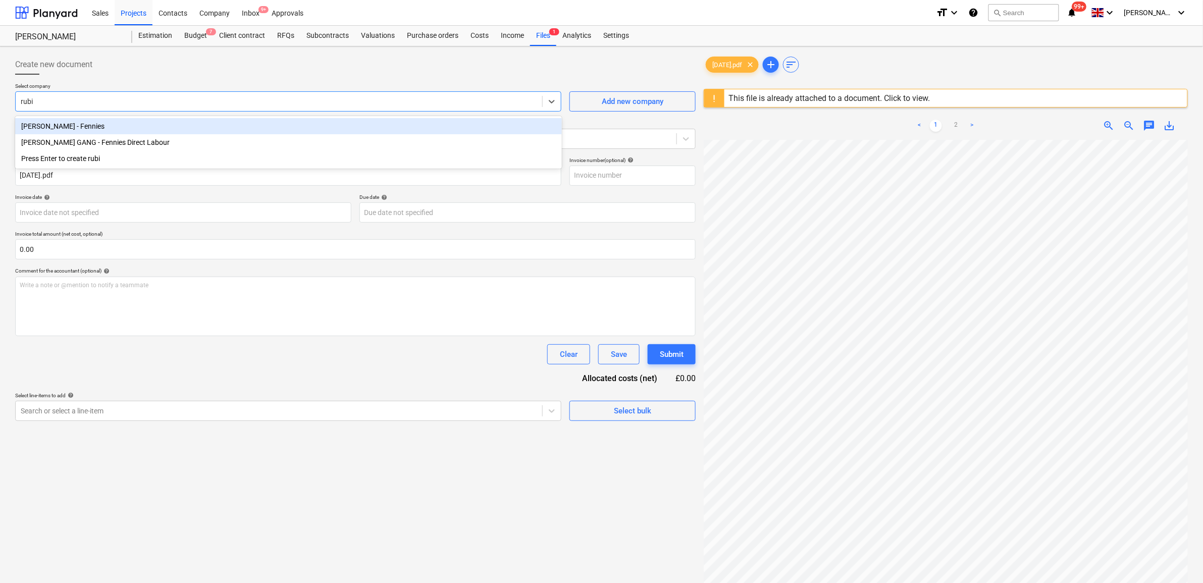
type input "rub"
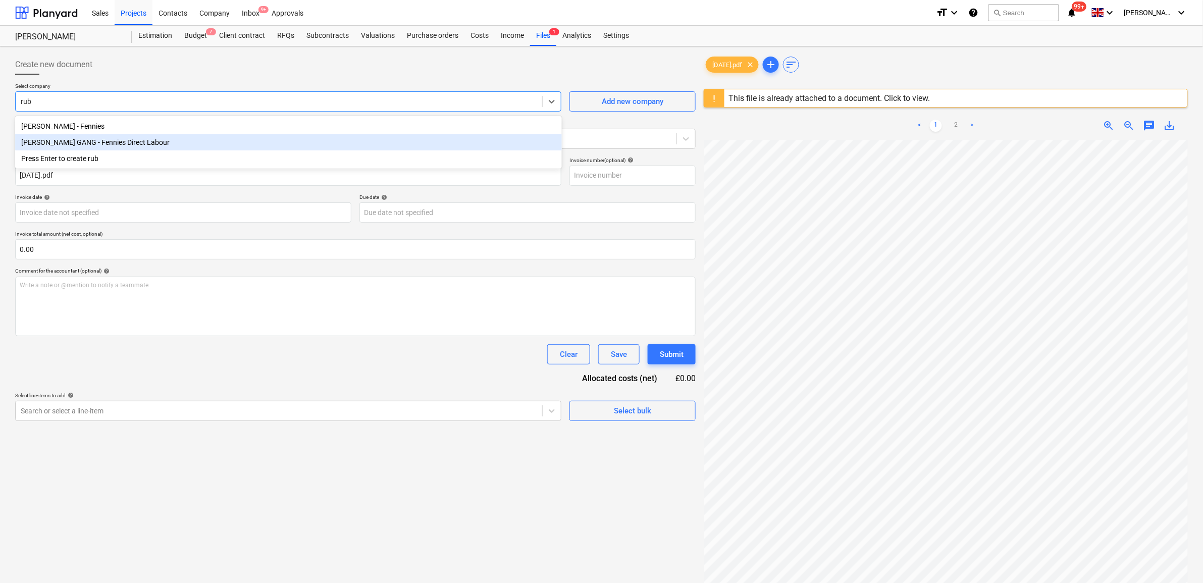
click at [218, 139] on div "[PERSON_NAME] GANG - Fennies Direct Labour" at bounding box center [288, 142] width 547 height 16
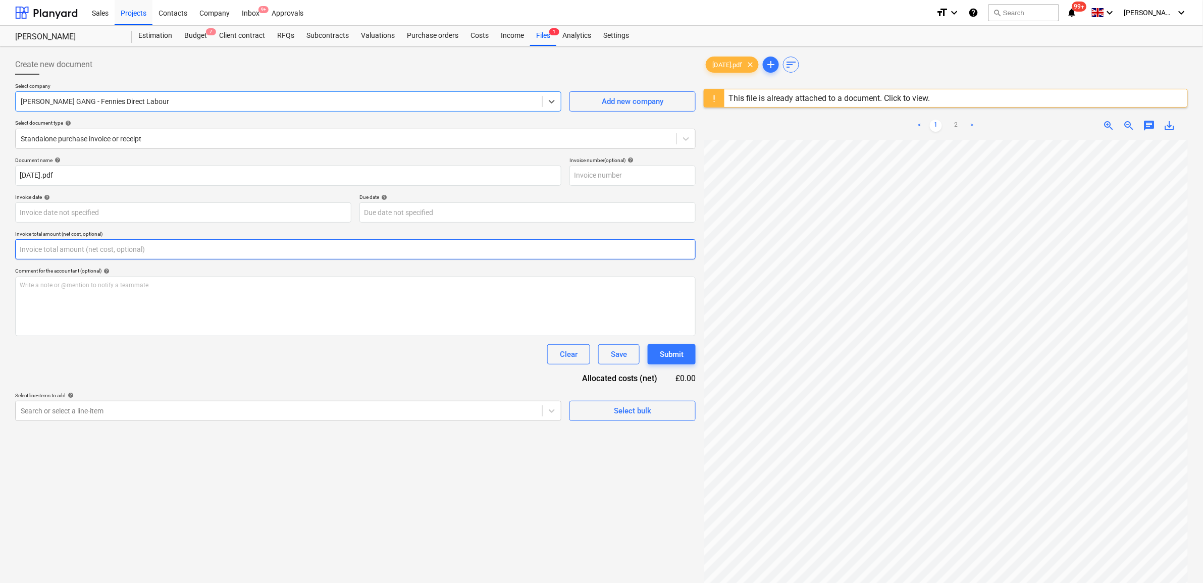
click at [84, 253] on input "text" at bounding box center [355, 249] width 681 height 20
type input "0.00"
click at [79, 220] on body "Sales Projects Contacts Company Inbox 9+ Approvals format_size keyboard_arrow_d…" at bounding box center [601, 291] width 1203 height 583
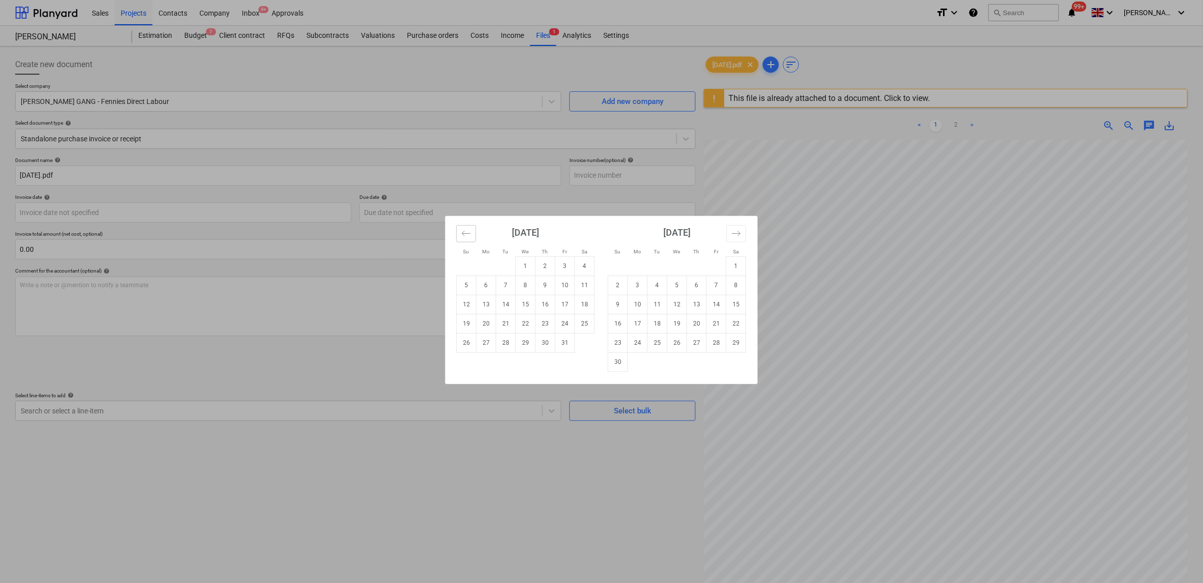
click at [463, 229] on icon "Move backward to switch to the previous month." at bounding box center [467, 234] width 10 height 10
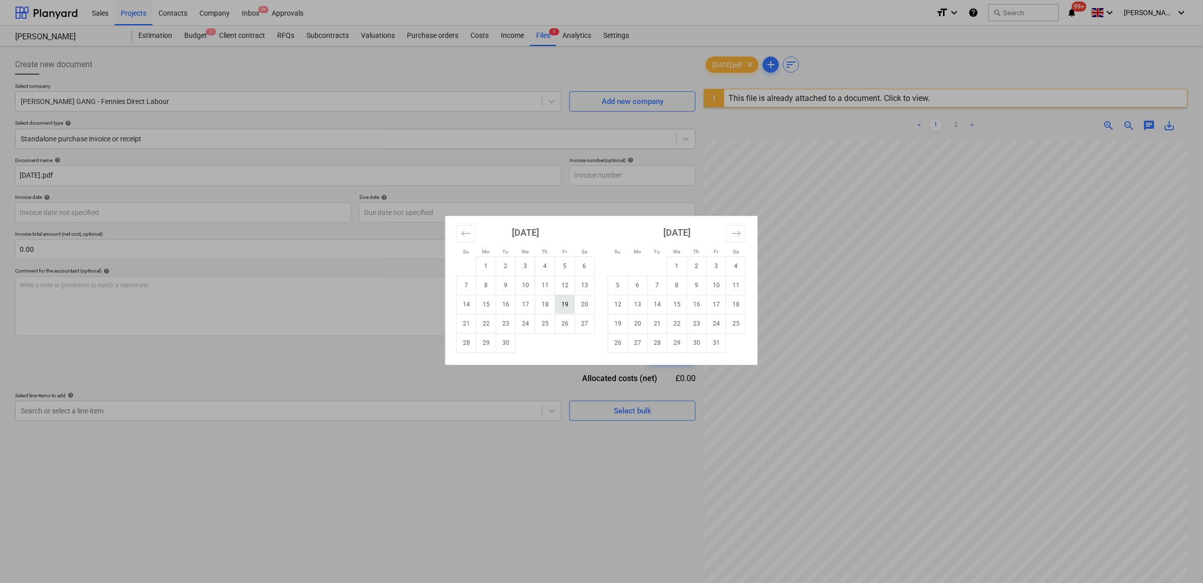
click at [564, 307] on td "19" at bounding box center [565, 304] width 20 height 19
type input "[DATE]"
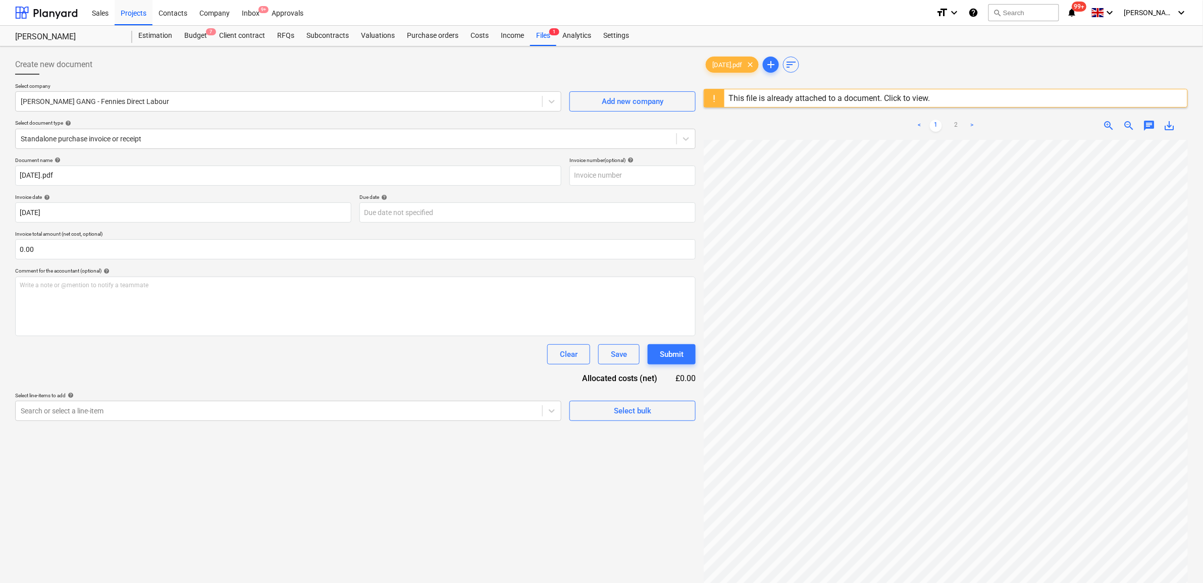
click at [374, 228] on div "Document name help 19.09.25.pdf Invoice number (optional) help Invoice date hel…" at bounding box center [355, 289] width 681 height 264
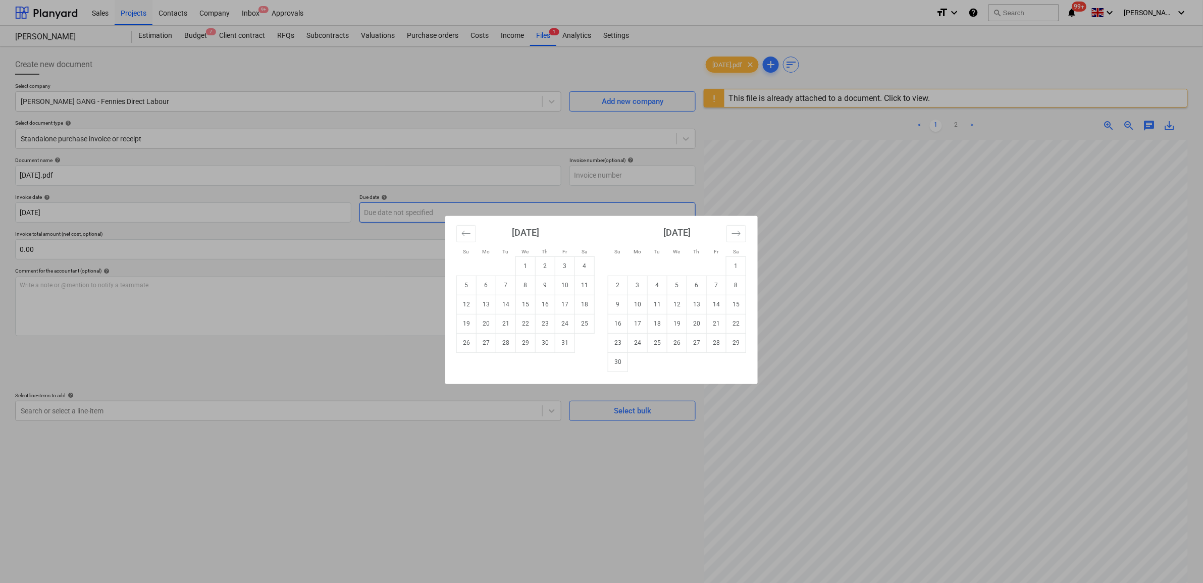
click at [380, 216] on body "Sales Projects Contacts Company Inbox 9+ Approvals format_size keyboard_arrow_d…" at bounding box center [601, 291] width 1203 height 583
click at [466, 234] on icon "Move backward to switch to the previous month." at bounding box center [467, 234] width 10 height 10
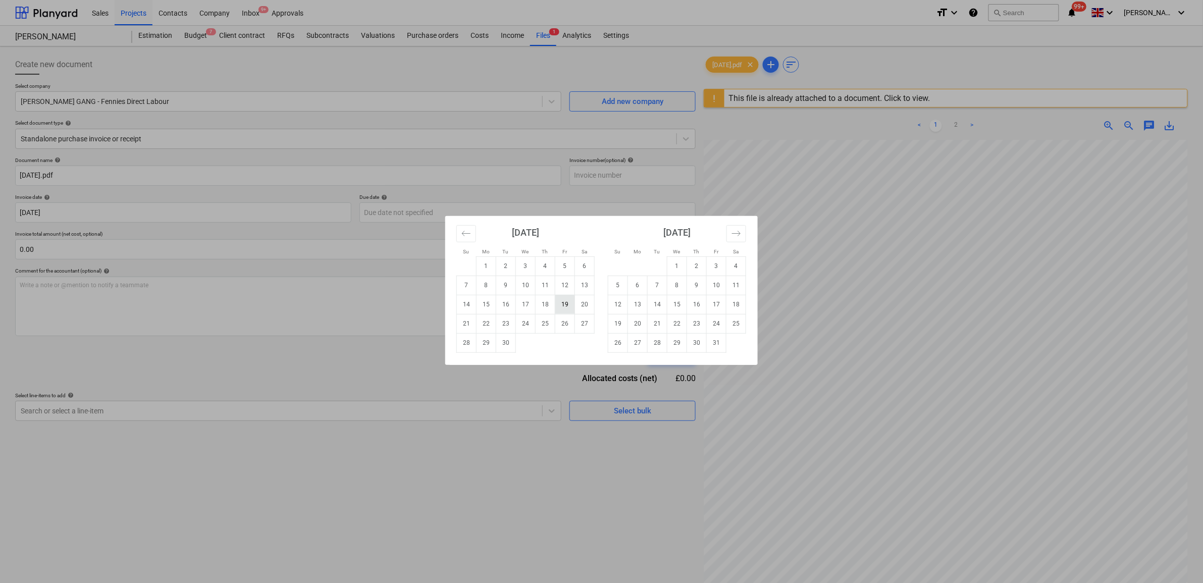
click at [566, 305] on td "19" at bounding box center [565, 304] width 20 height 19
type input "[DATE]"
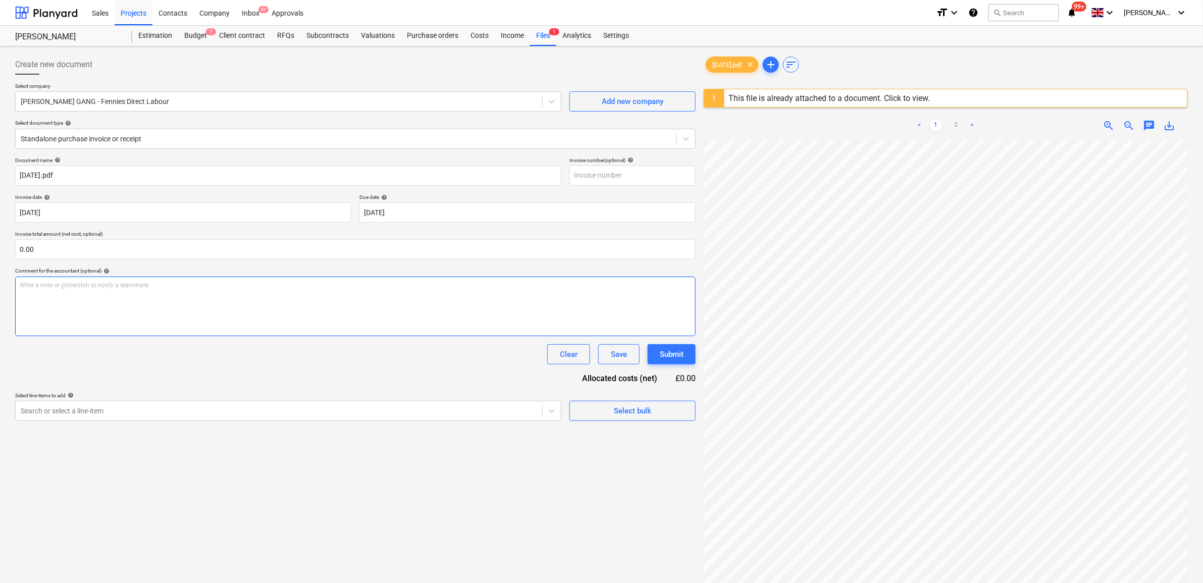
click at [249, 311] on div "Write a note or @mention to notify a teammate ﻿" at bounding box center [355, 307] width 681 height 60
click at [218, 385] on div "Document name help 19.09.25.pdf Invoice number (optional) help Invoice date hel…" at bounding box center [355, 289] width 681 height 264
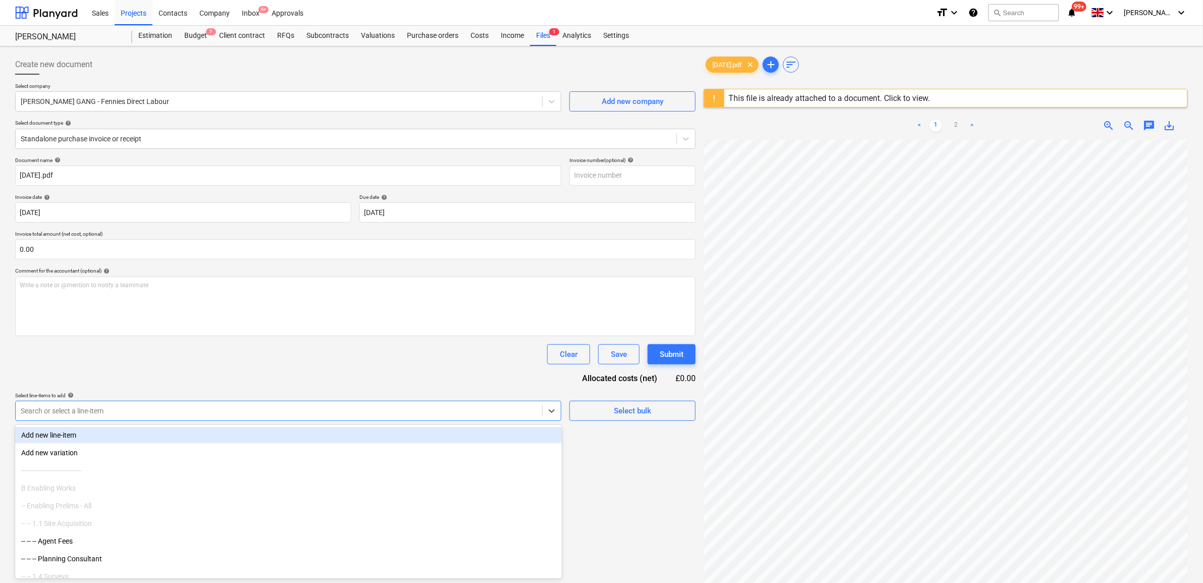
click at [226, 413] on div at bounding box center [279, 411] width 517 height 10
type input "labou"
click at [87, 433] on div "-- -- -- Site Labour" at bounding box center [288, 435] width 547 height 16
click at [319, 363] on div "Clear Save Submit" at bounding box center [355, 354] width 681 height 20
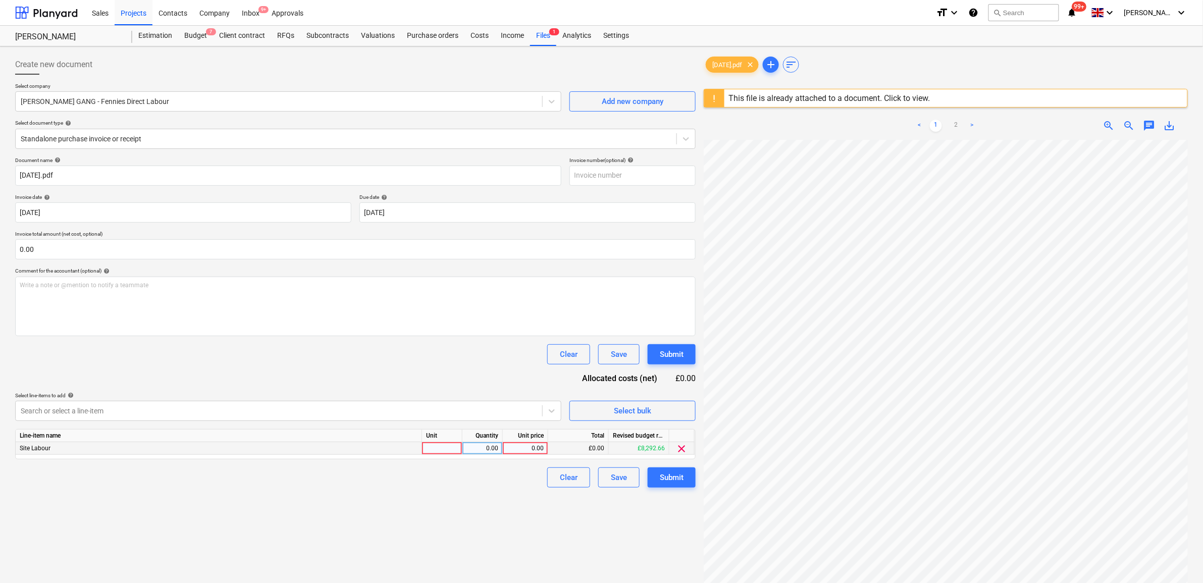
click at [533, 446] on div "0.00" at bounding box center [525, 448] width 37 height 13
type input "600"
drag, startPoint x: 463, startPoint y: 529, endPoint x: 667, endPoint y: 506, distance: 205.3
click at [476, 527] on div "Create new document Select company RUBIN GANG - Fennies Direct Labour Add new c…" at bounding box center [355, 374] width 689 height 648
click at [678, 480] on div "Submit" at bounding box center [672, 477] width 24 height 13
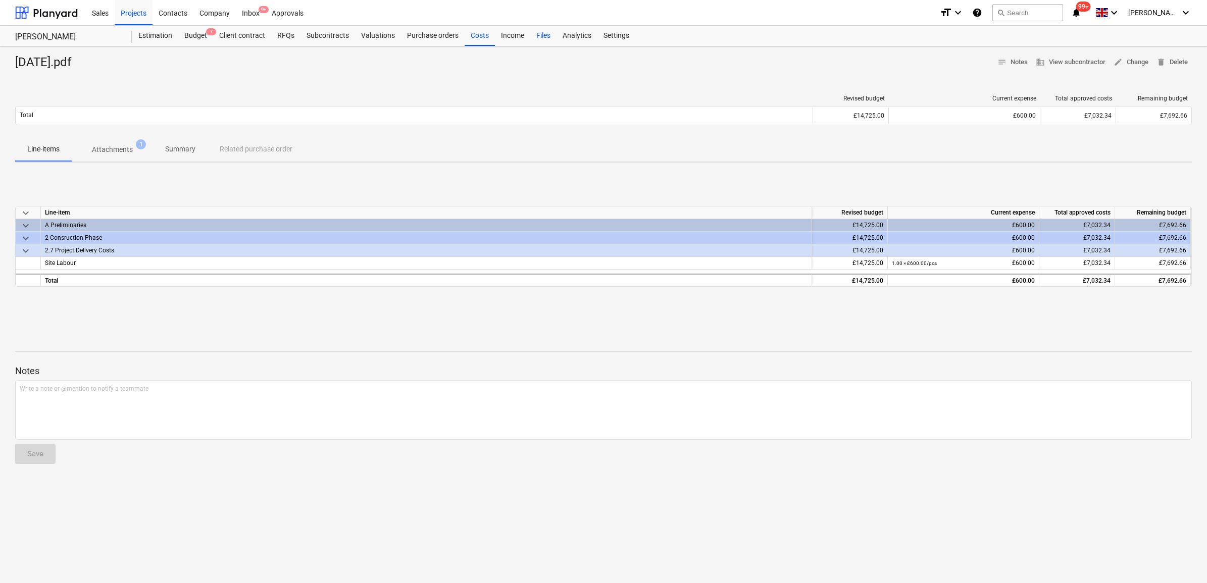
drag, startPoint x: 482, startPoint y: 37, endPoint x: 554, endPoint y: 40, distance: 71.8
click at [482, 37] on div "Costs" at bounding box center [480, 36] width 30 height 20
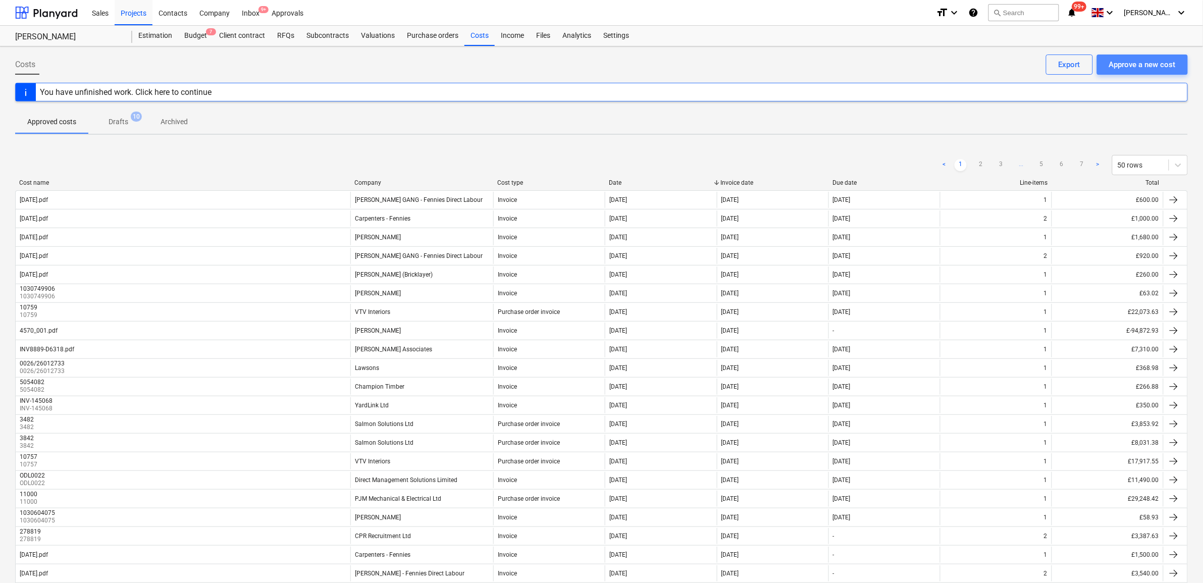
click at [1147, 61] on div "Approve a new cost" at bounding box center [1142, 64] width 67 height 13
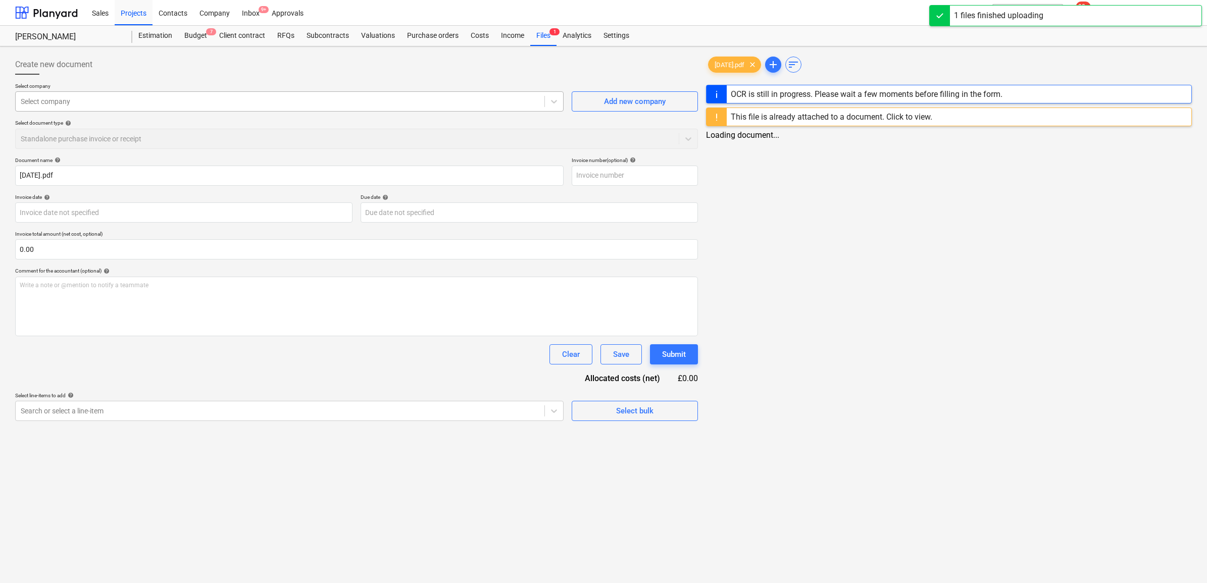
type input "19.09.25.pdf"
click at [163, 102] on div at bounding box center [280, 101] width 519 height 10
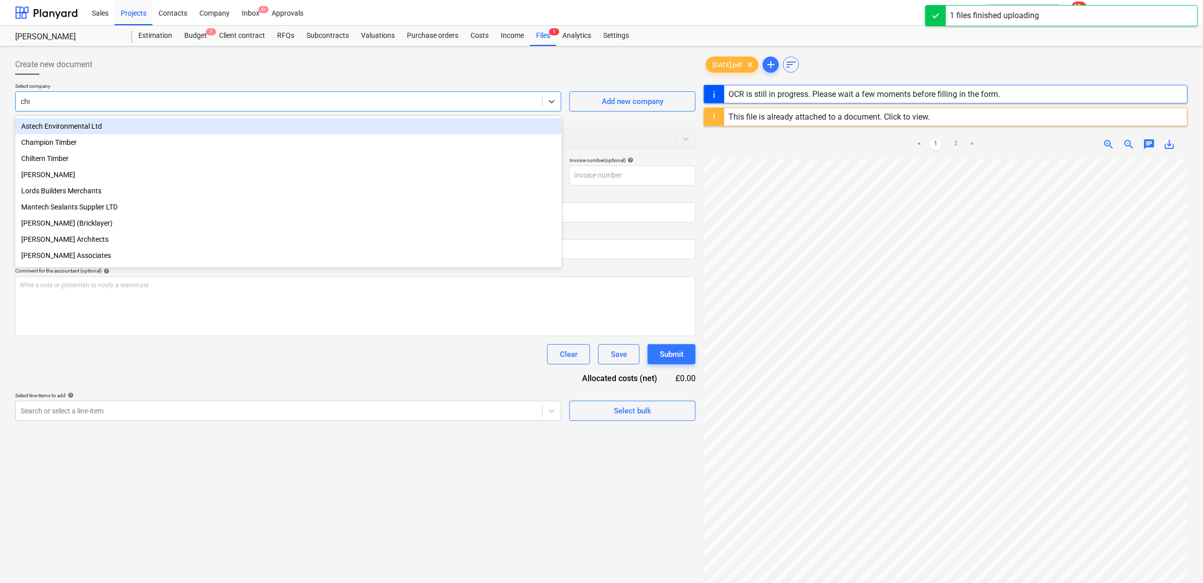
type input "chris"
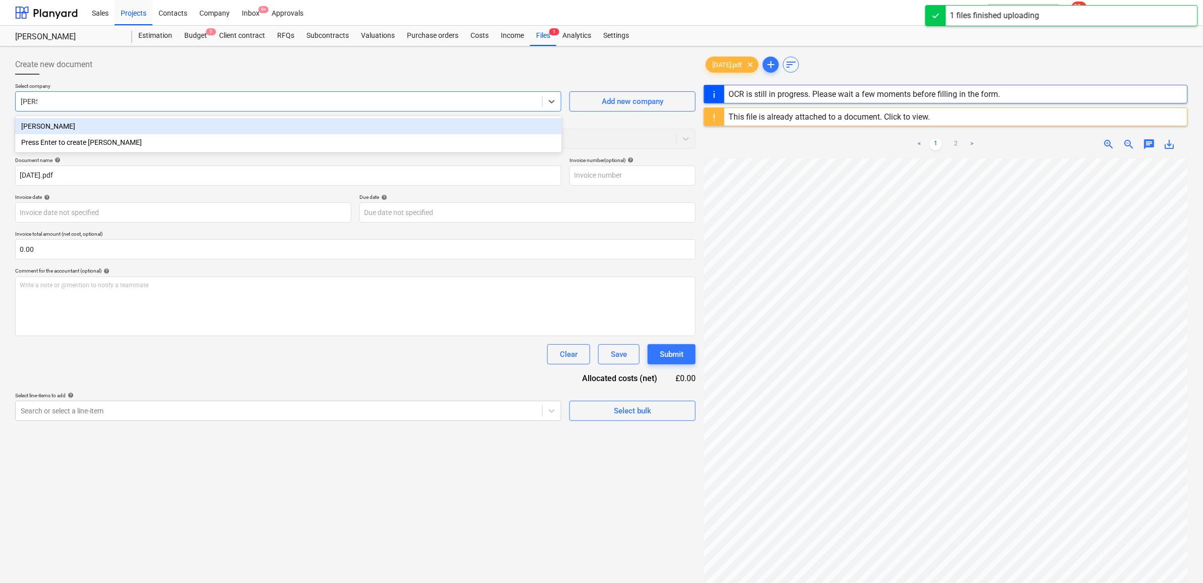
click at [250, 122] on div "[PERSON_NAME]" at bounding box center [288, 126] width 547 height 16
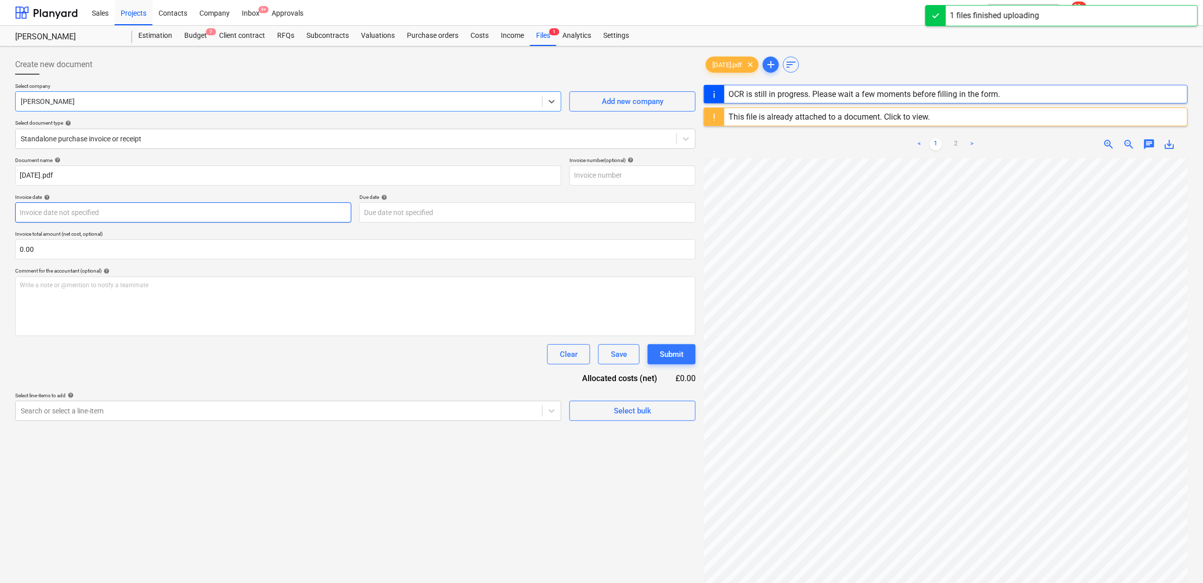
click at [150, 211] on body "Sales Projects Contacts Company Inbox 9+ Approvals format_size keyboard_arrow_d…" at bounding box center [601, 291] width 1203 height 583
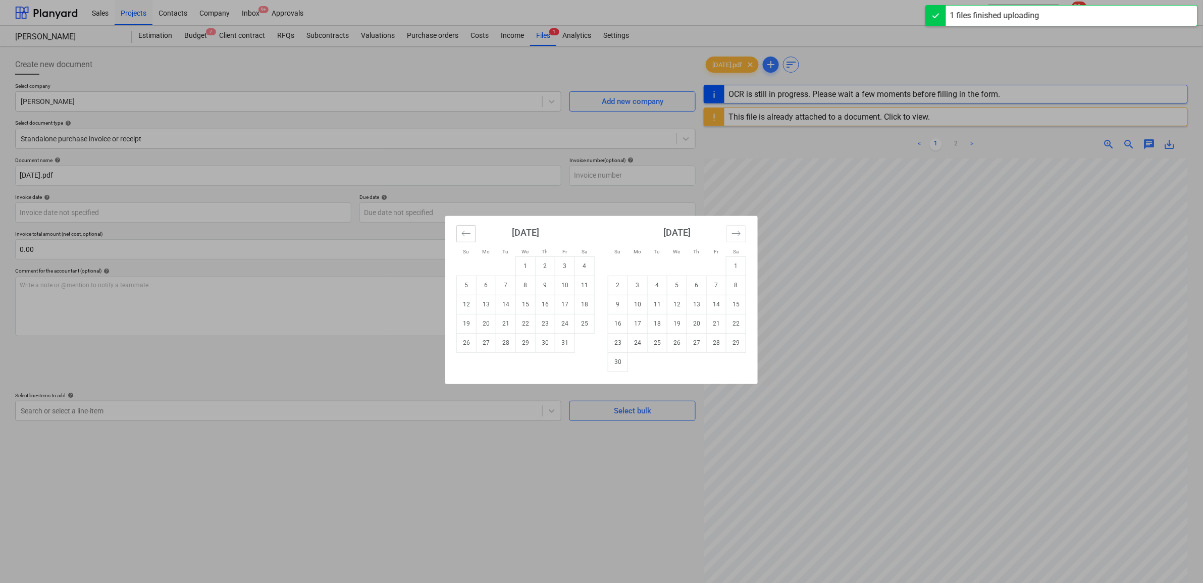
click at [468, 232] on icon "Move backward to switch to the previous month." at bounding box center [467, 234] width 10 height 10
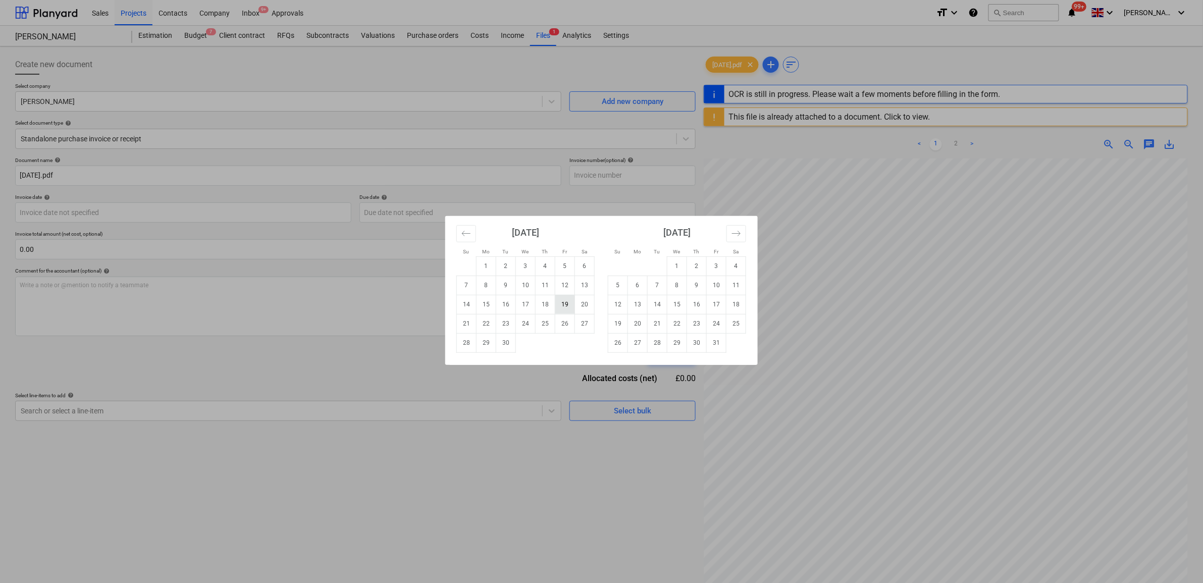
click at [561, 309] on td "19" at bounding box center [565, 304] width 20 height 19
type input "[DATE]"
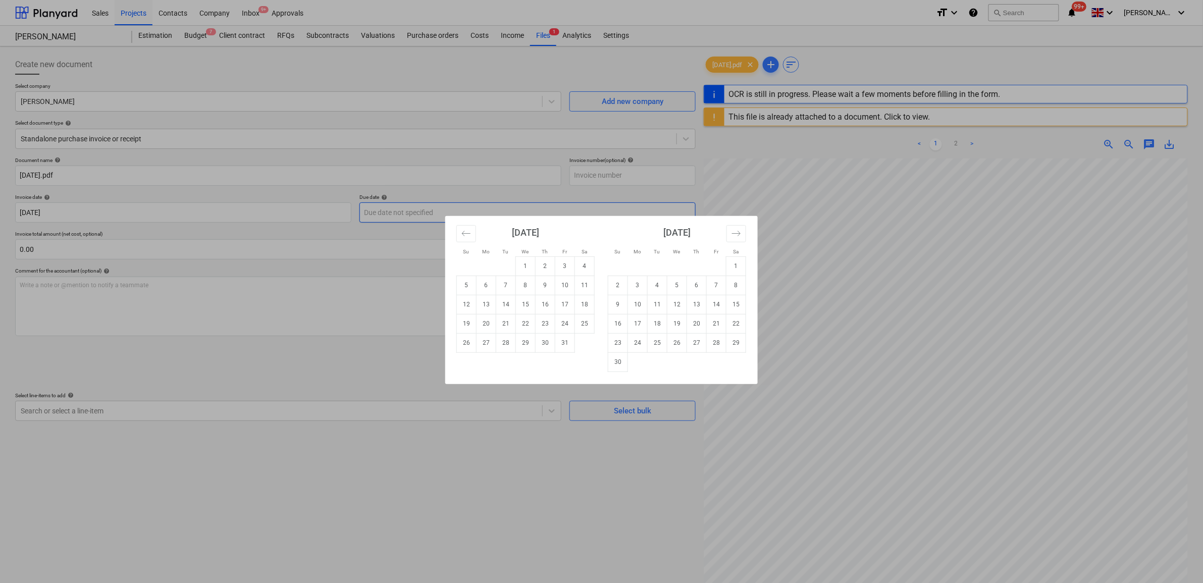
click at [419, 213] on body "Sales Projects Contacts Company Inbox 9+ Approvals format_size keyboard_arrow_d…" at bounding box center [601, 291] width 1203 height 583
click at [472, 235] on button "Move backward to switch to the previous month." at bounding box center [466, 233] width 20 height 17
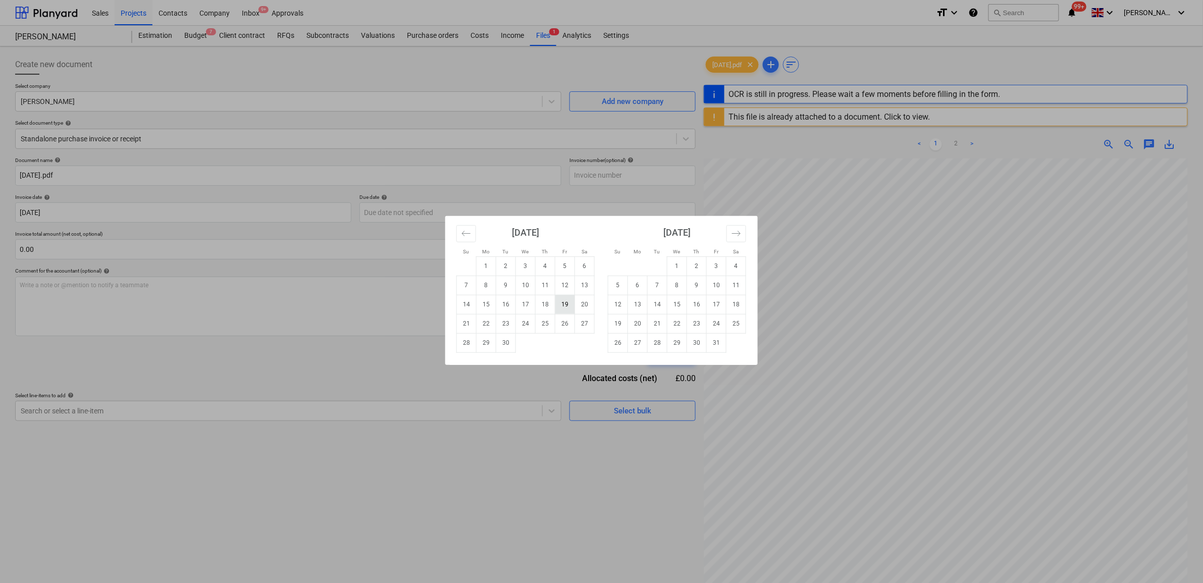
click at [567, 309] on td "19" at bounding box center [565, 304] width 20 height 19
type input "[DATE]"
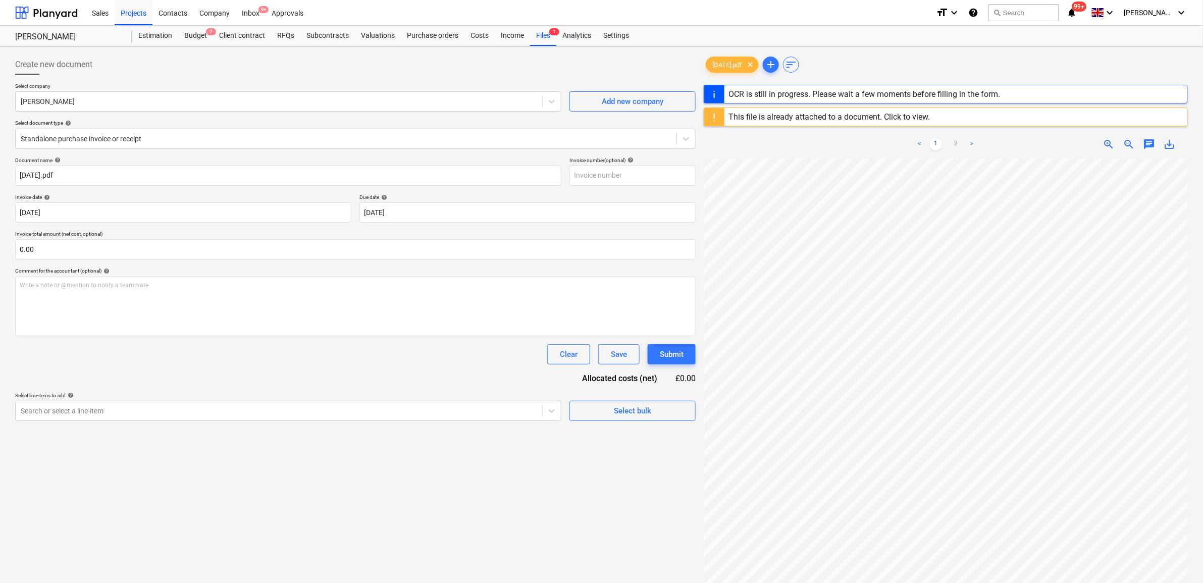
click at [284, 338] on div "Document name help 19.09.25.pdf Invoice number (optional) help Invoice date hel…" at bounding box center [355, 289] width 681 height 264
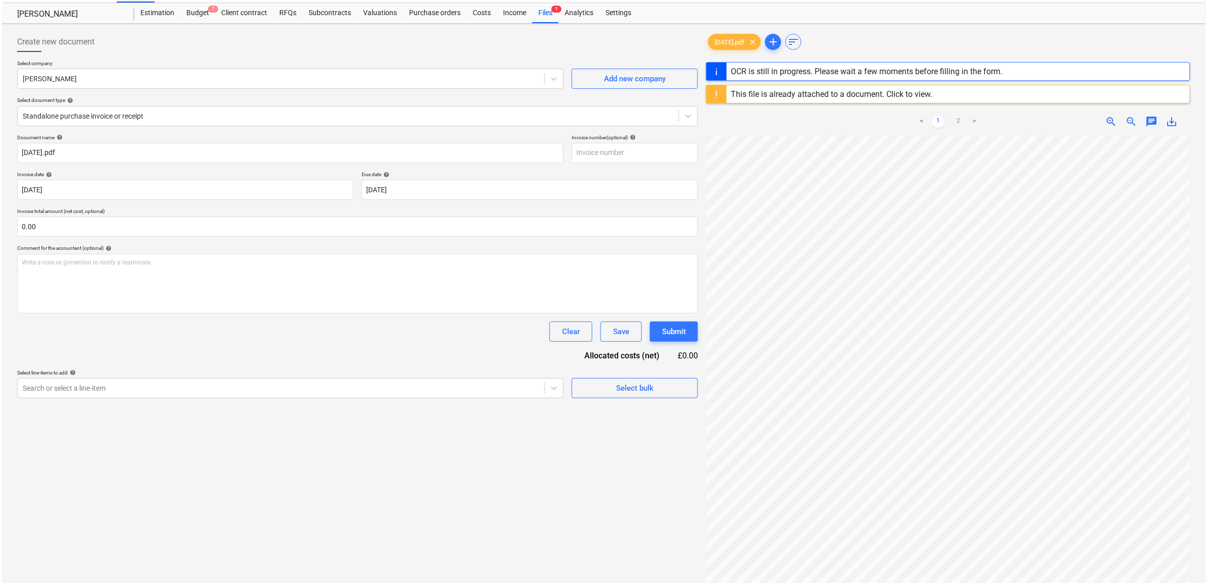
scroll to position [63, 0]
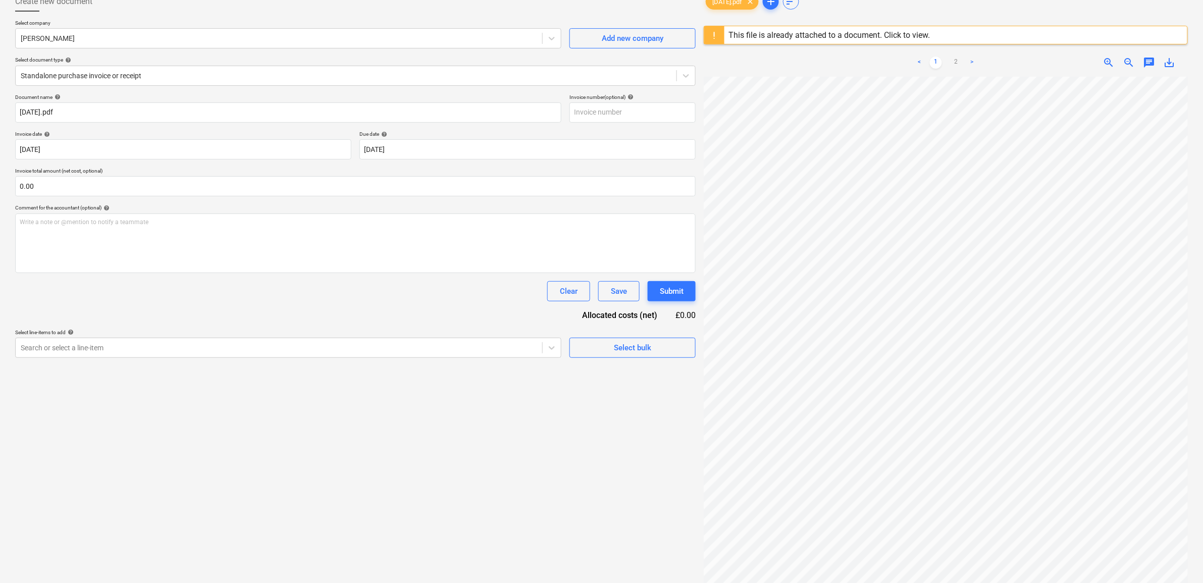
click at [218, 443] on div "Create new document Select company Chris Quinn Add new company Select document …" at bounding box center [355, 311] width 689 height 648
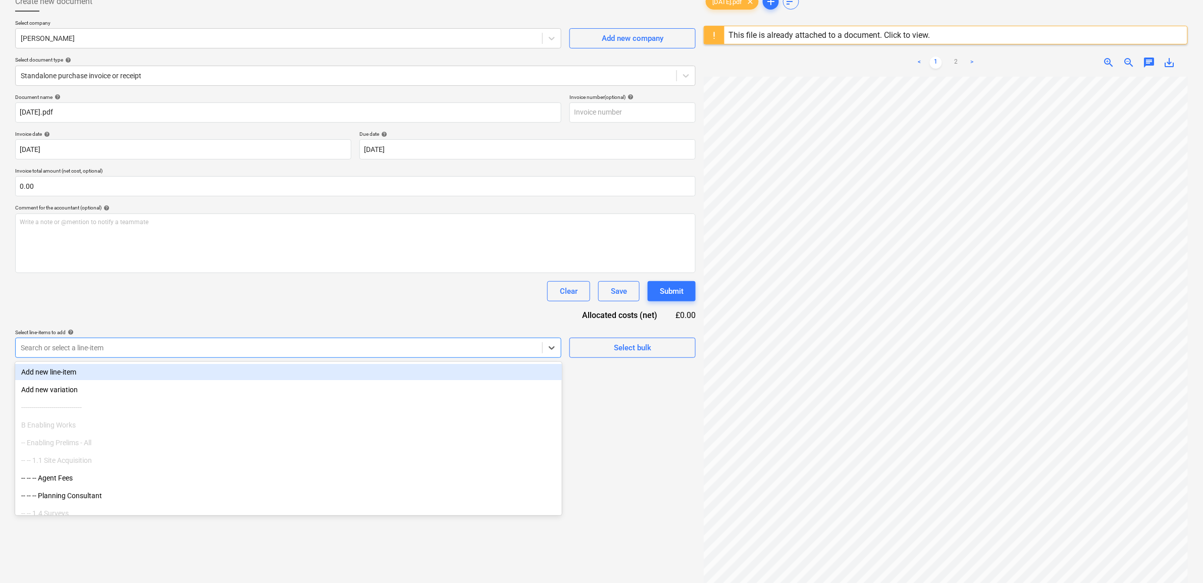
click at [311, 352] on div at bounding box center [279, 348] width 517 height 10
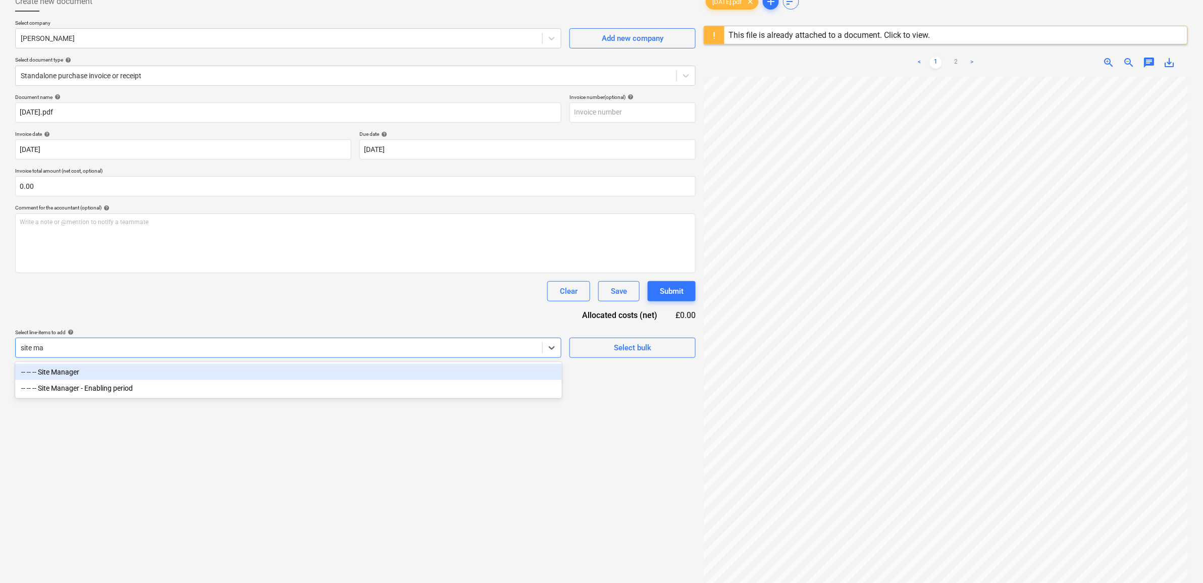
type input "site man"
click at [258, 374] on div "-- -- -- Site Manager" at bounding box center [288, 372] width 547 height 16
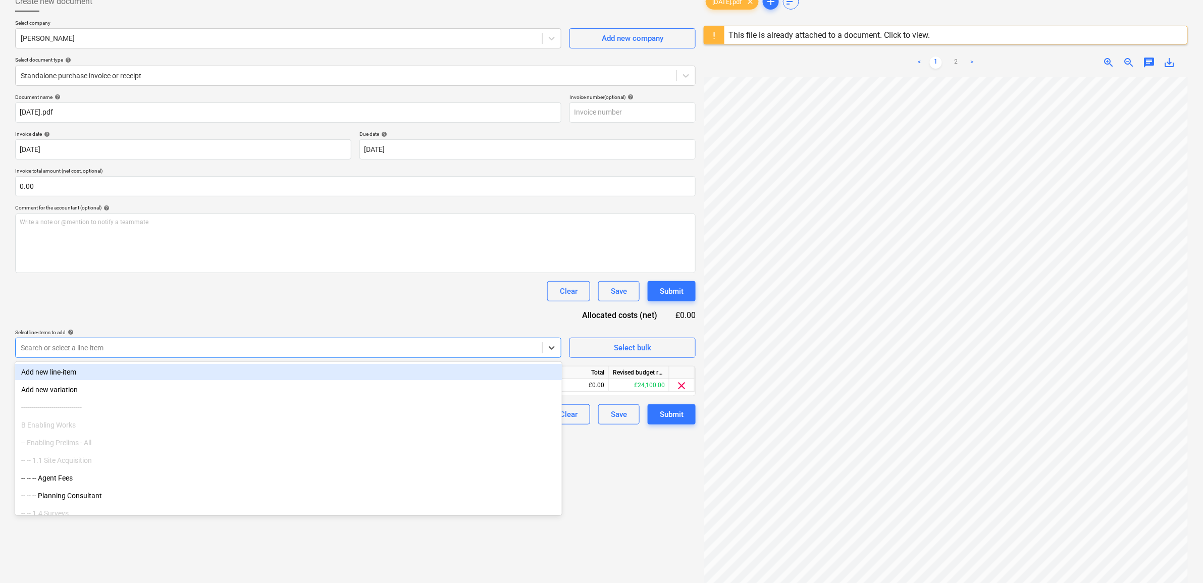
drag, startPoint x: 315, startPoint y: 289, endPoint x: 404, endPoint y: 328, distance: 97.5
click at [316, 289] on div "Clear Save Submit" at bounding box center [355, 291] width 681 height 20
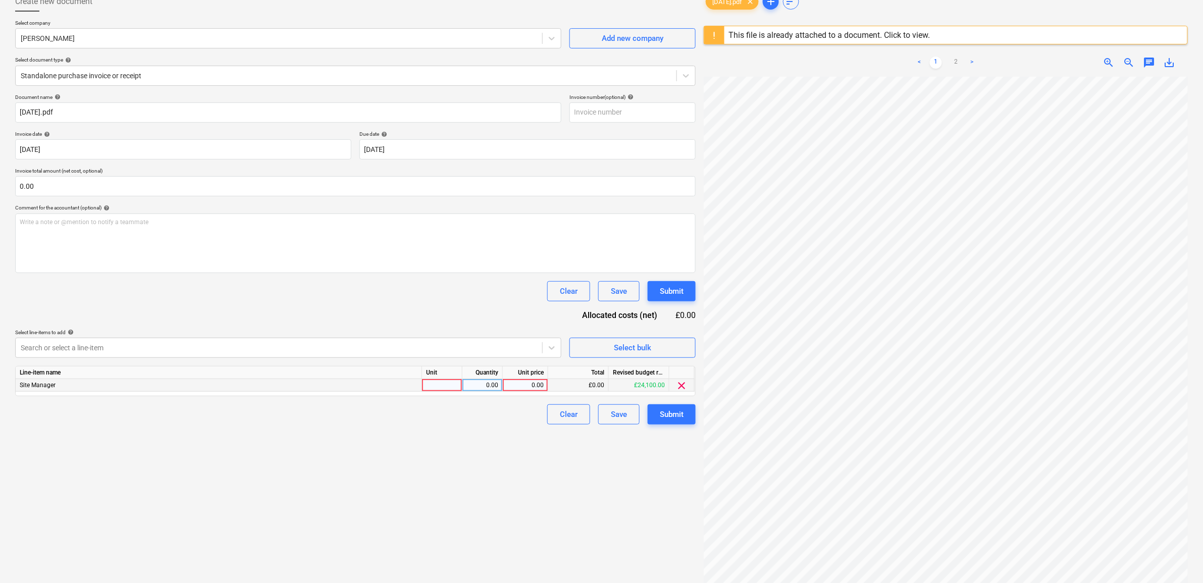
click at [521, 388] on div "0.00" at bounding box center [525, 385] width 37 height 13
type input "1680"
click at [455, 486] on div "Create new document Select company Chris Quinn Add new company Select document …" at bounding box center [355, 311] width 689 height 648
click at [681, 412] on div "Submit" at bounding box center [672, 414] width 24 height 13
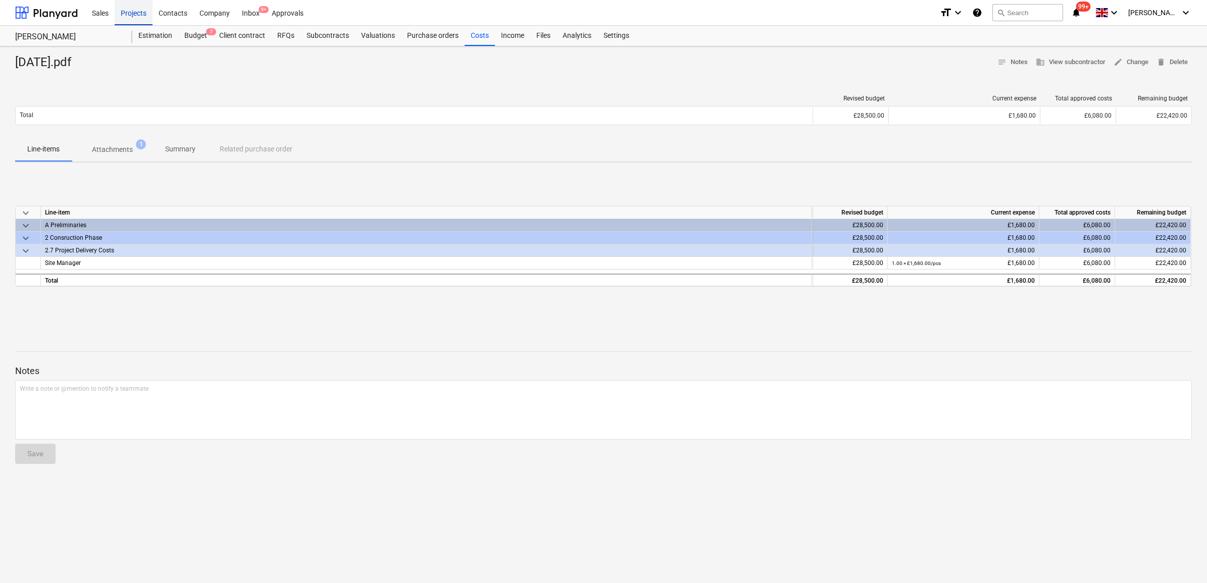
click at [139, 14] on div "Projects" at bounding box center [134, 12] width 38 height 26
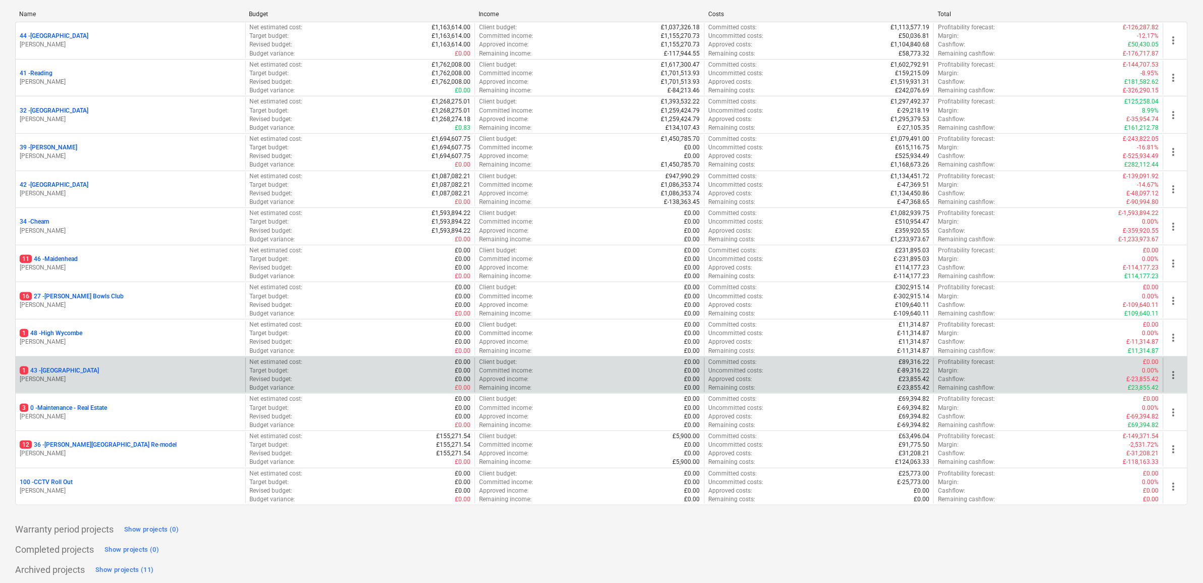
scroll to position [146, 0]
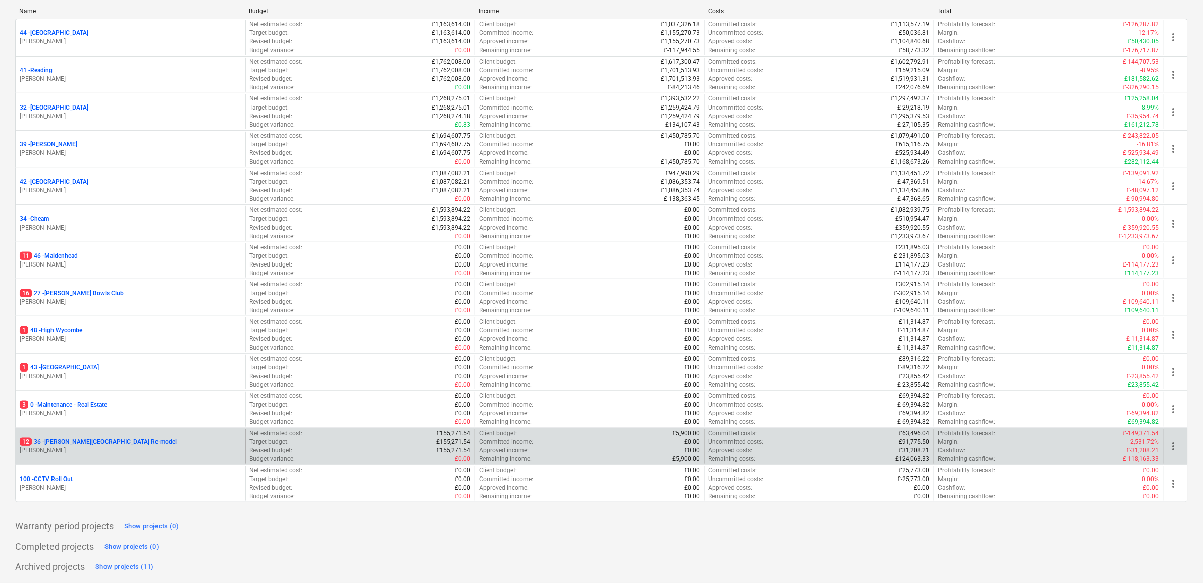
click at [104, 440] on p "12 36 - Langley Park Room Re-model" at bounding box center [98, 442] width 157 height 9
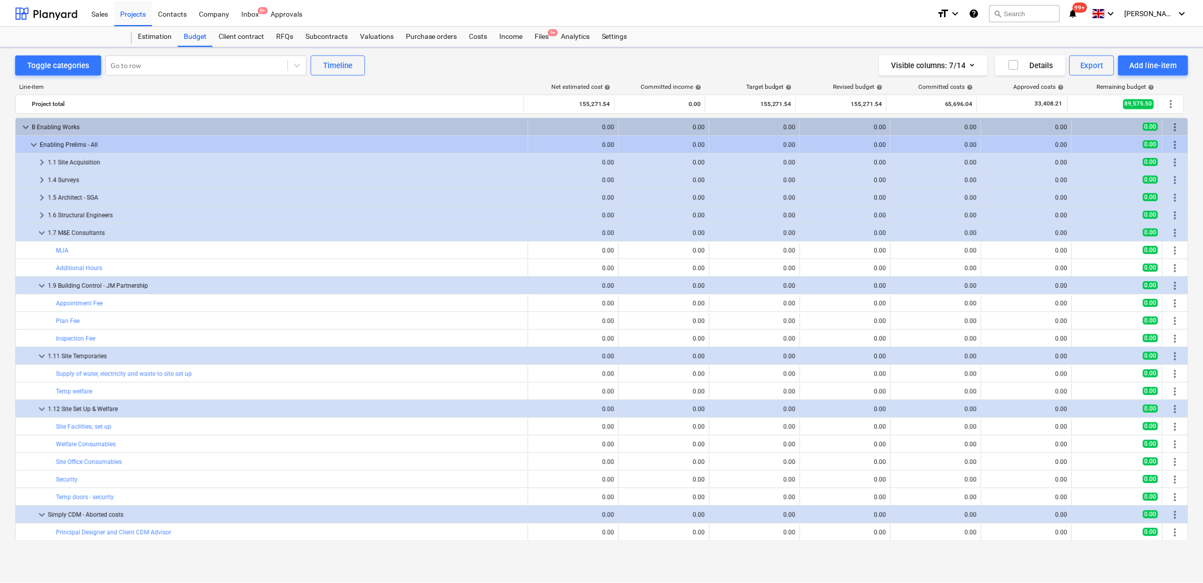
scroll to position [126, 0]
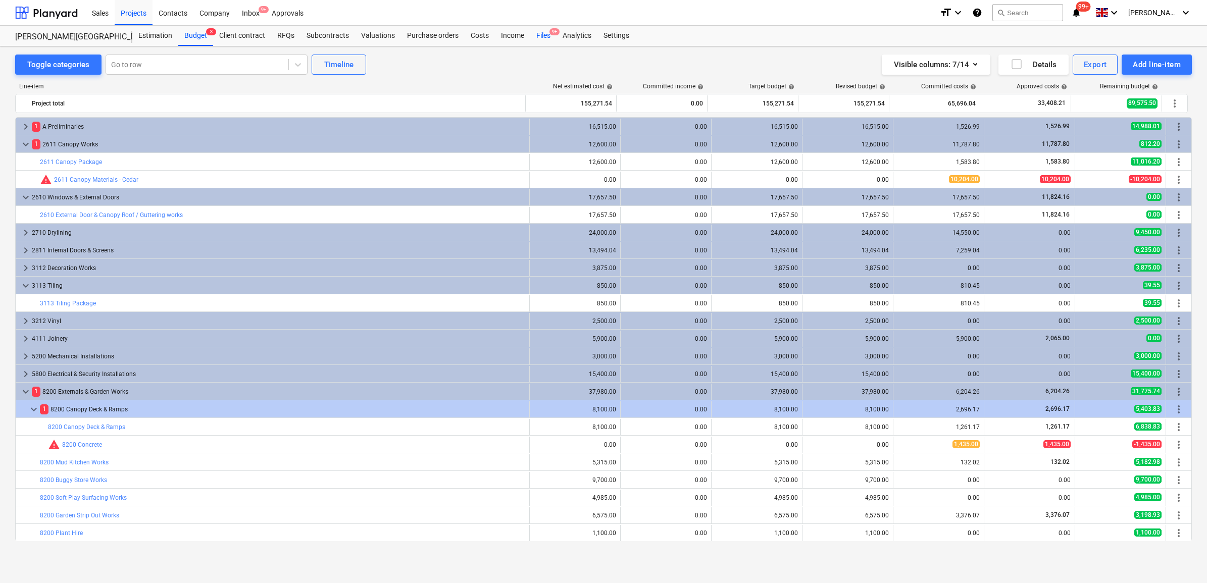
click at [541, 35] on div "Files 9+" at bounding box center [543, 36] width 26 height 20
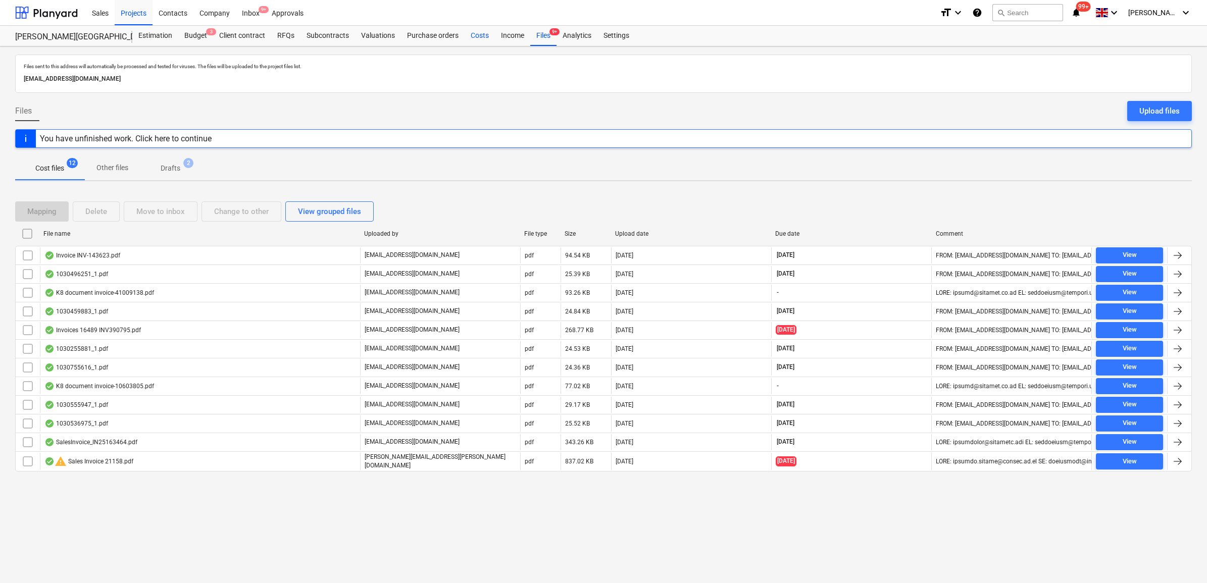
click at [471, 32] on div "Costs" at bounding box center [480, 36] width 30 height 20
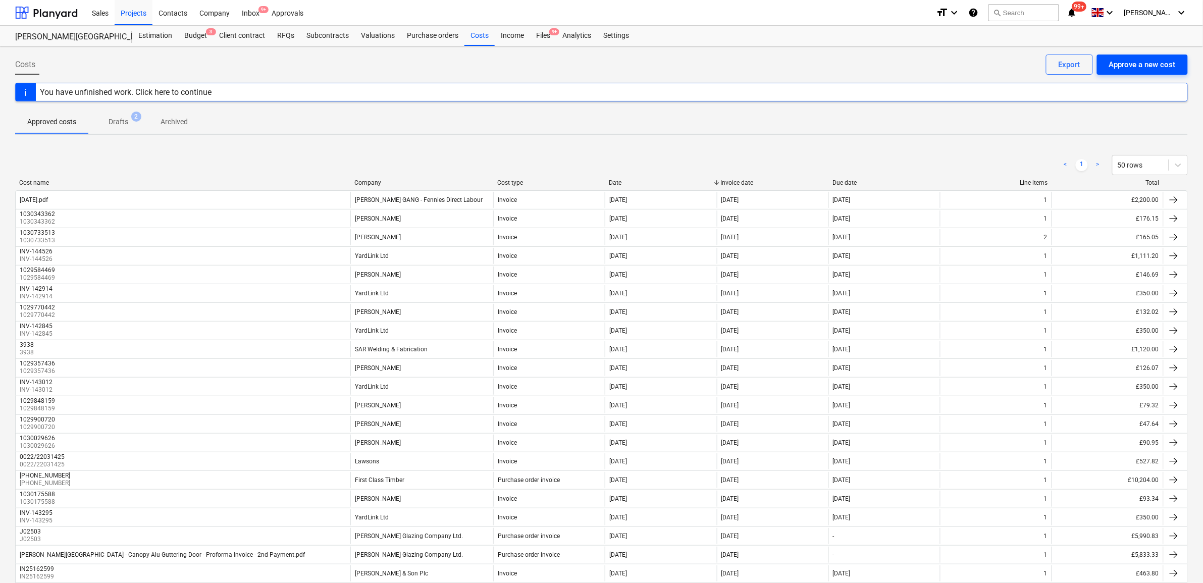
click at [1154, 65] on div "Approve a new cost" at bounding box center [1142, 64] width 67 height 13
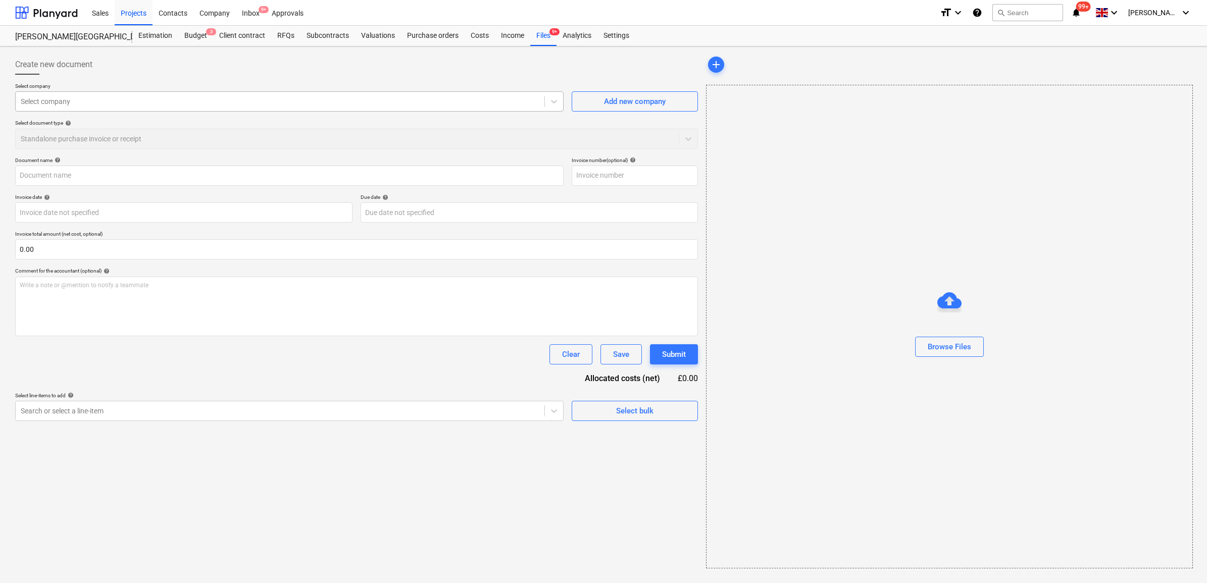
type input "25.09.25.pdf"
click at [124, 99] on div at bounding box center [280, 101] width 519 height 10
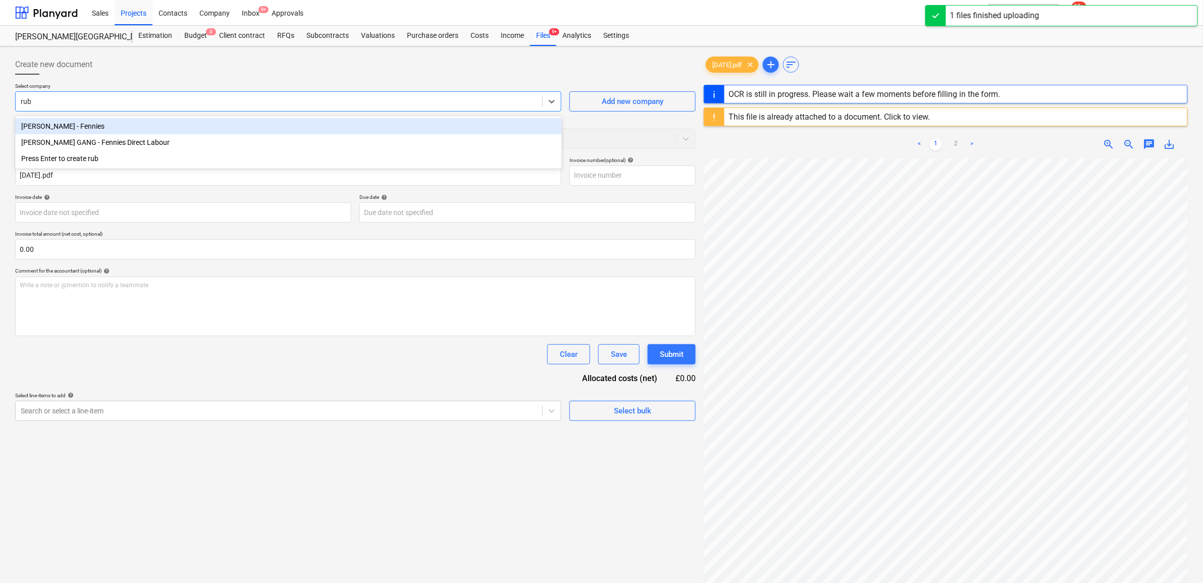
type input "rubi"
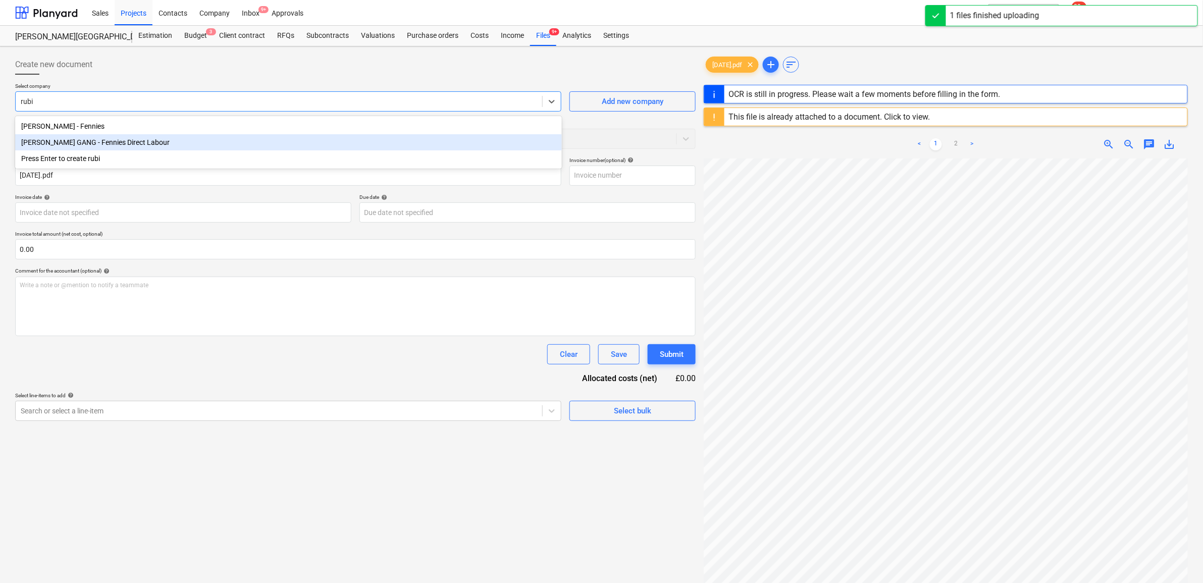
click at [136, 137] on div "[PERSON_NAME] GANG - Fennies Direct Labour" at bounding box center [288, 142] width 547 height 16
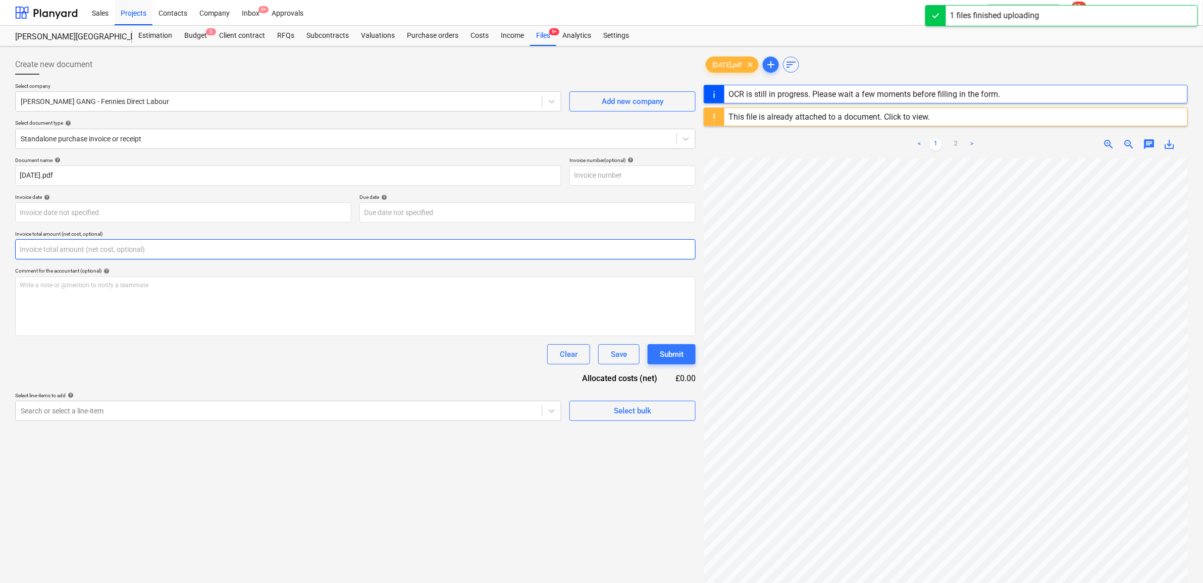
click at [82, 248] on input "text" at bounding box center [355, 249] width 681 height 20
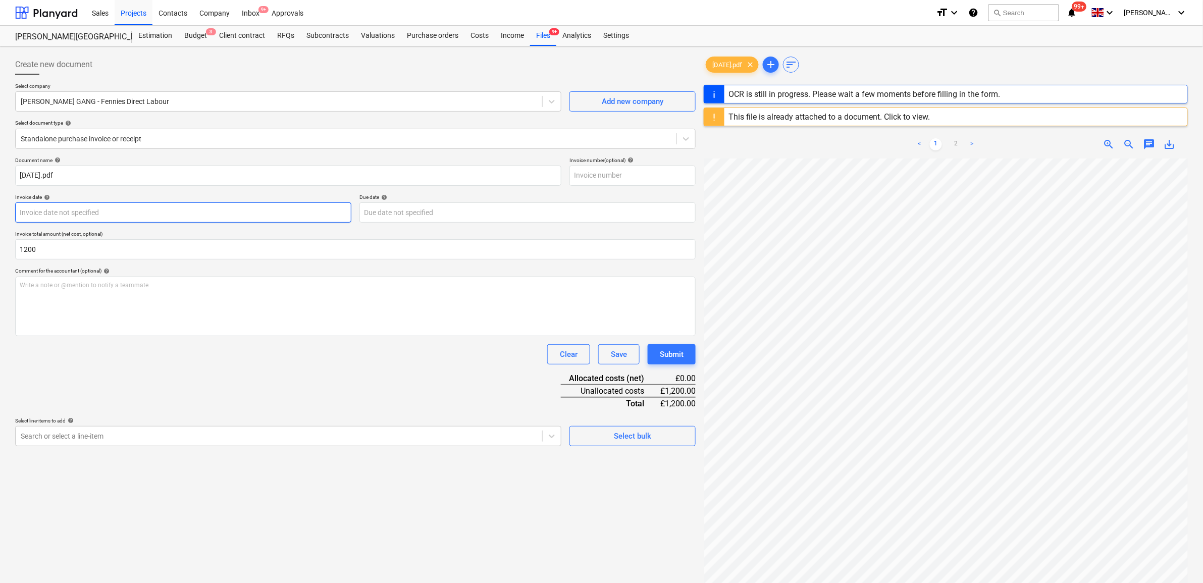
type input "1,200.00"
click at [57, 206] on body "Sales Projects Contacts Company Inbox 9+ Approvals format_size keyboard_arrow_d…" at bounding box center [601, 291] width 1203 height 583
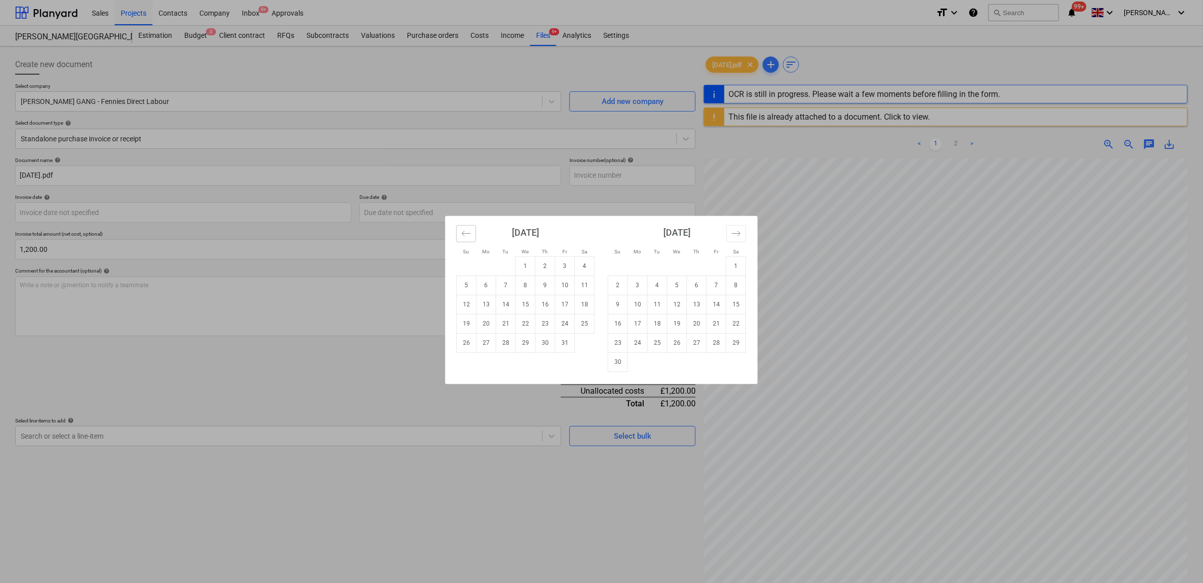
click at [463, 238] on icon "Move backward to switch to the previous month." at bounding box center [467, 234] width 10 height 10
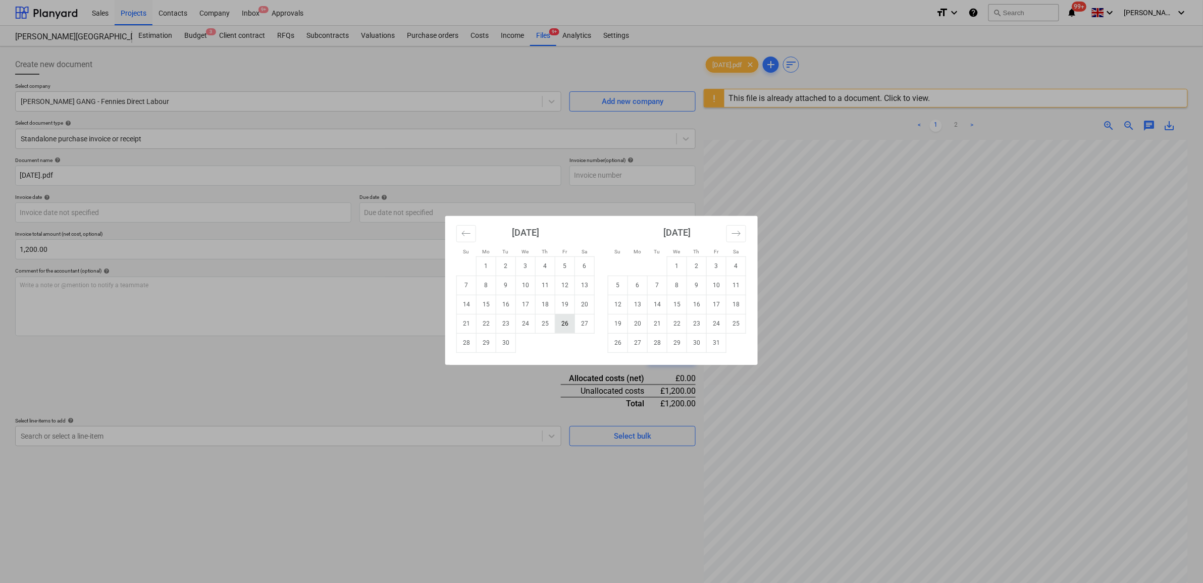
click at [572, 324] on td "26" at bounding box center [565, 323] width 20 height 19
type input "[DATE]"
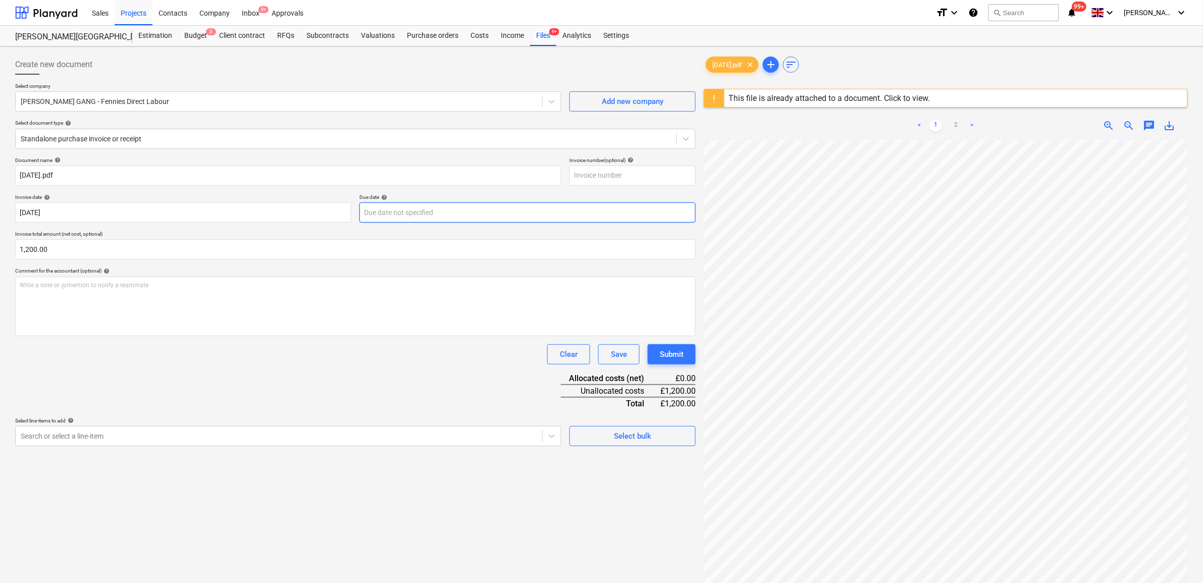
click at [393, 214] on body "Sales Projects Contacts Company Inbox 9+ Approvals format_size keyboard_arrow_d…" at bounding box center [601, 291] width 1203 height 583
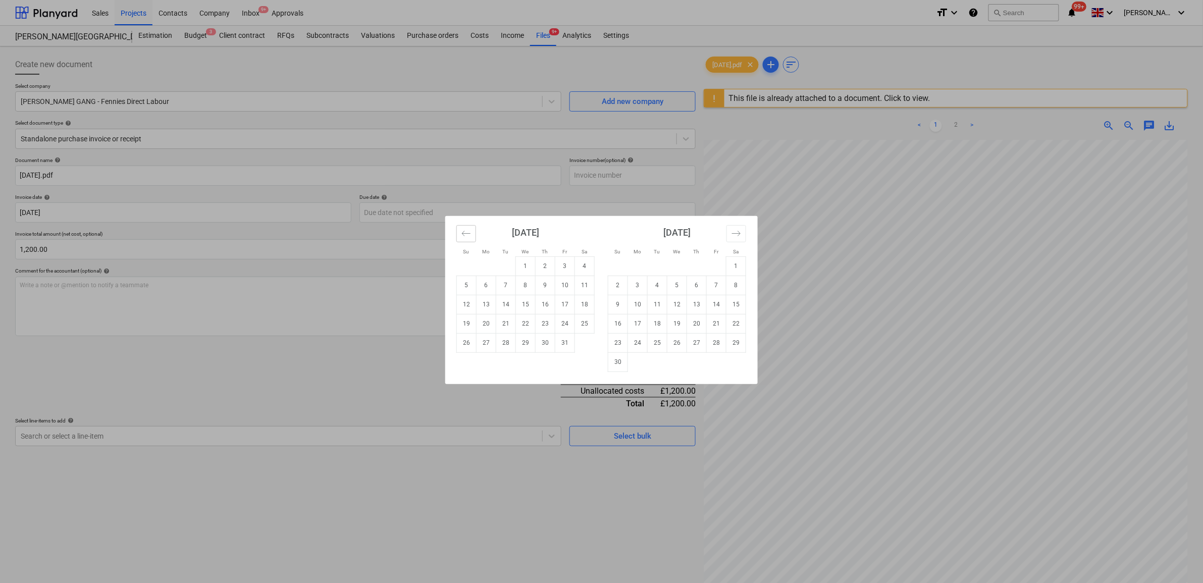
click at [464, 233] on icon "Move backward to switch to the previous month." at bounding box center [466, 233] width 9 height 5
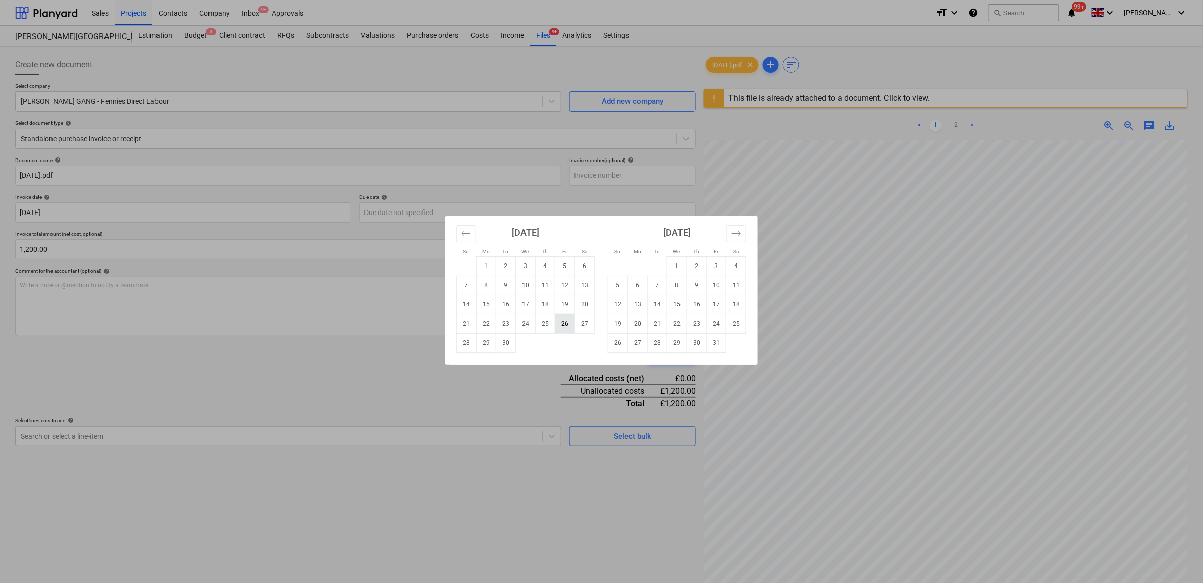
click at [569, 324] on td "26" at bounding box center [565, 323] width 20 height 19
type input "[DATE]"
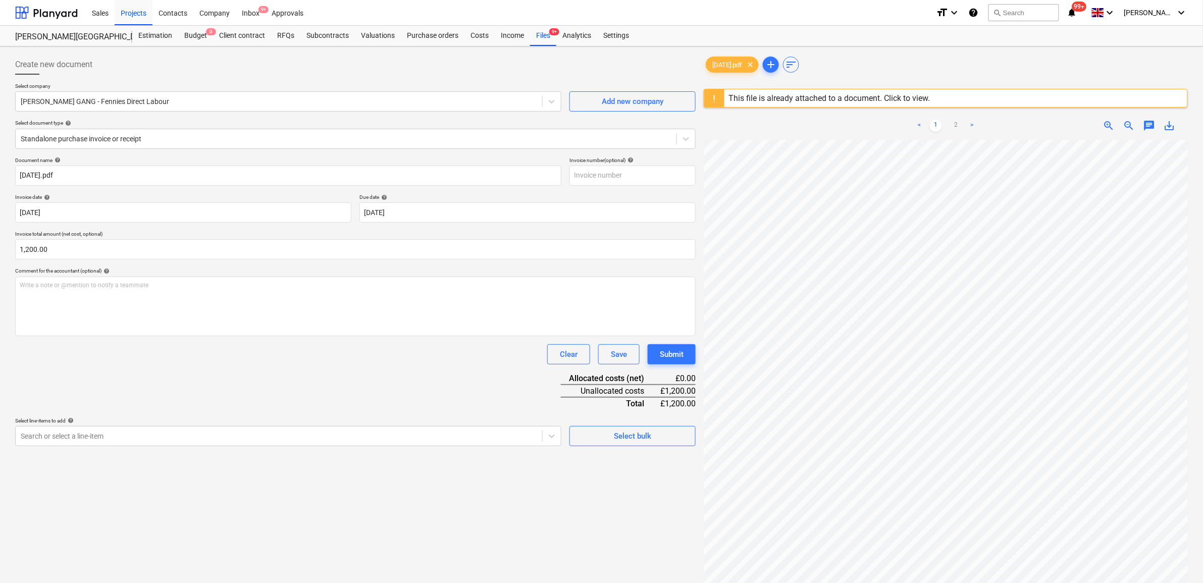
click at [412, 387] on div "Document name help 25.09.25.pdf Invoice number (optional) help Invoice date hel…" at bounding box center [355, 301] width 681 height 289
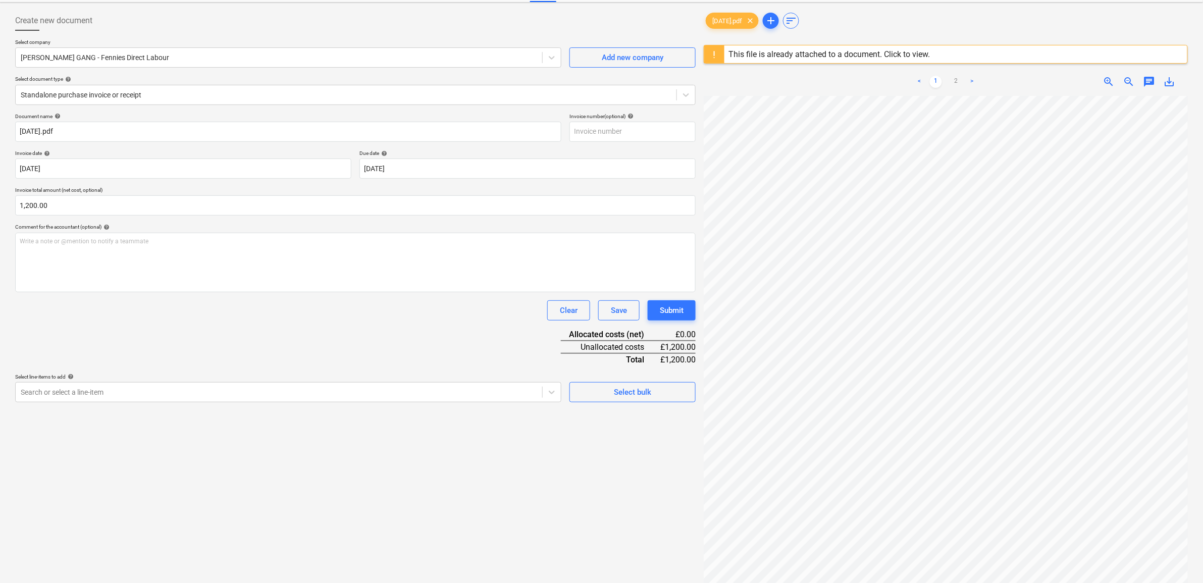
scroll to position [120, 0]
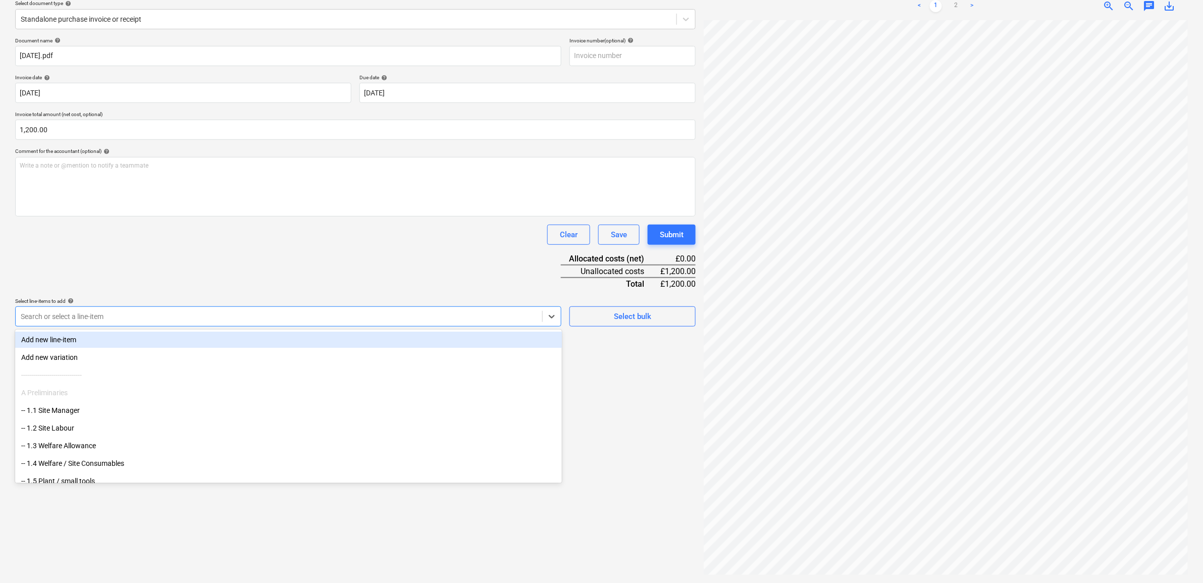
click at [390, 324] on div "Search or select a line-item" at bounding box center [288, 317] width 546 height 20
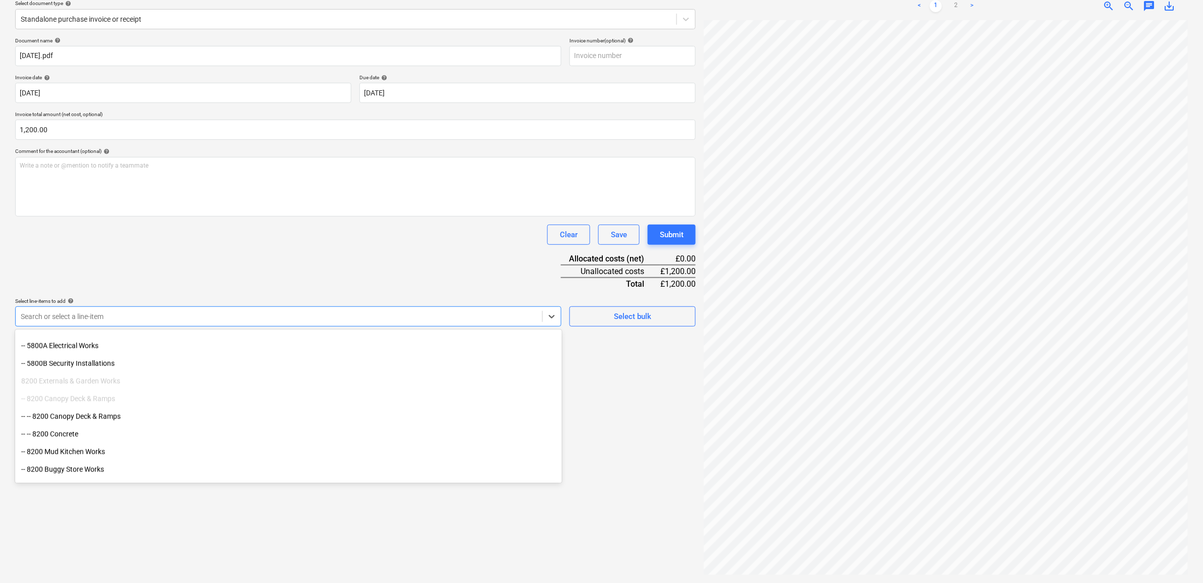
scroll to position [715, 0]
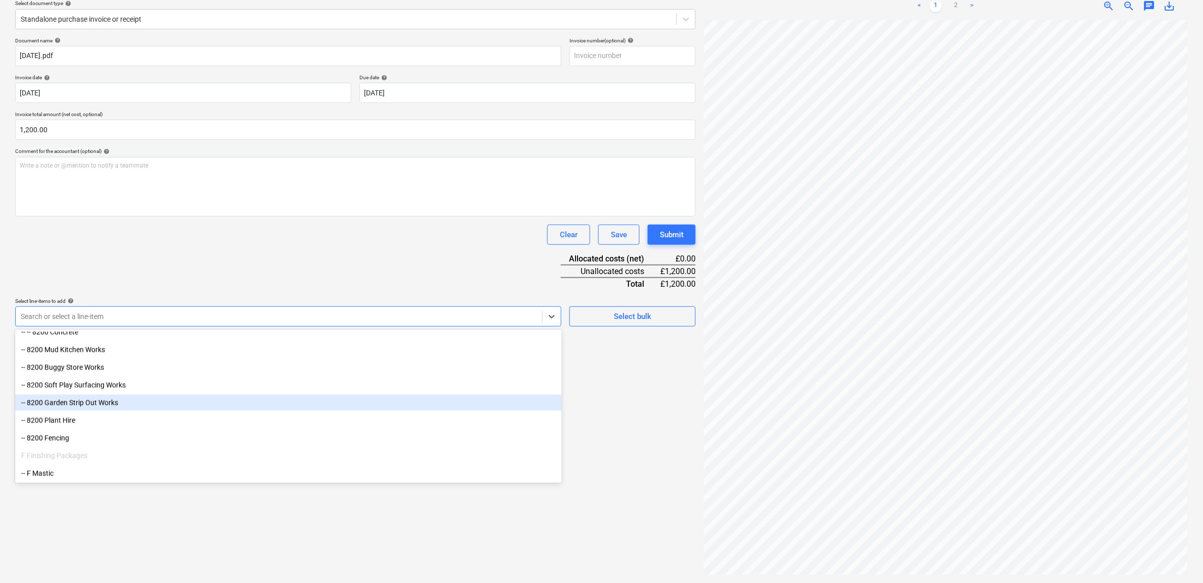
click at [120, 403] on div "-- 8200 Garden Strip Out Works" at bounding box center [288, 403] width 547 height 16
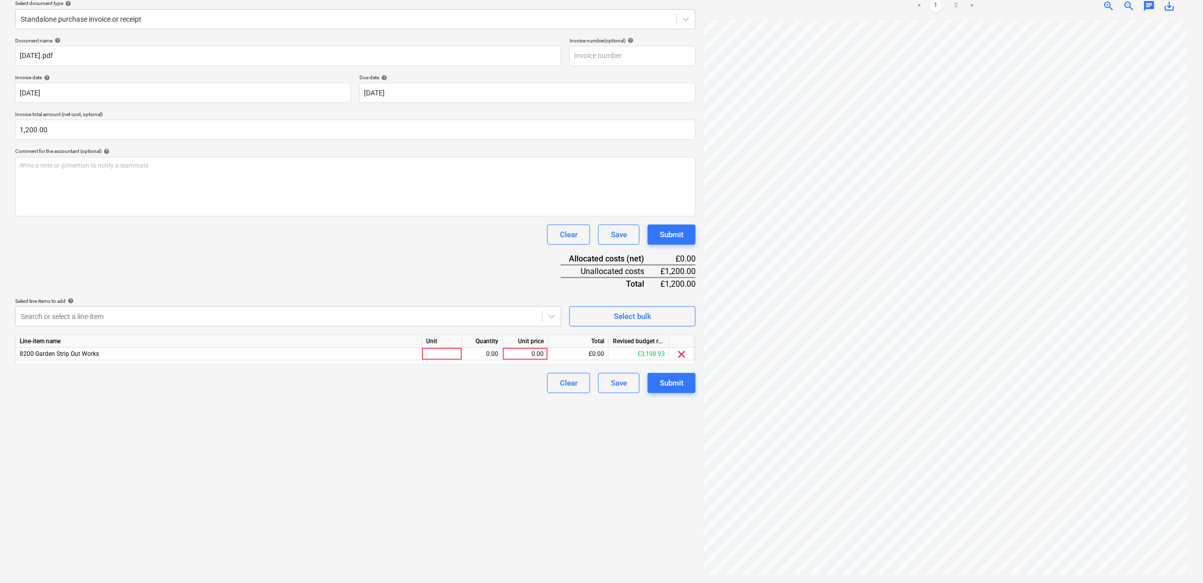
click at [625, 536] on div "Create new document Select company RUBIN GANG - Fennies Direct Labour Add new c…" at bounding box center [355, 255] width 689 height 648
click at [528, 351] on div "0.00" at bounding box center [525, 354] width 37 height 13
type input "1200"
drag, startPoint x: 468, startPoint y: 463, endPoint x: 478, endPoint y: 441, distance: 23.9
click at [469, 463] on div "Create new document Select company RUBIN GANG - Fennies Direct Labour Add new c…" at bounding box center [355, 255] width 689 height 648
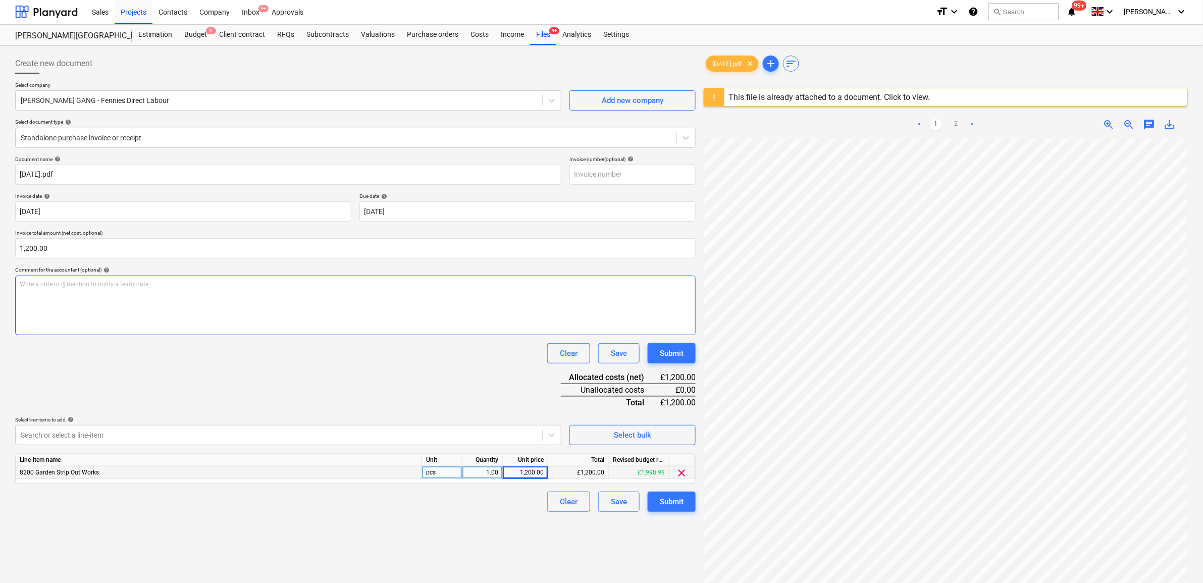
scroll to position [0, 0]
click at [679, 502] on div "Submit" at bounding box center [672, 502] width 24 height 13
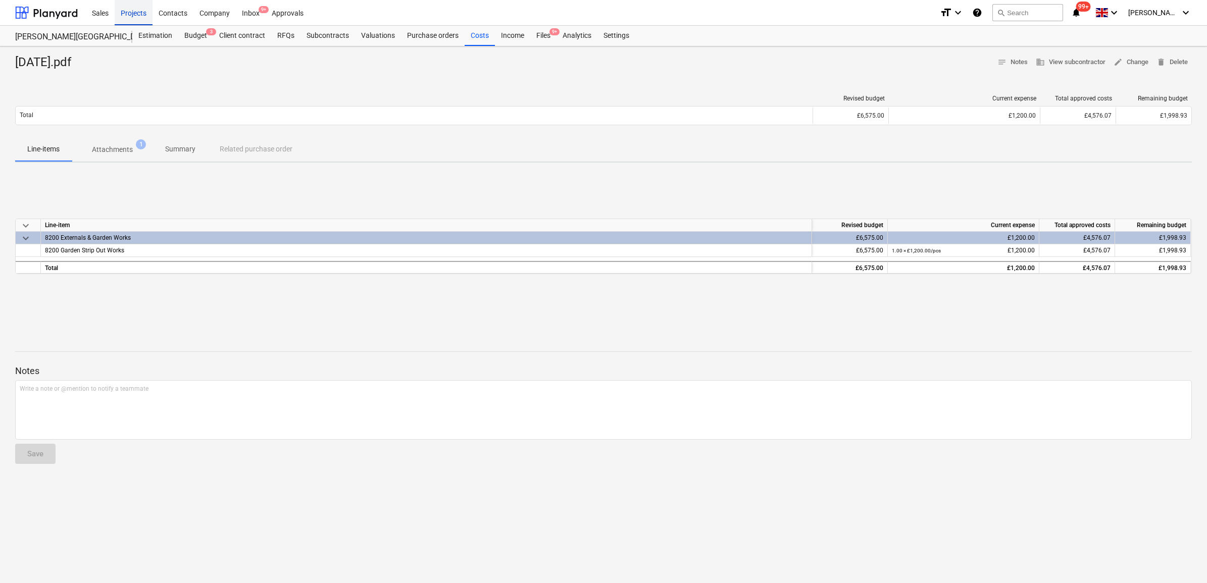
click at [125, 12] on div "Projects" at bounding box center [134, 12] width 38 height 26
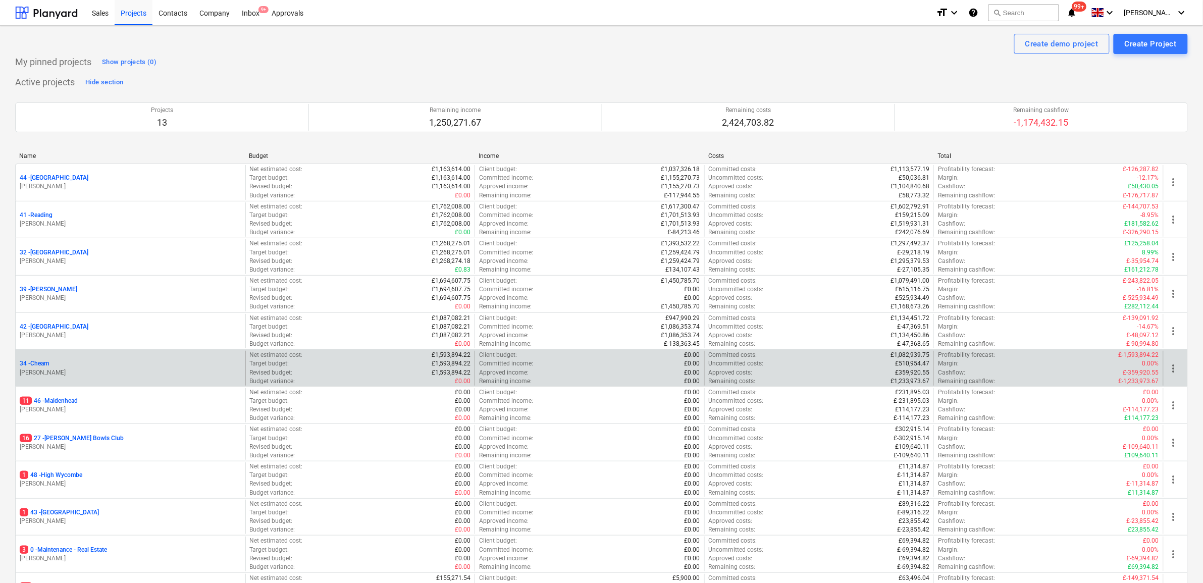
click at [39, 364] on p "34 - Cheam" at bounding box center [34, 364] width 29 height 9
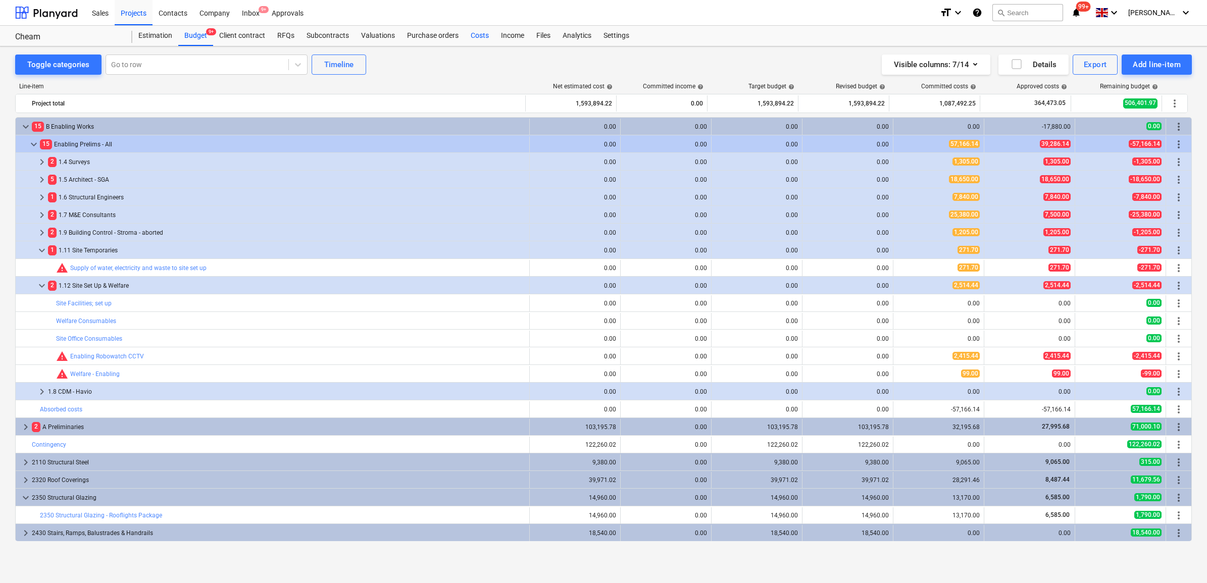
click at [472, 32] on div "Costs" at bounding box center [480, 36] width 30 height 20
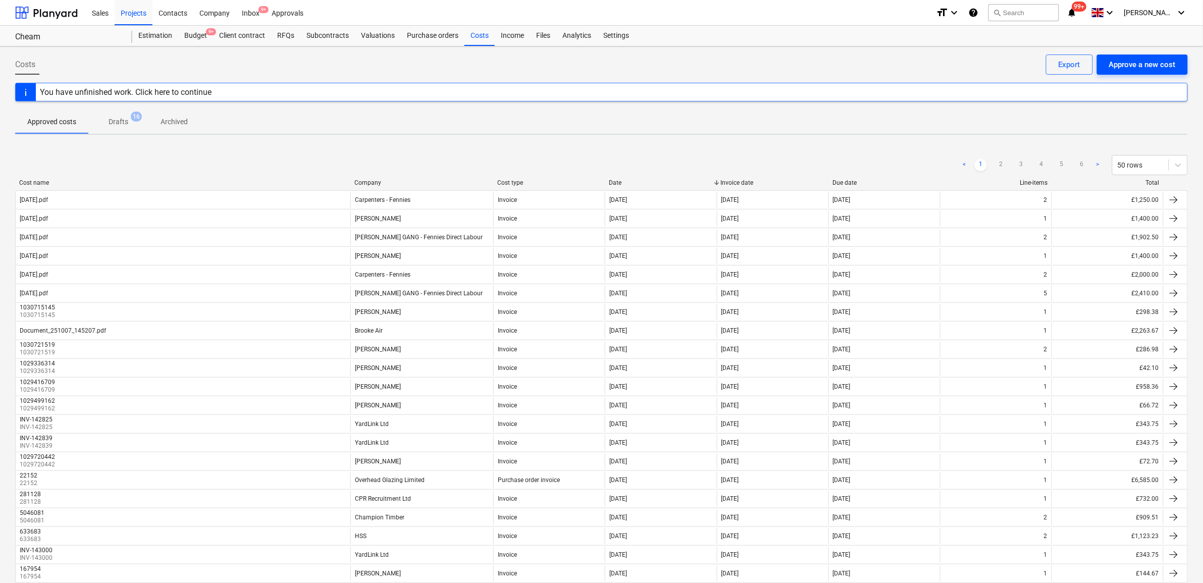
click at [1155, 67] on div "Approve a new cost" at bounding box center [1142, 64] width 67 height 13
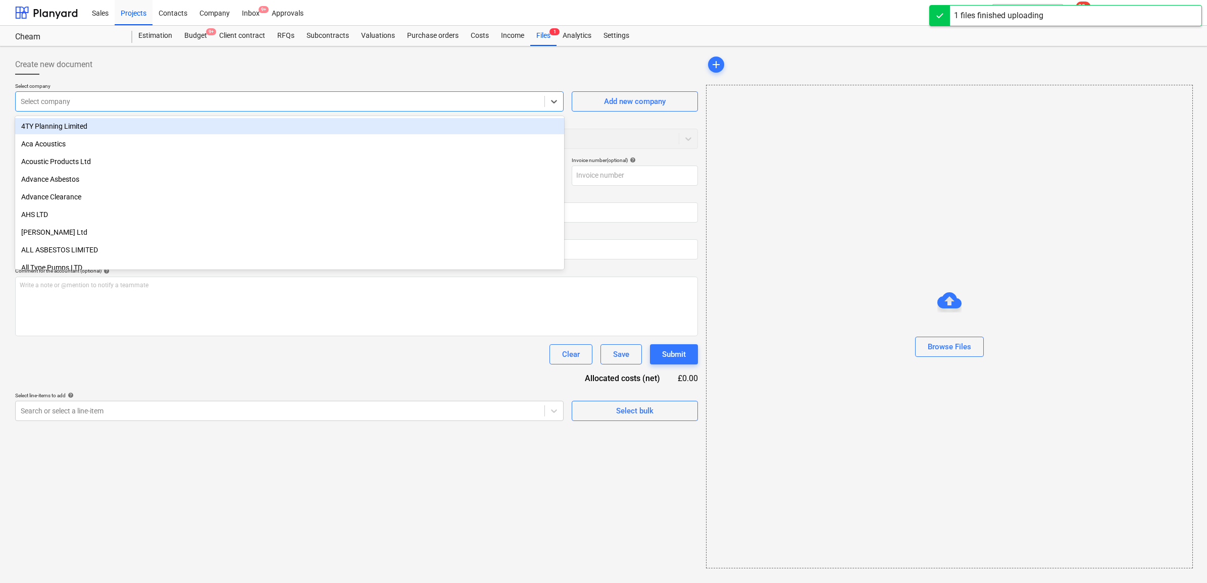
click at [134, 99] on div at bounding box center [280, 101] width 519 height 10
type input "25.09.25.pdf"
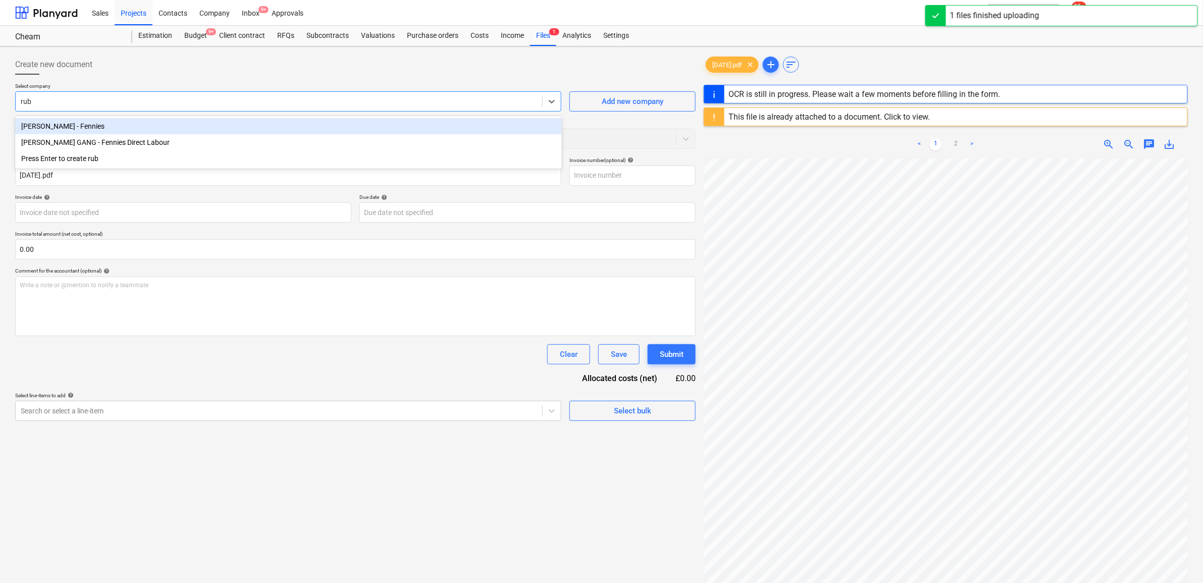
type input "rubi"
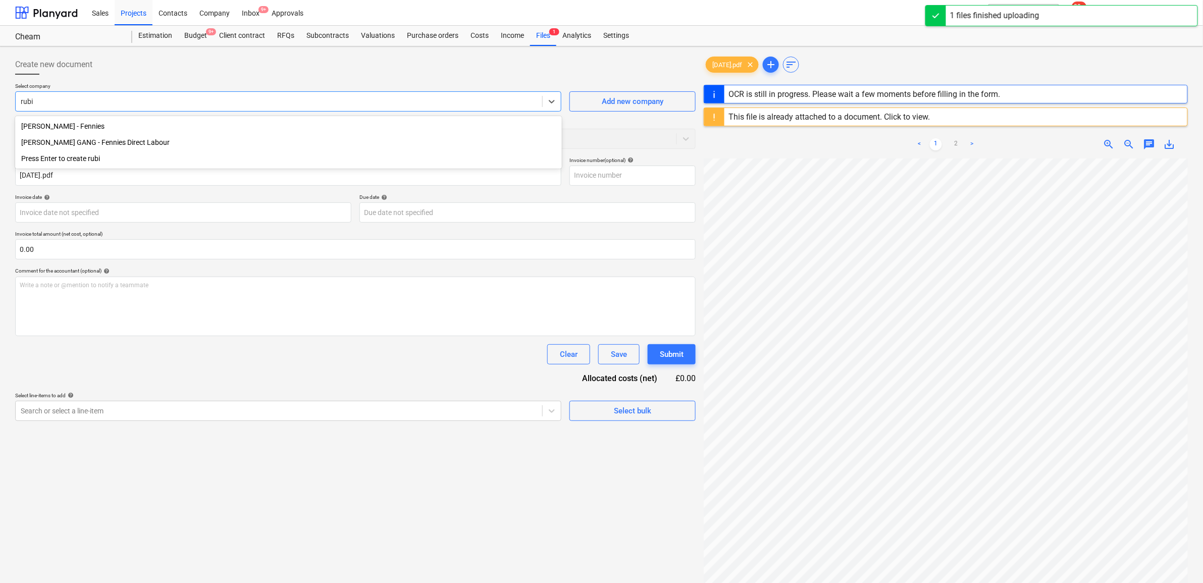
click at [119, 139] on div "[PERSON_NAME] GANG - Fennies Direct Labour" at bounding box center [288, 142] width 547 height 16
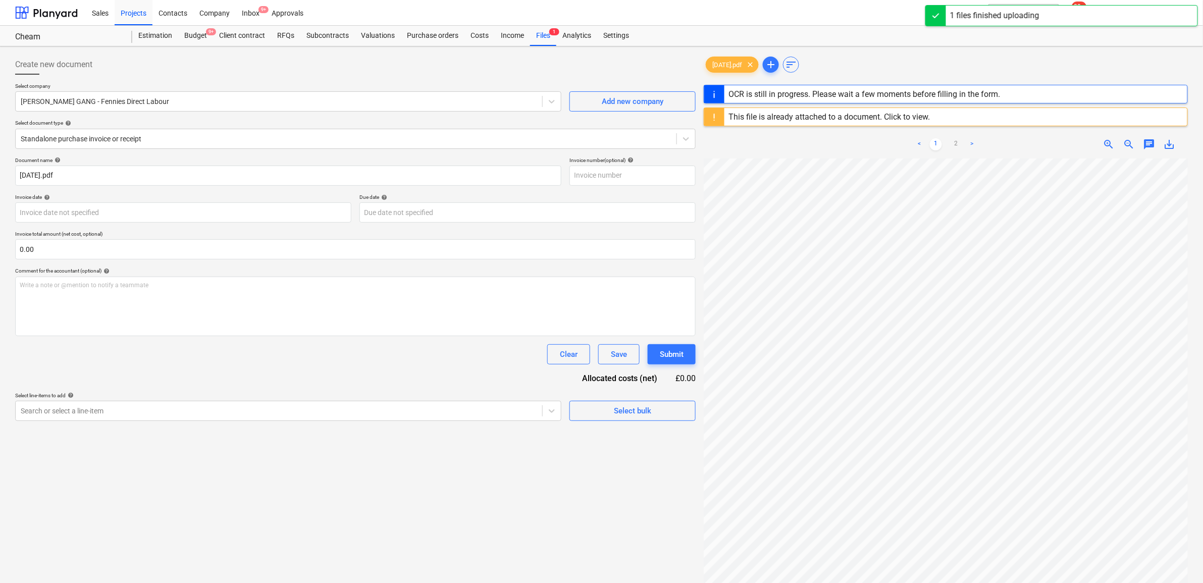
click at [107, 359] on div "Clear Save Submit" at bounding box center [355, 354] width 681 height 20
click at [89, 248] on input "text" at bounding box center [355, 249] width 681 height 20
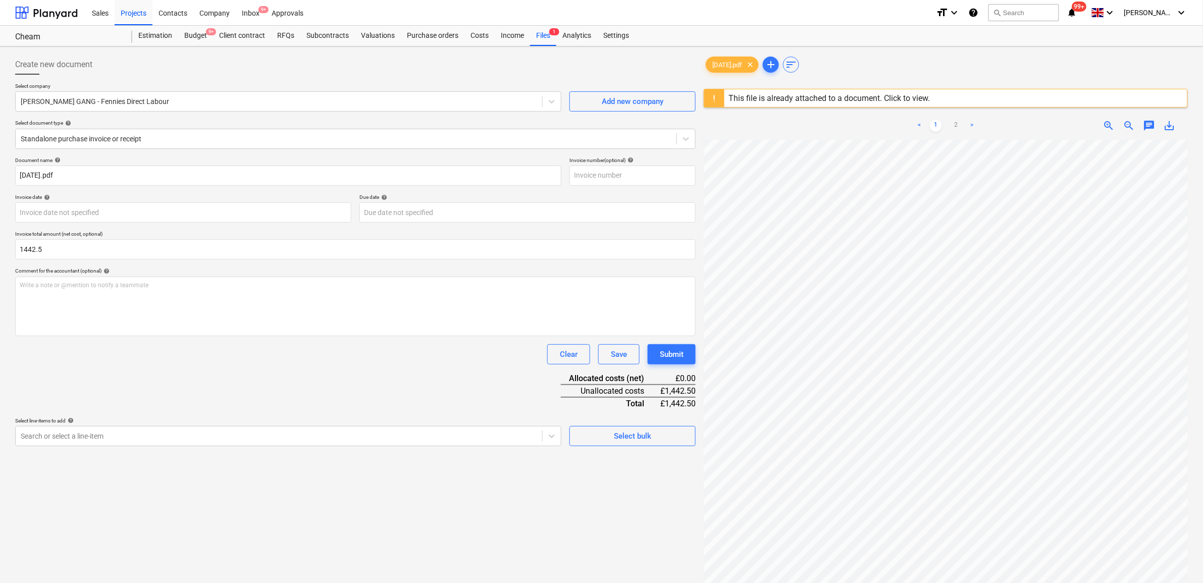
type input "1,442.50"
drag, startPoint x: 114, startPoint y: 356, endPoint x: 94, endPoint y: 246, distance: 111.7
click at [112, 353] on div "Clear Save Submit" at bounding box center [355, 354] width 681 height 20
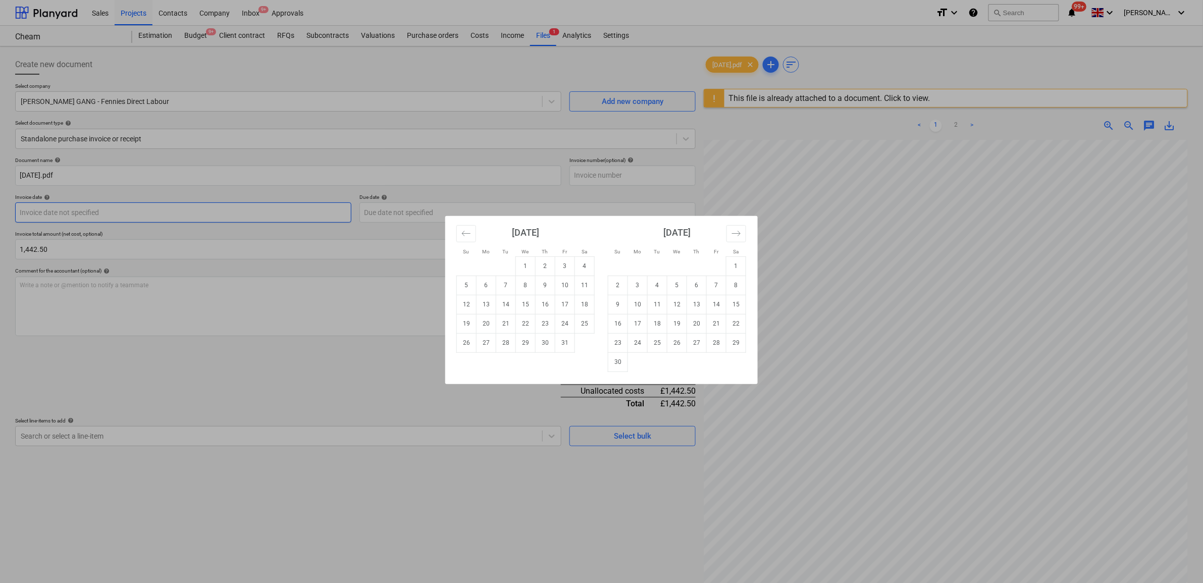
click at [87, 216] on body "Sales Projects Contacts Company Inbox 9+ Approvals format_size keyboard_arrow_d…" at bounding box center [601, 291] width 1203 height 583
click at [458, 228] on button "Move backward to switch to the previous month." at bounding box center [466, 233] width 20 height 17
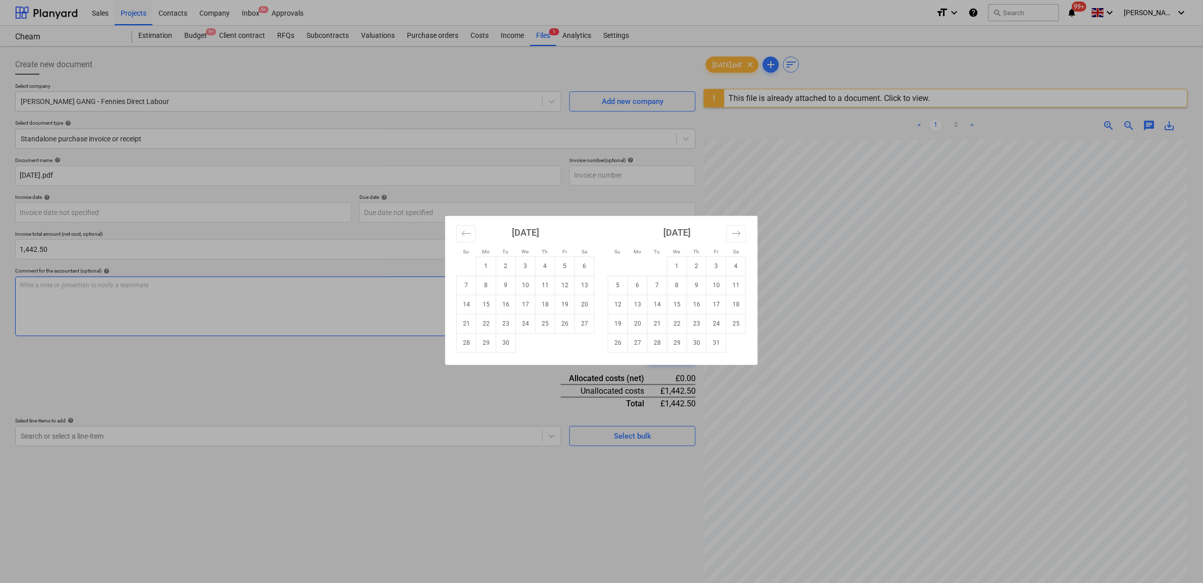
click at [568, 322] on td "26" at bounding box center [565, 323] width 20 height 19
type input "[DATE]"
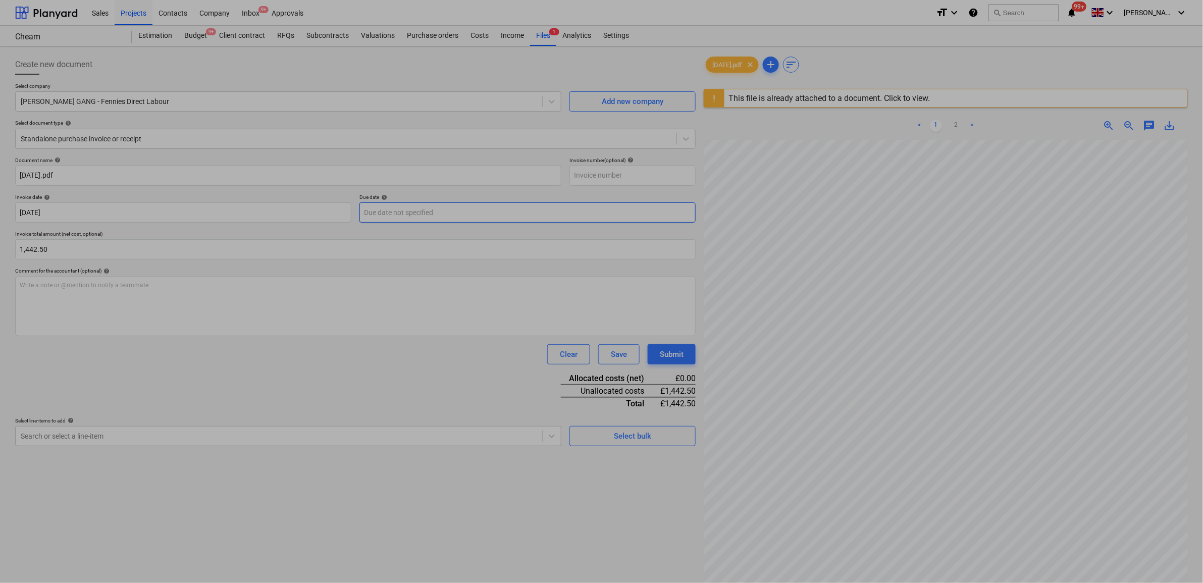
click at [462, 213] on body "Sales Projects Contacts Company Inbox 9+ Approvals format_size keyboard_arrow_d…" at bounding box center [601, 291] width 1203 height 583
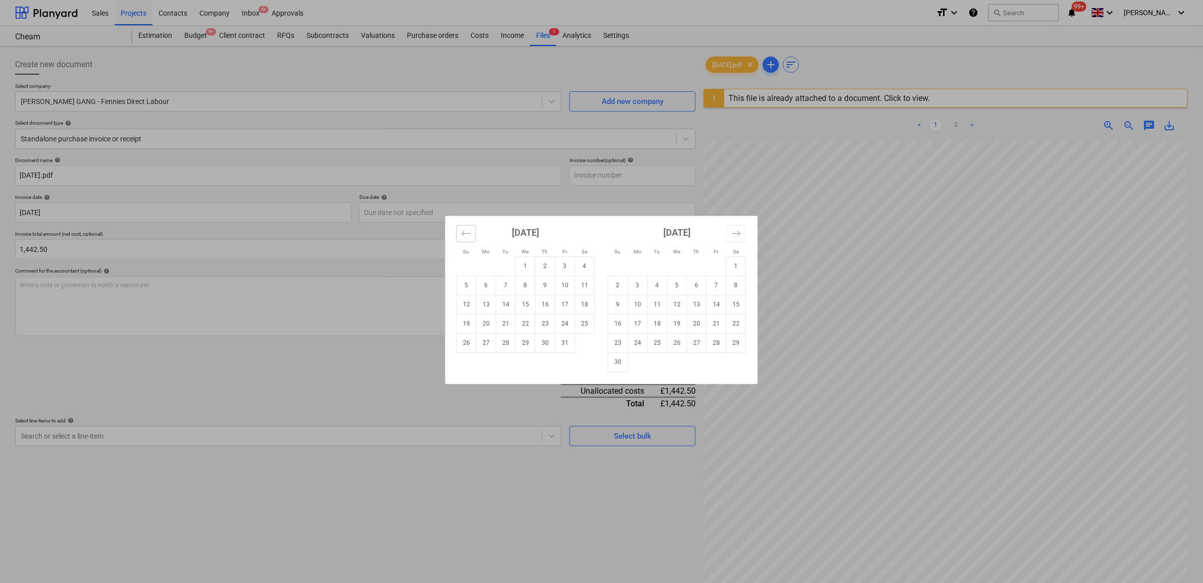
click at [472, 230] on button "Move backward to switch to the previous month." at bounding box center [466, 233] width 20 height 17
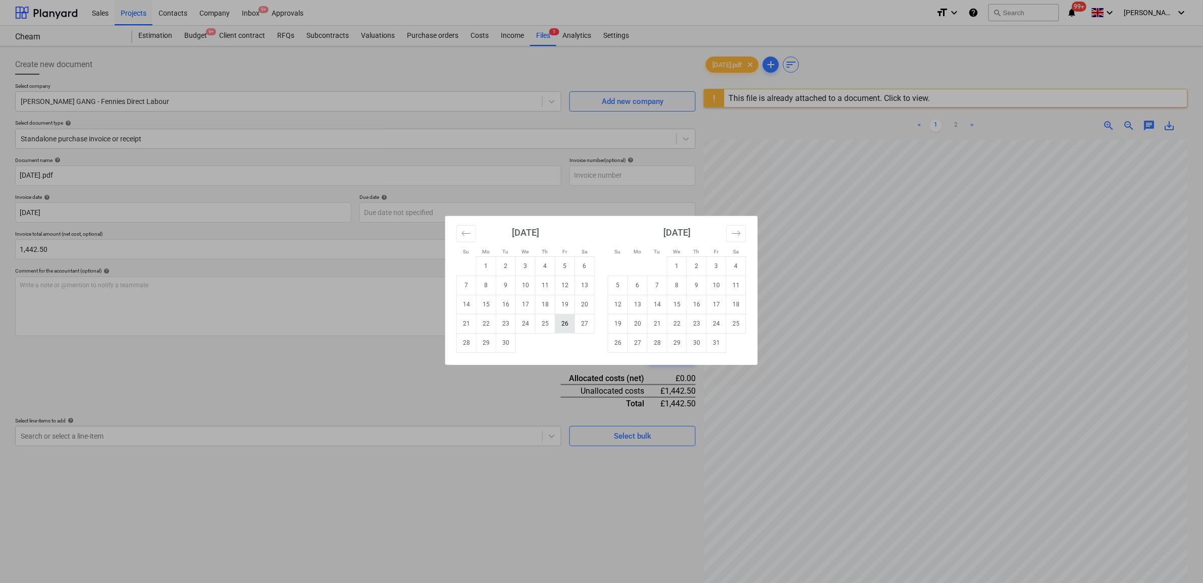
click at [567, 327] on td "26" at bounding box center [565, 323] width 20 height 19
type input "[DATE]"
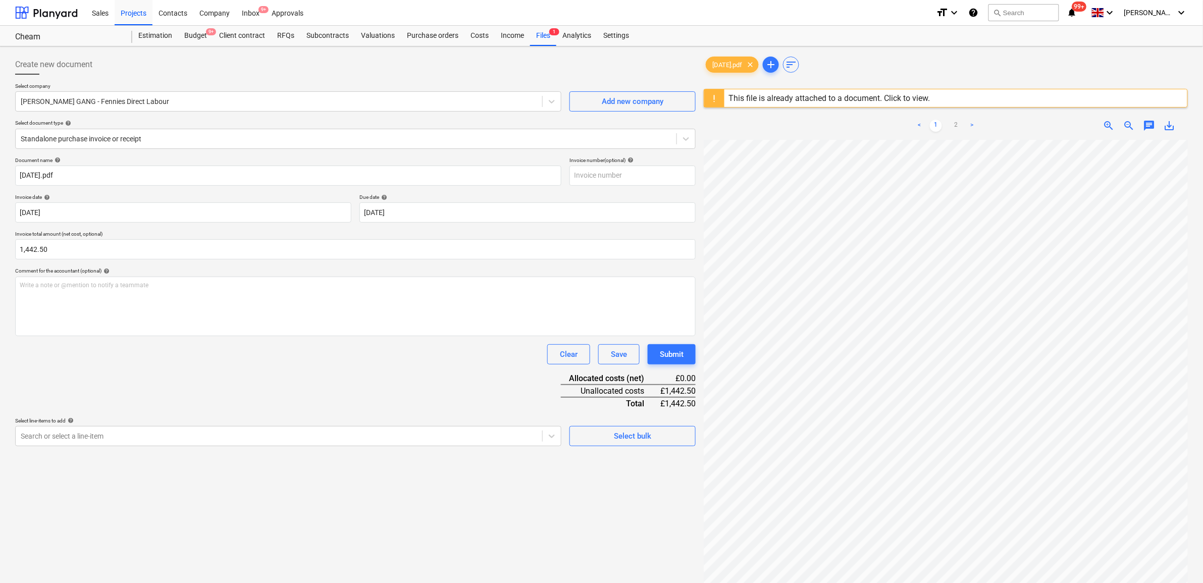
click at [401, 391] on div "Document name help 25.09.25.pdf Invoice number (optional) help Invoice date hel…" at bounding box center [355, 301] width 681 height 289
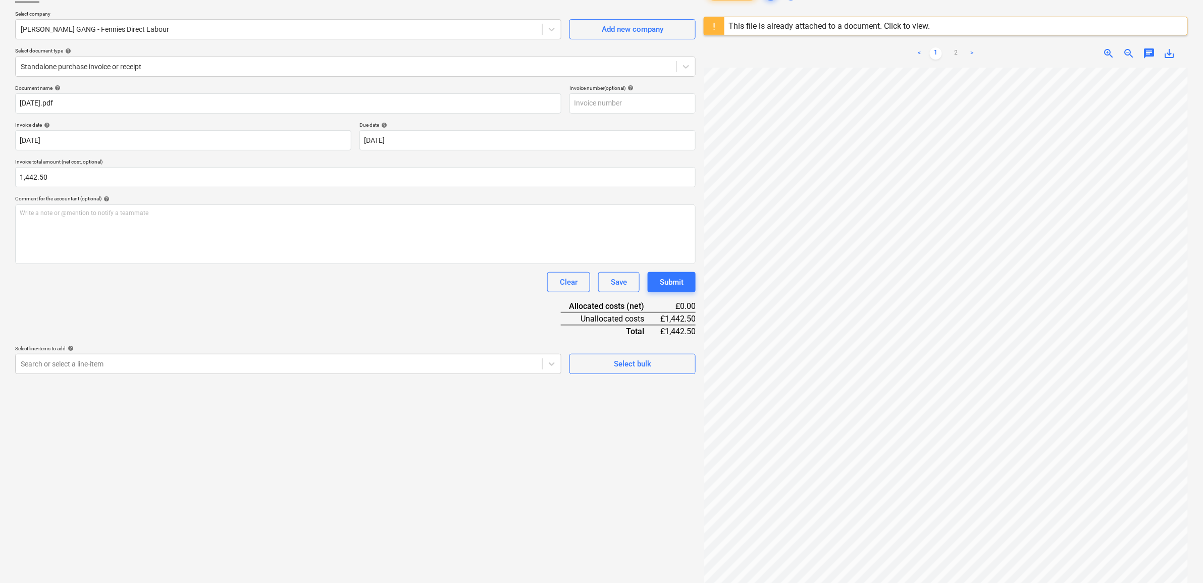
scroll to position [120, 0]
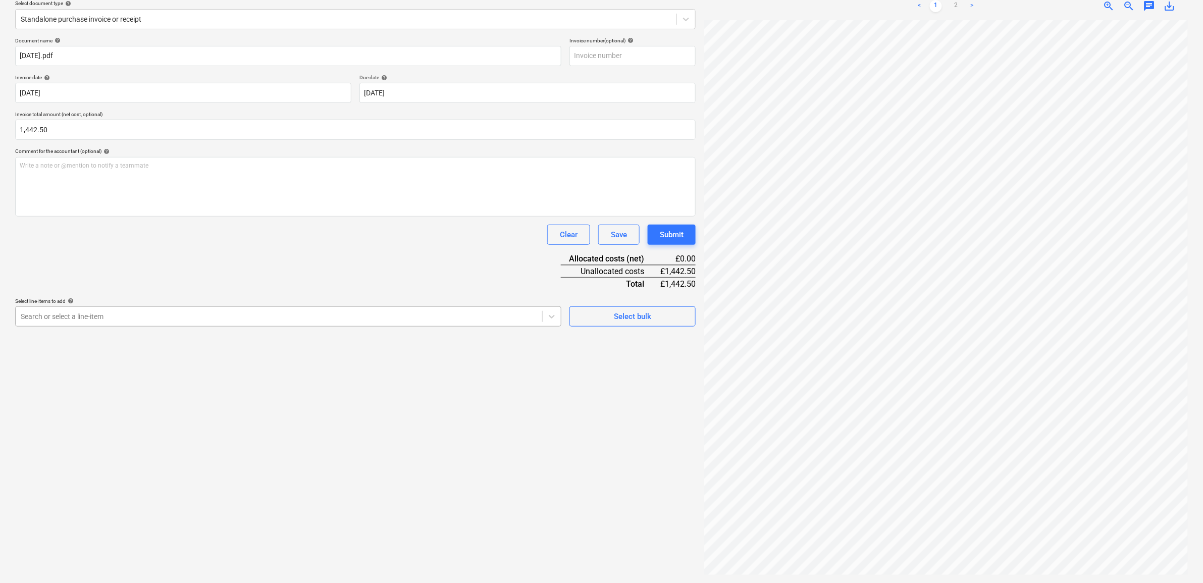
click at [368, 321] on div at bounding box center [279, 317] width 517 height 10
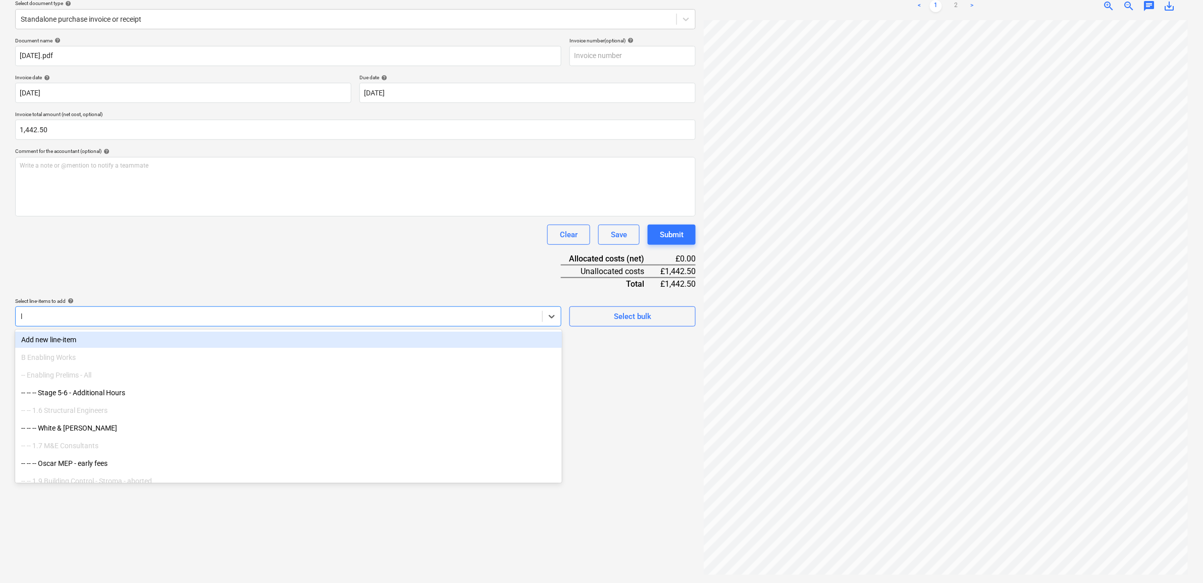
type input "la"
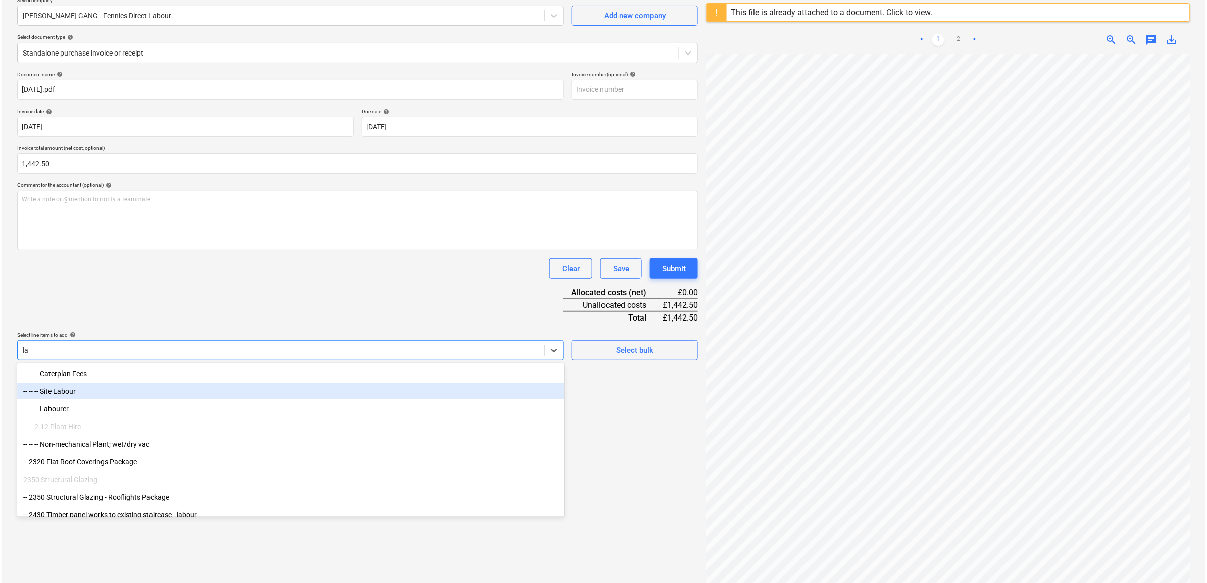
scroll to position [57, 0]
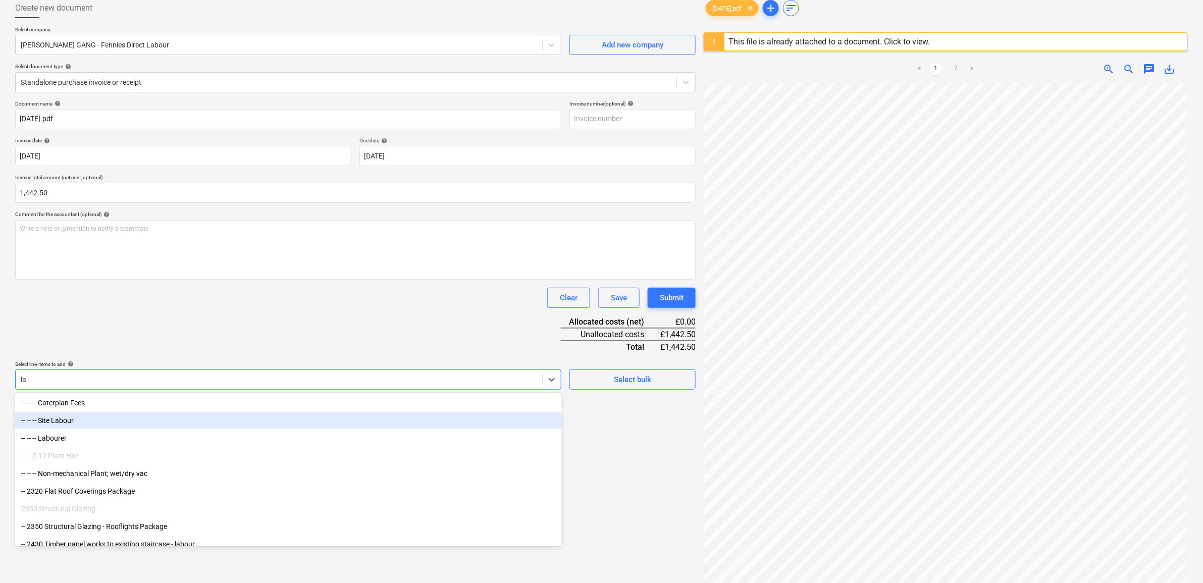
click at [123, 421] on div "-- -- -- Site Labour" at bounding box center [288, 421] width 547 height 16
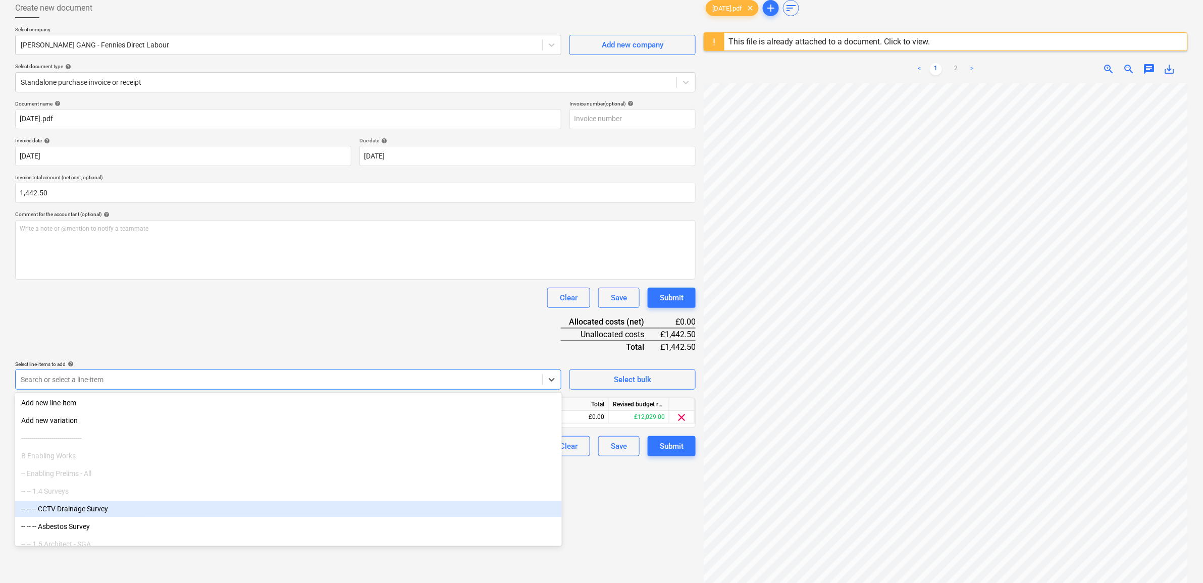
click at [610, 571] on div "Create new document Select company RUBIN GANG - Fennies Direct Labour Add new c…" at bounding box center [355, 318] width 689 height 648
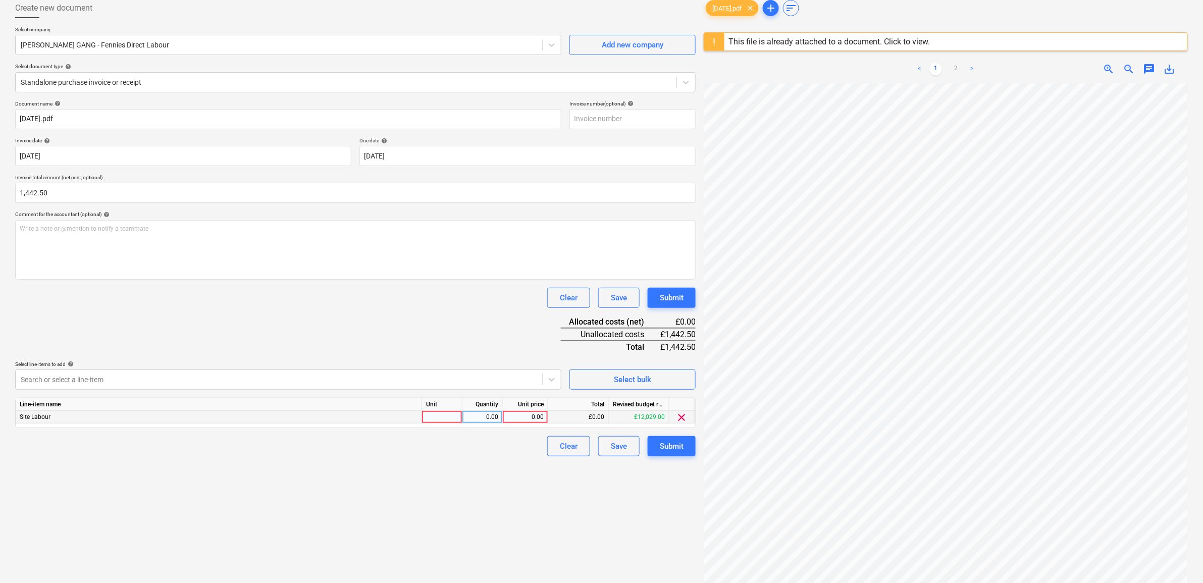
click at [527, 418] on div "0.00" at bounding box center [525, 417] width 37 height 13
type input "1442.5"
drag, startPoint x: 491, startPoint y: 511, endPoint x: 562, endPoint y: 471, distance: 81.2
click at [493, 508] on div "Create new document Select company RUBIN GANG - Fennies Direct Labour Add new c…" at bounding box center [355, 318] width 689 height 648
click at [670, 443] on div "Submit" at bounding box center [672, 446] width 24 height 13
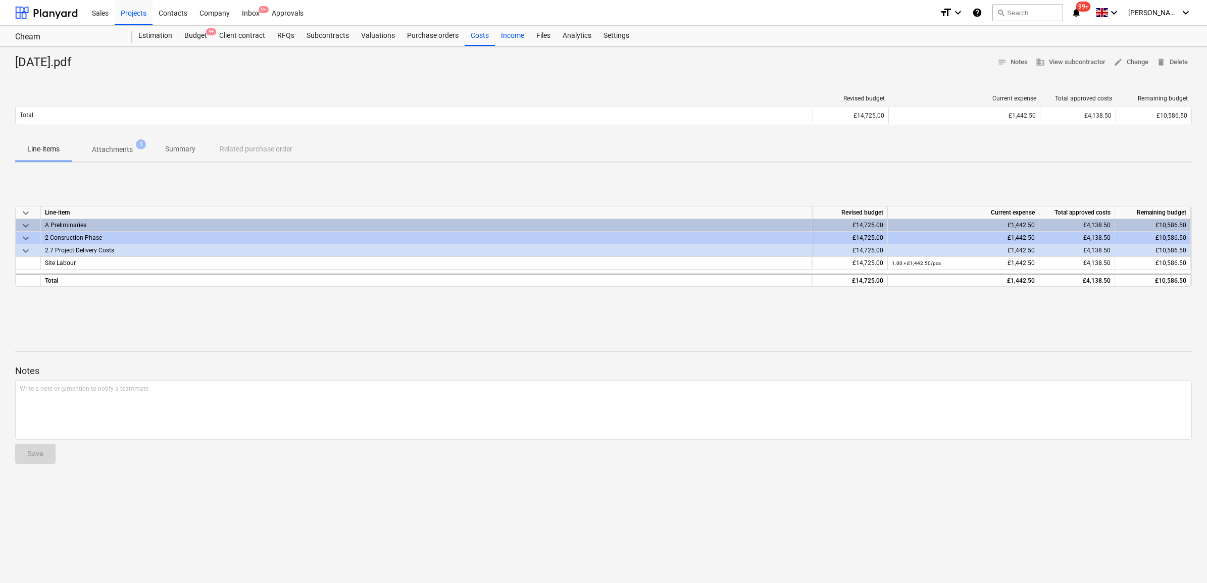
drag, startPoint x: 481, startPoint y: 34, endPoint x: 501, endPoint y: 41, distance: 21.4
click at [481, 34] on div "Costs" at bounding box center [480, 36] width 30 height 20
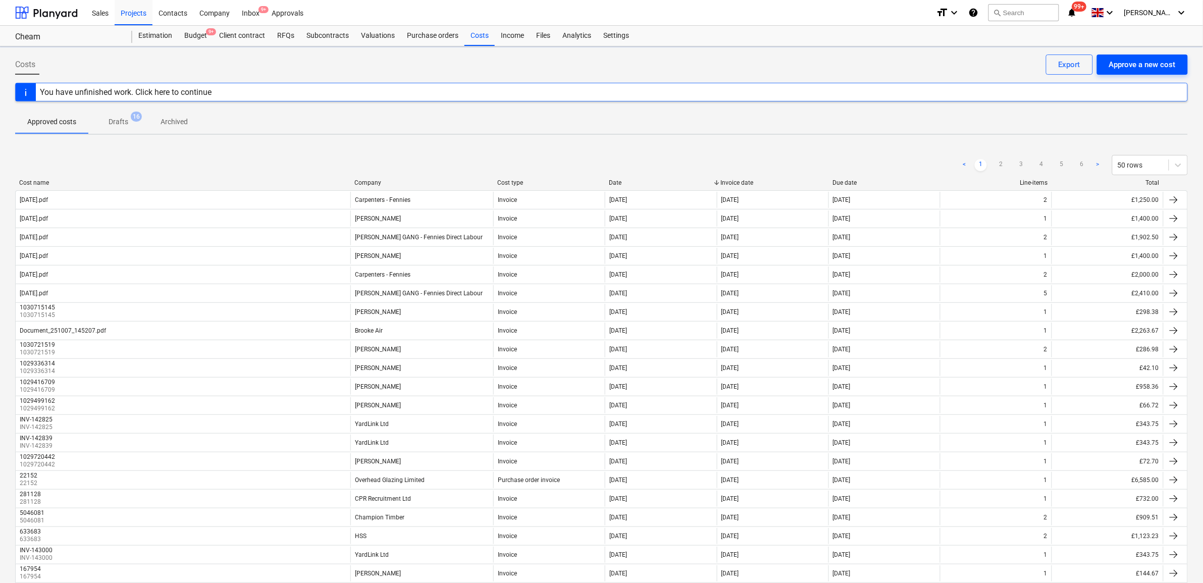
click at [1145, 64] on div "Approve a new cost" at bounding box center [1142, 64] width 67 height 13
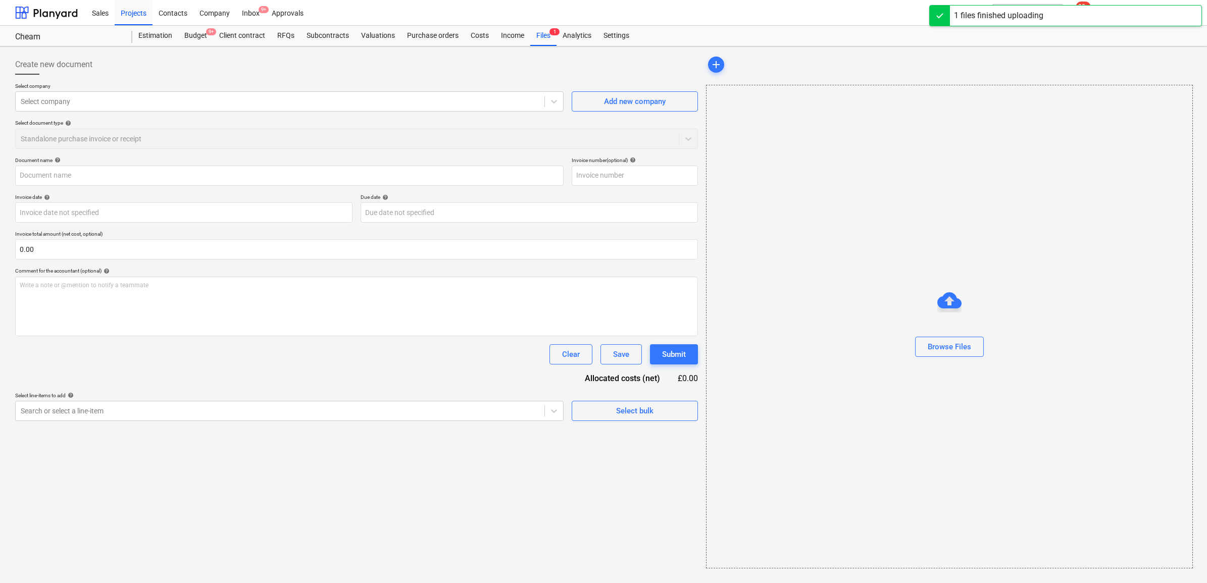
type input "25.09.25.pdf"
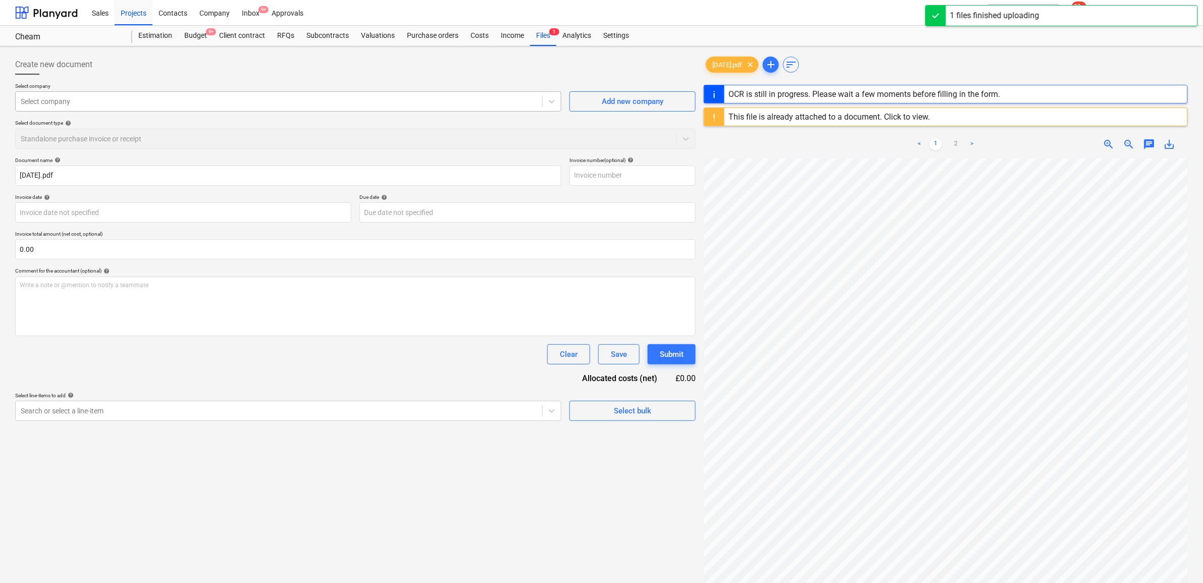
click at [177, 101] on div at bounding box center [279, 101] width 517 height 10
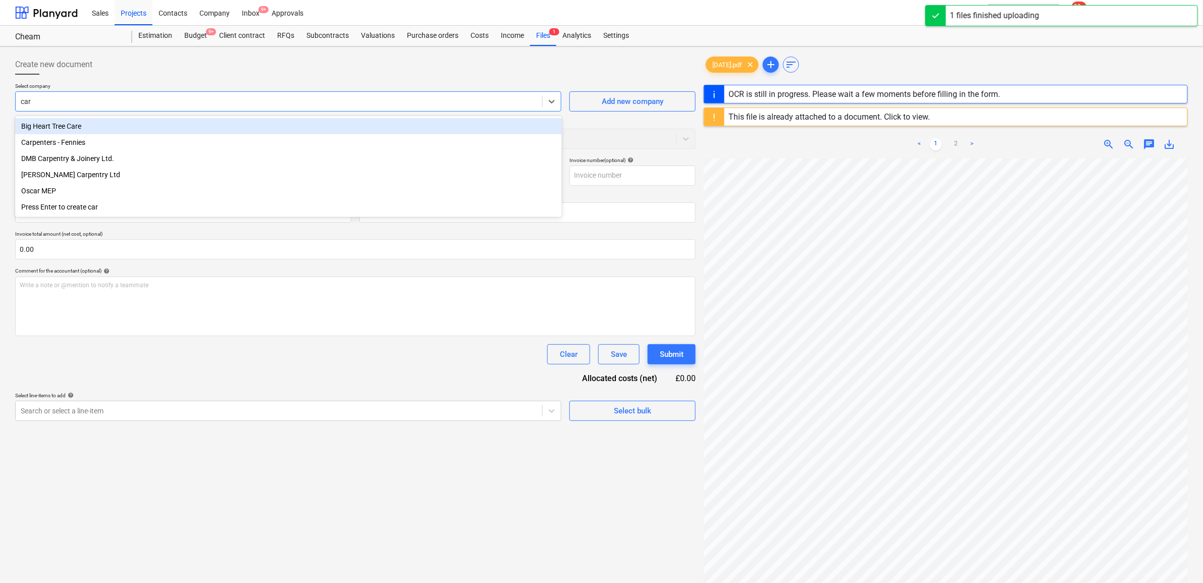
type input "carp"
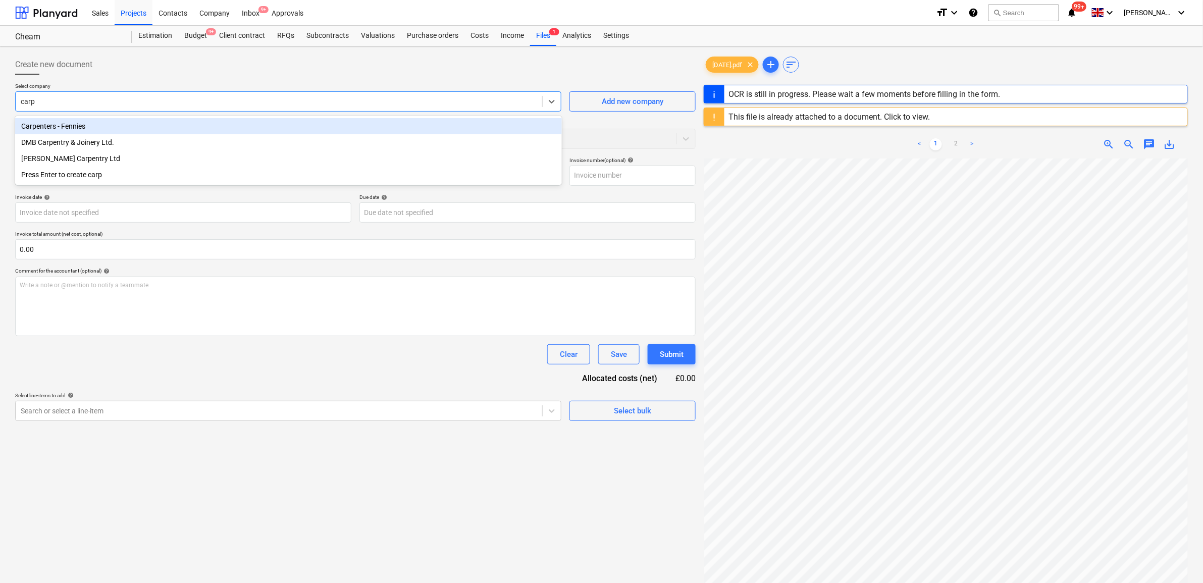
click at [140, 132] on div "Carpenters - Fennies" at bounding box center [288, 126] width 547 height 16
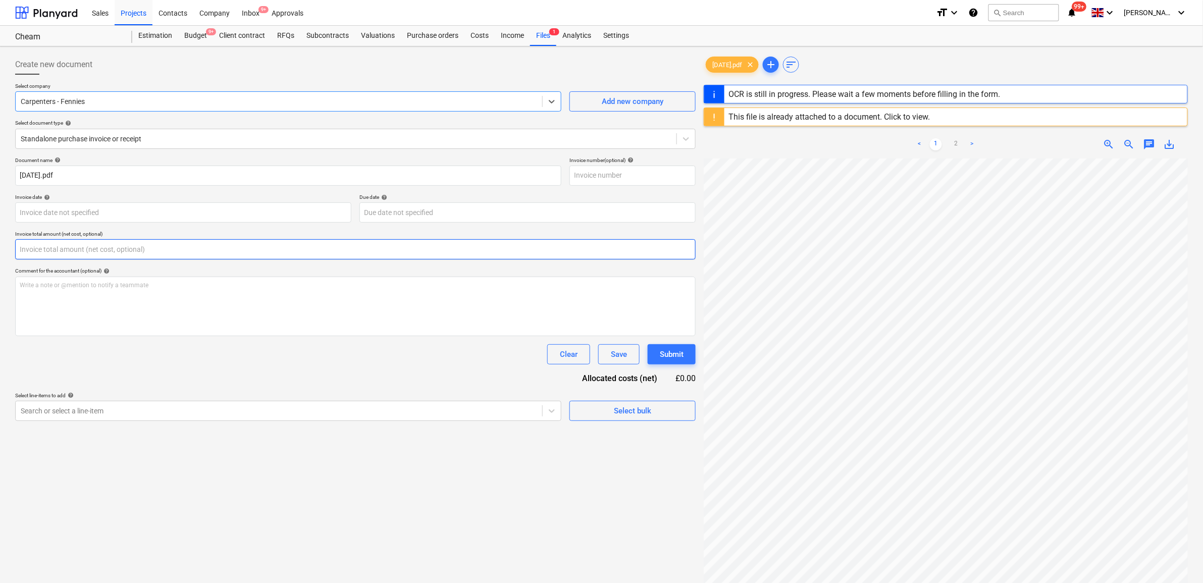
click at [112, 254] on input "text" at bounding box center [355, 249] width 681 height 20
type input "2,250.00"
click at [117, 215] on body "Sales Projects Contacts Company Inbox 9+ Approvals format_size keyboard_arrow_d…" at bounding box center [601, 291] width 1203 height 583
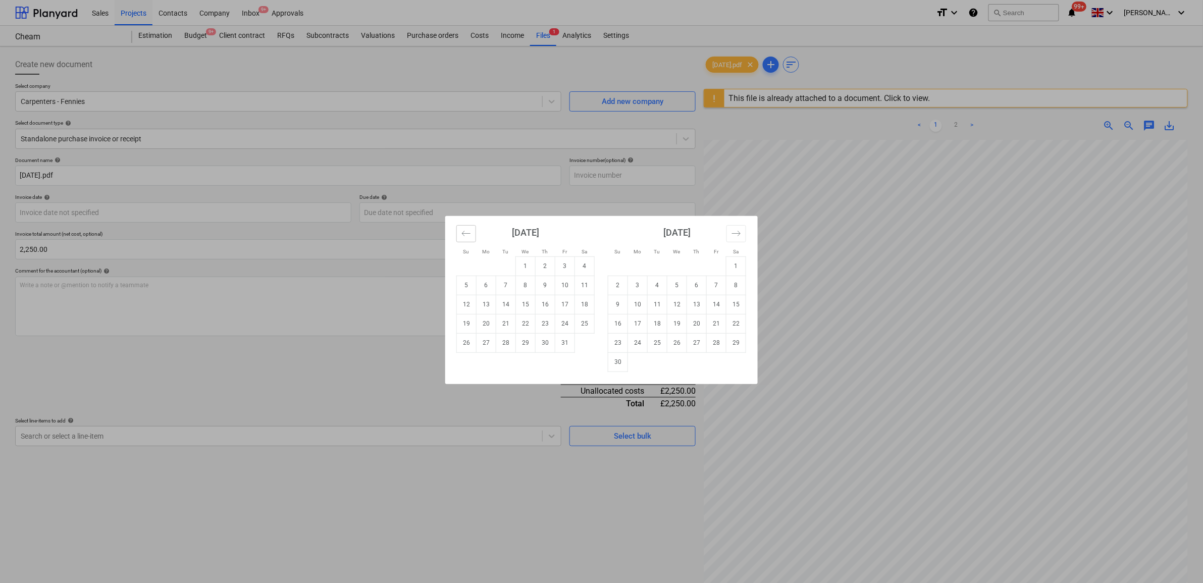
click at [471, 233] on button "Move backward to switch to the previous month." at bounding box center [466, 233] width 20 height 17
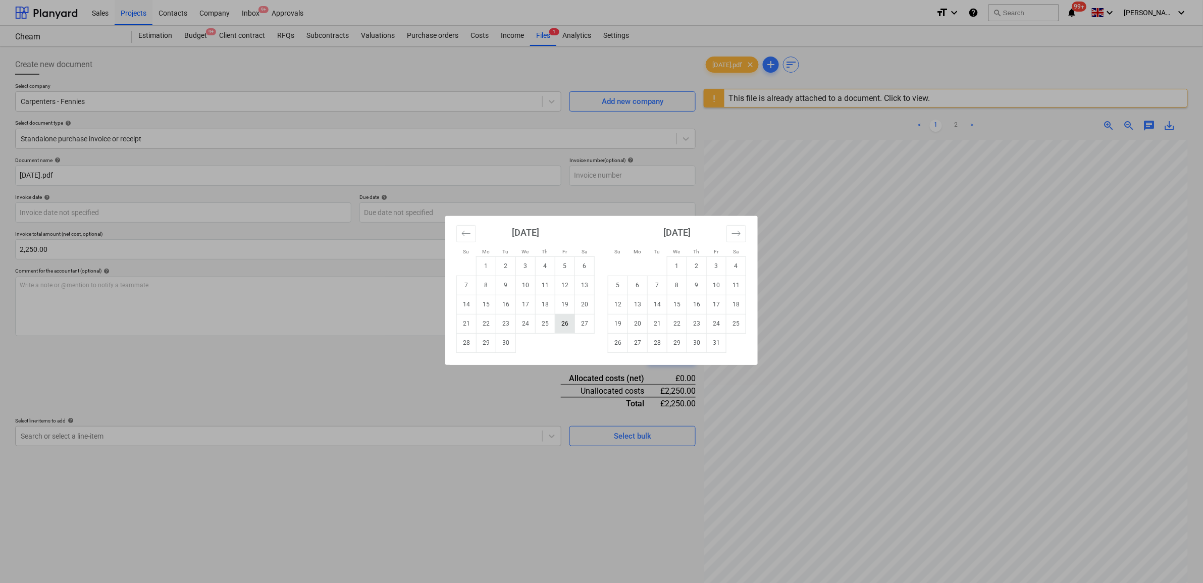
click at [569, 327] on td "26" at bounding box center [565, 323] width 20 height 19
type input "[DATE]"
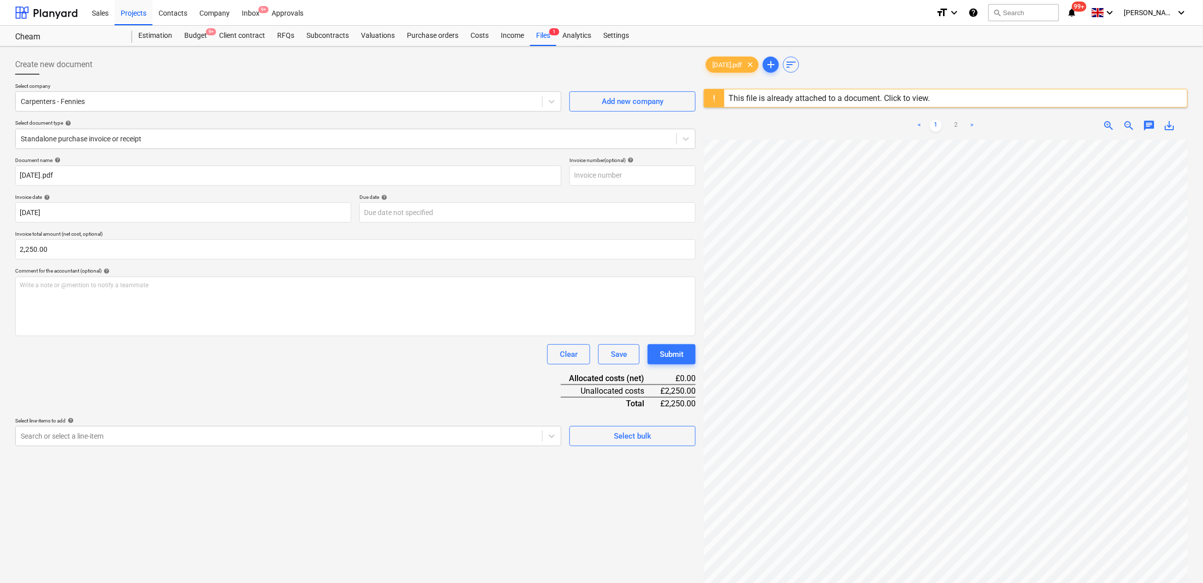
drag, startPoint x: 450, startPoint y: 231, endPoint x: 449, endPoint y: 226, distance: 5.1
click at [449, 231] on p "Invoice total amount (net cost, optional)" at bounding box center [355, 235] width 681 height 9
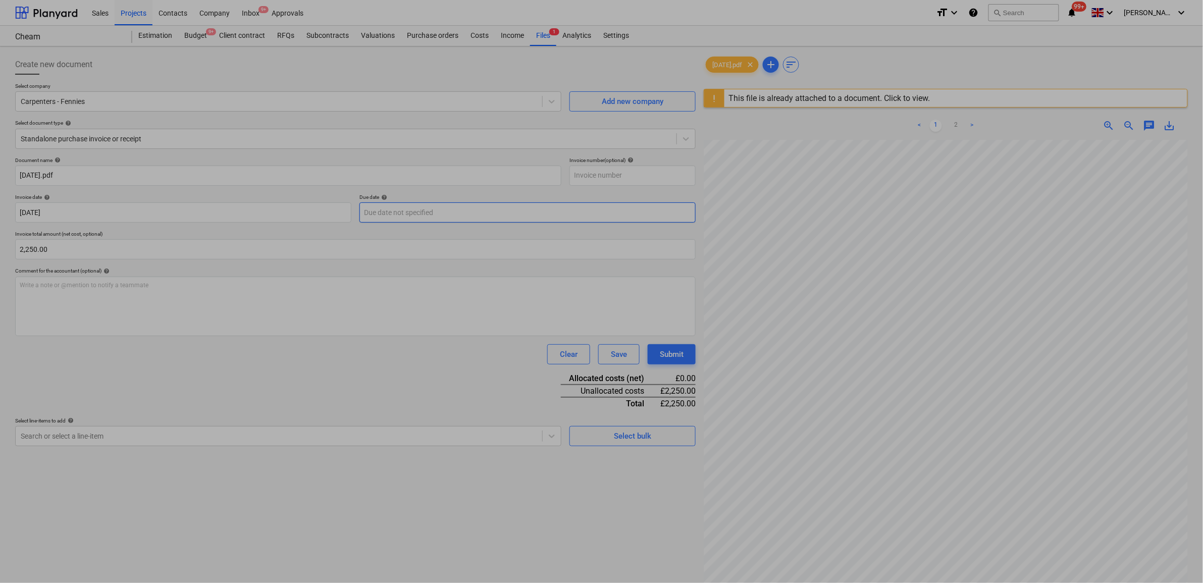
click at [447, 218] on body "Sales Projects Contacts Company Inbox 9+ Approvals format_size keyboard_arrow_d…" at bounding box center [601, 291] width 1203 height 583
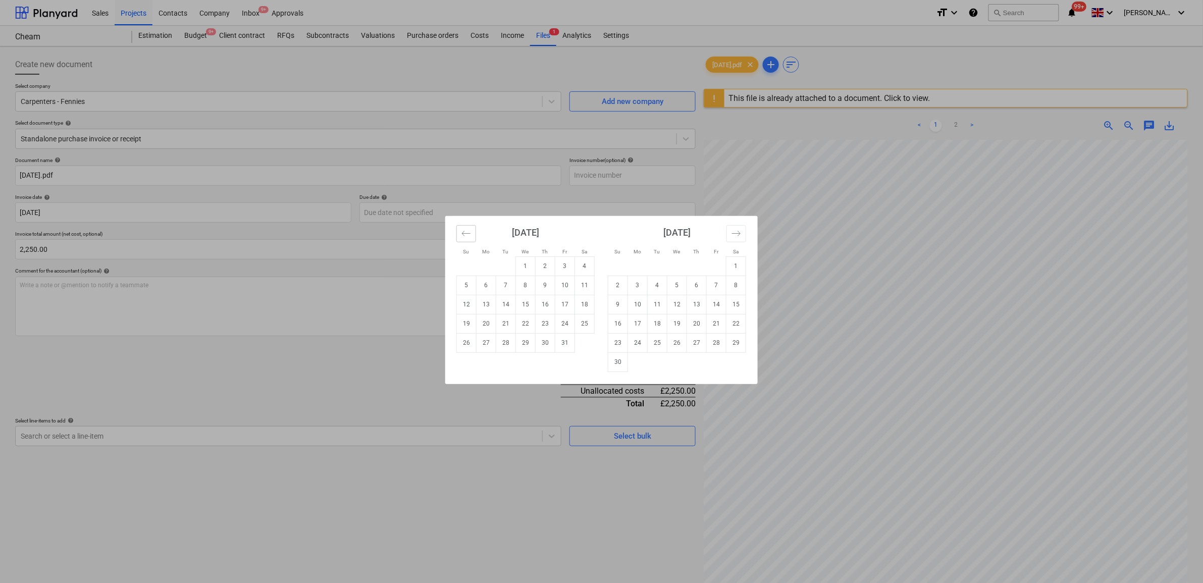
click at [471, 238] on button "Move backward to switch to the previous month." at bounding box center [466, 233] width 20 height 17
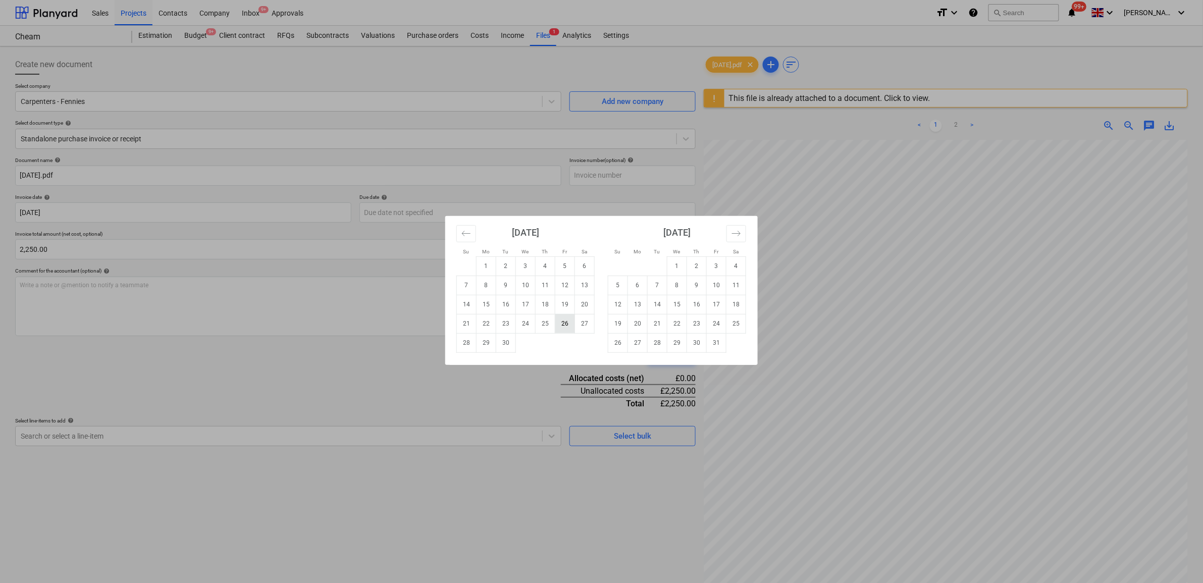
click at [563, 322] on td "26" at bounding box center [565, 323] width 20 height 19
type input "[DATE]"
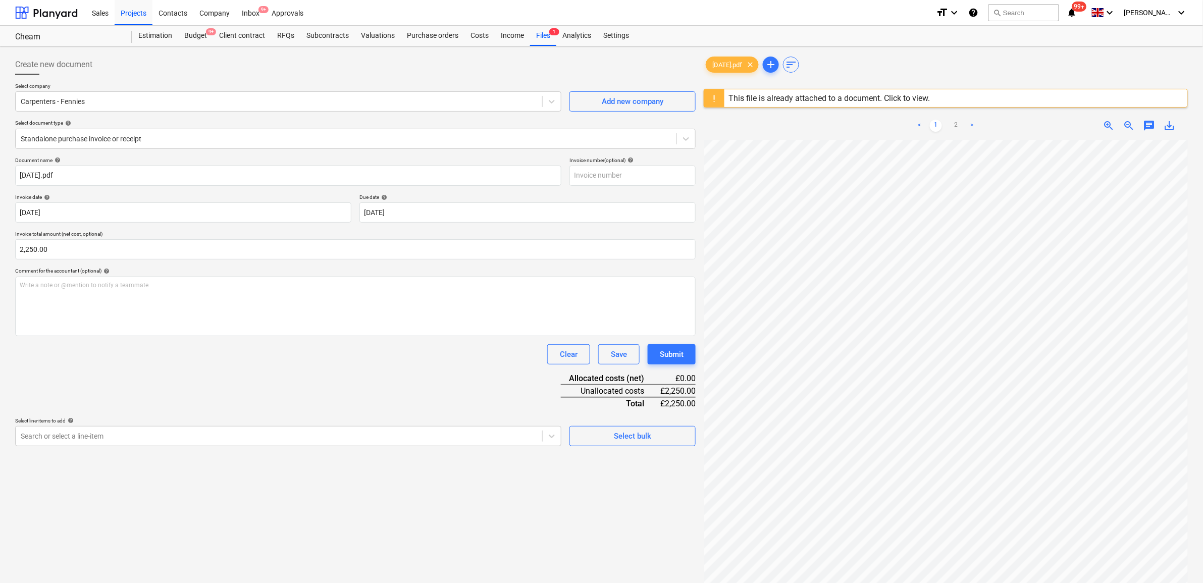
click at [378, 397] on div "Document name help 25.09.25.pdf Invoice number (optional) help Invoice date hel…" at bounding box center [355, 301] width 681 height 289
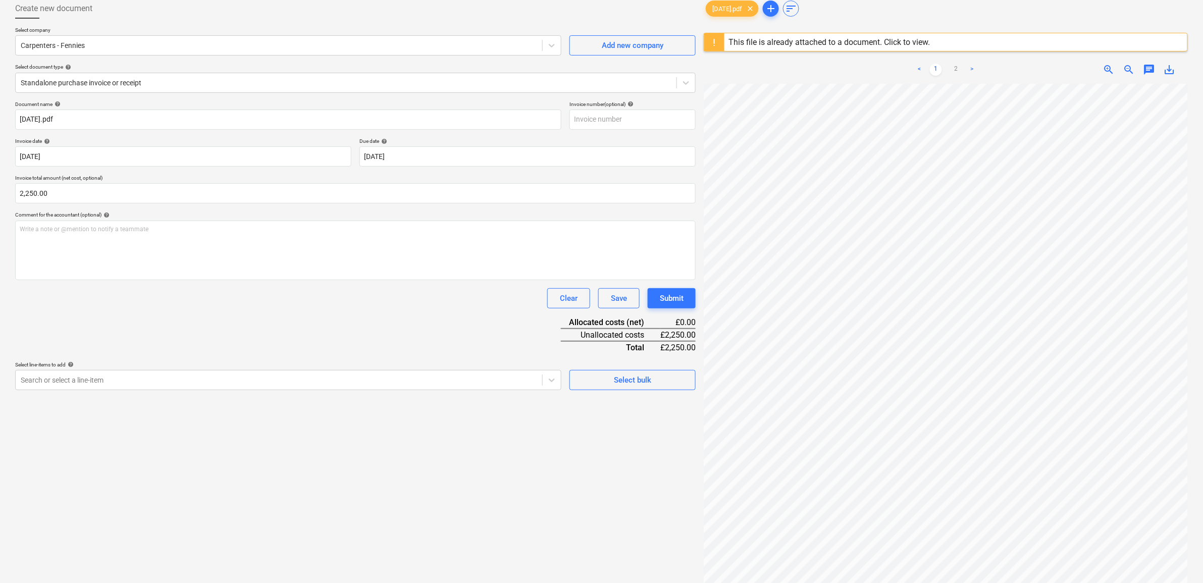
scroll to position [120, 0]
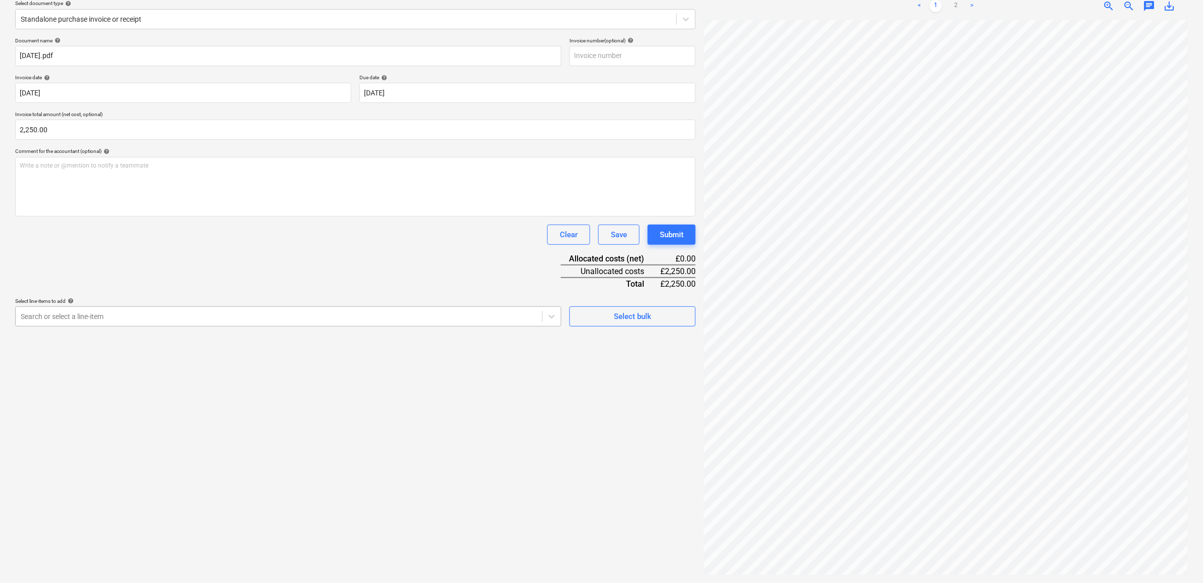
click at [400, 317] on div at bounding box center [279, 317] width 517 height 10
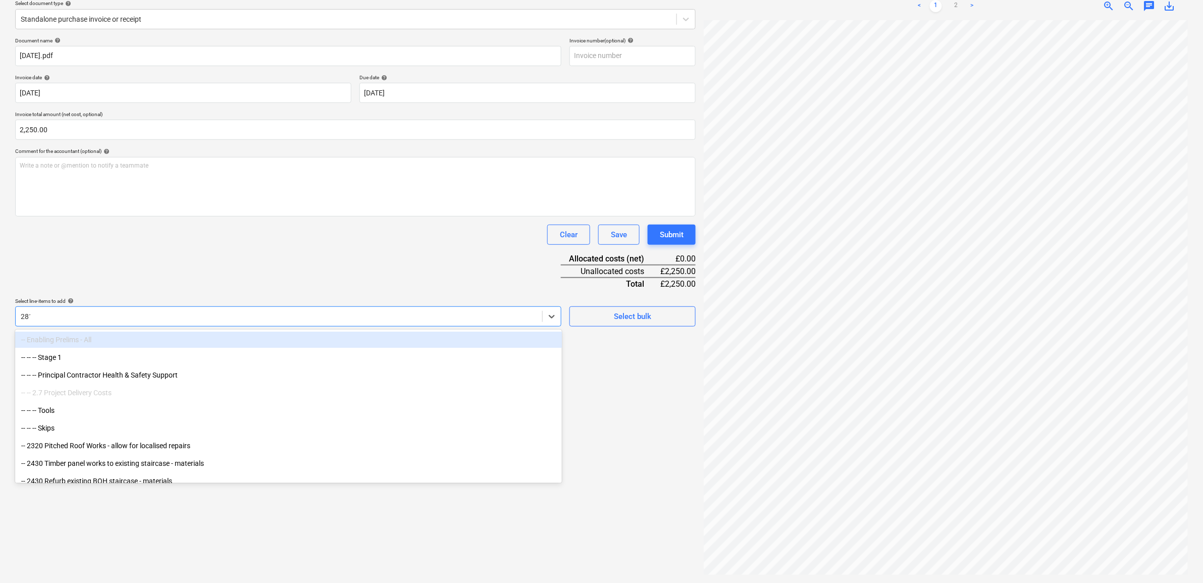
type input "2813"
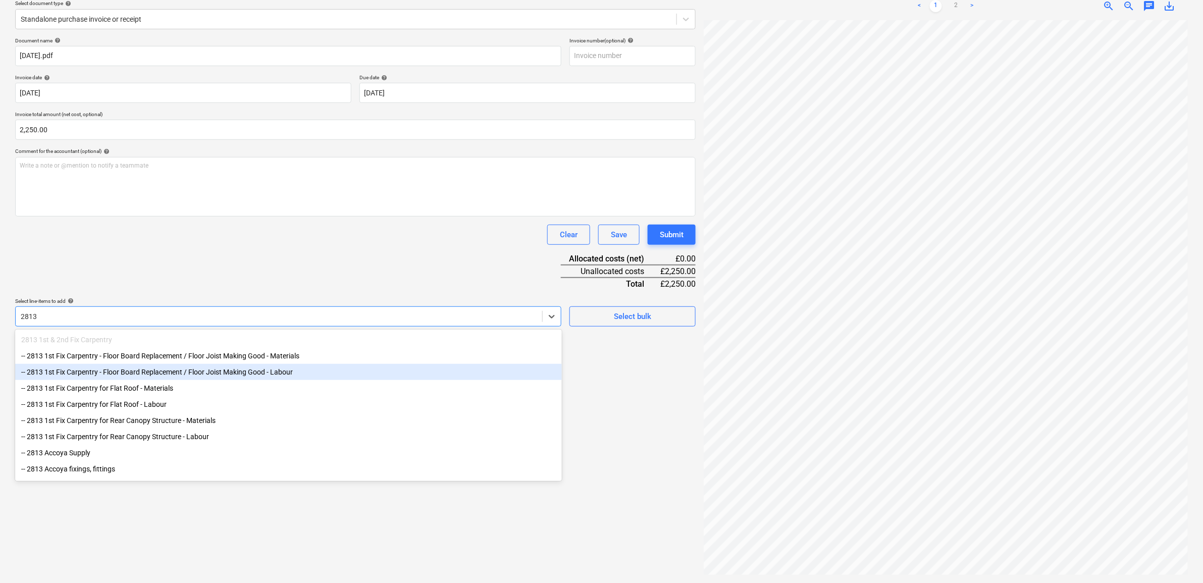
click at [269, 376] on div "-- 2813 1st Fix Carpentry - Floor Board Replacement / Floor Joist Making Good -…" at bounding box center [288, 372] width 547 height 16
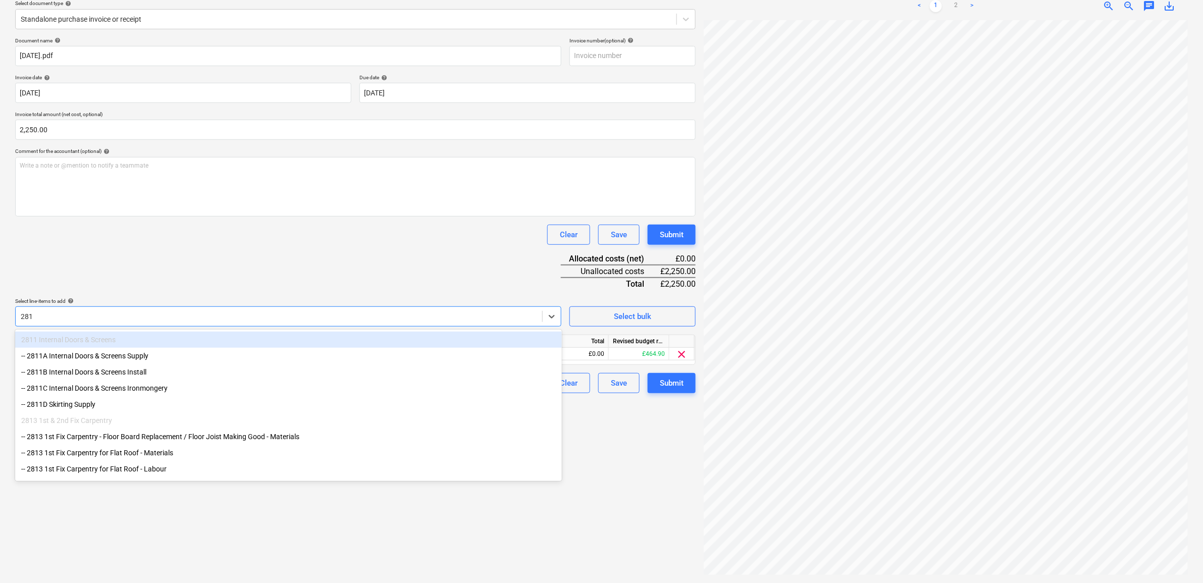
type input "2813"
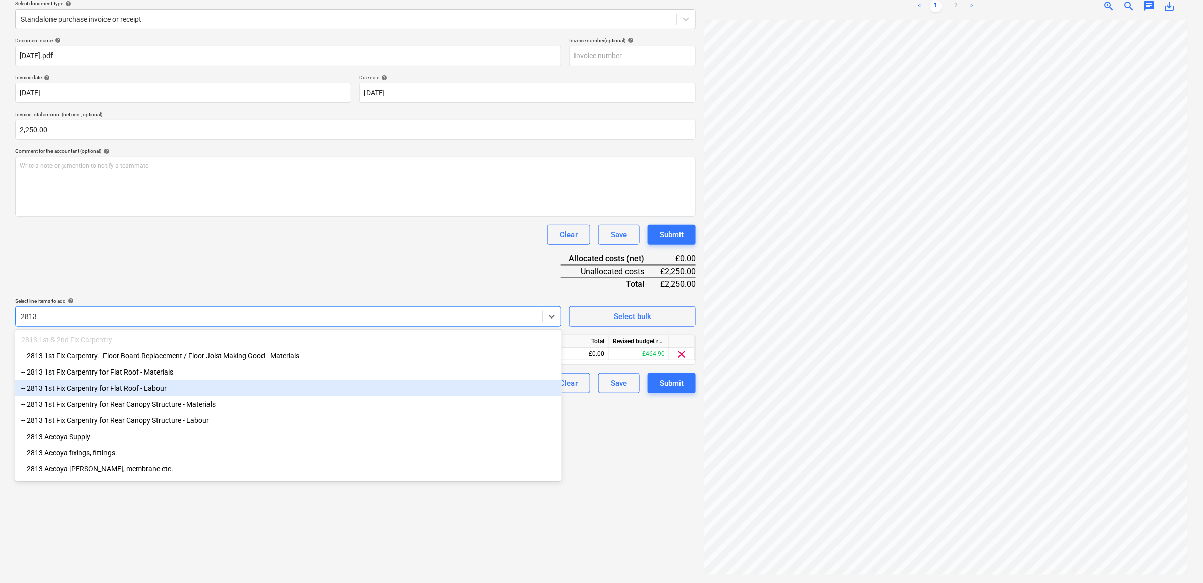
click at [187, 390] on div "-- 2813 1st Fix Carpentry for Flat Roof - Labour" at bounding box center [288, 388] width 547 height 16
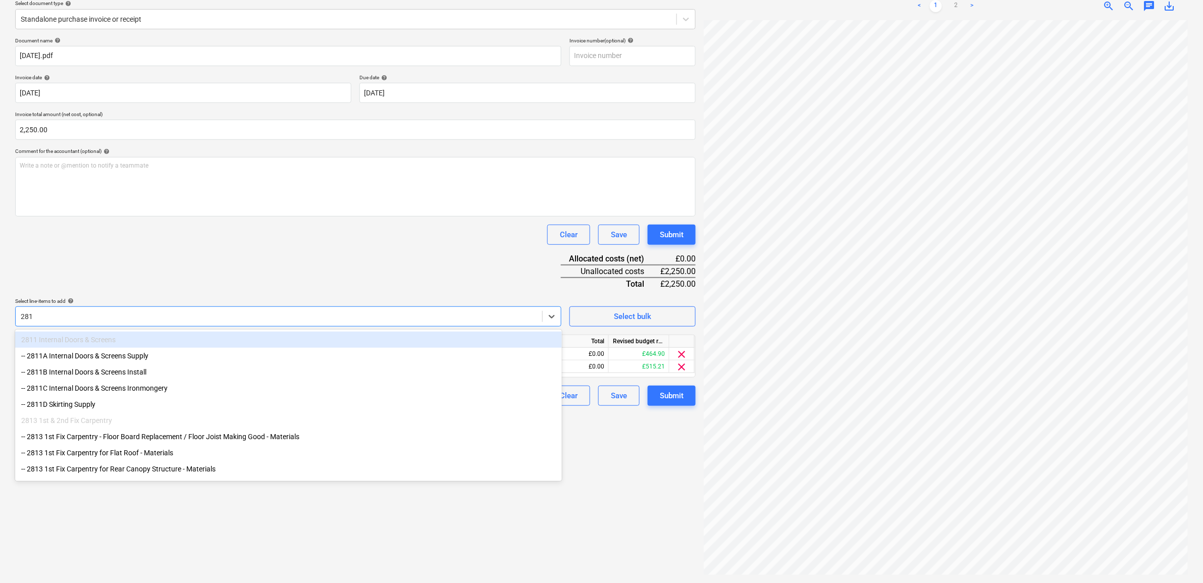
type input "2813"
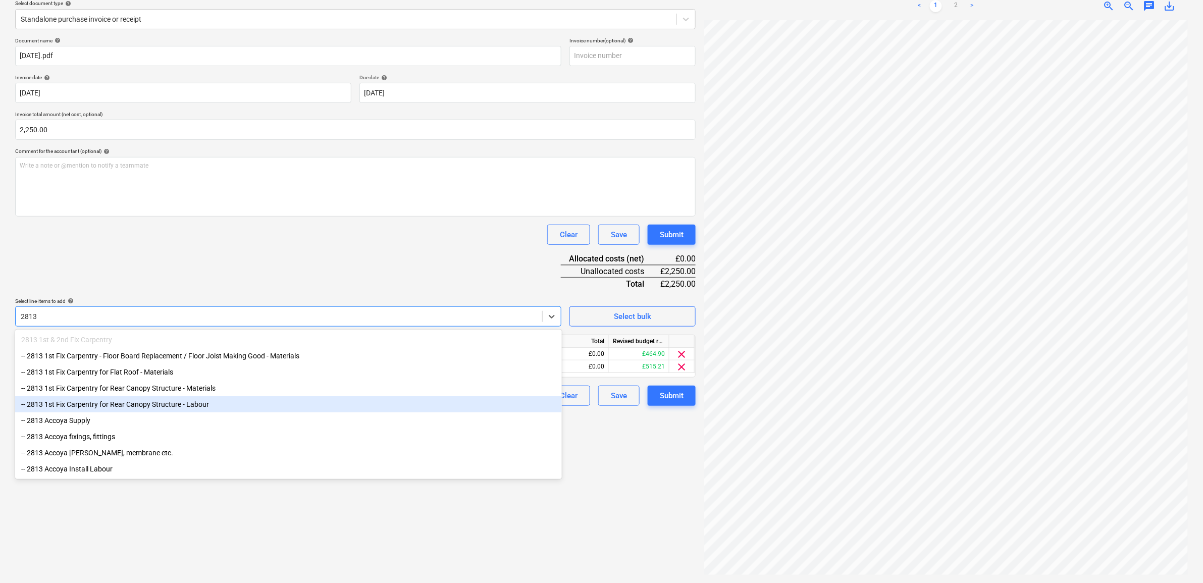
click at [222, 411] on div "-- 2813 1st Fix Carpentry for Rear Canopy Structure - Labour" at bounding box center [288, 404] width 547 height 16
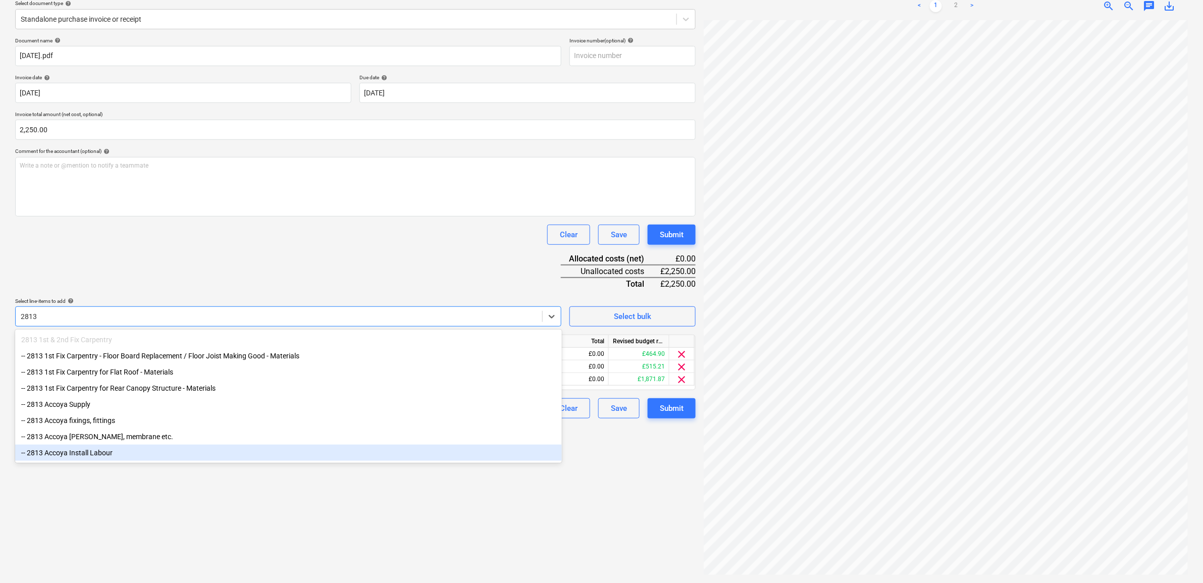
type input "2813"
click at [194, 508] on div "Create new document Select company Carpenters - Fennies Add new company Select …" at bounding box center [355, 255] width 689 height 648
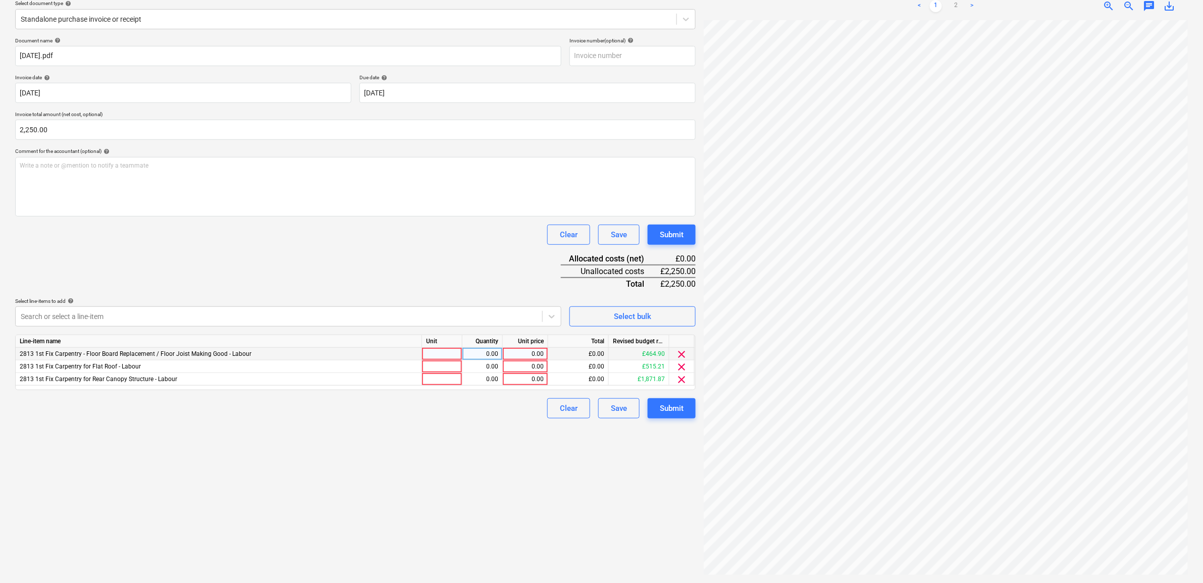
click at [530, 350] on div "0.00" at bounding box center [525, 354] width 37 height 13
type input "464.9"
drag, startPoint x: 468, startPoint y: 518, endPoint x: 483, endPoint y: 462, distance: 57.4
click at [468, 516] on div "Create new document Select company Carpenters - Fennies Add new company Select …" at bounding box center [355, 255] width 689 height 648
click at [530, 364] on div "0.00" at bounding box center [525, 367] width 37 height 13
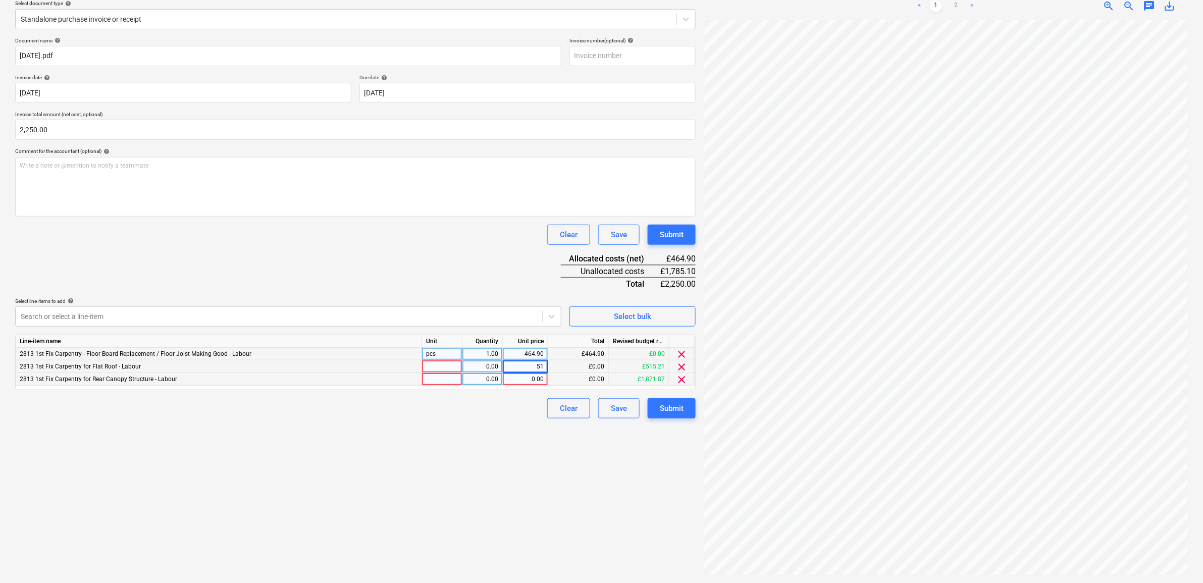
type input "5"
type input "515.21"
drag, startPoint x: 448, startPoint y: 513, endPoint x: 457, endPoint y: 512, distance: 9.1
click at [450, 513] on div "Create new document Select company Carpenters - Fennies Add new company Select …" at bounding box center [355, 255] width 689 height 648
click at [535, 382] on div "0.00" at bounding box center [525, 379] width 37 height 13
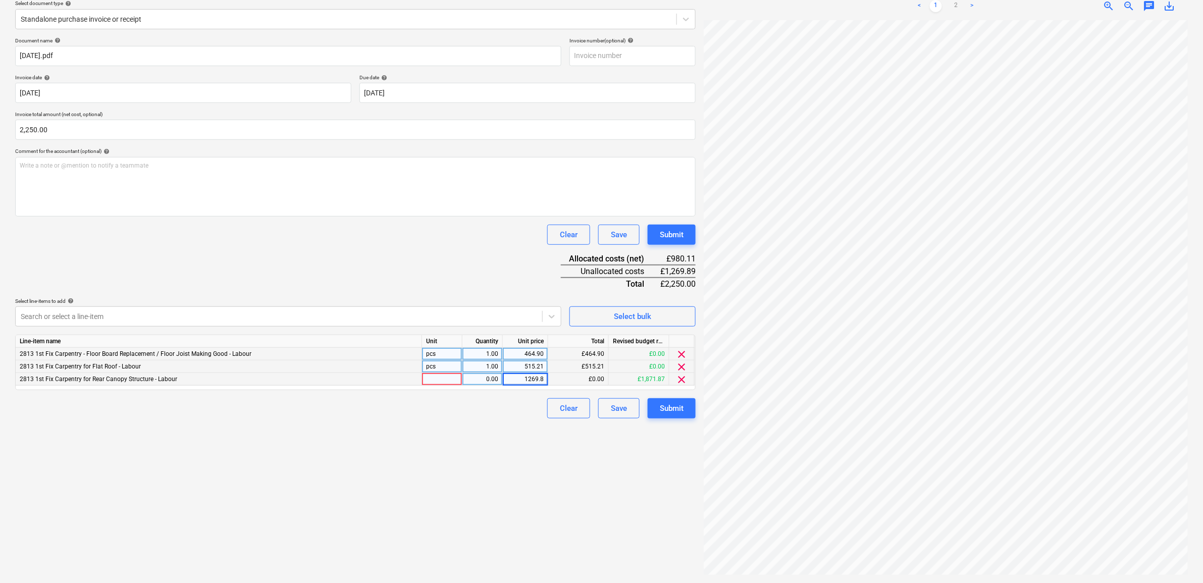
type input "1269.89"
click at [512, 448] on div "Create new document Select company Carpenters - Fennies Add new company Select …" at bounding box center [355, 255] width 689 height 648
click at [683, 408] on div "Submit" at bounding box center [672, 408] width 24 height 13
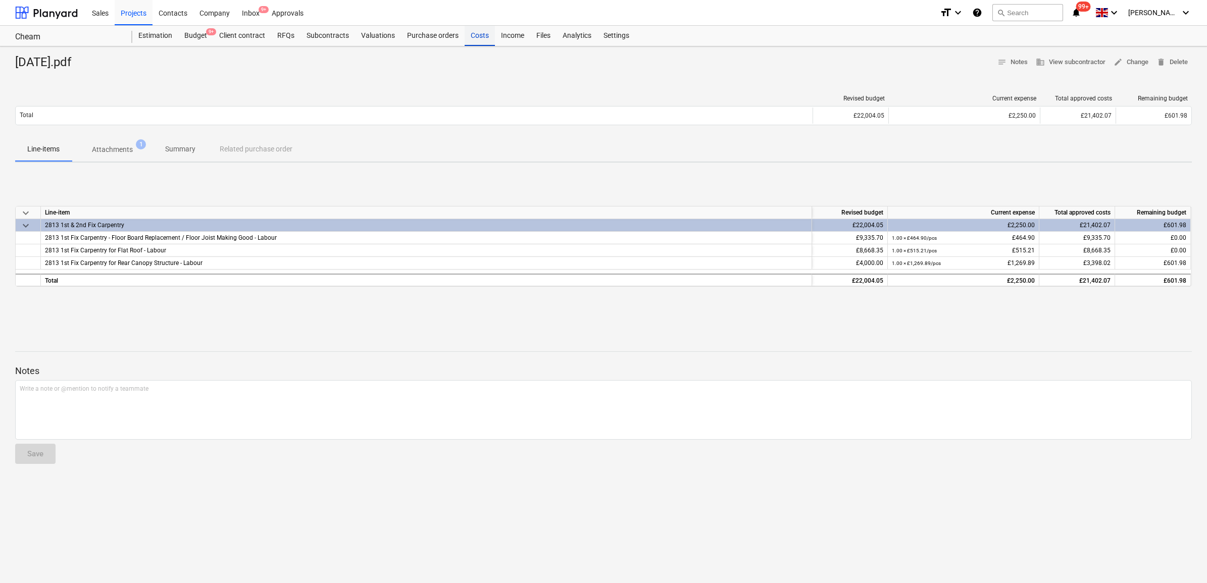
drag, startPoint x: 476, startPoint y: 35, endPoint x: 485, endPoint y: 36, distance: 9.1
click at [476, 35] on div "Costs" at bounding box center [480, 36] width 30 height 20
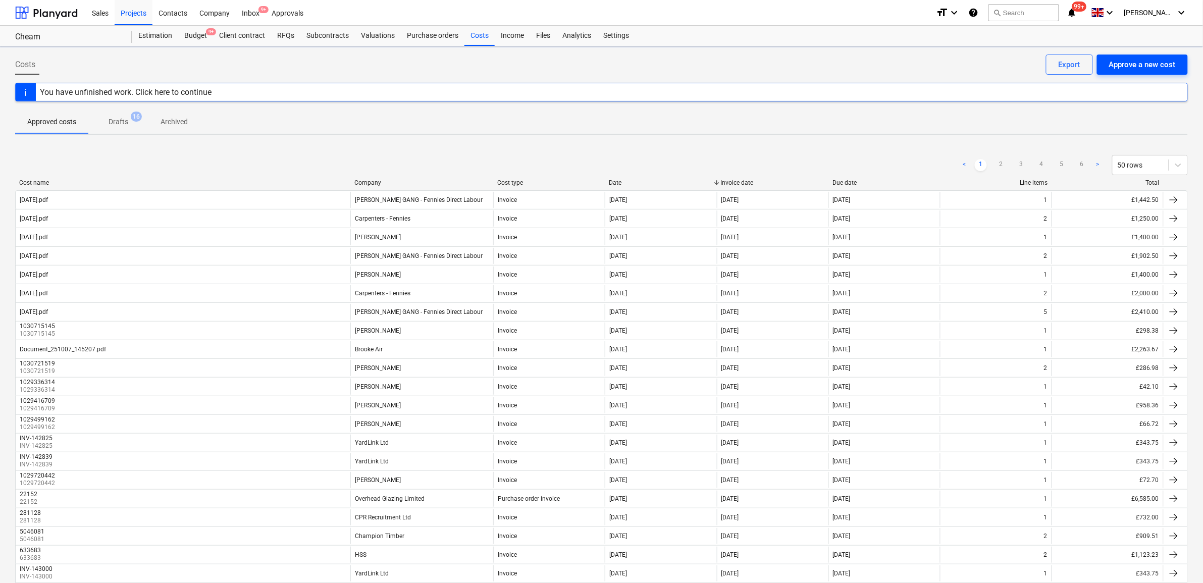
click at [1143, 62] on div "Approve a new cost" at bounding box center [1142, 64] width 67 height 13
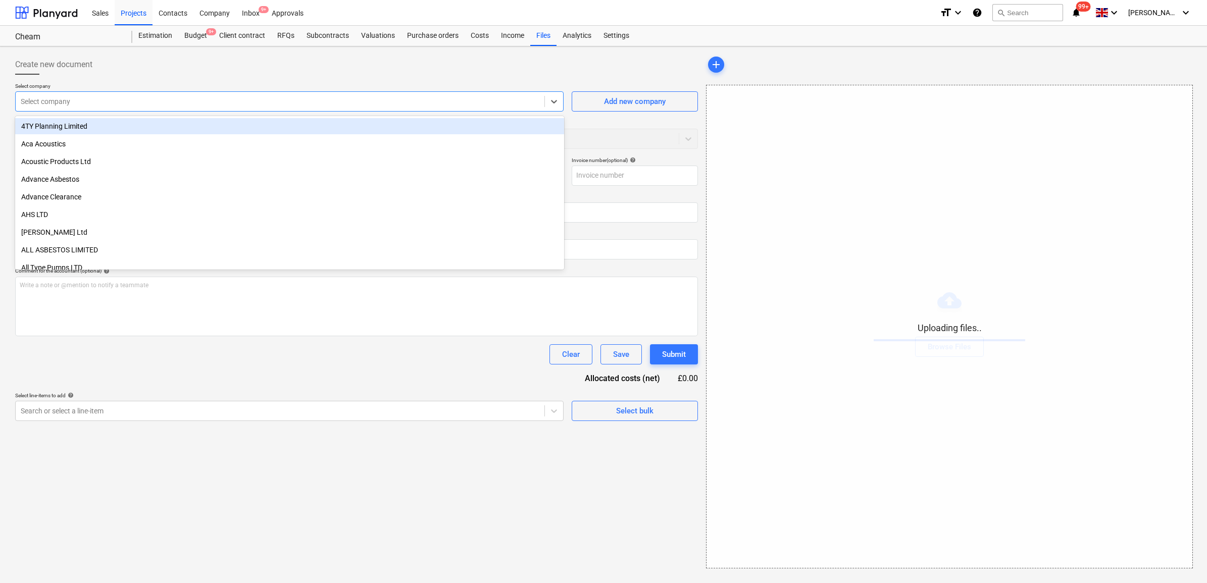
click at [180, 105] on div at bounding box center [280, 101] width 519 height 10
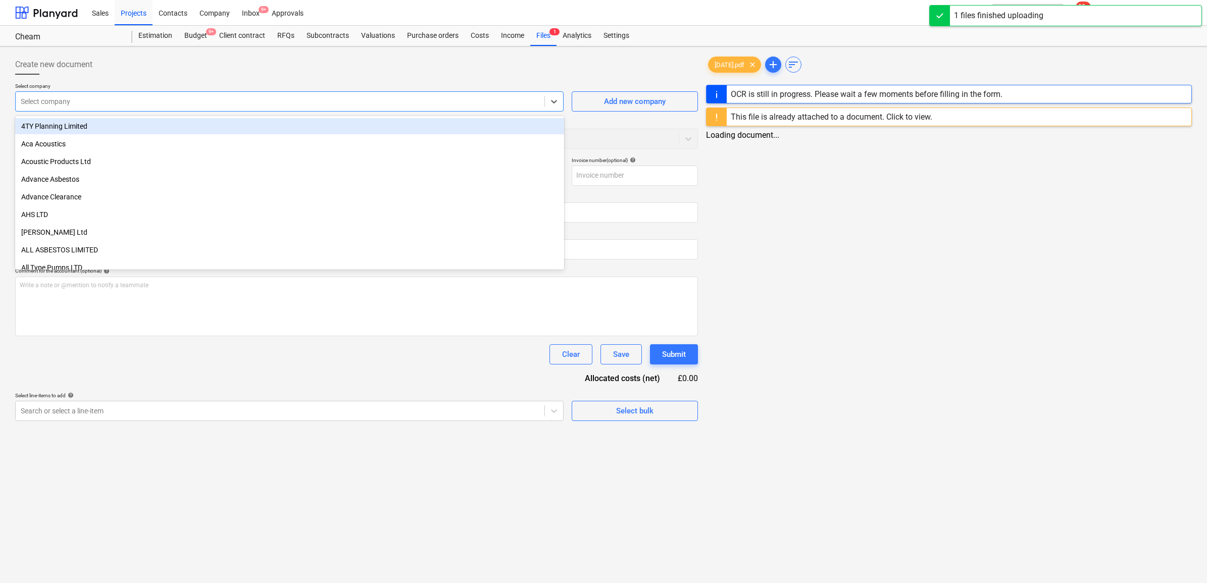
type input "25.09.25.pdf"
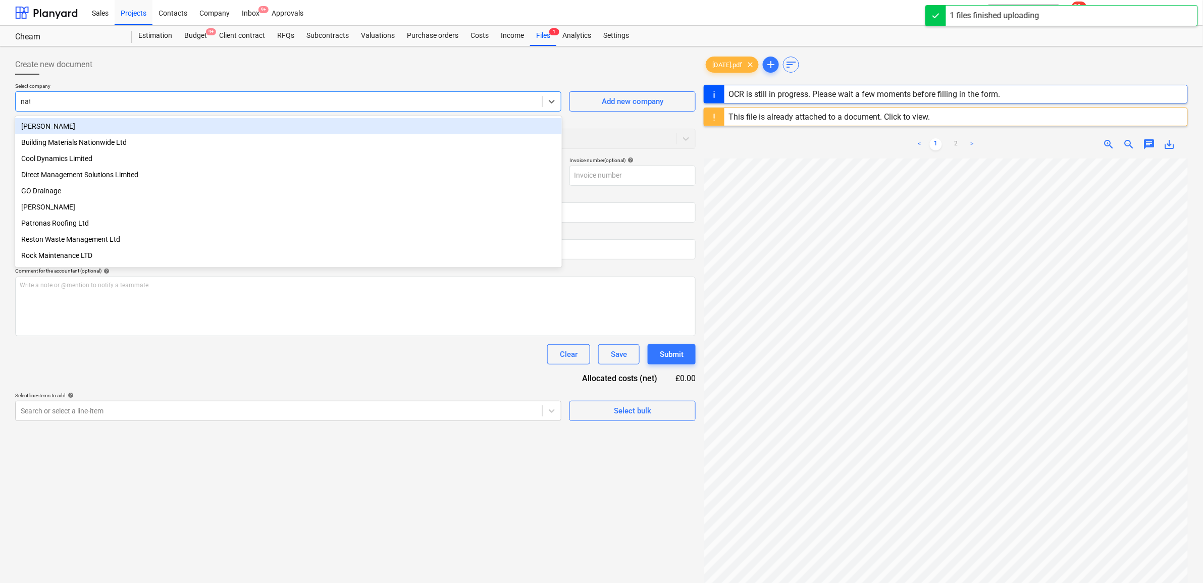
type input "nath"
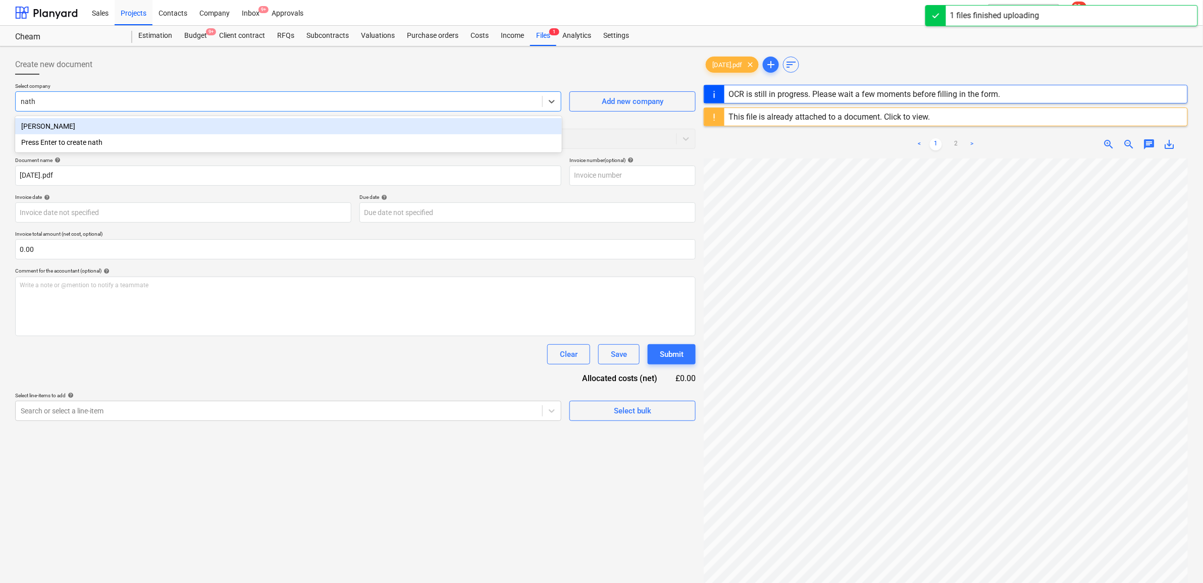
click at [169, 120] on div "[PERSON_NAME]" at bounding box center [288, 126] width 547 height 16
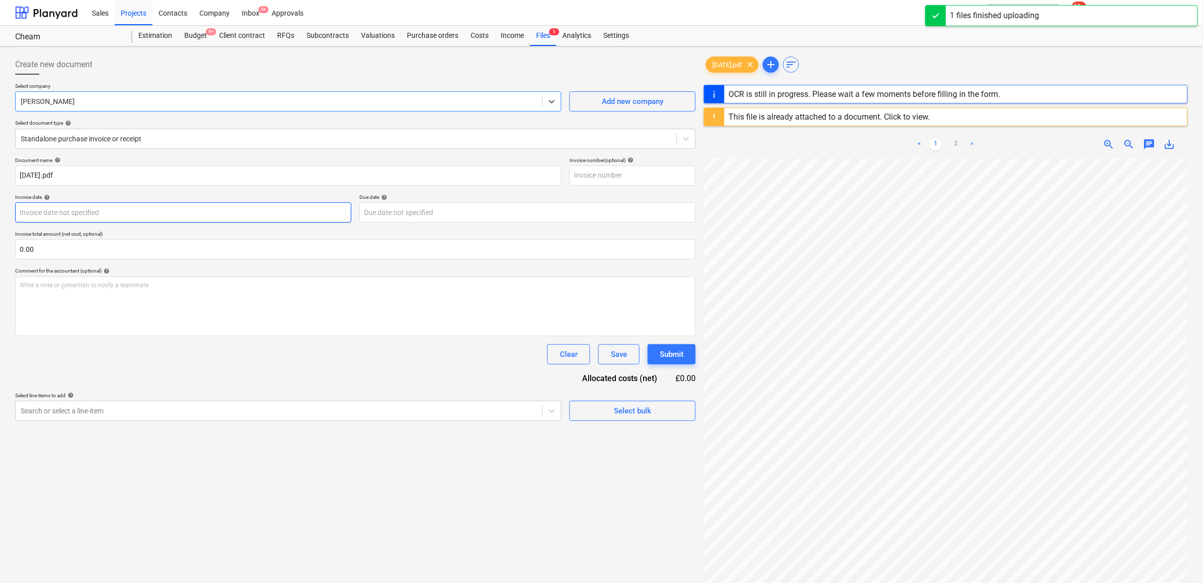
click at [107, 218] on body "Sales Projects Contacts Company Inbox 9+ Approvals format_size keyboard_arrow_d…" at bounding box center [601, 291] width 1203 height 583
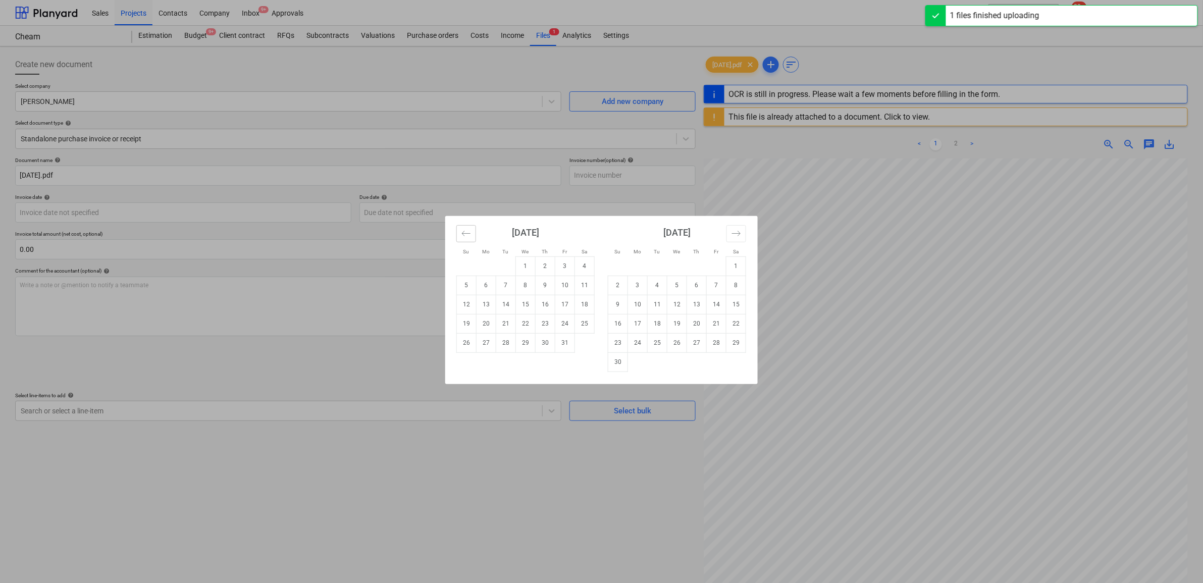
drag, startPoint x: 463, startPoint y: 231, endPoint x: 504, endPoint y: 306, distance: 85.9
click at [463, 231] on icon "Move backward to switch to the previous month." at bounding box center [467, 234] width 10 height 10
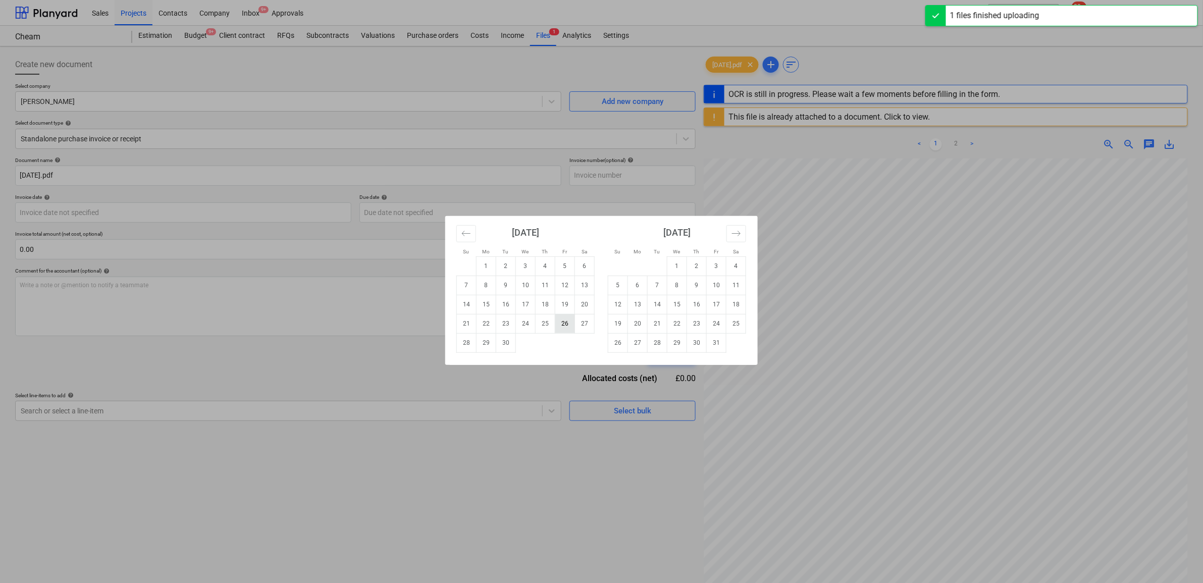
click at [571, 322] on td "26" at bounding box center [565, 323] width 20 height 19
type input "[DATE]"
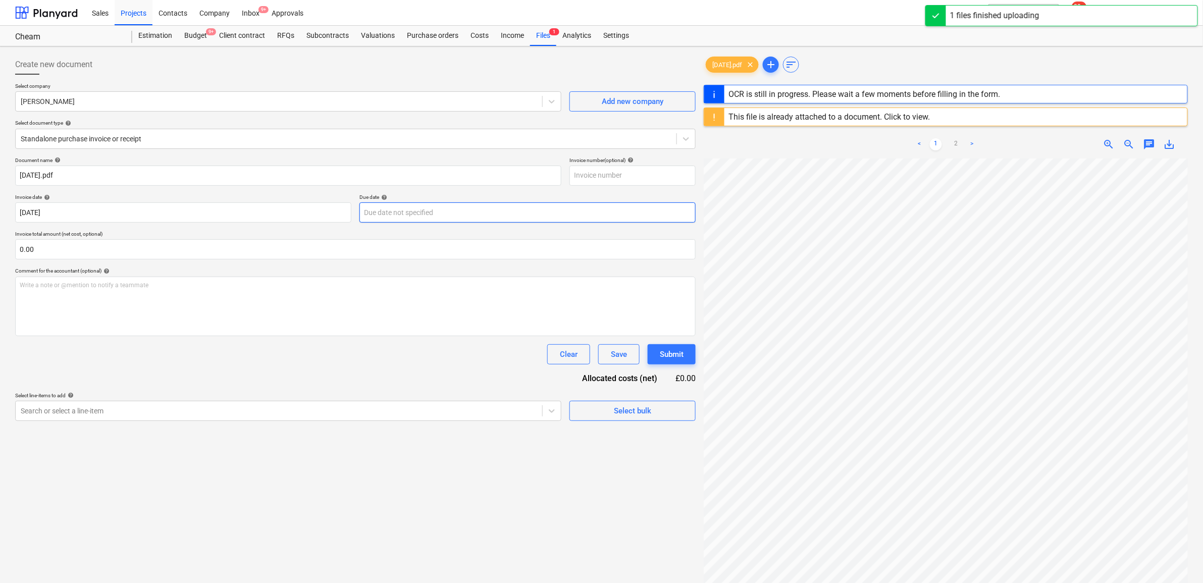
click at [421, 220] on body "Sales Projects Contacts Company Inbox 9+ Approvals format_size keyboard_arrow_d…" at bounding box center [601, 291] width 1203 height 583
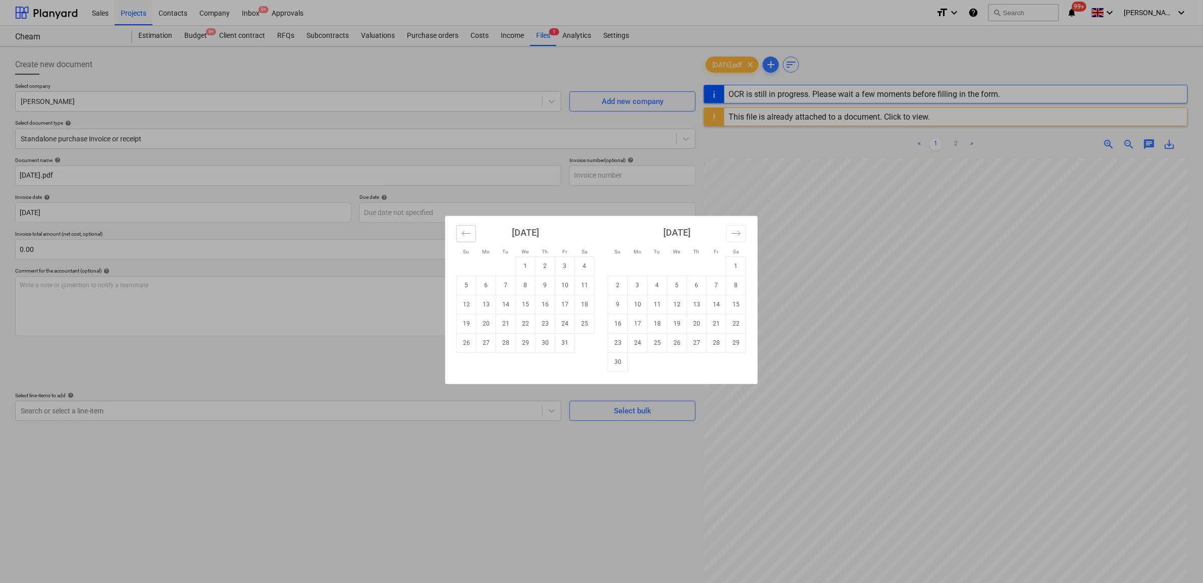
click at [471, 234] on icon "Move backward to switch to the previous month." at bounding box center [467, 234] width 10 height 10
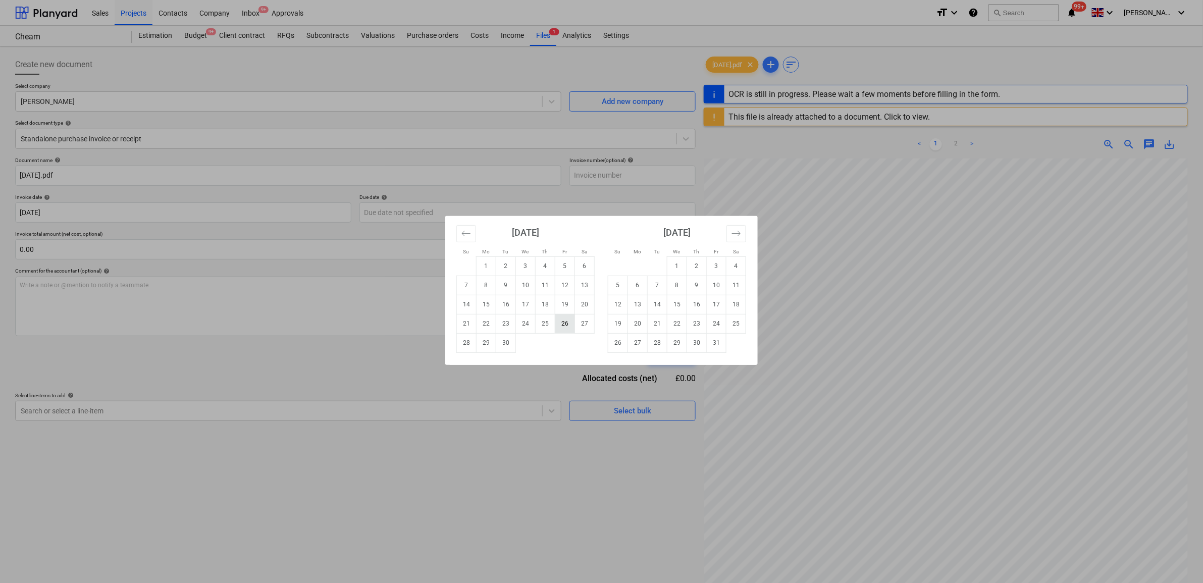
click at [562, 323] on td "26" at bounding box center [565, 323] width 20 height 19
type input "[DATE]"
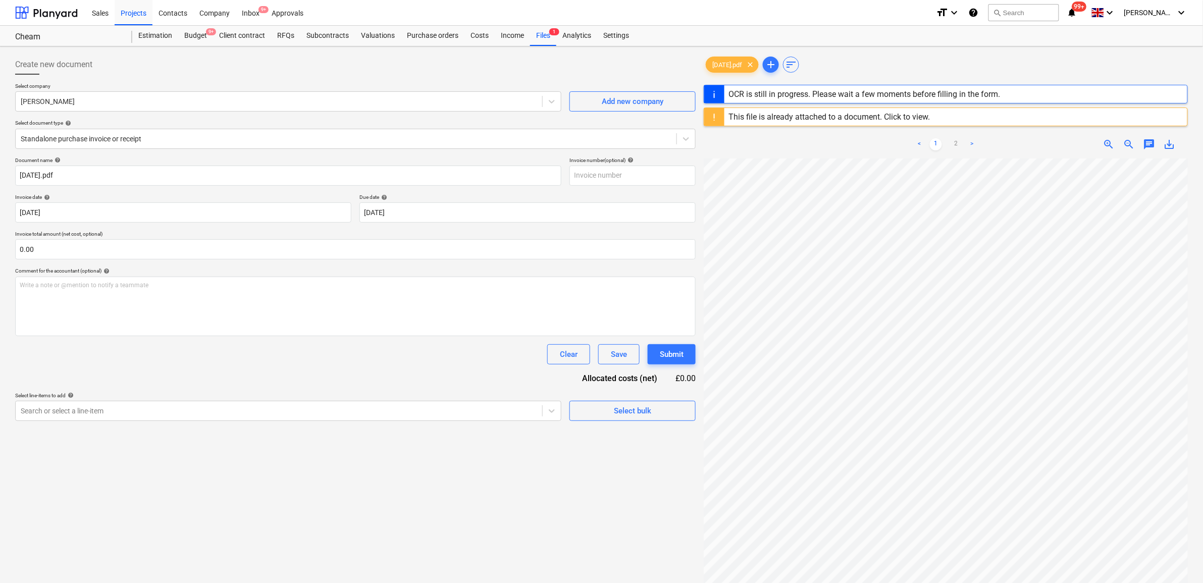
click at [277, 363] on div "Clear Save Submit" at bounding box center [355, 354] width 681 height 20
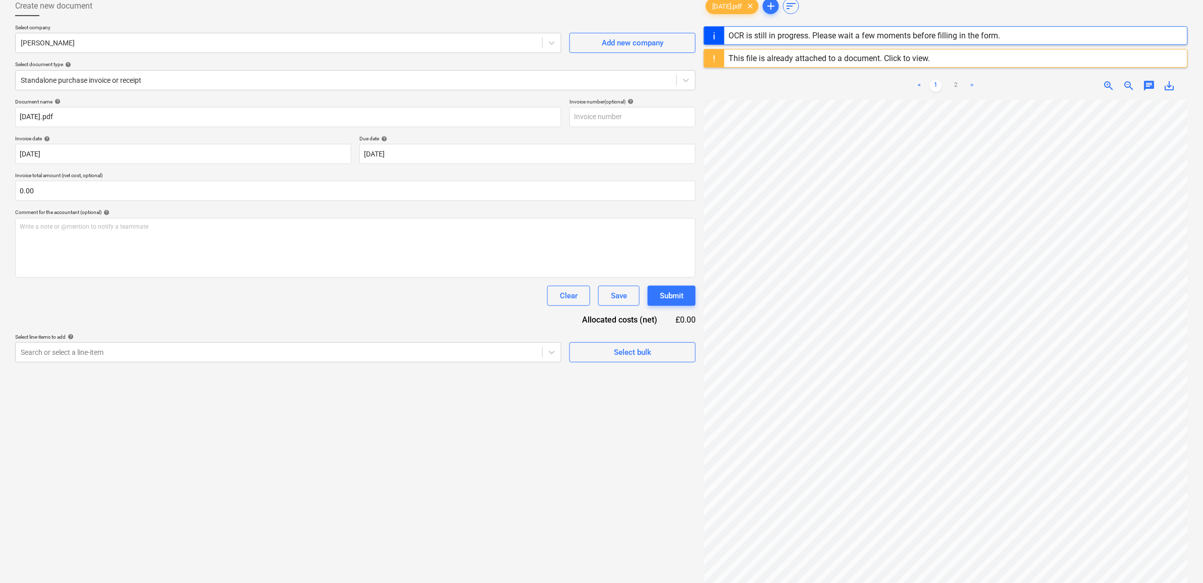
scroll to position [139, 0]
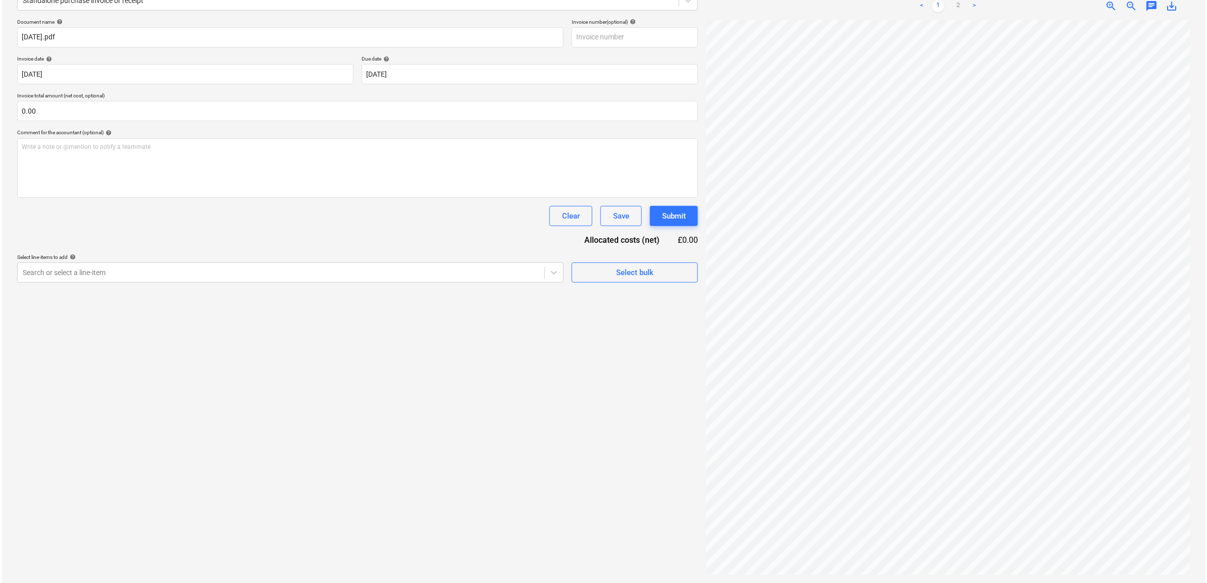
scroll to position [120, 0]
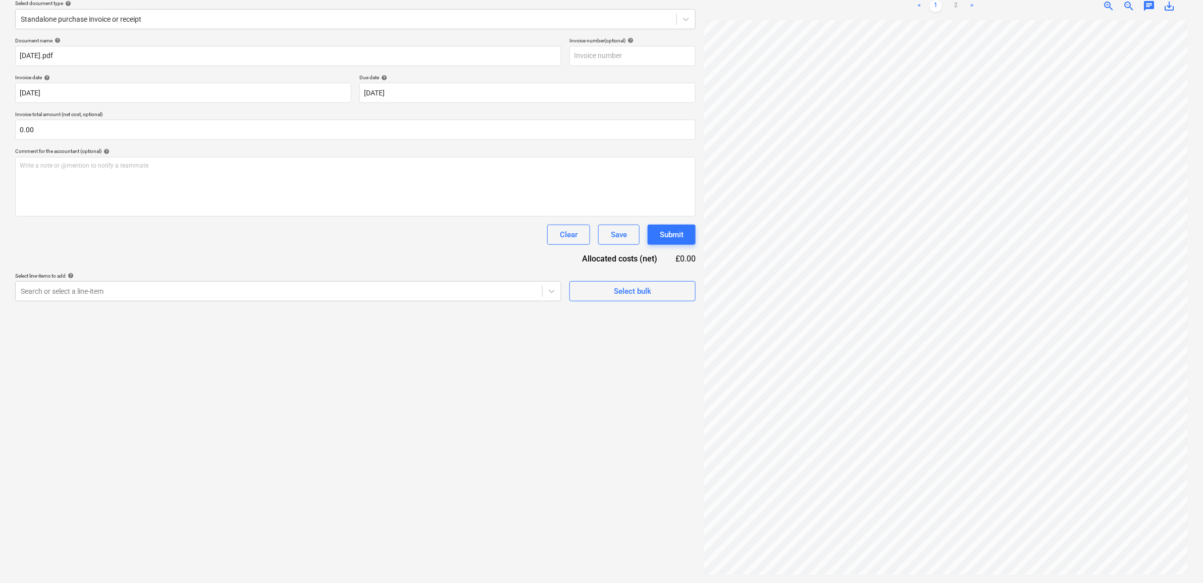
drag, startPoint x: 354, startPoint y: 443, endPoint x: 321, endPoint y: 341, distance: 107.8
click at [354, 435] on div "Create new document Select company Nathan Bellord Add new company Select docume…" at bounding box center [355, 255] width 689 height 648
click at [314, 294] on div at bounding box center [279, 291] width 517 height 10
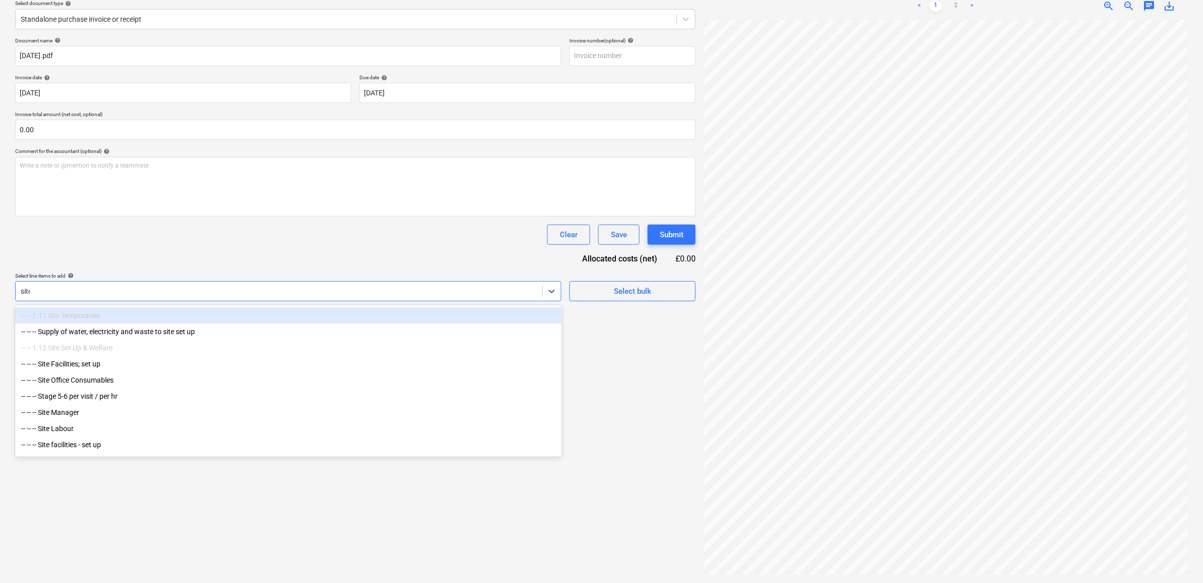
type input "site m"
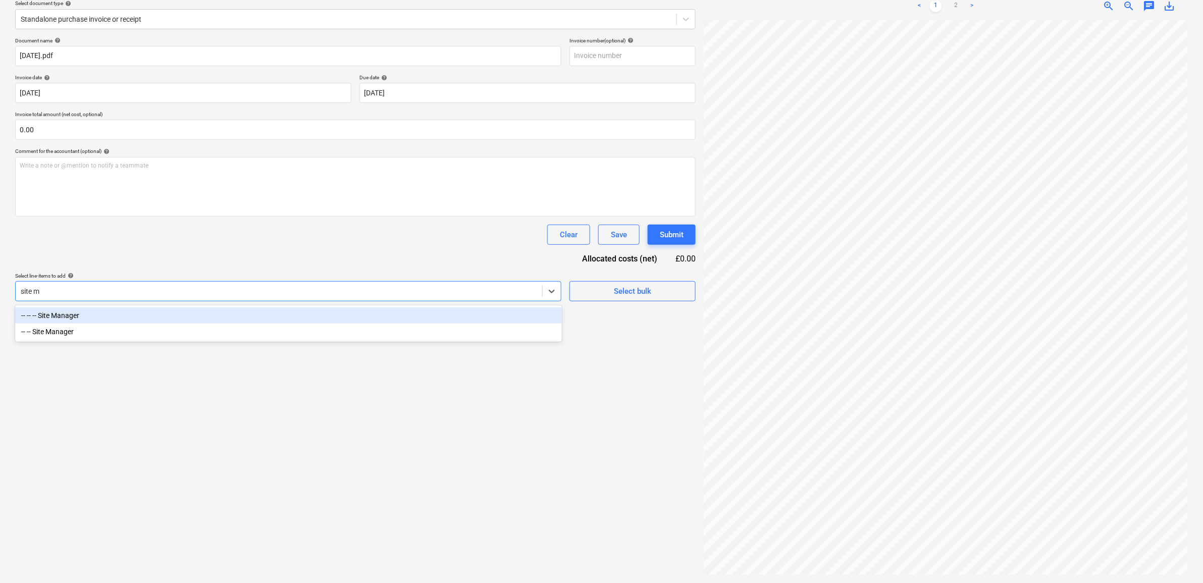
click at [300, 313] on div "-- -- -- Site Manager" at bounding box center [288, 316] width 547 height 16
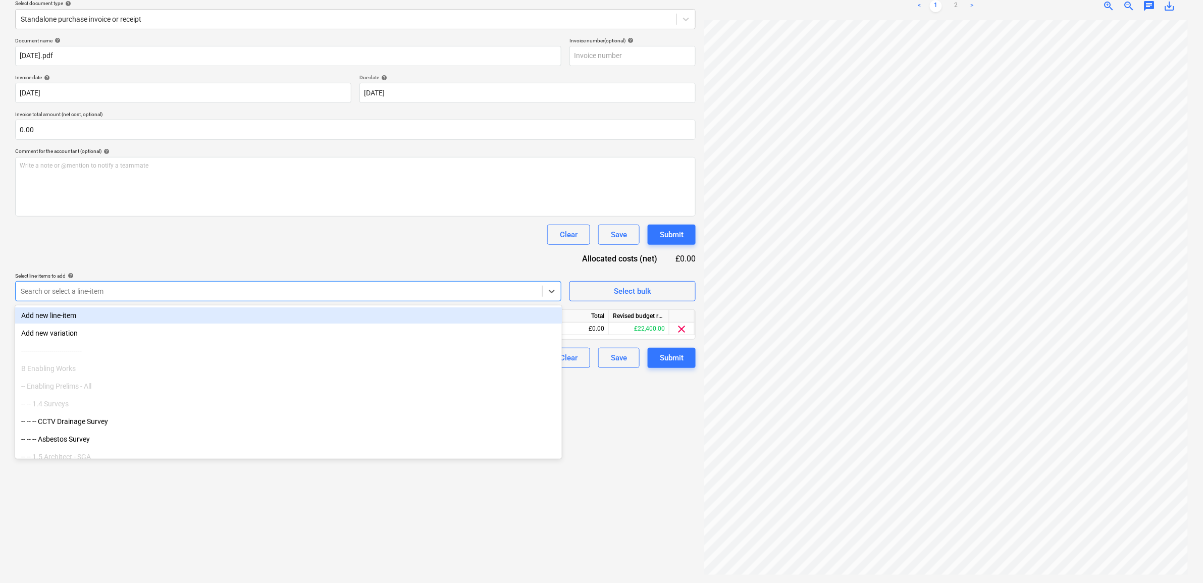
click at [282, 236] on div "Clear Save Submit" at bounding box center [355, 235] width 681 height 20
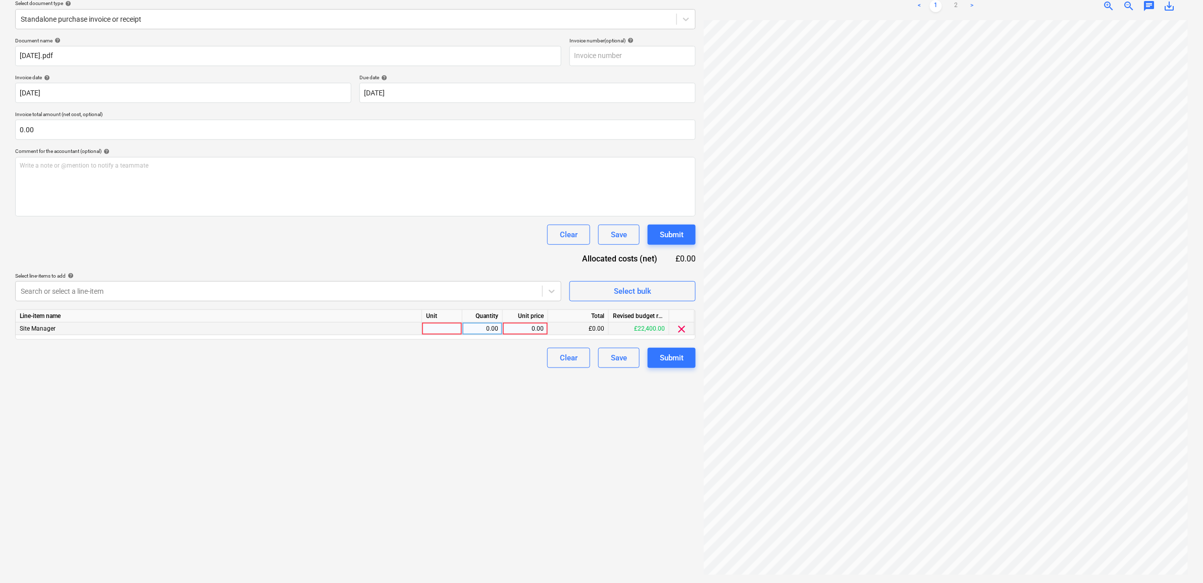
click at [528, 327] on div "0.00" at bounding box center [525, 329] width 37 height 13
type input "1400"
drag, startPoint x: 465, startPoint y: 465, endPoint x: 649, endPoint y: 413, distance: 190.9
click at [466, 465] on div "Create new document Select company Nathan Bellord Add new company Select docume…" at bounding box center [355, 255] width 689 height 648
click at [677, 360] on div "Submit" at bounding box center [672, 357] width 24 height 13
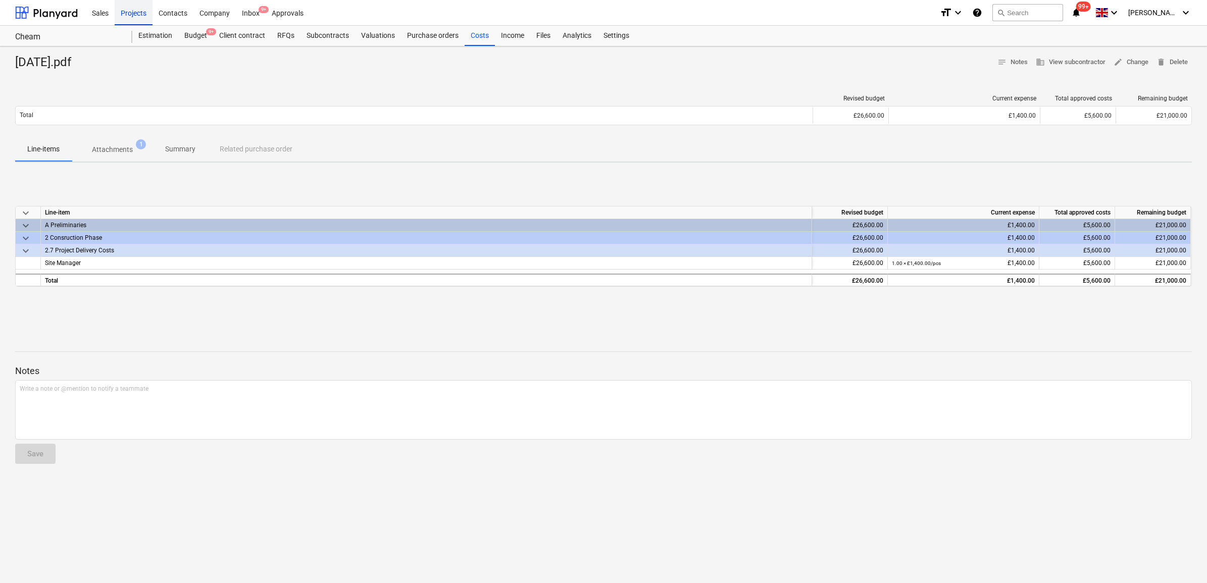
click at [137, 11] on div "Projects" at bounding box center [134, 12] width 38 height 26
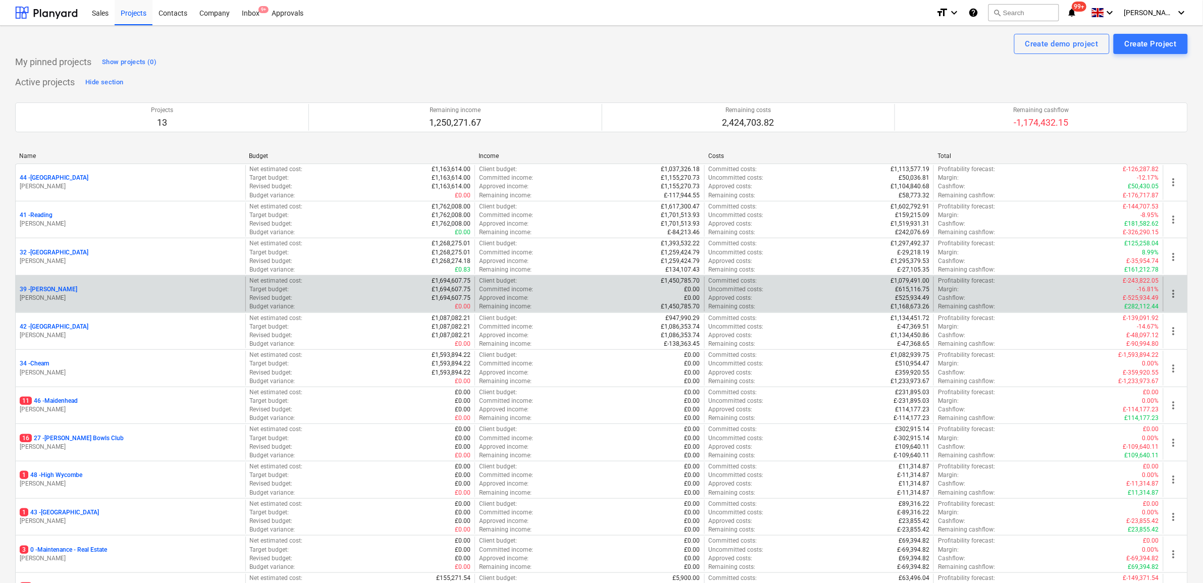
click at [44, 289] on p "39 - Whitton" at bounding box center [49, 289] width 58 height 9
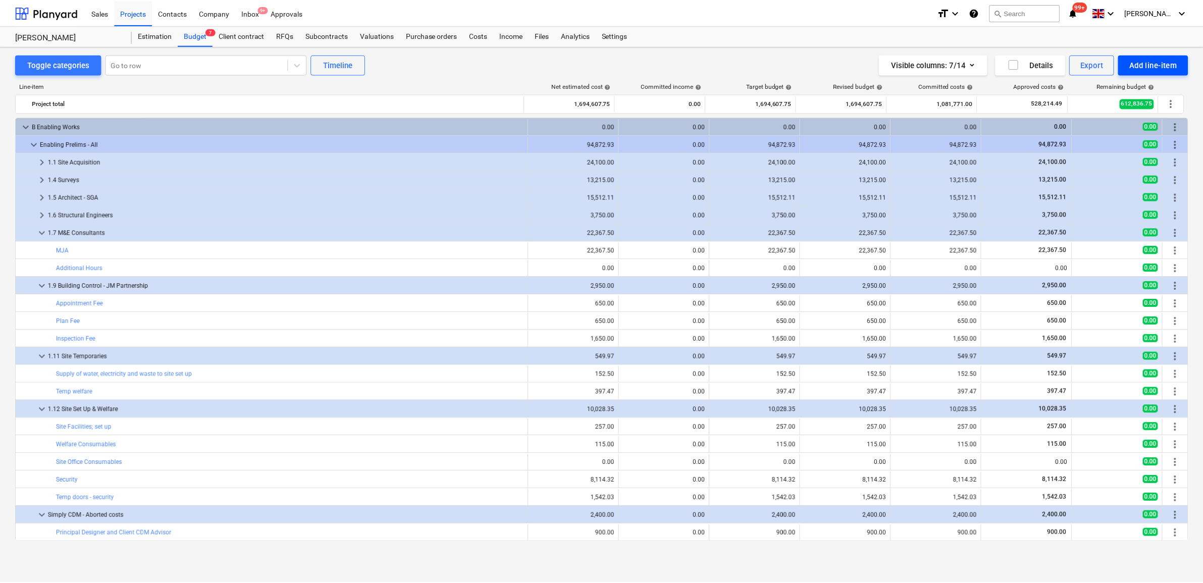
scroll to position [126, 0]
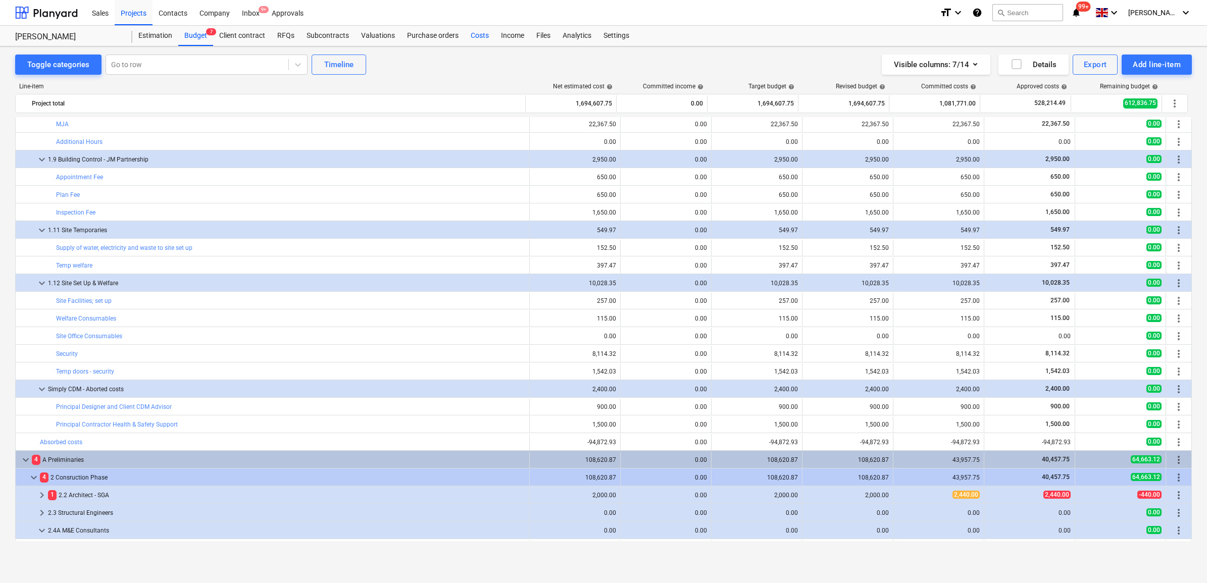
click at [475, 36] on div "Costs" at bounding box center [480, 36] width 30 height 20
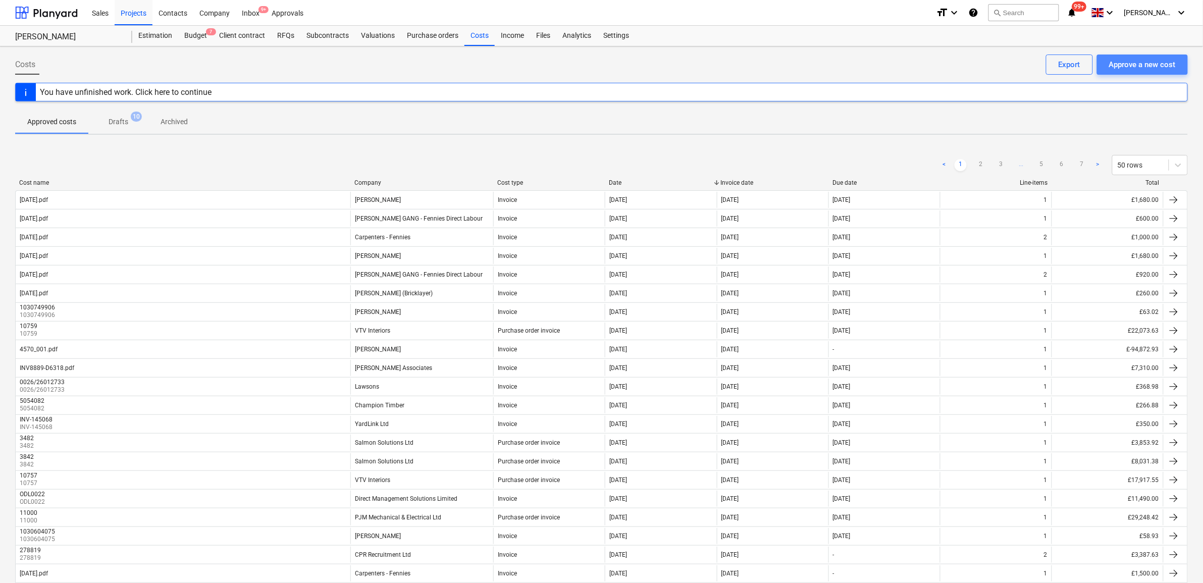
click at [1149, 67] on div "Approve a new cost" at bounding box center [1142, 64] width 67 height 13
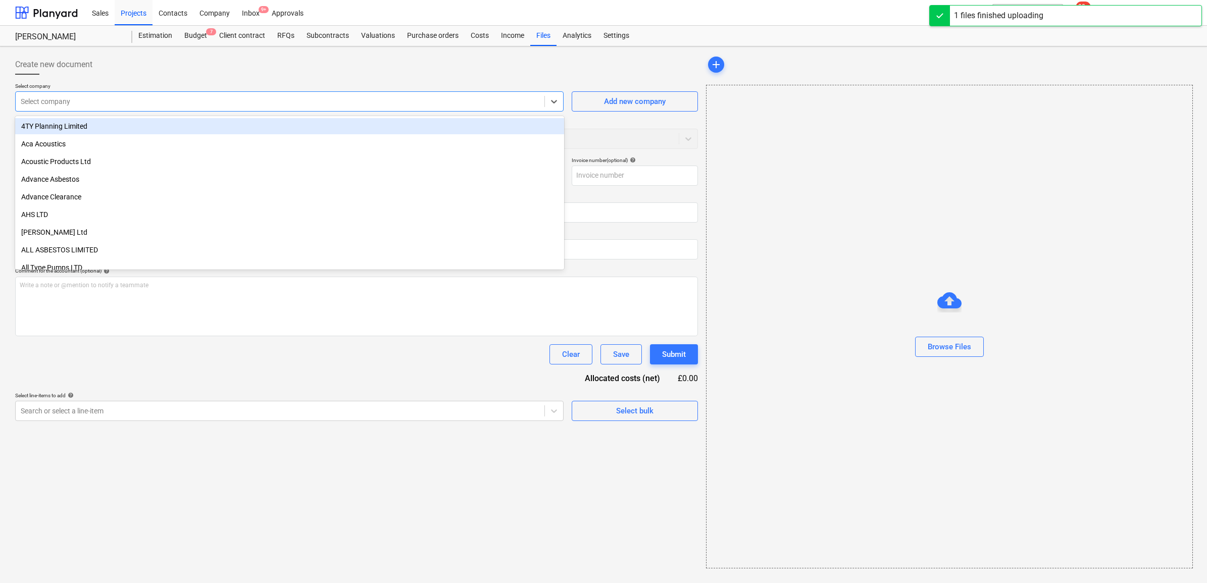
click at [294, 105] on div at bounding box center [280, 101] width 519 height 10
type input "25.09.25.pdf"
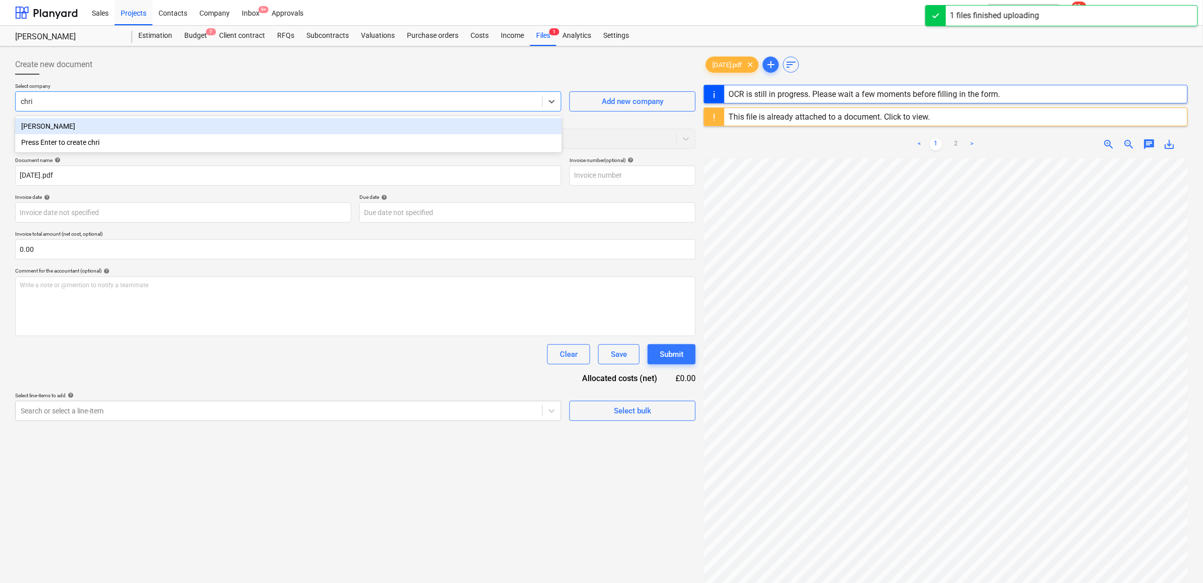
type input "chris"
click at [289, 122] on div "[PERSON_NAME]" at bounding box center [288, 126] width 547 height 16
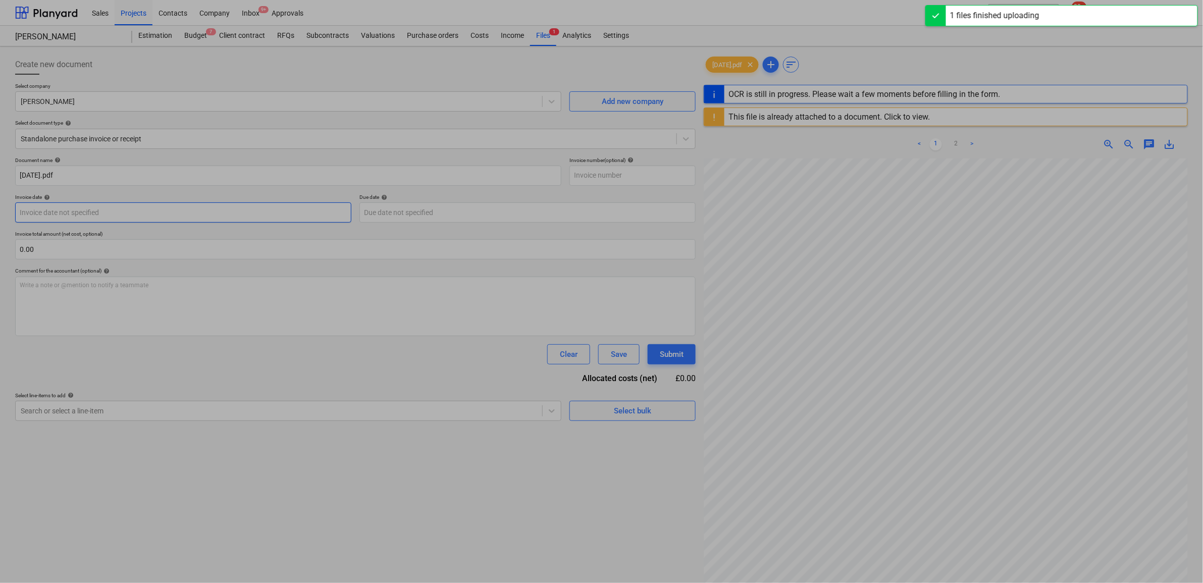
click at [219, 217] on body "Sales Projects Contacts Company Inbox 9+ Approvals format_size keyboard_arrow_d…" at bounding box center [601, 291] width 1203 height 583
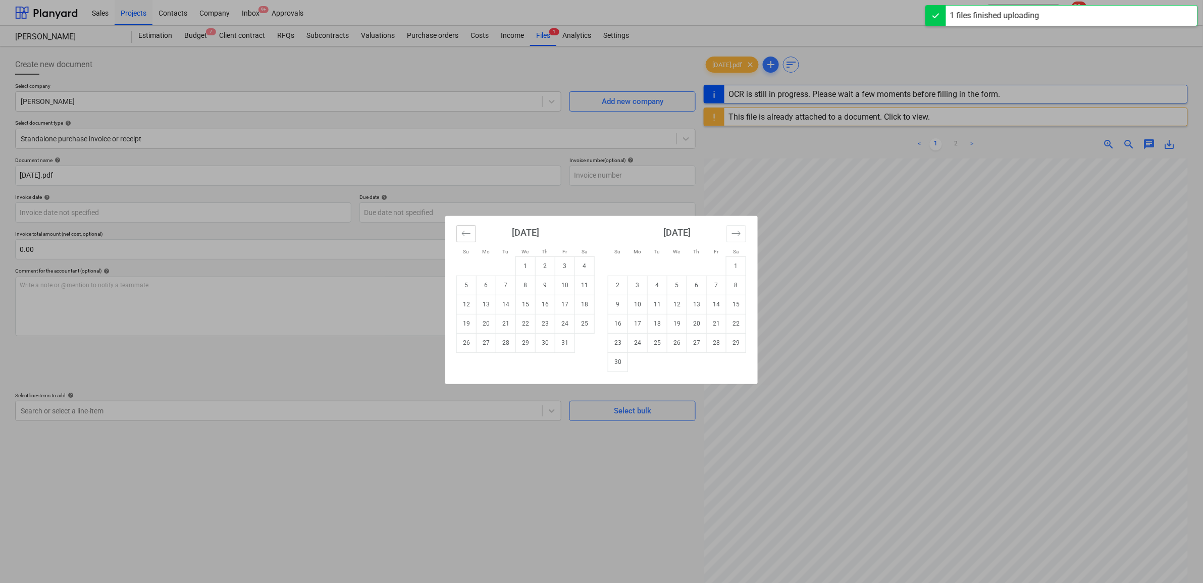
click at [471, 234] on button "Move backward to switch to the previous month." at bounding box center [466, 233] width 20 height 17
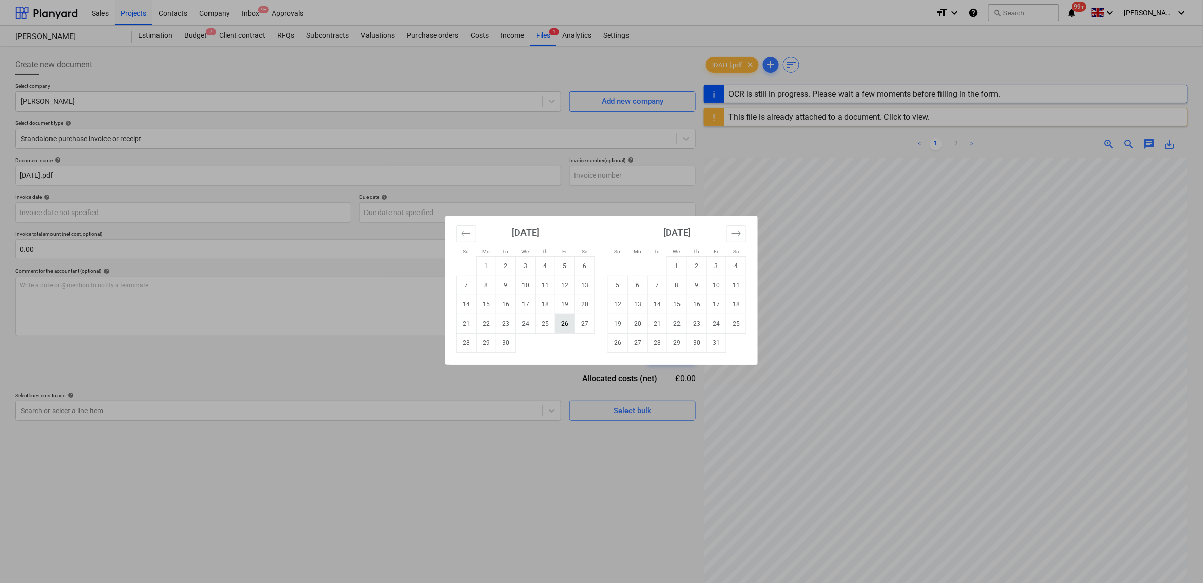
click at [569, 319] on td "26" at bounding box center [565, 323] width 20 height 19
type input "[DATE]"
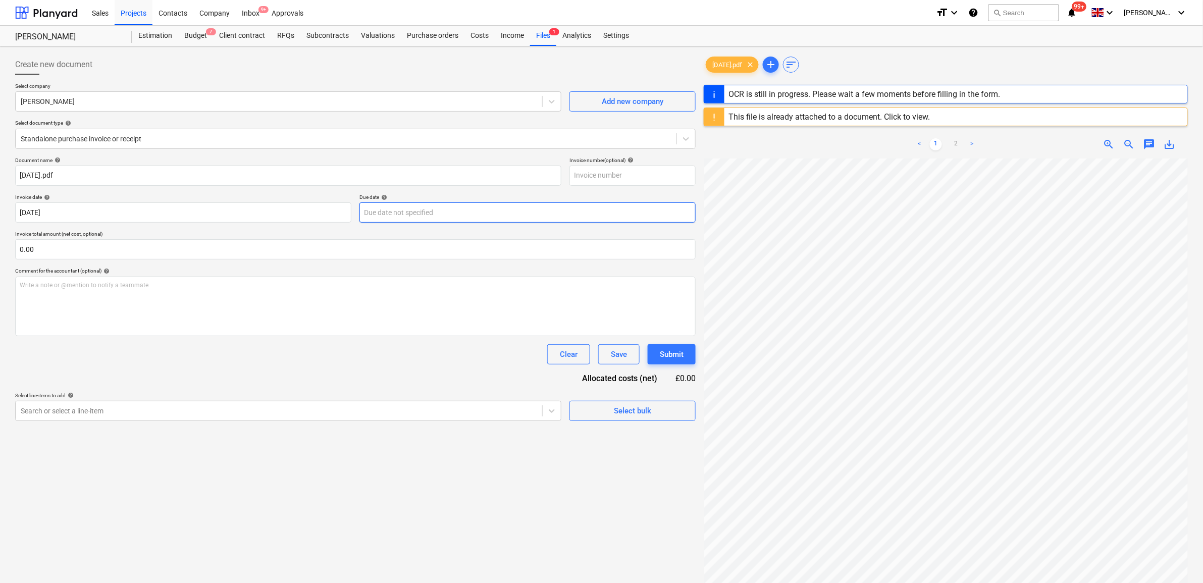
click at [424, 211] on body "Sales Projects Contacts Company Inbox 9+ Approvals format_size keyboard_arrow_d…" at bounding box center [601, 291] width 1203 height 583
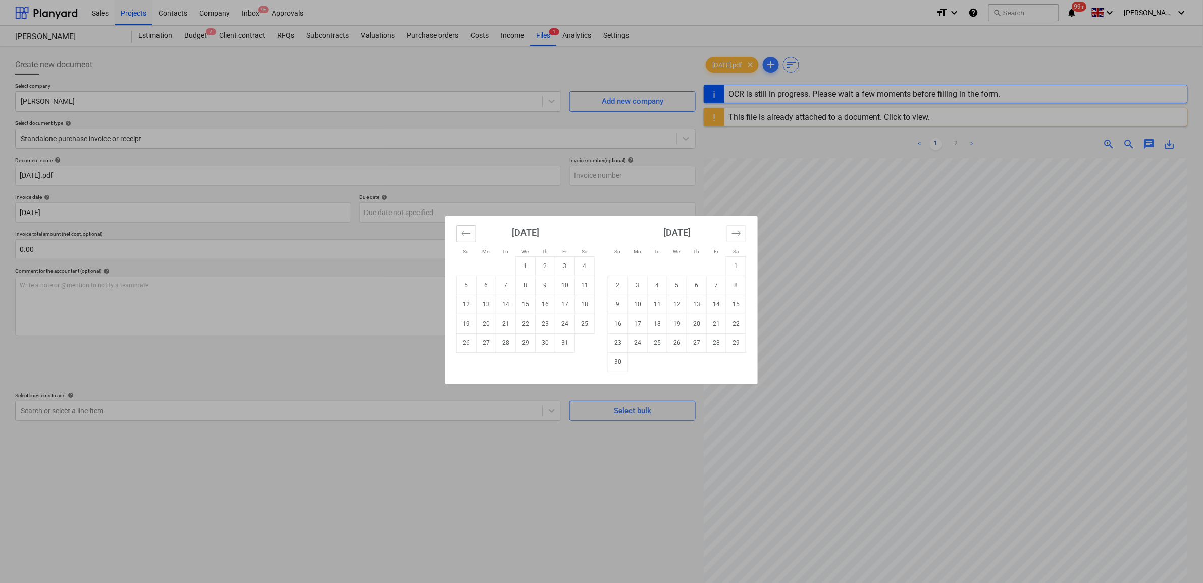
click at [466, 231] on icon "Move backward to switch to the previous month." at bounding box center [467, 234] width 10 height 10
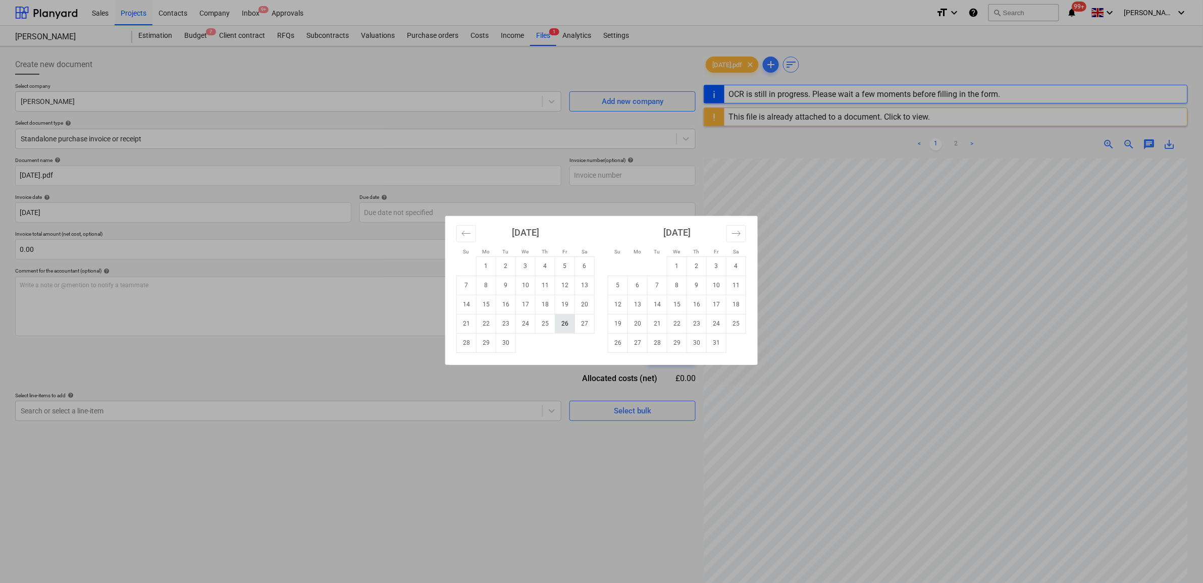
click at [559, 331] on td "26" at bounding box center [565, 323] width 20 height 19
type input "[DATE]"
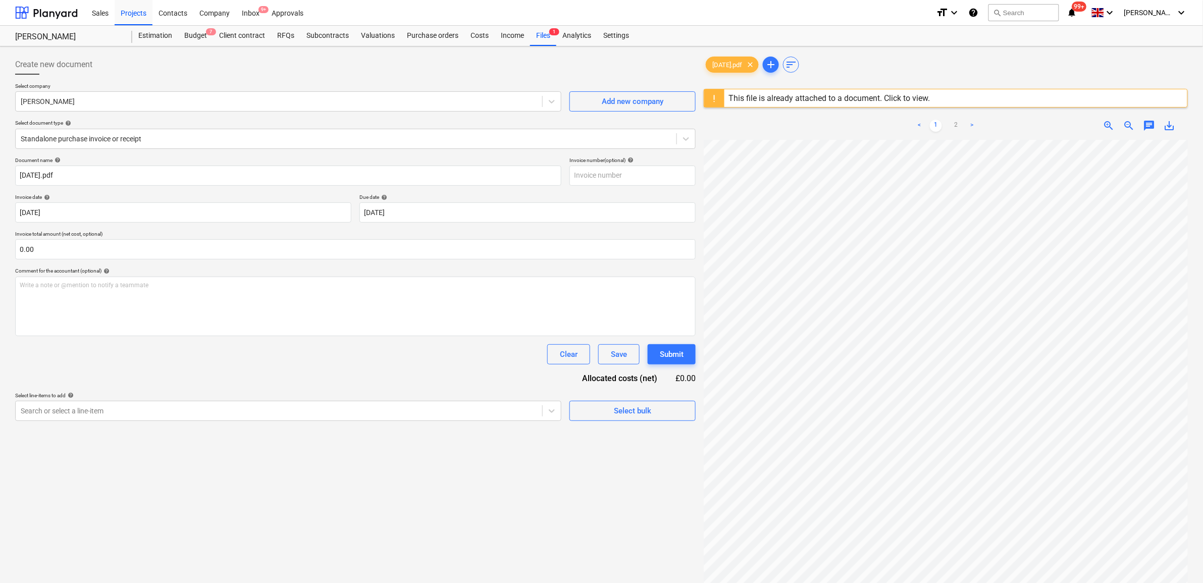
drag, startPoint x: 352, startPoint y: 394, endPoint x: 351, endPoint y: 381, distance: 13.1
click at [352, 393] on p "Select line-items to add help" at bounding box center [288, 396] width 546 height 9
drag, startPoint x: 377, startPoint y: 529, endPoint x: 357, endPoint y: 488, distance: 46.1
click at [376, 529] on div "Create new document Select company Chris Quinn Add new company Select document …" at bounding box center [355, 374] width 689 height 648
click at [352, 408] on div at bounding box center [279, 411] width 517 height 10
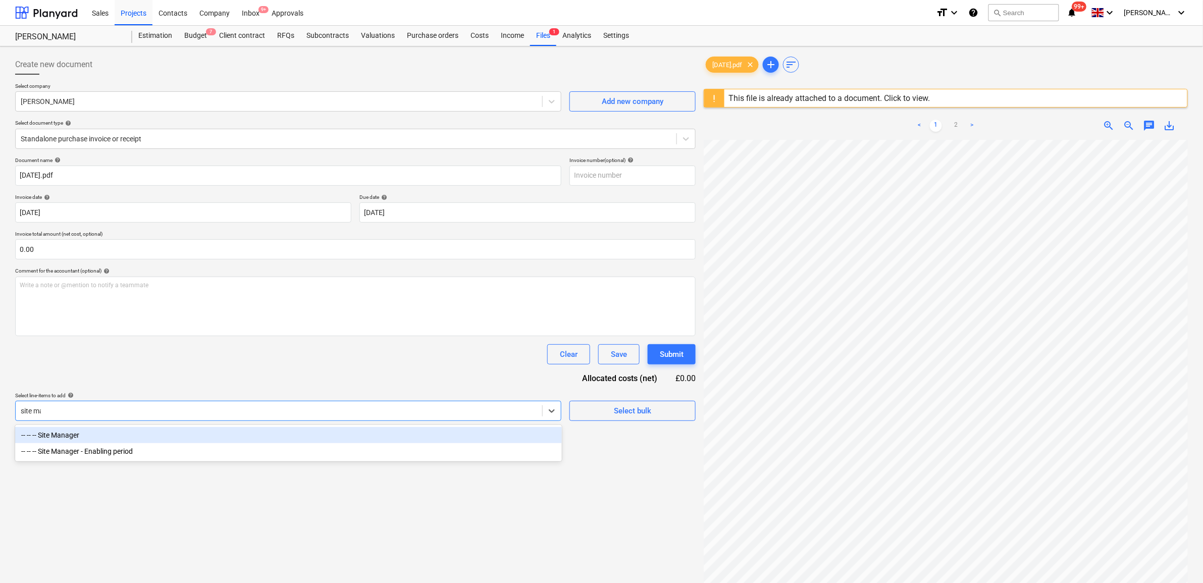
type input "site man"
drag, startPoint x: 402, startPoint y: 430, endPoint x: 410, endPoint y: 420, distance: 12.5
click at [402, 430] on div "-- -- -- Site Manager" at bounding box center [288, 435] width 547 height 16
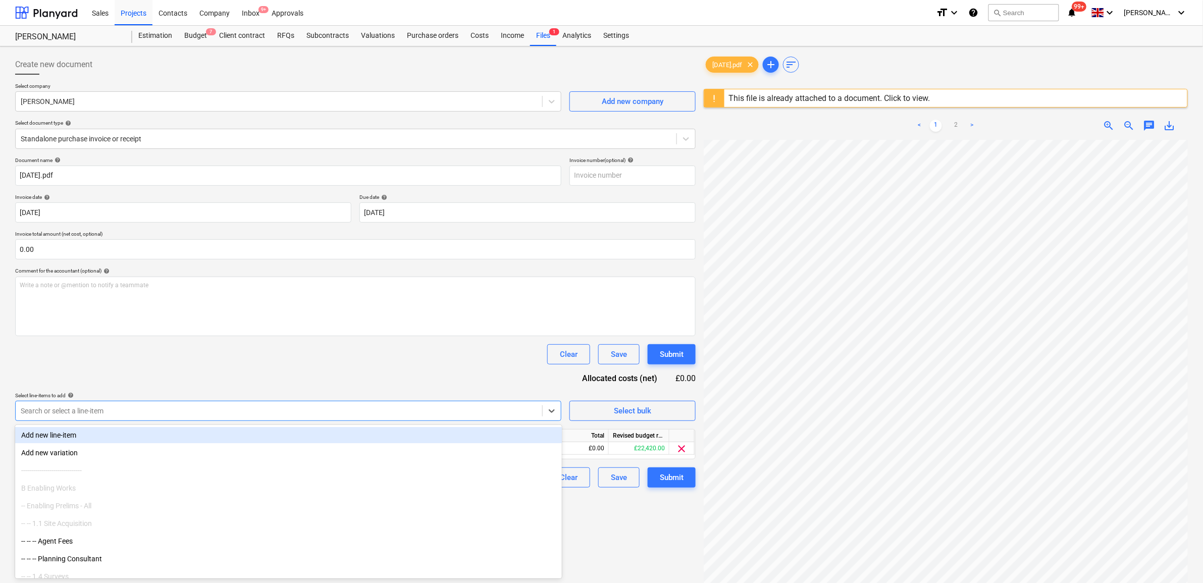
click at [434, 369] on div "Document name help 25.09.25.pdf Invoice number (optional) help Invoice date hel…" at bounding box center [355, 322] width 681 height 331
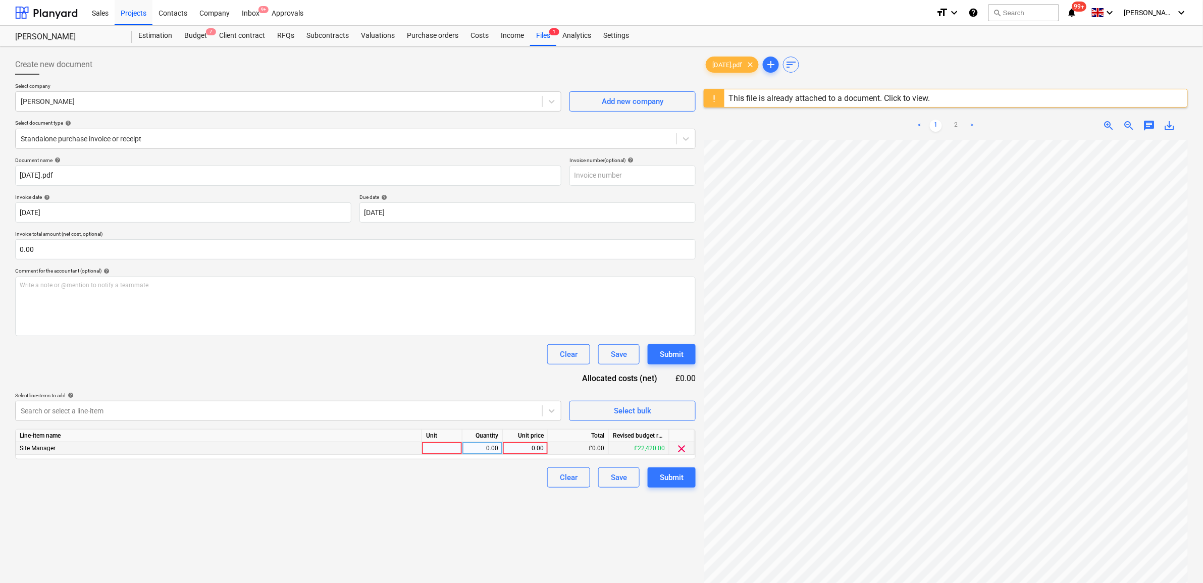
click at [539, 450] on div "0.00" at bounding box center [525, 448] width 37 height 13
type input "1960"
drag, startPoint x: 476, startPoint y: 524, endPoint x: 630, endPoint y: 493, distance: 157.1
click at [480, 523] on div "Create new document Select company Chris Quinn Add new company Select document …" at bounding box center [355, 374] width 689 height 648
click at [680, 478] on div "Submit" at bounding box center [672, 477] width 24 height 13
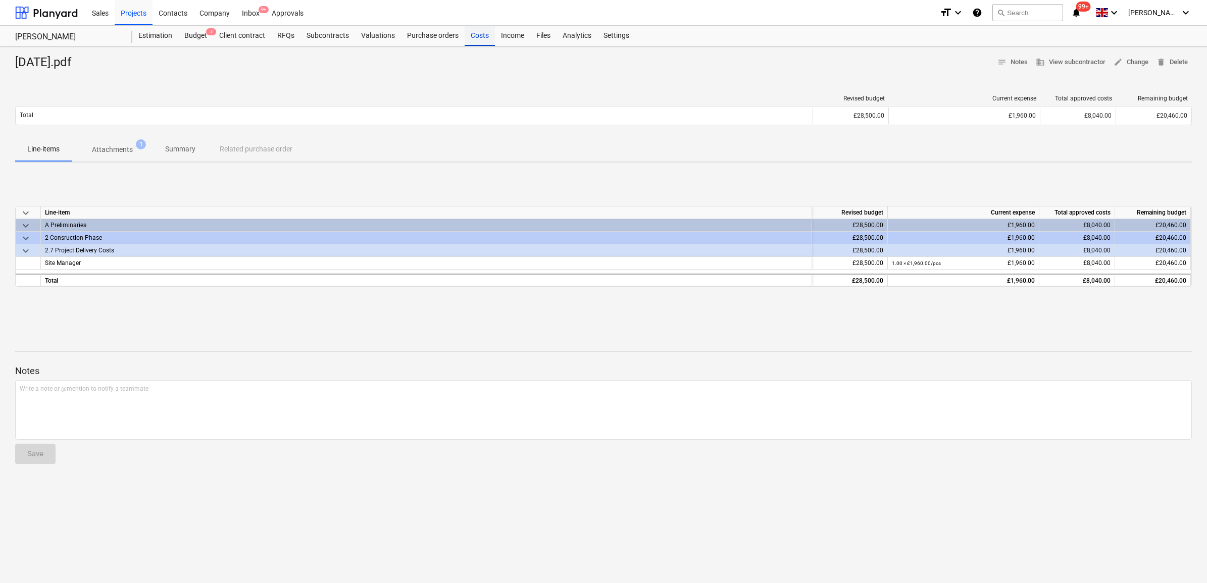
click at [468, 38] on div "Costs" at bounding box center [480, 36] width 30 height 20
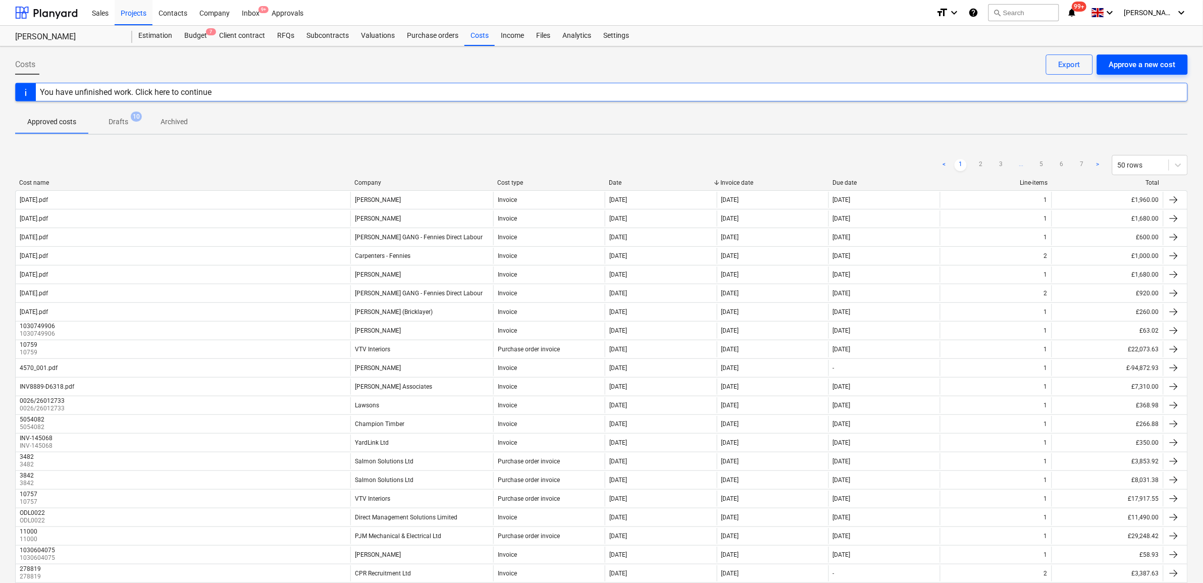
click at [1150, 72] on button "Approve a new cost" at bounding box center [1142, 65] width 91 height 20
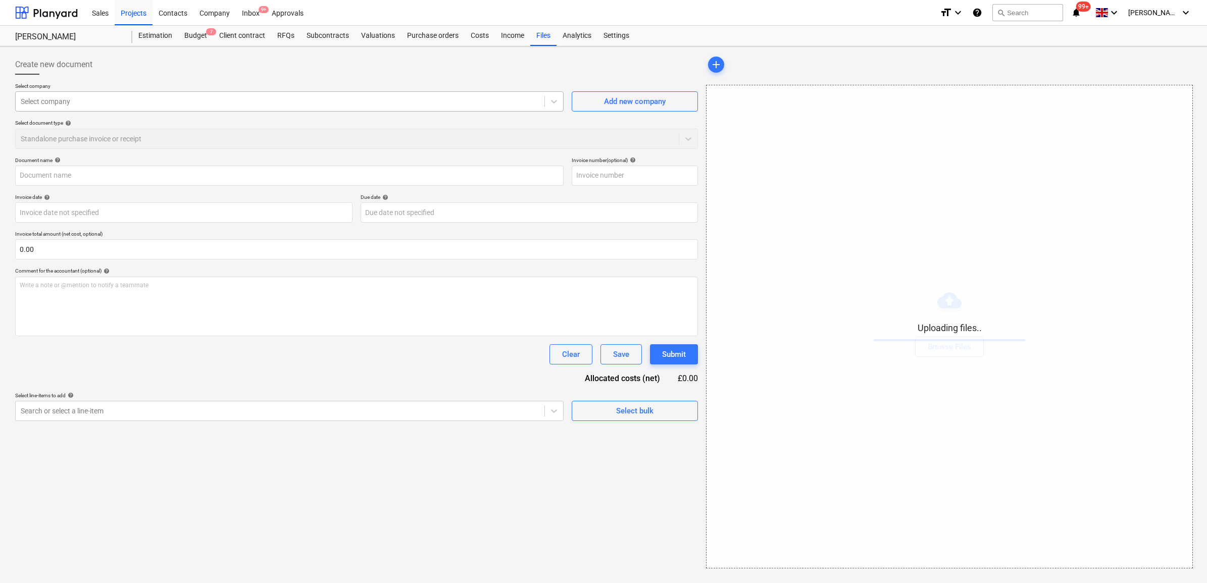
click at [138, 94] on div "Select company" at bounding box center [280, 101] width 529 height 14
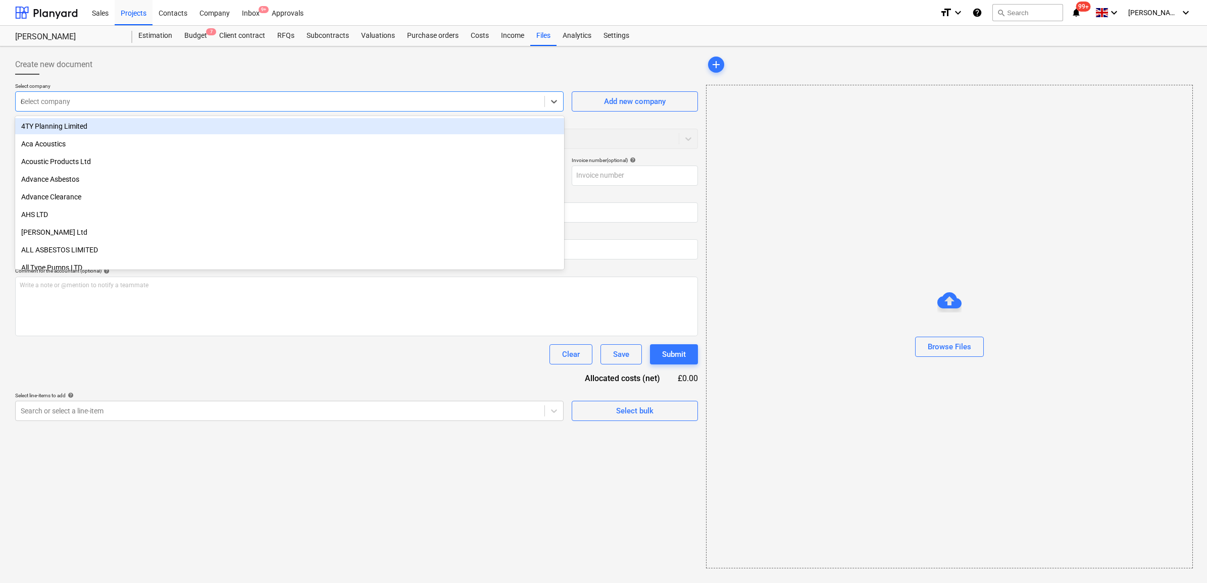
type input "ch"
type input "02.10.25.pdf"
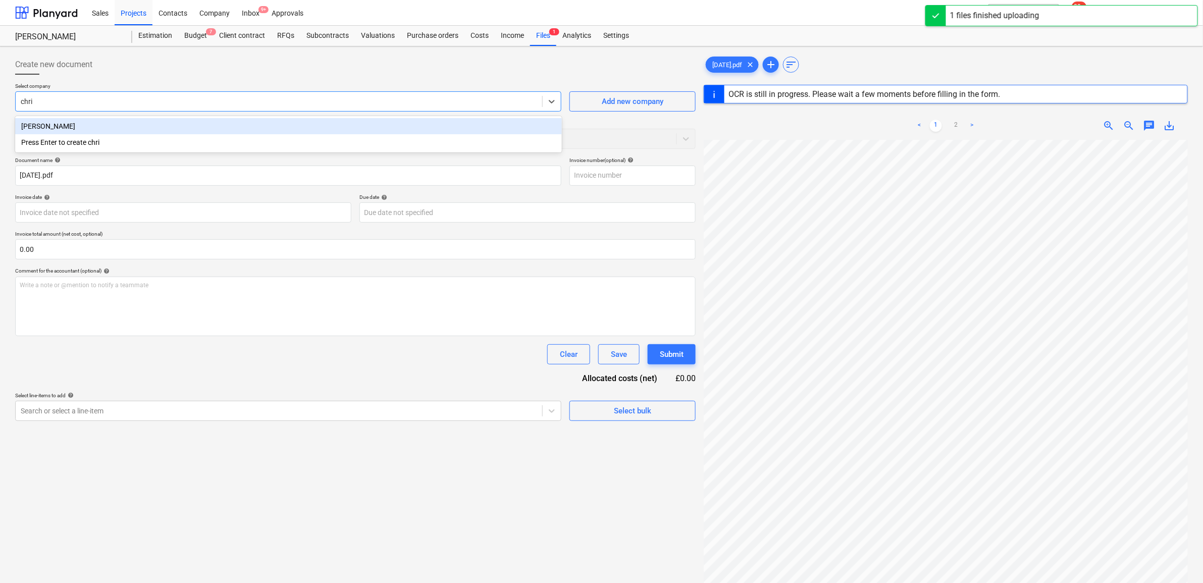
type input "chris"
click at [100, 124] on div "[PERSON_NAME]" at bounding box center [288, 126] width 547 height 16
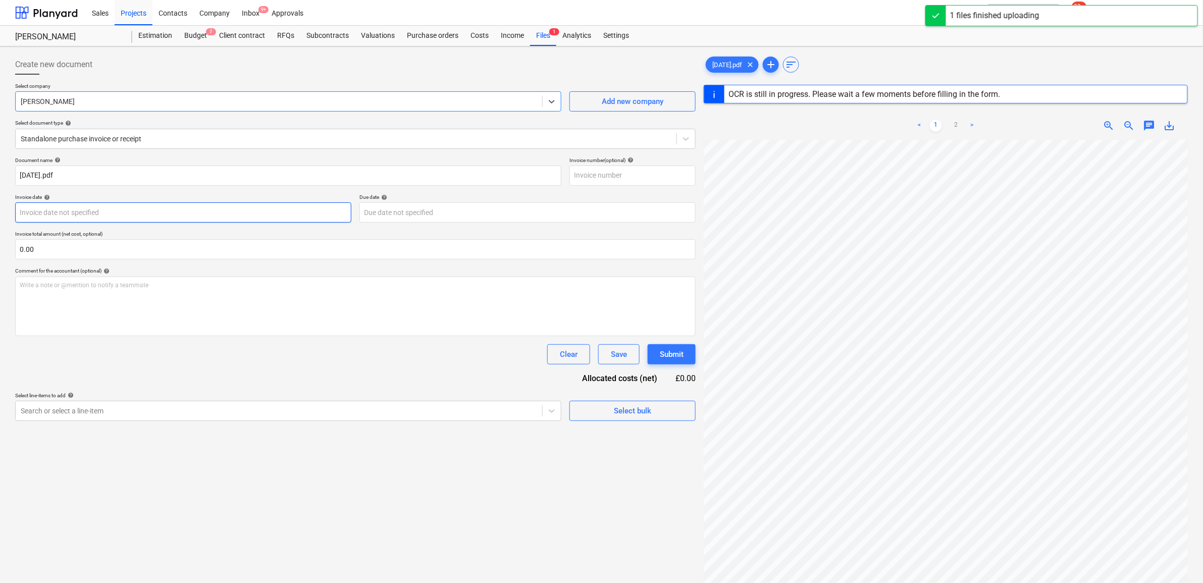
click at [100, 212] on body "Sales Projects Contacts Company Inbox 9+ Approvals format_size keyboard_arrow_d…" at bounding box center [601, 291] width 1203 height 583
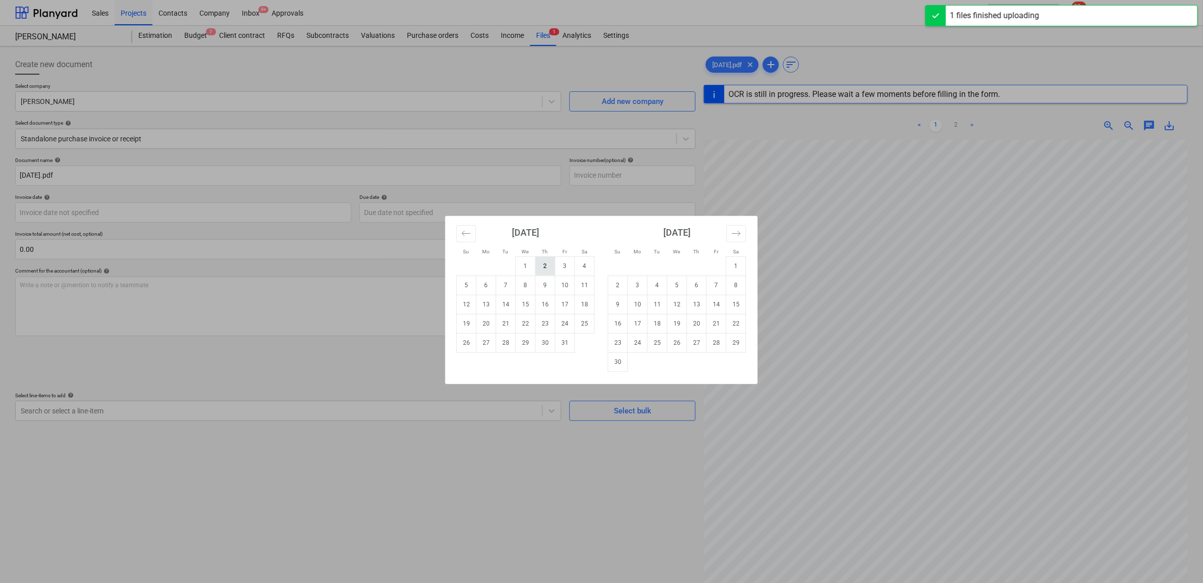
click at [550, 264] on td "2" at bounding box center [546, 266] width 20 height 19
type input "[DATE]"
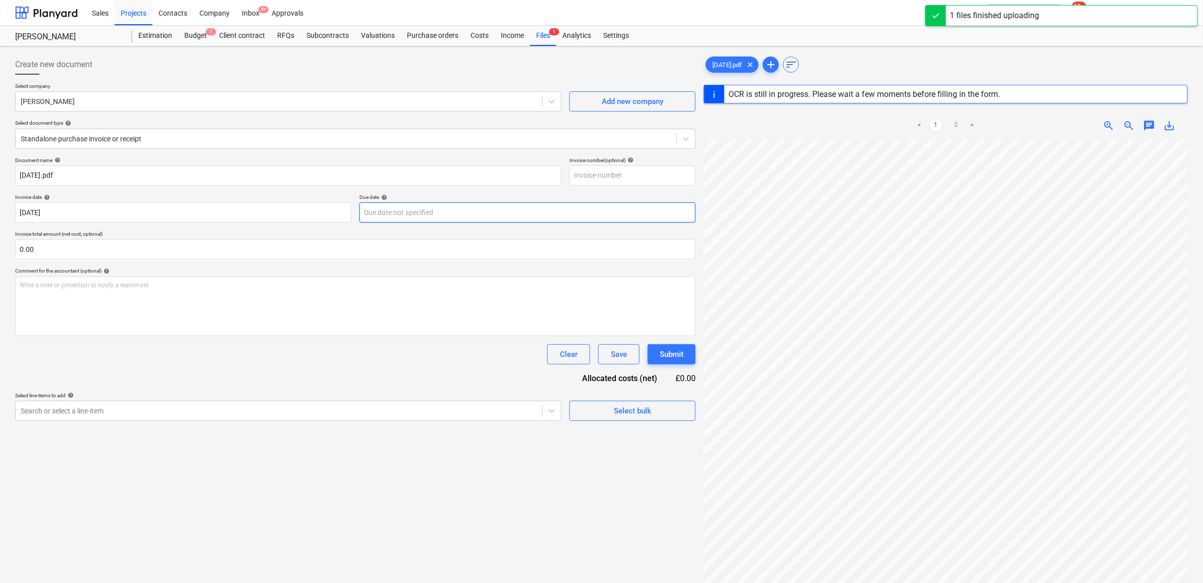
click at [430, 208] on body "Sales Projects Contacts Company Inbox 9+ Approvals format_size keyboard_arrow_d…" at bounding box center [601, 291] width 1203 height 583
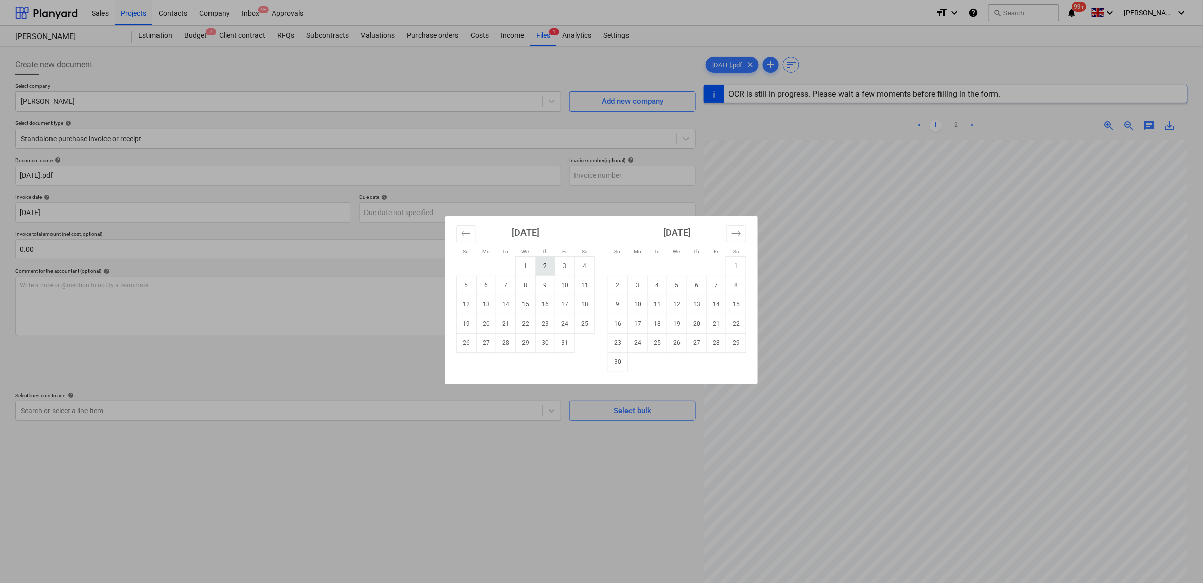
click at [545, 268] on td "2" at bounding box center [546, 266] width 20 height 19
type input "[DATE]"
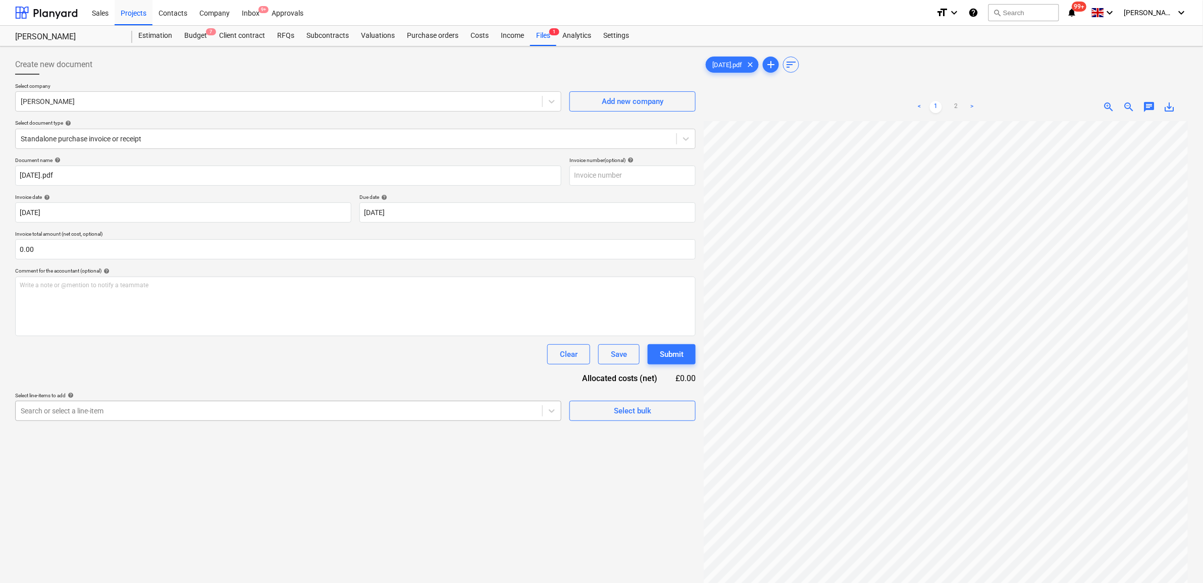
click at [269, 407] on div at bounding box center [279, 411] width 517 height 10
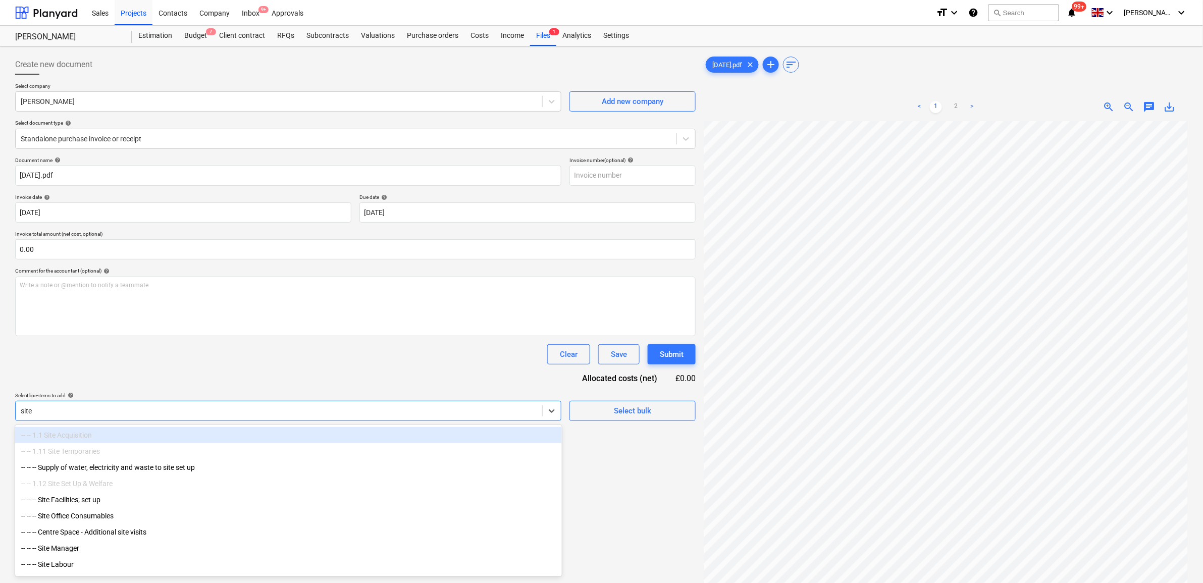
type input "site m"
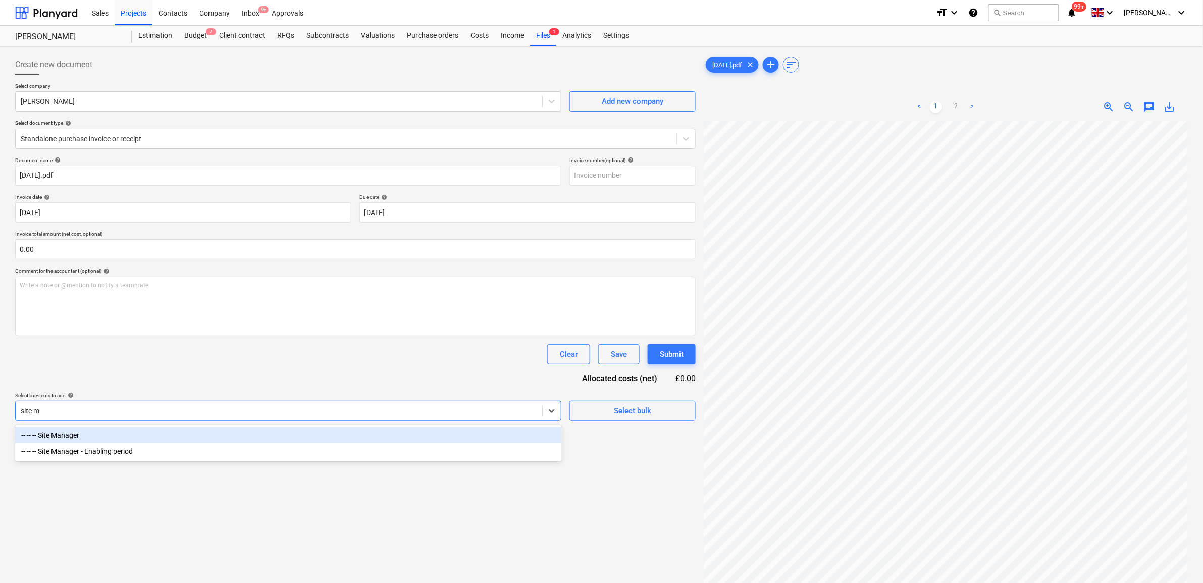
click at [260, 442] on div "-- -- -- Site Manager" at bounding box center [288, 435] width 547 height 16
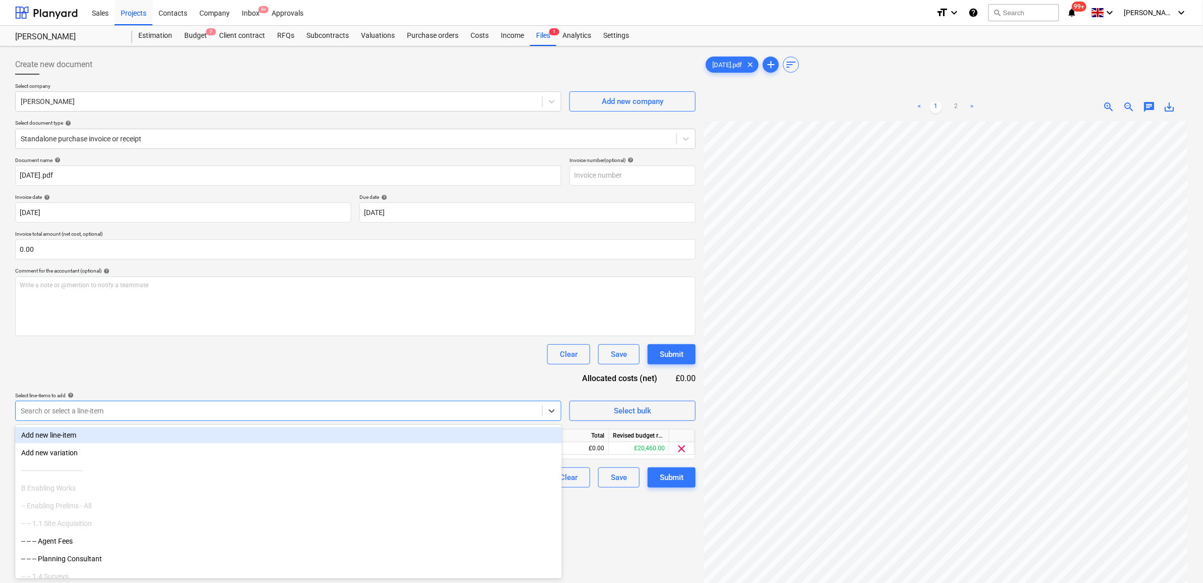
click at [270, 372] on div "Document name help 02.10.25.pdf Invoice number (optional) help Invoice date hel…" at bounding box center [355, 322] width 681 height 331
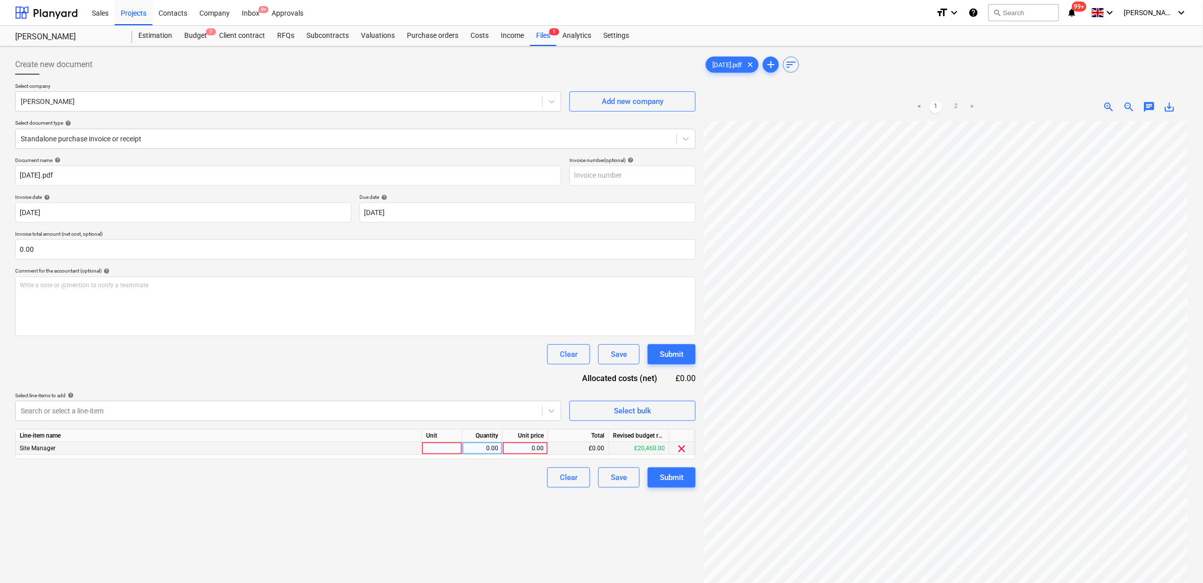
click at [531, 450] on div "0.00" at bounding box center [525, 448] width 37 height 13
type input "1400"
click at [505, 526] on div "Create new document Select company Chris Quinn Add new company Select document …" at bounding box center [355, 365] width 689 height 630
click at [674, 481] on div "Submit" at bounding box center [672, 477] width 24 height 13
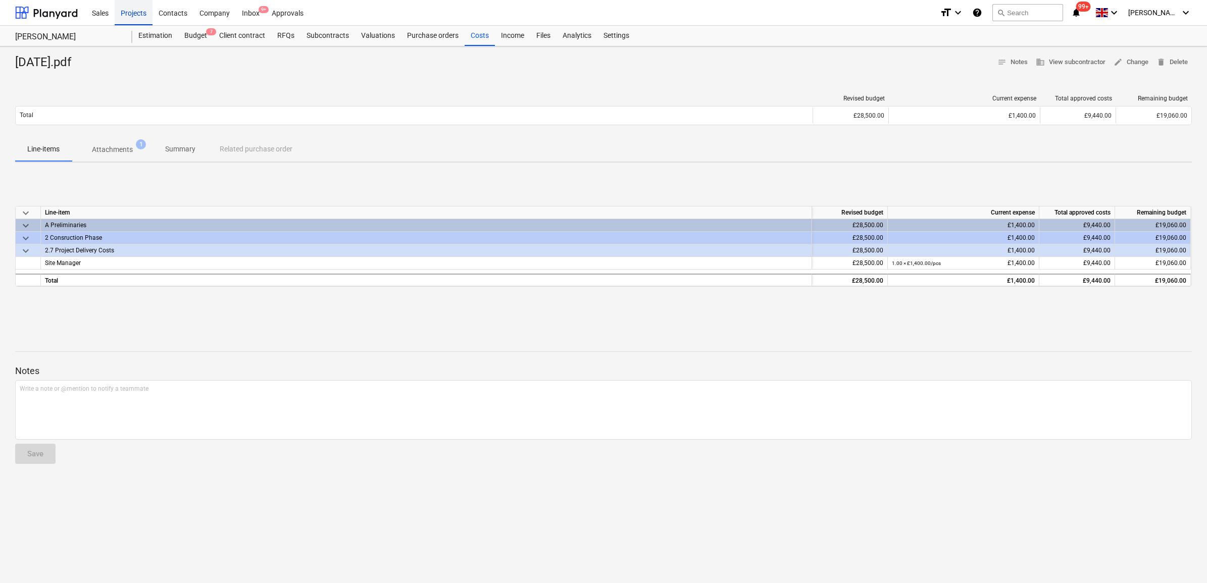
drag, startPoint x: 127, startPoint y: 8, endPoint x: 131, endPoint y: 20, distance: 12.8
click at [127, 9] on div "Projects" at bounding box center [134, 12] width 38 height 26
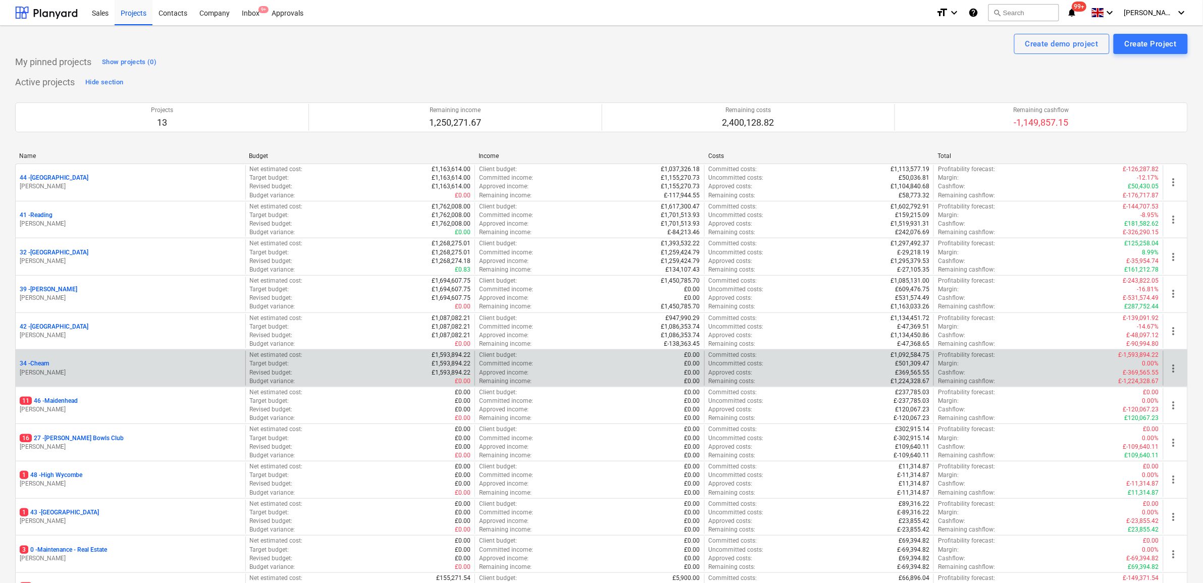
click at [39, 365] on p "34 - Cheam" at bounding box center [34, 364] width 29 height 9
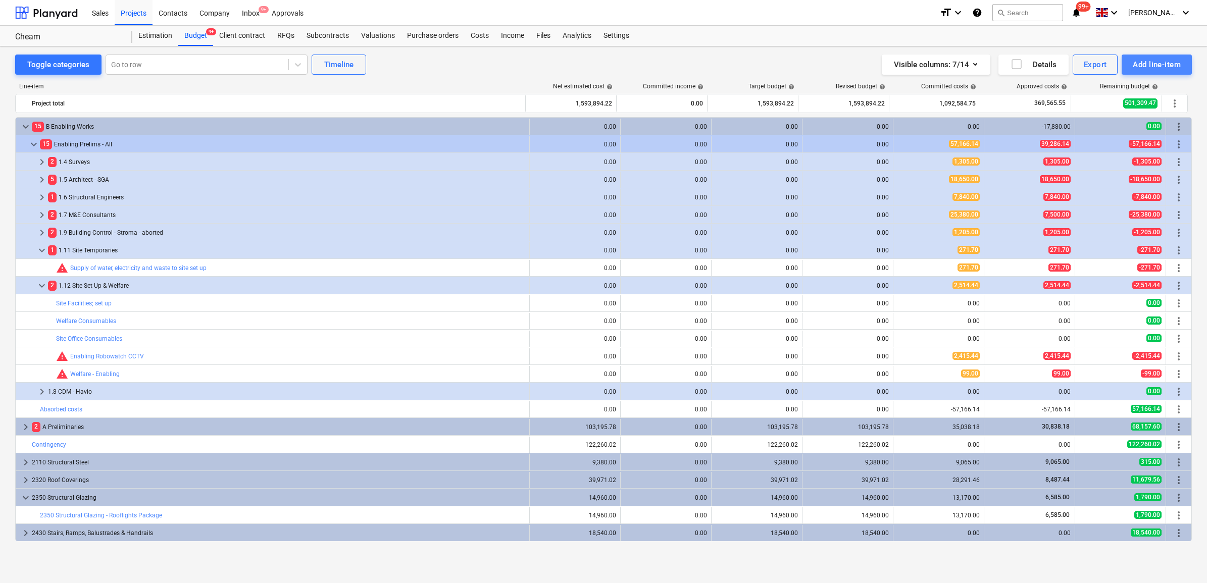
click at [1157, 67] on div "Add line-item" at bounding box center [1157, 64] width 48 height 13
click at [481, 33] on div at bounding box center [603, 291] width 1207 height 583
click at [486, 36] on div "Costs" at bounding box center [480, 36] width 30 height 20
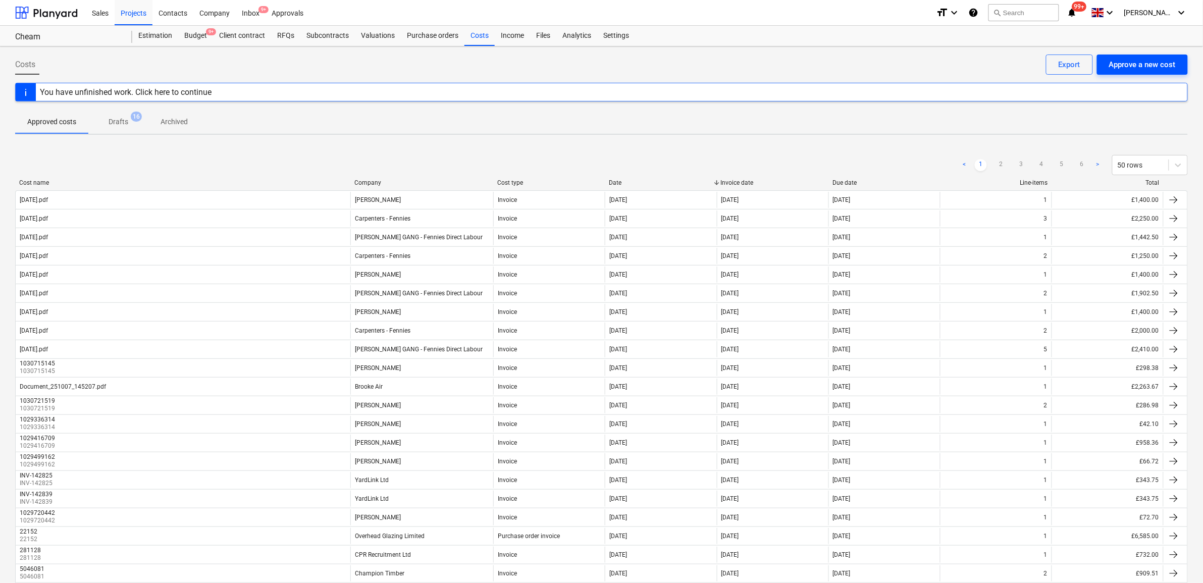
click at [1149, 68] on div "Approve a new cost" at bounding box center [1142, 64] width 67 height 13
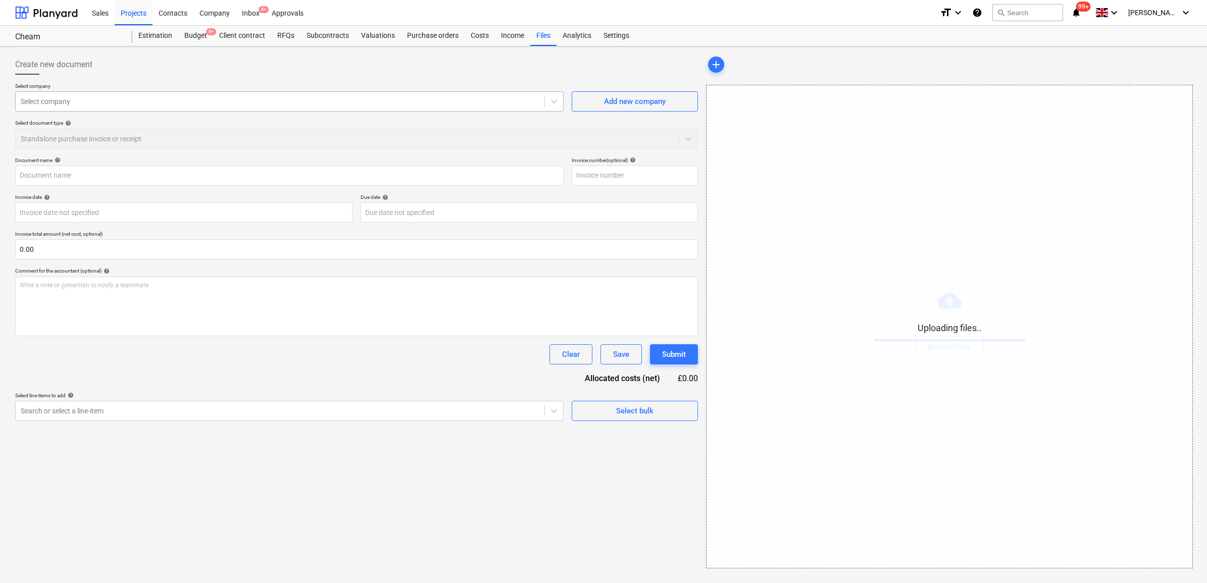
click at [71, 106] on div at bounding box center [280, 101] width 519 height 10
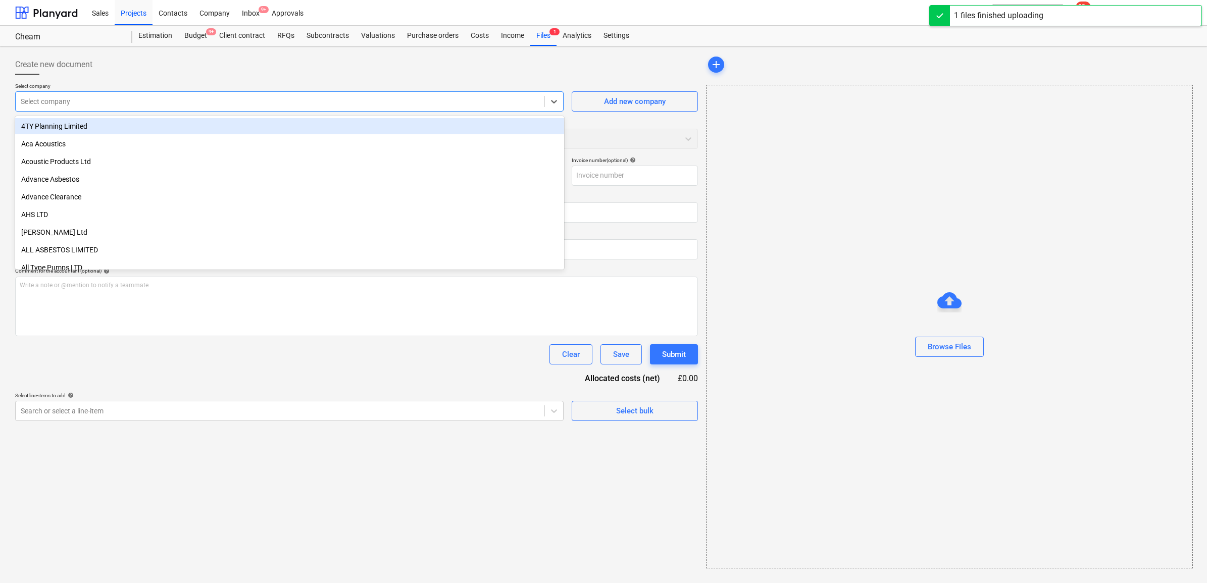
type input "02.10.25.pdf"
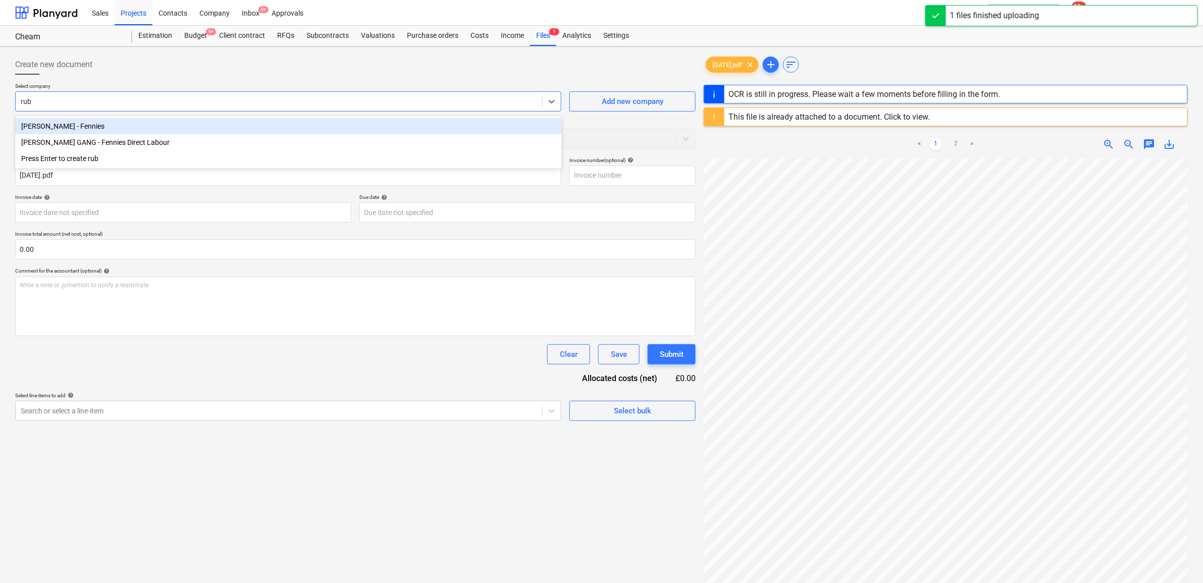
type input "rubi"
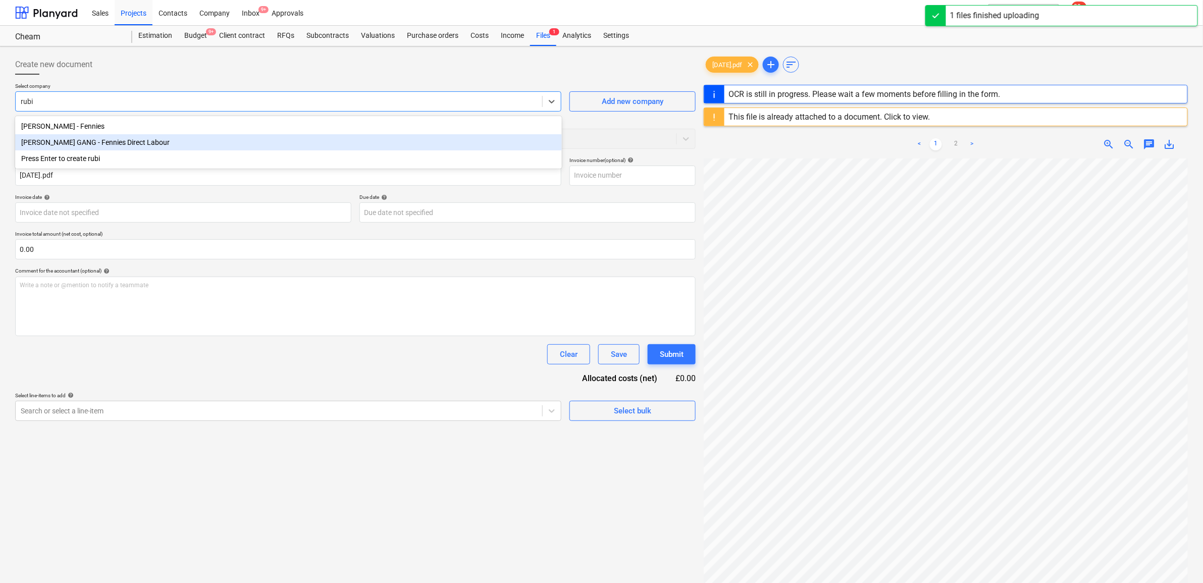
click at [109, 142] on div "[PERSON_NAME] GANG - Fennies Direct Labour" at bounding box center [288, 142] width 547 height 16
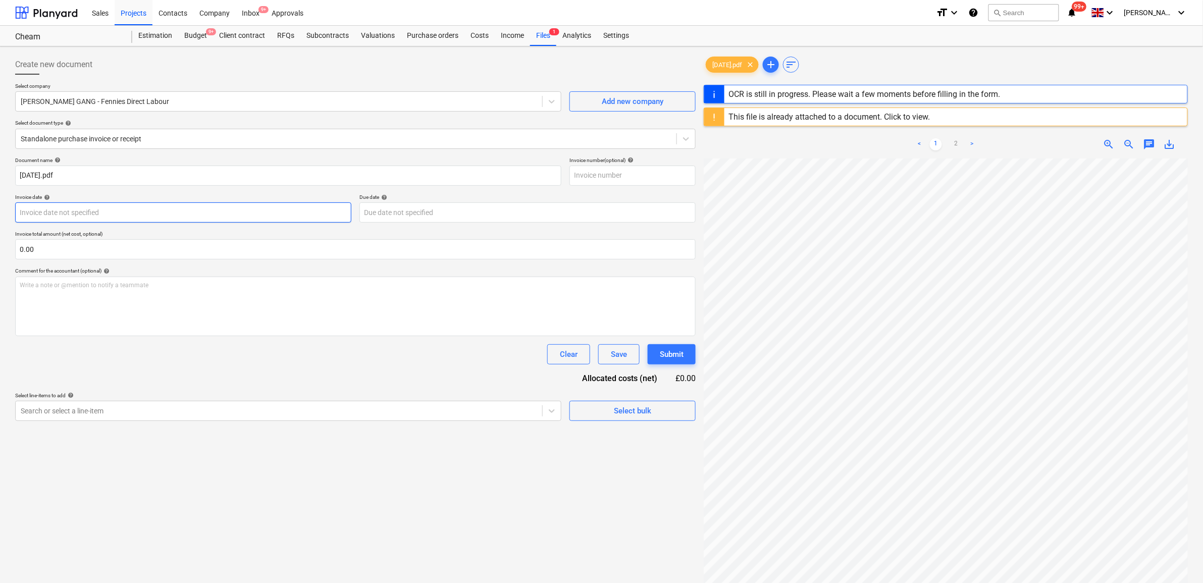
click at [62, 215] on body "Sales Projects Contacts Company Inbox 9+ Approvals format_size keyboard_arrow_d…" at bounding box center [601, 291] width 1203 height 583
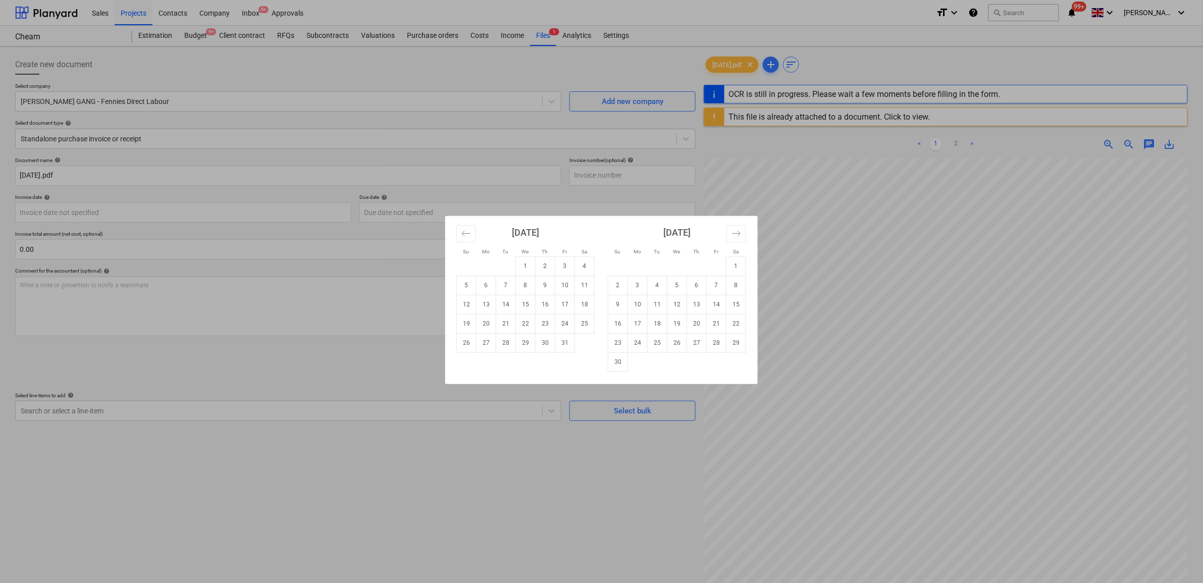
drag, startPoint x: 539, startPoint y: 263, endPoint x: 546, endPoint y: 264, distance: 7.1
click at [540, 263] on td "2" at bounding box center [546, 266] width 20 height 19
type input "[DATE]"
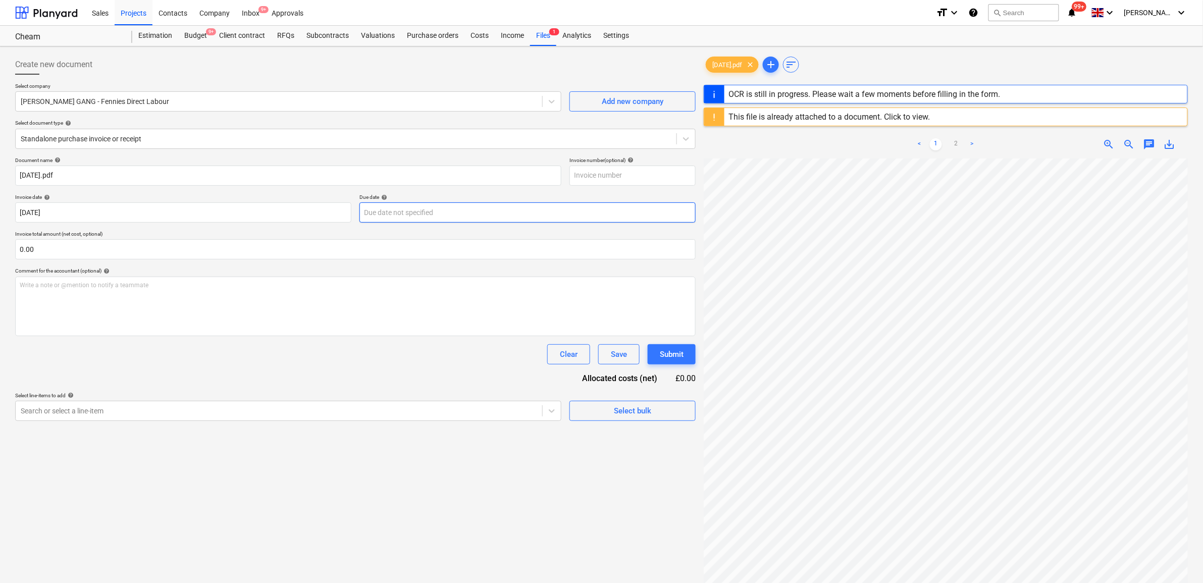
click at [388, 206] on body "Sales Projects Contacts Company Inbox 9+ Approvals format_size keyboard_arrow_d…" at bounding box center [601, 291] width 1203 height 583
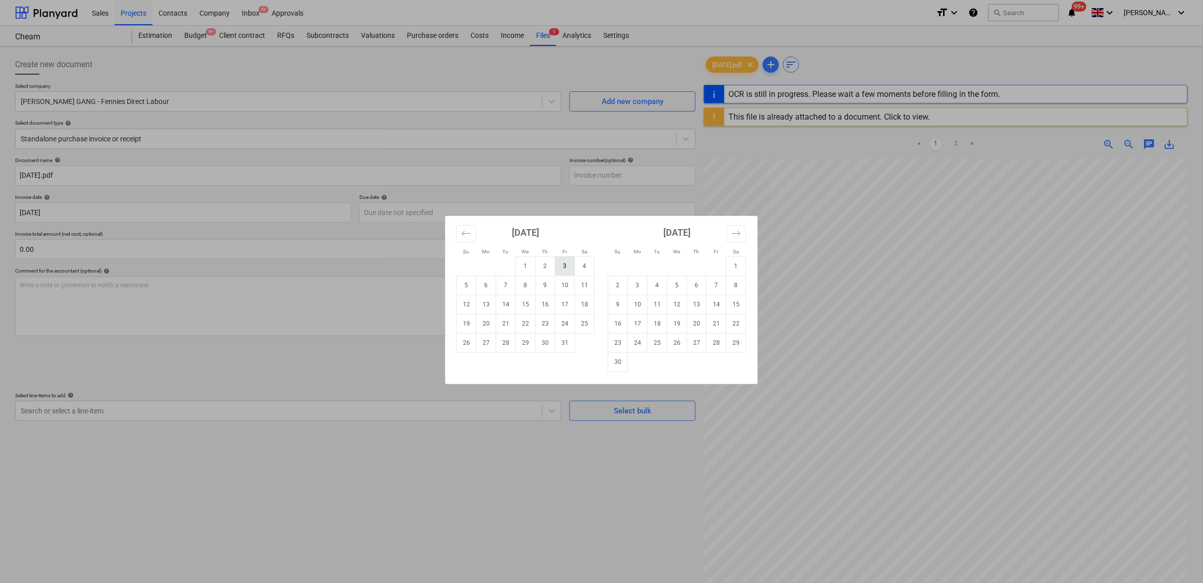
click at [555, 269] on td "3" at bounding box center [565, 266] width 20 height 19
type input "[DATE]"
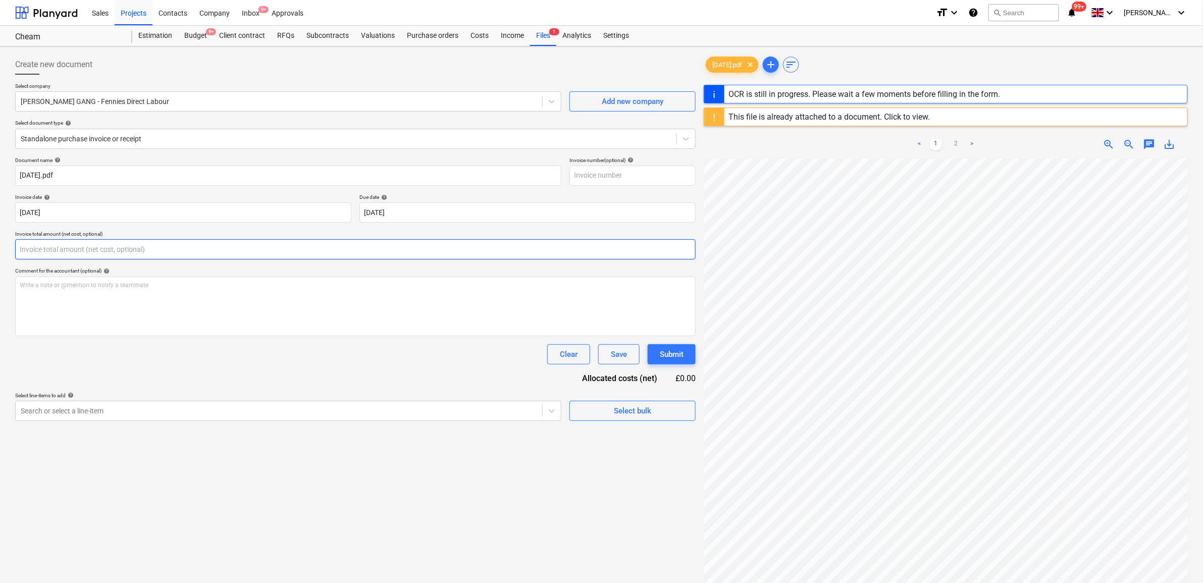
drag, startPoint x: 357, startPoint y: 246, endPoint x: 352, endPoint y: 248, distance: 5.2
click at [356, 246] on input "text" at bounding box center [355, 249] width 681 height 20
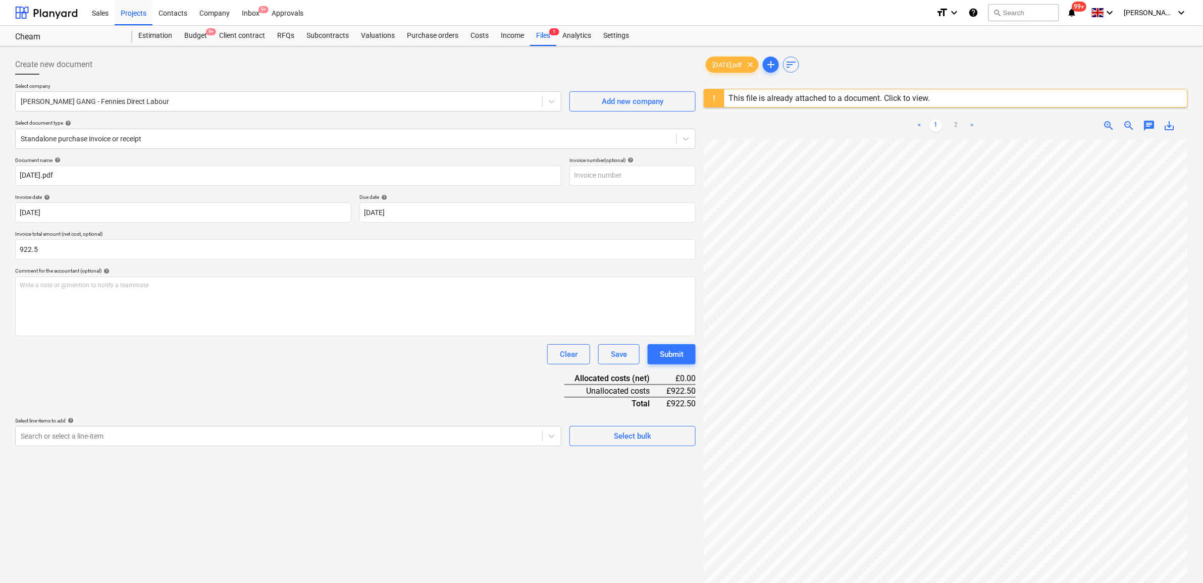
type input "922.50"
click at [265, 376] on div "Document name help 02.10.25.pdf Invoice number (optional) help Invoice date hel…" at bounding box center [355, 301] width 681 height 289
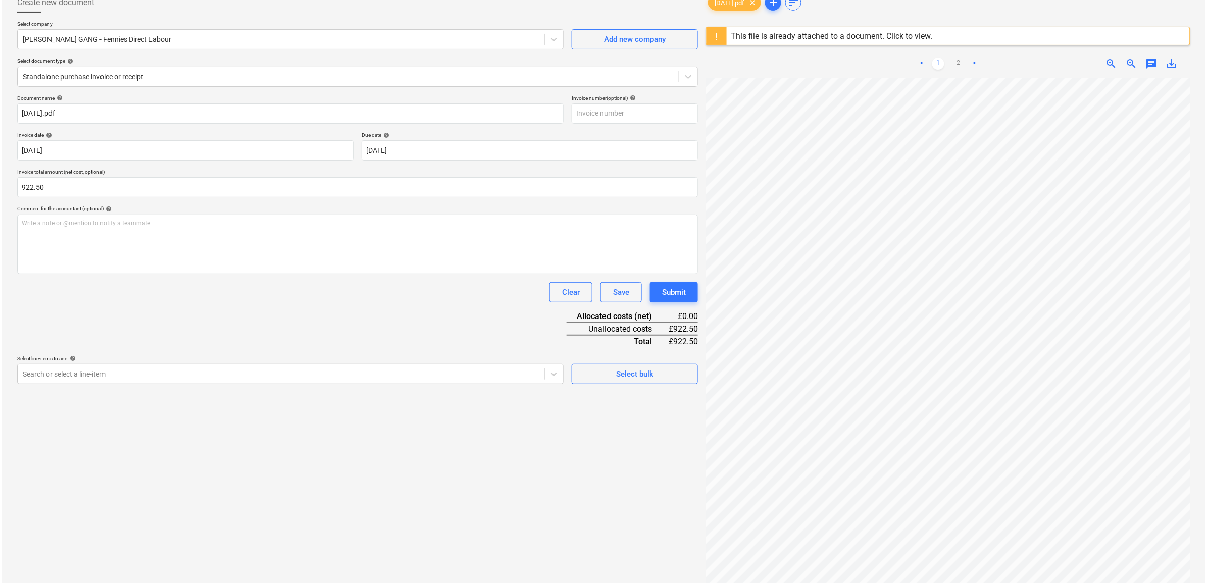
scroll to position [120, 0]
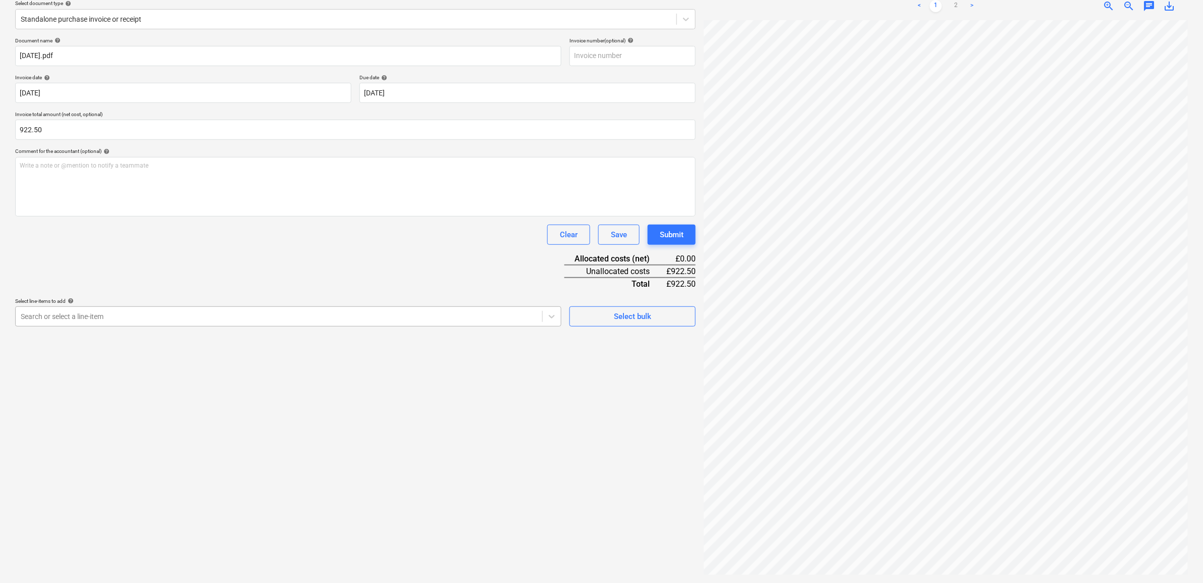
click at [283, 316] on div at bounding box center [279, 317] width 517 height 10
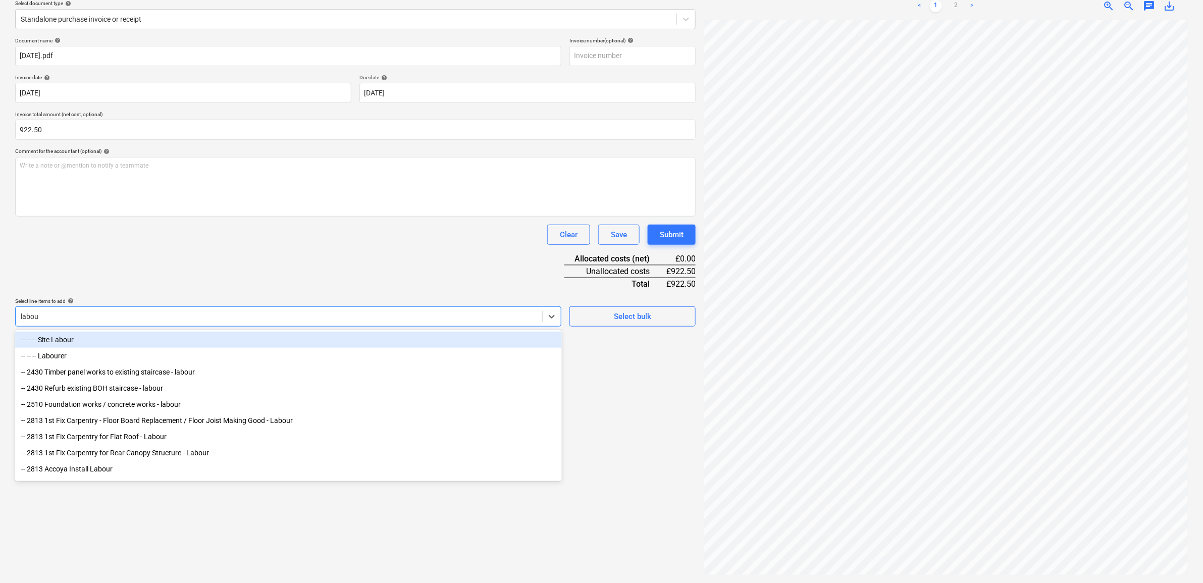
type input "labour"
click at [153, 342] on div "-- -- -- Site Labour" at bounding box center [288, 340] width 547 height 16
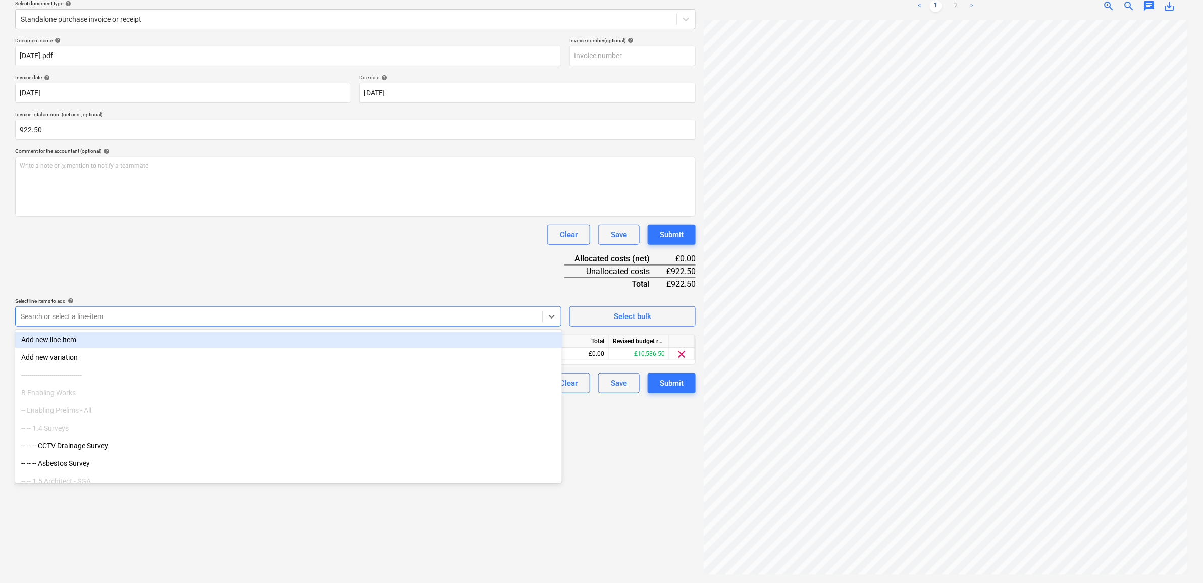
click at [301, 274] on div "Document name help 02.10.25.pdf Invoice number (optional) help Invoice date hel…" at bounding box center [355, 215] width 681 height 356
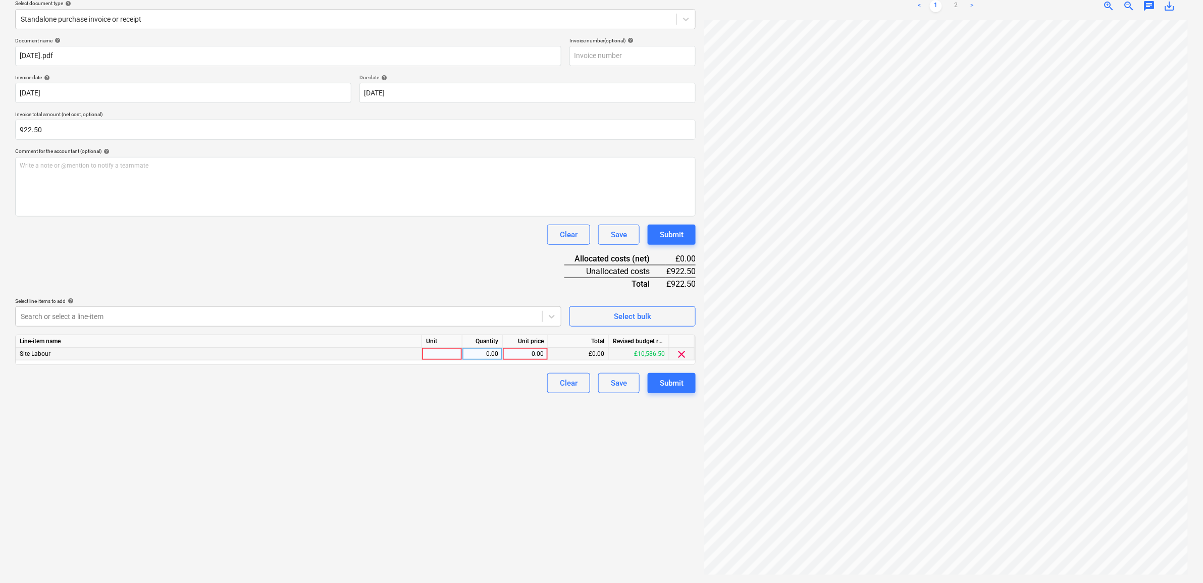
click at [536, 351] on div "0.00" at bounding box center [525, 354] width 37 height 13
type input "922.5"
click at [519, 471] on div "Create new document Select company RUBIN GANG - Fennies Direct Labour Add new c…" at bounding box center [355, 255] width 689 height 648
click at [669, 384] on div "Submit" at bounding box center [672, 383] width 24 height 13
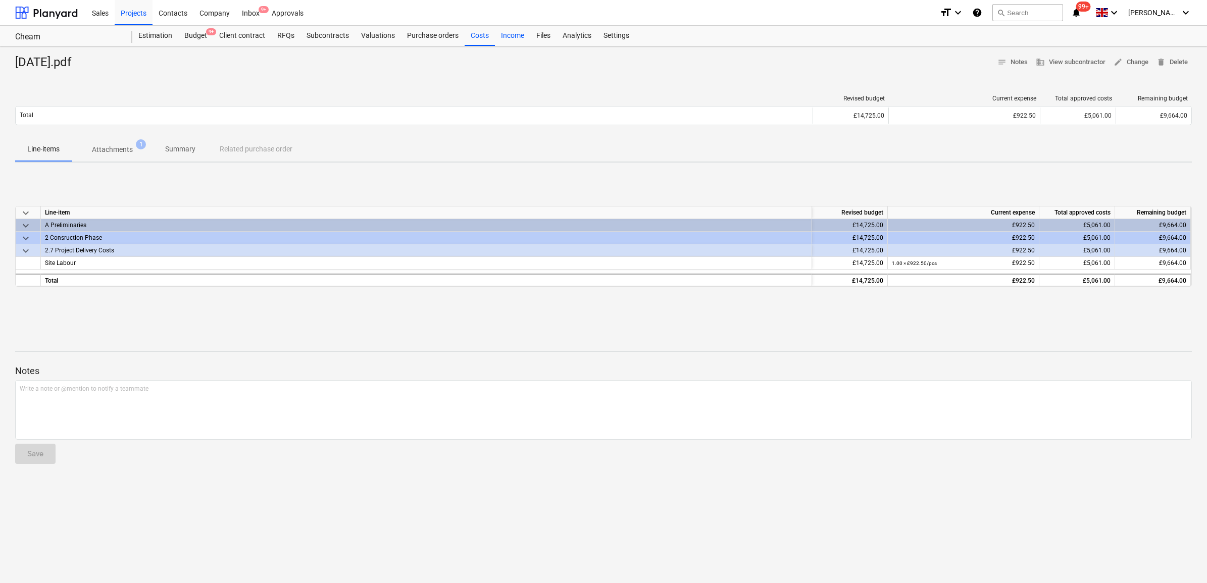
click at [470, 34] on div "Costs" at bounding box center [480, 36] width 30 height 20
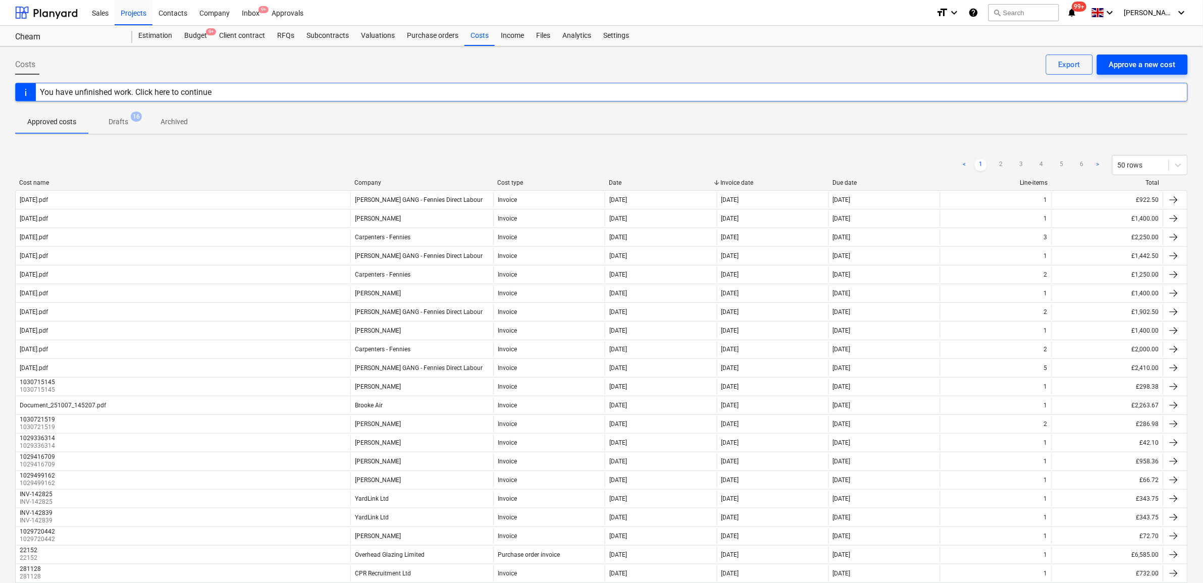
click at [1137, 64] on div "Approve a new cost" at bounding box center [1142, 64] width 67 height 13
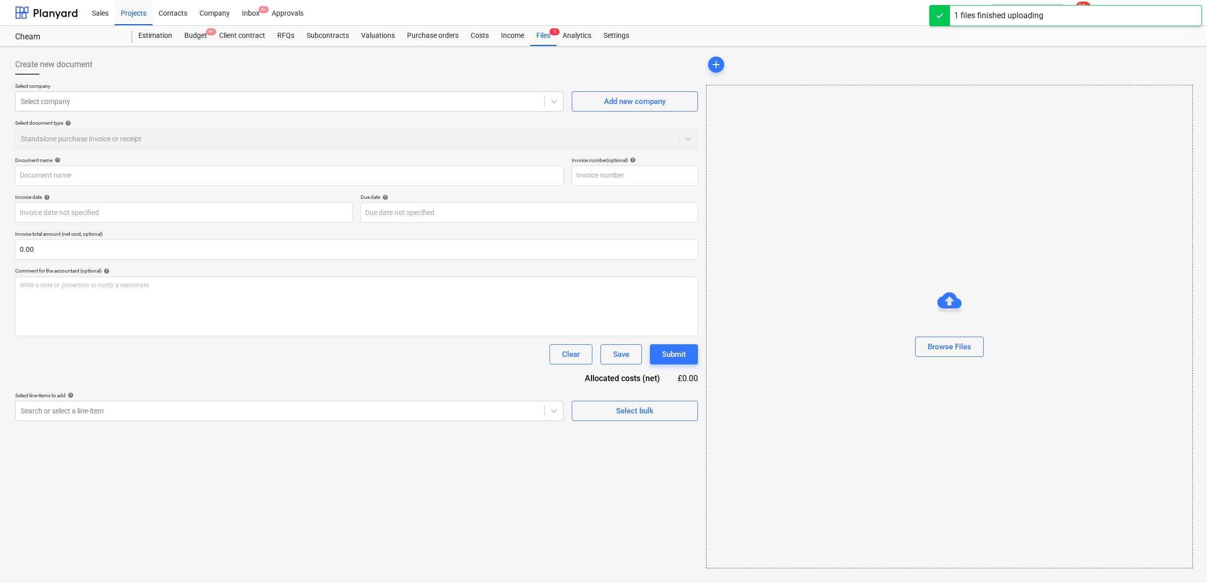
type input "02.10.25.pdf"
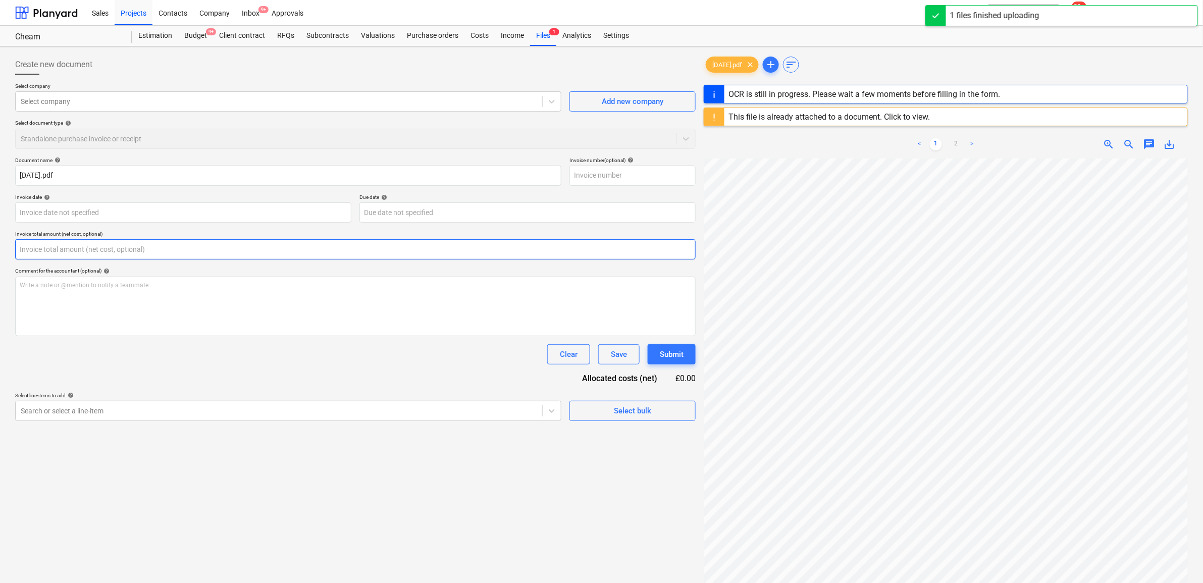
click at [74, 252] on input "text" at bounding box center [355, 249] width 681 height 20
type input "0.00"
click at [47, 105] on div at bounding box center [279, 101] width 517 height 10
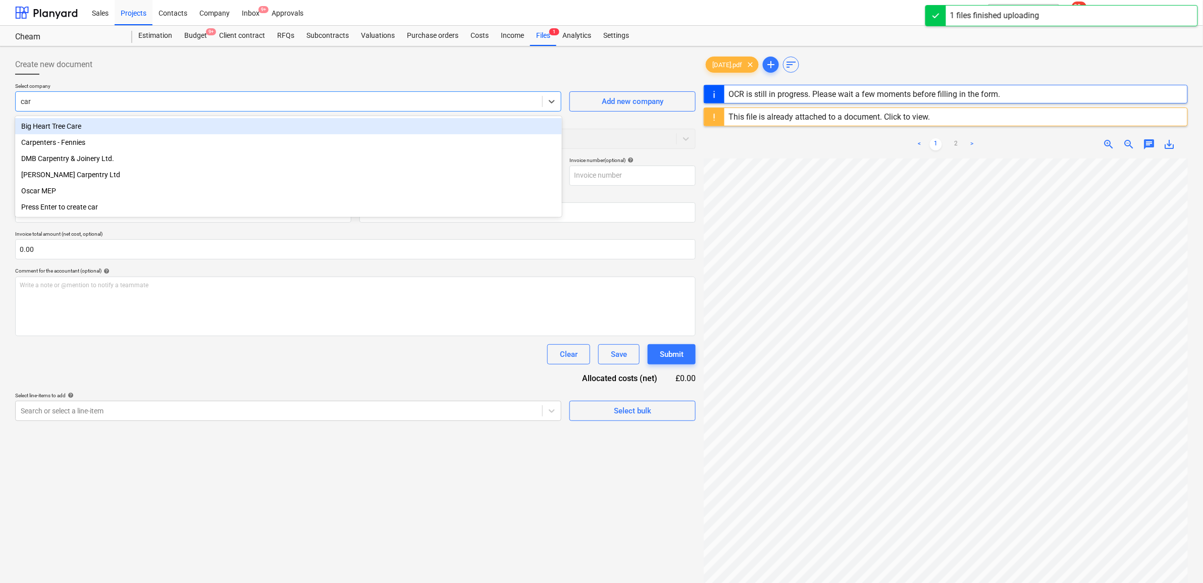
type input "carp"
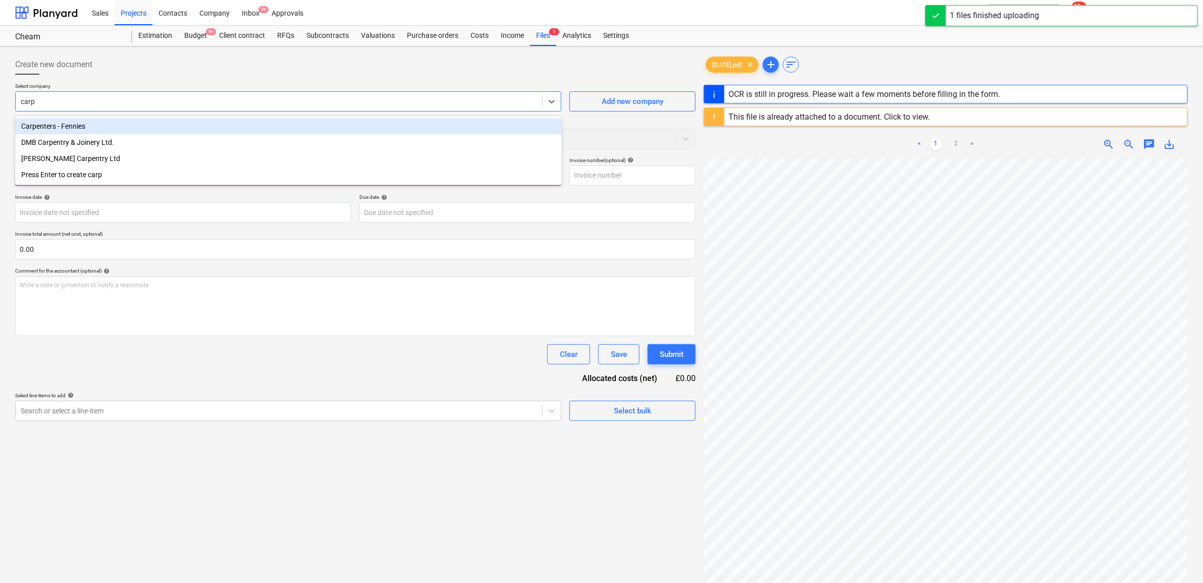
drag, startPoint x: 66, startPoint y: 122, endPoint x: 80, endPoint y: 168, distance: 47.4
click at [67, 122] on div "Carpenters - Fennies" at bounding box center [288, 126] width 547 height 16
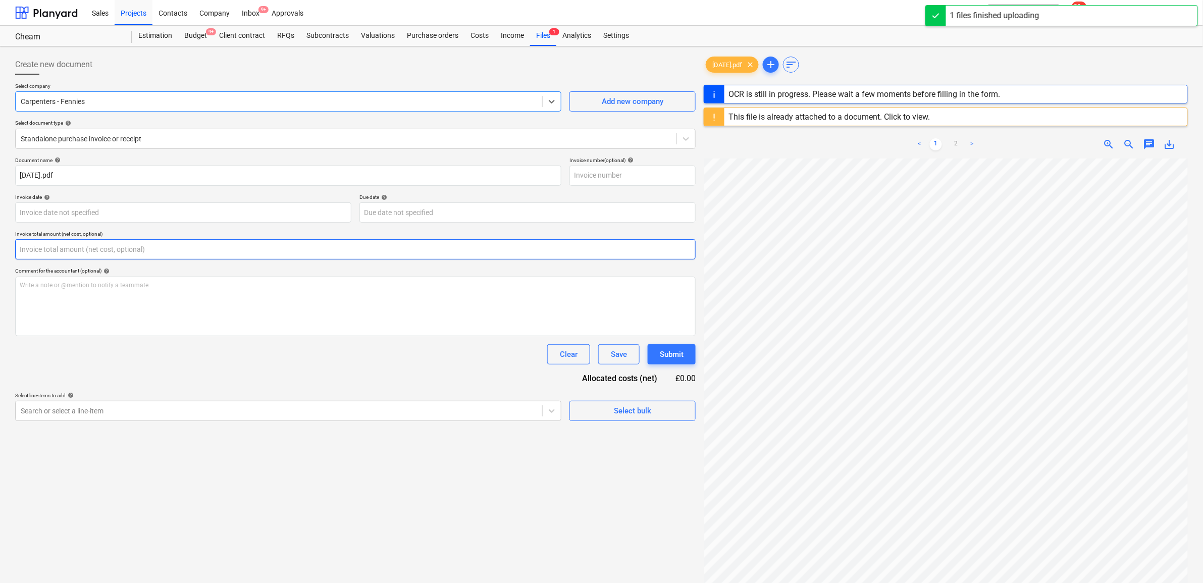
click at [62, 253] on input "text" at bounding box center [355, 249] width 681 height 20
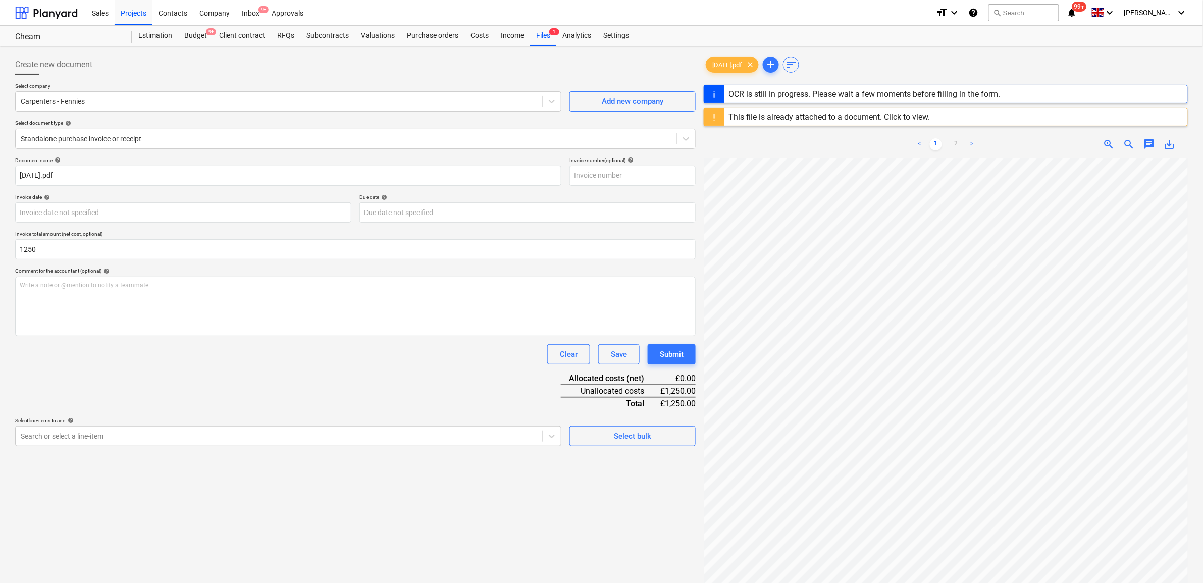
type input "1,250.00"
click at [77, 361] on div "Clear Save Submit" at bounding box center [355, 354] width 681 height 20
click at [87, 215] on body "Sales Projects Contacts Company Inbox 9+ Approvals format_size keyboard_arrow_d…" at bounding box center [601, 291] width 1203 height 583
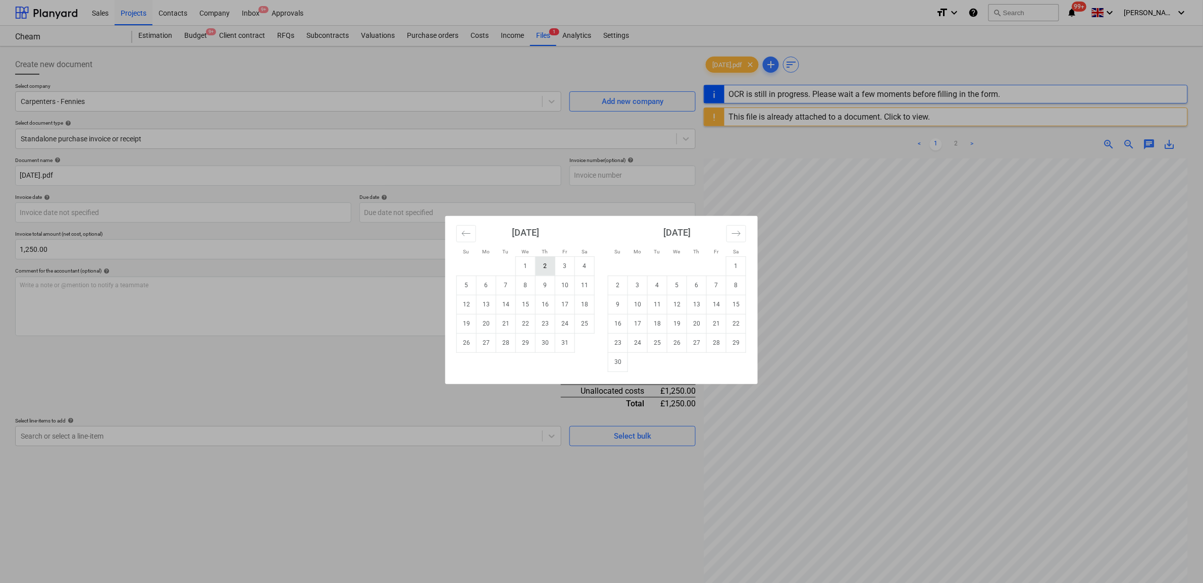
click at [549, 263] on td "2" at bounding box center [546, 266] width 20 height 19
type input "[DATE]"
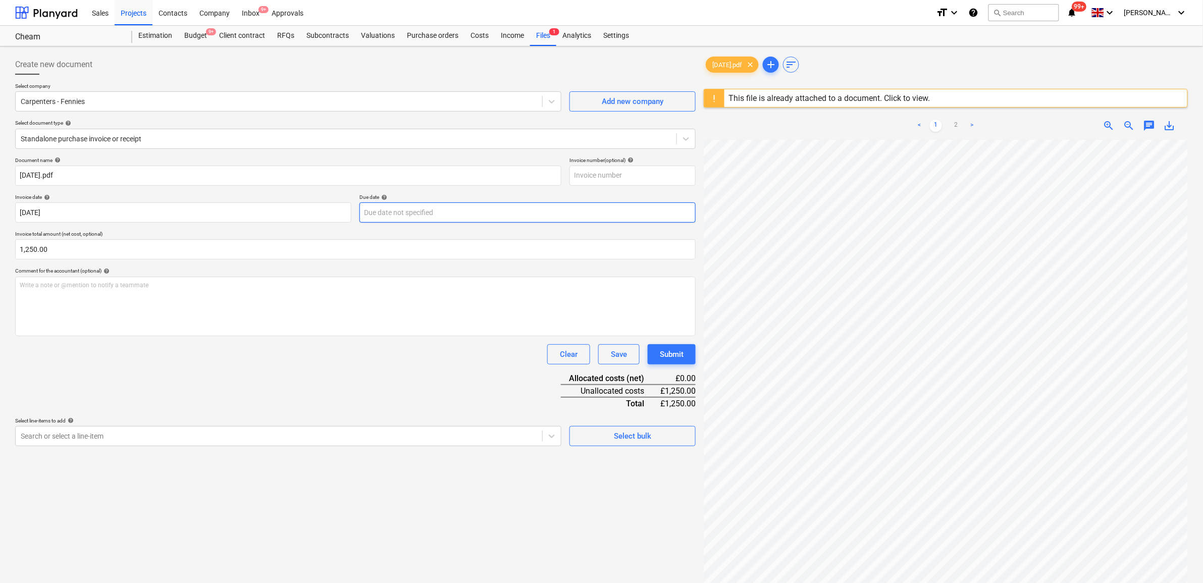
click at [436, 211] on body "Sales Projects Contacts Company Inbox 9+ Approvals format_size keyboard_arrow_d…" at bounding box center [601, 291] width 1203 height 583
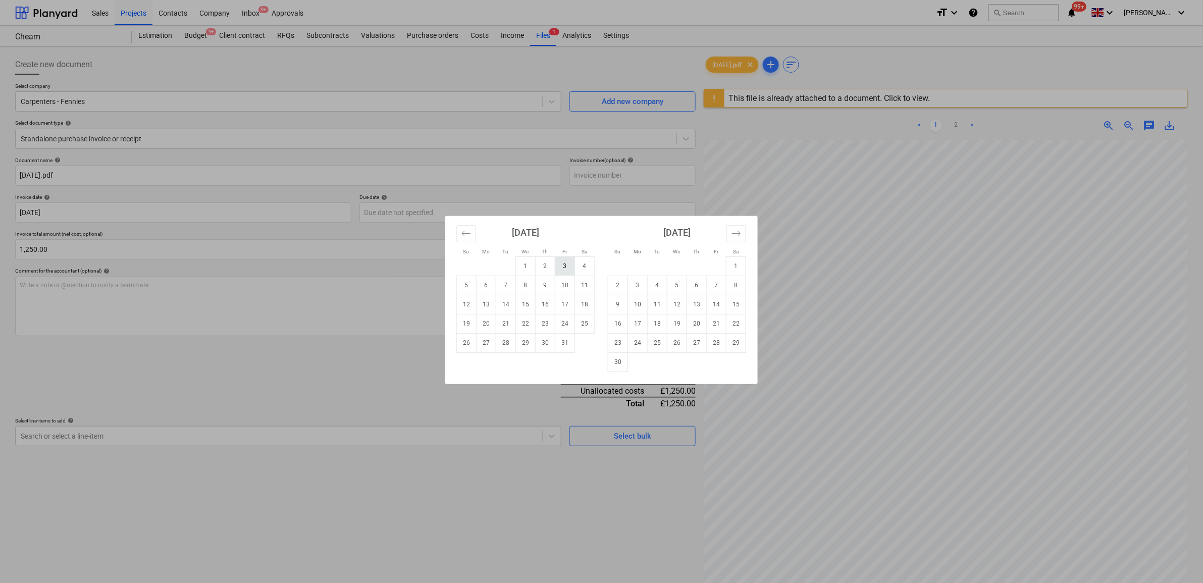
click at [562, 261] on td "3" at bounding box center [565, 266] width 20 height 19
type input "[DATE]"
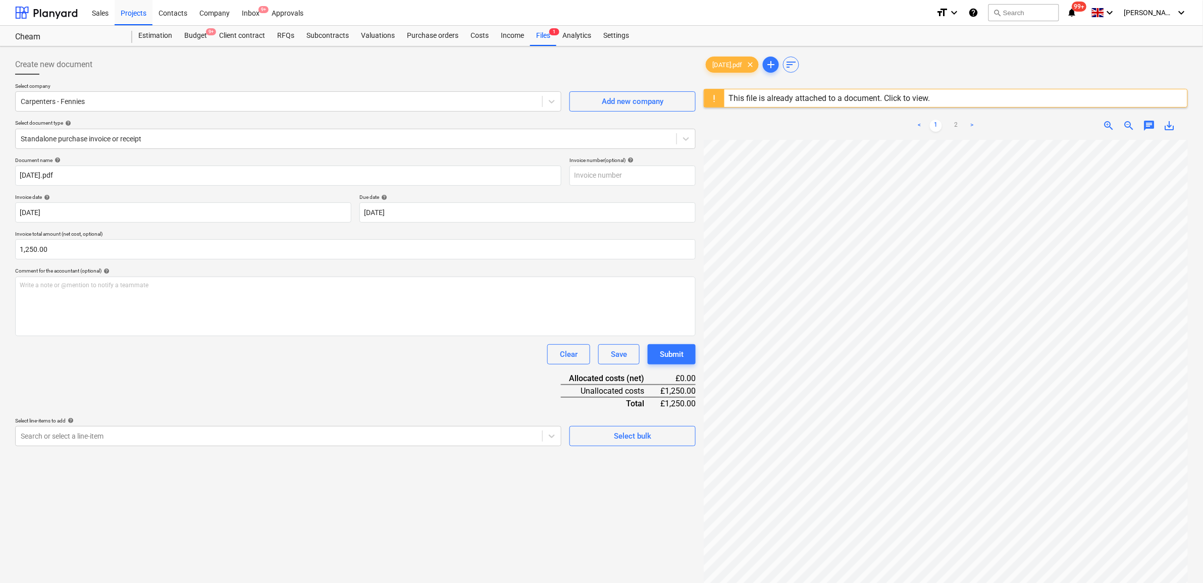
click at [448, 376] on div "Document name help 02.10.25.pdf Invoice number (optional) help Invoice date hel…" at bounding box center [355, 301] width 681 height 289
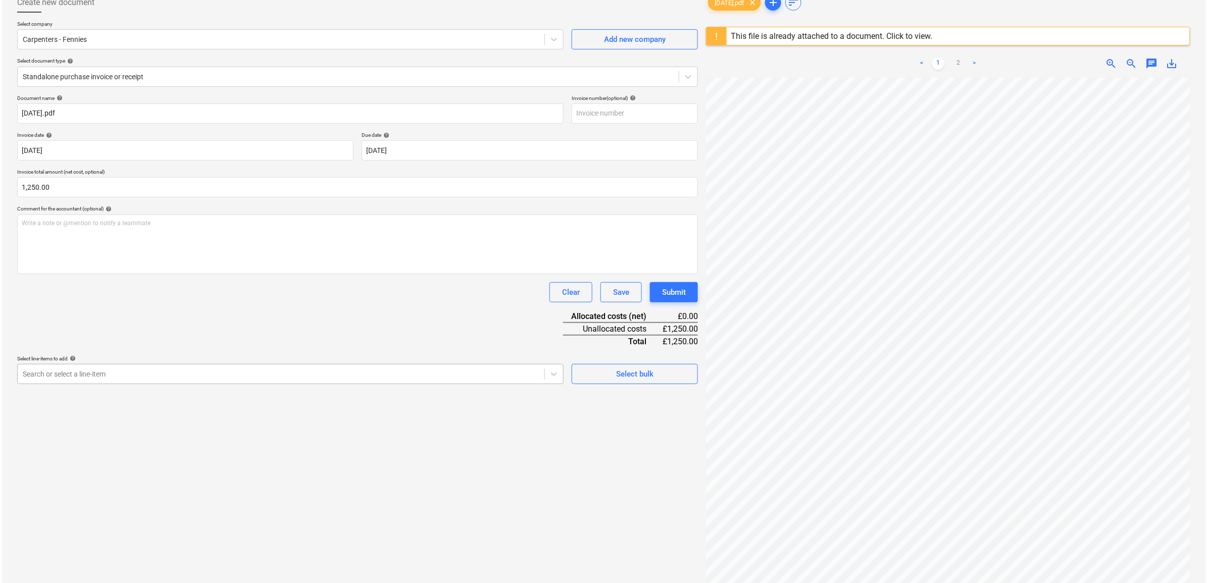
scroll to position [120, 0]
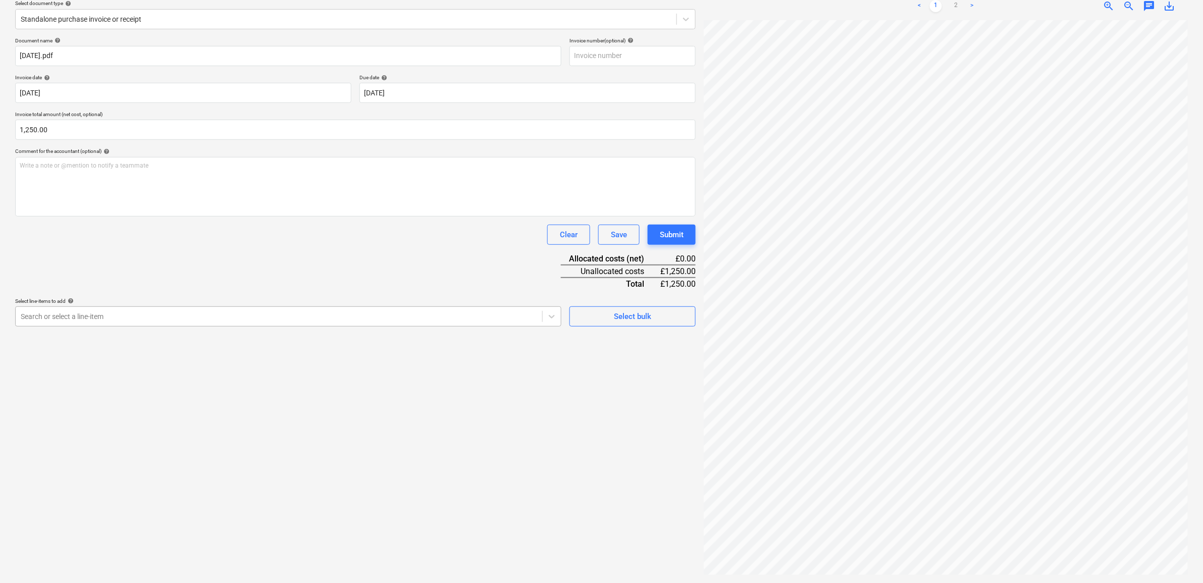
click at [425, 312] on div at bounding box center [279, 317] width 517 height 10
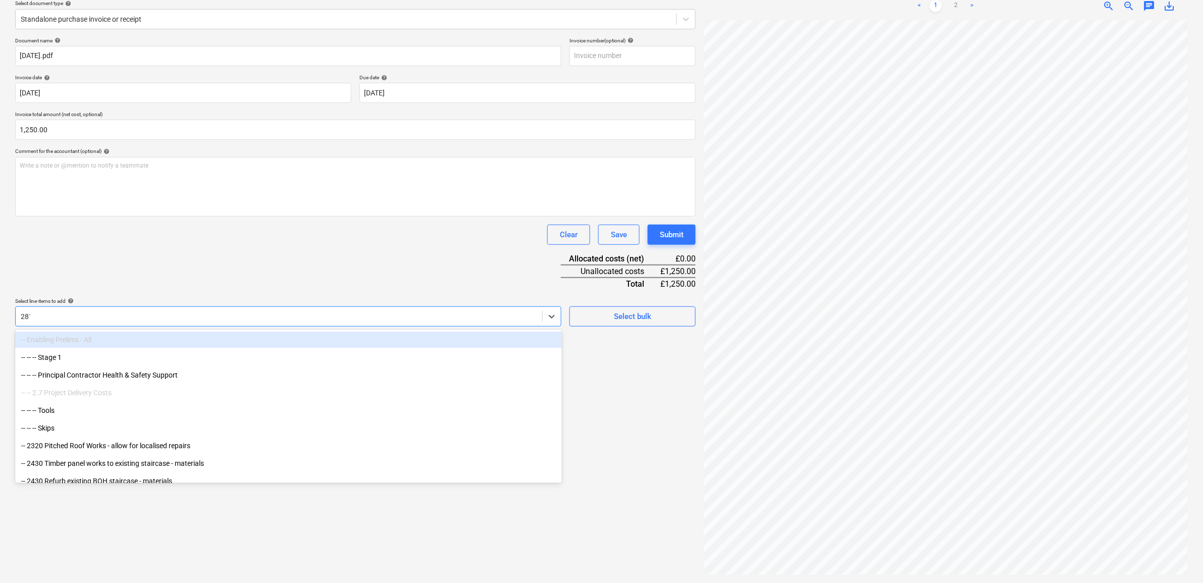
type input "2813"
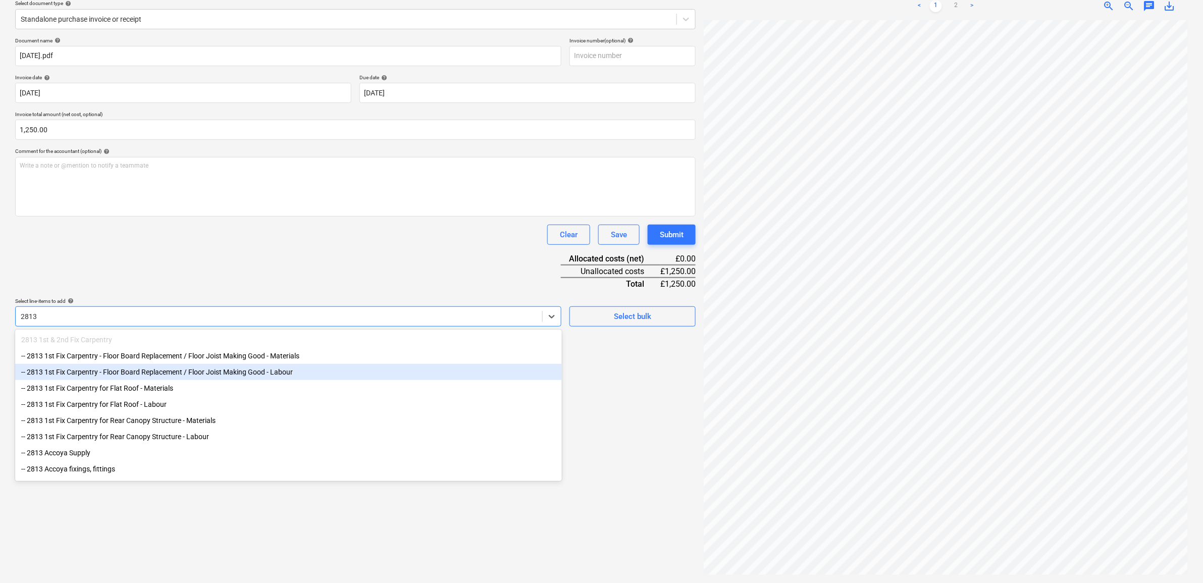
click at [261, 369] on div "-- 2813 1st Fix Carpentry - Floor Board Replacement / Floor Joist Making Good -…" at bounding box center [288, 372] width 547 height 16
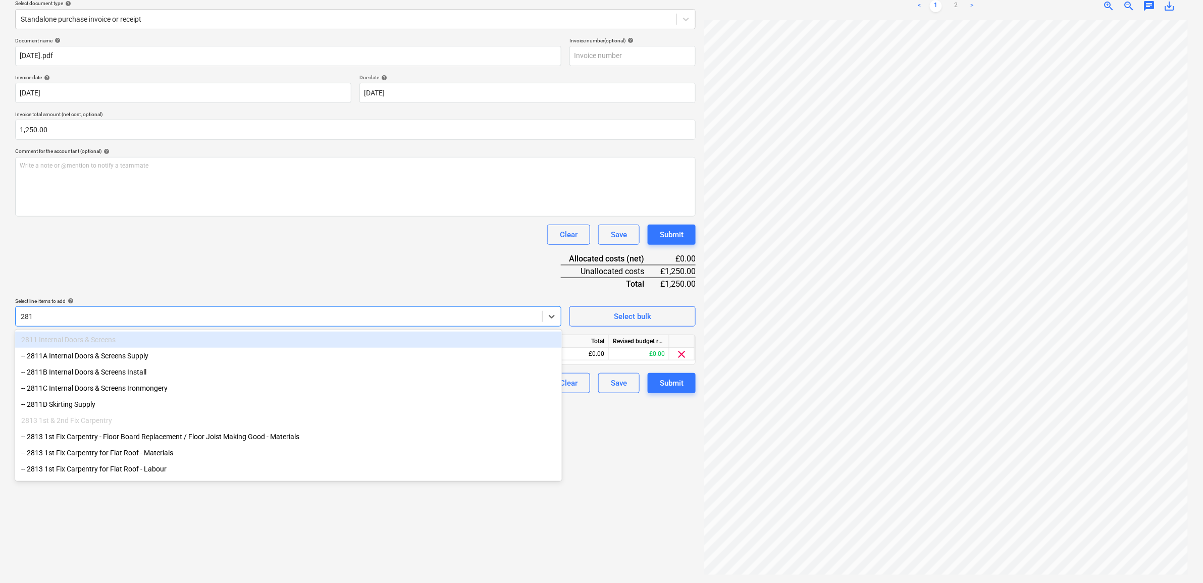
type input "2813"
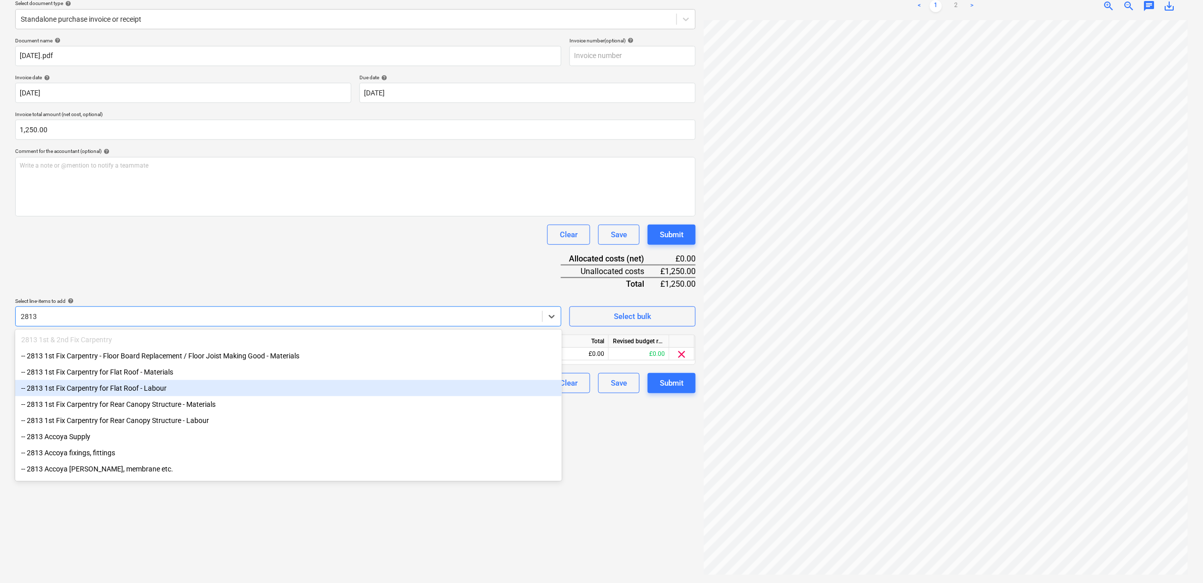
click at [187, 389] on div "-- 2813 1st Fix Carpentry for Flat Roof - Labour" at bounding box center [288, 388] width 547 height 16
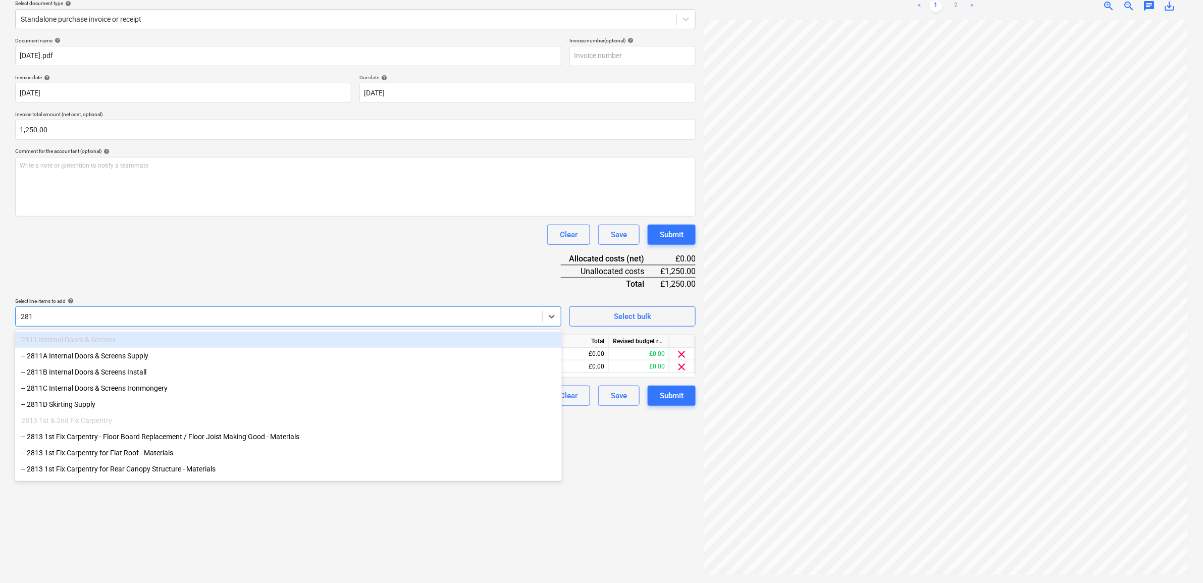
type input "2813"
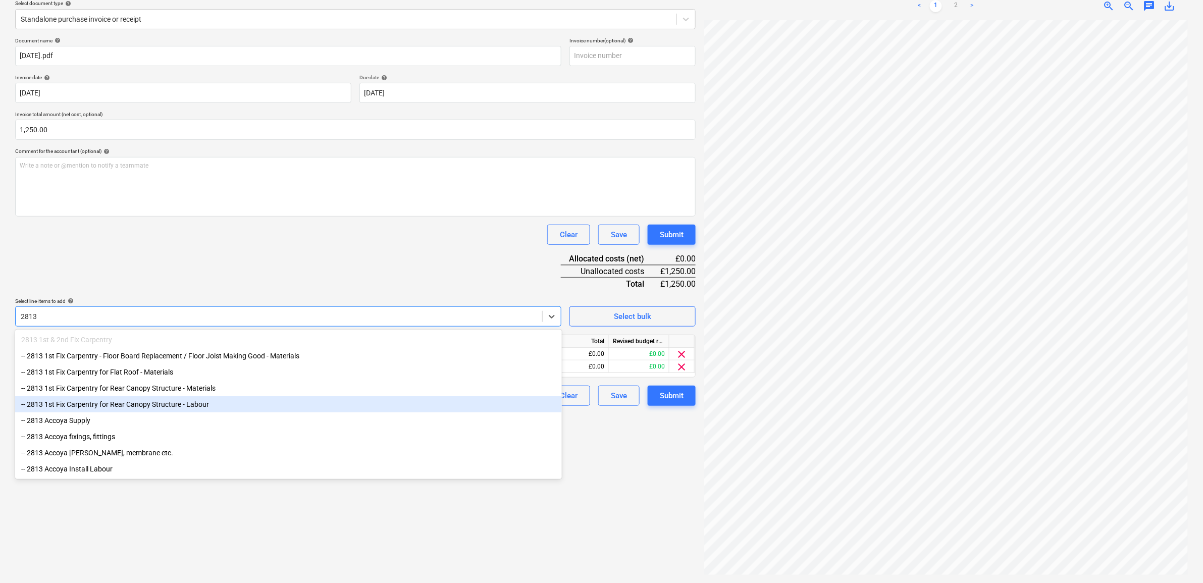
click at [222, 403] on div "-- 2813 1st Fix Carpentry for Rear Canopy Structure - Labour" at bounding box center [288, 404] width 547 height 16
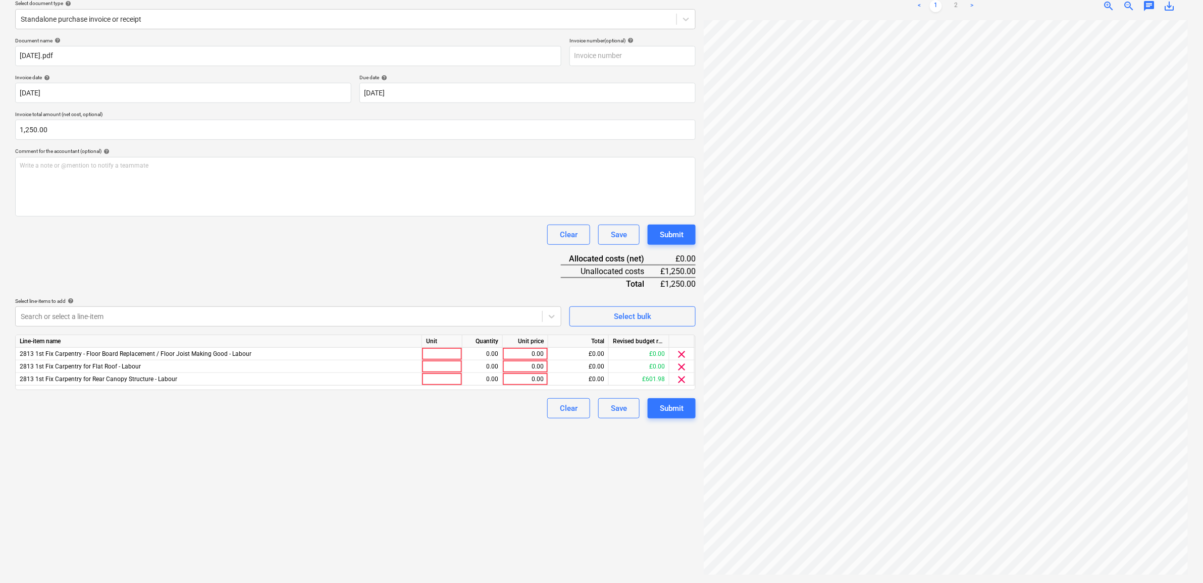
drag, startPoint x: 261, startPoint y: 285, endPoint x: 334, endPoint y: 301, distance: 75.4
click at [261, 285] on div "Document name help 02.10.25.pdf Invoice number (optional) help Invoice date hel…" at bounding box center [355, 227] width 681 height 381
click at [523, 382] on div "0.00" at bounding box center [525, 379] width 37 height 13
type input "601.98"
drag, startPoint x: 456, startPoint y: 456, endPoint x: 472, endPoint y: 437, distance: 25.1
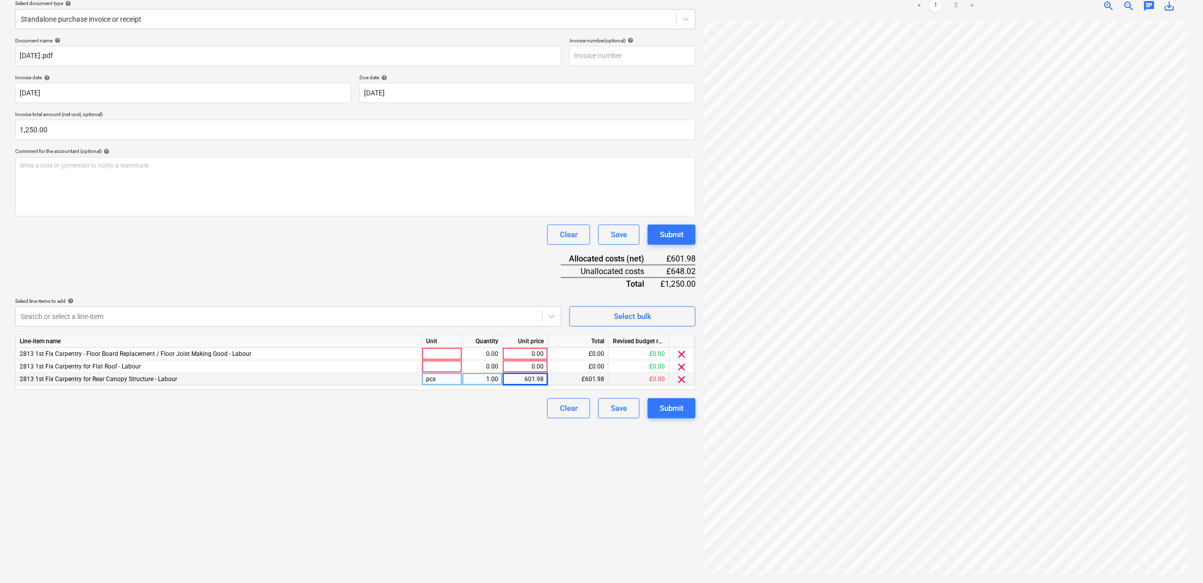
click at [453, 456] on div "Create new document Select company Carpenters - Fennies Add new company Select …" at bounding box center [355, 255] width 689 height 648
click at [537, 318] on div at bounding box center [279, 317] width 517 height 10
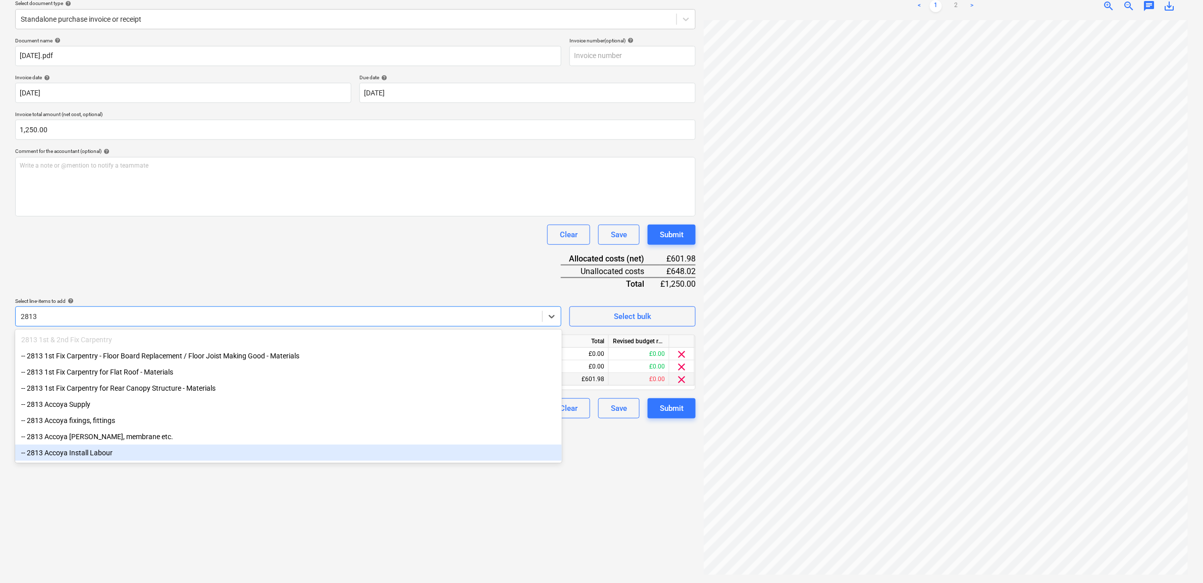
type input "2813"
click at [198, 491] on div "Create new document Select company Carpenters - Fennies Add new company Select …" at bounding box center [355, 255] width 689 height 648
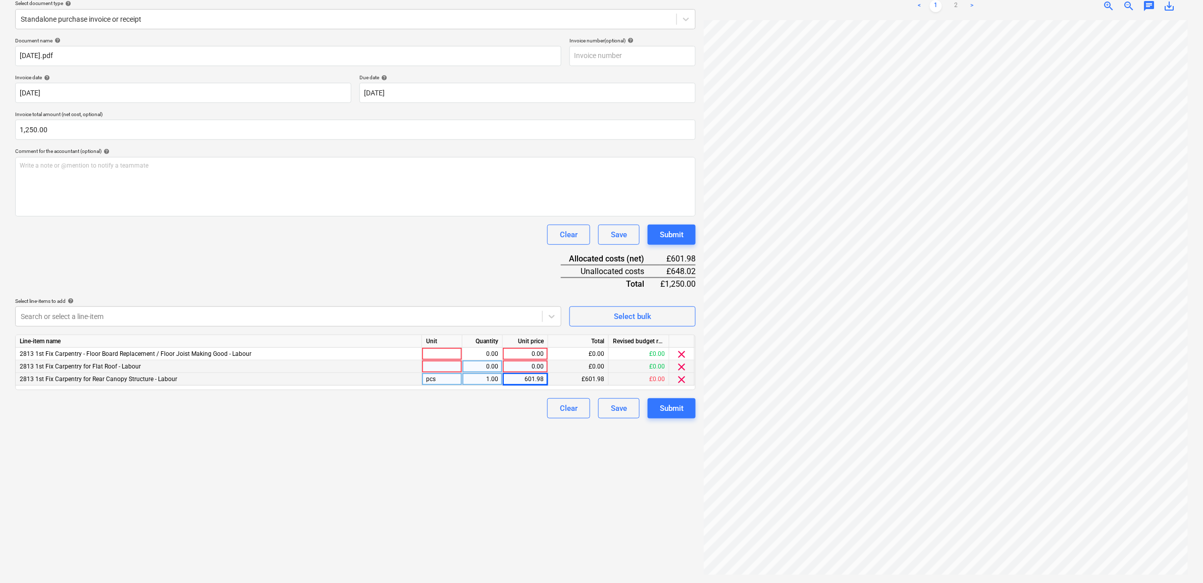
click at [526, 367] on div "0.00" at bounding box center [525, 367] width 37 height 13
type input "648.02"
click at [531, 479] on div "Create new document Select company Carpenters - Fennies Add new company Select …" at bounding box center [355, 255] width 689 height 648
click at [680, 356] on span "clear" at bounding box center [682, 354] width 12 height 12
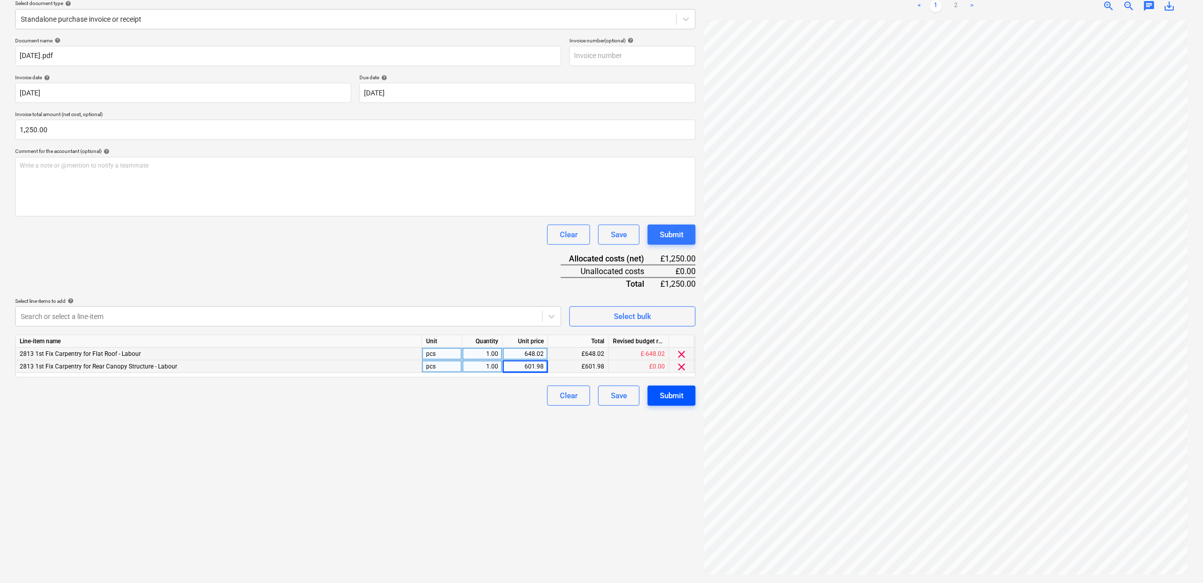
click at [675, 391] on div "Submit" at bounding box center [672, 395] width 24 height 13
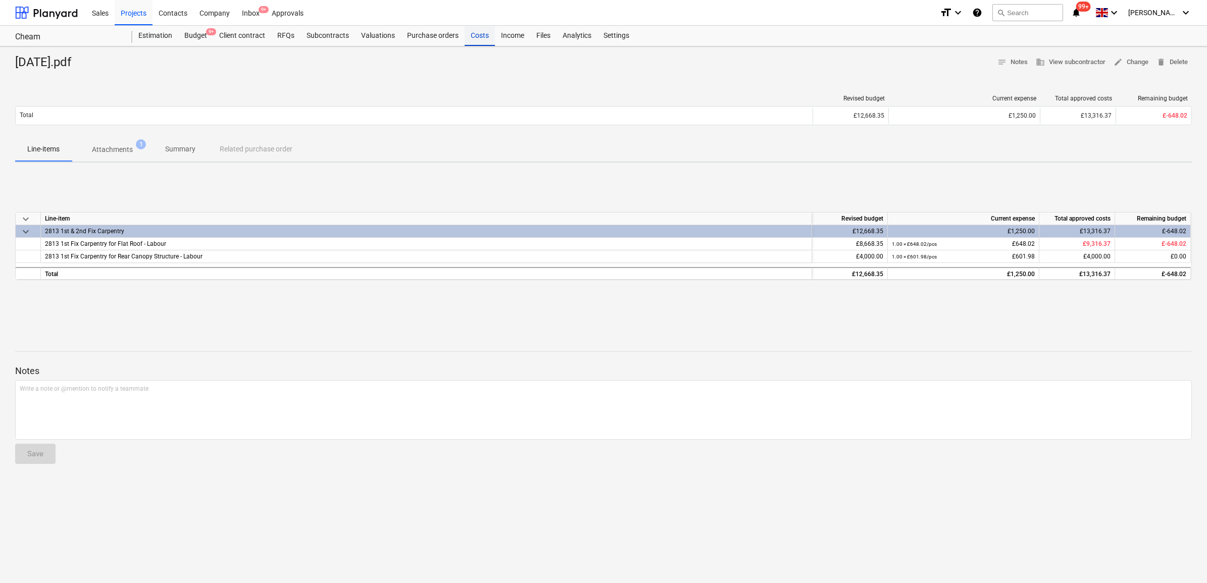
drag, startPoint x: 471, startPoint y: 33, endPoint x: 485, endPoint y: 42, distance: 16.1
click at [472, 33] on div "Costs" at bounding box center [480, 36] width 30 height 20
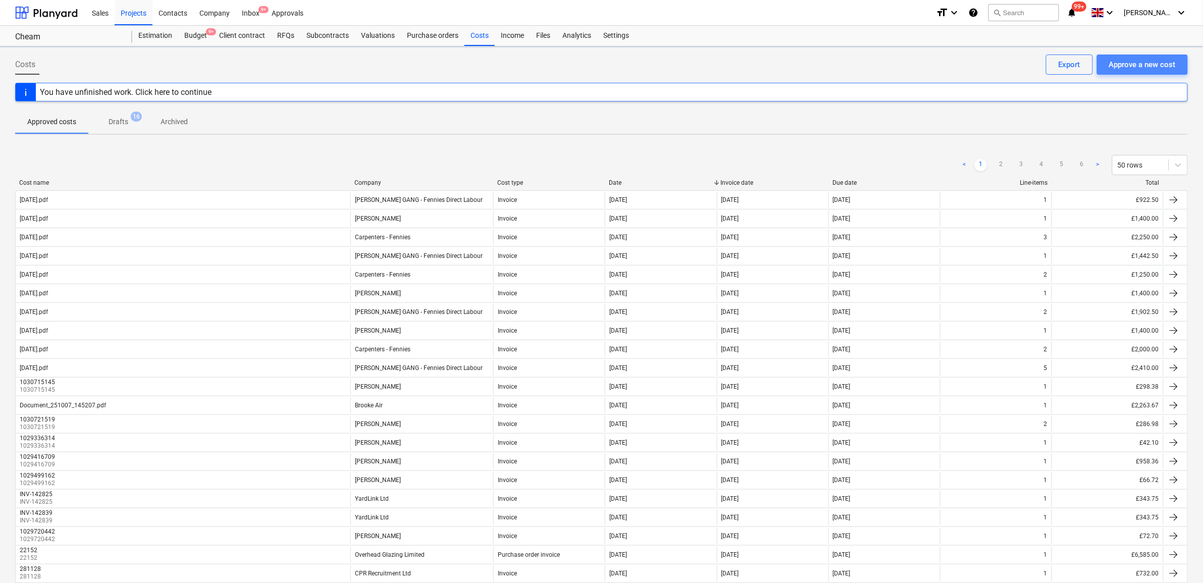
click at [1148, 64] on div "Approve a new cost" at bounding box center [1142, 64] width 67 height 13
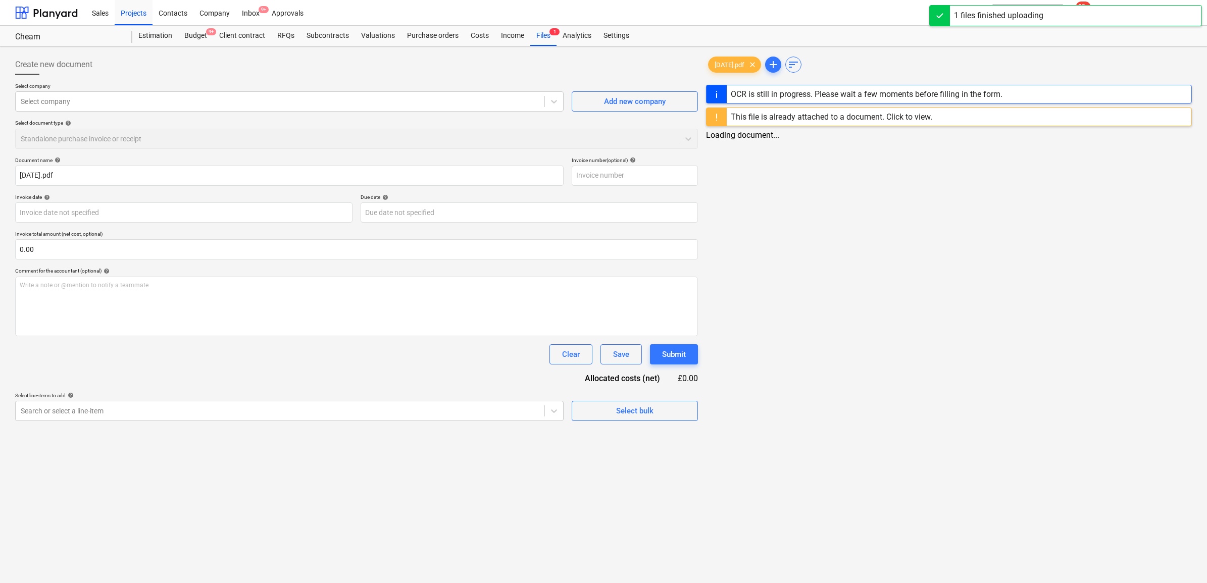
type input "02.10.25.pdf"
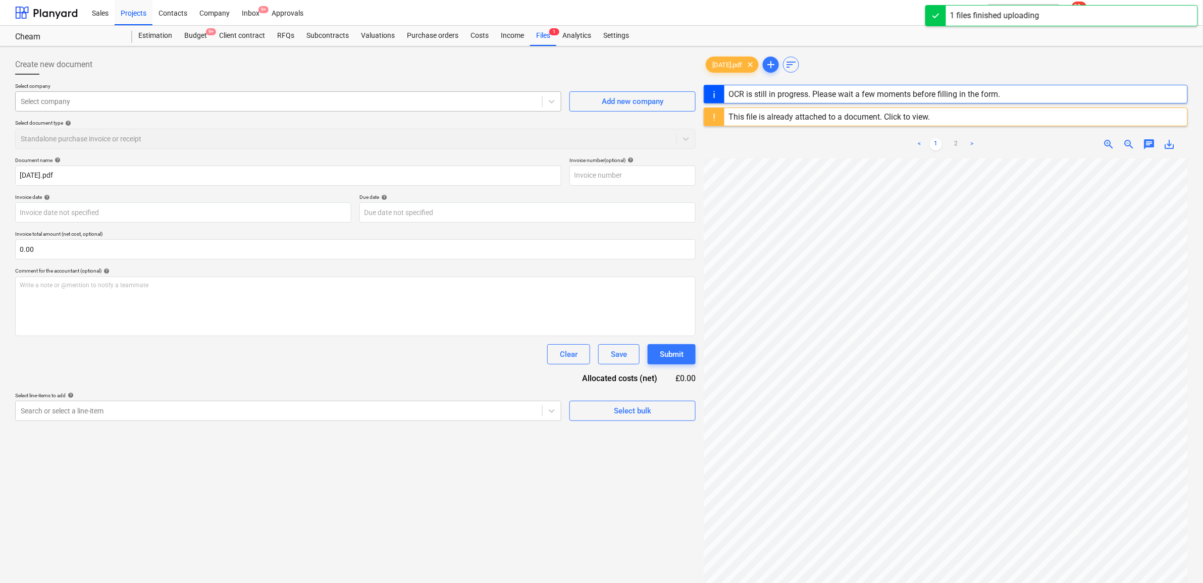
click at [88, 102] on div at bounding box center [279, 101] width 517 height 10
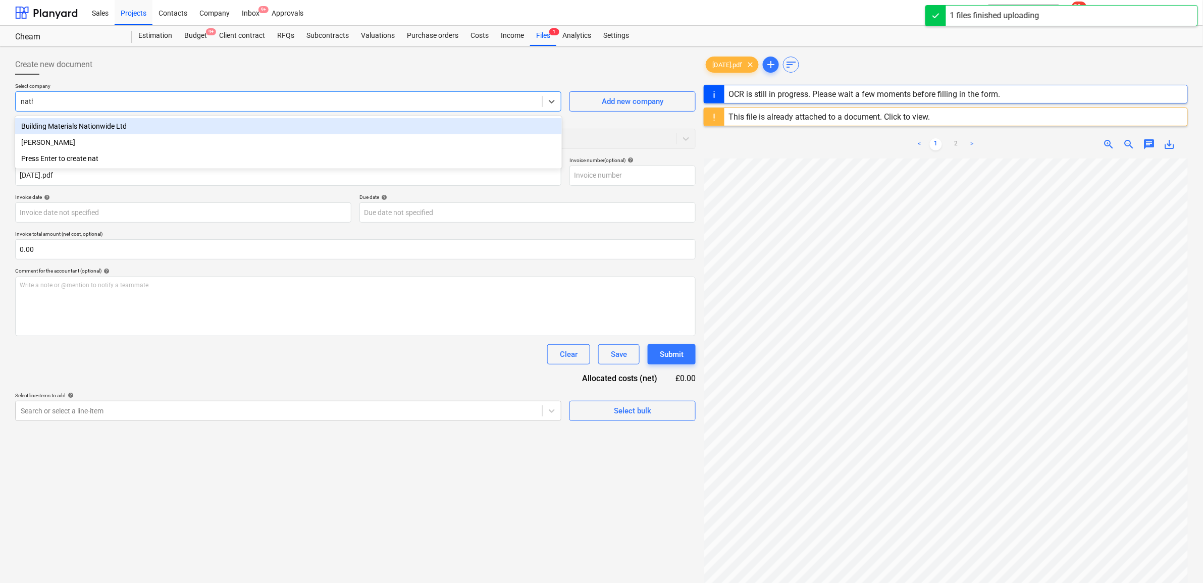
type input "natha"
click at [78, 119] on div "[PERSON_NAME]" at bounding box center [288, 126] width 547 height 16
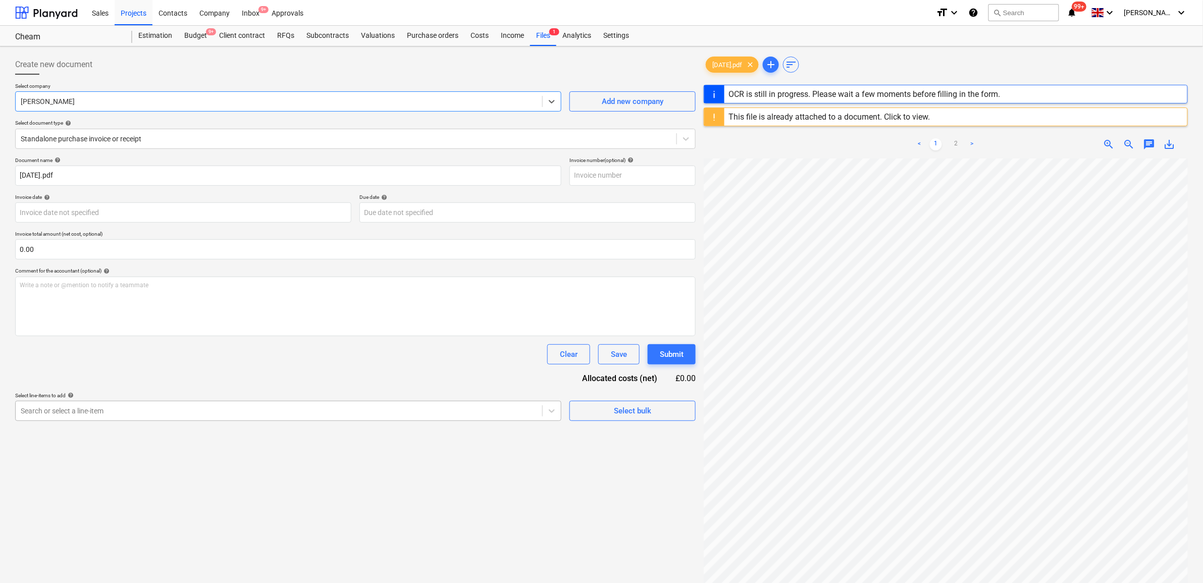
click at [97, 412] on div at bounding box center [279, 411] width 517 height 10
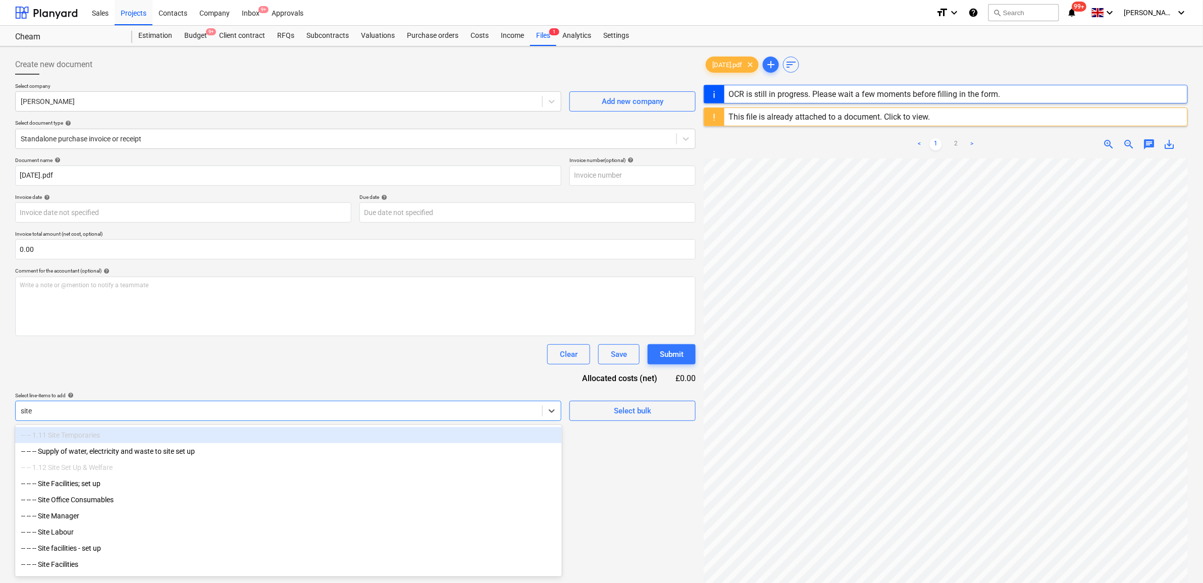
type input "site m"
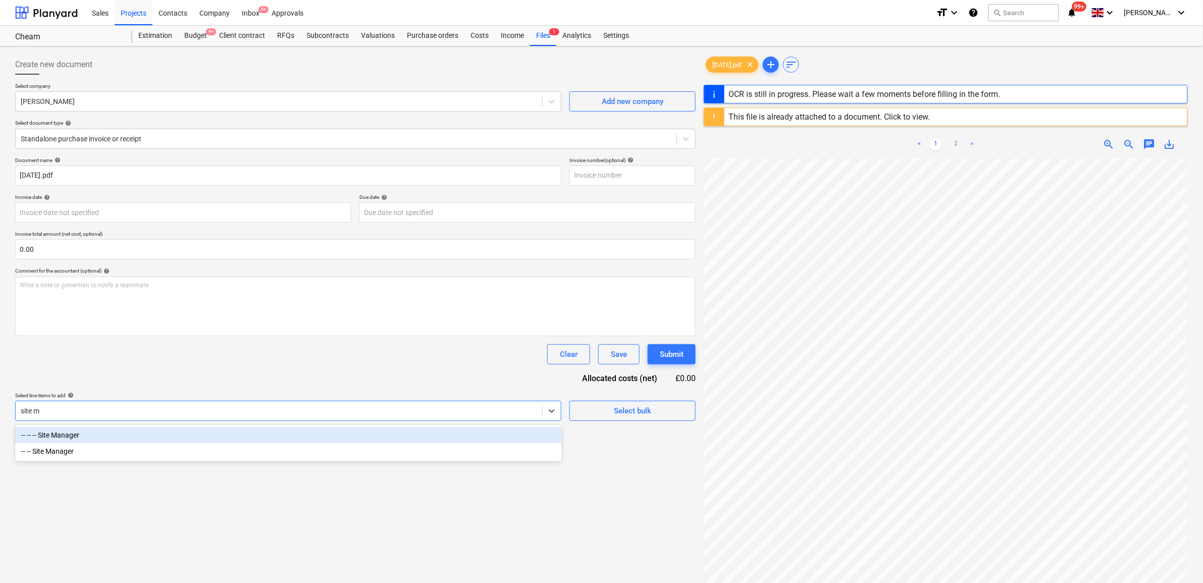
click at [100, 430] on div "-- -- -- Site Manager" at bounding box center [288, 435] width 547 height 16
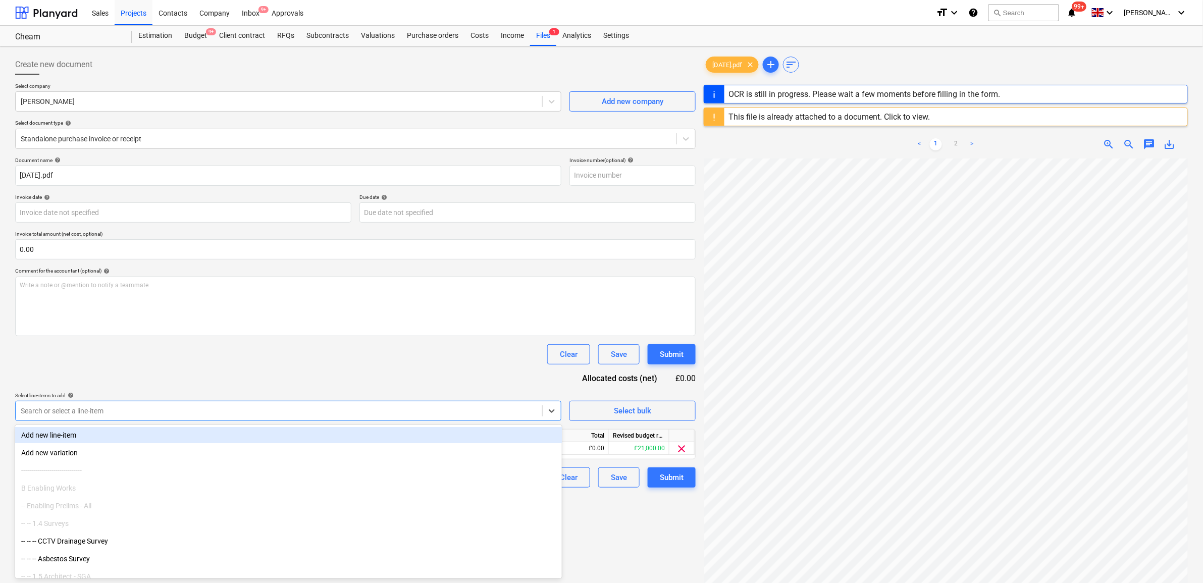
click at [245, 344] on div "Document name help 02.10.25.pdf Invoice number (optional) help Invoice date hel…" at bounding box center [355, 322] width 681 height 331
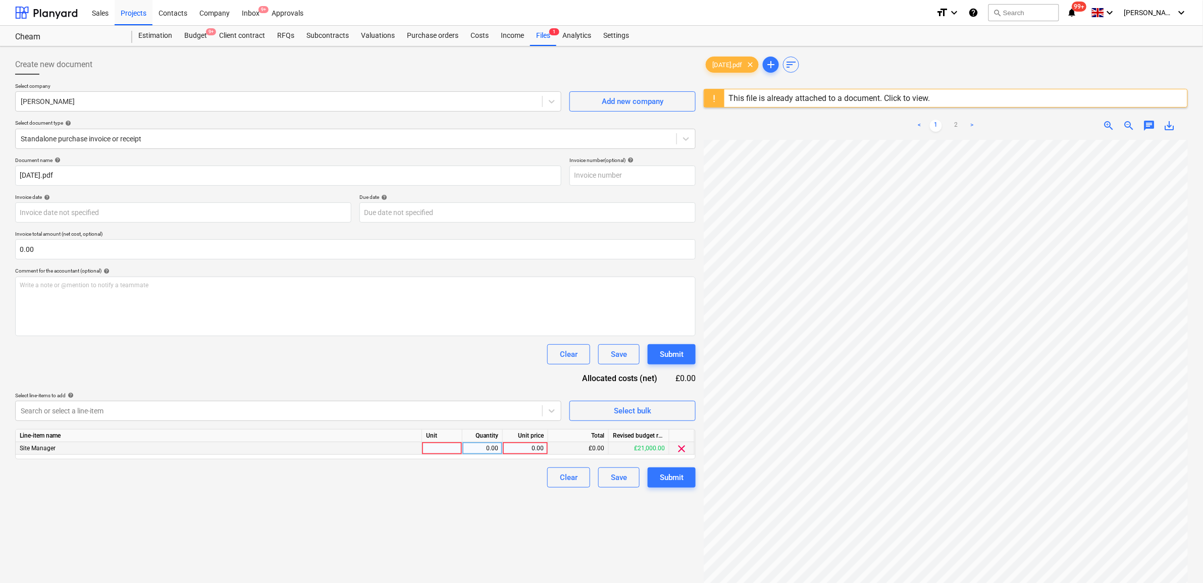
click at [524, 445] on div "0.00" at bounding box center [525, 448] width 37 height 13
type input "1575"
click at [533, 525] on div "Create new document Select company Nathan Bellord Add new company Select docume…" at bounding box center [355, 374] width 689 height 648
click at [677, 477] on div "Submit" at bounding box center [672, 477] width 24 height 13
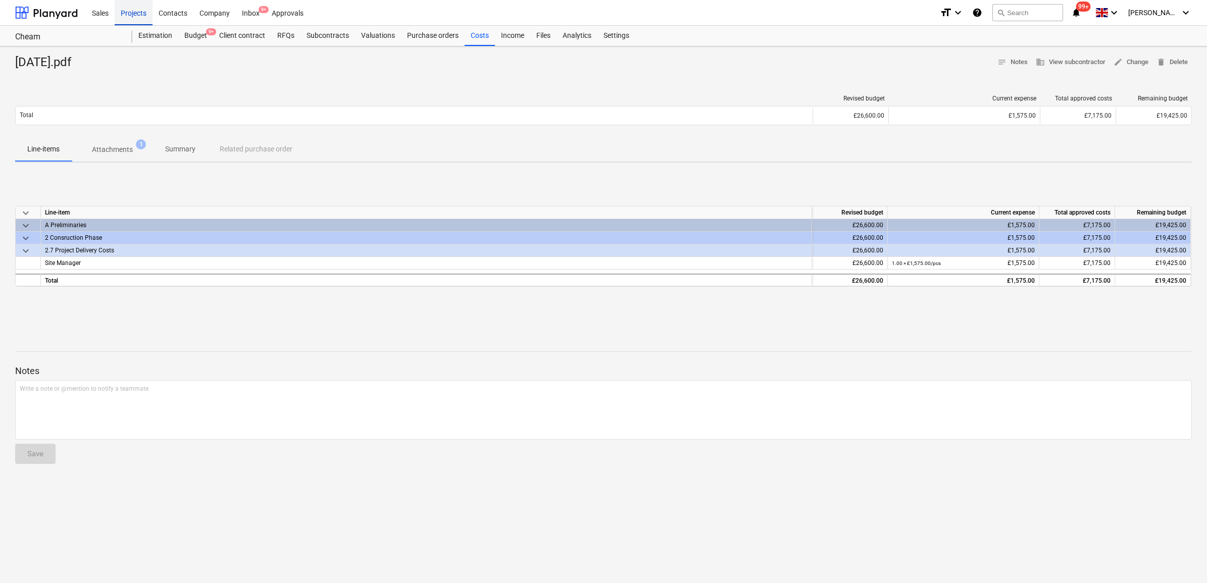
click at [145, 15] on div "Projects" at bounding box center [134, 12] width 38 height 26
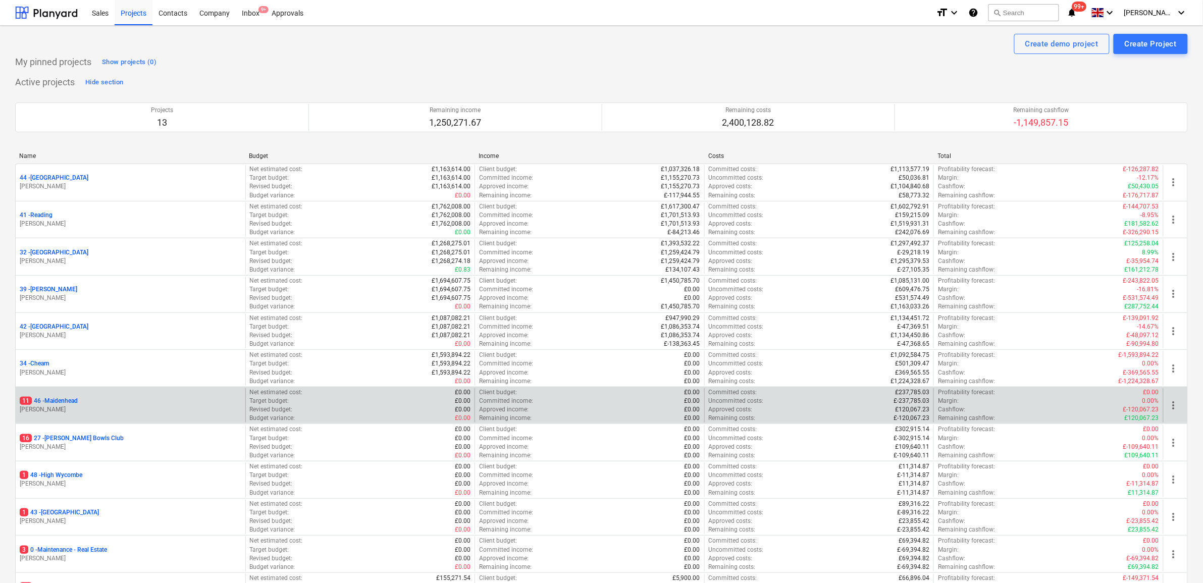
click at [67, 399] on p "11 46 - [GEOGRAPHIC_DATA]" at bounding box center [49, 401] width 58 height 9
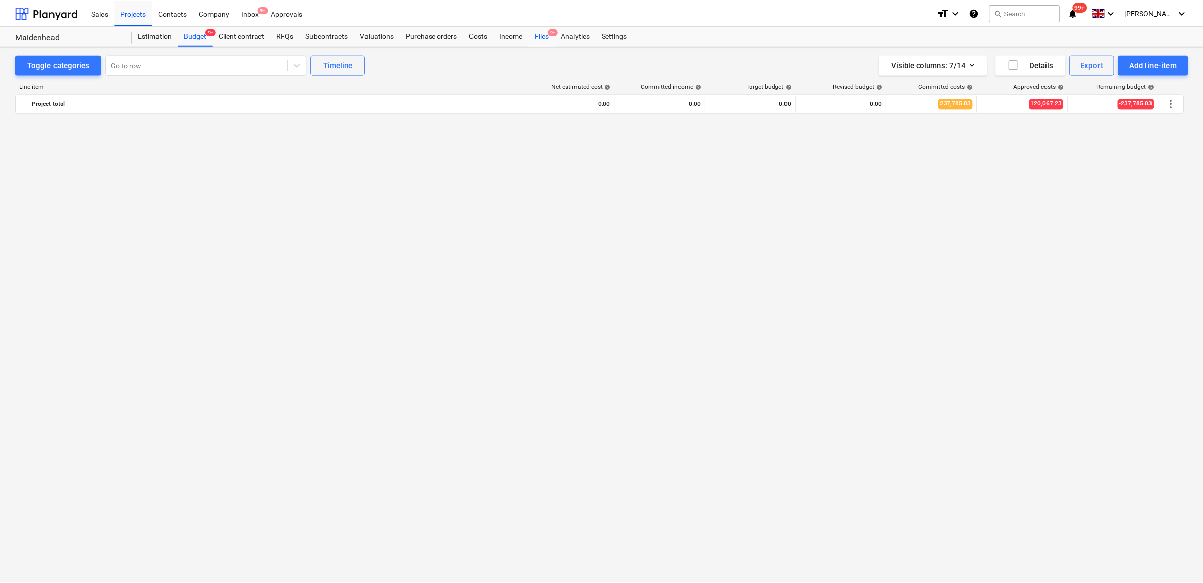
scroll to position [958, 0]
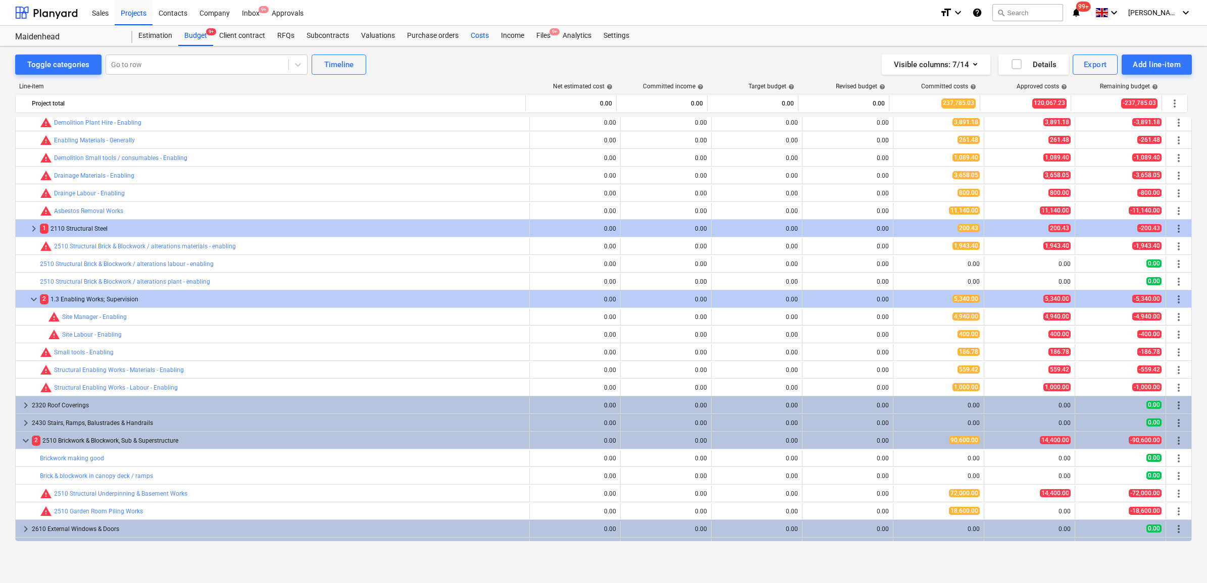
click at [478, 36] on div "Costs" at bounding box center [480, 36] width 30 height 20
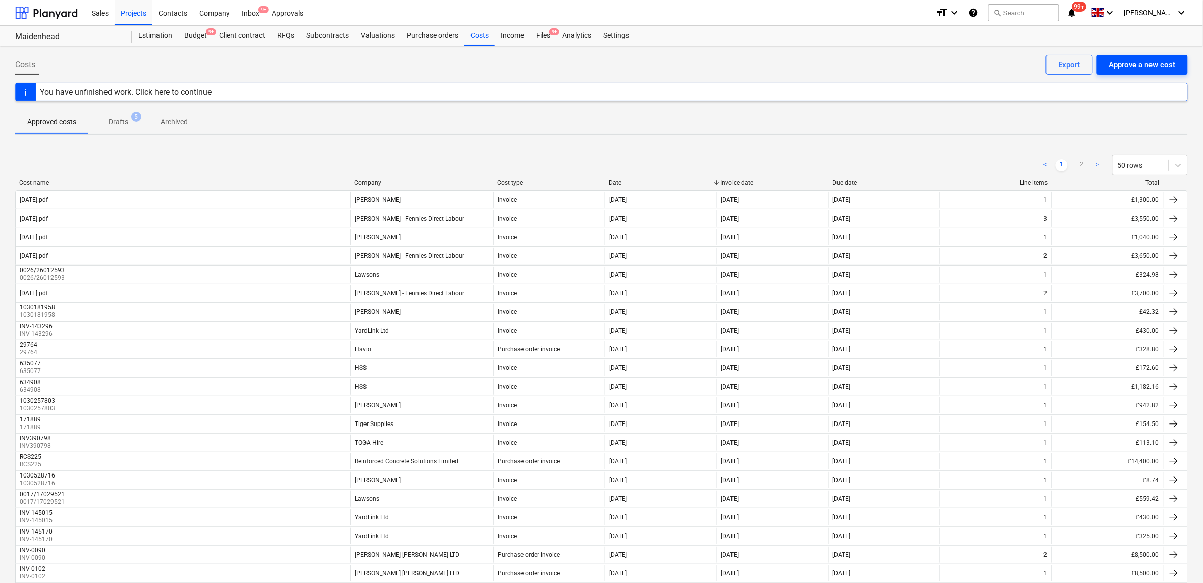
click at [1135, 68] on div "Approve a new cost" at bounding box center [1142, 64] width 67 height 13
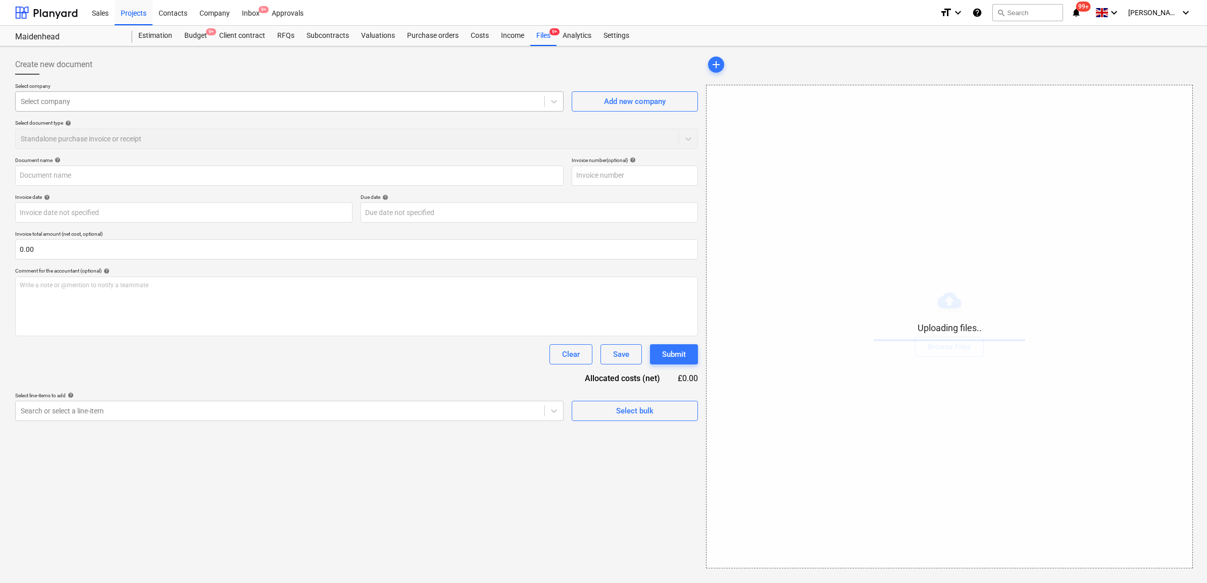
click at [192, 108] on div "Select company" at bounding box center [280, 101] width 529 height 14
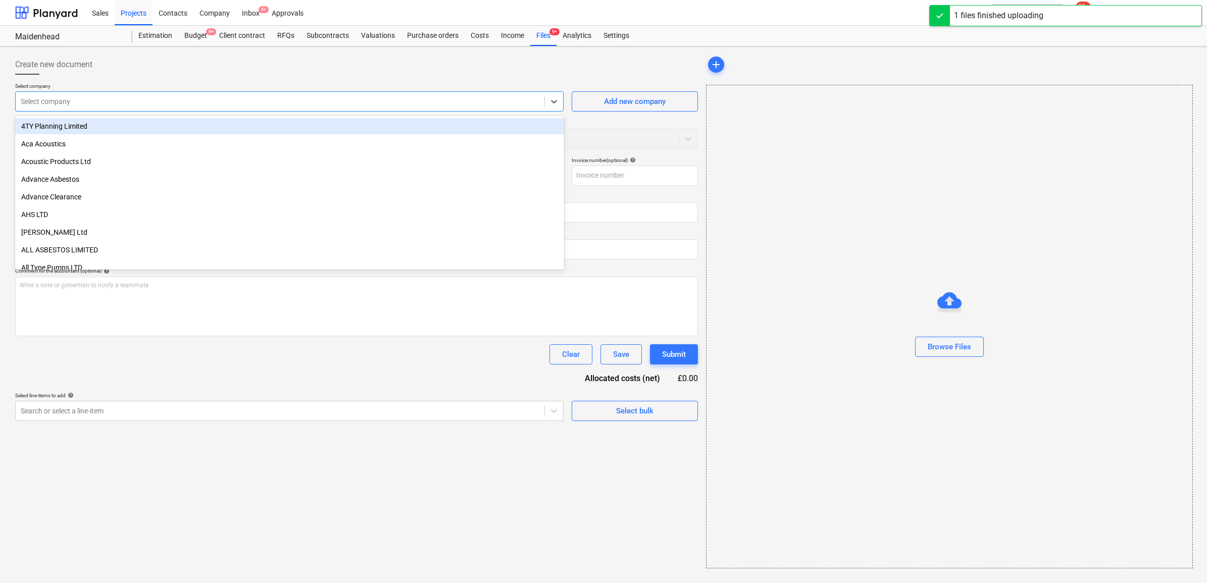
type input "02.10.25.pdf"
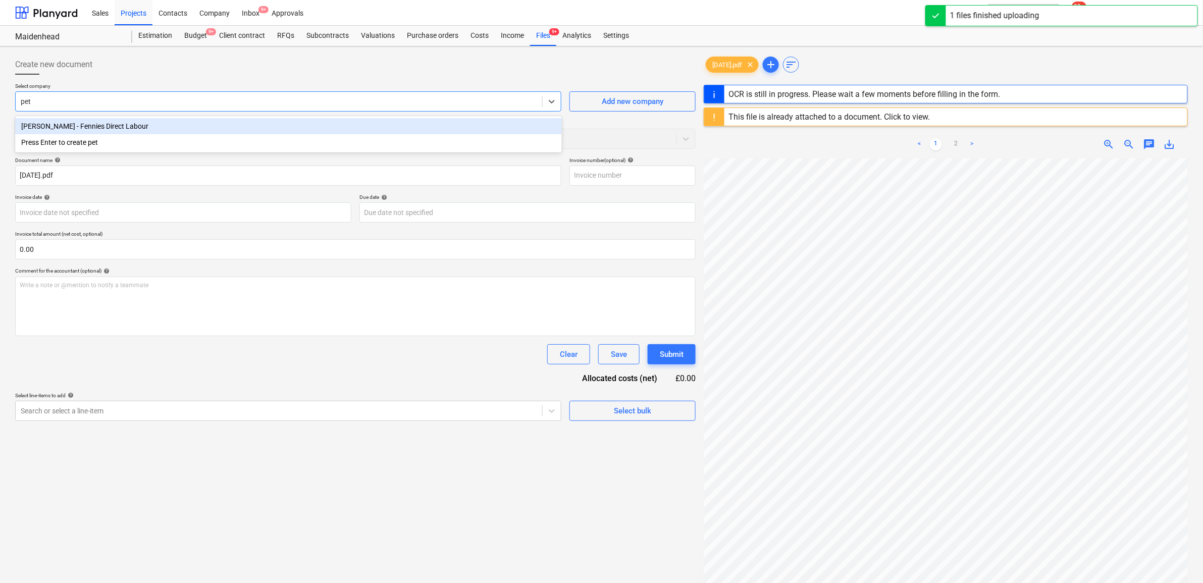
type input "[PERSON_NAME]"
click at [200, 125] on div "[PERSON_NAME] - Fennies Direct Labour" at bounding box center [288, 126] width 547 height 16
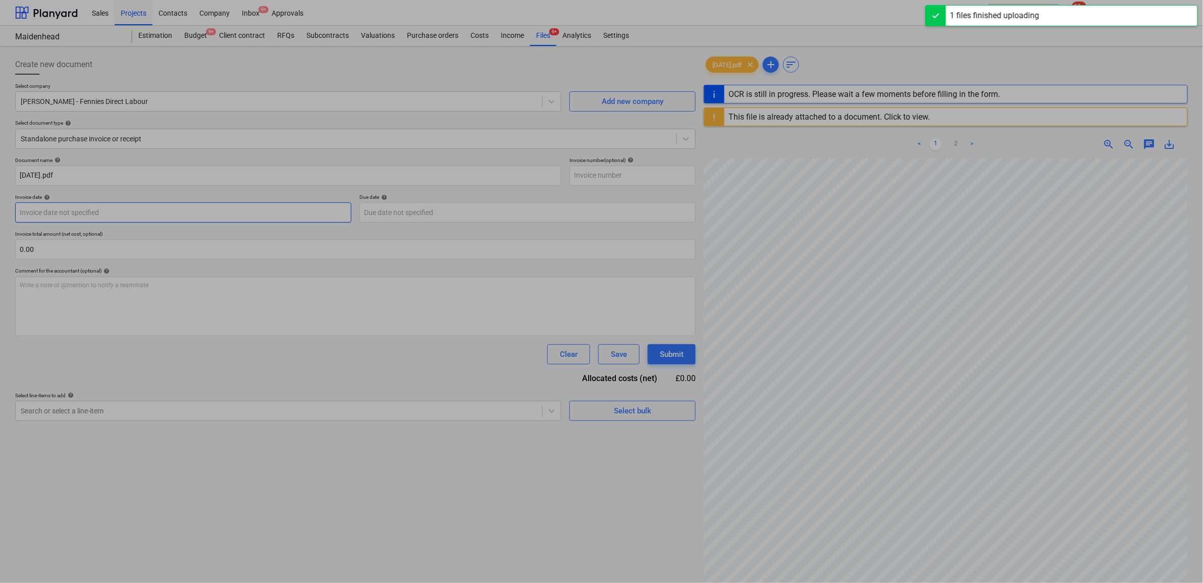
click at [114, 216] on body "Sales Projects Contacts Company Inbox 9+ Approvals format_size keyboard_arrow_d…" at bounding box center [601, 291] width 1203 height 583
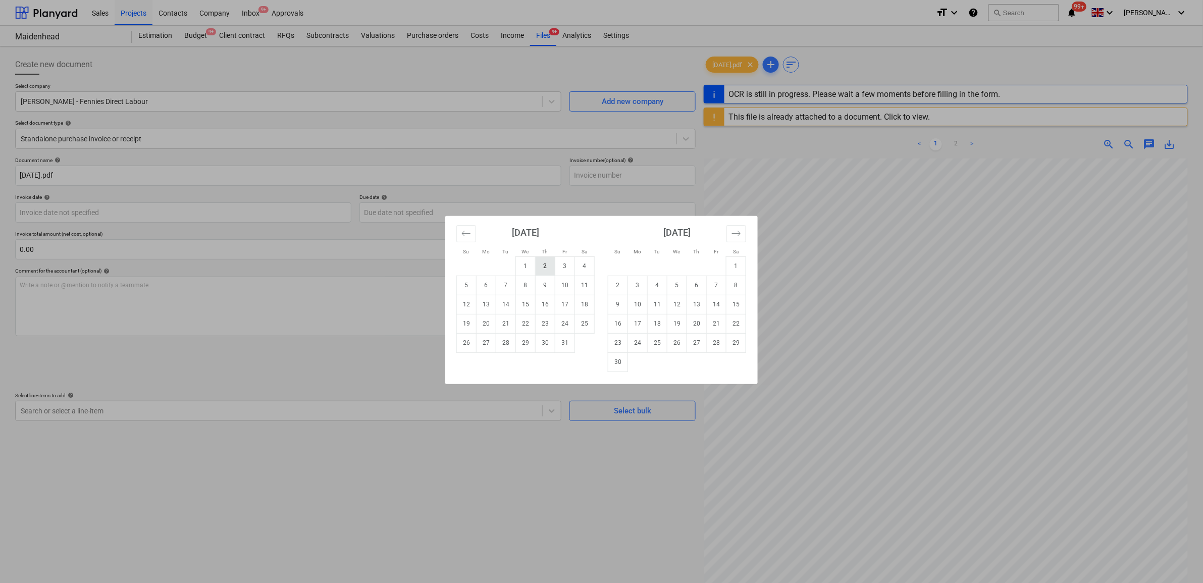
click at [549, 266] on td "2" at bounding box center [546, 266] width 20 height 19
type input "[DATE]"
click at [378, 215] on body "Sales Projects Contacts Company Inbox 9+ Approvals format_size keyboard_arrow_d…" at bounding box center [601, 291] width 1203 height 583
click at [564, 266] on td "3" at bounding box center [565, 266] width 20 height 19
type input "[DATE]"
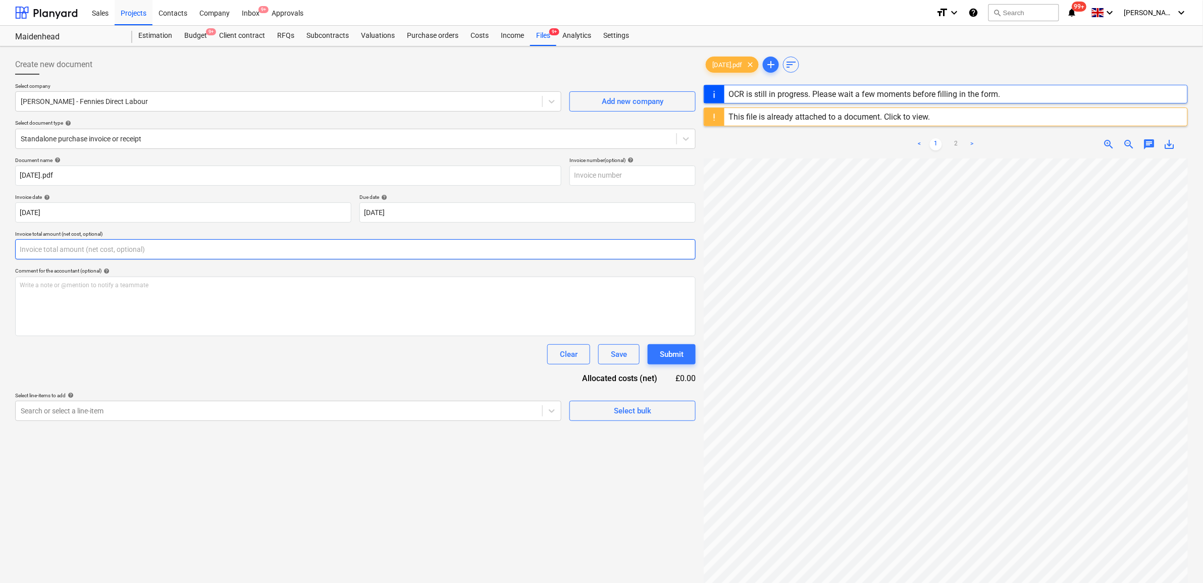
click at [312, 248] on input "text" at bounding box center [355, 249] width 681 height 20
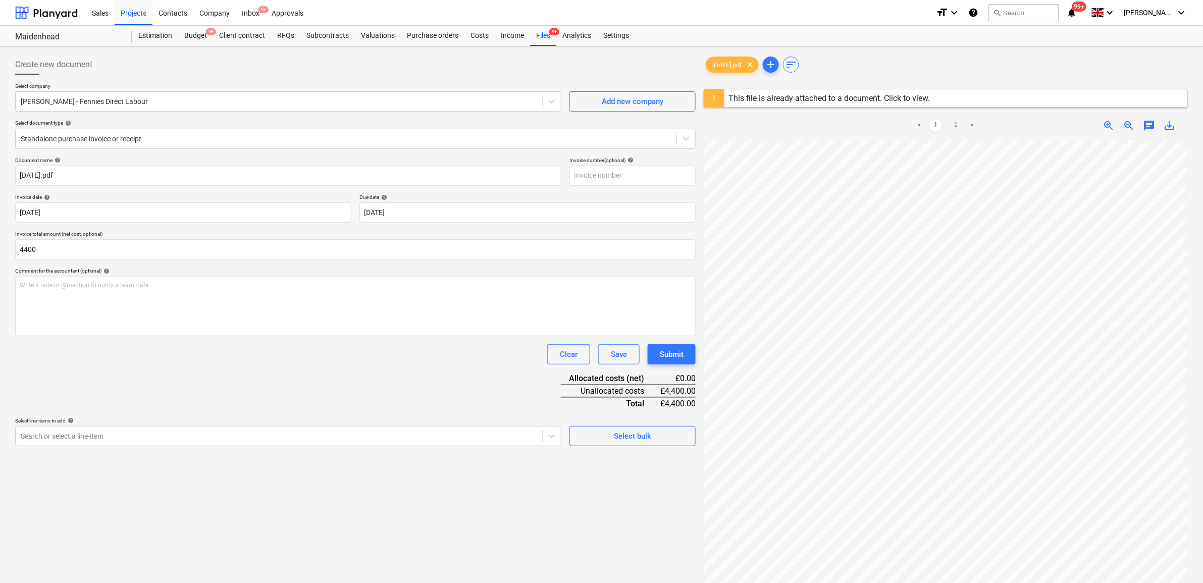
type input "4,400.00"
drag, startPoint x: 312, startPoint y: 341, endPoint x: 309, endPoint y: 348, distance: 7.7
click at [310, 344] on div "Document name help 02.10.25.pdf Invoice number (optional) help Invoice date hel…" at bounding box center [355, 301] width 681 height 289
click at [319, 436] on body "Sales Projects Contacts Company Inbox 9+ Approvals format_size keyboard_arrow_d…" at bounding box center [601, 291] width 1203 height 583
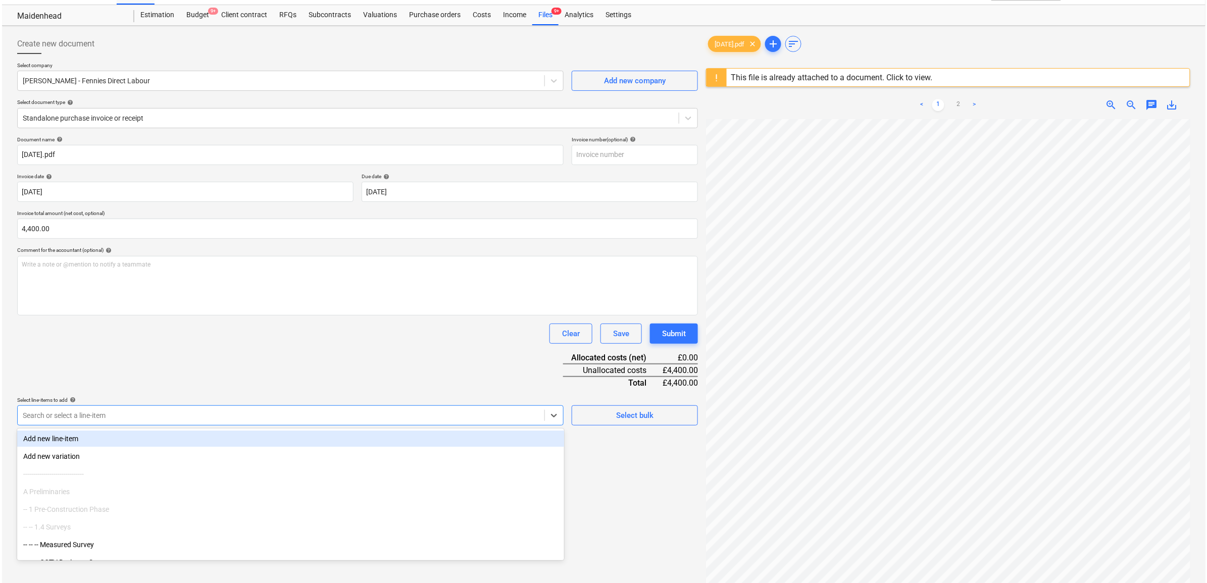
scroll to position [24, 0]
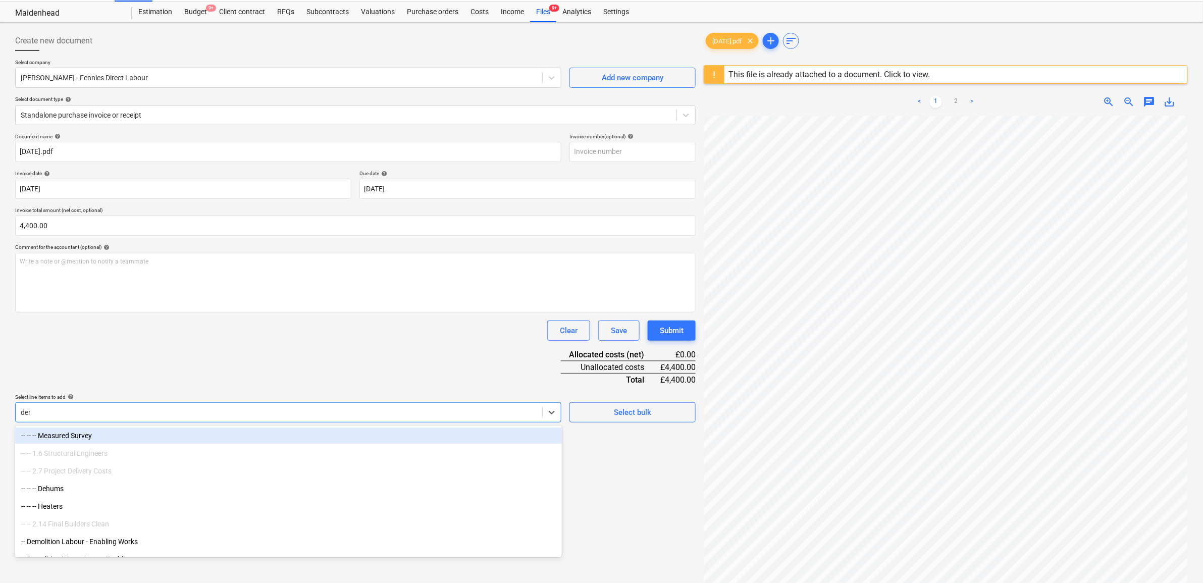
type input "demo"
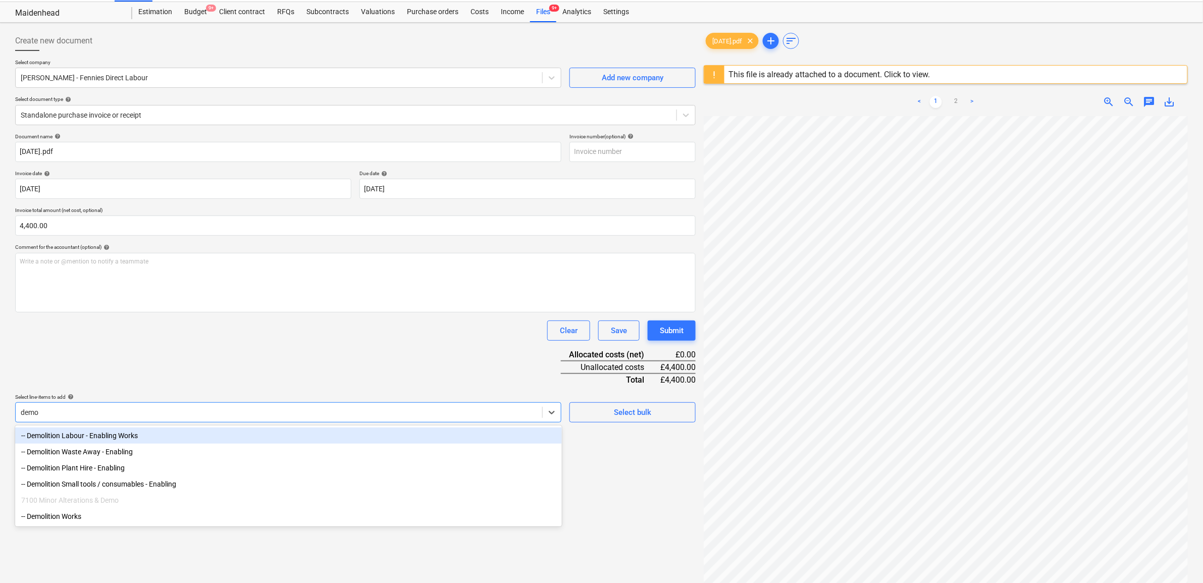
click at [289, 432] on div "-- Demolition Labour - Enabling Works" at bounding box center [288, 436] width 547 height 16
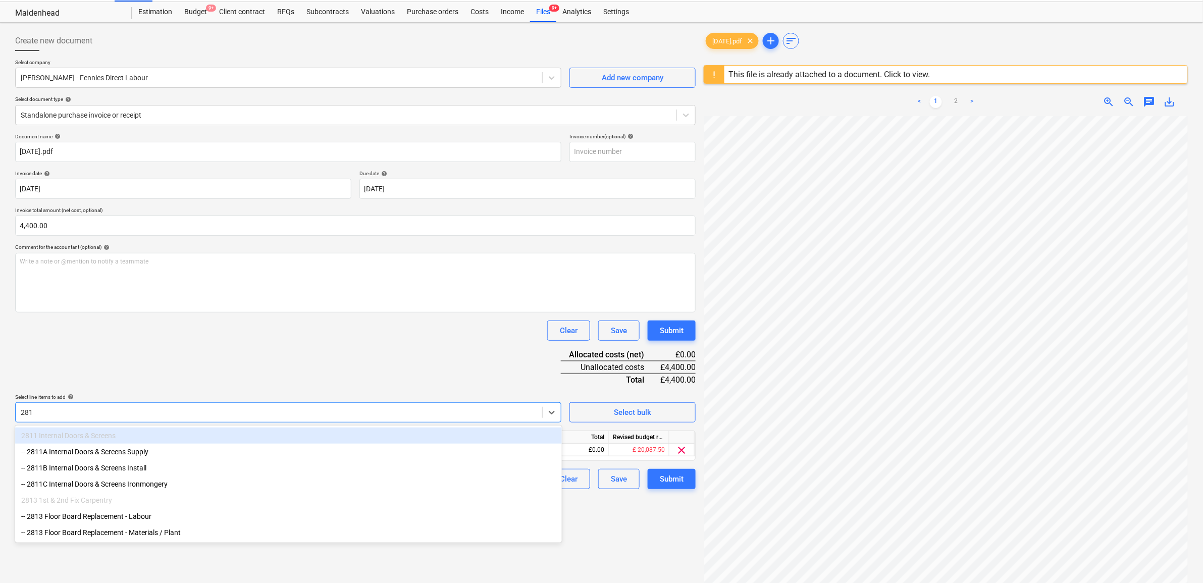
type input "2813"
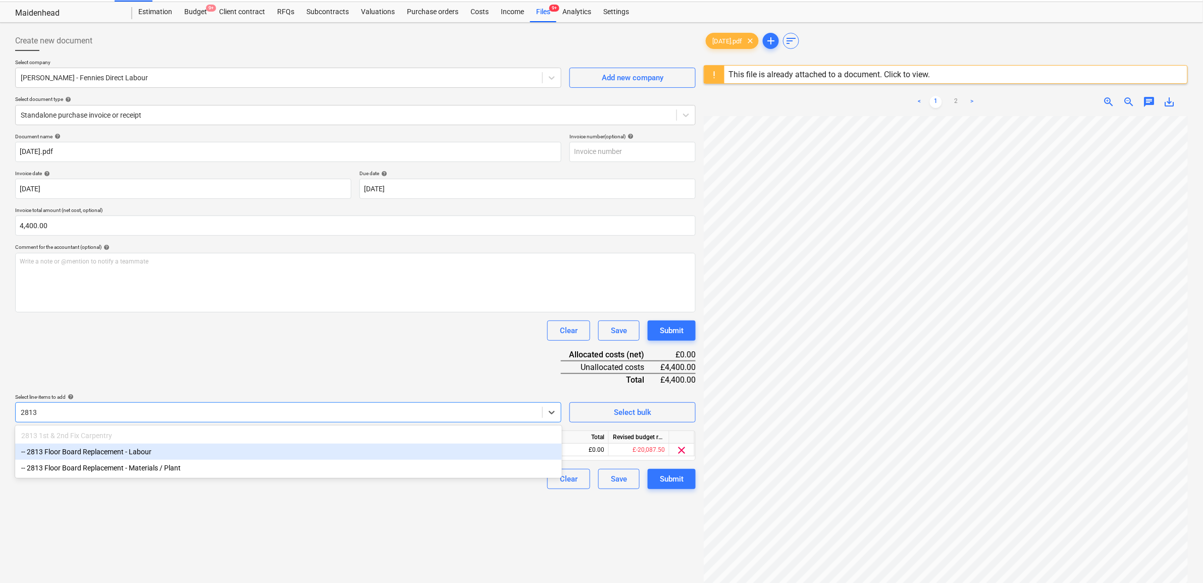
click at [218, 451] on div "-- 2813 Floor Board Replacement - Labour" at bounding box center [288, 452] width 547 height 16
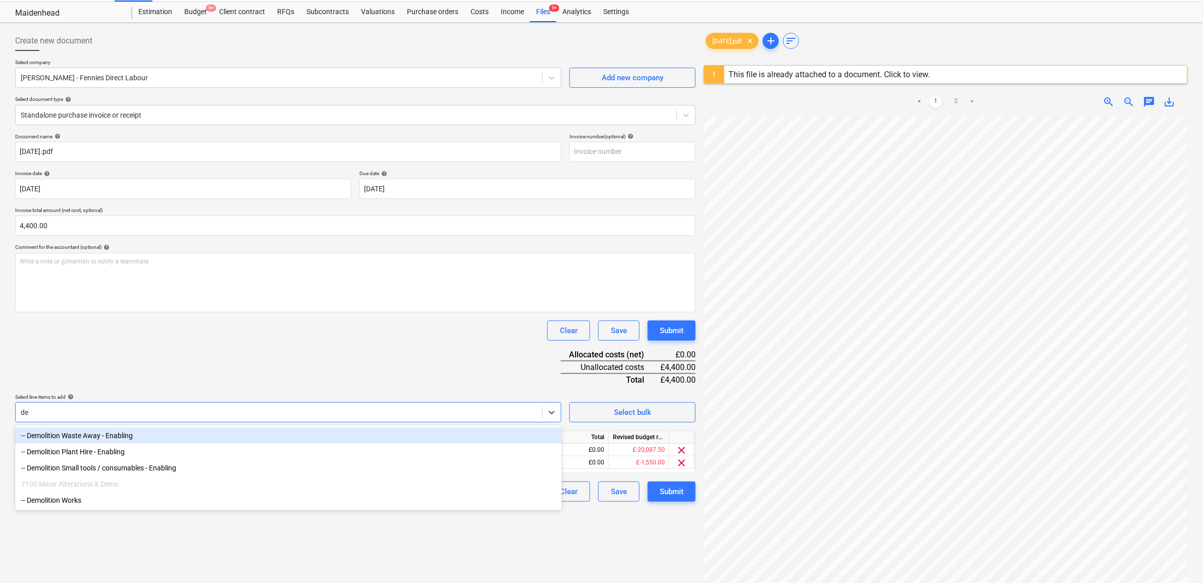
type input "d"
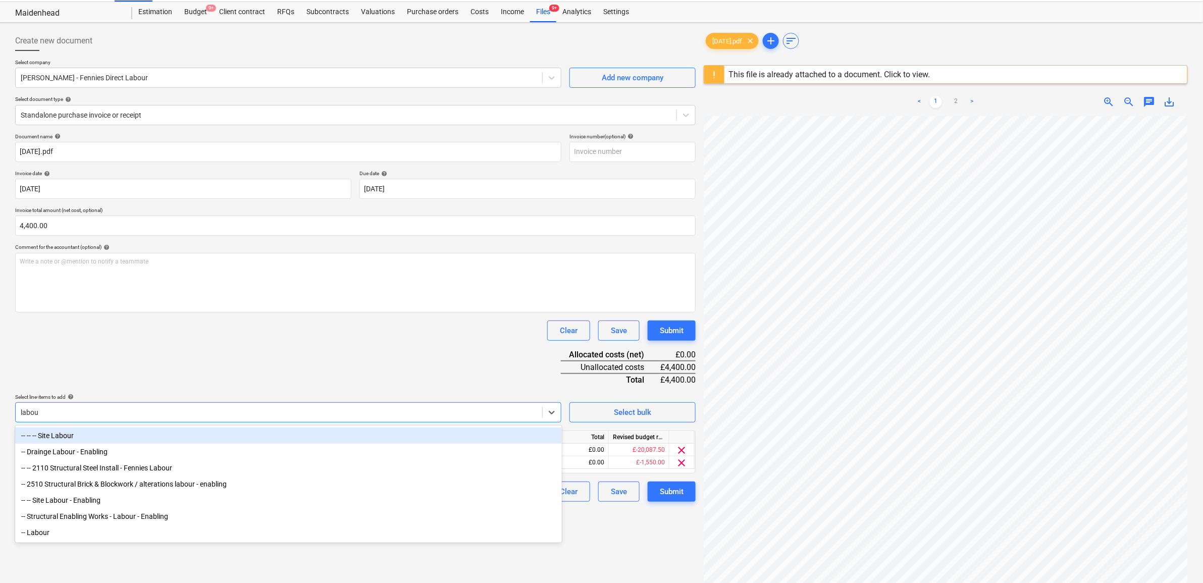
type input "labour"
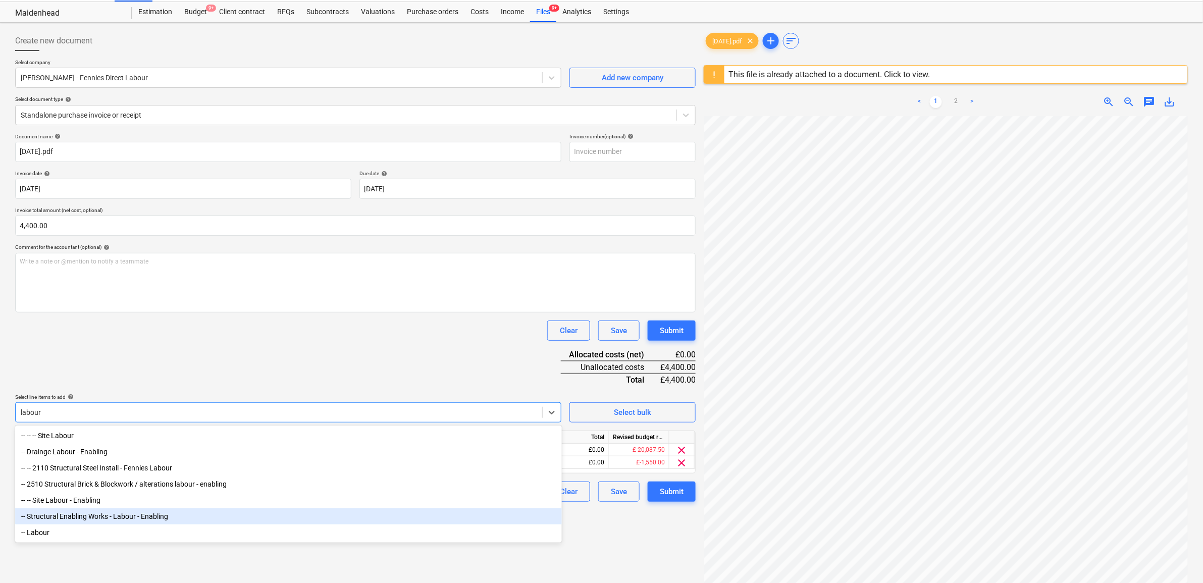
click at [161, 514] on div "-- Structural Enabling Works - Labour - Enabling" at bounding box center [288, 517] width 547 height 16
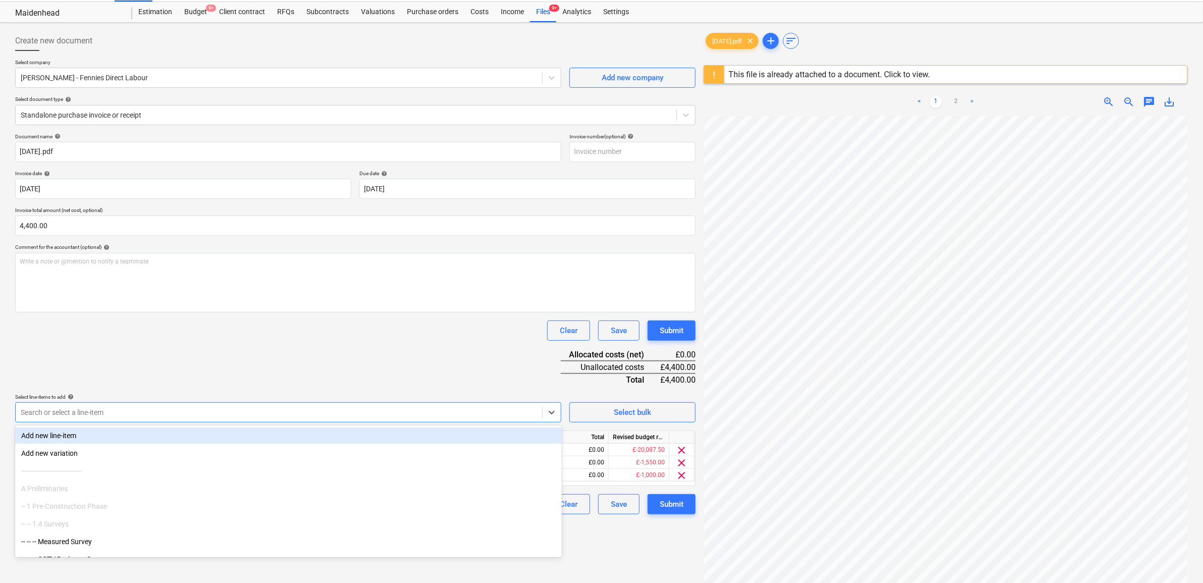
click at [296, 360] on div "Document name help 02.10.25.pdf Invoice number (optional) help Invoice date hel…" at bounding box center [355, 323] width 681 height 381
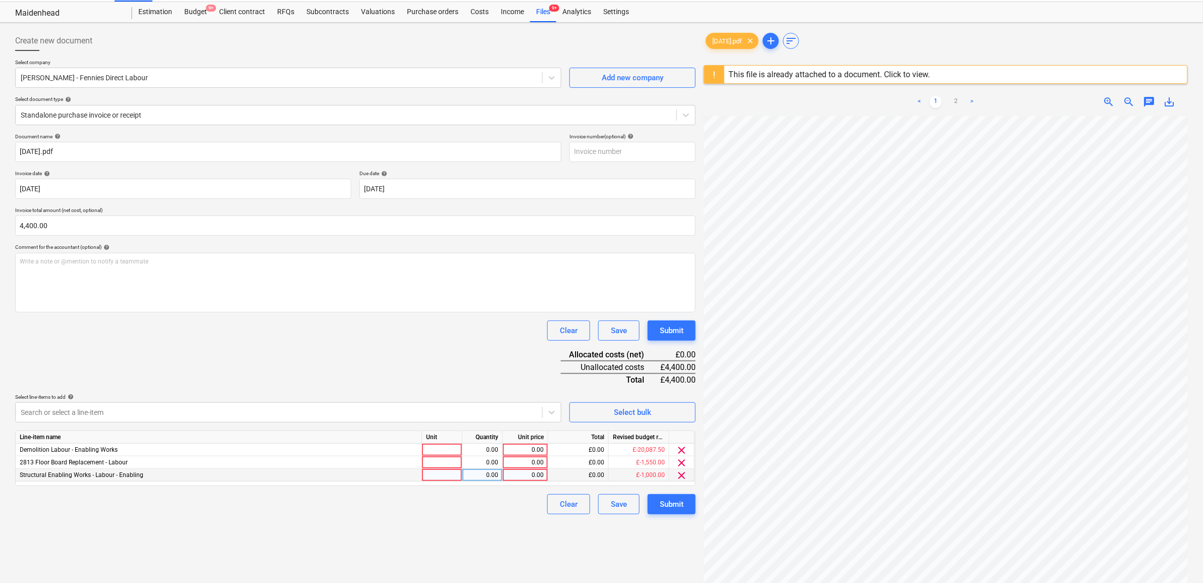
click at [540, 473] on div "0.00" at bounding box center [525, 475] width 37 height 13
type input "800"
click at [495, 529] on div "Create new document Select company PETE GANG - Fennies Direct Labour Add new co…" at bounding box center [355, 351] width 689 height 648
click at [523, 462] on div "0.00" at bounding box center [525, 462] width 37 height 13
click at [534, 447] on div "0.00" at bounding box center [525, 450] width 37 height 13
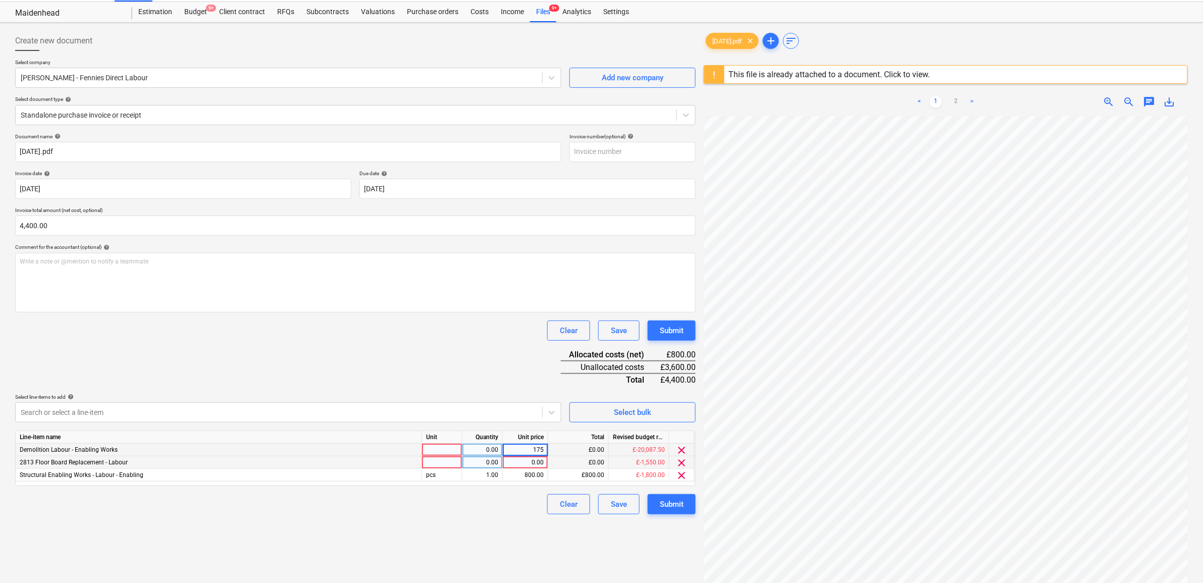
type input "1750"
click at [437, 543] on div "Create new document Select company PETE GANG - Fennies Direct Labour Add new co…" at bounding box center [355, 351] width 689 height 648
click at [529, 466] on div "0.00" at bounding box center [525, 462] width 37 height 13
type input "1850"
drag, startPoint x: 492, startPoint y: 551, endPoint x: 519, endPoint y: 544, distance: 27.6
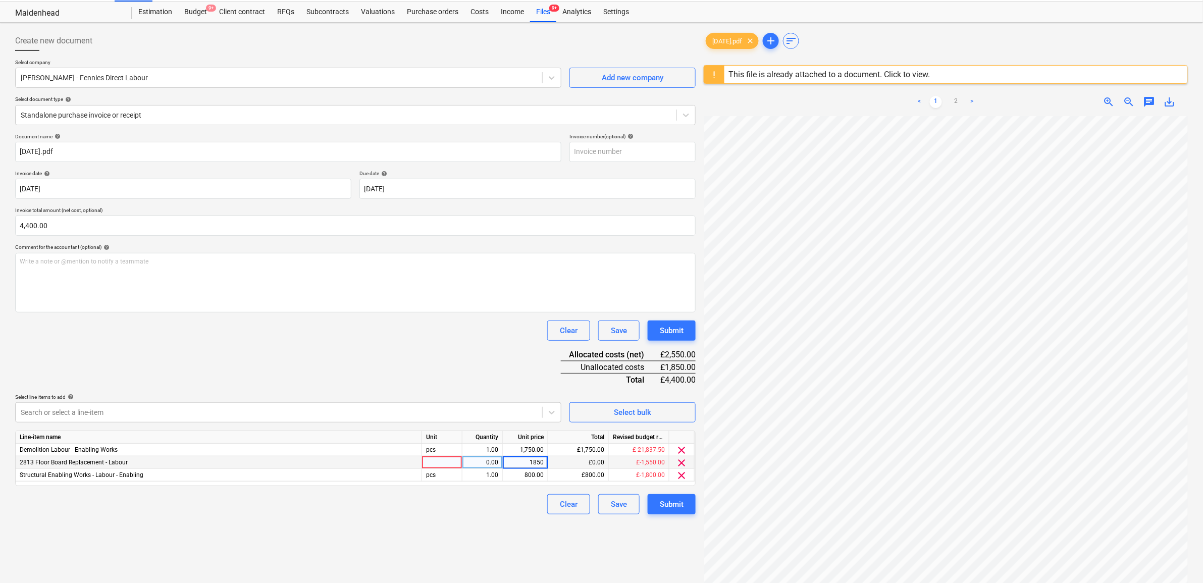
click at [493, 551] on div "Create new document Select company PETE GANG - Fennies Direct Labour Add new co…" at bounding box center [355, 351] width 689 height 648
click at [677, 501] on div "Submit" at bounding box center [672, 504] width 24 height 13
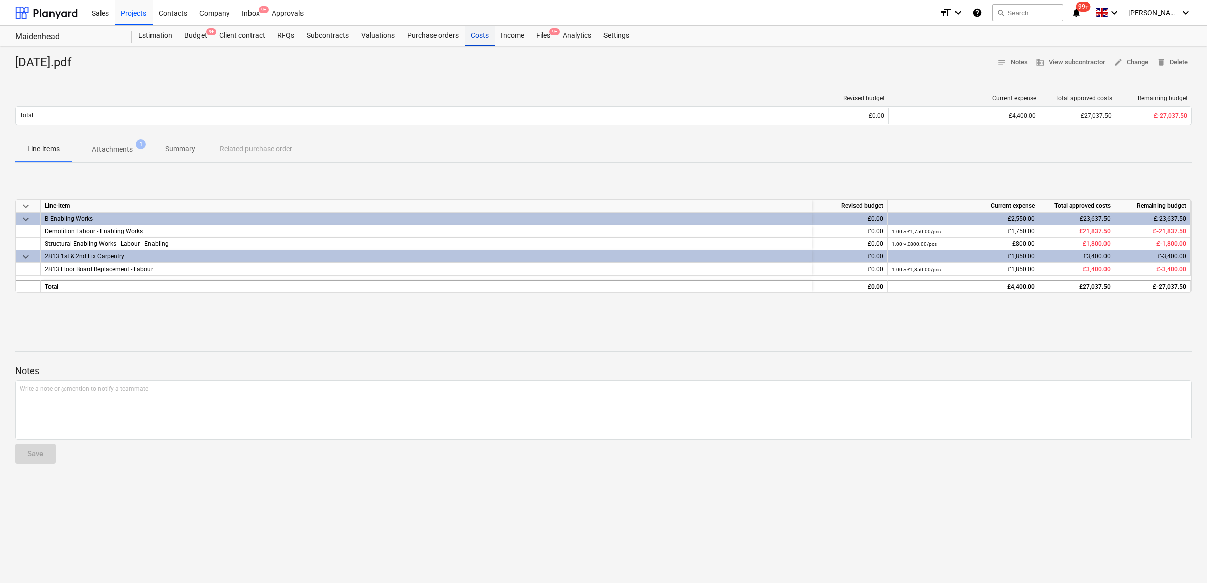
drag, startPoint x: 476, startPoint y: 38, endPoint x: 485, endPoint y: 38, distance: 9.1
click at [476, 38] on div "Costs" at bounding box center [480, 36] width 30 height 20
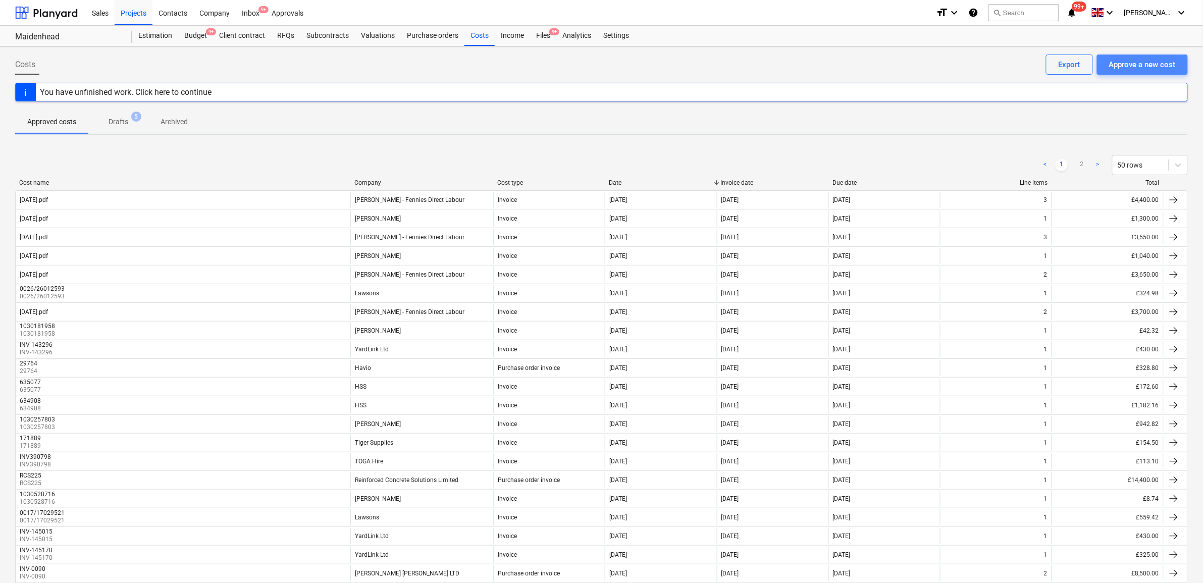
click at [1127, 67] on div "Approve a new cost" at bounding box center [1142, 64] width 67 height 13
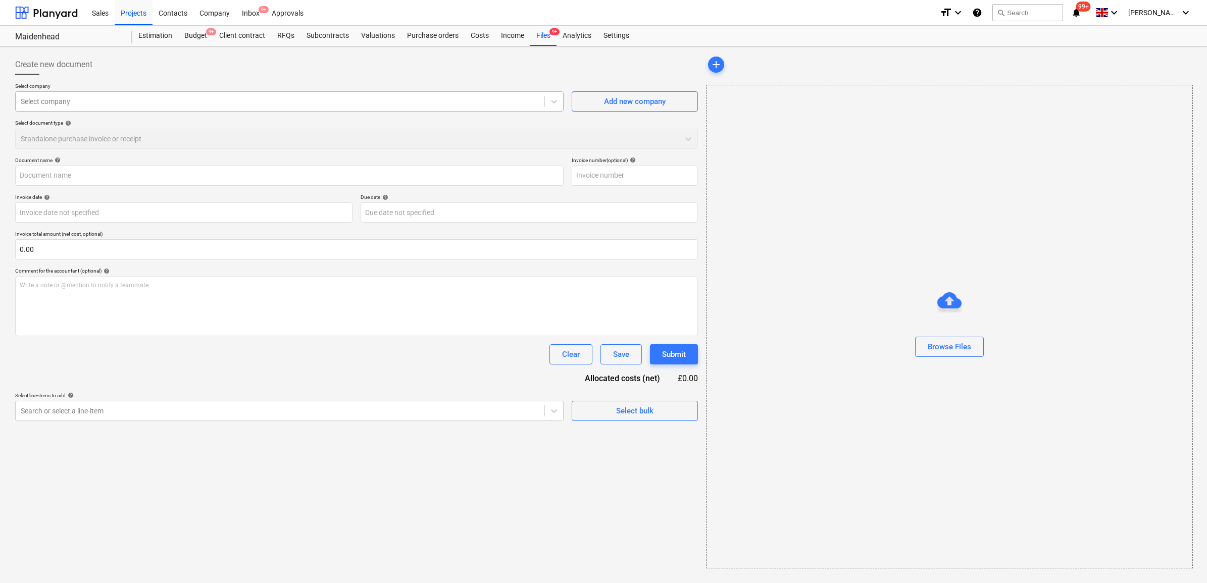
type input "02.10.25.pdf"
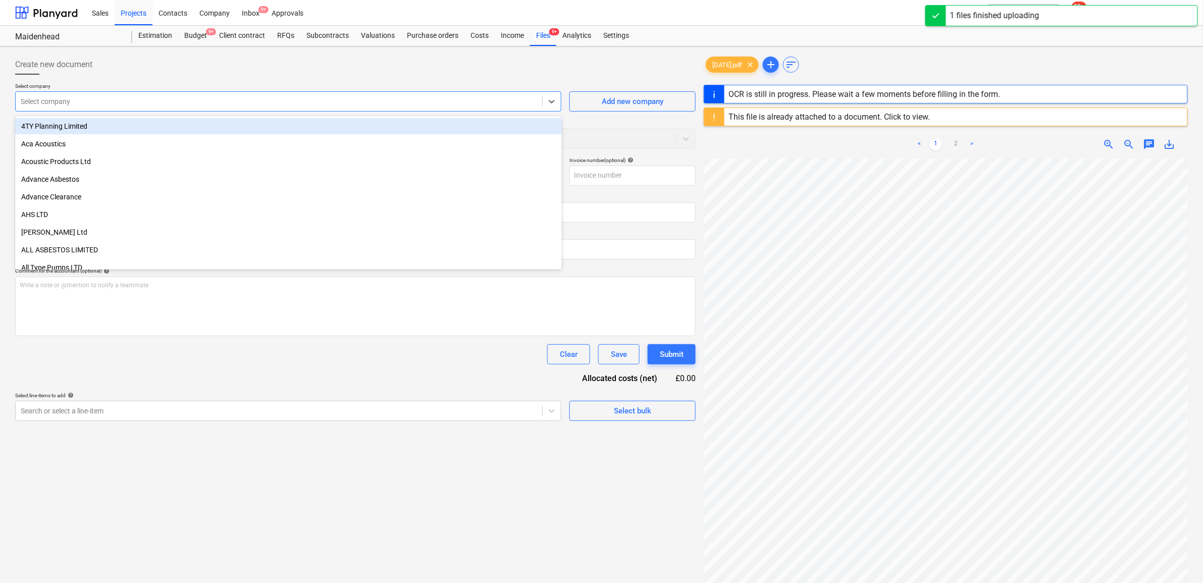
click at [196, 101] on div at bounding box center [279, 101] width 517 height 10
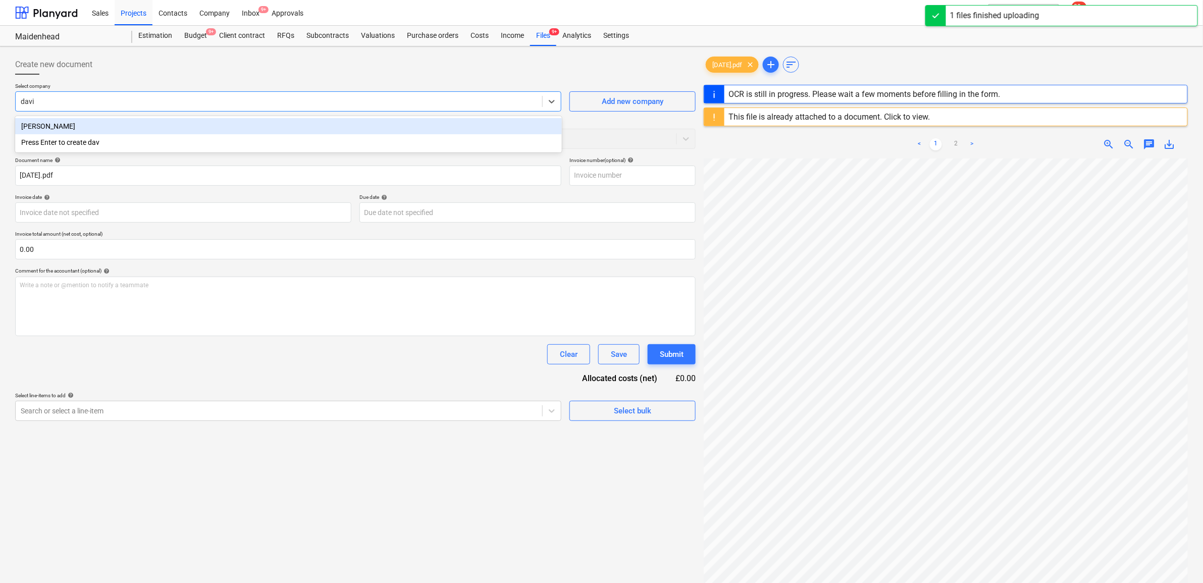
type input "david"
click at [170, 121] on div "[PERSON_NAME]" at bounding box center [288, 126] width 547 height 16
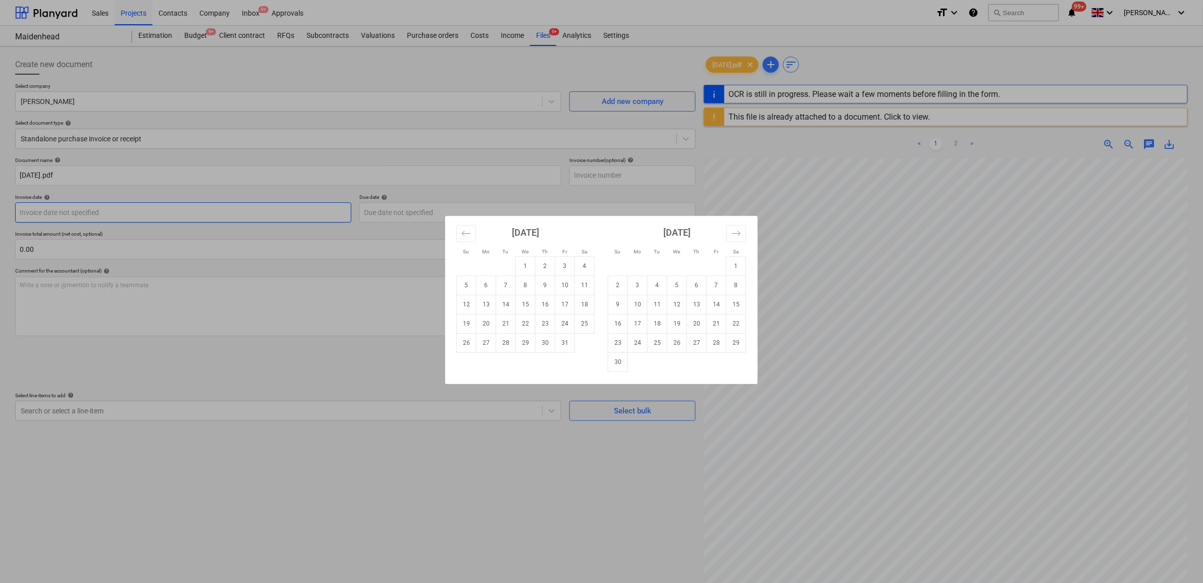
click at [215, 210] on body "Sales Projects Contacts Company Inbox 9+ Approvals format_size keyboard_arrow_d…" at bounding box center [601, 291] width 1203 height 583
click at [549, 267] on td "2" at bounding box center [546, 266] width 20 height 19
type input "[DATE]"
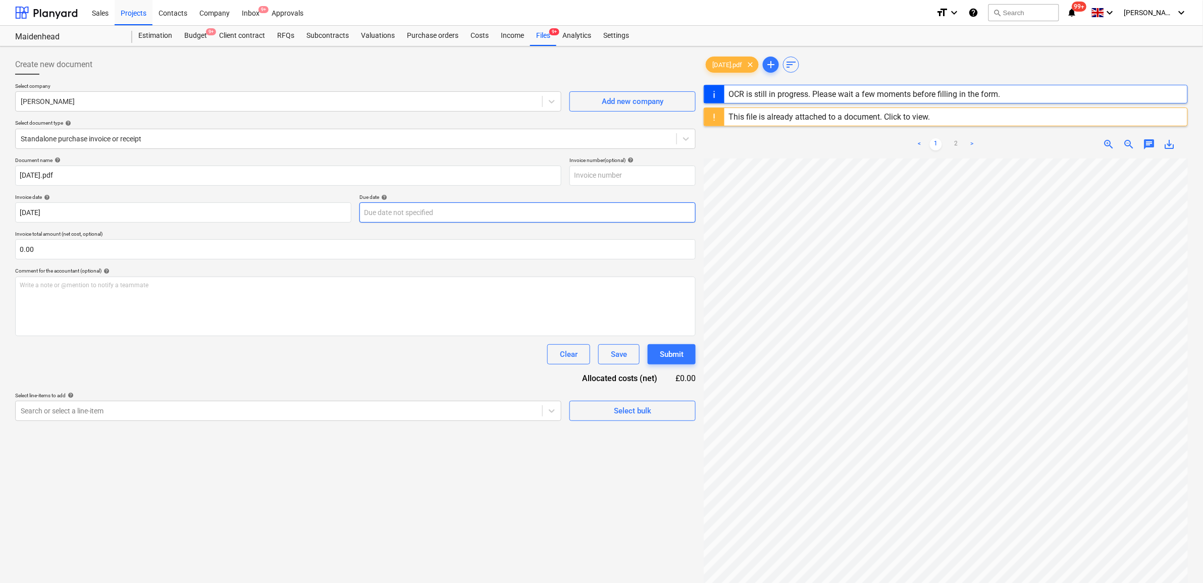
click at [430, 203] on body "Sales Projects Contacts Company Inbox 9+ Approvals format_size keyboard_arrow_d…" at bounding box center [601, 291] width 1203 height 583
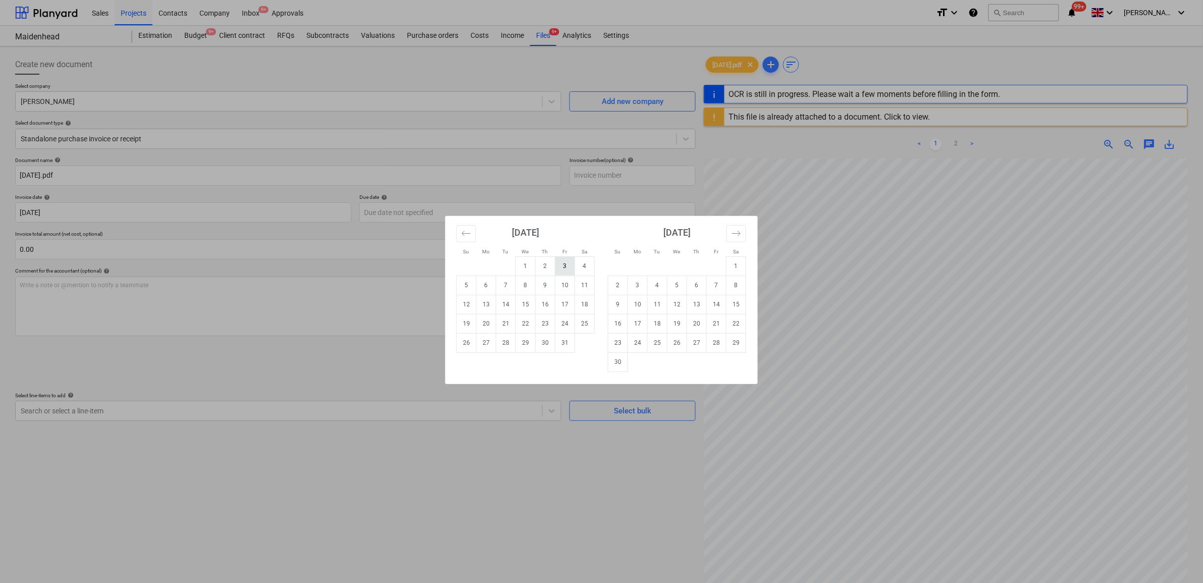
click at [567, 264] on td "3" at bounding box center [565, 266] width 20 height 19
type input "[DATE]"
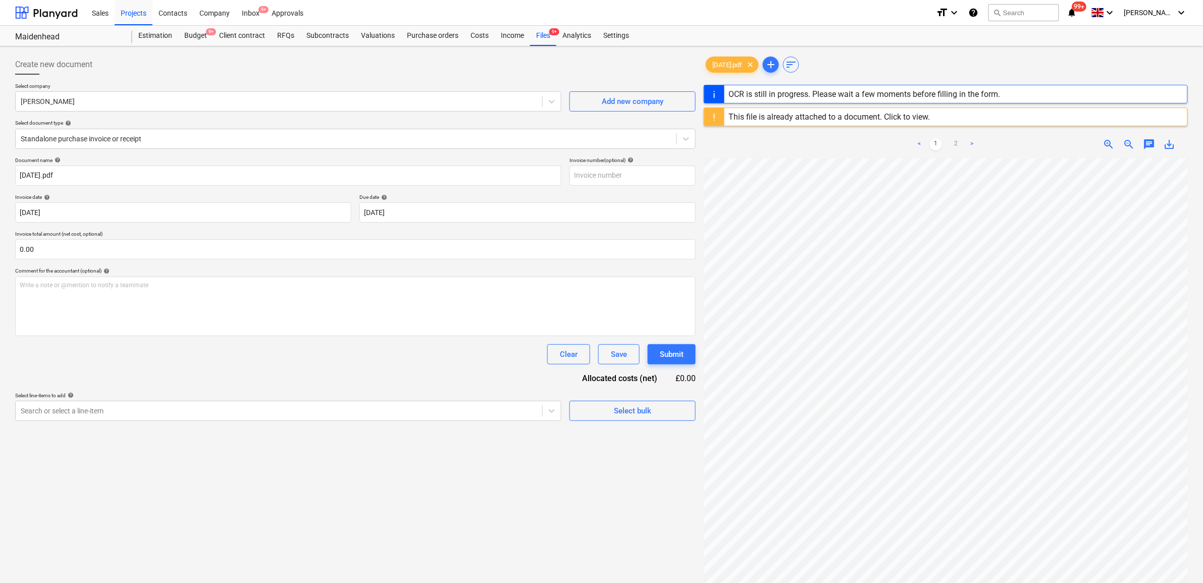
click at [429, 365] on div "Document name help 02.10.25.pdf Invoice number (optional) help Invoice date hel…" at bounding box center [355, 289] width 681 height 264
click at [422, 414] on div at bounding box center [279, 411] width 517 height 10
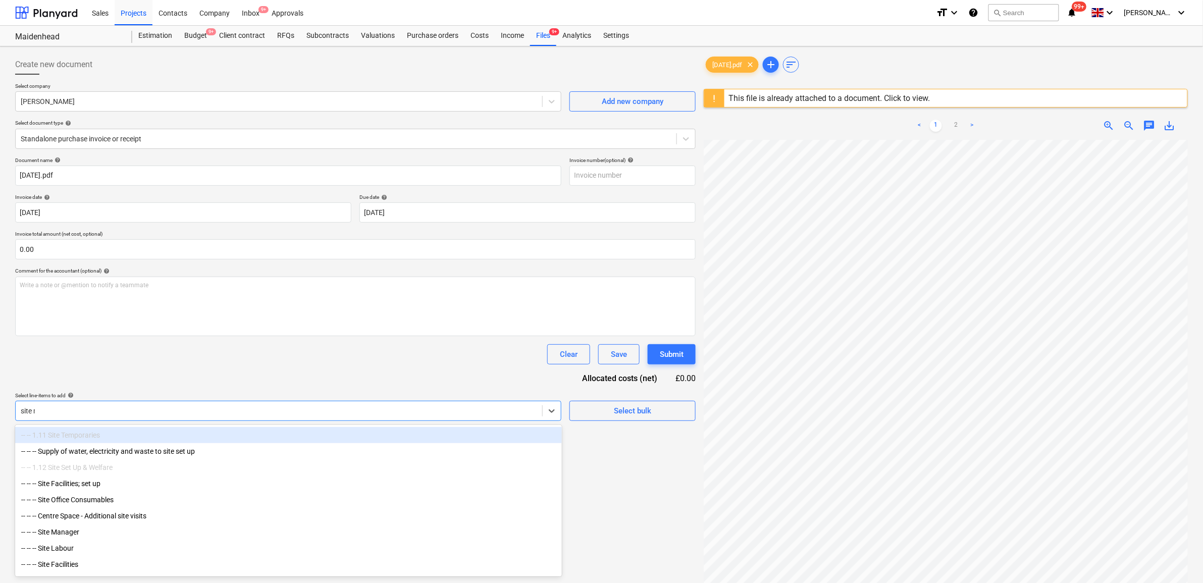
type input "site ma"
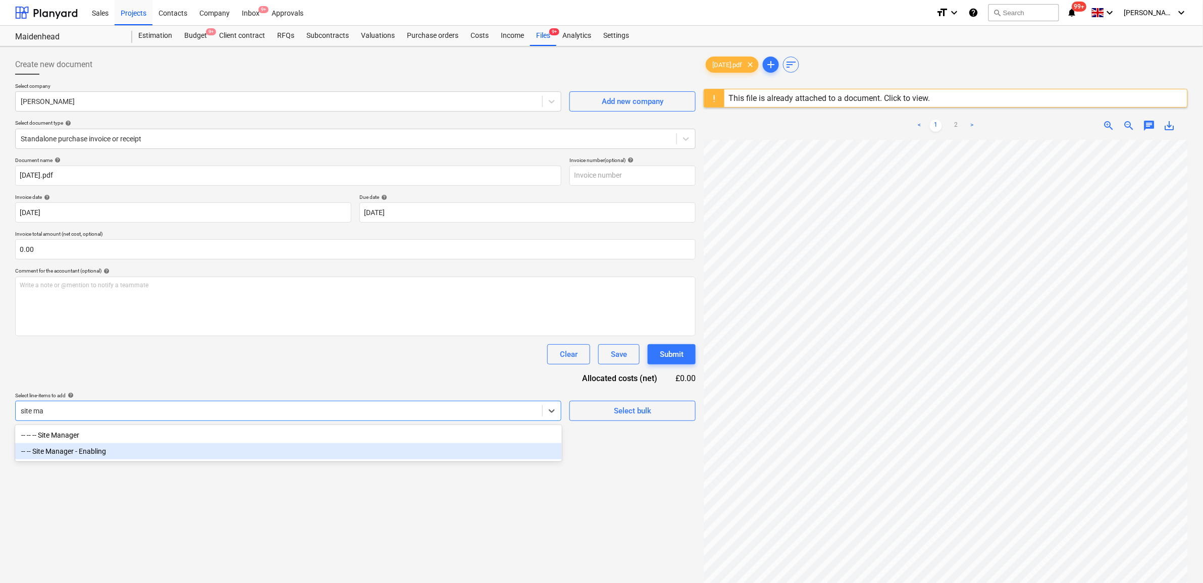
click at [367, 460] on div "-- -- Site Manager - Enabling" at bounding box center [288, 451] width 547 height 16
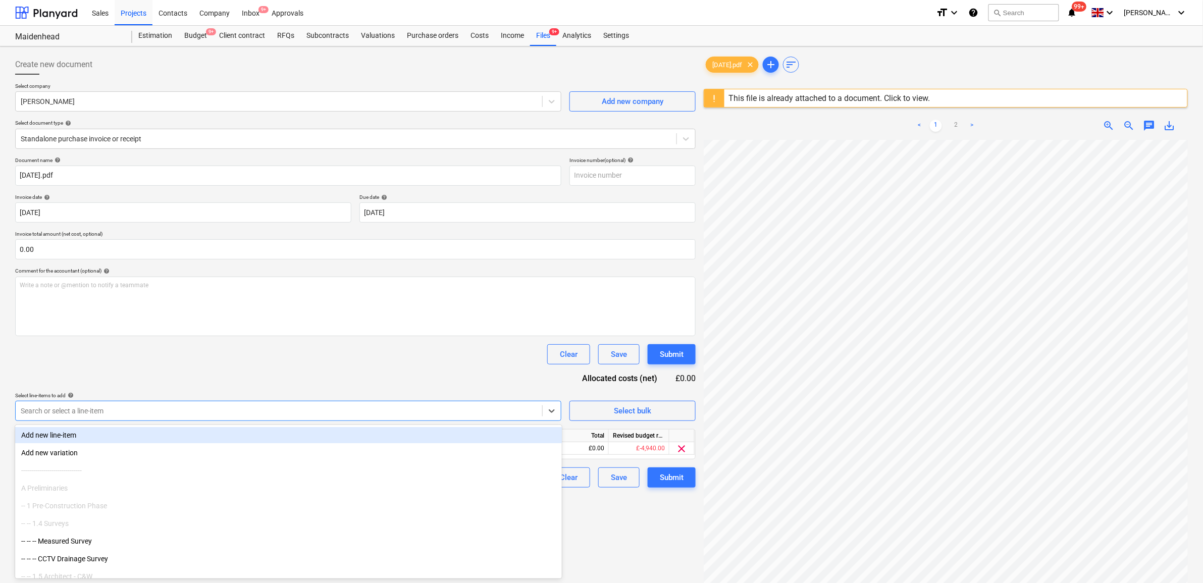
click at [349, 377] on div "Document name help 02.10.25.pdf Invoice number (optional) help Invoice date hel…" at bounding box center [355, 322] width 681 height 331
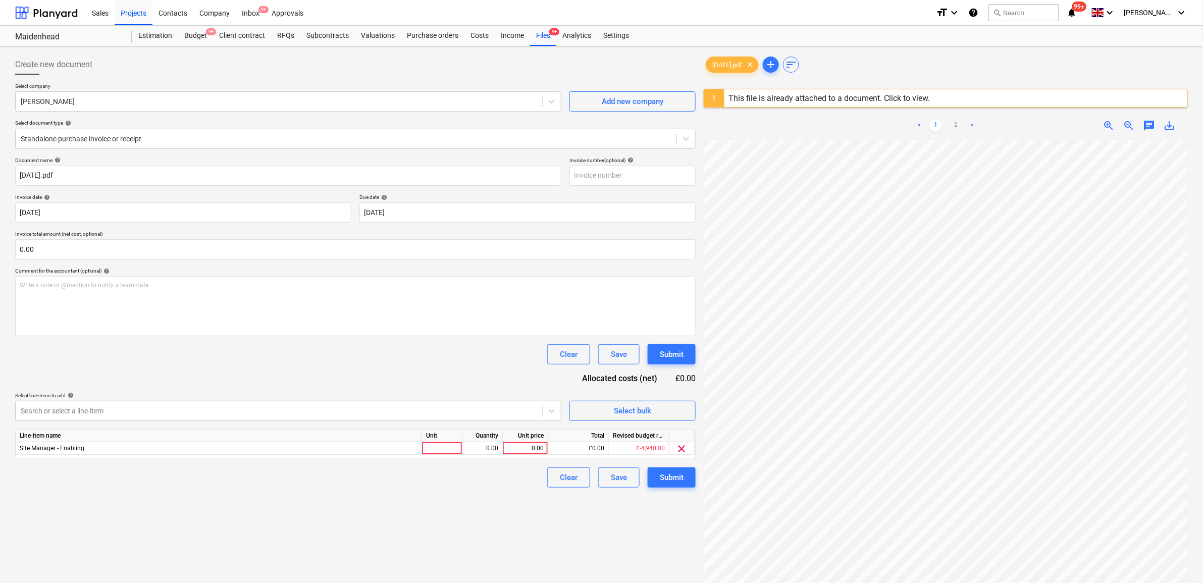
click at [491, 498] on div "Create new document Select company David Cann Add new company Select document t…" at bounding box center [355, 374] width 689 height 648
click at [532, 444] on div "0.00" at bounding box center [525, 448] width 37 height 13
type input "1300"
drag, startPoint x: 476, startPoint y: 500, endPoint x: 484, endPoint y: 503, distance: 8.2
click at [480, 502] on div "Create new document Select company David Cann Add new company Select document t…" at bounding box center [355, 374] width 689 height 648
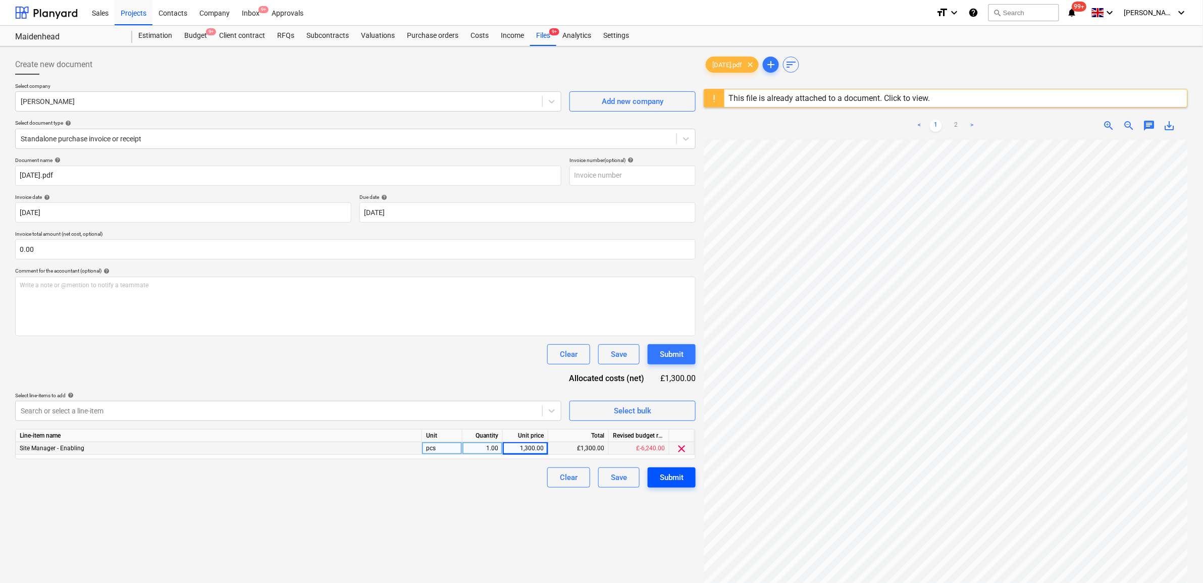
click at [685, 476] on button "Submit" at bounding box center [672, 478] width 48 height 20
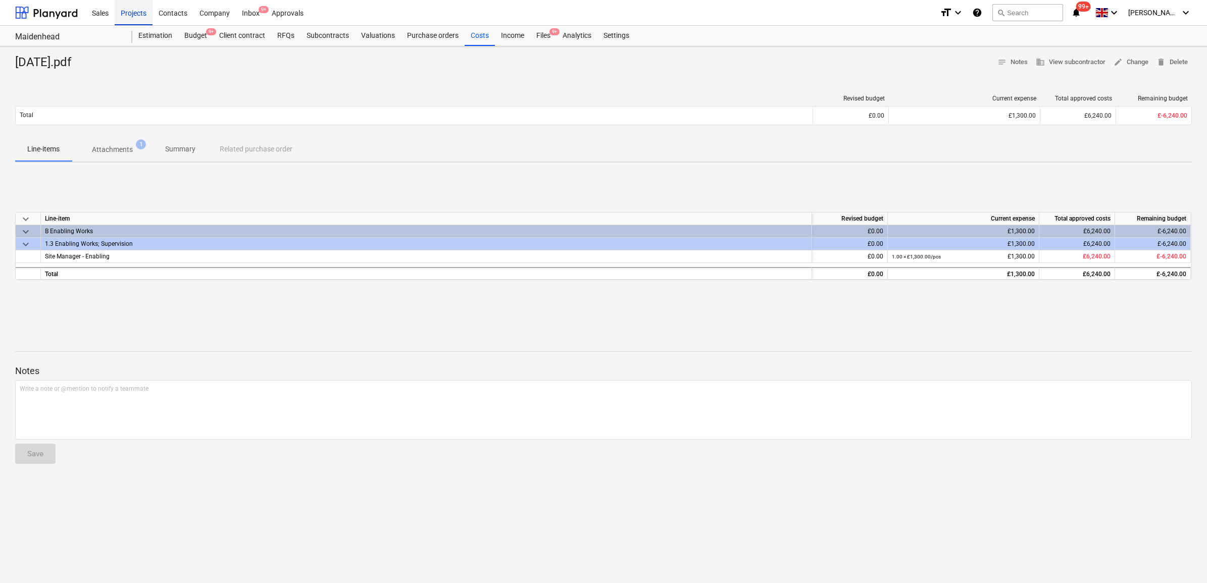
click at [137, 13] on div "Projects" at bounding box center [134, 12] width 38 height 26
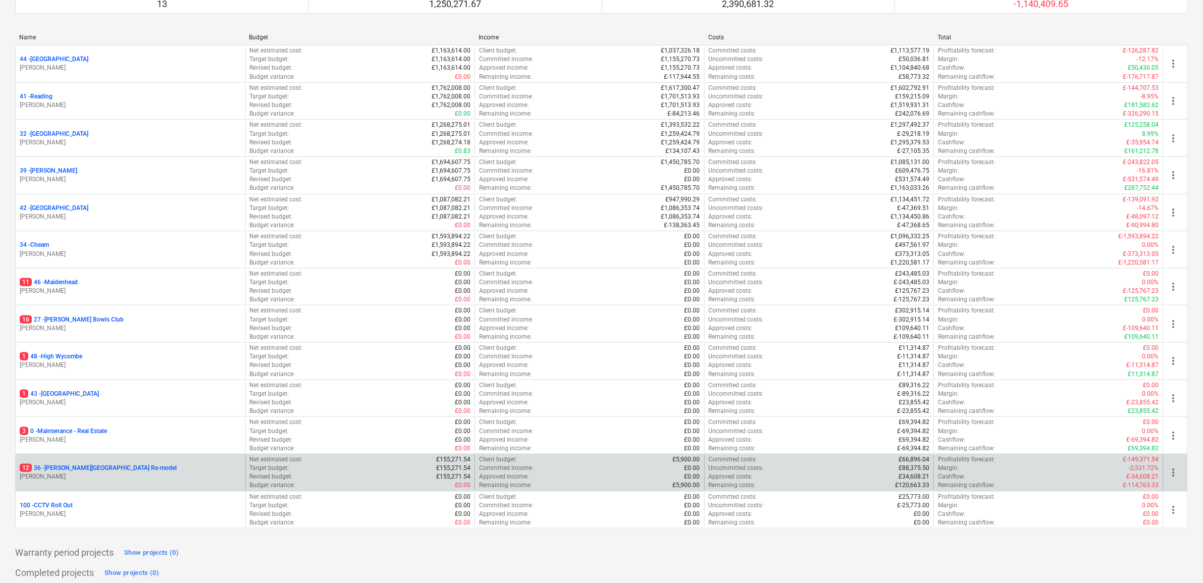
scroll to position [126, 0]
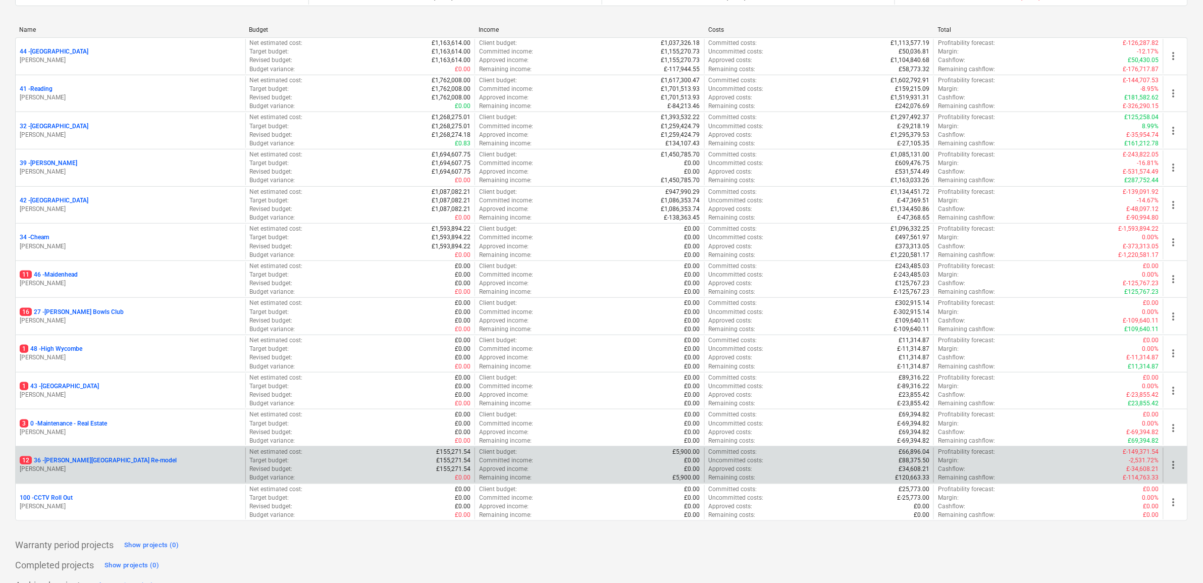
click at [86, 461] on p "12 36 - Langley Park Room Re-model" at bounding box center [98, 460] width 157 height 9
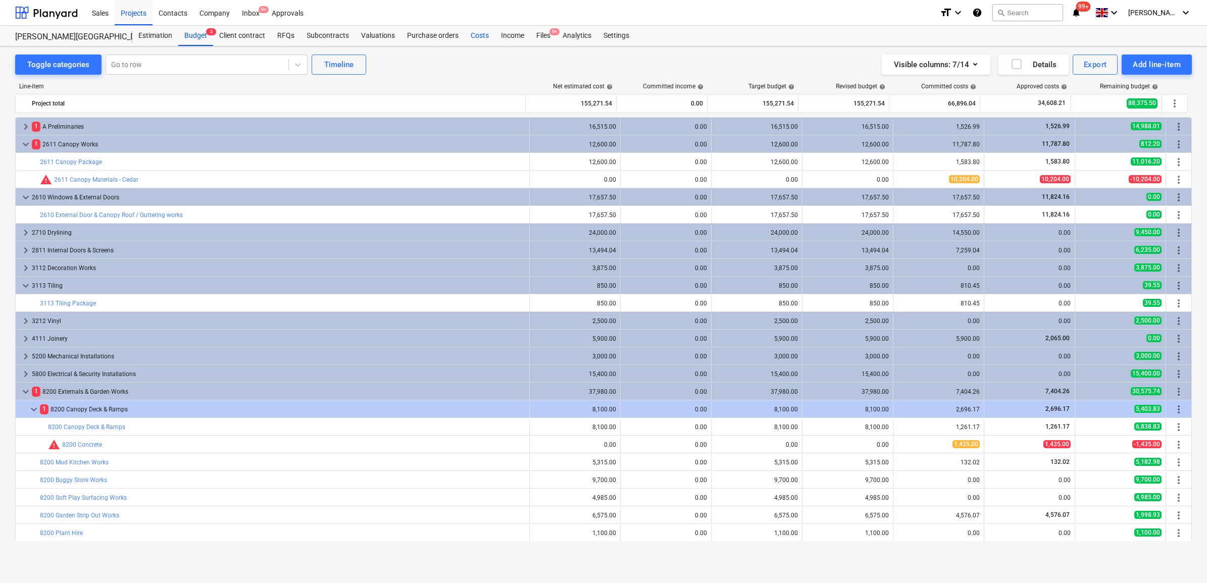
click at [481, 30] on div "Costs" at bounding box center [480, 36] width 30 height 20
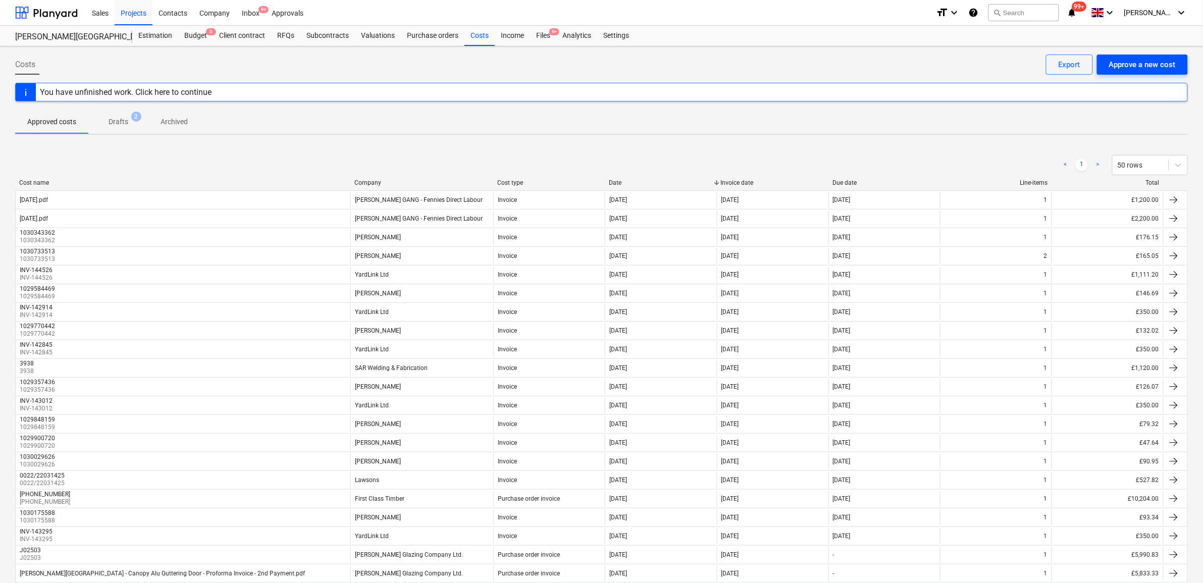
click at [1144, 63] on div "Approve a new cost" at bounding box center [1142, 64] width 67 height 13
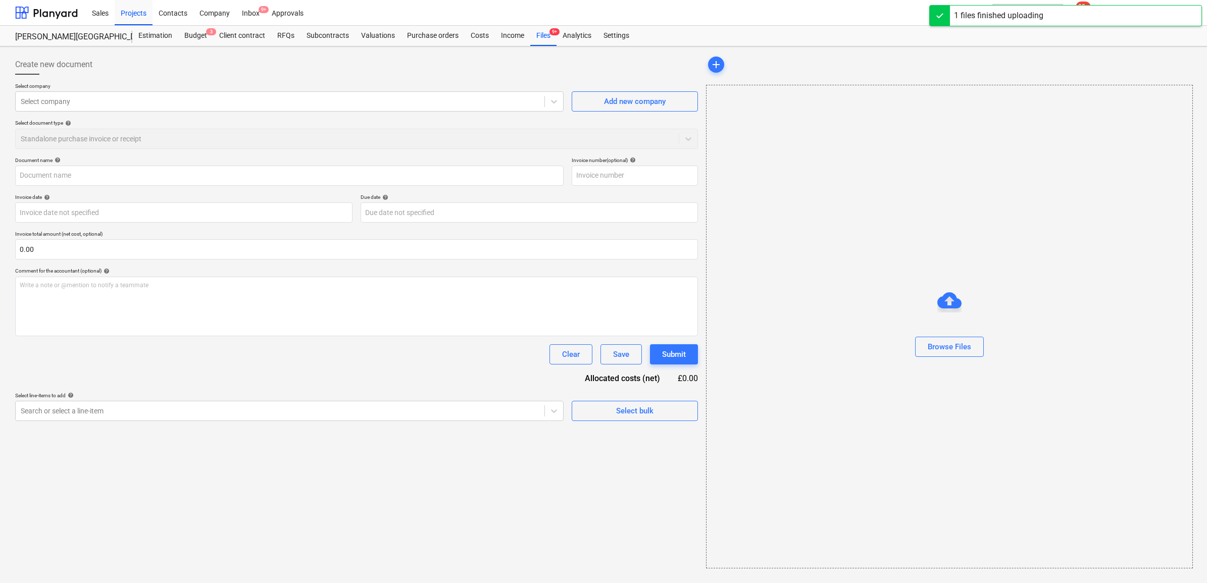
type input "02.10.25.pdf"
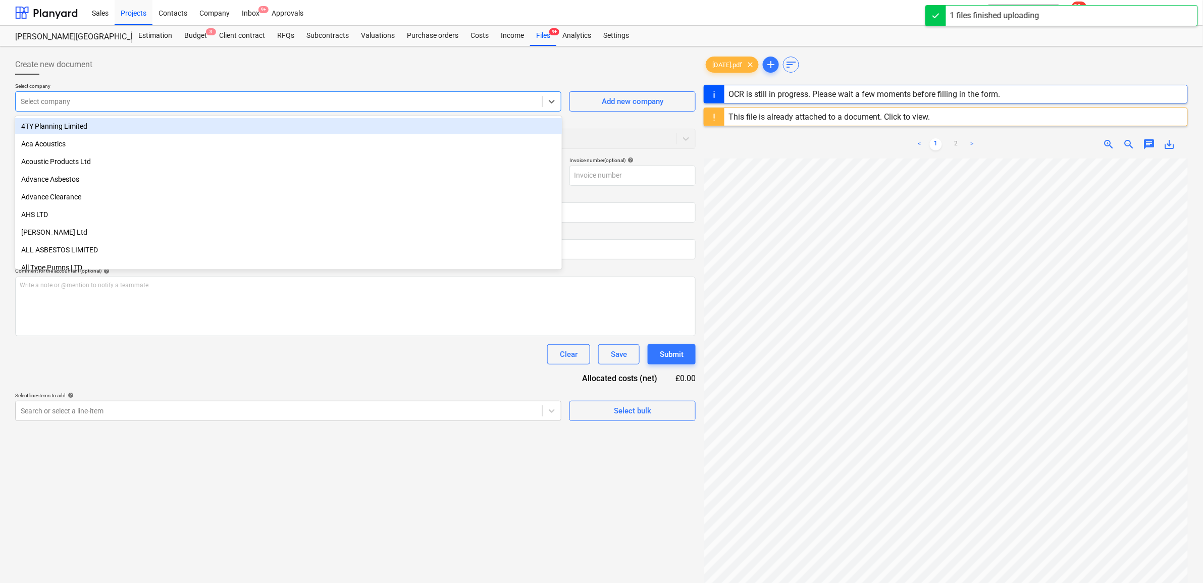
click at [271, 99] on div at bounding box center [279, 101] width 517 height 10
type input "rub"
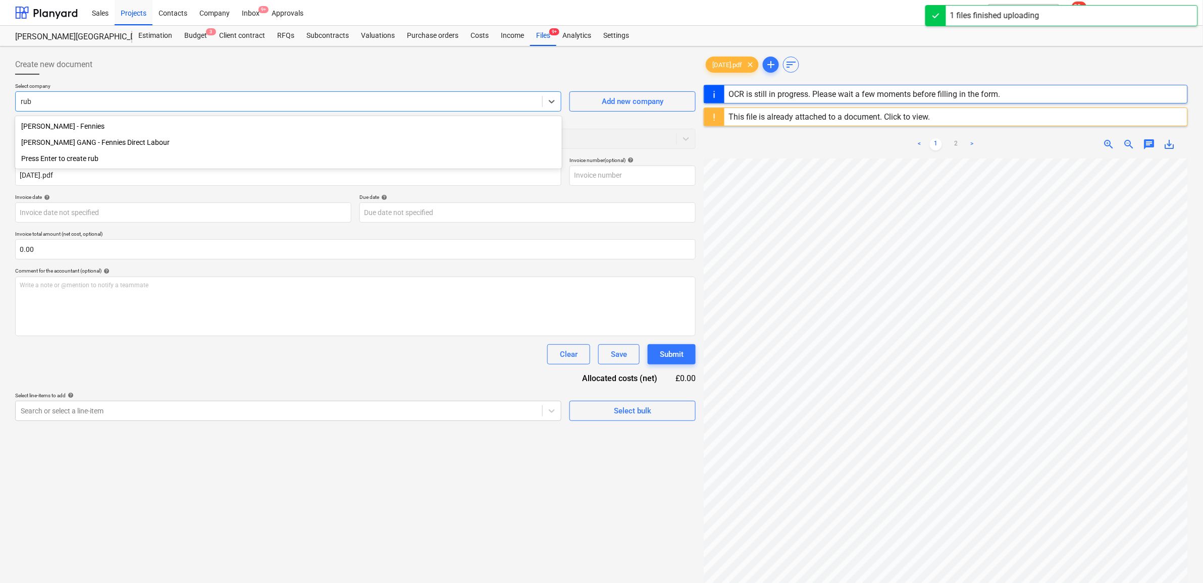
click at [210, 141] on div "[PERSON_NAME] GANG - Fennies Direct Labour" at bounding box center [288, 142] width 547 height 16
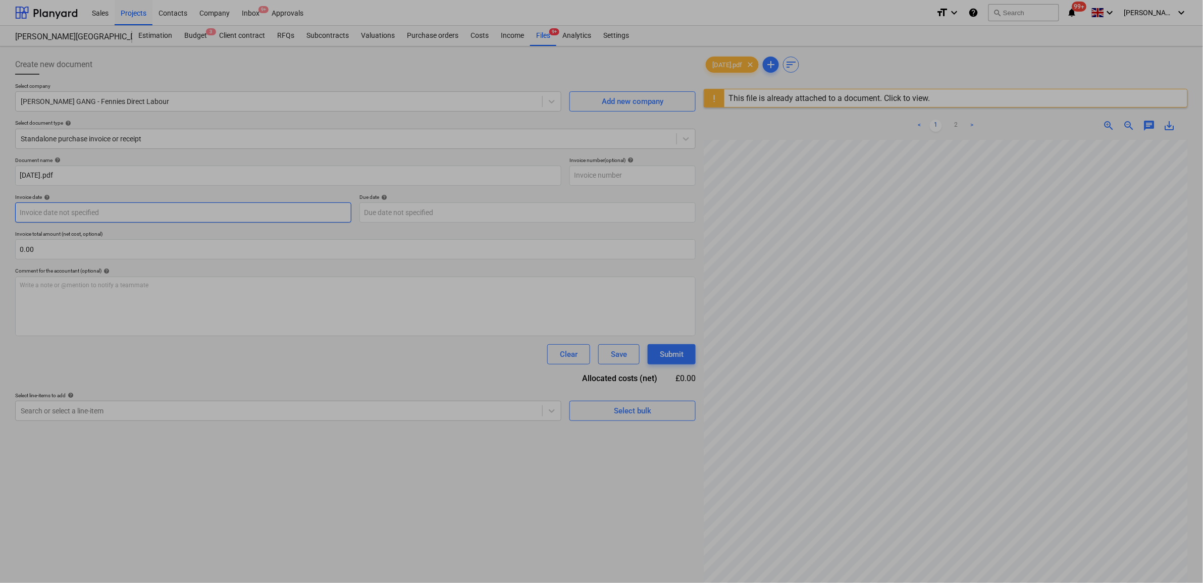
click at [109, 207] on body "Sales Projects Contacts Company Inbox 9+ Approvals format_size keyboard_arrow_d…" at bounding box center [601, 291] width 1203 height 583
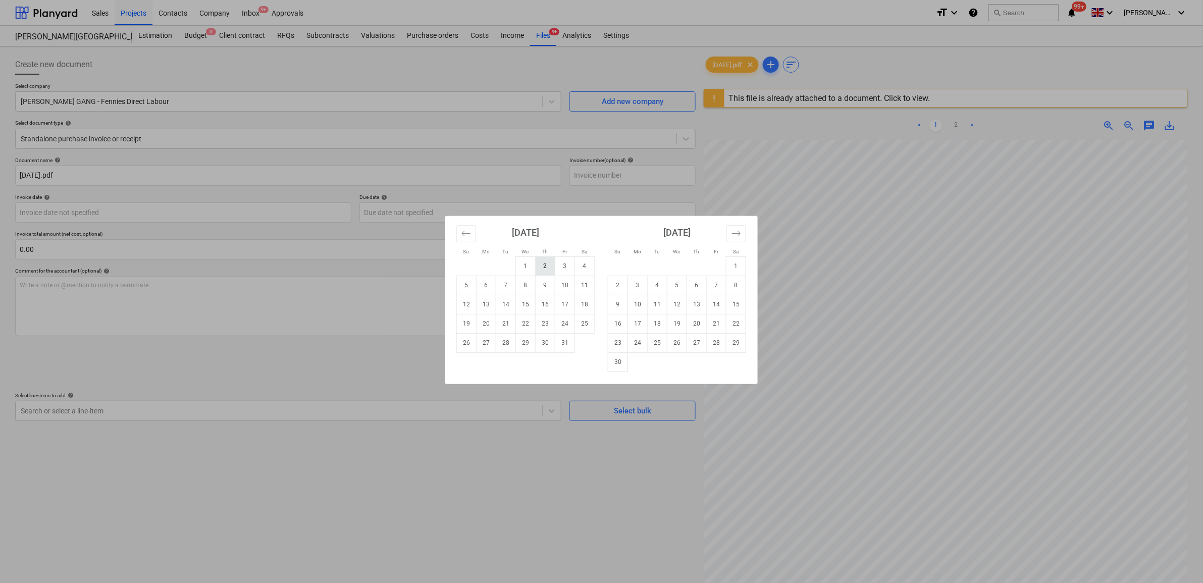
click at [539, 271] on td "2" at bounding box center [546, 266] width 20 height 19
type input "[DATE]"
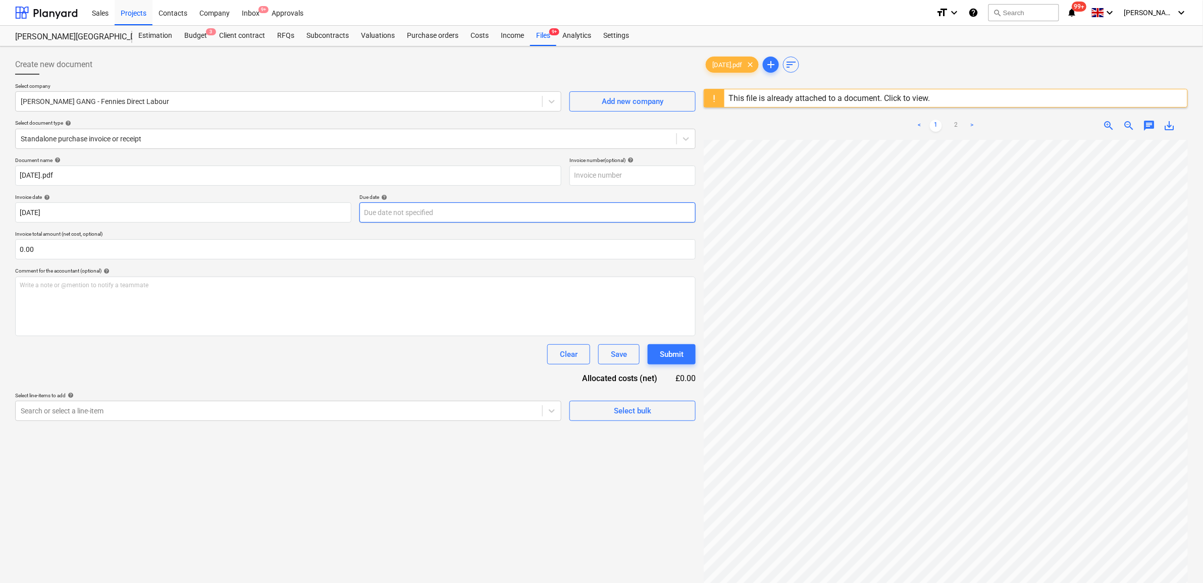
click at [393, 213] on body "Sales Projects Contacts Company Inbox 9+ Approvals format_size keyboard_arrow_d…" at bounding box center [601, 291] width 1203 height 583
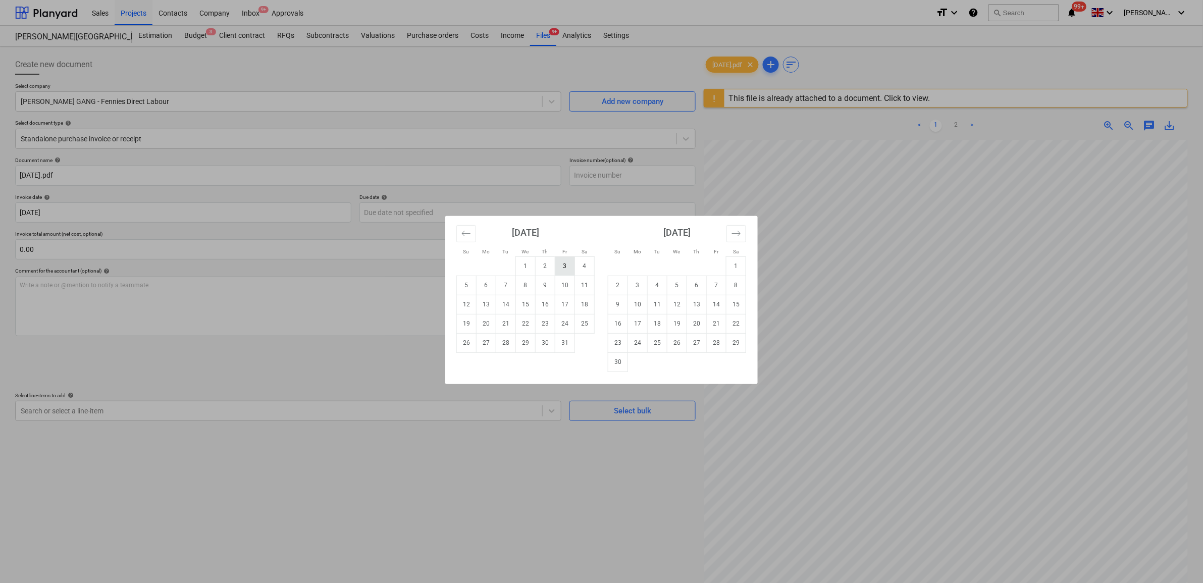
click at [571, 266] on td "3" at bounding box center [565, 266] width 20 height 19
type input "[DATE]"
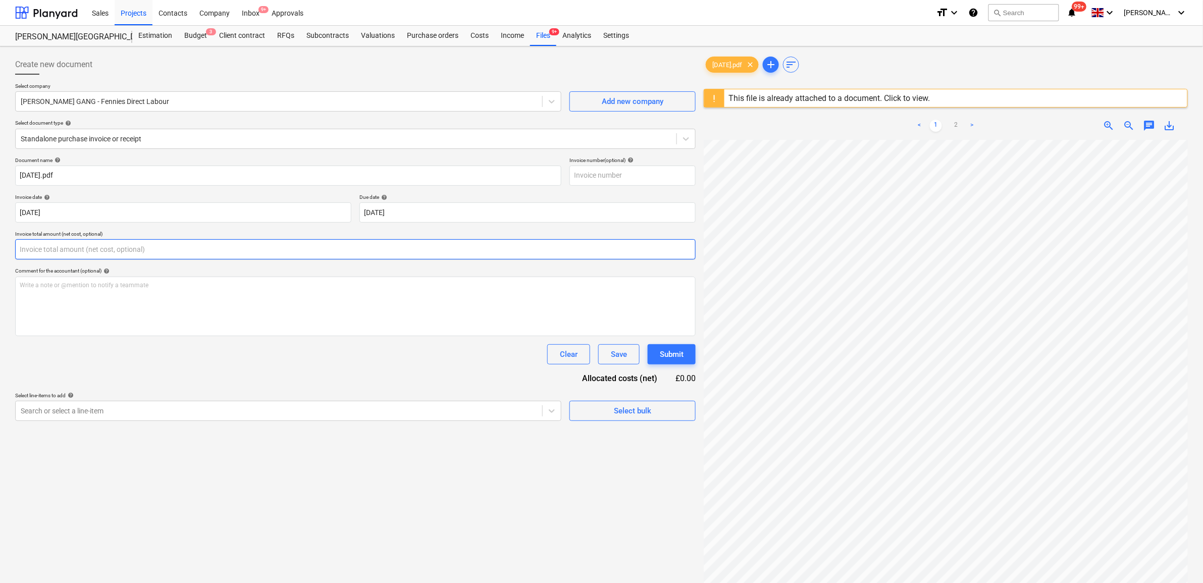
click at [213, 248] on input "text" at bounding box center [355, 249] width 681 height 20
type input "2,987.50"
click at [79, 340] on div "Document name help 02.10.25.pdf Invoice number (optional) help Invoice date hel…" at bounding box center [355, 301] width 681 height 289
click at [89, 431] on body "Sales Projects Contacts Company Inbox 9+ Approvals format_size keyboard_arrow_d…" at bounding box center [601, 291] width 1203 height 583
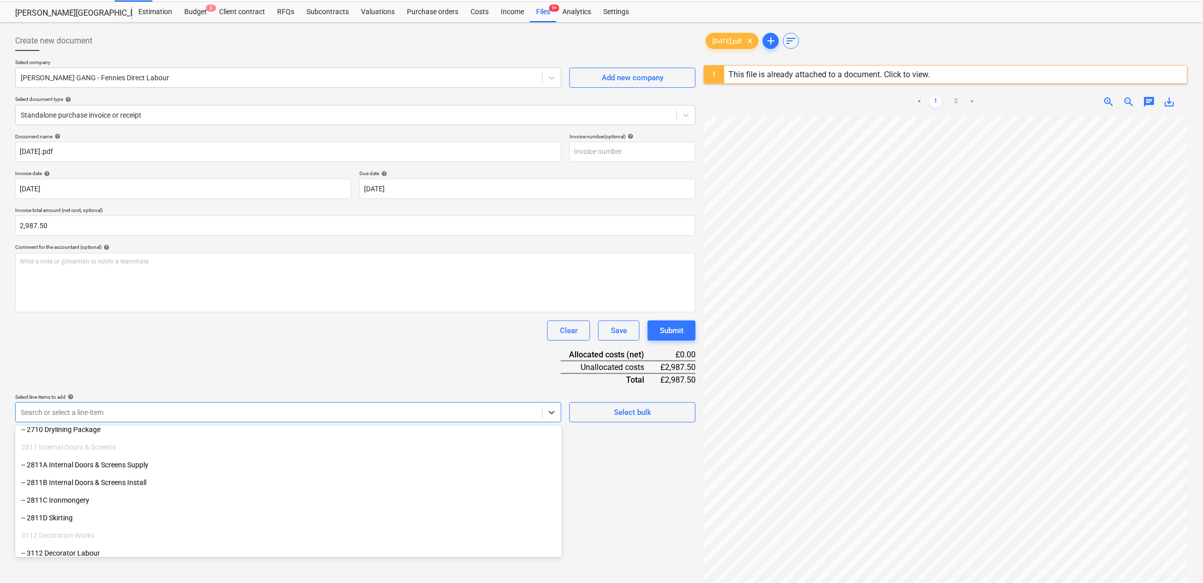
scroll to position [316, 0]
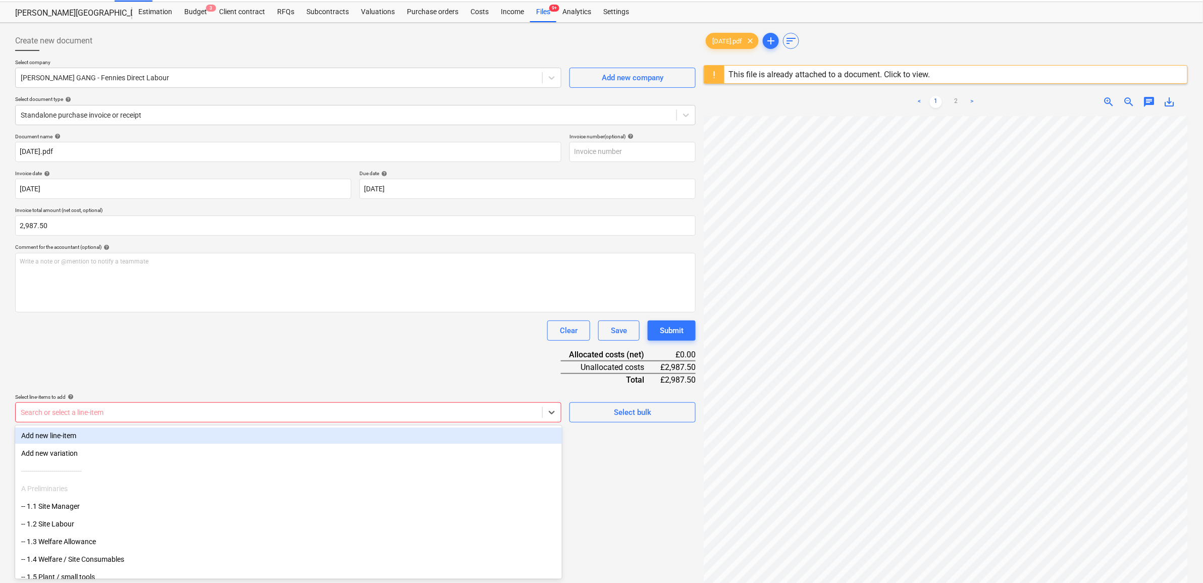
click at [154, 410] on div at bounding box center [279, 413] width 517 height 10
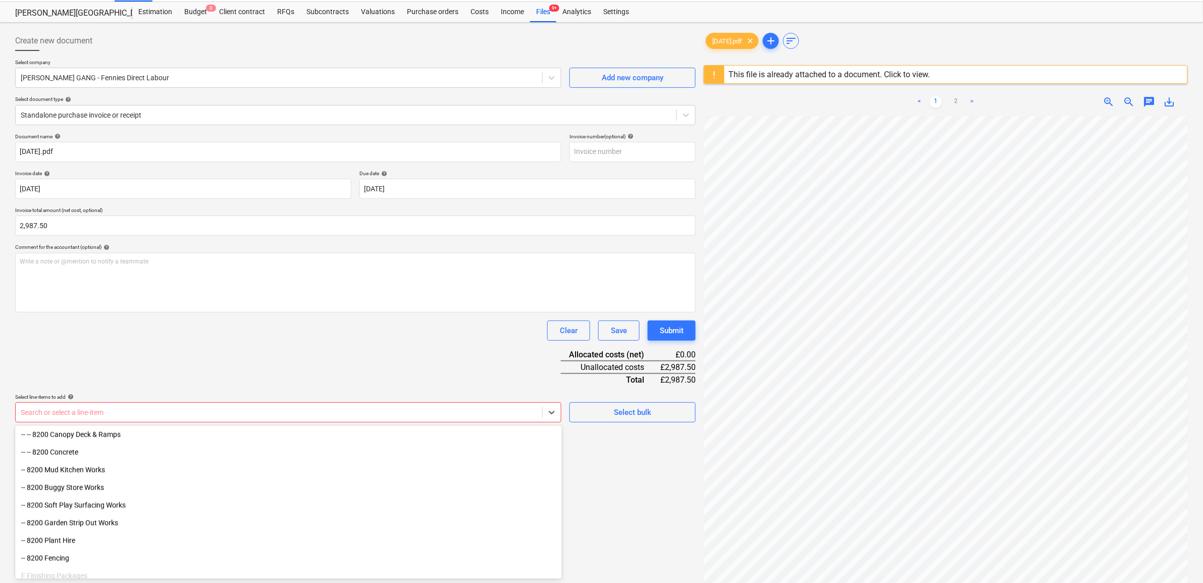
scroll to position [694, 0]
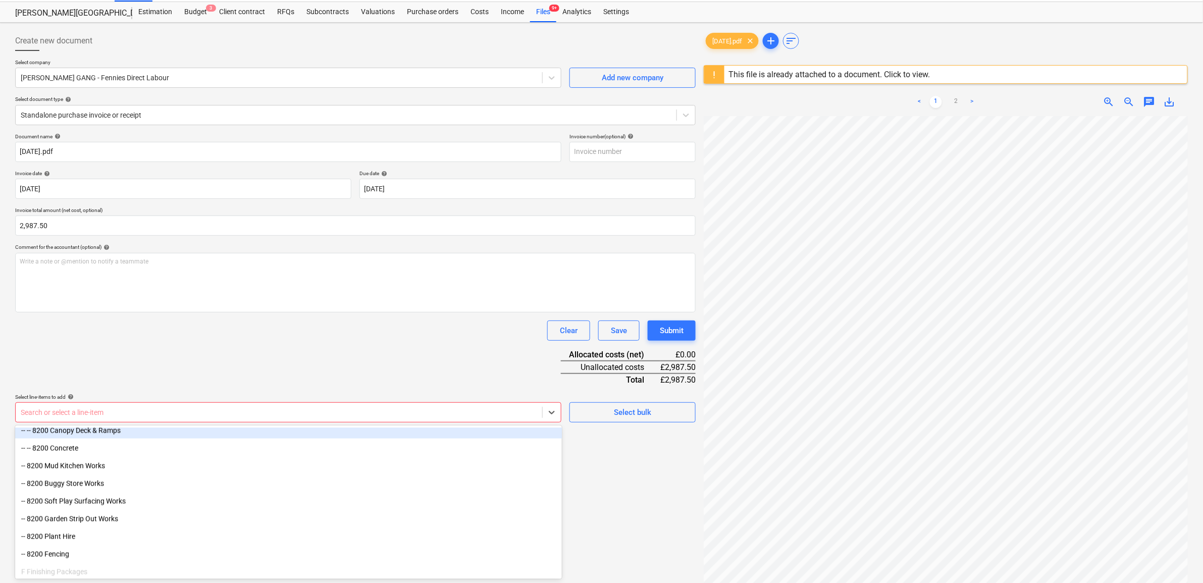
click at [107, 434] on div "-- -- 8200 Canopy Deck & Ramps" at bounding box center [288, 431] width 547 height 16
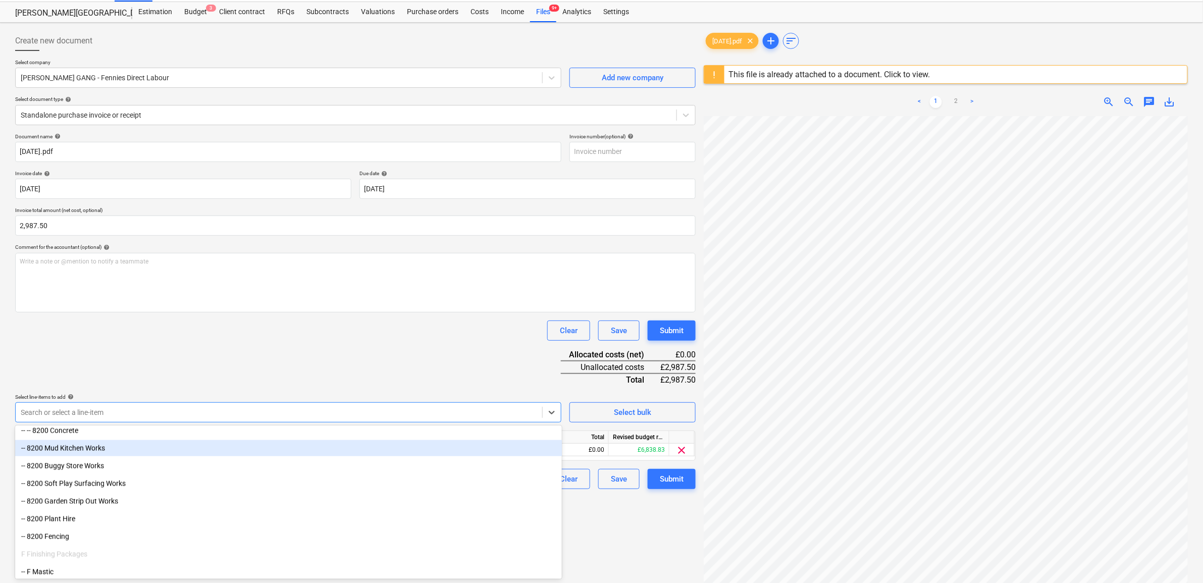
click at [110, 452] on div "-- 8200 Mud Kitchen Works" at bounding box center [288, 448] width 547 height 16
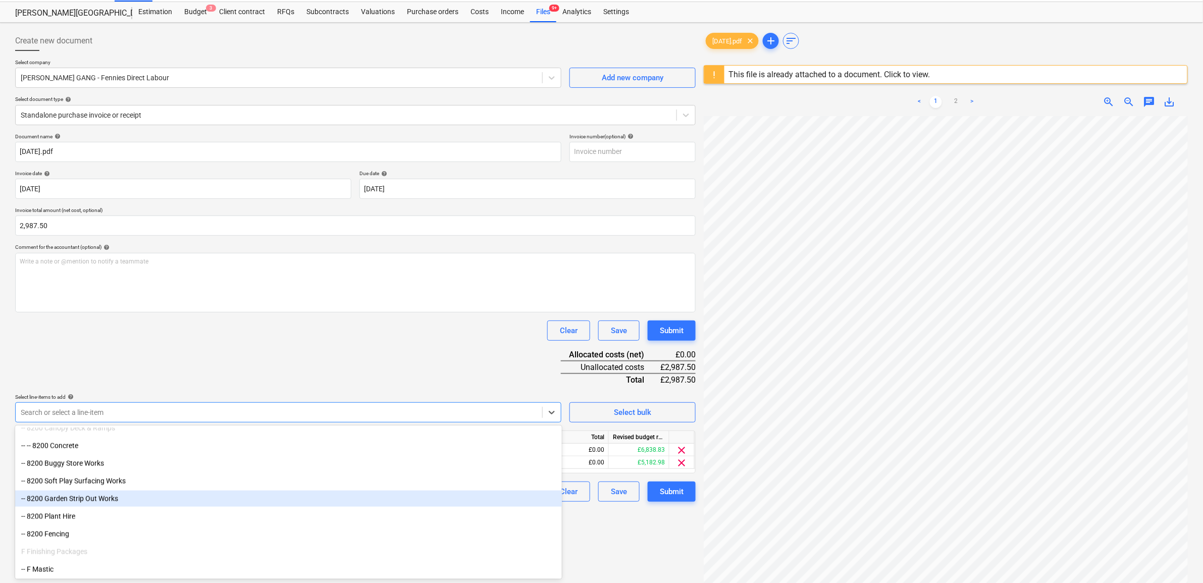
click at [102, 502] on div "-- 8200 Garden Strip Out Works" at bounding box center [288, 499] width 547 height 16
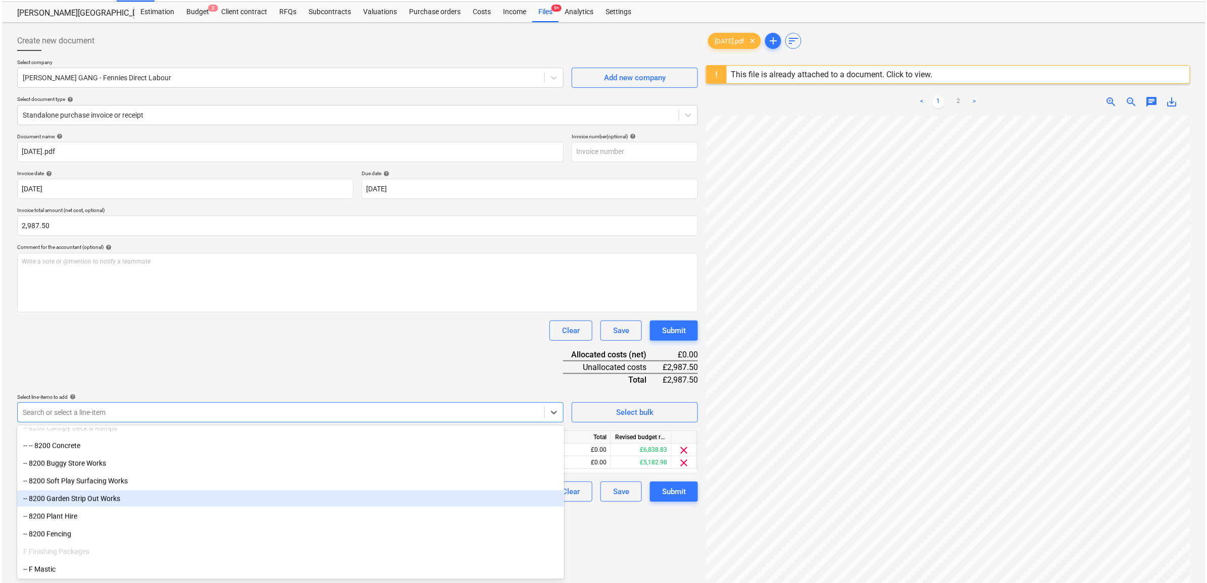
scroll to position [662, 0]
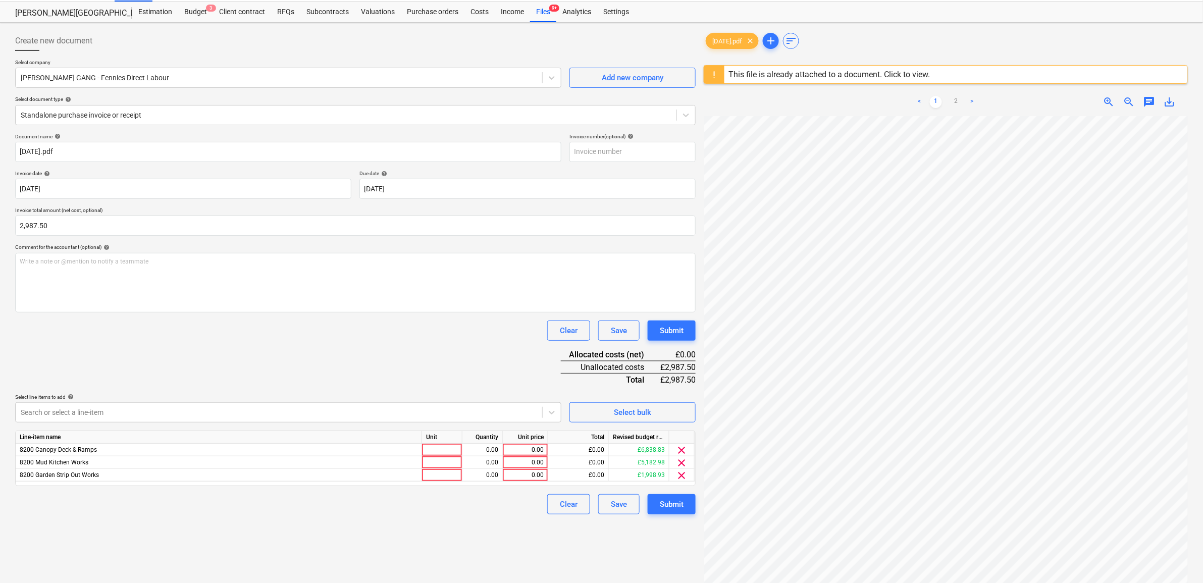
click at [215, 375] on div "Document name help 02.10.25.pdf Invoice number (optional) help Invoice date hel…" at bounding box center [355, 323] width 681 height 381
click at [524, 476] on div "0.00" at bounding box center [525, 475] width 37 height 13
type input "1000"
click at [463, 546] on div "Create new document Select company RUBIN GANG - Fennies Direct Labour Add new c…" at bounding box center [355, 351] width 689 height 648
click at [524, 448] on div "0.00" at bounding box center [525, 450] width 37 height 13
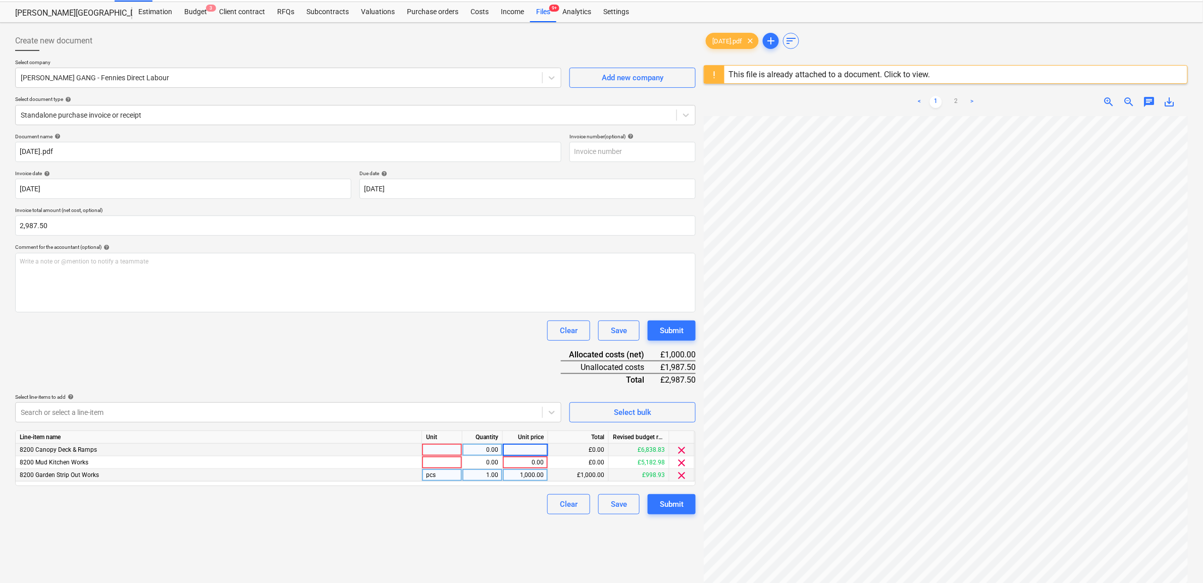
click at [532, 445] on input at bounding box center [525, 450] width 45 height 12
type input "1500"
click at [514, 525] on div "Create new document Select company RUBIN GANG - Fennies Direct Labour Add new c…" at bounding box center [355, 351] width 689 height 648
click at [534, 457] on div "0.00" at bounding box center [525, 462] width 37 height 13
type input "487.5"
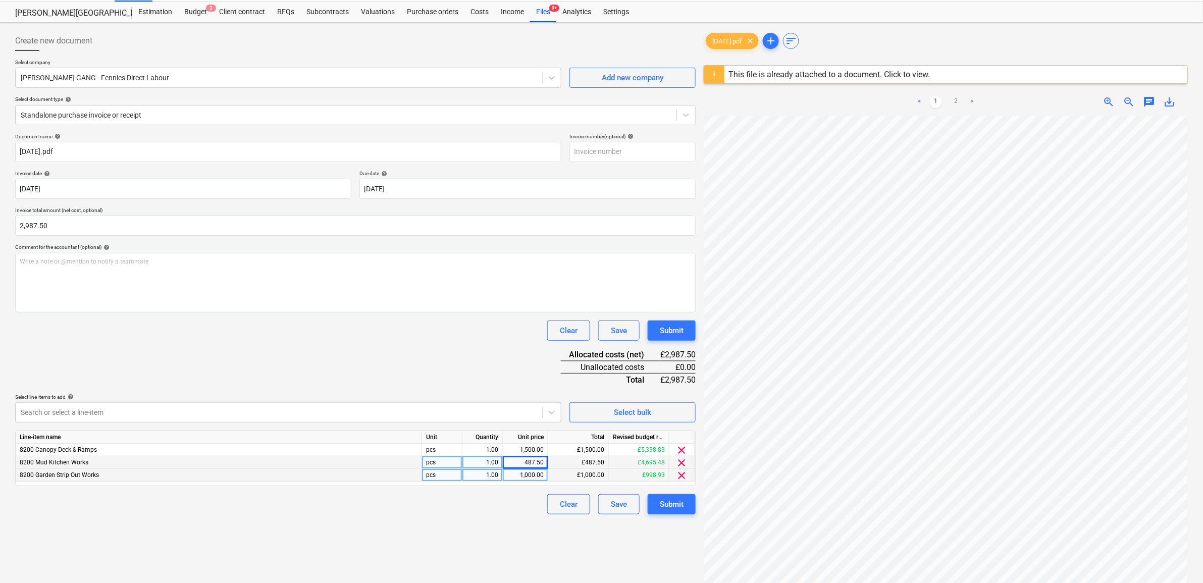
click at [453, 524] on div "Create new document Select company RUBIN GANG - Fennies Direct Labour Add new c…" at bounding box center [355, 351] width 689 height 648
click at [679, 500] on div "Submit" at bounding box center [672, 504] width 24 height 13
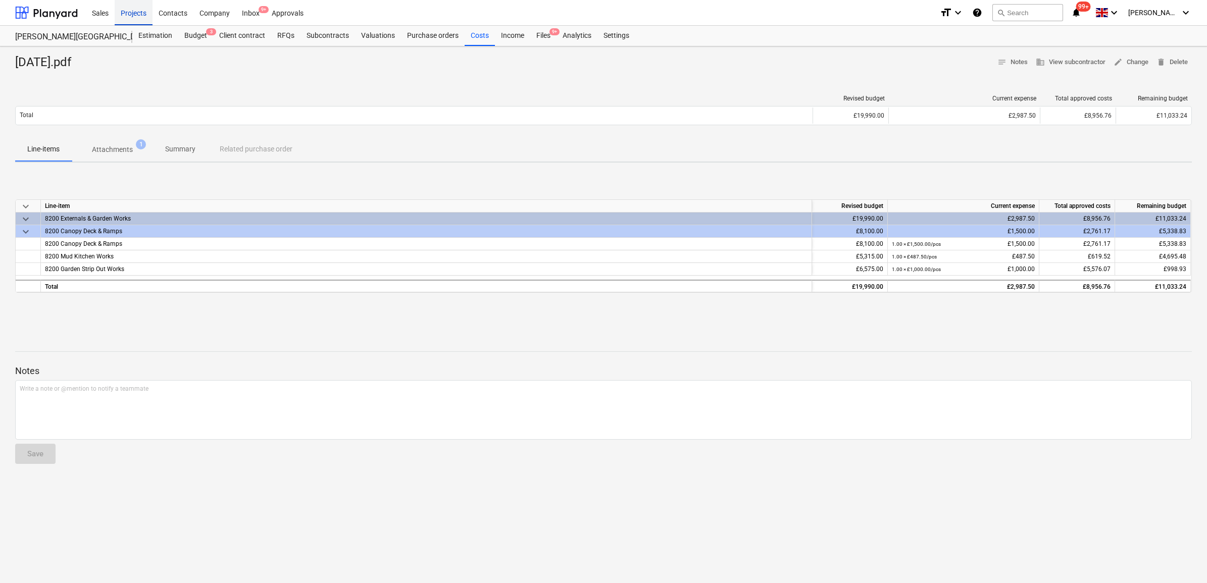
click at [135, 14] on div "Projects" at bounding box center [134, 12] width 38 height 26
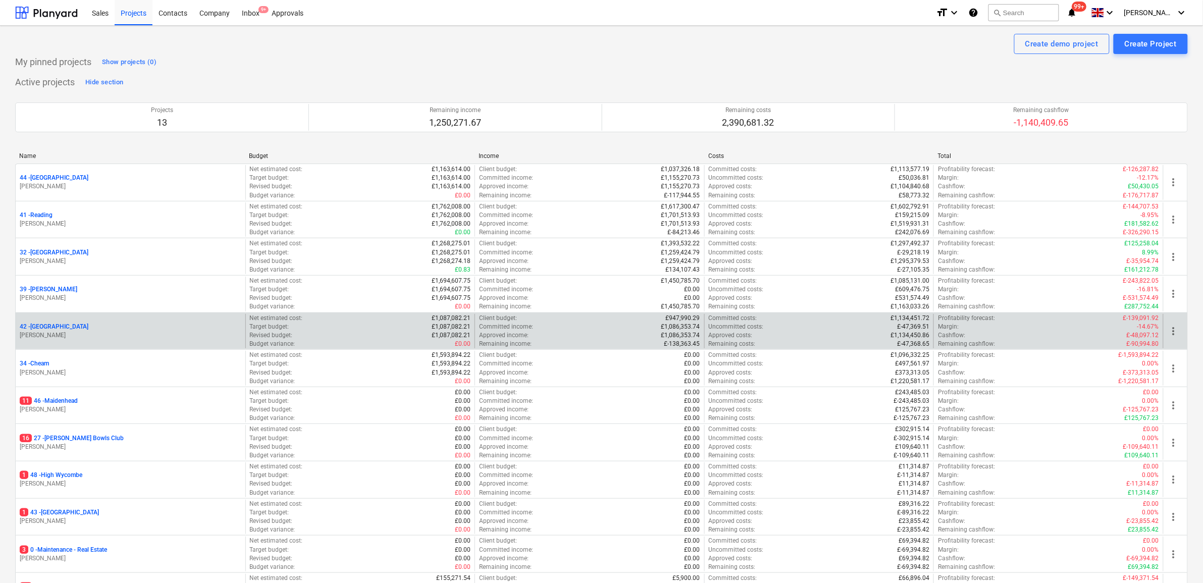
click at [57, 330] on p "42 - Clapham North" at bounding box center [54, 327] width 69 height 9
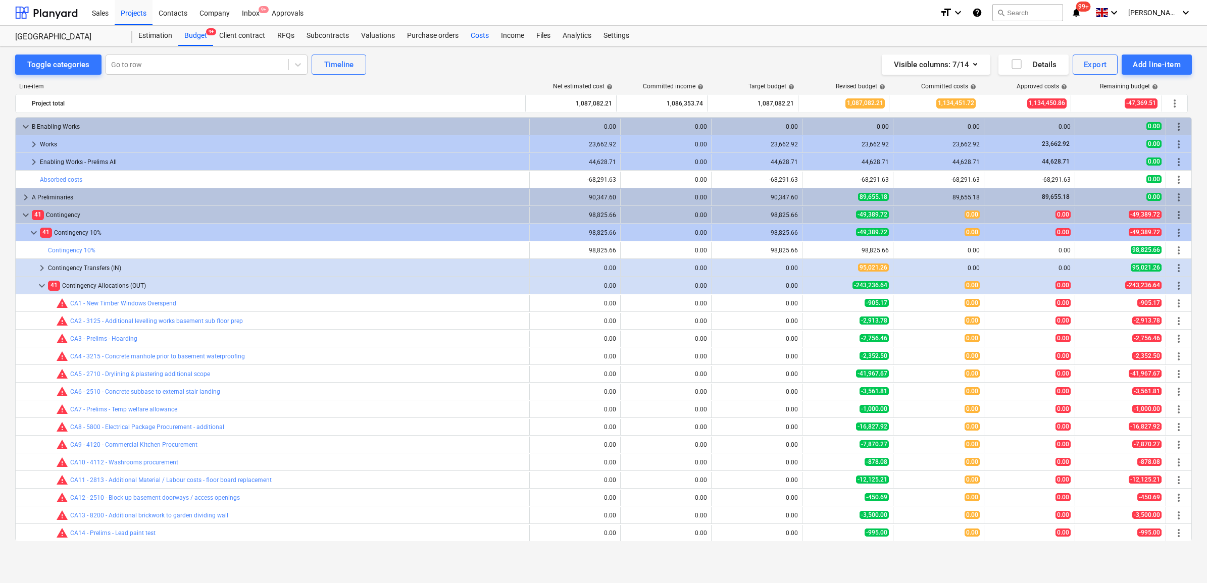
click at [482, 33] on div "Costs" at bounding box center [480, 36] width 30 height 20
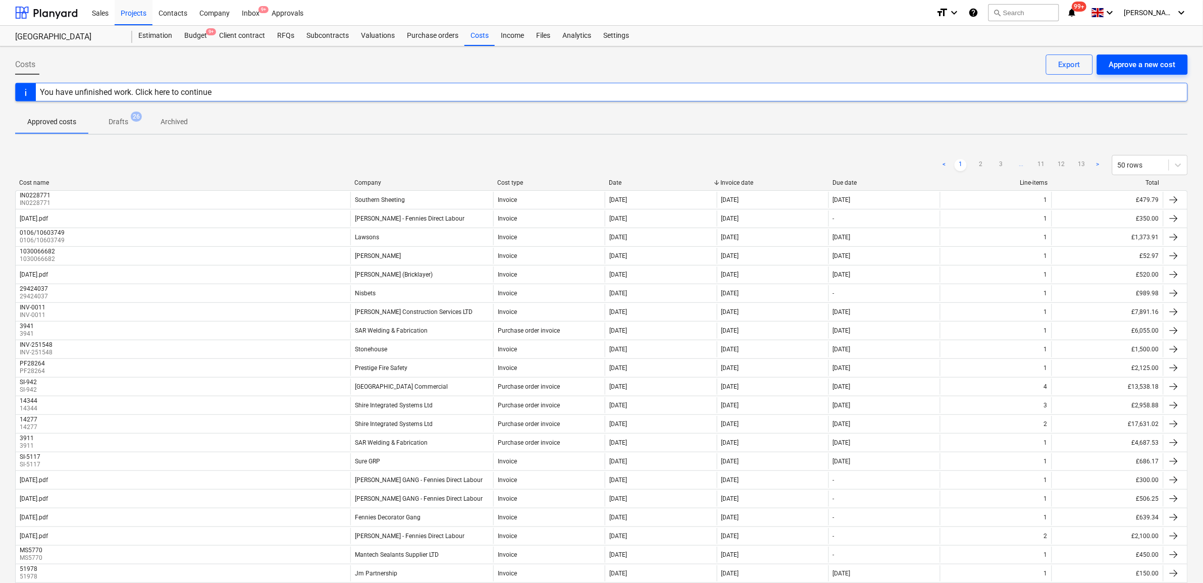
click at [1144, 62] on div "Approve a new cost" at bounding box center [1142, 64] width 67 height 13
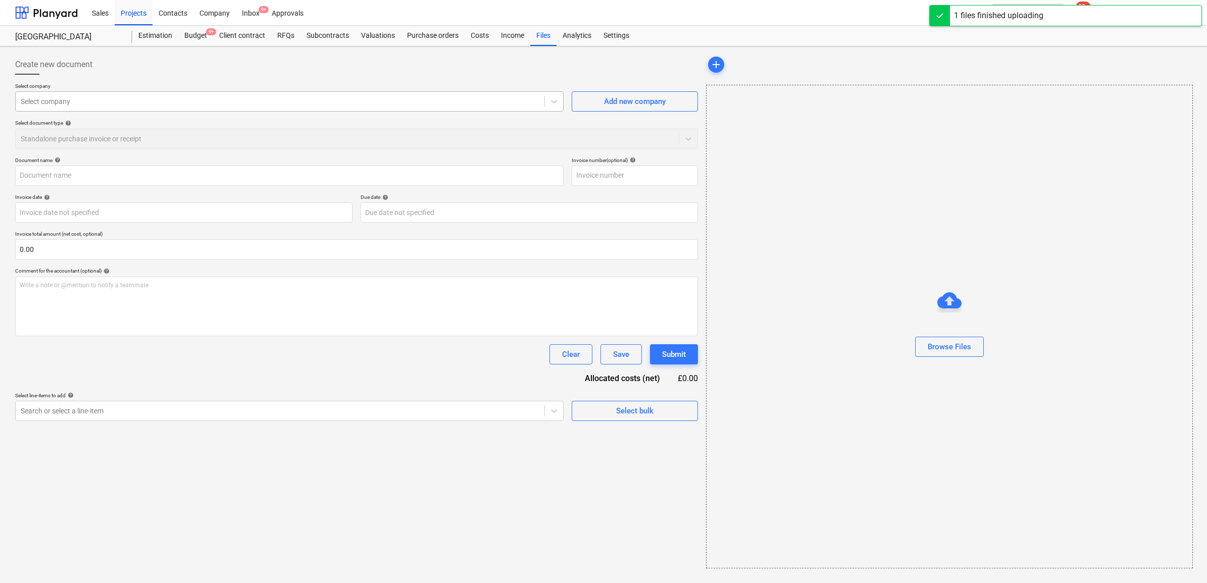
type input "02.10.25.pdf"
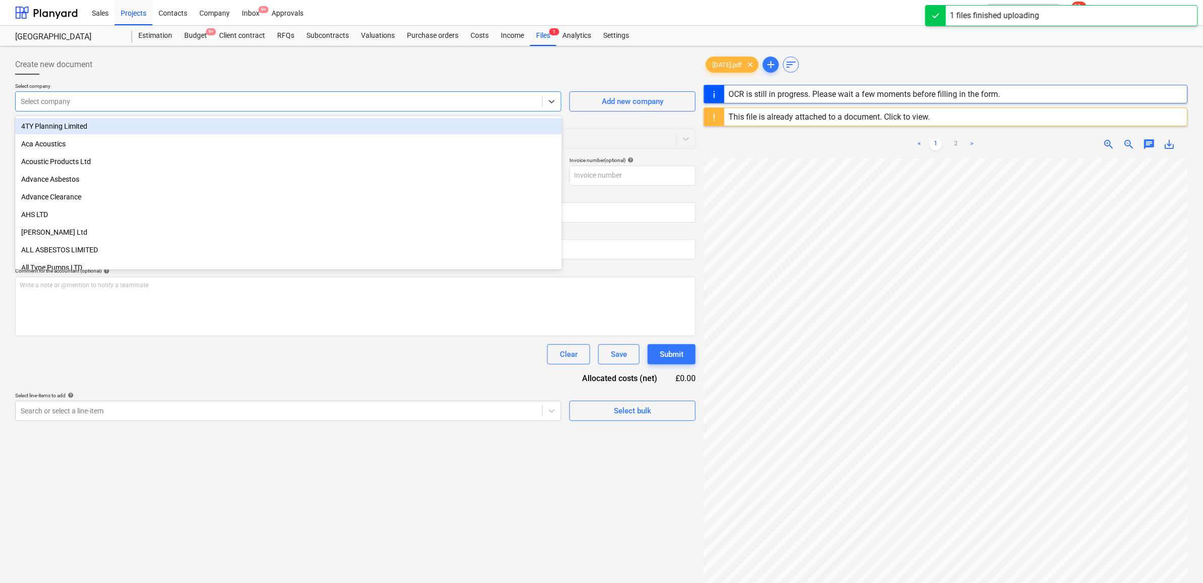
click at [200, 102] on div at bounding box center [279, 101] width 517 height 10
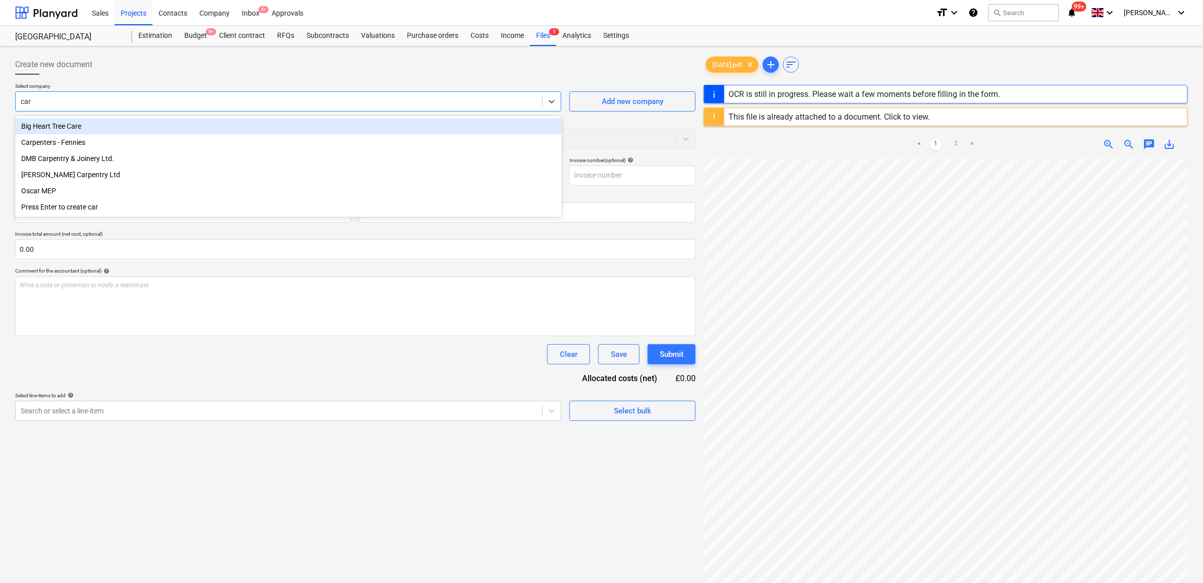
type input "carp"
click at [192, 123] on div "Carpenters - Fennies" at bounding box center [288, 126] width 547 height 16
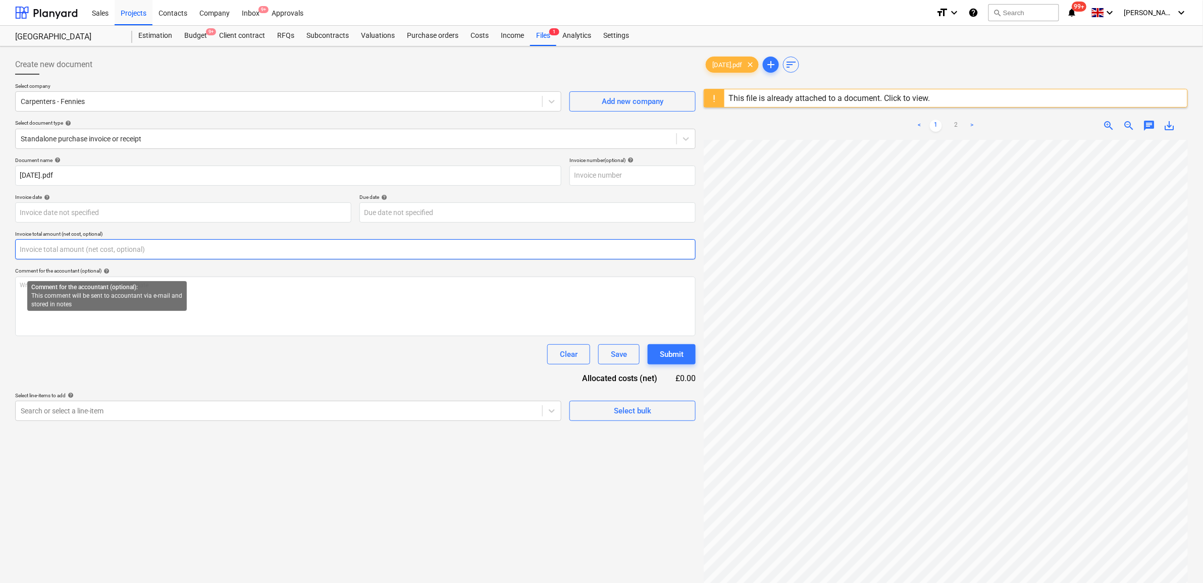
click at [102, 256] on input "text" at bounding box center [355, 249] width 681 height 20
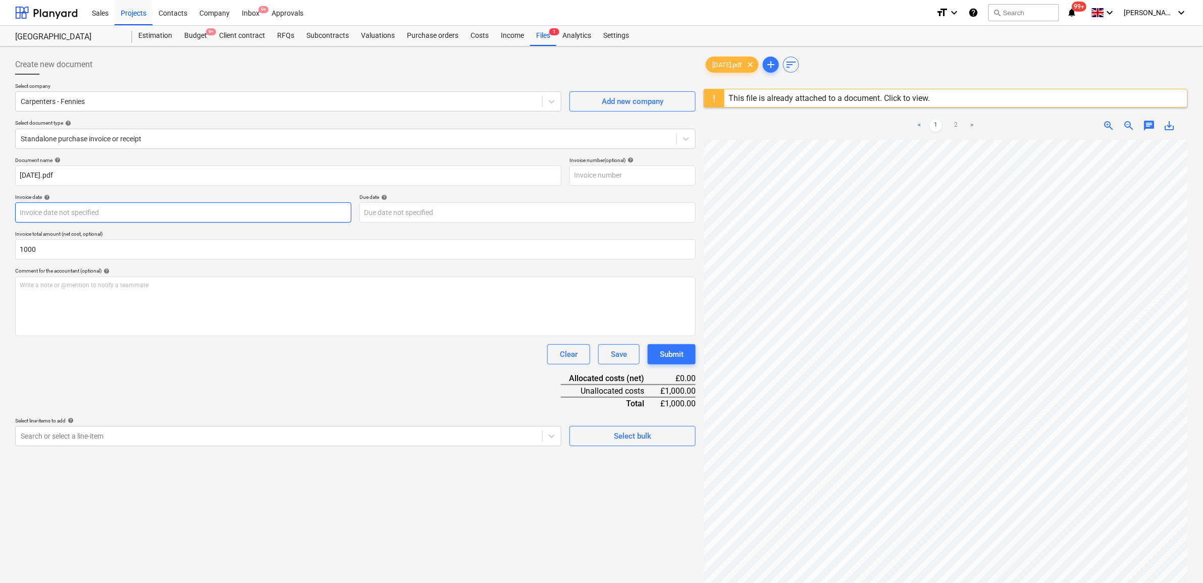
type input "1,000.00"
click at [97, 216] on body "Sales Projects Contacts Company Inbox 9+ Approvals format_size keyboard_arrow_d…" at bounding box center [601, 291] width 1203 height 583
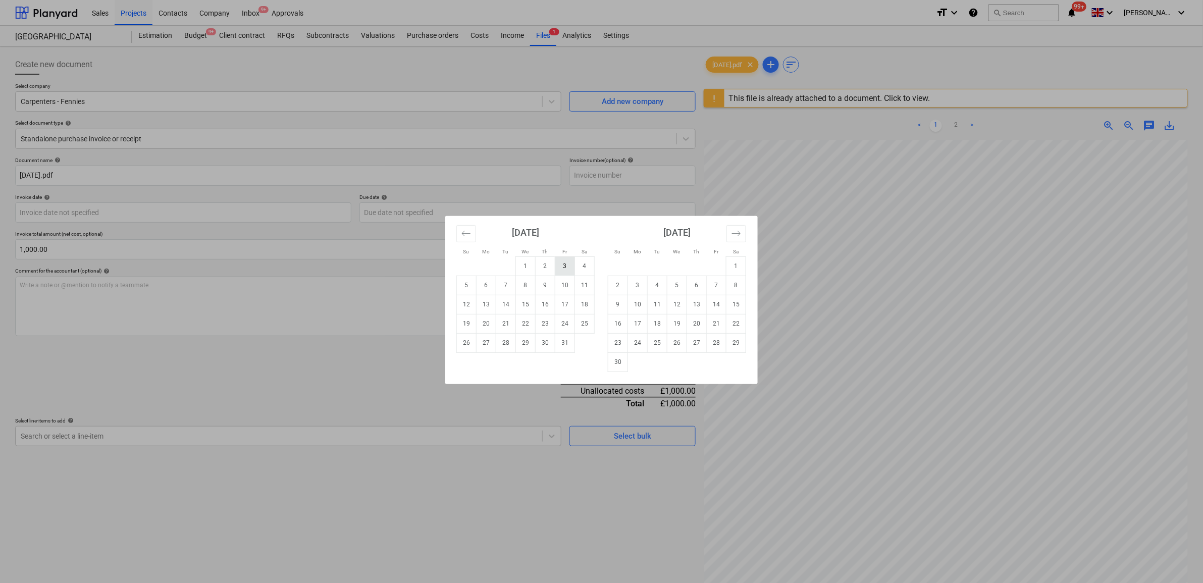
click at [562, 264] on td "3" at bounding box center [565, 266] width 20 height 19
type input "[DATE]"
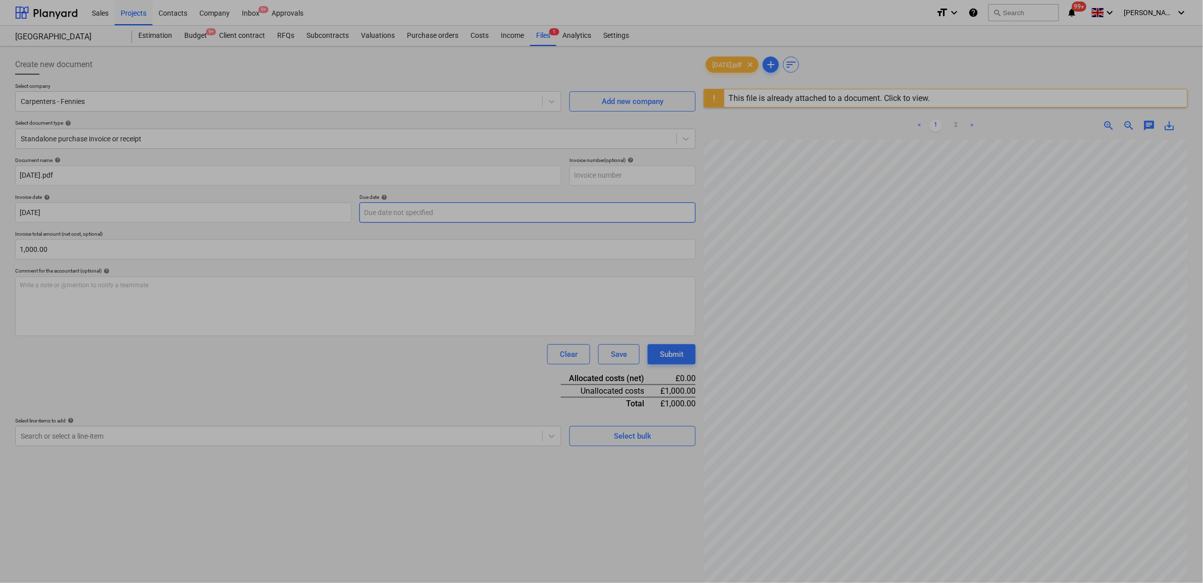
click at [467, 213] on body "Sales Projects Contacts Company Inbox 9+ Approvals format_size keyboard_arrow_d…" at bounding box center [601, 291] width 1203 height 583
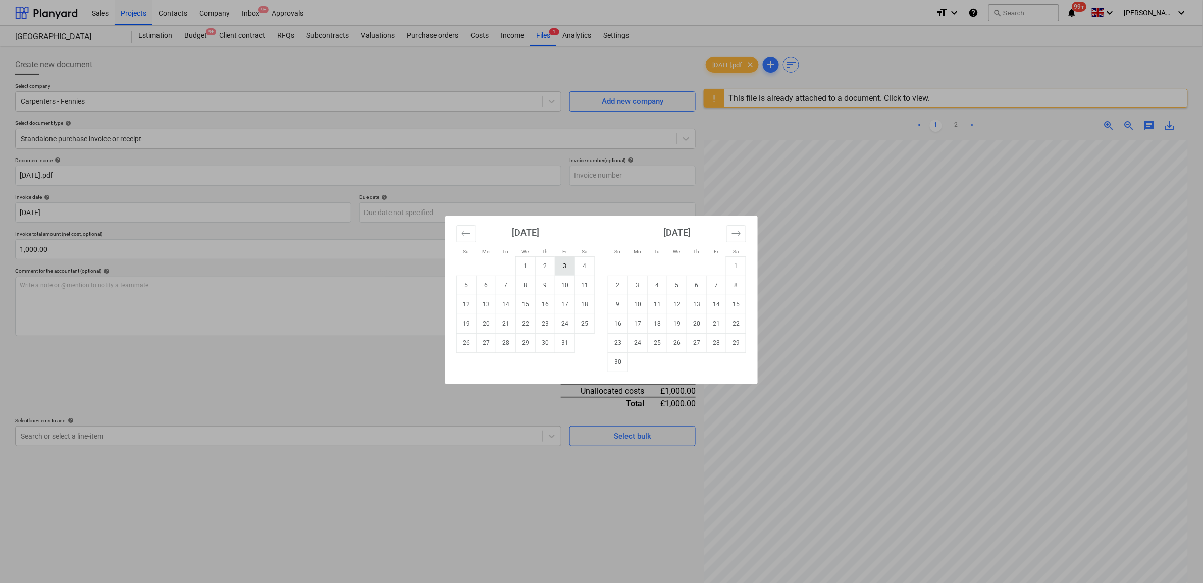
click at [569, 263] on td "3" at bounding box center [565, 266] width 20 height 19
type input "[DATE]"
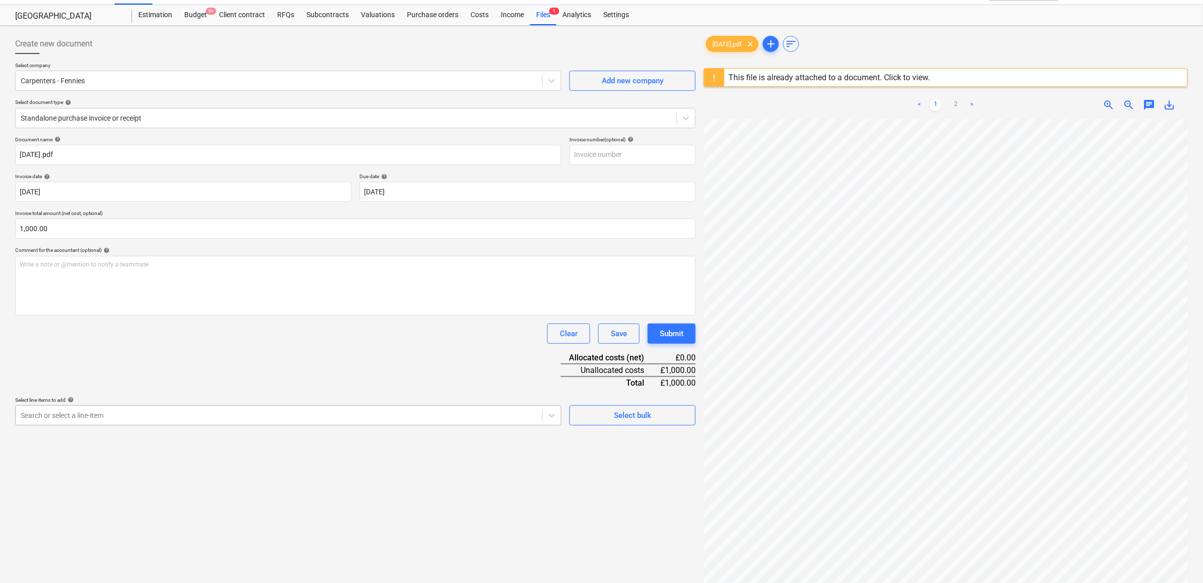
click at [110, 435] on body "Sales Projects Contacts Company Inbox 9+ Approvals format_size keyboard_arrow_d…" at bounding box center [601, 270] width 1203 height 583
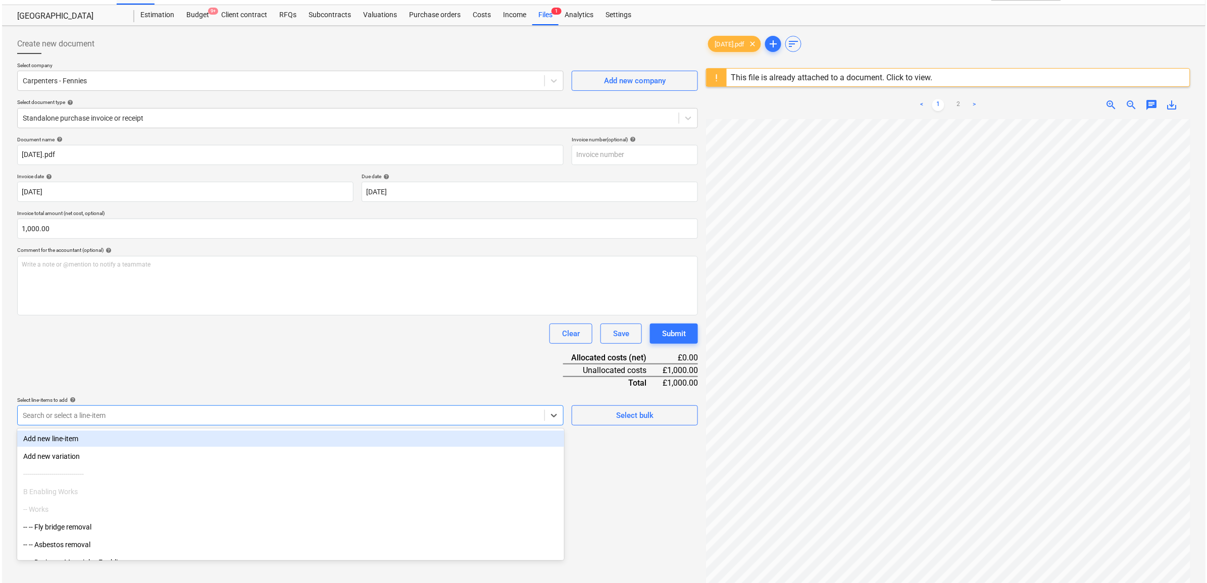
scroll to position [24, 0]
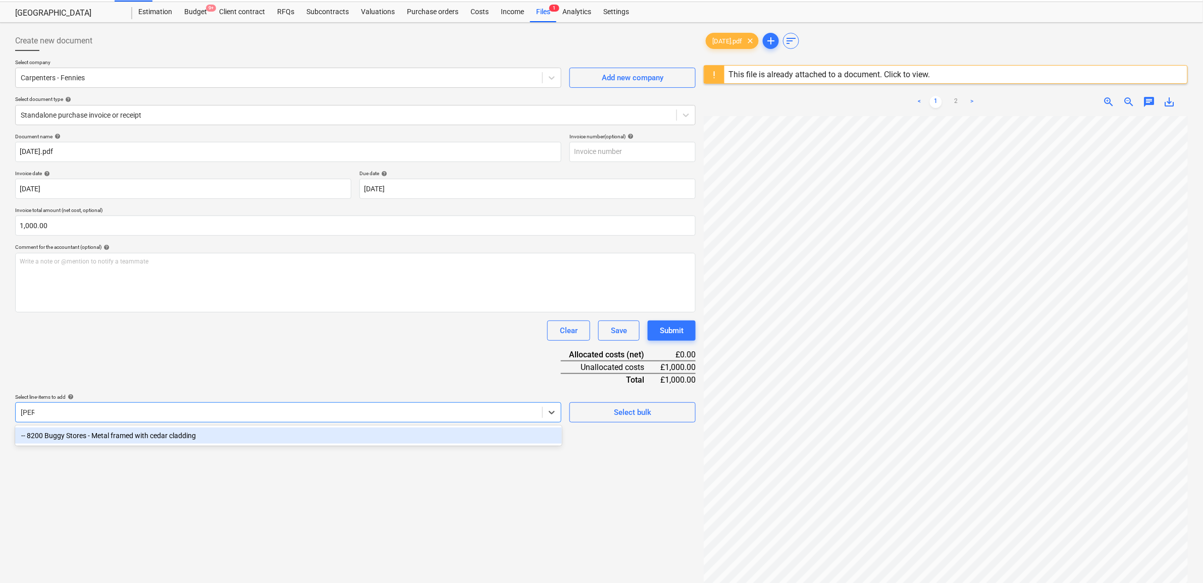
type input "buggy"
click at [114, 435] on div "-- 8200 Buggy Stores - Metal framed with cedar cladding" at bounding box center [288, 436] width 547 height 16
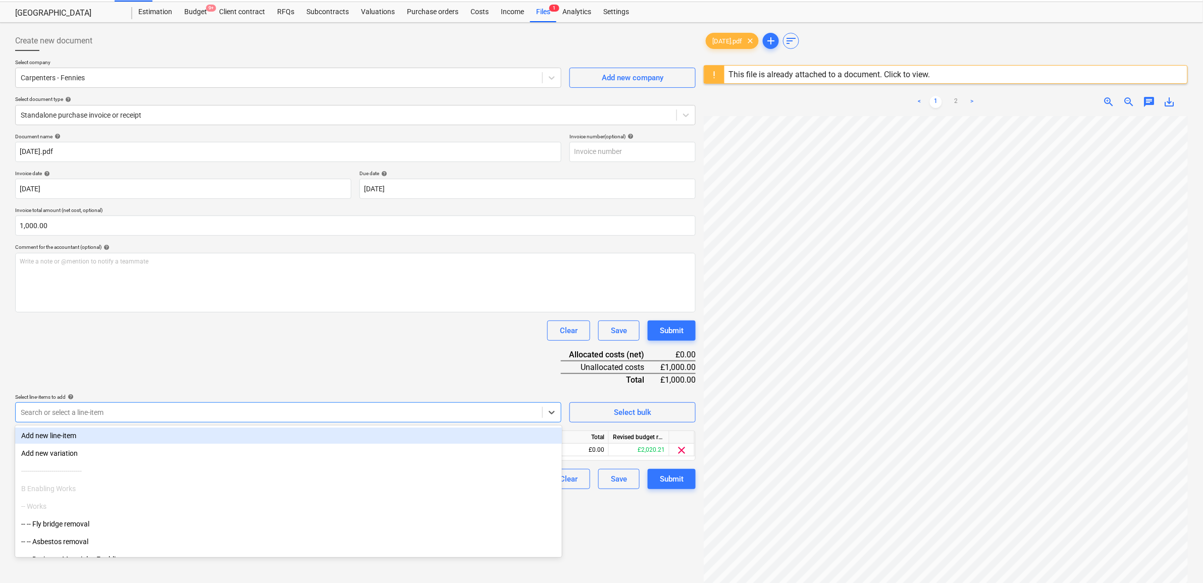
click at [197, 385] on div "Document name help 02.10.25.pdf Invoice number (optional) help Invoice date hel…" at bounding box center [355, 311] width 681 height 356
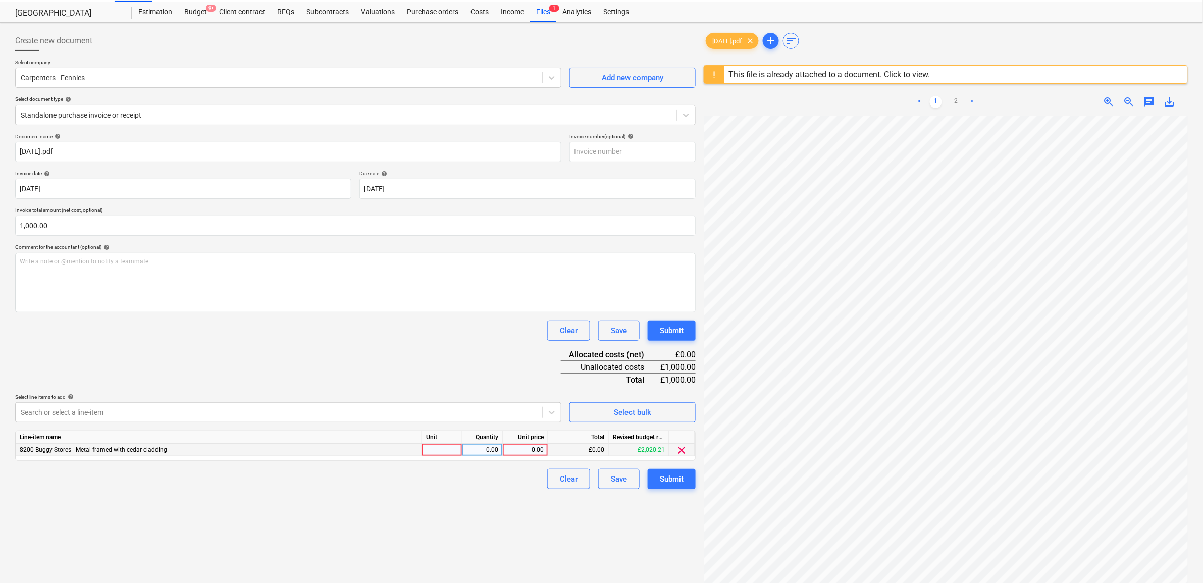
click at [517, 450] on div "0.00" at bounding box center [525, 450] width 37 height 13
type input "1000"
click at [523, 491] on div "Create new document Select company Carpenters - Fennies Add new company Select …" at bounding box center [355, 351] width 689 height 648
click at [677, 481] on div "Submit" at bounding box center [672, 479] width 24 height 13
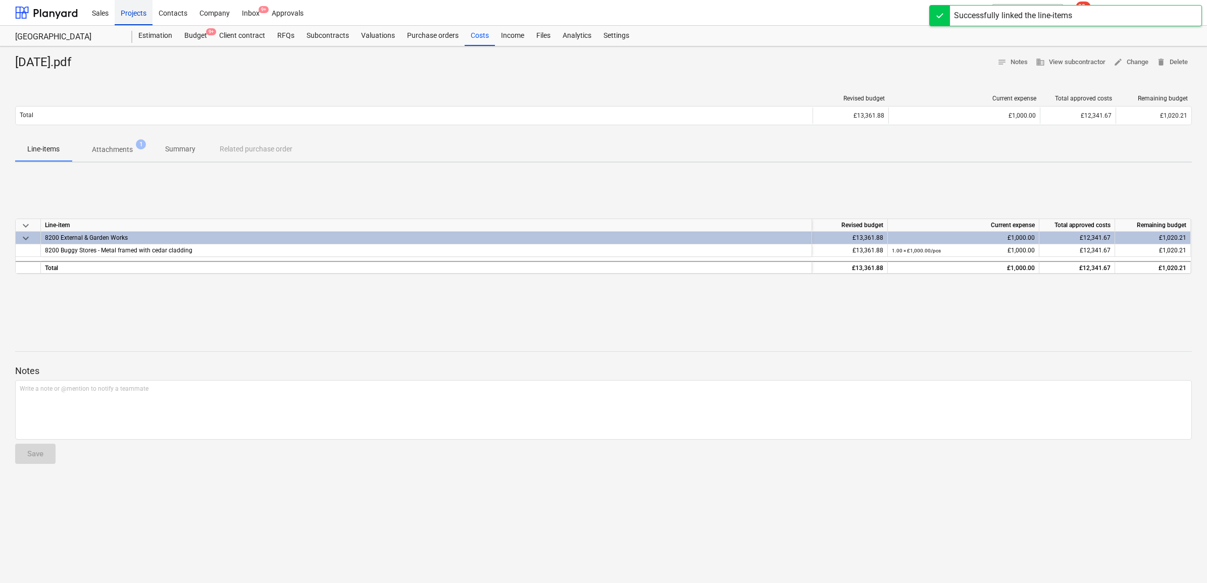
click at [136, 18] on div "Projects" at bounding box center [134, 12] width 38 height 26
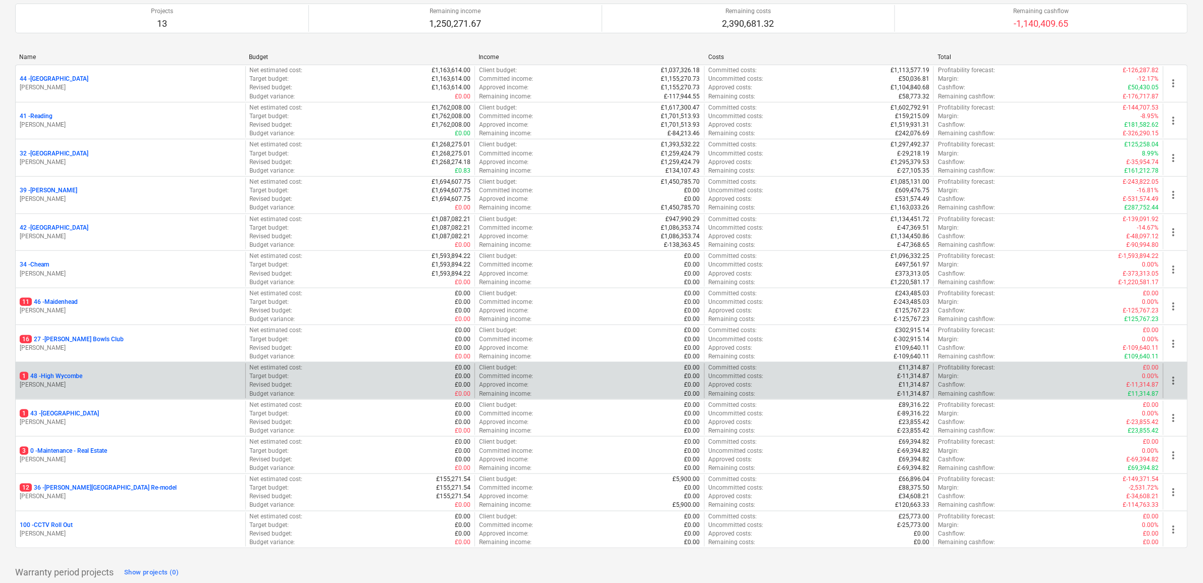
scroll to position [126, 0]
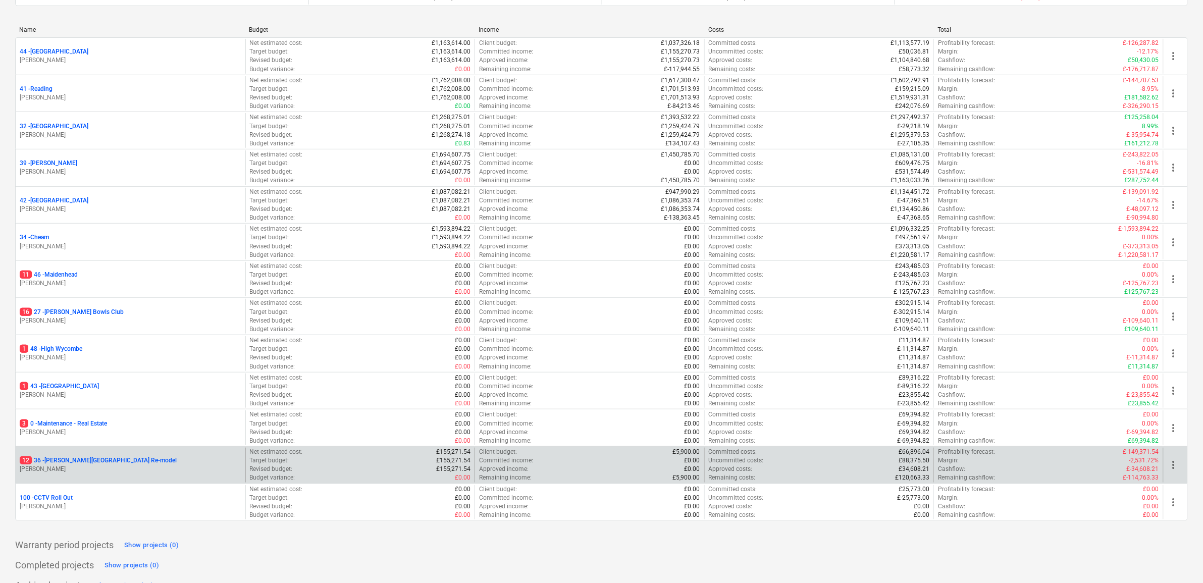
click at [98, 461] on p "12 36 - Langley Park Room Re-model" at bounding box center [98, 460] width 157 height 9
